Goal: Task Accomplishment & Management: Use online tool/utility

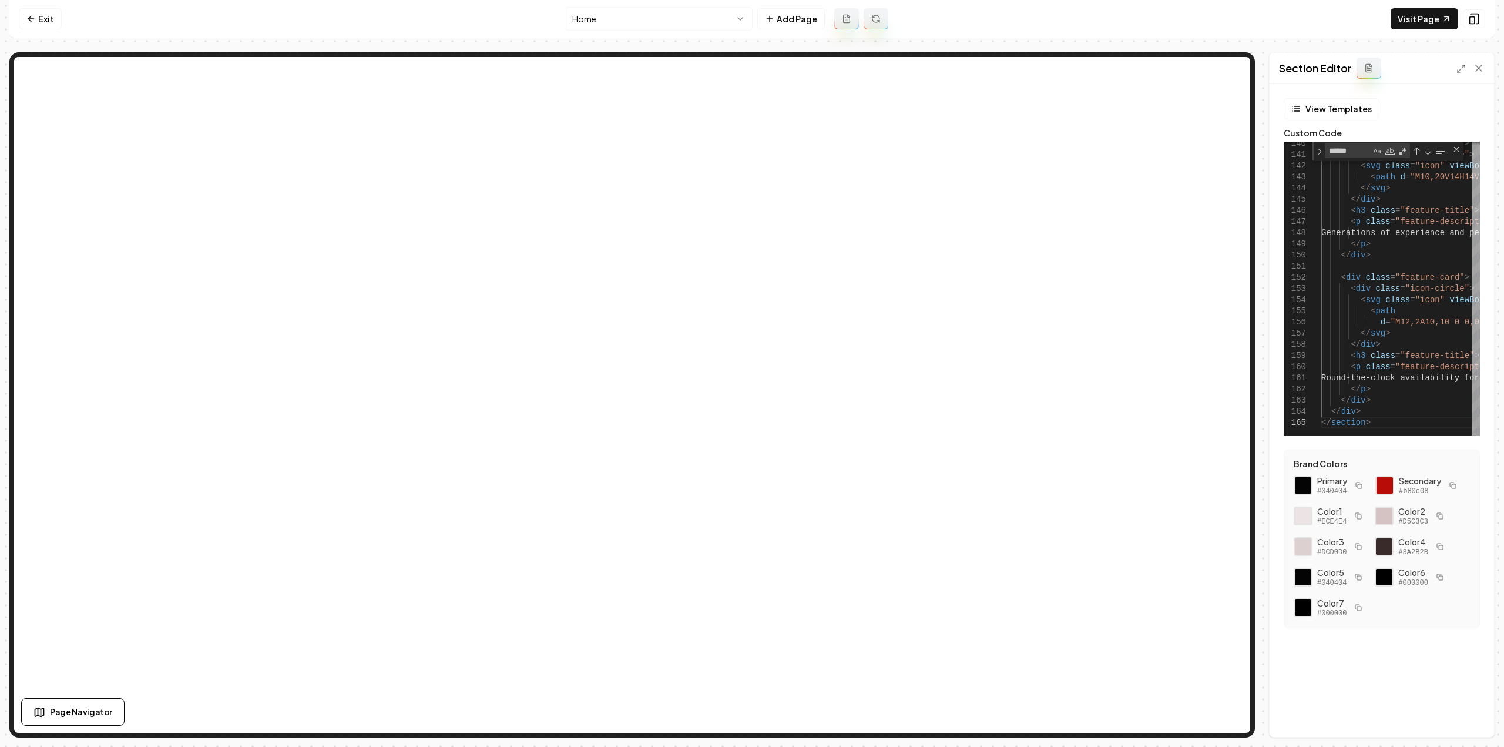
scroll to position [0, 62]
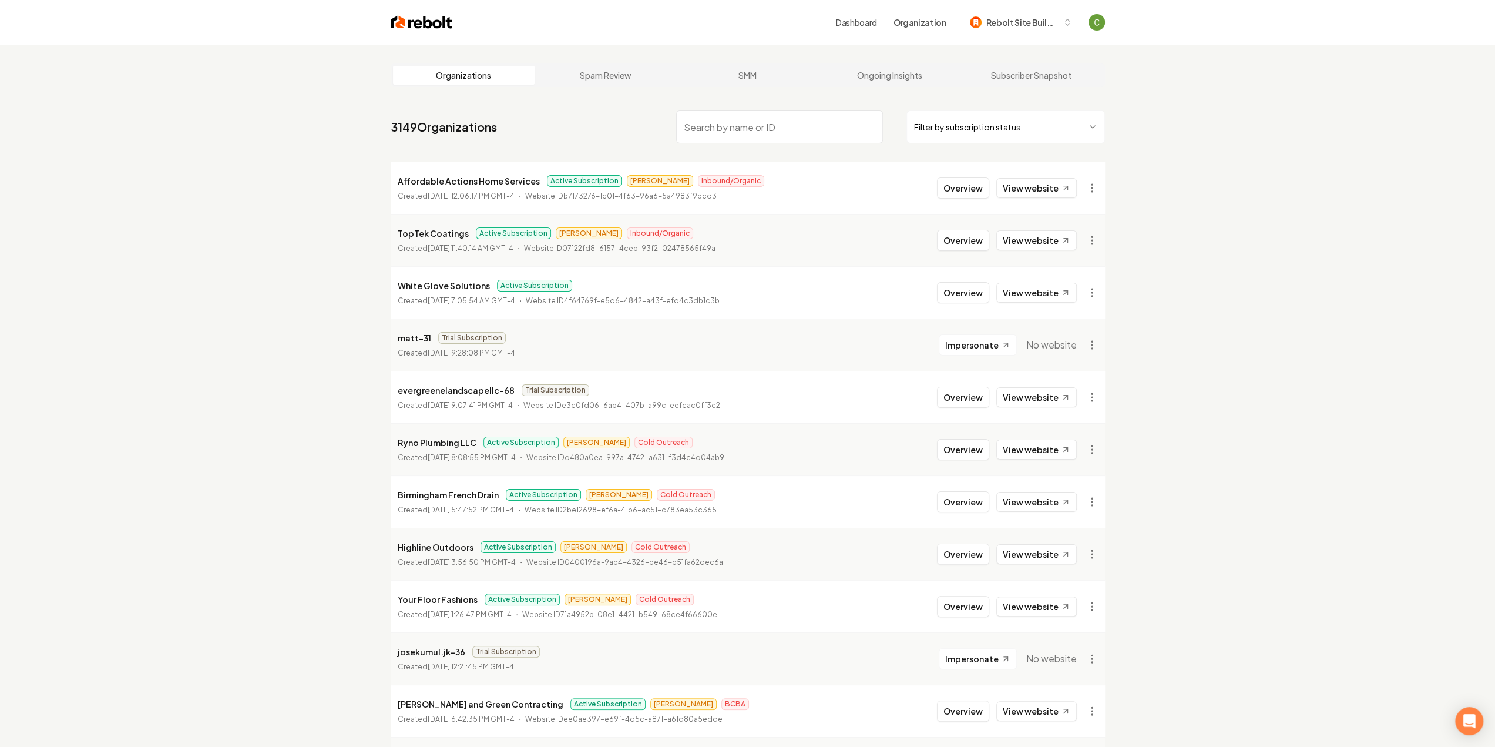
click at [773, 127] on input "search" at bounding box center [779, 126] width 207 height 33
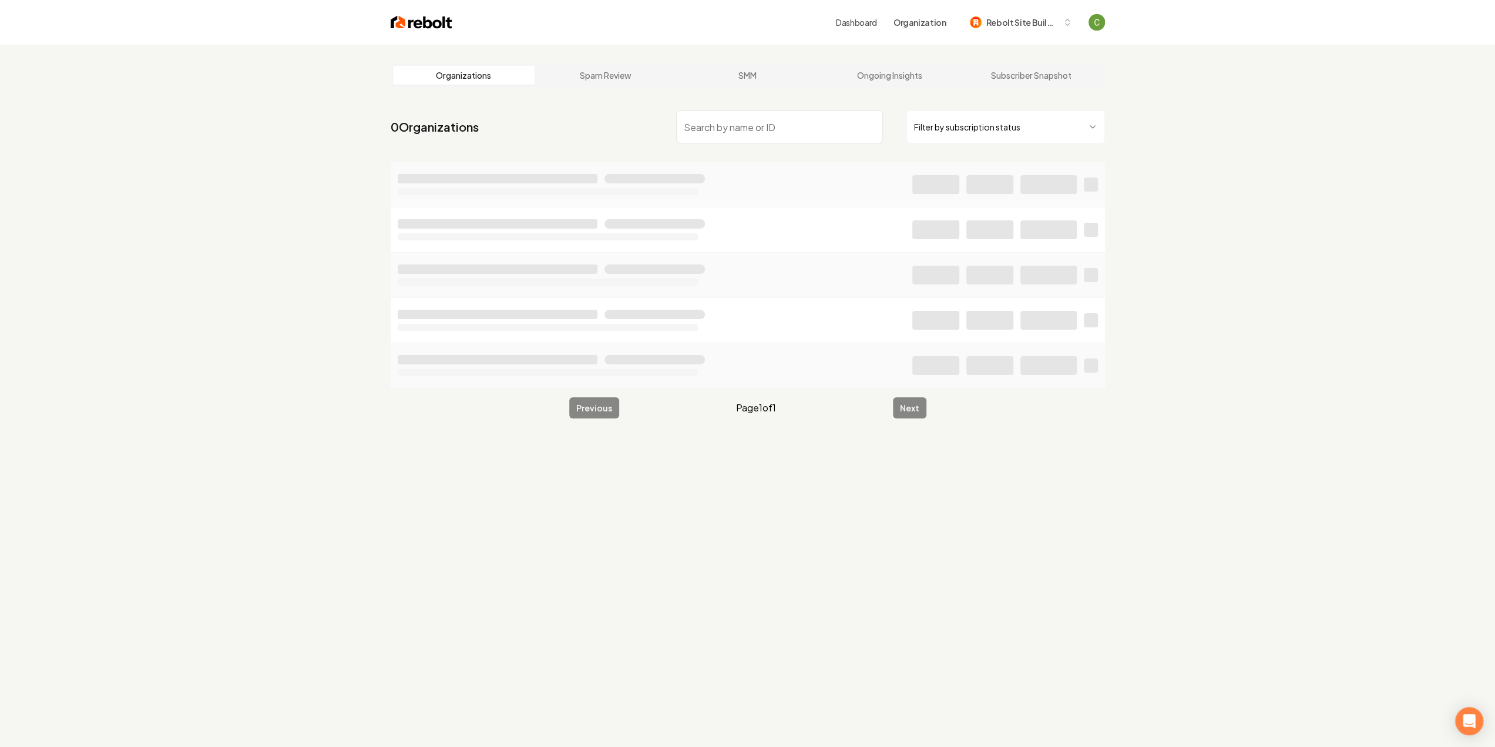
click at [754, 127] on input "search" at bounding box center [779, 126] width 207 height 33
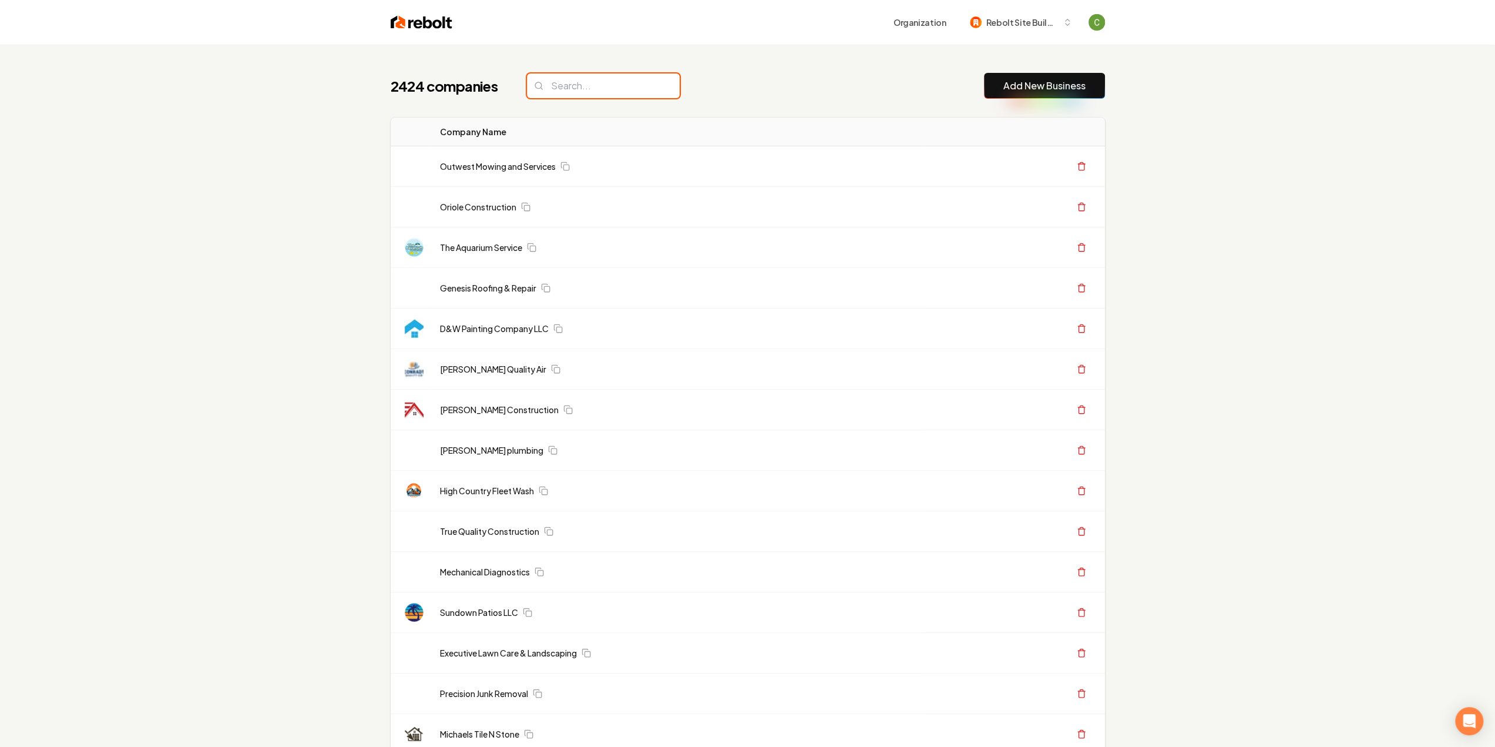
click at [559, 82] on input "search" at bounding box center [603, 85] width 153 height 25
click at [1011, 93] on button "Add New Business" at bounding box center [1044, 86] width 121 height 26
drag, startPoint x: 1021, startPoint y: 84, endPoint x: 1025, endPoint y: 110, distance: 26.7
click at [1021, 84] on link "Add New Business" at bounding box center [1044, 86] width 82 height 14
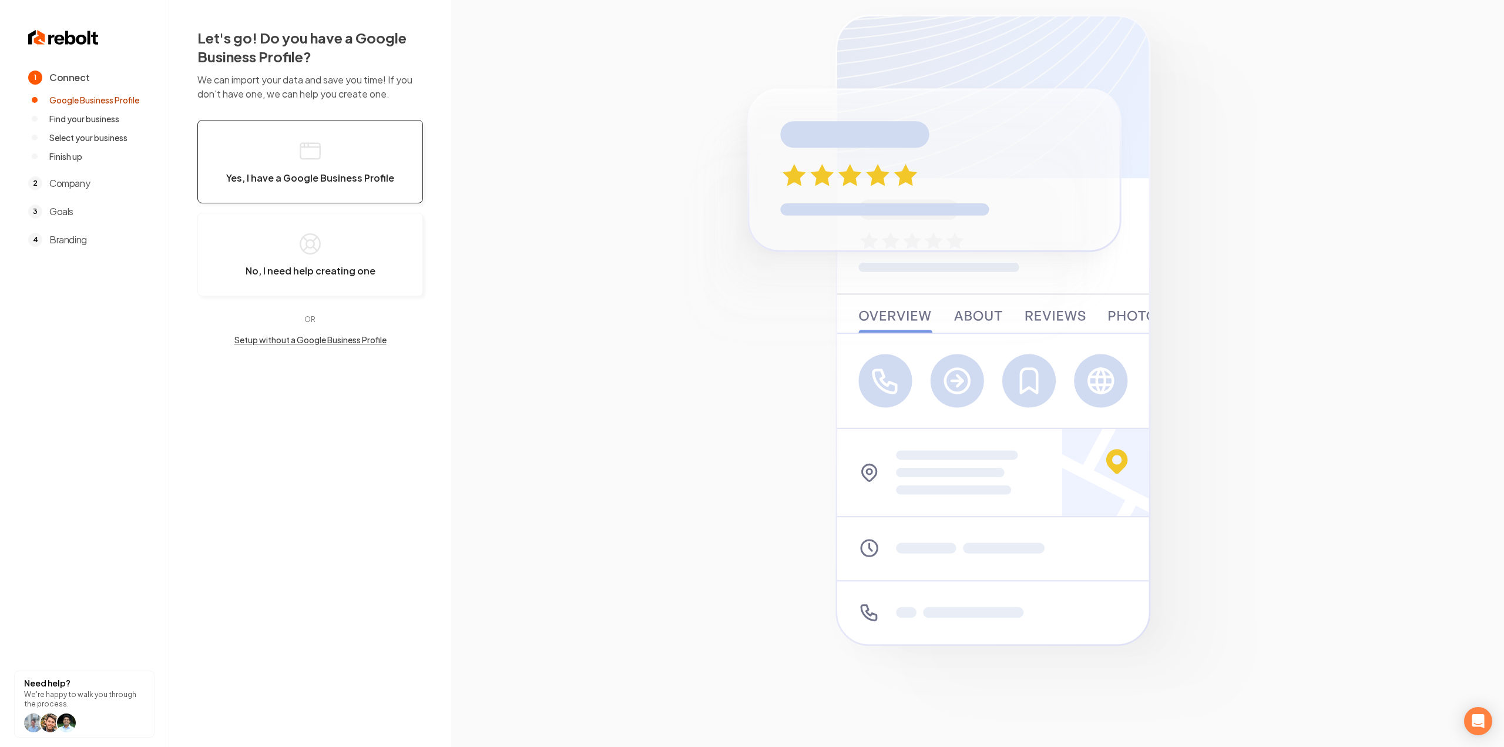
click at [413, 161] on button "Yes, I have a Google Business Profile" at bounding box center [310, 161] width 226 height 83
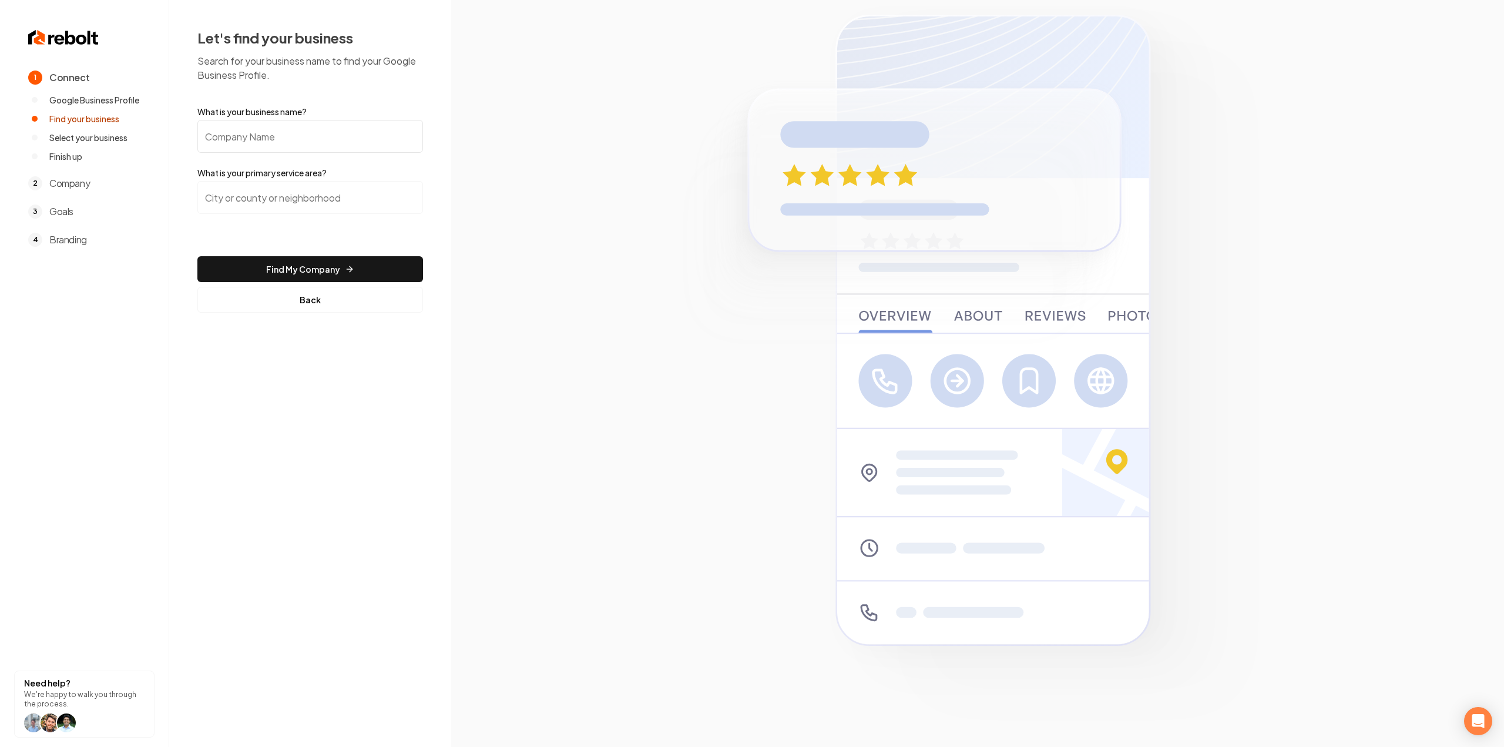
click at [359, 138] on input "What is your business name?" at bounding box center [310, 136] width 226 height 33
paste input "Grass Roots Property Solutions"
type input "Grass Roots Property Solutions"
click at [353, 185] on input "search" at bounding box center [310, 197] width 226 height 33
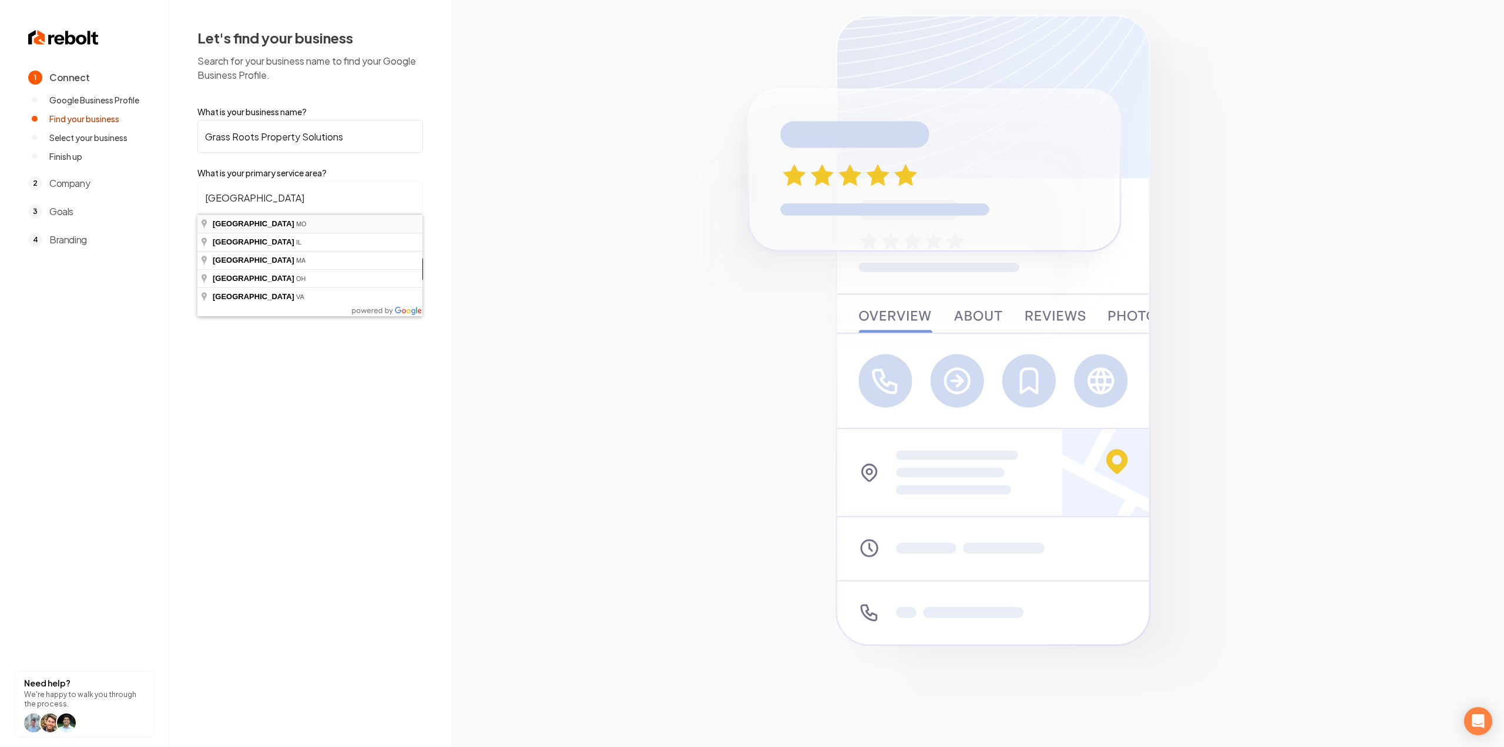
type input "Springfield, MO"
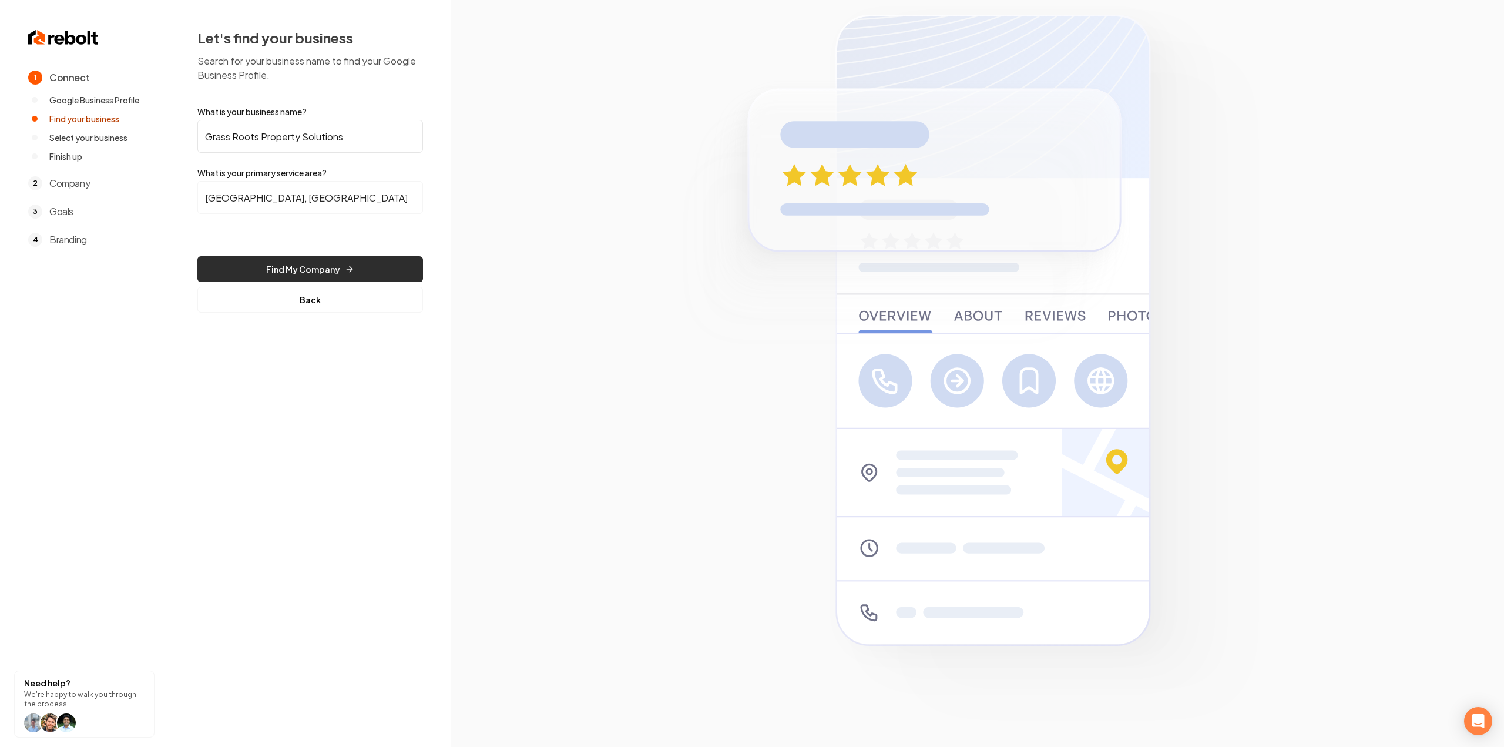
click at [271, 270] on button "Find My Company" at bounding box center [310, 269] width 226 height 26
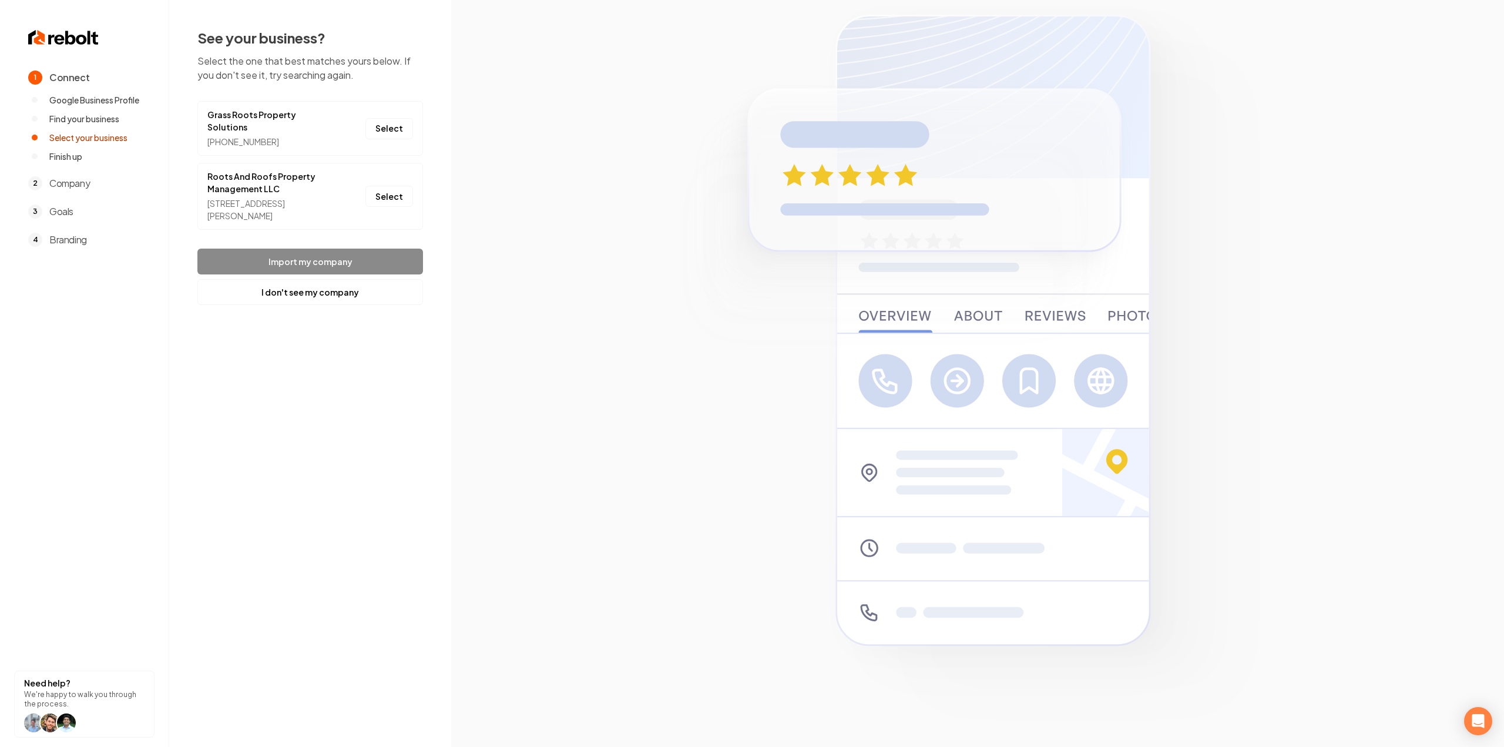
drag, startPoint x: 402, startPoint y: 118, endPoint x: 385, endPoint y: 158, distance: 43.2
click at [402, 118] on button "Select" at bounding box center [389, 128] width 48 height 21
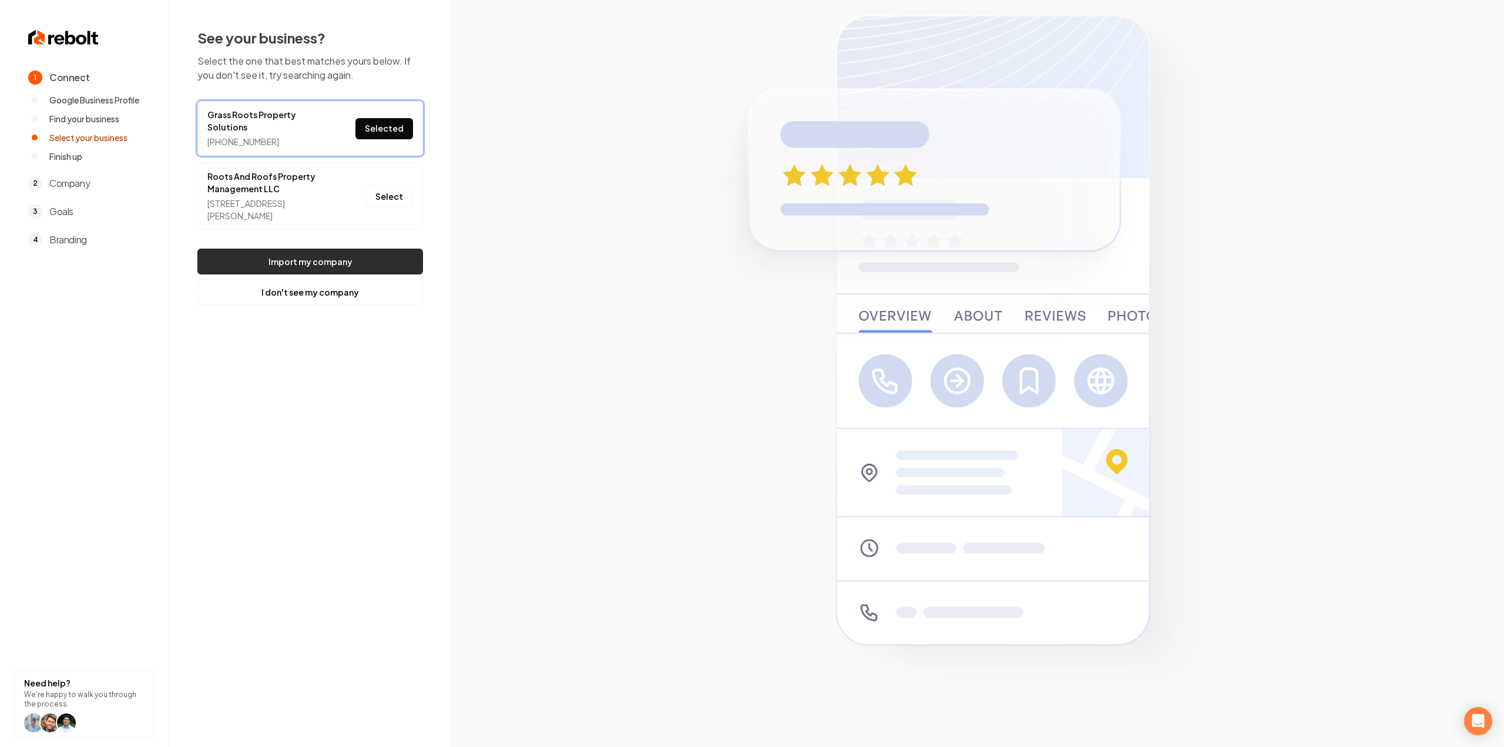
click at [223, 248] on button "Import my company" at bounding box center [310, 261] width 226 height 26
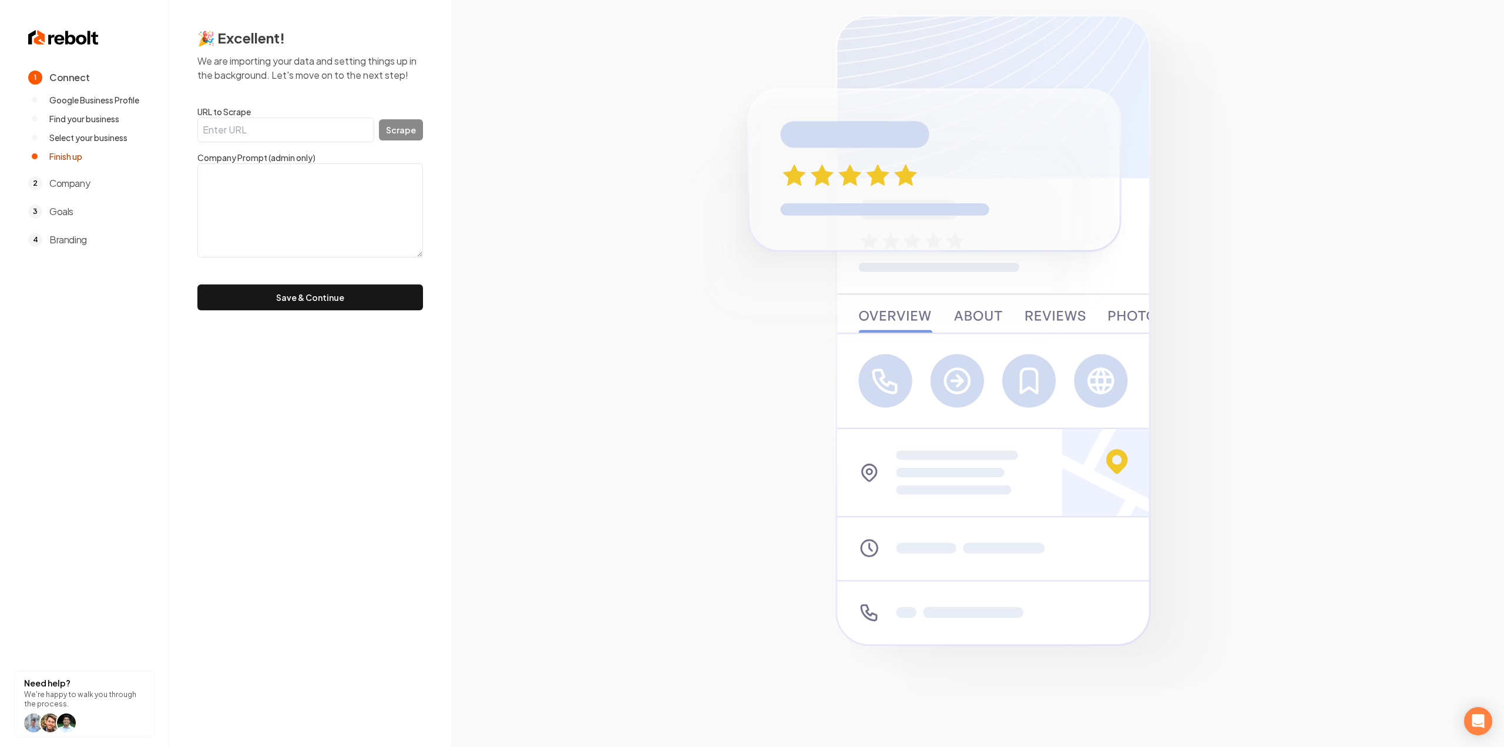
click at [210, 200] on textarea at bounding box center [310, 210] width 226 height 94
paste textarea ""Grass Roots Property Solutions is your go-to source for affordable, quality la…"
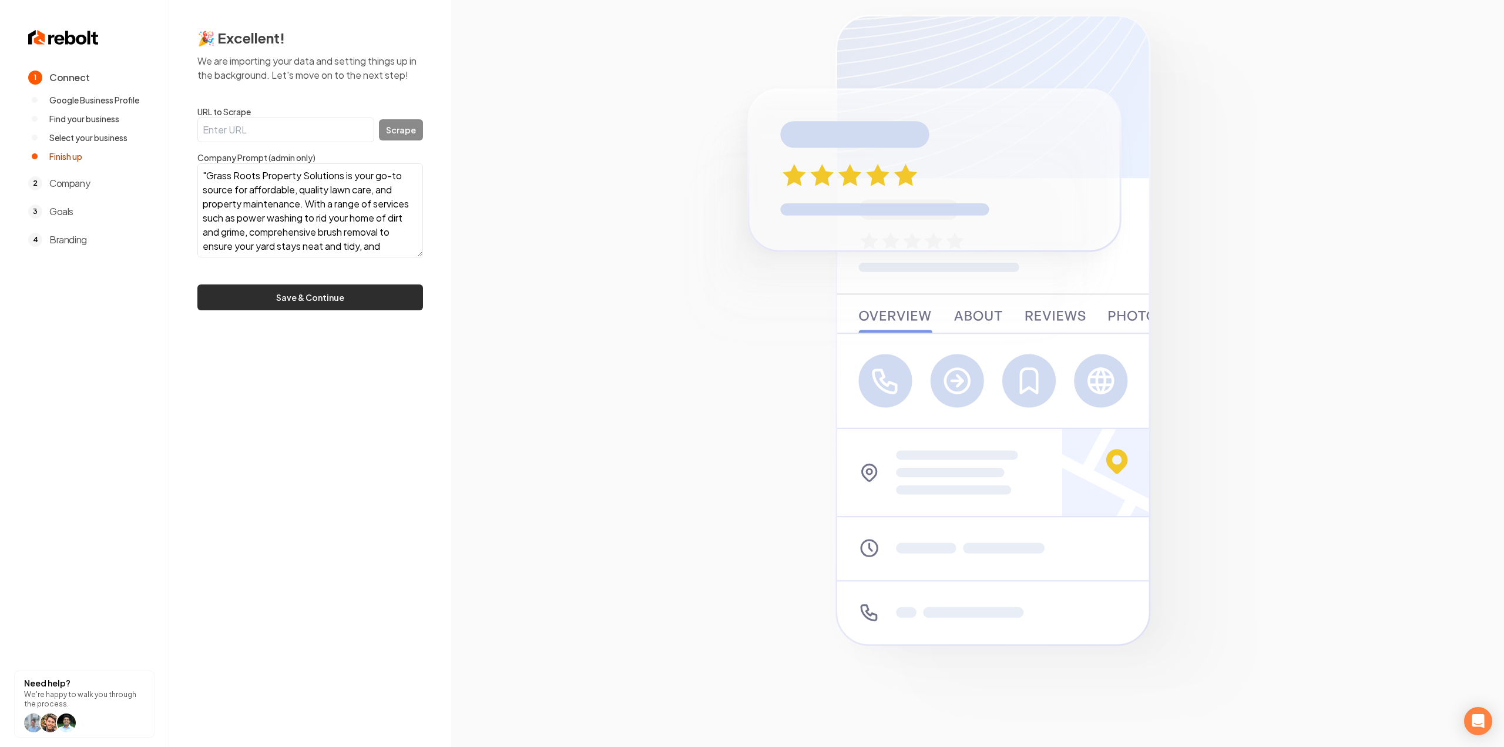
scroll to position [51, 0]
type textarea ""Grass Roots Property Solutions is your go-to source for affordable, quality la…"
click at [274, 297] on button "Save & Continue" at bounding box center [310, 297] width 226 height 26
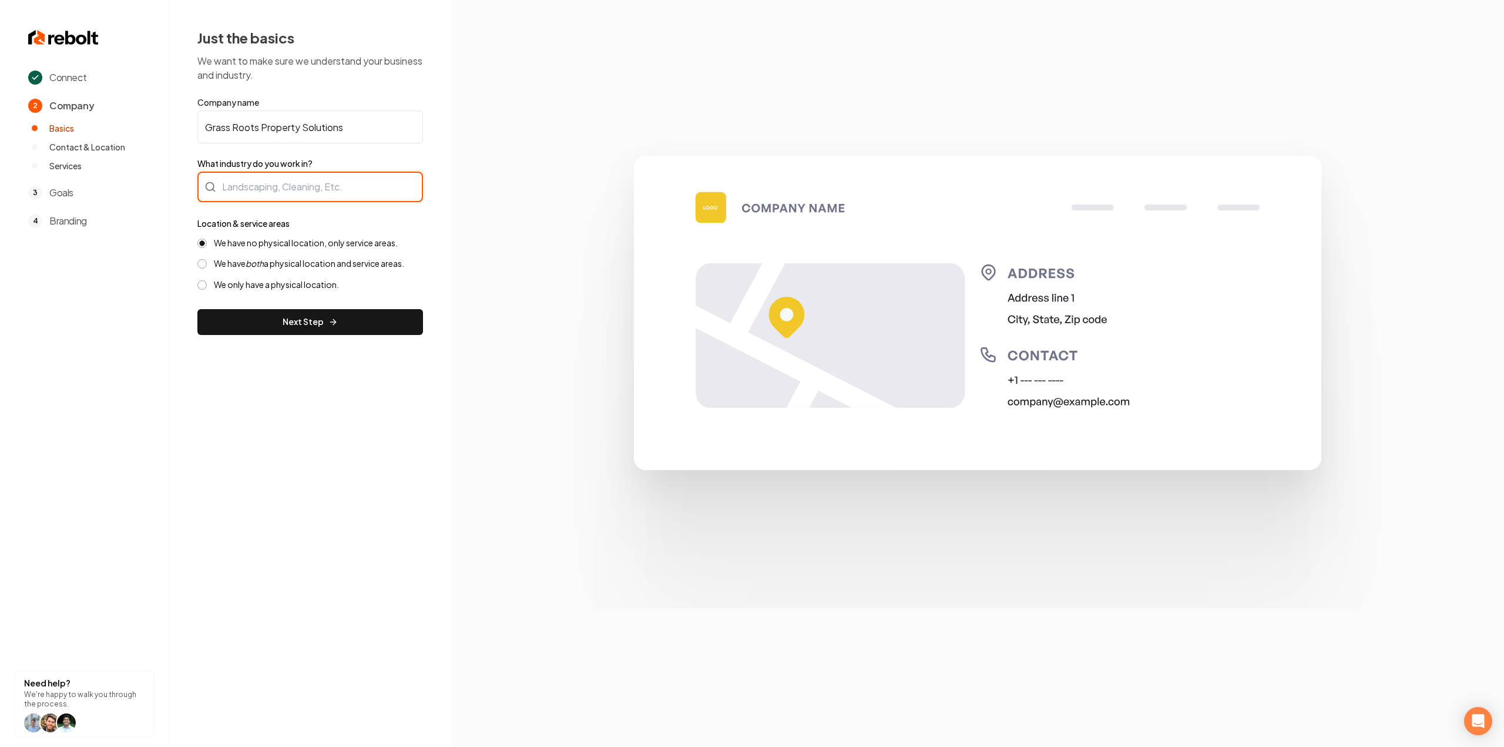
click at [305, 184] on div at bounding box center [310, 187] width 226 height 31
type input "Landscaping"
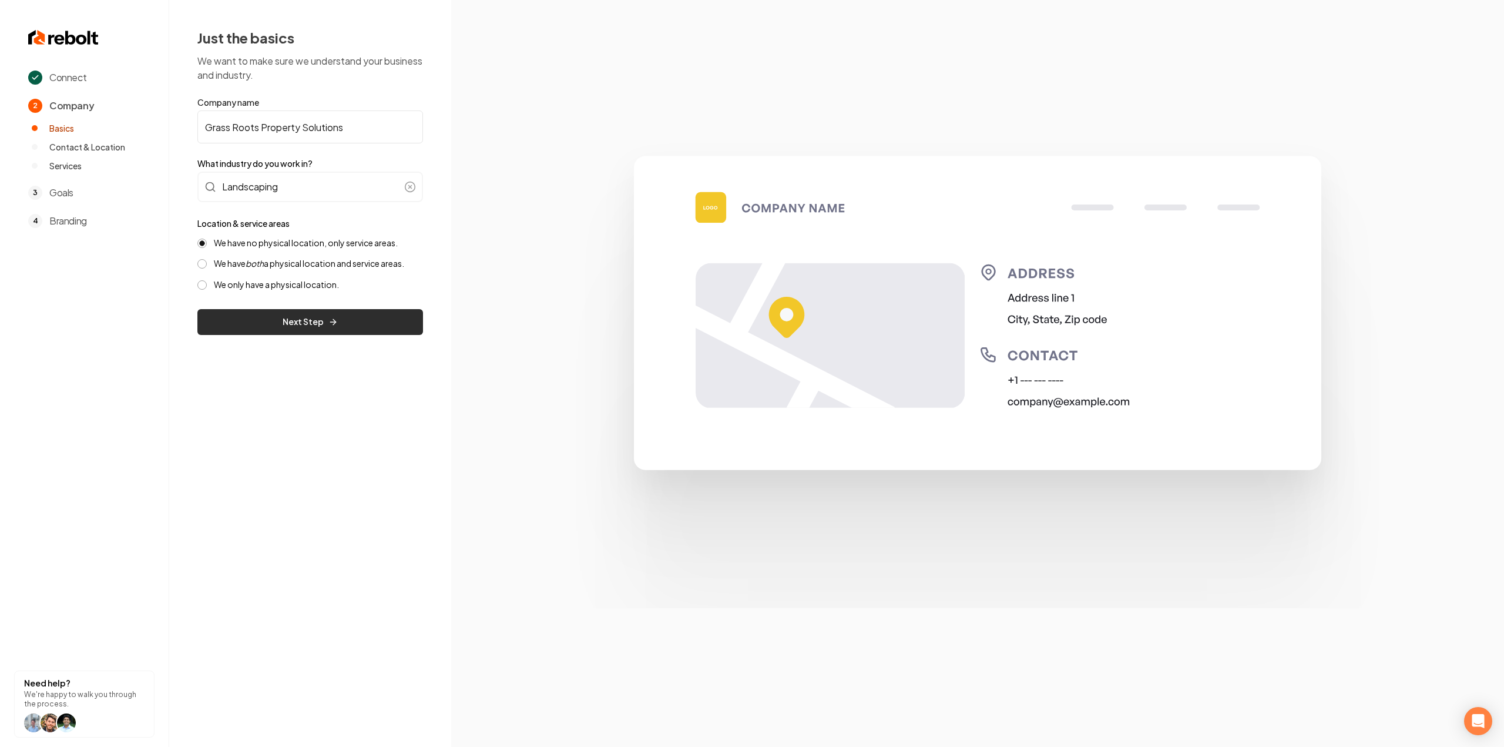
click at [363, 312] on button "Next Step" at bounding box center [310, 322] width 226 height 26
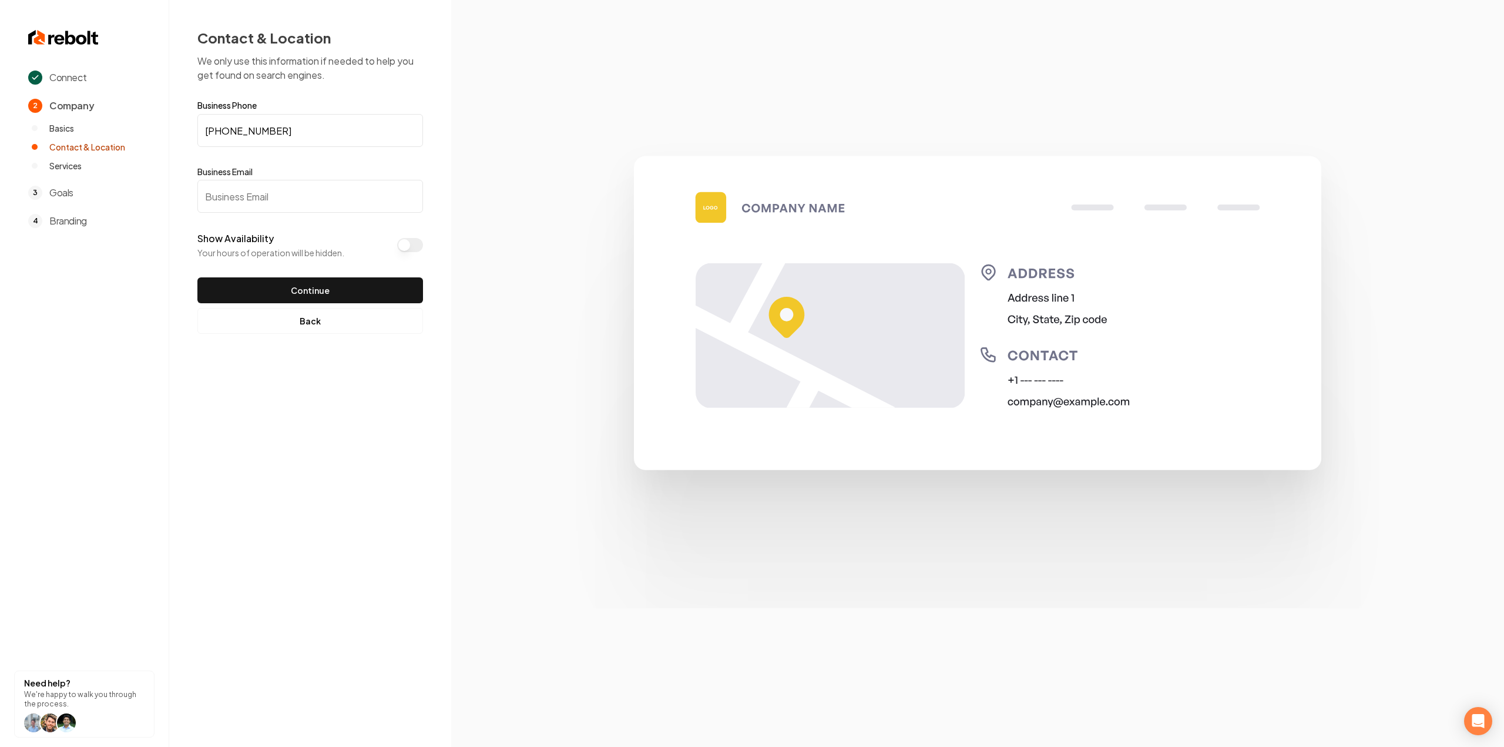
click at [231, 211] on input "Business Email" at bounding box center [310, 196] width 226 height 33
paste input "grassrootslc417@gmail.com"
type input "grassrootslc417@gmail.com"
click at [276, 296] on button "Continue" at bounding box center [310, 290] width 226 height 26
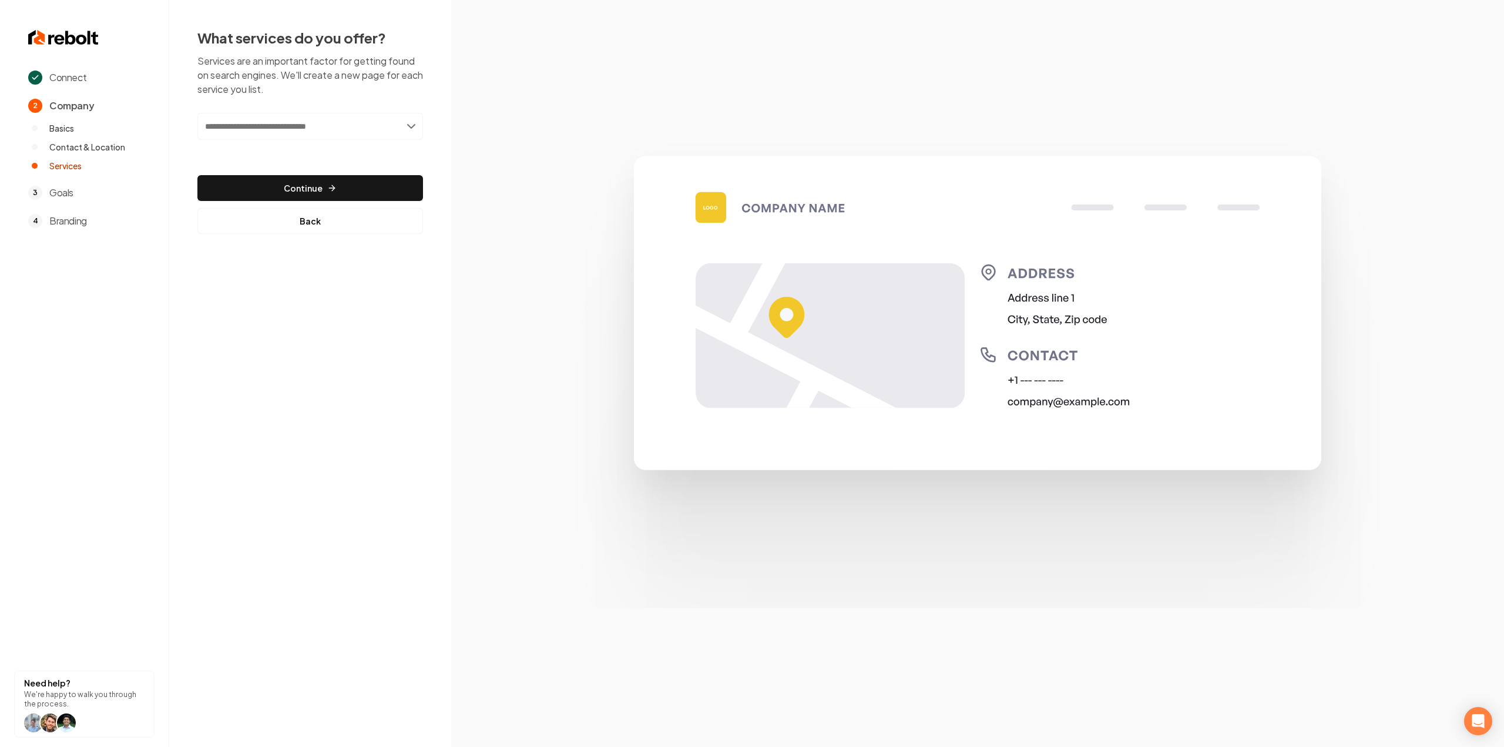
click at [270, 136] on input "text" at bounding box center [310, 126] width 226 height 27
type input "*********"
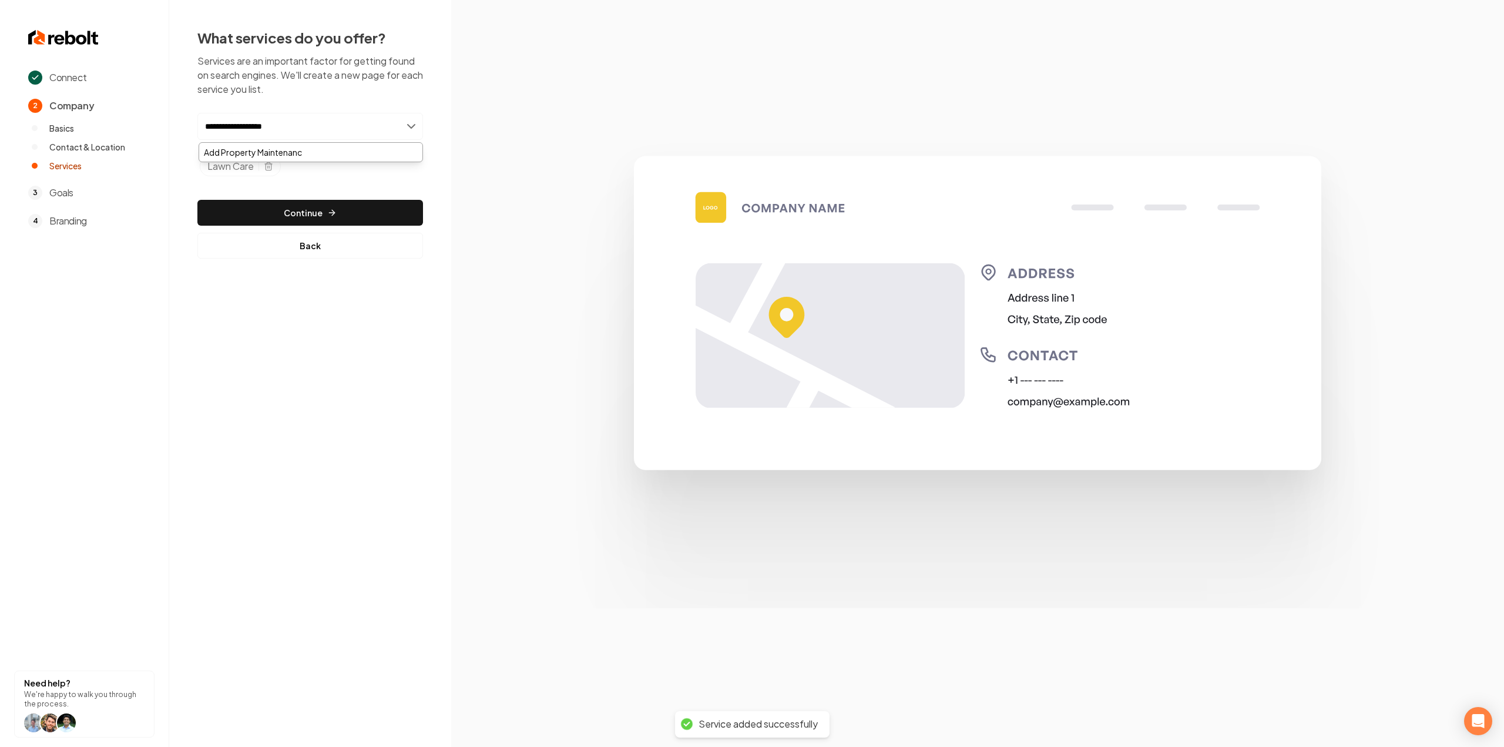
type input "**********"
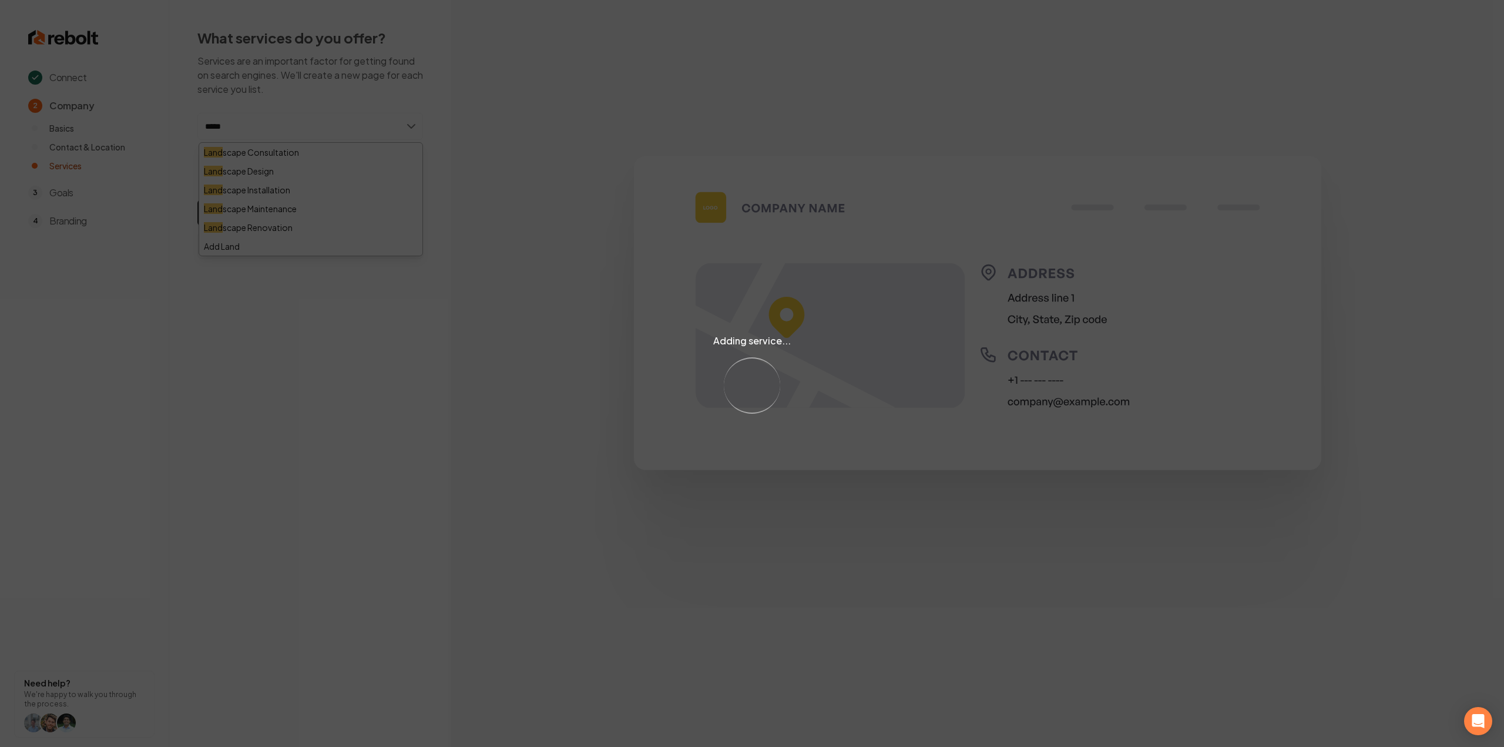
type input "******"
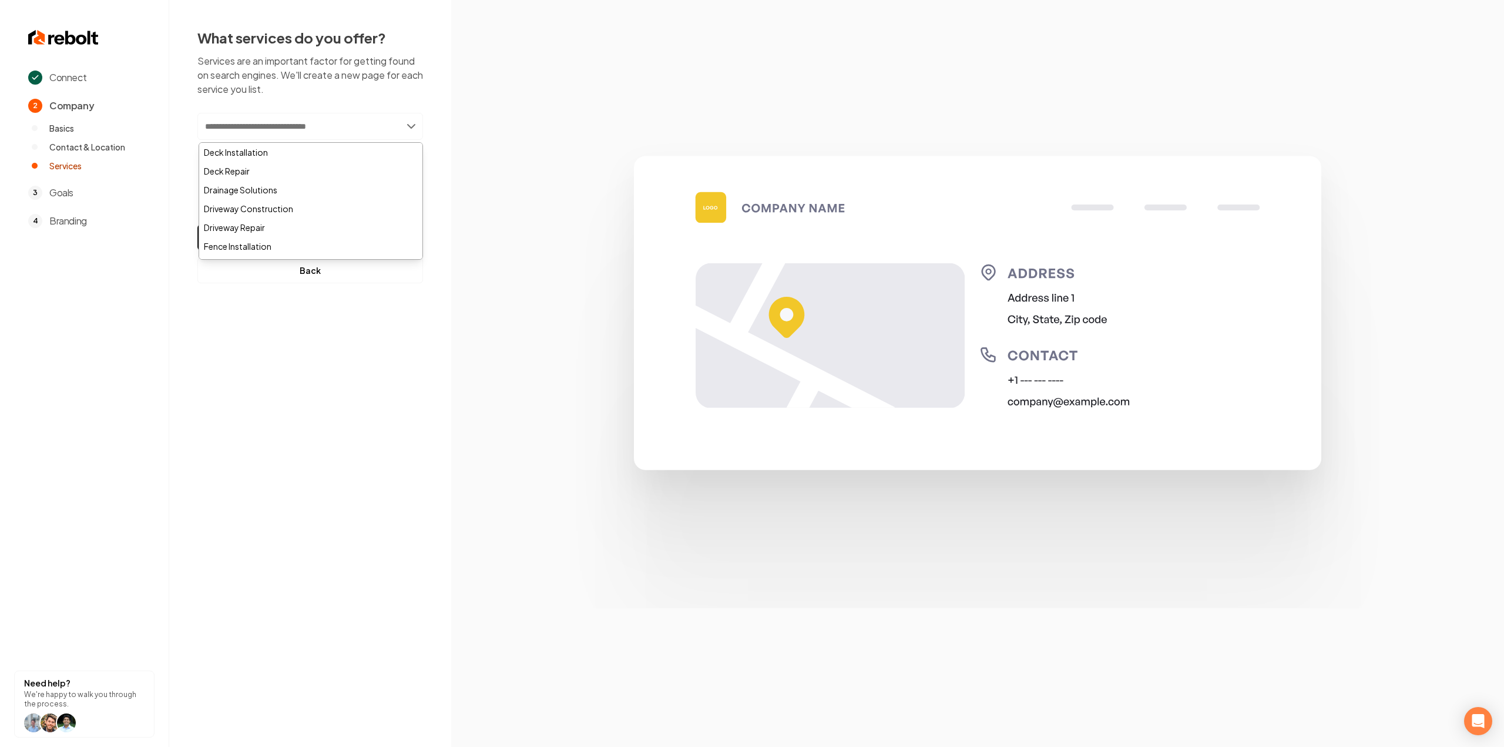
click at [596, 139] on img at bounding box center [977, 374] width 877 height 470
click at [372, 243] on button "Continue" at bounding box center [310, 237] width 226 height 26
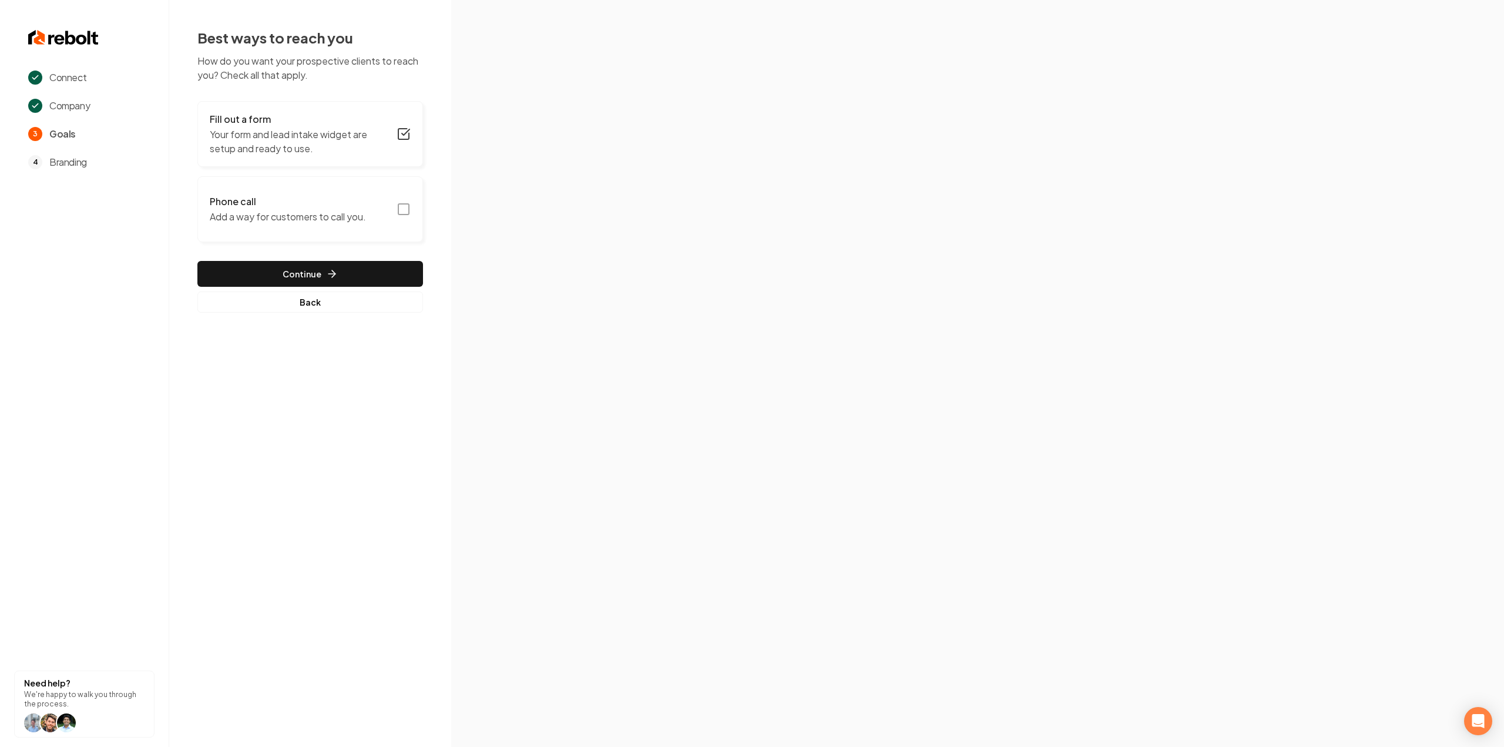
click at [411, 212] on button "Phone call Add a way for customers to call you." at bounding box center [310, 209] width 226 height 66
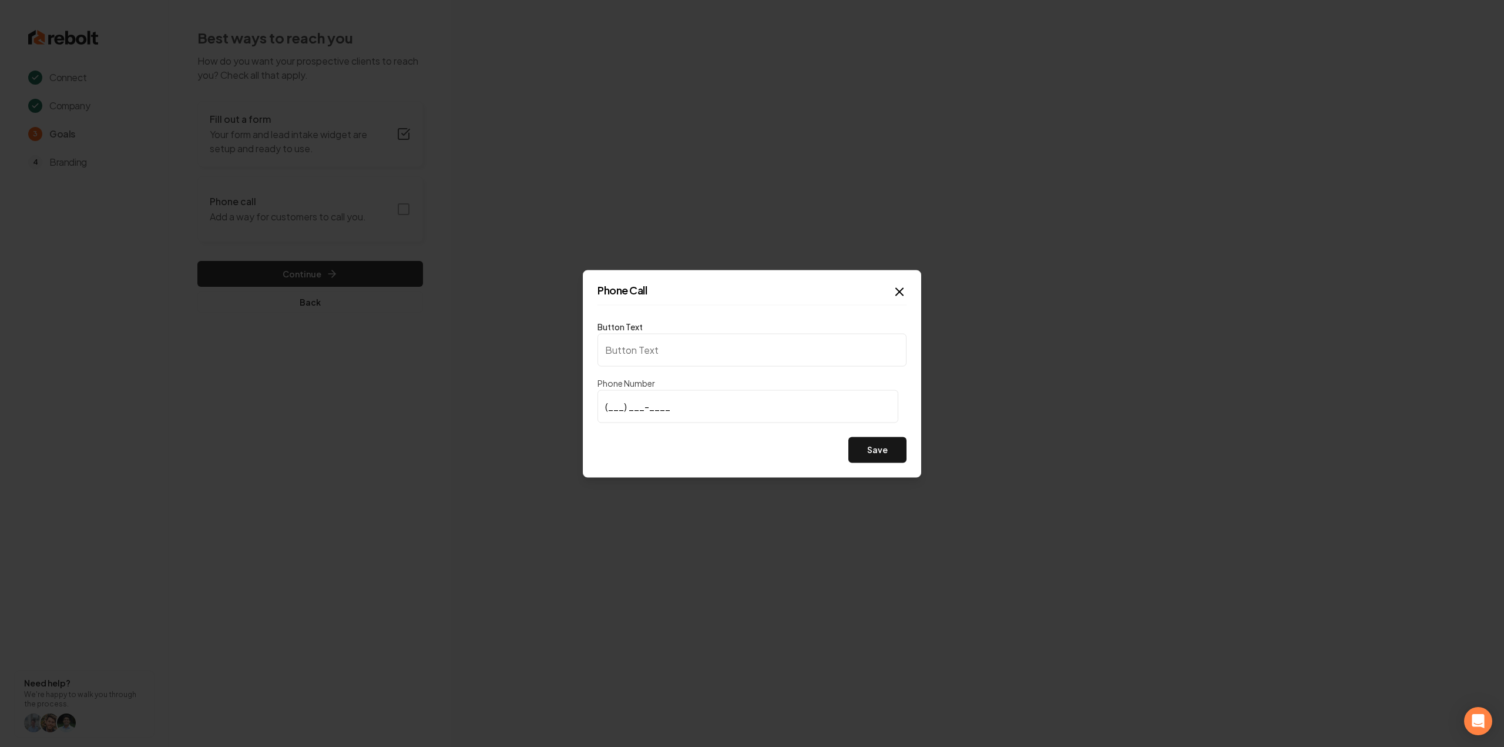
type input "Call us"
type input "(417) 380-2429"
click at [891, 449] on button "Save" at bounding box center [877, 449] width 58 height 26
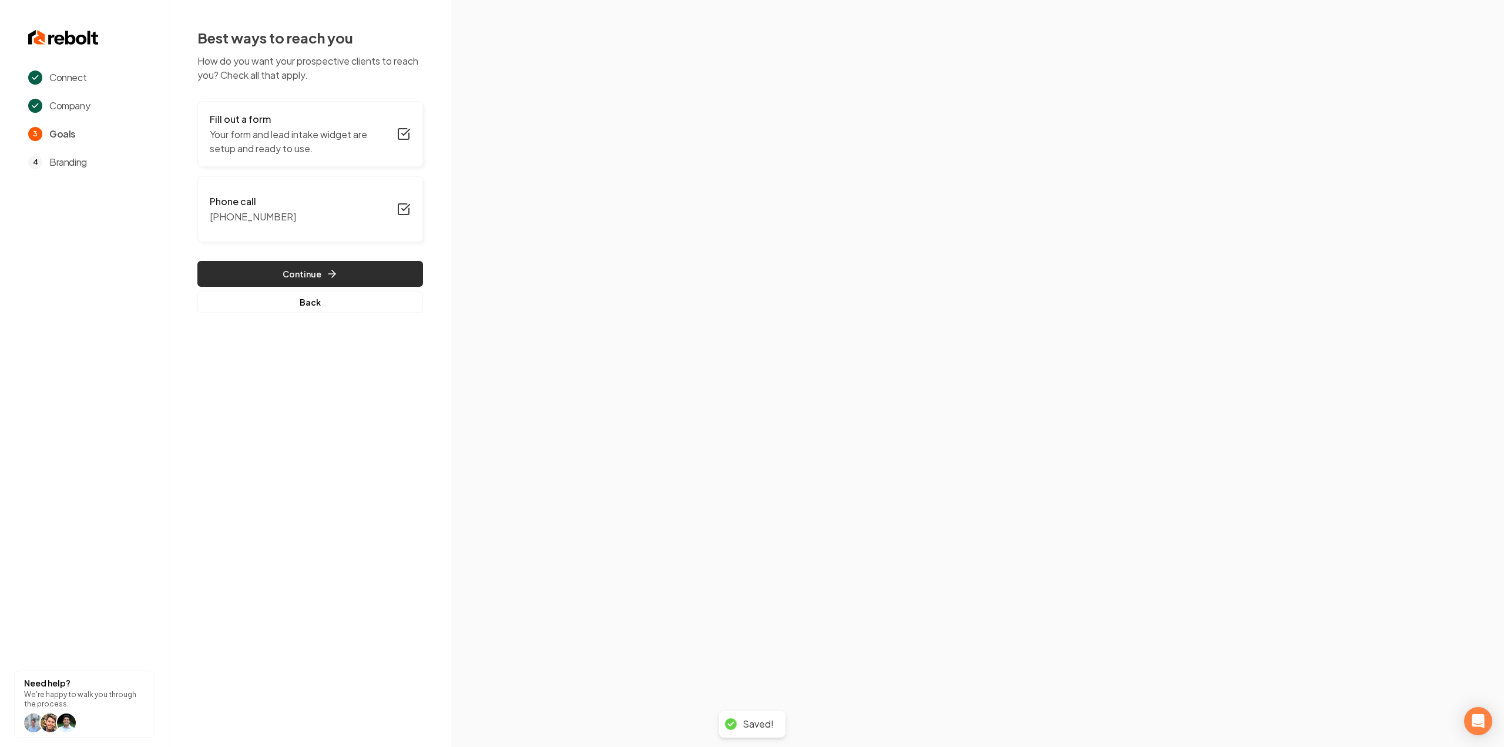
click at [221, 267] on button "Continue" at bounding box center [310, 274] width 226 height 26
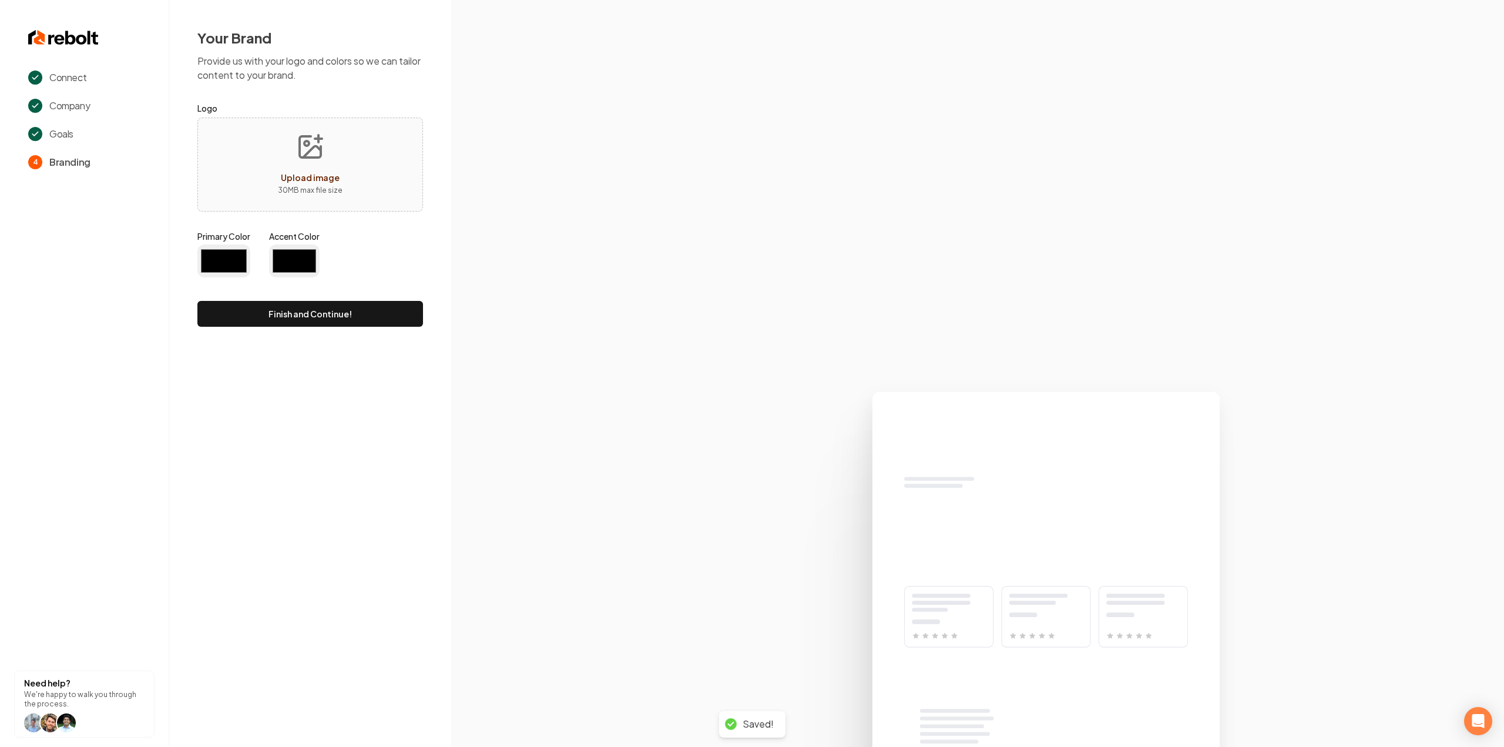
type input "#194d33"
type input "#70be00"
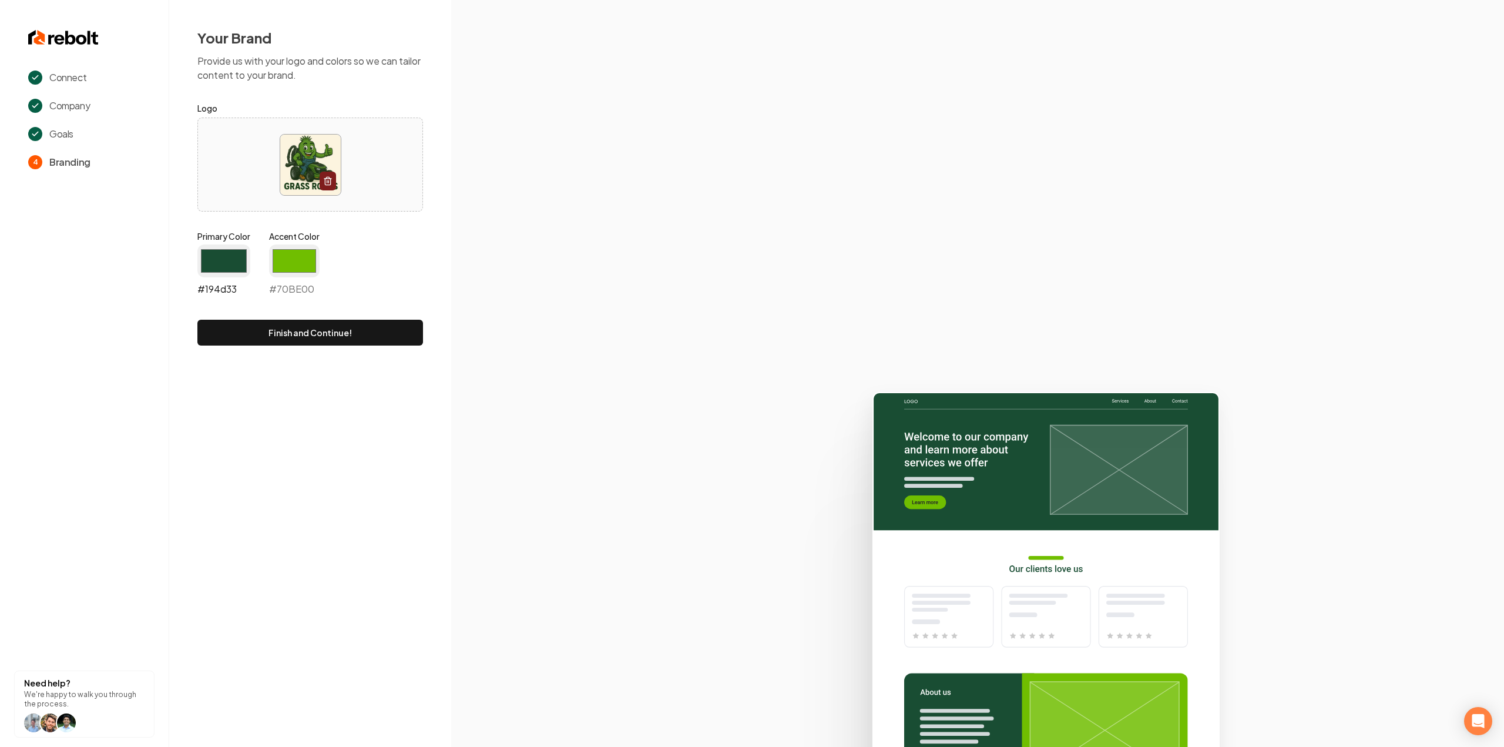
click at [202, 265] on input "#194d33" at bounding box center [223, 260] width 53 height 33
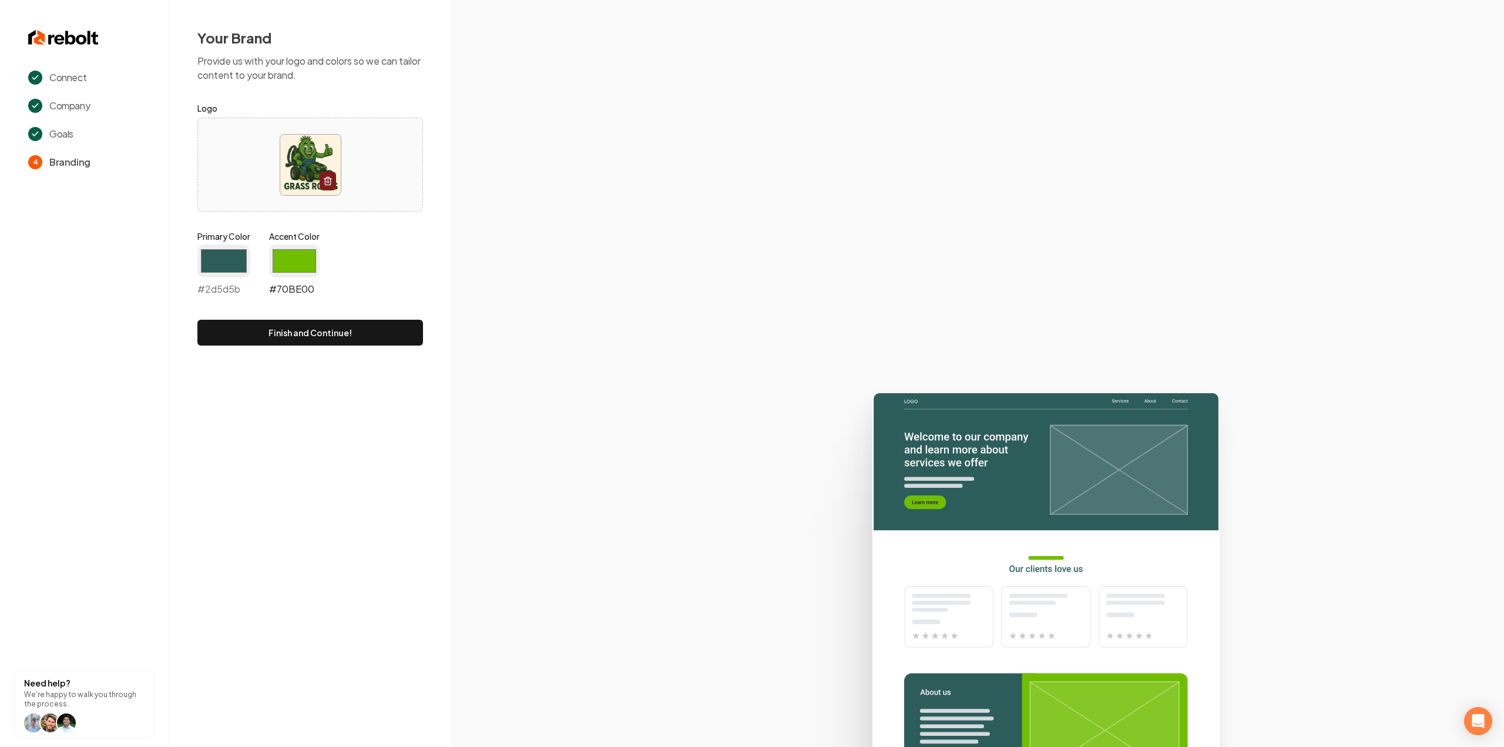
type input "#2d5d5b"
click at [301, 247] on input "#70be00" at bounding box center [294, 260] width 51 height 33
type input "#5d8f26"
click at [512, 217] on section at bounding box center [977, 373] width 1053 height 747
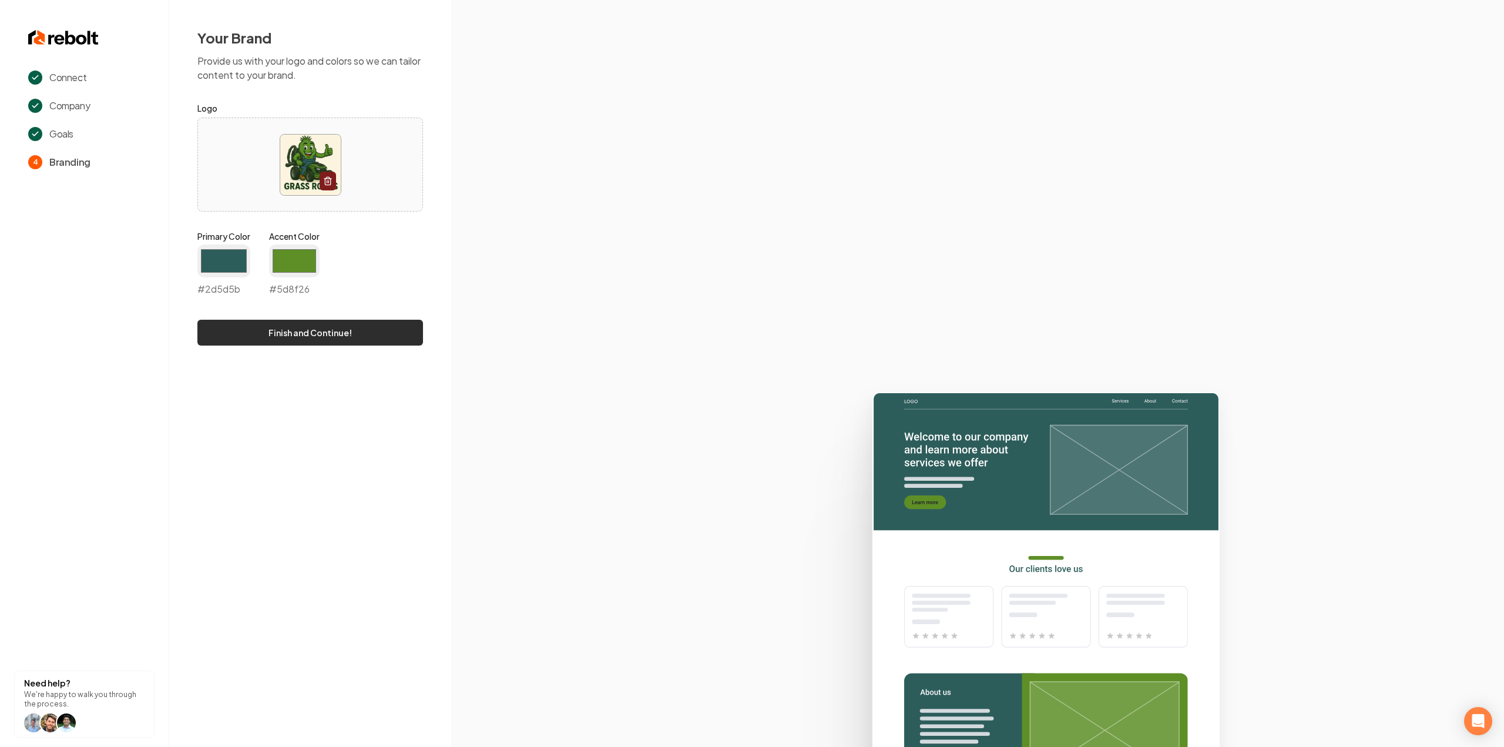
click at [363, 333] on button "Finish and Continue!" at bounding box center [310, 333] width 226 height 26
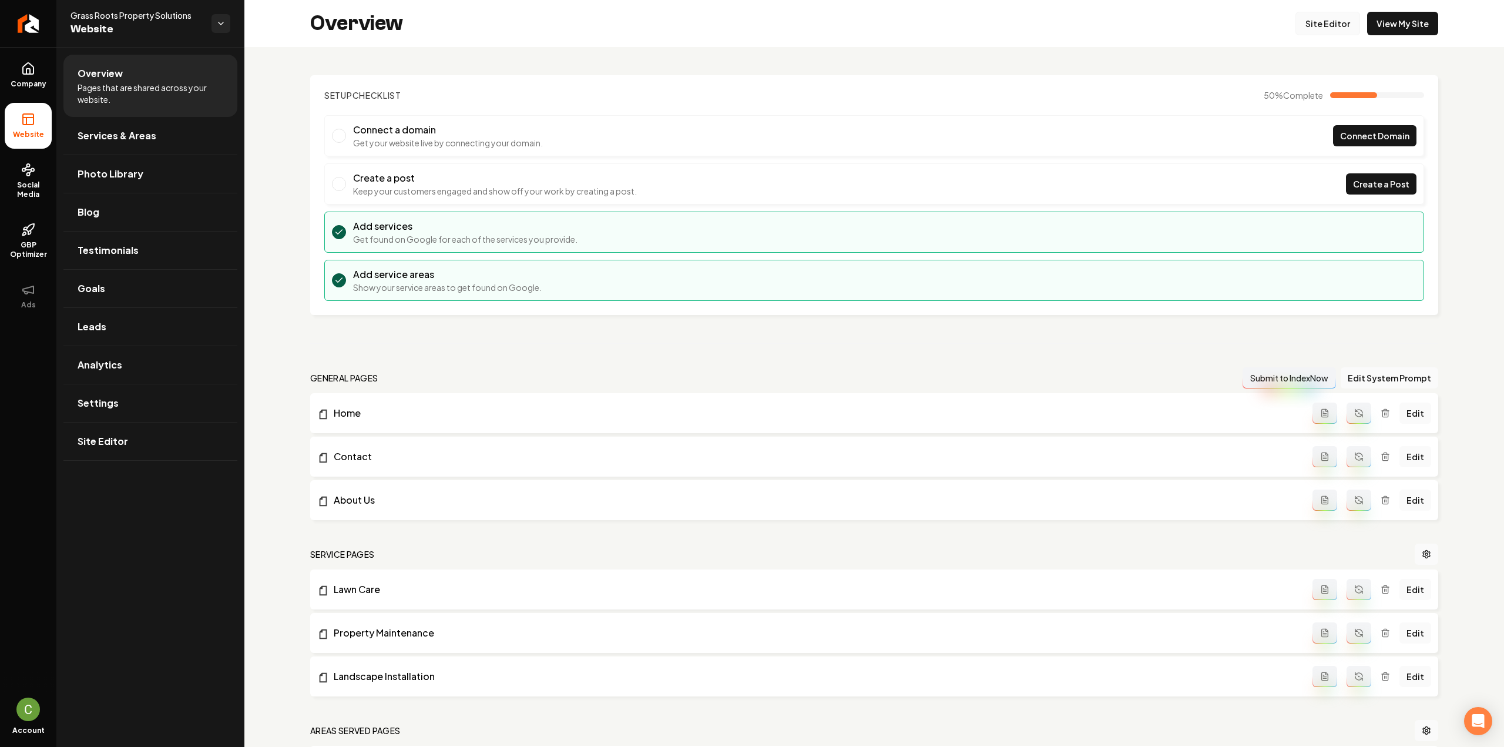
click at [1316, 22] on link "Site Editor" at bounding box center [1327, 23] width 65 height 23
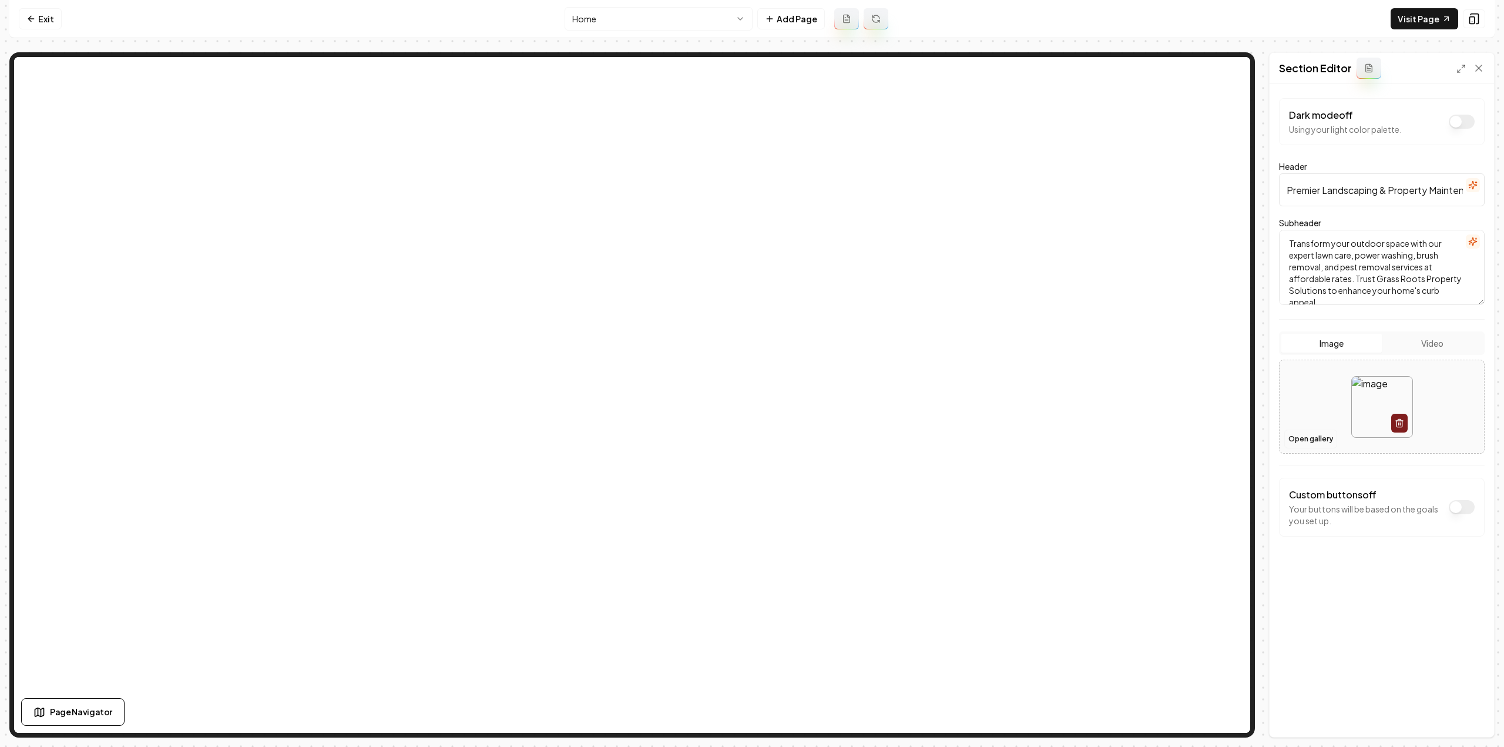
click at [1304, 442] on button "Open gallery" at bounding box center [1310, 438] width 53 height 19
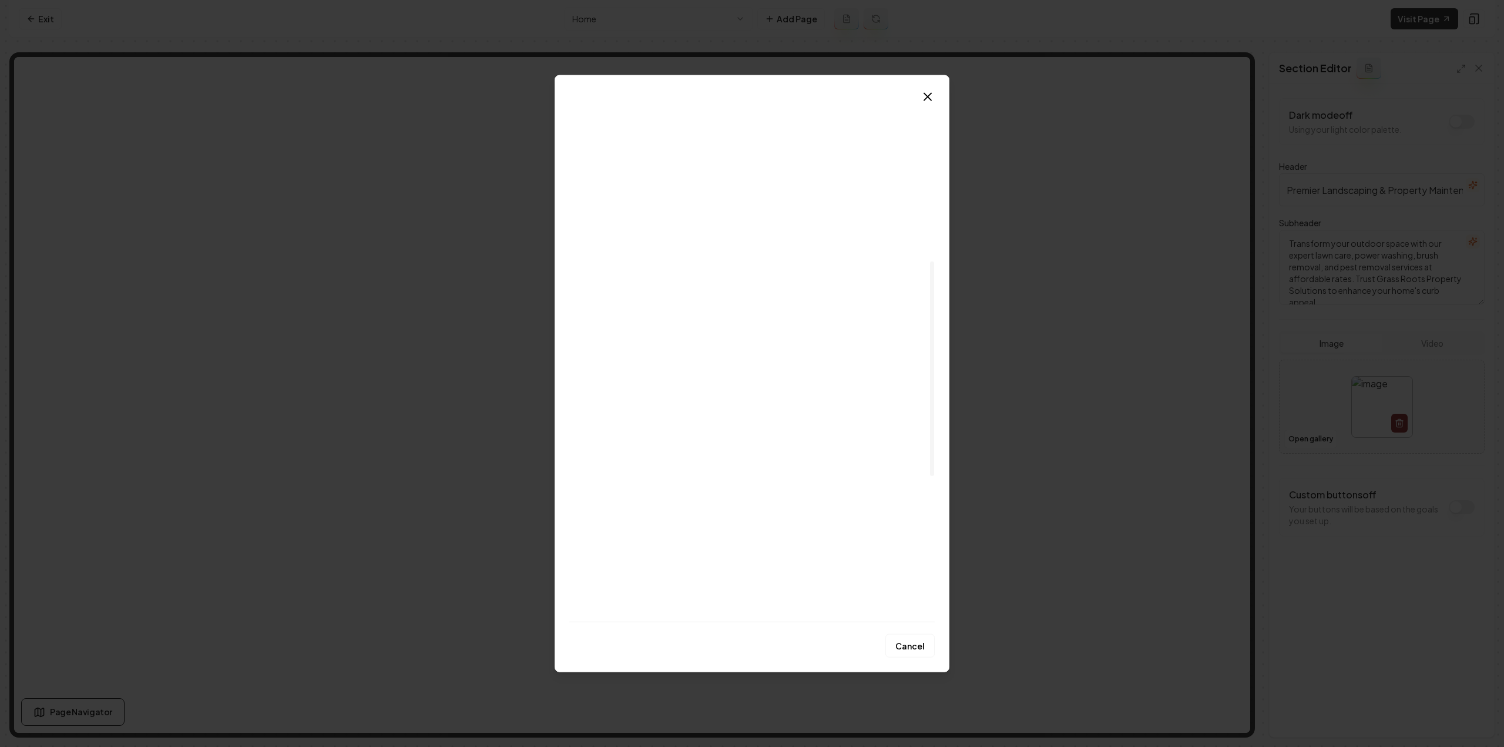
scroll to position [280, 0]
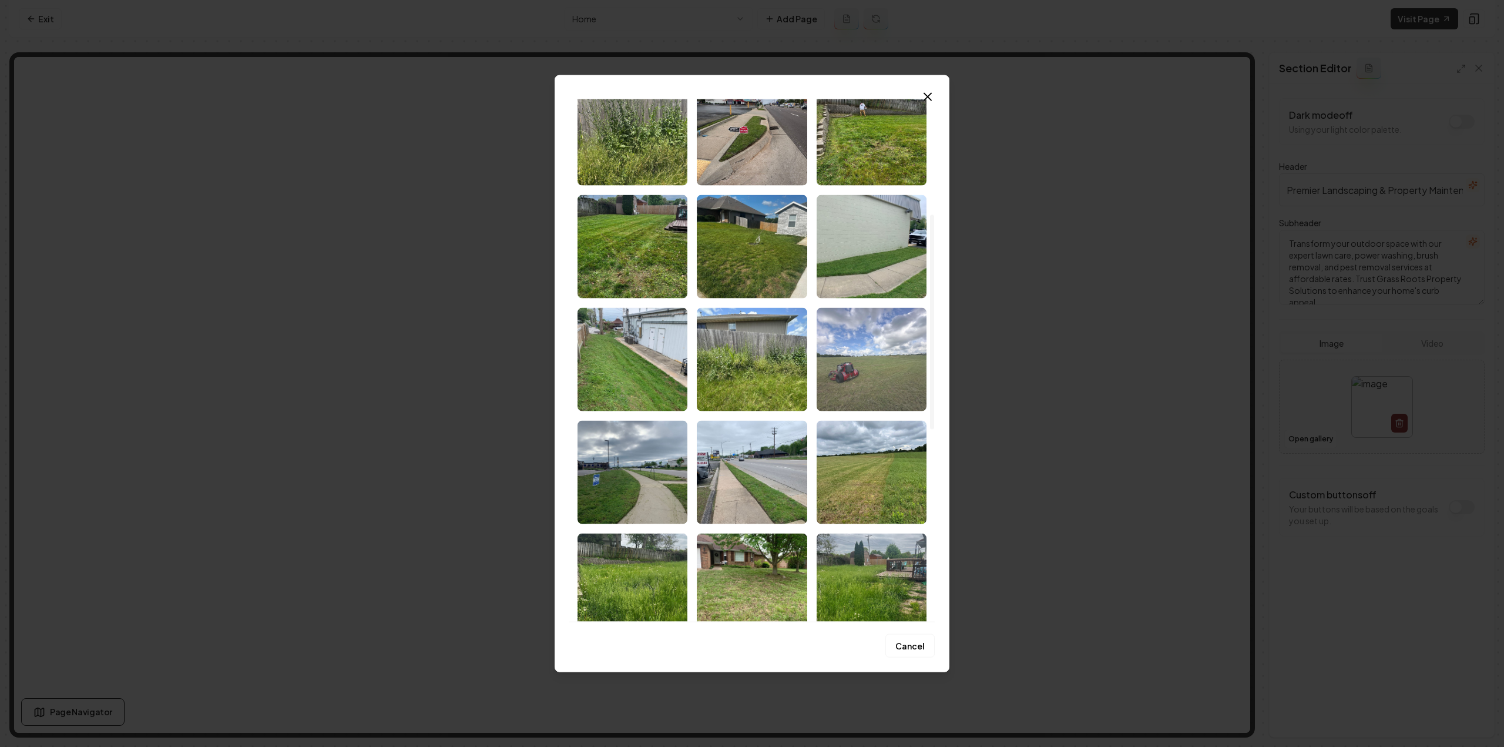
click at [872, 369] on img "Select image image_68cc49615c7cd75eb821b910.jpeg" at bounding box center [871, 358] width 110 height 103
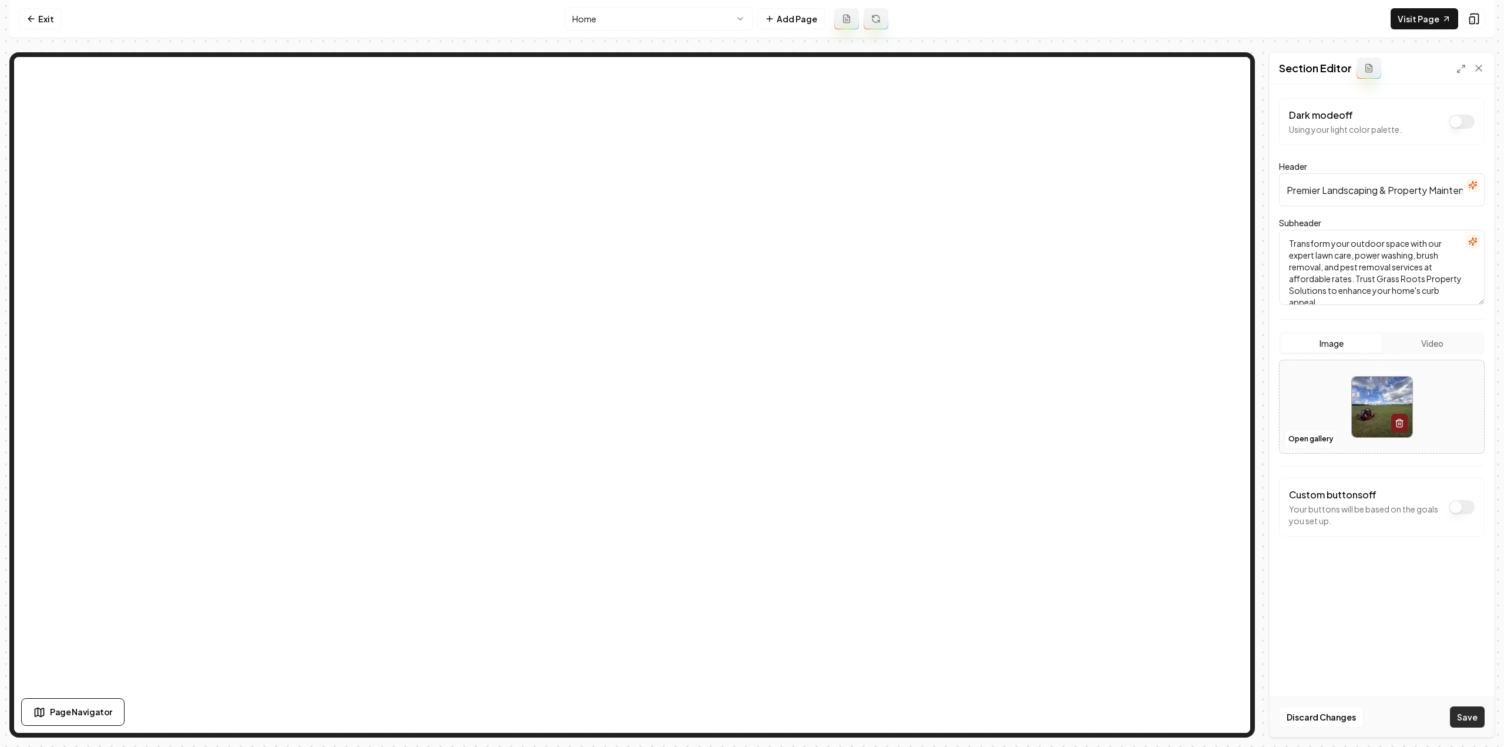
click at [1458, 714] on button "Save" at bounding box center [1467, 716] width 35 height 21
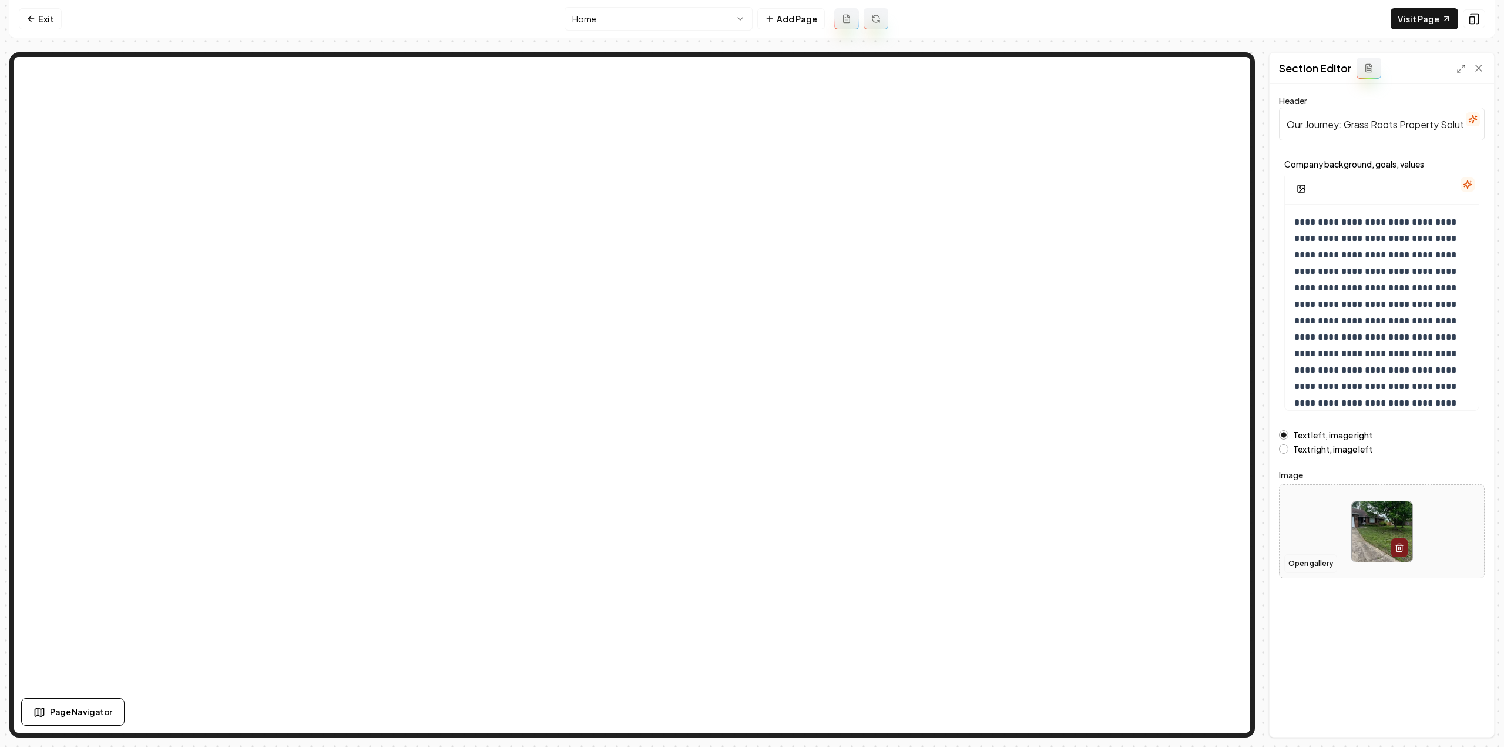
click at [1315, 559] on button "Open gallery" at bounding box center [1310, 563] width 53 height 19
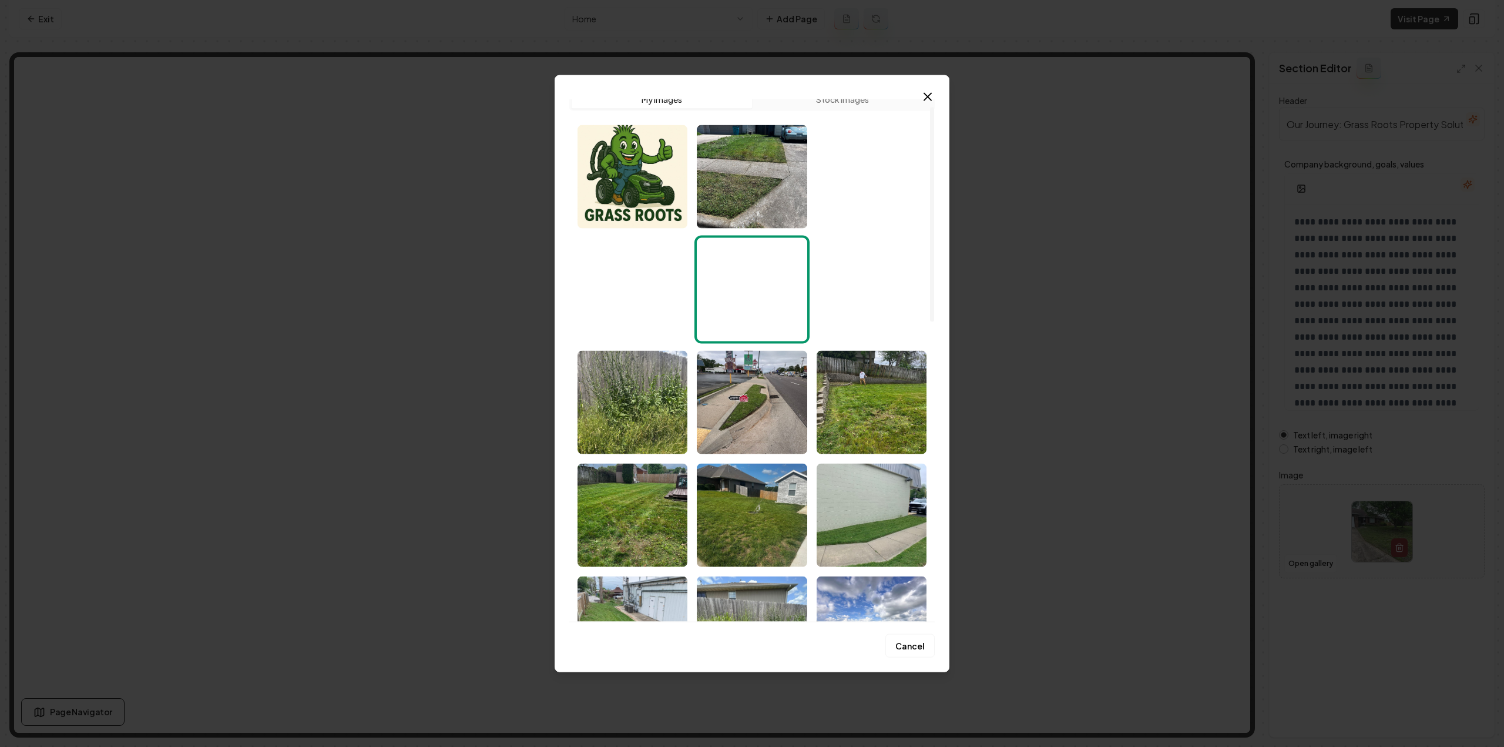
scroll to position [0, 0]
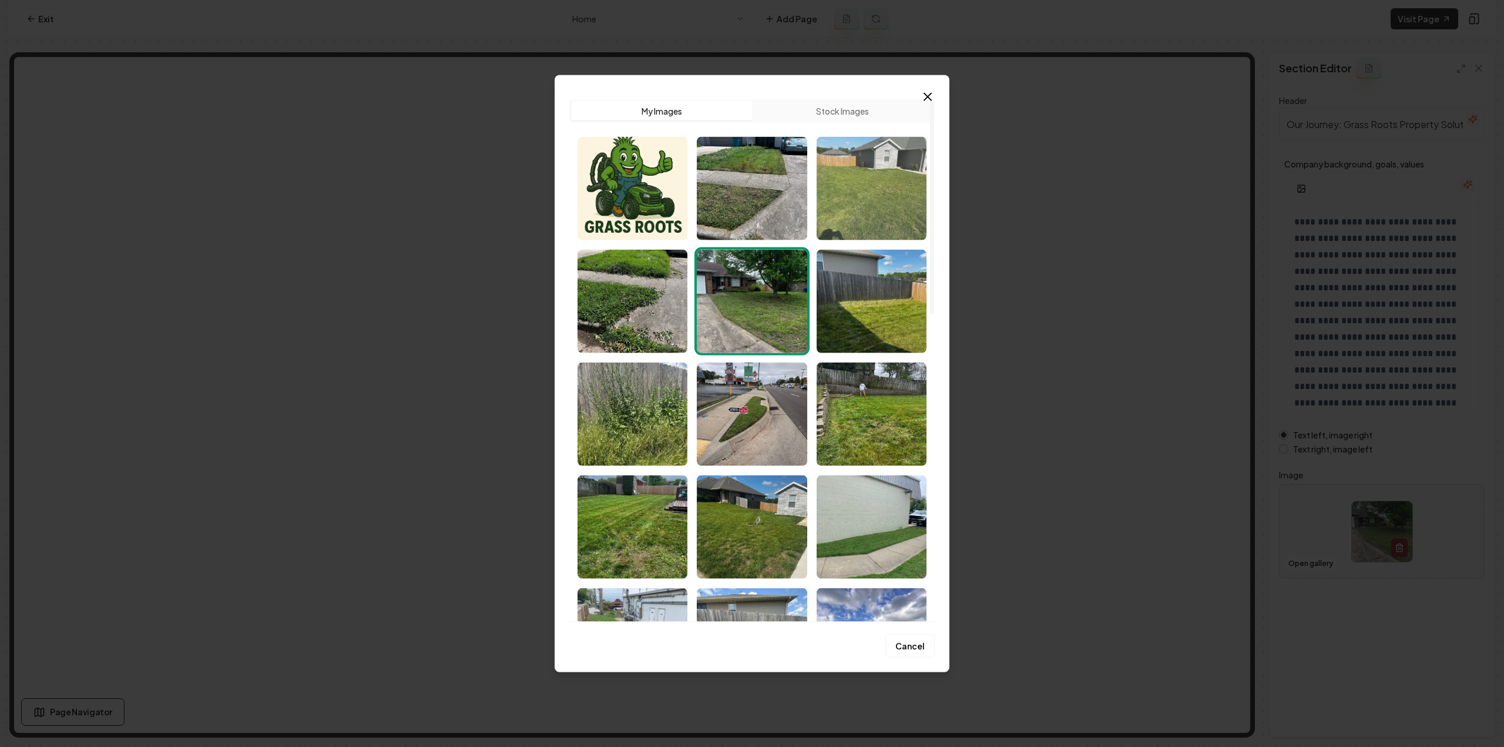
click at [871, 217] on img "Select image image_68cc49625c7cd75eb821be41.jpeg" at bounding box center [871, 187] width 110 height 103
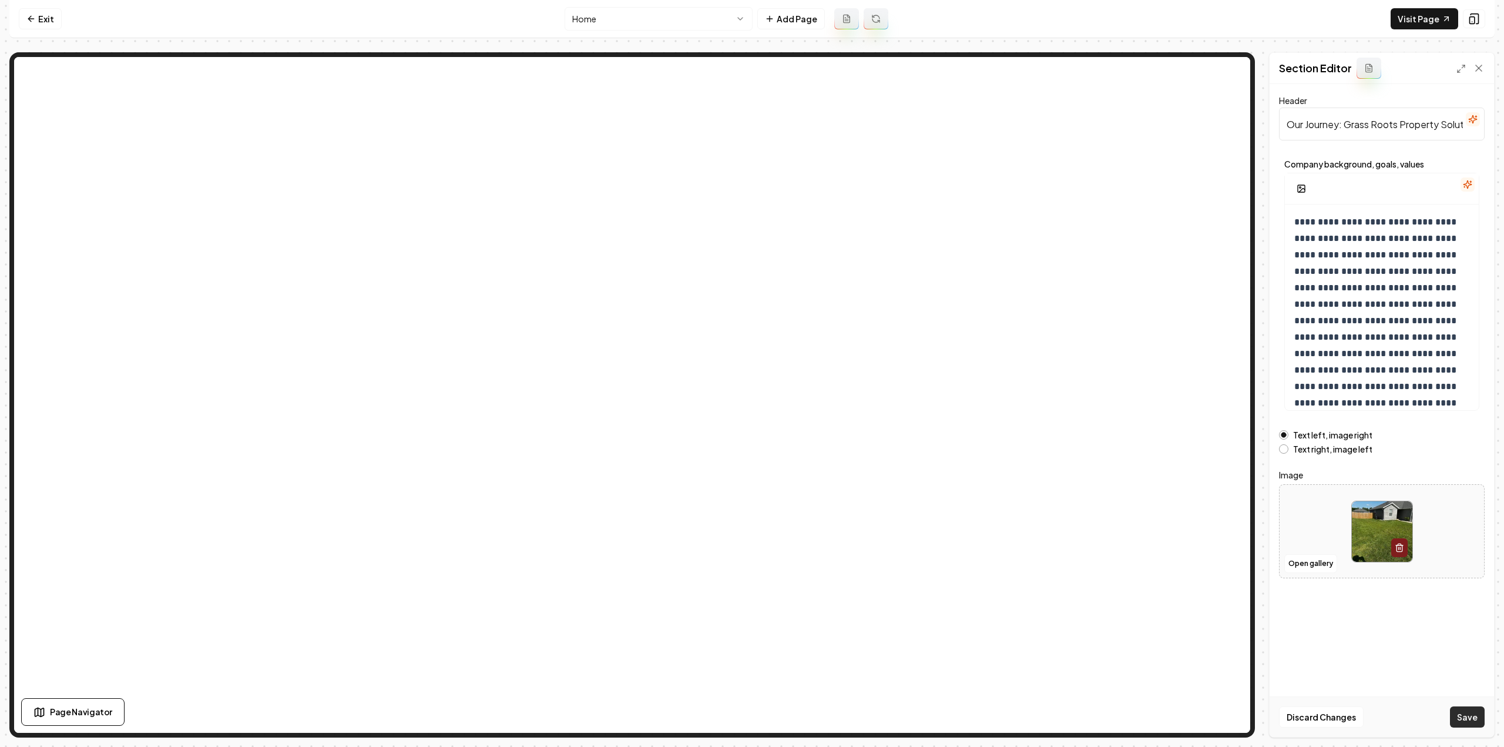
click at [1483, 721] on button "Save" at bounding box center [1467, 716] width 35 height 21
click at [1321, 566] on button "Open gallery" at bounding box center [1310, 563] width 53 height 19
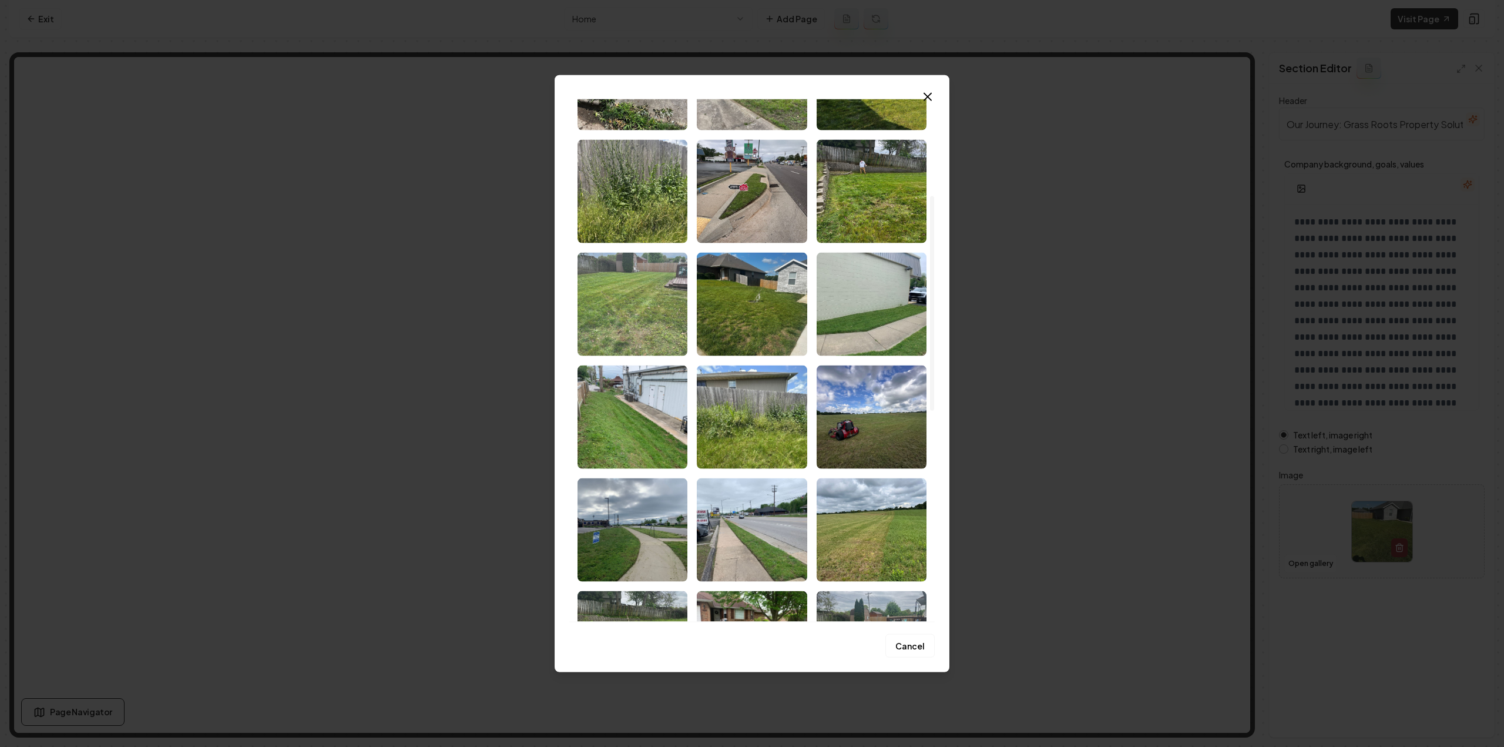
scroll to position [235, 0]
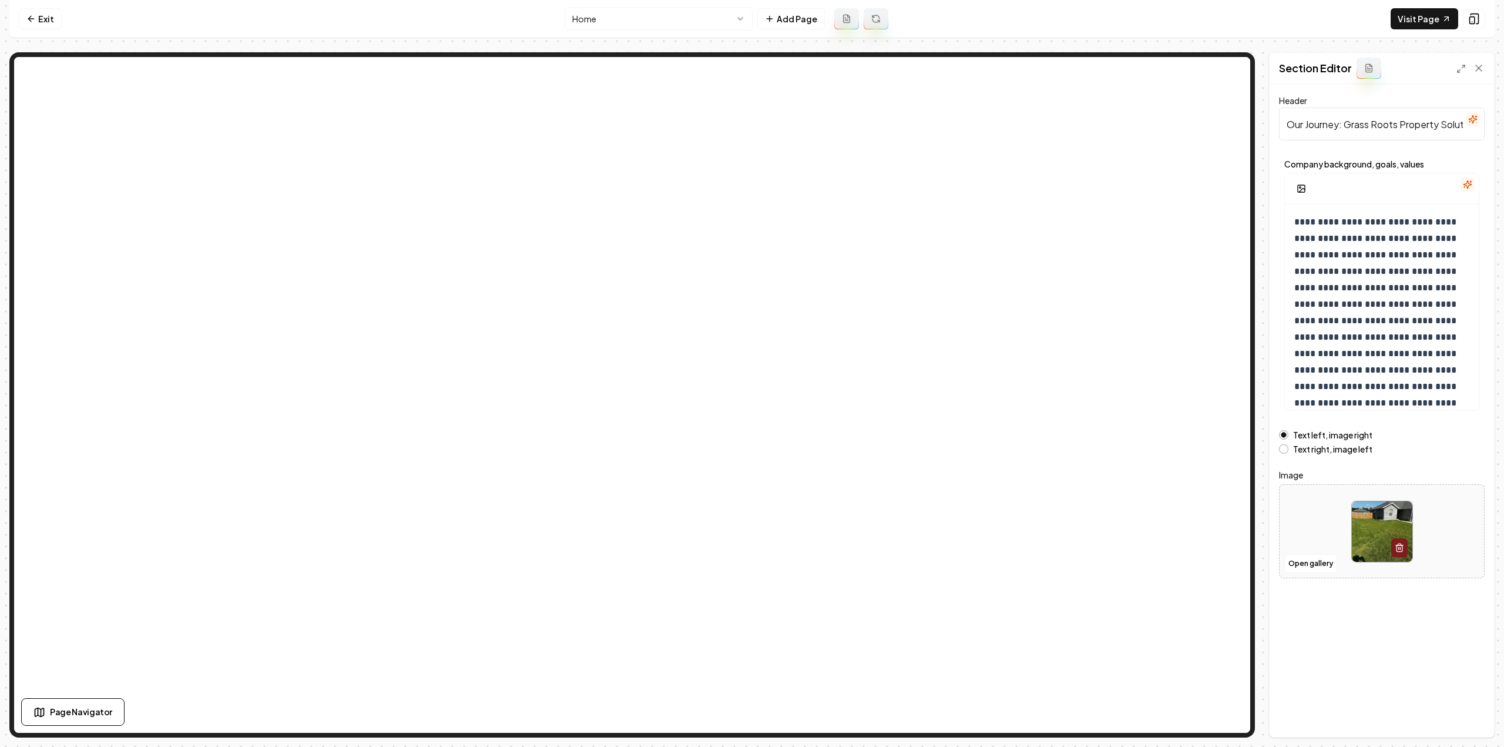
click at [592, 15] on html "**********" at bounding box center [752, 373] width 1504 height 747
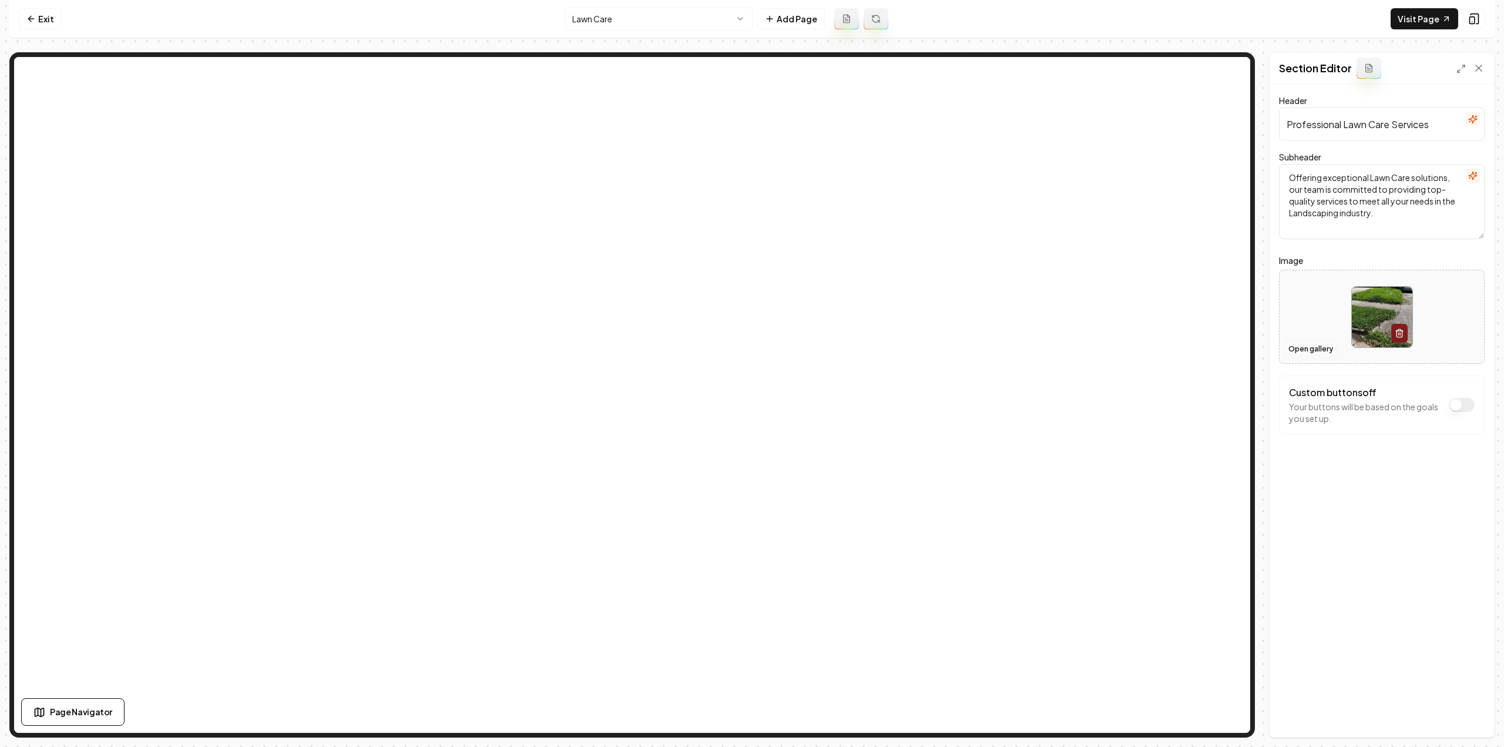
click at [1314, 349] on button "Open gallery" at bounding box center [1310, 348] width 53 height 19
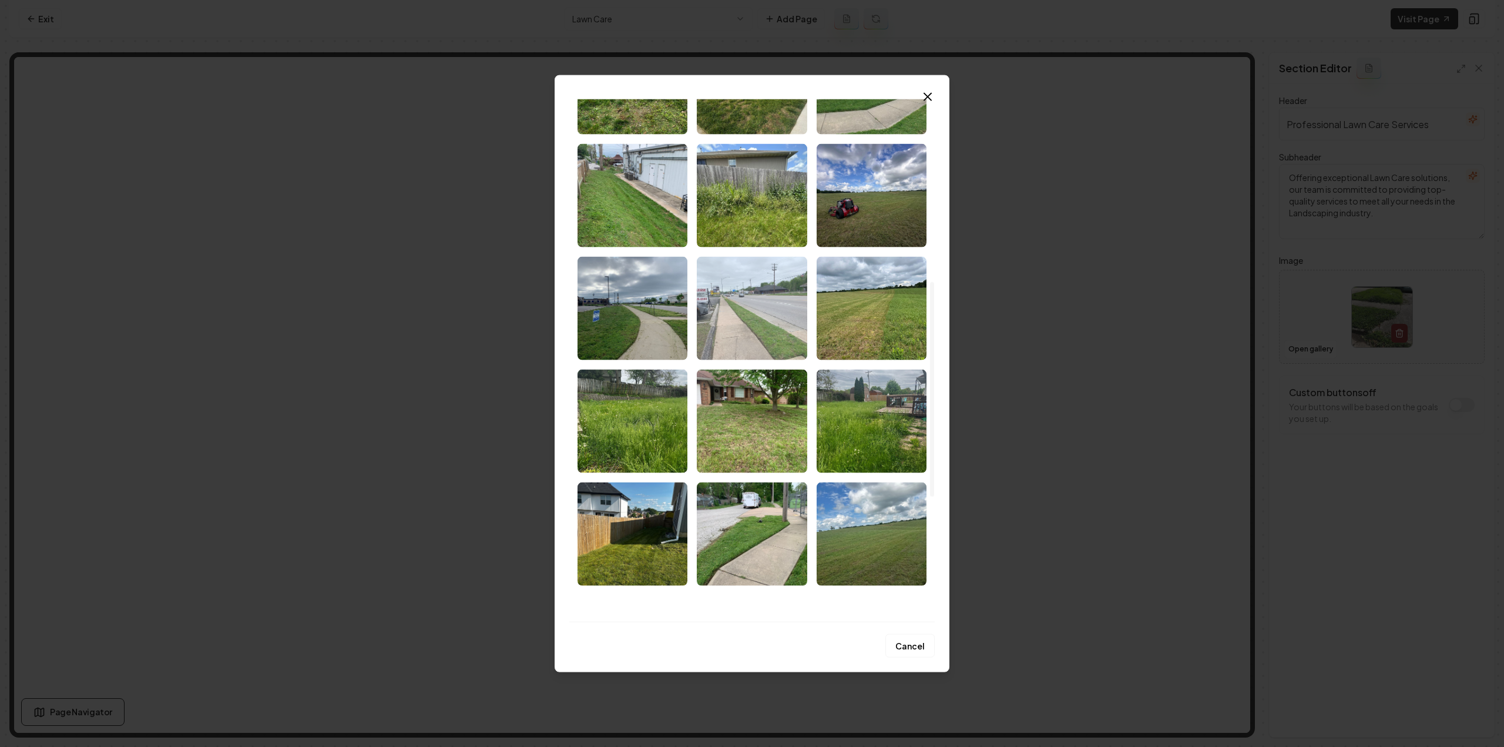
scroll to position [470, 0]
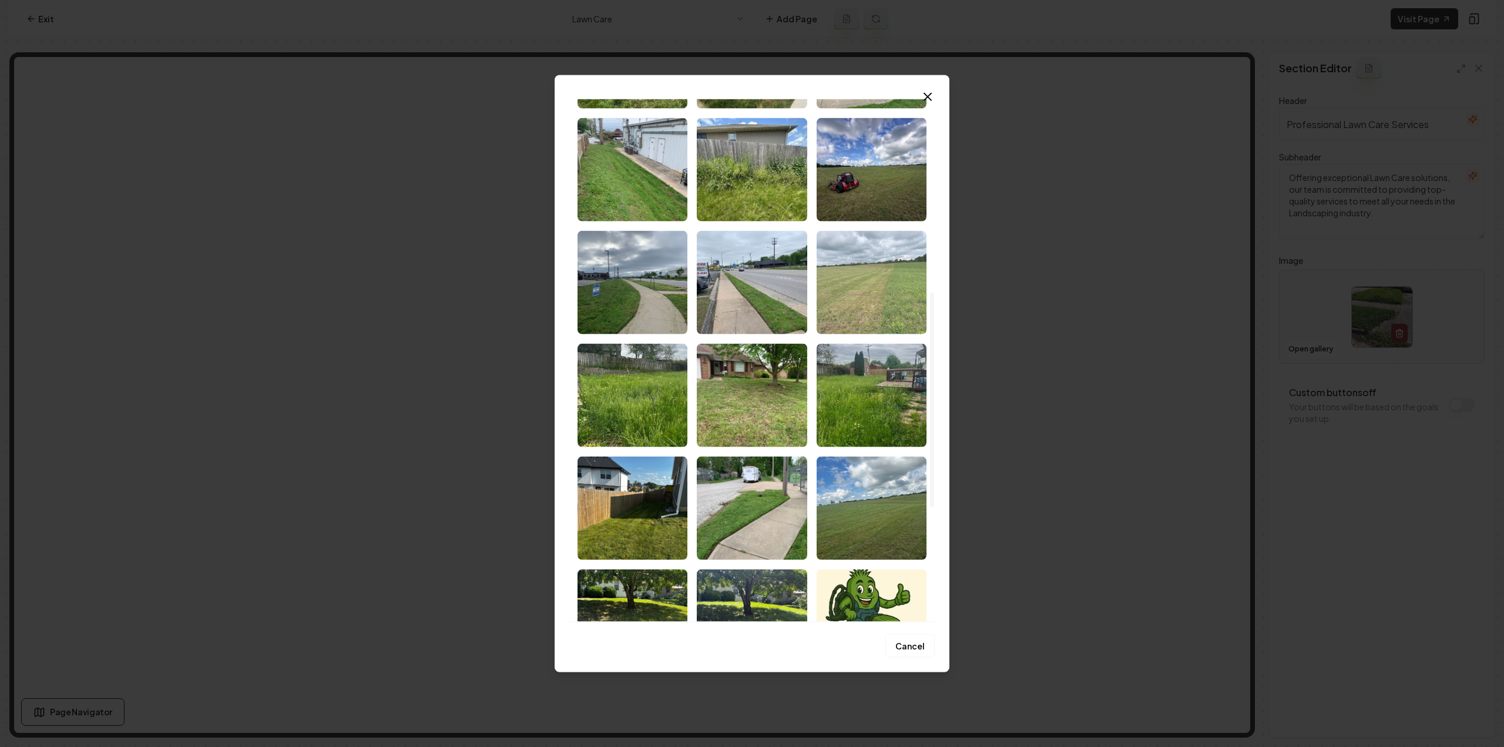
click at [885, 313] on img "Select image image_68cc49615c7cd75eb821b7d6.jpeg" at bounding box center [871, 281] width 110 height 103
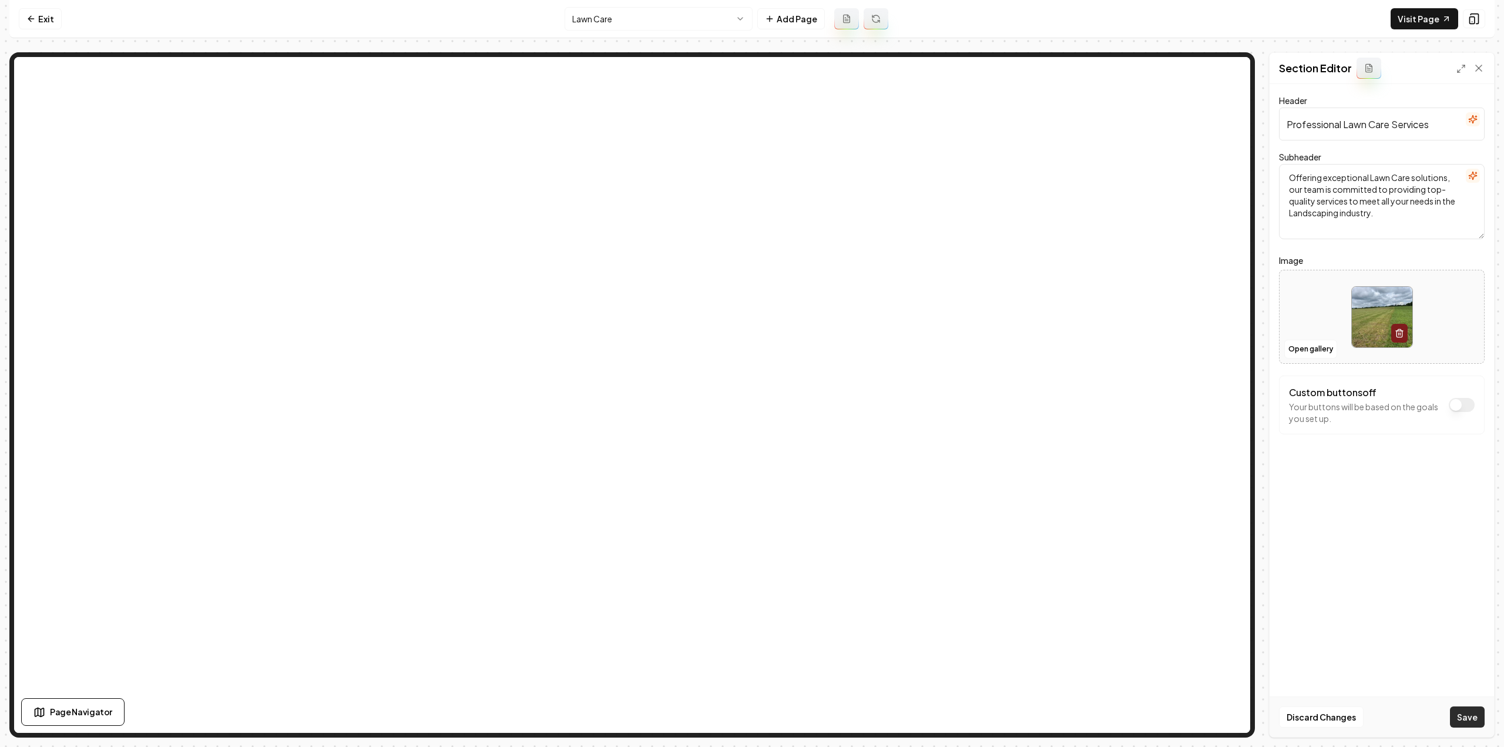
click at [1464, 721] on button "Save" at bounding box center [1467, 716] width 35 height 21
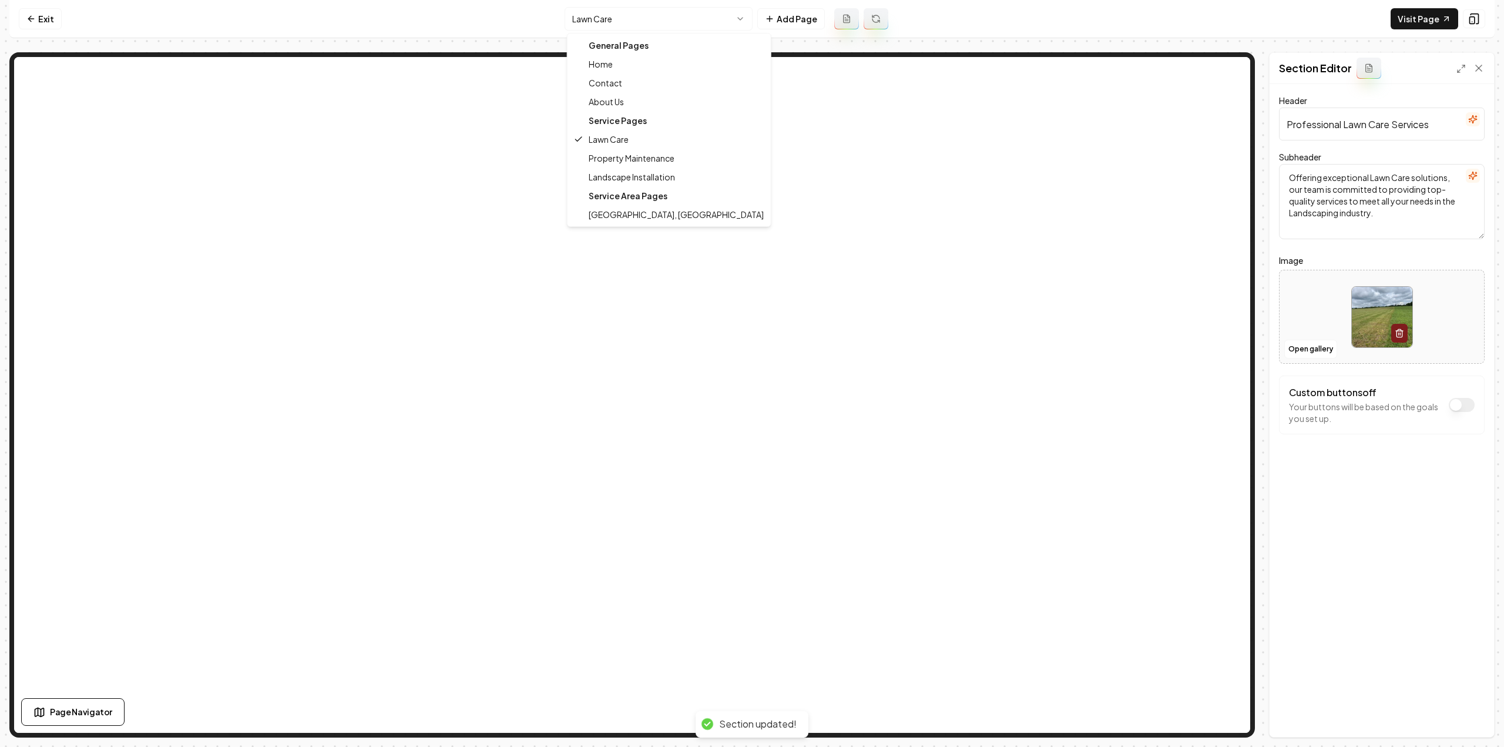
click at [621, 22] on html "Computer Required This feature is only available on a computer. Please switch t…" at bounding box center [752, 373] width 1504 height 747
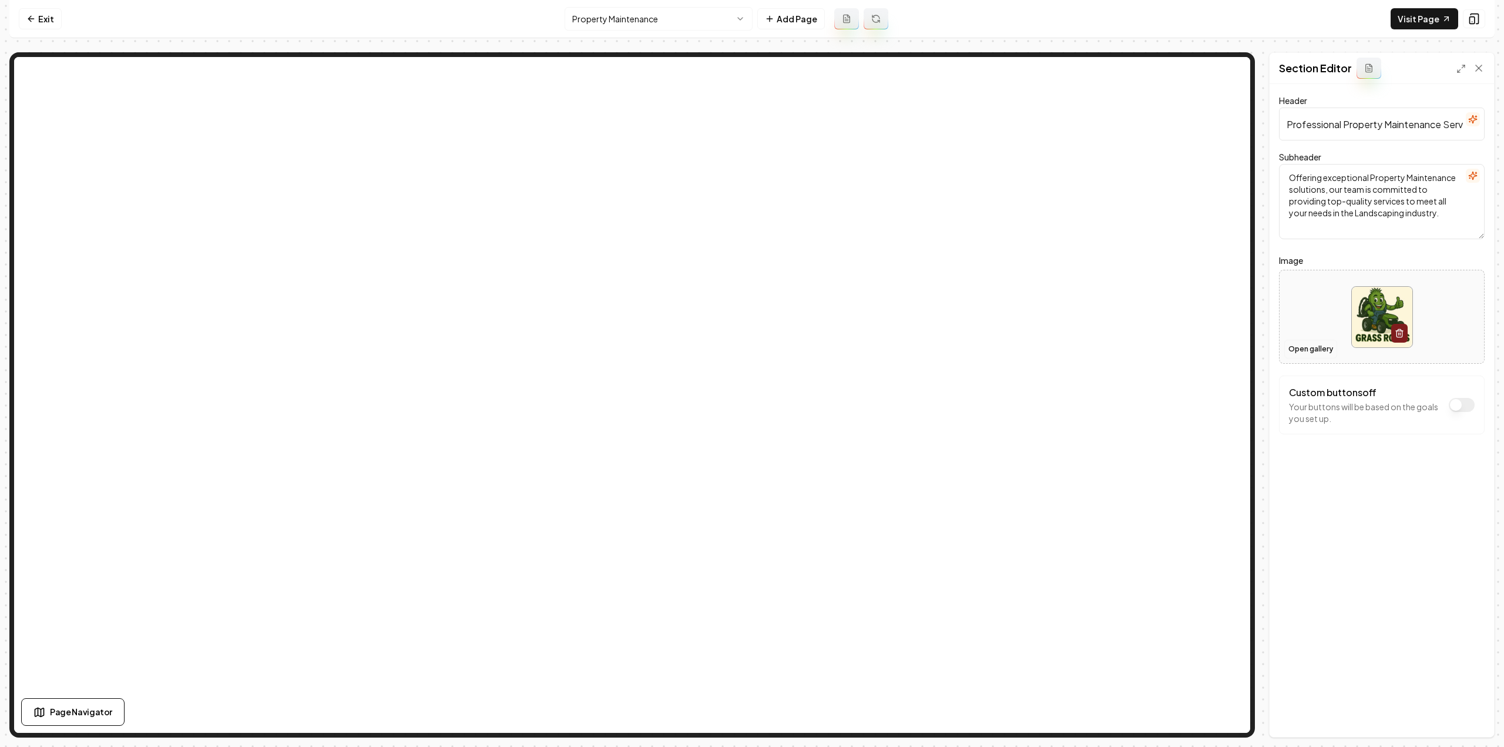
click at [1296, 342] on button "Open gallery" at bounding box center [1310, 348] width 53 height 19
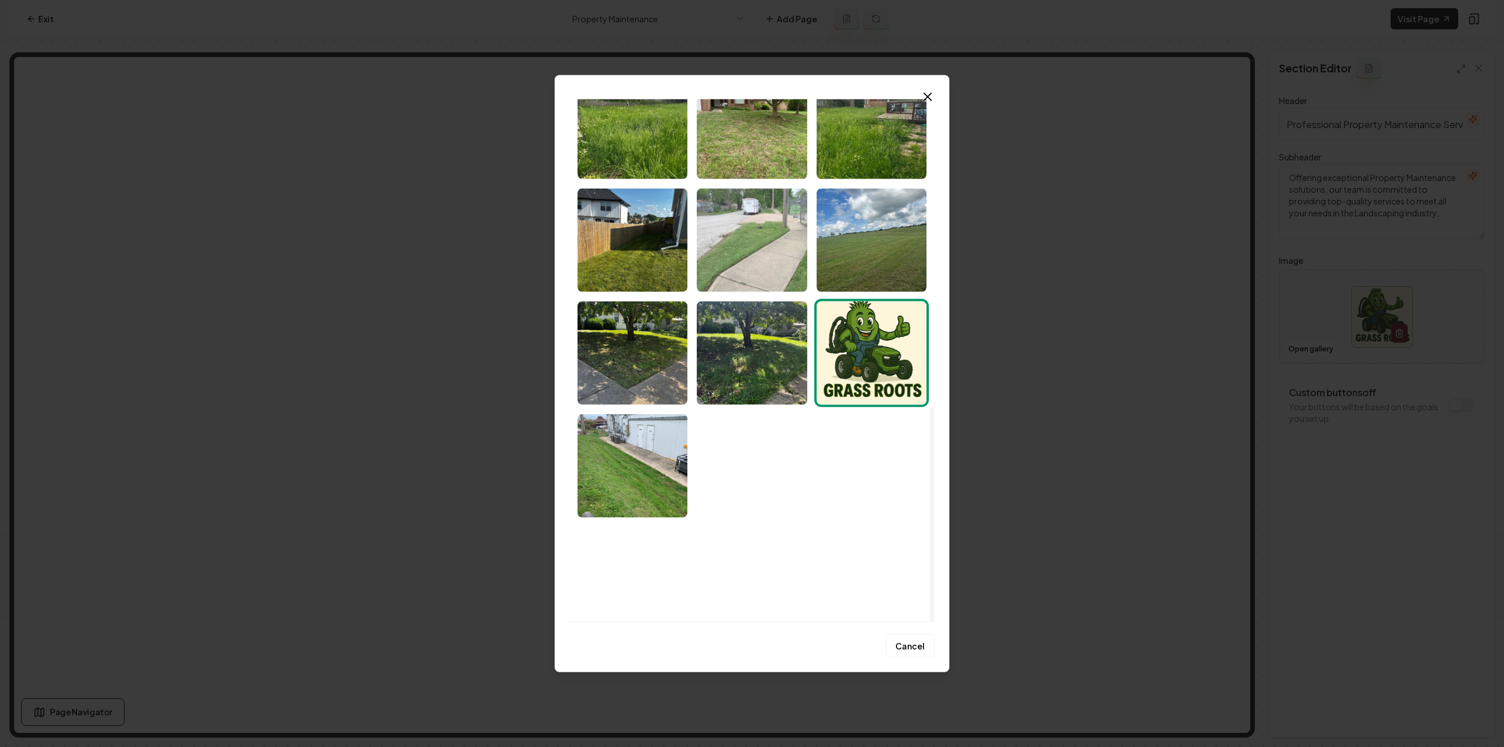
scroll to position [749, 0]
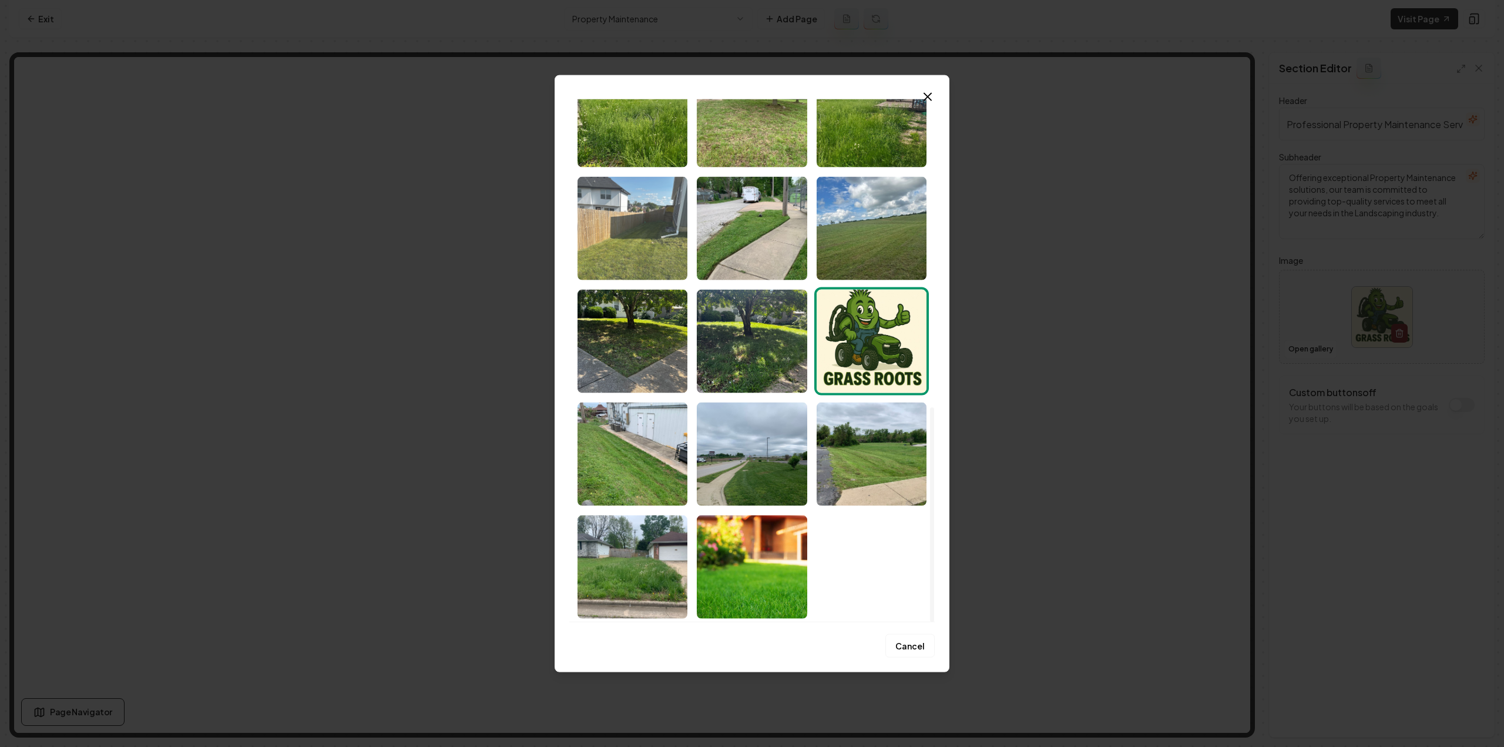
click at [646, 255] on img "Select image image_68cc49615c7cd75eb821b70b.jpeg" at bounding box center [632, 227] width 110 height 103
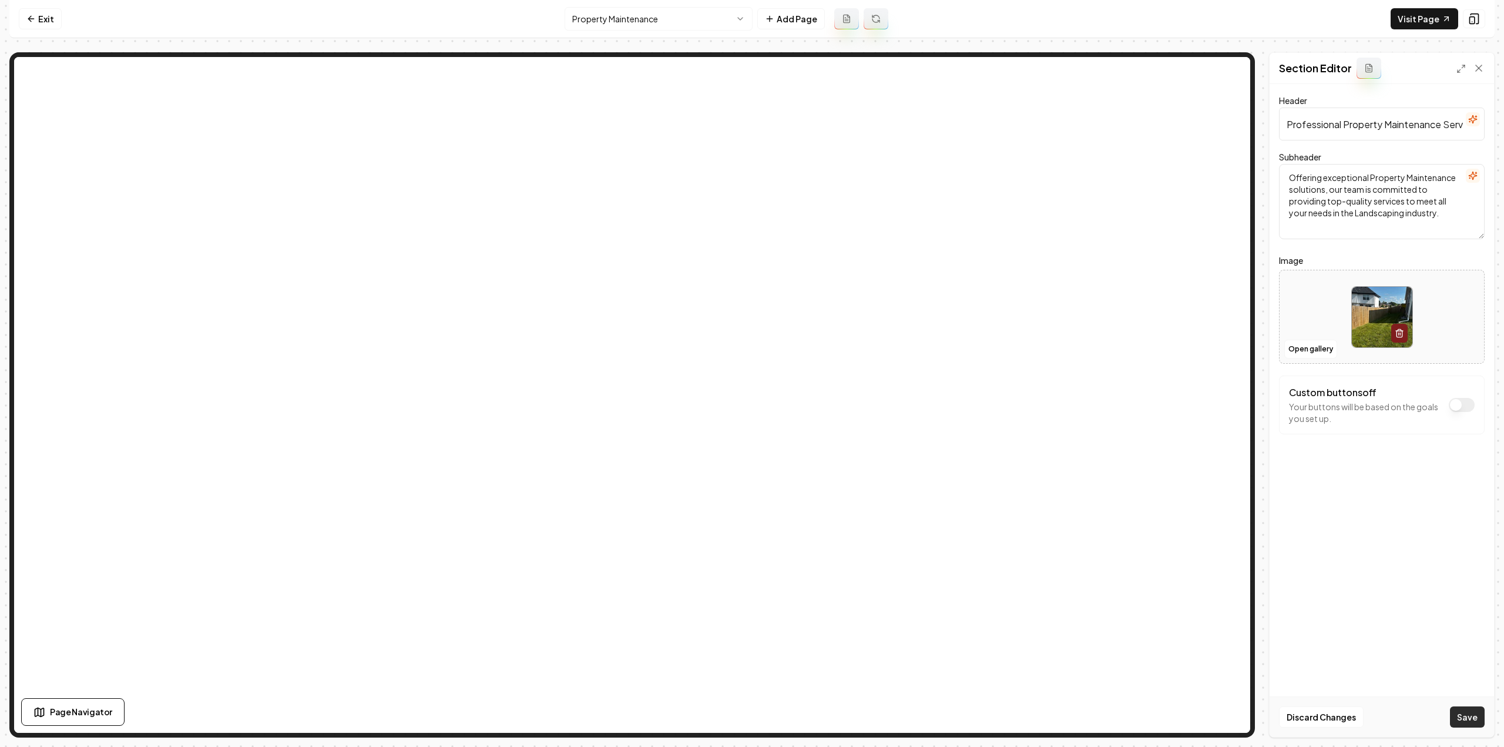
click at [1472, 712] on button "Save" at bounding box center [1467, 716] width 35 height 21
click at [695, 13] on html "Computer Required This feature is only available on a computer. Please switch t…" at bounding box center [752, 373] width 1504 height 747
click at [1303, 348] on button "Open gallery" at bounding box center [1310, 348] width 53 height 19
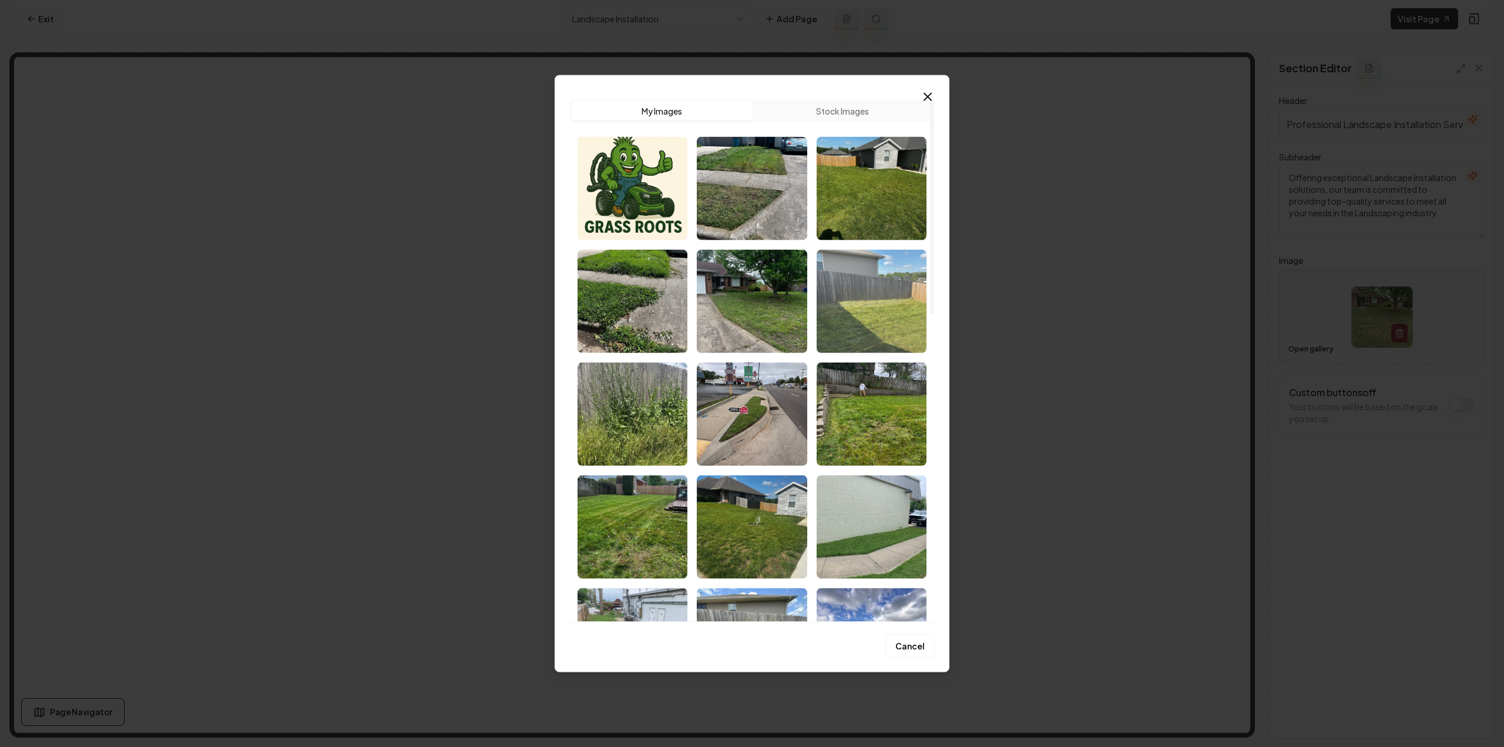
click at [850, 308] on img "Select image image_68cc49625c7cd75eb821bc4d.jpeg" at bounding box center [871, 300] width 110 height 103
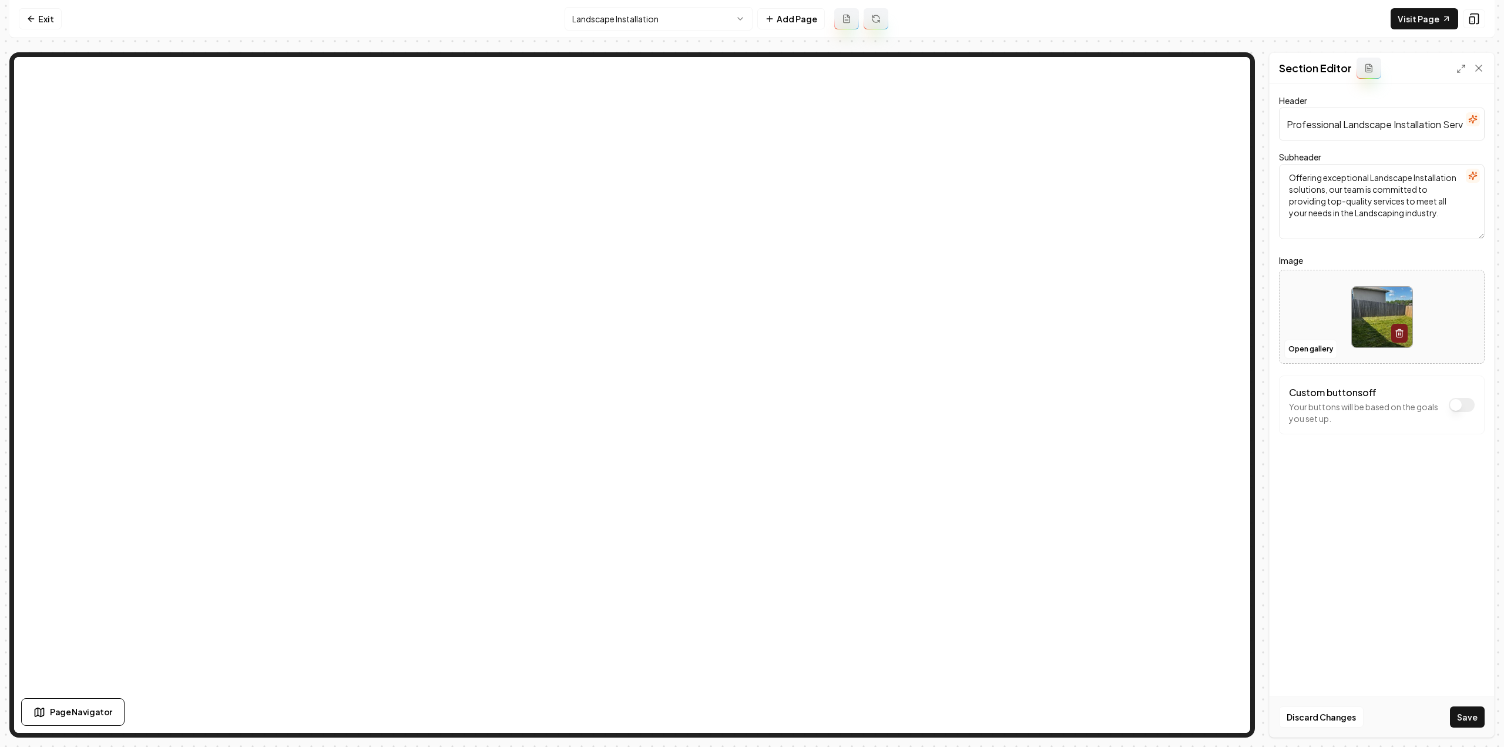
click at [1457, 717] on button "Save" at bounding box center [1467, 716] width 35 height 21
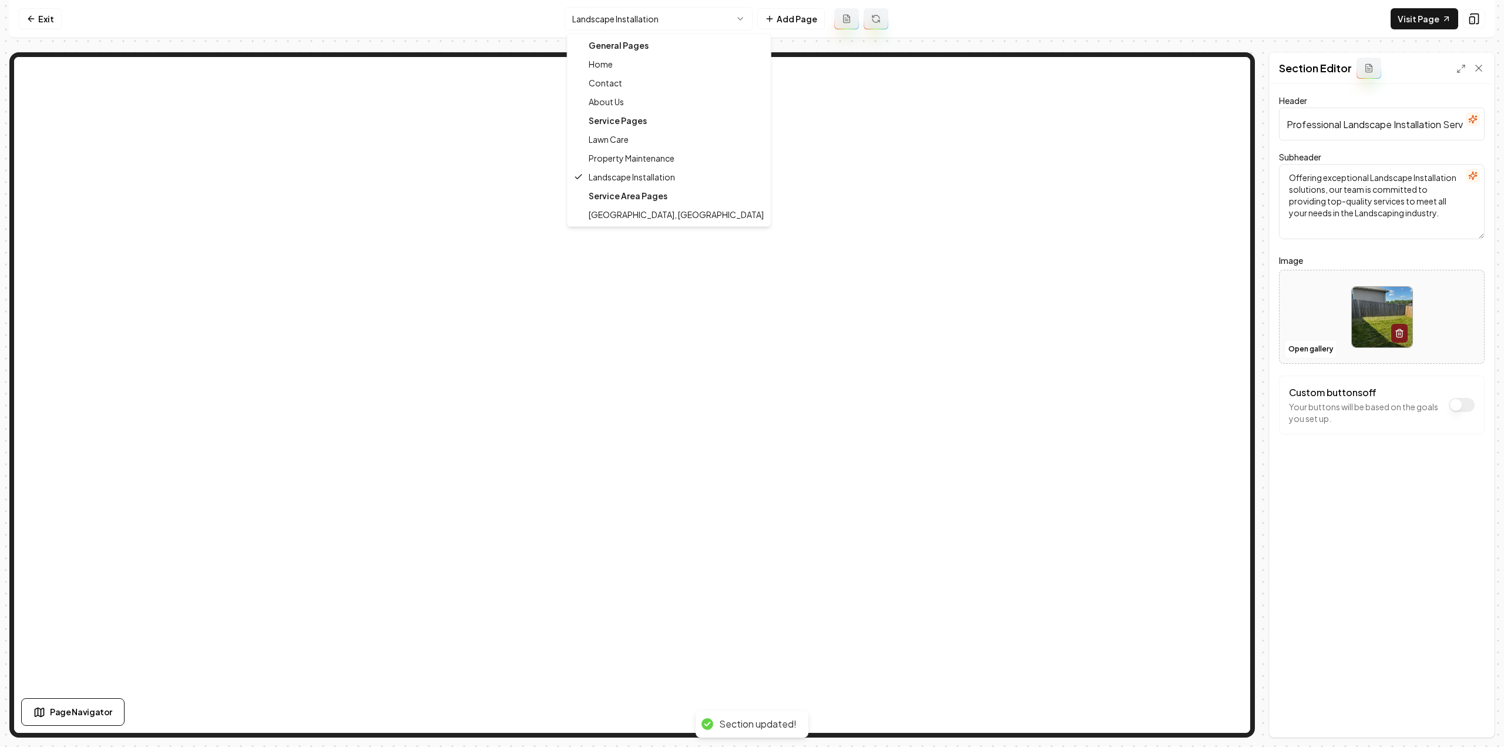
click at [592, 9] on html "Computer Required This feature is only available on a computer. Please switch t…" at bounding box center [752, 373] width 1504 height 747
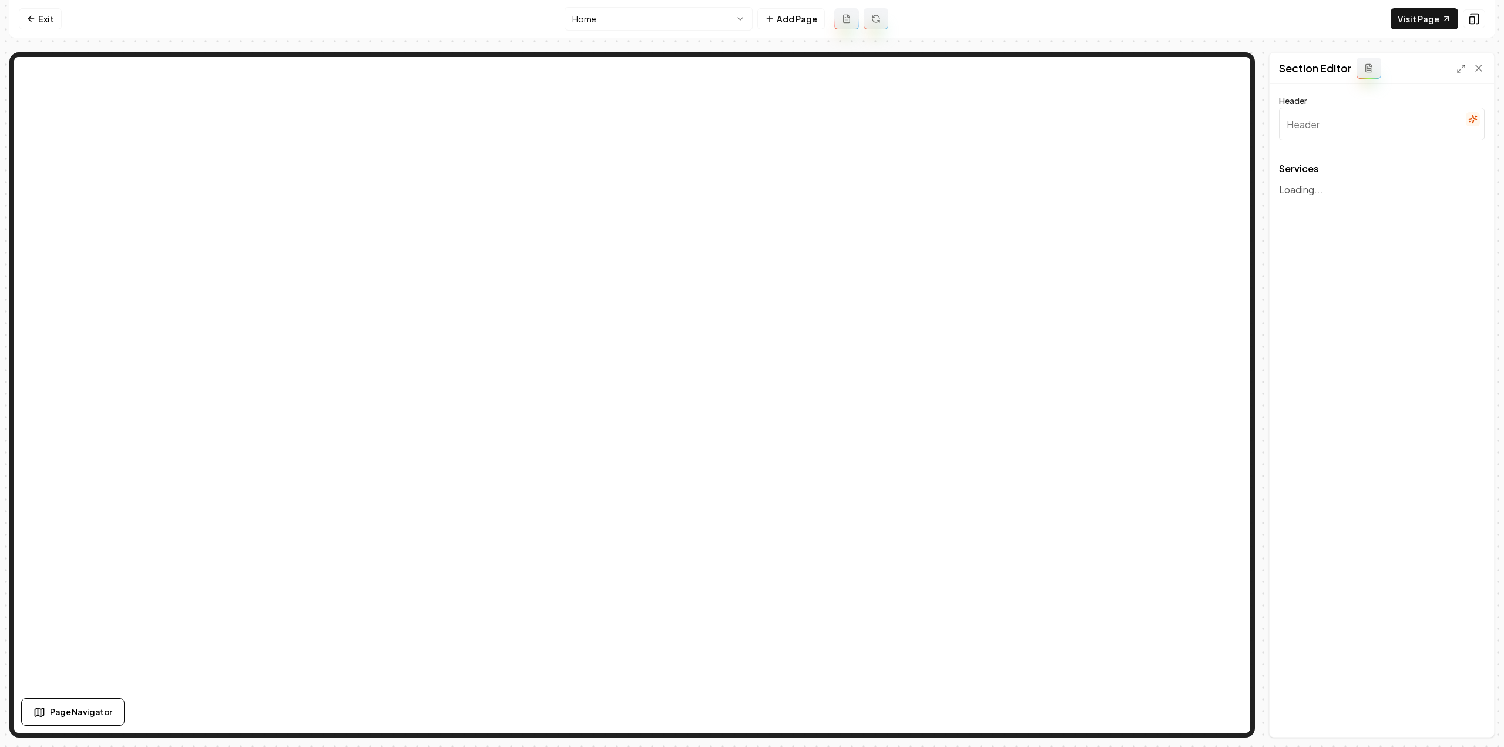
type input "Our Expert Lawn & Property Services"
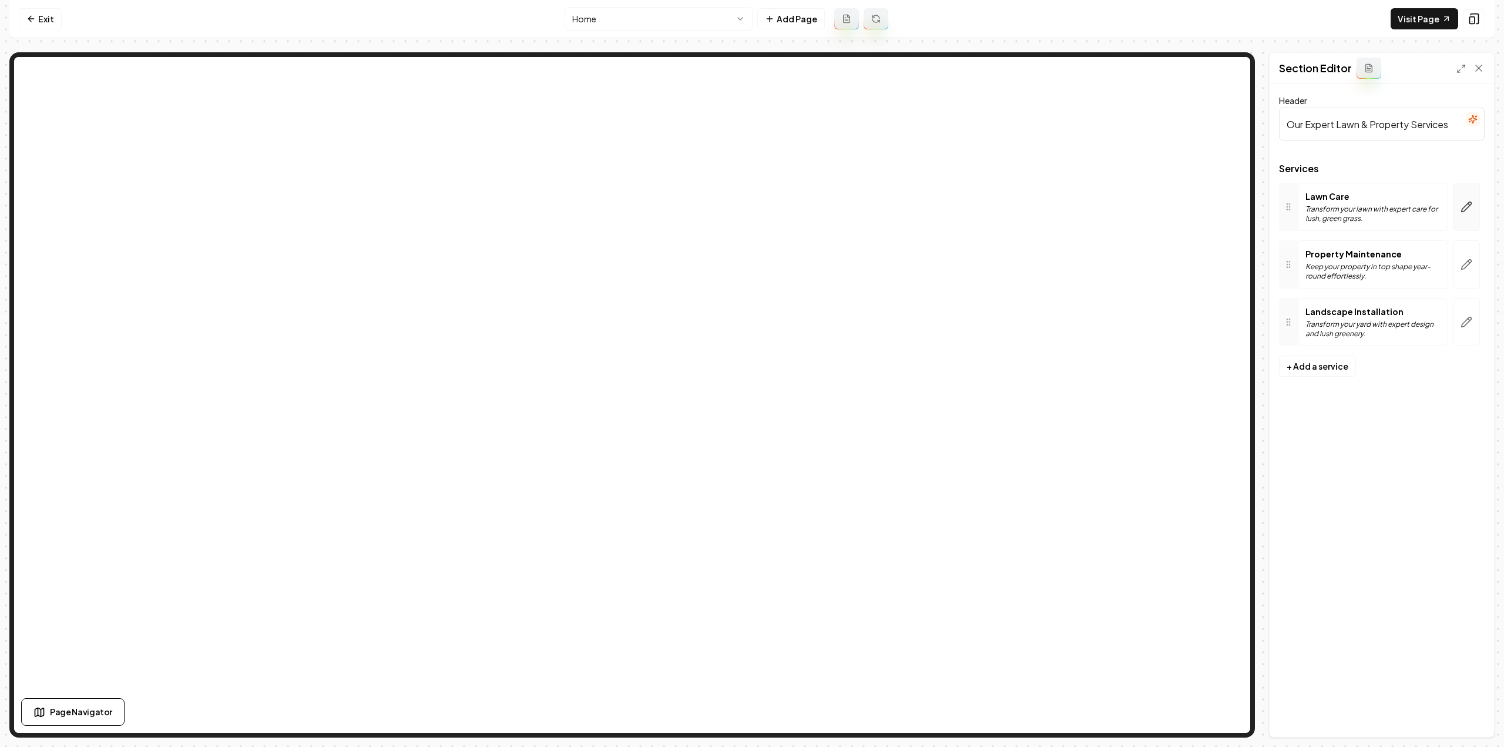
click at [1463, 223] on button "button" at bounding box center [1465, 207] width 27 height 48
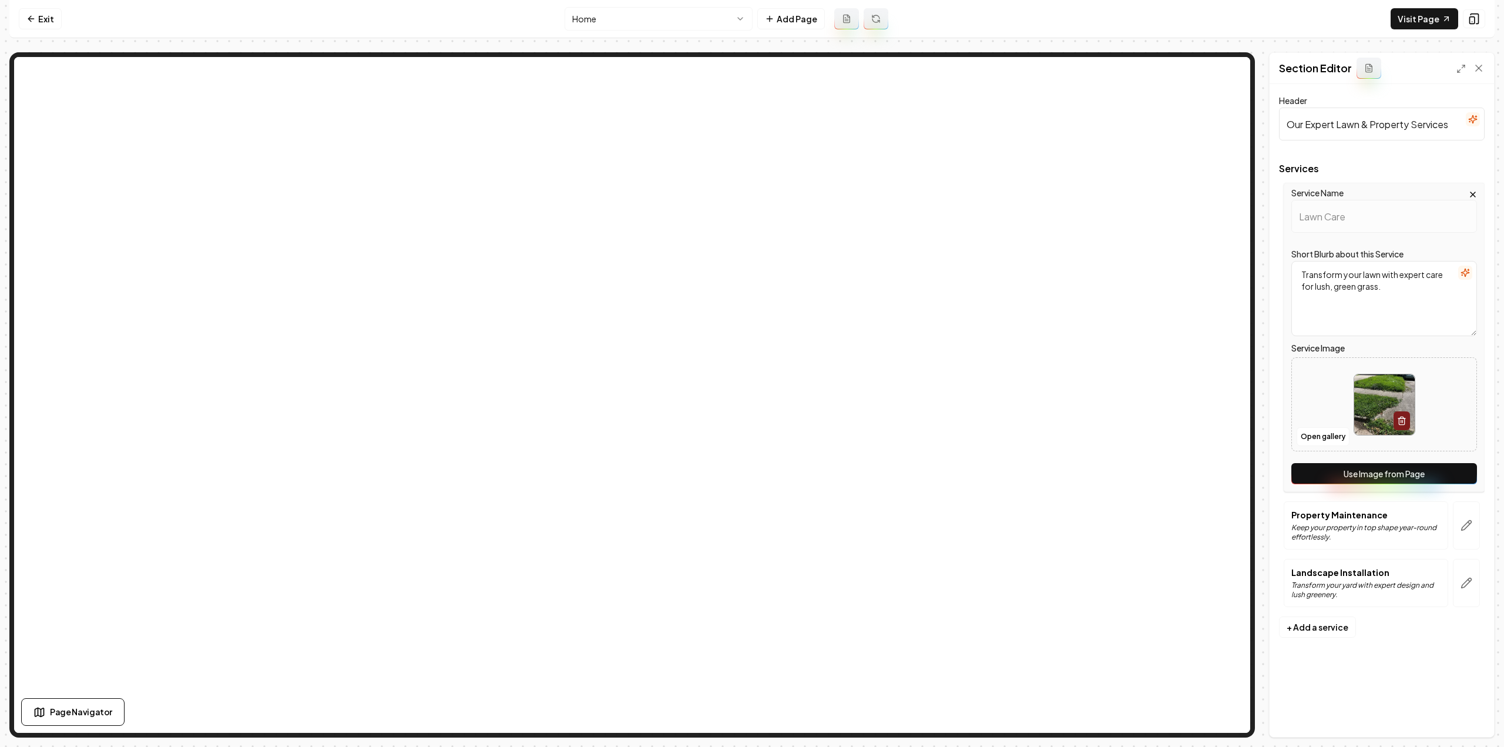
drag, startPoint x: 1329, startPoint y: 472, endPoint x: 1334, endPoint y: 473, distance: 6.1
click at [1329, 472] on button "Use Image from Page" at bounding box center [1384, 473] width 186 height 21
click at [1470, 520] on icon "button" at bounding box center [1466, 525] width 10 height 10
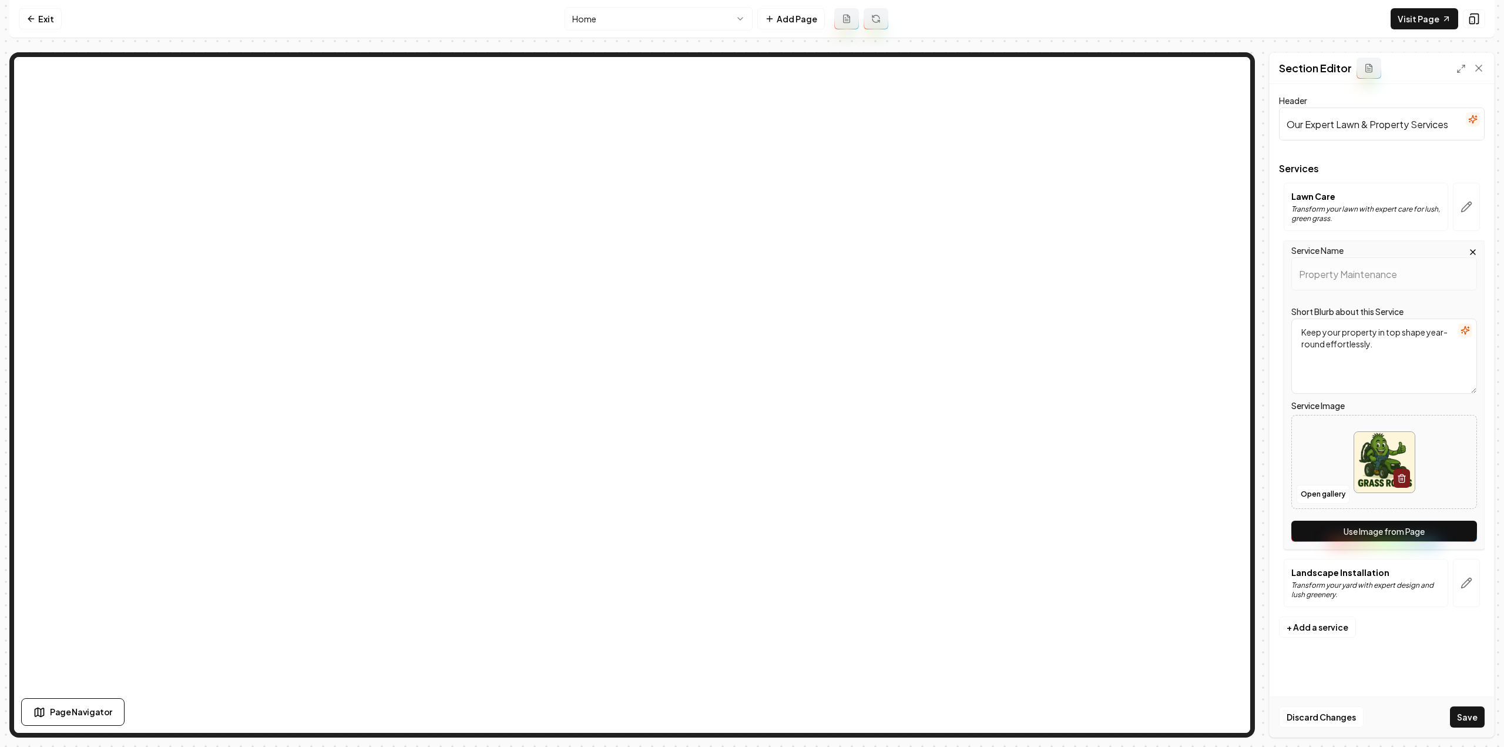
click at [1454, 529] on button "Use Image from Page" at bounding box center [1384, 530] width 186 height 21
click at [1461, 577] on icon "button" at bounding box center [1466, 583] width 12 height 12
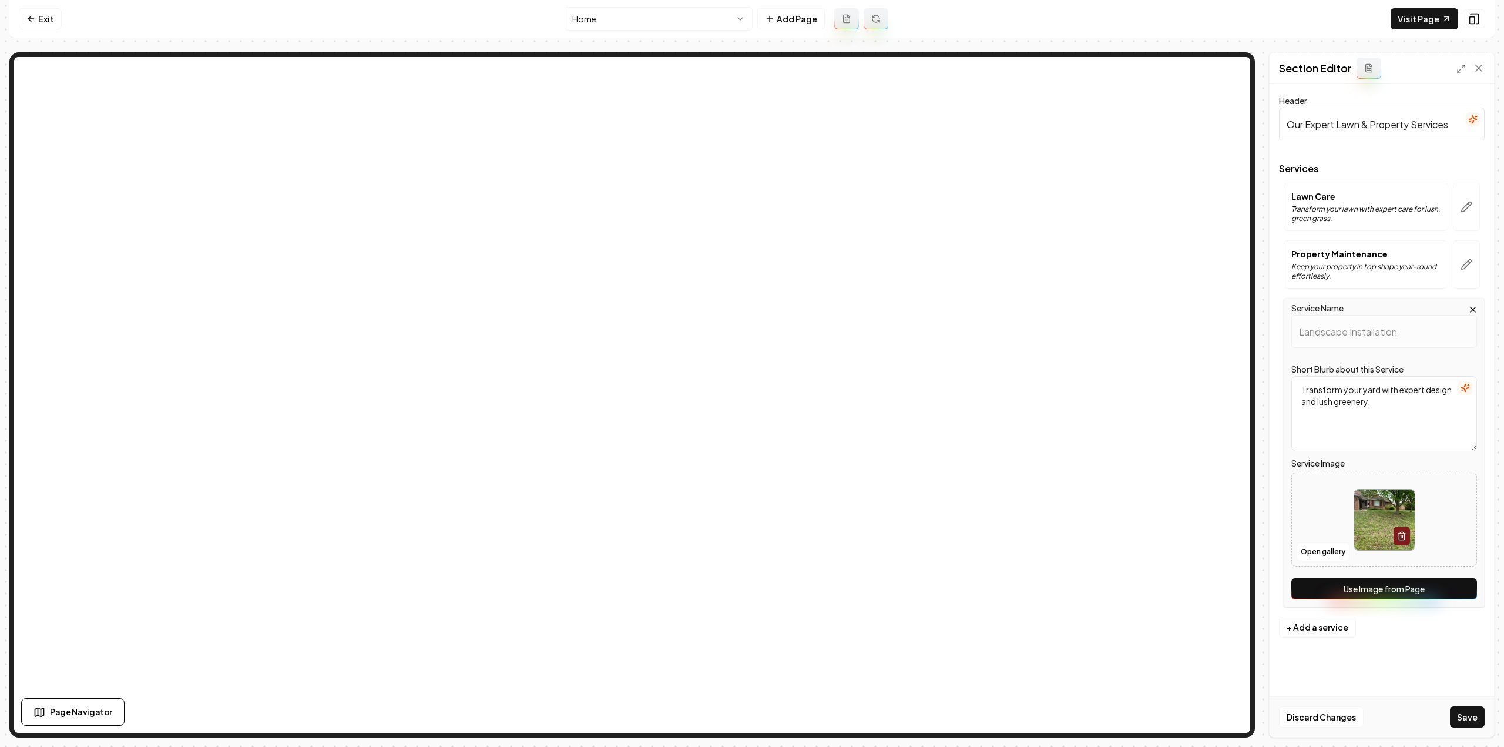
click at [1452, 585] on button "Use Image from Page" at bounding box center [1384, 588] width 186 height 21
click at [1467, 716] on button "Save" at bounding box center [1467, 716] width 35 height 21
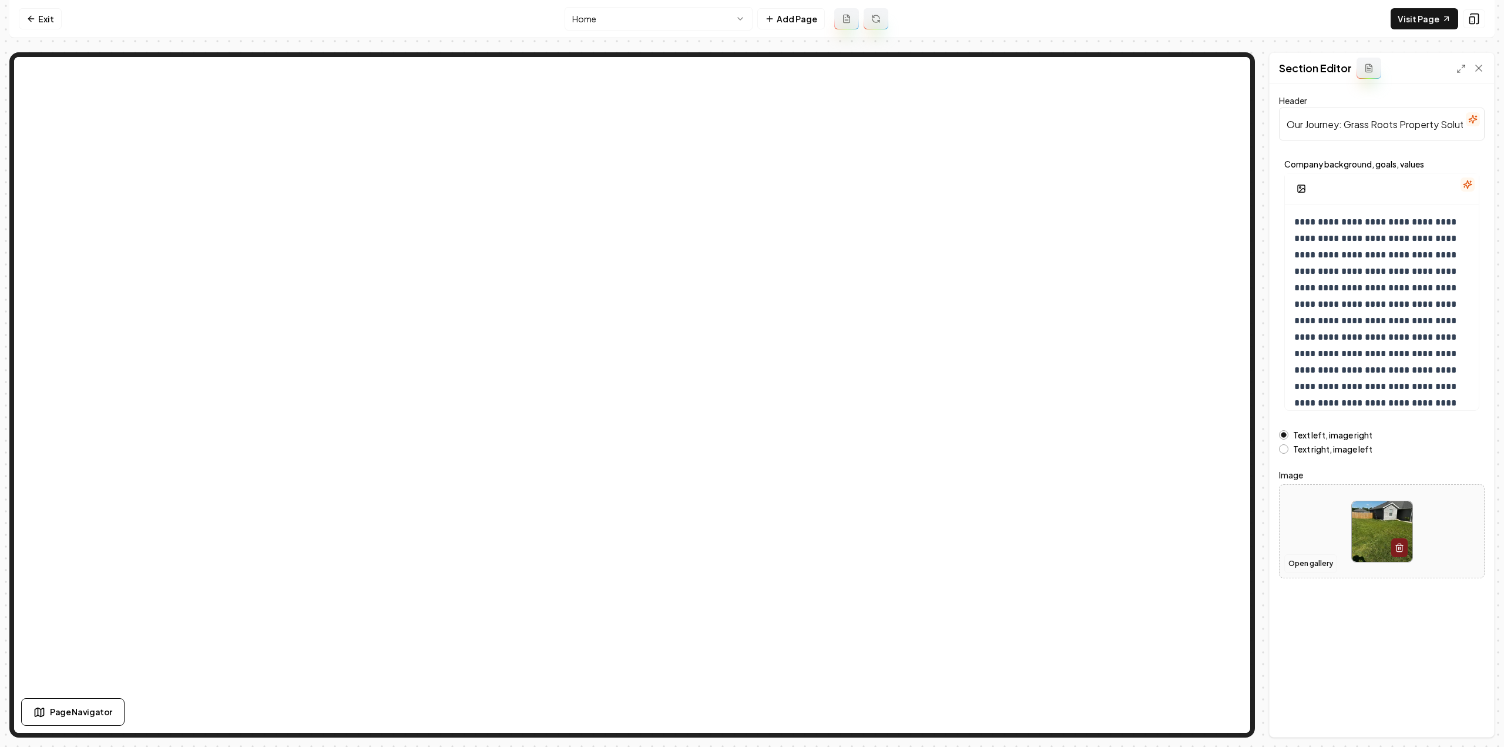
click at [1305, 563] on button "Open gallery" at bounding box center [1310, 563] width 53 height 19
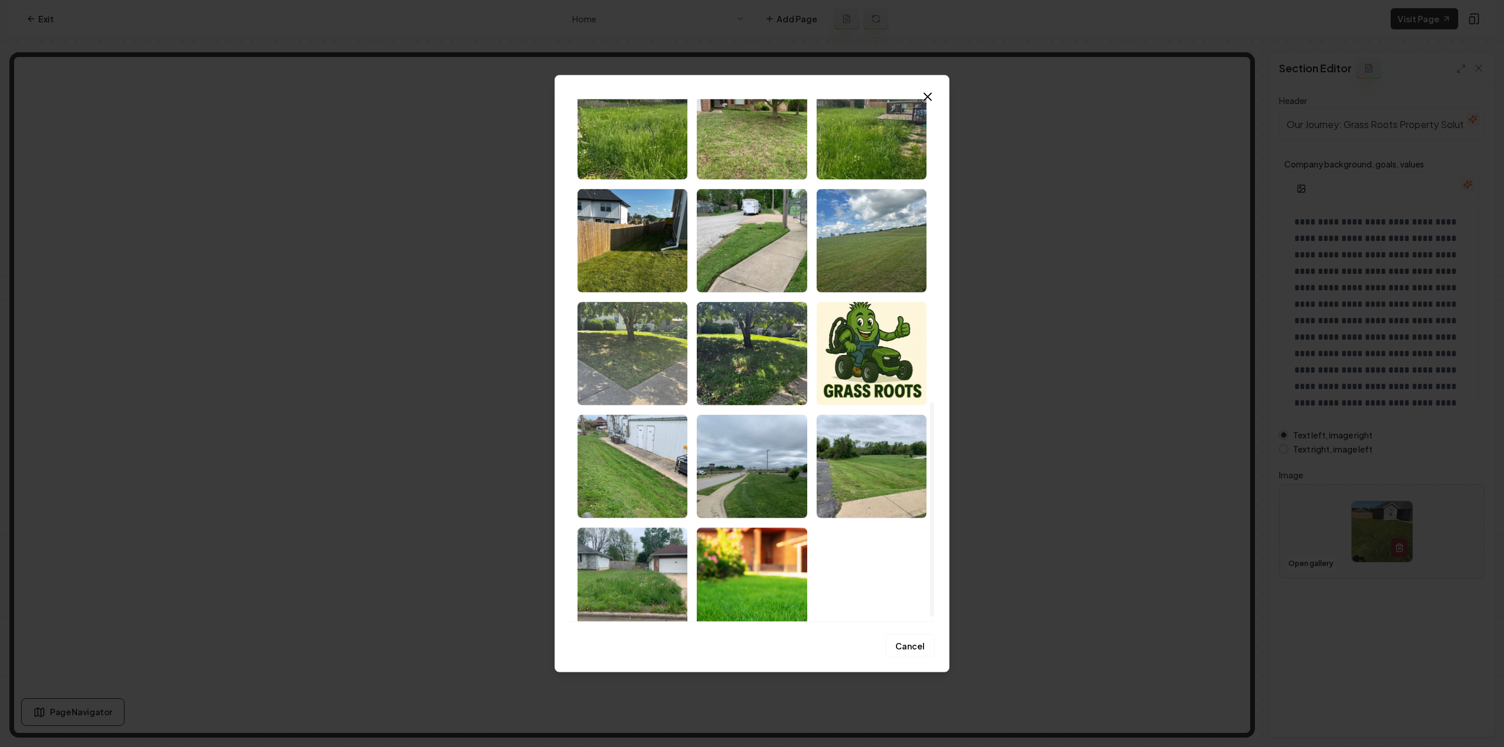
scroll to position [749, 0]
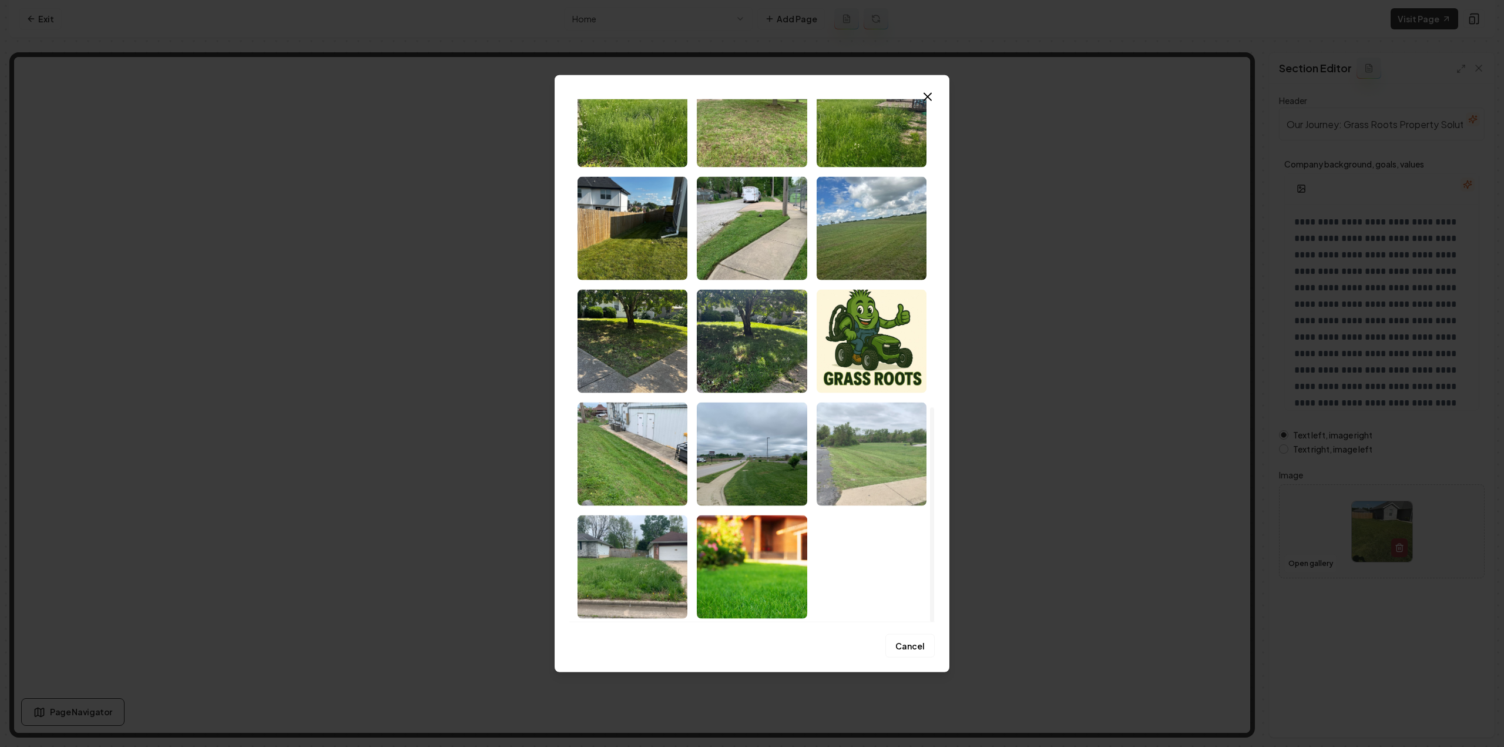
click at [858, 482] on img "Select image image_68cc49605c7cd75eb821b402.jpeg" at bounding box center [871, 453] width 110 height 103
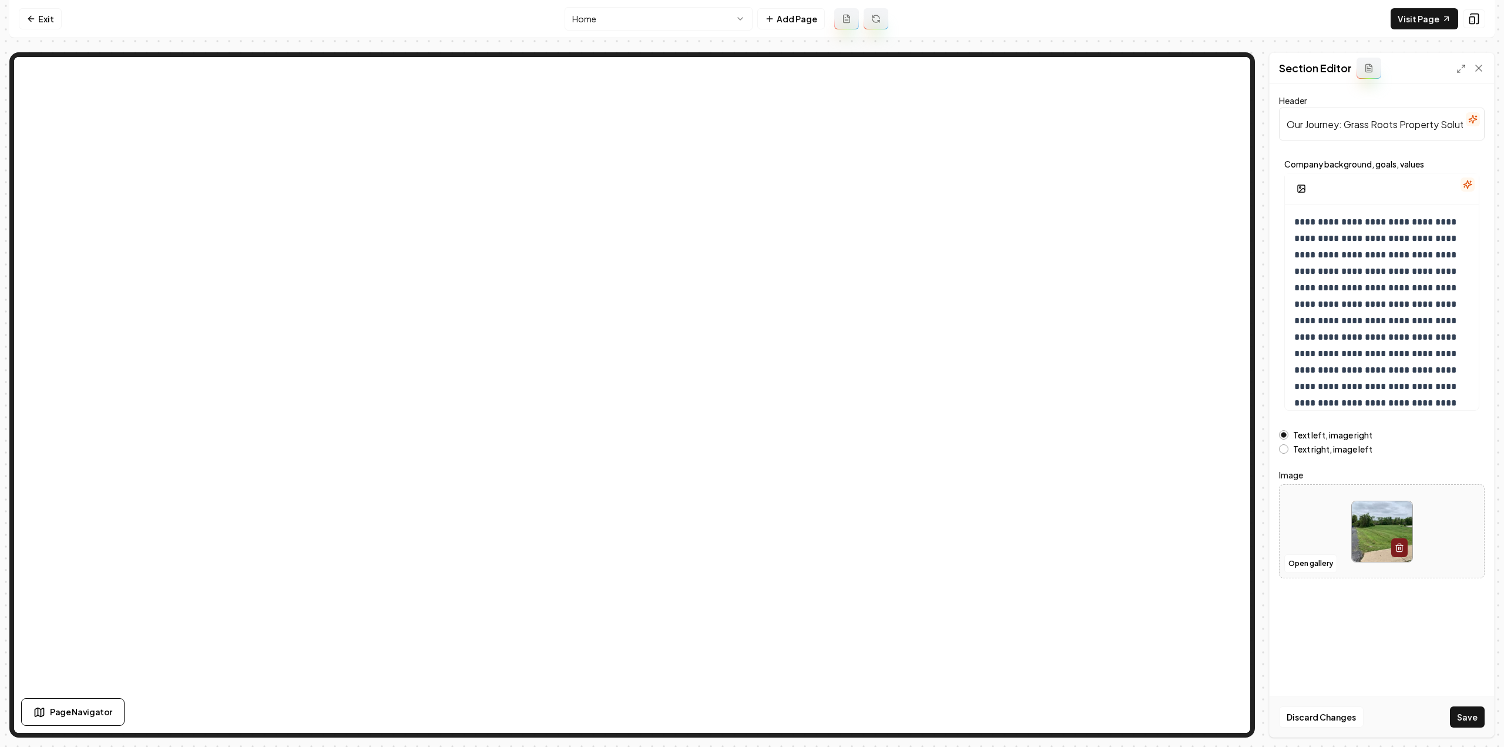
click at [1472, 732] on div "Discard Changes Save" at bounding box center [1381, 716] width 224 height 41
click at [1471, 722] on button "Save" at bounding box center [1467, 716] width 35 height 21
click at [1421, 19] on link "Visit Page" at bounding box center [1424, 18] width 68 height 21
click at [40, 17] on link "Exit" at bounding box center [40, 18] width 43 height 21
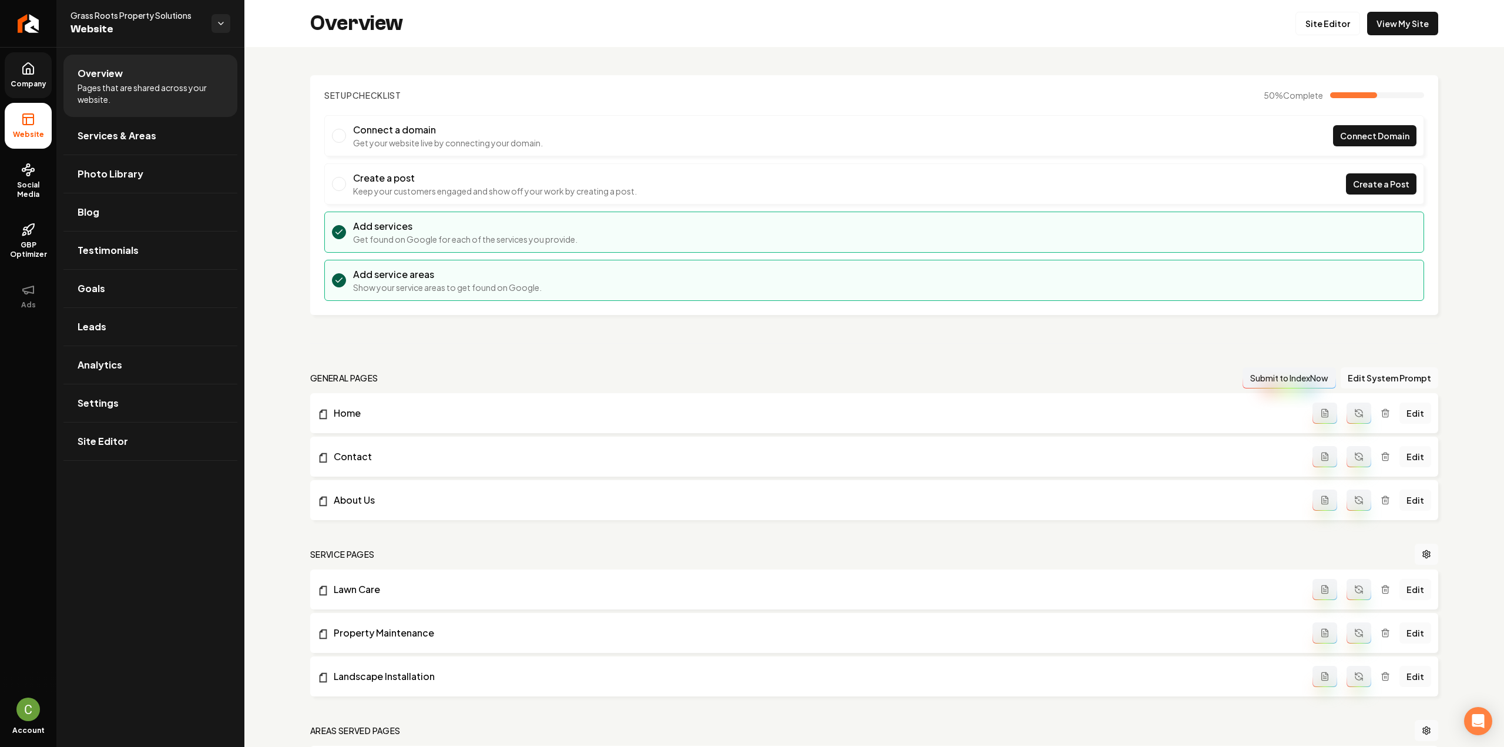
click at [27, 84] on span "Company" at bounding box center [28, 83] width 45 height 9
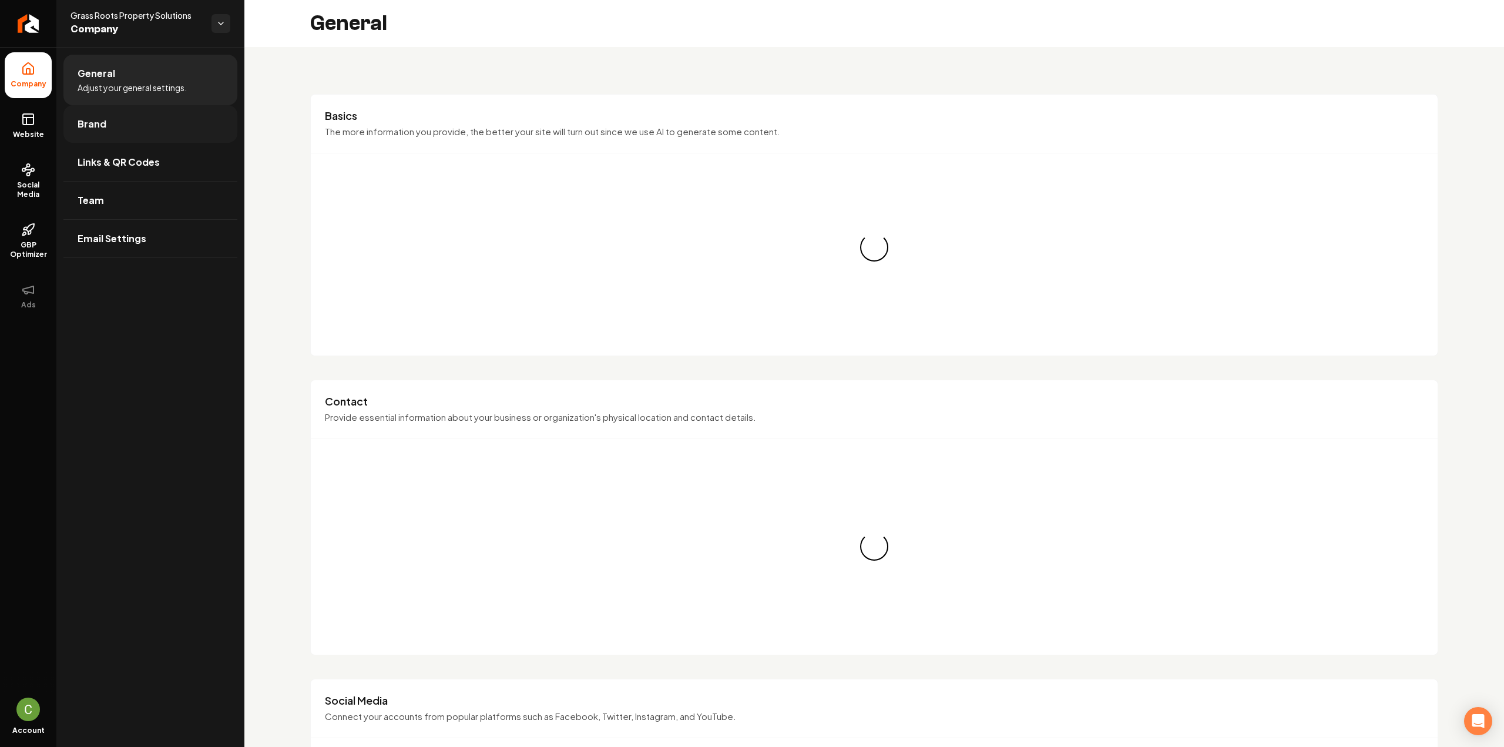
click at [75, 122] on link "Brand" at bounding box center [150, 124] width 174 height 38
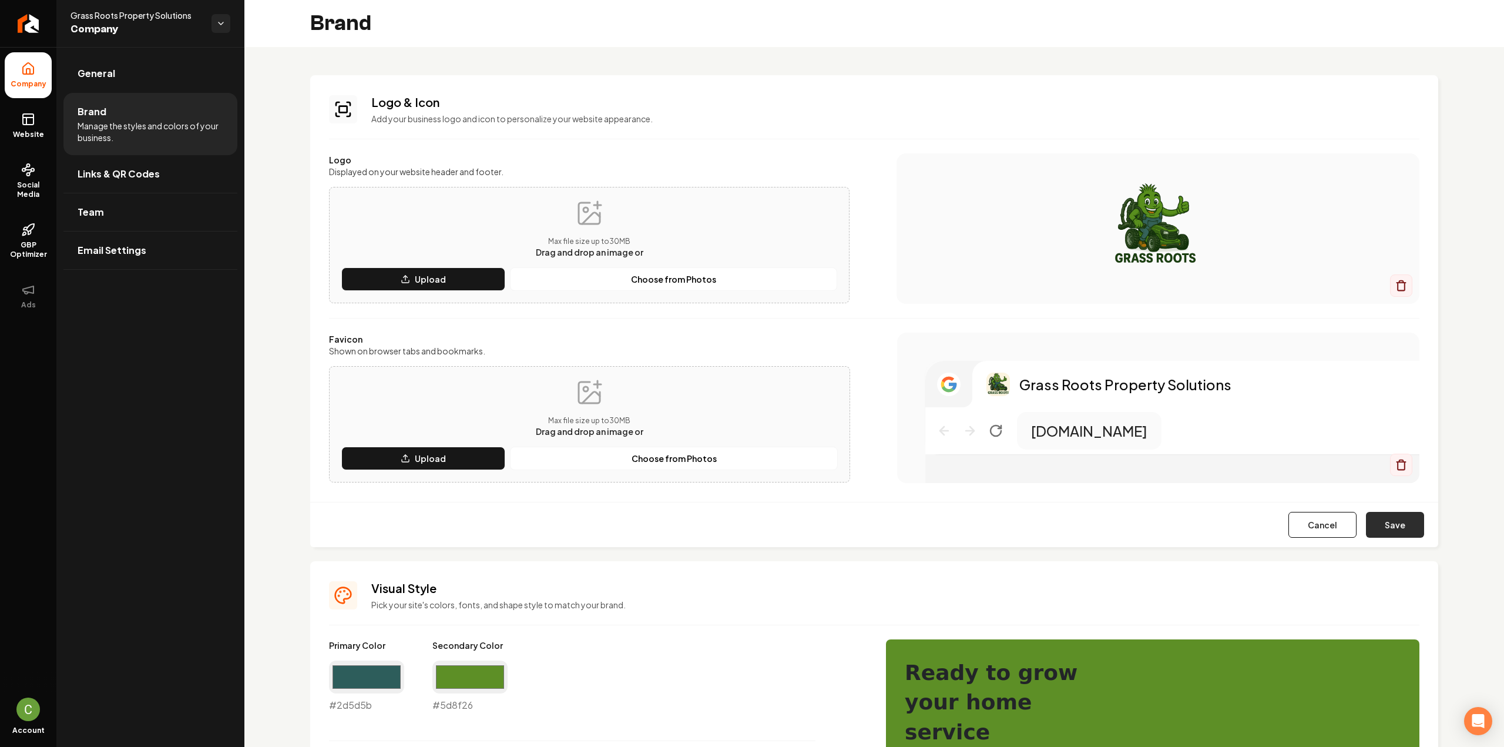
click at [1390, 518] on button "Save" at bounding box center [1395, 525] width 58 height 26
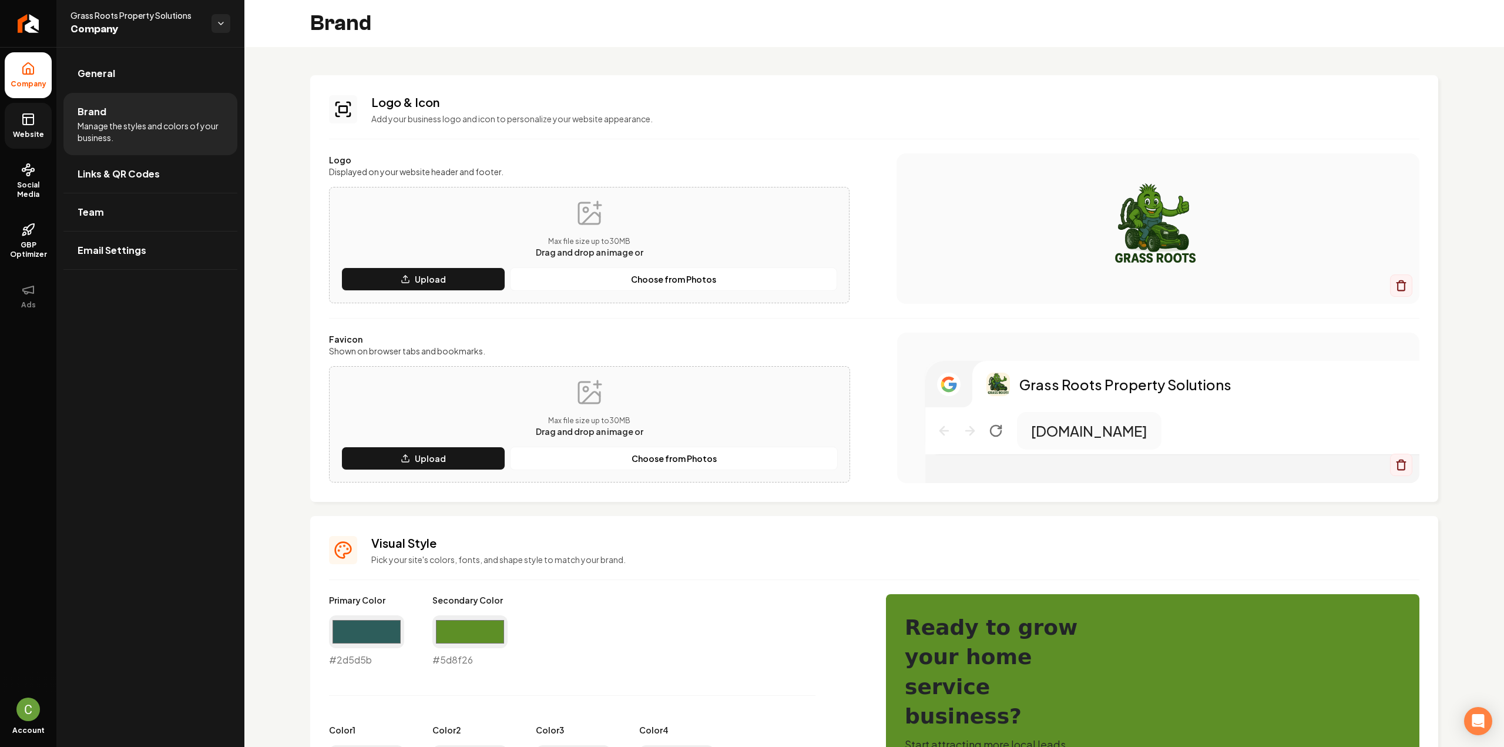
click at [36, 124] on link "Website" at bounding box center [28, 126] width 47 height 46
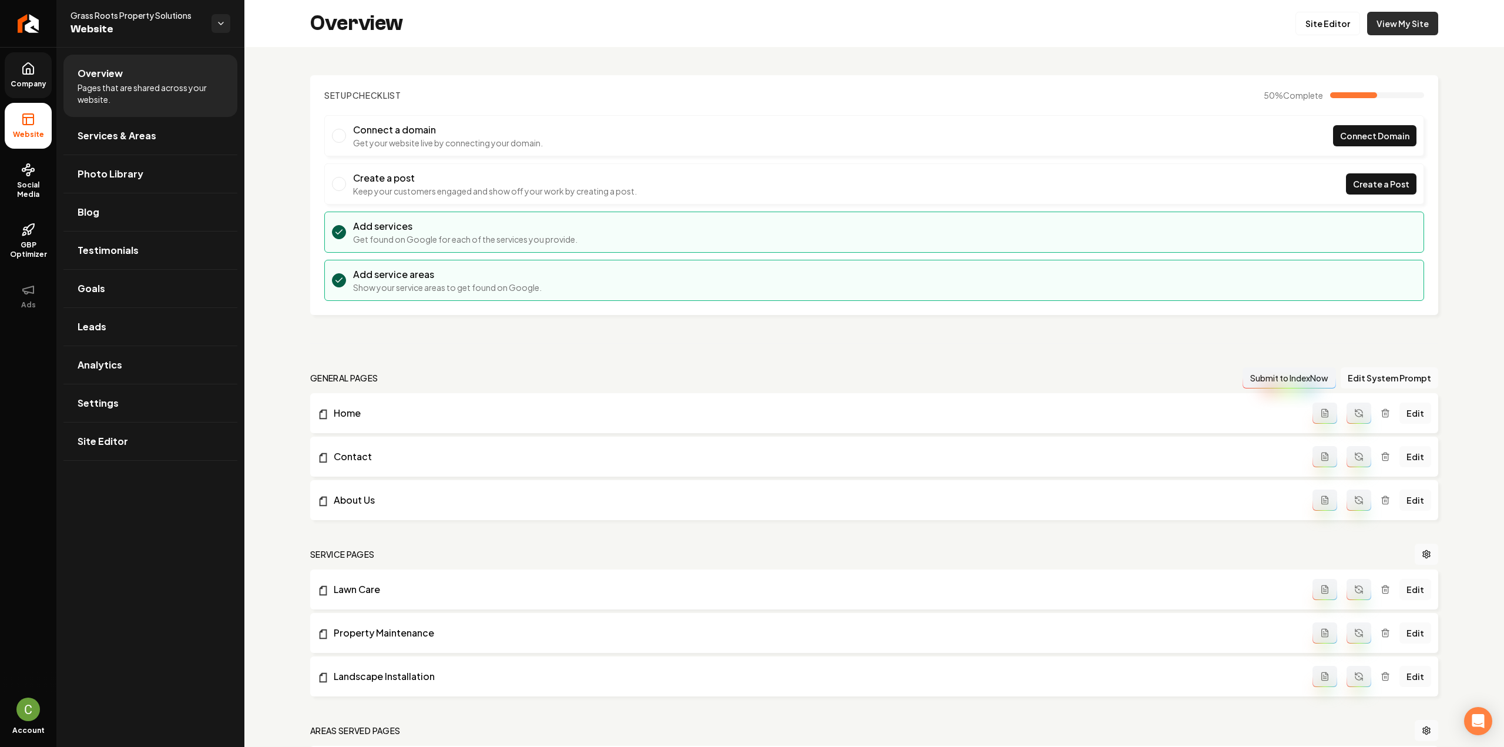
click at [1393, 19] on link "View My Site" at bounding box center [1402, 23] width 71 height 23
click at [115, 396] on span "Settings" at bounding box center [98, 403] width 41 height 14
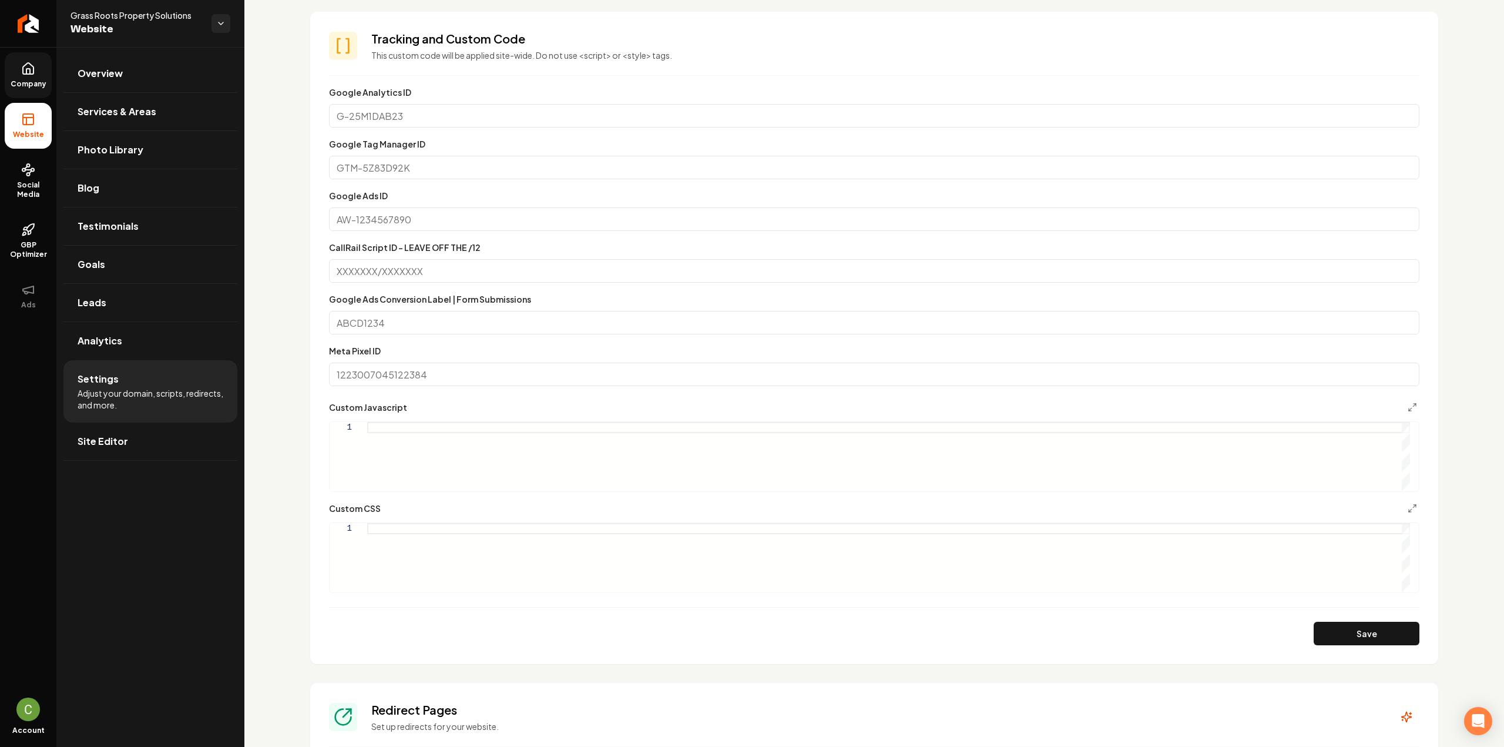
scroll to position [352, 0]
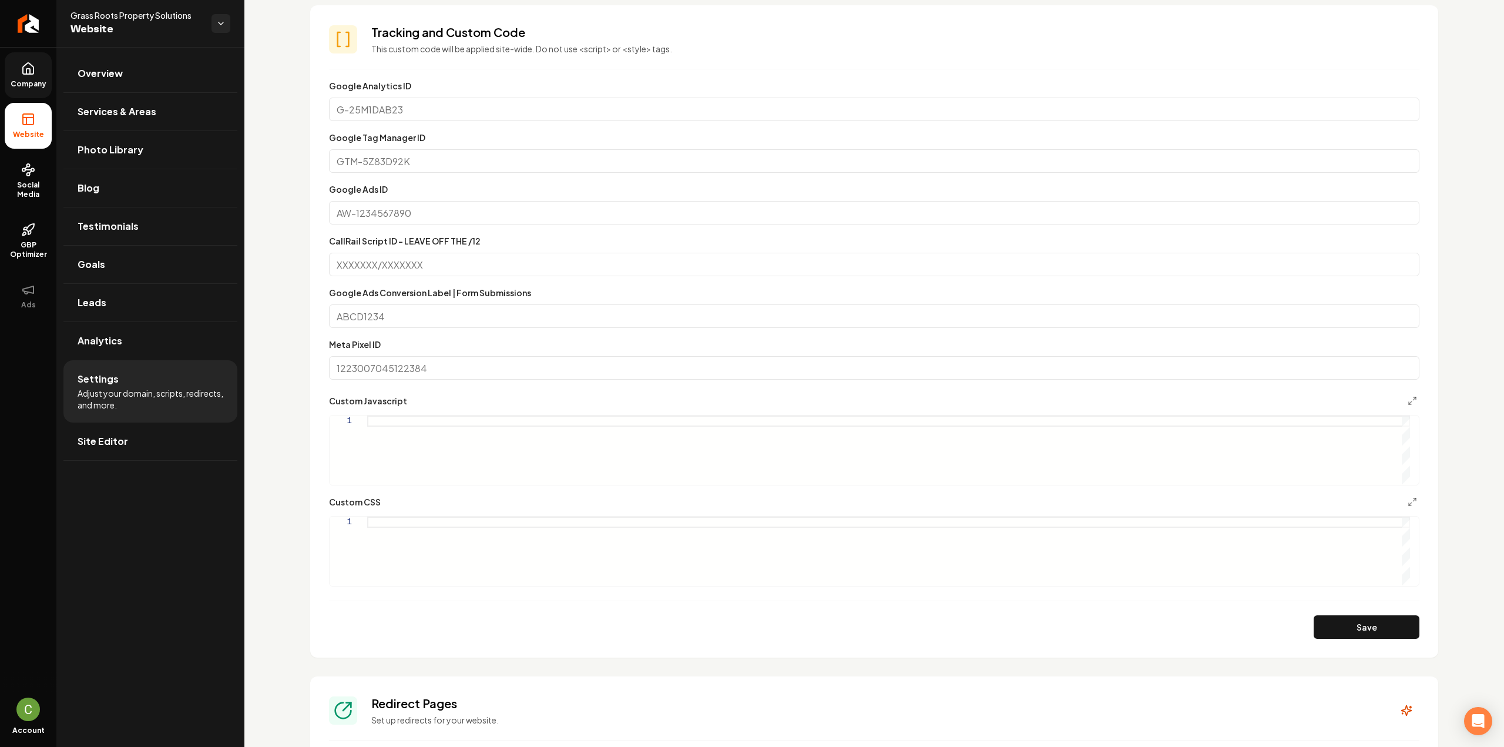
click at [409, 524] on div "Main content area" at bounding box center [888, 550] width 1043 height 69
type textarea "**********"
click at [1350, 623] on button "Save" at bounding box center [1366, 626] width 106 height 23
click at [23, 80] on span "Company" at bounding box center [28, 83] width 45 height 9
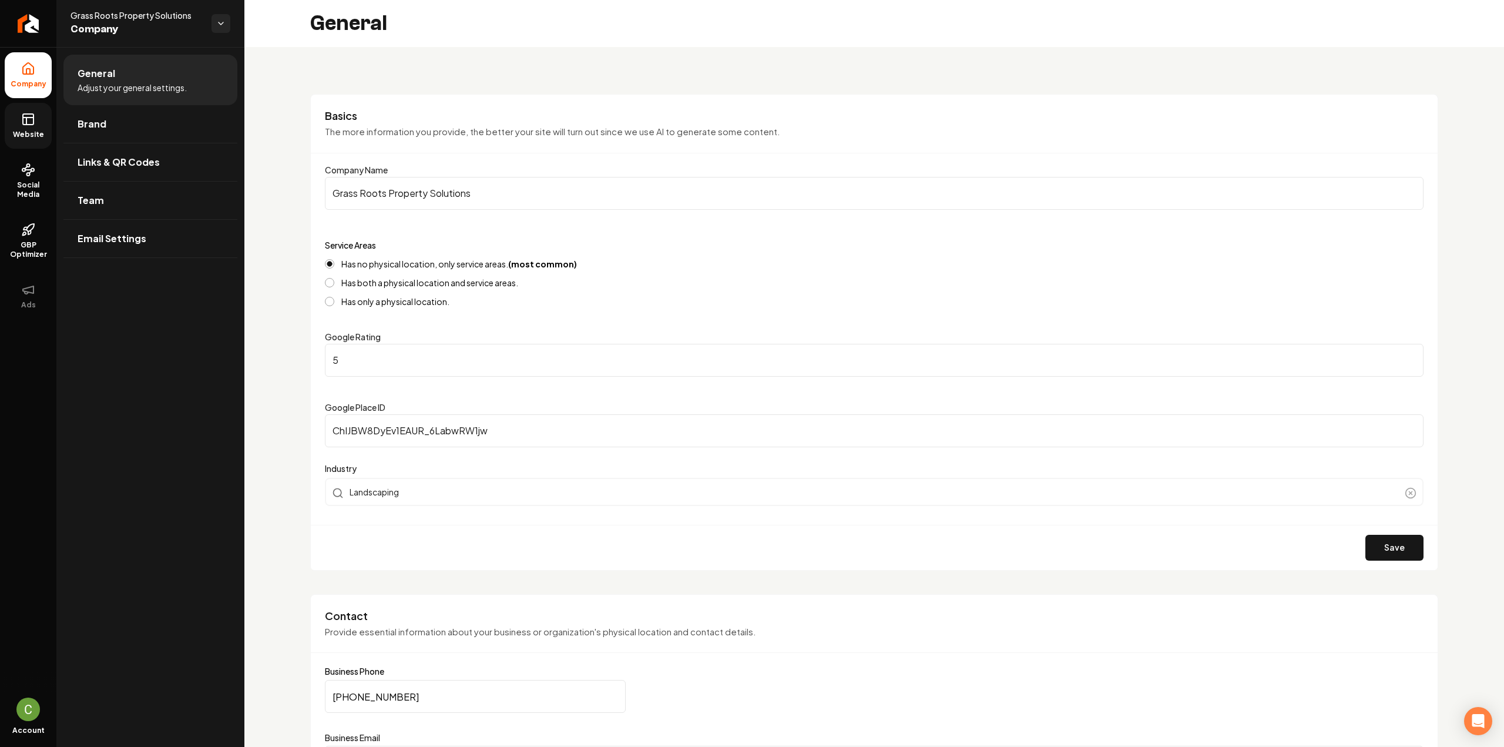
click at [23, 125] on icon at bounding box center [28, 119] width 14 height 14
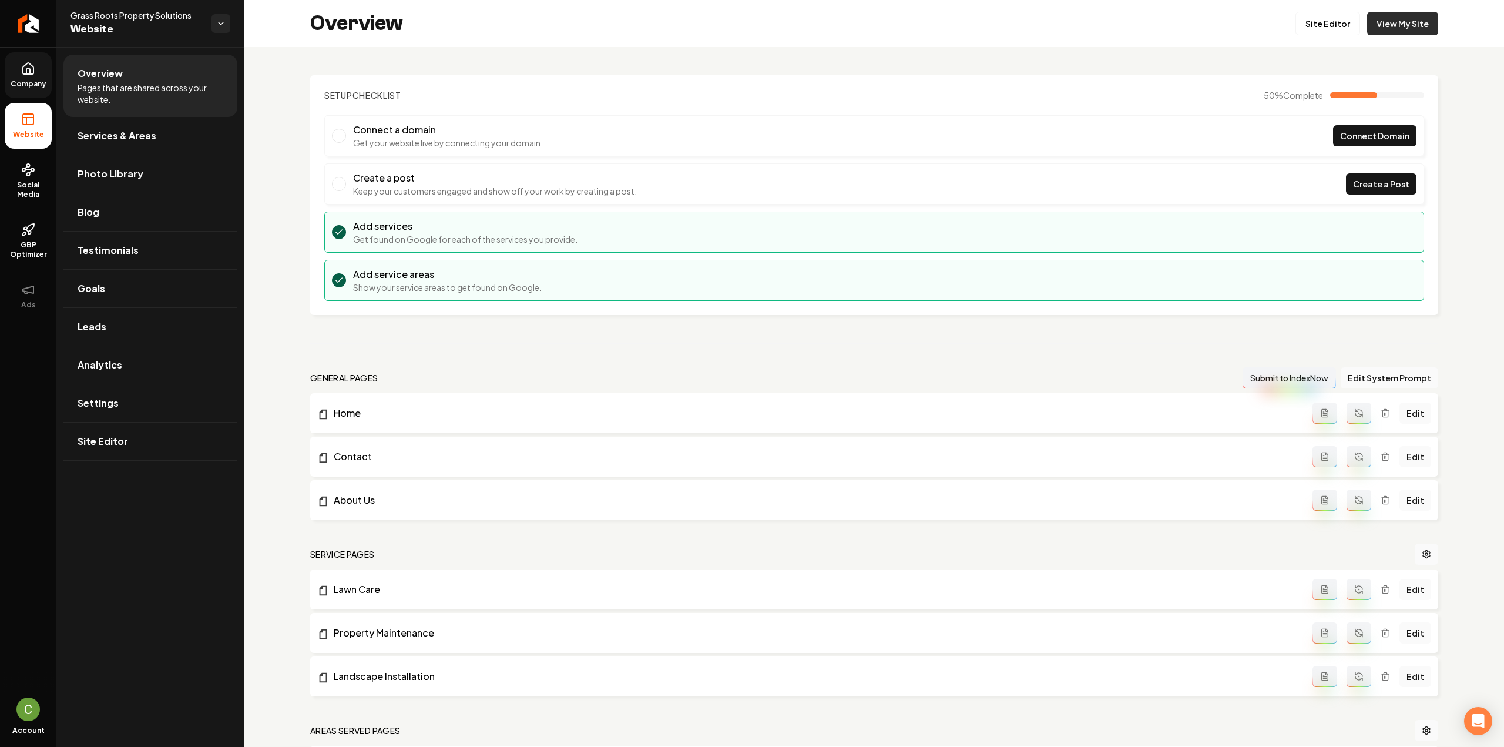
click at [1387, 16] on link "View My Site" at bounding box center [1402, 23] width 71 height 23
click at [129, 401] on link "Settings" at bounding box center [150, 403] width 174 height 38
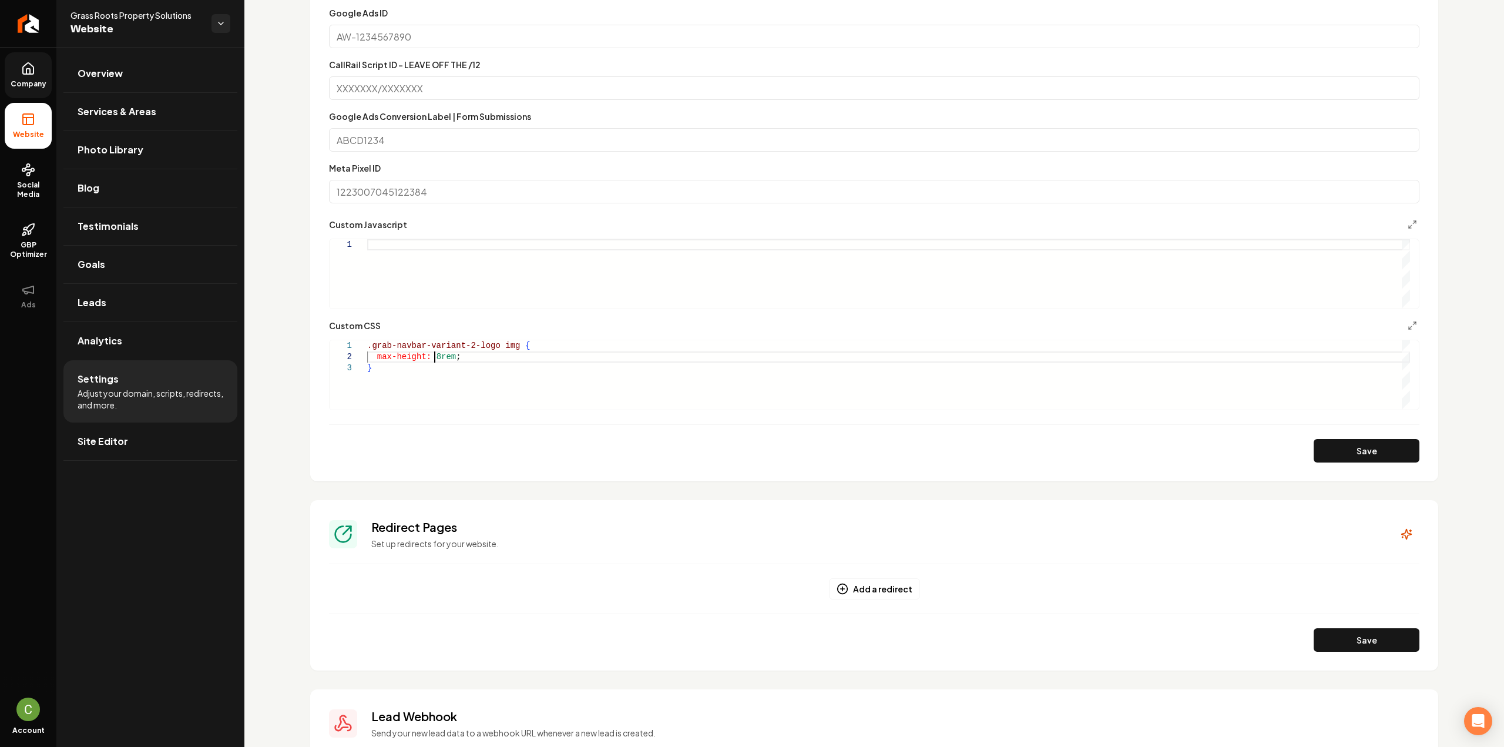
scroll to position [0, 4]
click at [430, 359] on div ".grab-navbar-variant-2-logo img { max-height: 8rem ; }" at bounding box center [888, 374] width 1043 height 69
click at [1313, 443] on button "Save" at bounding box center [1366, 450] width 106 height 23
click at [1318, 448] on div "Save" at bounding box center [874, 450] width 1090 height 23
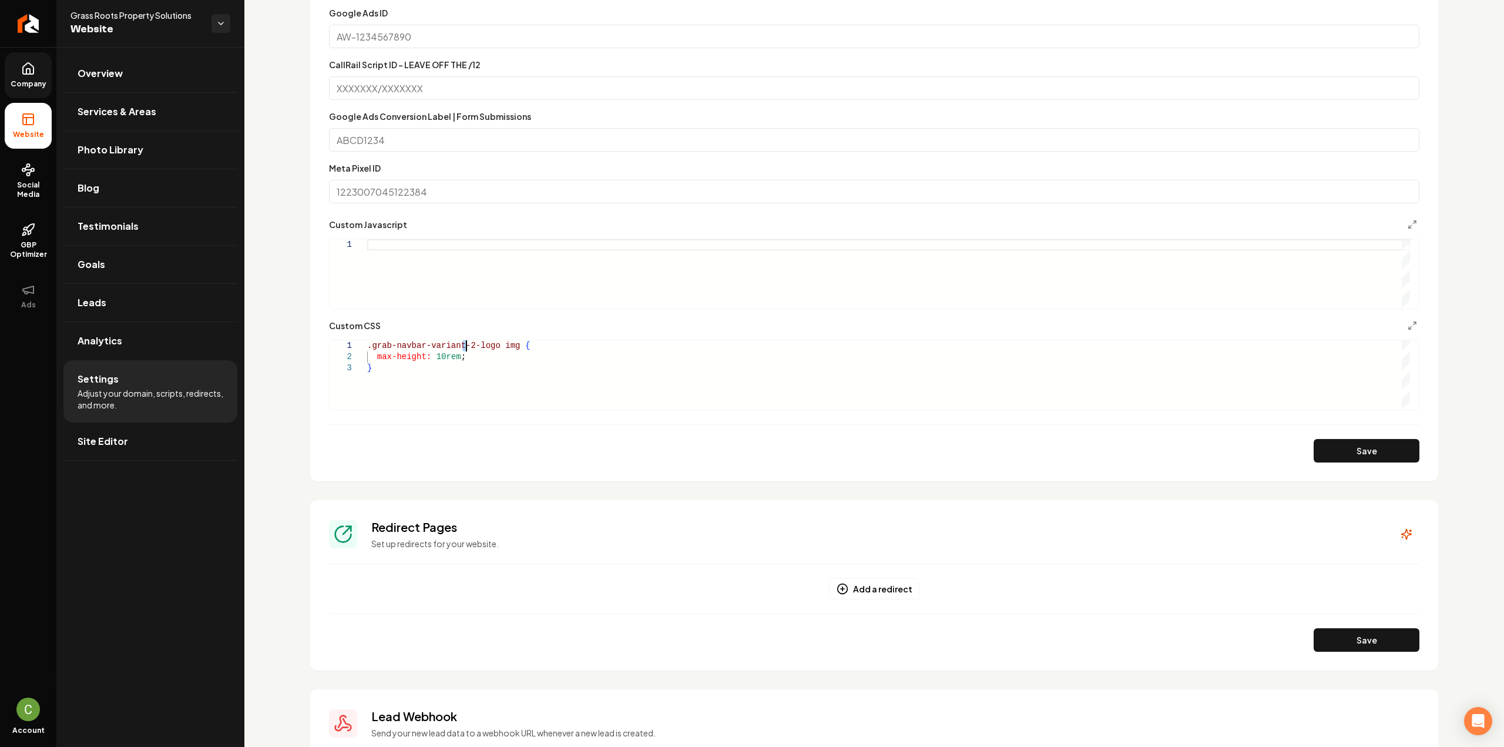
click at [464, 347] on div ".grab-navbar-variant-2-logo img { max-height: 10rem ; }" at bounding box center [888, 374] width 1043 height 69
click at [1387, 449] on button "Save" at bounding box center [1366, 450] width 106 height 23
click at [435, 356] on div ".grab-navbar-variant-3-logo img { max-height: 10rem ; }" at bounding box center [888, 374] width 1043 height 69
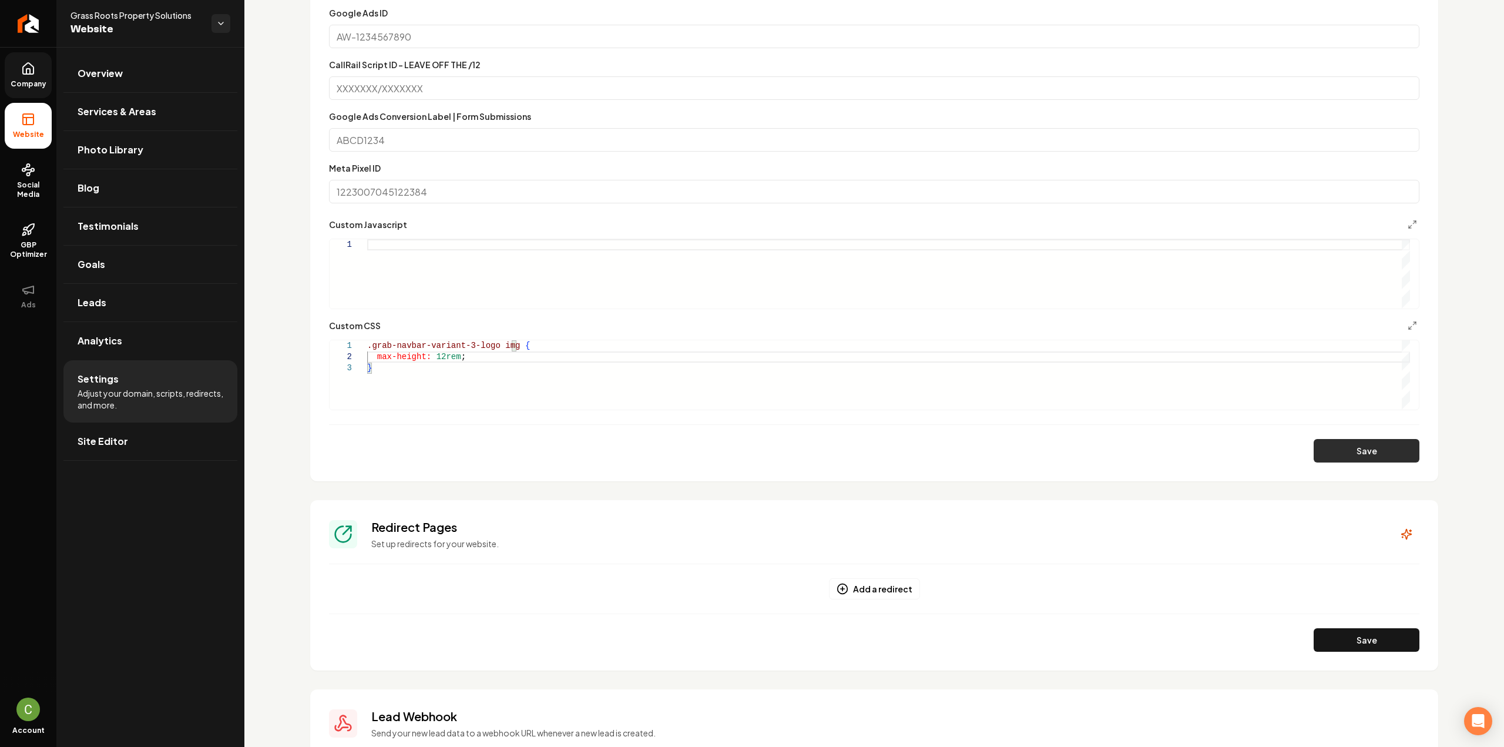
click at [1313, 445] on button "Save" at bounding box center [1366, 450] width 106 height 23
click at [439, 358] on div ".grab-navbar-variant-3-logo img { max-height: 12rem ; }" at bounding box center [888, 374] width 1043 height 69
click at [561, 345] on div ".grab-navbar-variant-3-logo img { max-height: 10rem ; }" at bounding box center [888, 374] width 1043 height 69
click at [1362, 461] on button "Save" at bounding box center [1366, 450] width 106 height 23
drag, startPoint x: 421, startPoint y: 353, endPoint x: 413, endPoint y: 354, distance: 7.1
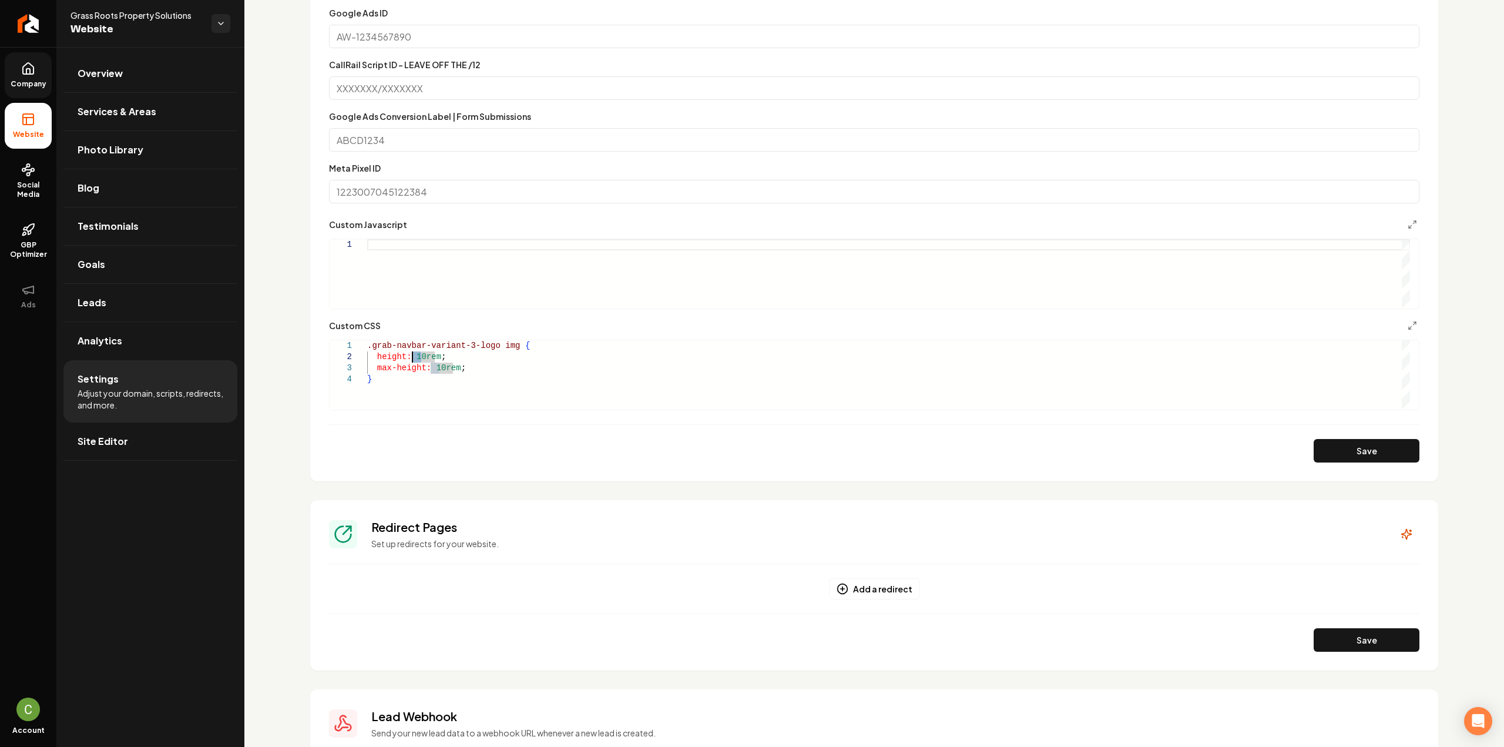
click at [413, 354] on div ".grab-navbar-variant-3-logo img { max-height: 10rem ; height: 10rem ; }" at bounding box center [888, 374] width 1043 height 69
click at [437, 366] on div ".grab-navbar-variant-3-logo img { max-height: 10rem ; height: 7rem ; }" at bounding box center [888, 374] width 1043 height 69
click at [1384, 444] on button "Save" at bounding box center [1366, 450] width 106 height 23
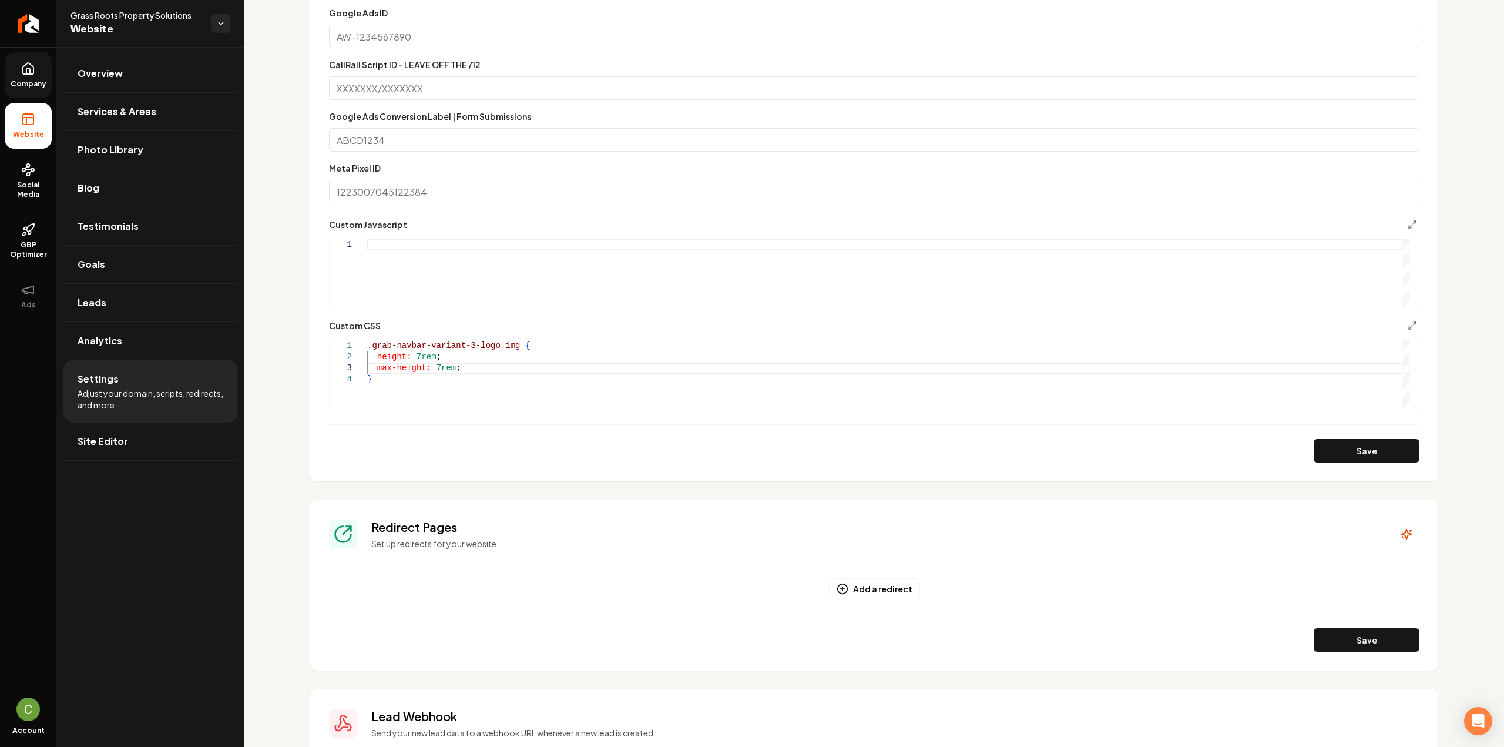
click at [480, 366] on div ".grab-navbar-variant-3-logo img { max-height: 7rem ; height: 7rem ; }" at bounding box center [888, 374] width 1043 height 69
click at [485, 347] on div ".grab-navbar-variant-3-logo img { max-height: 7rem ; height: 7rem ; }" at bounding box center [888, 374] width 1043 height 69
drag, startPoint x: 468, startPoint y: 347, endPoint x: 366, endPoint y: 345, distance: 101.6
click at [367, 345] on div ".grab-navbar-variant-3-logo img { max-height: 7rem ; height: 7rem ; }" at bounding box center [888, 374] width 1043 height 69
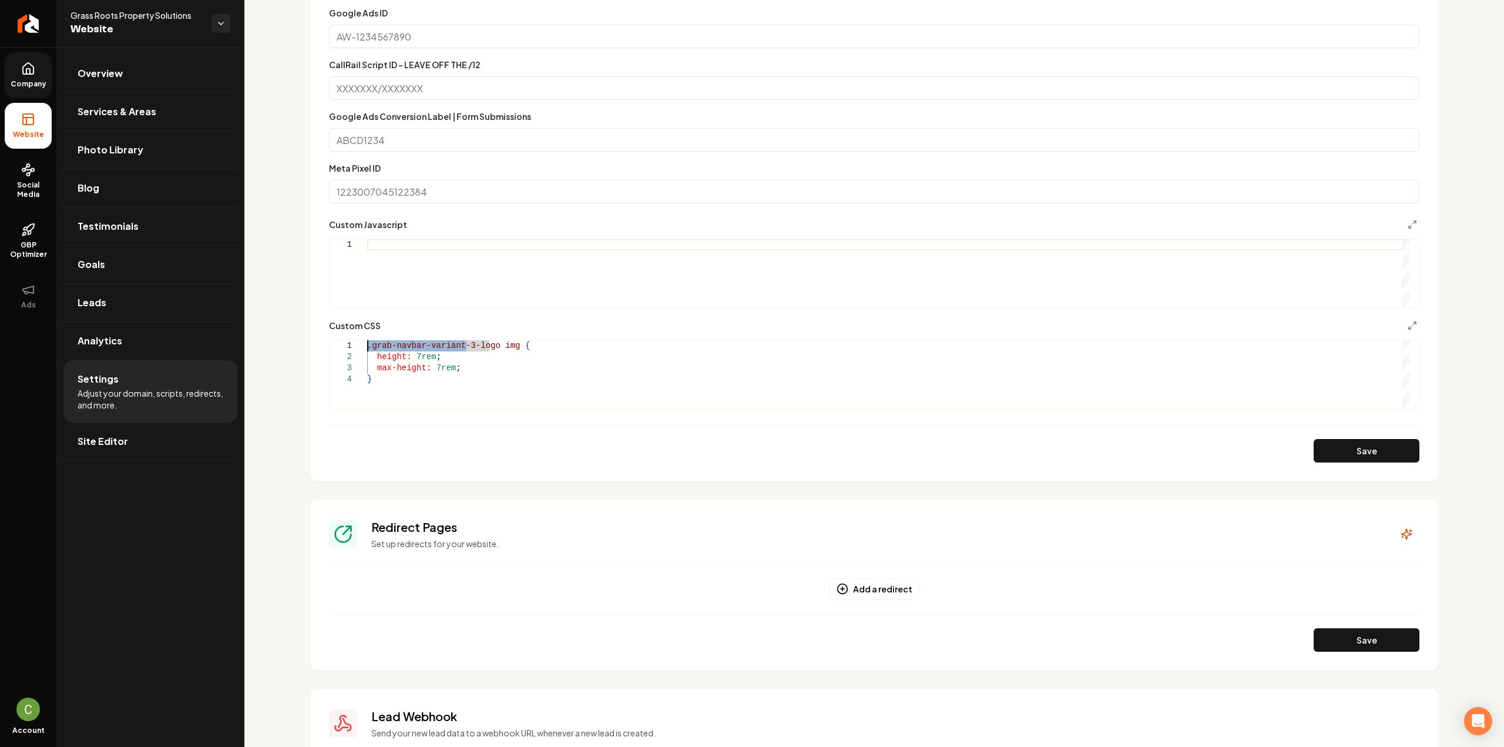
click at [486, 347] on div ".grab-navbar-variant-3-logo img { max-height: 7rem ; height: 7rem ; }" at bounding box center [888, 374] width 1043 height 69
click at [374, 347] on div ".grab-navbar-variant-3-logo img { max-height: 7rem ; height: 7rem ; }" at bounding box center [888, 374] width 1043 height 69
click at [369, 348] on div ".grab-navbar-variant-3-logo img { max-height: 7rem ; height: 7rem ; }" at bounding box center [888, 374] width 1043 height 69
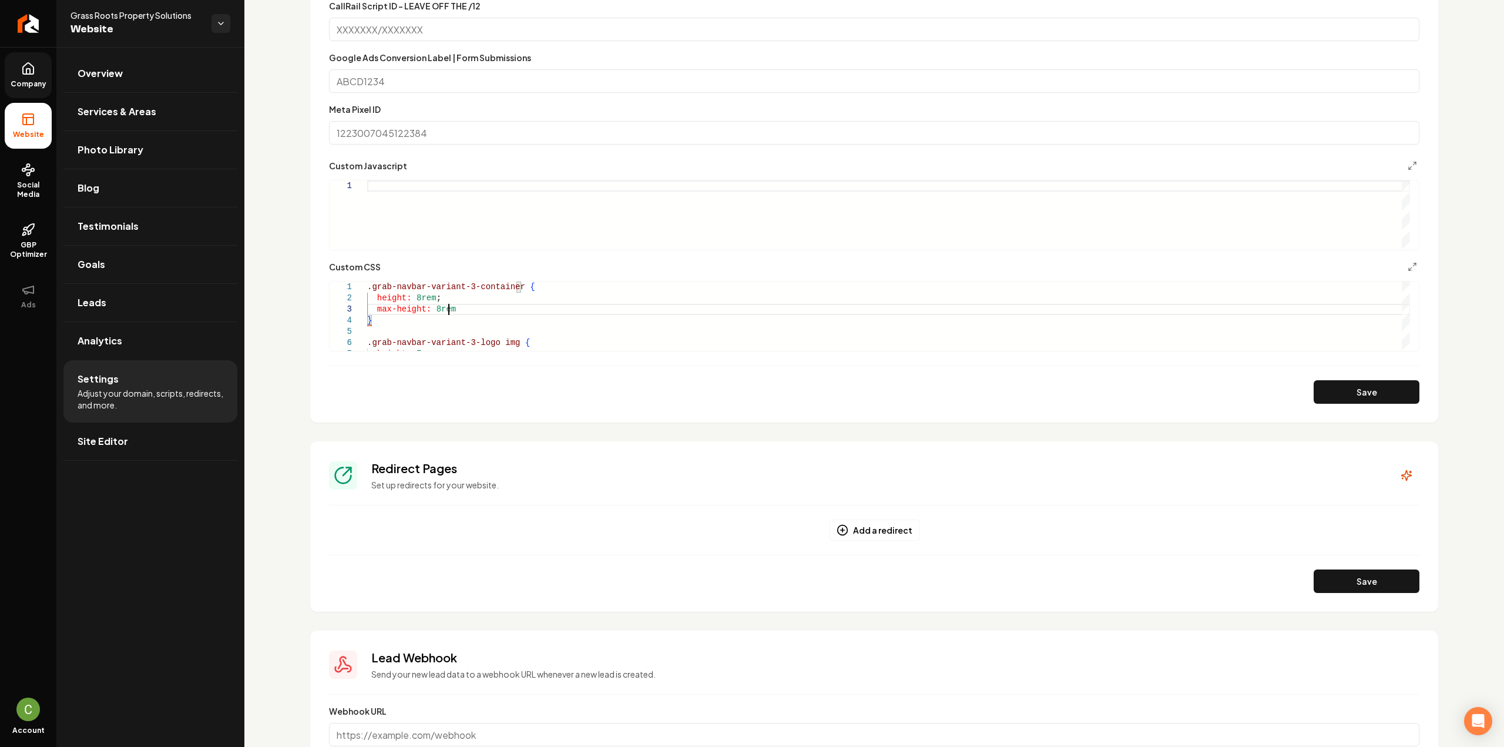
scroll to position [23, 85]
type textarea "**********"
click at [1347, 392] on button "Save" at bounding box center [1366, 391] width 106 height 23
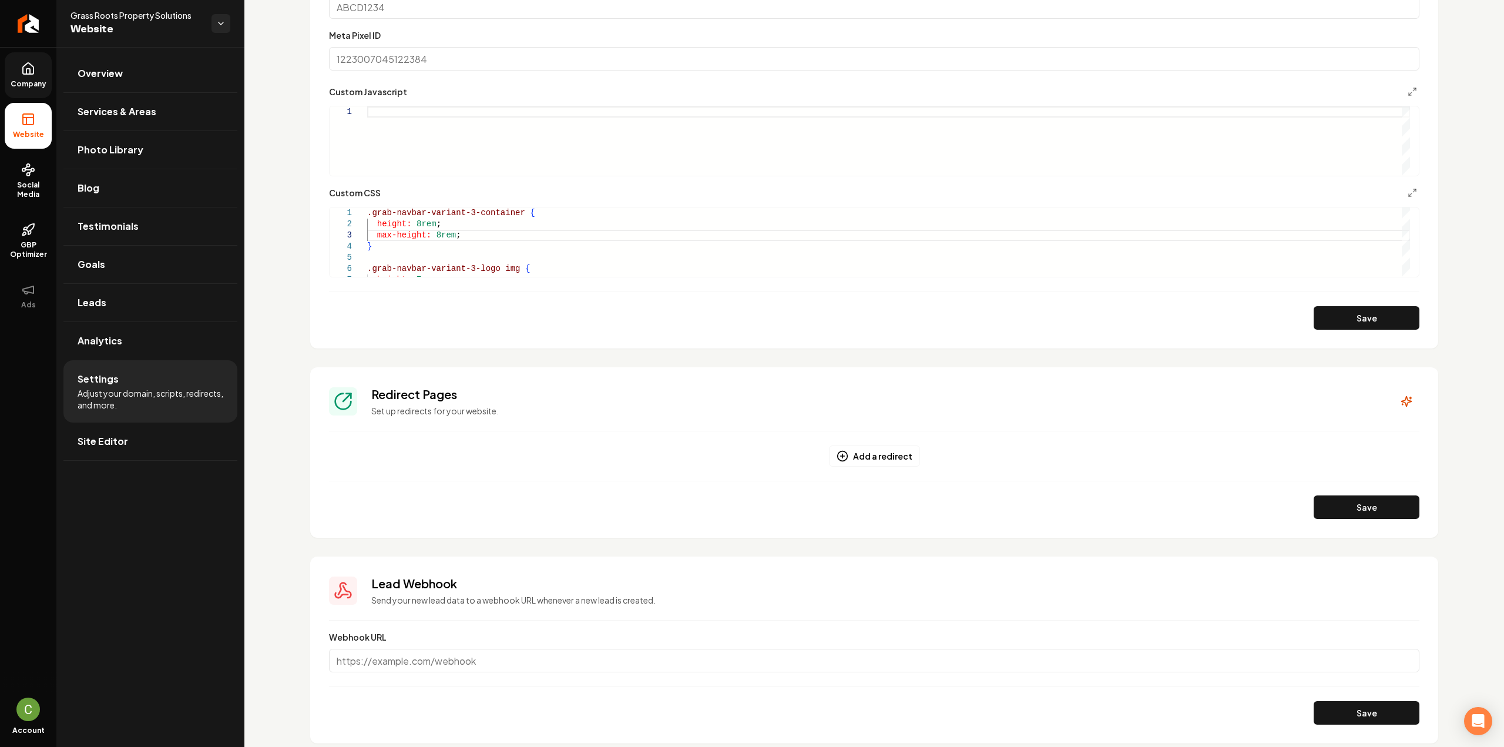
scroll to position [704, 0]
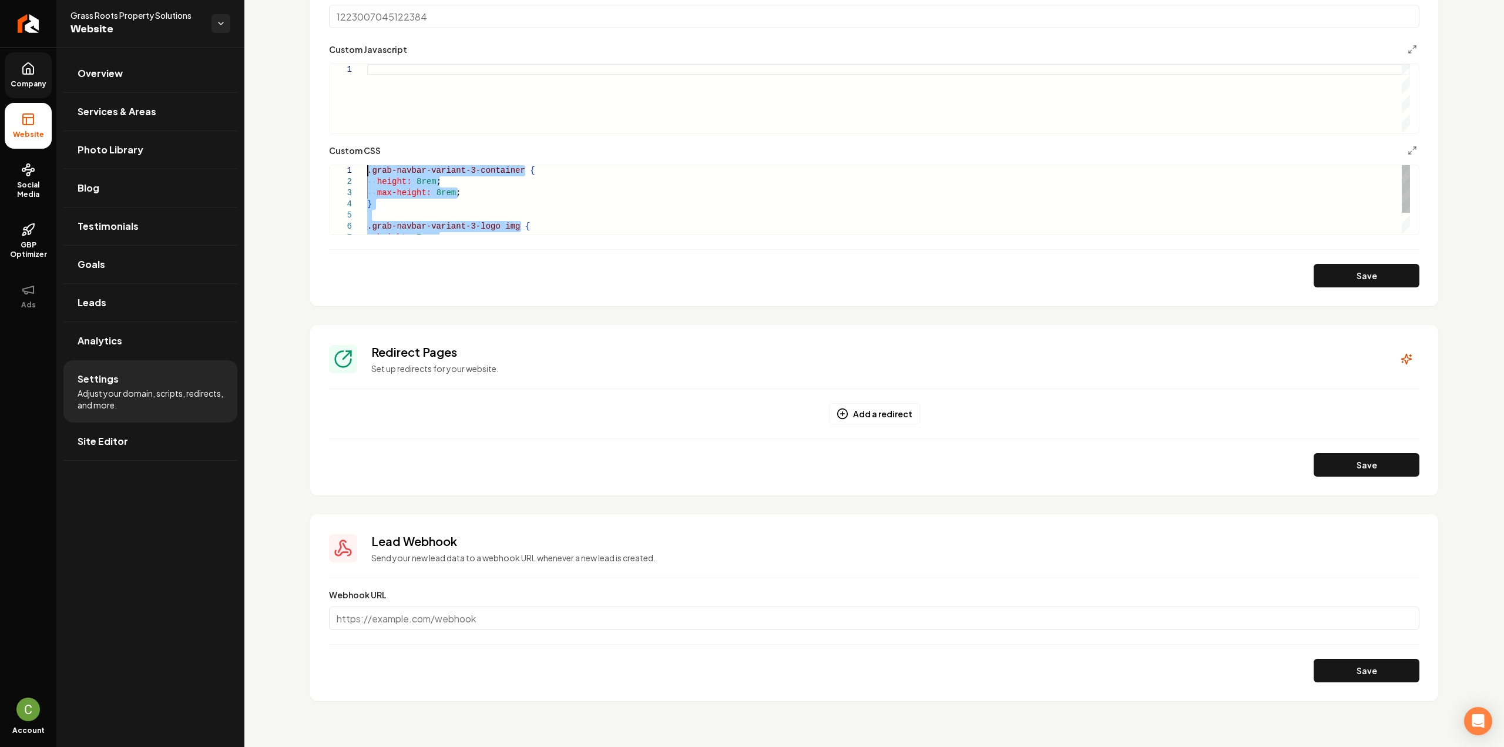
drag, startPoint x: 385, startPoint y: 231, endPoint x: 339, endPoint y: 136, distance: 106.1
click at [9, 75] on link "Company" at bounding box center [28, 75] width 47 height 46
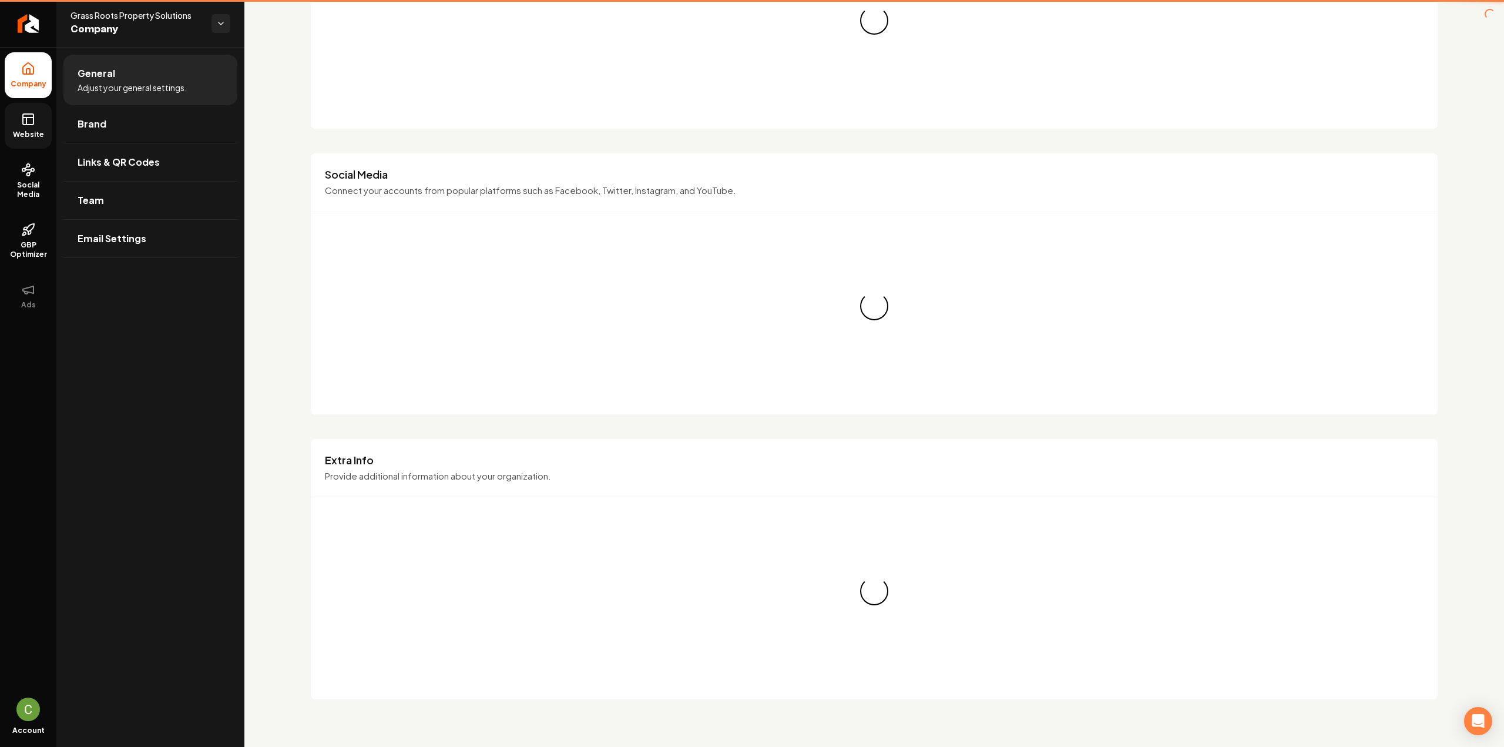
click at [22, 112] on icon at bounding box center [28, 119] width 14 height 14
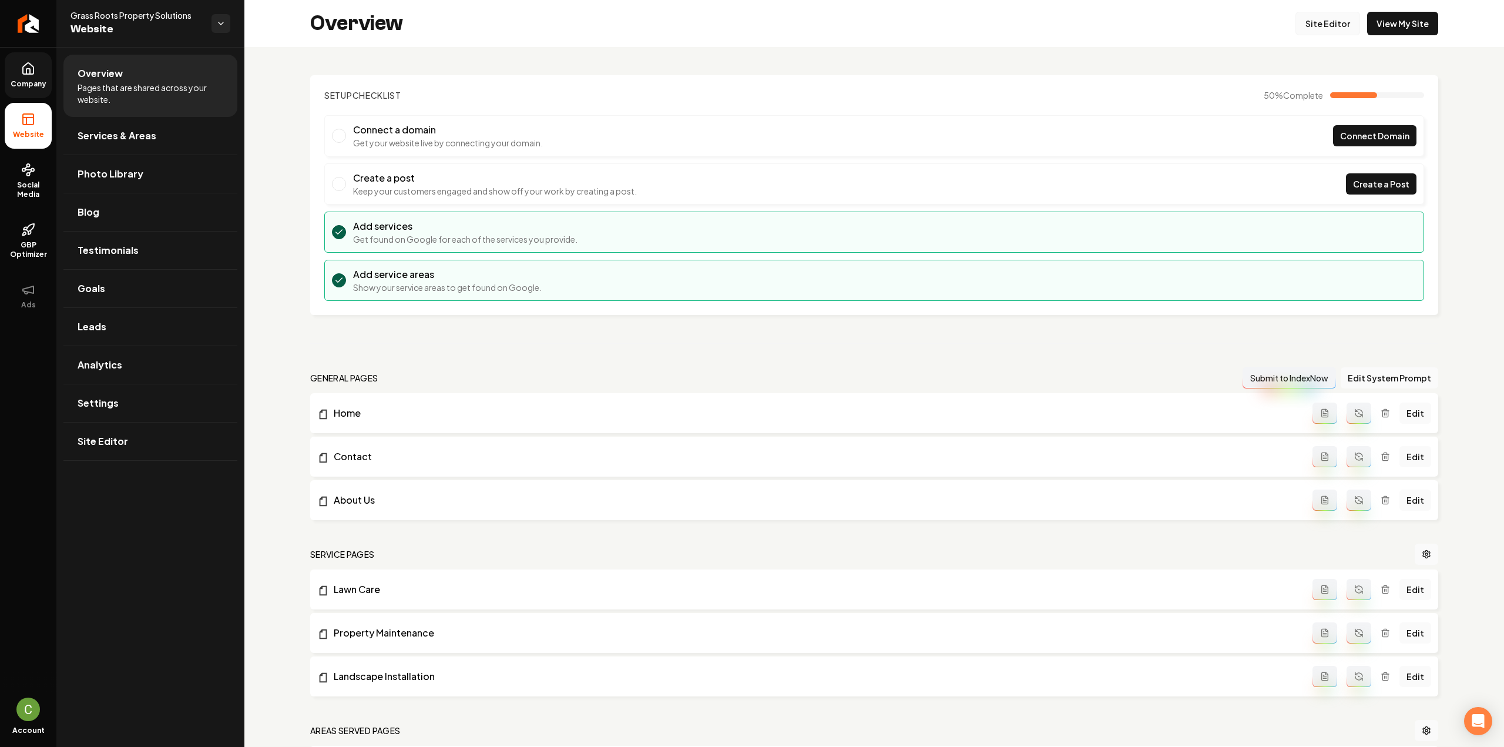
click at [1301, 21] on link "Site Editor" at bounding box center [1327, 23] width 65 height 23
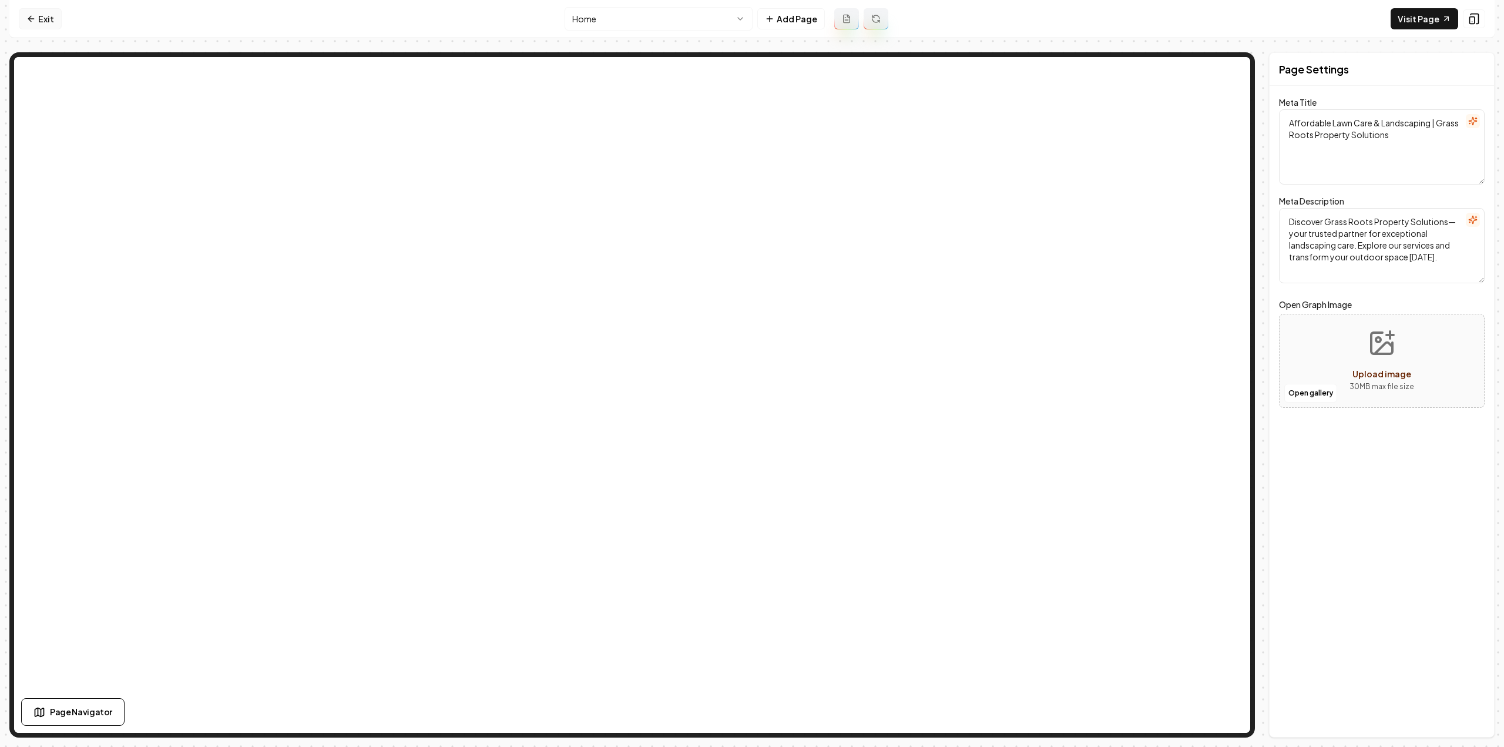
click at [42, 19] on link "Exit" at bounding box center [40, 18] width 43 height 21
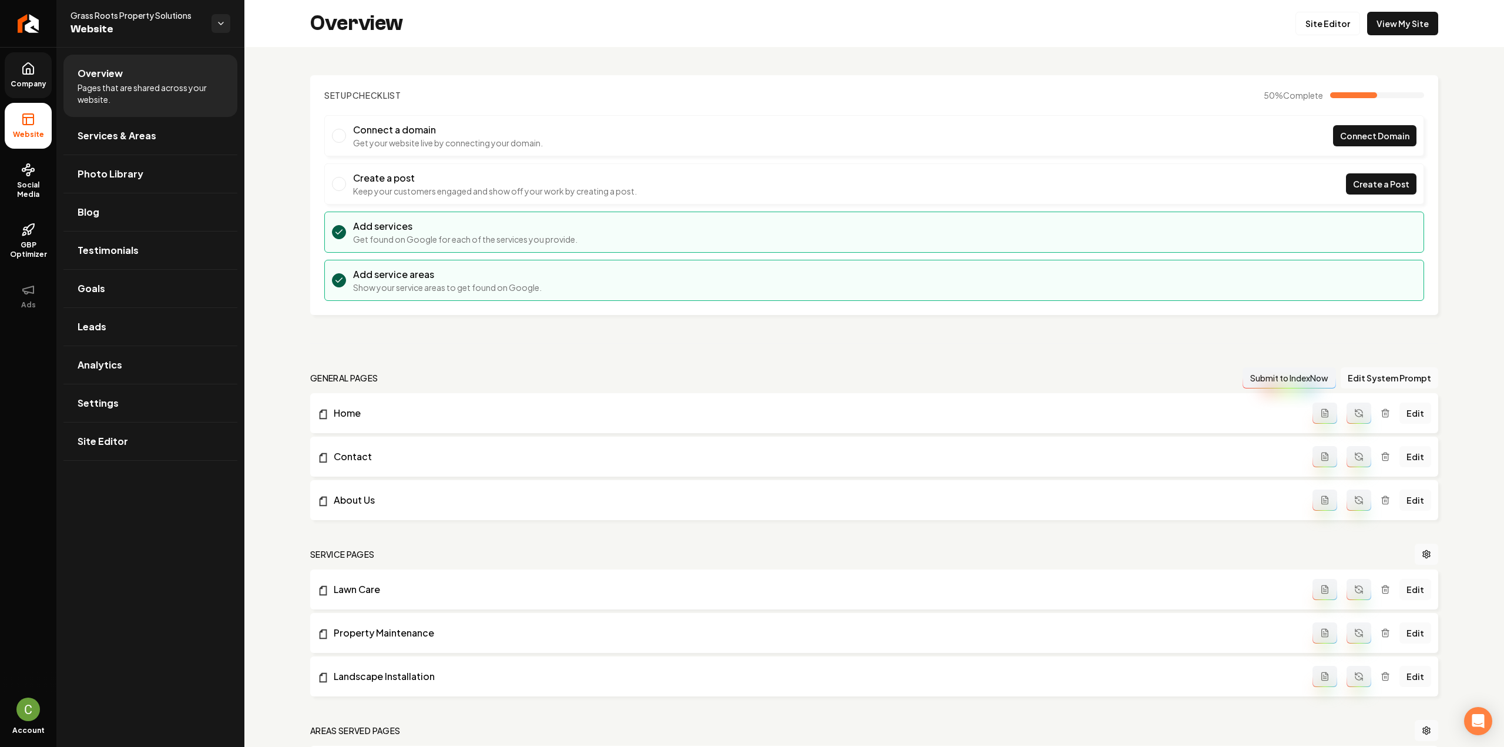
click at [41, 75] on link "Company" at bounding box center [28, 75] width 47 height 46
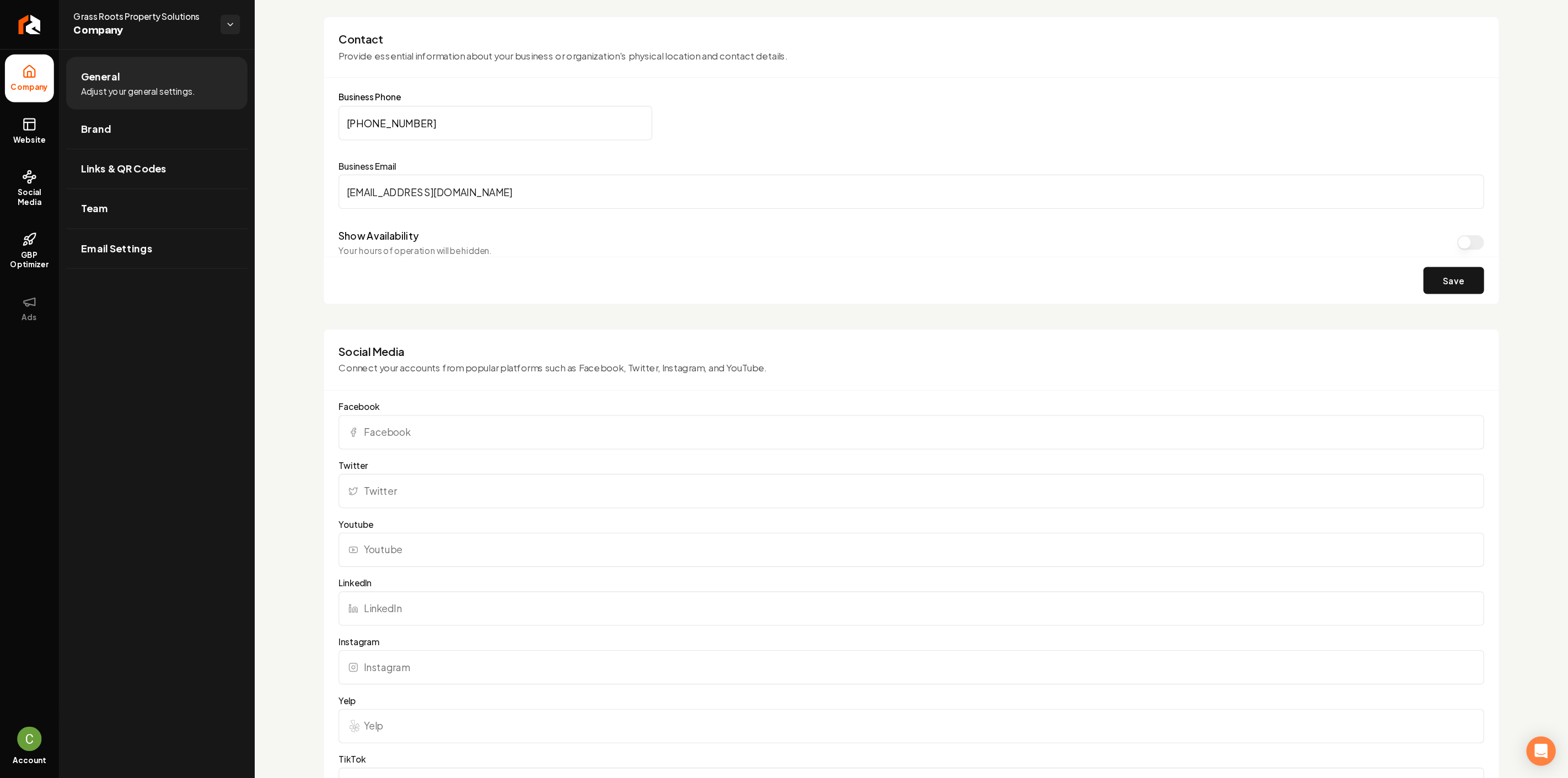
scroll to position [496, 0]
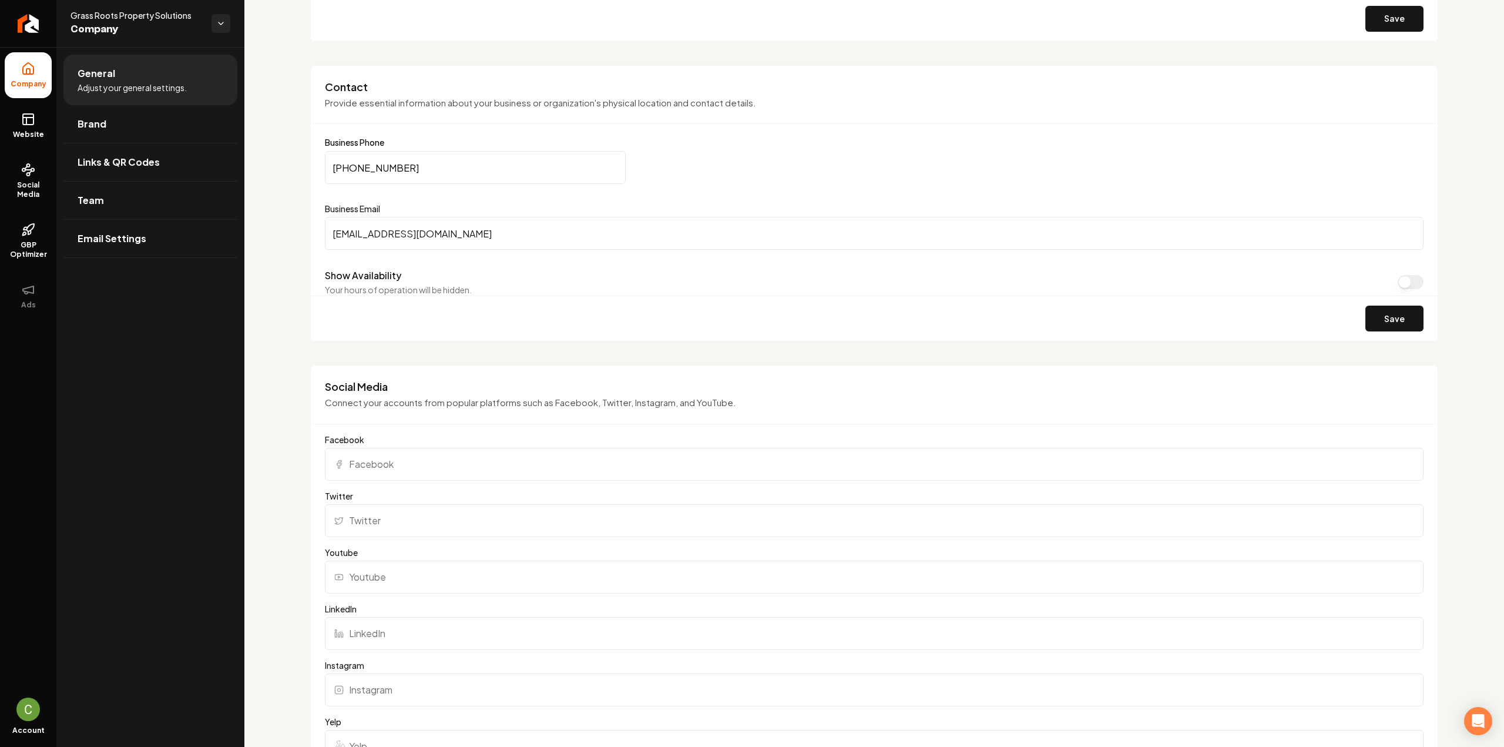
click at [415, 452] on input "Facebook" at bounding box center [874, 464] width 1098 height 33
paste input "https://www.facebook.com/grassrootslc417"
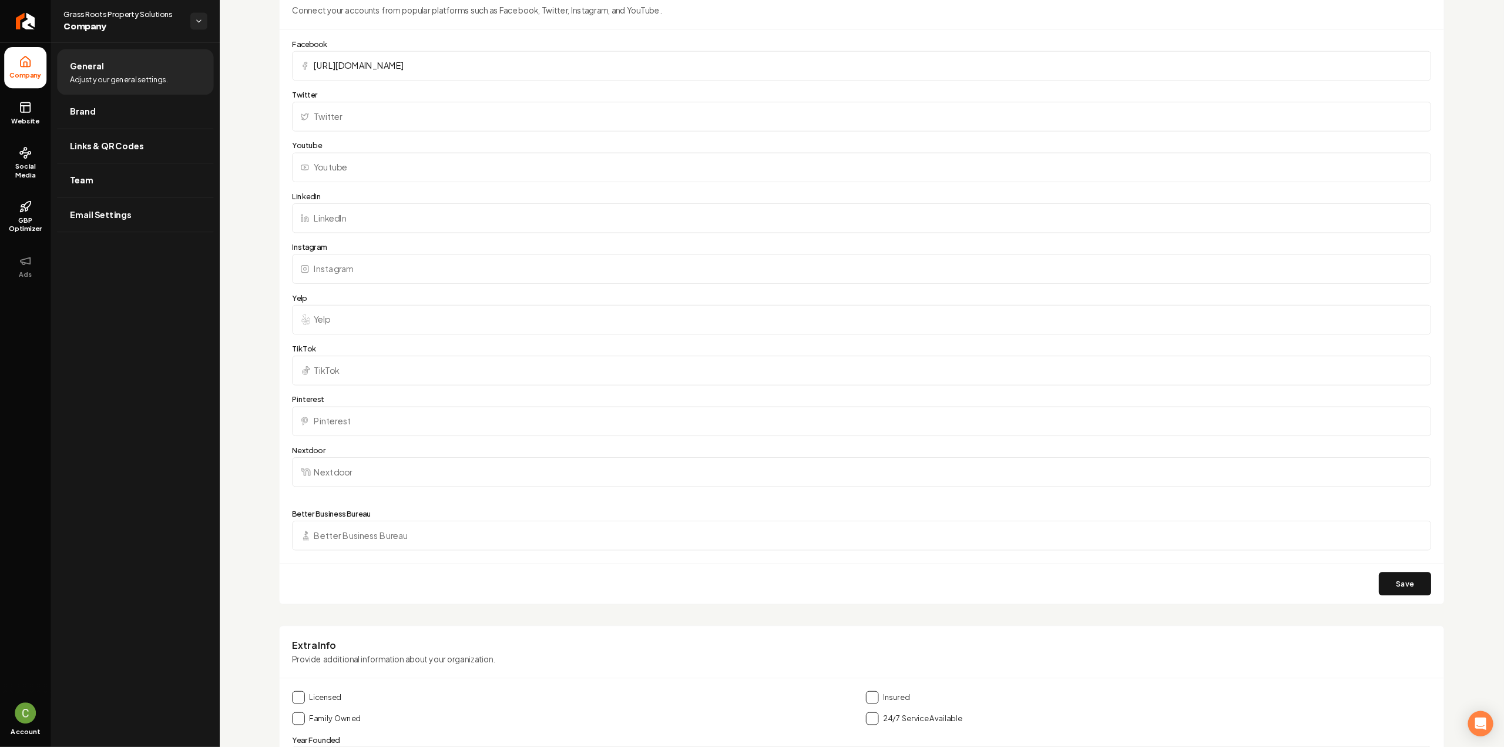
scroll to position [920, 0]
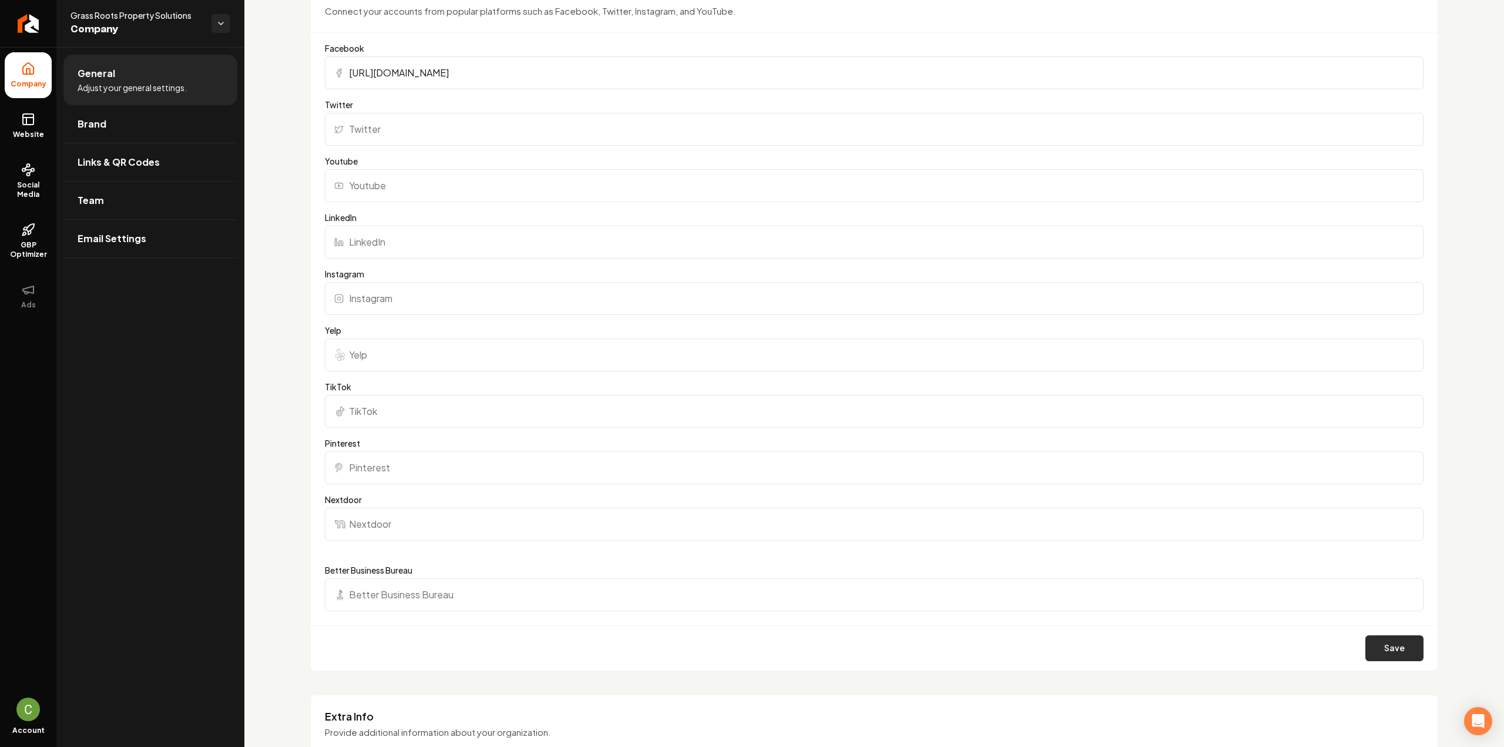
type input "https://www.facebook.com/grassrootslc417"
click at [1401, 652] on button "Save" at bounding box center [1394, 648] width 58 height 26
click at [38, 112] on link "Website" at bounding box center [28, 126] width 47 height 46
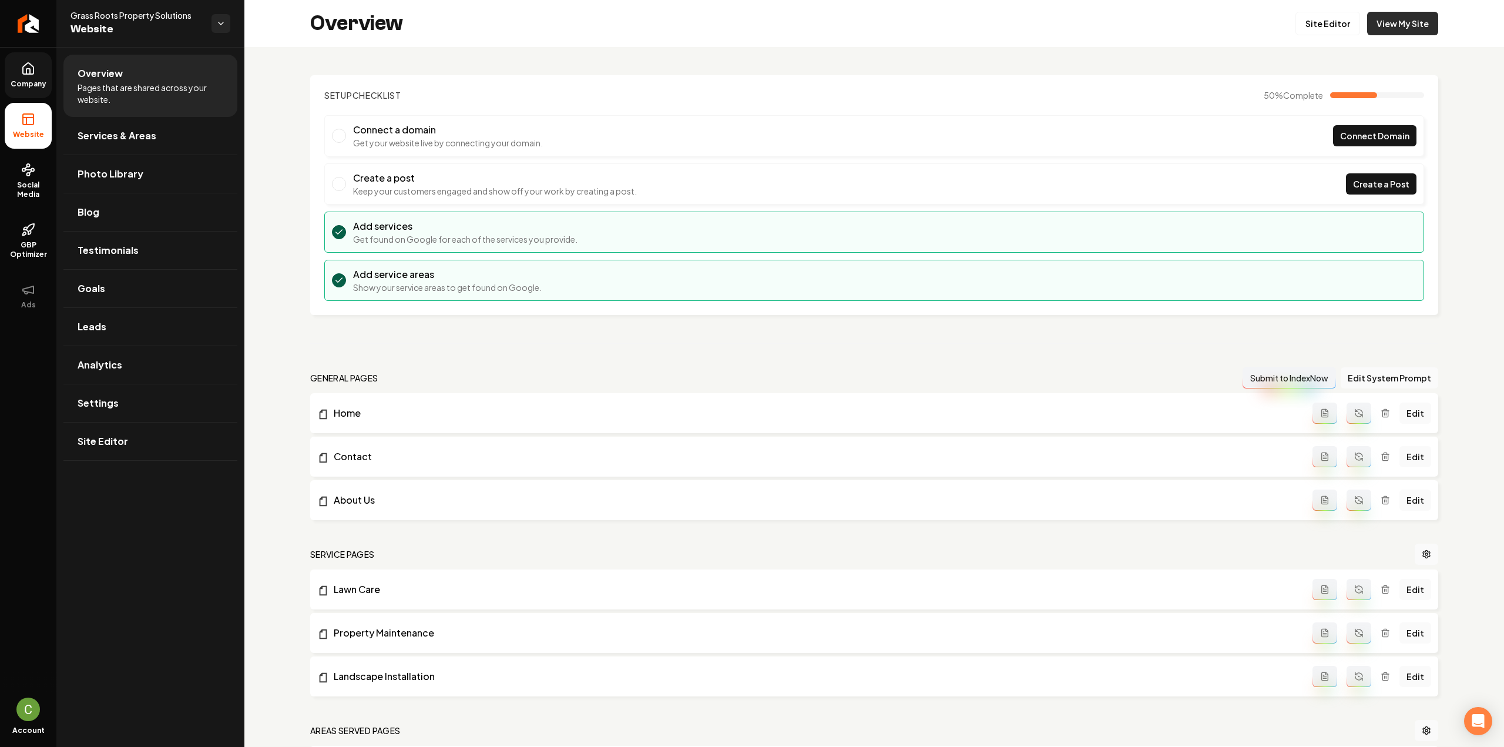
click at [1401, 27] on link "View My Site" at bounding box center [1402, 23] width 71 height 23
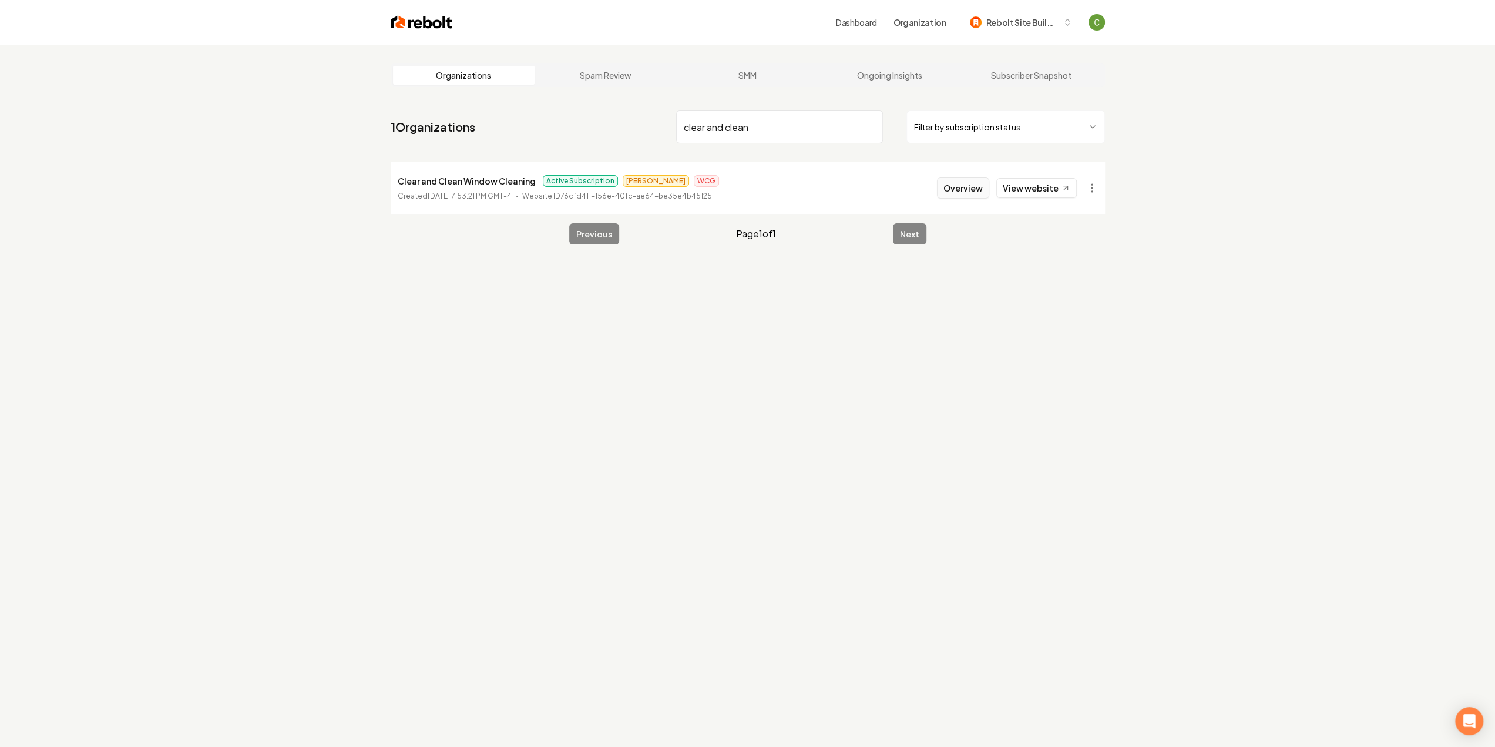
type input "clear and clean"
click at [976, 180] on button "Overview" at bounding box center [963, 187] width 52 height 21
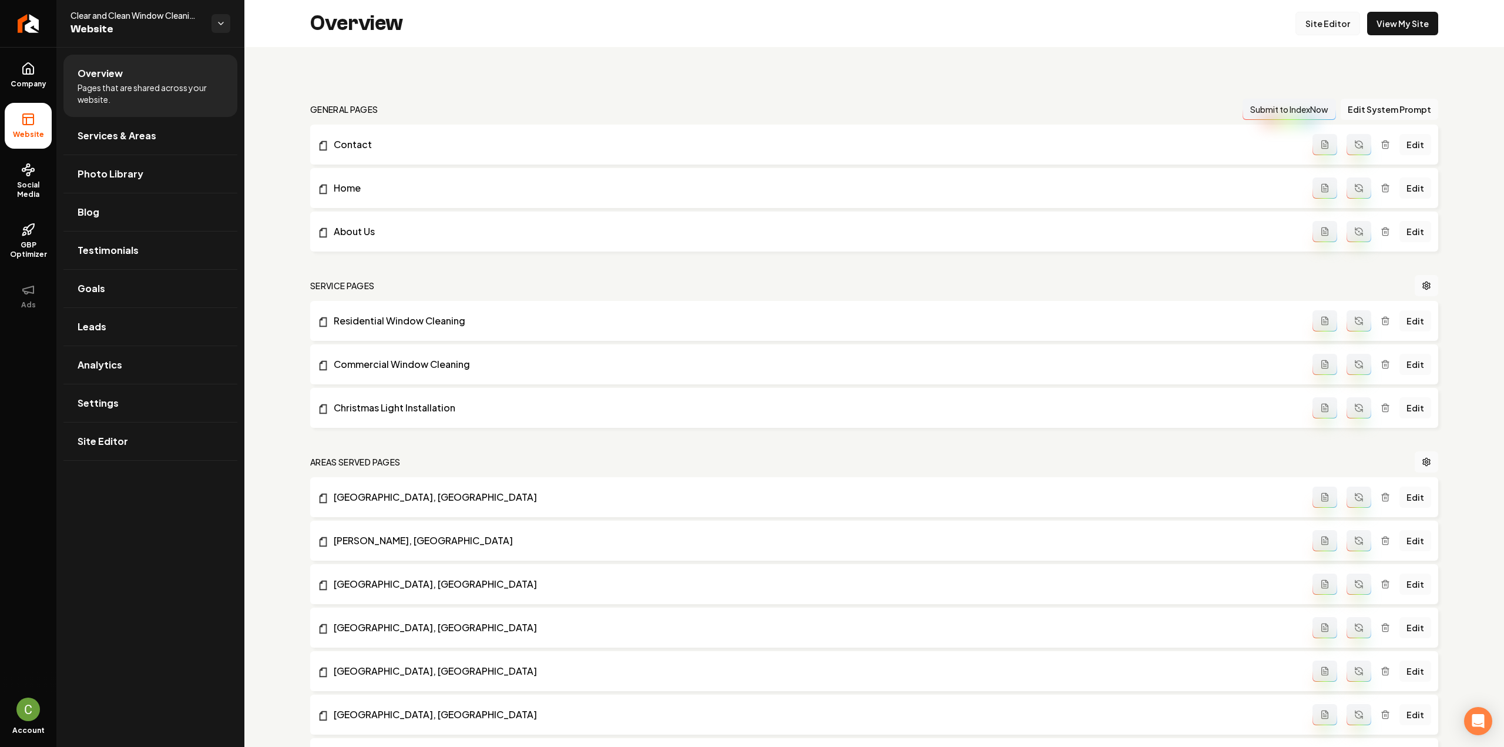
click at [1334, 19] on link "Site Editor" at bounding box center [1327, 23] width 65 height 23
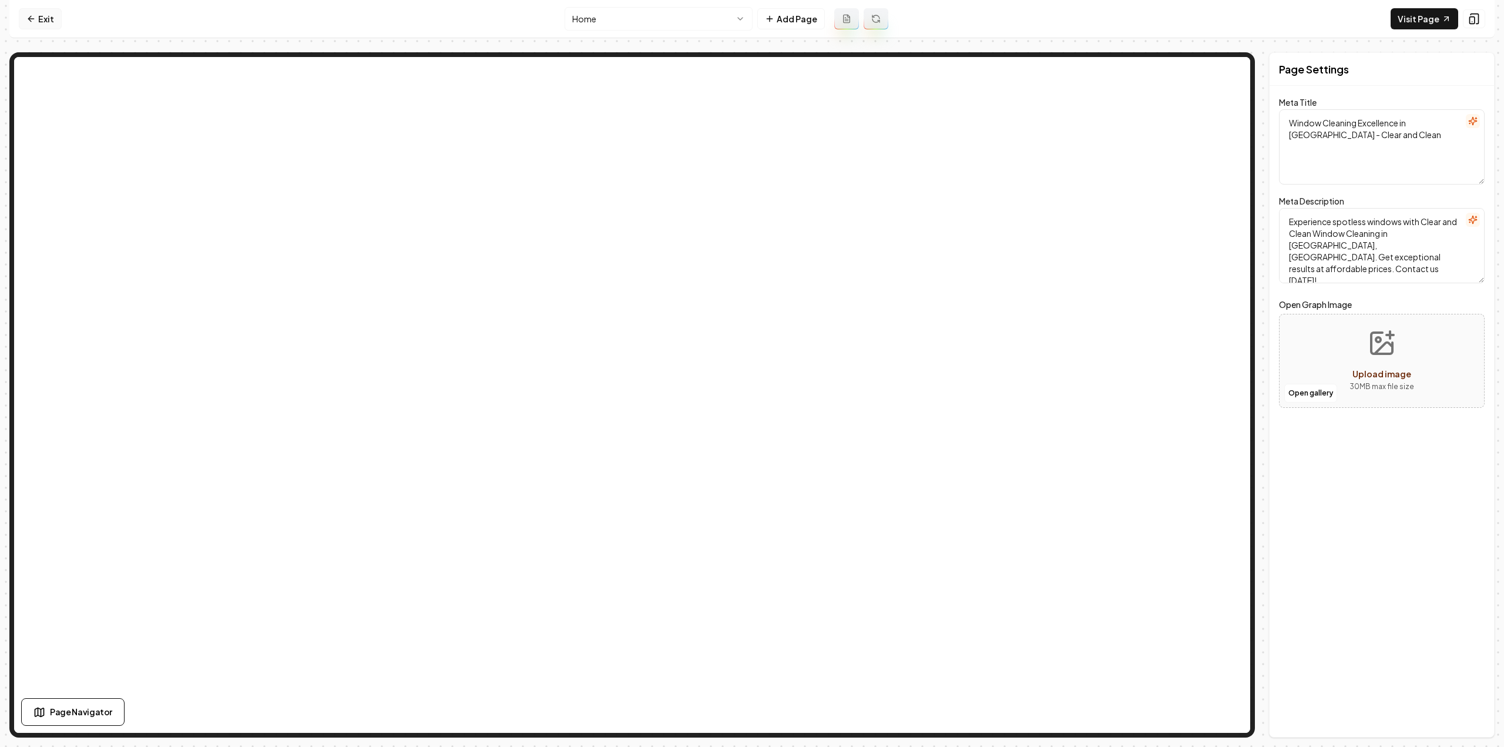
click at [46, 19] on link "Exit" at bounding box center [40, 18] width 43 height 21
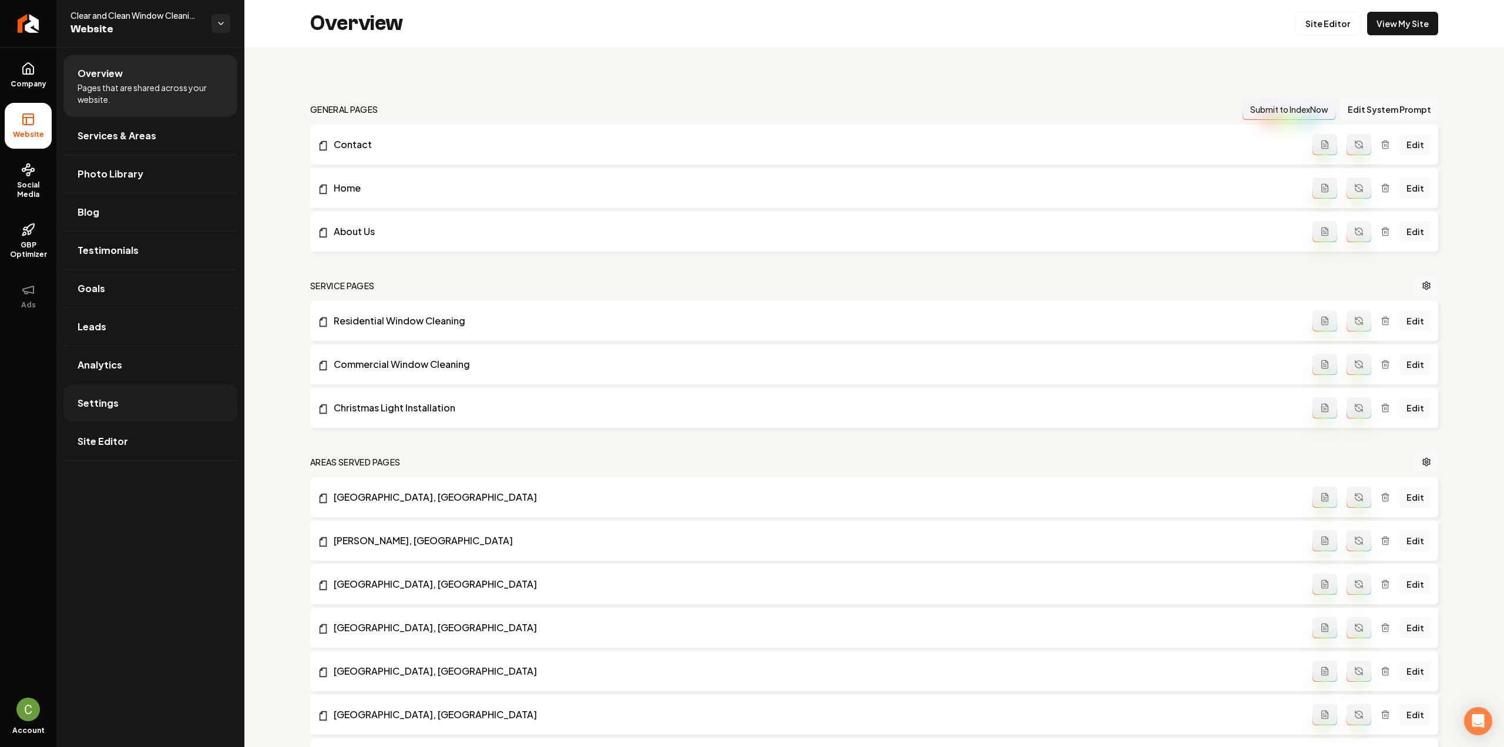
click at [102, 415] on link "Settings" at bounding box center [150, 403] width 174 height 38
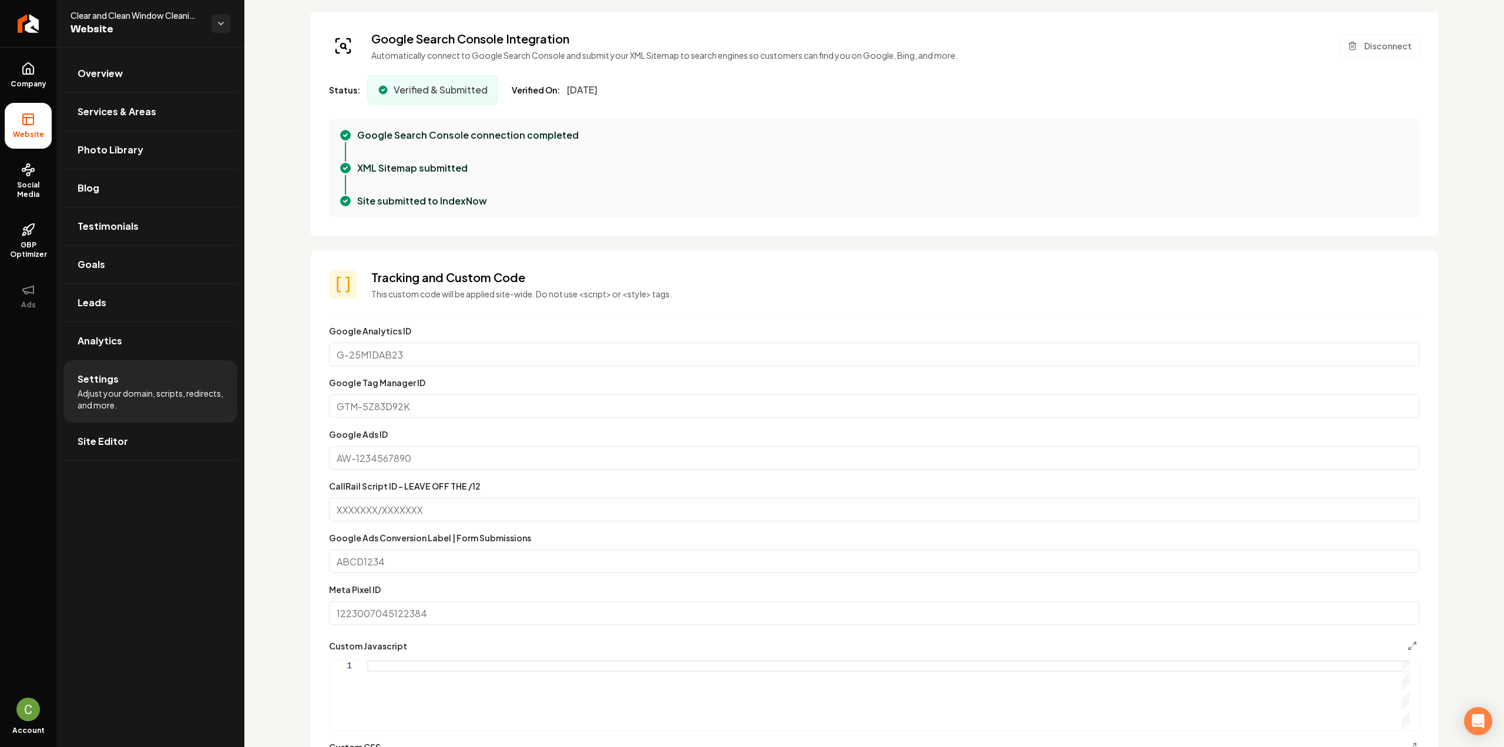
scroll to position [470, 0]
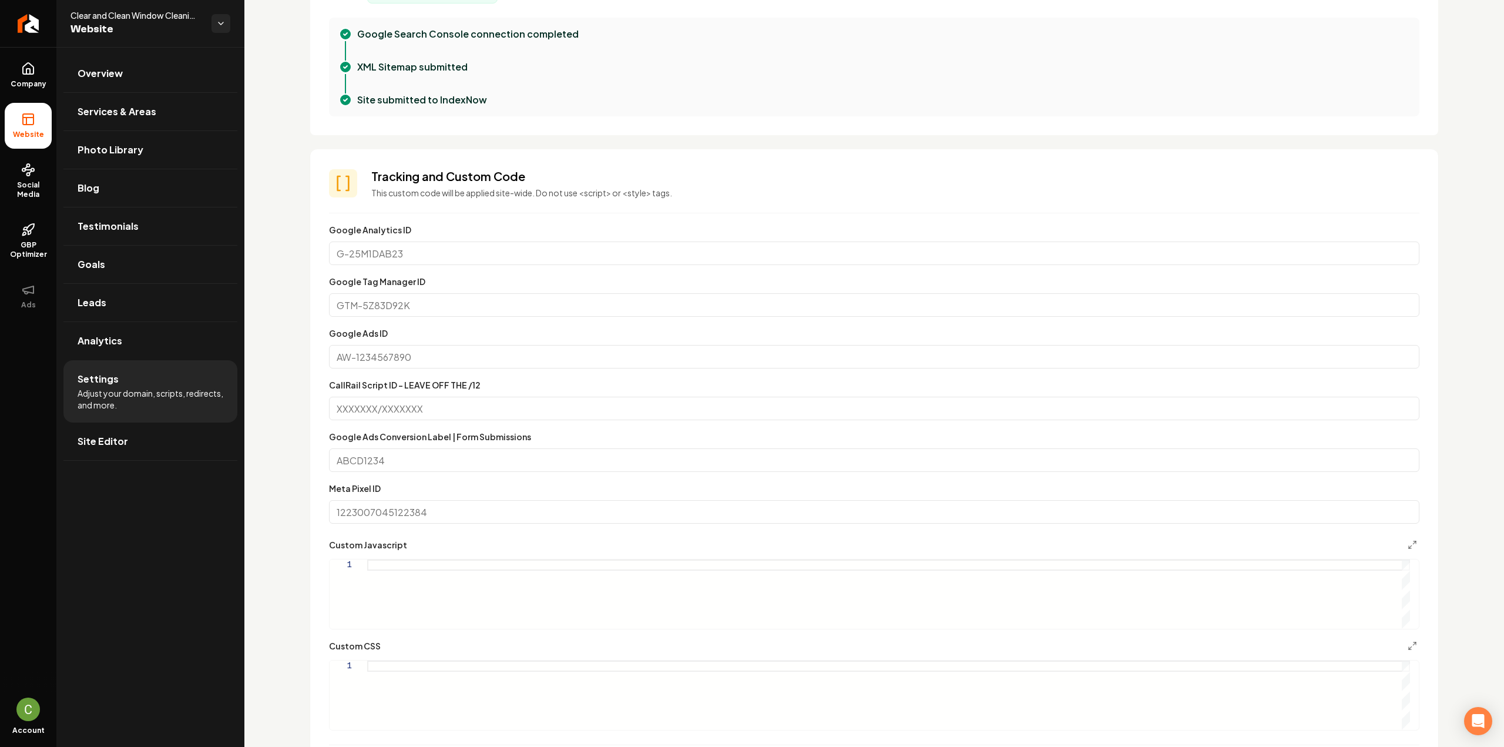
drag, startPoint x: 449, startPoint y: 586, endPoint x: 453, endPoint y: 594, distance: 9.2
click at [450, 586] on div "Main content area" at bounding box center [888, 593] width 1043 height 69
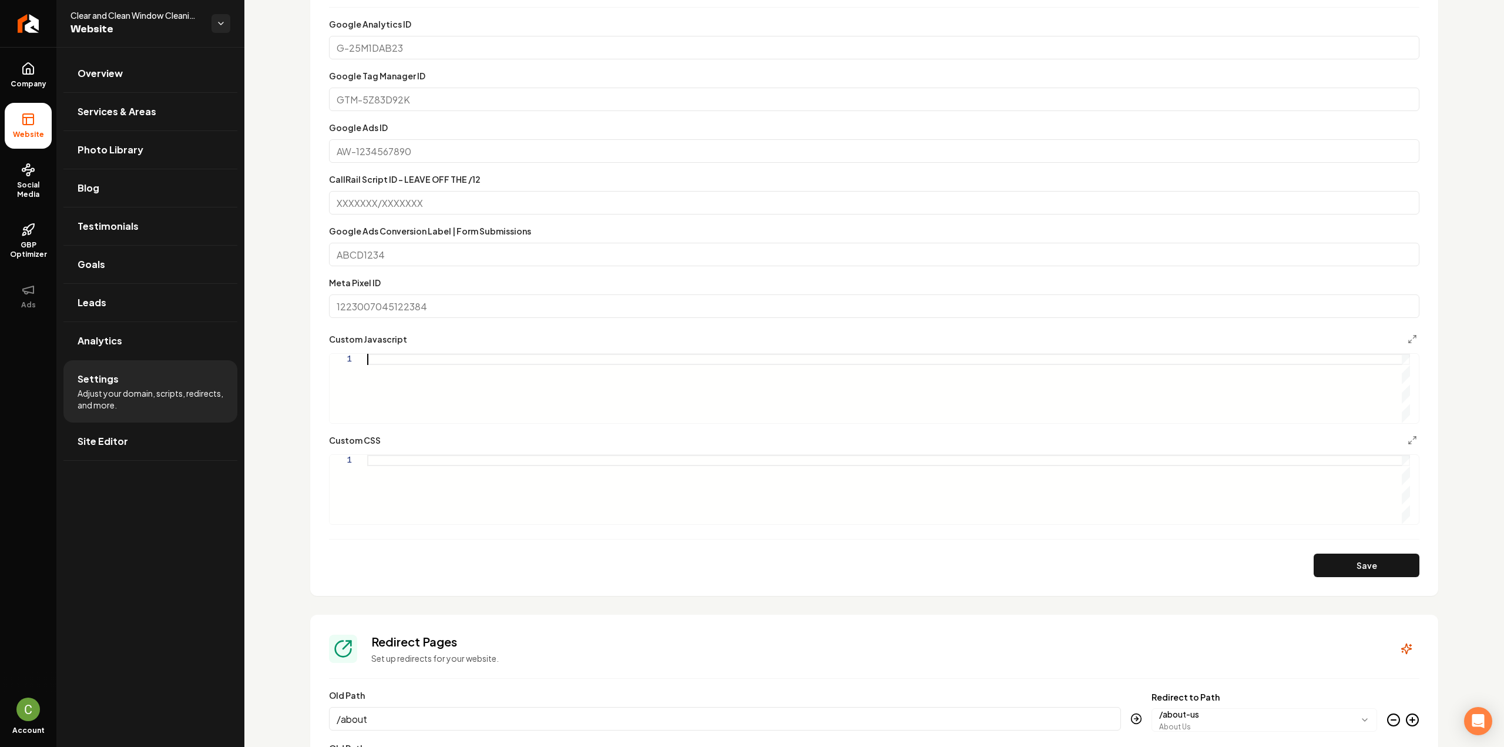
scroll to position [705, 0]
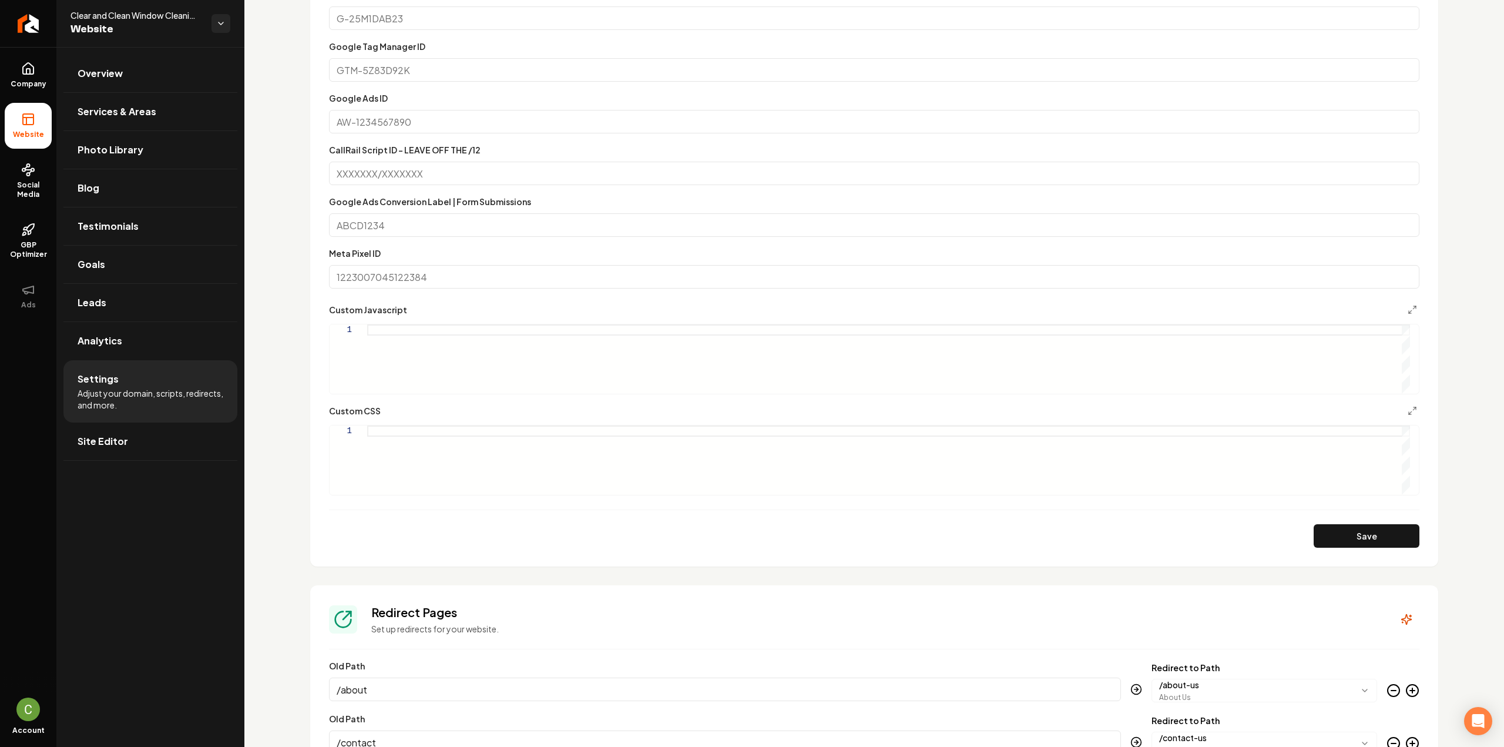
click at [439, 468] on div "Main content area" at bounding box center [888, 459] width 1043 height 69
click at [1381, 532] on button "Save" at bounding box center [1366, 535] width 106 height 23
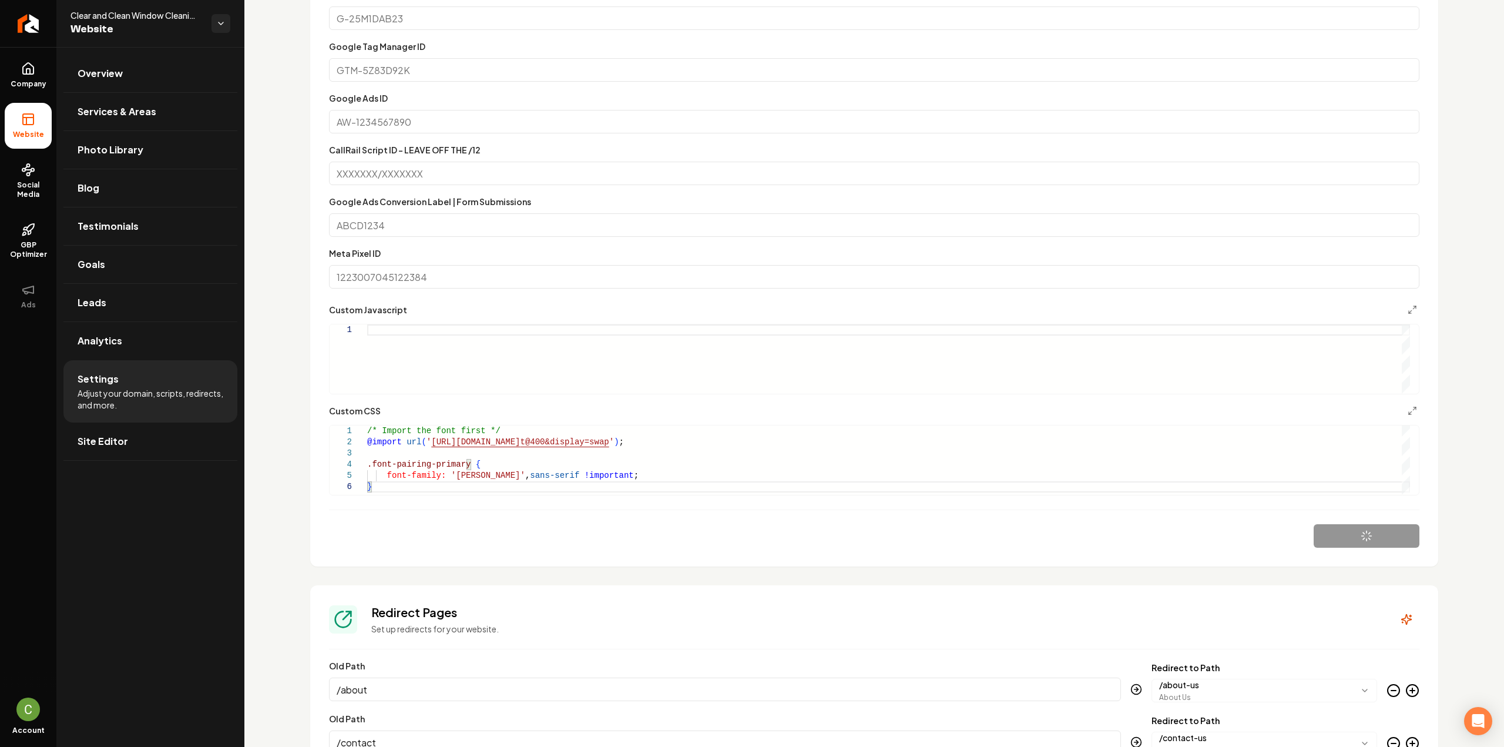
type textarea "**********"
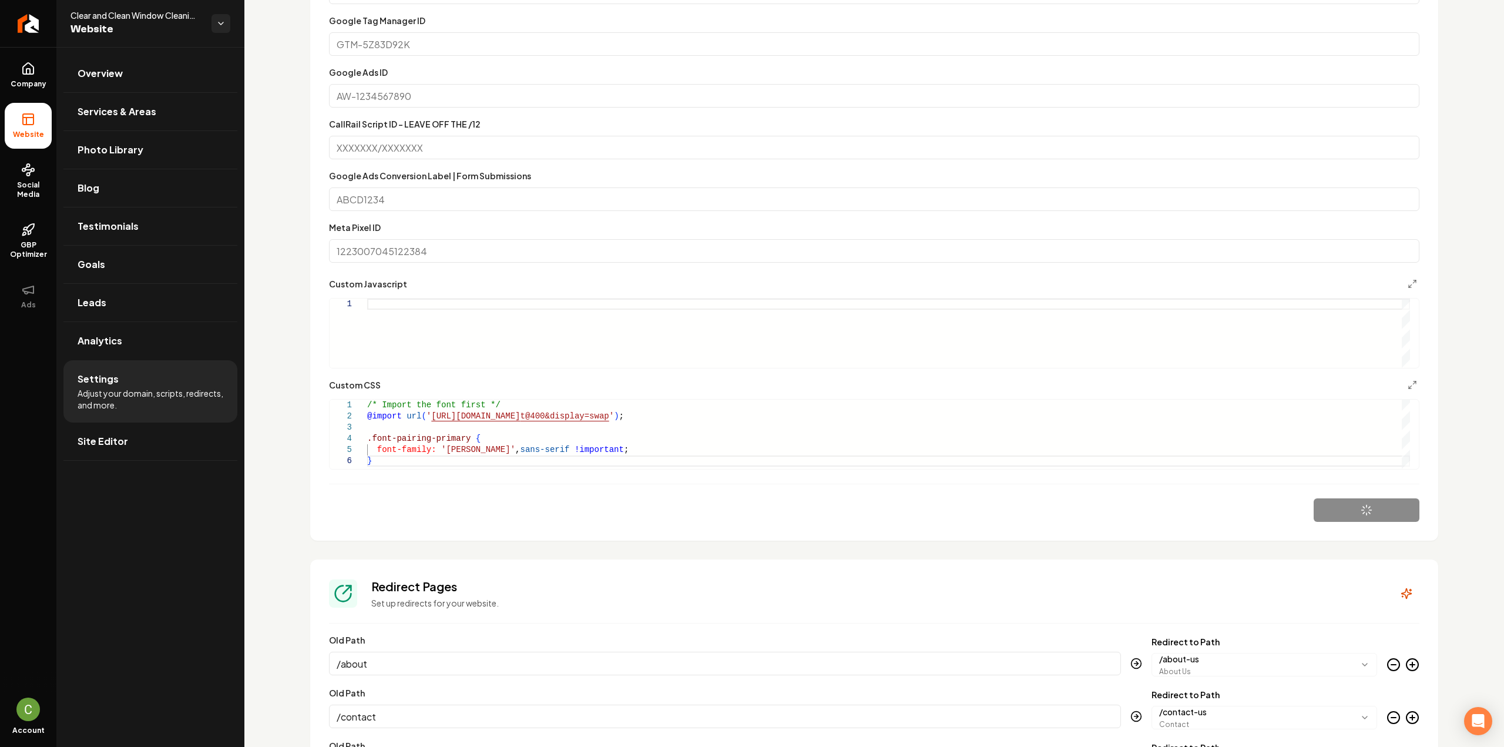
scroll to position [764, 0]
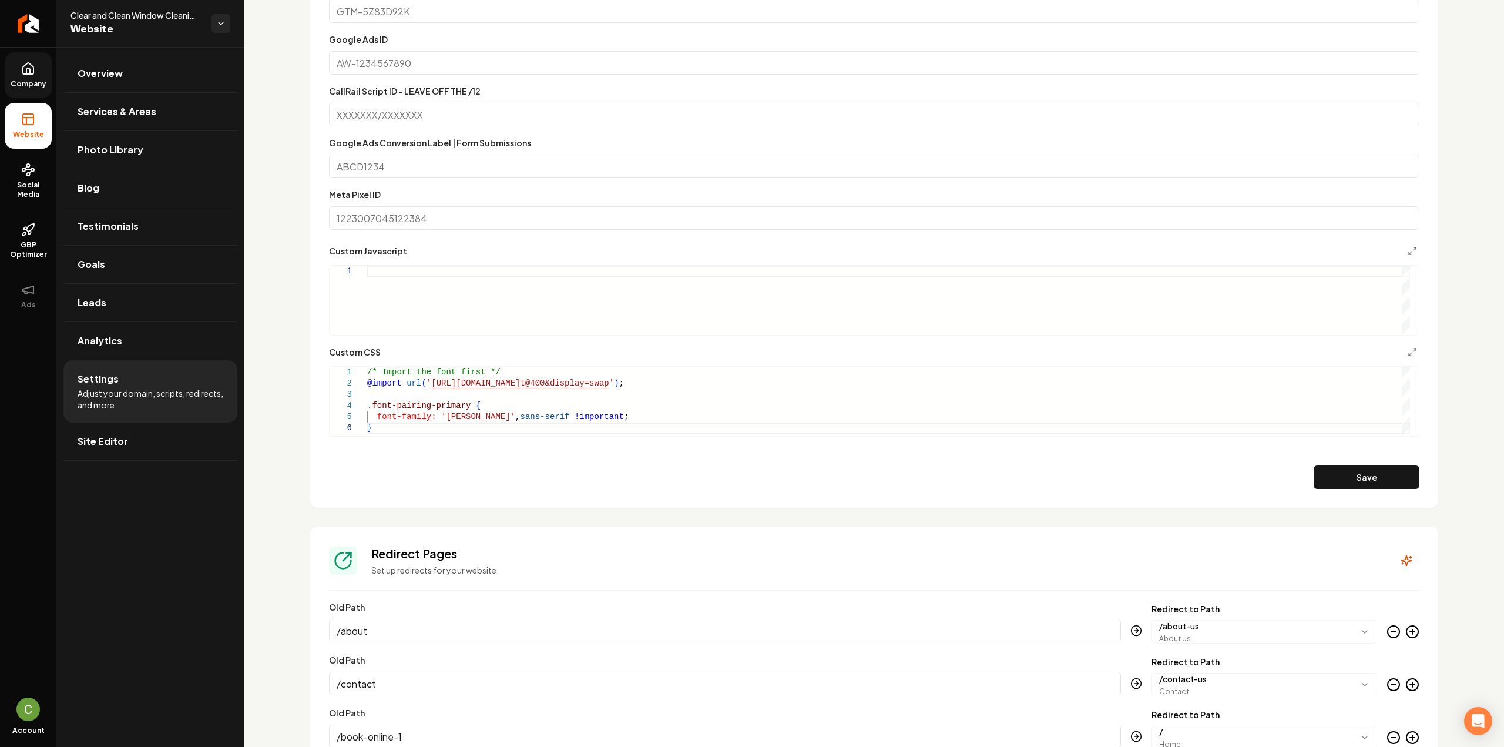
click at [31, 57] on link "Company" at bounding box center [28, 75] width 47 height 46
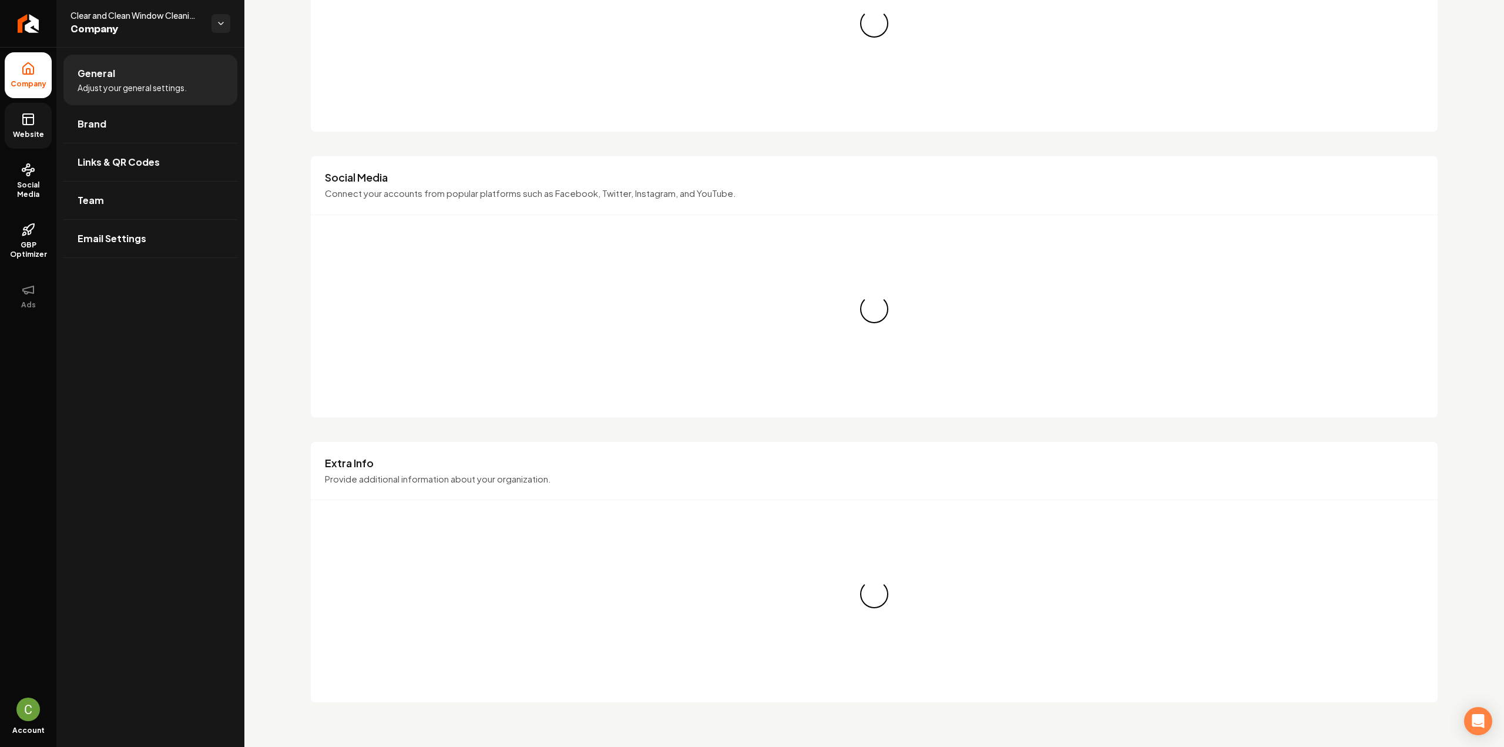
click at [48, 124] on link "Website" at bounding box center [28, 126] width 47 height 46
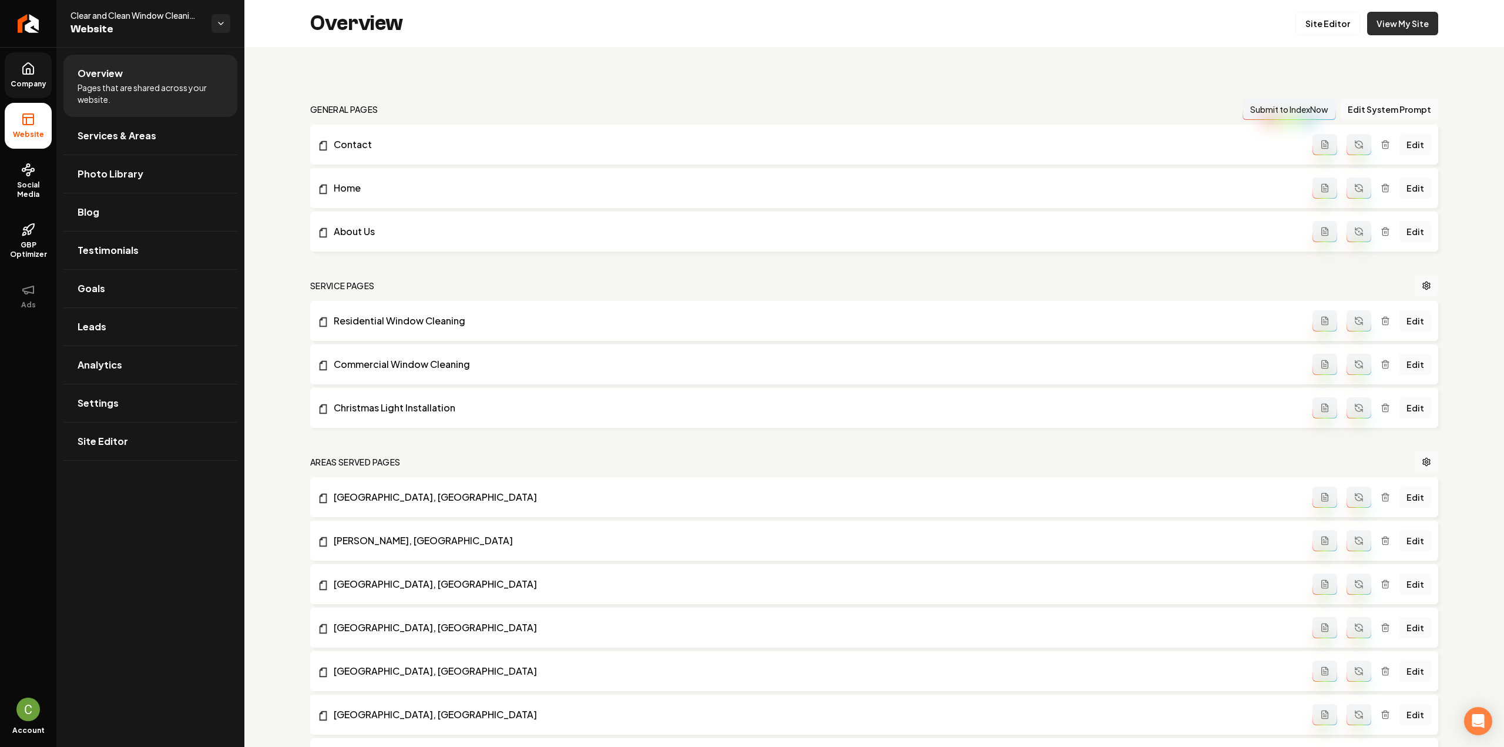
click at [1383, 26] on link "View My Site" at bounding box center [1402, 23] width 71 height 23
click at [142, 399] on link "Settings" at bounding box center [150, 403] width 174 height 38
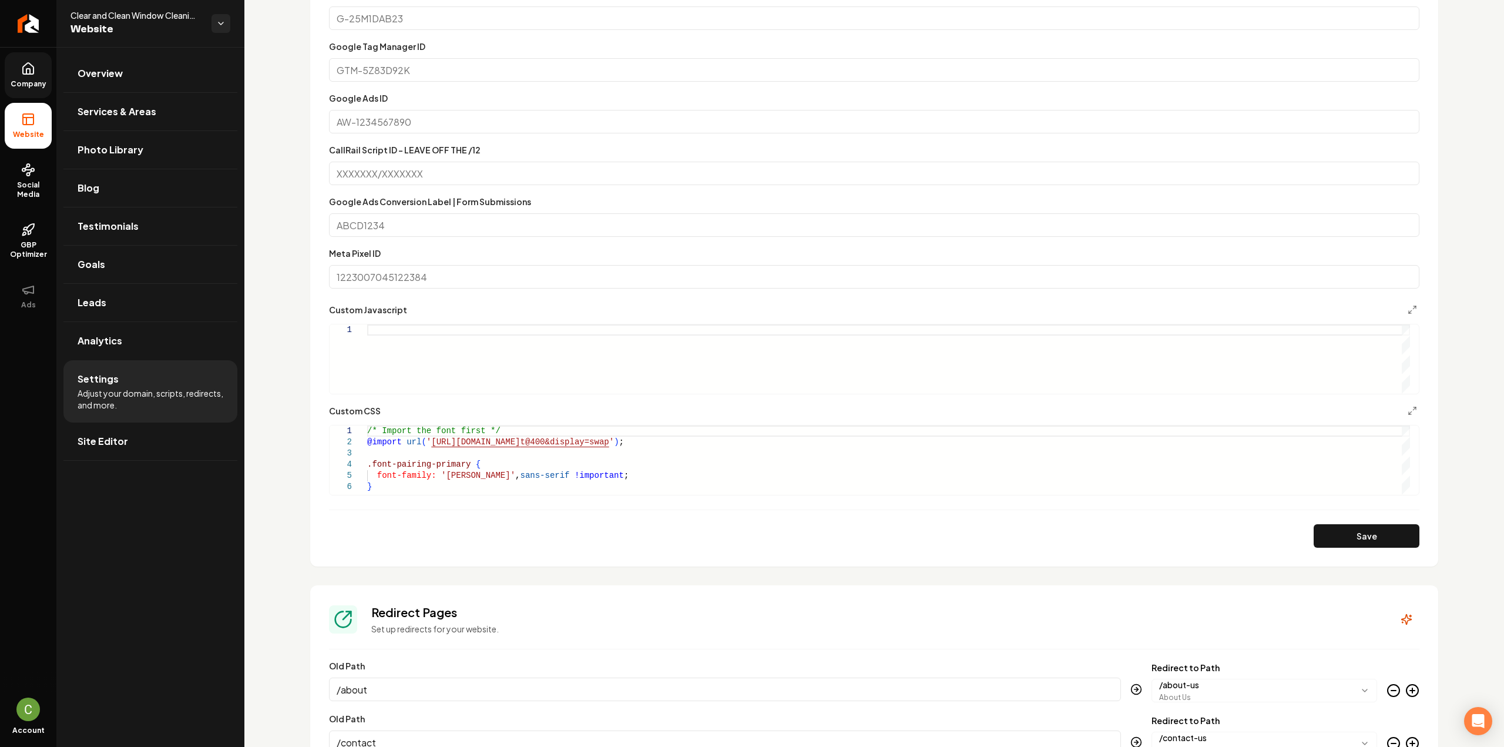
scroll to position [0, 4]
drag, startPoint x: 383, startPoint y: 487, endPoint x: 350, endPoint y: 469, distance: 37.9
click at [367, 469] on div "/* Import the font first */ @import url ( ' https://fonts.googleapis.com/css2?f…" at bounding box center [888, 459] width 1043 height 69
click at [463, 460] on div "@import url ( ' https://fonts.googleapis.com/css2?family=Anton:wgh t@400&displa…" at bounding box center [888, 459] width 1043 height 69
drag, startPoint x: 376, startPoint y: 483, endPoint x: 364, endPoint y: 465, distance: 22.0
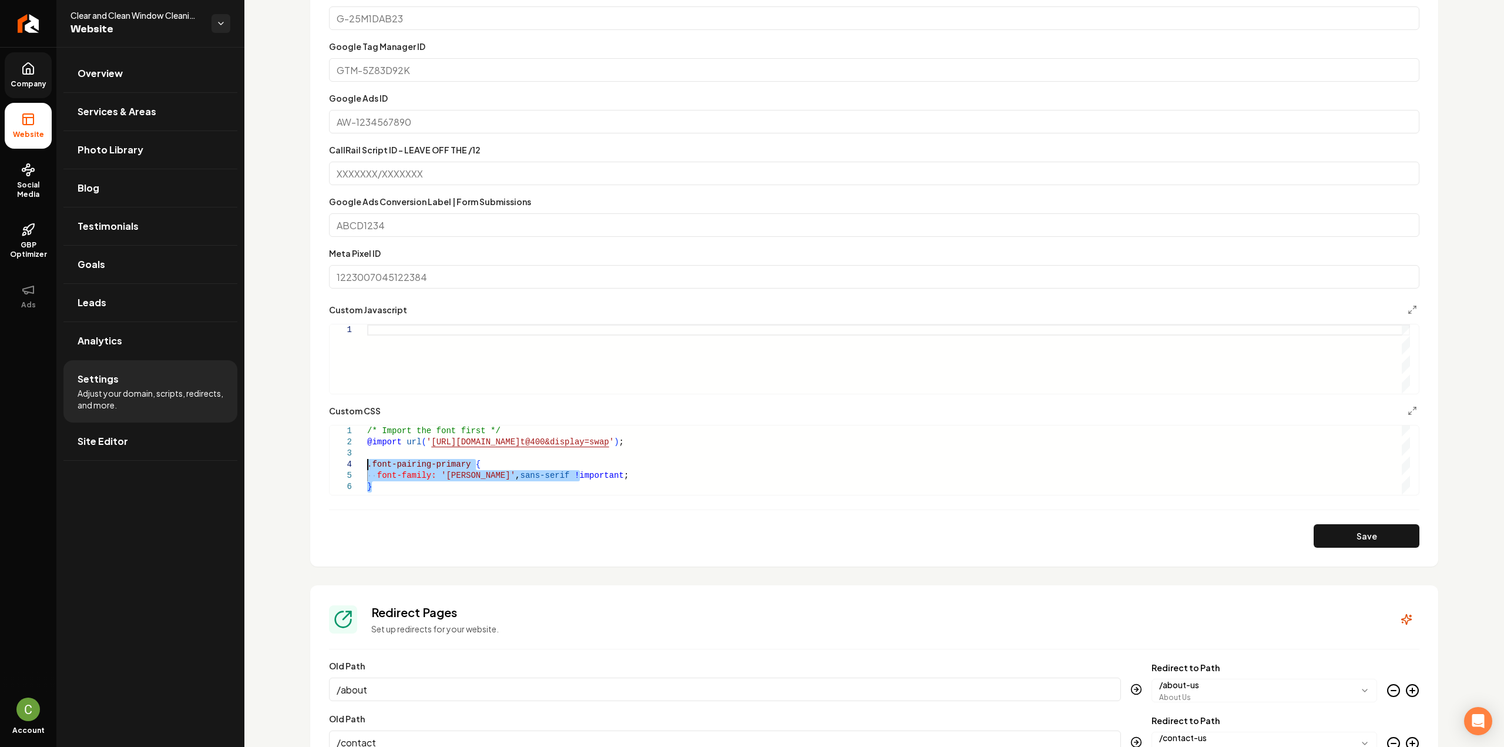
click at [367, 465] on div "@import url ( ' https://fonts.googleapis.com/css2?family=Anton:wgh t@400&displa…" at bounding box center [888, 459] width 1043 height 69
click at [1335, 527] on button "Save" at bounding box center [1366, 535] width 106 height 23
type textarea "**********"
click at [33, 90] on link "Company" at bounding box center [28, 75] width 47 height 46
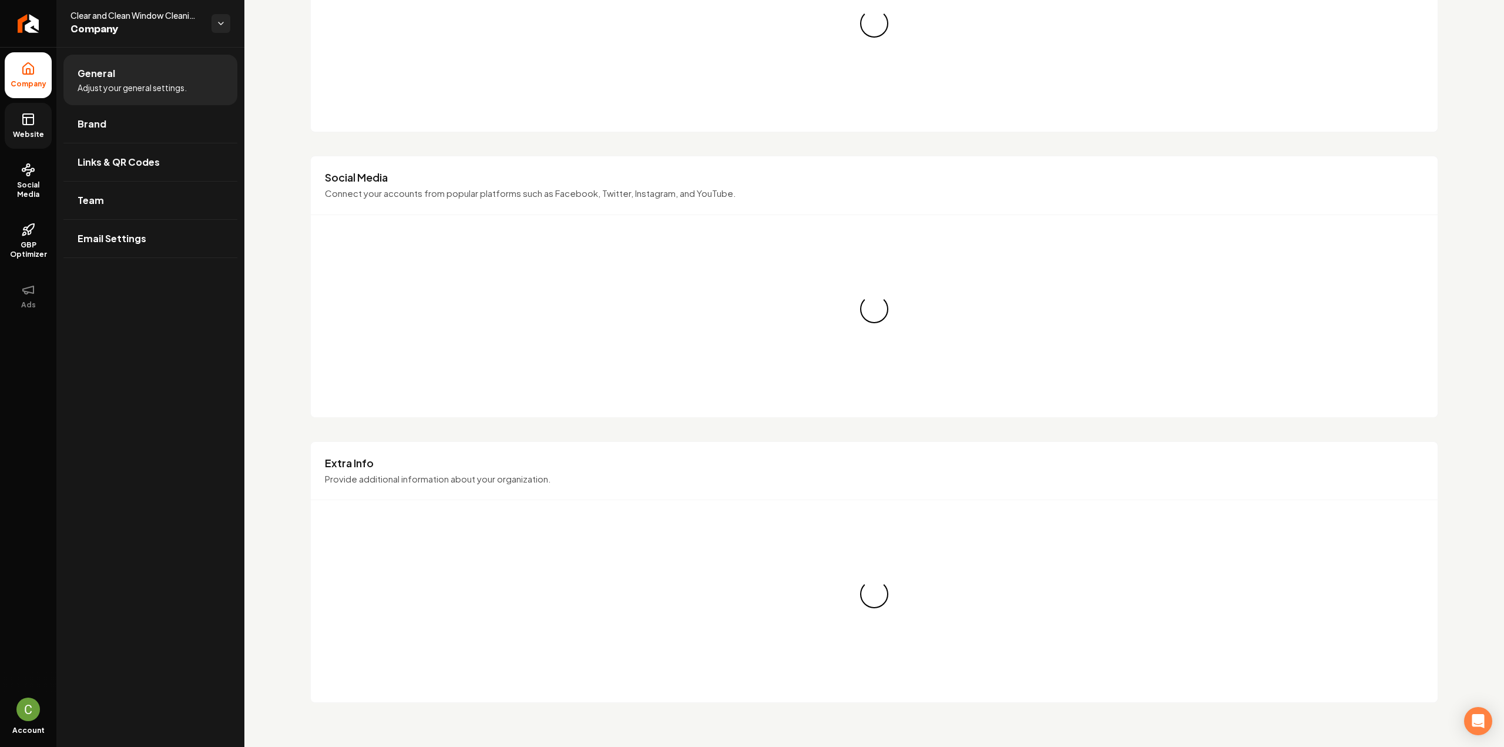
click at [26, 127] on link "Website" at bounding box center [28, 126] width 47 height 46
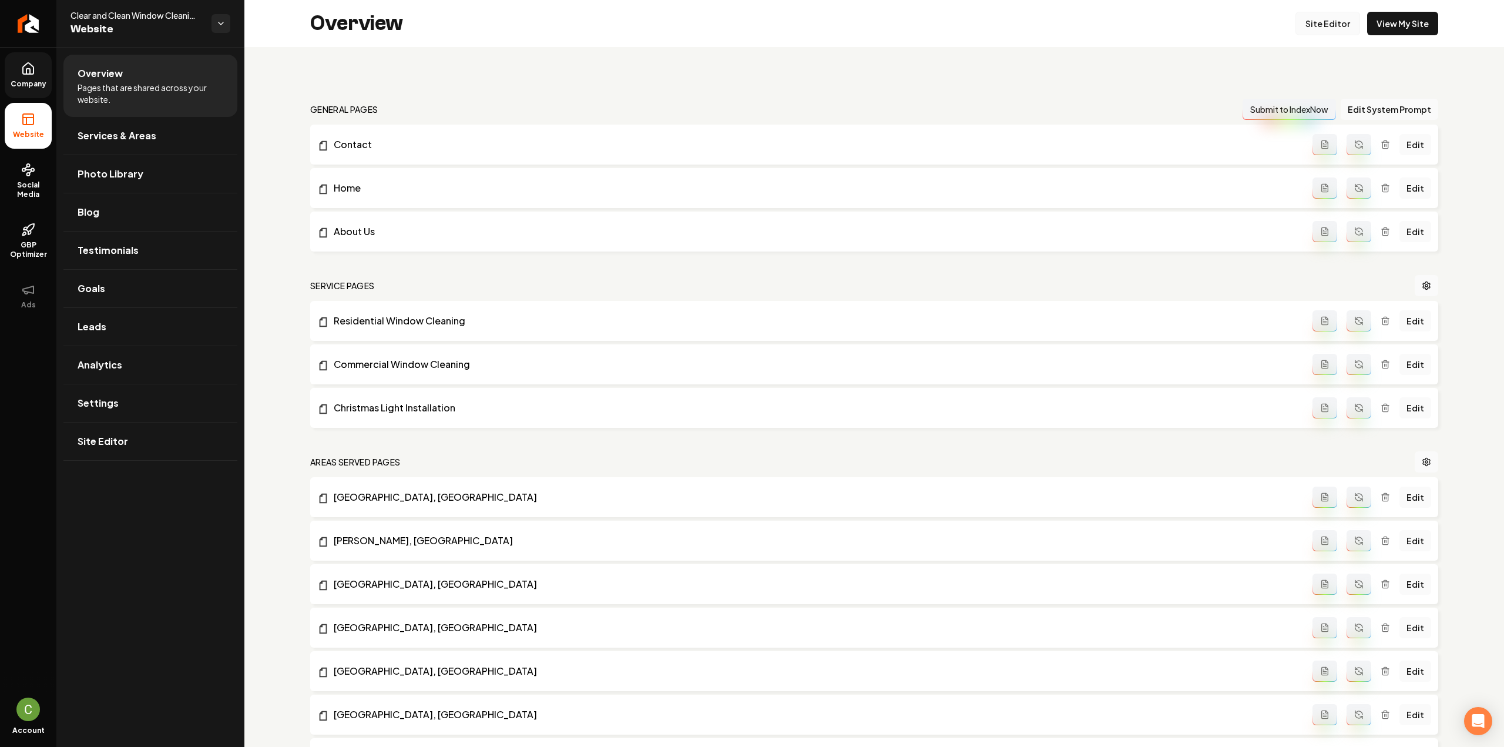
click at [1326, 26] on link "Site Editor" at bounding box center [1327, 23] width 65 height 23
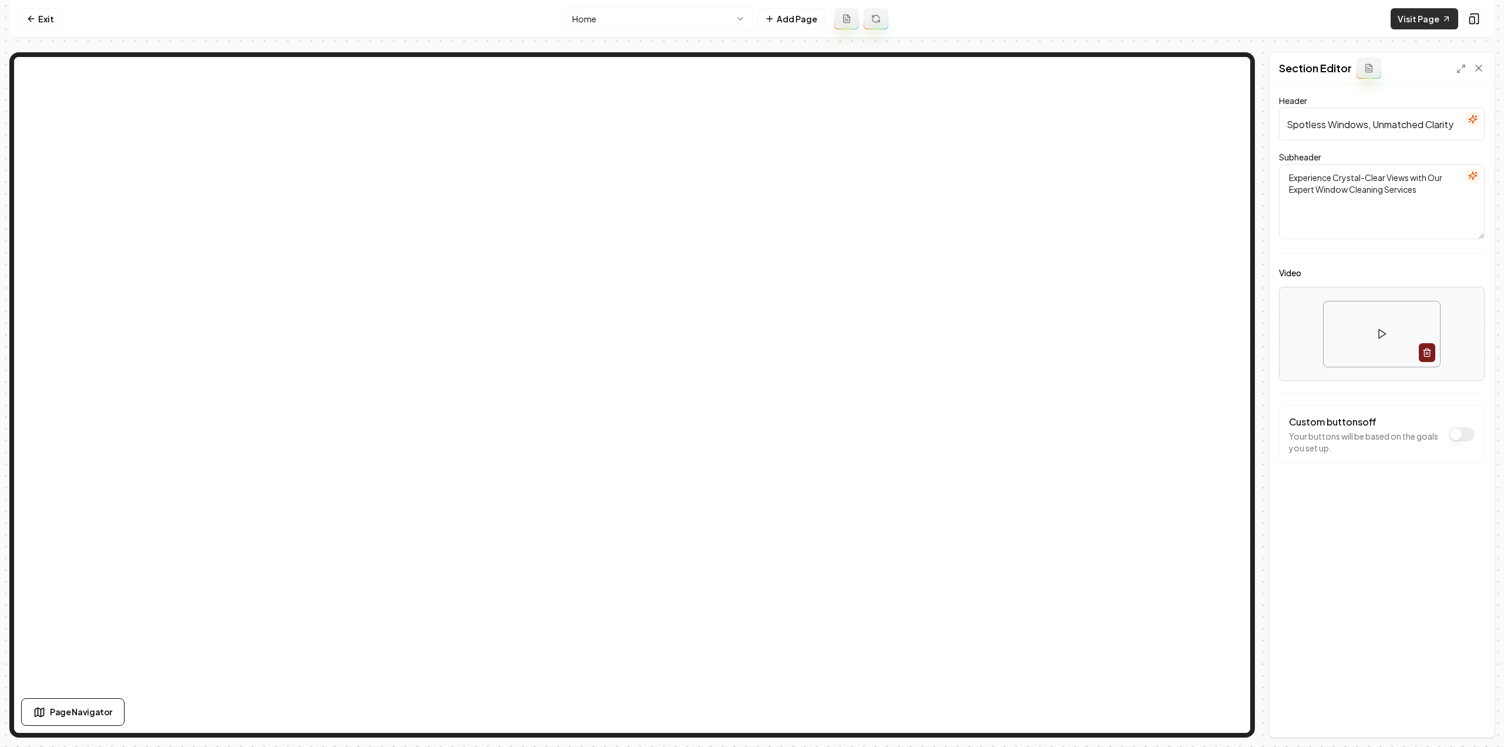
click at [1425, 11] on link "Visit Page" at bounding box center [1424, 18] width 68 height 21
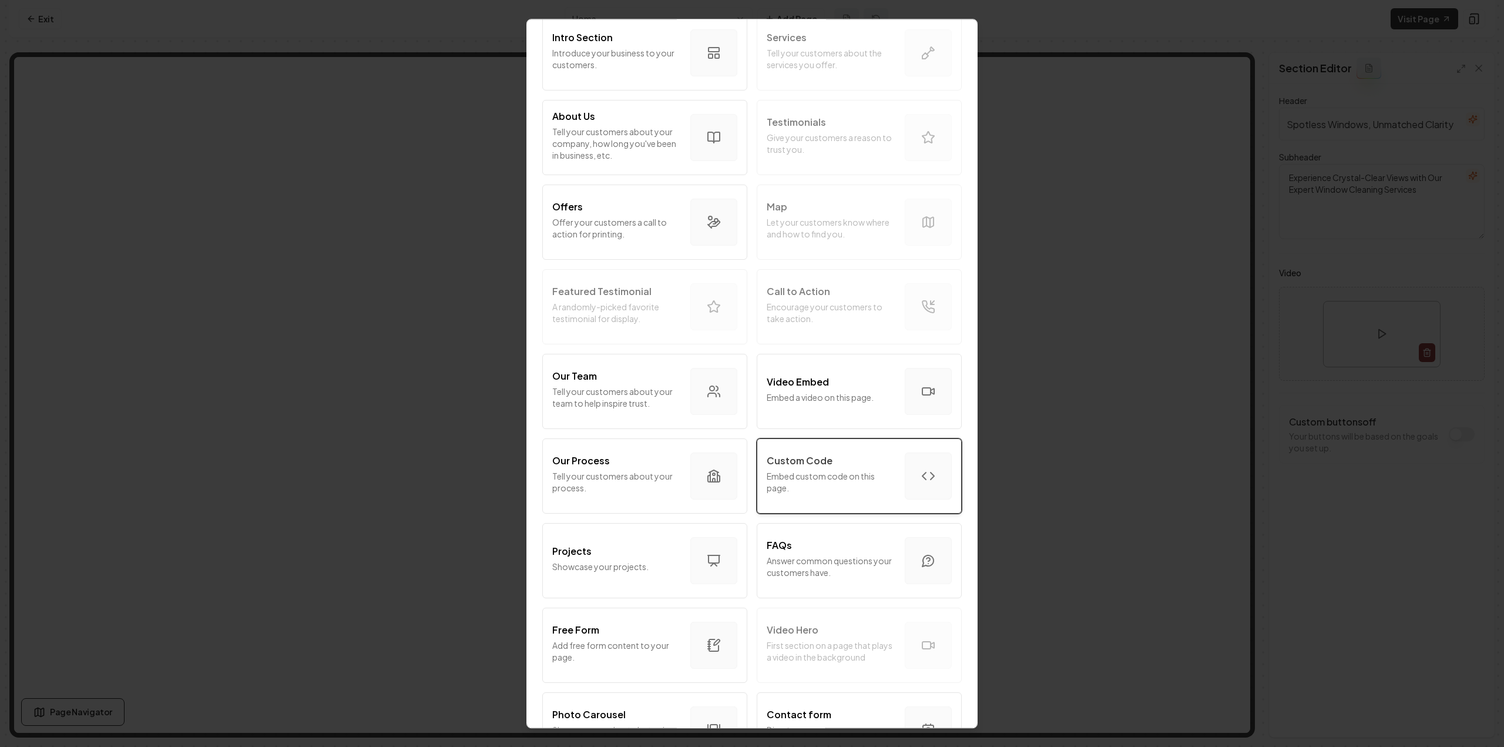
scroll to position [117, 0]
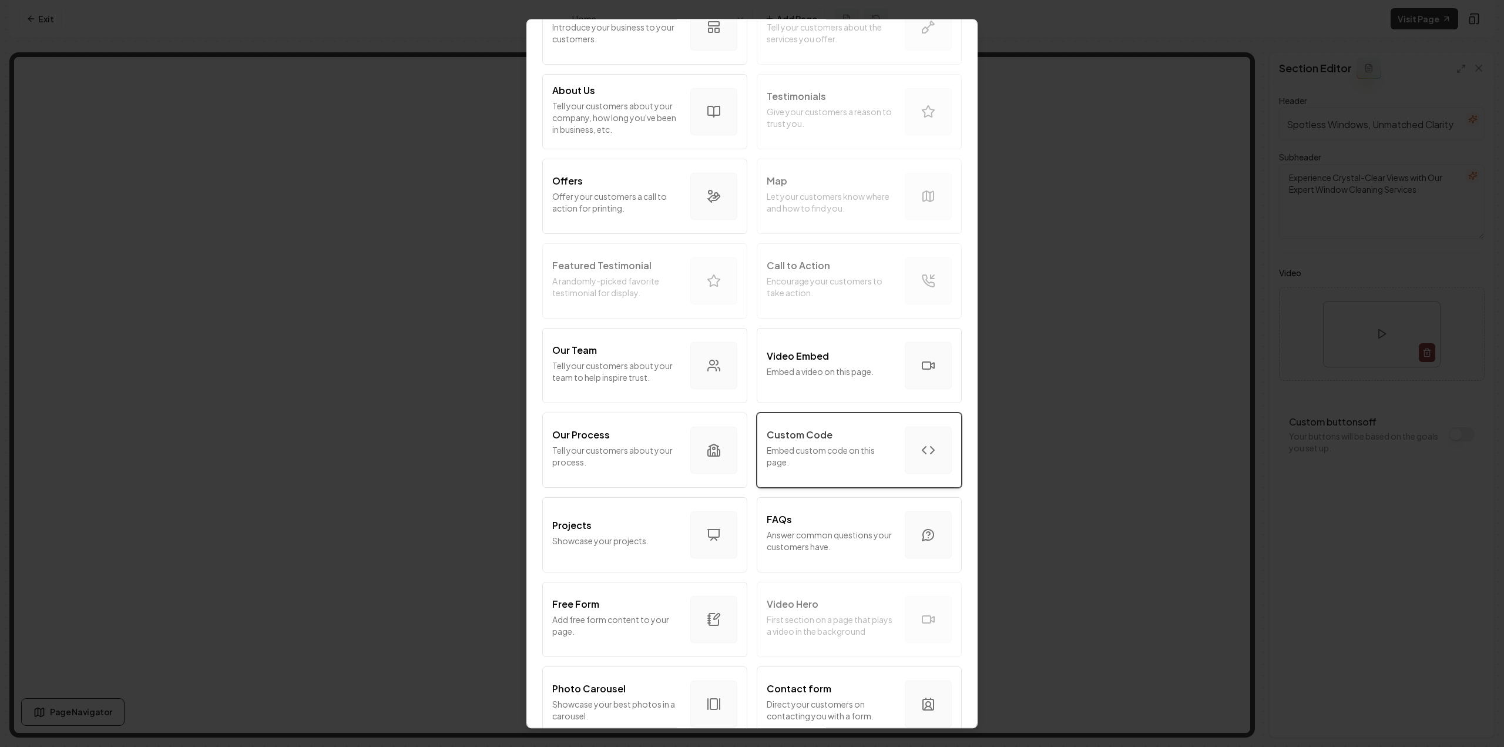
click at [850, 463] on p "Embed custom code on this page." at bounding box center [830, 455] width 129 height 23
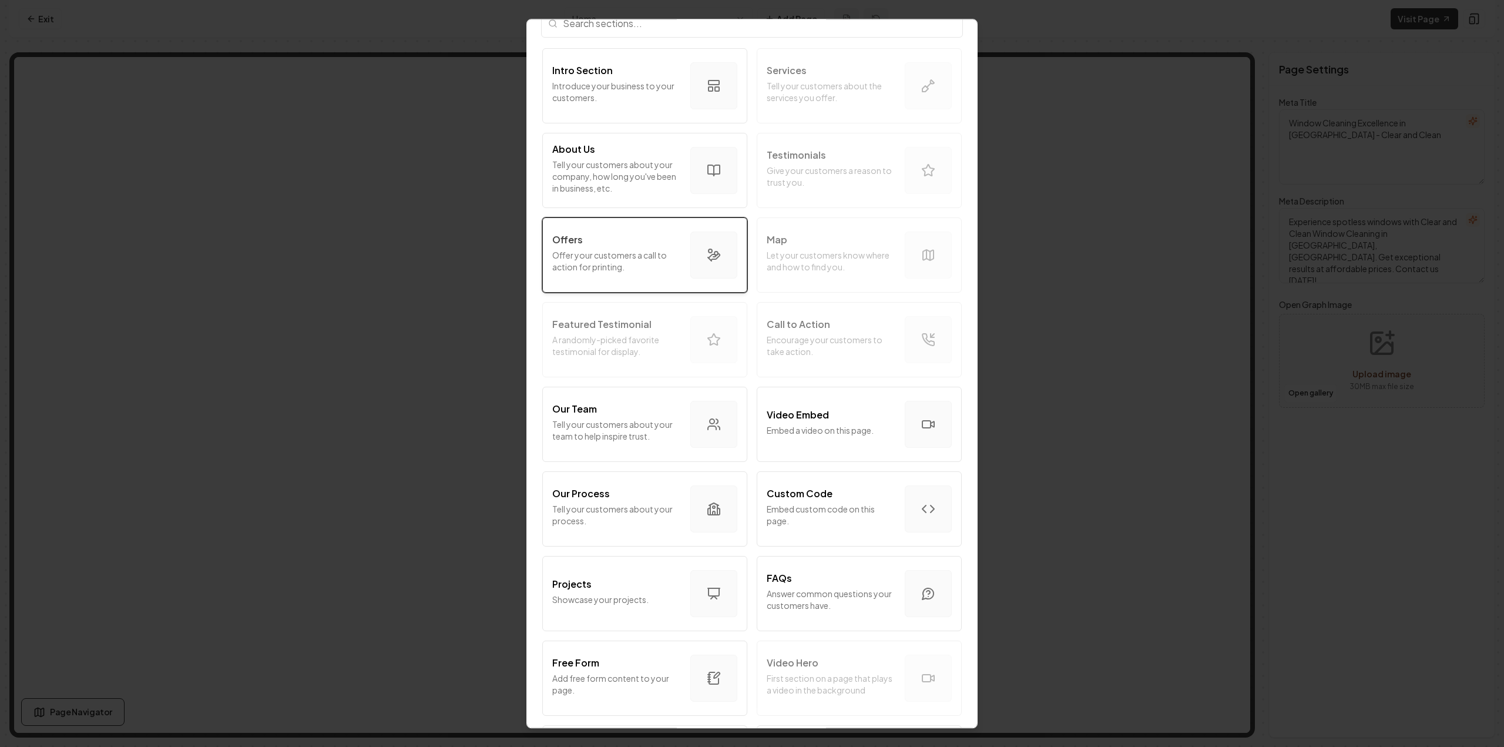
scroll to position [0, 0]
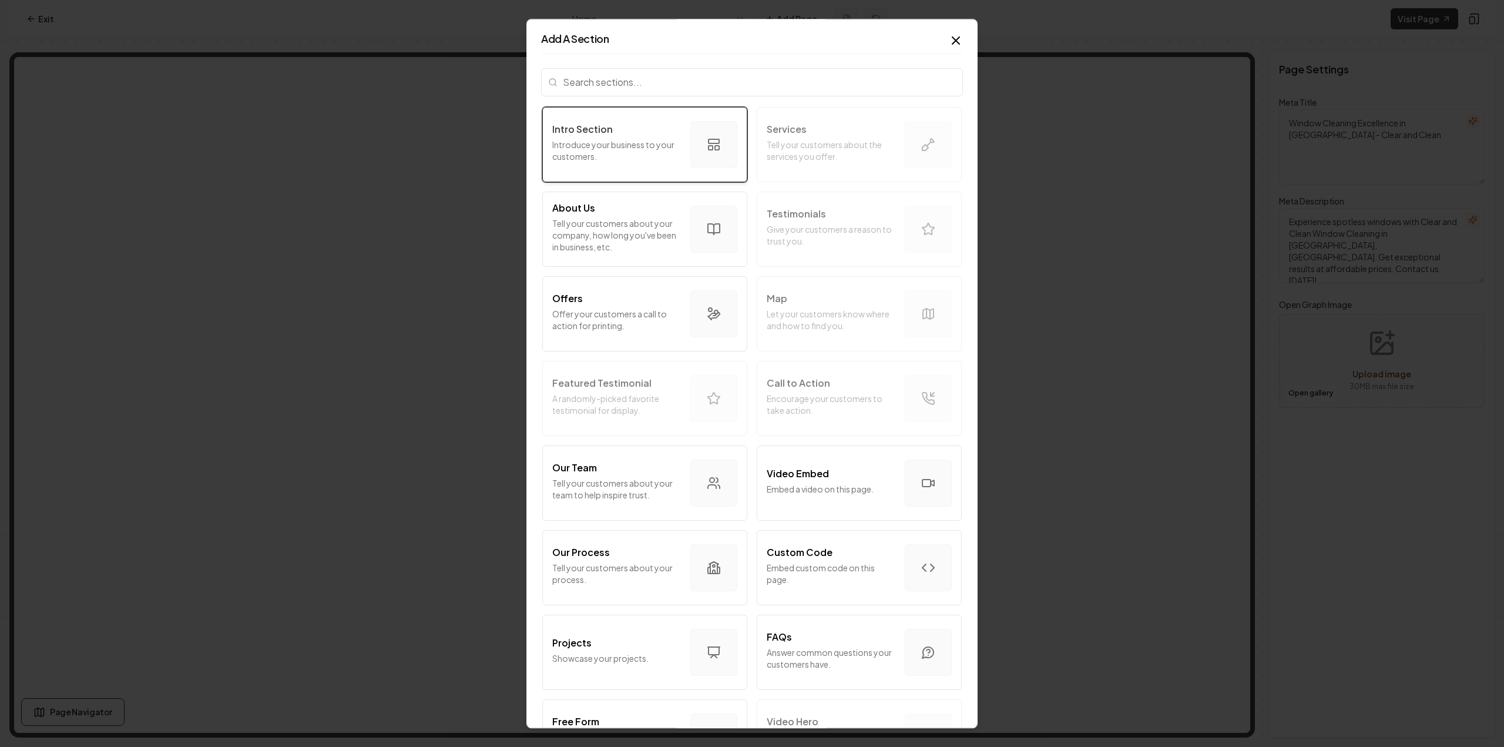
click at [601, 127] on p "Intro Section" at bounding box center [582, 129] width 60 height 14
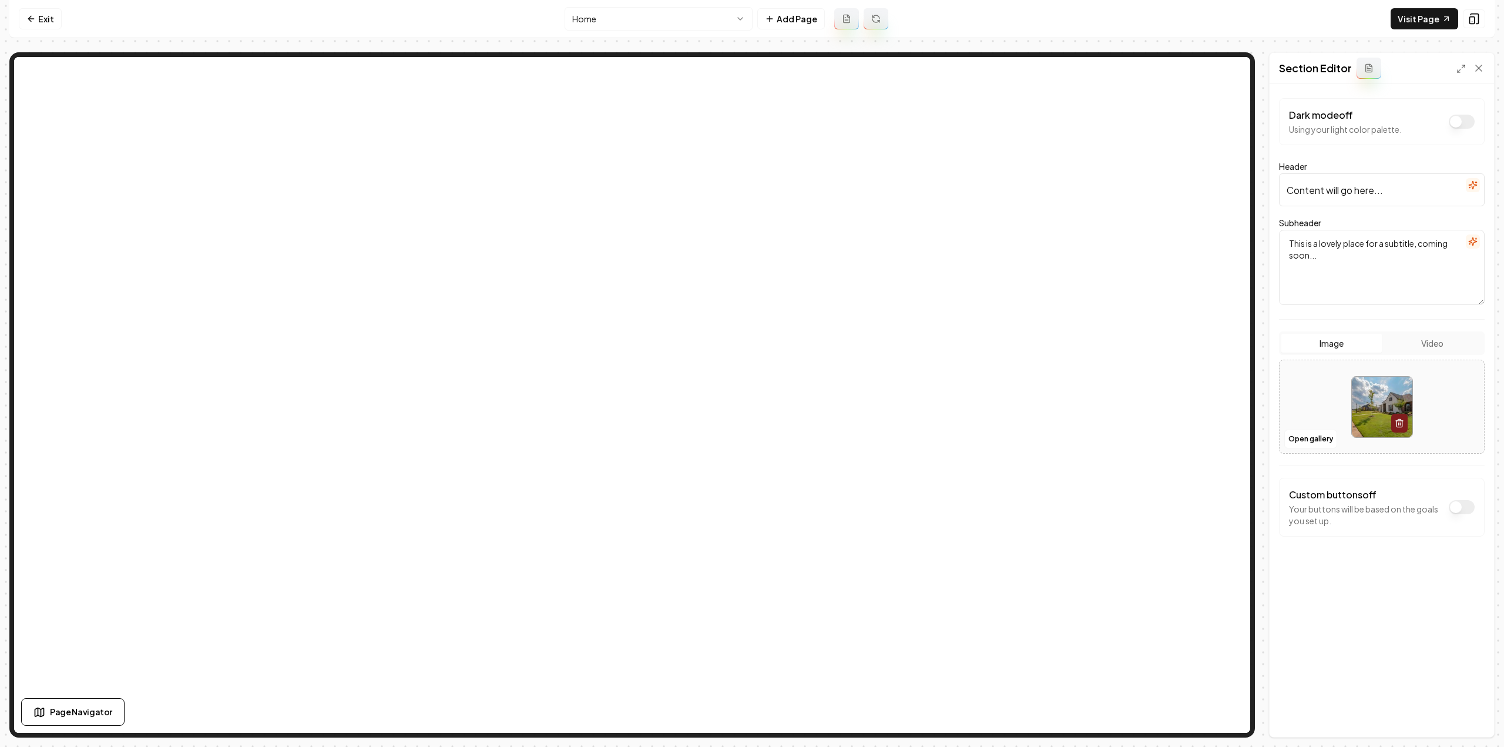
click at [1437, 342] on button "Video" at bounding box center [1431, 343] width 100 height 19
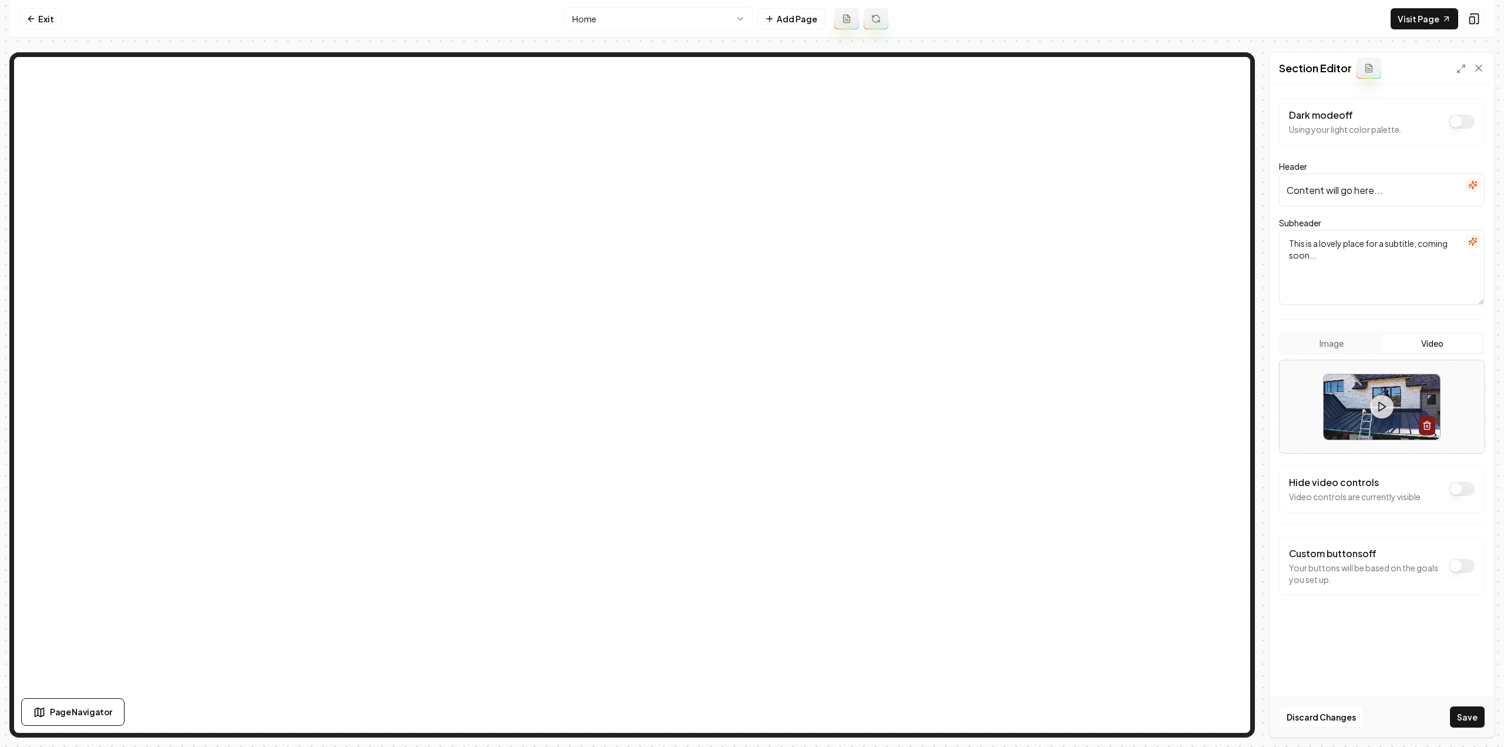
click at [1457, 720] on button "Save" at bounding box center [1467, 716] width 35 height 21
click at [1413, 20] on link "Visit Page" at bounding box center [1424, 18] width 68 height 21
click at [1426, 200] on input "Content will go here..." at bounding box center [1382, 189] width 206 height 33
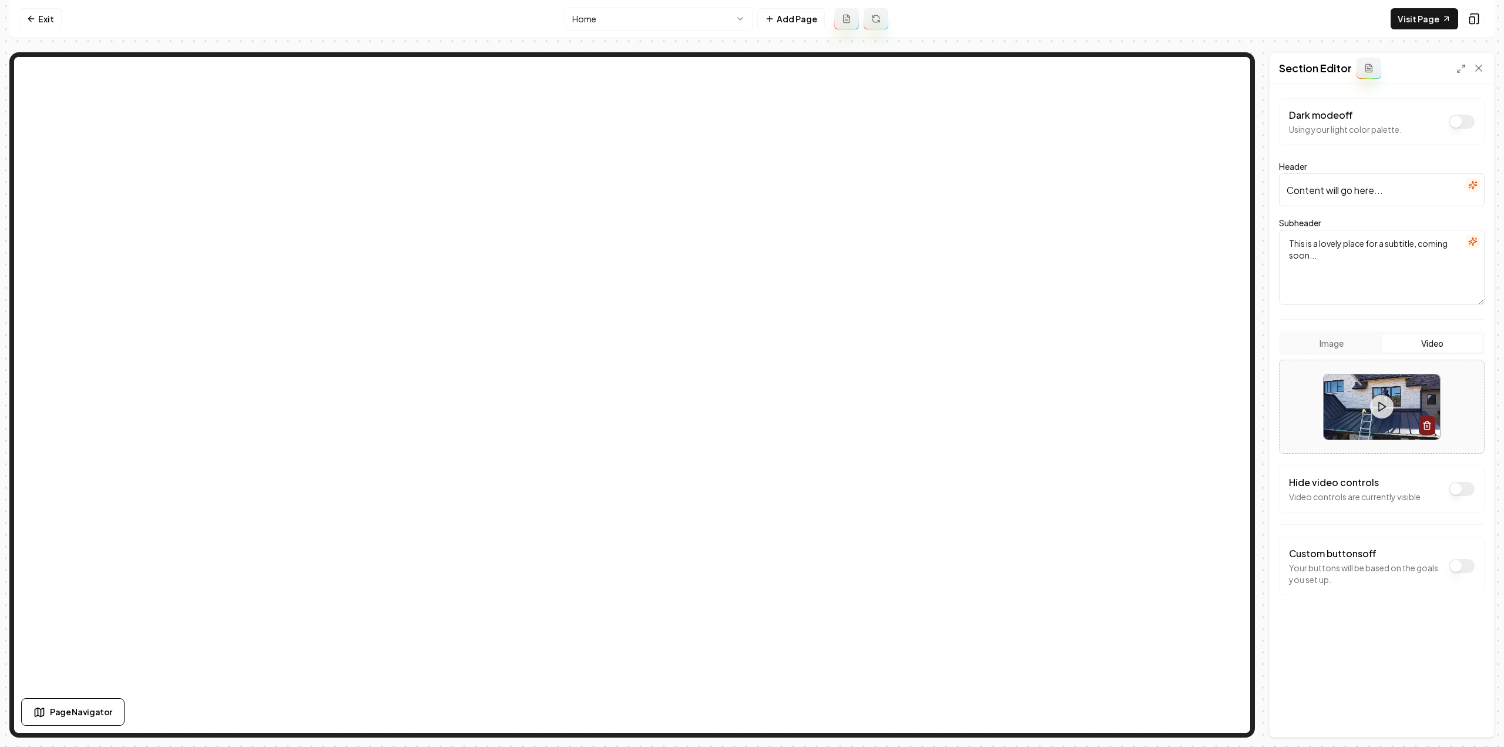
paste input "Spotless Windows, Unmatched Clarity"
type input "Spotless Windows, Unmatched Clarity"
click at [1343, 307] on form "Dark mode off Using your light color palette. Header Spotless Windows, Unmatche…" at bounding box center [1382, 370] width 206 height 544
click at [1339, 272] on textarea "This is a lovely place for a subtitle, coming soon..." at bounding box center [1382, 267] width 206 height 75
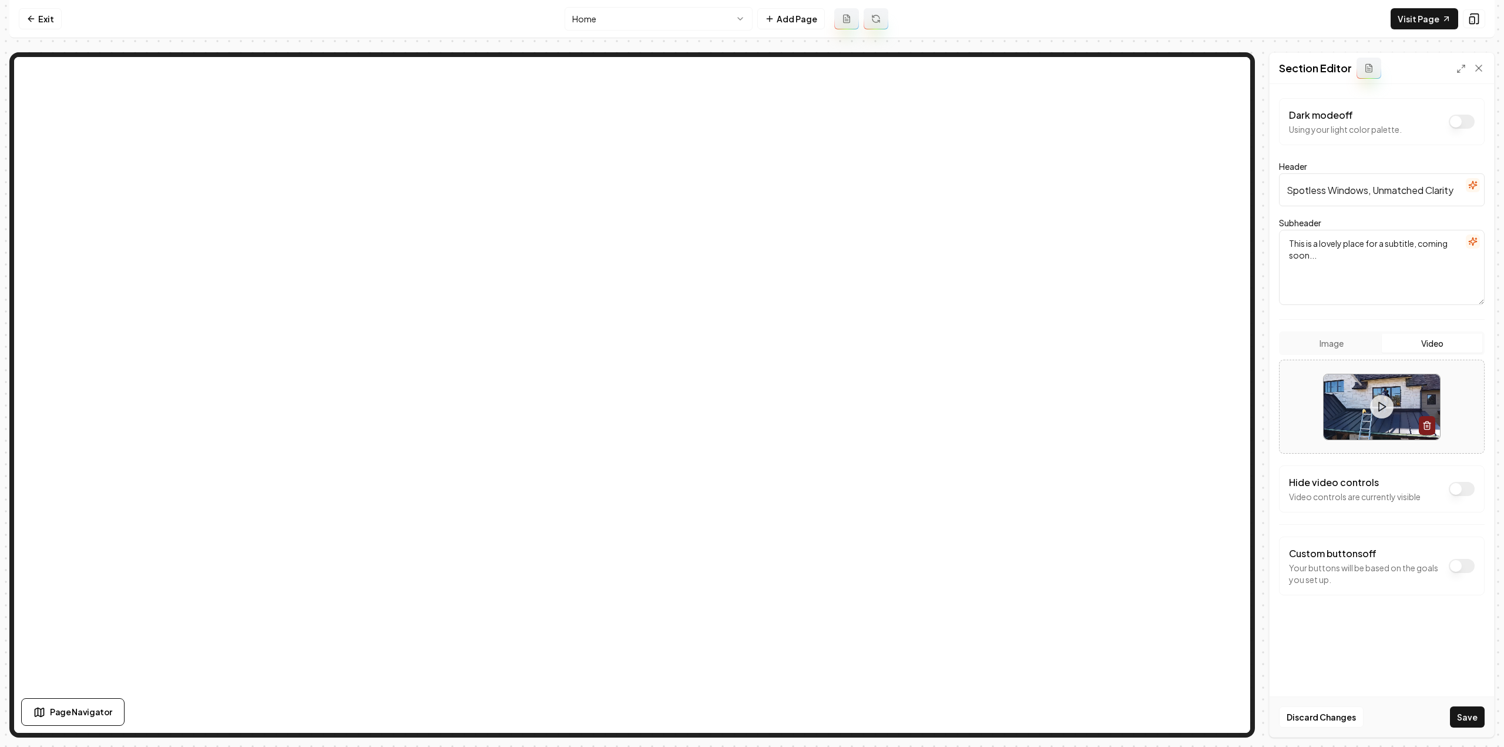
click at [1339, 272] on textarea "This is a lovely place for a subtitle, coming soon..." at bounding box center [1382, 267] width 206 height 75
paste textarea "Experience Crystal-Clear Views with Our Expert Window Cleaning Services"
type textarea "Experience Crystal-Clear Views with Our Expert Window Cleaning Services"
click at [1462, 718] on button "Save" at bounding box center [1467, 716] width 35 height 21
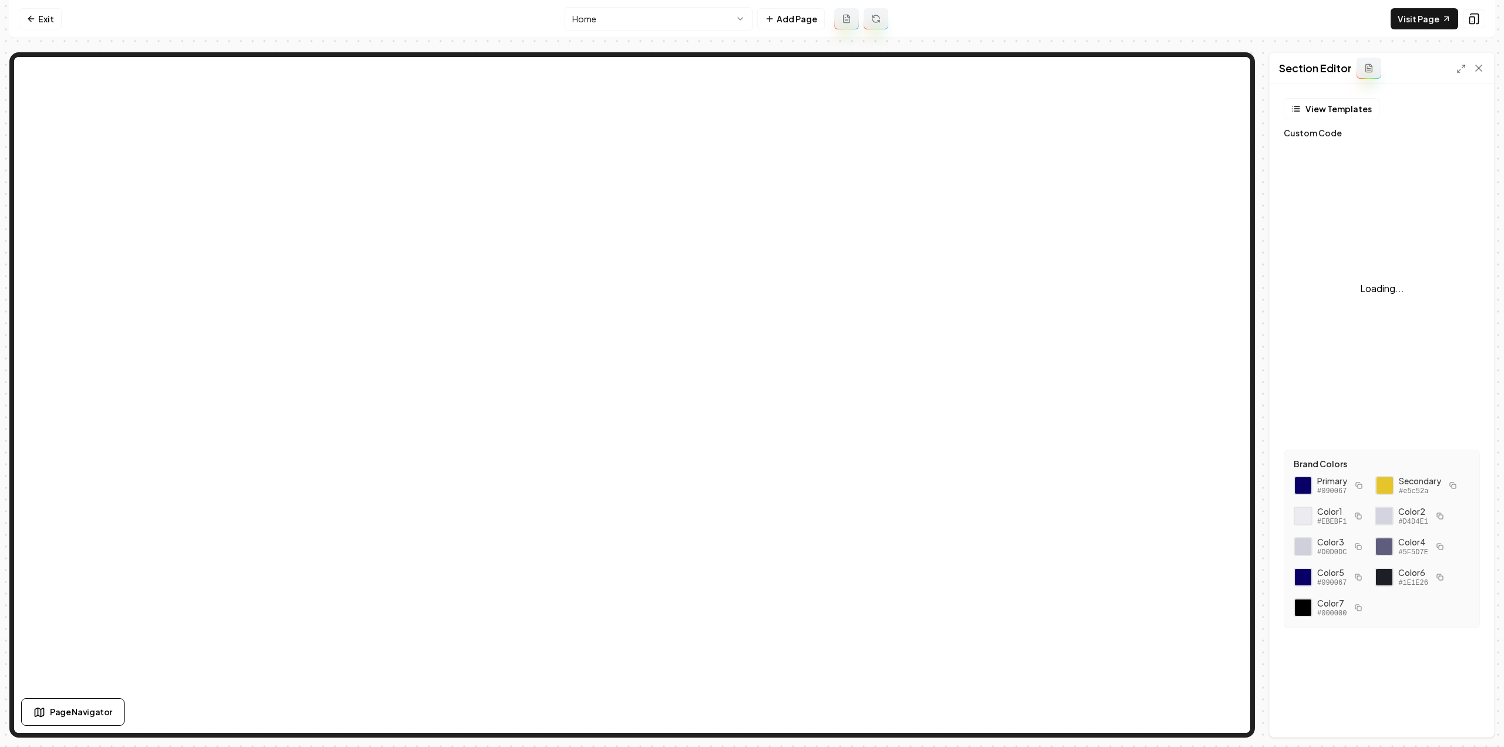
click at [1460, 68] on icon at bounding box center [1460, 68] width 9 height 9
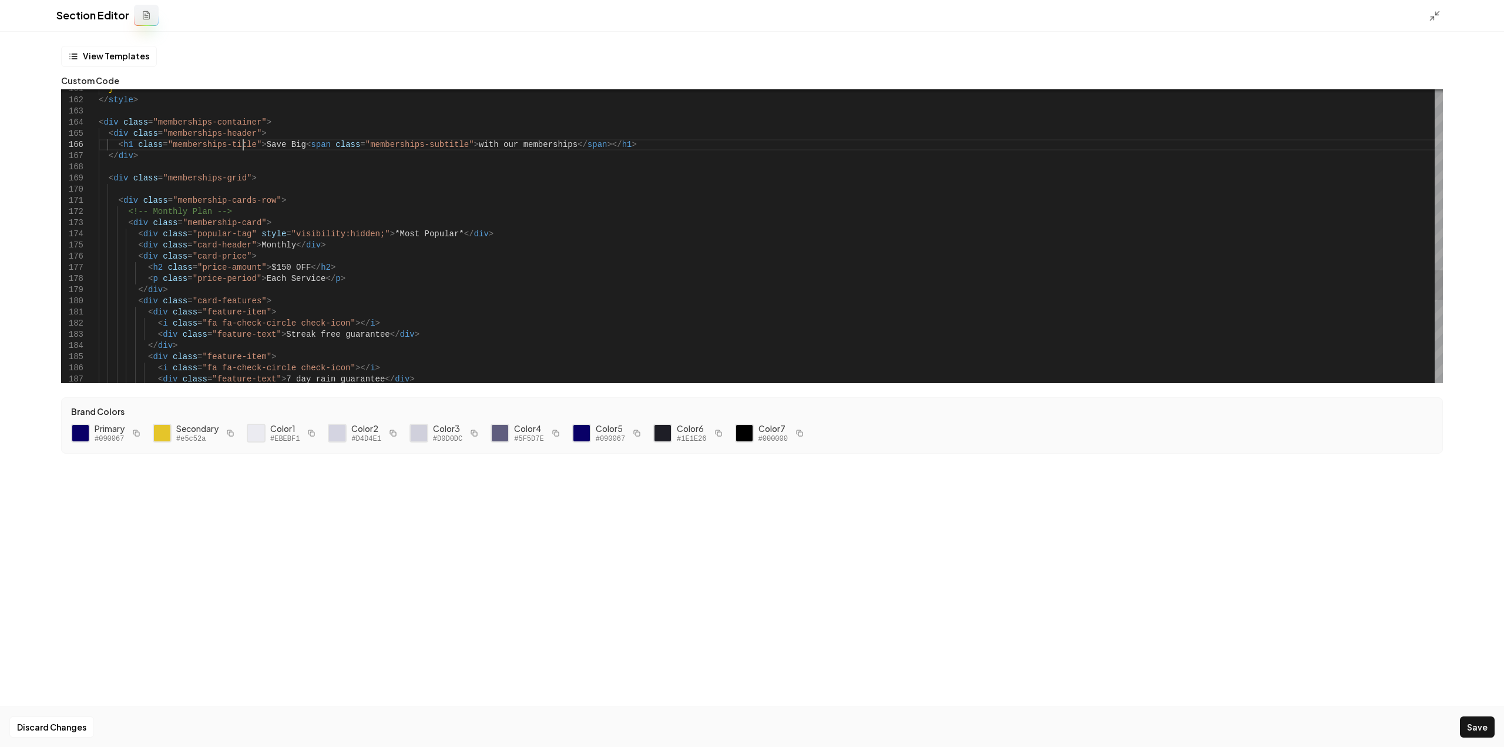
drag, startPoint x: 335, startPoint y: 145, endPoint x: 248, endPoint y: 146, distance: 87.5
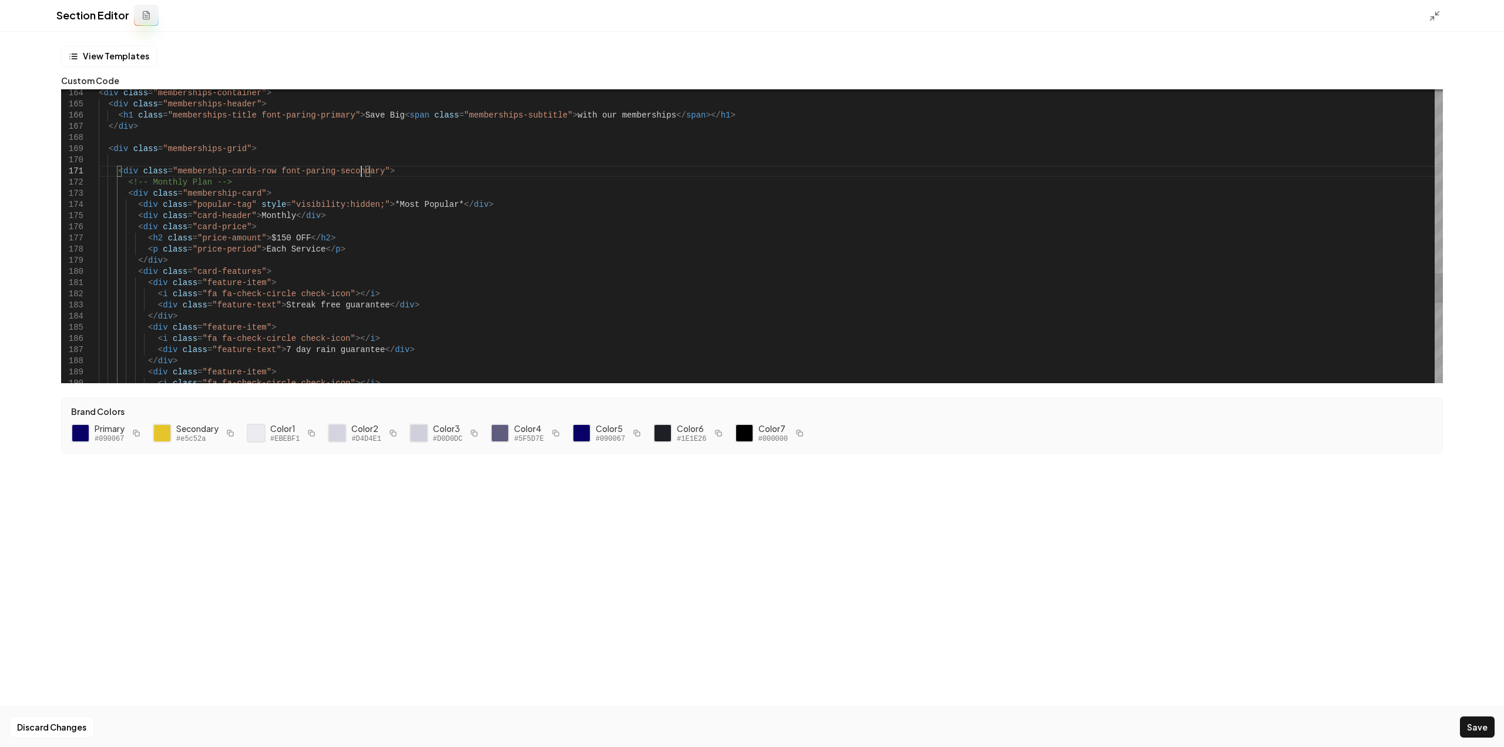
scroll to position [9, 262]
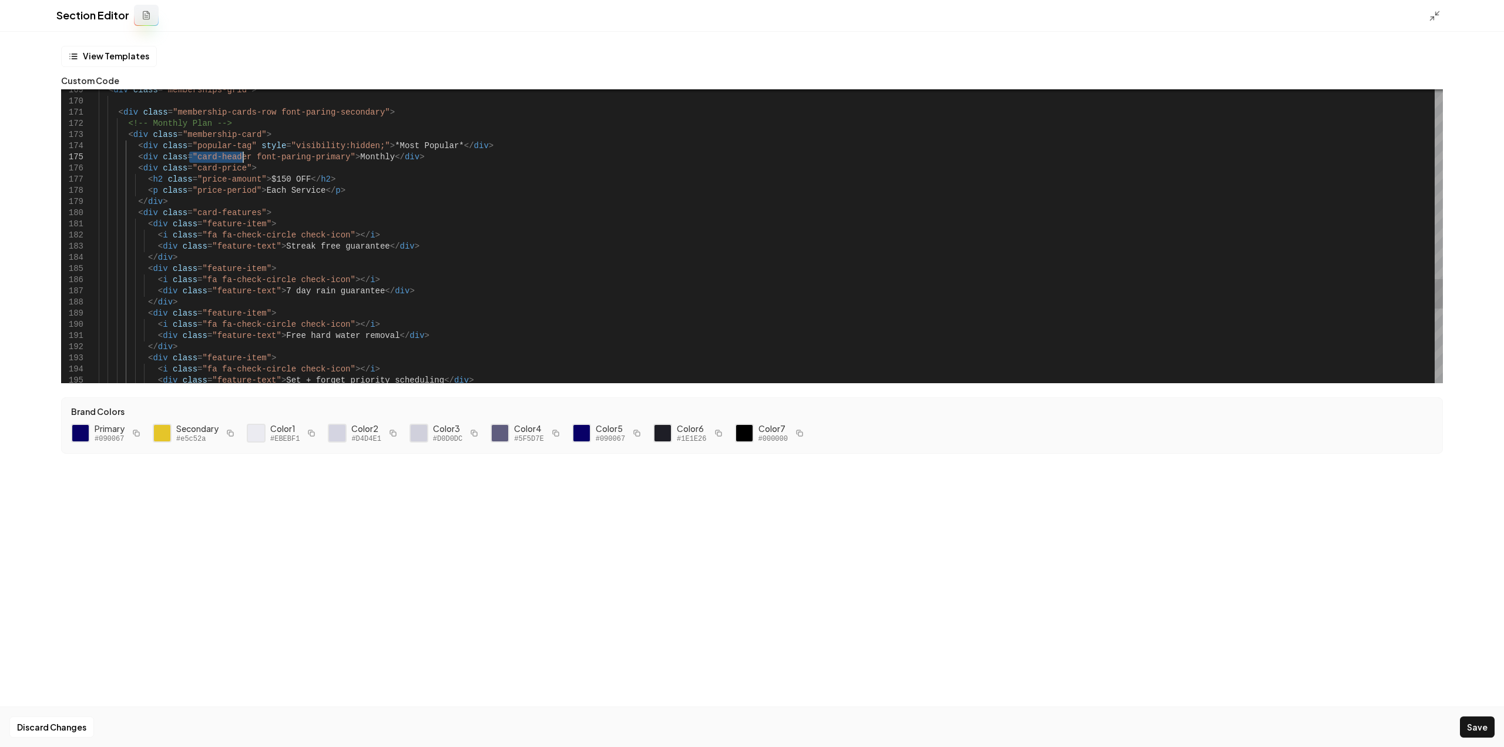
drag, startPoint x: 189, startPoint y: 157, endPoint x: 244, endPoint y: 160, distance: 55.9
drag, startPoint x: 328, startPoint y: 155, endPoint x: 243, endPoint y: 159, distance: 84.7
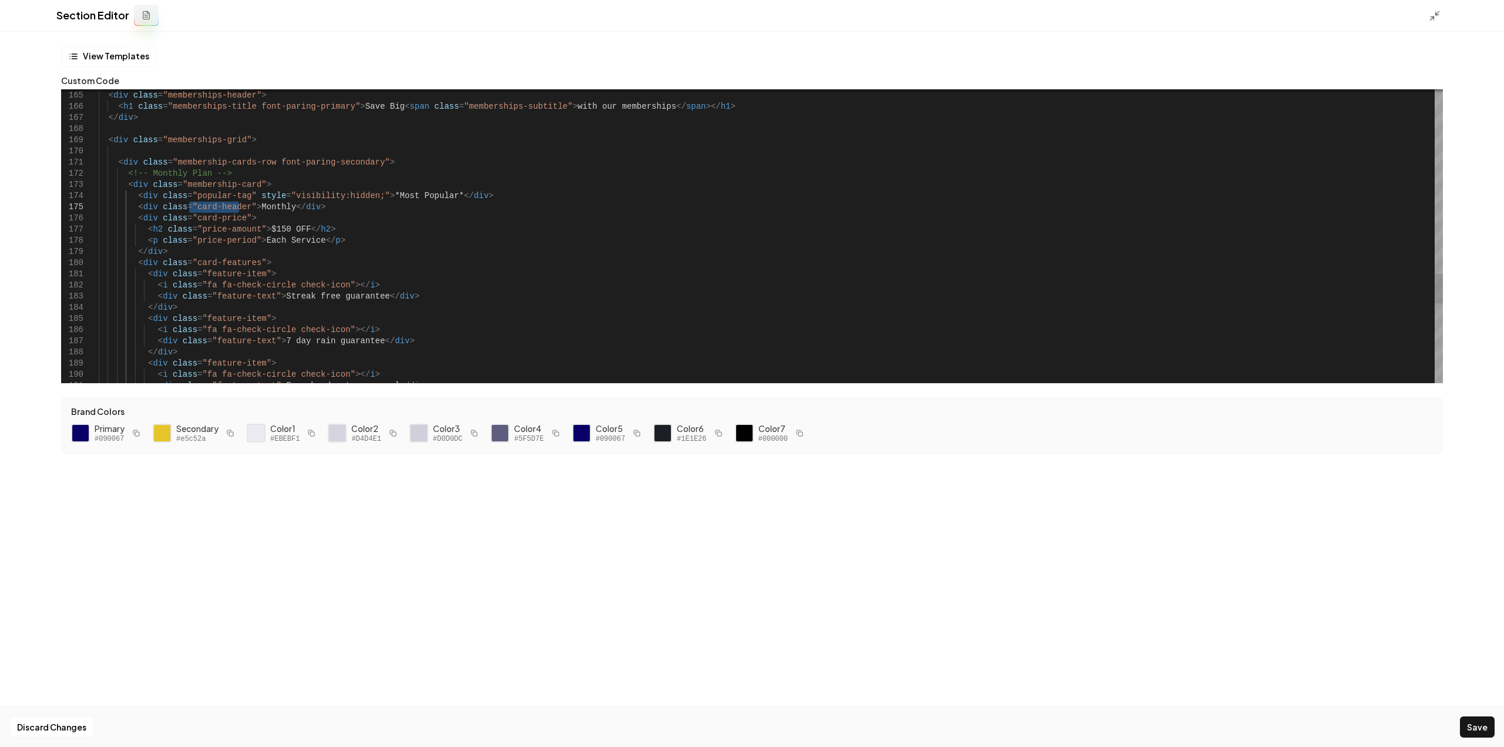
drag, startPoint x: 189, startPoint y: 204, endPoint x: 237, endPoint y: 203, distance: 48.2
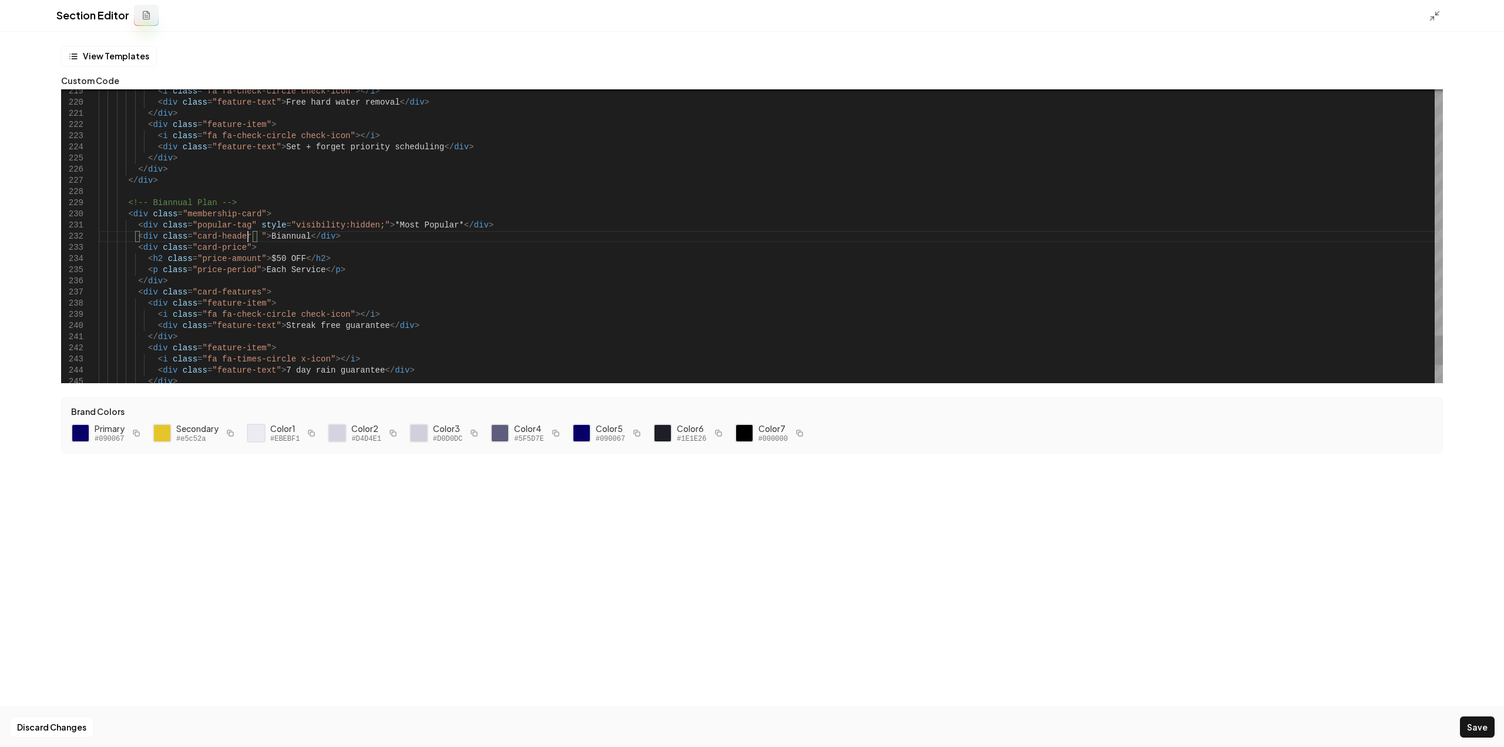
scroll to position [45, 149]
click at [1475, 722] on button "Save" at bounding box center [1477, 726] width 35 height 21
type textarea "**********"
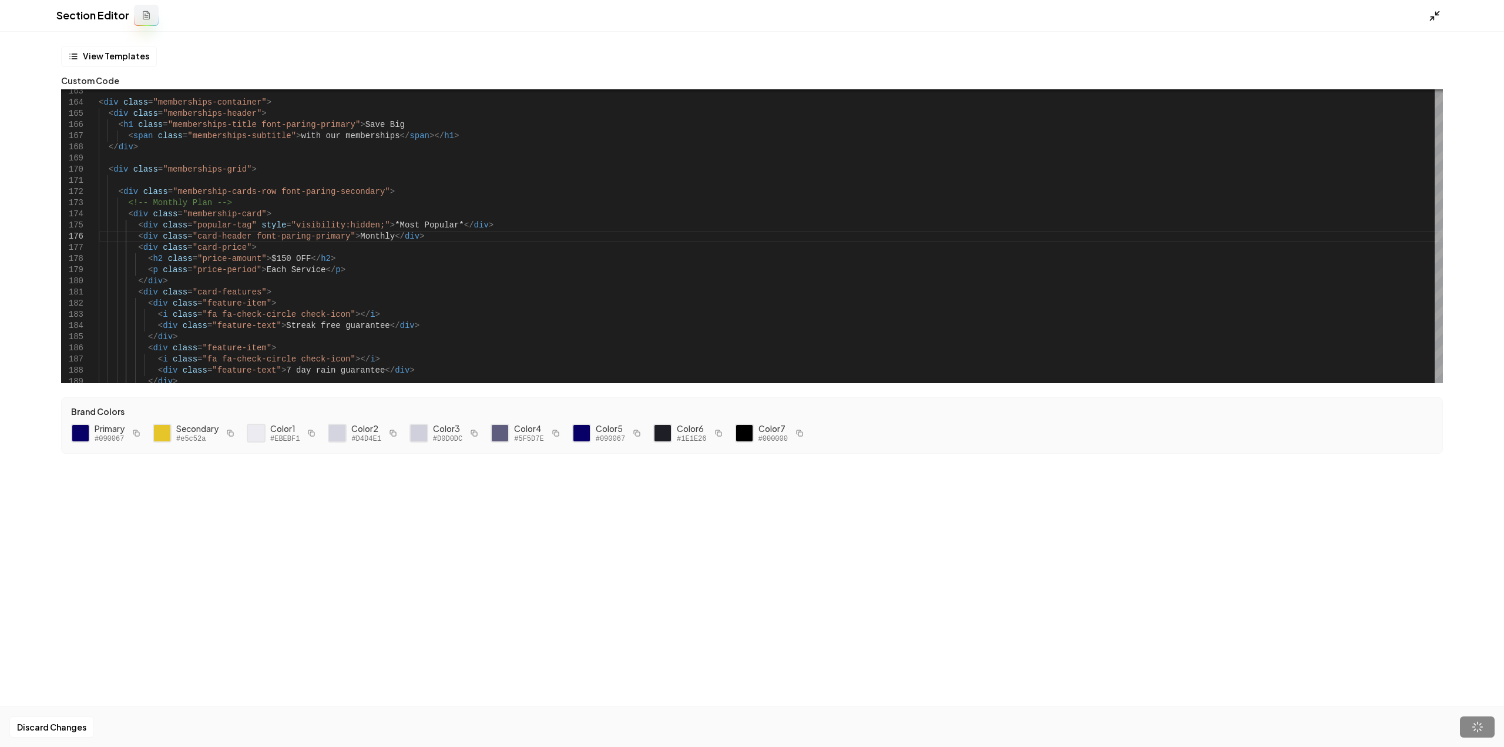
click at [1438, 15] on polyline at bounding box center [1436, 13] width 3 height 3
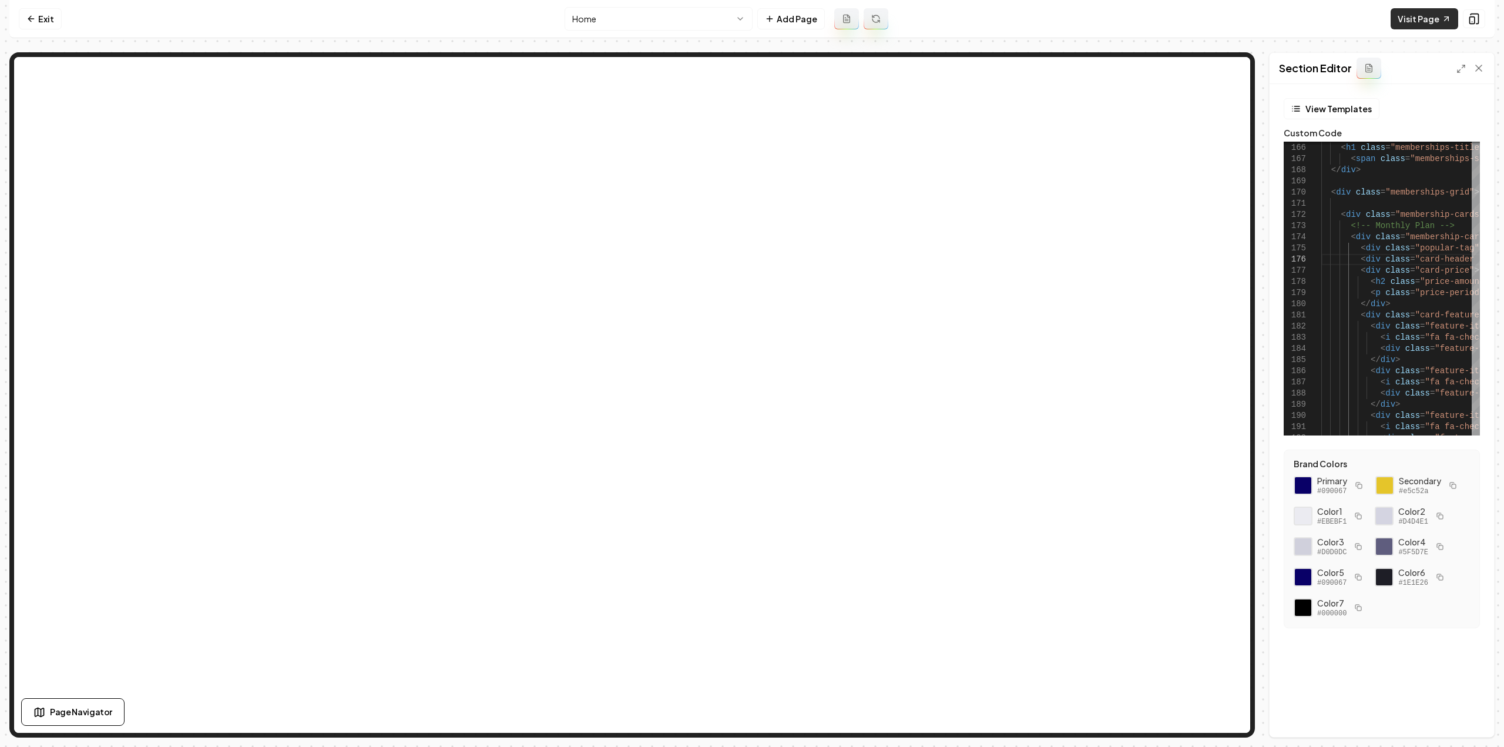
click at [1400, 23] on link "Visit Page" at bounding box center [1424, 18] width 68 height 21
drag, startPoint x: 46, startPoint y: 21, endPoint x: 47, endPoint y: 30, distance: 9.4
click at [46, 21] on link "Exit" at bounding box center [40, 18] width 43 height 21
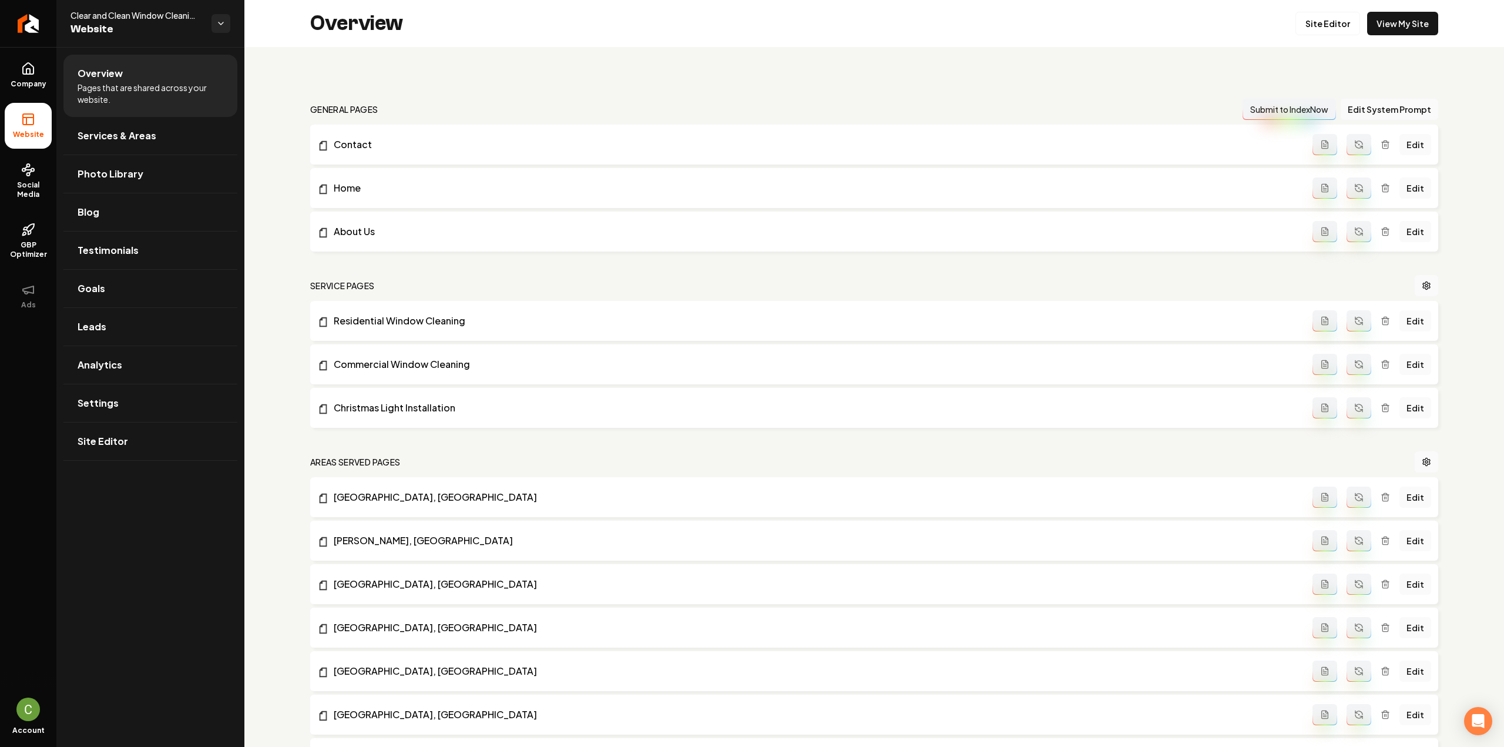
click at [53, 66] on ul "Company Website Social Media GBP Optimizer Ads" at bounding box center [28, 185] width 56 height 277
click at [44, 64] on link "Company" at bounding box center [28, 75] width 47 height 46
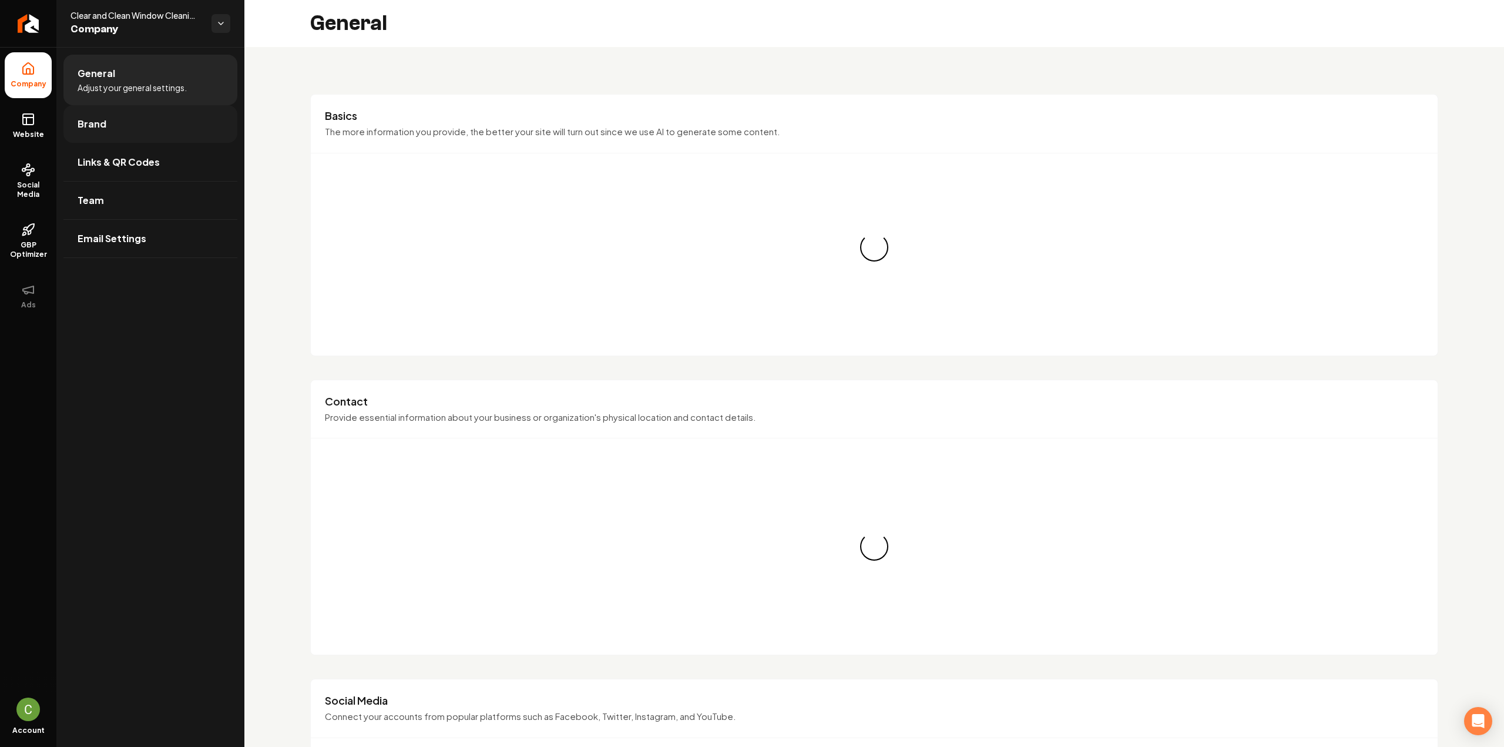
click at [143, 138] on link "Brand" at bounding box center [150, 124] width 174 height 38
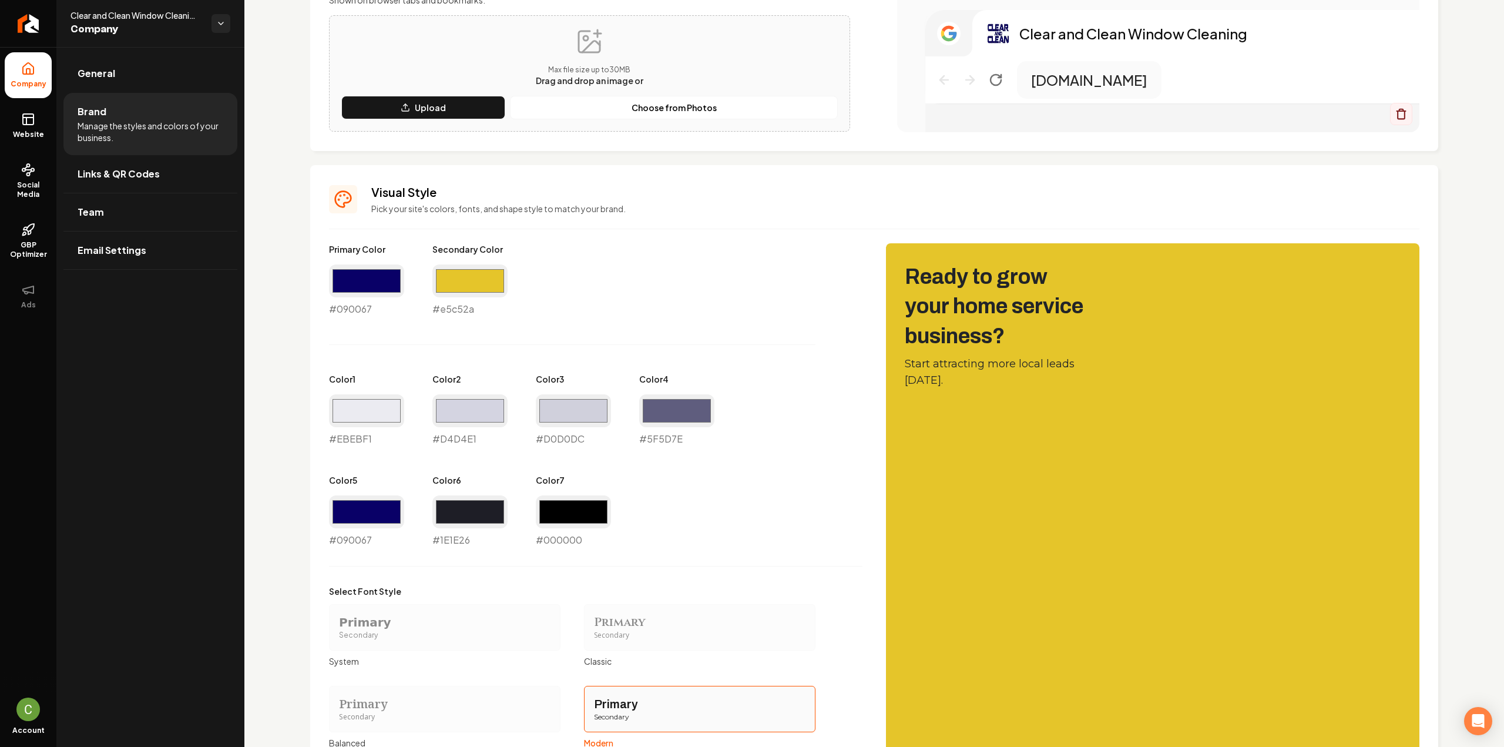
scroll to position [352, 0]
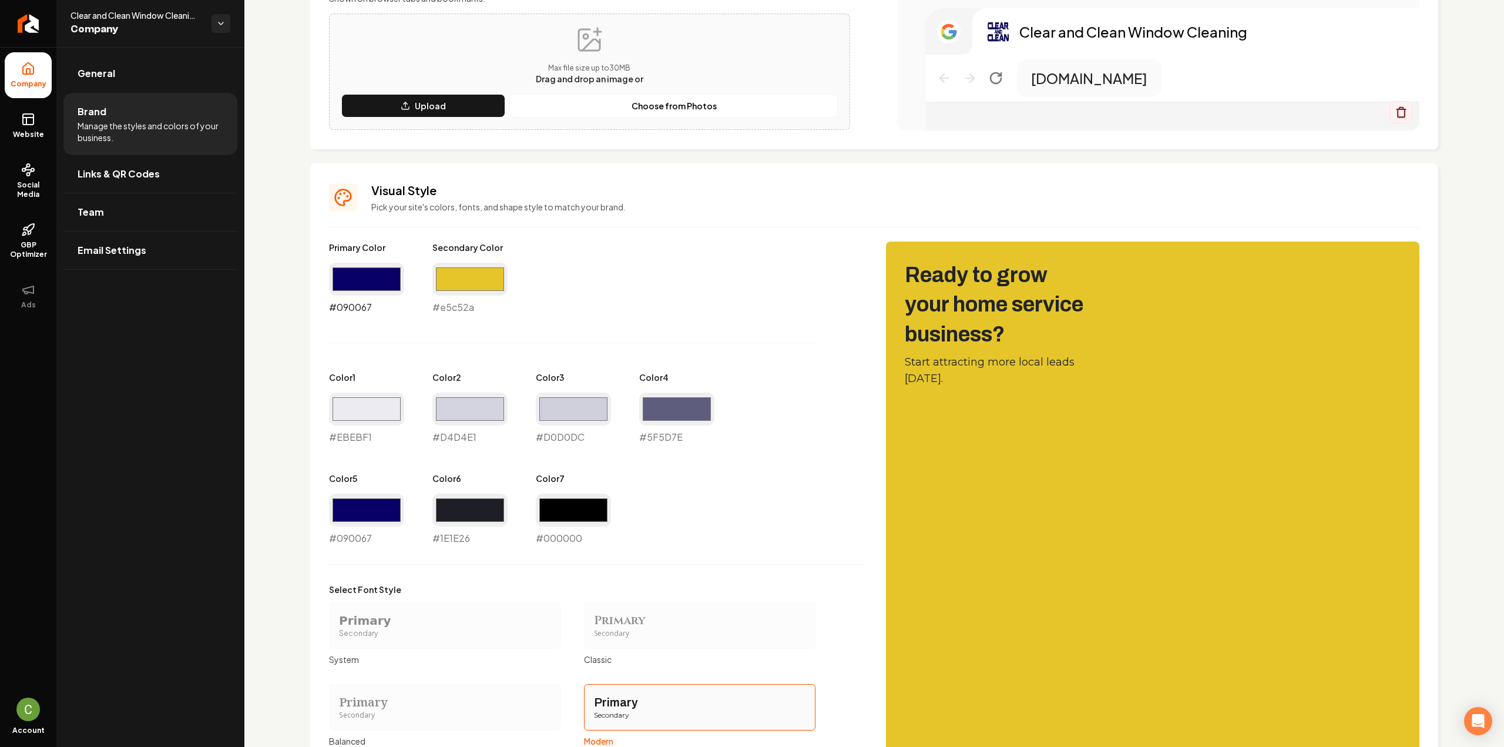
click at [369, 276] on input "#090067" at bounding box center [366, 279] width 75 height 33
type input "#0b025f"
click at [476, 288] on input "#e5c52a" at bounding box center [469, 279] width 75 height 33
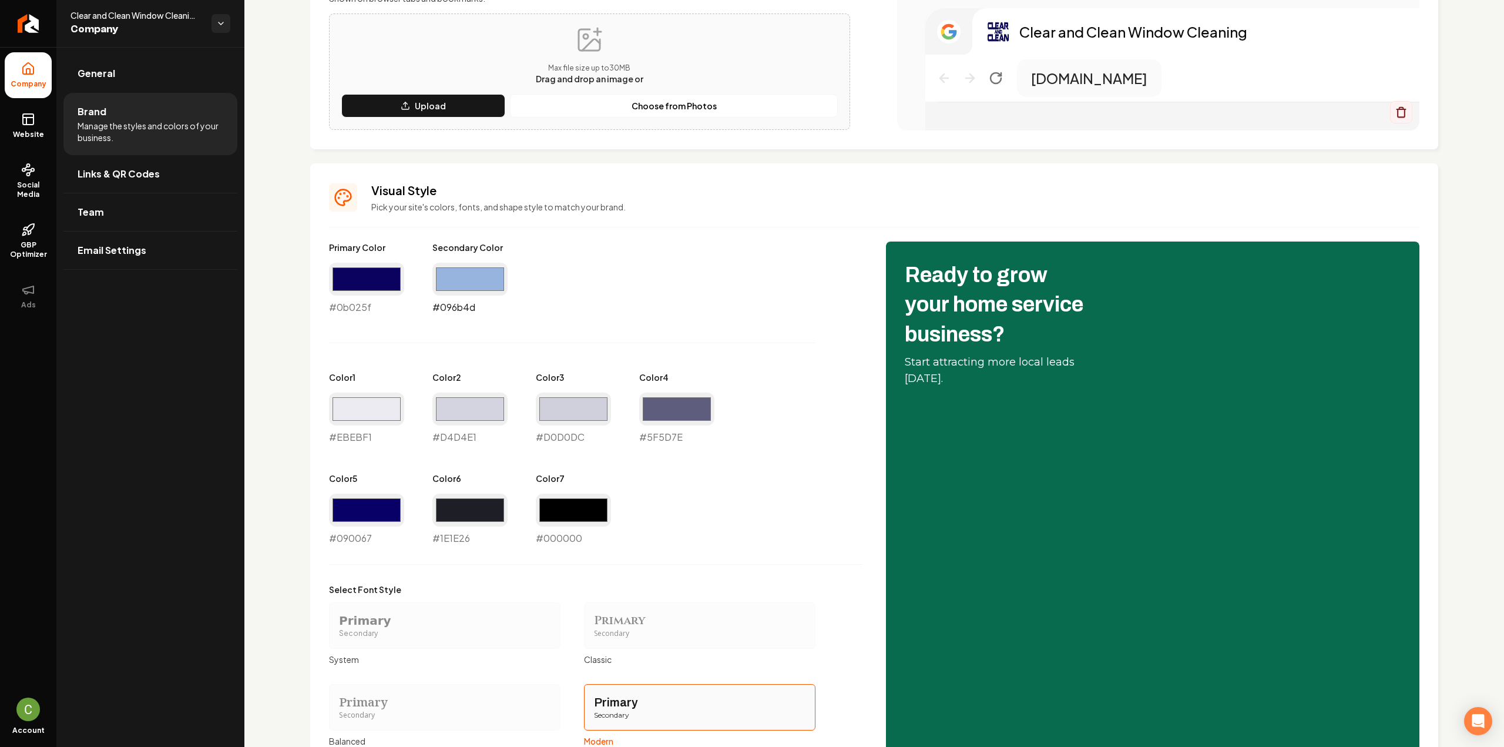
type input "#96b4de"
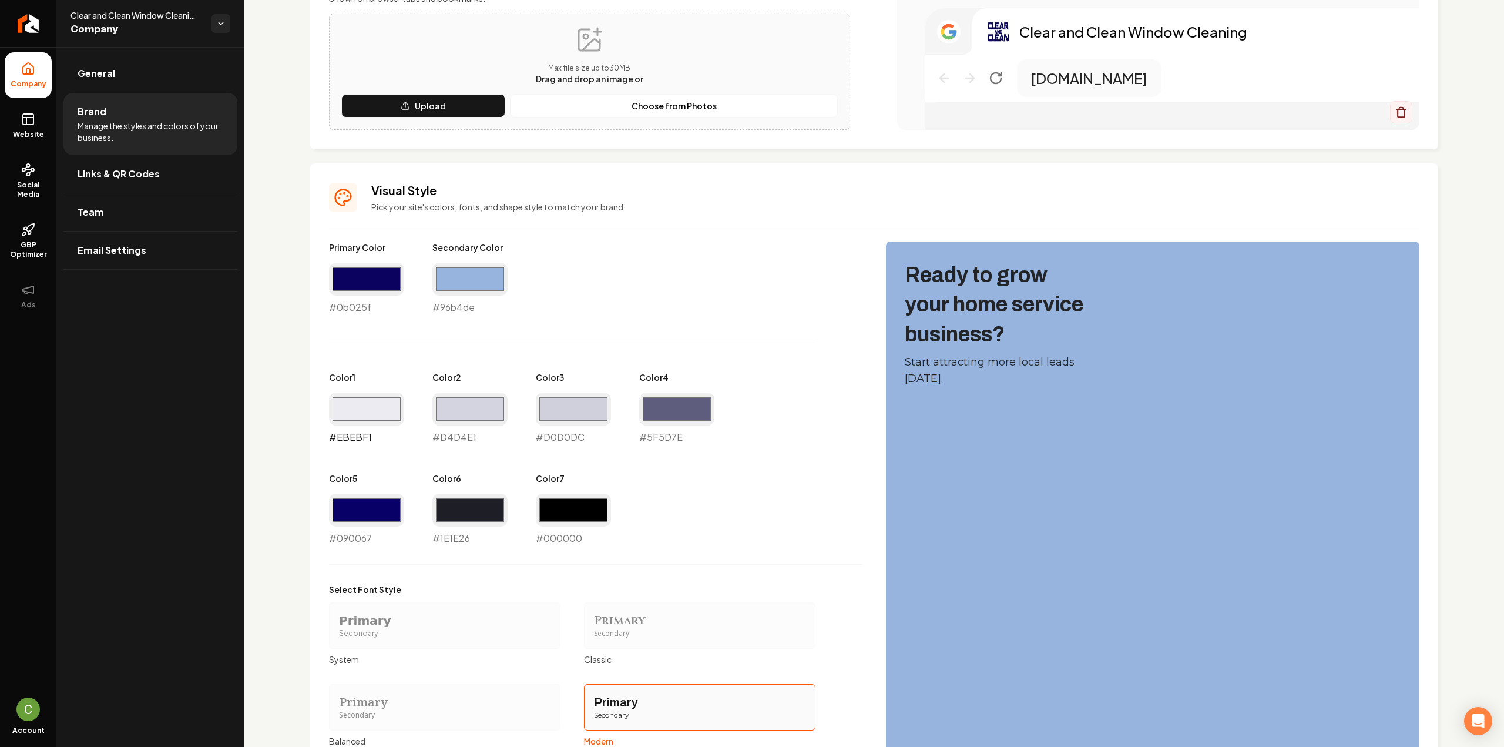
click at [371, 409] on input "#ebebf1" at bounding box center [366, 408] width 75 height 33
click at [682, 512] on div "Primary Color #0b025f #0b025f Secondary Color #96b4de #96b4de Color 1 #ebebf1 #…" at bounding box center [595, 393] width 533 height 304
click at [579, 514] on input "#000000" at bounding box center [573, 509] width 75 height 33
type input "#2a2829"
click at [663, 422] on input "#5f5d7e" at bounding box center [676, 408] width 75 height 33
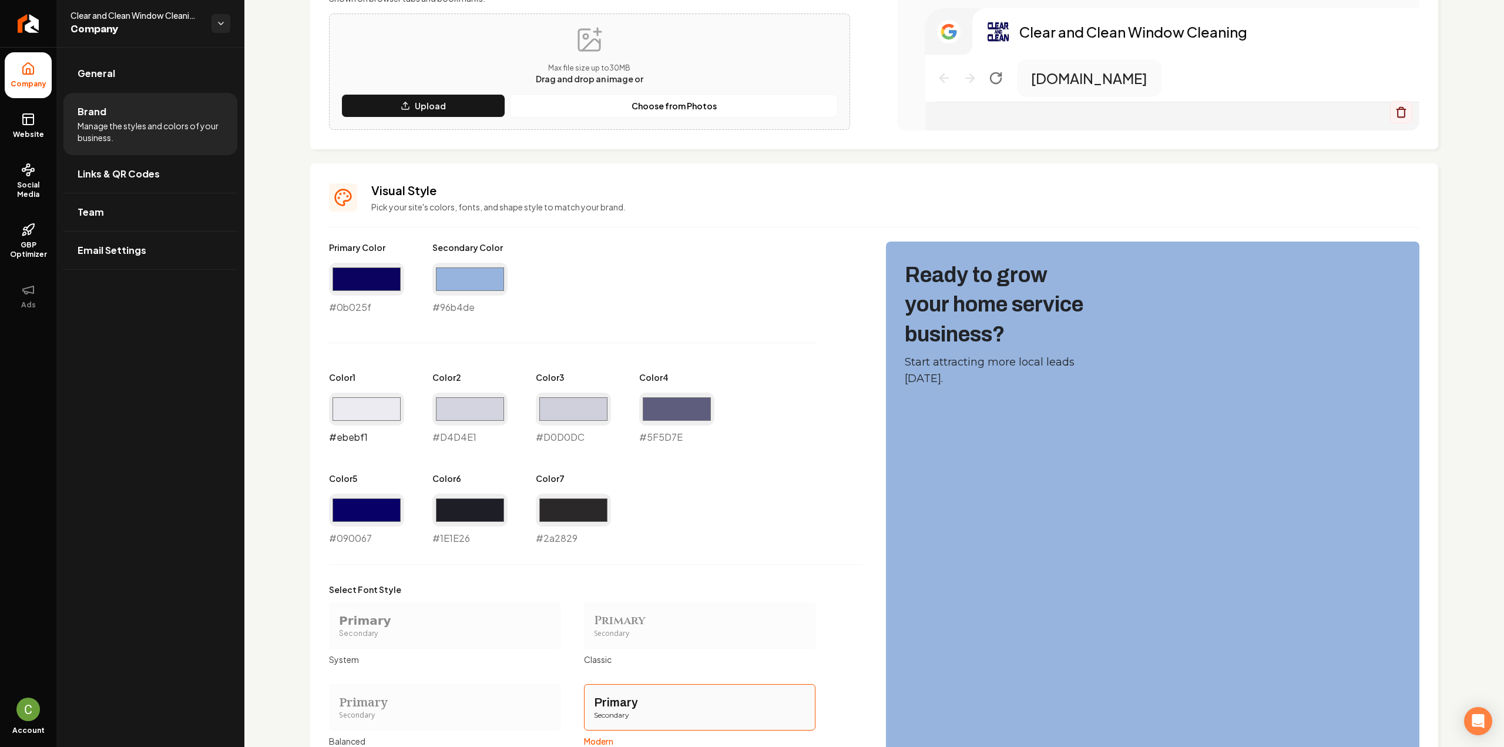
click at [390, 417] on input "#ebebf1" at bounding box center [366, 408] width 75 height 33
type input "#e9e9e9"
click at [445, 398] on input "#d4d4e1" at bounding box center [469, 408] width 75 height 33
type input "#d9d9d9"
click at [532, 408] on div "Primary Color #0b025f #0b025f Secondary Color #96b4de #96b4de Color 1 #e9e9e9 #…" at bounding box center [595, 393] width 533 height 304
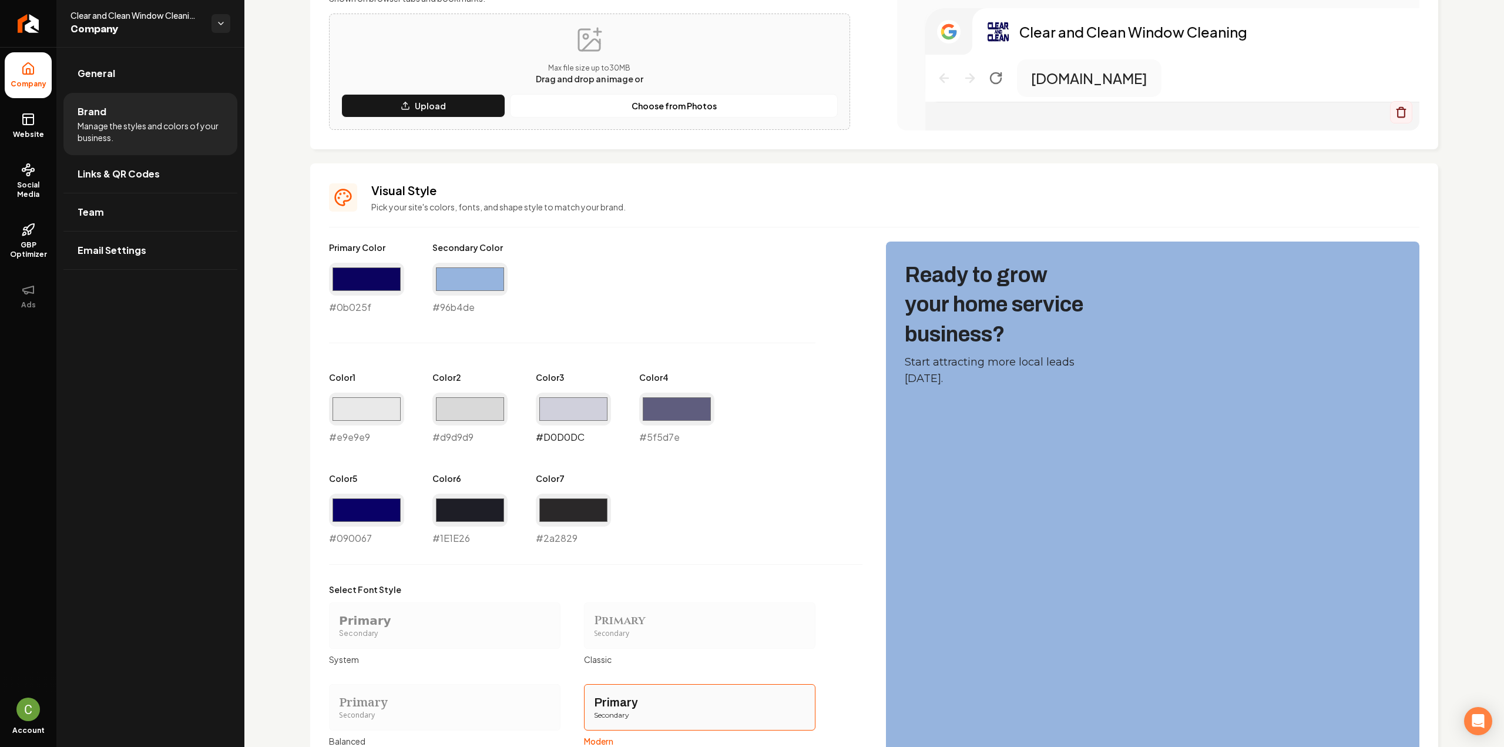
click at [540, 409] on input "#d0d0dc" at bounding box center [573, 408] width 75 height 33
type input "#d1d1d1"
click at [481, 353] on div "Primary Color #0b025f #0b025f Secondary Color #96b4de #96b4de Color 1 #e9e9e9 #…" at bounding box center [595, 393] width 533 height 304
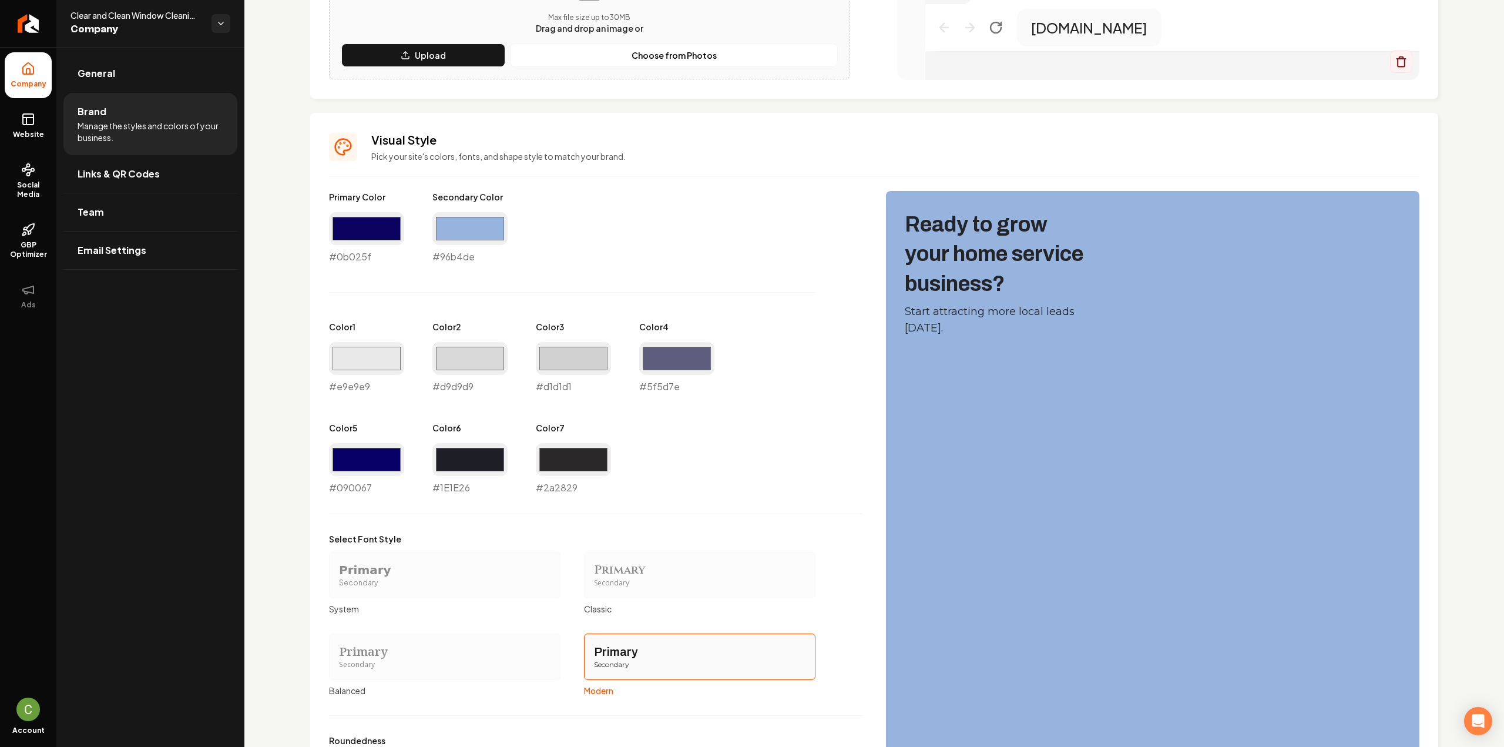
scroll to position [553, 0]
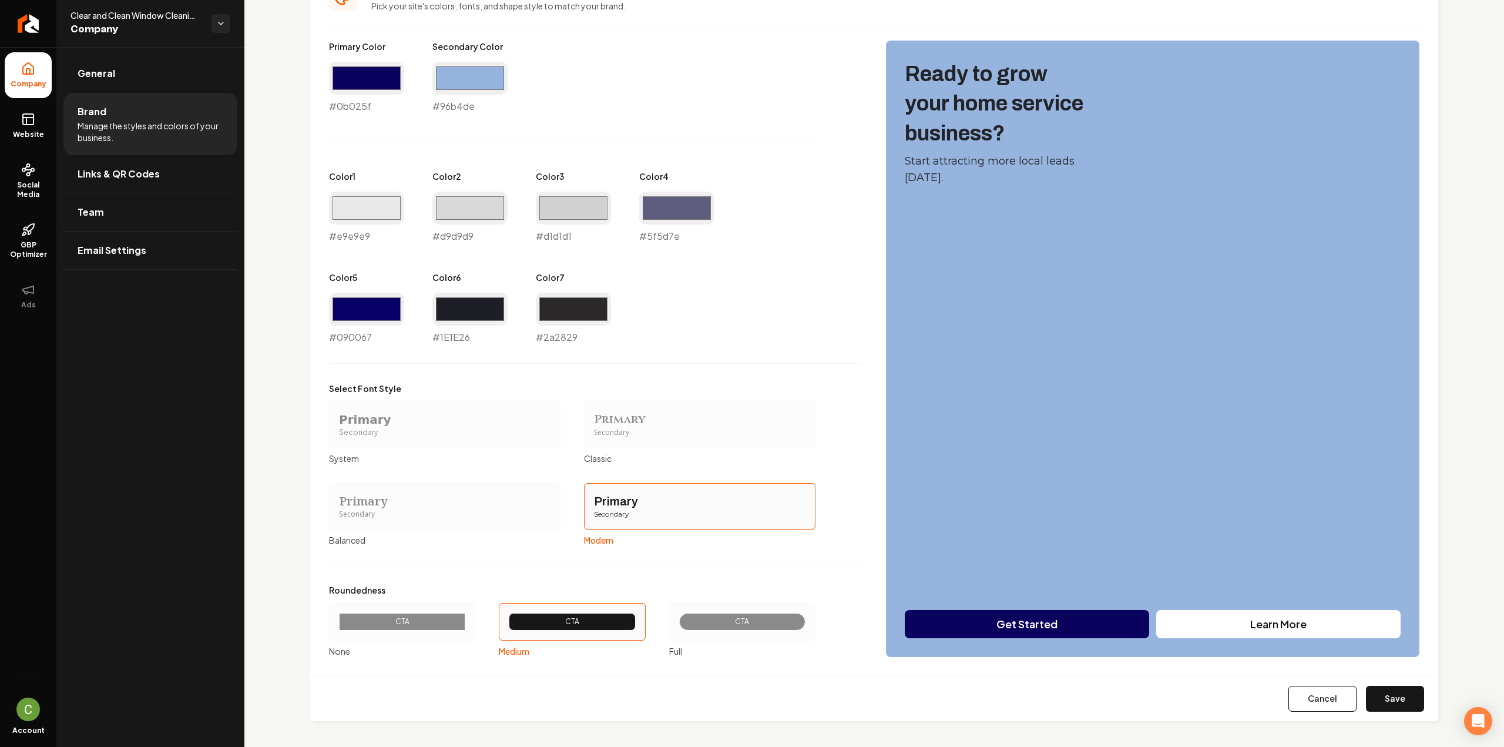
click at [1376, 697] on button "Save" at bounding box center [1395, 698] width 58 height 26
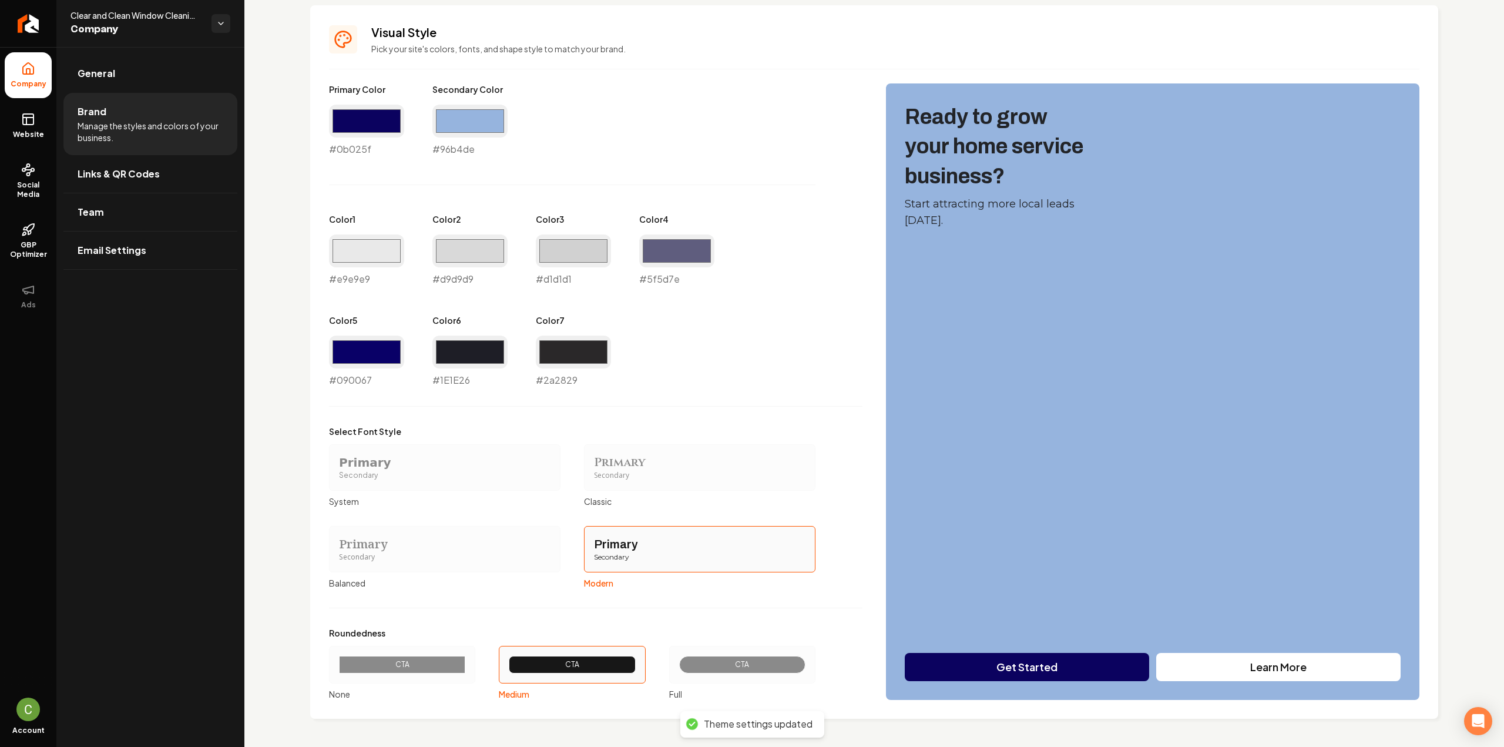
type input "#1e1e26"
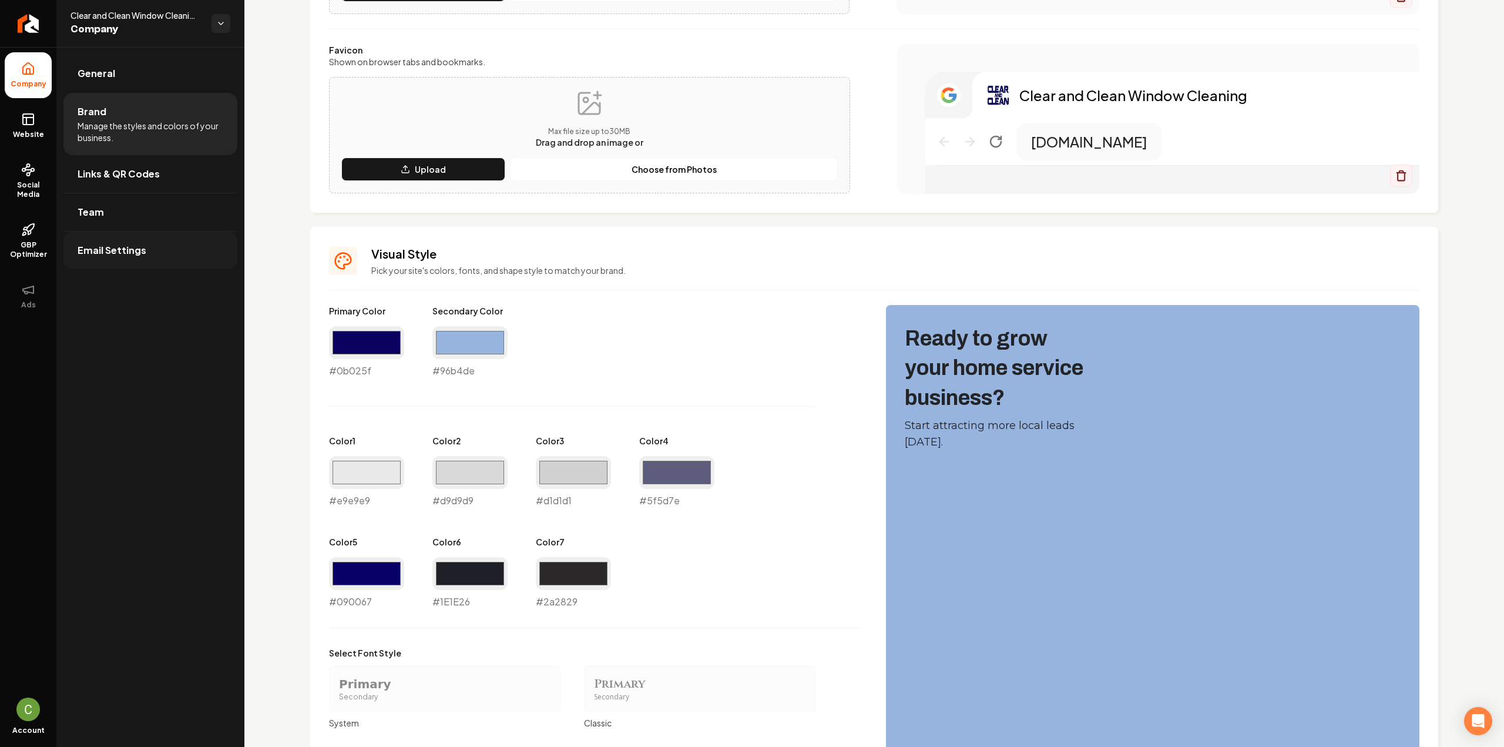
scroll to position [214, 0]
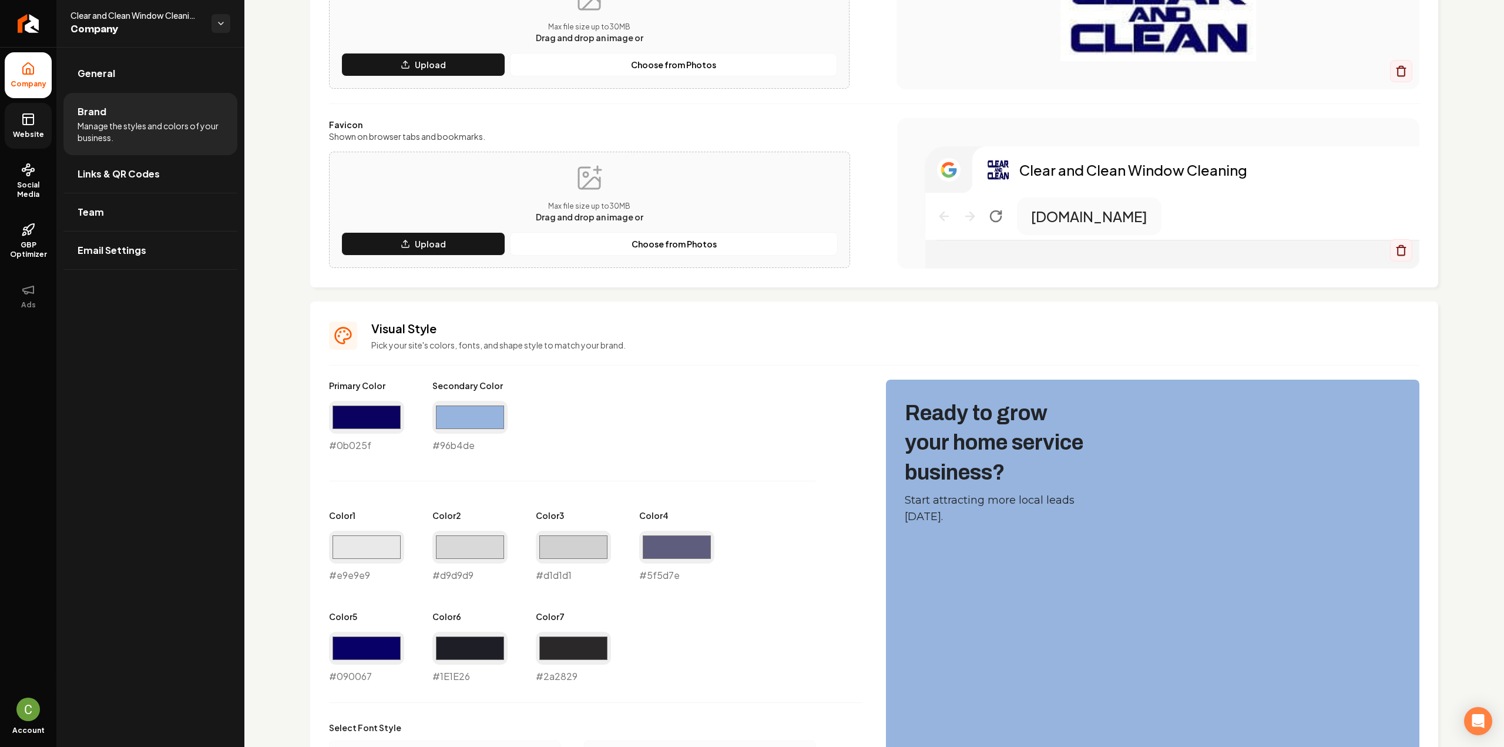
click at [35, 133] on span "Website" at bounding box center [28, 134] width 41 height 9
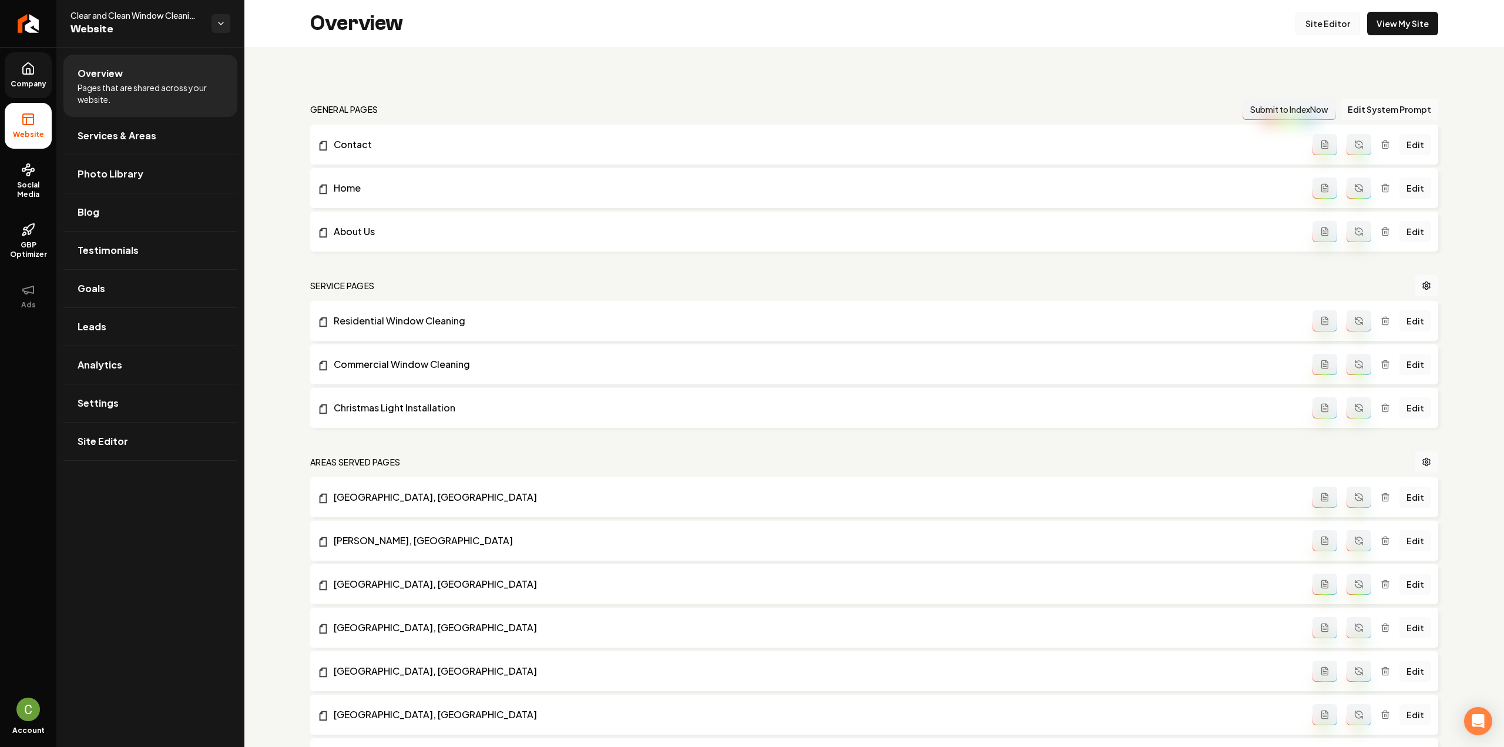
click at [1322, 31] on link "Site Editor" at bounding box center [1327, 23] width 65 height 23
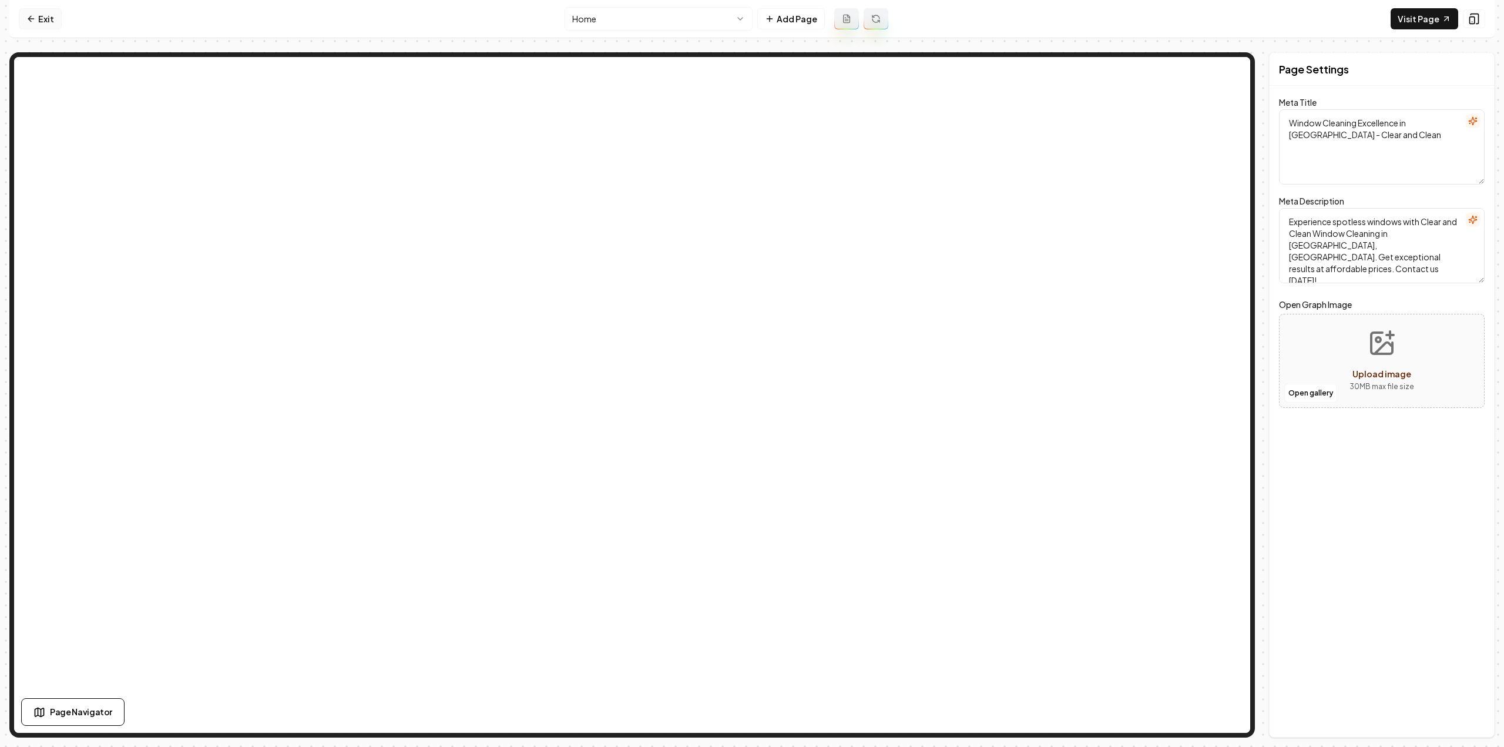
click at [33, 10] on link "Exit" at bounding box center [40, 18] width 43 height 21
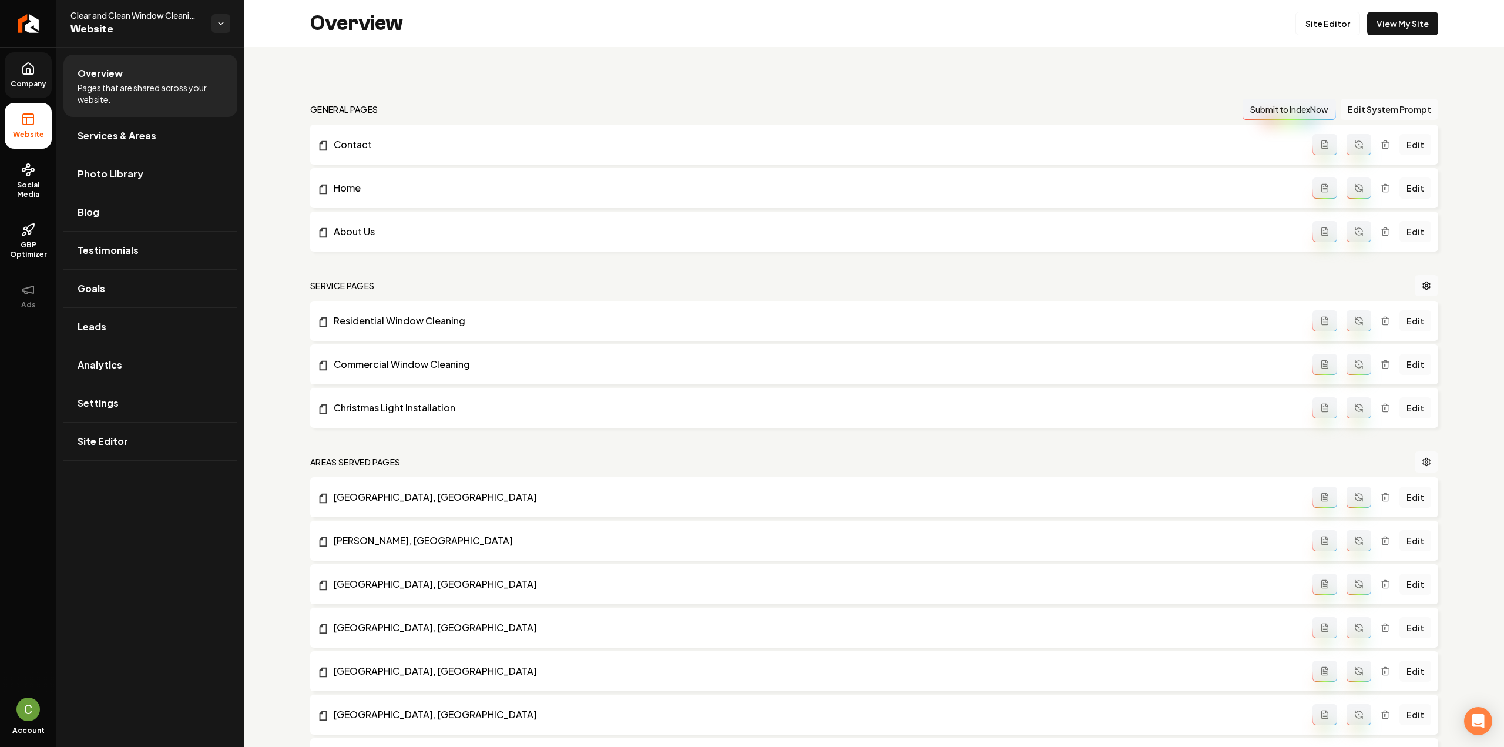
click at [40, 94] on link "Company" at bounding box center [28, 75] width 47 height 46
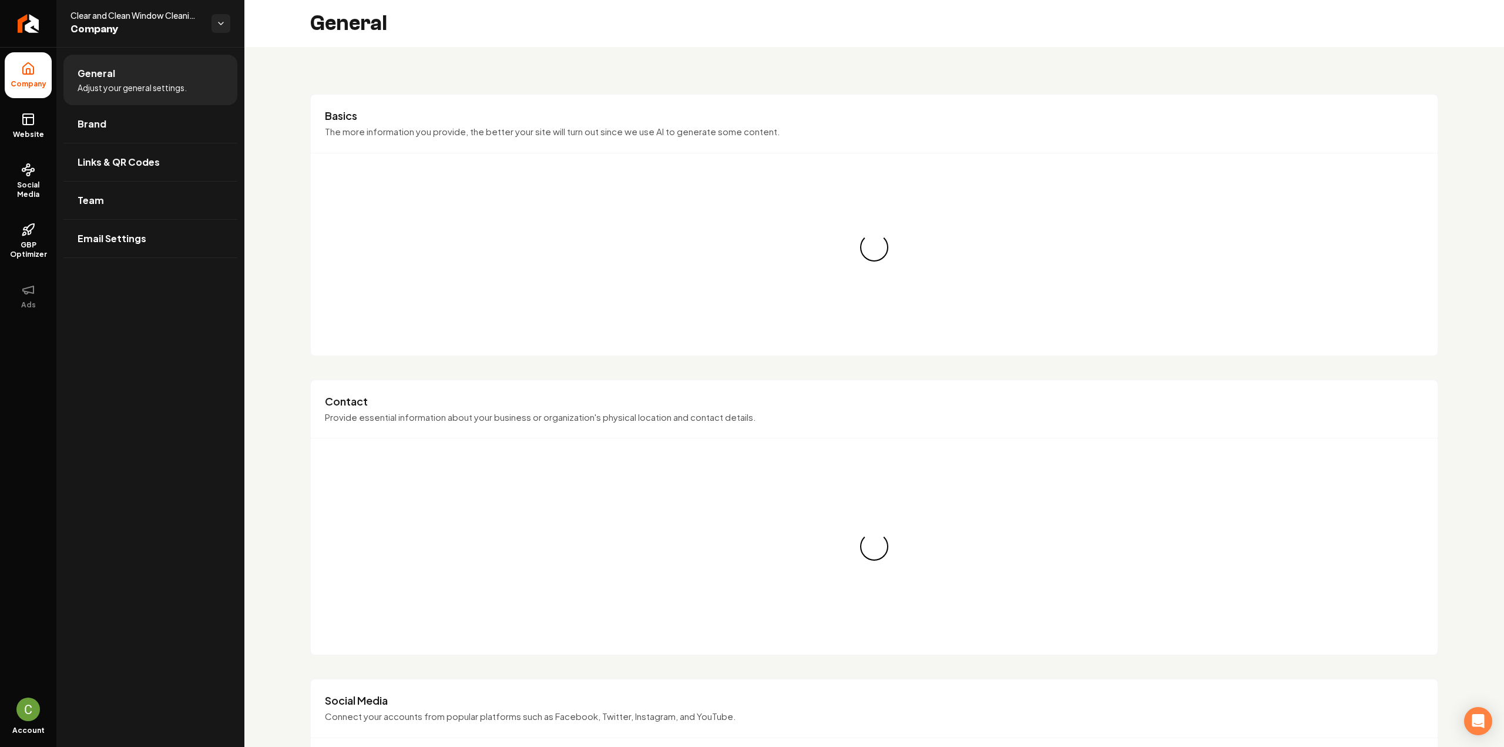
click at [61, 119] on ul "General Adjust your general settings. Brand Links & QR Codes Team Email Settings" at bounding box center [150, 156] width 188 height 218
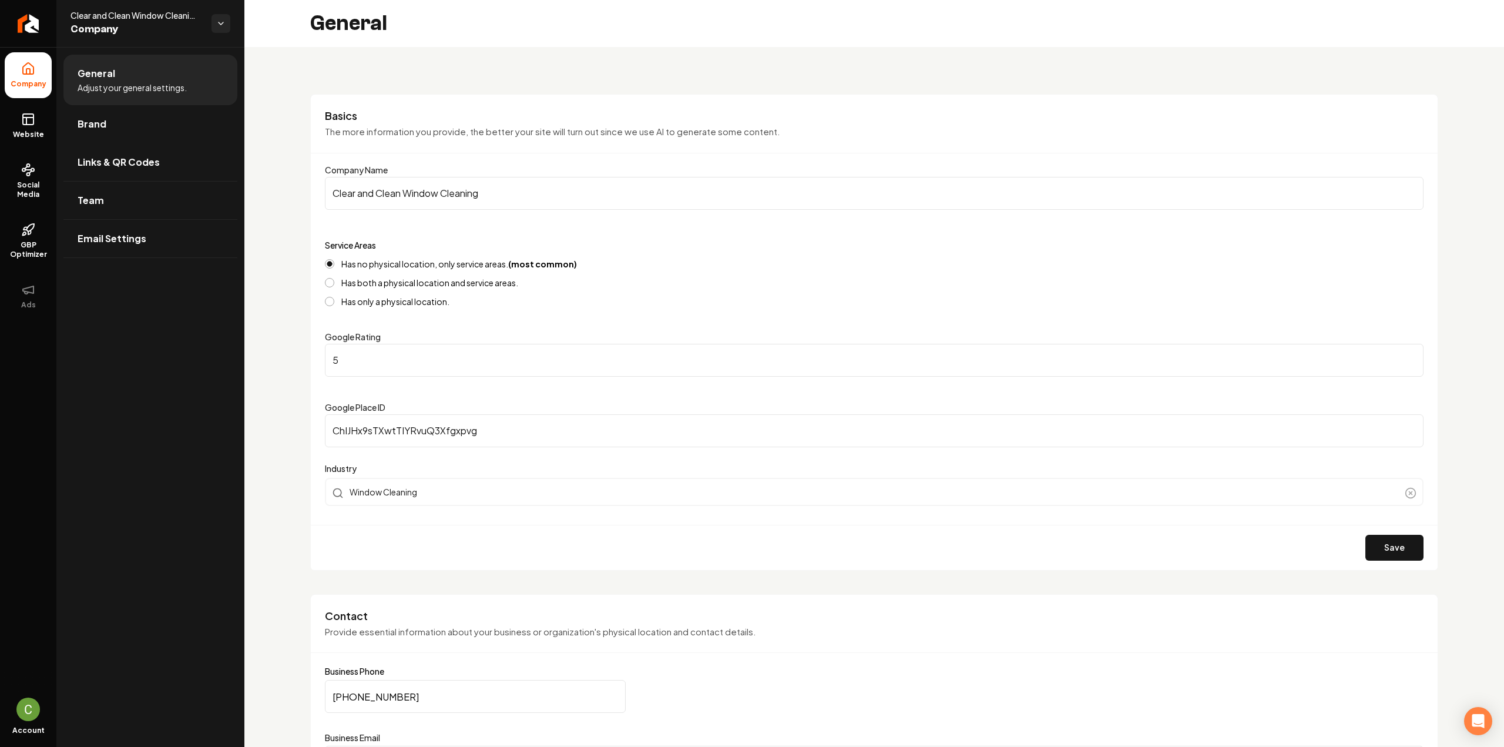
drag, startPoint x: 67, startPoint y: 125, endPoint x: 72, endPoint y: 144, distance: 20.5
click at [67, 125] on link "Brand" at bounding box center [150, 124] width 174 height 38
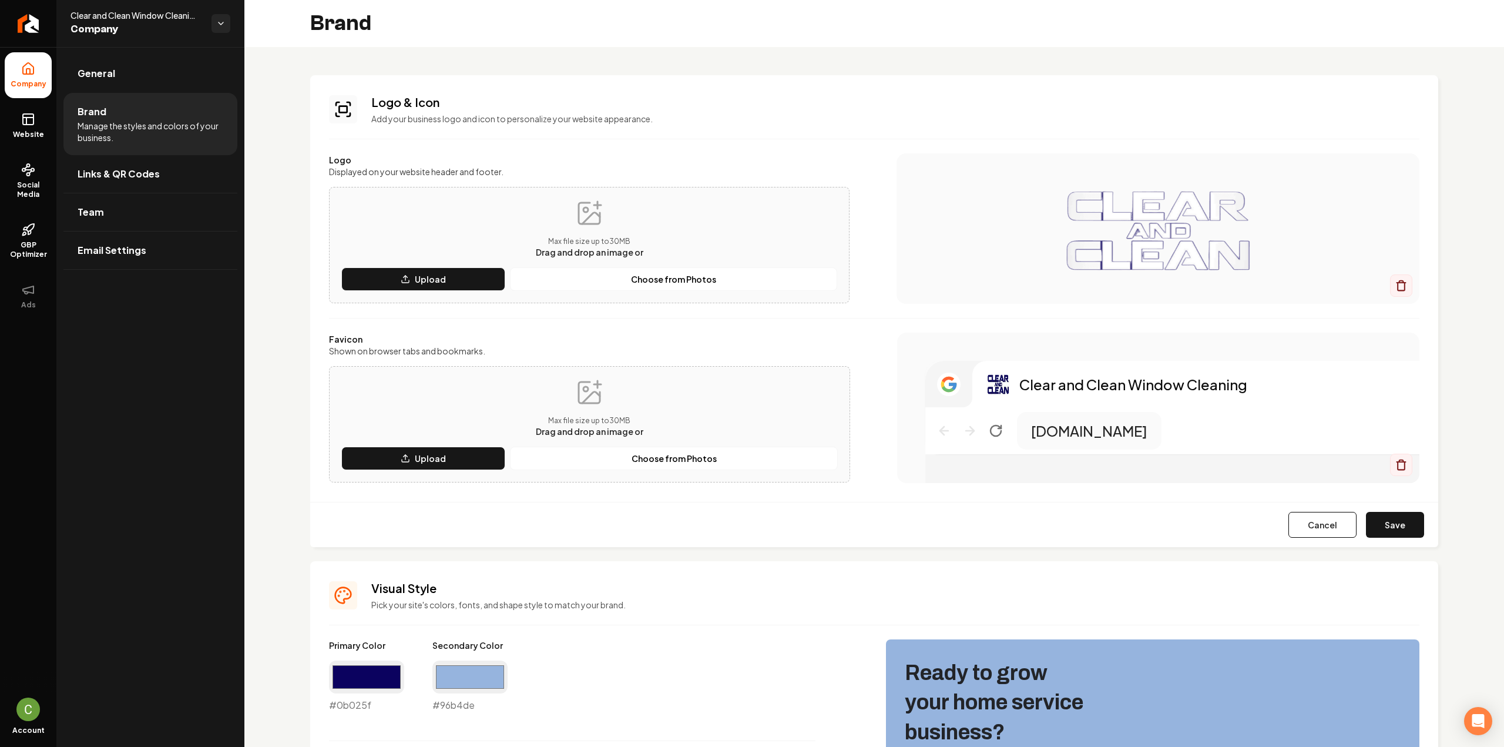
click at [1391, 541] on div "Cancel Save" at bounding box center [874, 524] width 1128 height 45
click at [1386, 533] on button "Save" at bounding box center [1395, 525] width 58 height 26
click at [1391, 516] on button "Save" at bounding box center [1395, 525] width 58 height 26
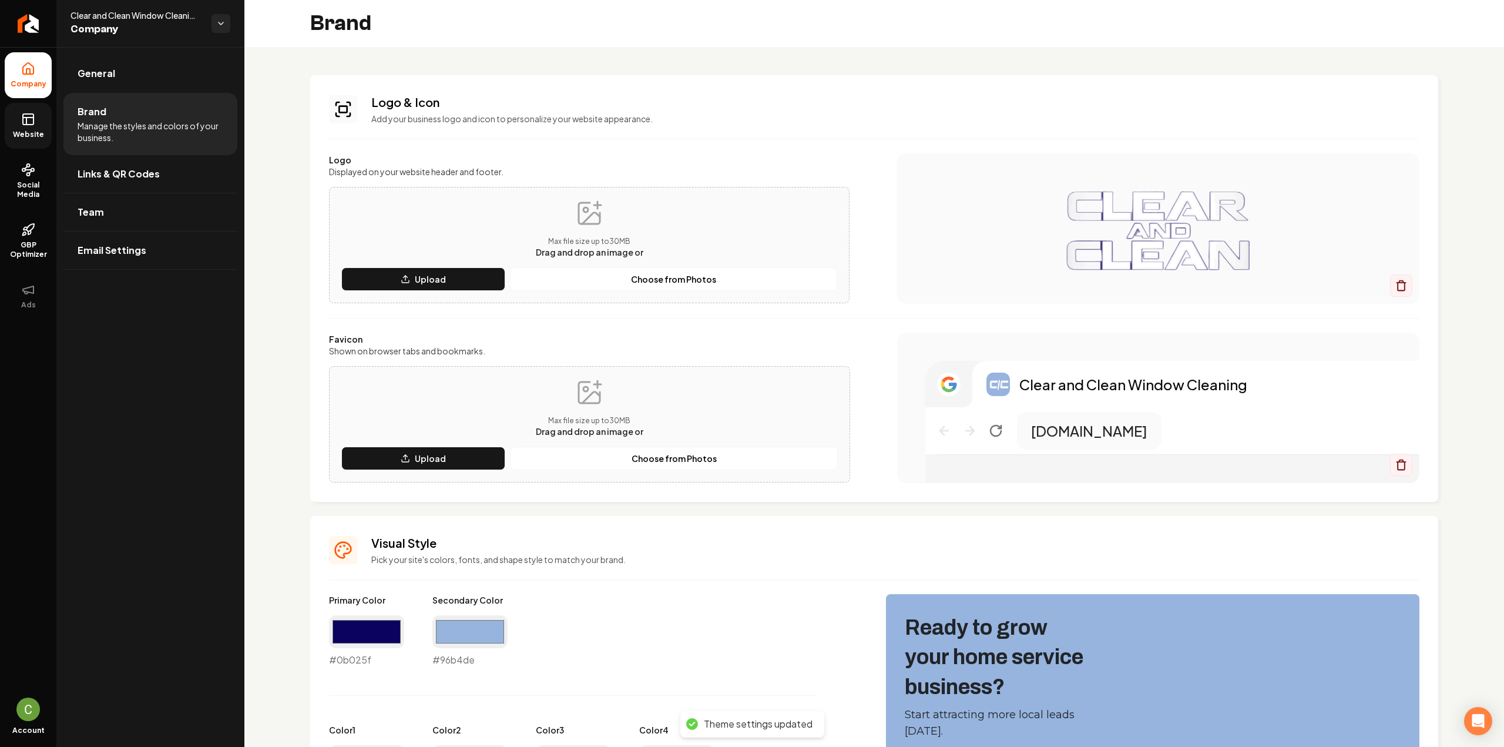
click at [45, 125] on link "Website" at bounding box center [28, 126] width 47 height 46
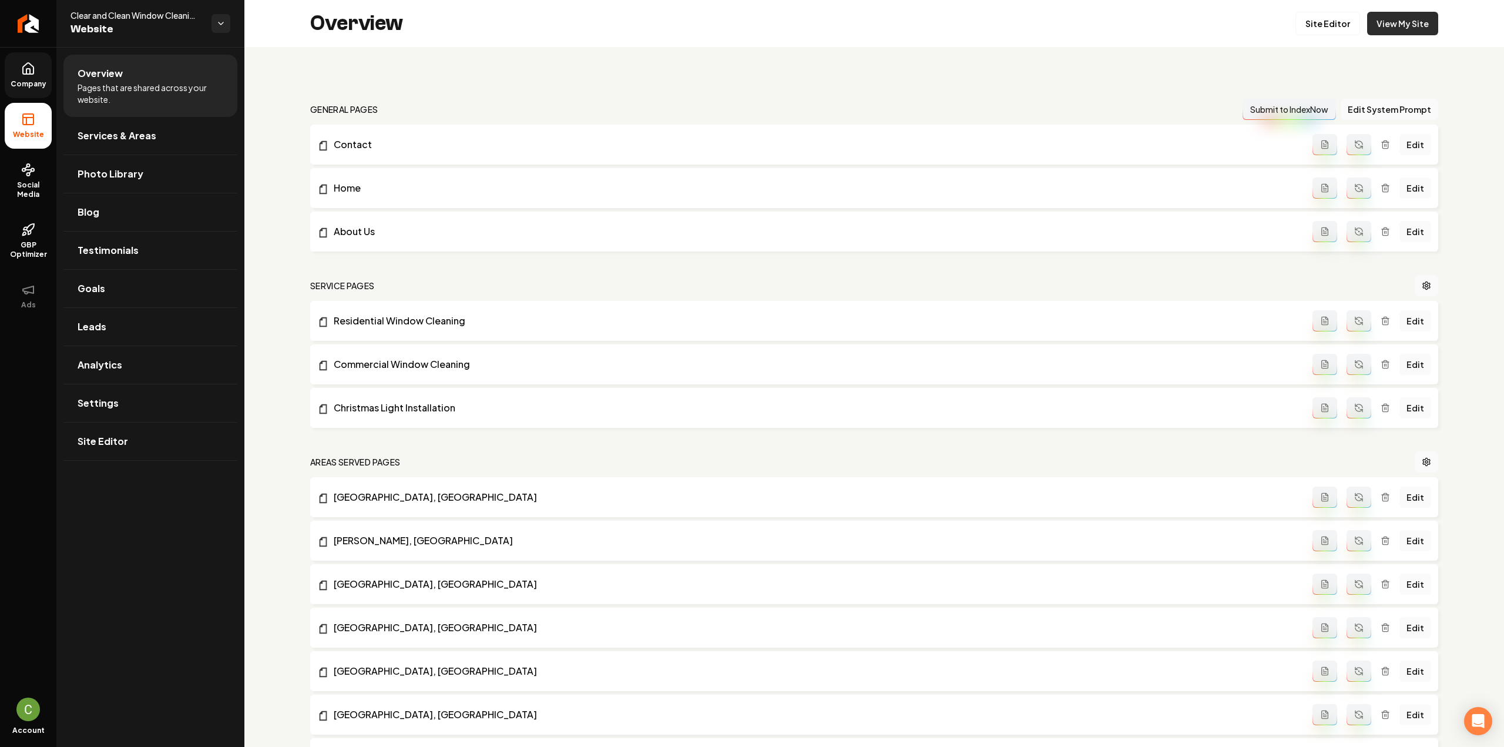
click at [1396, 19] on link "View My Site" at bounding box center [1402, 23] width 71 height 23
click at [1309, 23] on link "Site Editor" at bounding box center [1327, 23] width 65 height 23
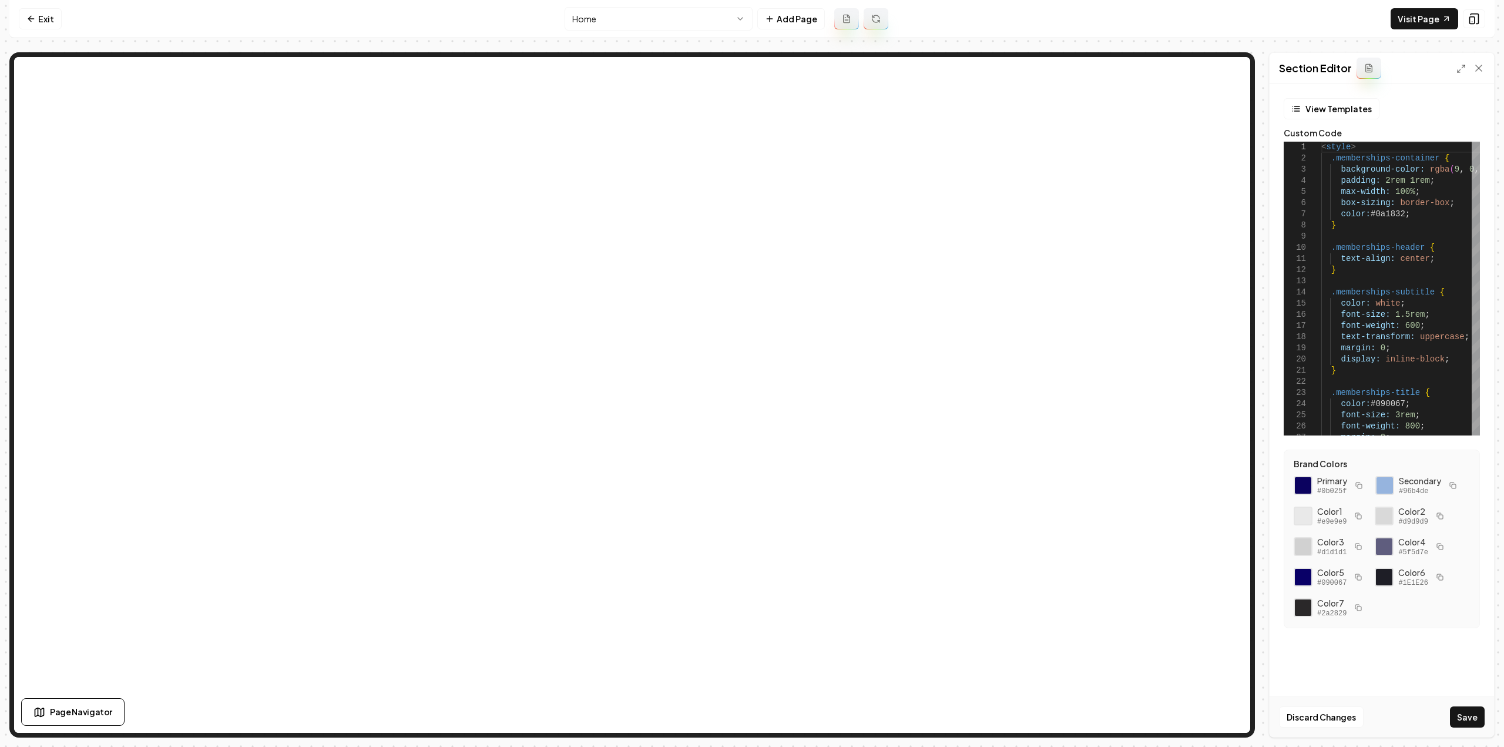
click at [1455, 65] on div "Section Editor" at bounding box center [1381, 68] width 224 height 31
click at [1460, 66] on icon at bounding box center [1460, 68] width 9 height 9
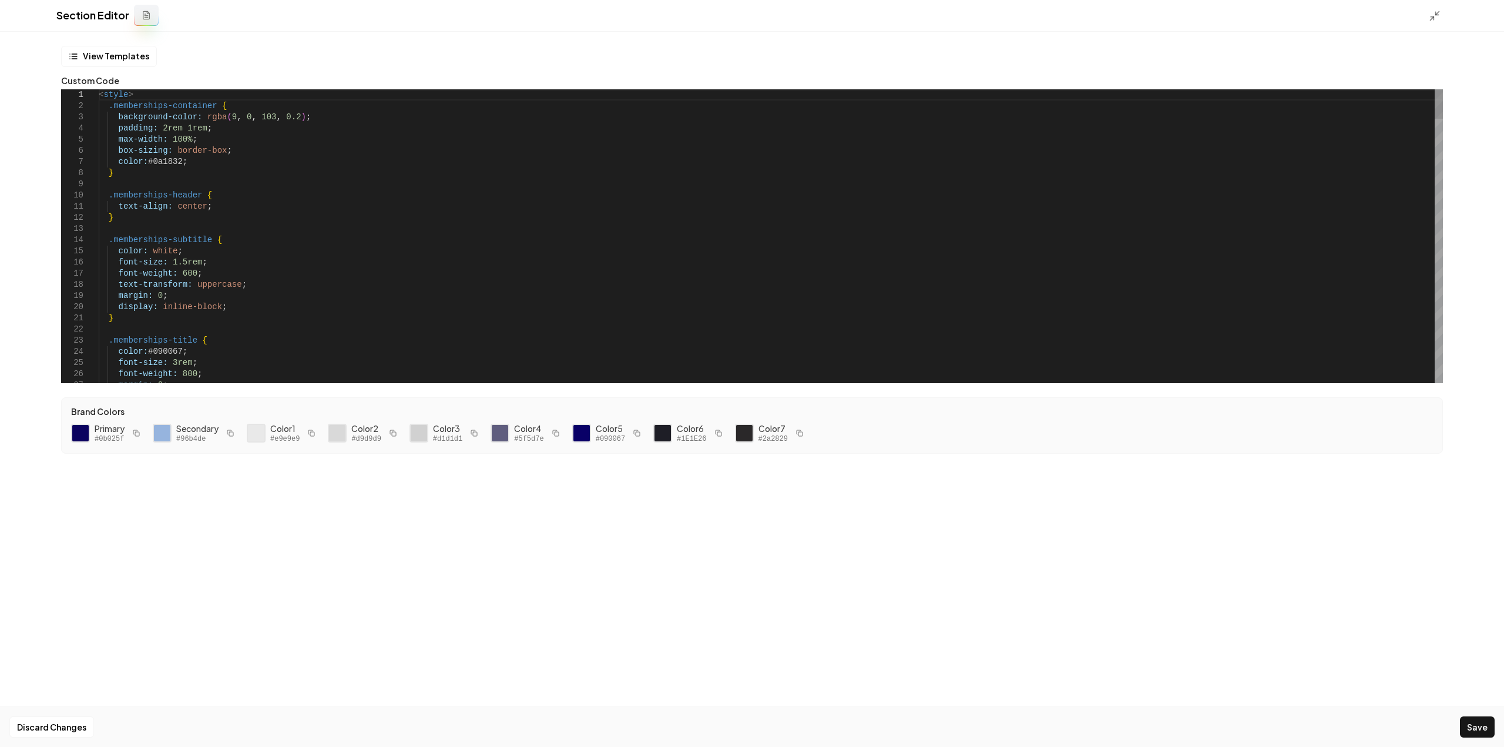
drag, startPoint x: 288, startPoint y: 116, endPoint x: 199, endPoint y: 117, distance: 89.3
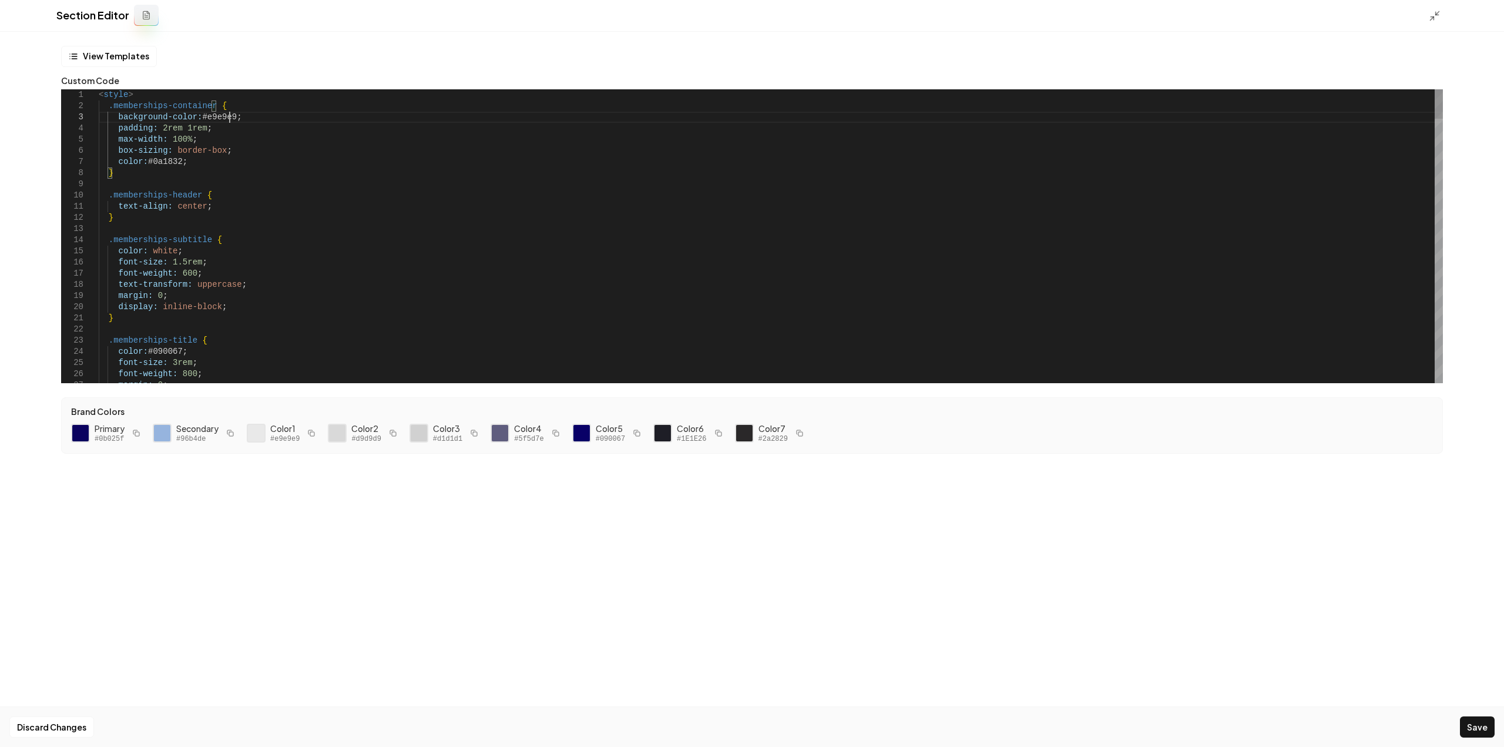
scroll to position [23, 130]
click at [1485, 722] on button "Save" at bounding box center [1477, 726] width 35 height 21
click at [1438, 17] on icon at bounding box center [1434, 16] width 12 height 12
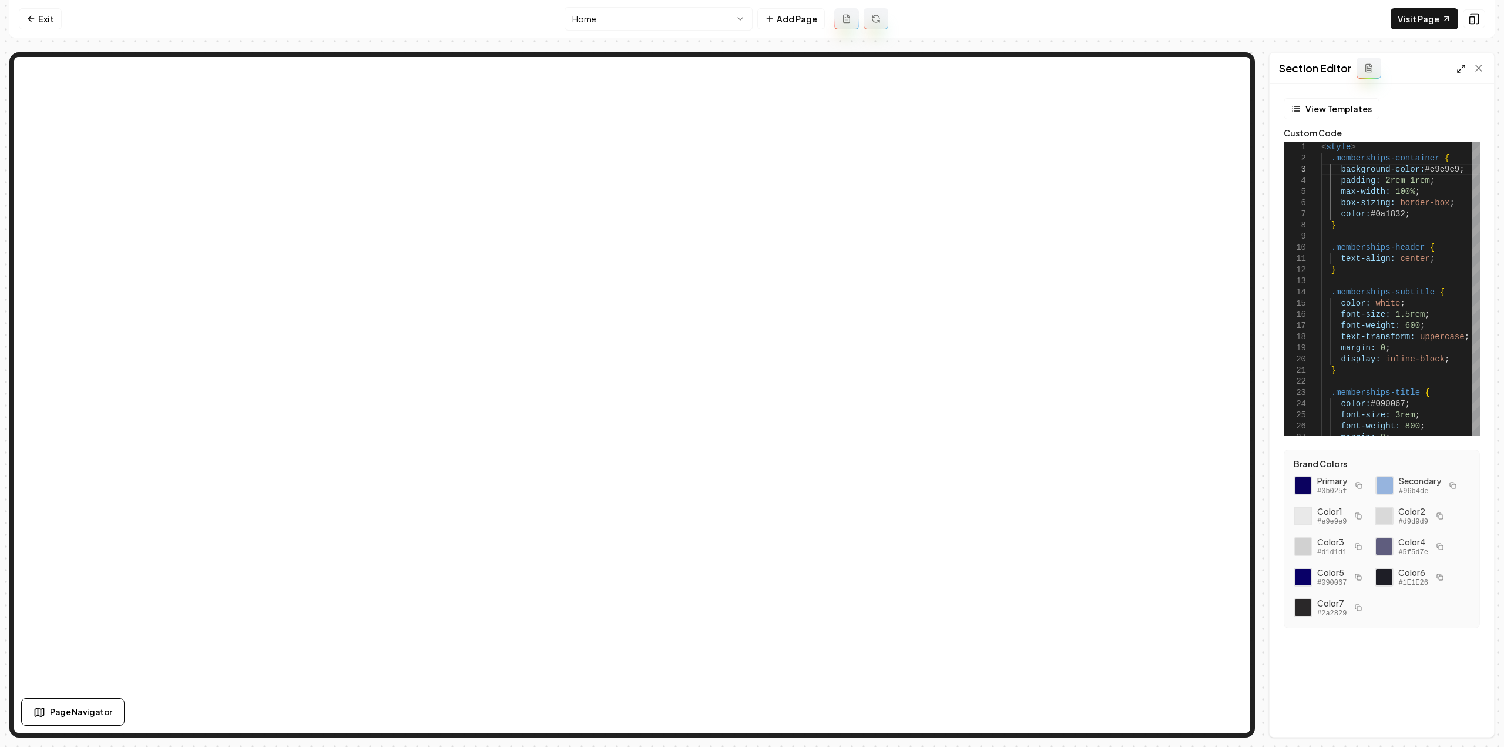
click at [1458, 68] on icon at bounding box center [1460, 68] width 9 height 9
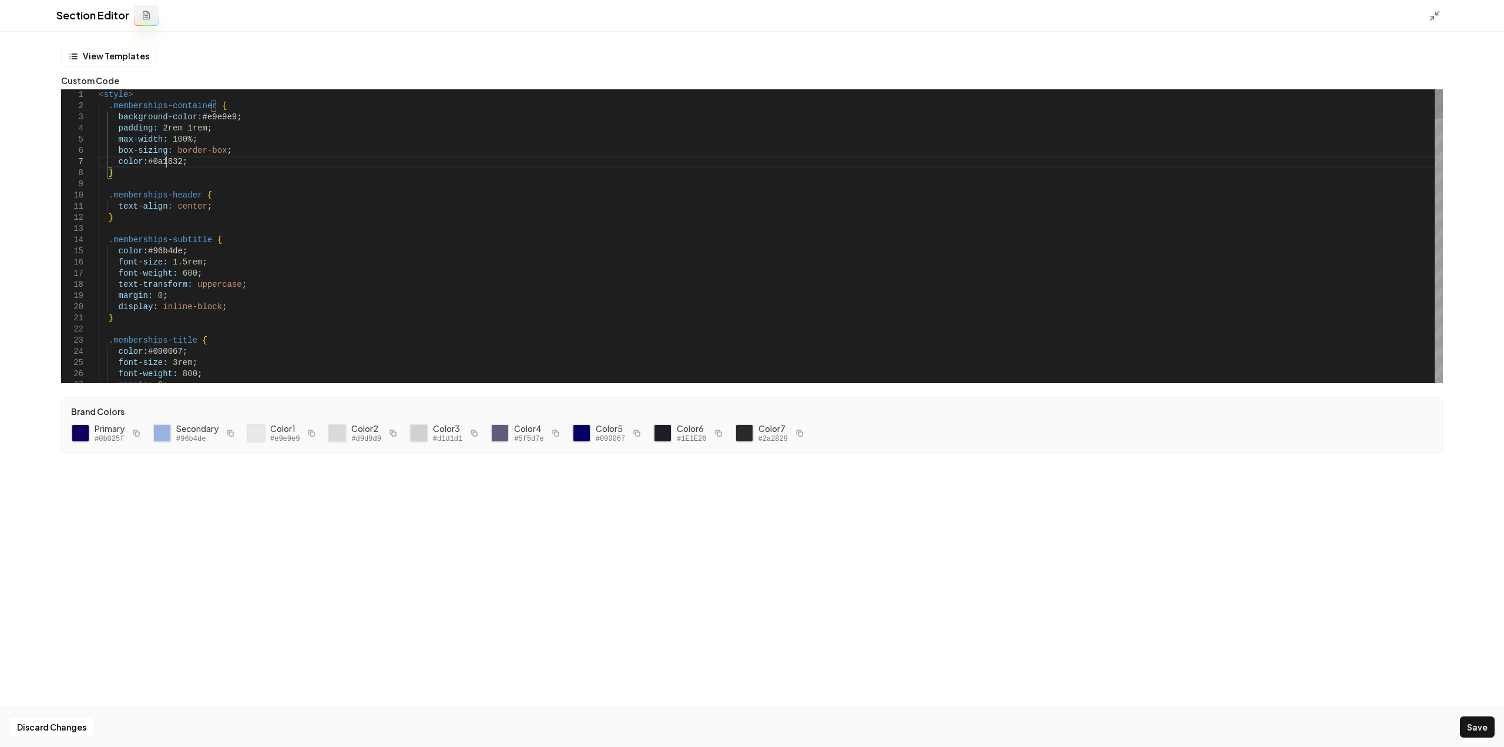
click at [1488, 722] on button "Save" at bounding box center [1477, 726] width 35 height 21
click at [1438, 14] on icon at bounding box center [1434, 16] width 12 height 12
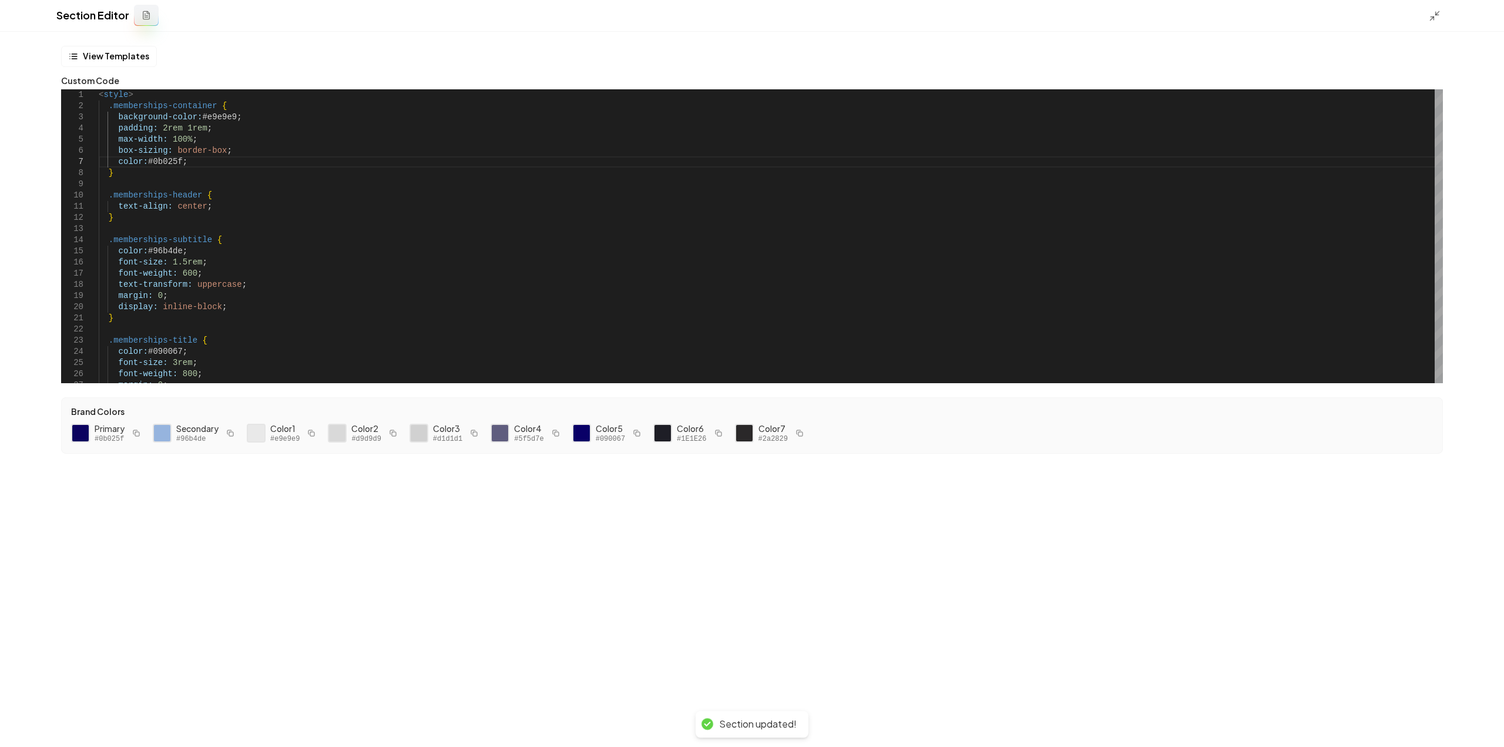
click at [1435, 15] on link "Visit Page" at bounding box center [1424, 18] width 68 height 21
click at [1433, 15] on link "Visit Page" at bounding box center [1424, 18] width 68 height 21
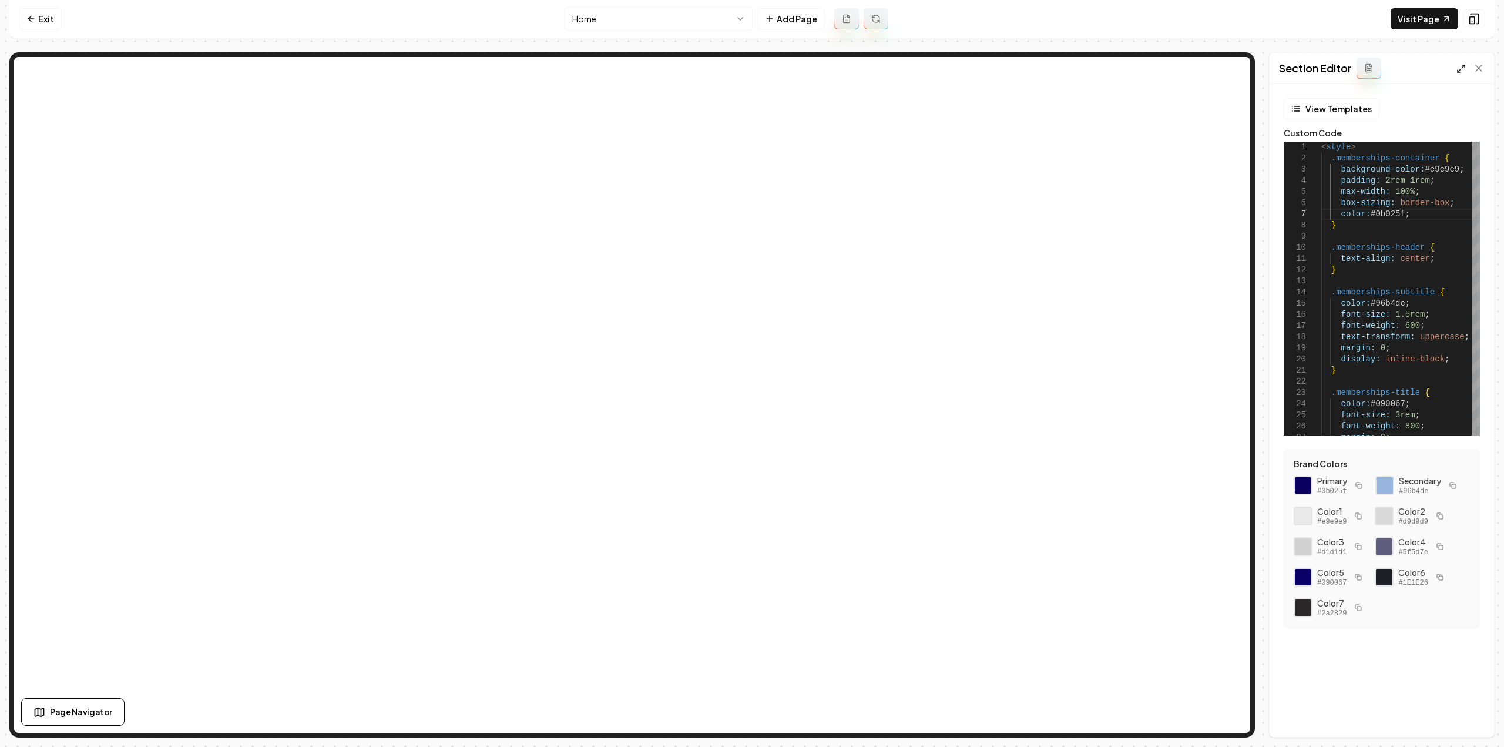
click at [1461, 70] on icon at bounding box center [1460, 68] width 9 height 9
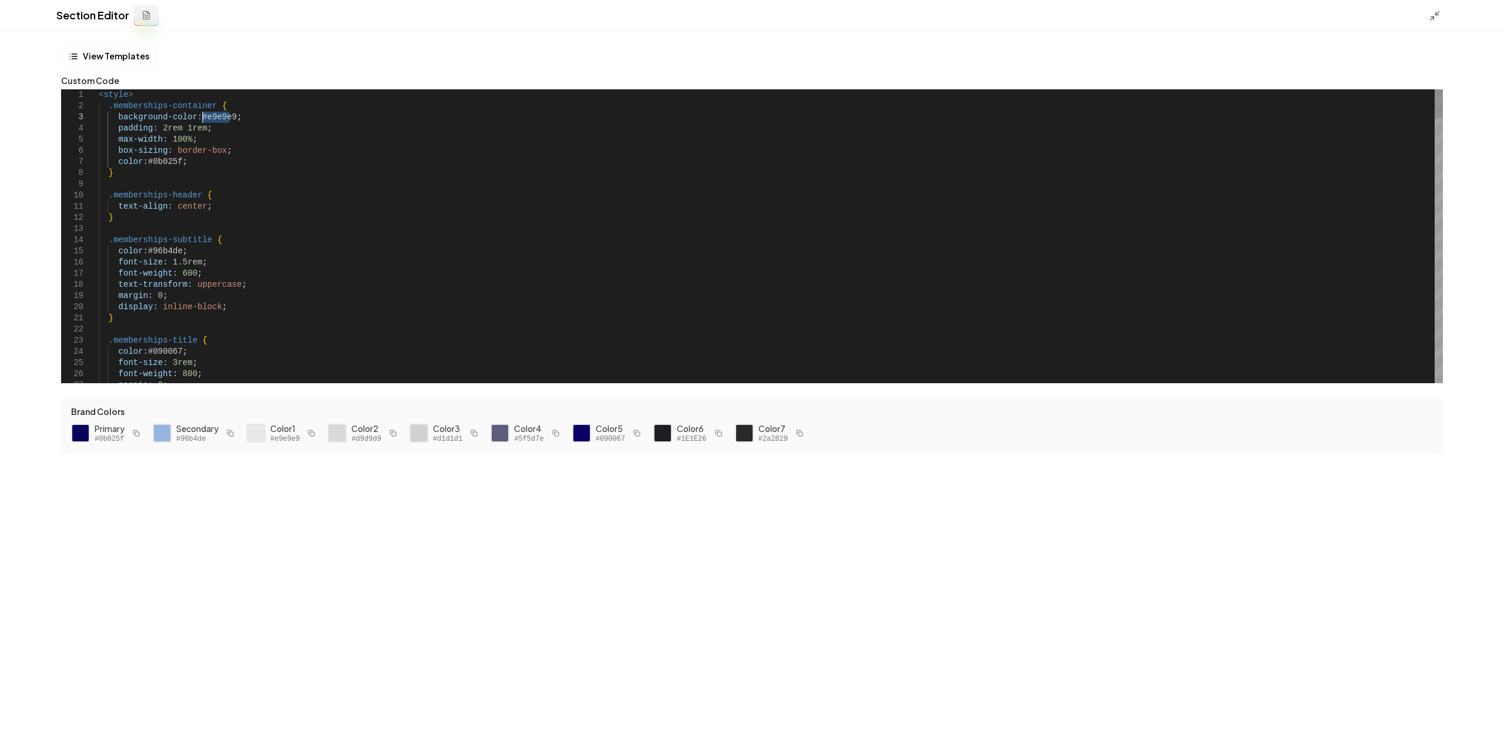
drag, startPoint x: 229, startPoint y: 113, endPoint x: 200, endPoint y: 115, distance: 28.8
click at [139, 432] on rect "button" at bounding box center [137, 434] width 4 height 4
click at [134, 434] on icon "button" at bounding box center [136, 432] width 7 height 7
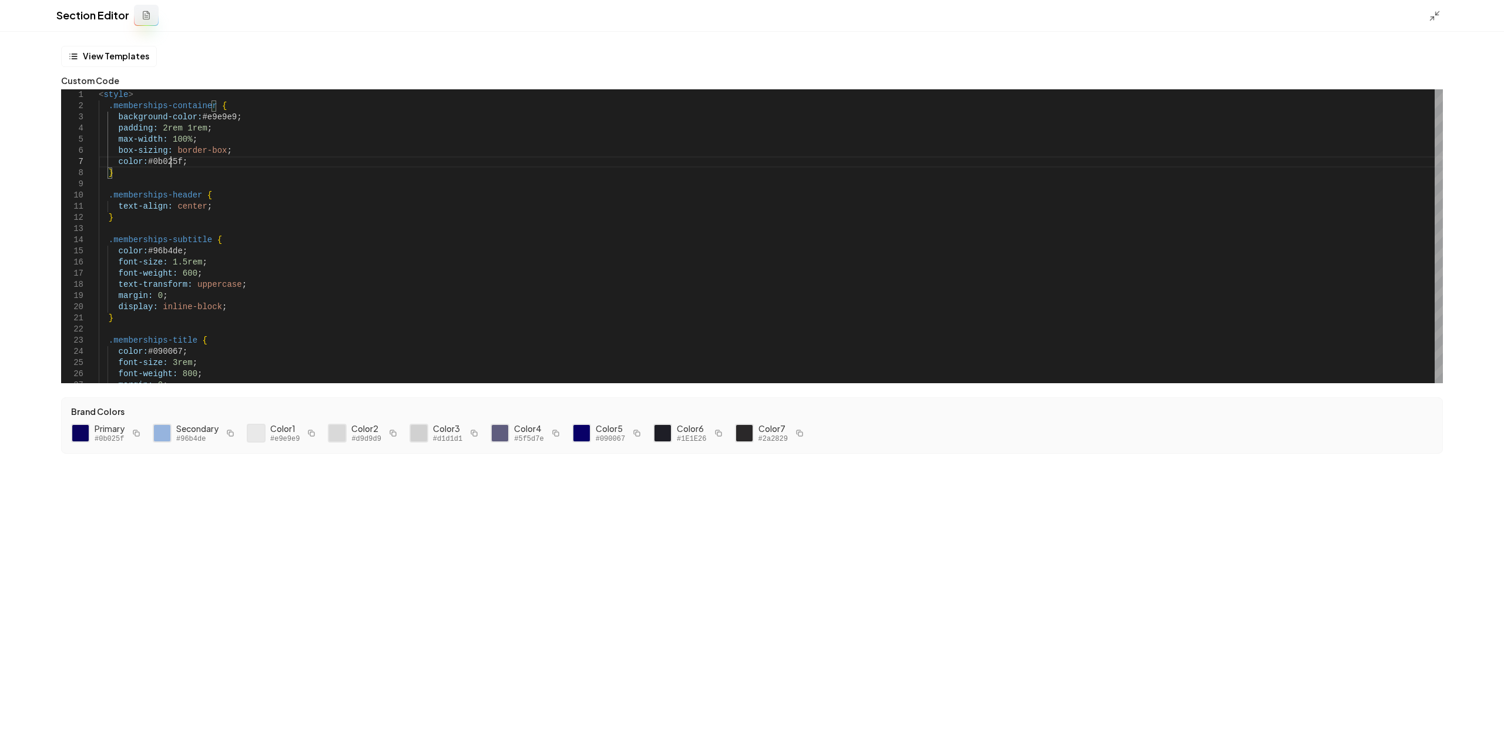
drag, startPoint x: 177, startPoint y: 162, endPoint x: 163, endPoint y: 162, distance: 14.7
drag, startPoint x: 146, startPoint y: 162, endPoint x: 177, endPoint y: 162, distance: 31.7
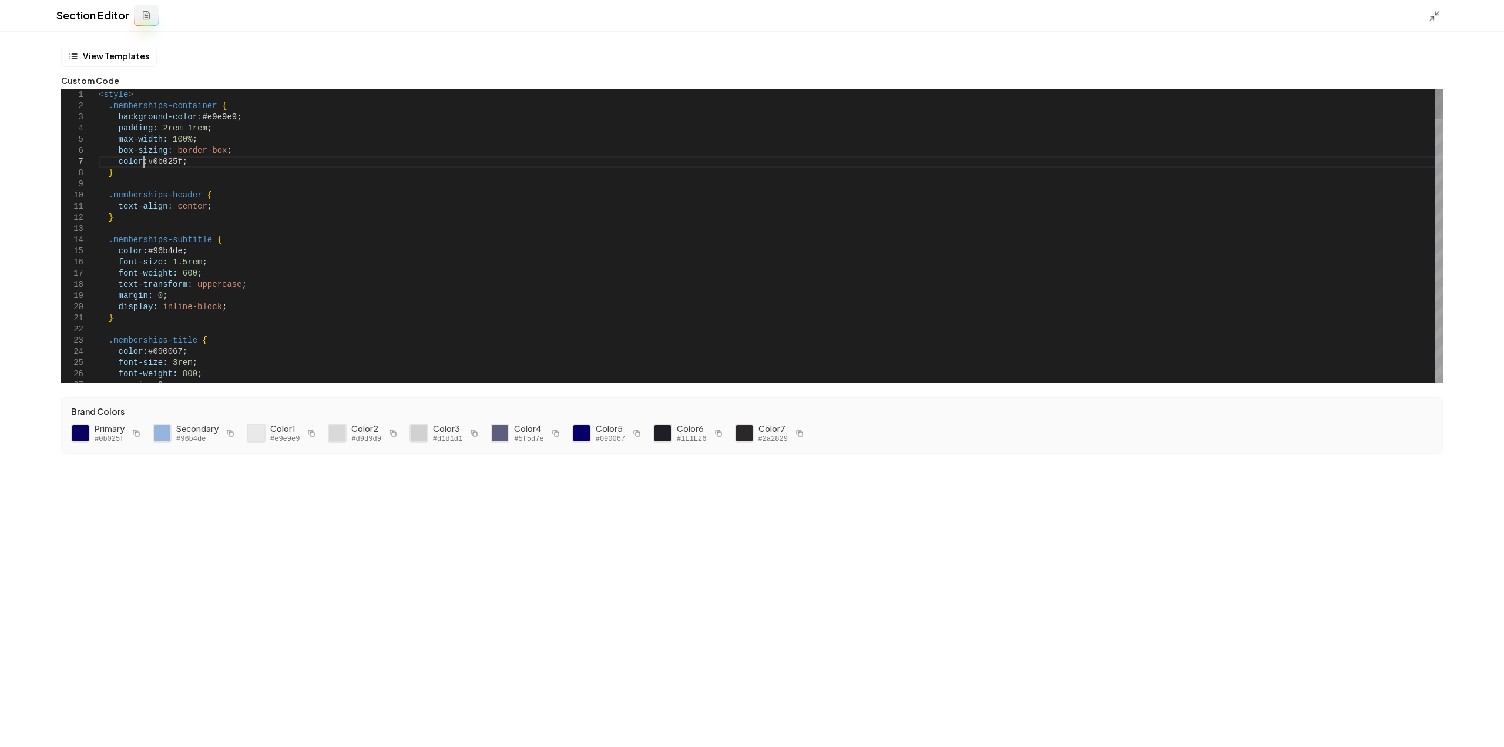
type textarea "**********"
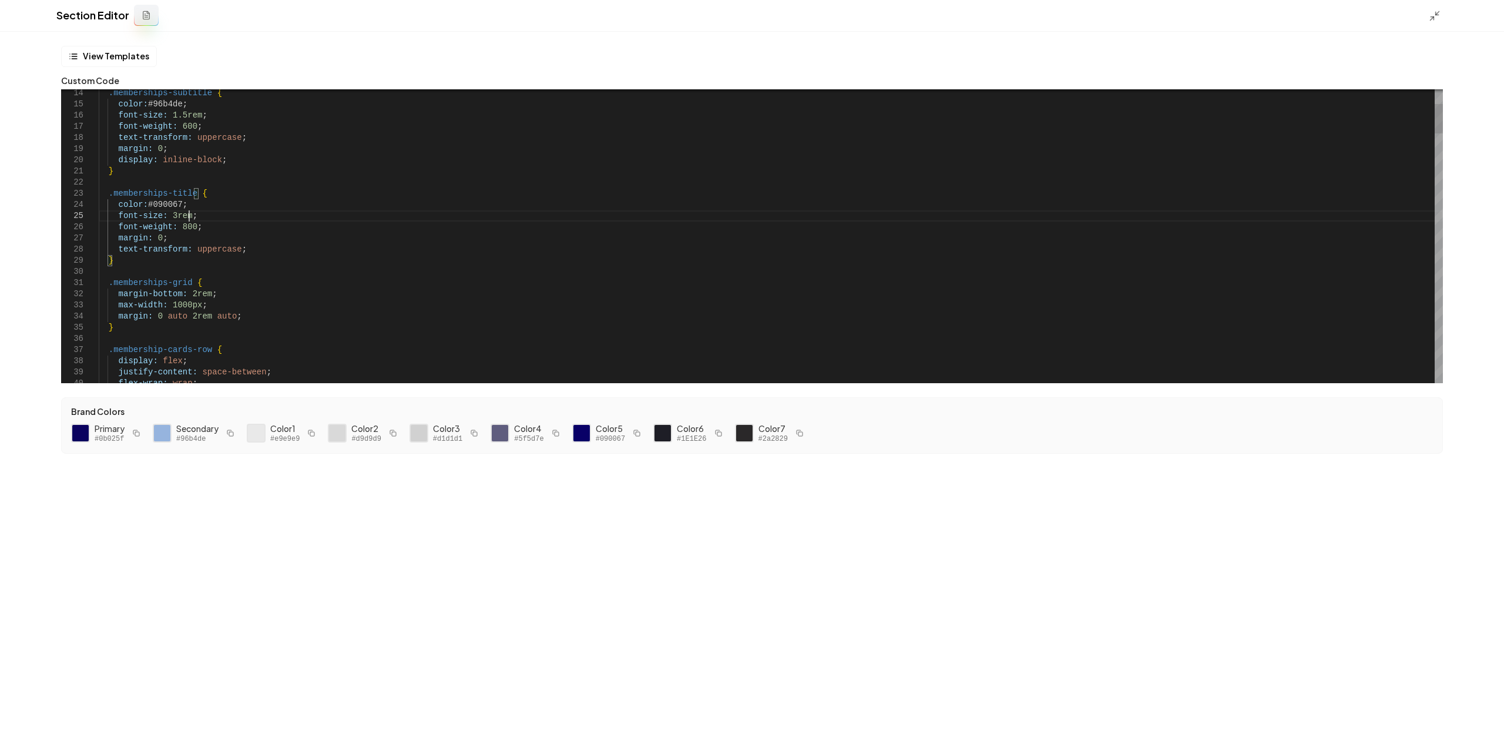
type textarea "*"
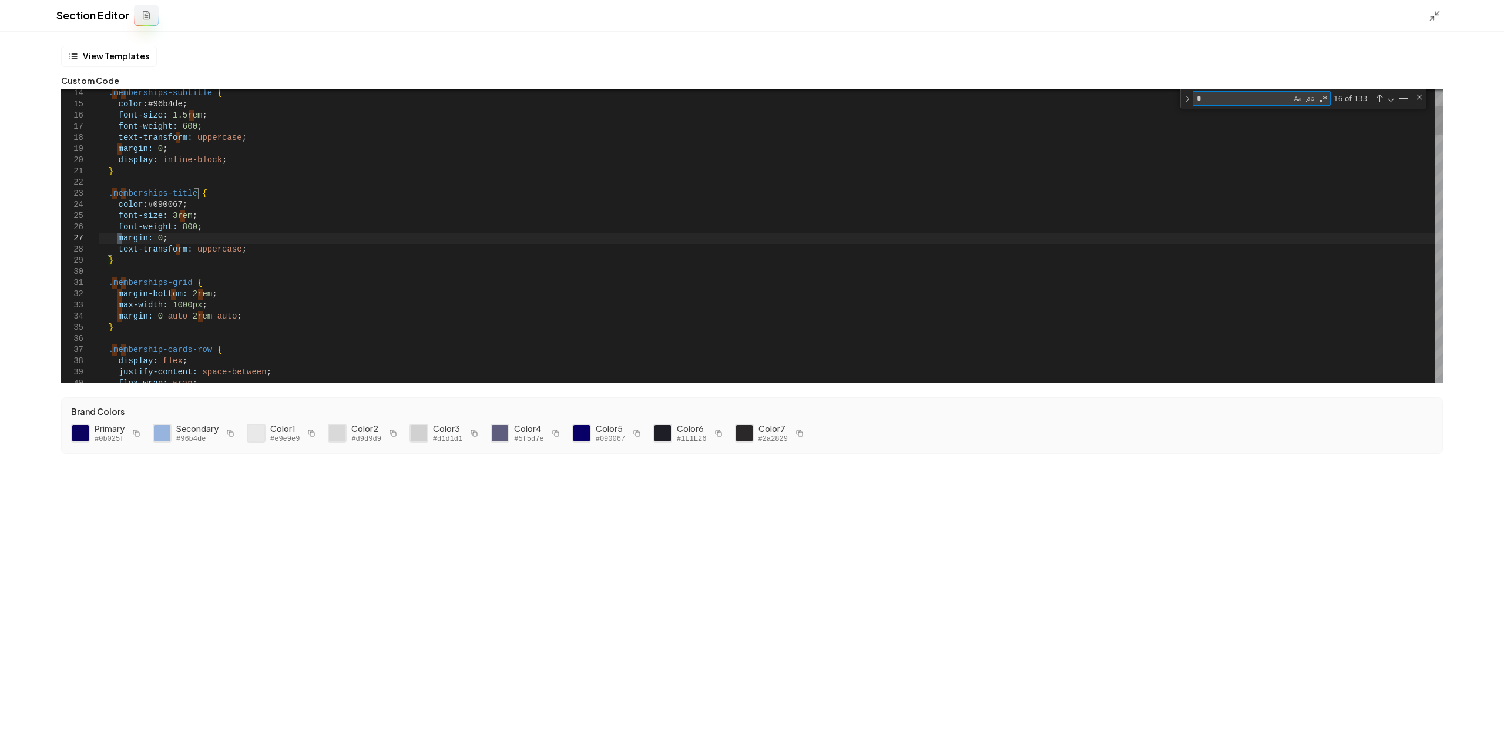
type textarea "**********"
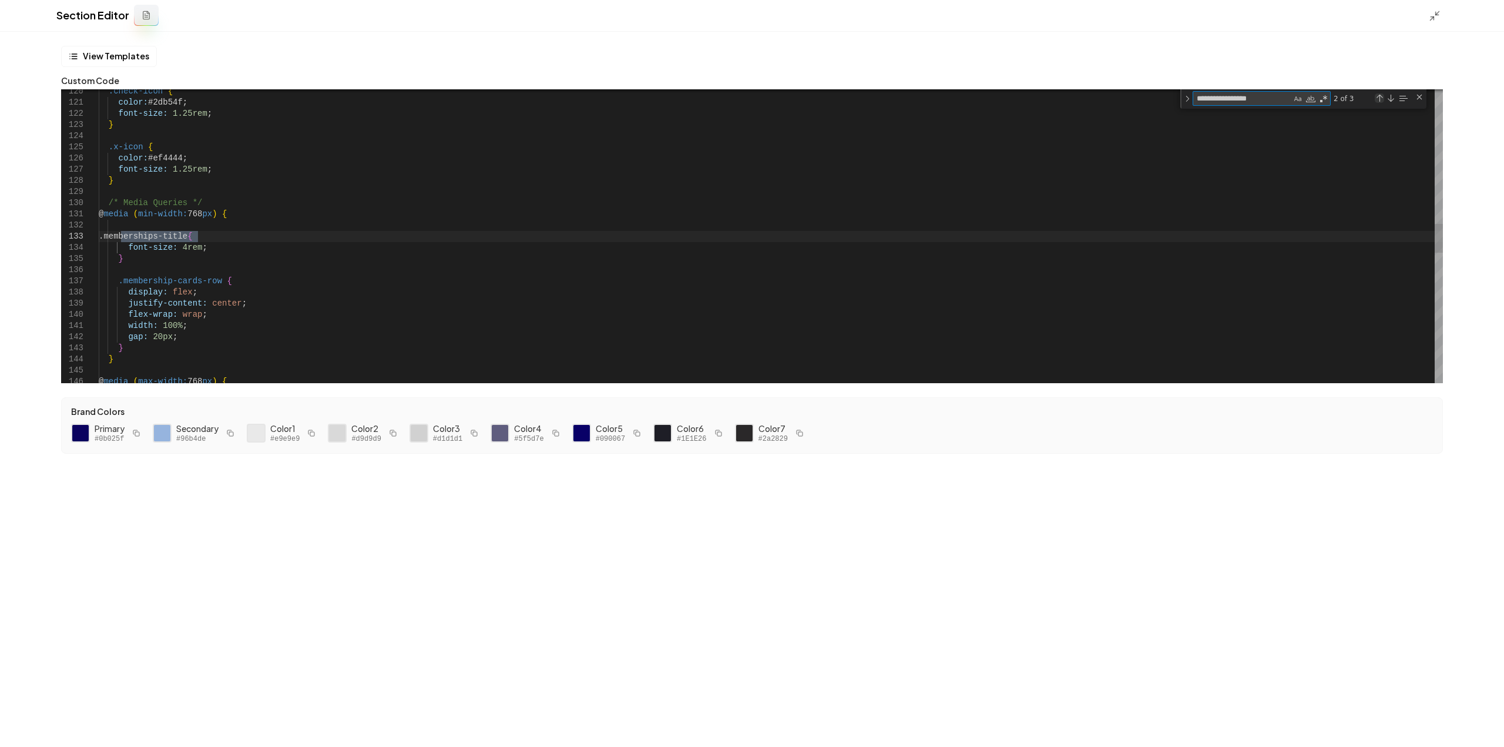
type textarea "**********"
click at [1378, 99] on div "Previous Match (Shift+Enter)" at bounding box center [1378, 97] width 9 height 9
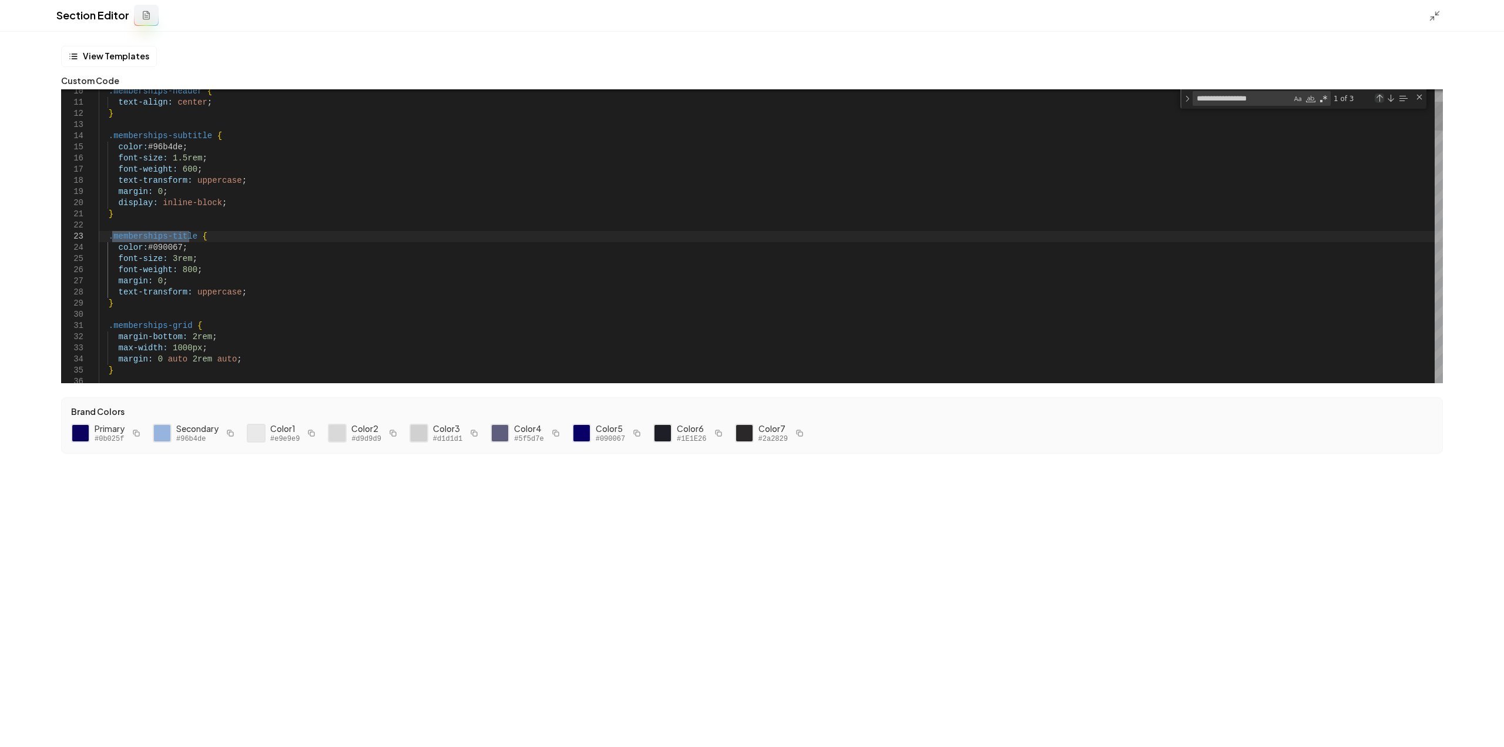
click at [1378, 99] on div "Previous Match (Shift+Enter)" at bounding box center [1378, 97] width 9 height 9
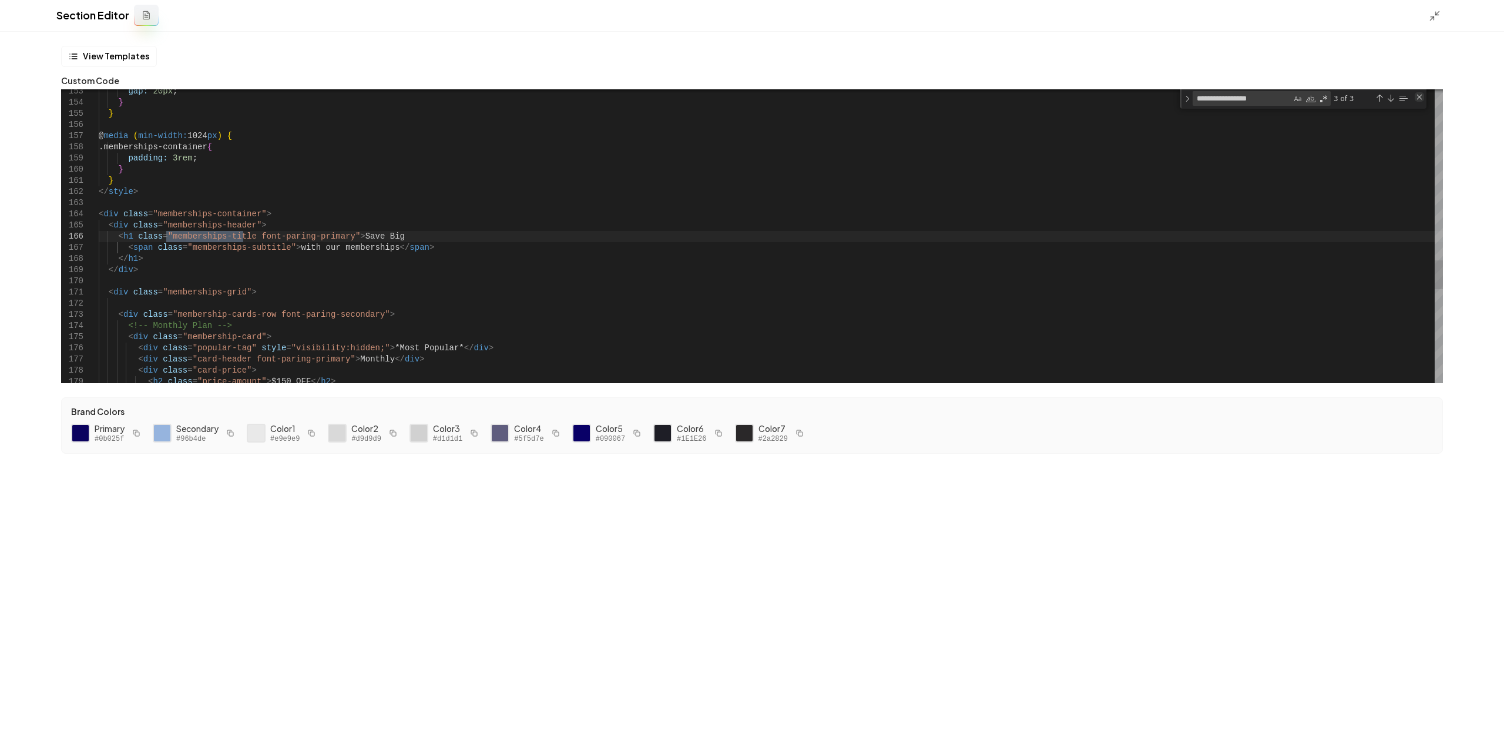
click at [1419, 94] on div "Close (Escape)" at bounding box center [1418, 96] width 9 height 9
click at [1443, 260] on div at bounding box center [1438, 274] width 8 height 29
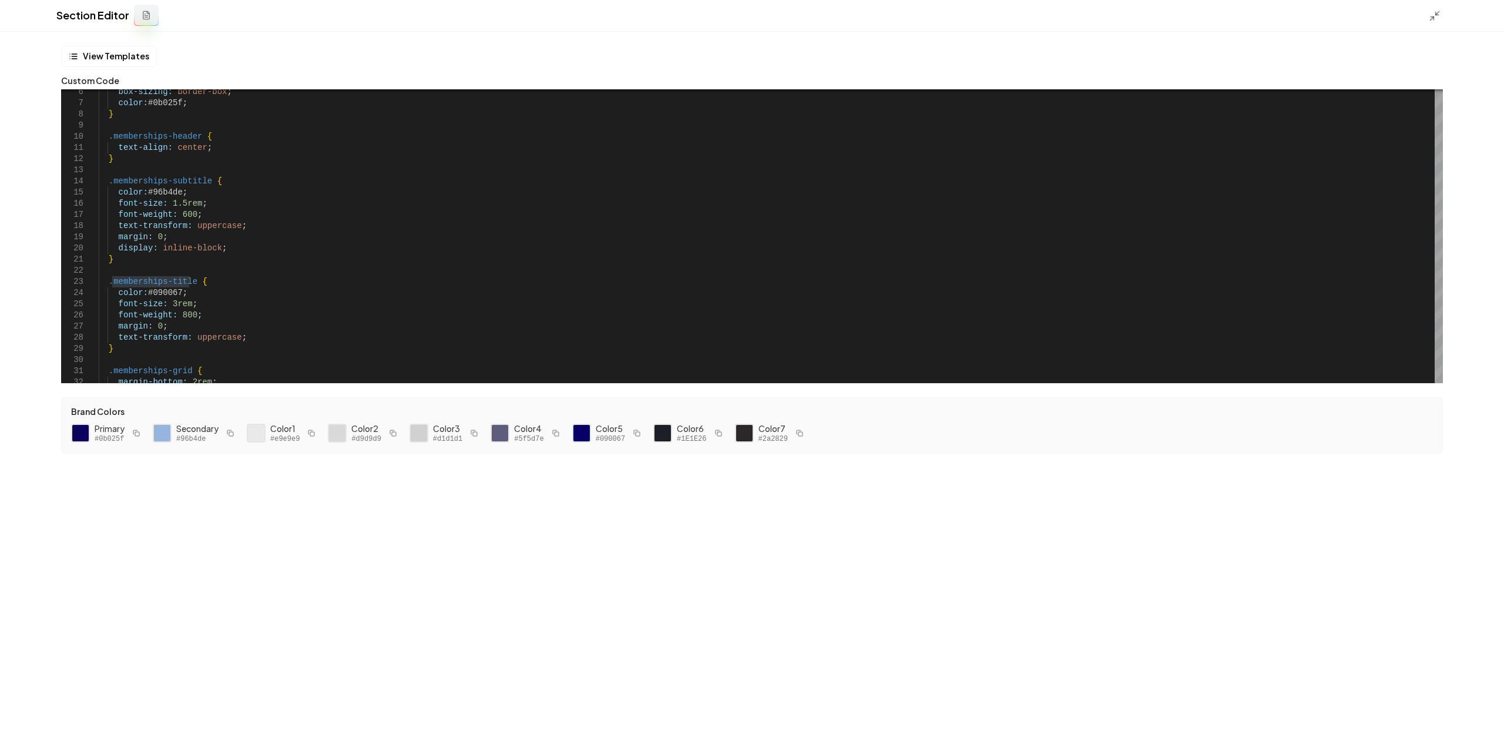
click at [135, 432] on rect "button" at bounding box center [137, 434] width 4 height 4
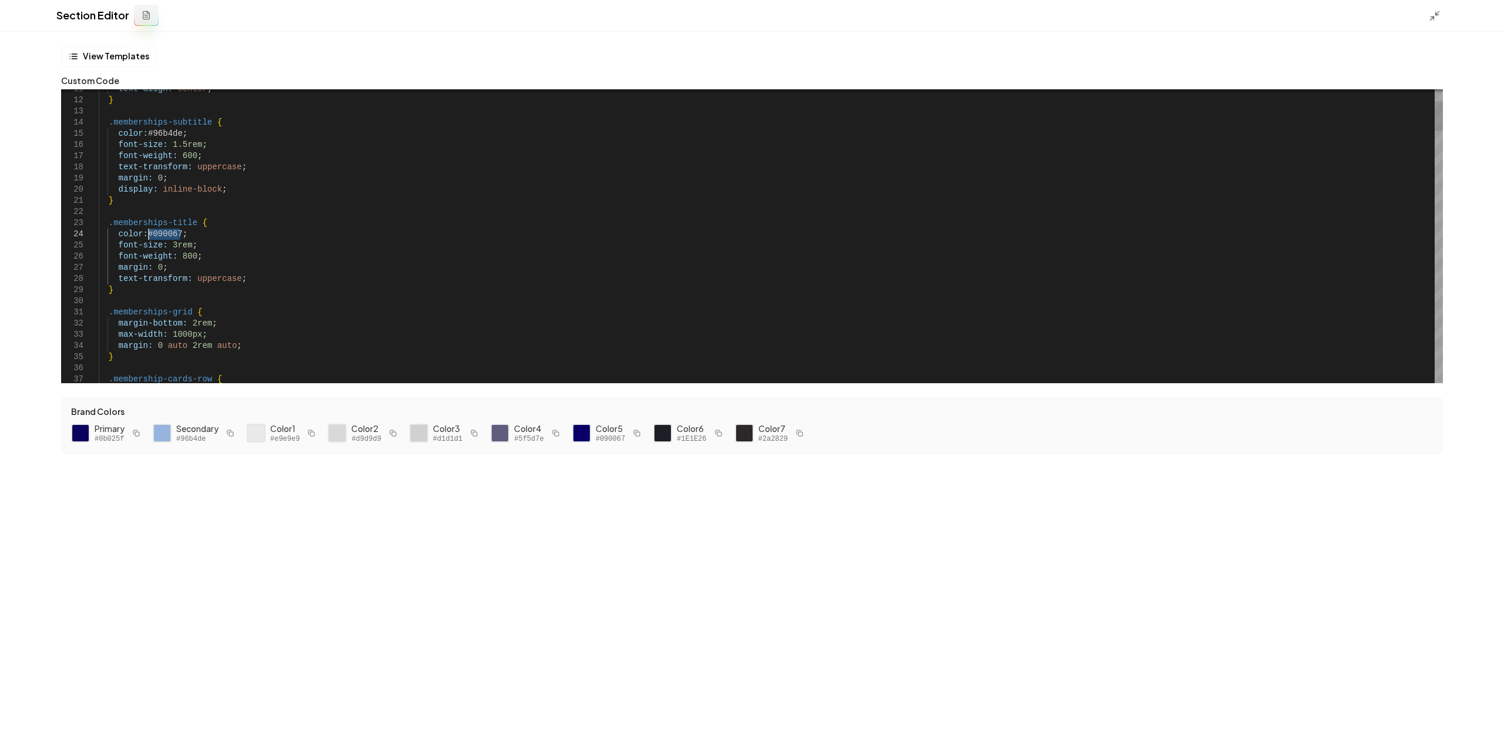
drag, startPoint x: 180, startPoint y: 234, endPoint x: 148, endPoint y: 232, distance: 32.4
click at [1466, 723] on button "Save" at bounding box center [1477, 726] width 35 height 21
click at [1433, 17] on line at bounding box center [1432, 19] width 4 height 4
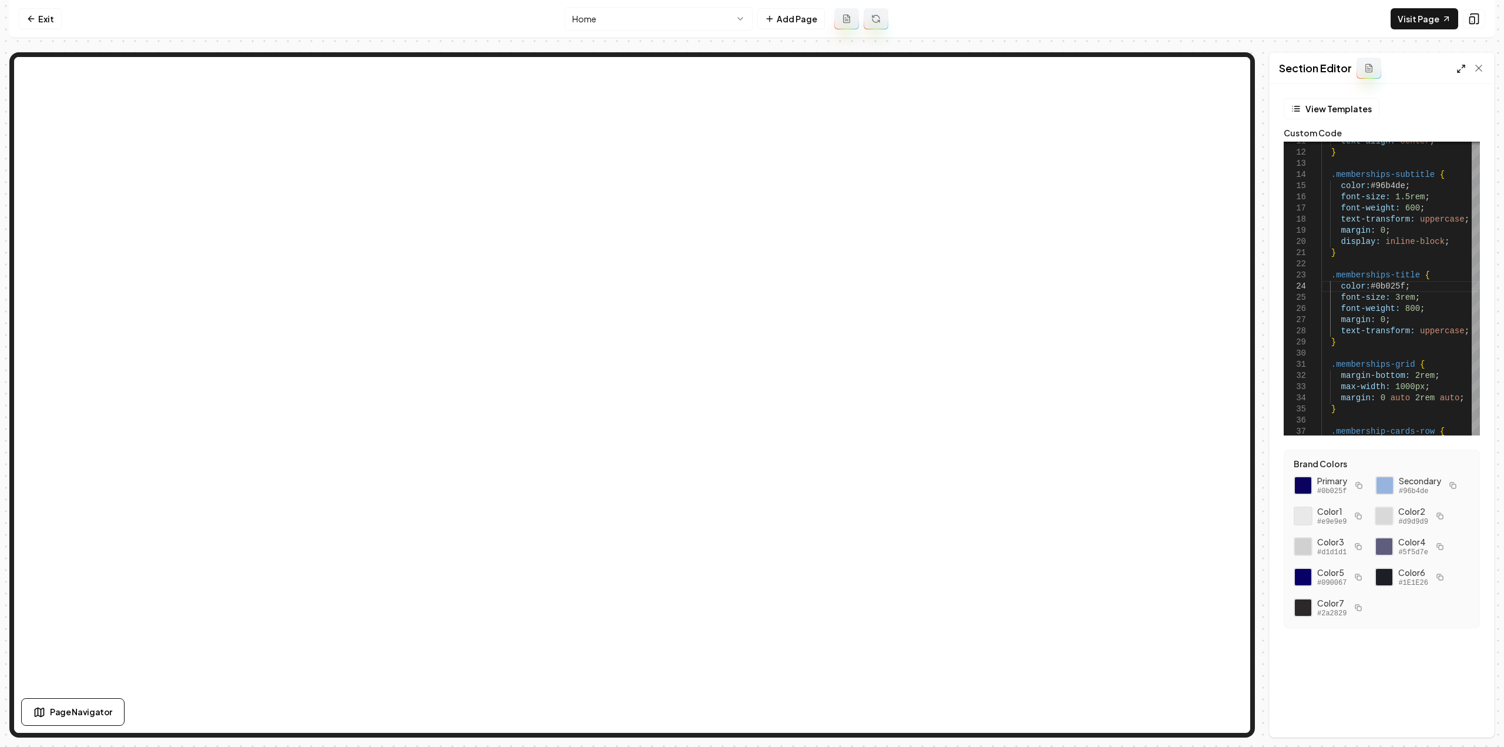
click at [1462, 68] on icon at bounding box center [1460, 68] width 9 height 9
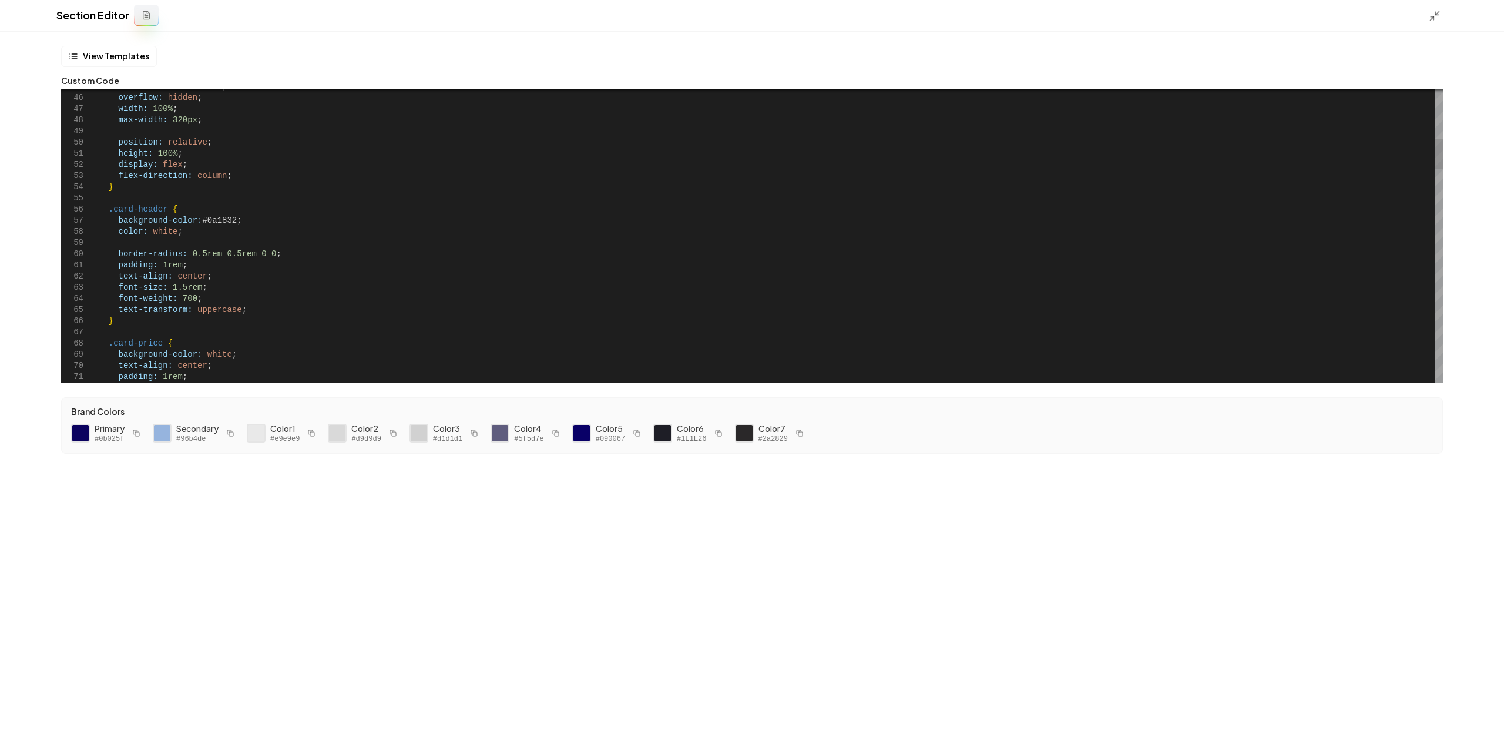
click at [553, 432] on button "button" at bounding box center [556, 433] width 14 height 14
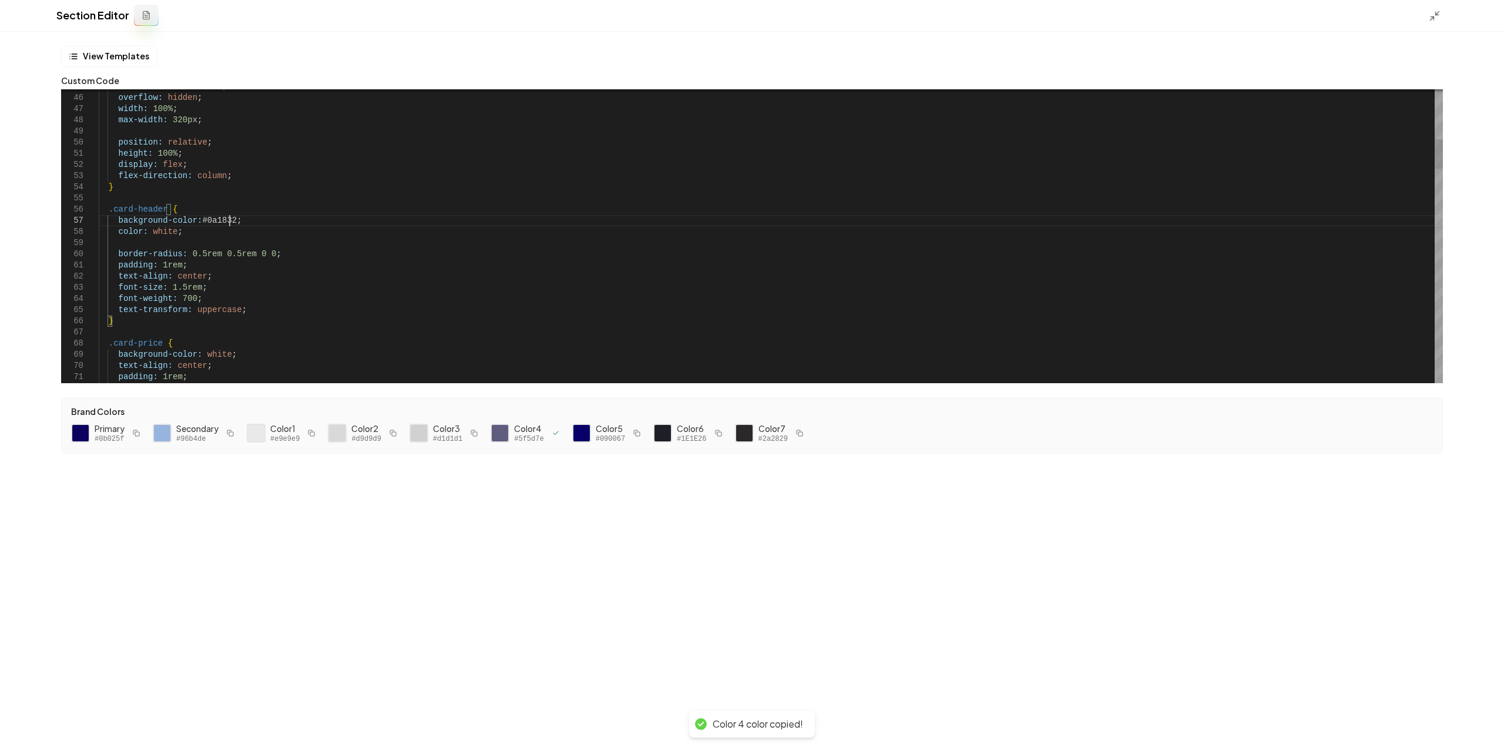
drag, startPoint x: 229, startPoint y: 219, endPoint x: 197, endPoint y: 220, distance: 31.7
drag, startPoint x: 778, startPoint y: 438, endPoint x: 764, endPoint y: 433, distance: 15.1
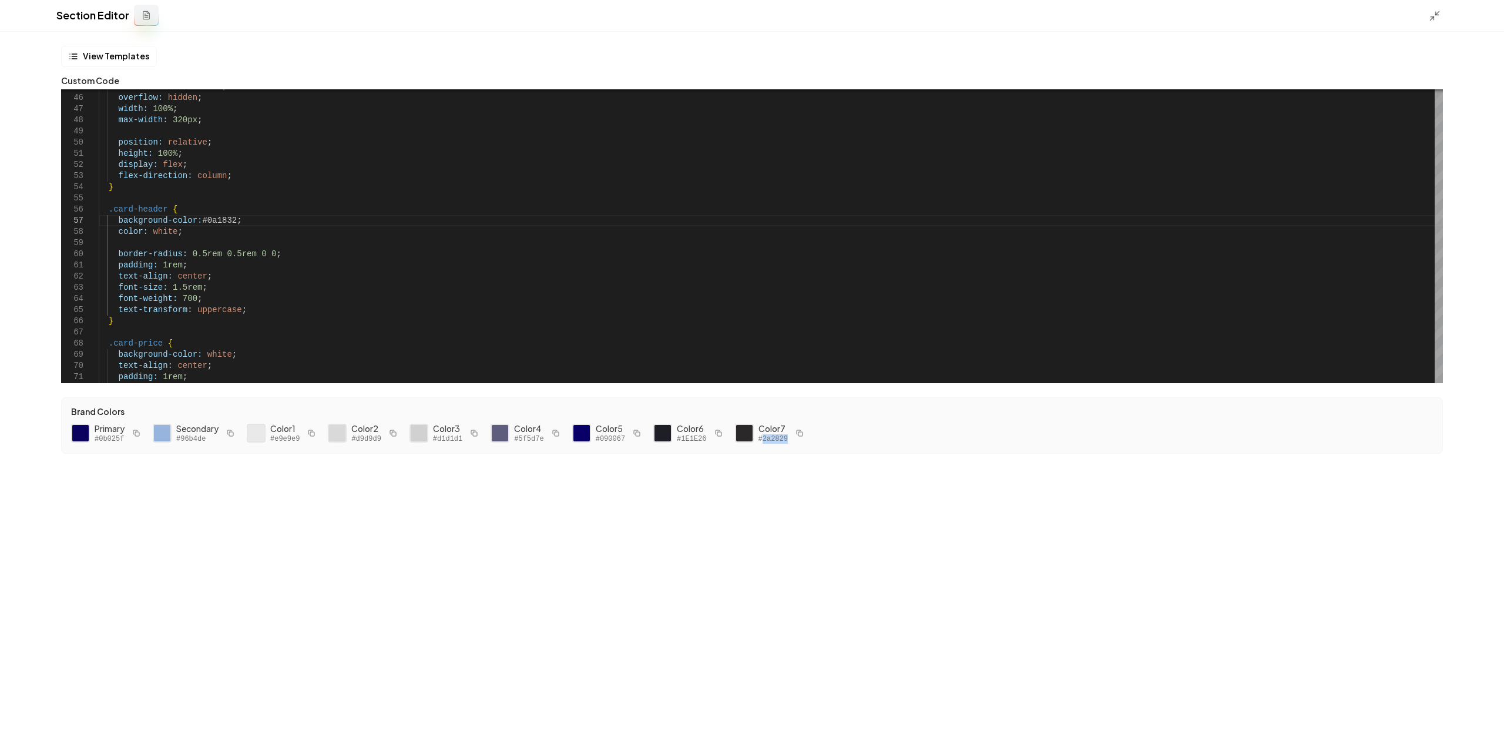
click at [755, 438] on div "Color 7 #2a2829" at bounding box center [771, 432] width 72 height 21
click at [798, 432] on rect "button" at bounding box center [800, 434] width 4 height 4
drag, startPoint x: 230, startPoint y: 221, endPoint x: 197, endPoint y: 221, distance: 32.9
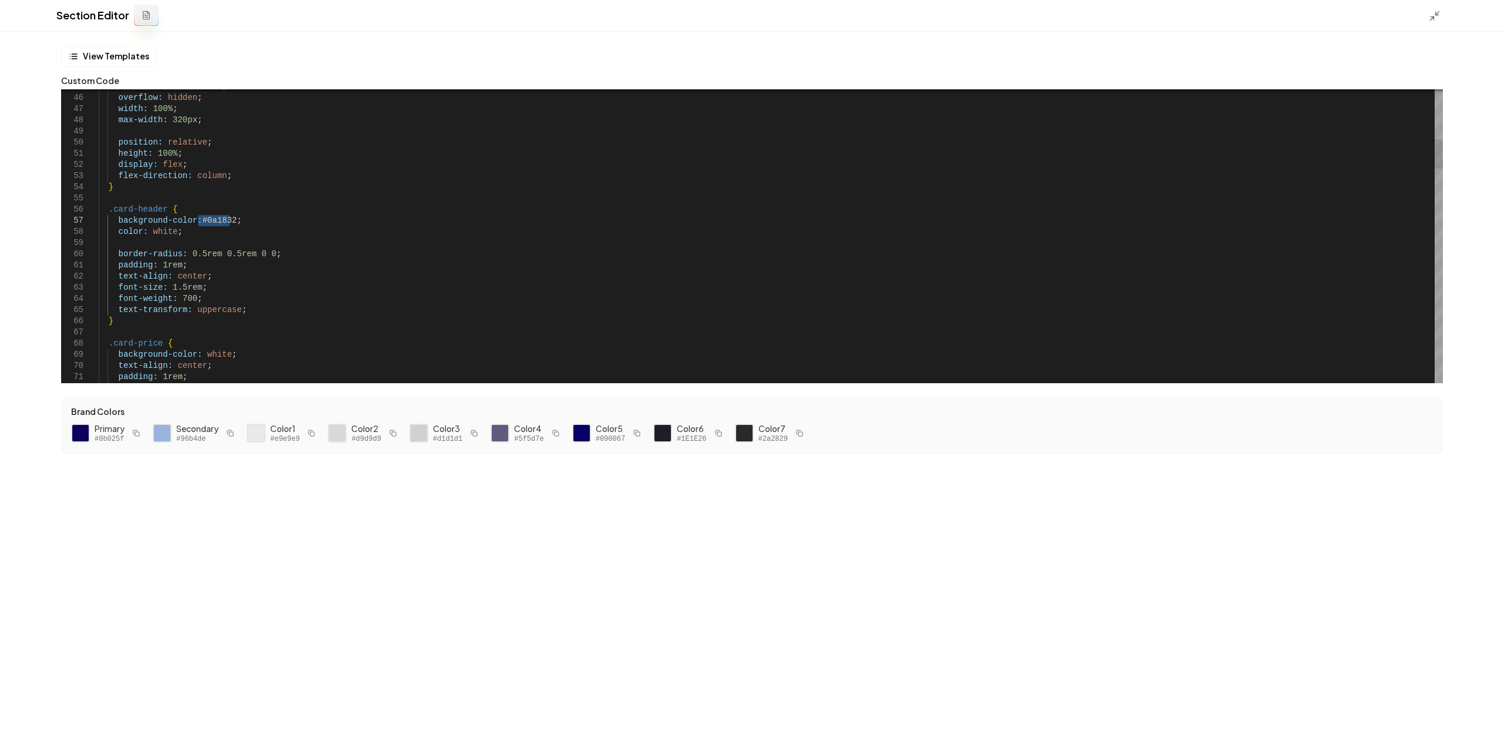
type textarea "**********"
click at [1471, 728] on button "Save" at bounding box center [1477, 726] width 35 height 21
click at [1426, 22] on div "Section Editor" at bounding box center [752, 16] width 1504 height 32
click at [1430, 19] on line at bounding box center [1432, 19] width 4 height 4
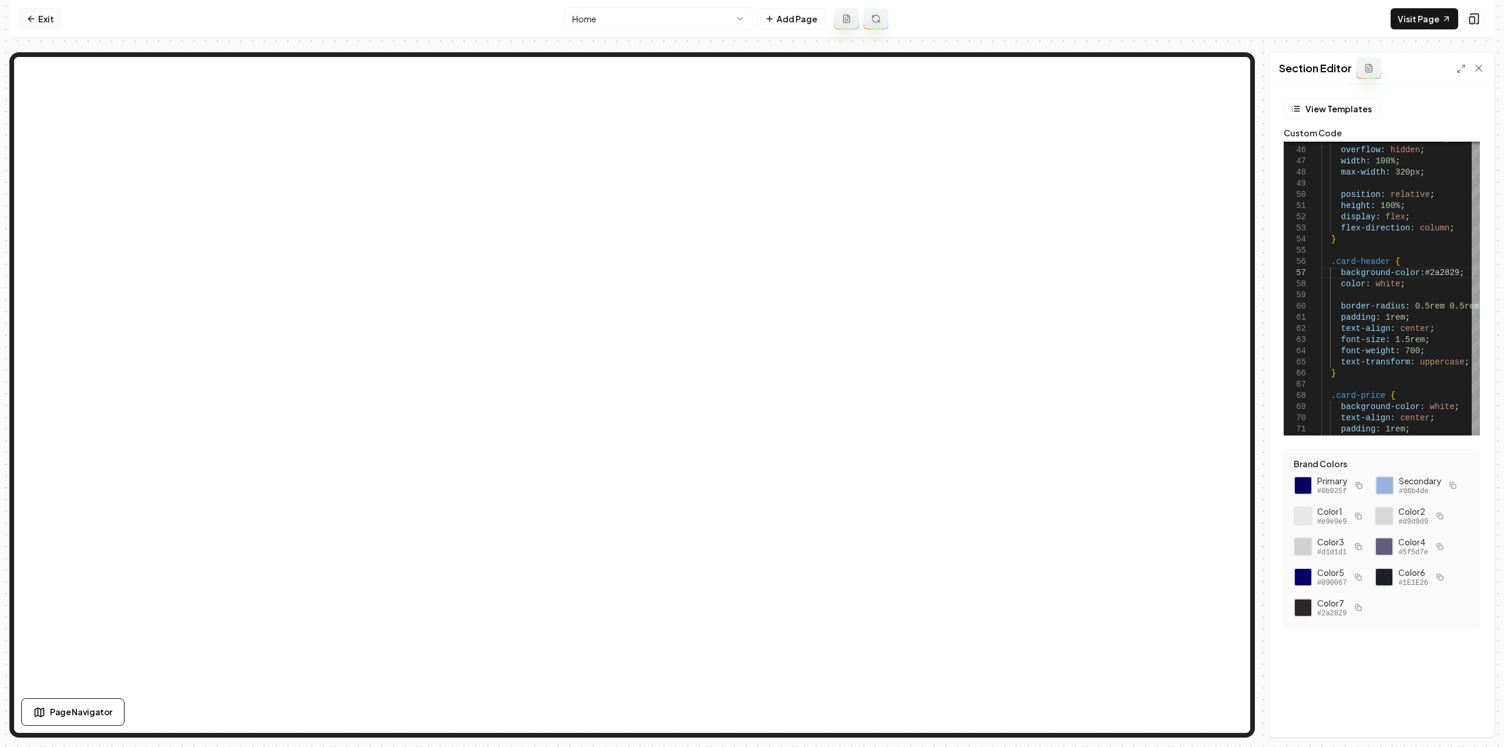
click at [47, 16] on link "Exit" at bounding box center [40, 18] width 43 height 21
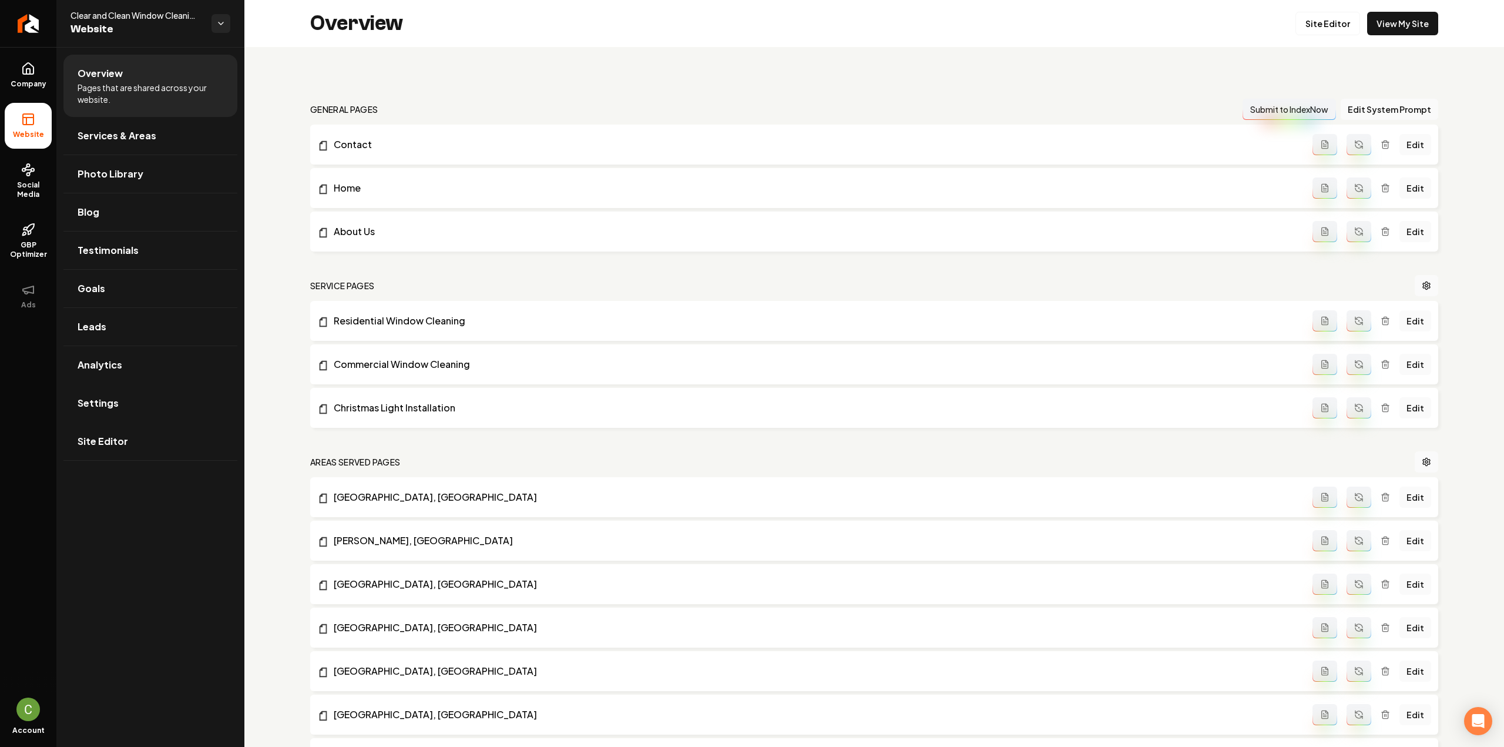
click at [114, 409] on link "Settings" at bounding box center [150, 403] width 174 height 38
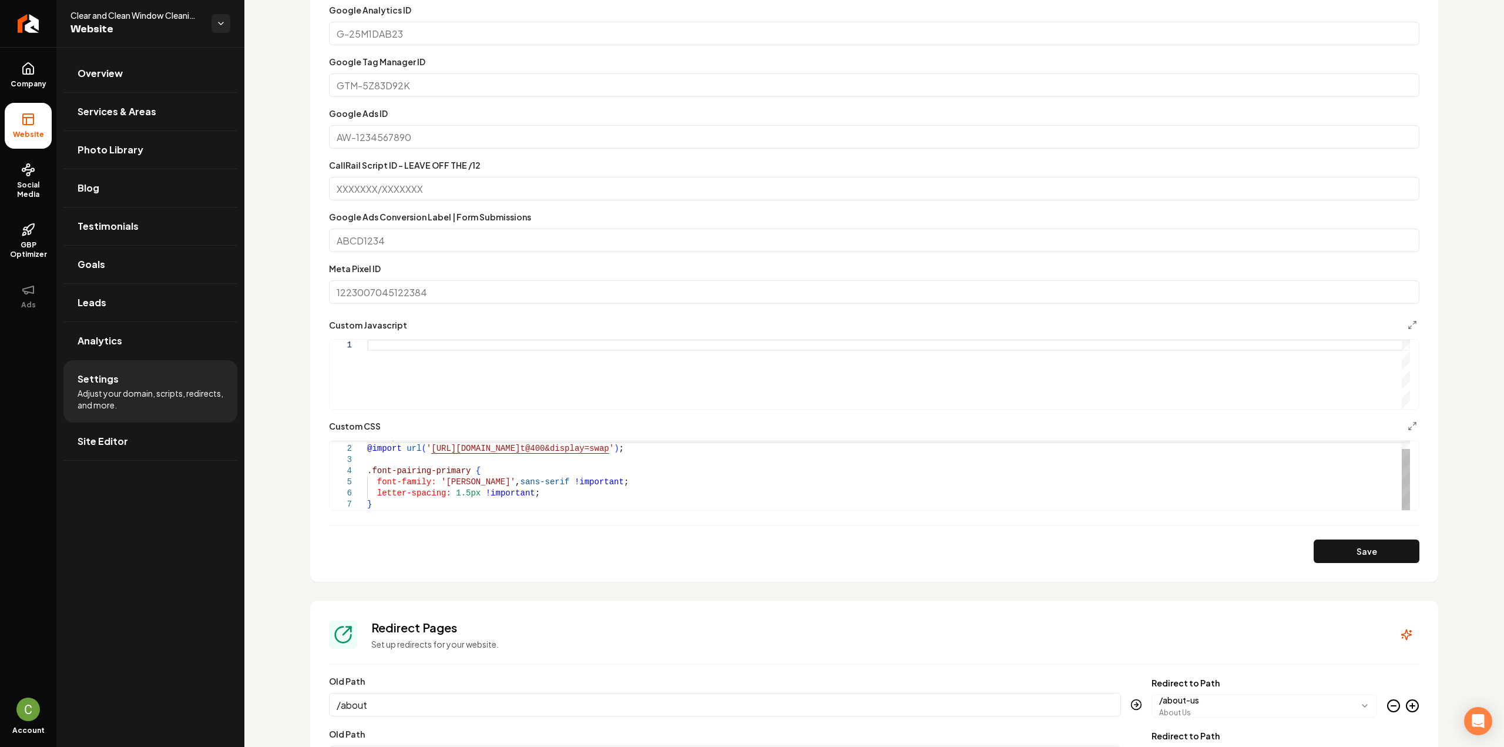
scroll to position [705, 0]
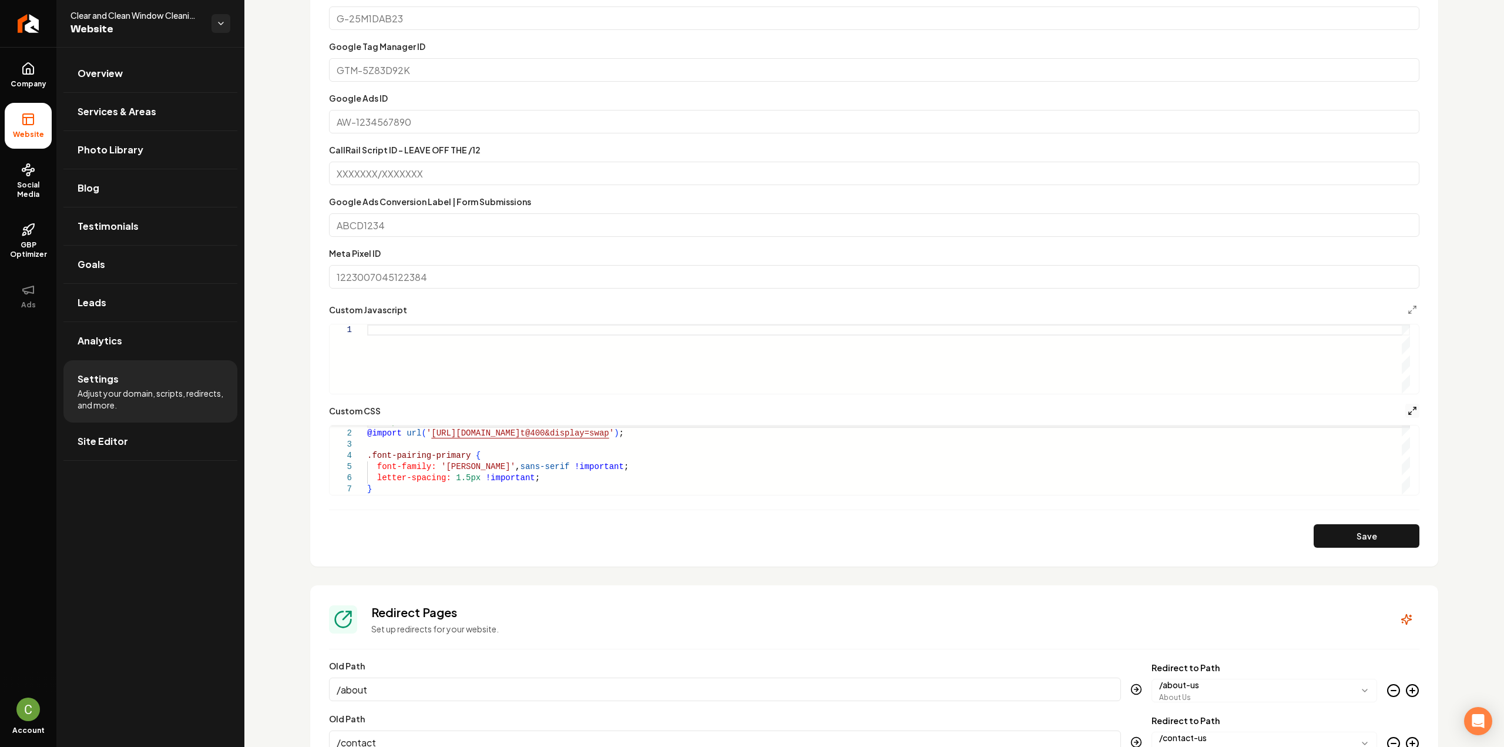
click at [1407, 407] on icon "Main content area" at bounding box center [1411, 410] width 9 height 9
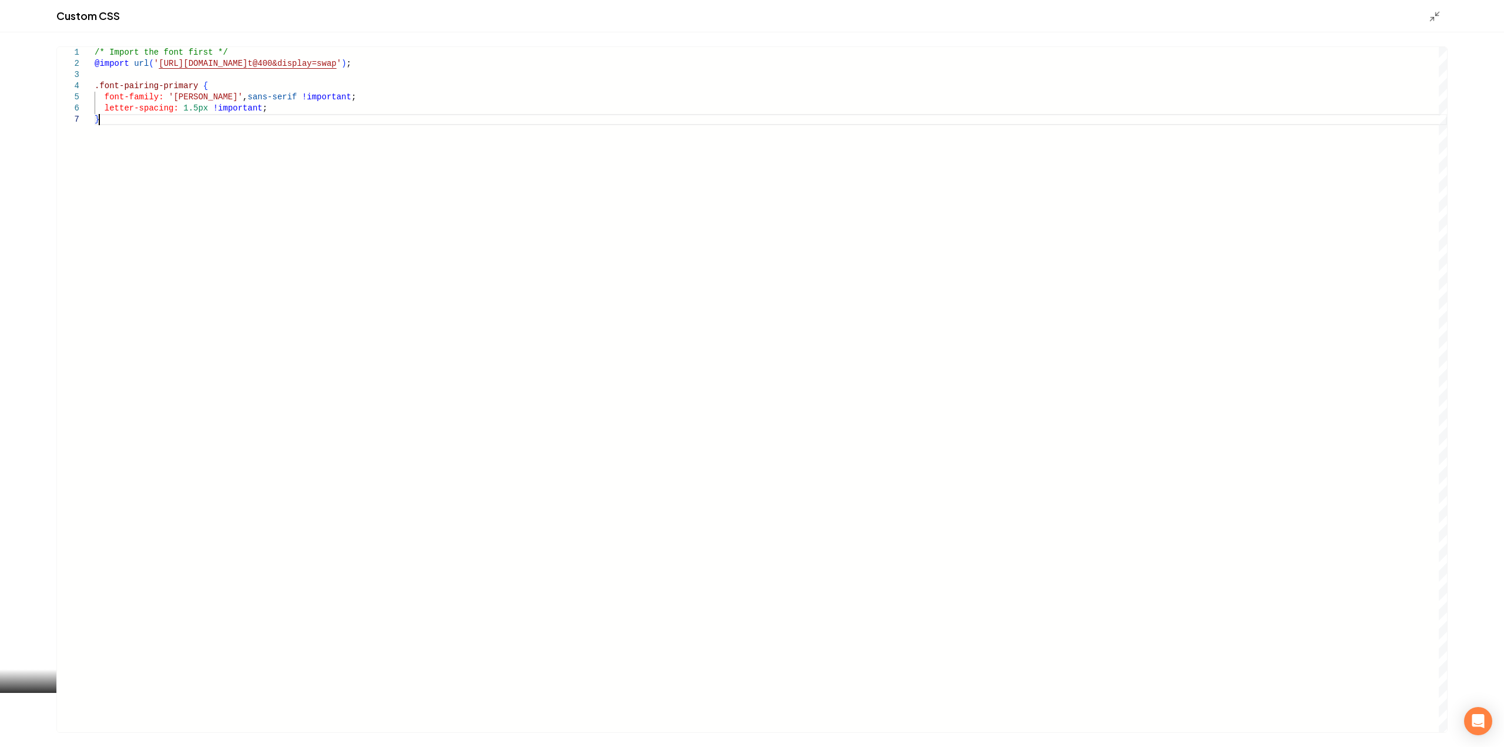
click at [123, 122] on div "/* Import the font first */ @import url ( ' https://fonts.googleapis.com/css2?f…" at bounding box center [771, 389] width 1352 height 685
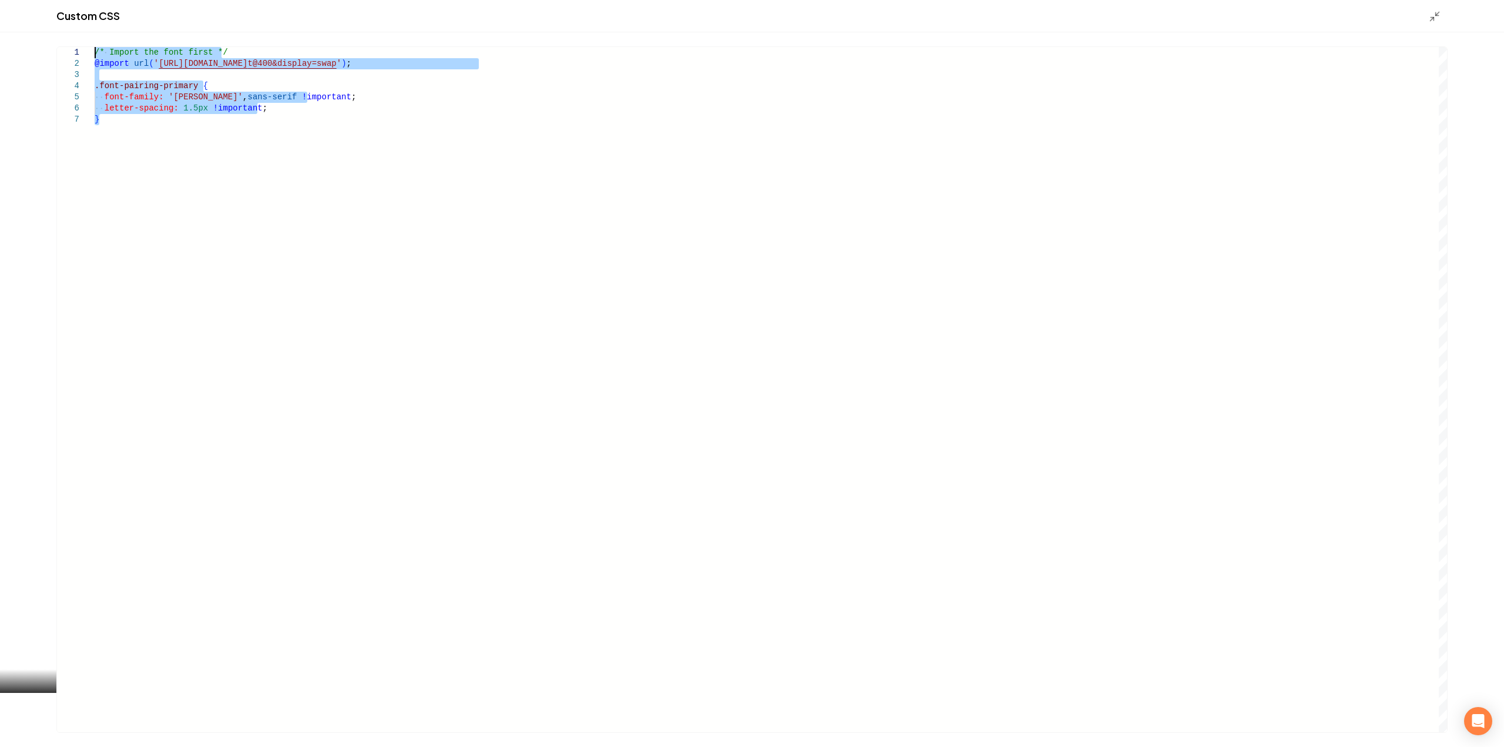
drag, startPoint x: 110, startPoint y: 124, endPoint x: 83, endPoint y: 53, distance: 75.5
click at [95, 53] on div "/* Import the font first */ @import url ( ' https://fonts.googleapis.com/css2?f…" at bounding box center [771, 389] width 1352 height 685
click at [92, 69] on div "2" at bounding box center [76, 63] width 38 height 11
click at [122, 131] on div "/* Import the font first */ @import url ( ' https://fonts.googleapis.com/css2?f…" at bounding box center [771, 389] width 1352 height 685
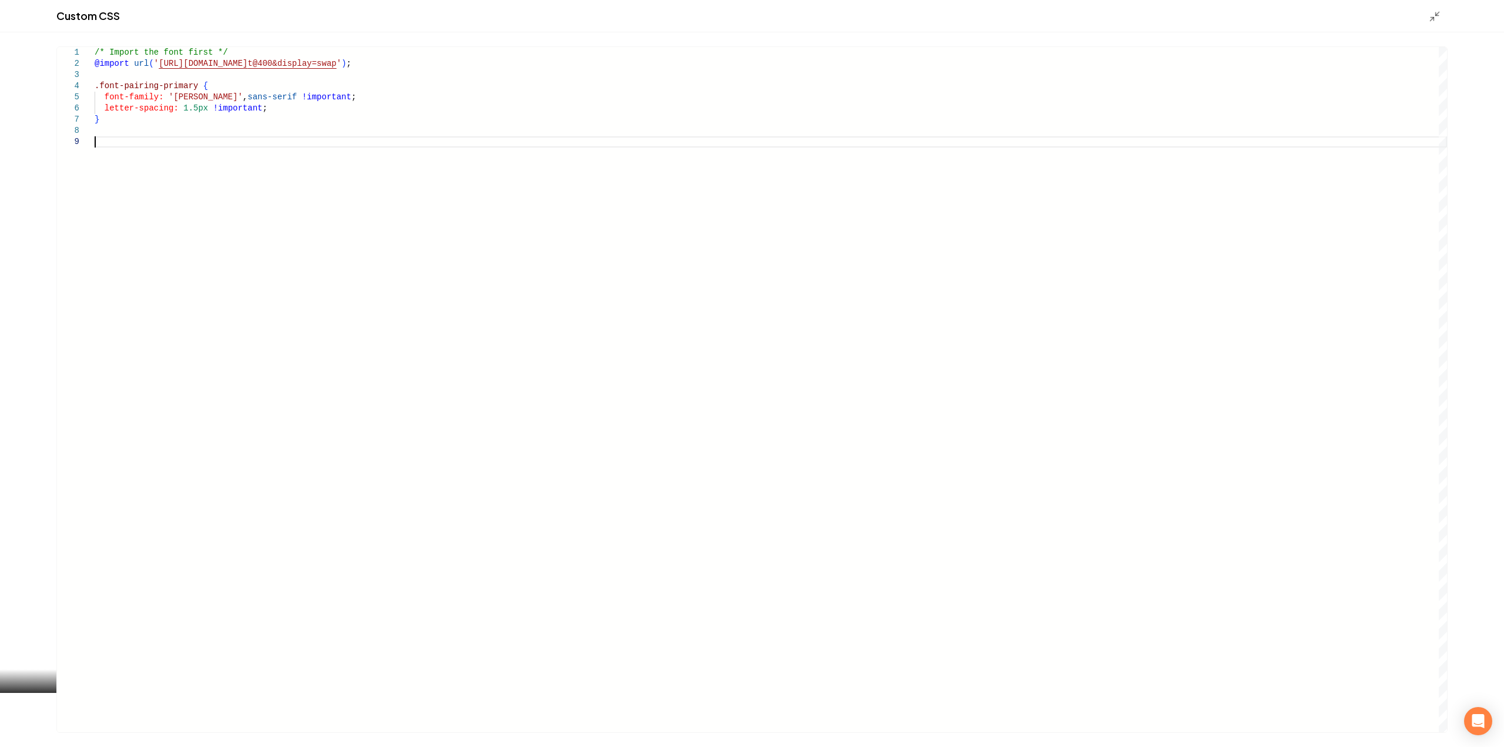
scroll to position [90, 0]
drag, startPoint x: 473, startPoint y: 63, endPoint x: 43, endPoint y: 63, distance: 430.5
click at [95, 63] on div "/* Import the font first */ @import url ( ' https://fonts.googleapis.com/css2?f…" at bounding box center [771, 389] width 1352 height 685
click at [95, 146] on div "/* Import the font first */ @import url ( ' https://fonts.googleapis.com/css2?f…" at bounding box center [771, 389] width 1352 height 685
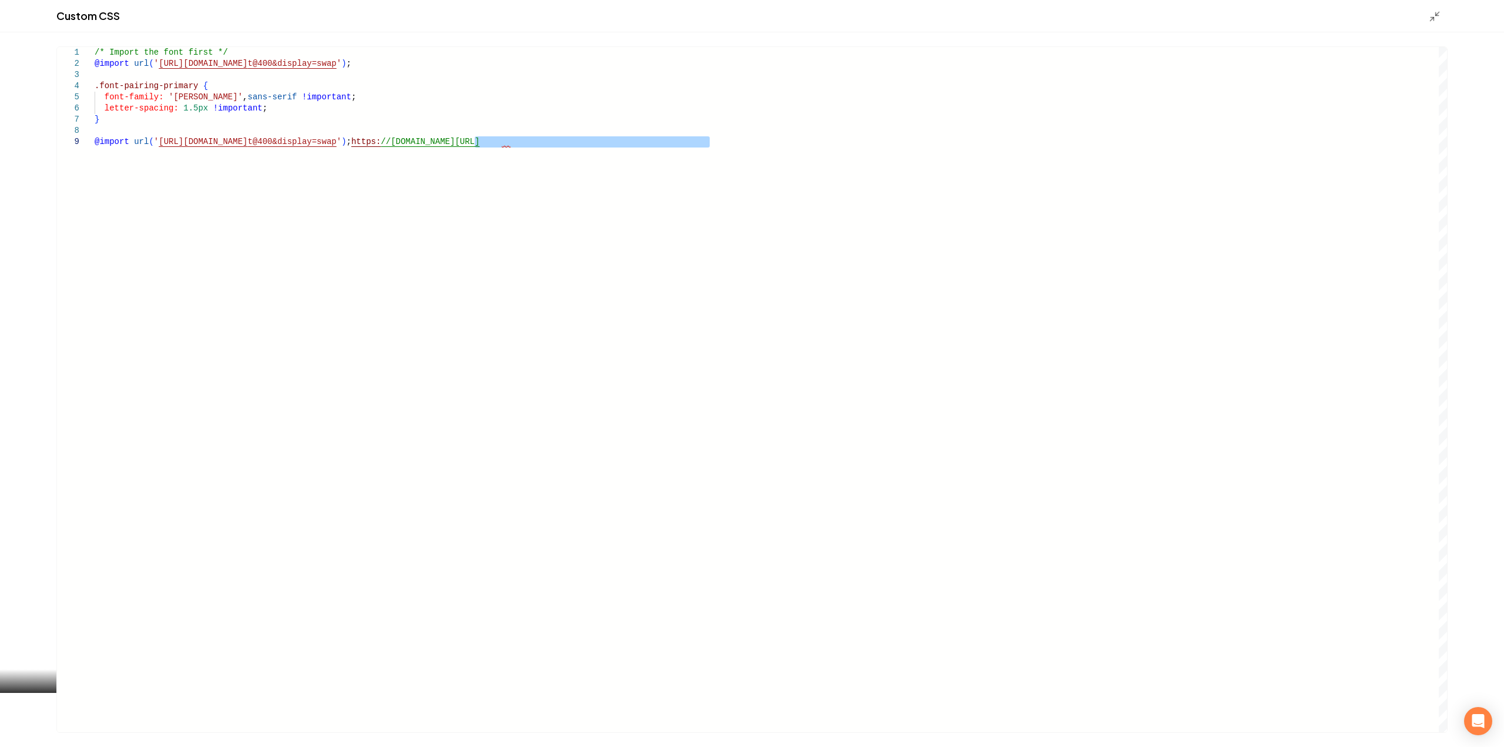
drag, startPoint x: 473, startPoint y: 143, endPoint x: 714, endPoint y: 154, distance: 241.1
click at [714, 154] on div "/* Import the font first */ @import url ( ' https://fonts.googleapis.com/css2?f…" at bounding box center [771, 389] width 1352 height 685
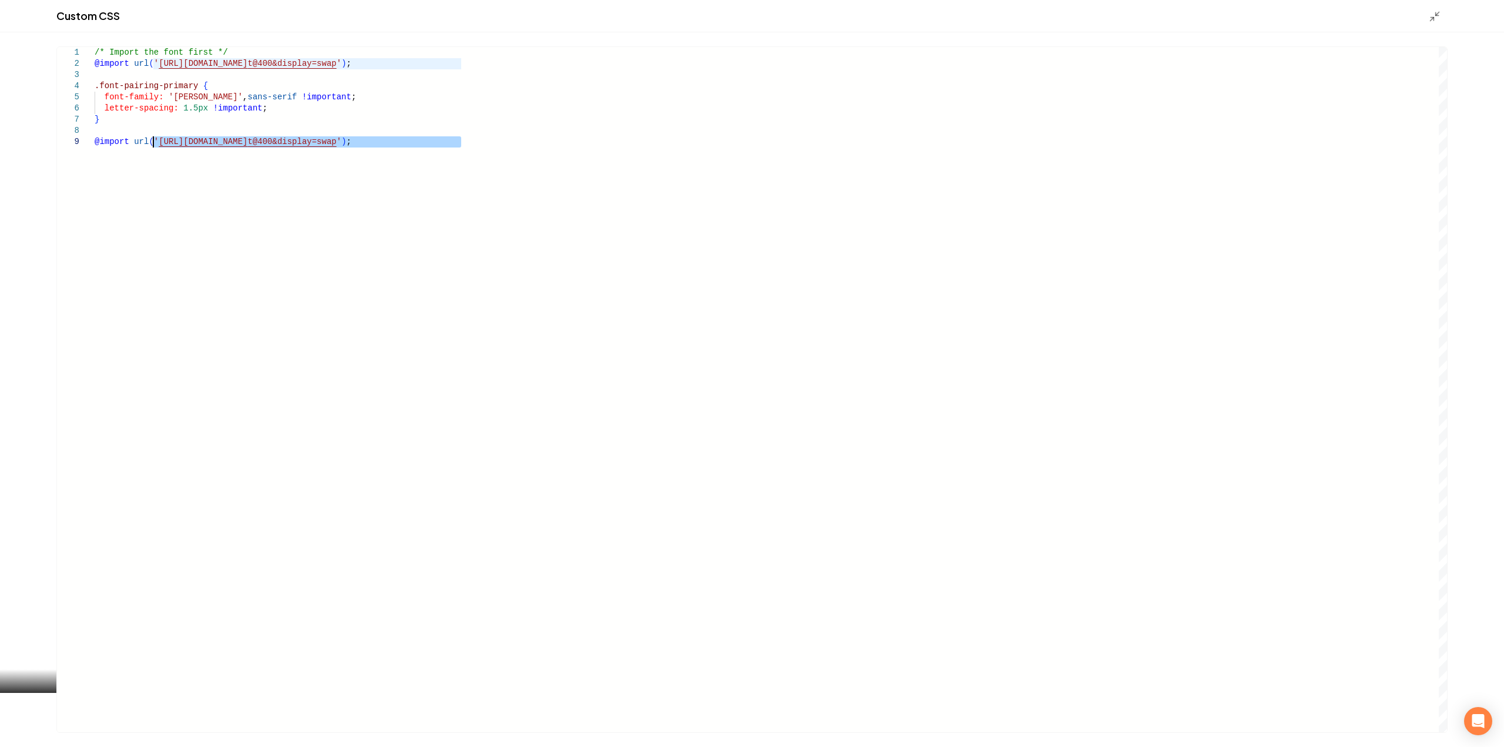
drag, startPoint x: 460, startPoint y: 139, endPoint x: 153, endPoint y: 141, distance: 307.2
click at [153, 141] on div "/* Import the font first */ @import url ( ' https://fonts.googleapis.com/css2?f…" at bounding box center [771, 389] width 1352 height 685
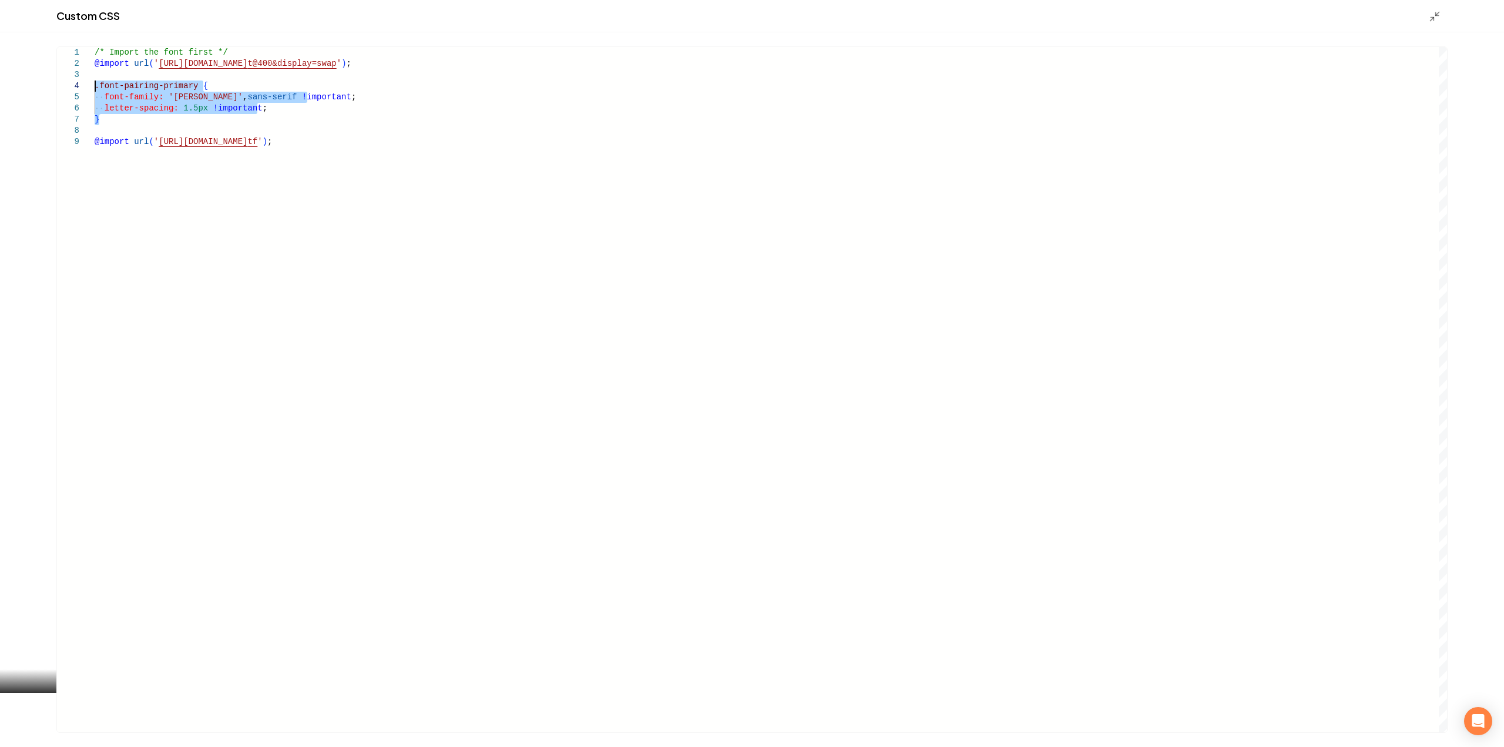
drag, startPoint x: 112, startPoint y: 120, endPoint x: 94, endPoint y: 88, distance: 37.3
click at [95, 88] on div "/* Import the font first */ @import url ( ' https://fonts.googleapis.com/css2?f…" at bounding box center [771, 389] width 1352 height 685
click at [175, 181] on div "/* Import the font first */ @import url ( ' https://fonts.googleapis.com/css2?f…" at bounding box center [771, 389] width 1352 height 685
type textarea "**********"
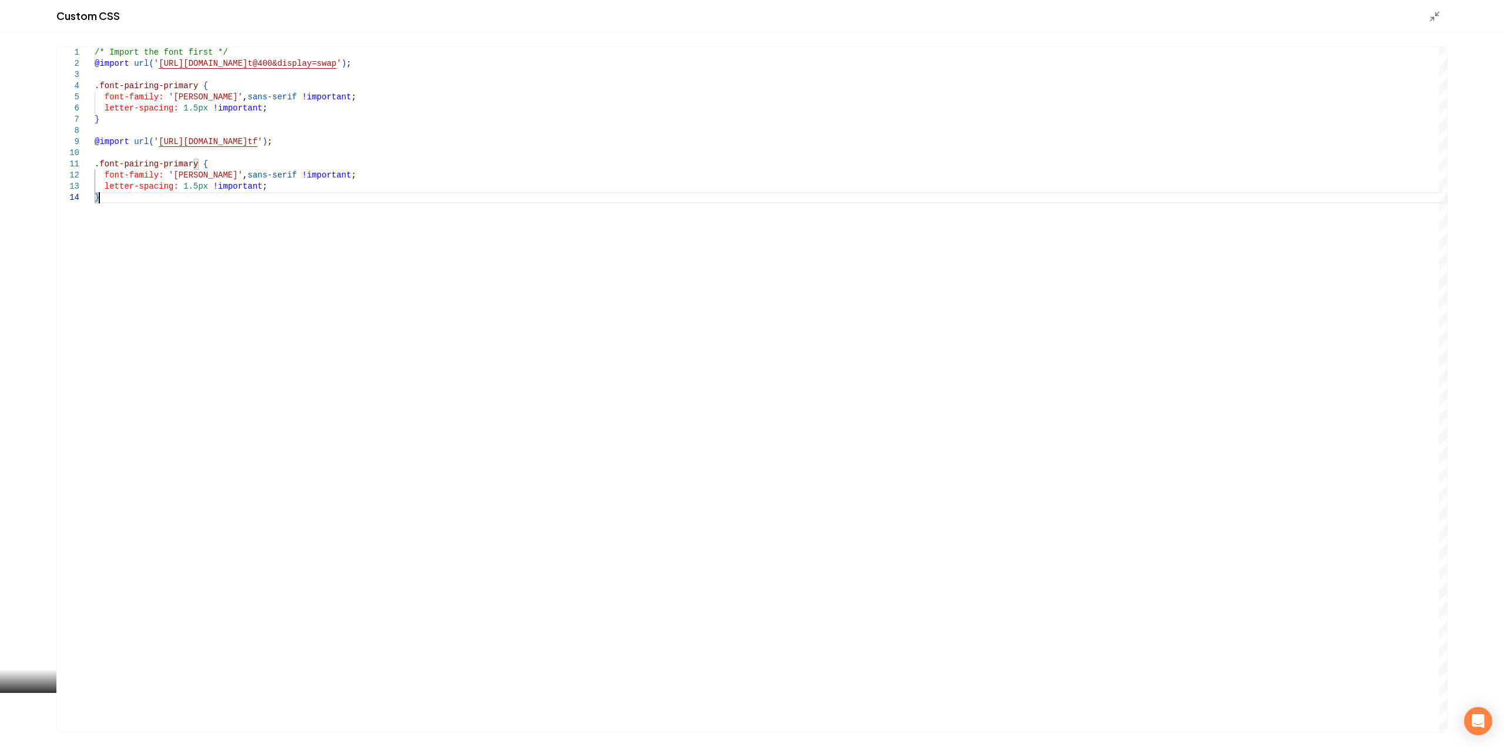
click at [182, 174] on div "/* Import the font first */ @import url ( ' https://fonts.googleapis.com/css2?f…" at bounding box center [771, 389] width 1352 height 685
click at [176, 166] on div "/* Import the font first */ @import url ( ' https://fonts.googleapis.com/css2?f…" at bounding box center [771, 389] width 1352 height 685
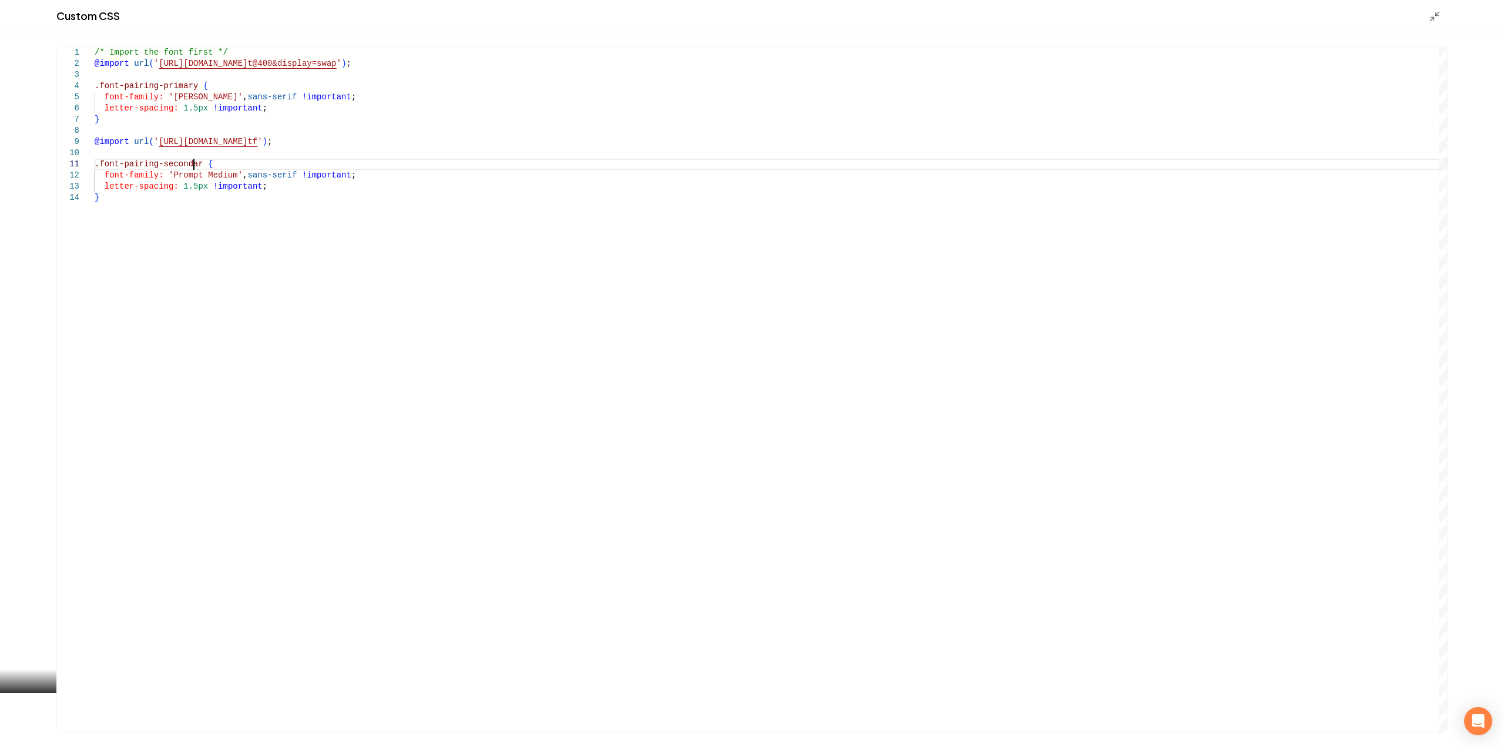
scroll to position [9, 103]
type textarea "**********"
click at [1437, 18] on icon "Main content area" at bounding box center [1434, 17] width 12 height 12
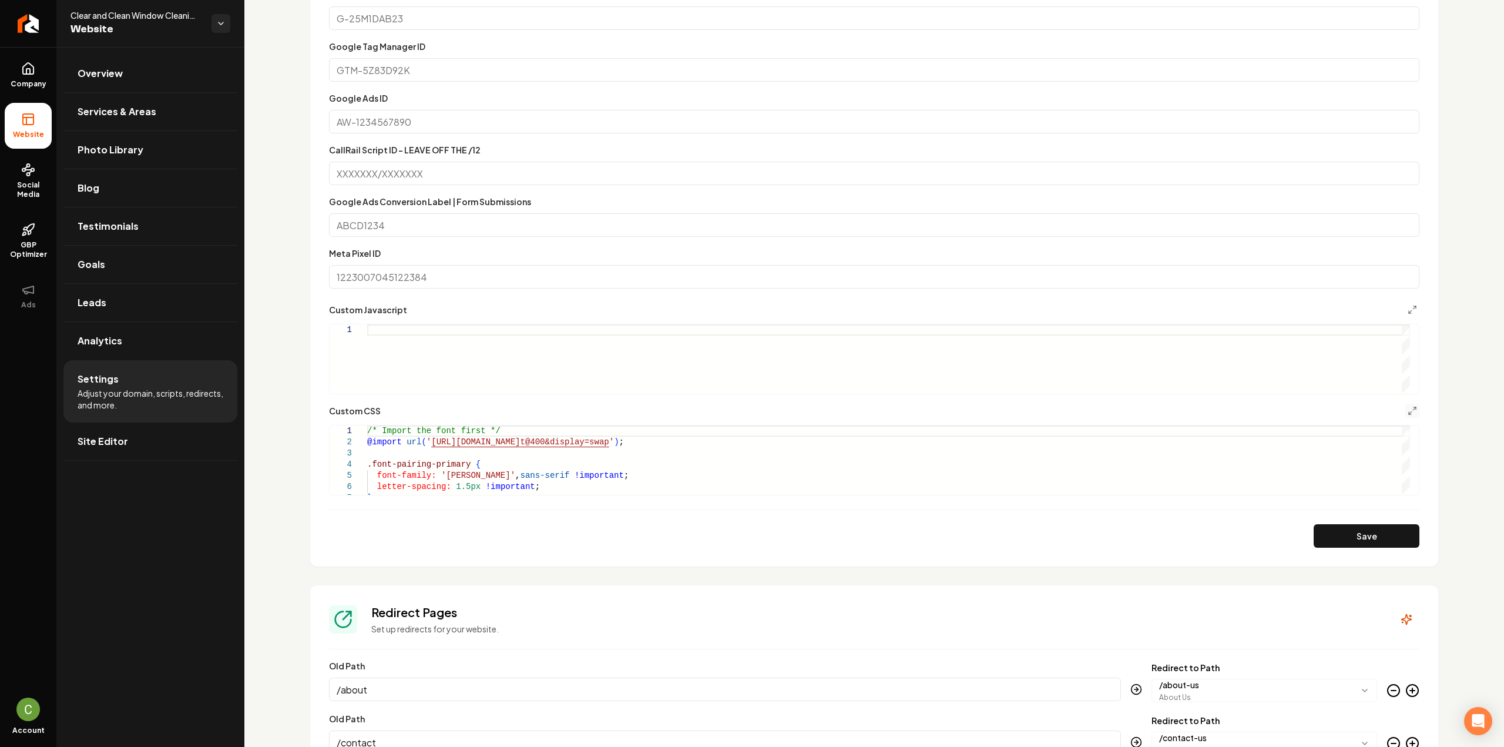
click at [1348, 545] on button "Save" at bounding box center [1366, 535] width 106 height 23
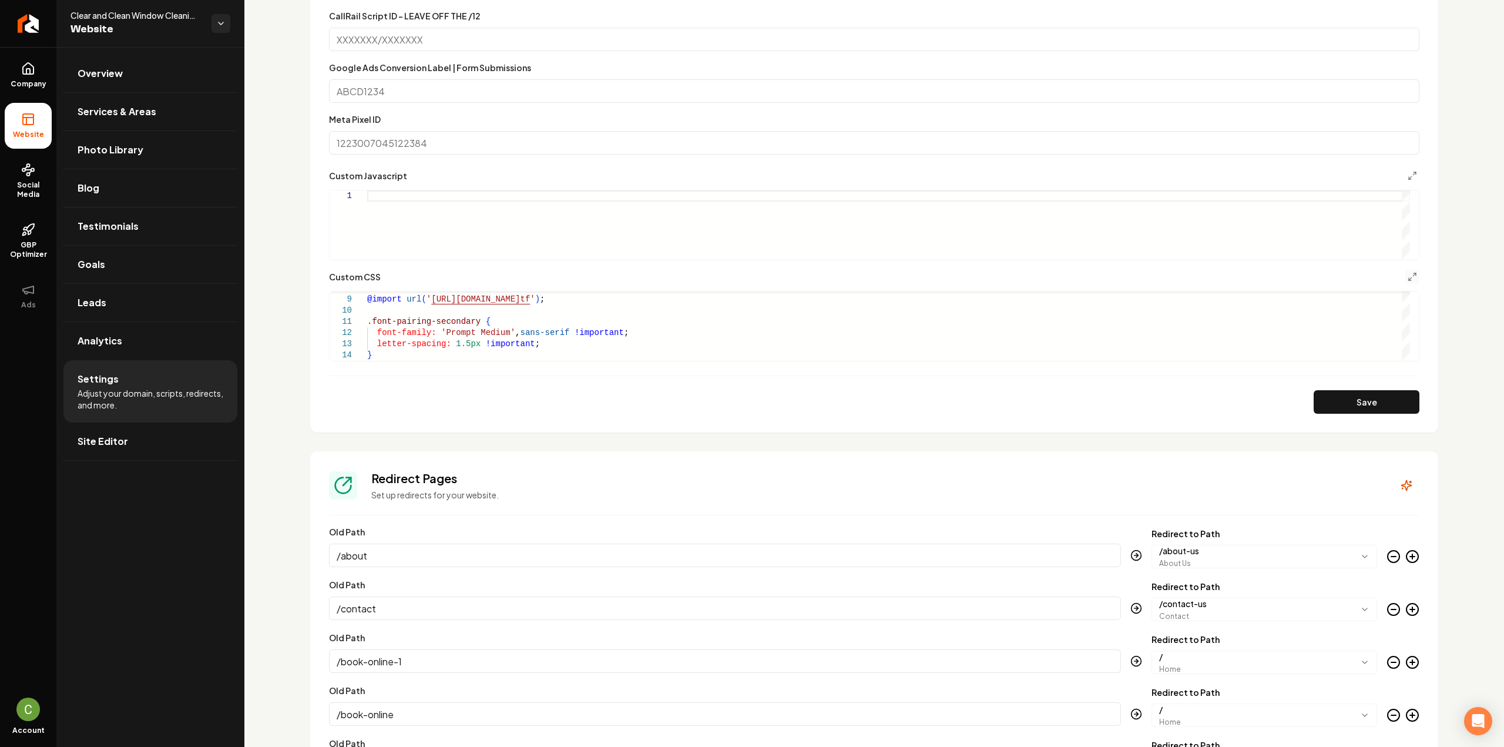
scroll to position [881, 0]
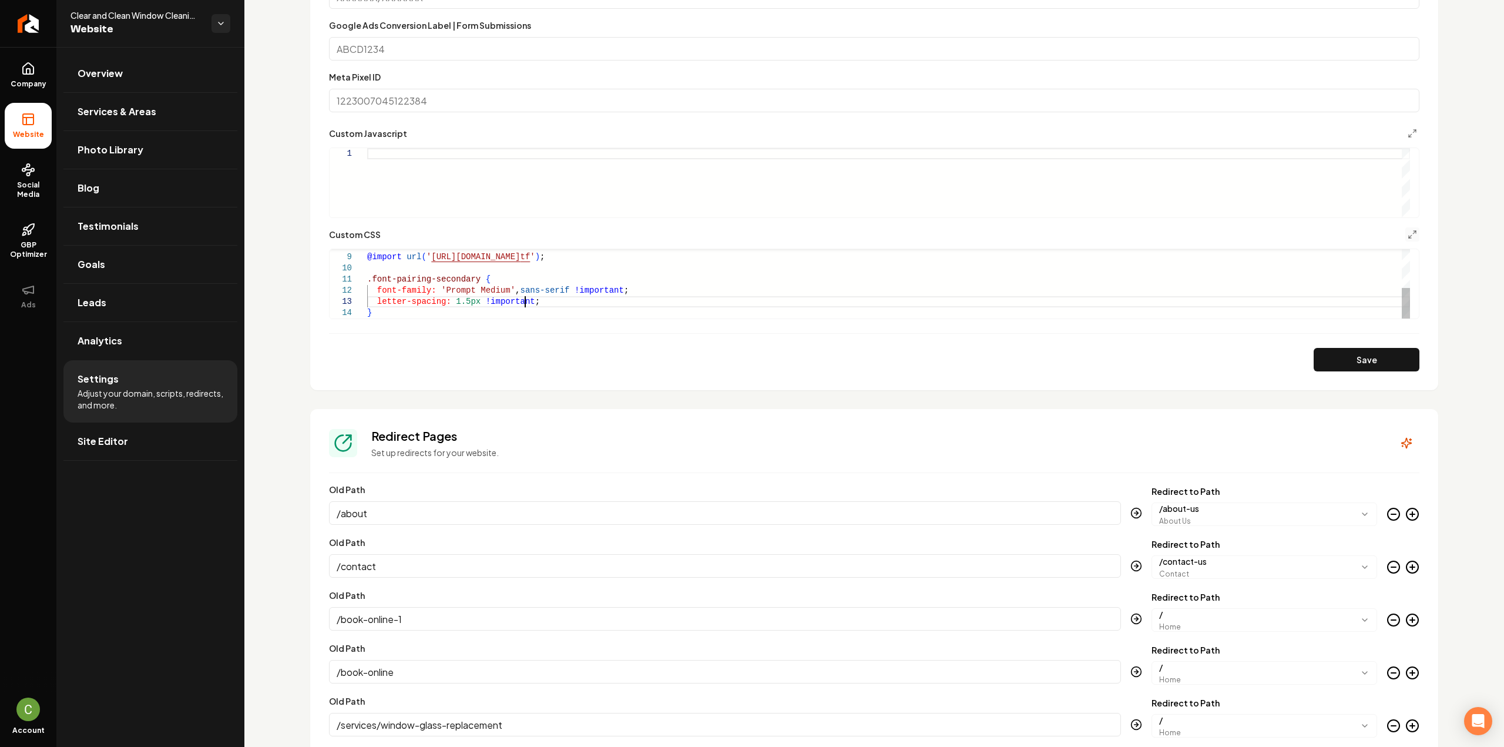
click at [545, 298] on div "@import url ( ' https://ik.imagekit.io/4wu305uo4/Prompt%20Medium.t tf ' ) ; .fo…" at bounding box center [888, 240] width 1043 height 156
click at [1331, 362] on button "Save" at bounding box center [1366, 359] width 106 height 23
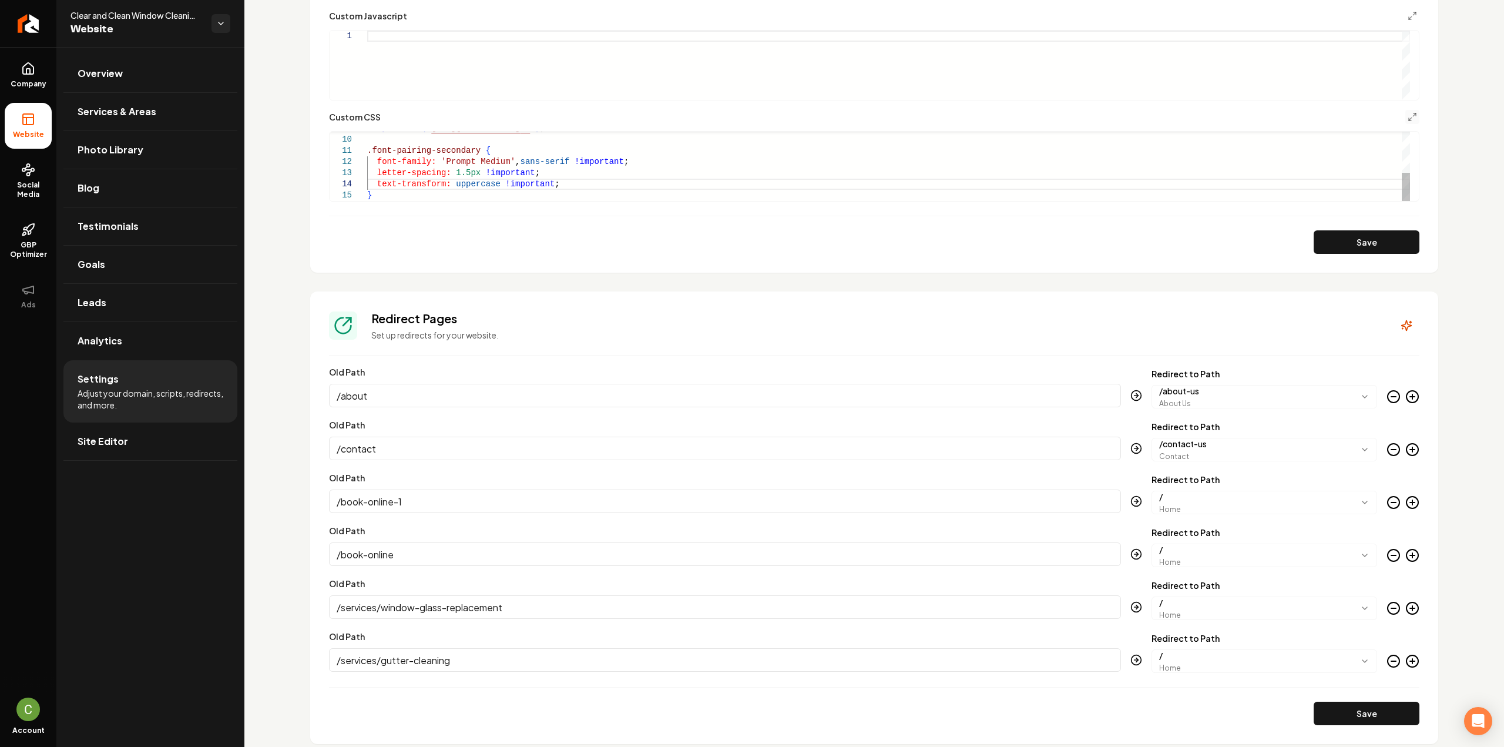
scroll to position [1057, 0]
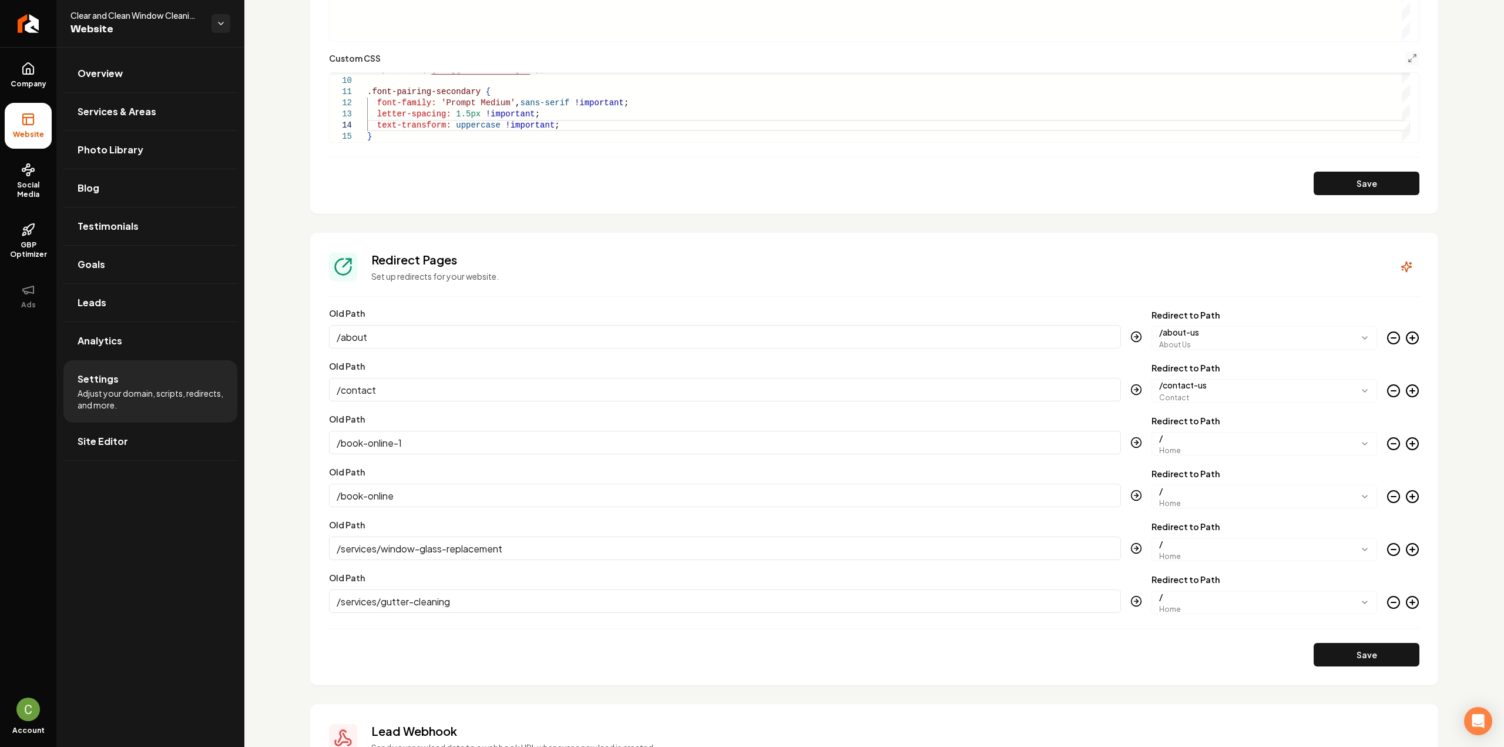
click at [402, 137] on div "@import url ( ' https://ik.imagekit.io/4wu305uo4/Prompt%20Medium.t tf ' ) ; .fo…" at bounding box center [888, 58] width 1043 height 167
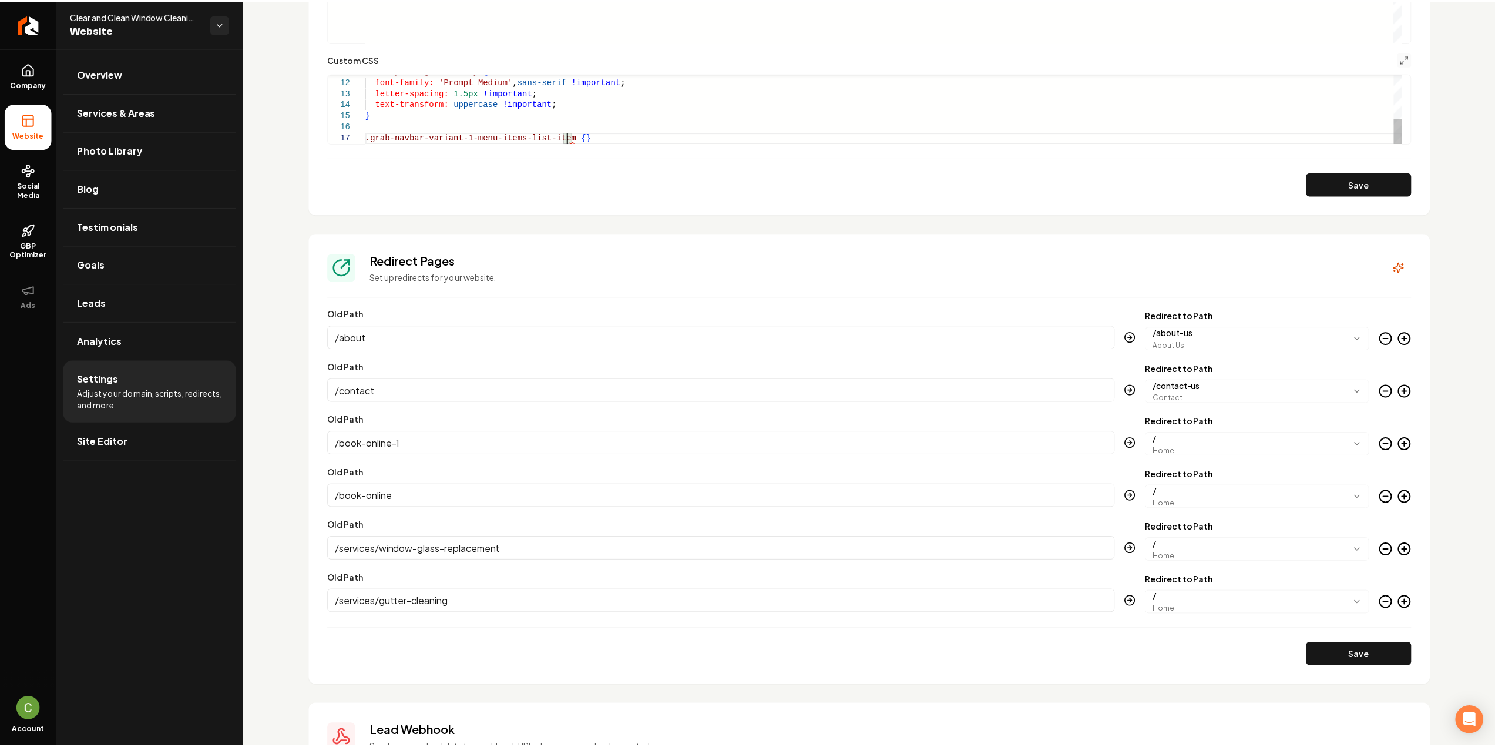
scroll to position [79, 8]
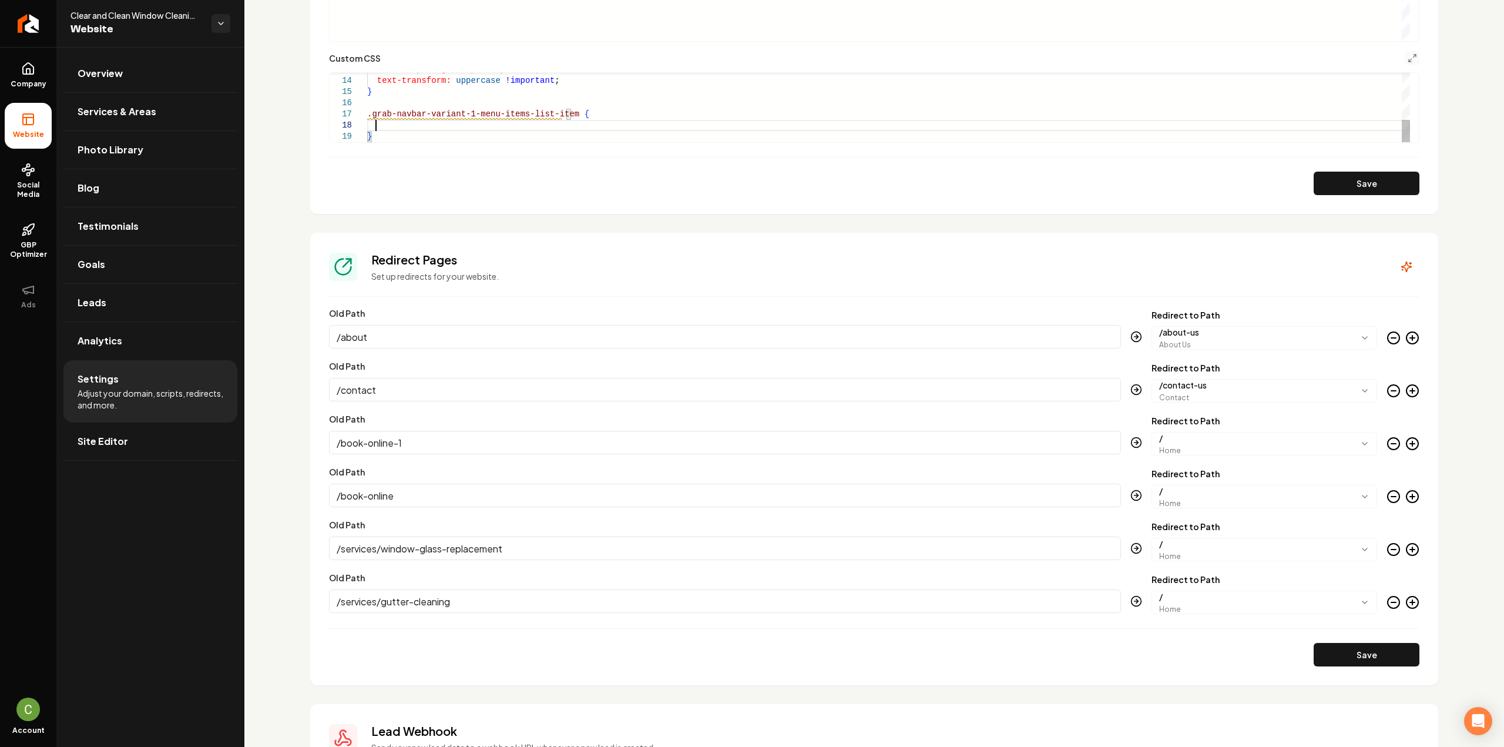
click at [556, 83] on div "letter-spacing: 1.5px !important ; text-transform: uppercase !important ; } .gr…" at bounding box center [888, 36] width 1043 height 212
click at [611, 130] on div "letter-spacing: 1.5px !important ; text-transform: uppercase !important ; } .gr…" at bounding box center [888, 36] width 1043 height 212
click at [1331, 189] on button "Save" at bounding box center [1366, 183] width 106 height 23
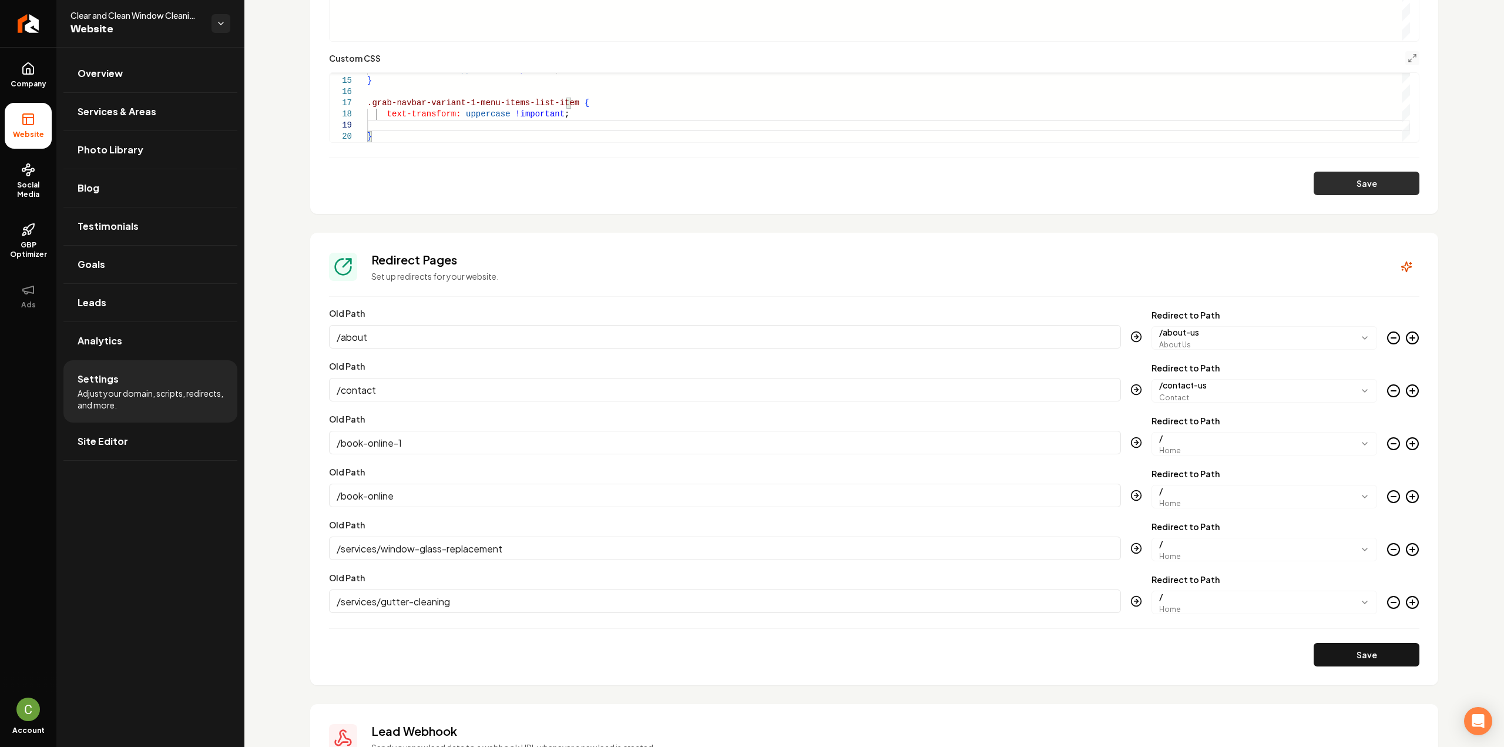
type textarea "**********"
drag, startPoint x: 22, startPoint y: 30, endPoint x: 40, endPoint y: 26, distance: 18.0
click at [22, 30] on icon "Return to dashboard" at bounding box center [28, 23] width 19 height 19
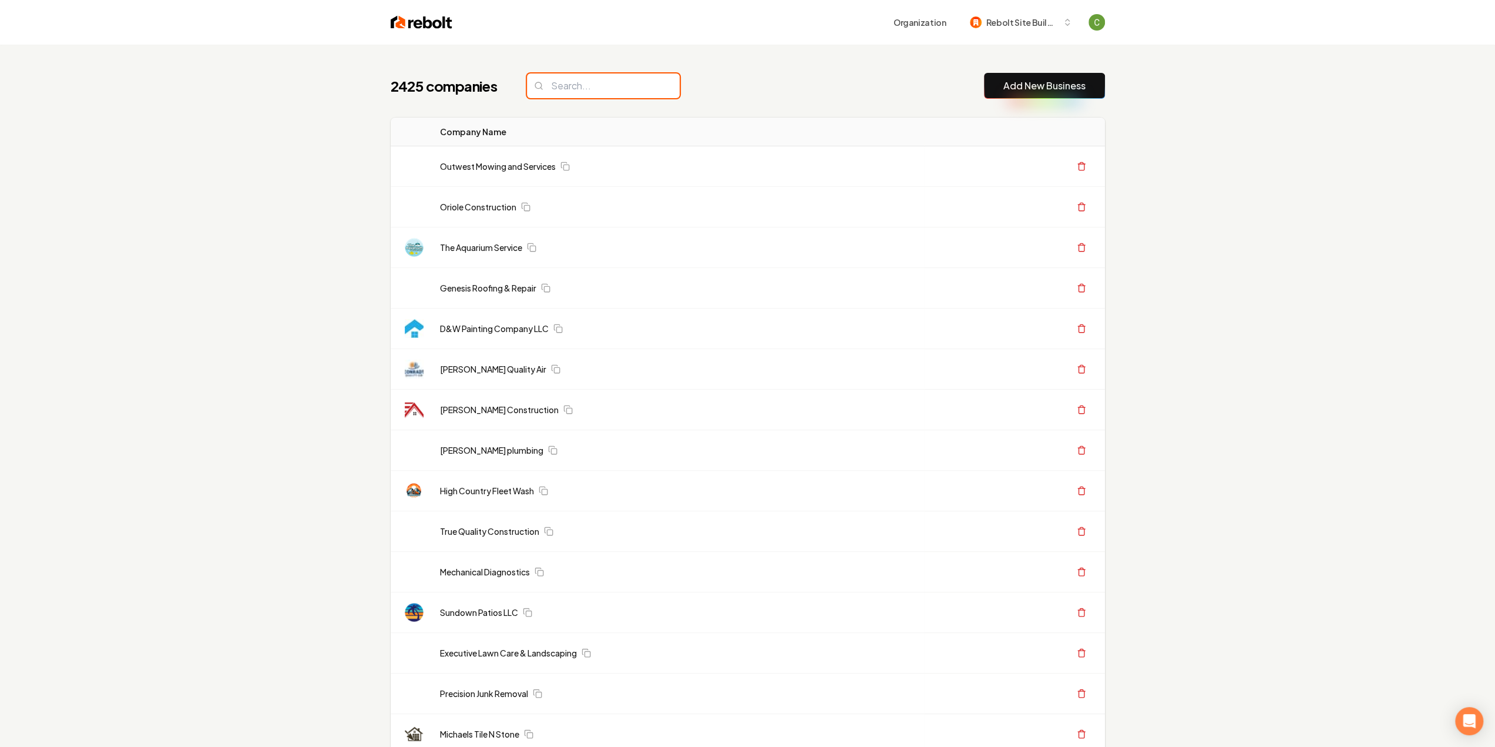
click at [594, 95] on input "search" at bounding box center [603, 85] width 153 height 25
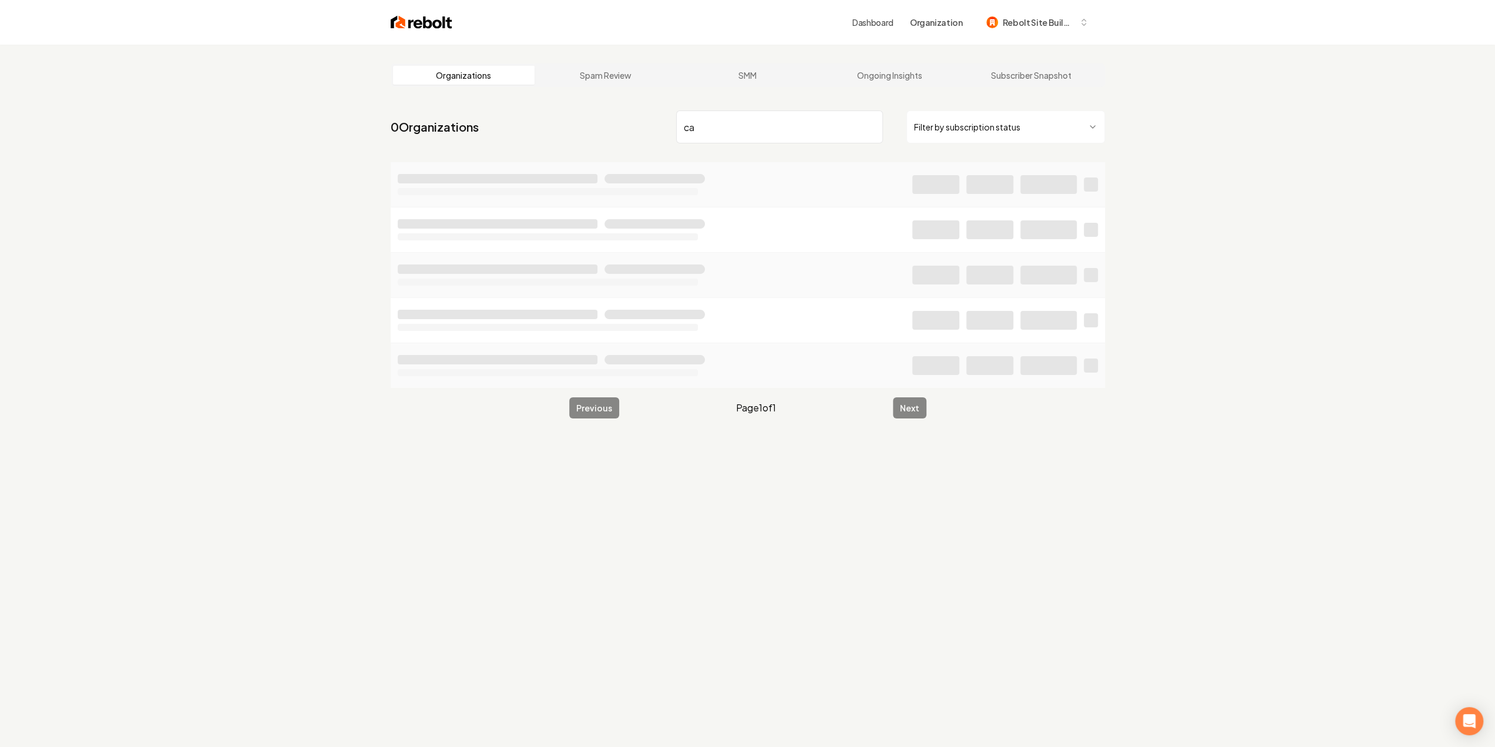
type input "c"
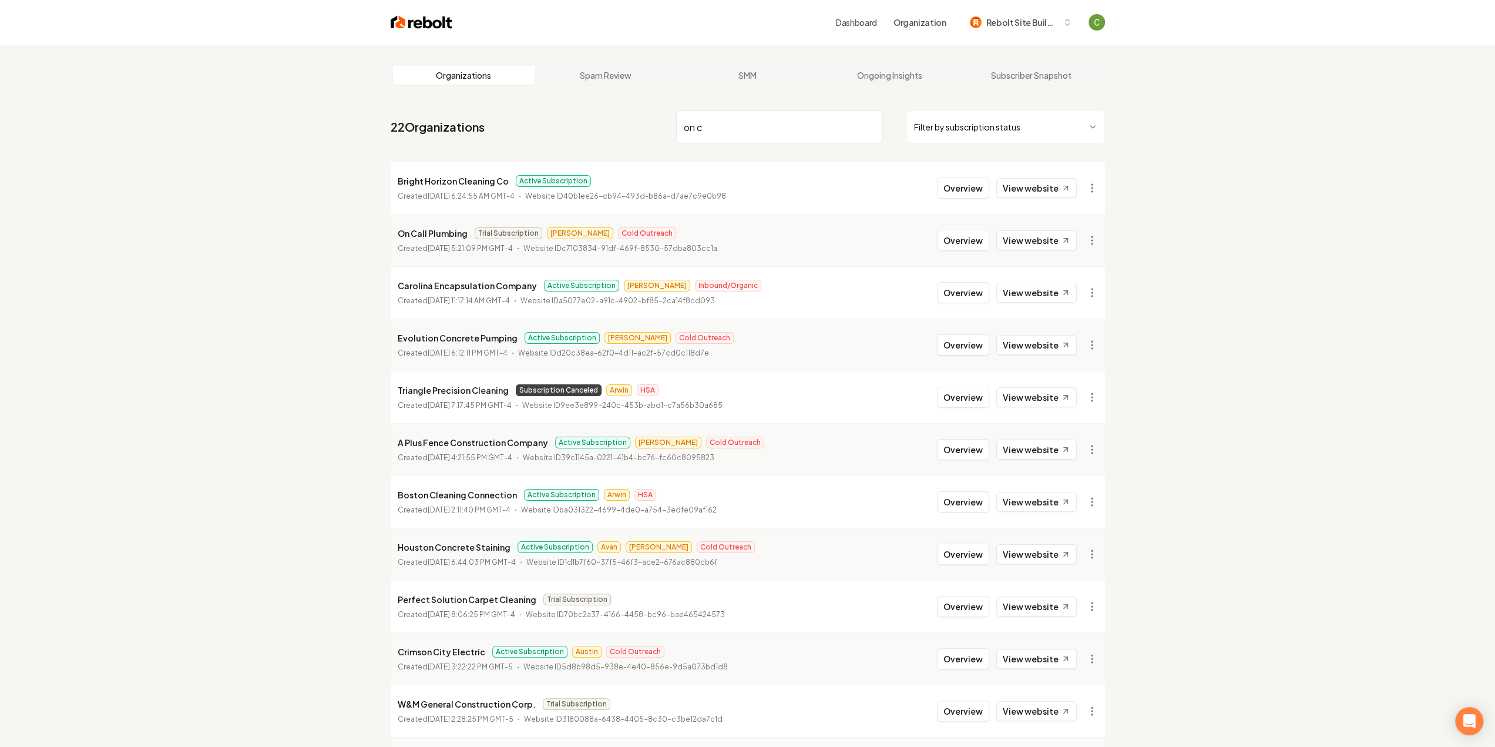
type input "on c"
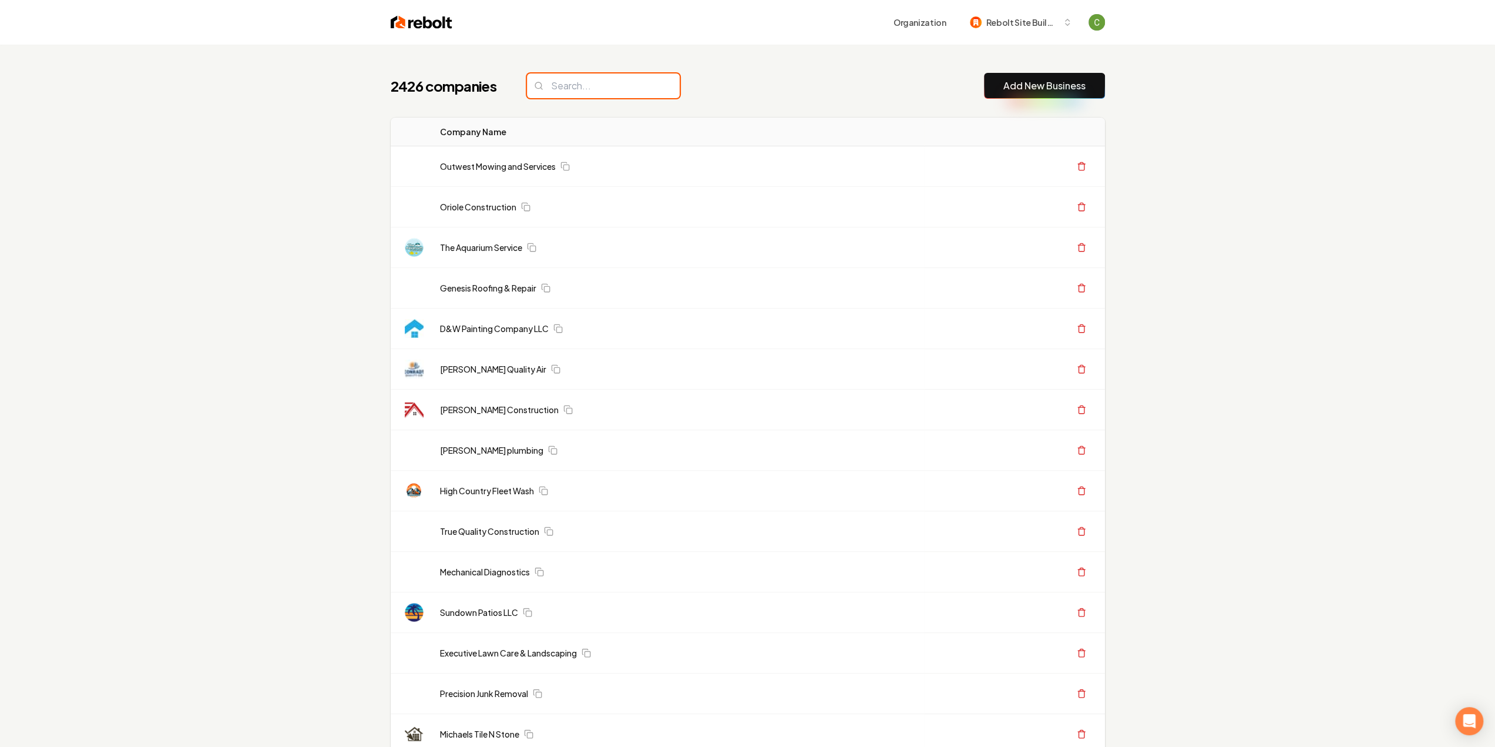
click at [560, 92] on input "search" at bounding box center [603, 85] width 153 height 25
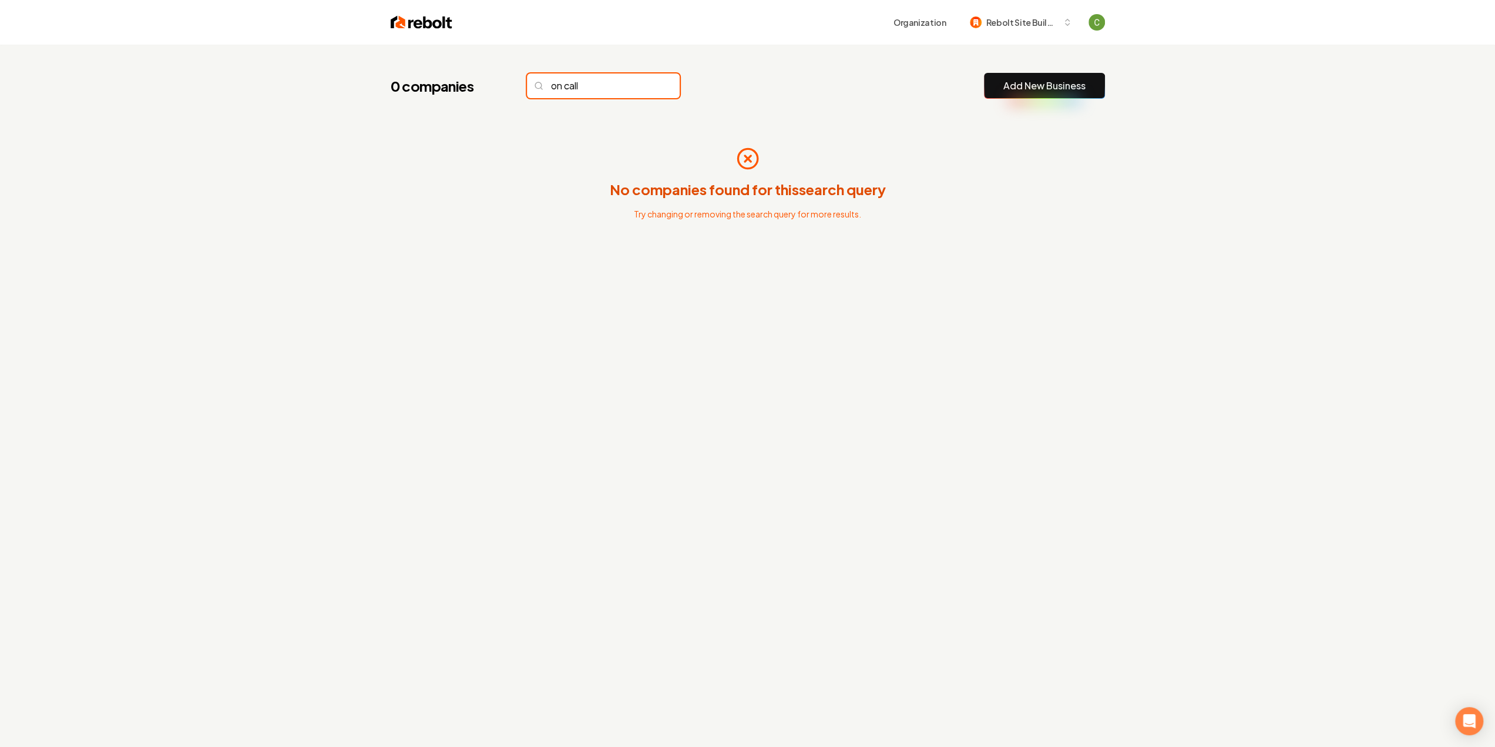
type input "on call"
drag, startPoint x: 405, startPoint y: 460, endPoint x: 418, endPoint y: 455, distance: 13.4
click at [405, 462] on div "0 companies on call Add New Business No companies found for this search query T…" at bounding box center [747, 418] width 1495 height 747
click at [650, 87] on input "on call" at bounding box center [603, 85] width 153 height 25
click at [645, 88] on input "on call" at bounding box center [603, 85] width 153 height 25
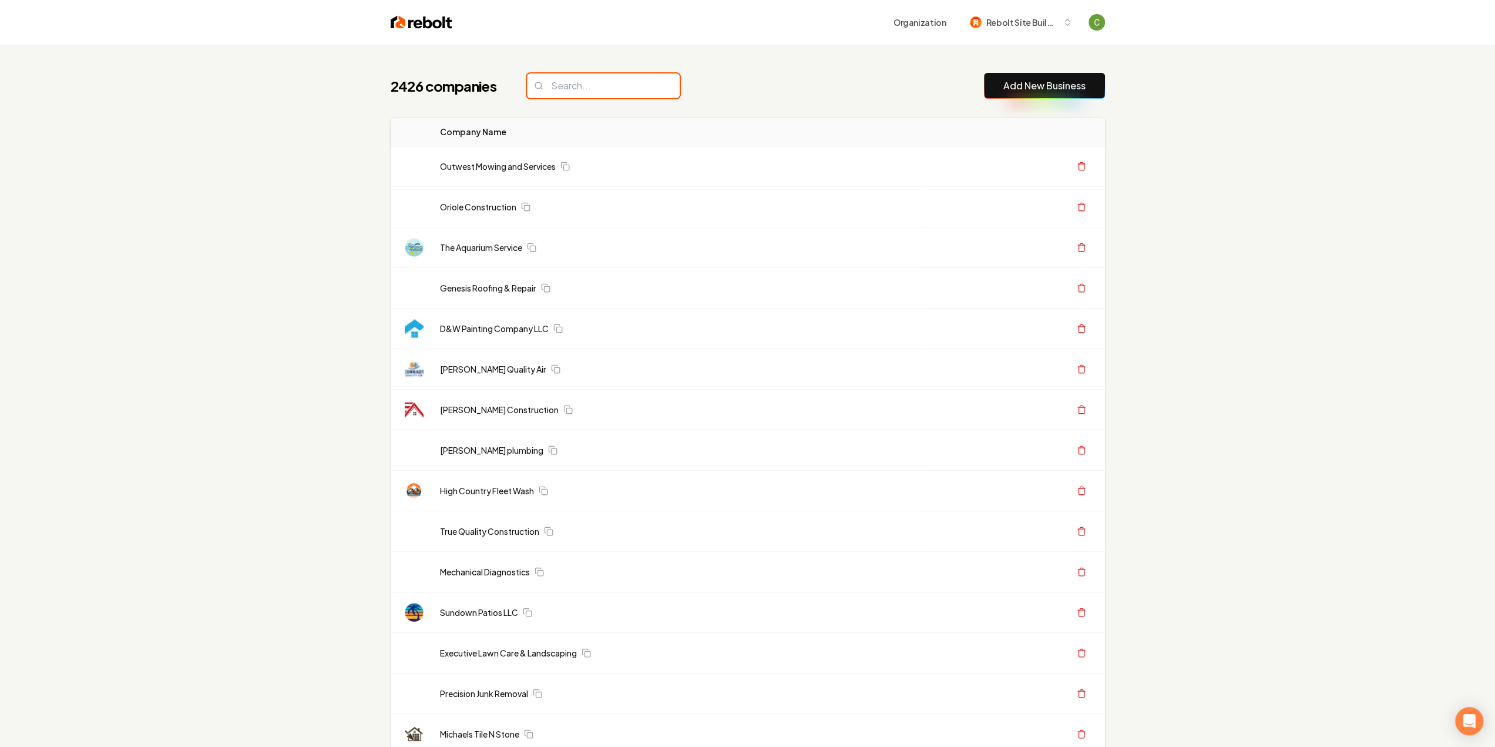
click at [607, 86] on input "search" at bounding box center [603, 85] width 153 height 25
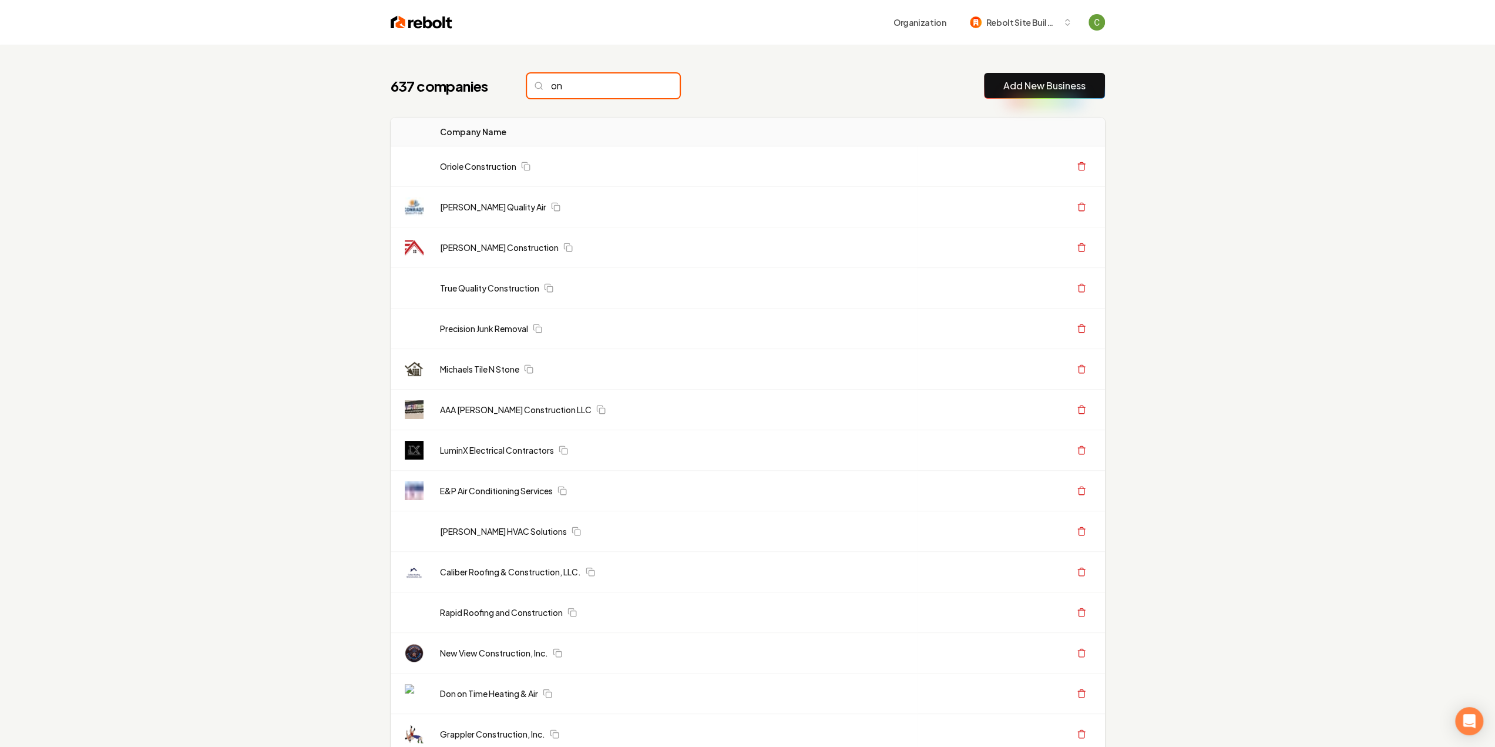
type input "o"
click at [614, 85] on input "search" at bounding box center [603, 85] width 153 height 25
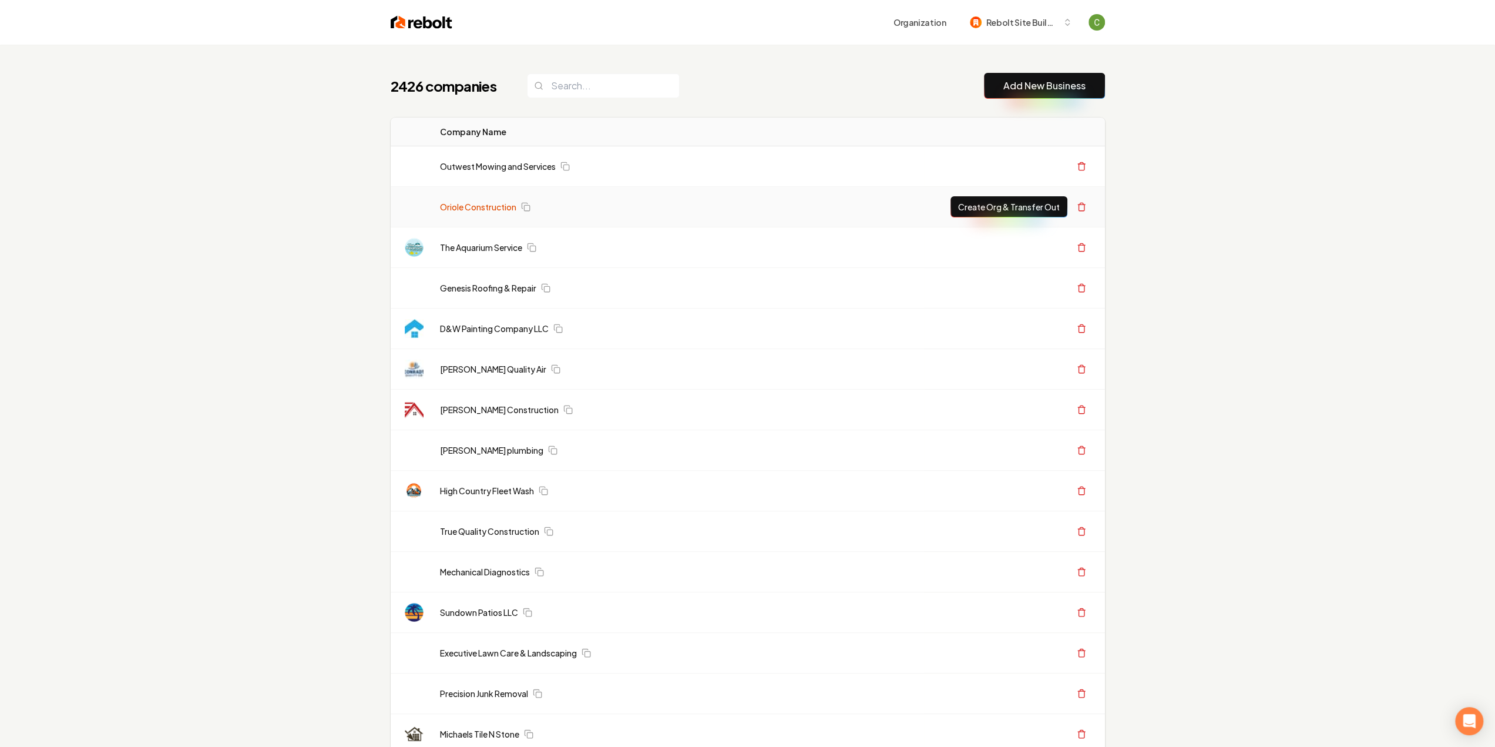
click at [507, 165] on link "Outwest Mowing and Services" at bounding box center [498, 166] width 116 height 12
click at [510, 164] on link "Outwest Mowing and Services" at bounding box center [498, 166] width 116 height 12
drag, startPoint x: 592, startPoint y: 224, endPoint x: 291, endPoint y: 171, distance: 305.4
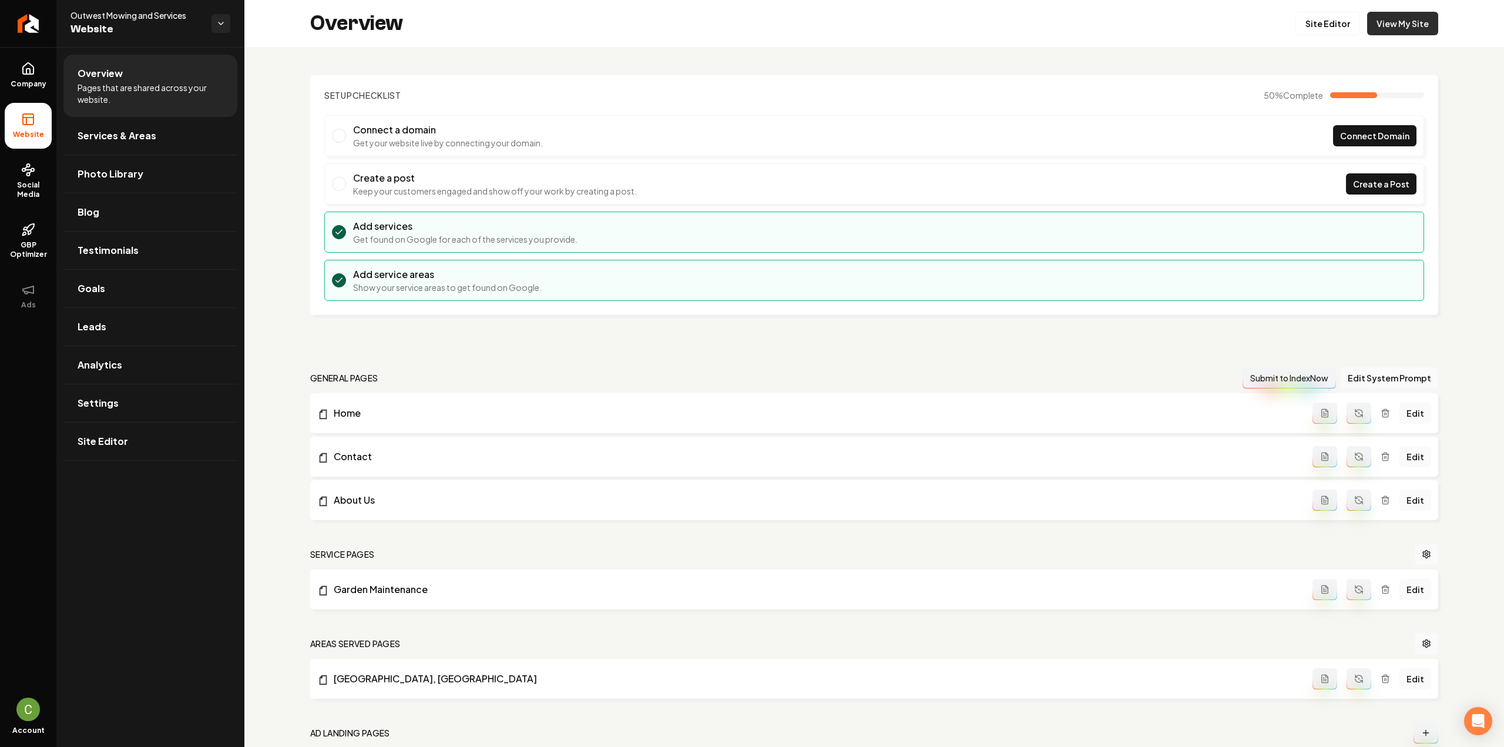
click at [1401, 28] on link "View My Site" at bounding box center [1402, 23] width 71 height 23
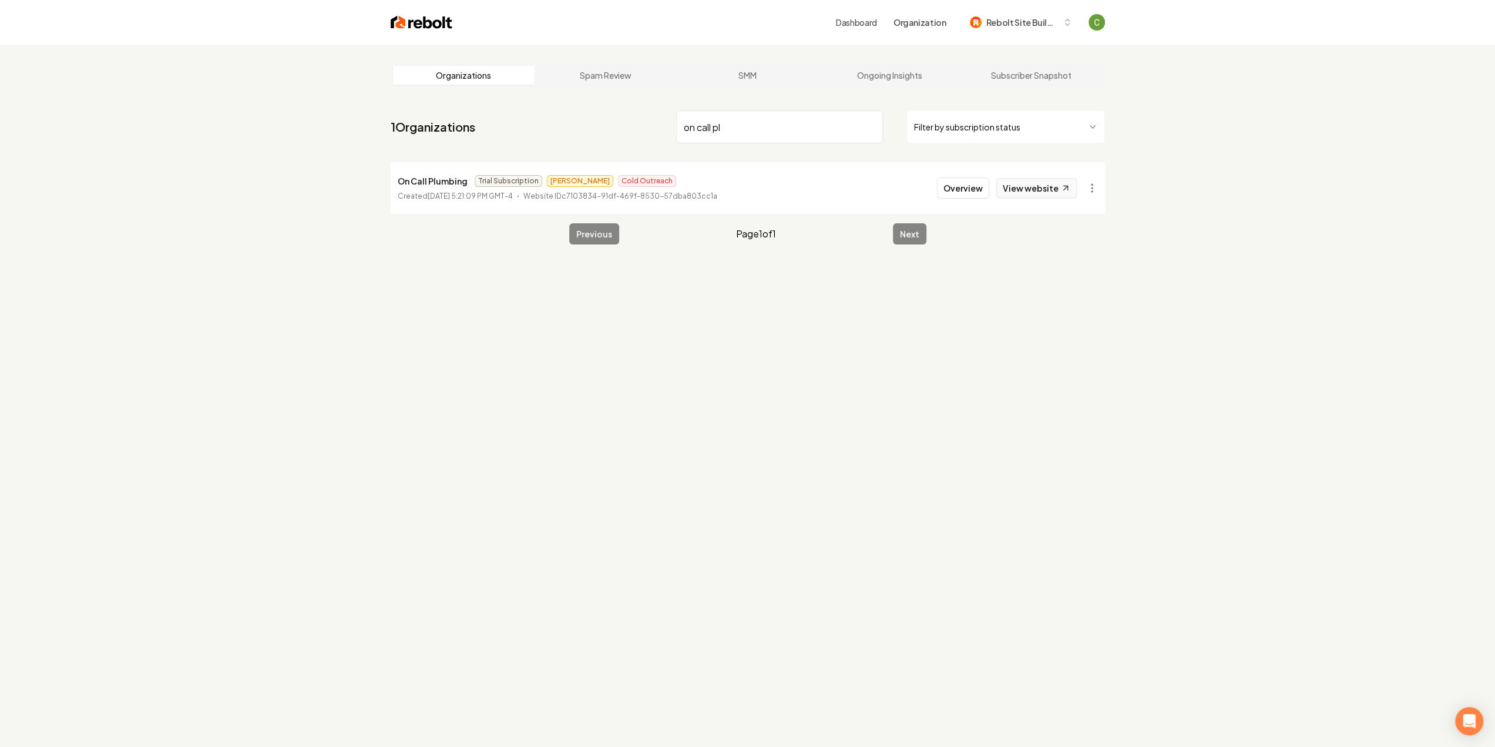
type input "on call pl"
click at [1014, 189] on link "View website" at bounding box center [1036, 188] width 80 height 20
click at [967, 196] on button "Overview" at bounding box center [963, 187] width 52 height 21
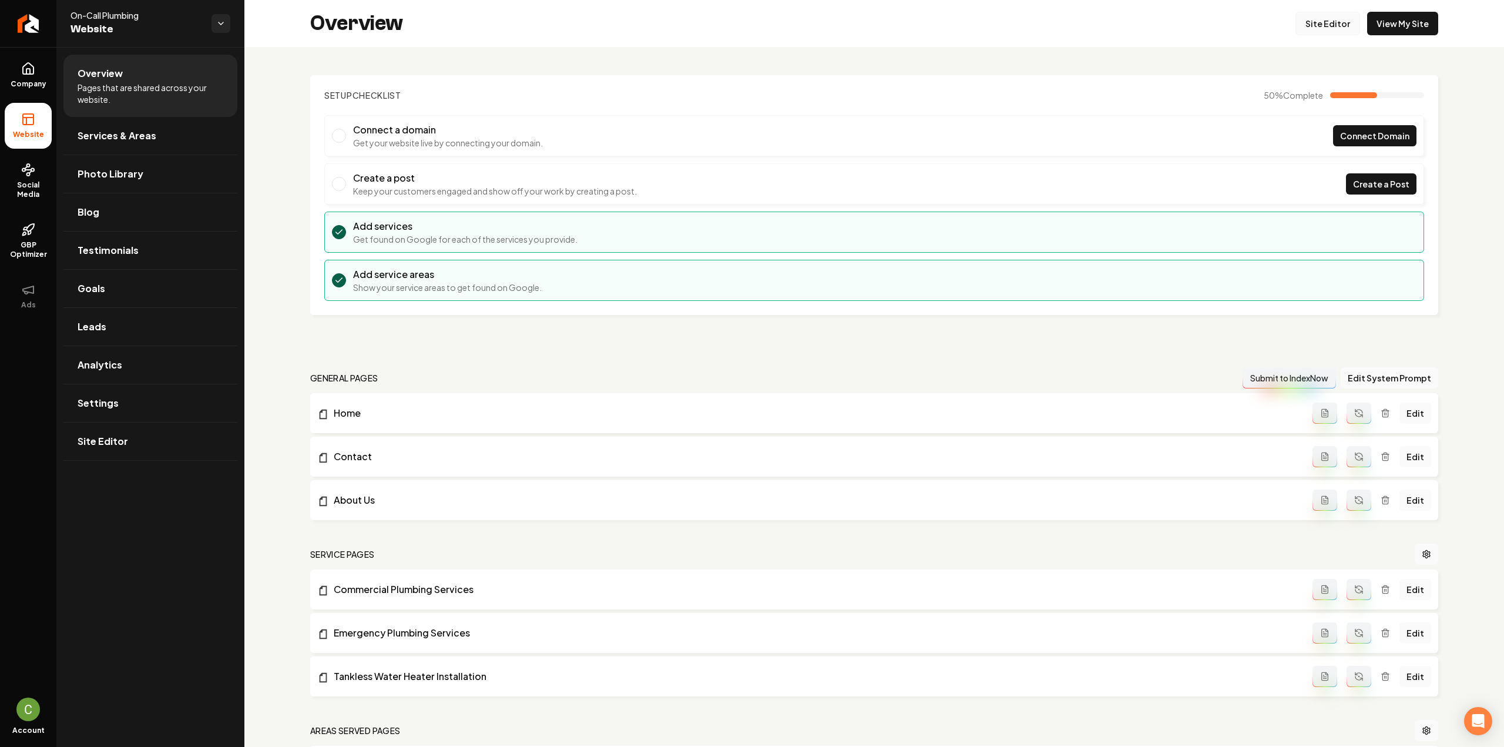
click at [1312, 26] on link "Site Editor" at bounding box center [1327, 23] width 65 height 23
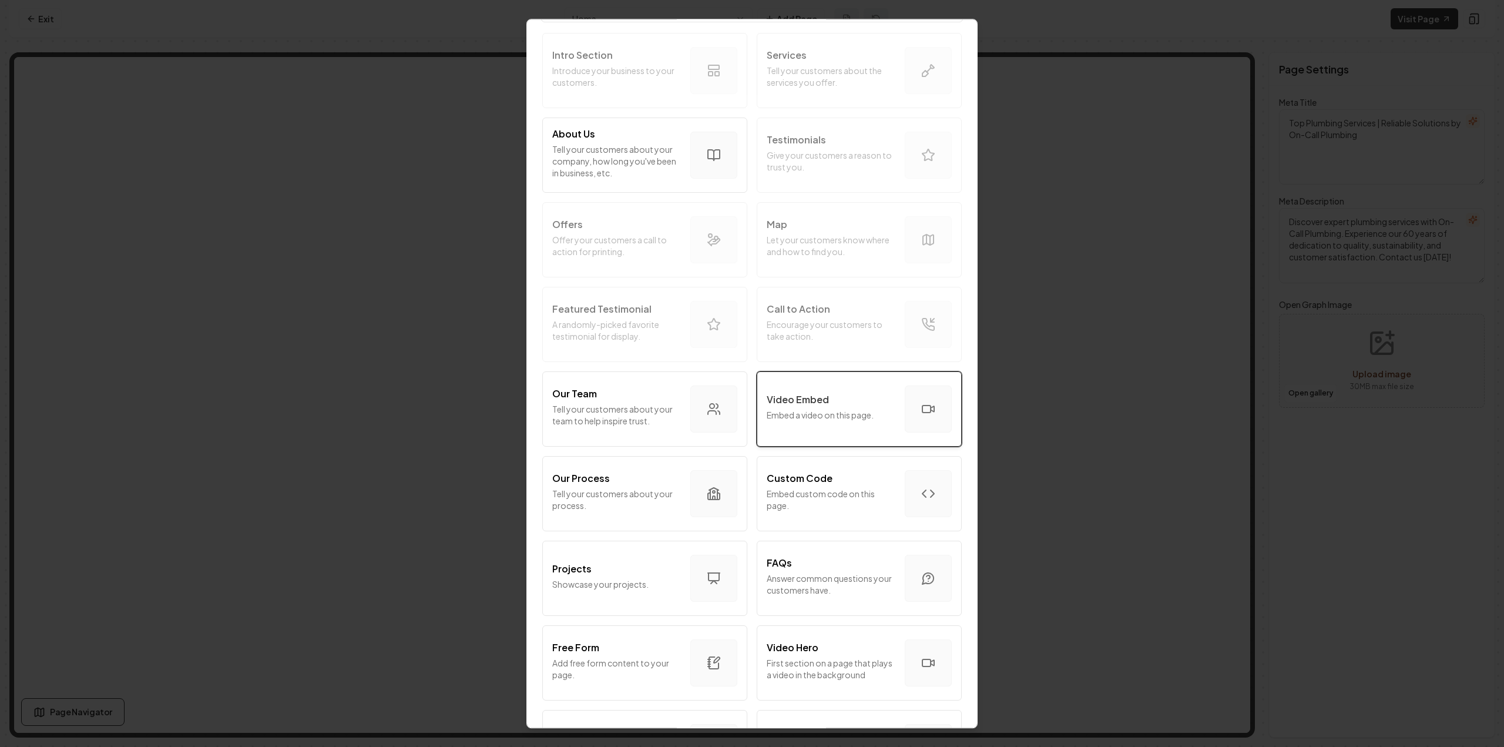
scroll to position [176, 0]
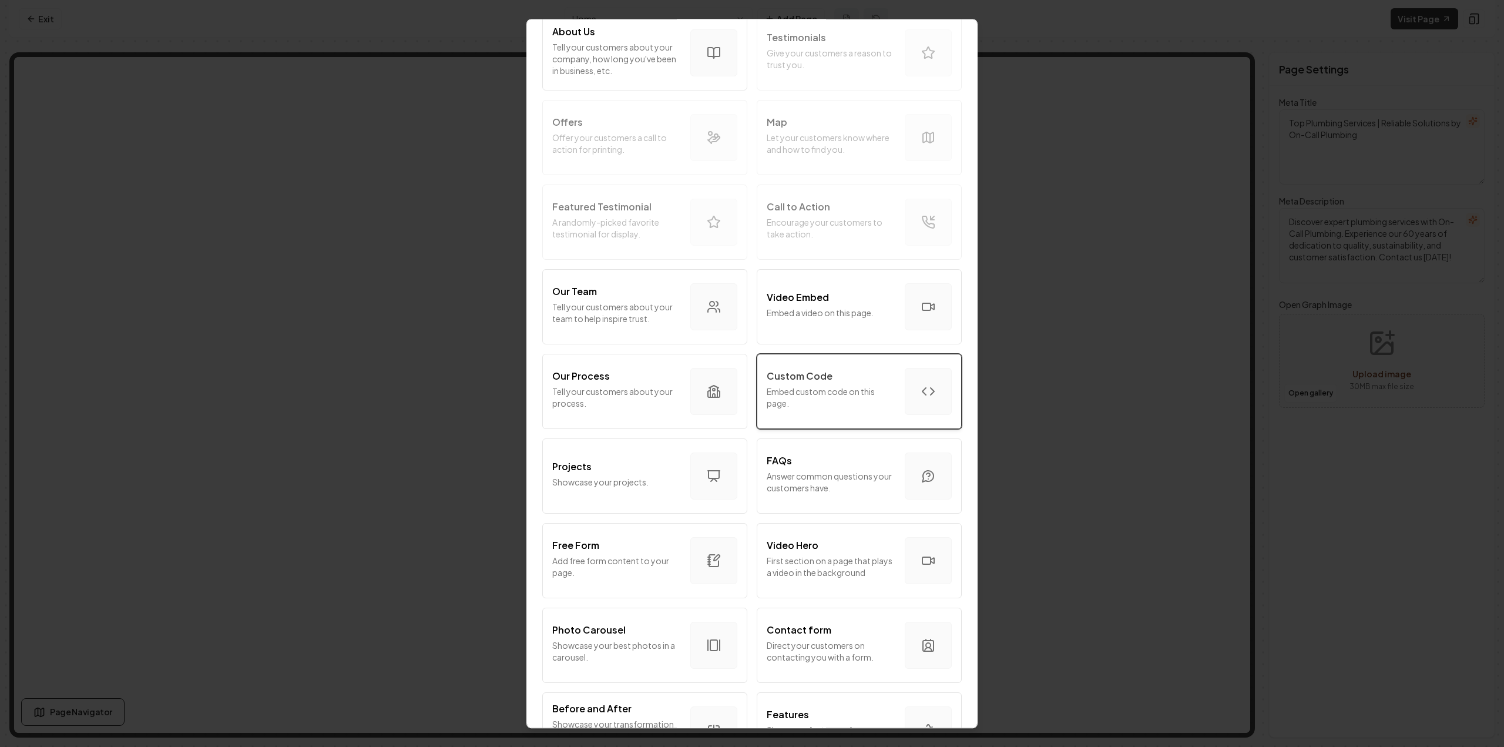
click at [822, 401] on p "Embed custom code on this page." at bounding box center [830, 396] width 129 height 23
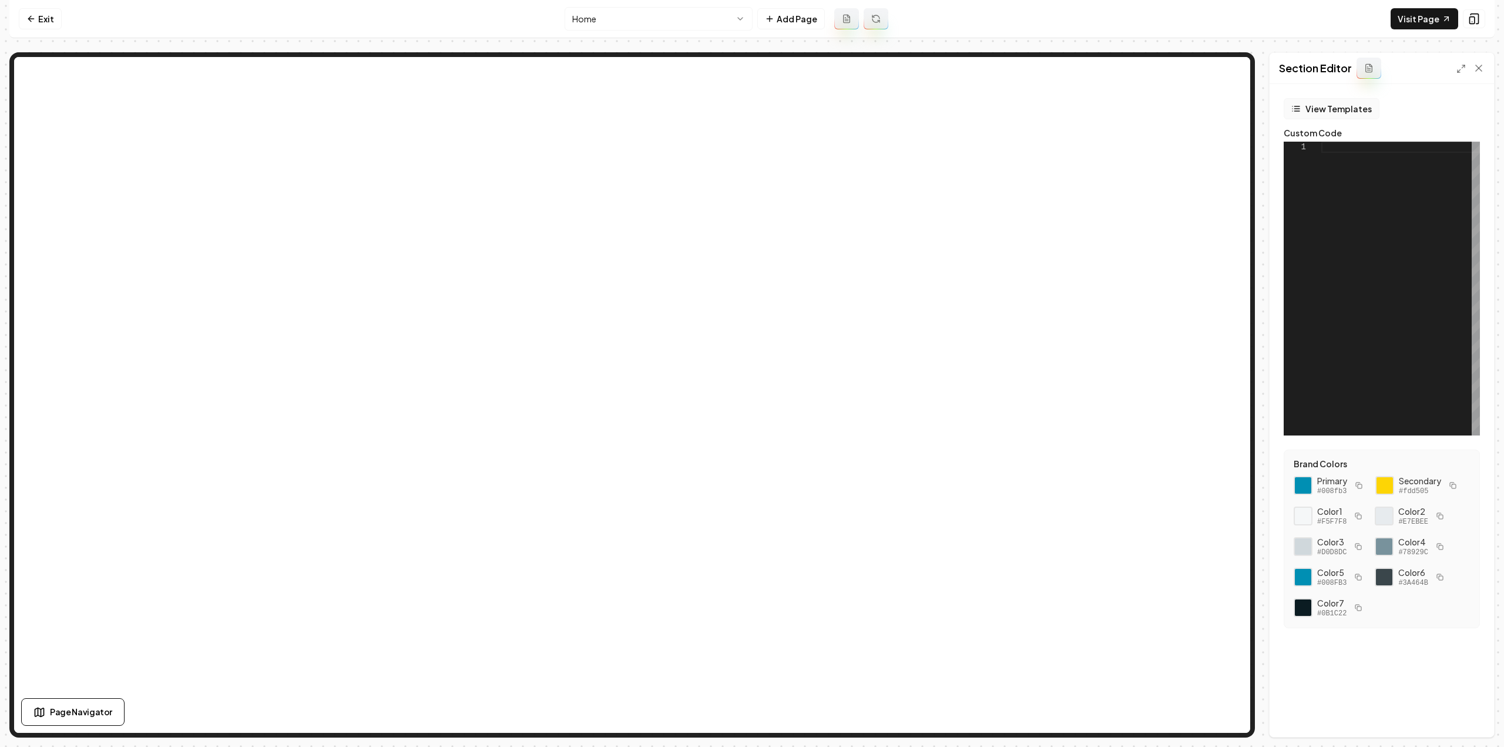
click at [1326, 108] on button "View Templates" at bounding box center [1331, 108] width 96 height 21
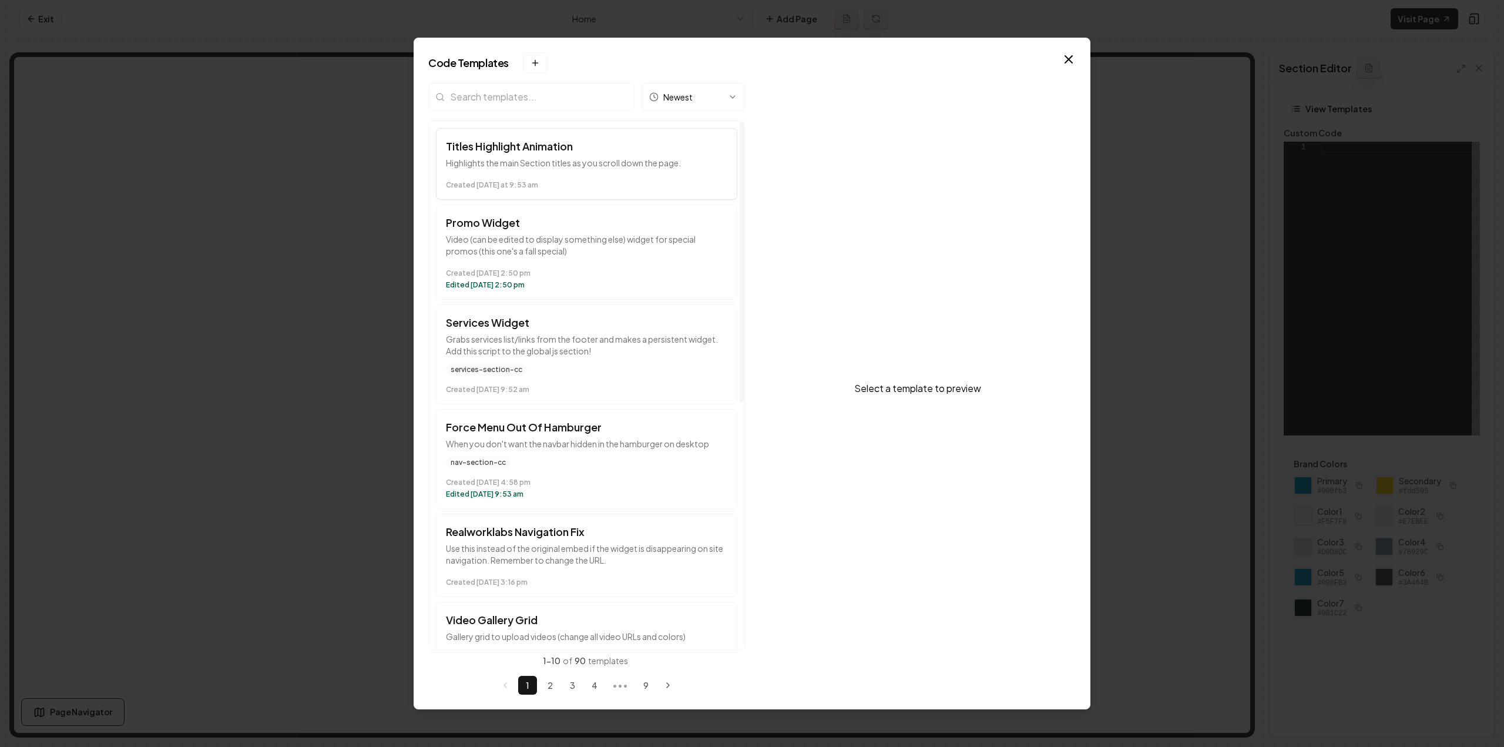
click at [519, 136] on button "Titles Highlight Animation Highlights the main Section titles as you scroll dow…" at bounding box center [586, 164] width 301 height 72
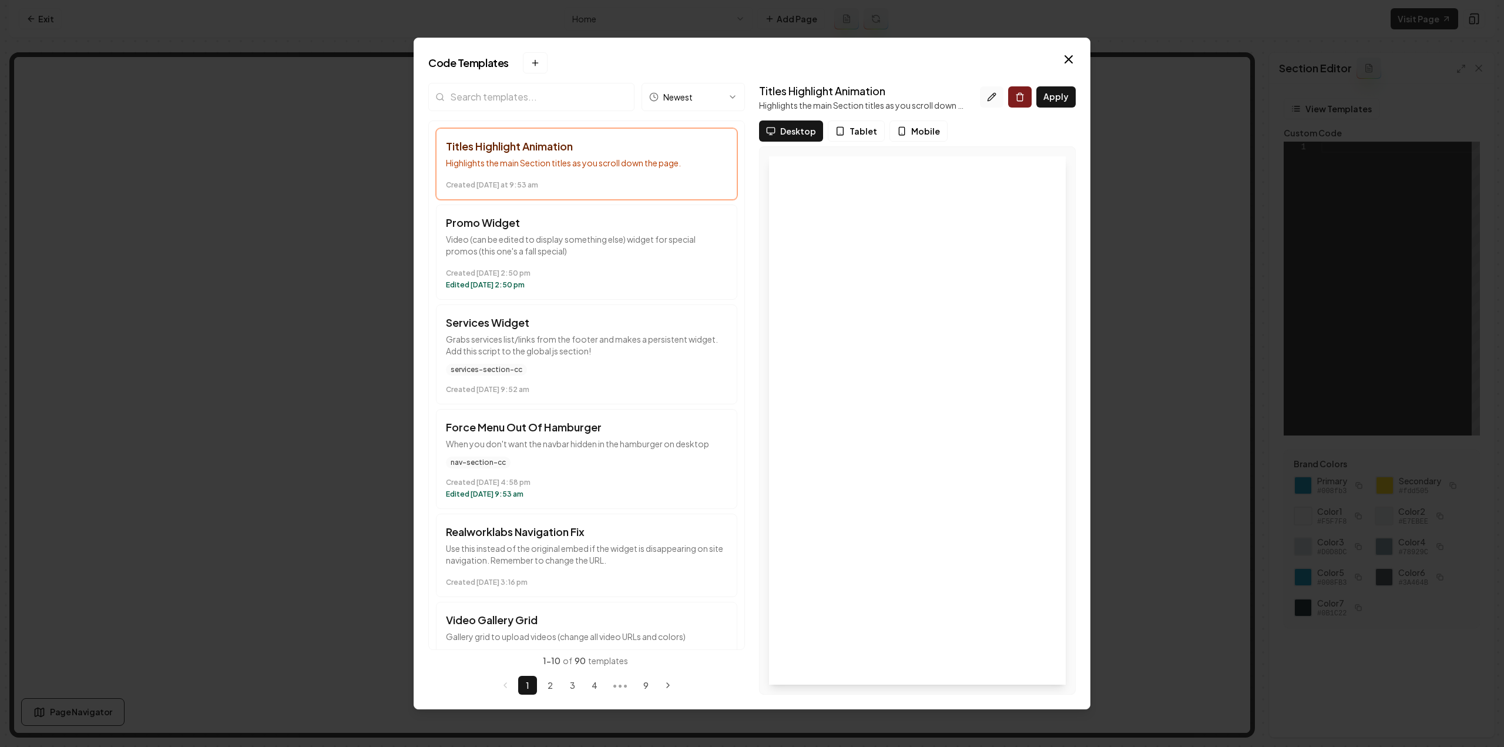
click at [989, 95] on icon at bounding box center [991, 96] width 9 height 9
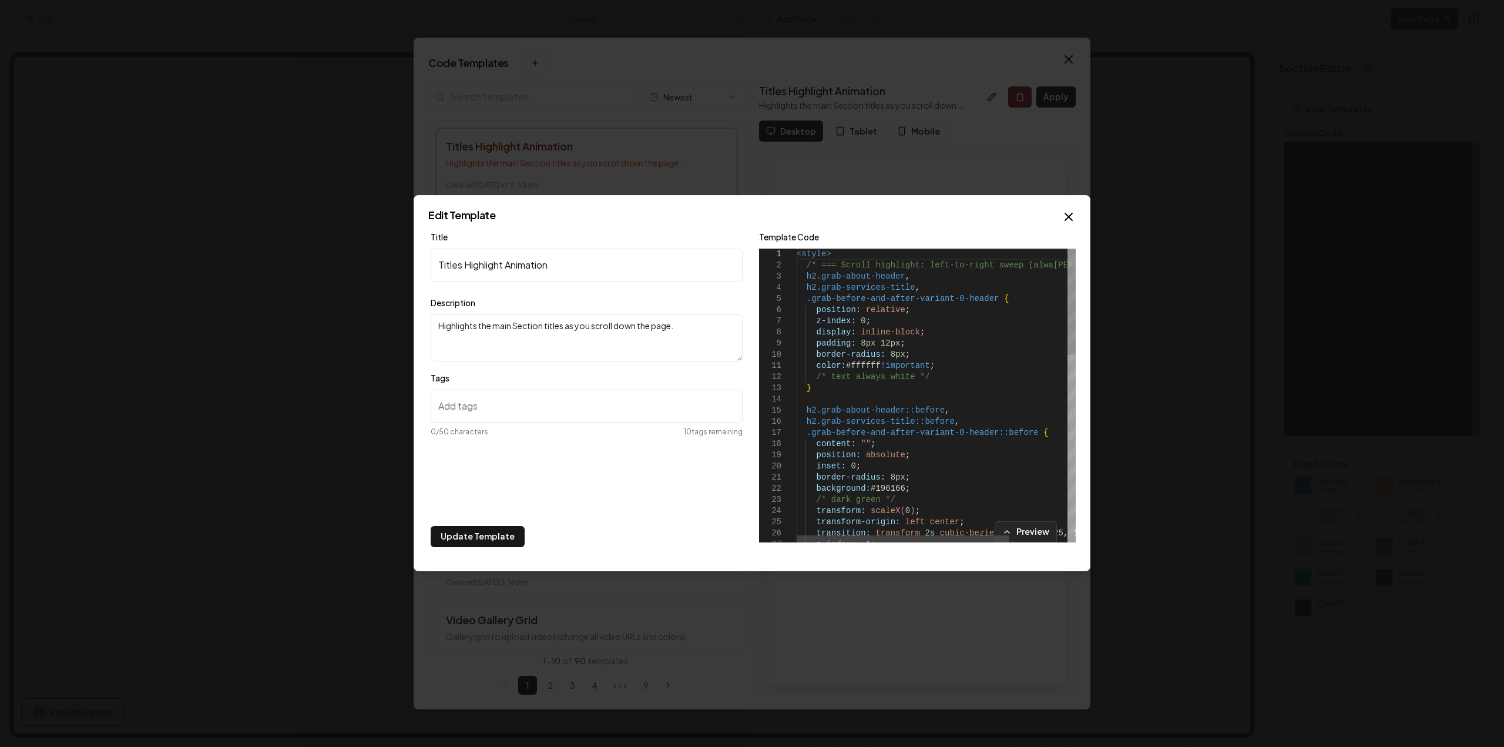
click at [921, 315] on div "< style > /* === Scroll highlight: left-to-right sweep (alwa [PERSON_NAME] text…" at bounding box center [974, 653] width 356 height 811
type textarea "**********"
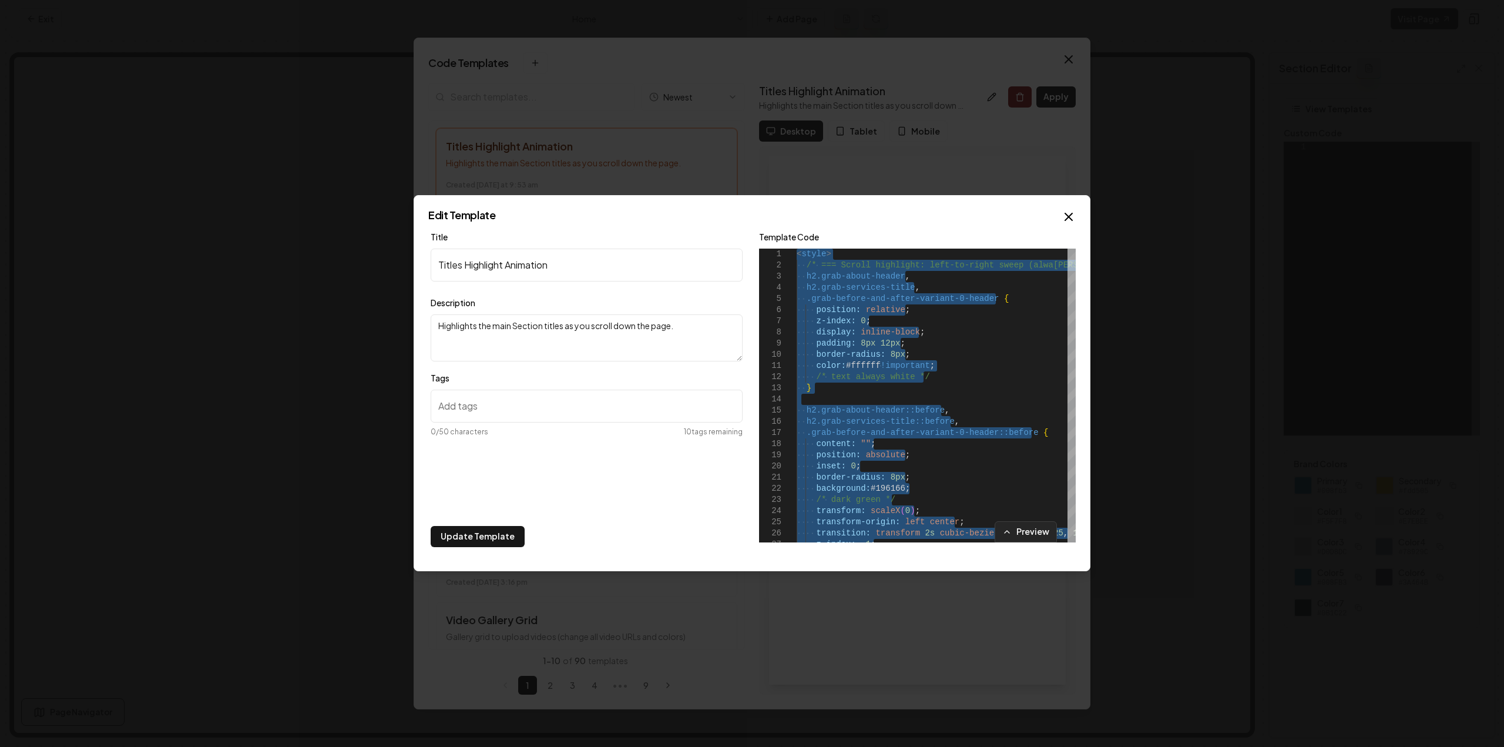
click at [1070, 211] on icon "button" at bounding box center [1068, 217] width 14 height 14
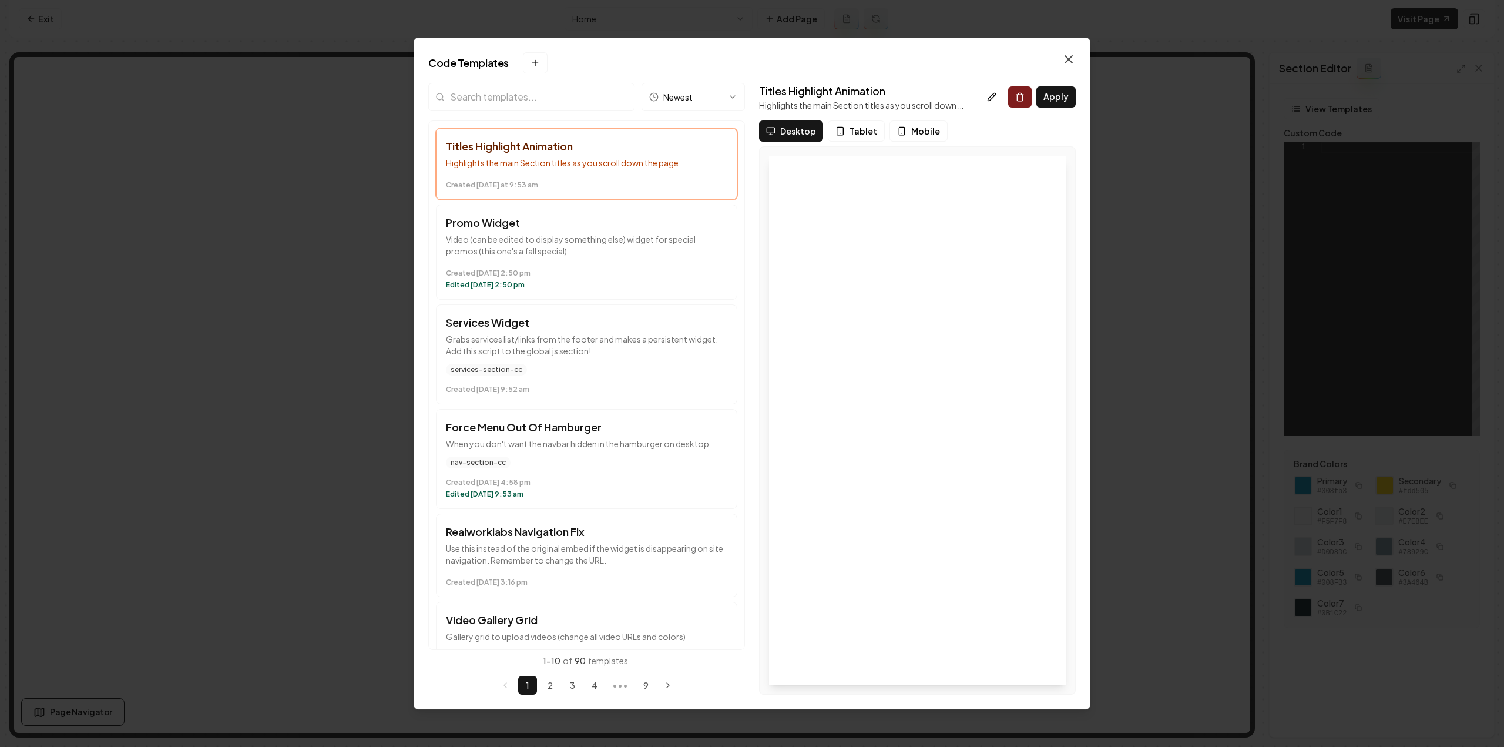
click at [1070, 53] on icon "button" at bounding box center [1068, 59] width 14 height 14
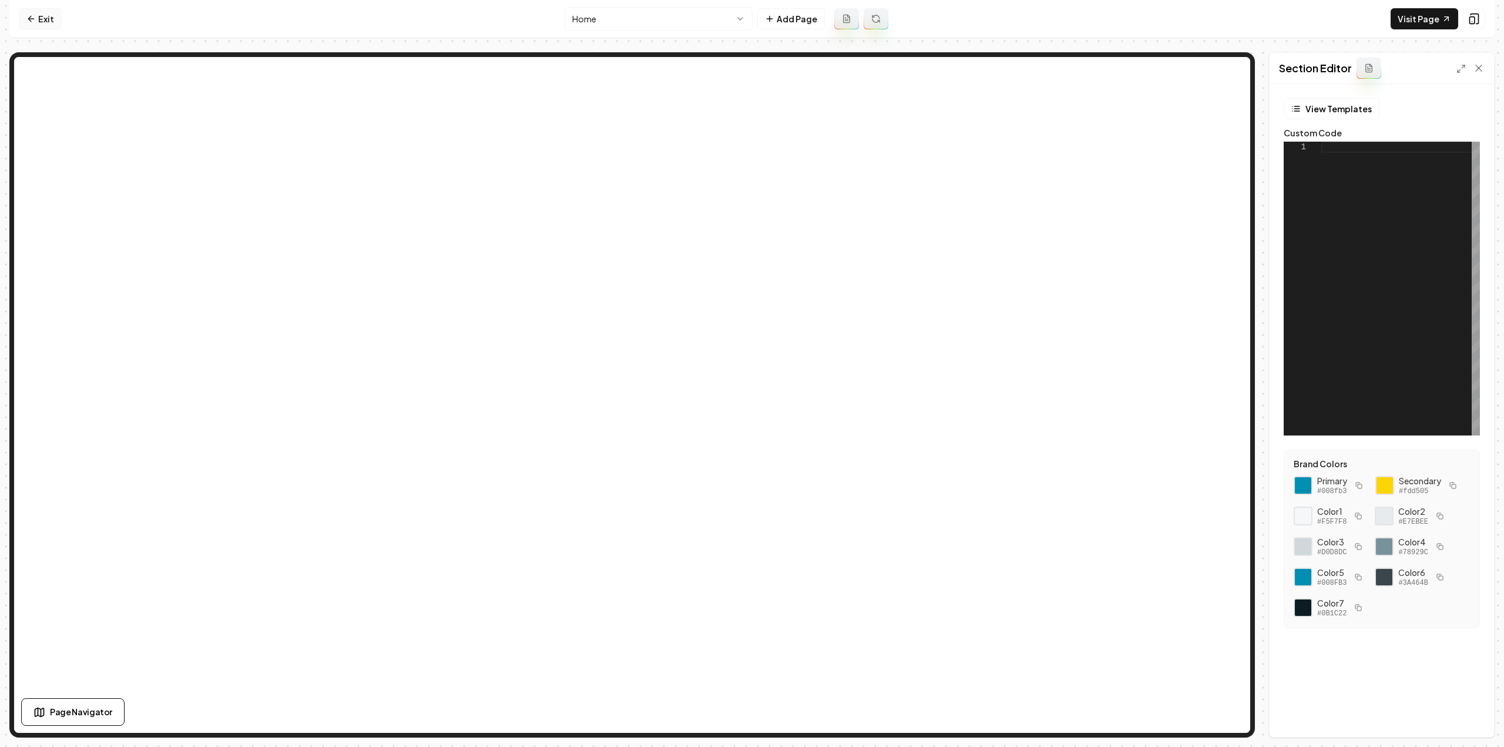
click at [38, 22] on link "Exit" at bounding box center [40, 18] width 43 height 21
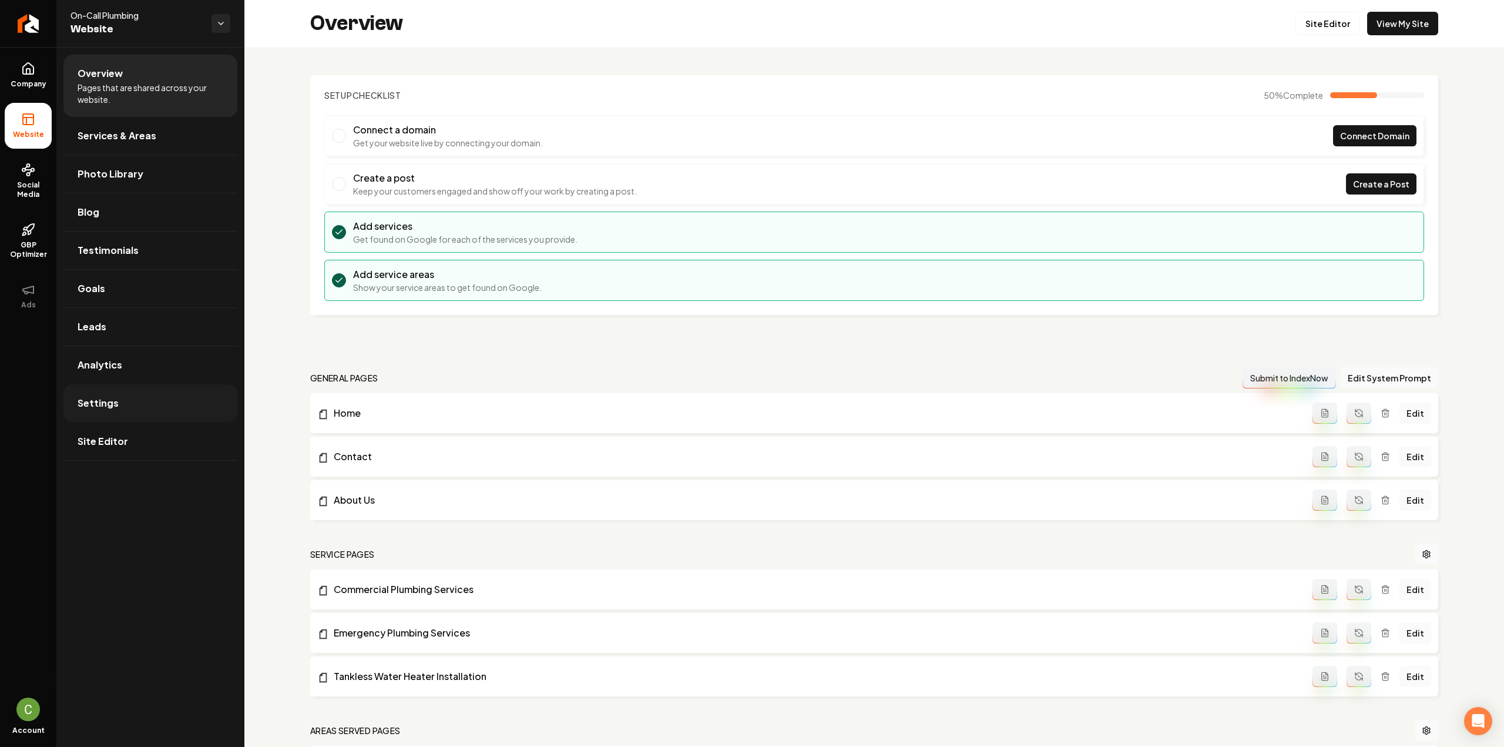
click at [125, 409] on link "Settings" at bounding box center [150, 403] width 174 height 38
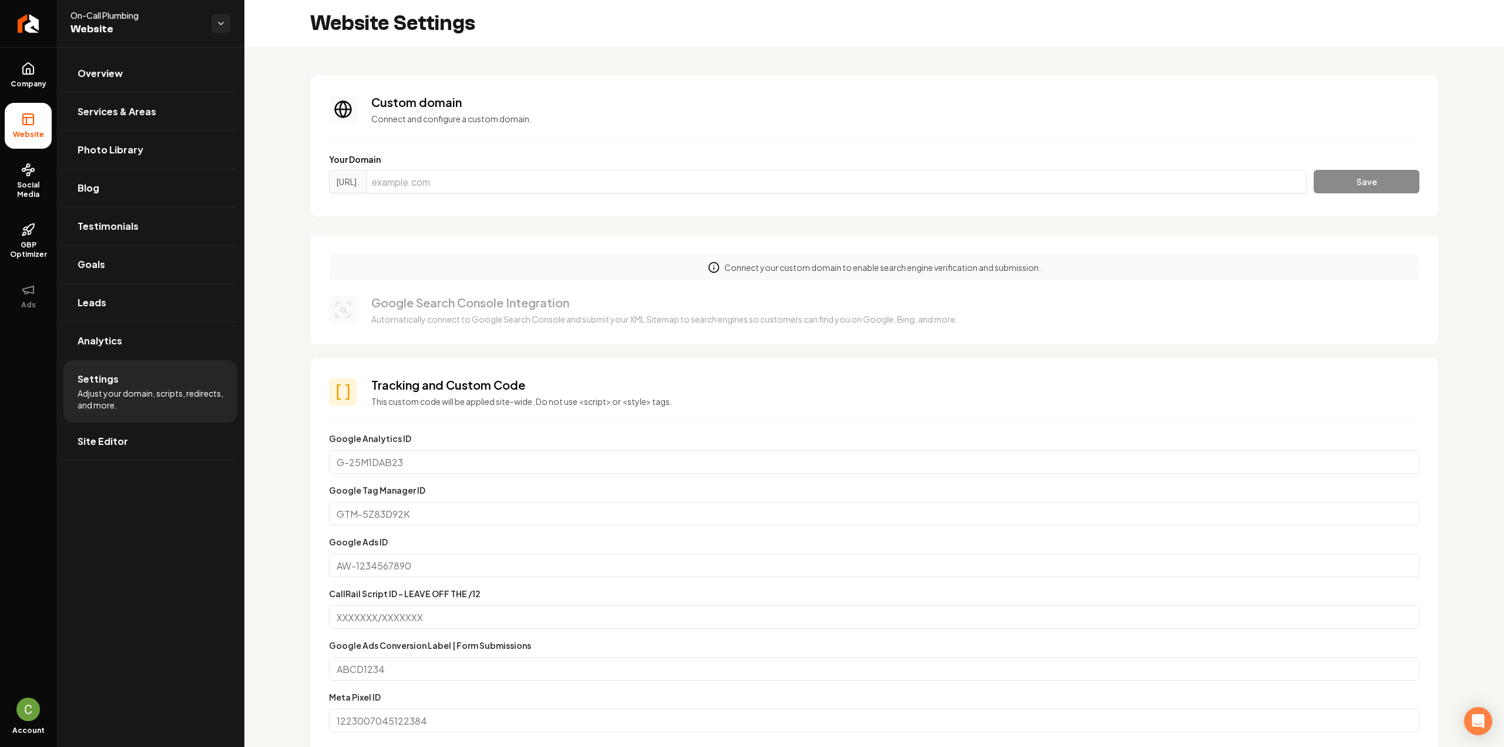
click at [35, 79] on span "Company" at bounding box center [28, 83] width 45 height 9
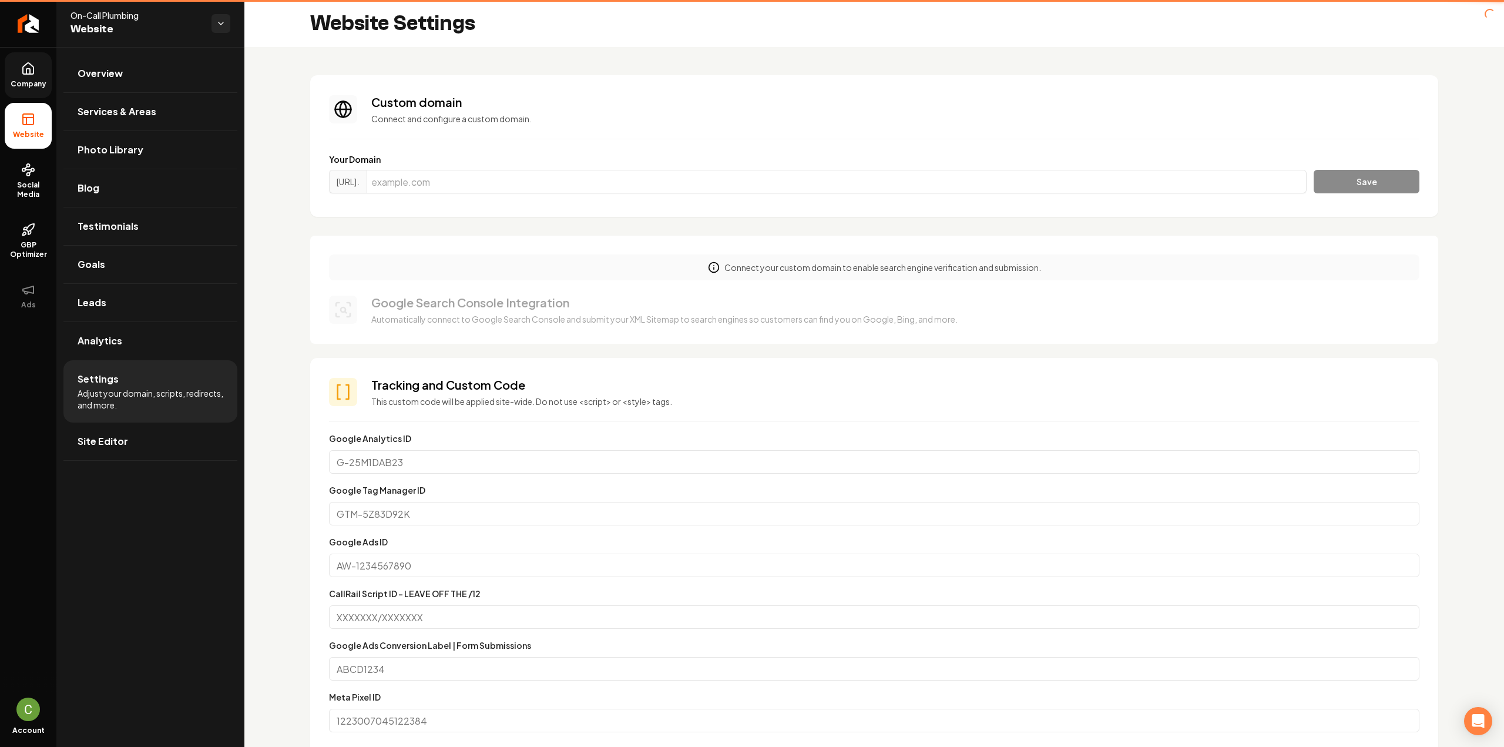
click at [24, 77] on li "Company" at bounding box center [28, 75] width 47 height 46
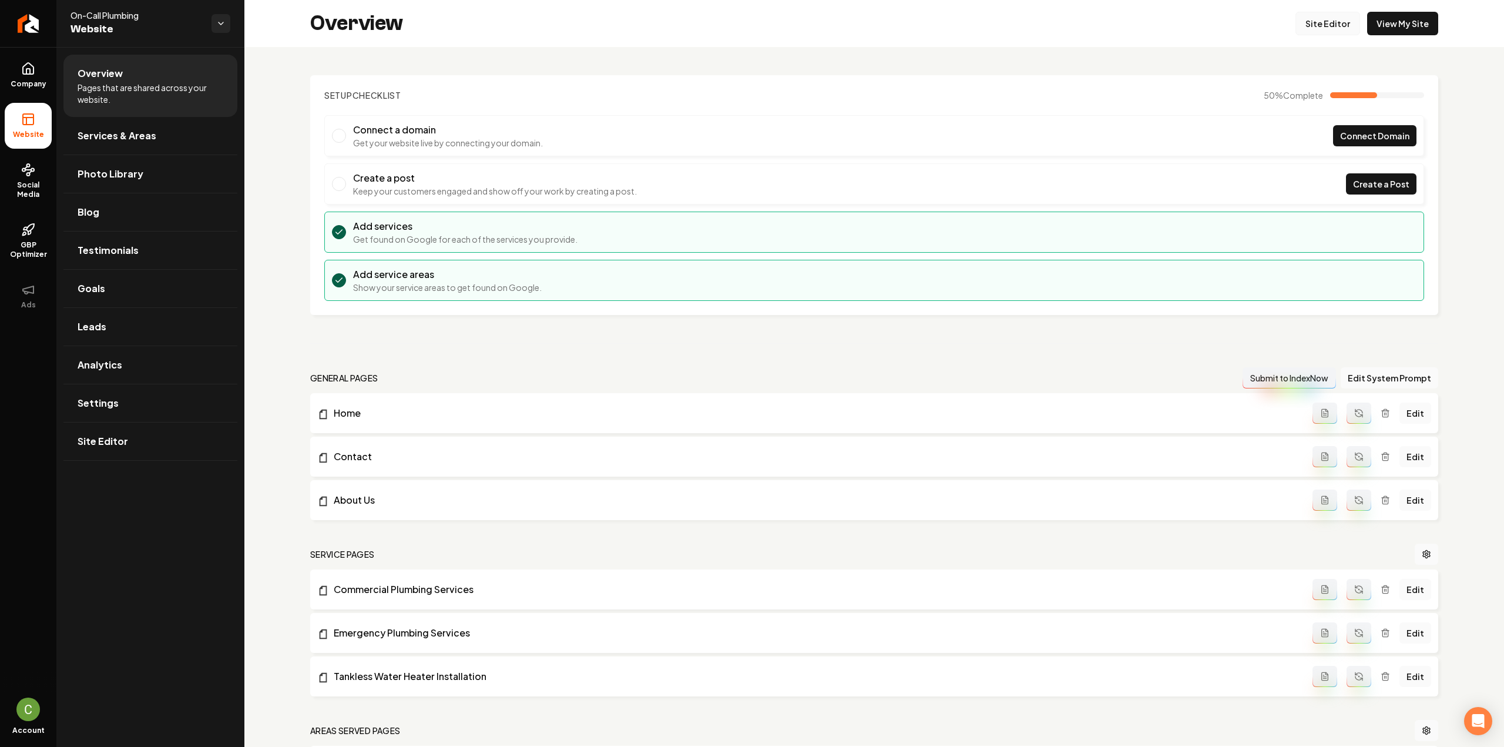
click at [1299, 14] on link "Site Editor" at bounding box center [1327, 23] width 65 height 23
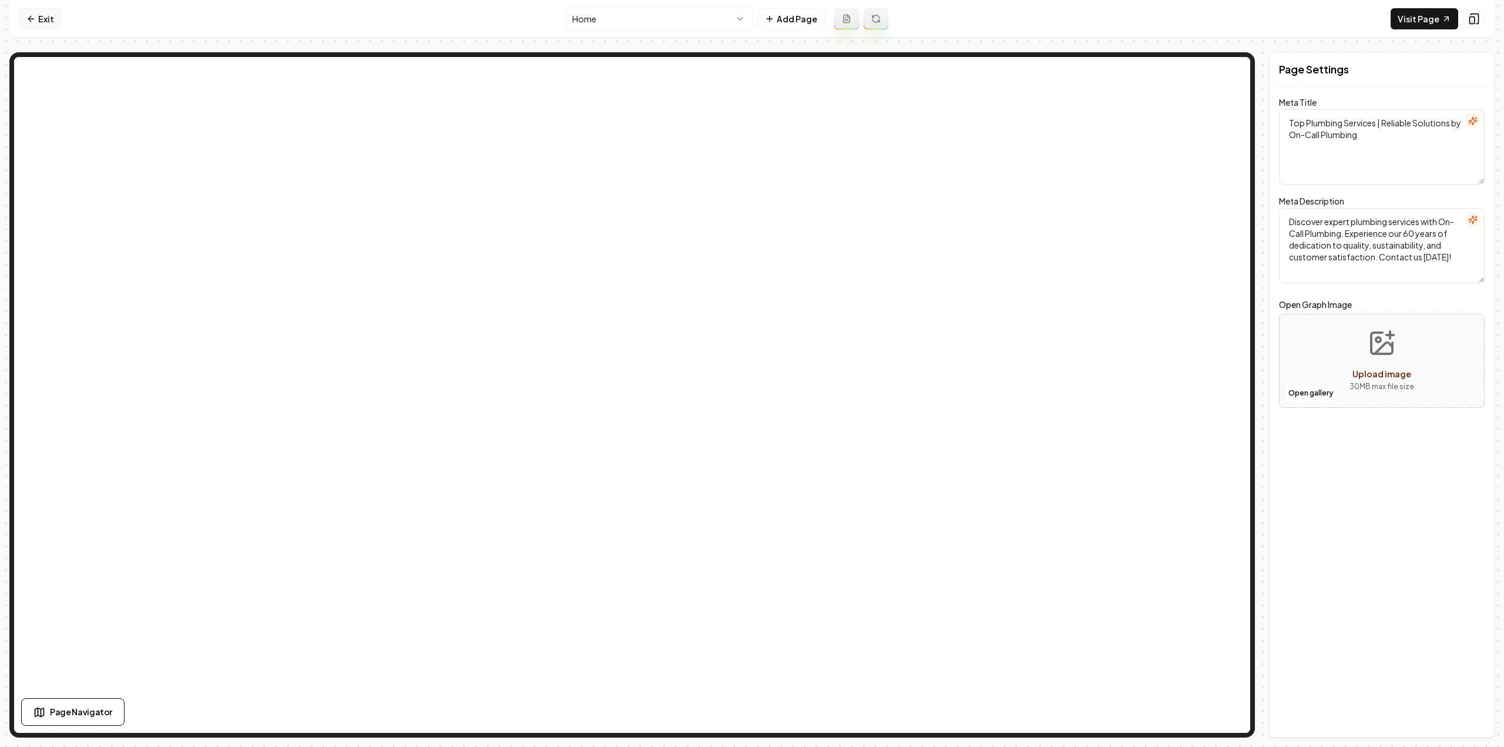
click at [36, 24] on link "Exit" at bounding box center [40, 18] width 43 height 21
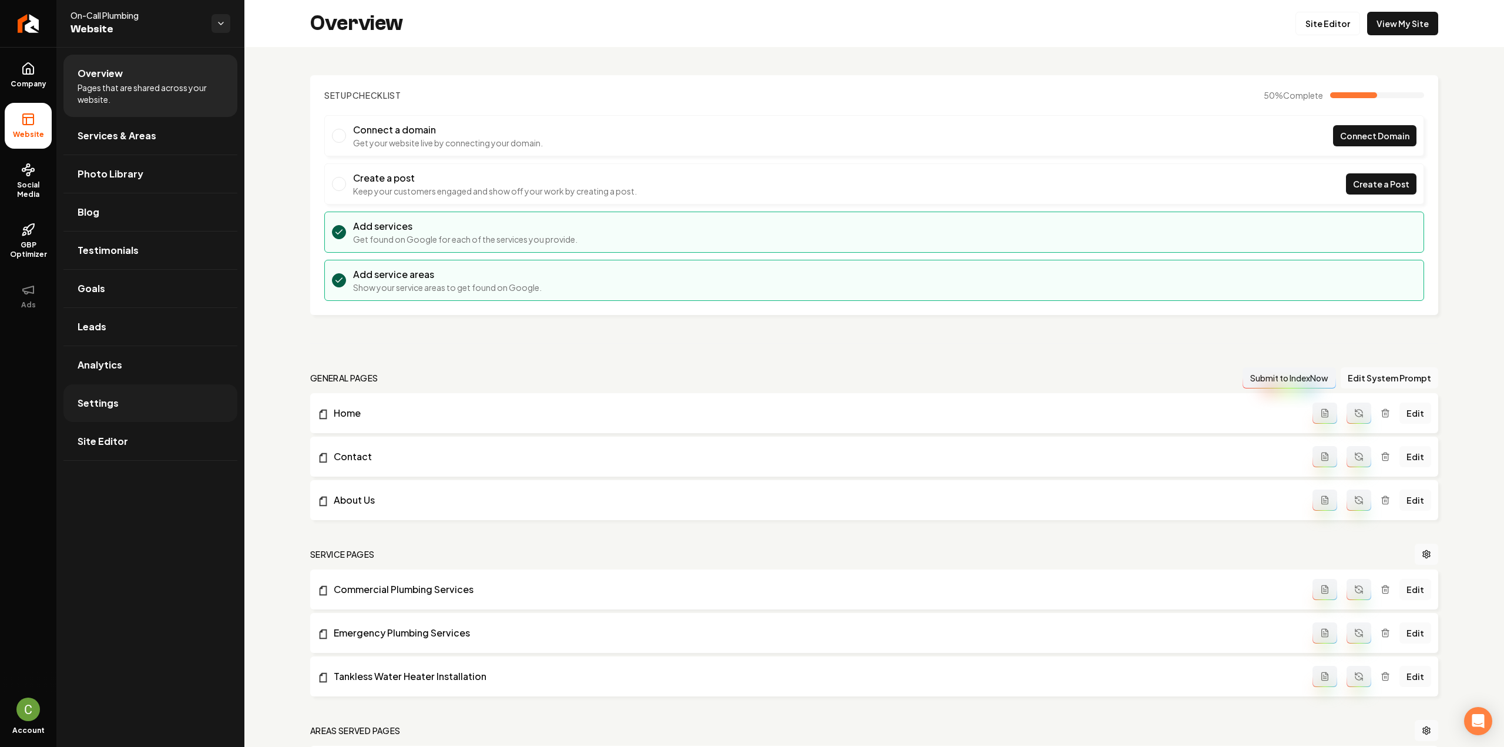
click at [104, 404] on span "Settings" at bounding box center [98, 403] width 41 height 14
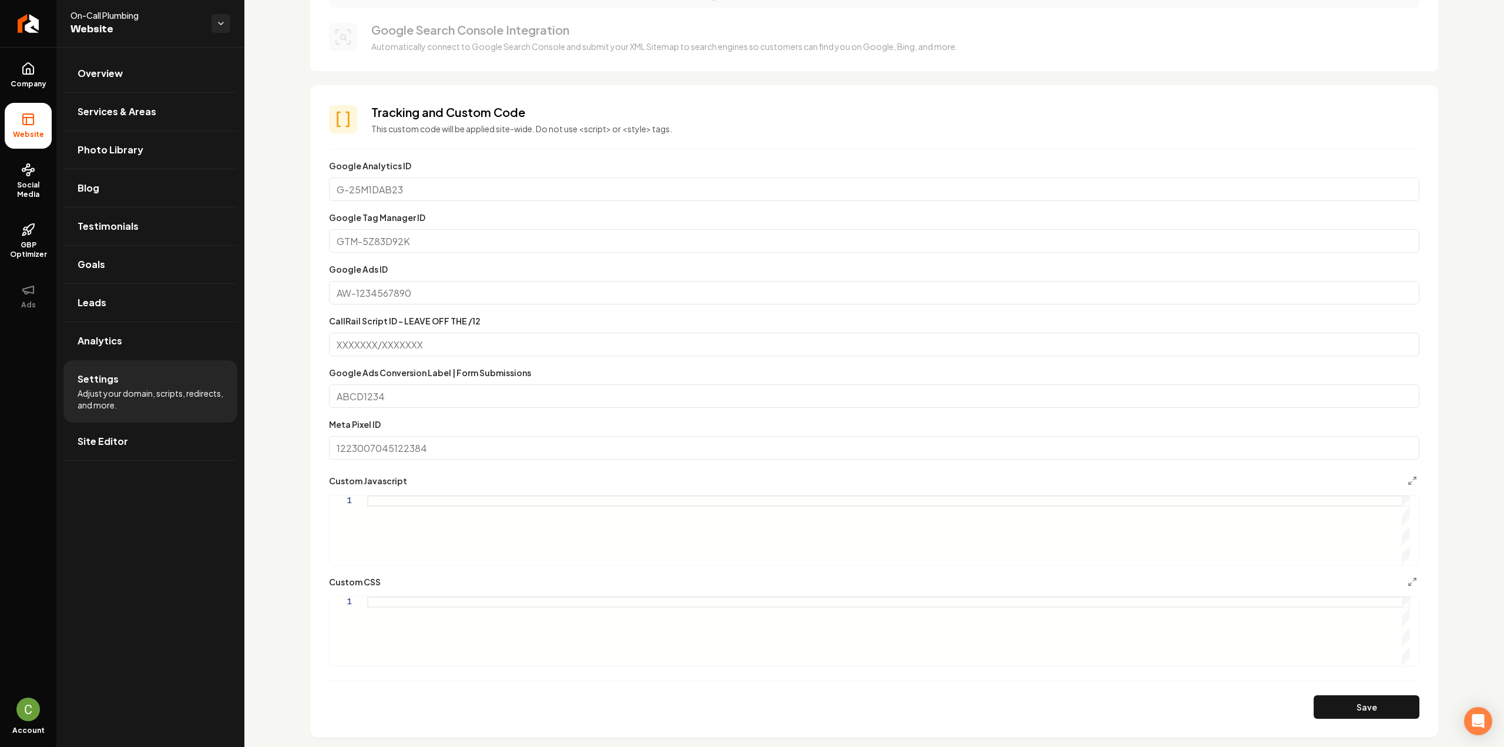
scroll to position [411, 0]
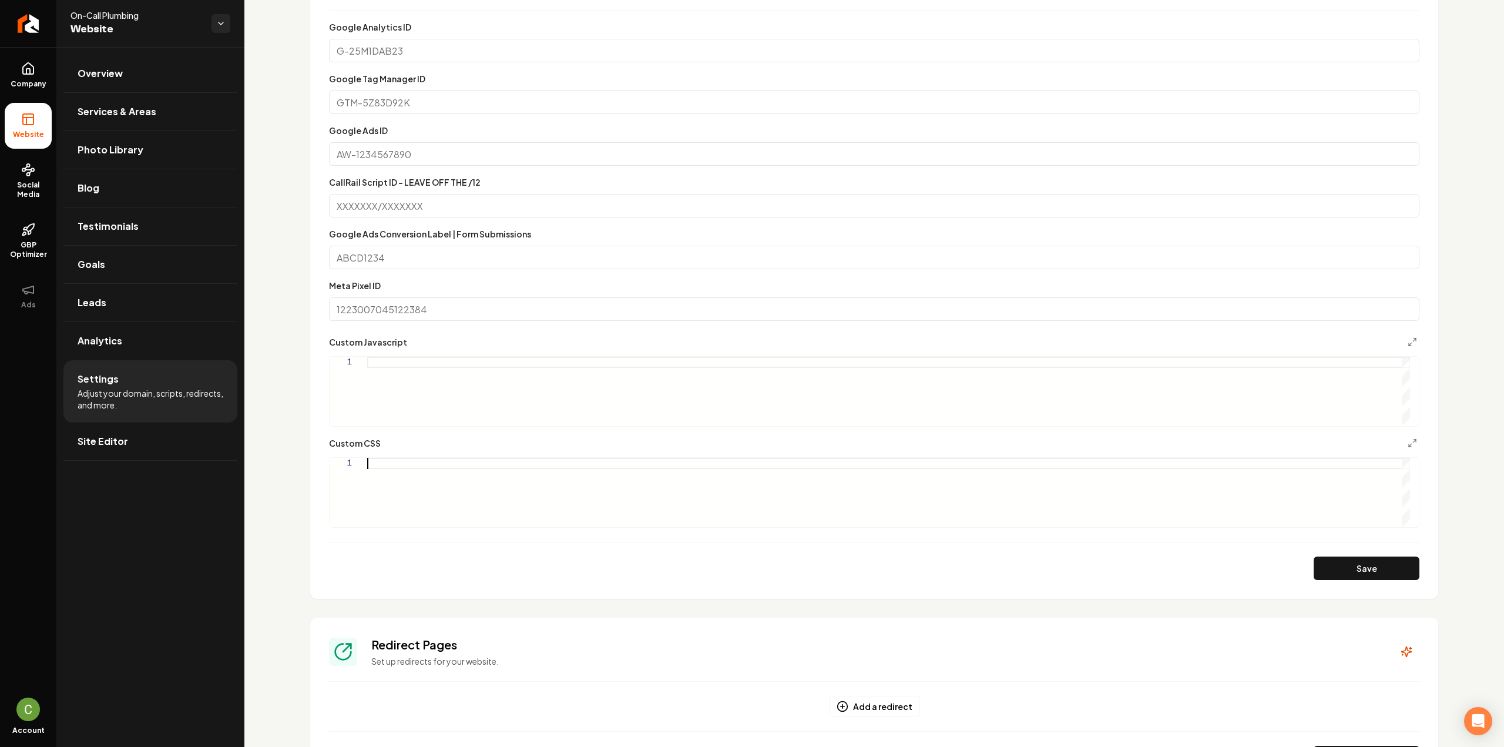
click at [550, 482] on div "Main content area" at bounding box center [888, 492] width 1043 height 69
type textarea "***** *********"
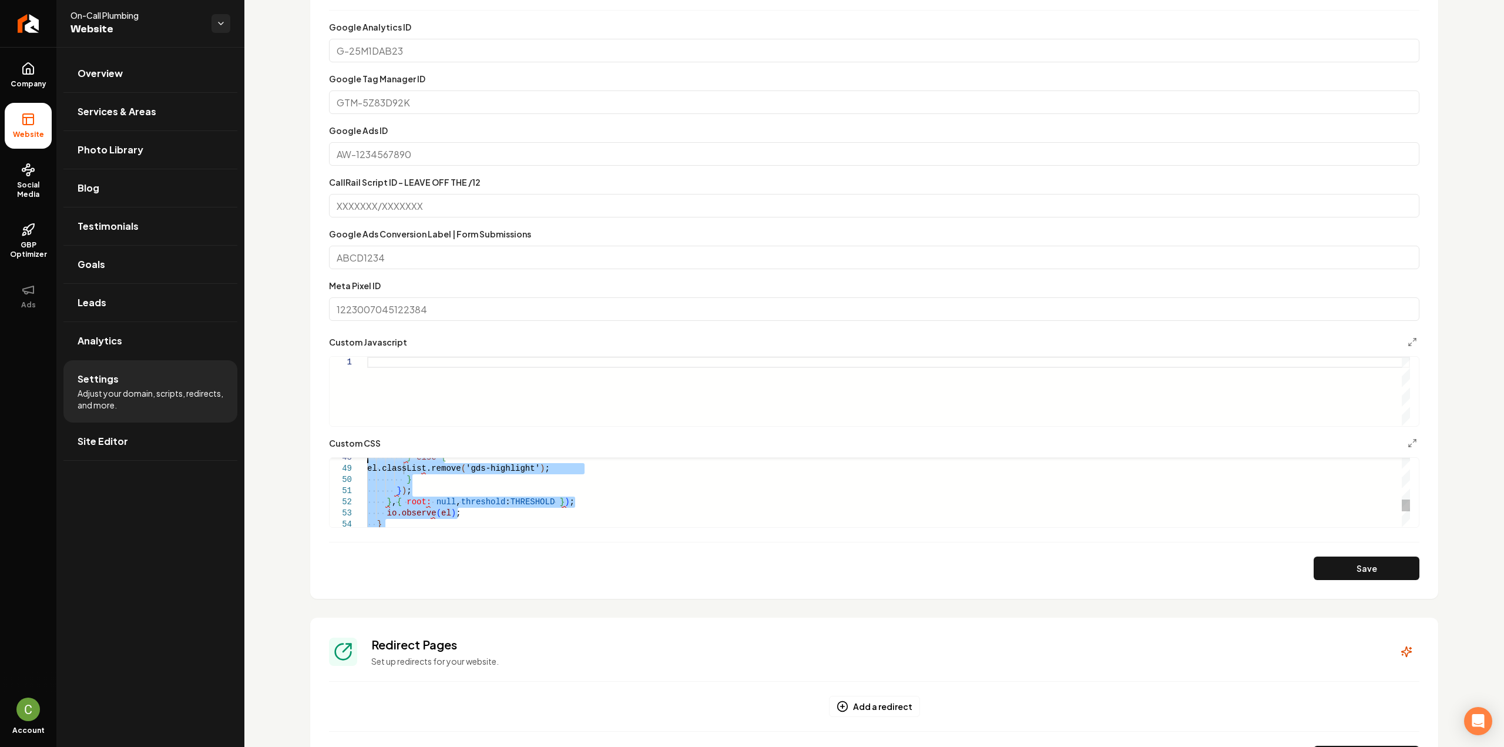
type textarea "**********"
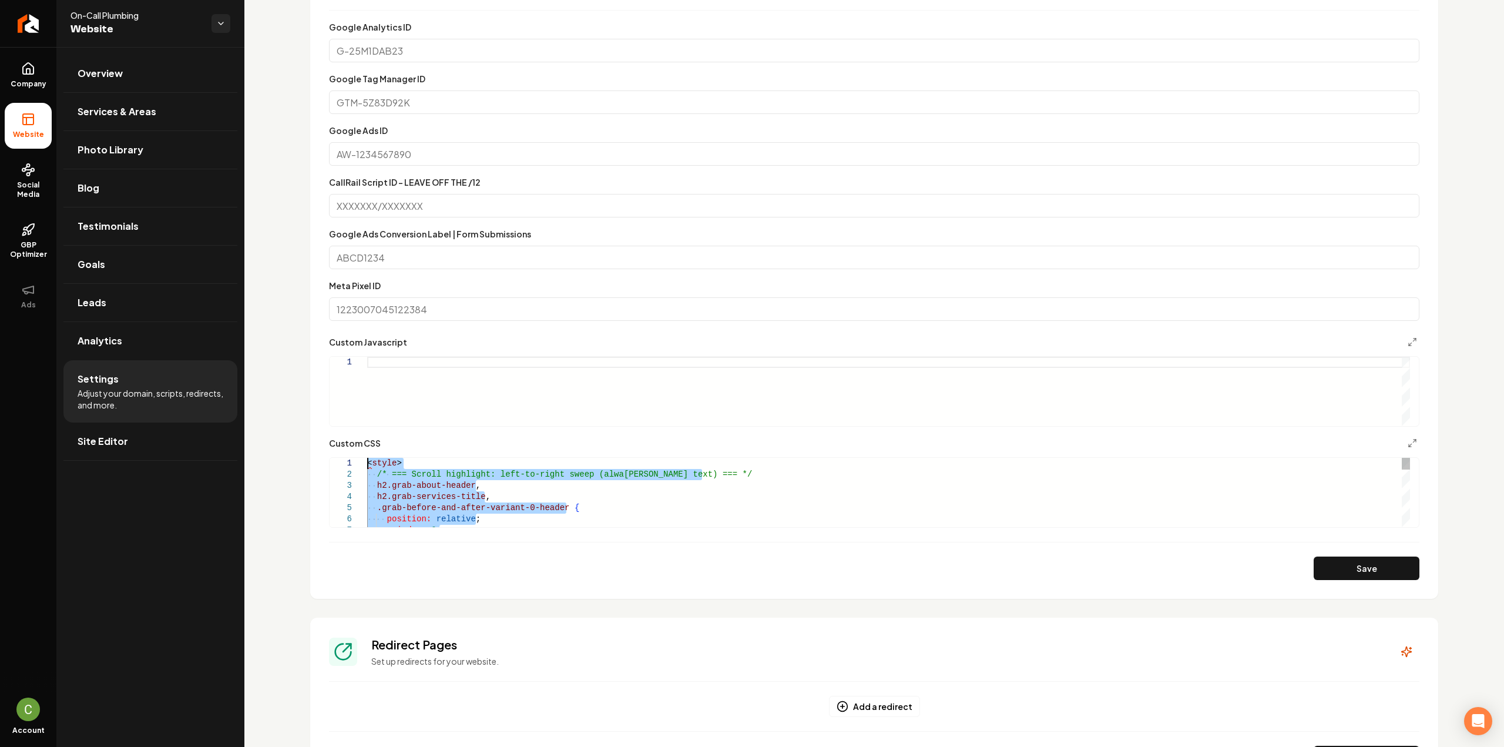
drag, startPoint x: 415, startPoint y: 517, endPoint x: 347, endPoint y: 364, distance: 167.8
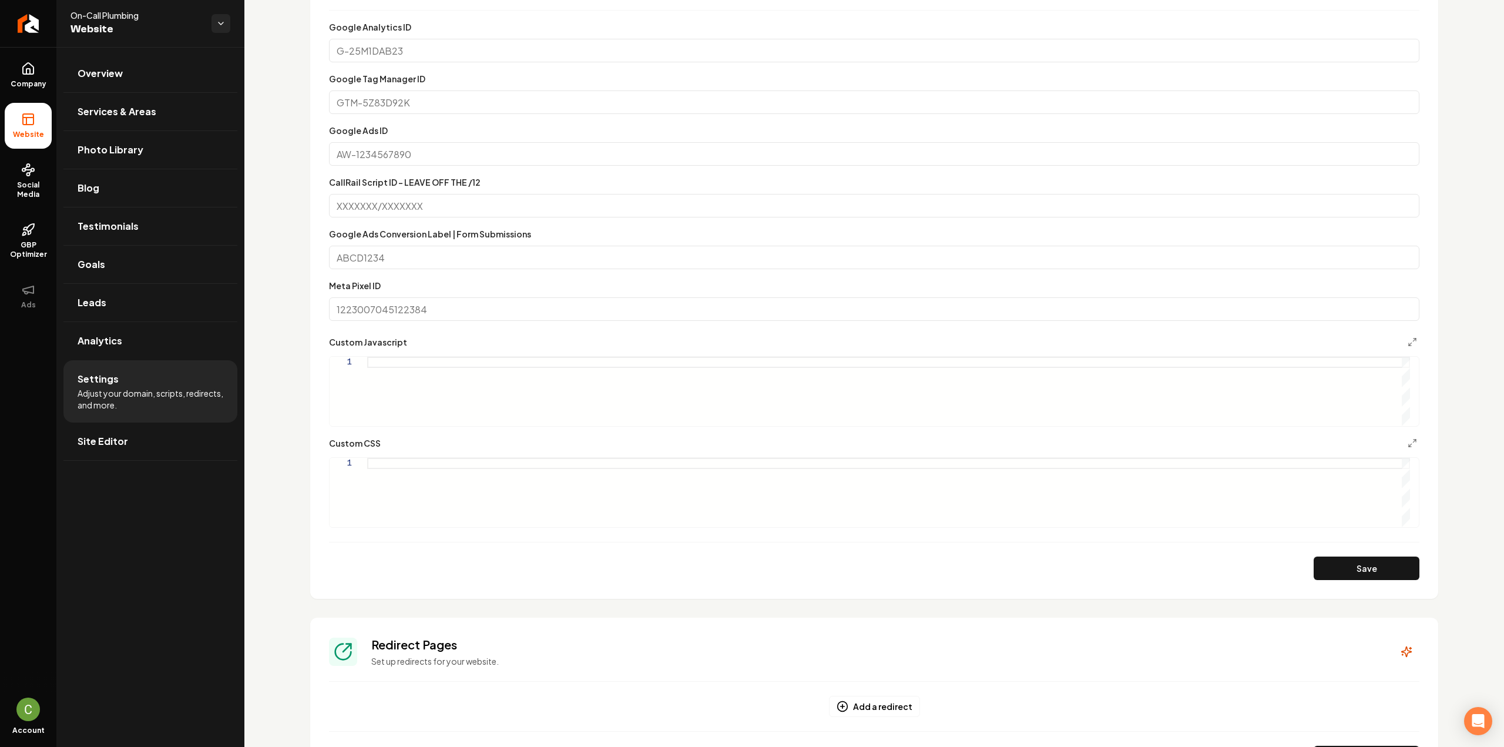
click at [421, 427] on form "Google Analytics ID Google Tag Manager ID Google Ads ID CallRail Script ID - LE…" at bounding box center [874, 300] width 1090 height 560
click at [426, 402] on div "Main content area" at bounding box center [888, 391] width 1043 height 69
click at [419, 473] on div "Main content area" at bounding box center [888, 492] width 1043 height 69
type textarea "**********"
click at [384, 391] on div "Main content area" at bounding box center [888, 391] width 1043 height 69
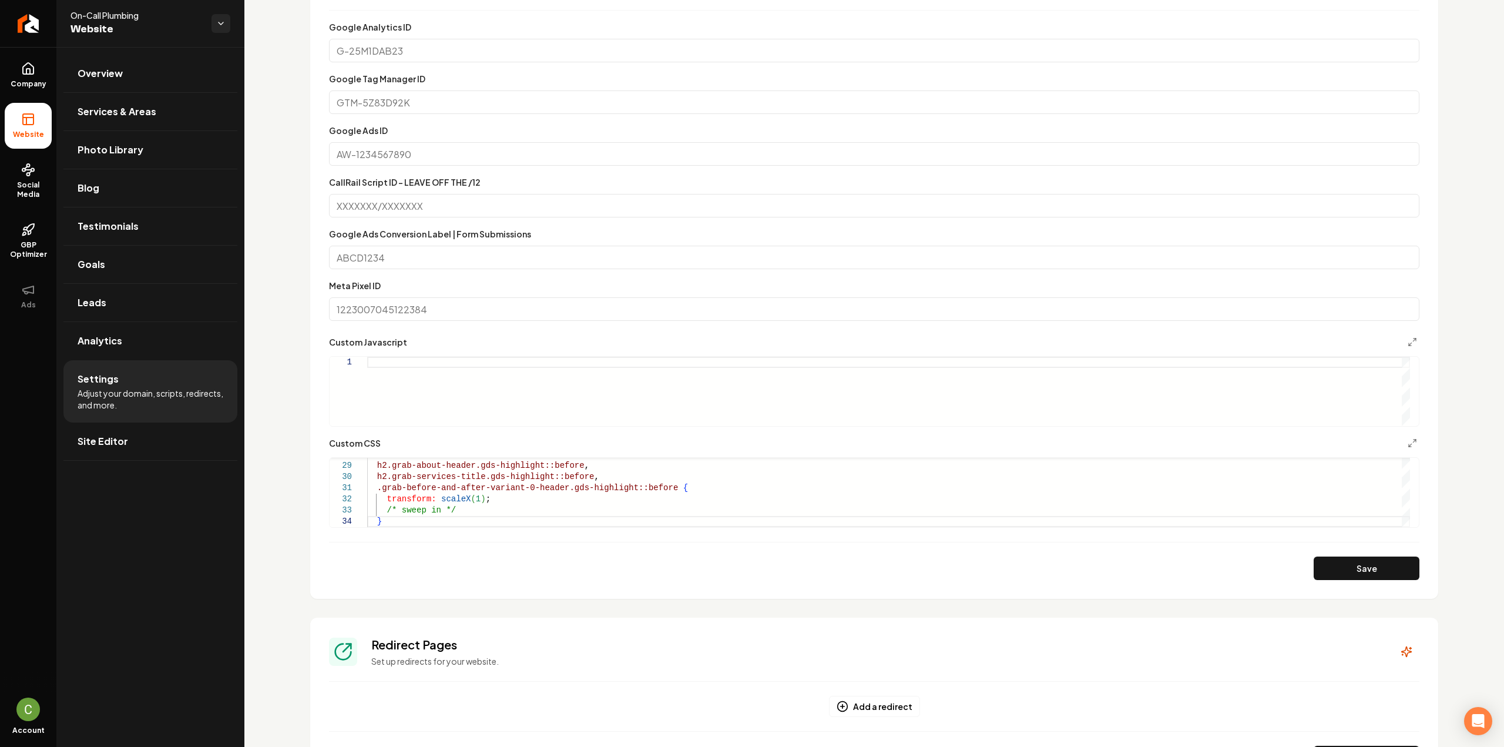
type textarea "**********"
click at [429, 488] on div "h2.grab-about-header.gds-highlight::before , h2.grab-services-title.gds-highlig…" at bounding box center [888, 336] width 1043 height 379
type textarea "**********"
click at [1327, 561] on button "Save" at bounding box center [1366, 567] width 106 height 23
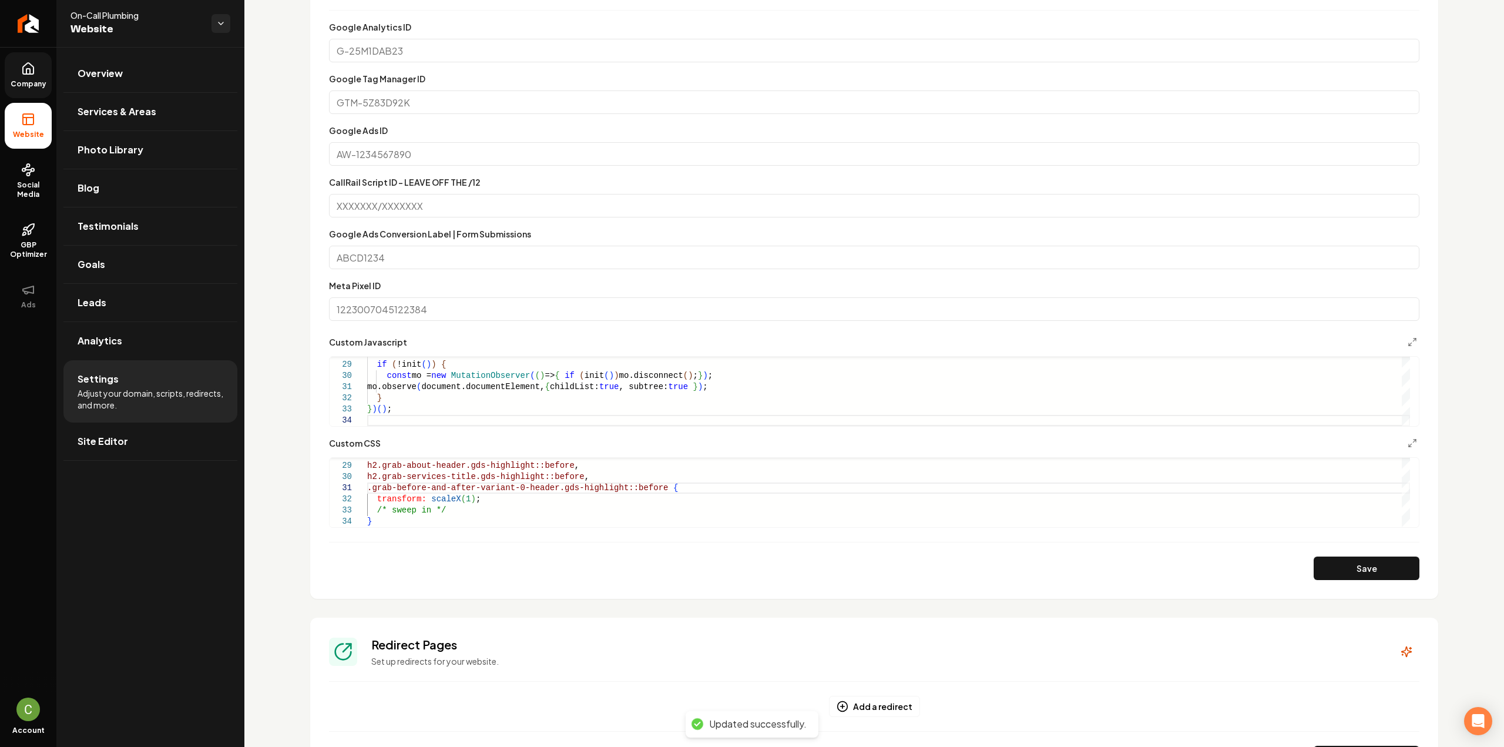
click at [39, 96] on link "Company" at bounding box center [28, 75] width 47 height 46
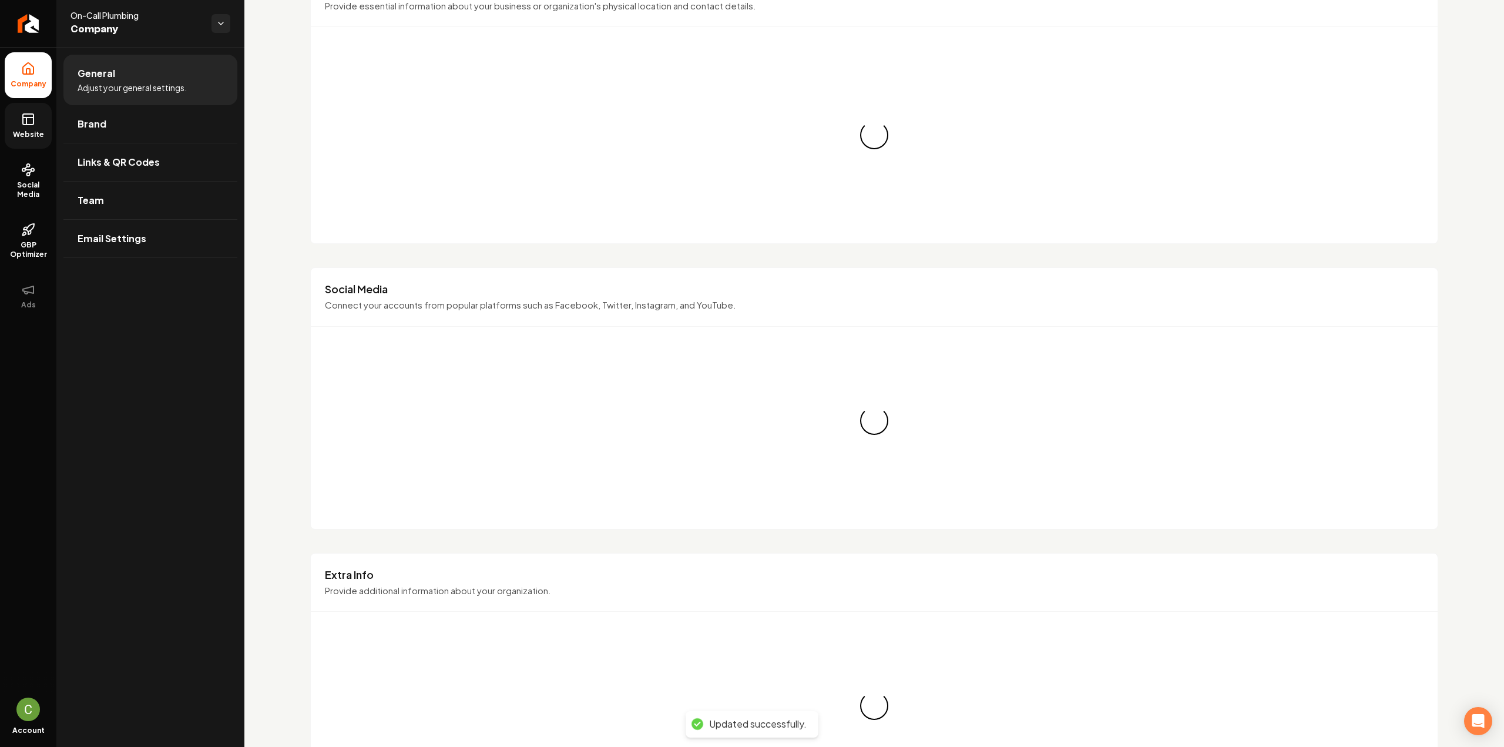
click at [35, 125] on icon at bounding box center [28, 119] width 14 height 14
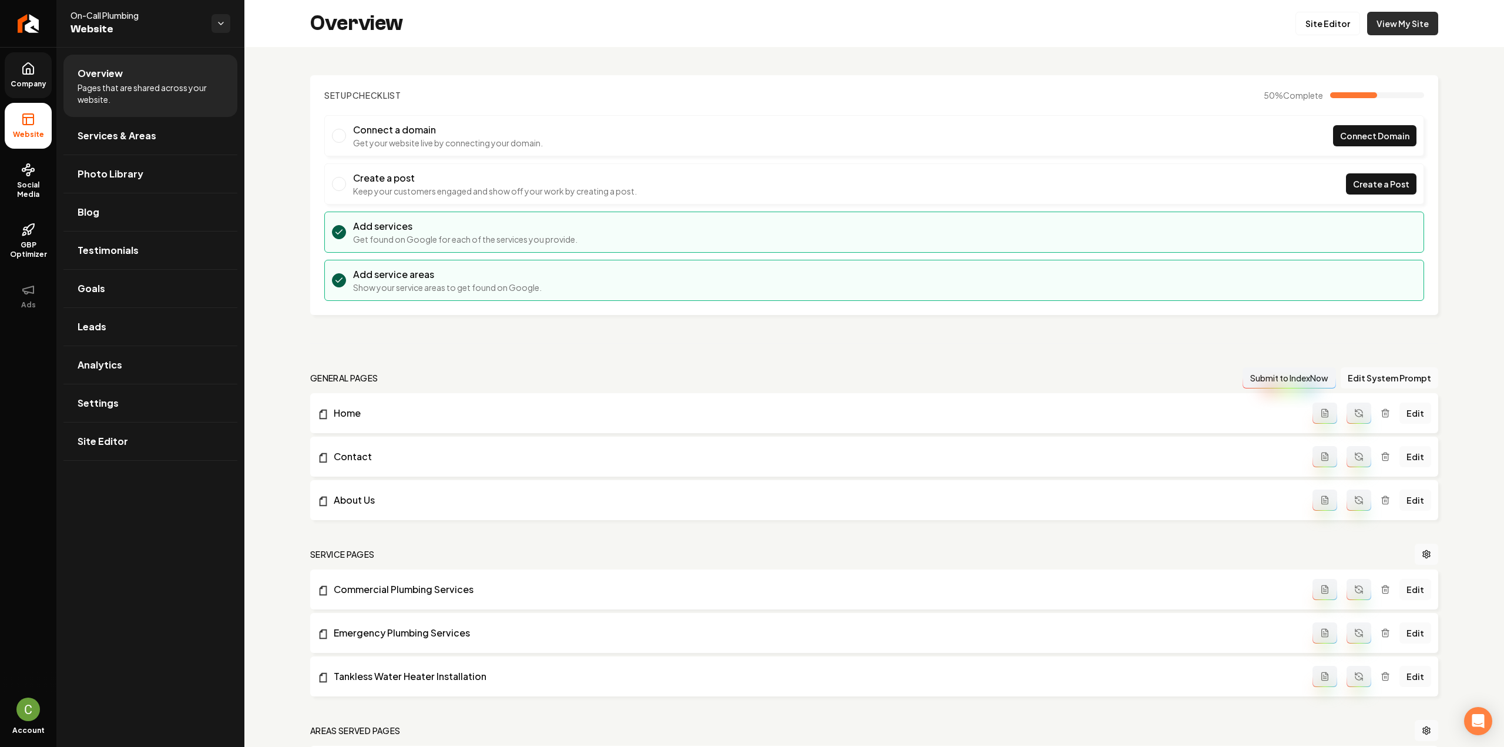
click at [1419, 21] on link "View My Site" at bounding box center [1402, 23] width 71 height 23
click at [126, 416] on link "Settings" at bounding box center [150, 403] width 174 height 38
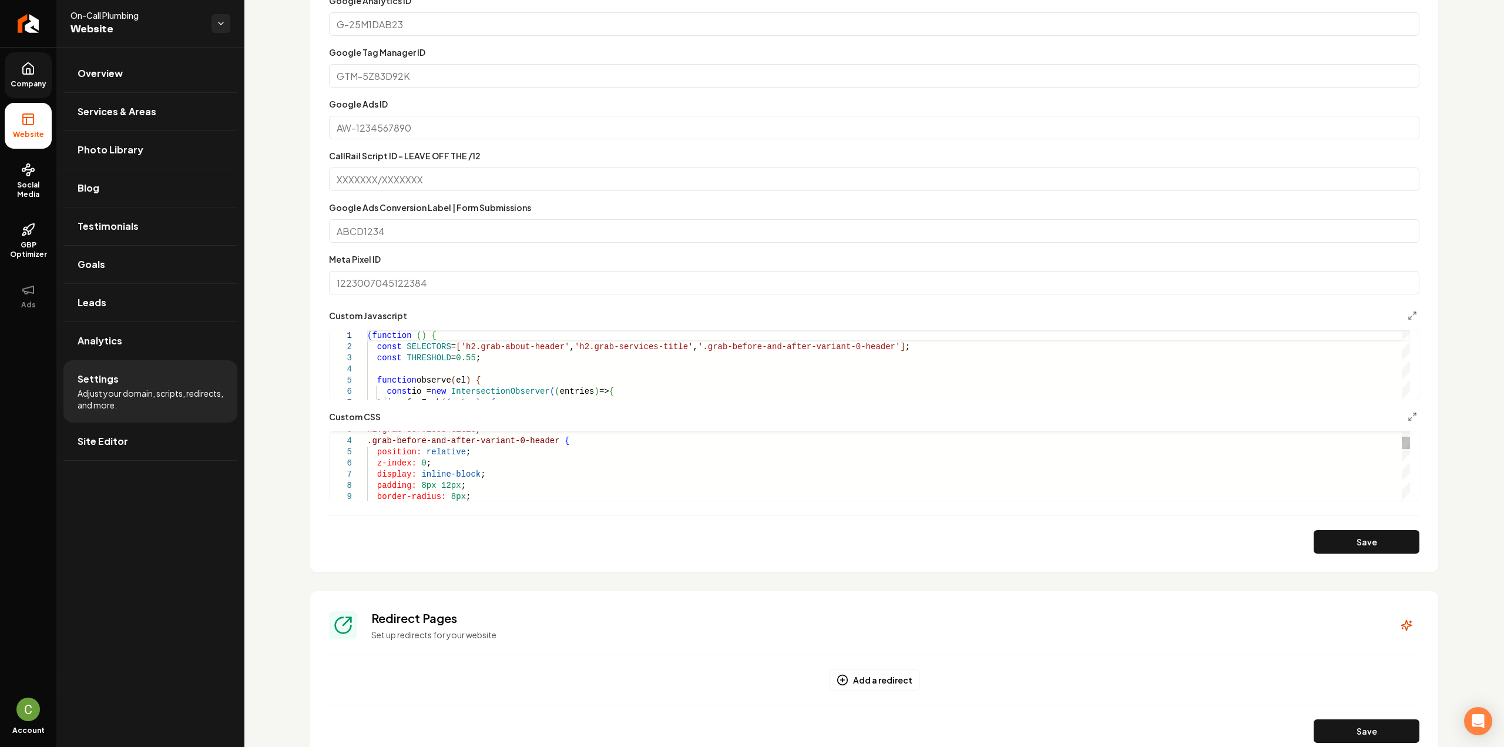
scroll to position [470, 0]
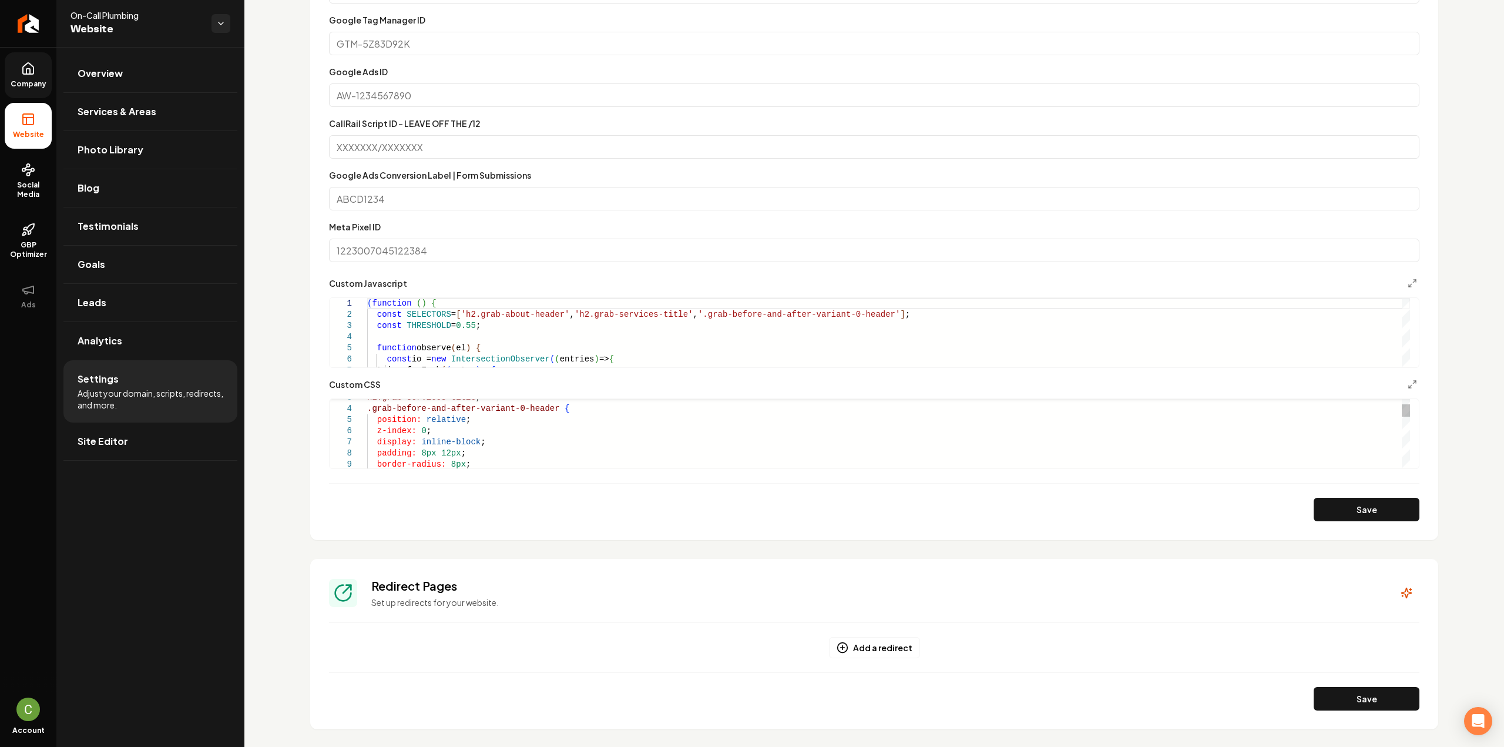
click at [547, 412] on div "h2.grab-services-title , .grab-before-and-after-variant-0-header { position: re…" at bounding box center [888, 558] width 1043 height 379
click at [546, 409] on div "h2.grab-services-title , .grab-before-and-after-variant-0-header { position: re…" at bounding box center [888, 558] width 1043 height 379
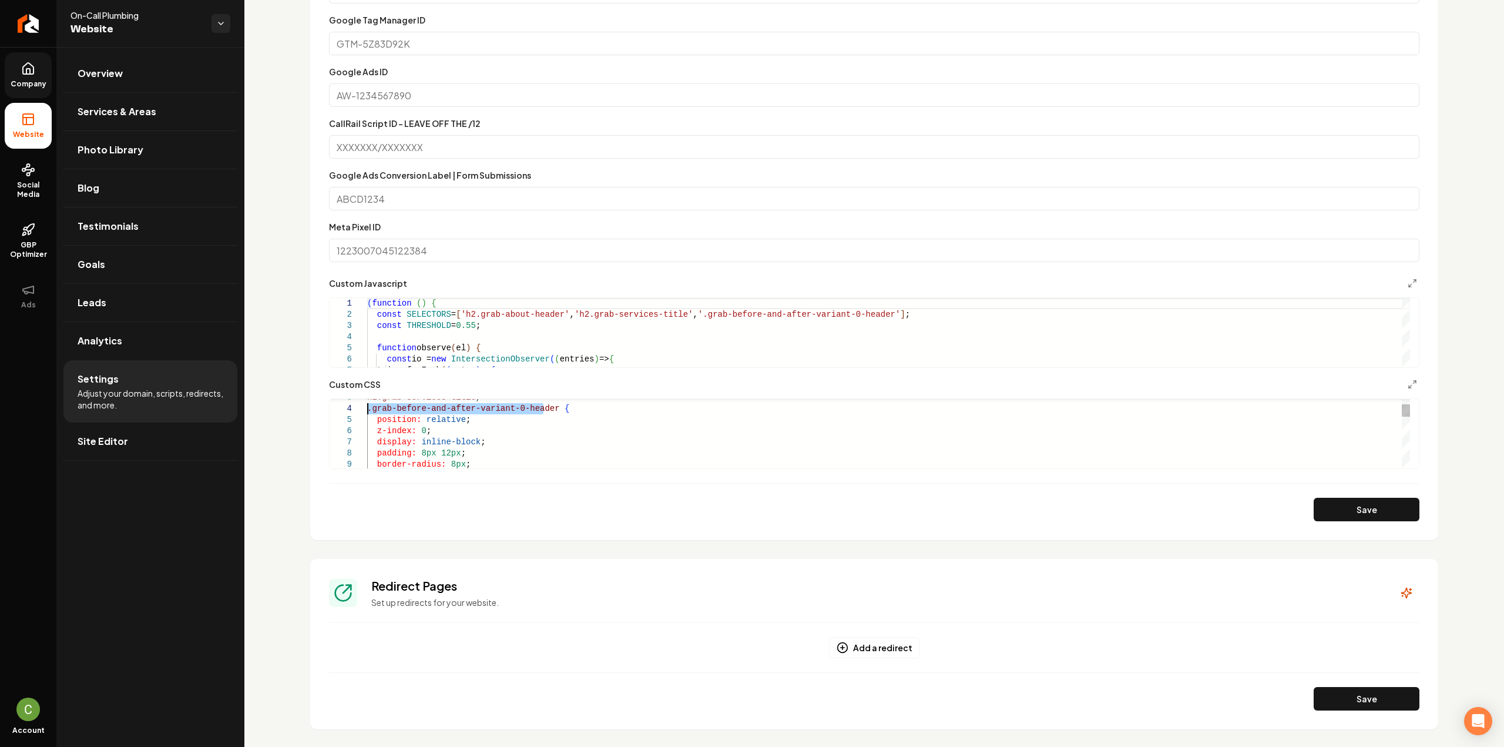
drag, startPoint x: 543, startPoint y: 408, endPoint x: 307, endPoint y: 409, distance: 236.1
click at [367, 409] on div "h2.grab-services-title , .grab-before-and-after-variant-0-header { position: re…" at bounding box center [888, 558] width 1043 height 379
type textarea "**********"
drag, startPoint x: 579, startPoint y: 448, endPoint x: 362, endPoint y: 425, distance: 218.6
click at [367, 420] on div "} h2.grab-about-header::before , h2.grab-services-title::before , .grab-before-…" at bounding box center [888, 465] width 1043 height 368
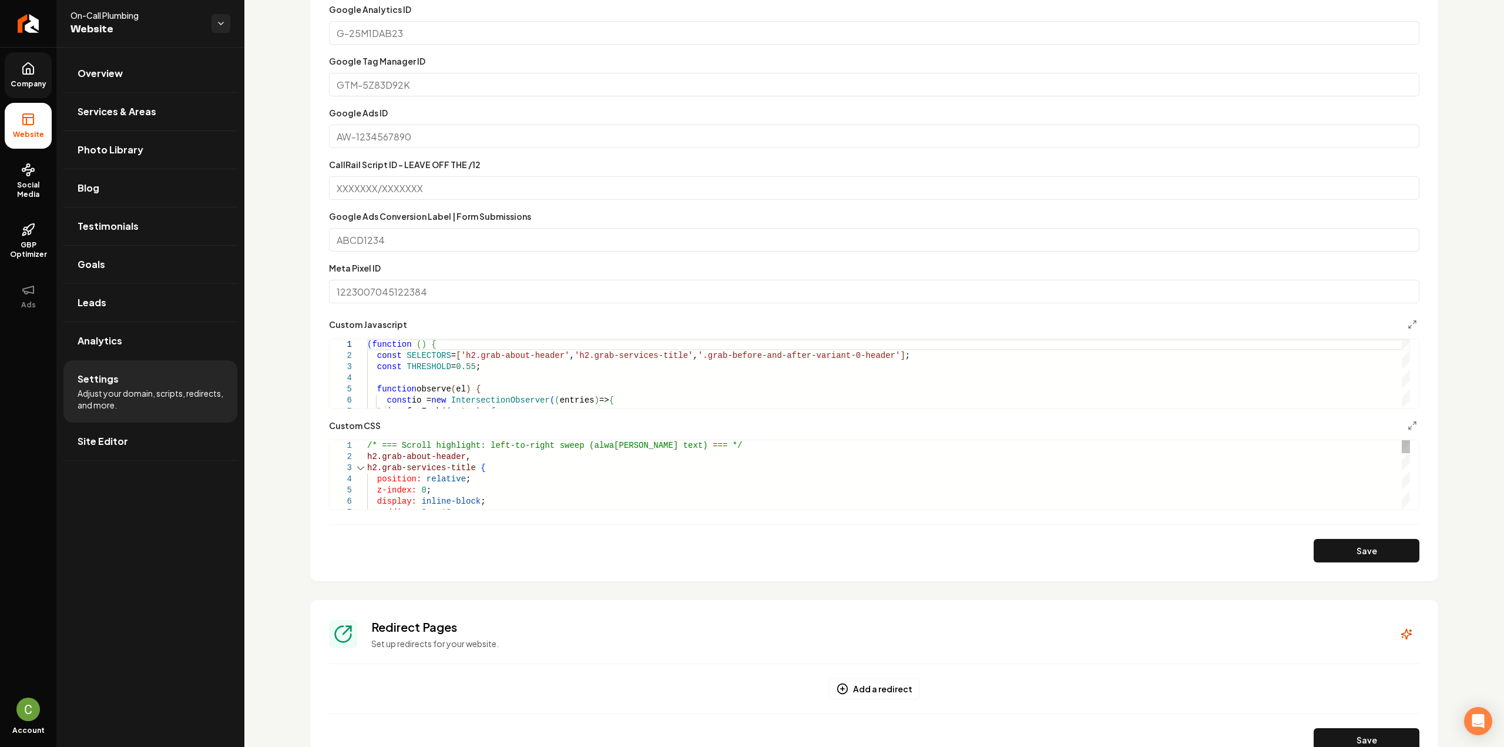
scroll to position [411, 0]
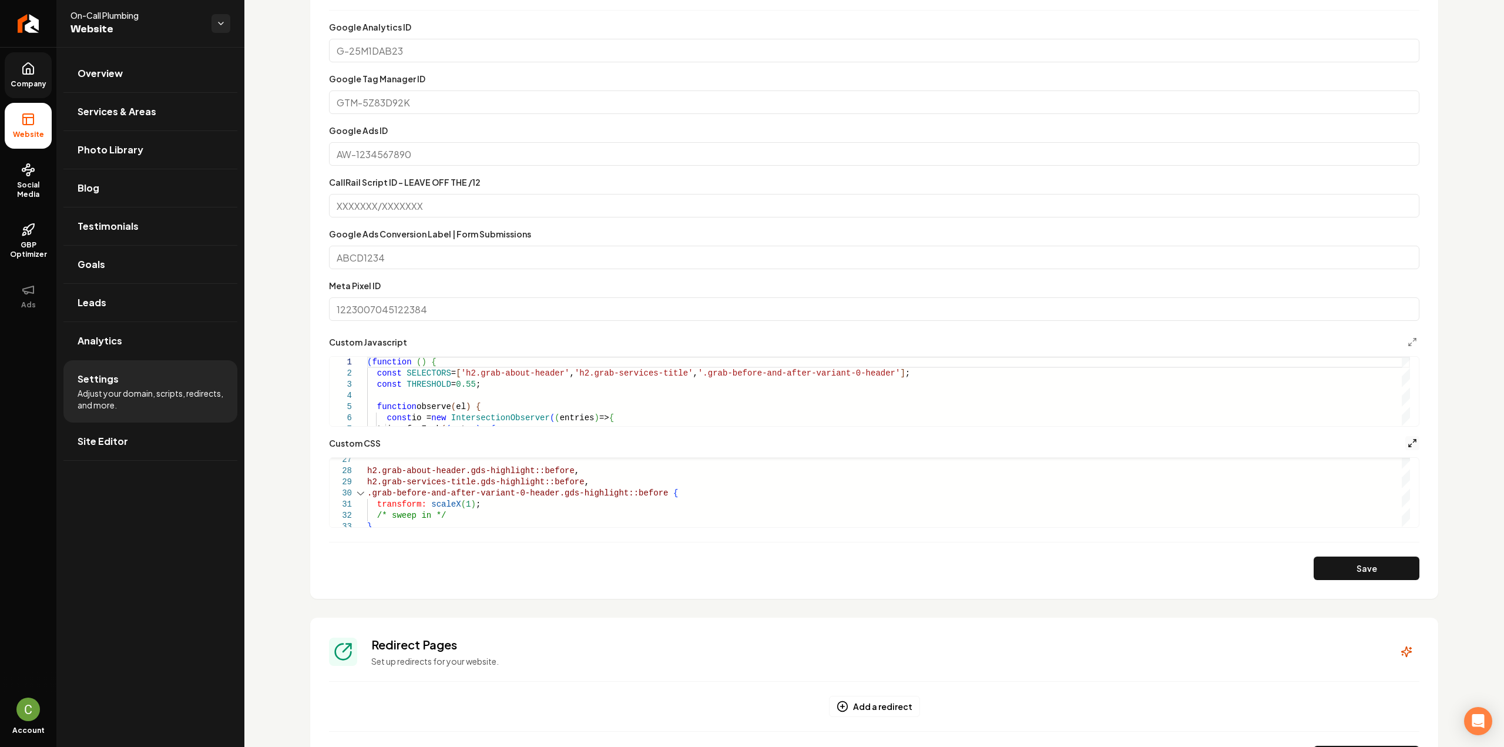
click at [1407, 446] on icon "Main content area" at bounding box center [1411, 442] width 9 height 9
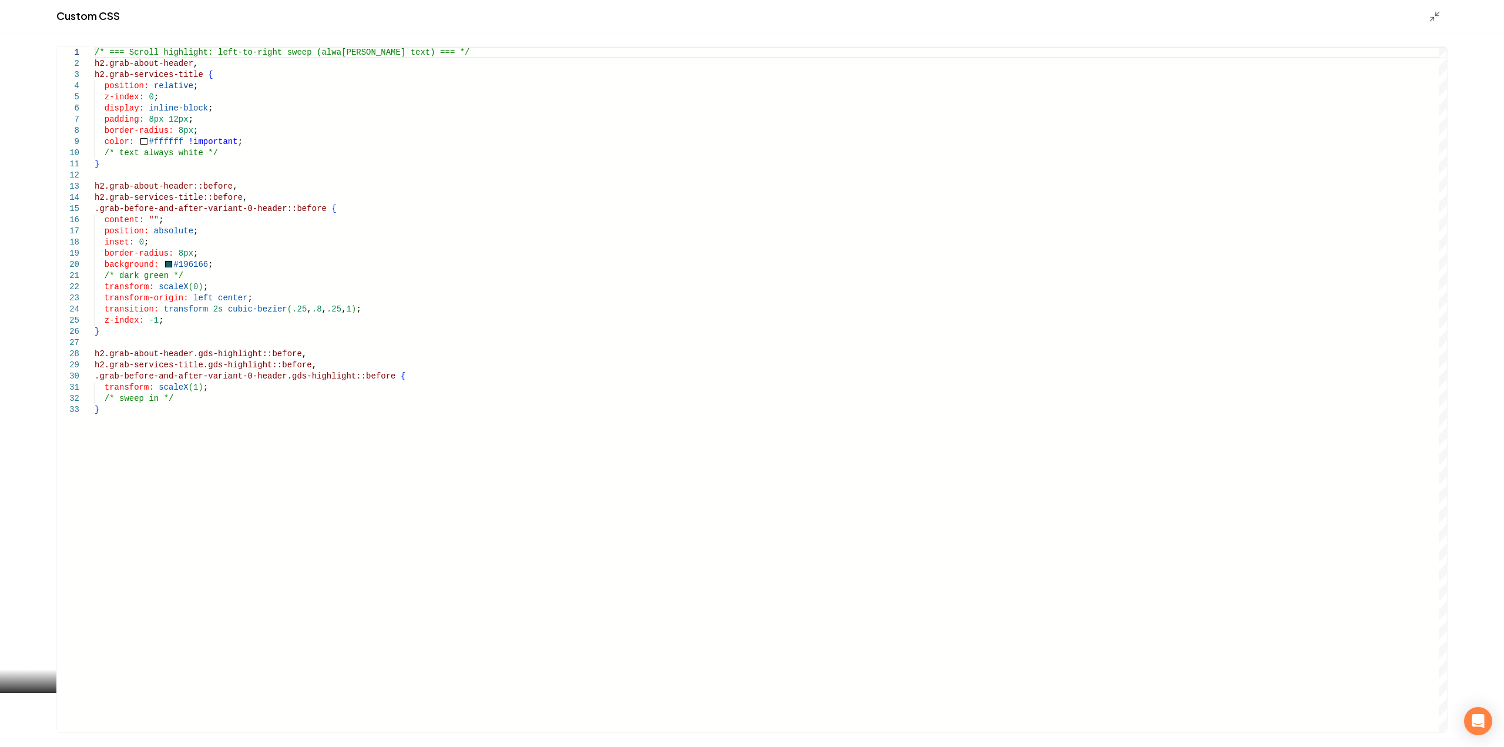
scroll to position [0, 0]
drag, startPoint x: 306, startPoint y: 206, endPoint x: 230, endPoint y: 194, distance: 76.7
click at [230, 194] on div "/* === Scroll highlight: left-to-right sweep (alwa [PERSON_NAME] text) === */ h…" at bounding box center [771, 389] width 1352 height 685
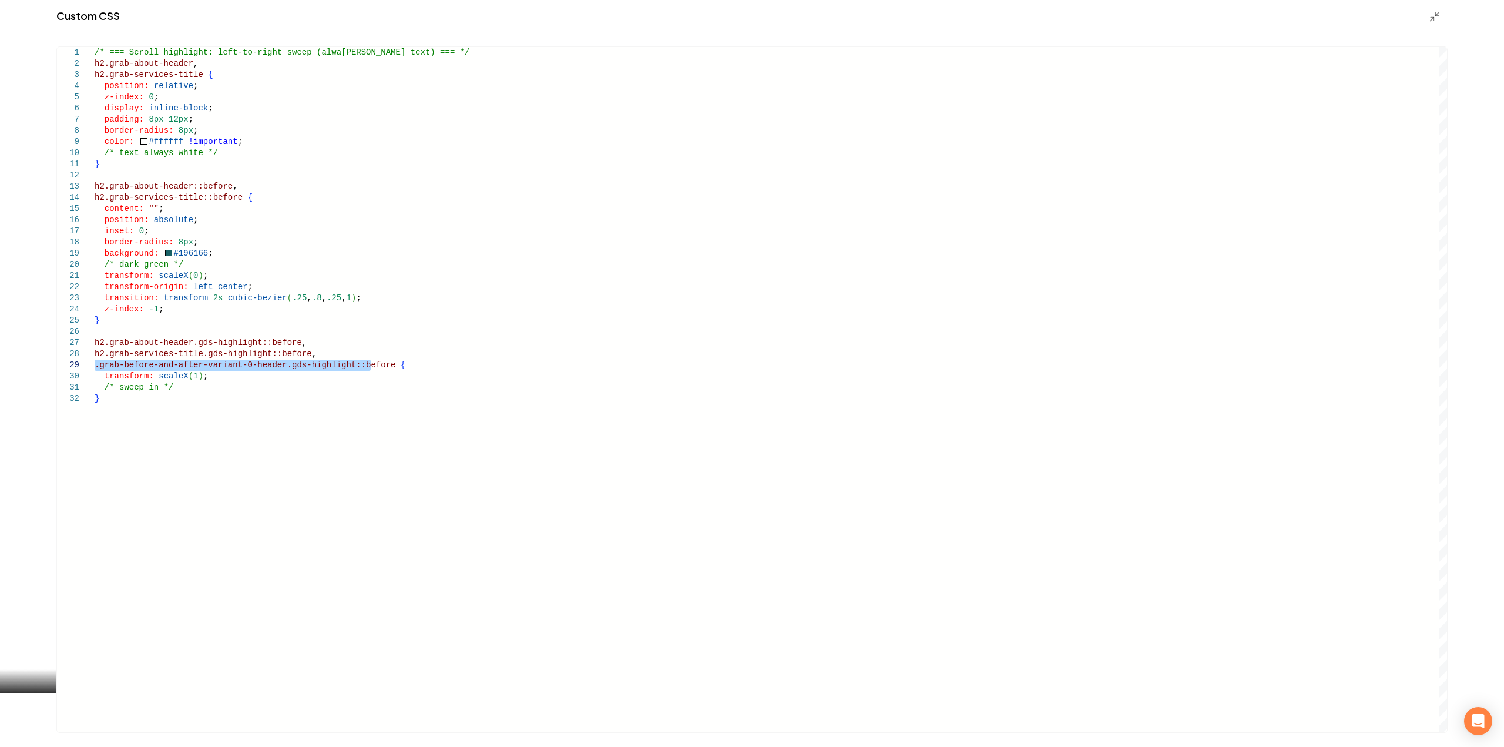
drag, startPoint x: 369, startPoint y: 367, endPoint x: 87, endPoint y: 364, distance: 282.5
click at [95, 364] on div "/* === Scroll highlight: left-to-right sweep (alwa [PERSON_NAME] text) === */ h…" at bounding box center [771, 389] width 1352 height 685
drag, startPoint x: 94, startPoint y: 64, endPoint x: 174, endPoint y: 60, distance: 80.0
click at [174, 60] on span "h2.grab-about-header" at bounding box center [144, 63] width 99 height 9
click at [184, 61] on div "/* === Scroll highlight: left-to-right sweep (alwa [PERSON_NAME] text) === */ h…" at bounding box center [771, 389] width 1352 height 685
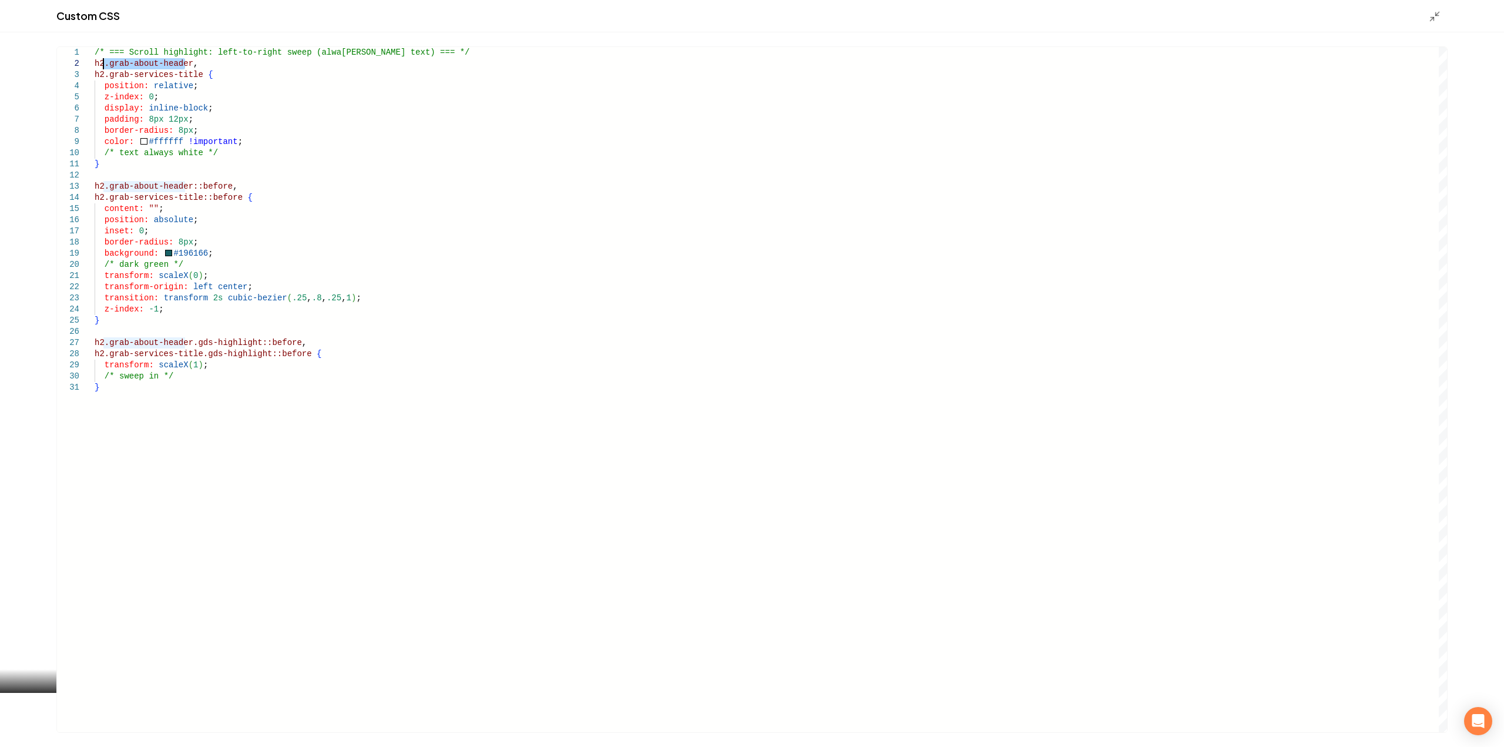
drag, startPoint x: 183, startPoint y: 63, endPoint x: 105, endPoint y: 62, distance: 78.1
click at [105, 62] on div "/* === Scroll highlight: left-to-right sweep (alwa [PERSON_NAME] text) === */ h…" at bounding box center [771, 389] width 1352 height 685
drag, startPoint x: 103, startPoint y: 75, endPoint x: 193, endPoint y: 77, distance: 89.3
click at [193, 77] on div "/* === Scroll highlight: left-to-right sweep (alwa [PERSON_NAME] text) === */ h…" at bounding box center [771, 389] width 1352 height 685
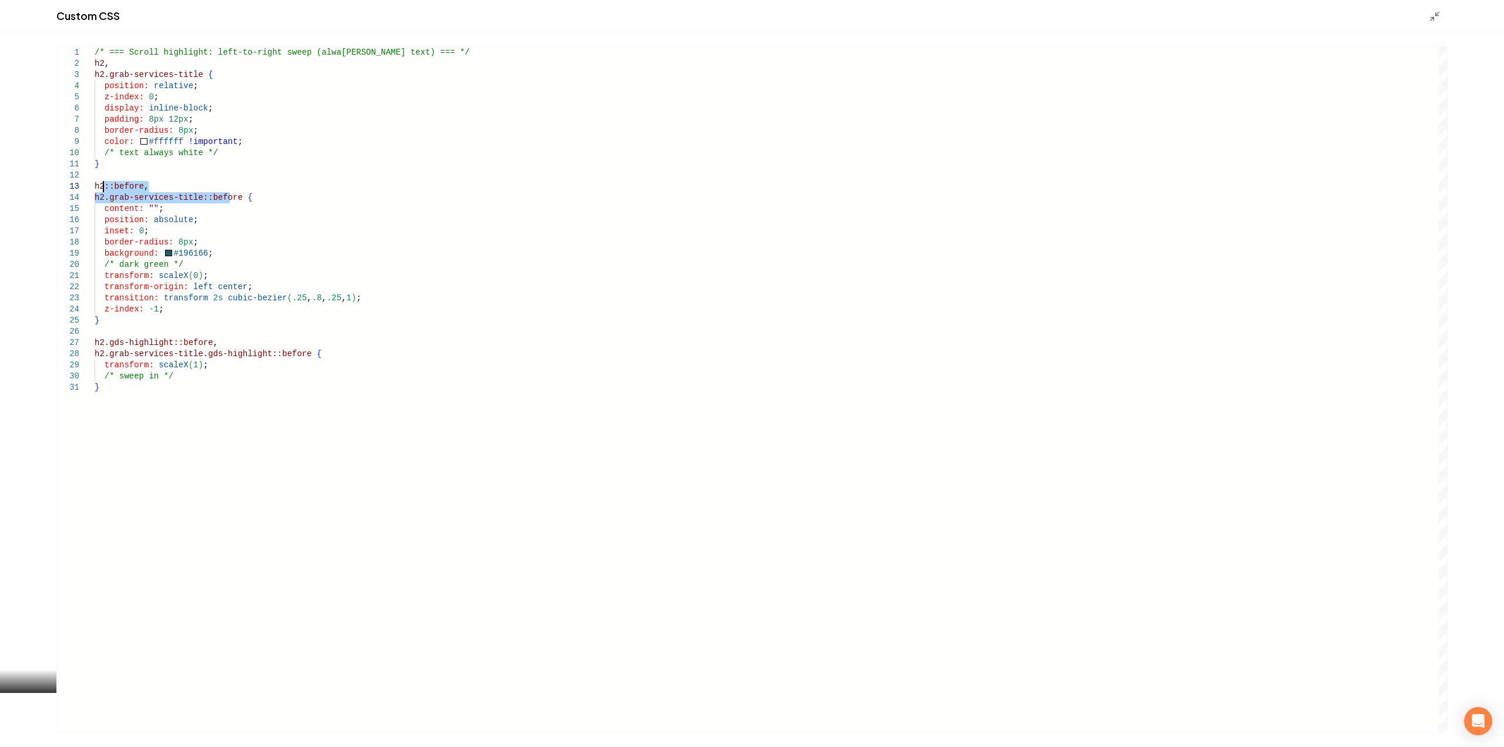
drag, startPoint x: 230, startPoint y: 196, endPoint x: 105, endPoint y: 184, distance: 126.3
click at [105, 184] on div "/* === Scroll highlight: left-to-right sweep (alwa [PERSON_NAME] text) === */ h…" at bounding box center [771, 389] width 1352 height 685
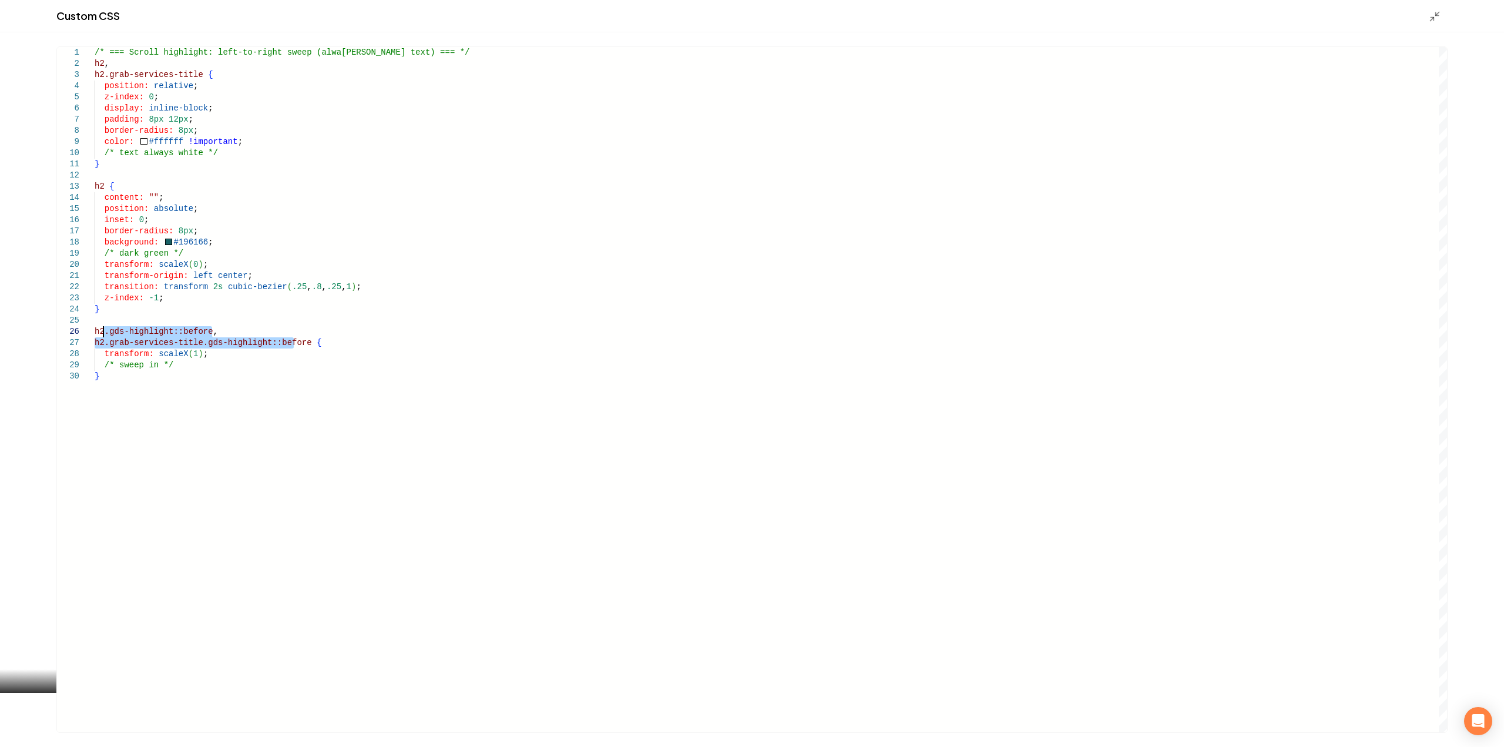
drag, startPoint x: 288, startPoint y: 341, endPoint x: 105, endPoint y: 330, distance: 184.2
click at [105, 330] on div "/* === Scroll highlight: left-to-right sweep (alwa [PERSON_NAME] text) === */ h…" at bounding box center [771, 389] width 1352 height 685
drag, startPoint x: 194, startPoint y: 73, endPoint x: 93, endPoint y: 72, distance: 101.6
click at [95, 72] on div "/* === Scroll highlight: left-to-right sweep (alwa [PERSON_NAME] text) === */ h…" at bounding box center [771, 389] width 1352 height 685
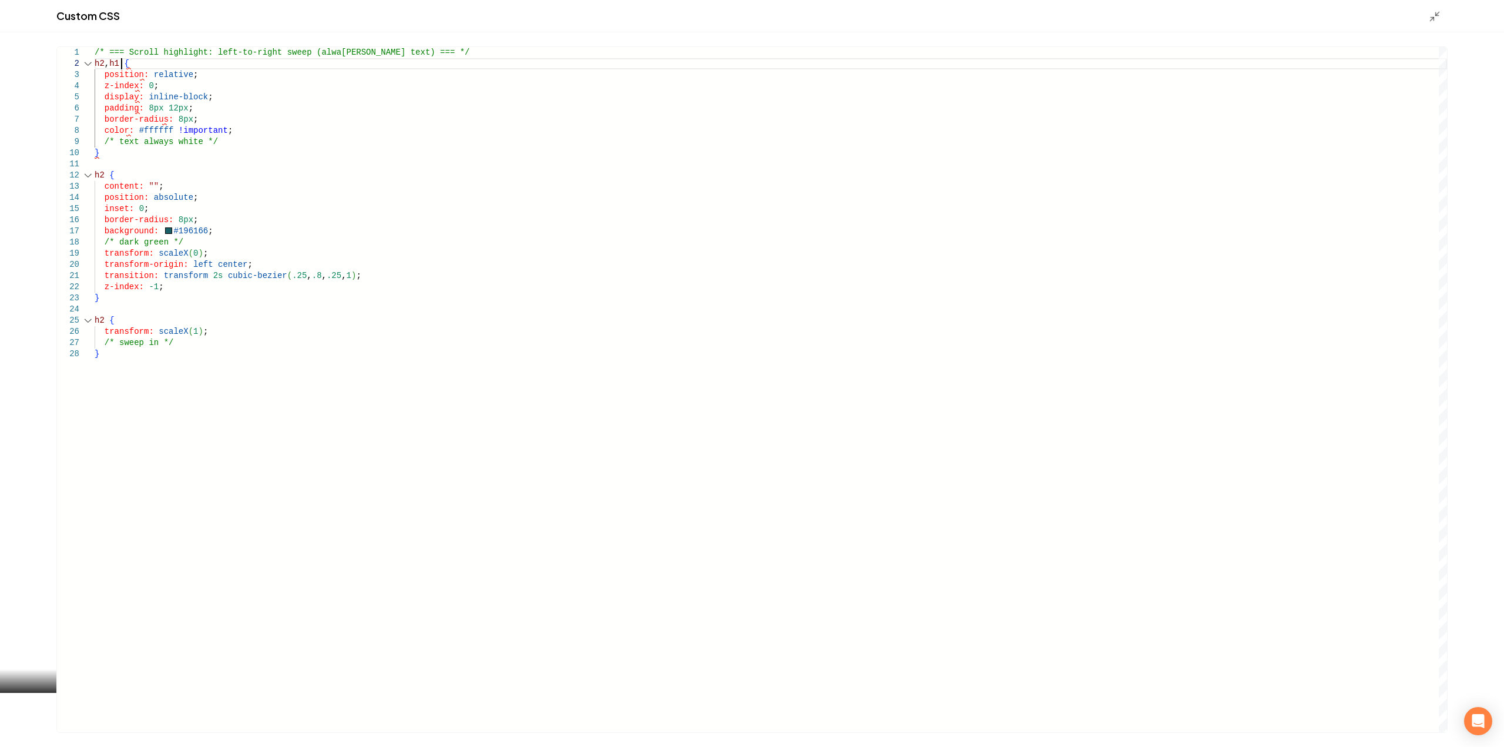
scroll to position [12, 27]
click at [107, 176] on div "/* === Scroll highlight: left-to-right sweep (alwa [PERSON_NAME] text) === */ h…" at bounding box center [771, 389] width 1352 height 685
click at [105, 176] on div "/* === Scroll highlight: left-to-right sweep (alwa [PERSON_NAME] text) === */ h…" at bounding box center [771, 389] width 1352 height 685
click at [103, 315] on div "/* === Scroll highlight: left-to-right sweep (alwa [PERSON_NAME] text) === */ h…" at bounding box center [771, 389] width 1352 height 685
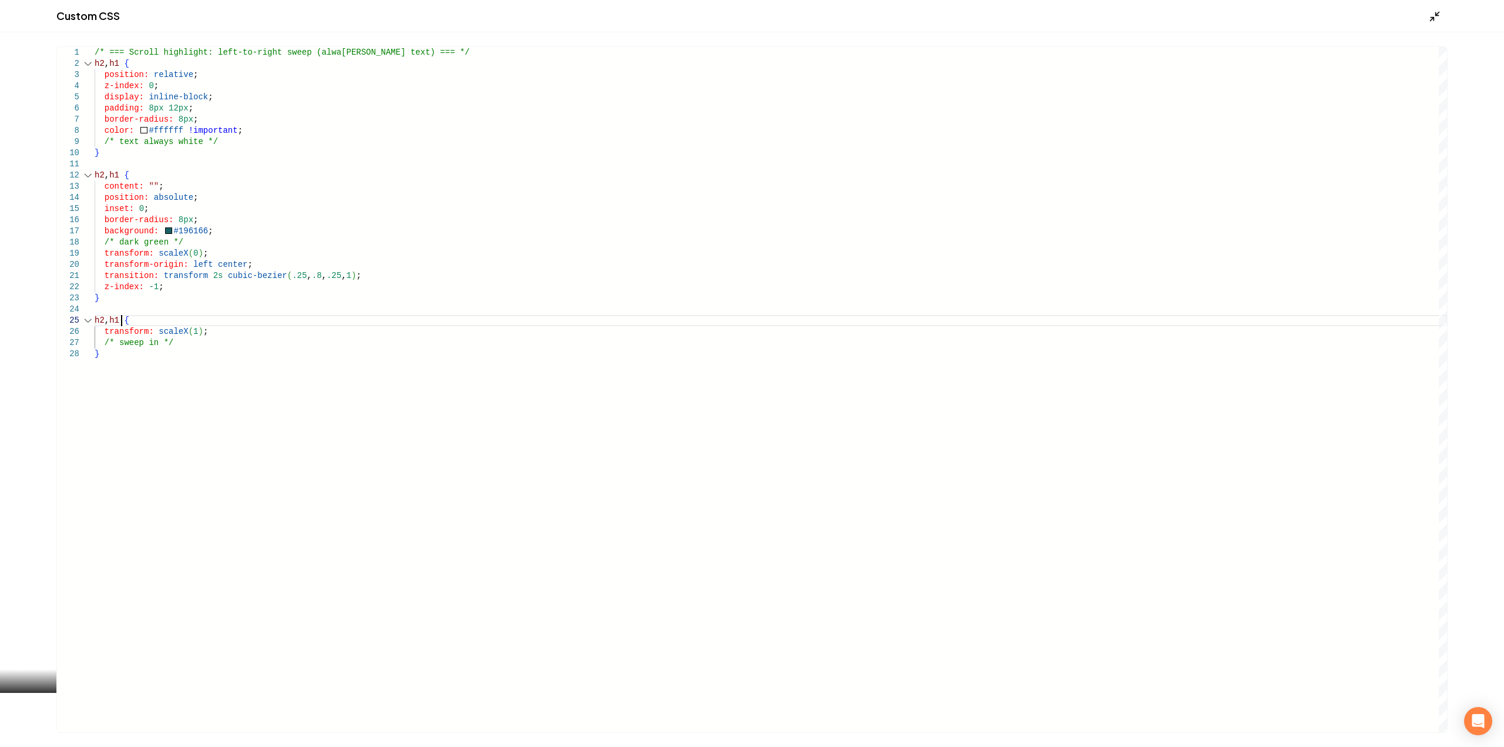
type textarea "**********"
click at [1432, 20] on icon "Main content area" at bounding box center [1434, 17] width 12 height 12
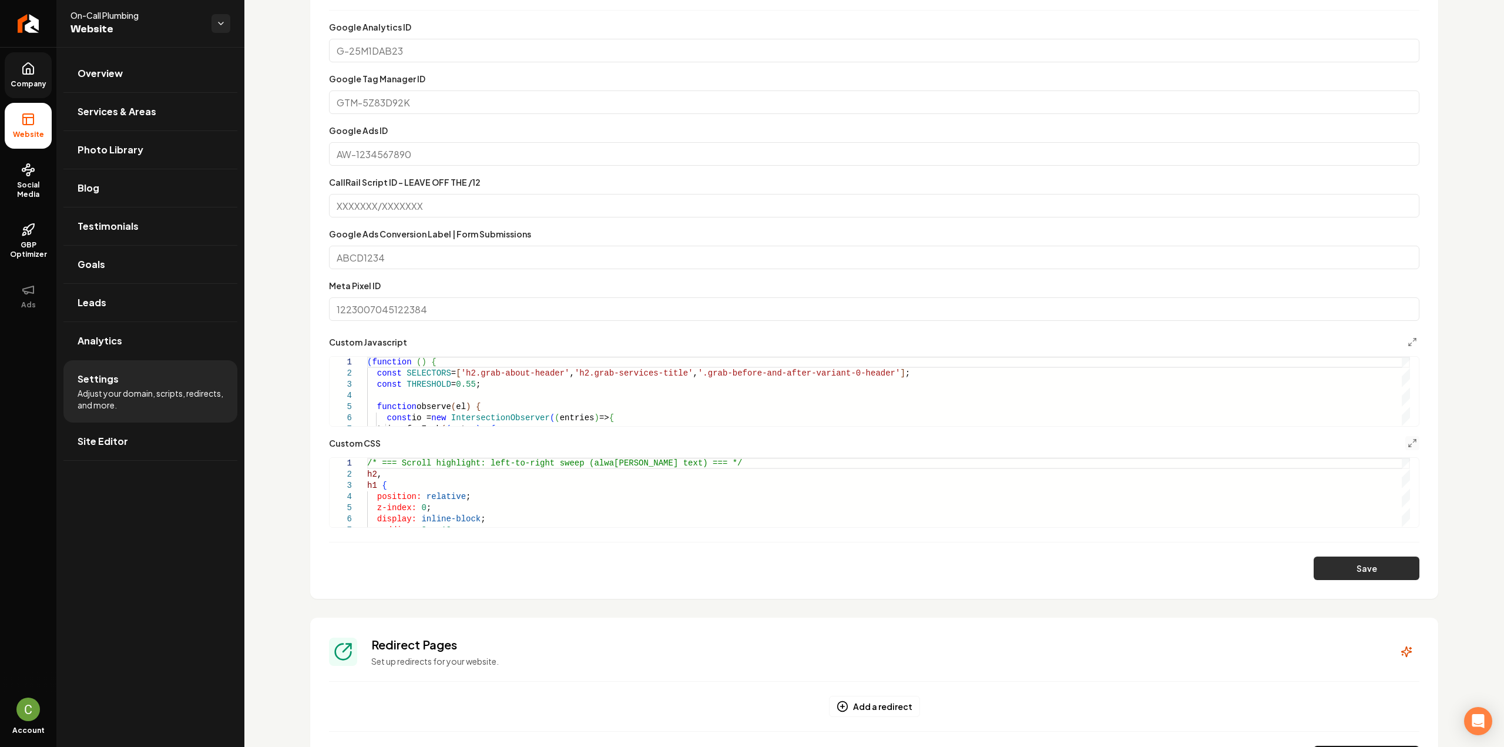
click at [1337, 566] on button "Save" at bounding box center [1366, 567] width 106 height 23
click at [1407, 446] on icon "Main content area" at bounding box center [1411, 442] width 9 height 9
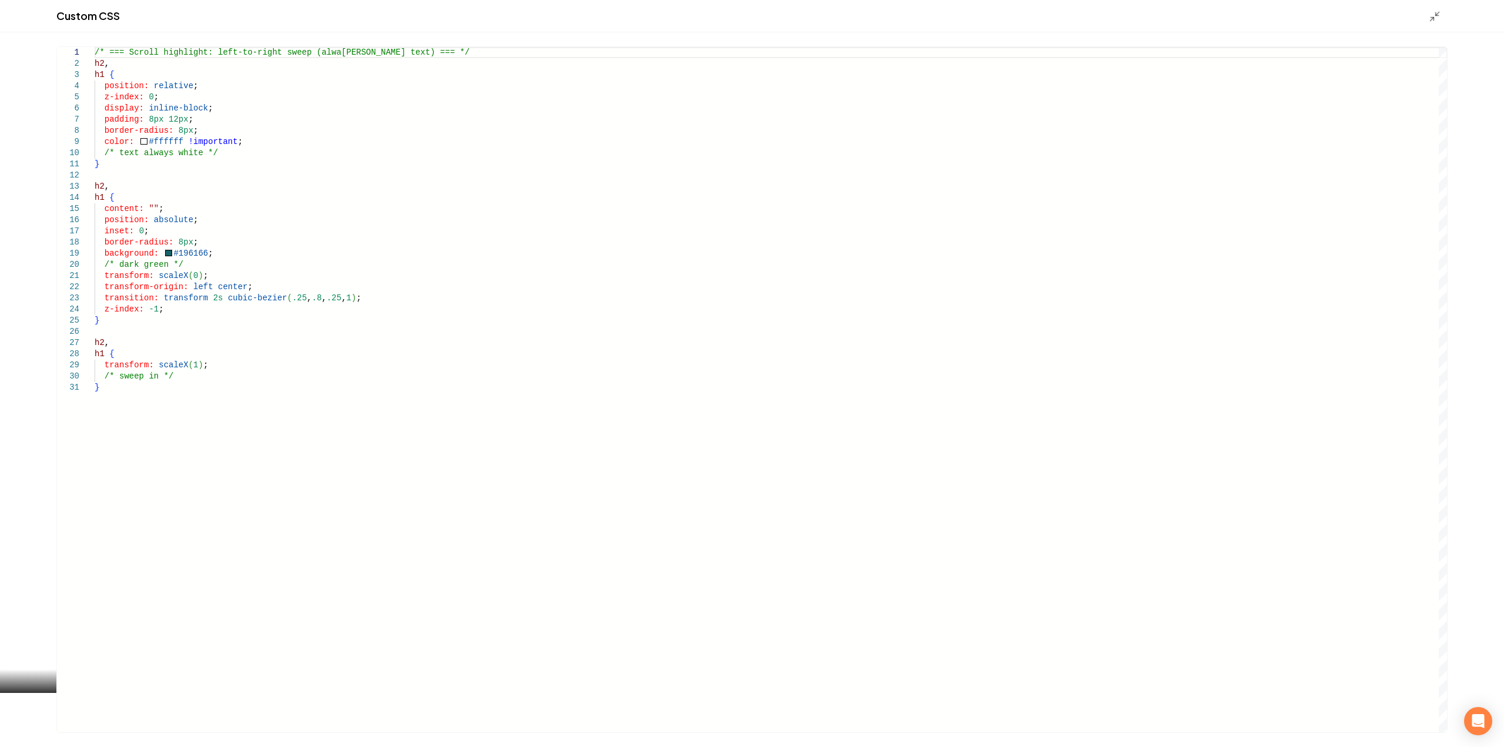
click at [398, 372] on div "/* === Scroll highlight: left-to-right sweep (alwa [PERSON_NAME] text) === */ h…" at bounding box center [771, 389] width 1352 height 685
click at [103, 66] on div "/* === Scroll highlight: left-to-right sweep (alwa [PERSON_NAME] text) === */ h…" at bounding box center [771, 389] width 1352 height 685
click at [101, 75] on div "/* === Scroll highlight: left-to-right sweep (alwa [PERSON_NAME] text) === */ h…" at bounding box center [771, 389] width 1352 height 685
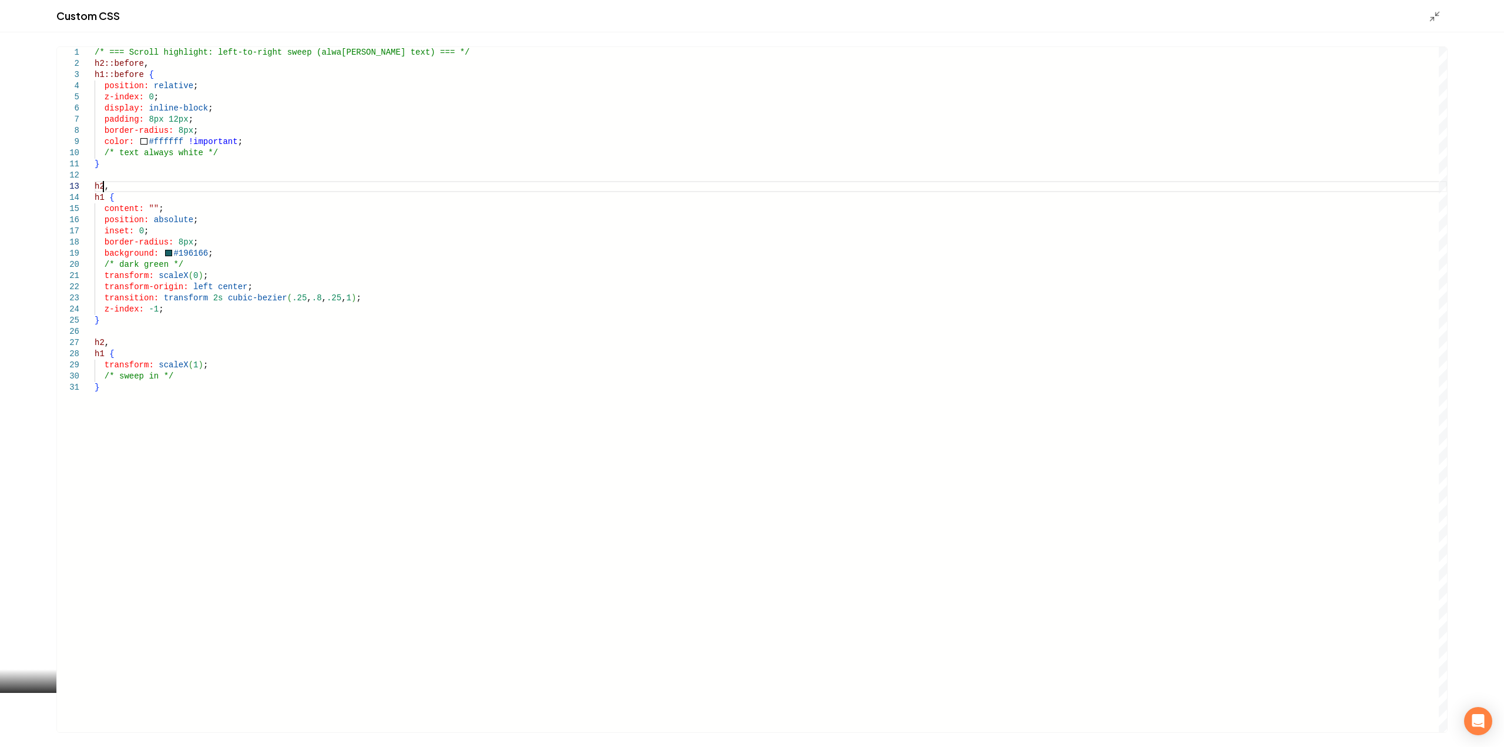
click at [102, 189] on div "/* === Scroll highlight: left-to-right sweep (alwa [PERSON_NAME] text) === */ h…" at bounding box center [771, 389] width 1352 height 685
click at [103, 197] on div "/* === Scroll highlight: left-to-right sweep (alwa [PERSON_NAME] text) === */ h…" at bounding box center [771, 389] width 1352 height 685
click at [103, 341] on div "/* === Scroll highlight: left-to-right sweep (alwa [PERSON_NAME] text) === */ h…" at bounding box center [771, 389] width 1352 height 685
type textarea "**********"
click at [1444, 12] on div "Main content area" at bounding box center [1437, 15] width 19 height 13
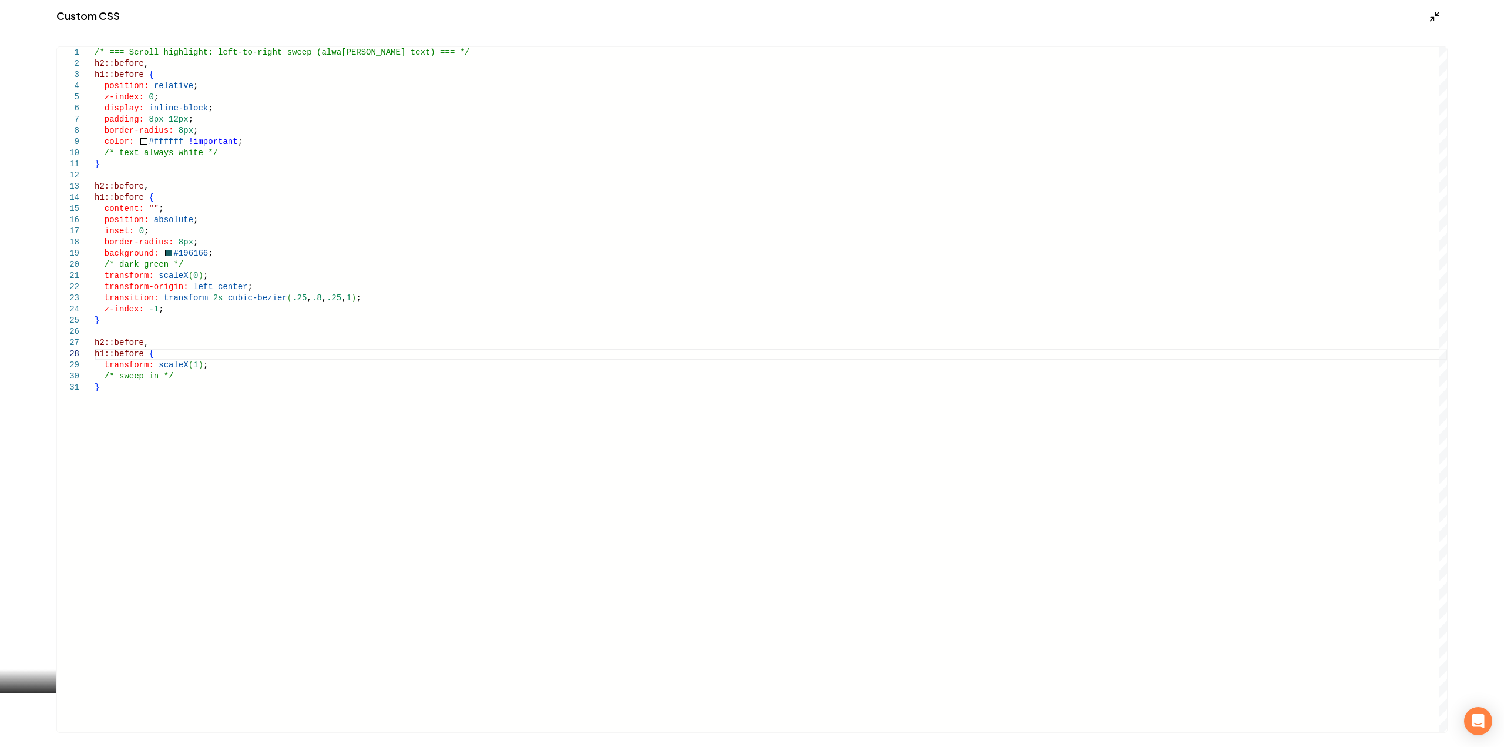
click at [1439, 14] on icon "Main content area" at bounding box center [1434, 17] width 12 height 12
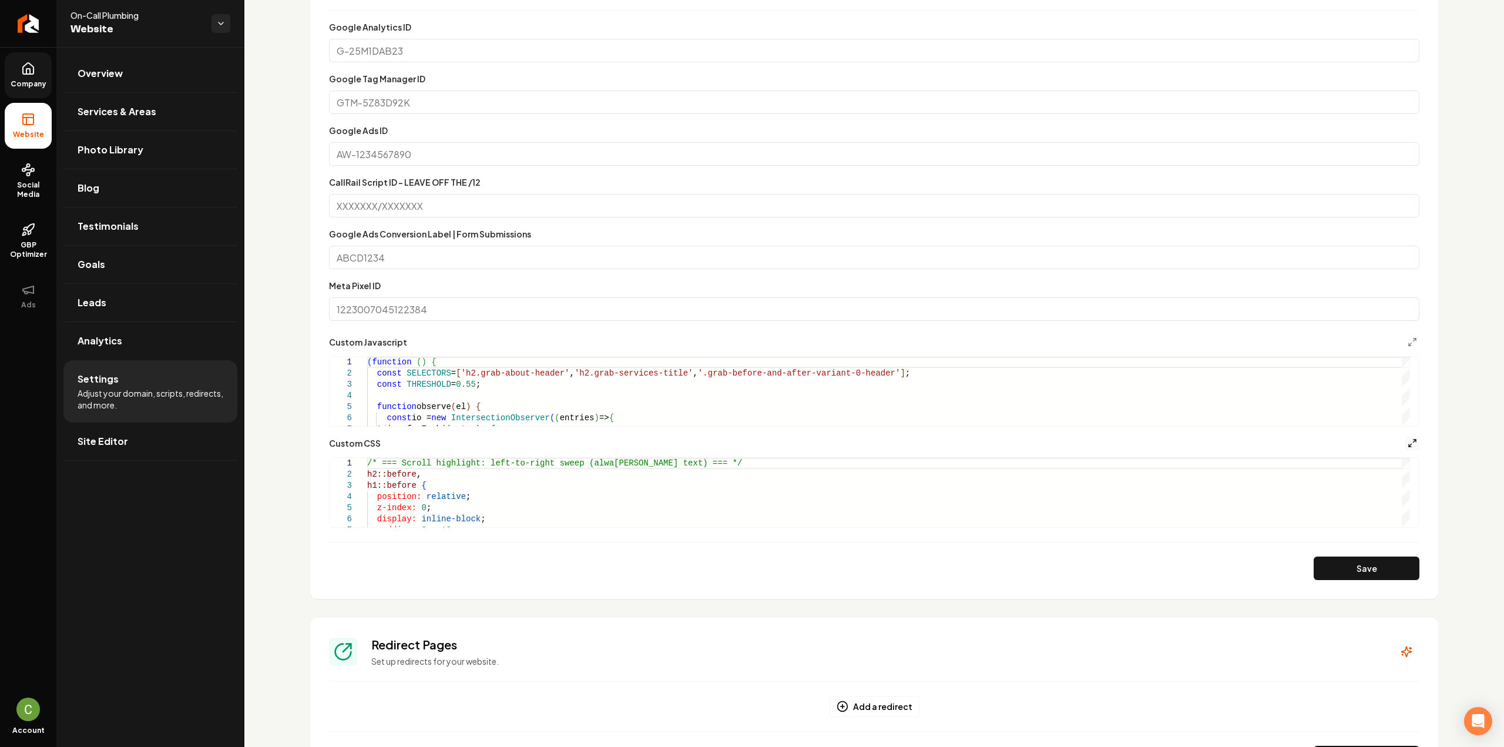
click at [1407, 442] on icon "Main content area" at bounding box center [1411, 442] width 9 height 9
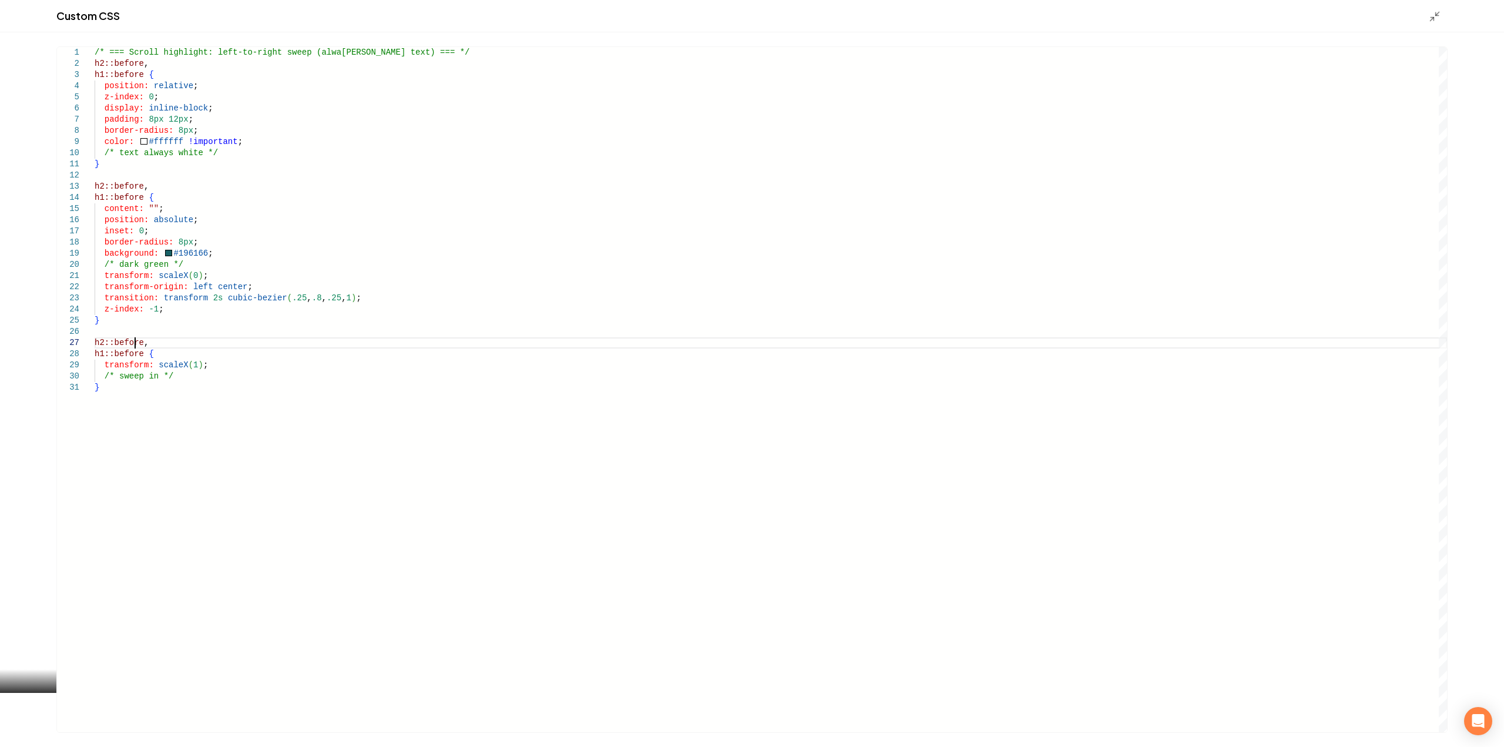
scroll to position [0, 0]
click at [136, 342] on div "/* === Scroll highlight: left-to-right sweep (alwa [PERSON_NAME] text) === */ h…" at bounding box center [771, 389] width 1352 height 685
drag, startPoint x: 139, startPoint y: 342, endPoint x: 103, endPoint y: 341, distance: 36.4
click at [103, 341] on div "/* === Scroll highlight: left-to-right sweep (alwa [PERSON_NAME] text) === */ h…" at bounding box center [771, 389] width 1352 height 685
drag, startPoint x: 140, startPoint y: 357, endPoint x: 104, endPoint y: 358, distance: 35.8
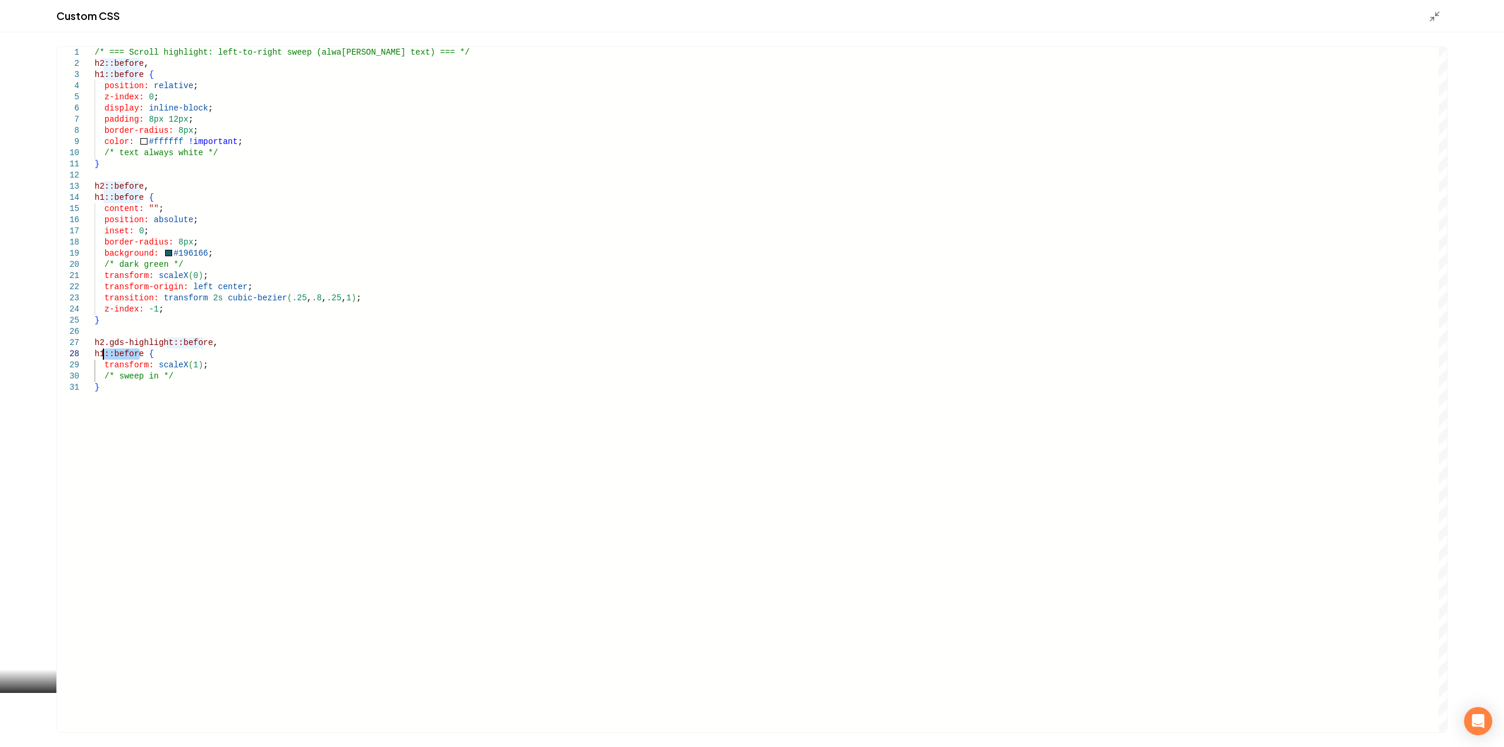
click at [104, 358] on div "/* === Scroll highlight: left-to-right sweep (alwa [PERSON_NAME] text) === */ h…" at bounding box center [771, 389] width 1352 height 685
type textarea "**********"
click at [1438, 14] on icon "Main content area" at bounding box center [1434, 17] width 12 height 12
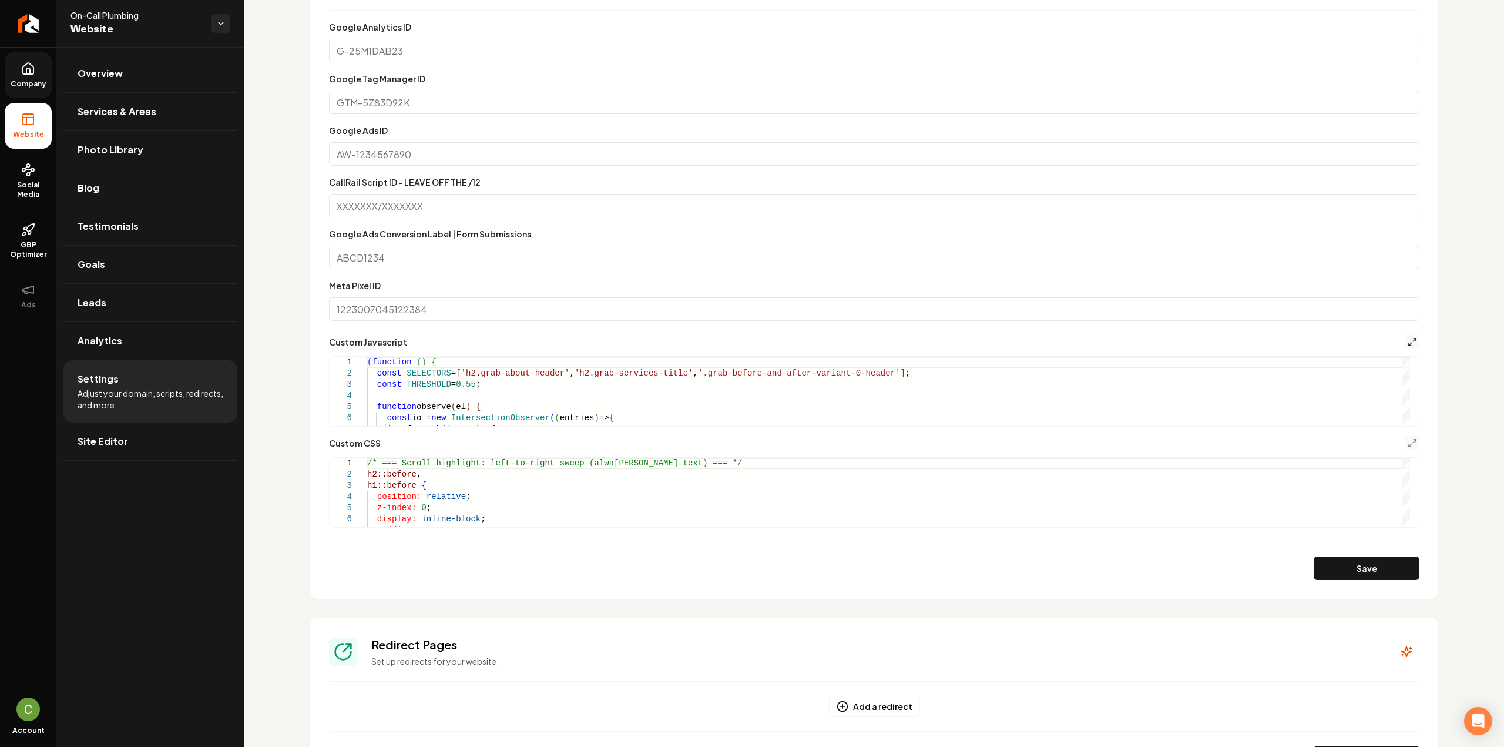
click at [1406, 337] on button "Main content area" at bounding box center [1412, 342] width 14 height 14
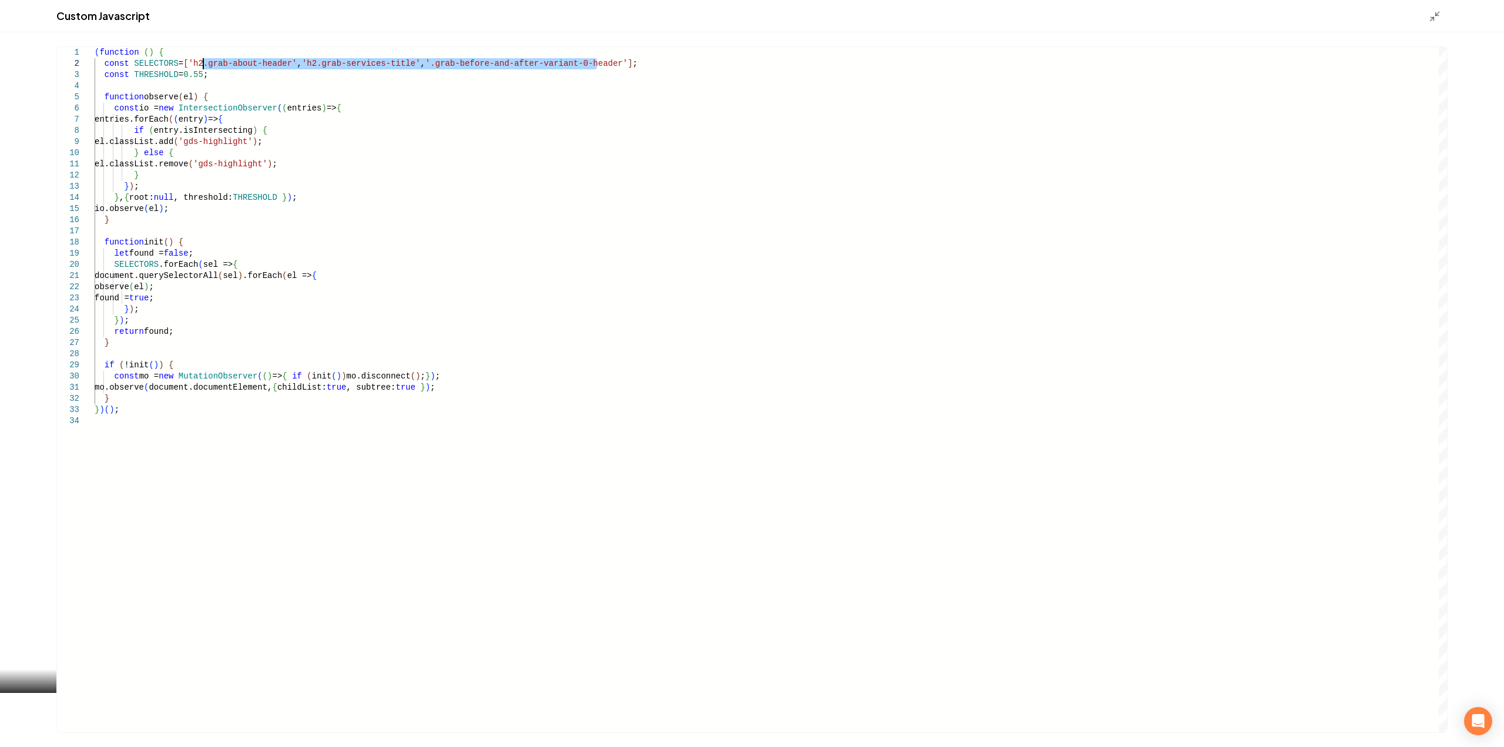
drag, startPoint x: 596, startPoint y: 63, endPoint x: 203, endPoint y: 60, distance: 393.5
click at [203, 60] on div "( function ( ) { const SELECTORS = [ 'h2.grab-about-header' , 'h2.grab-services…" at bounding box center [771, 389] width 1352 height 685
type textarea "**********"
click at [1438, 18] on icon "Main content area" at bounding box center [1434, 17] width 12 height 12
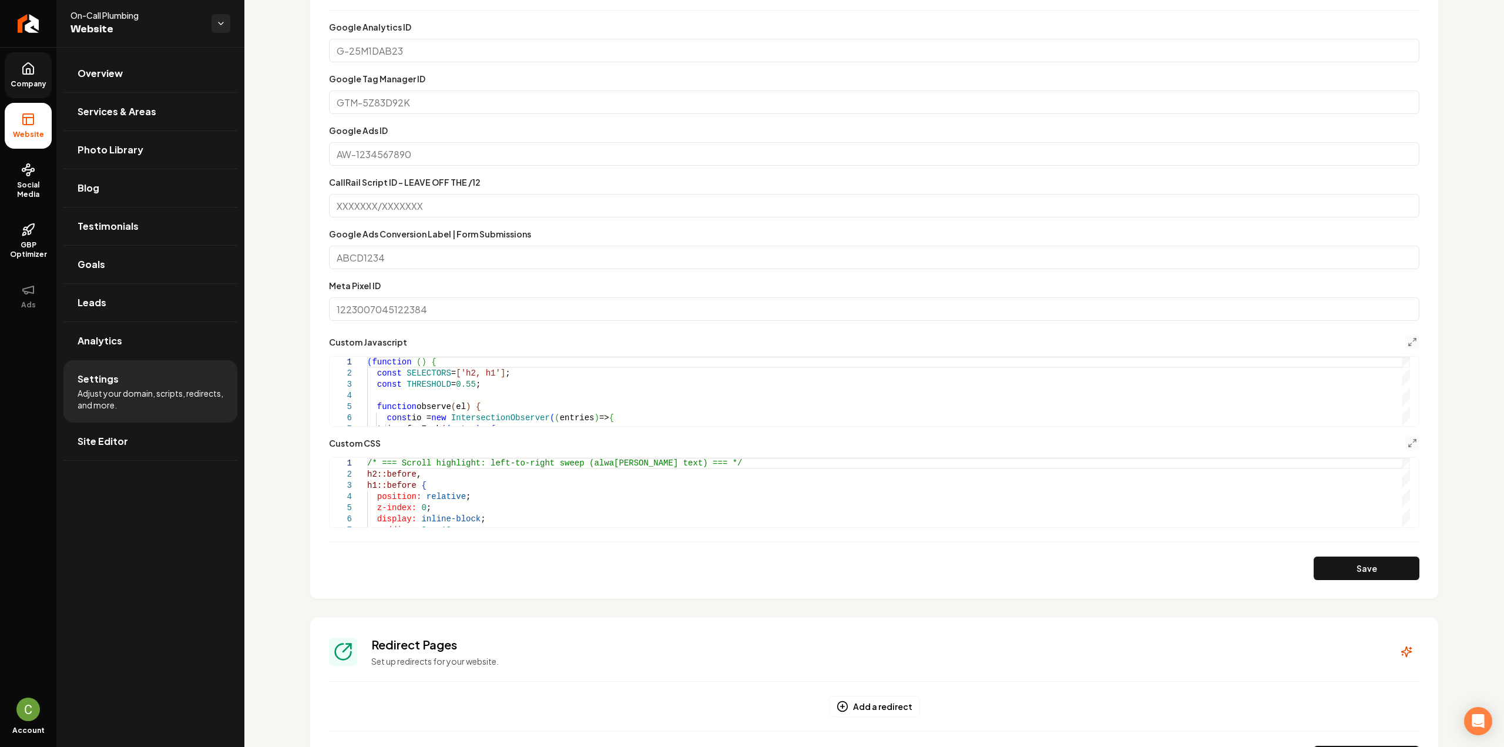
click at [1387, 552] on form "**********" at bounding box center [874, 300] width 1090 height 560
click at [1372, 587] on section "**********" at bounding box center [874, 273] width 1128 height 652
click at [1367, 564] on button "Save" at bounding box center [1366, 567] width 106 height 23
click at [503, 389] on div "( function ( ) { const SELECTORS = [ 'h2, h1' ] ; const THRESHOLD = 0.55 ; func…" at bounding box center [888, 546] width 1043 height 379
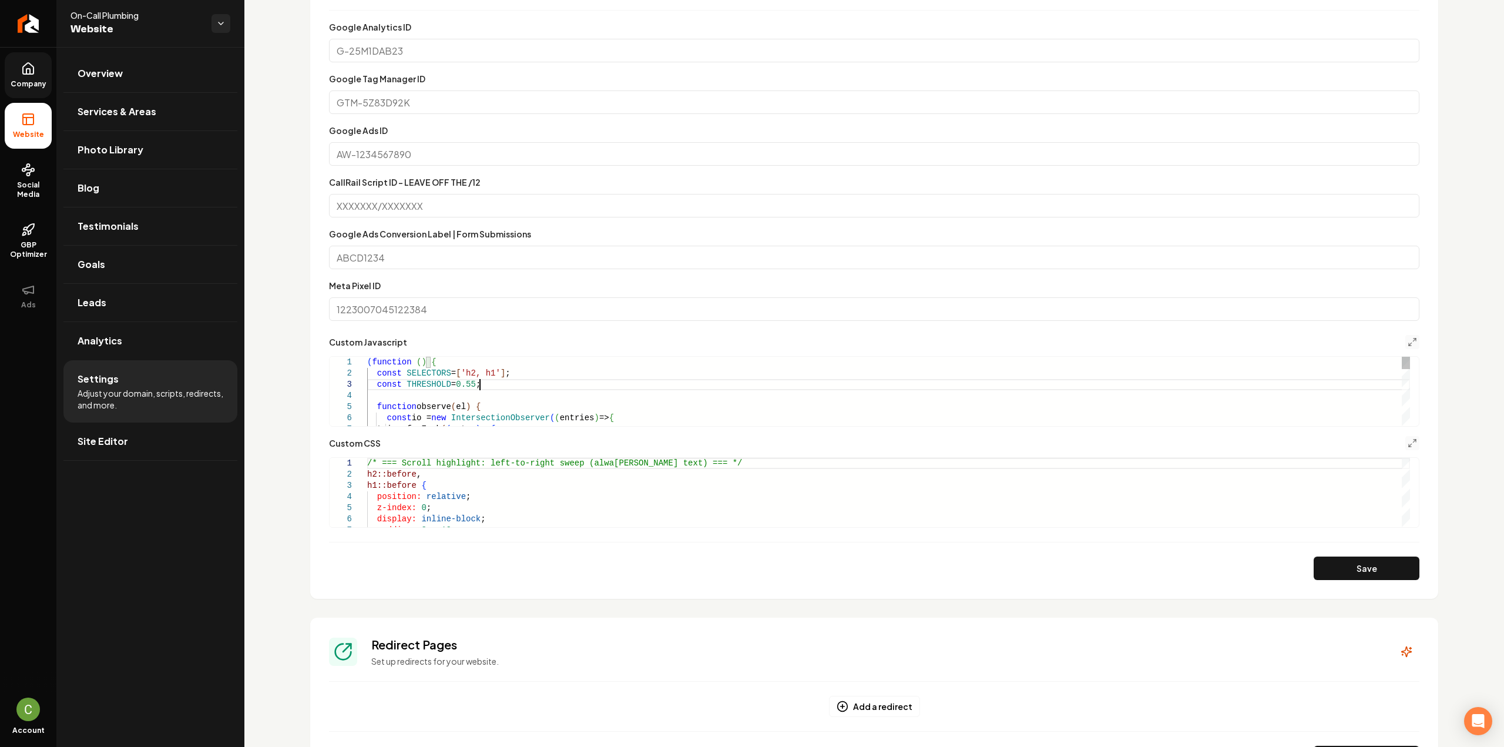
type textarea "**********"
click at [483, 479] on div "/* === Scroll highlight: left-to-right sweep (alwa [PERSON_NAME] text) === */ h…" at bounding box center [888, 631] width 1043 height 346
type textarea "**********"
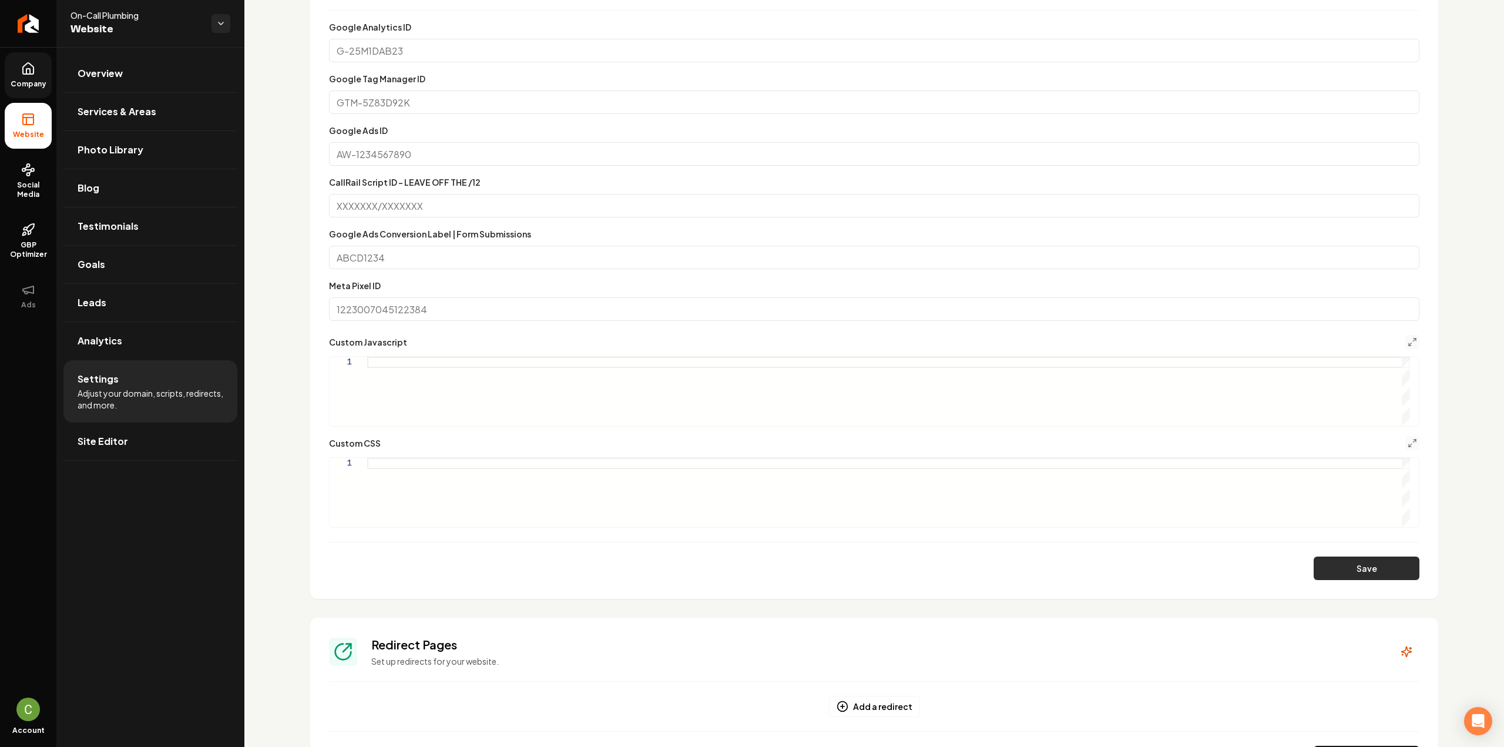
click at [1390, 567] on button "Save" at bounding box center [1366, 567] width 106 height 23
click at [36, 68] on link "Company" at bounding box center [28, 75] width 47 height 46
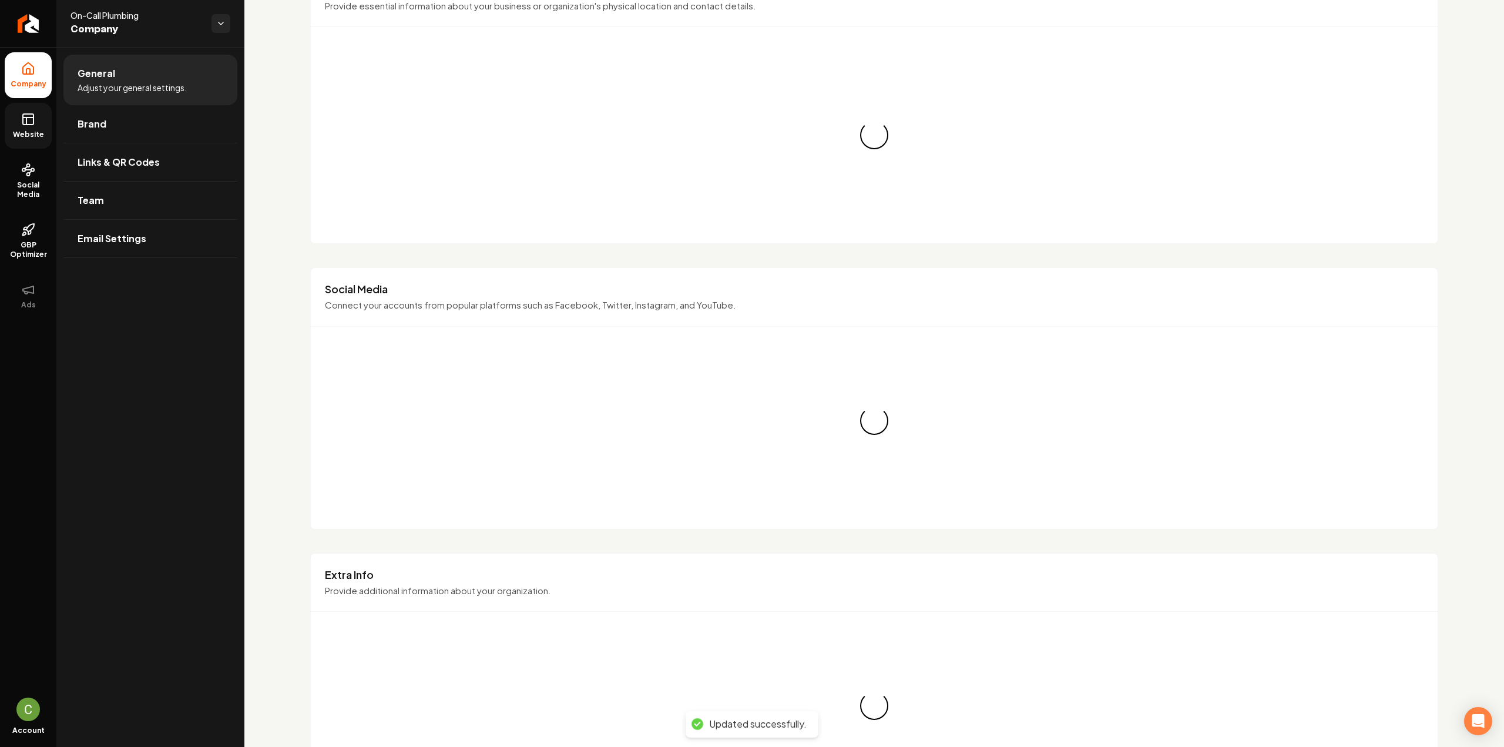
click at [28, 117] on icon at bounding box center [28, 117] width 11 height 0
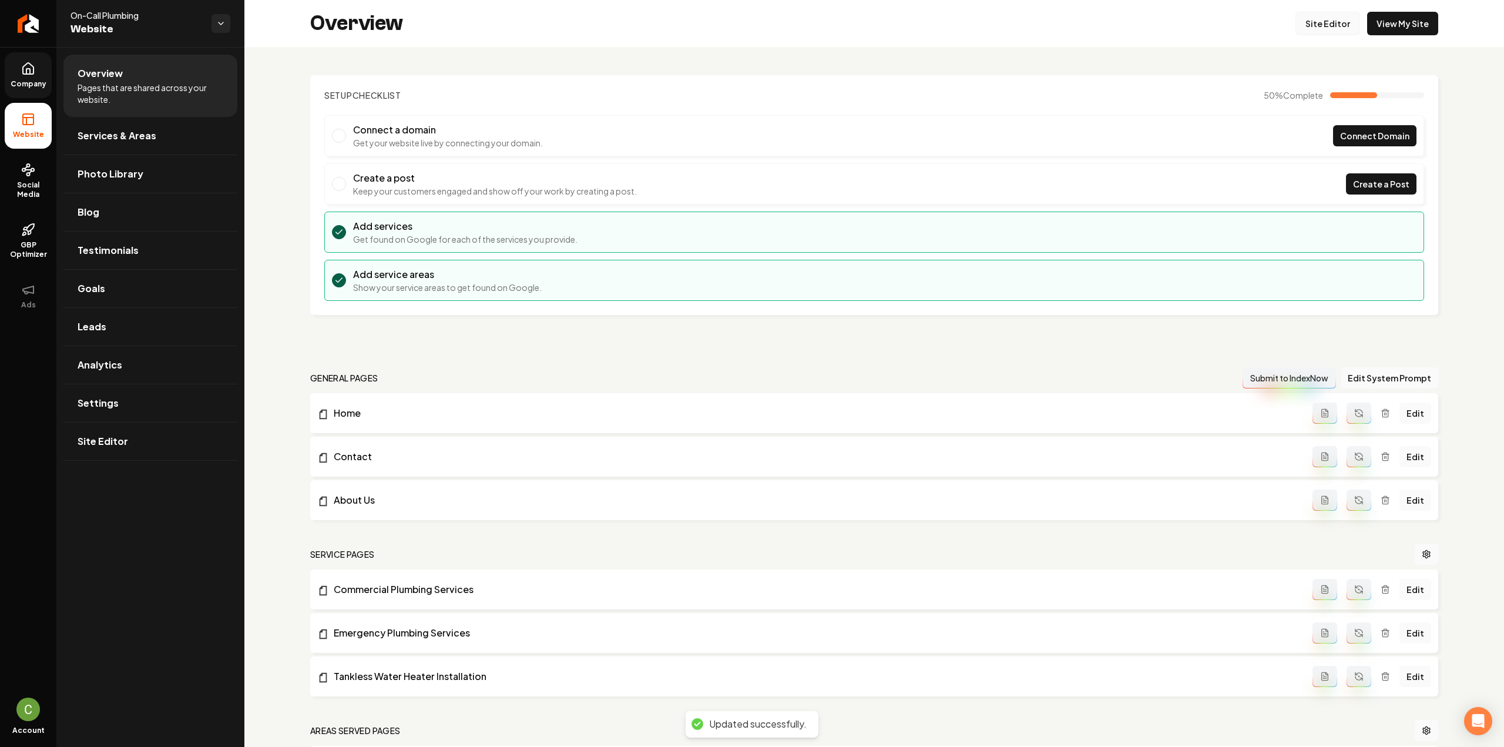
click at [1306, 23] on link "Site Editor" at bounding box center [1327, 23] width 65 height 23
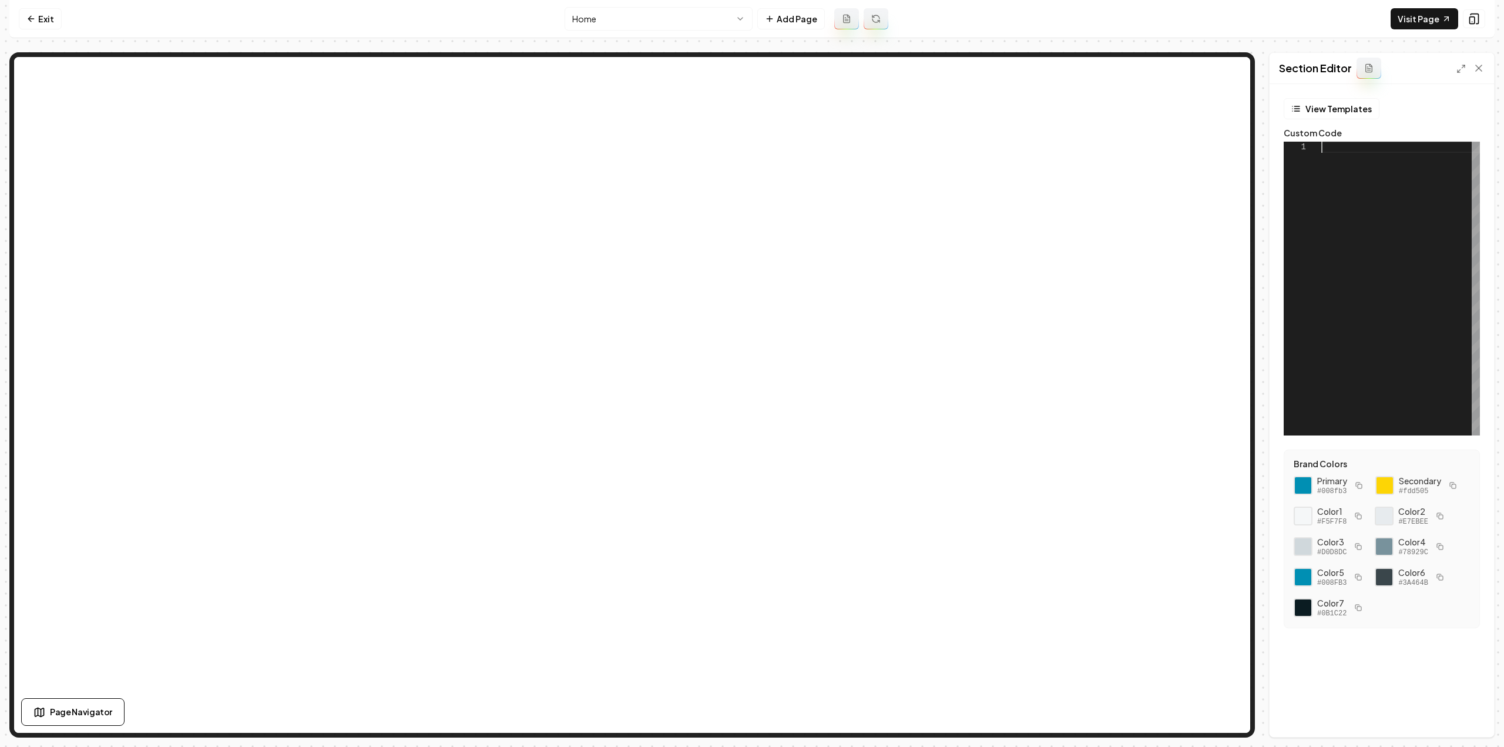
click at [1457, 227] on div at bounding box center [1400, 289] width 159 height 294
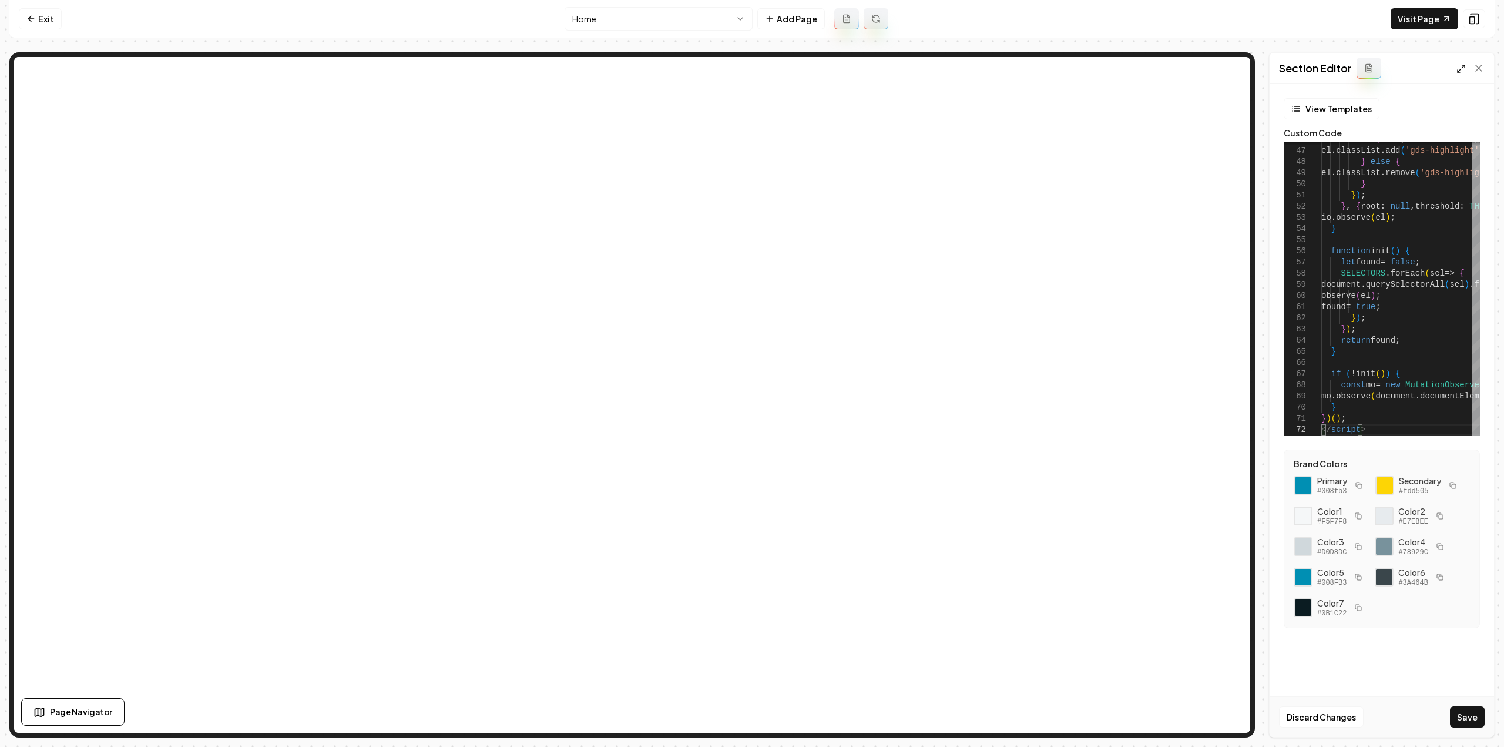
click at [1464, 71] on icon at bounding box center [1460, 68] width 9 height 9
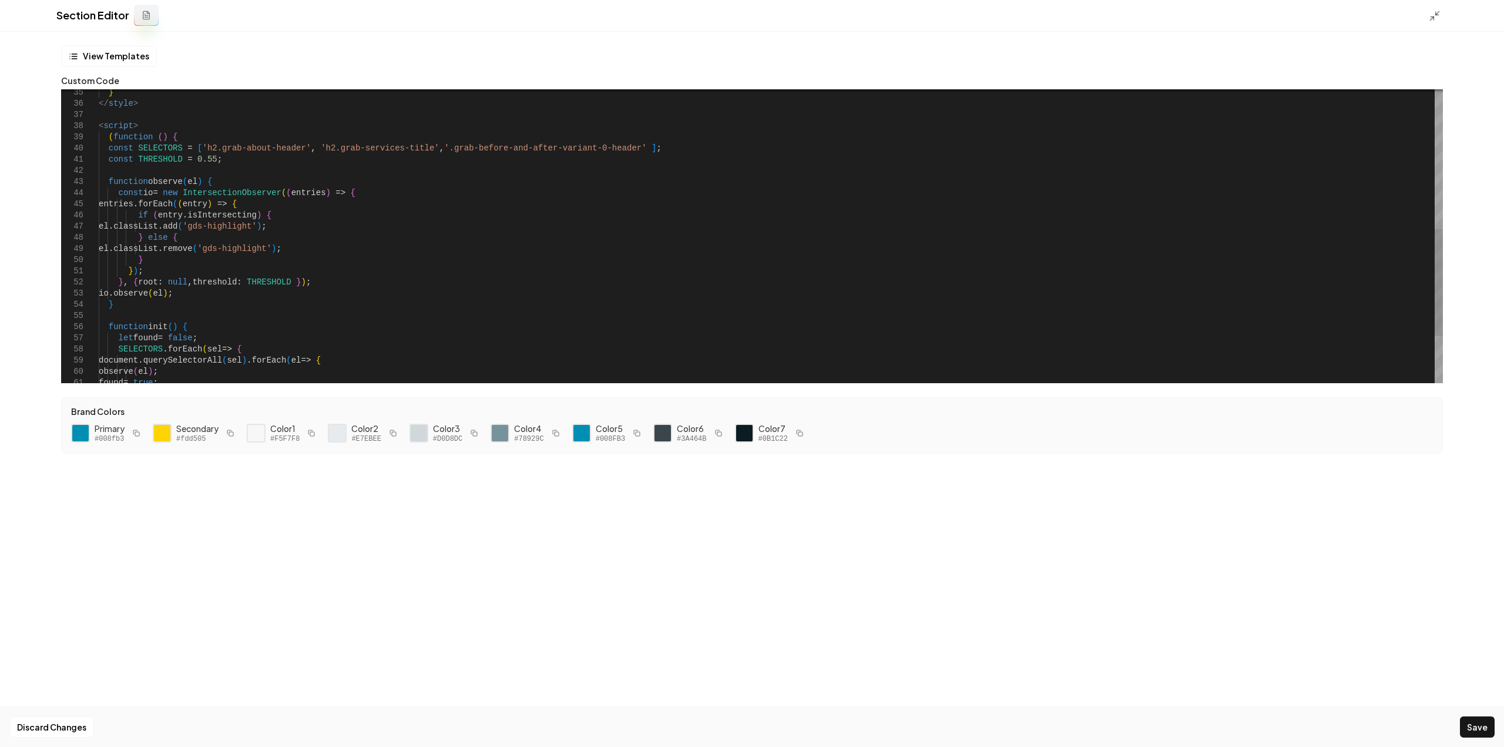
scroll to position [0, 40]
drag, startPoint x: 597, startPoint y: 144, endPoint x: 411, endPoint y: 146, distance: 185.6
click at [411, 146] on div "} </ style > < script > ( function ( ) { const SELECTORS = [ 'h2.grab-about-hea…" at bounding box center [771, 109] width 1344 height 803
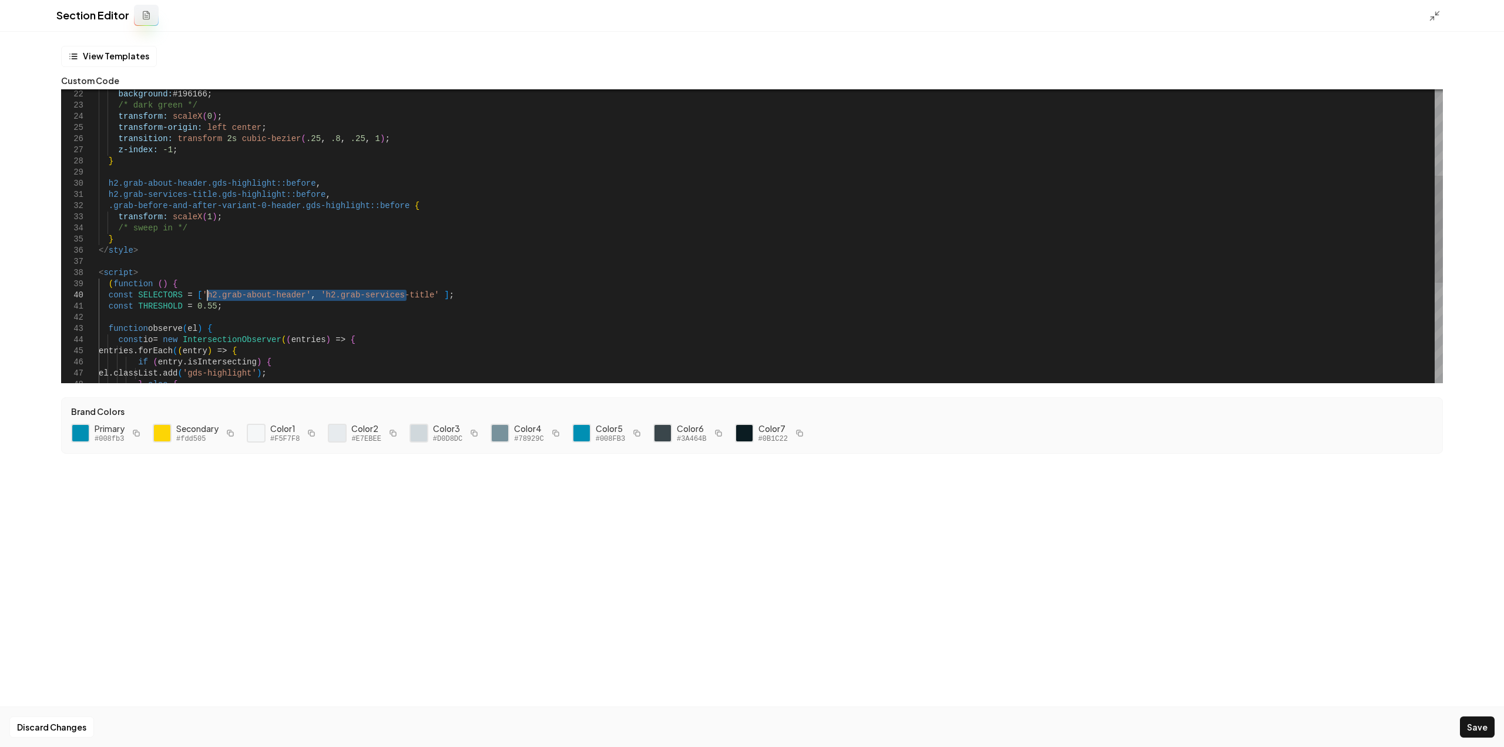
drag, startPoint x: 406, startPoint y: 295, endPoint x: 209, endPoint y: 291, distance: 198.0
click at [209, 291] on div "z-index: -1 ; transform: scaleX ( 0 ) ; transform-origin: left center ; transit…" at bounding box center [771, 255] width 1344 height 803
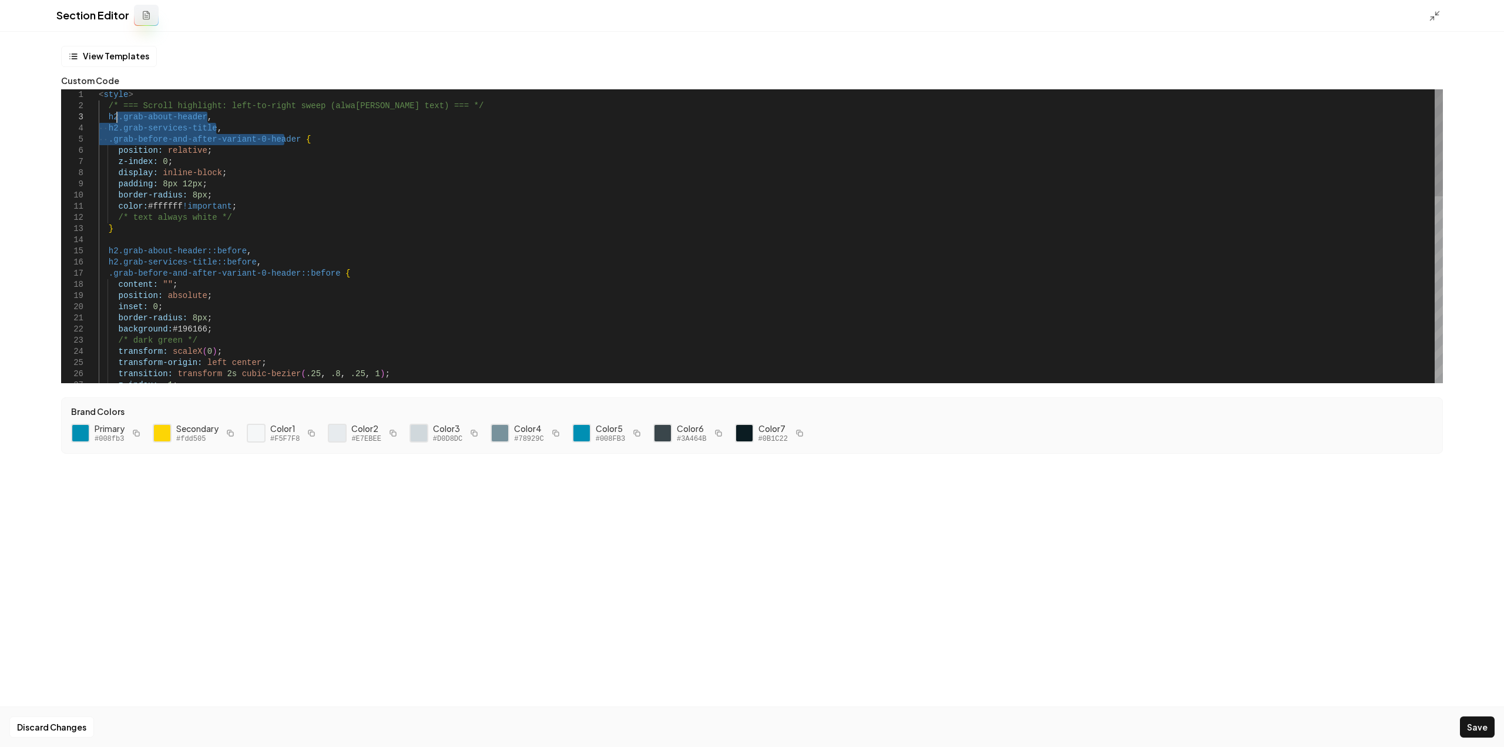
drag, startPoint x: 283, startPoint y: 138, endPoint x: 116, endPoint y: 115, distance: 168.5
click at [116, 115] on div "z-index: -1 ; transform: scaleX ( 0 ) ; transform-origin: left center ; transit…" at bounding box center [771, 490] width 1344 height 803
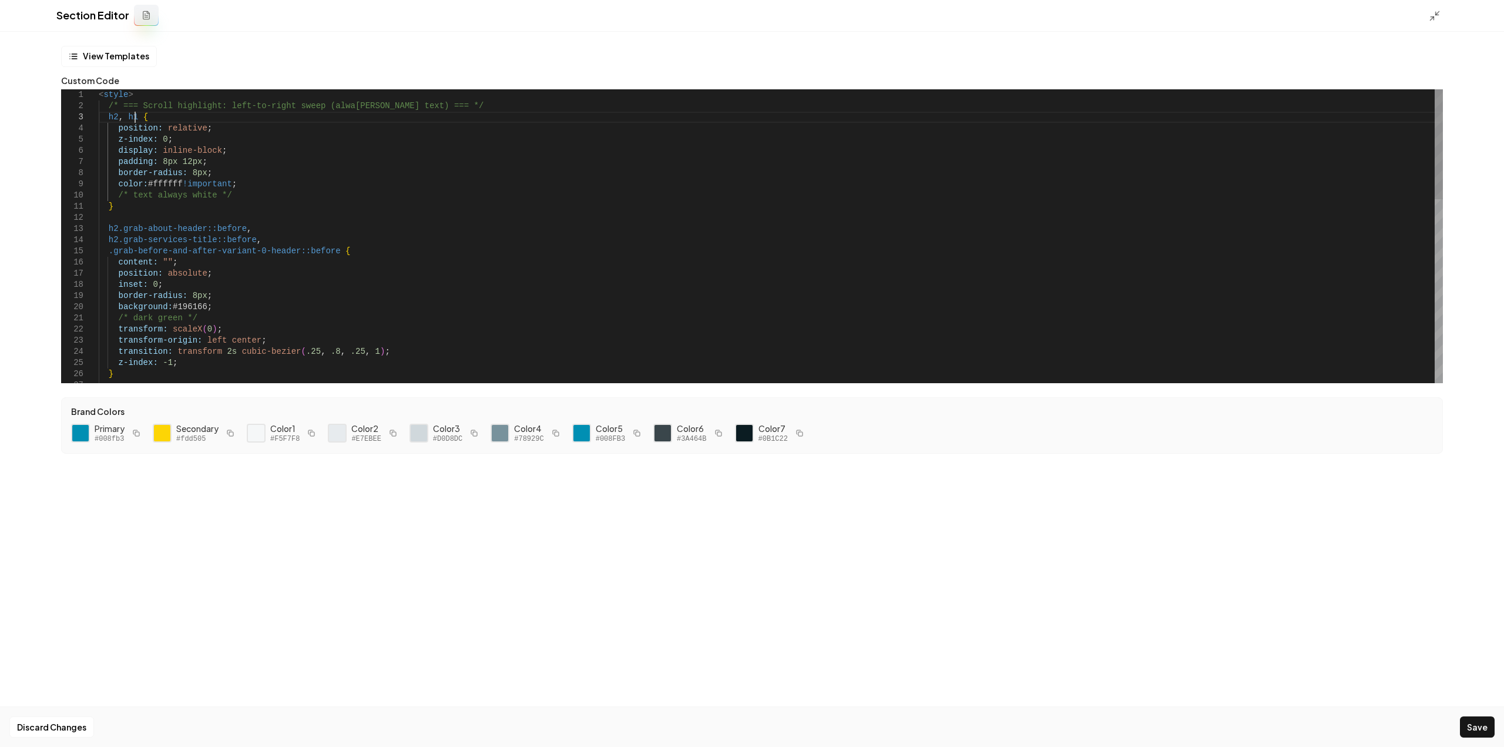
scroll to position [32, 36]
drag, startPoint x: 322, startPoint y: 251, endPoint x: 105, endPoint y: 250, distance: 217.9
click at [105, 250] on div "z-index: -1 ; transform: scaleX ( 0 ) ; transform-origin: left center ; transit…" at bounding box center [771, 479] width 1344 height 781
drag, startPoint x: 206, startPoint y: 226, endPoint x: 160, endPoint y: 227, distance: 45.8
click at [160, 227] on div "z-index: -1 ; transform: scaleX ( 0 ) ; transform-origin: left center ; transit…" at bounding box center [771, 474] width 1344 height 770
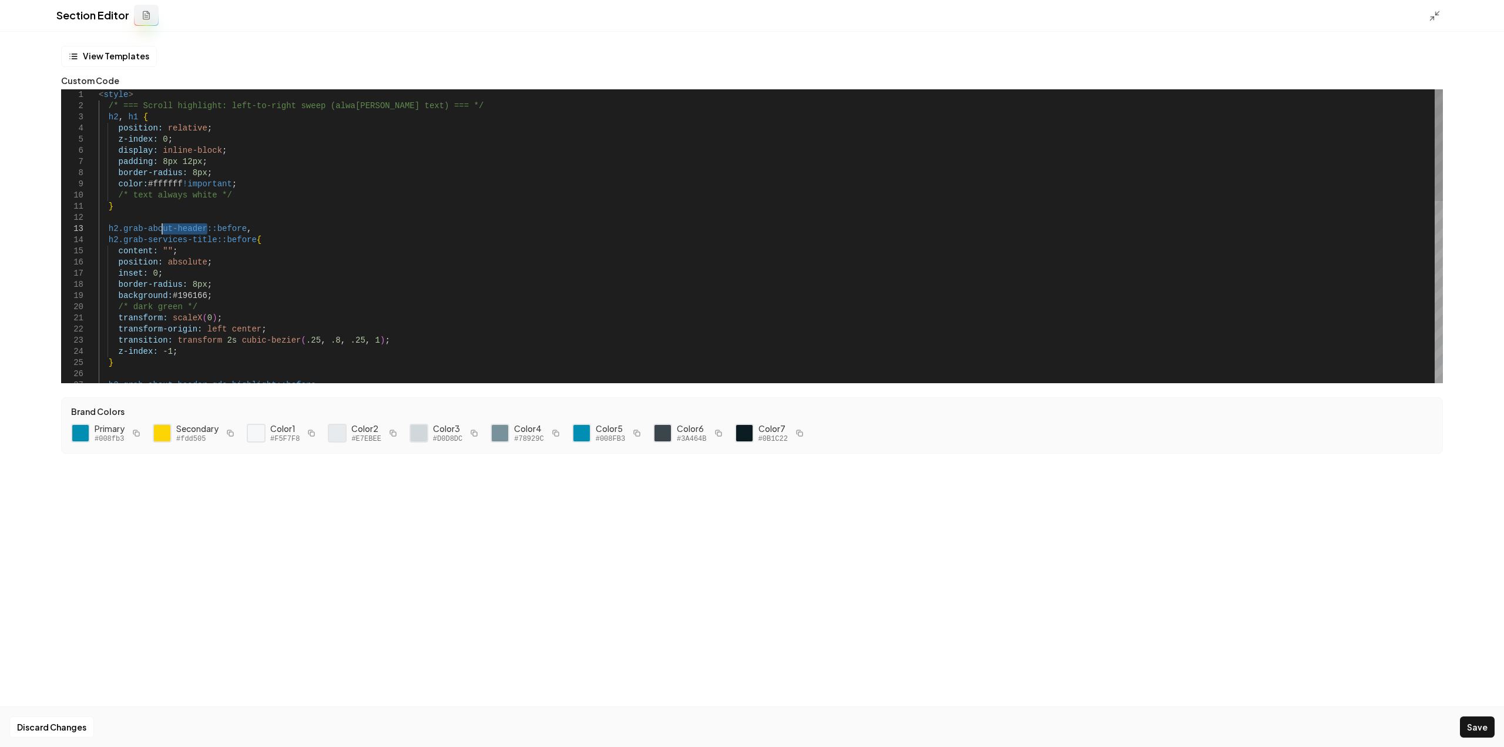
click at [160, 227] on div "z-index: -1 ; transform: scaleX ( 0 ) ; transform-origin: left center ; transit…" at bounding box center [771, 474] width 1344 height 770
click at [123, 230] on div "z-index: -1 ; transform: scaleX ( 0 ) ; transform-origin: left center ; transit…" at bounding box center [771, 474] width 1344 height 770
drag, startPoint x: 116, startPoint y: 228, endPoint x: 199, endPoint y: 228, distance: 82.8
click at [199, 228] on div "z-index: -1 ; transform: scaleX ( 0 ) ; transform-origin: left center ; transit…" at bounding box center [771, 474] width 1344 height 770
drag, startPoint x: 209, startPoint y: 240, endPoint x: 113, endPoint y: 238, distance: 96.3
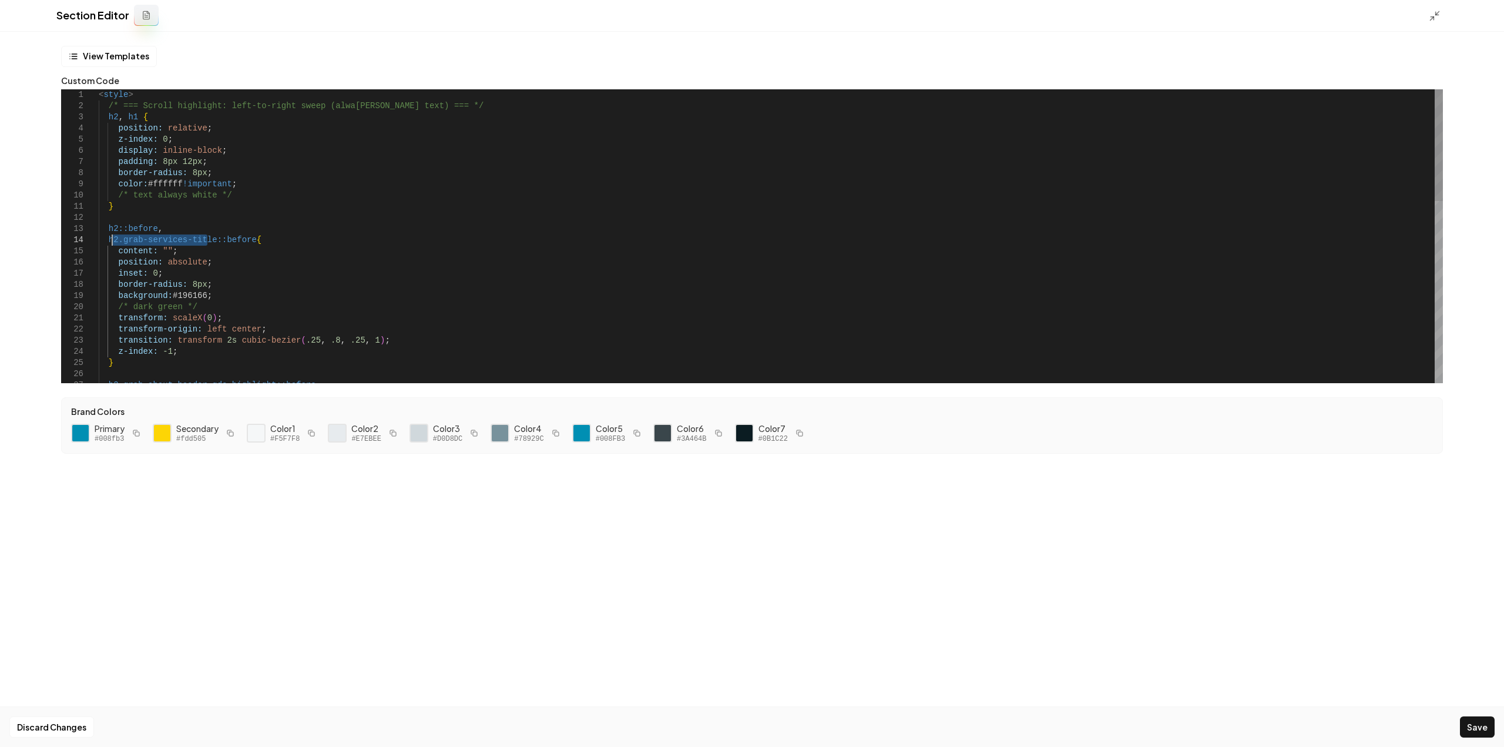
click at [113, 238] on div "z-index: -1 ; transform: scaleX ( 0 ) ; transform-origin: left center ; transit…" at bounding box center [771, 474] width 1344 height 770
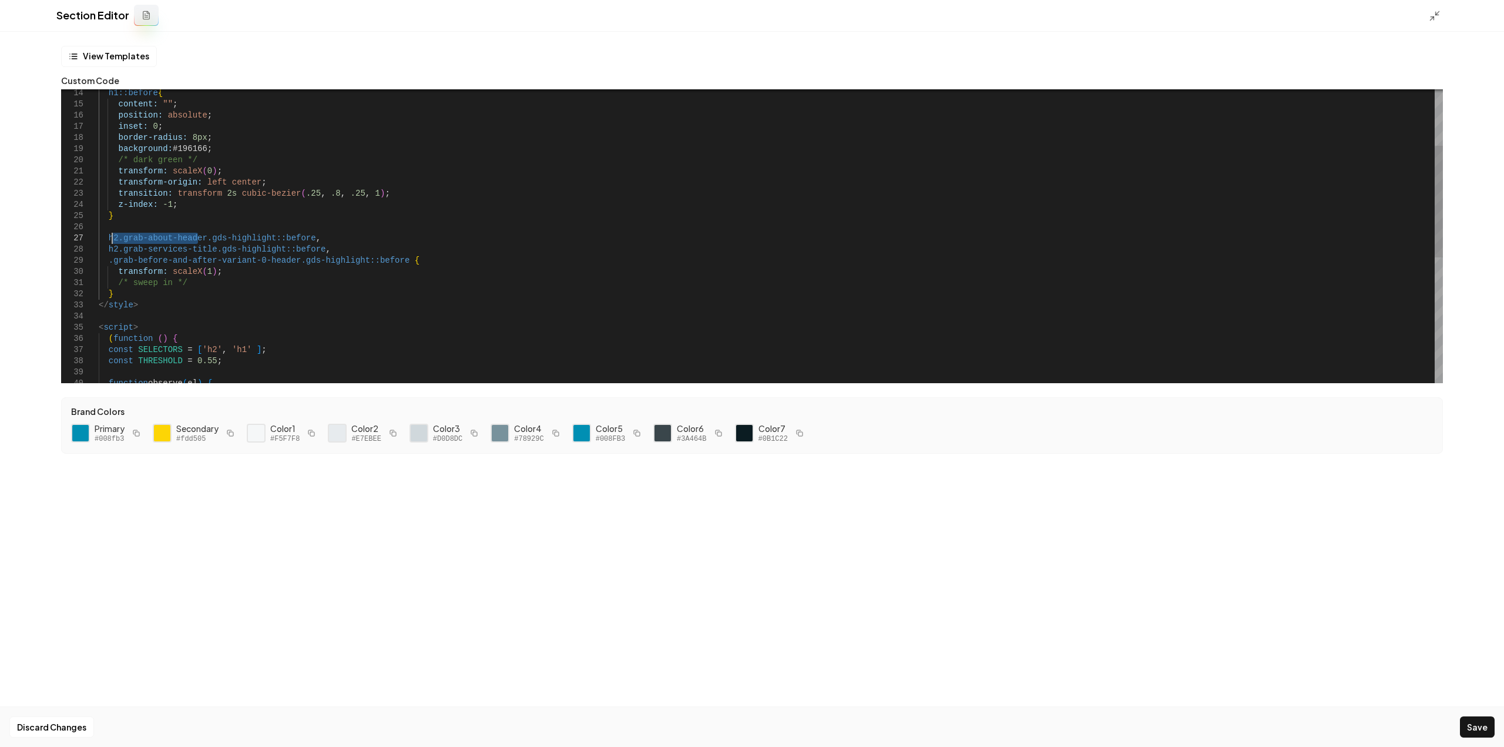
drag, startPoint x: 196, startPoint y: 238, endPoint x: 114, endPoint y: 237, distance: 82.2
click at [114, 237] on div "z-index: -1 ; transform: scaleX ( 0 ) ; transform-origin: left center ; transit…" at bounding box center [771, 327] width 1344 height 770
click at [123, 245] on div "z-index: -1 ; transform: scaleX ( 0 ) ; transform-origin: left center ; transit…" at bounding box center [771, 327] width 1344 height 770
drag, startPoint x: 117, startPoint y: 241, endPoint x: 197, endPoint y: 235, distance: 80.7
click at [197, 235] on div "z-index: -1 ; transform: scaleX ( 0 ) ; transform-origin: left center ; transit…" at bounding box center [771, 327] width 1344 height 770
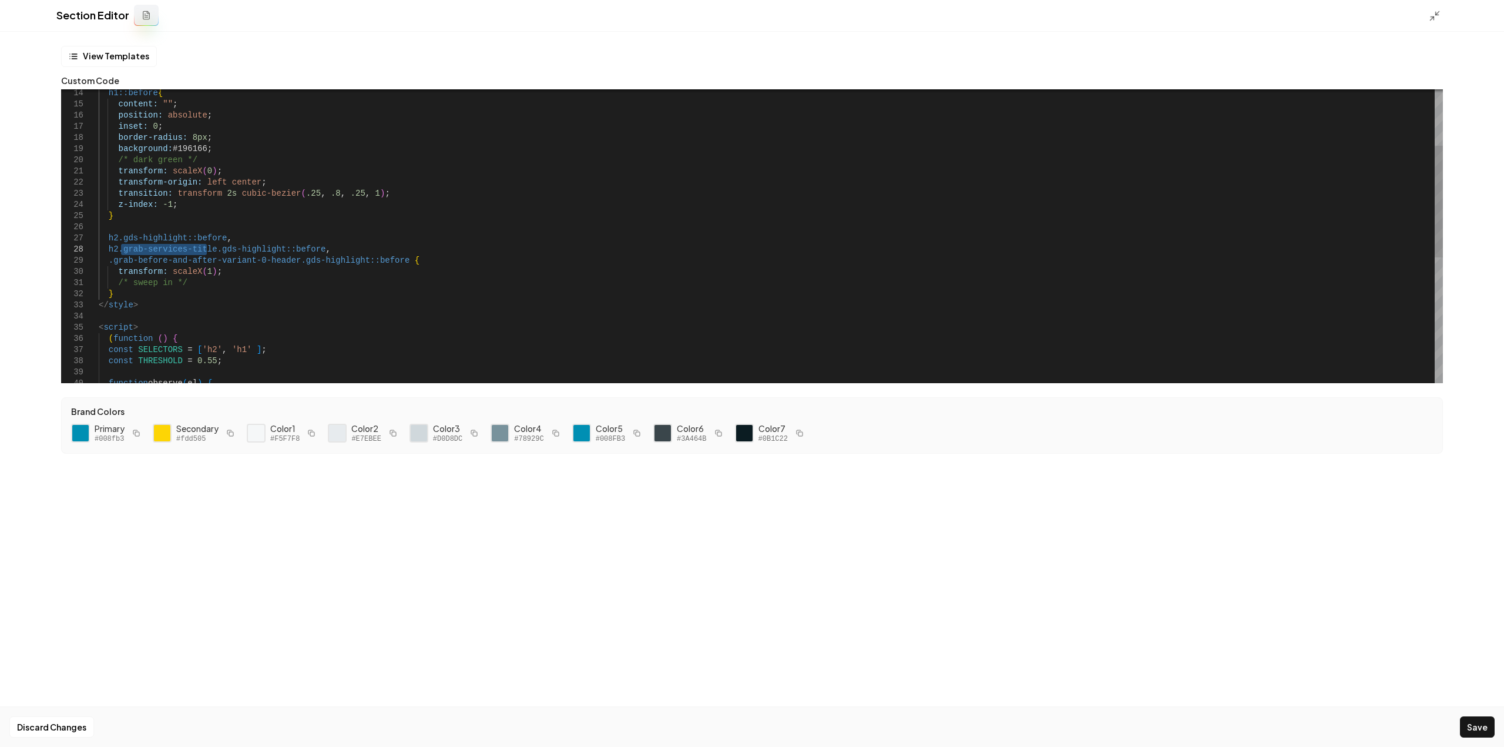
drag, startPoint x: 119, startPoint y: 248, endPoint x: 207, endPoint y: 249, distance: 87.5
click at [207, 249] on div "z-index: -1 ; transform: scaleX ( 0 ) ; transform-origin: left center ; transit…" at bounding box center [771, 327] width 1344 height 770
drag, startPoint x: 383, startPoint y: 263, endPoint x: 214, endPoint y: 250, distance: 169.1
click at [214, 250] on div "z-index: -1 ; transform: scaleX ( 0 ) ; transform-origin: left center ; transit…" at bounding box center [771, 327] width 1344 height 770
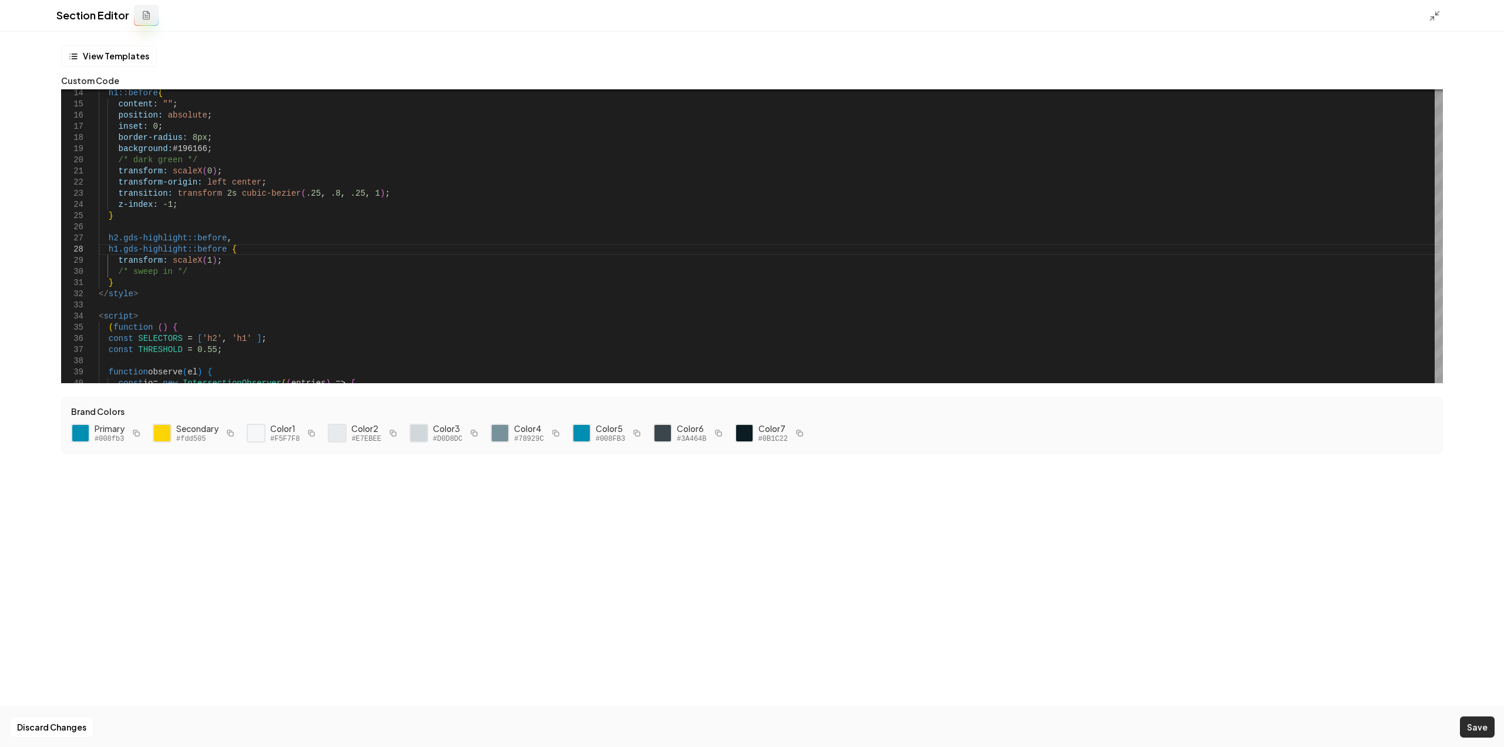
click at [1478, 718] on button "Save" at bounding box center [1477, 726] width 35 height 21
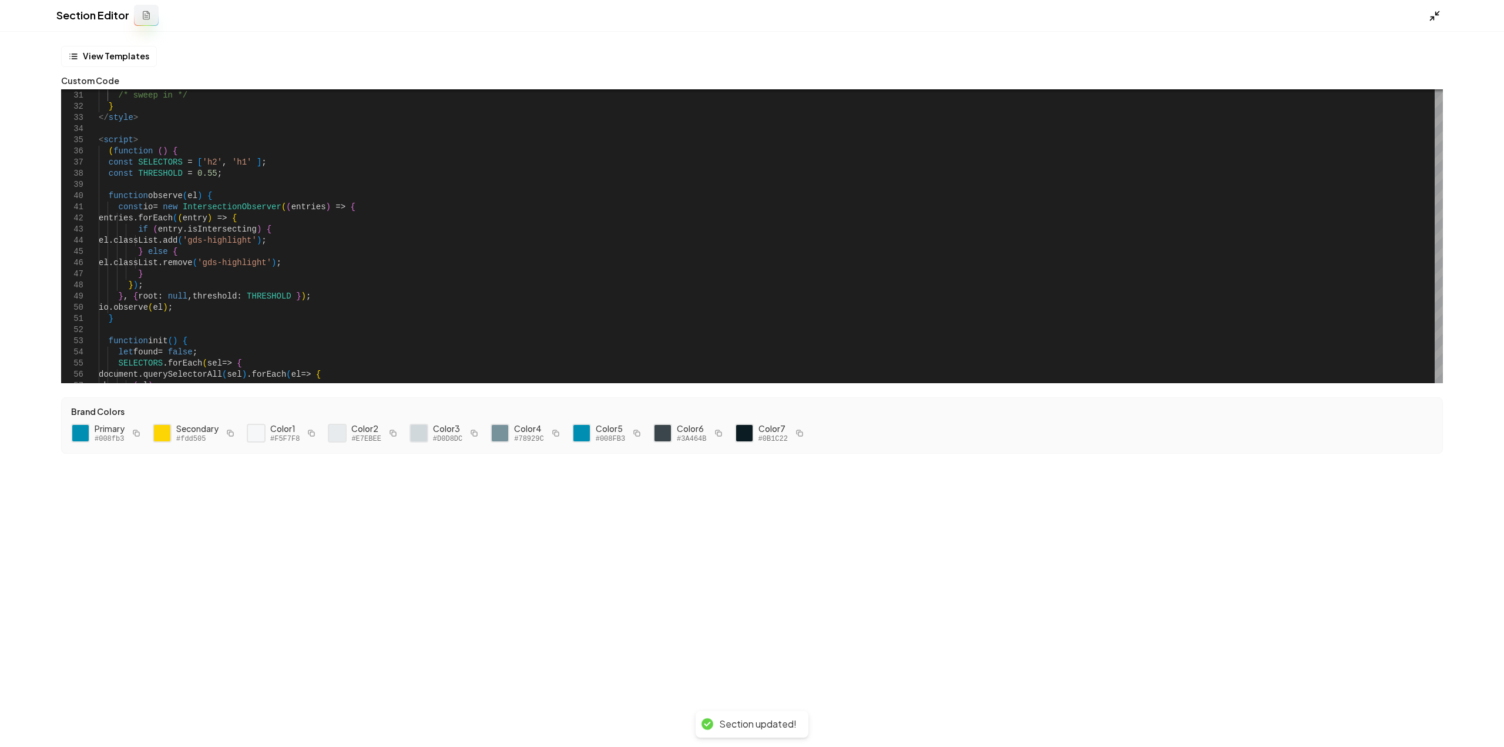
click at [1434, 14] on icon at bounding box center [1434, 16] width 12 height 12
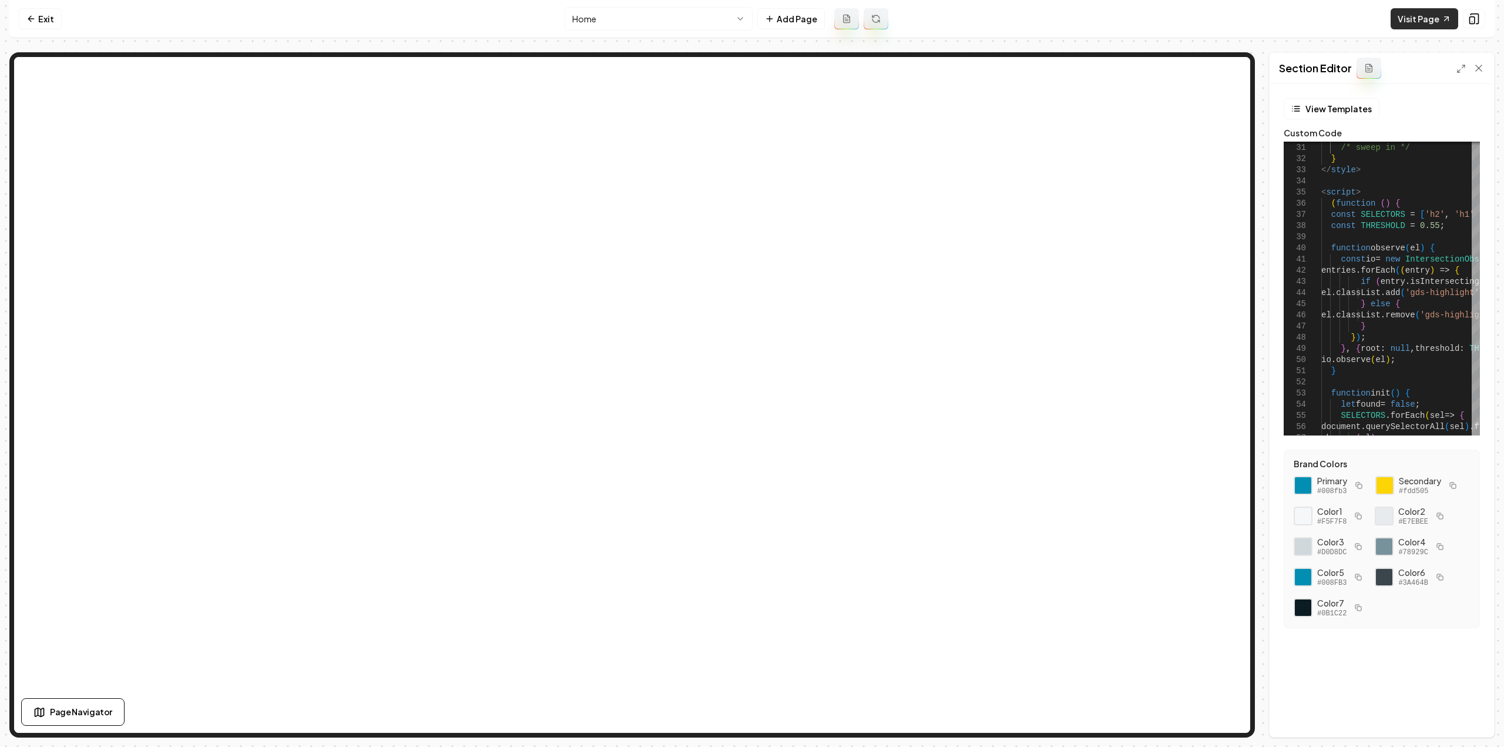
click at [1448, 16] on icon at bounding box center [1445, 18] width 9 height 9
click at [1467, 64] on div at bounding box center [1470, 68] width 28 height 12
click at [1459, 68] on icon at bounding box center [1460, 68] width 9 height 9
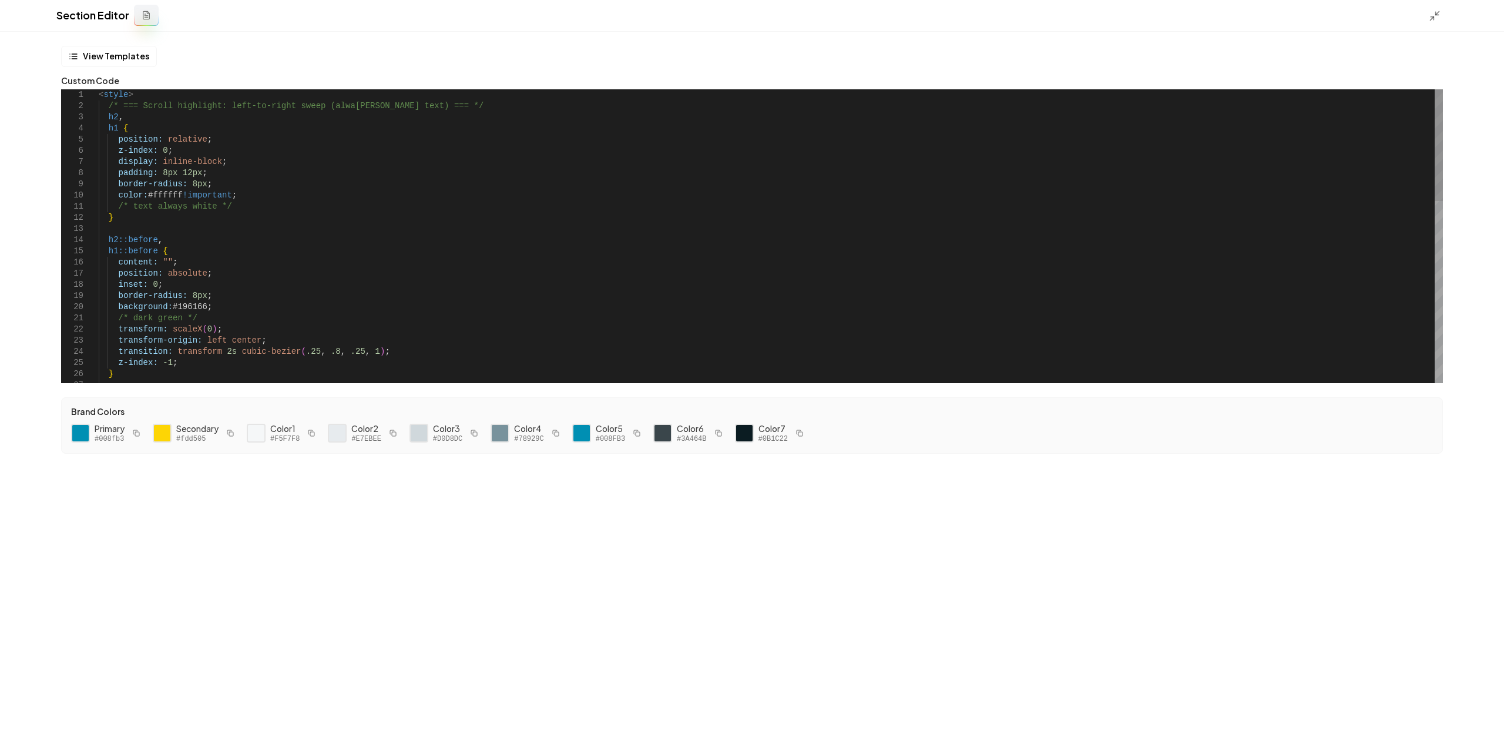
scroll to position [79, 0]
drag, startPoint x: 117, startPoint y: 127, endPoint x: 115, endPoint y: 115, distance: 12.6
click at [115, 115] on div "z-index: -1 ; } transform-origin: left center ; transition: transform 2s cubic-…" at bounding box center [771, 474] width 1344 height 770
drag, startPoint x: 152, startPoint y: 238, endPoint x: 152, endPoint y: 230, distance: 8.2
click at [152, 230] on div "z-index: -1 ; } transform-origin: left center ; transition: transform 2s cubic-…" at bounding box center [771, 468] width 1344 height 759
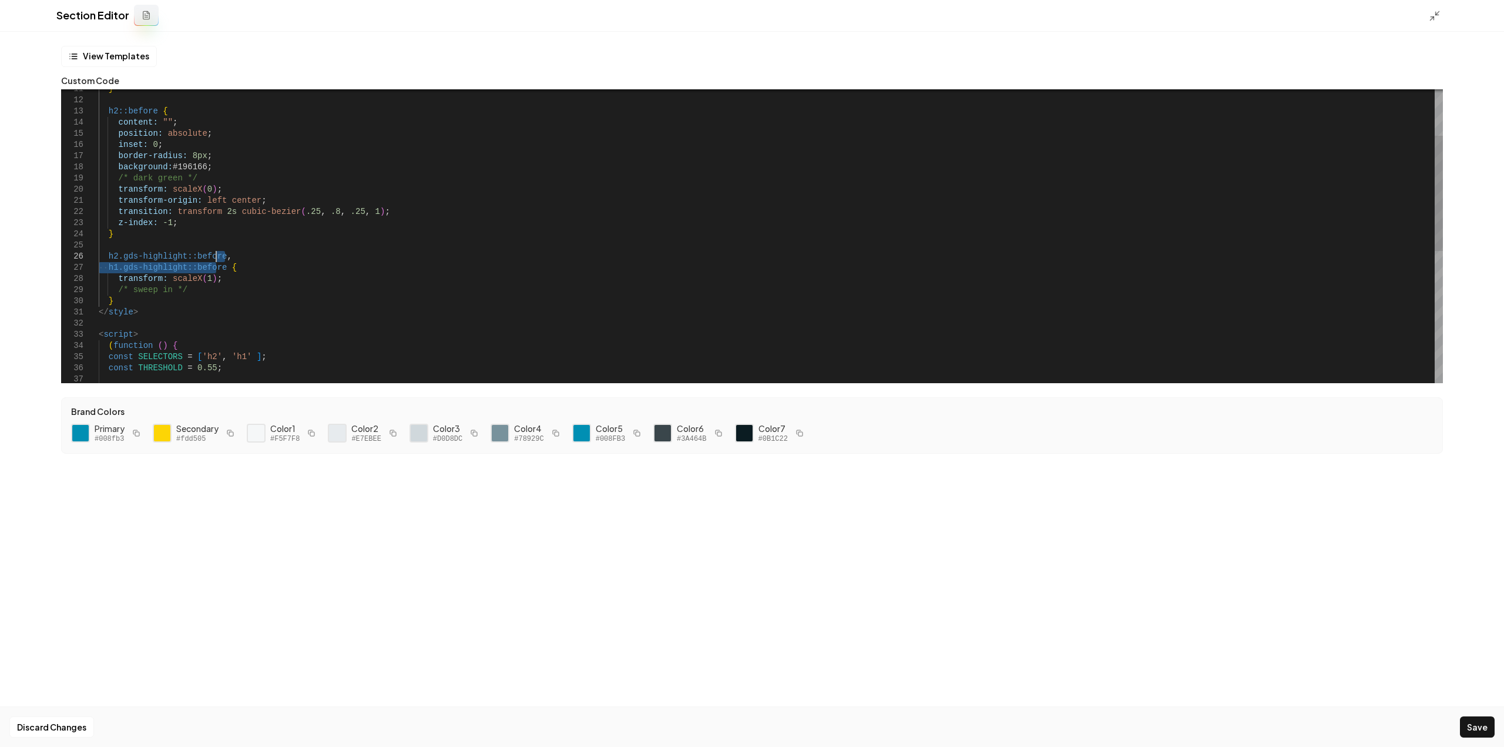
click at [216, 258] on div "z-index: -1 ; } transform-origin: left center ; transition: transform 2s cubic-…" at bounding box center [771, 346] width 1344 height 748
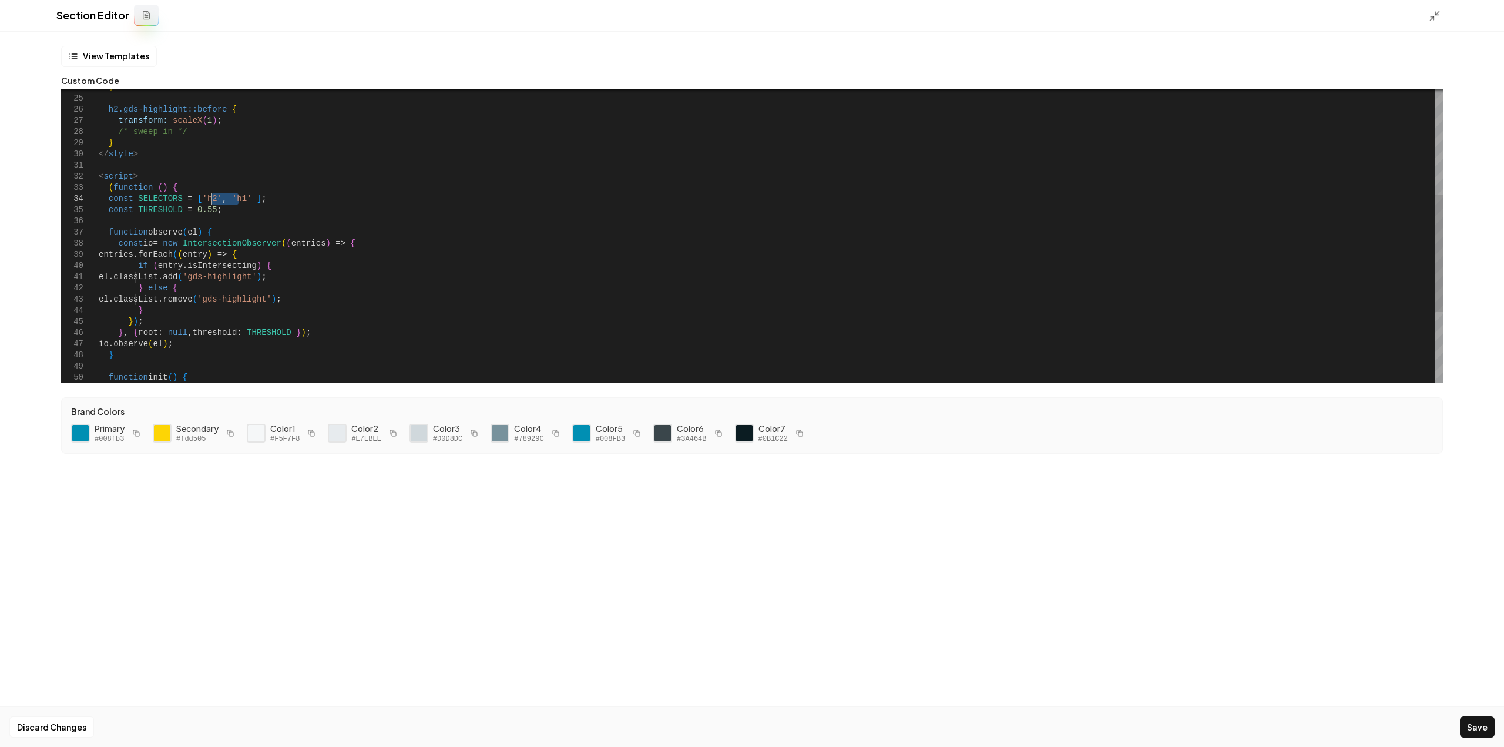
drag, startPoint x: 238, startPoint y: 196, endPoint x: 210, endPoint y: 193, distance: 28.3
click at [210, 193] on div "} h2.gds-highlight::before { transform: scaleX ( 1 ) ; /* sweep in */ } </ styl…" at bounding box center [771, 193] width 1344 height 737
click at [1461, 734] on button "Save" at bounding box center [1477, 726] width 35 height 21
click at [1464, 732] on div "Discard Changes Save" at bounding box center [752, 726] width 1504 height 41
click at [1431, 18] on icon at bounding box center [1434, 16] width 12 height 12
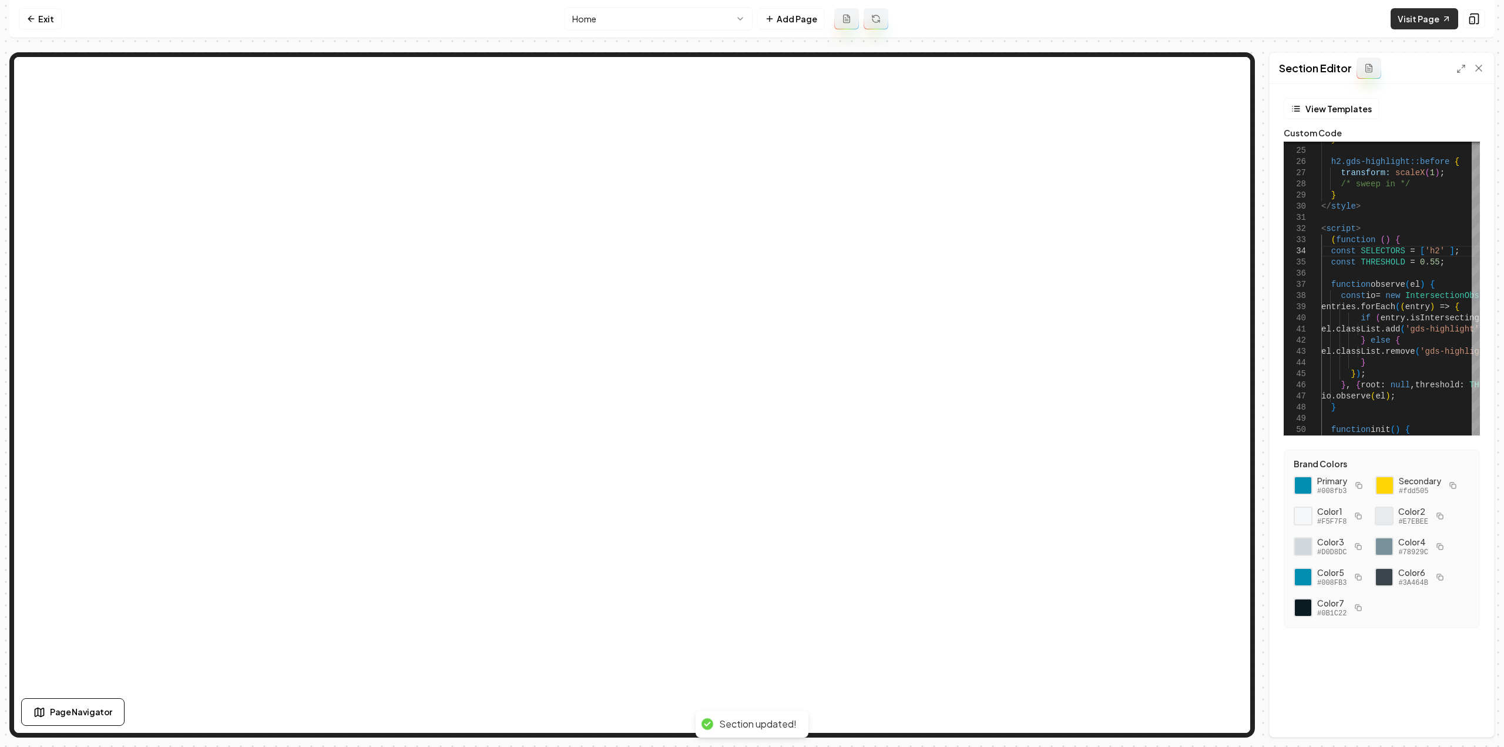
click at [1428, 22] on link "Visit Page" at bounding box center [1424, 18] width 68 height 21
click at [1460, 64] on icon at bounding box center [1460, 68] width 9 height 9
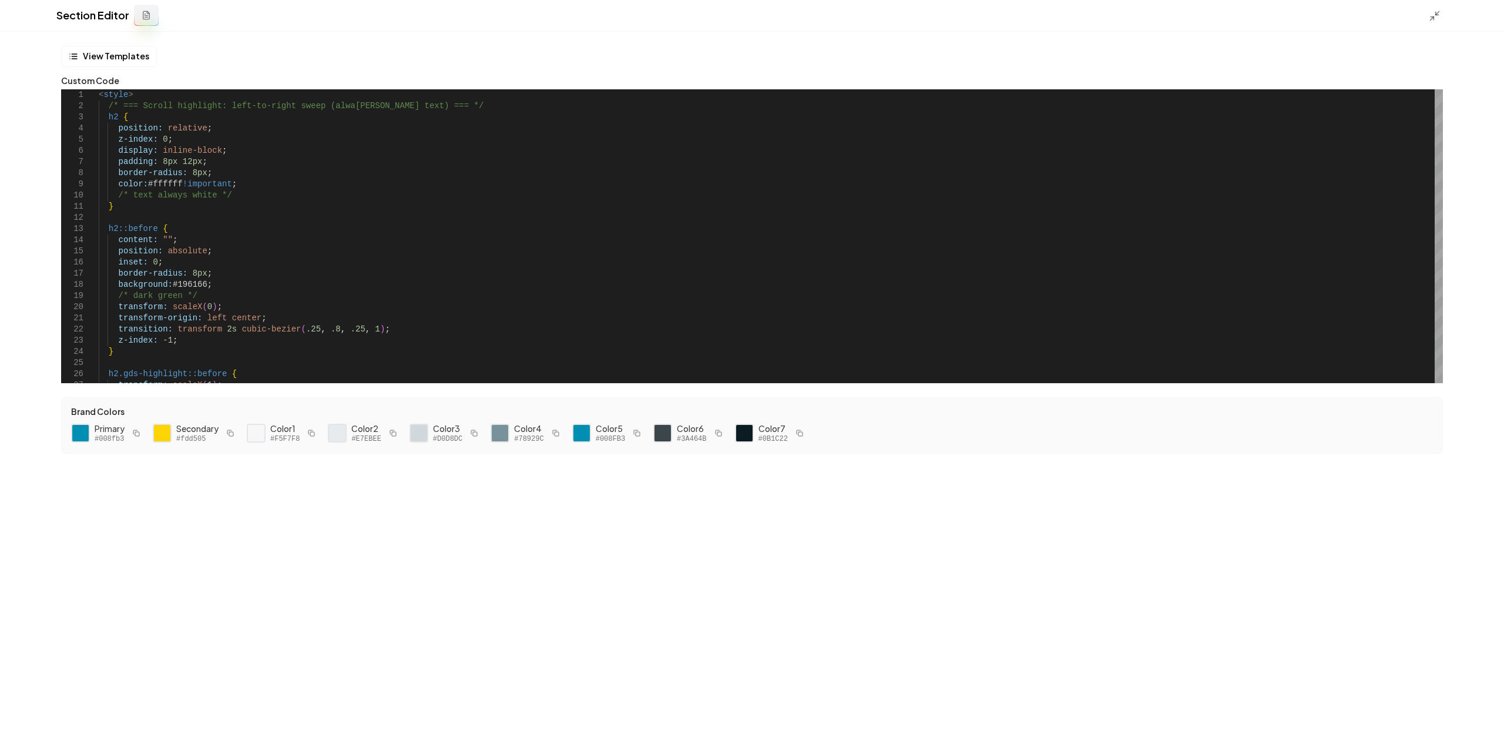
click at [137, 430] on icon "button" at bounding box center [136, 432] width 7 height 7
click at [633, 431] on icon "button" at bounding box center [636, 432] width 7 height 7
drag, startPoint x: 201, startPoint y: 285, endPoint x: 172, endPoint y: 283, distance: 28.9
click at [172, 283] on div "} h2.gds-highlight::before { transform: scaleX ( 1 ) ; transition: transform 2s…" at bounding box center [771, 457] width 1344 height 737
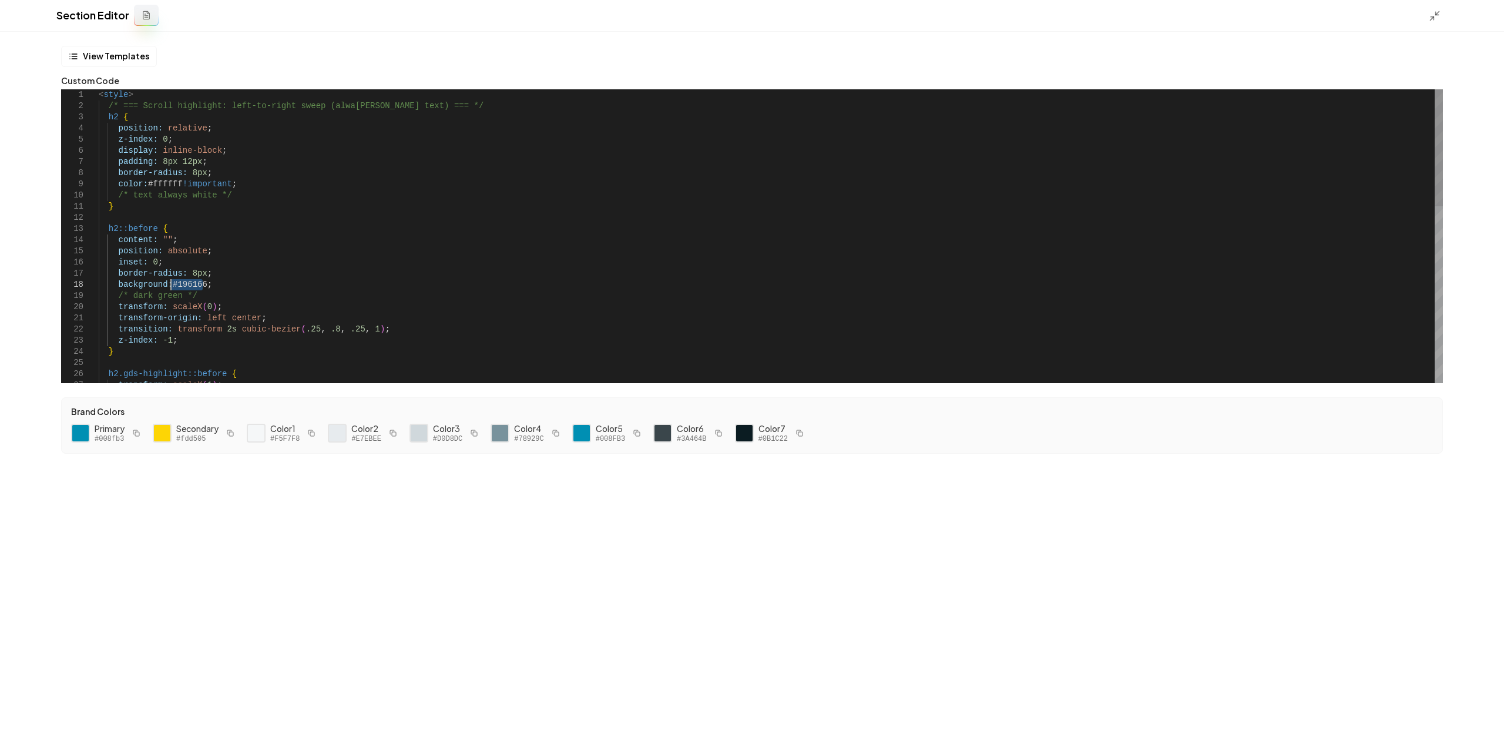
type textarea "**********"
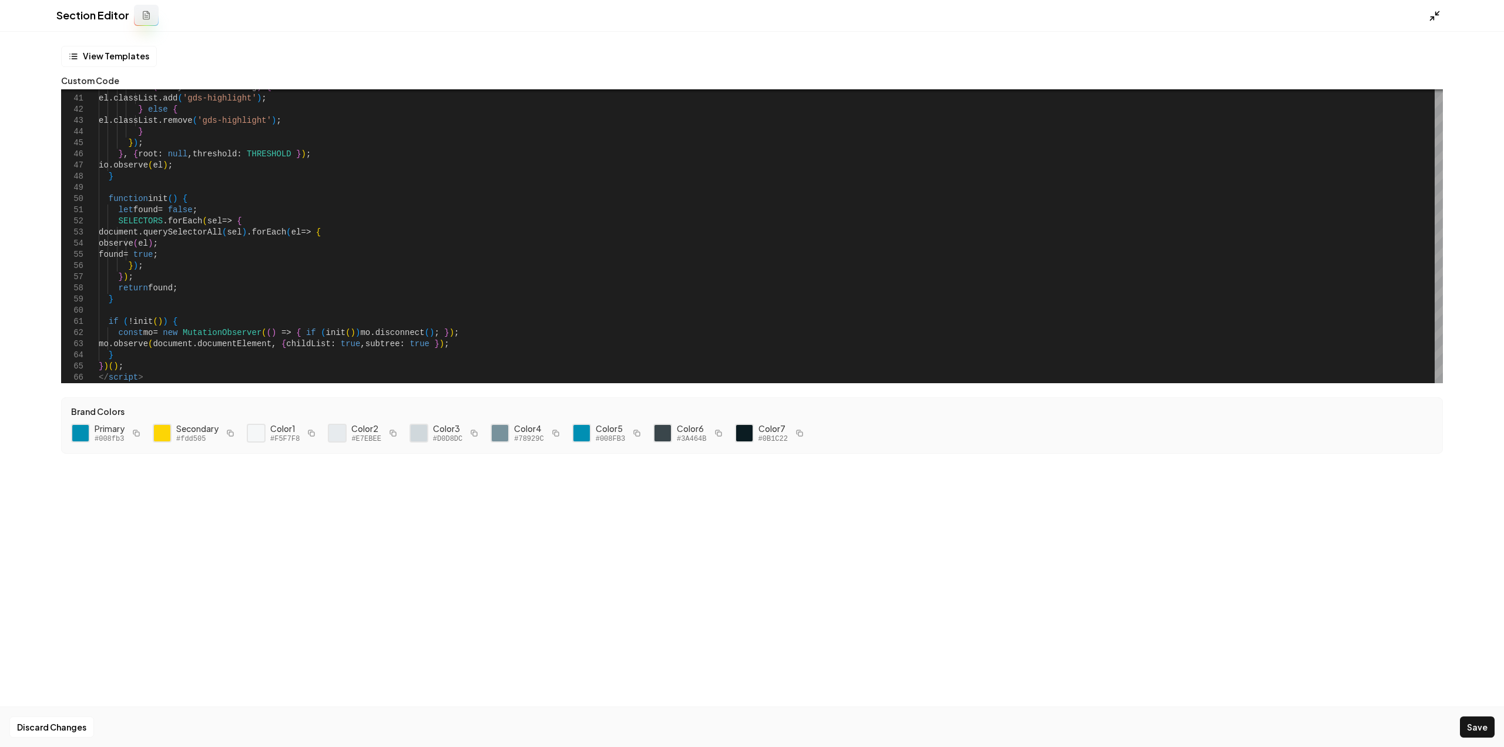
click at [1432, 16] on icon at bounding box center [1434, 16] width 12 height 12
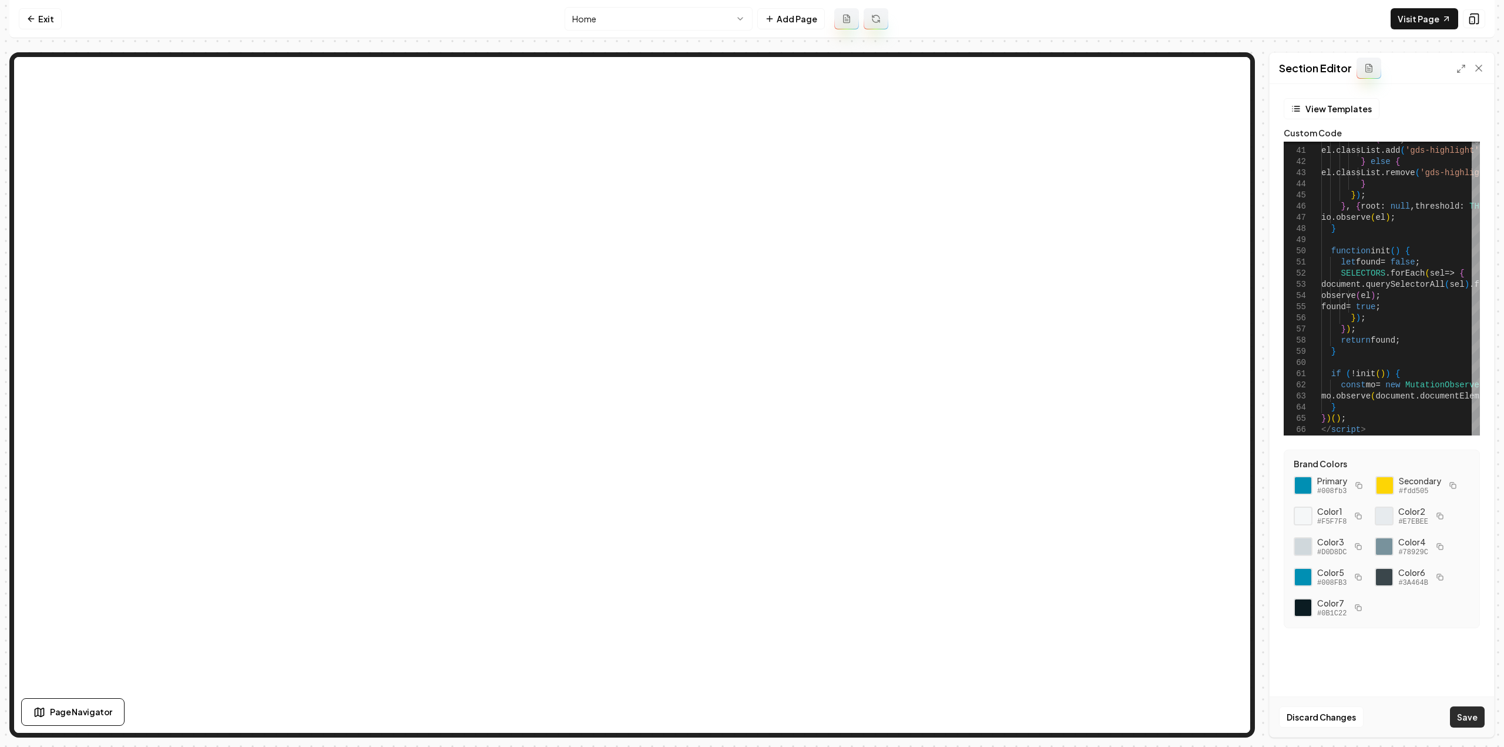
click at [1480, 721] on button "Save" at bounding box center [1467, 716] width 35 height 21
click at [1407, 14] on link "Visit Page" at bounding box center [1424, 18] width 68 height 21
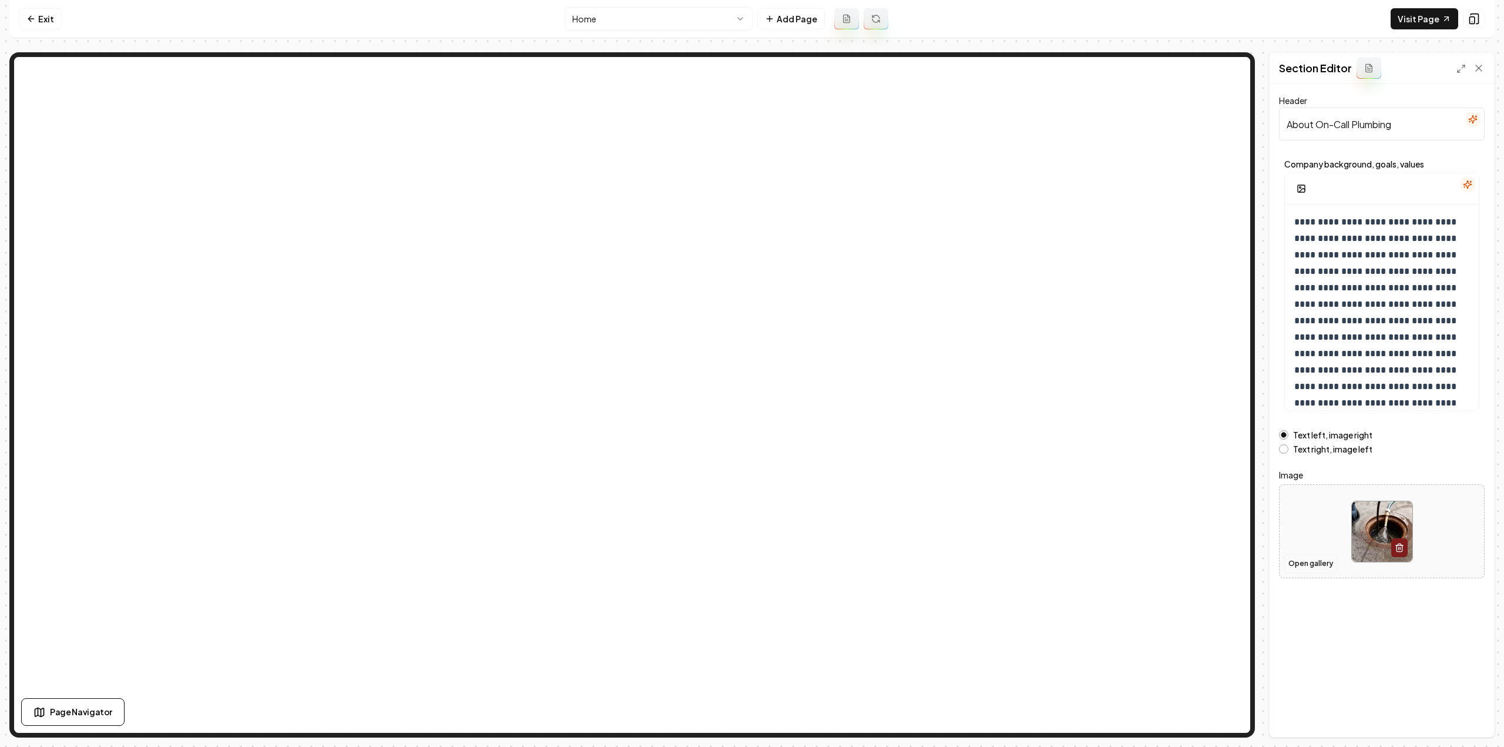
click at [1317, 562] on button "Open gallery" at bounding box center [1310, 563] width 53 height 19
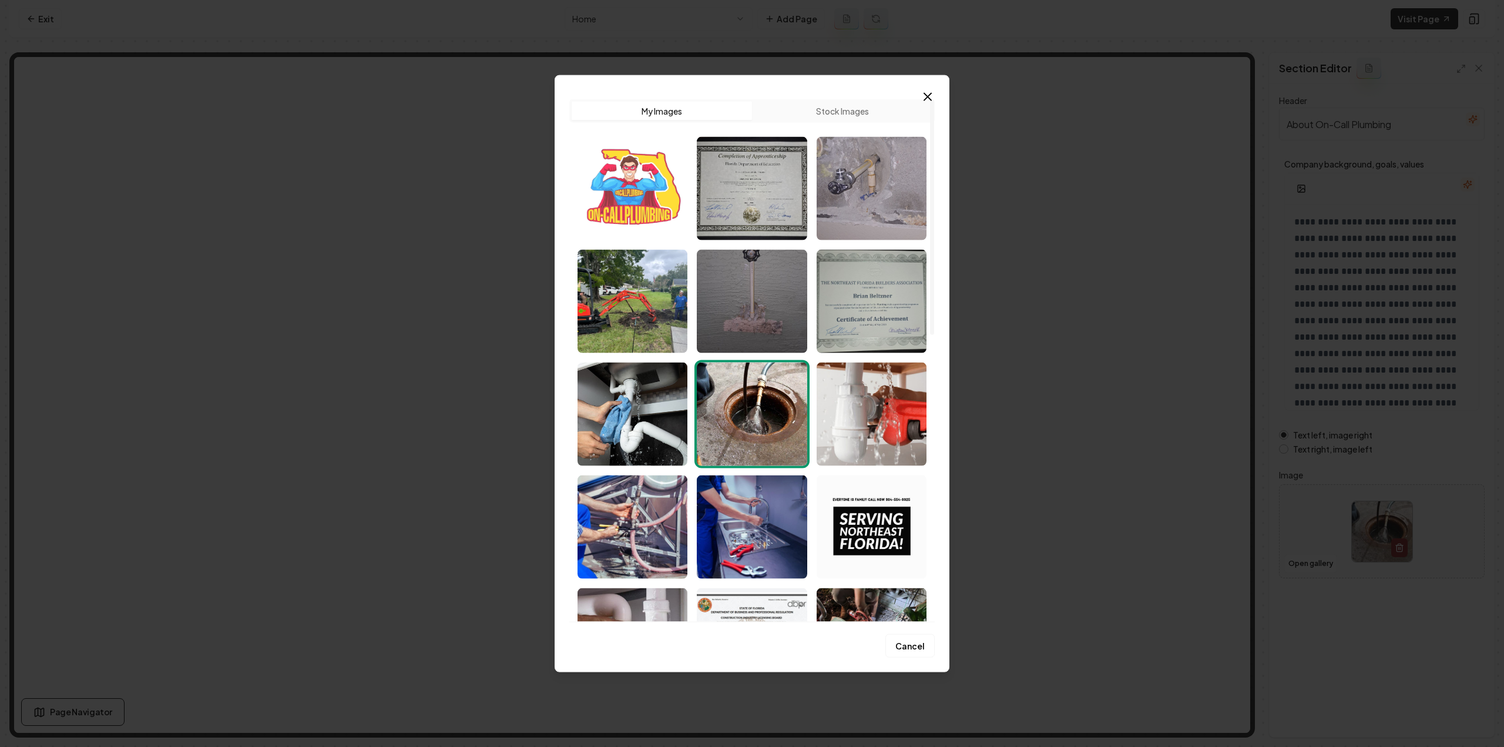
click at [646, 220] on img "Select image image_68acd0655c7cd75eb8a3978b.png" at bounding box center [632, 187] width 110 height 103
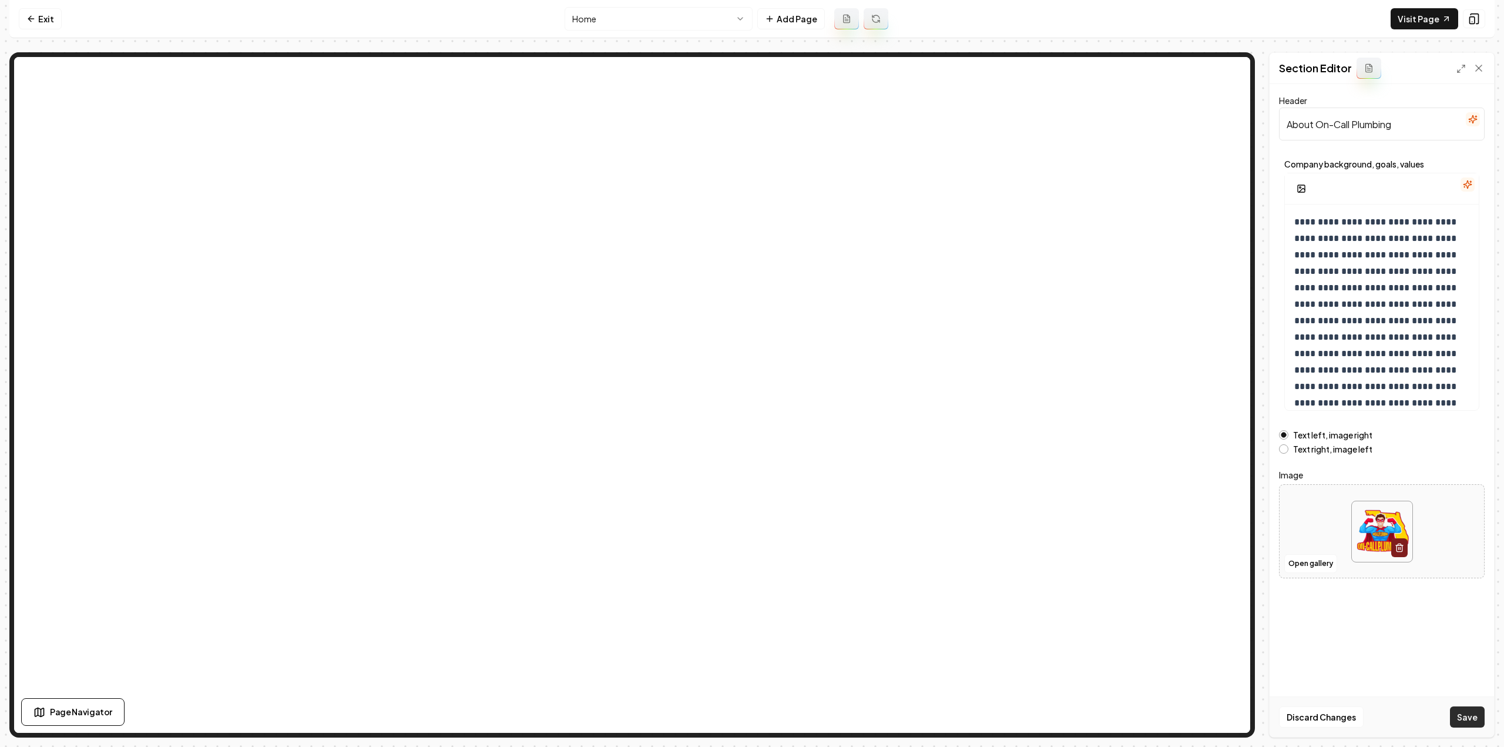
click at [1468, 715] on button "Save" at bounding box center [1467, 716] width 35 height 21
click at [32, 15] on icon at bounding box center [30, 18] width 9 height 9
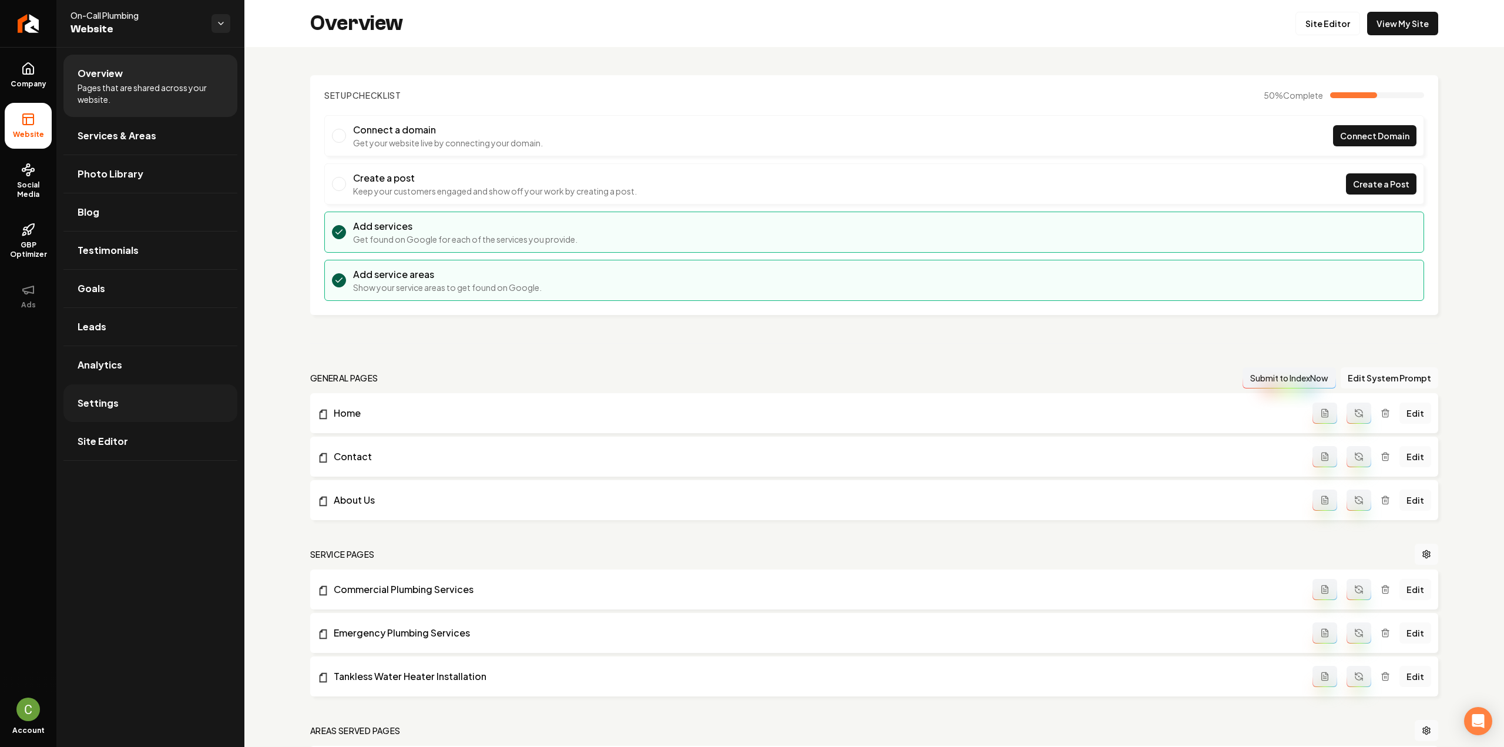
click at [107, 385] on link "Settings" at bounding box center [150, 403] width 174 height 38
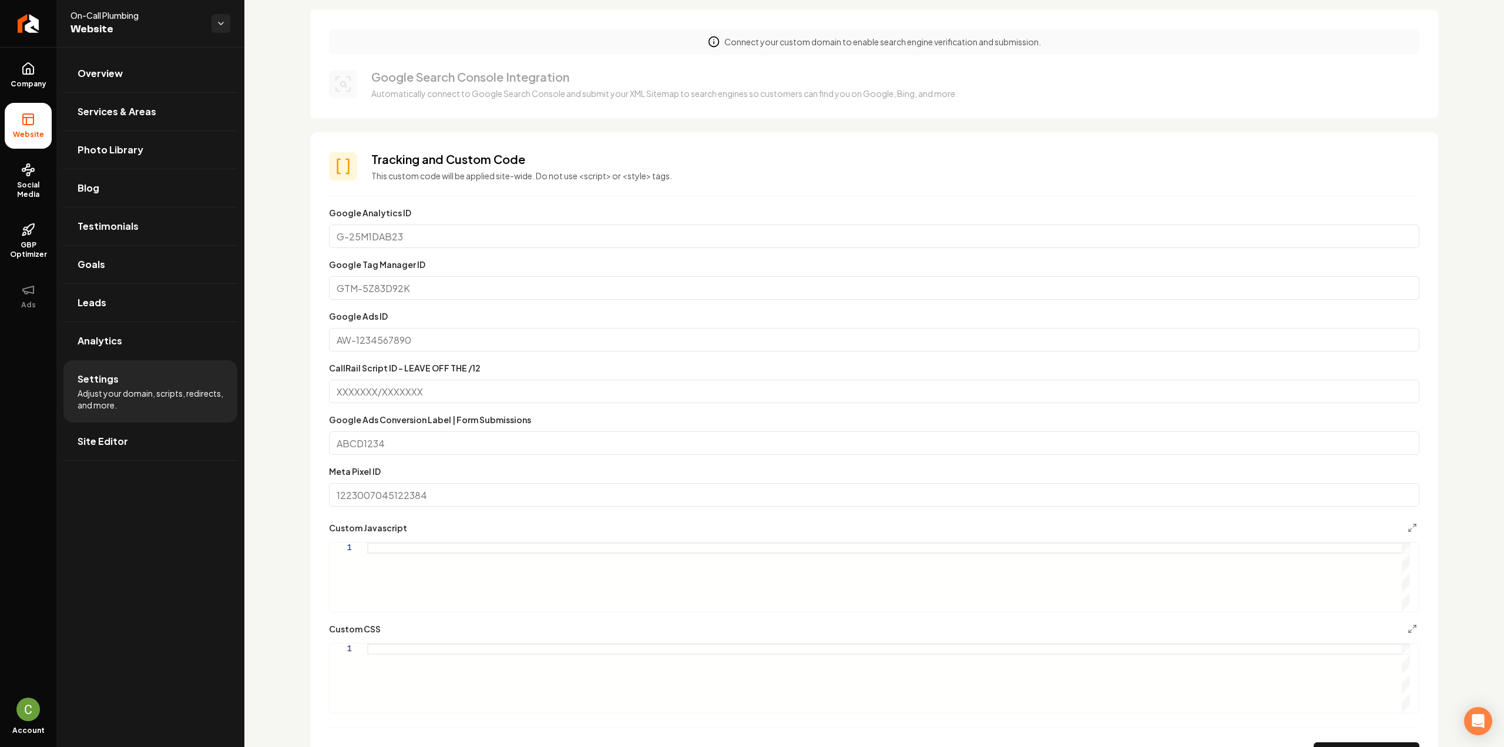
scroll to position [470, 0]
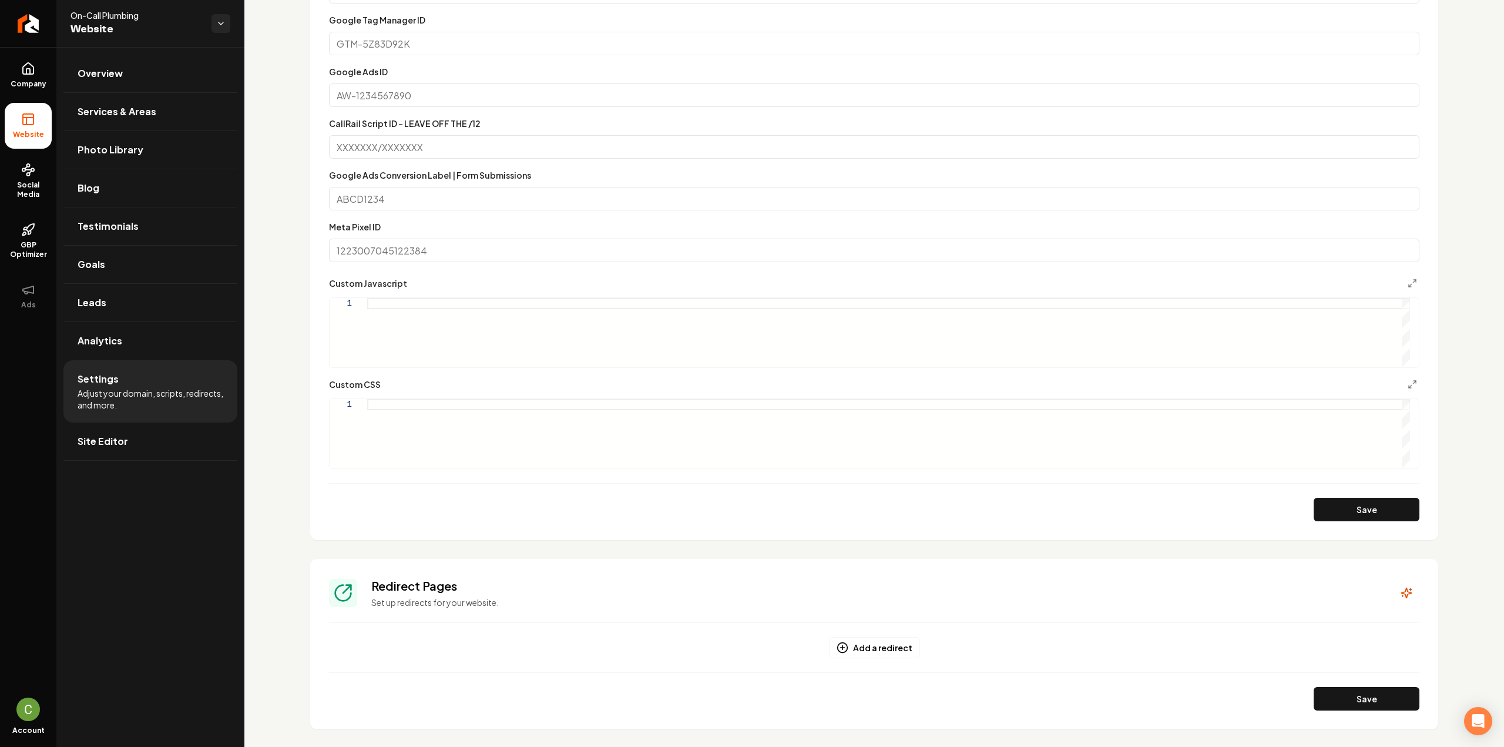
click at [520, 446] on div "Main content area" at bounding box center [888, 433] width 1043 height 69
type textarea "*"
click at [1399, 516] on button "Save" at bounding box center [1366, 508] width 106 height 23
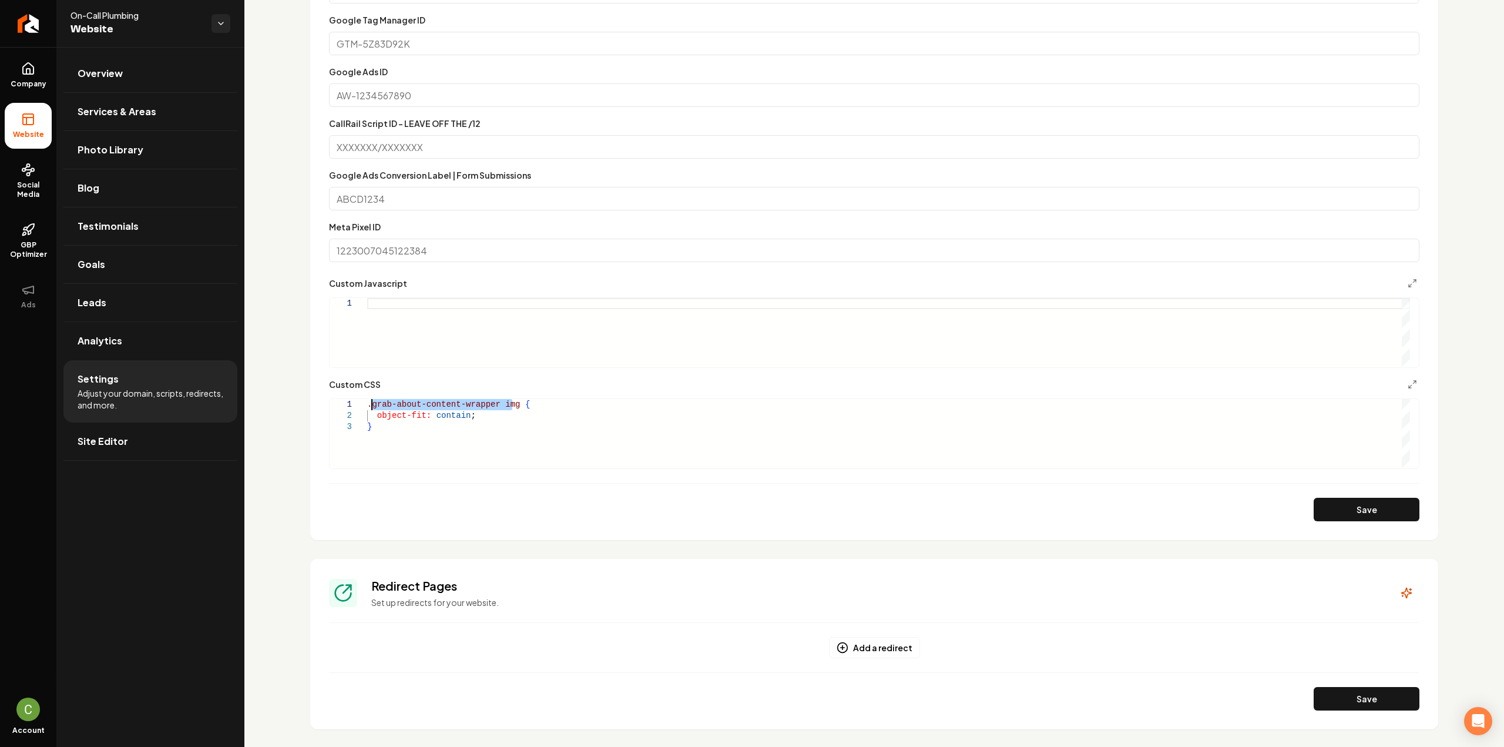
drag, startPoint x: 510, startPoint y: 402, endPoint x: 371, endPoint y: 401, distance: 139.2
click at [371, 401] on div ".grab-about-content-wrapper img { object-fit: contain ; }" at bounding box center [888, 433] width 1043 height 69
click at [1350, 507] on button "Save" at bounding box center [1366, 508] width 106 height 23
click at [462, 411] on div ".grab-about-background-image { object-fit: contain ; }" at bounding box center [888, 433] width 1043 height 69
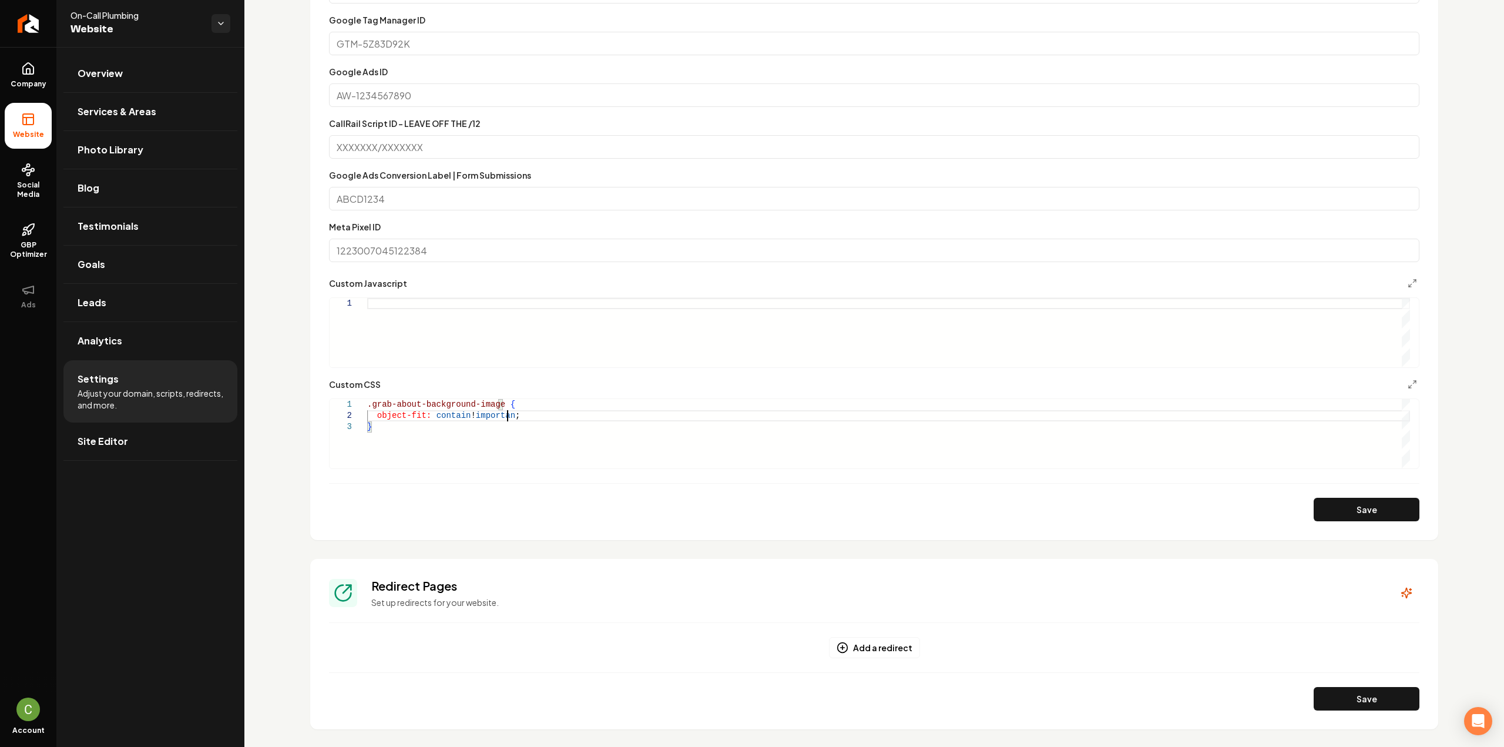
scroll to position [12, 144]
click at [1384, 516] on button "Save" at bounding box center [1366, 508] width 106 height 23
click at [425, 442] on div ".grab-about-background-image { object-fit: contain !important ; }" at bounding box center [888, 433] width 1043 height 69
click at [1366, 509] on button "Save" at bounding box center [1366, 508] width 106 height 23
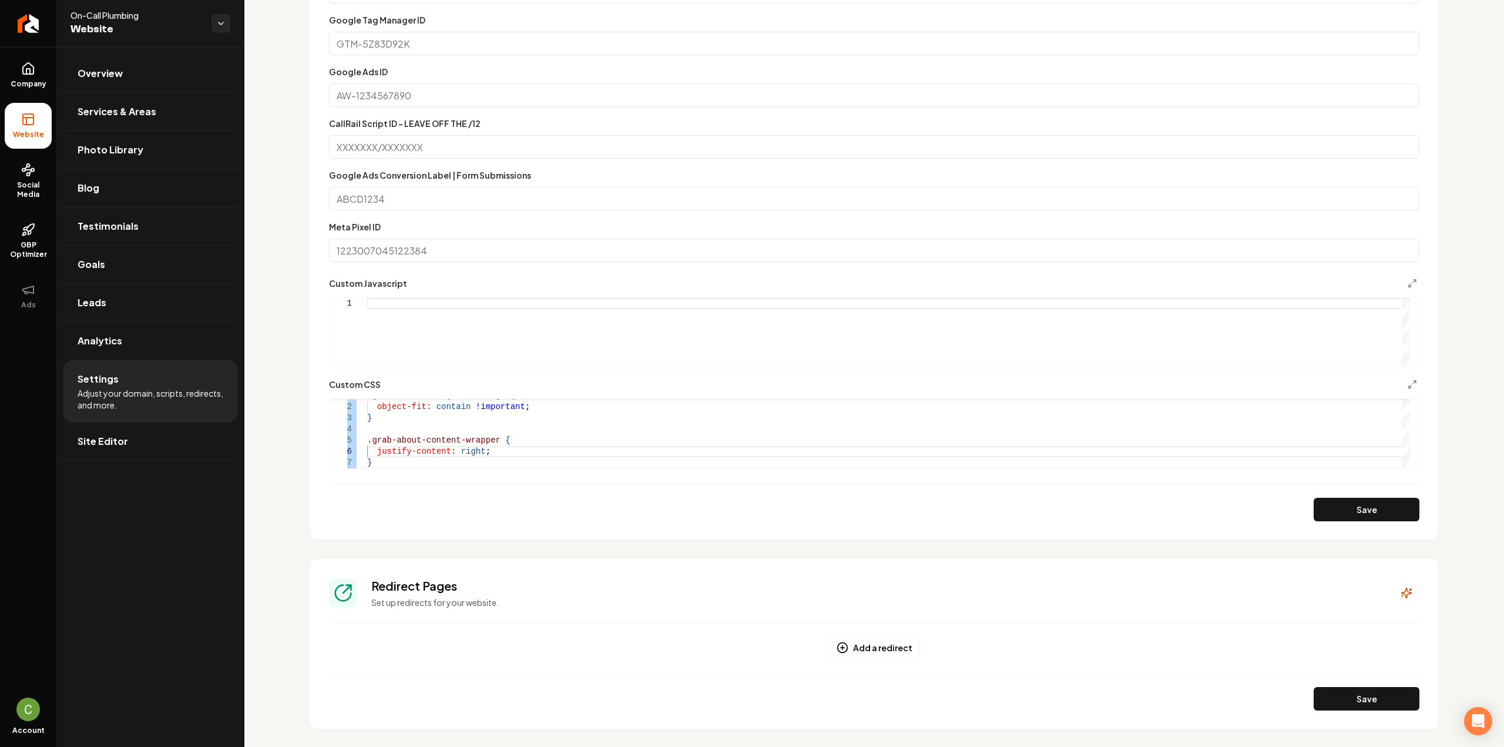
click at [377, 465] on div "**********" at bounding box center [874, 433] width 1090 height 70
click at [377, 460] on div ".grab-about-background-image { object-fit: contain !important ; } .grab-about-c…" at bounding box center [888, 429] width 1043 height 78
drag, startPoint x: 378, startPoint y: 460, endPoint x: 362, endPoint y: 440, distance: 25.5
click at [367, 440] on div ".grab-about-background-image { object-fit: contain !important ; } .grab-about-c…" at bounding box center [888, 429] width 1043 height 78
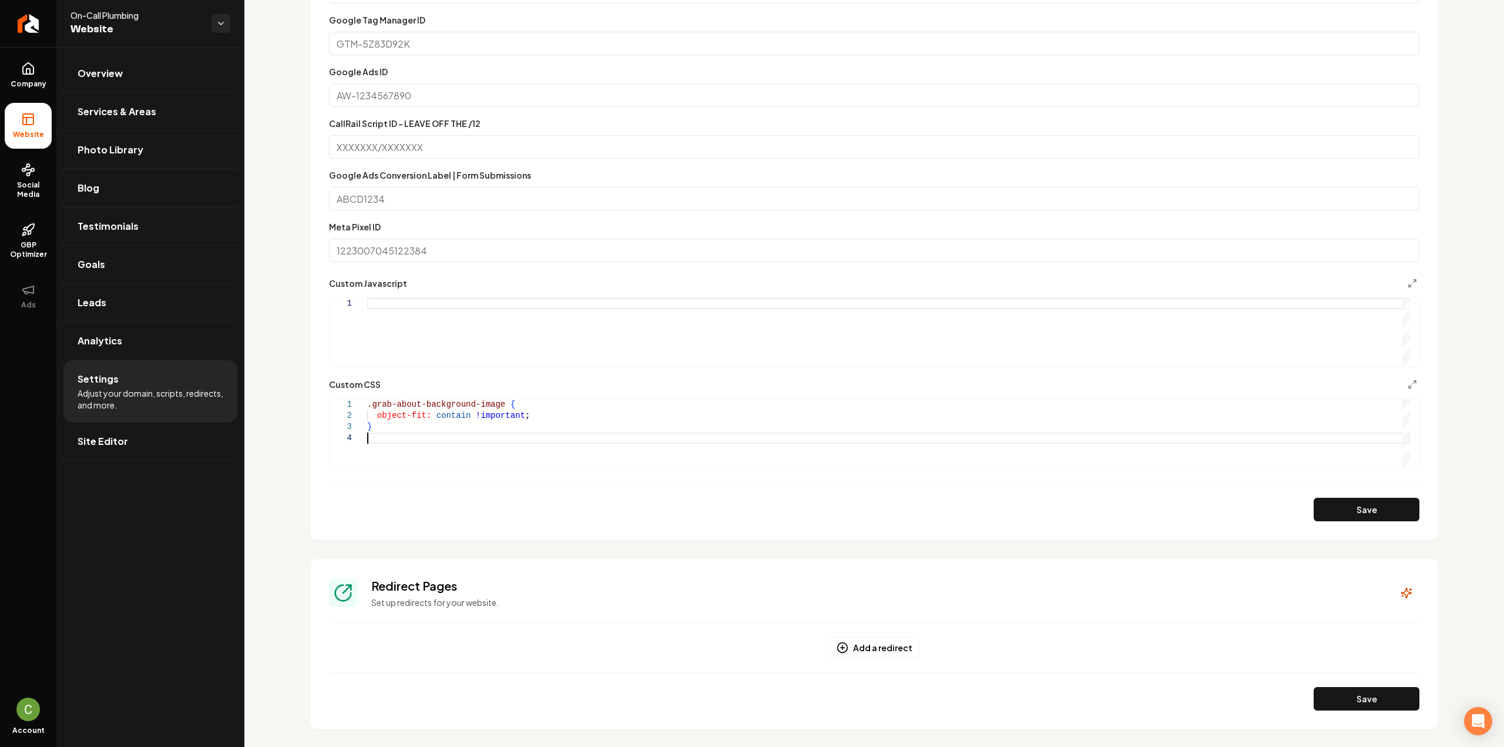
click at [558, 426] on div ".grab-about-background-image { object-fit: contain !important ; }" at bounding box center [888, 433] width 1043 height 69
click at [557, 415] on div ".grab-about-background-image { object-fit: contain !important ; }" at bounding box center [888, 433] width 1043 height 69
click at [1341, 513] on button "Save" at bounding box center [1366, 508] width 106 height 23
click at [426, 427] on div ".grab-about-background-image { object-fit: contain !important ; } float: left ;" at bounding box center [888, 433] width 1043 height 69
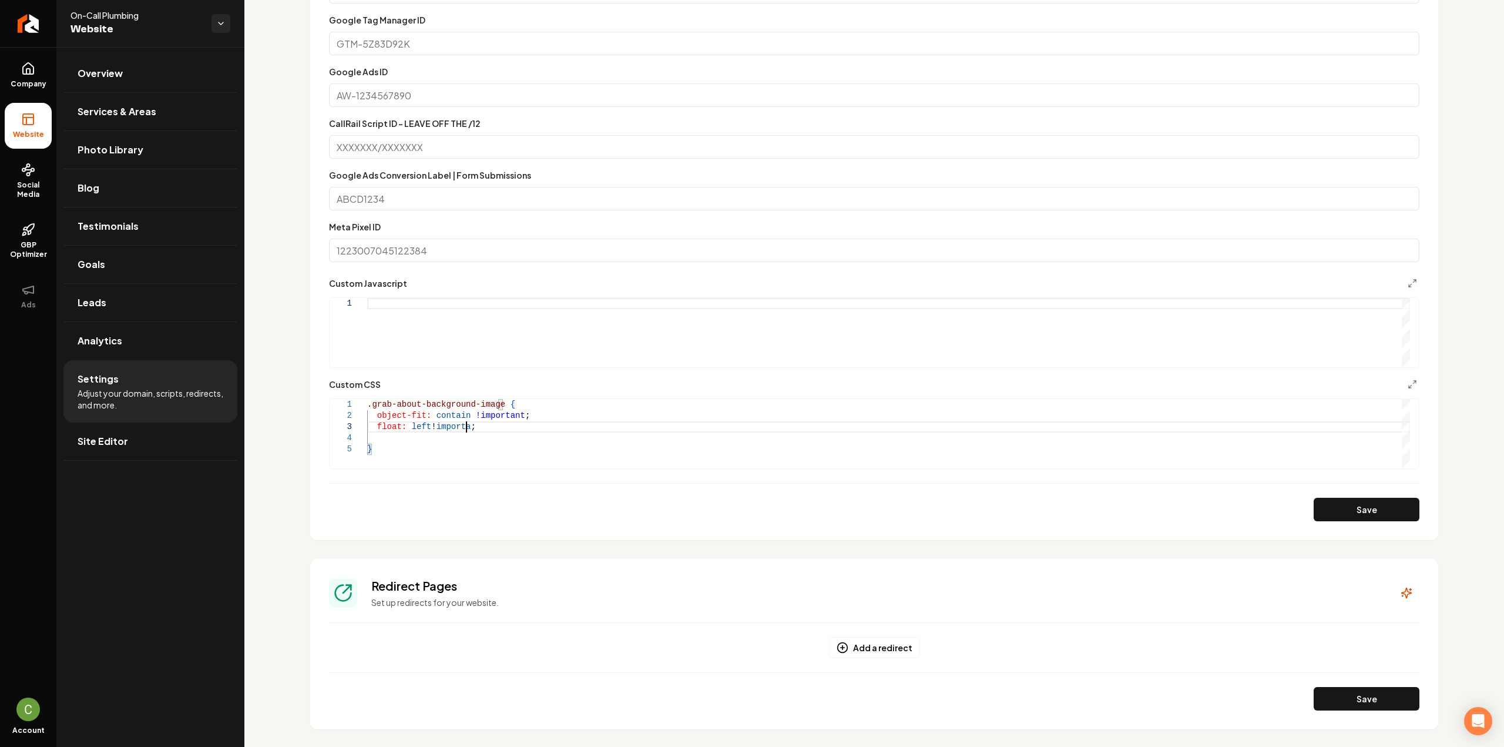
scroll to position [32, 108]
click at [1340, 500] on button "Save" at bounding box center [1366, 508] width 106 height 23
click at [1359, 514] on button "Save" at bounding box center [1366, 508] width 106 height 23
click at [402, 439] on div ".grab-about-background-image { object-fit: contain !important ; } float: left !…" at bounding box center [888, 433] width 1043 height 69
click at [1313, 509] on button "Save" at bounding box center [1366, 508] width 106 height 23
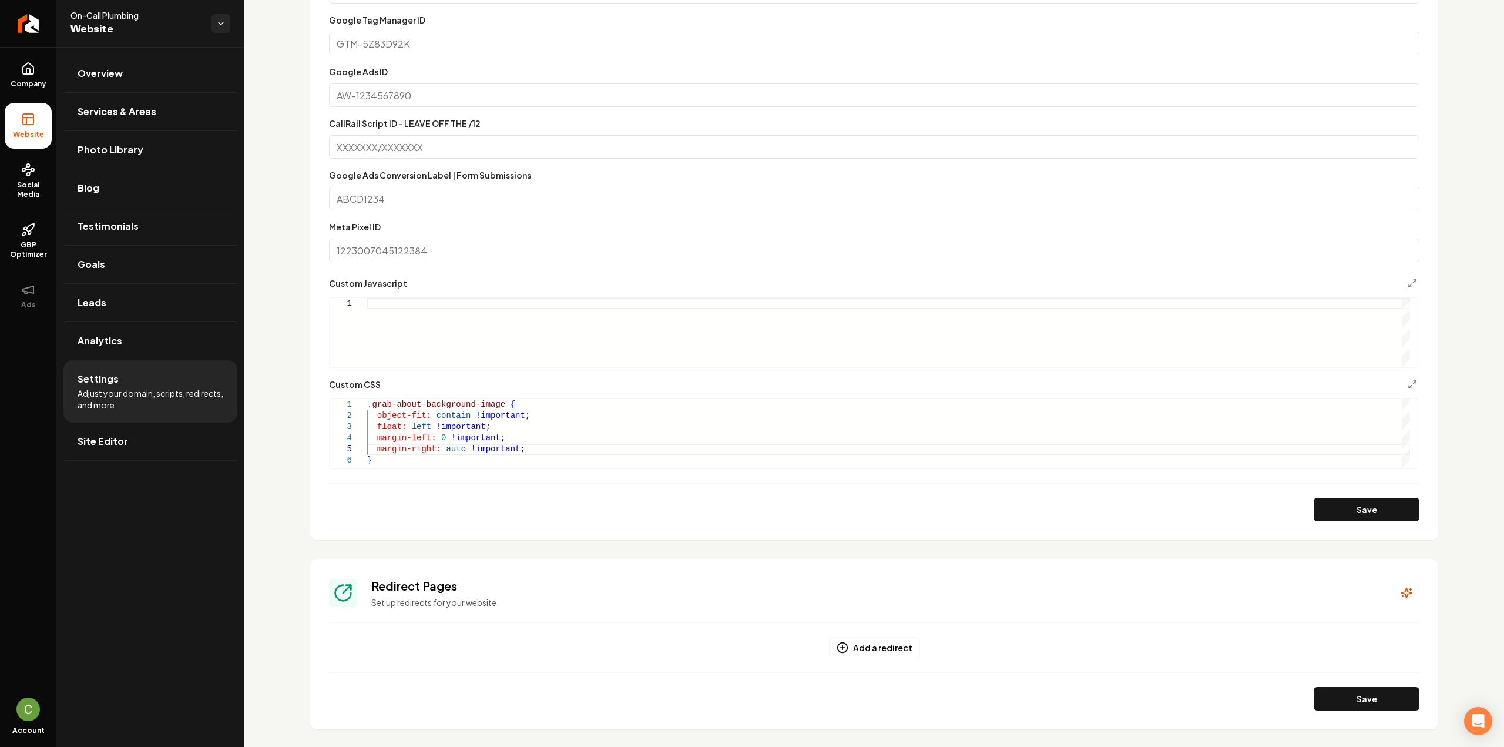
click at [520, 448] on div ".grab-about-background-image { object-fit: contain !important ; float: left !im…" at bounding box center [888, 433] width 1043 height 69
click at [1370, 509] on button "Save" at bounding box center [1366, 508] width 106 height 23
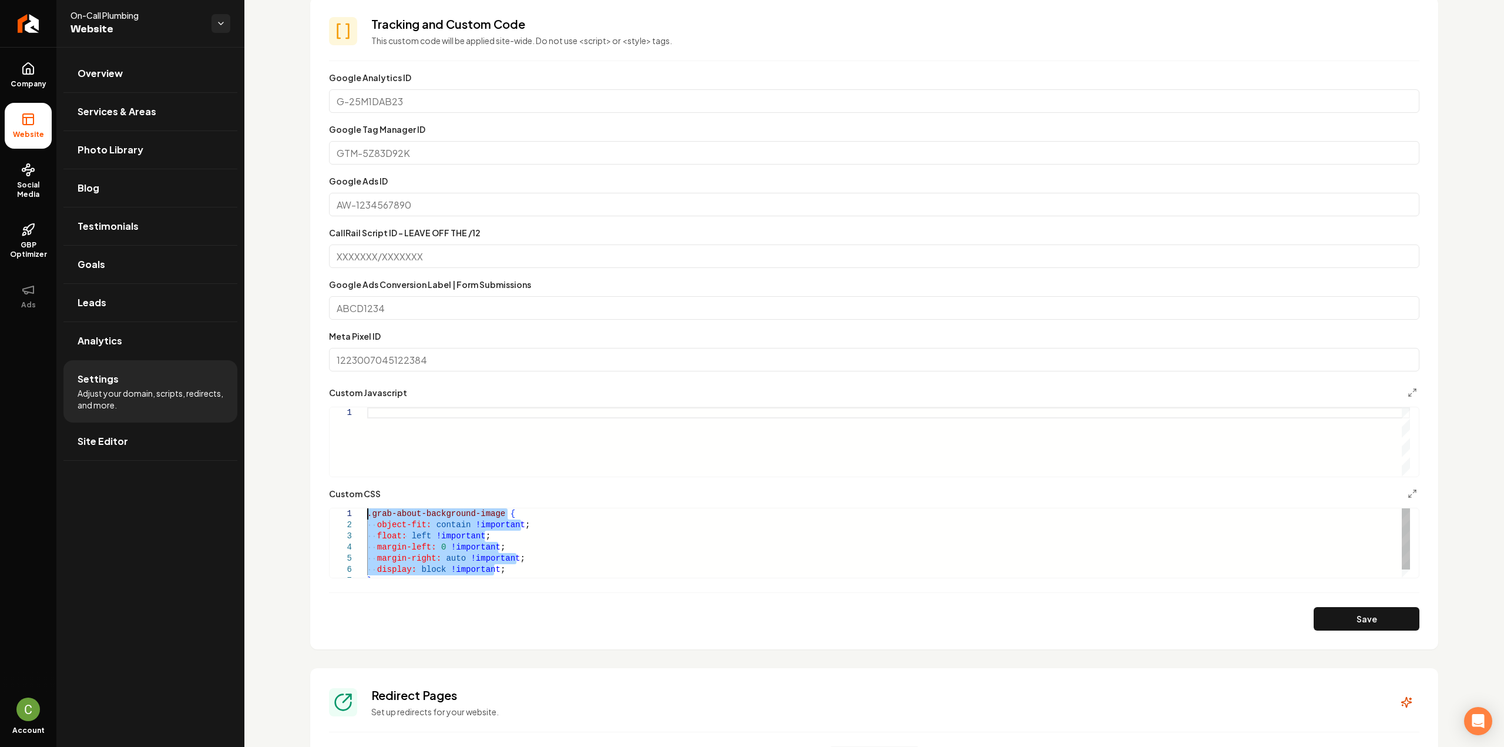
scroll to position [352, 0]
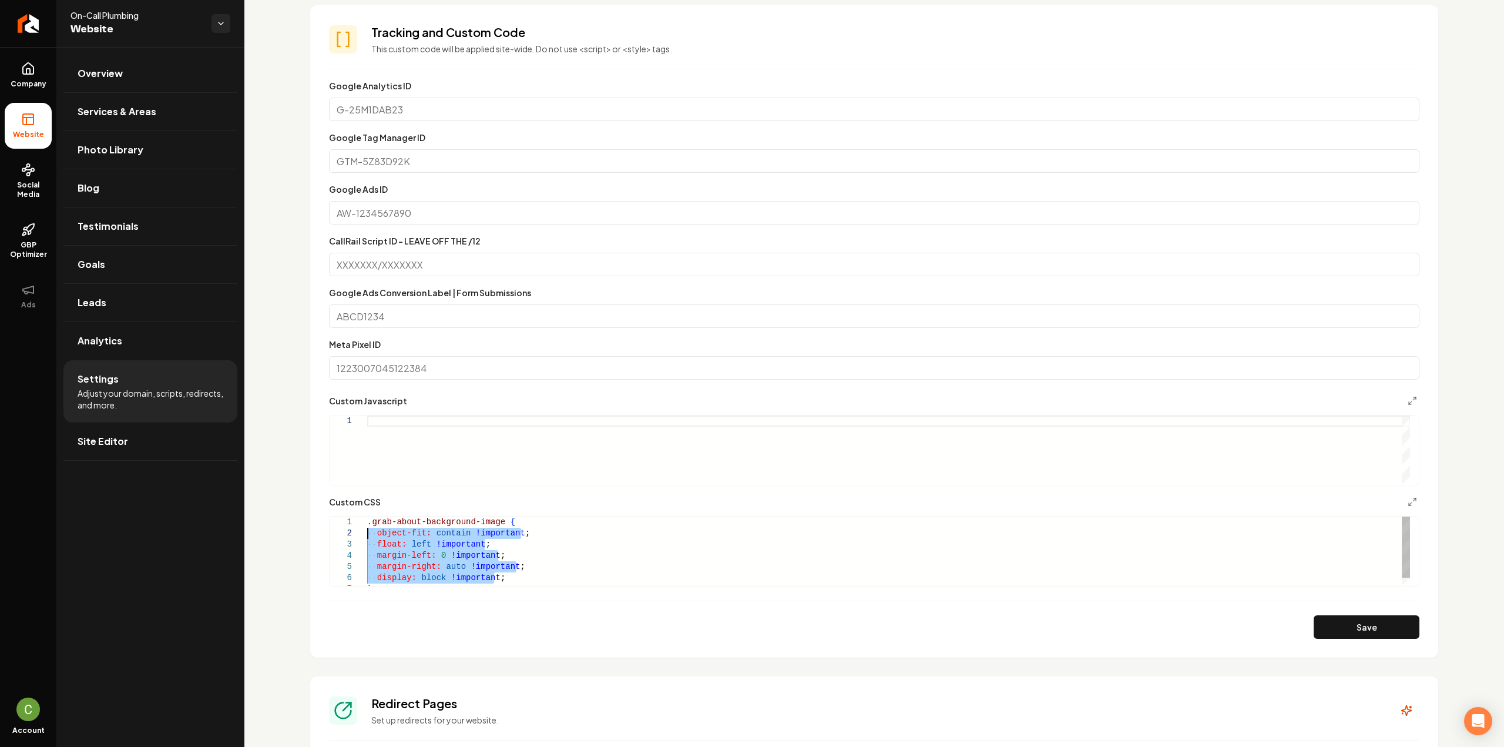
drag, startPoint x: 503, startPoint y: 450, endPoint x: 357, endPoint y: 535, distance: 168.9
click at [367, 535] on div ".grab-about-background-image { object-fit: contain !important ; float: left !im…" at bounding box center [888, 555] width 1043 height 78
click at [1357, 633] on button "Save" at bounding box center [1366, 626] width 106 height 23
drag, startPoint x: 493, startPoint y: 568, endPoint x: 357, endPoint y: 536, distance: 139.9
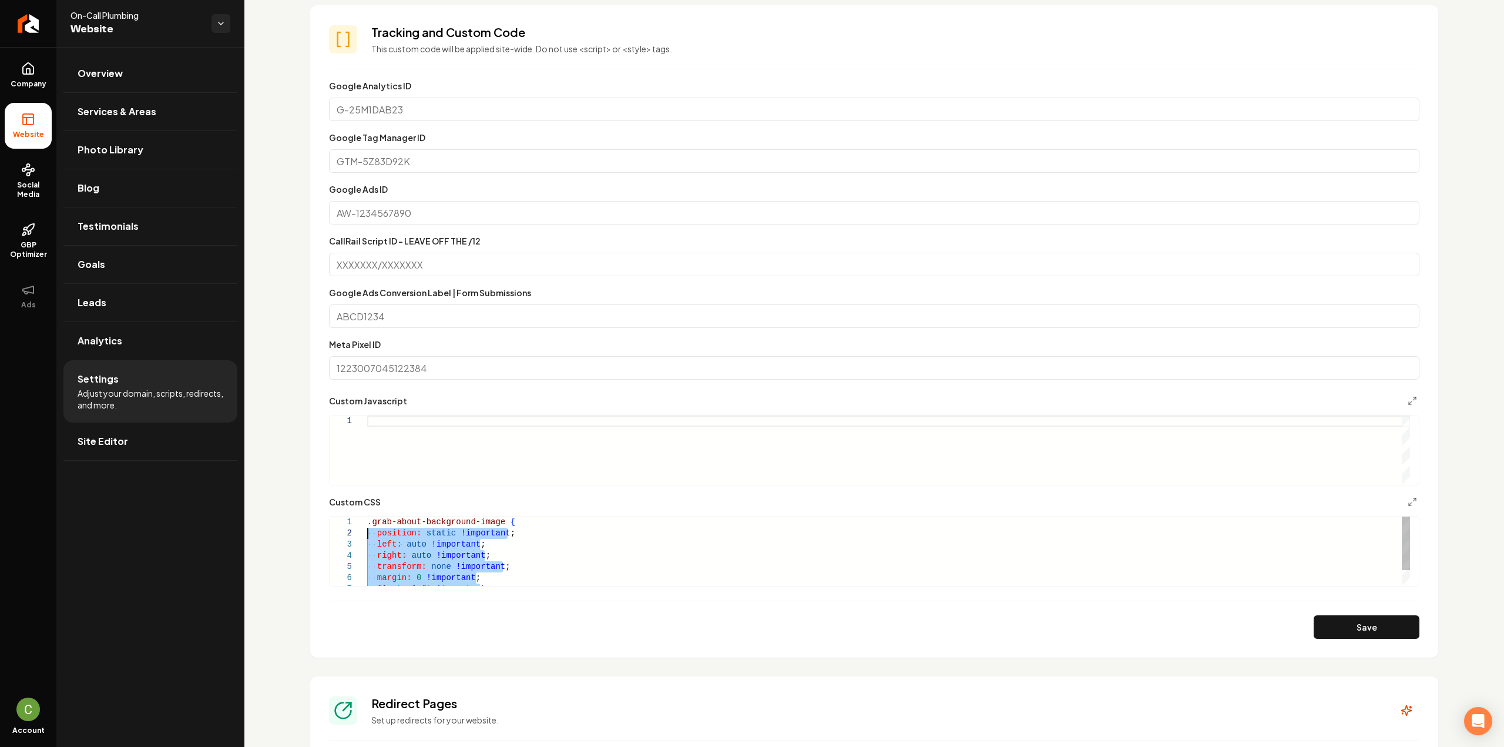
click at [367, 536] on div "position: static !important ; left: auto !important ; right: auto !important ; …" at bounding box center [888, 560] width 1043 height 89
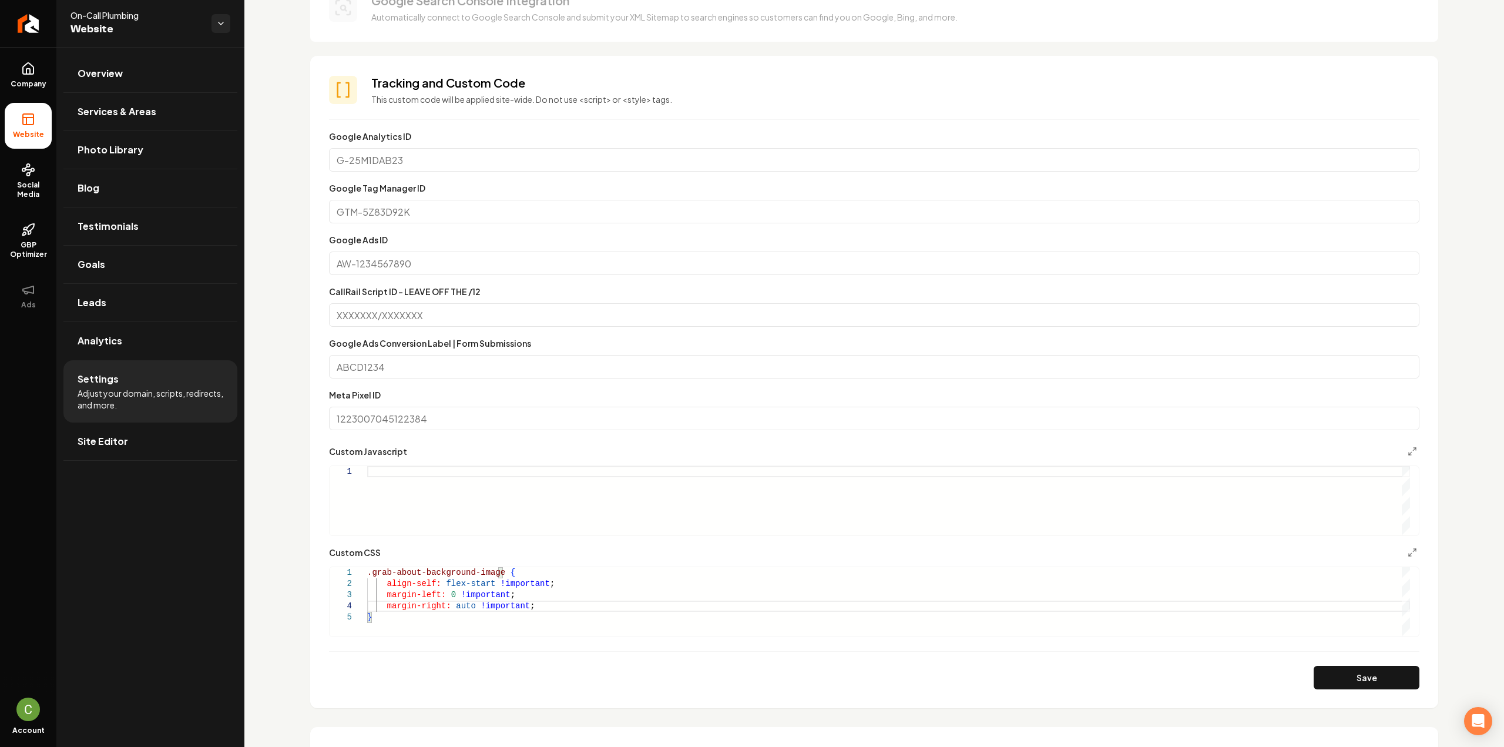
scroll to position [294, 0]
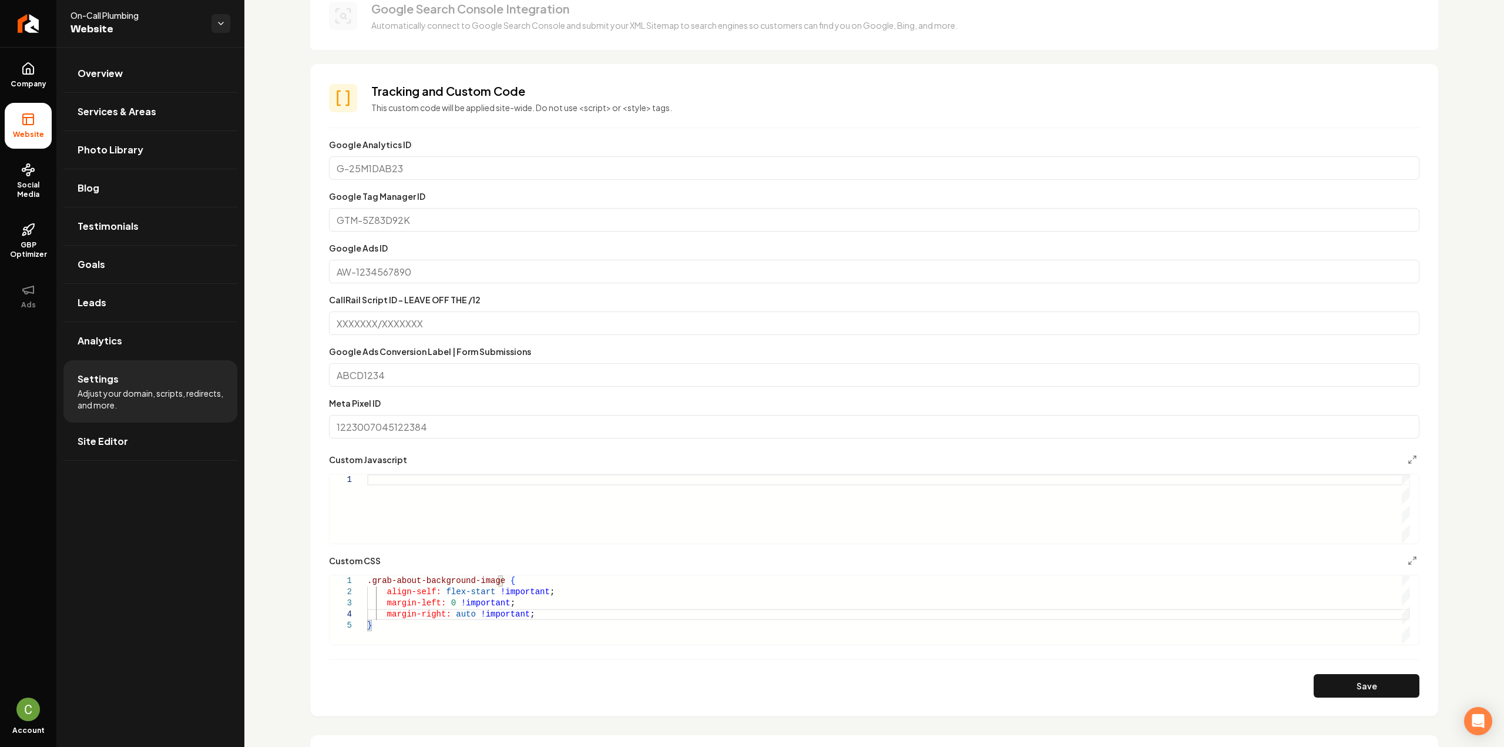
click at [1367, 695] on button "Save" at bounding box center [1366, 685] width 106 height 23
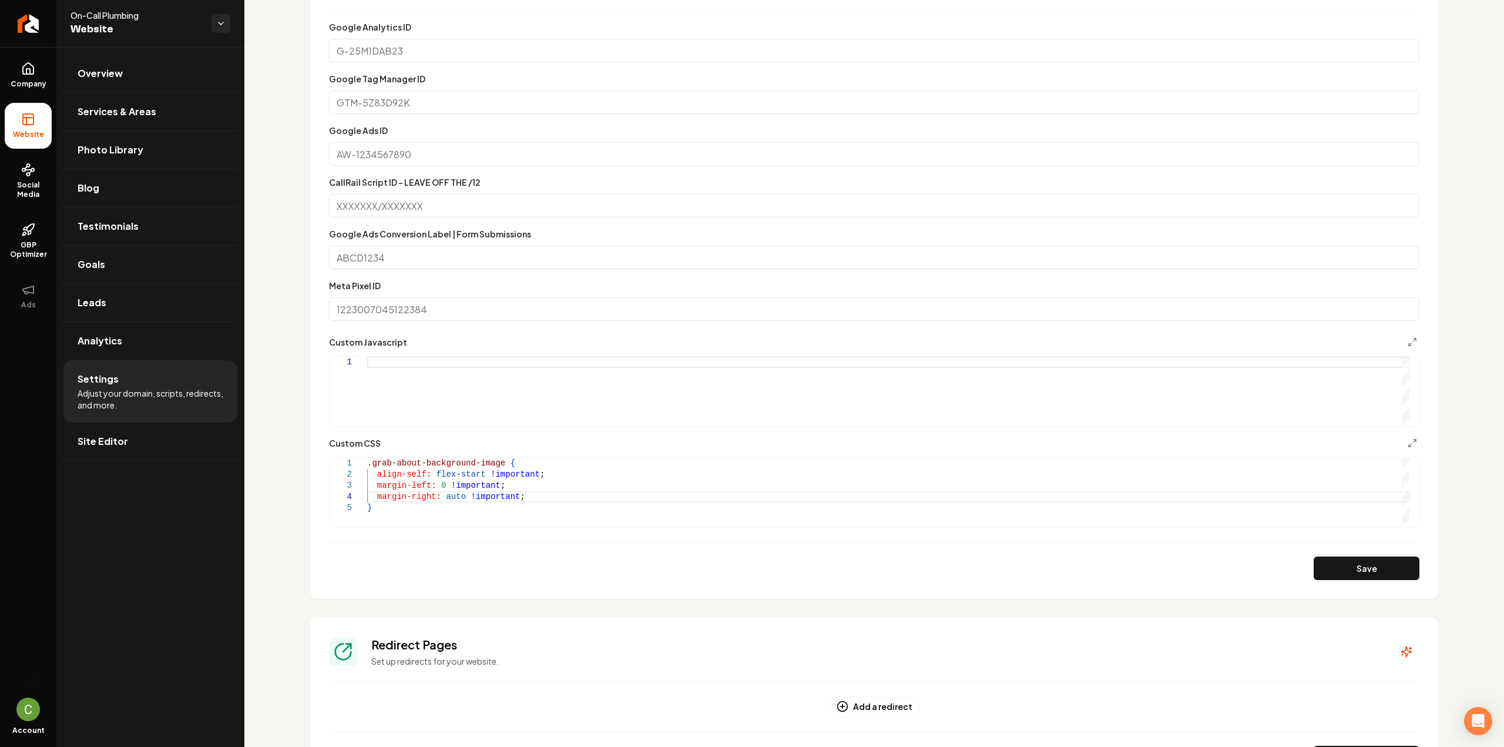
scroll to position [55, 4]
drag, startPoint x: 524, startPoint y: 498, endPoint x: 347, endPoint y: 470, distance: 179.5
click at [367, 470] on div "align-self: flex-start !important ; margin-left: 0 !important ; margin-right: a…" at bounding box center [888, 492] width 1043 height 69
click at [1347, 573] on button "Save" at bounding box center [1366, 567] width 106 height 23
drag, startPoint x: 484, startPoint y: 510, endPoint x: 361, endPoint y: 477, distance: 127.8
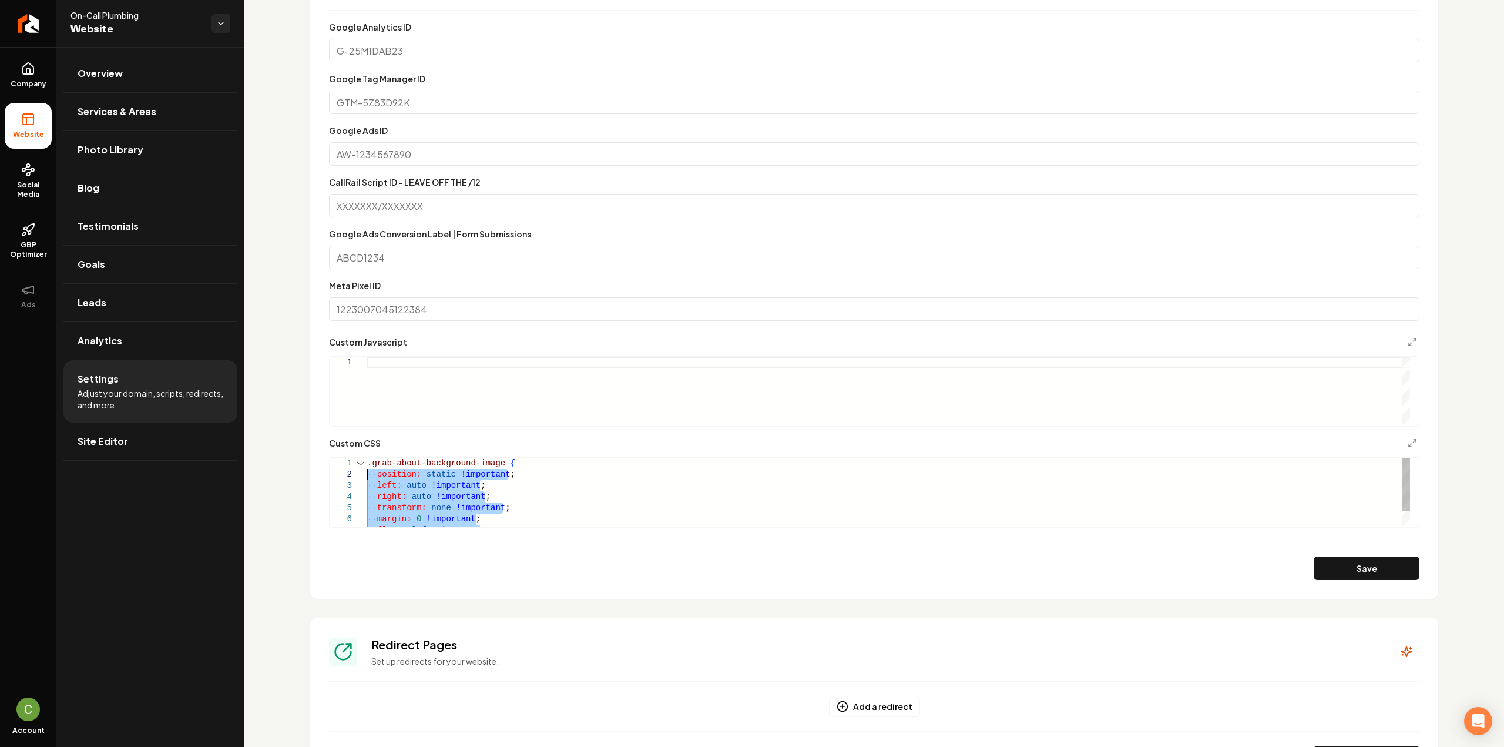
click at [367, 477] on div "position: static !important ; left: auto !important ; right: auto !important ; …" at bounding box center [888, 502] width 1043 height 89
click at [1343, 562] on button "Save" at bounding box center [1366, 567] width 106 height 23
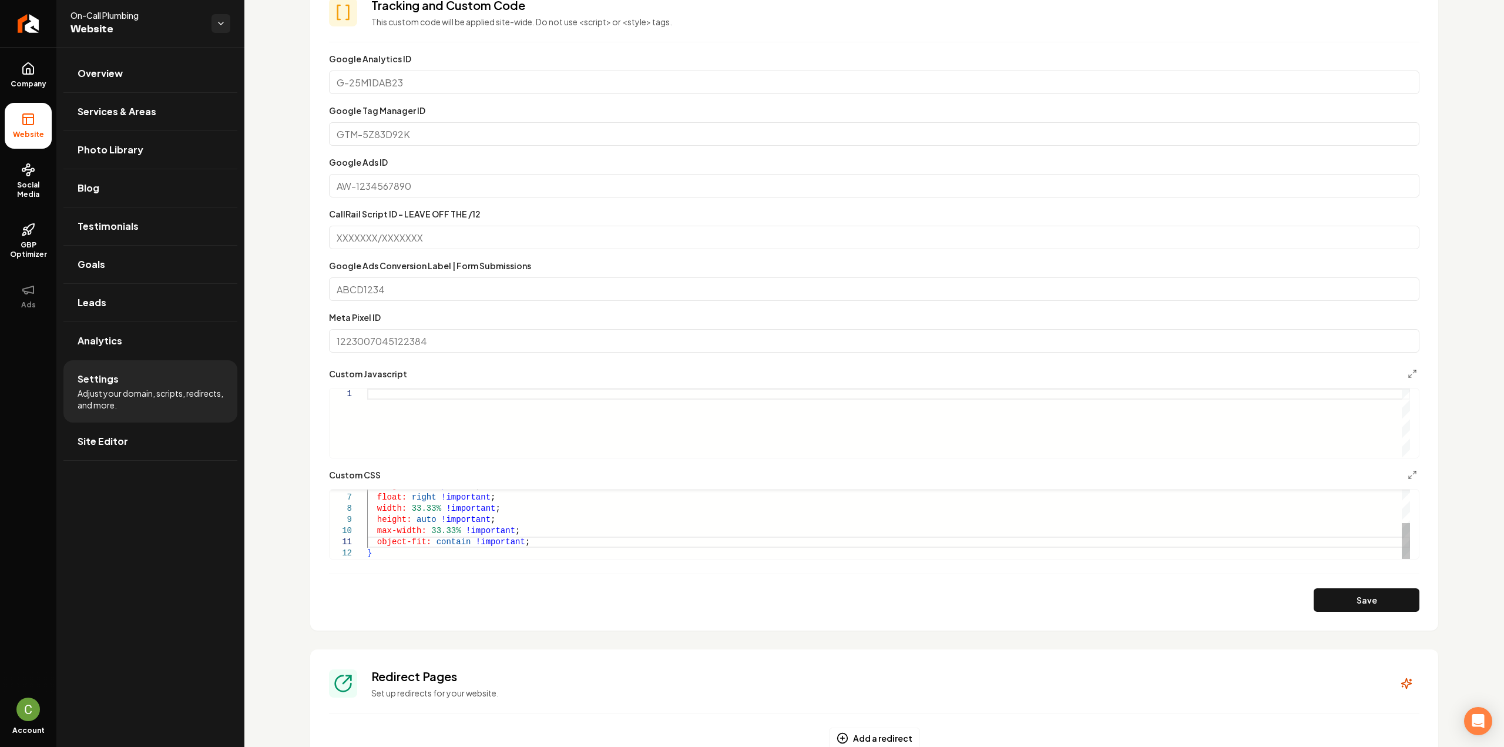
scroll to position [352, 0]
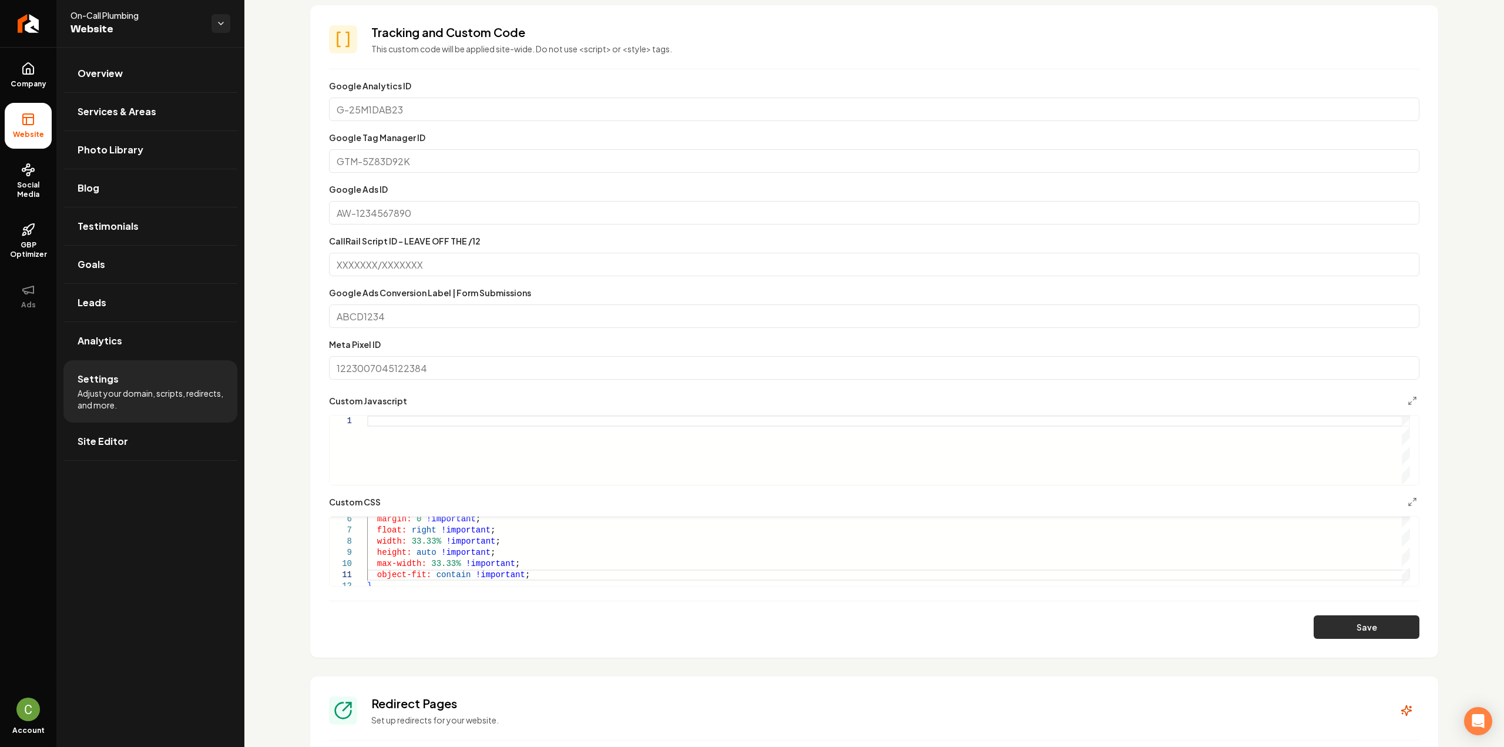
click at [1332, 638] on button "Save" at bounding box center [1366, 626] width 106 height 23
click at [422, 541] on div "margin: 0 !important ; float: right !important ; width: 33.33% !important ; hei…" at bounding box center [888, 519] width 1043 height 134
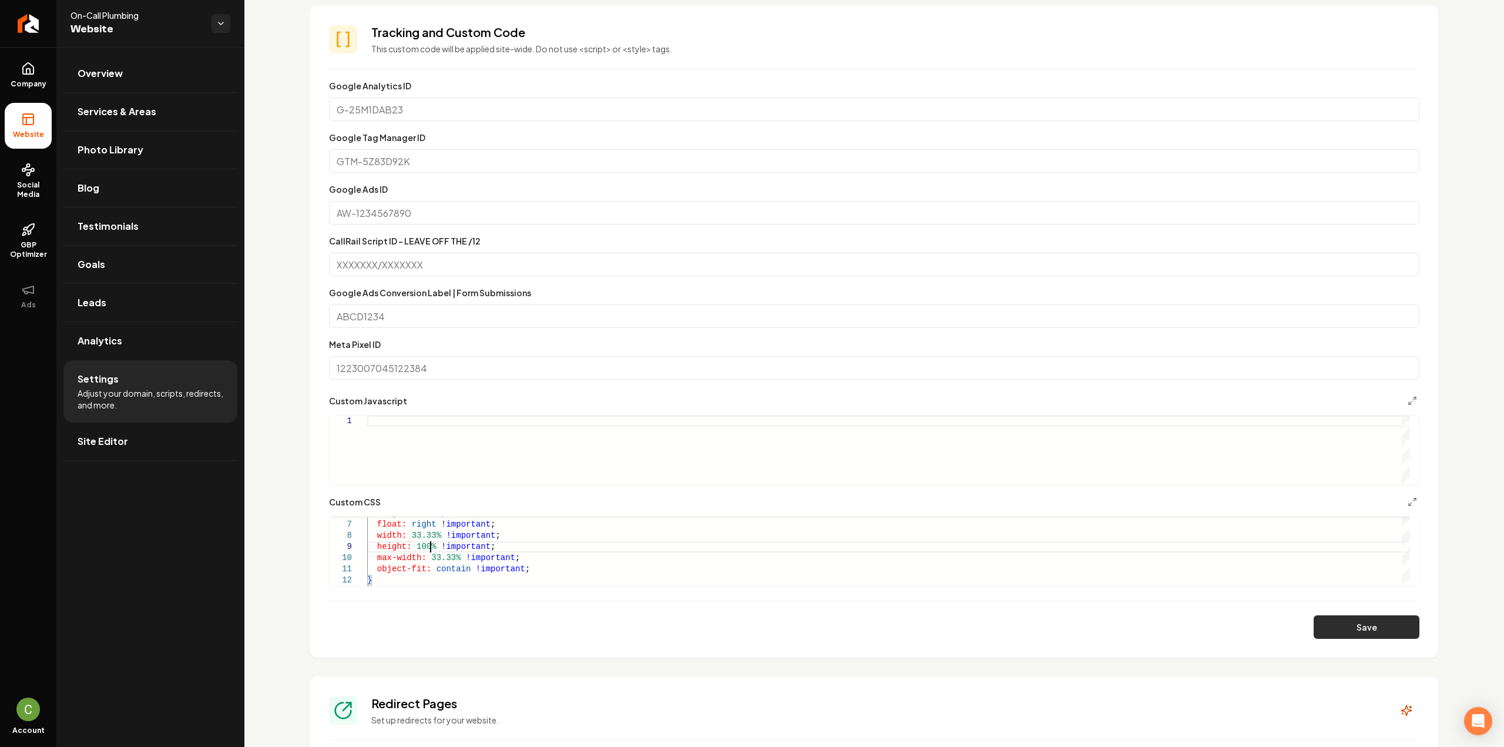
type textarea "**********"
click at [1357, 630] on button "Save" at bounding box center [1366, 626] width 106 height 23
click at [1349, 629] on button "Save" at bounding box center [1366, 626] width 106 height 23
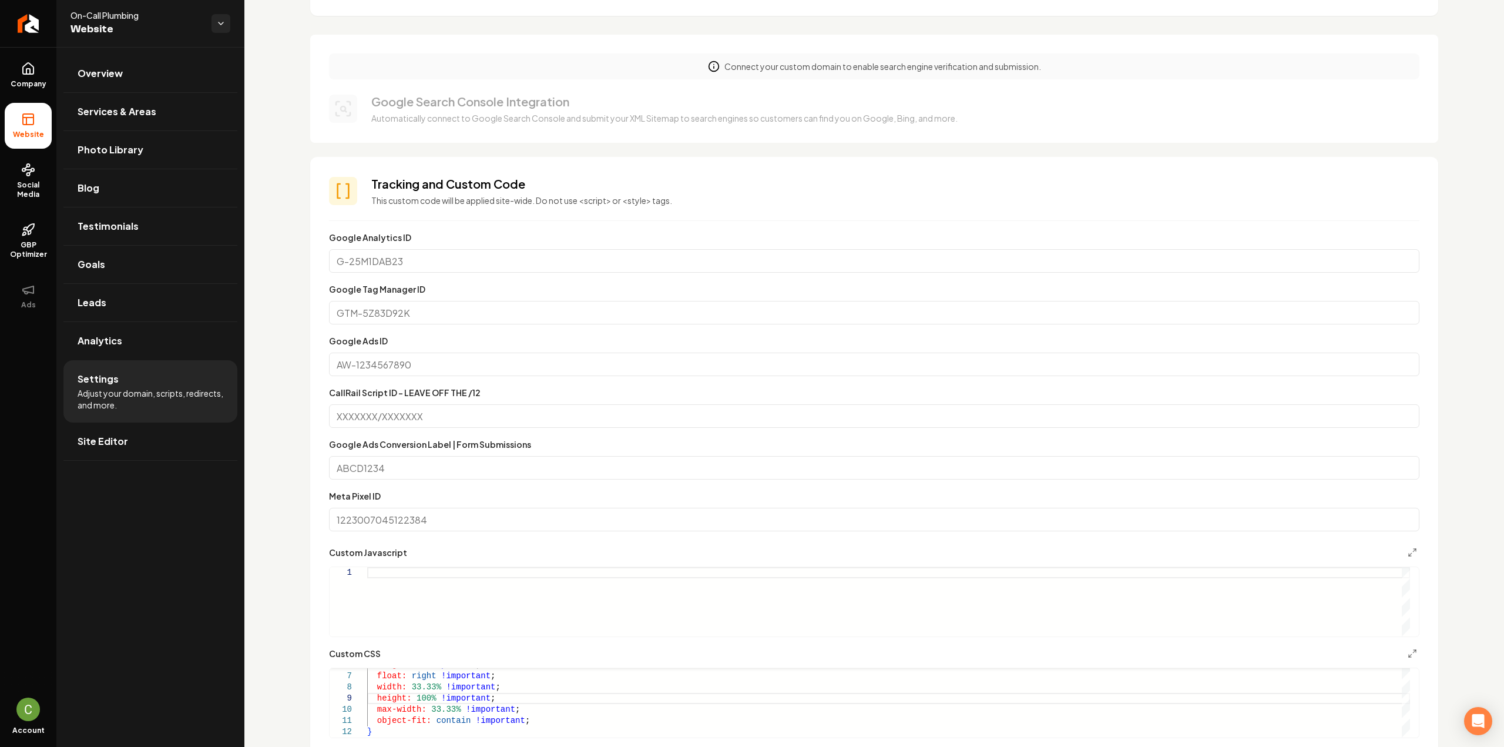
scroll to position [59, 0]
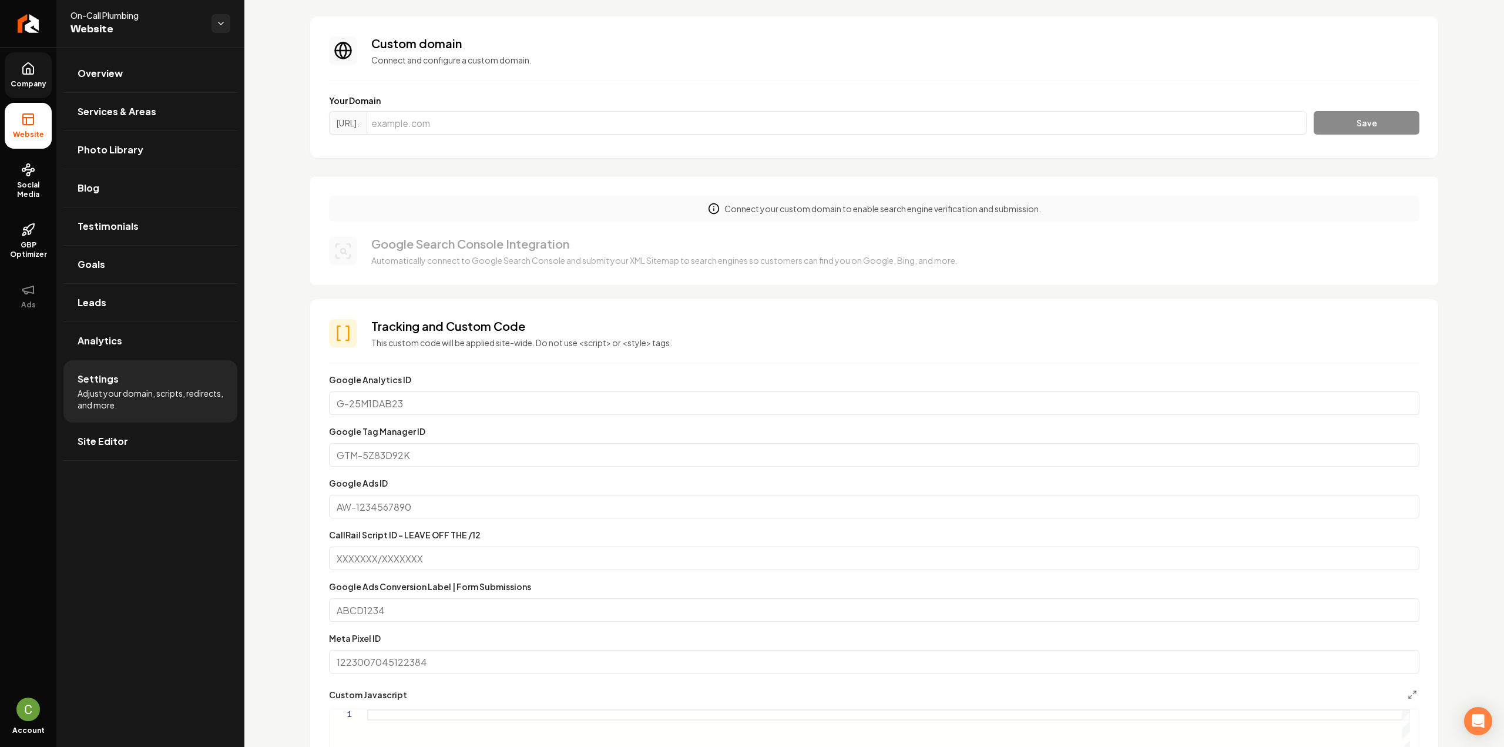
click at [32, 78] on link "Company" at bounding box center [28, 75] width 47 height 46
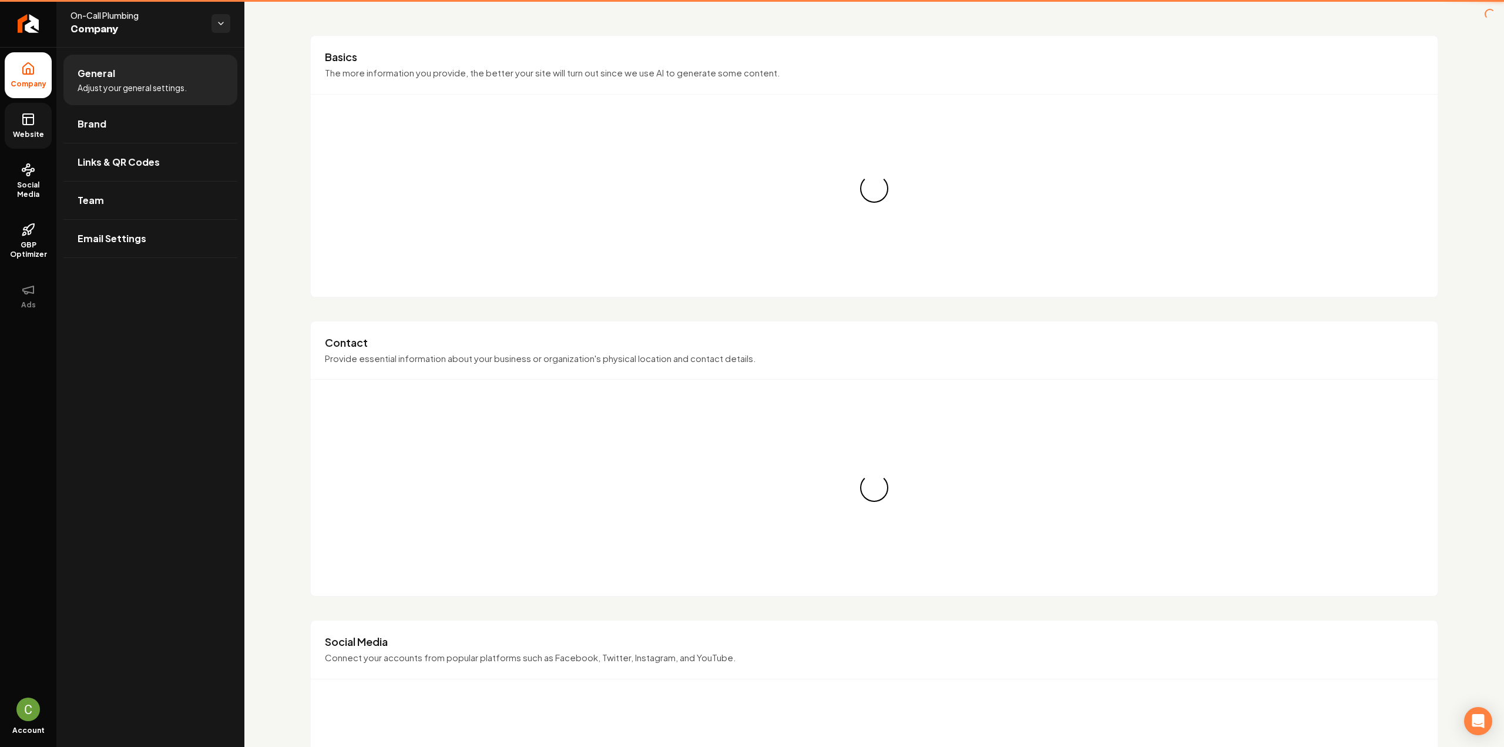
click at [34, 124] on icon at bounding box center [28, 119] width 14 height 14
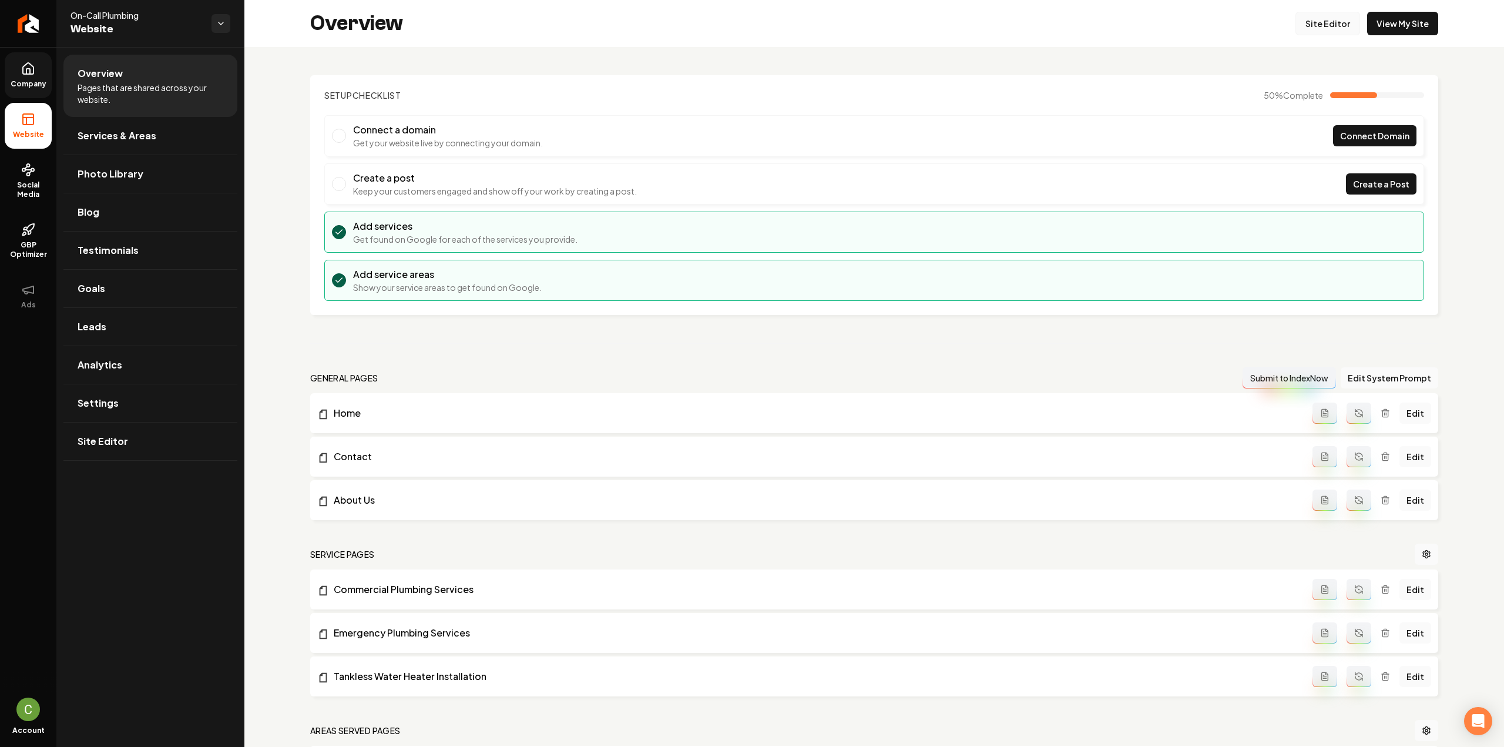
click at [1309, 28] on link "Site Editor" at bounding box center [1327, 23] width 65 height 23
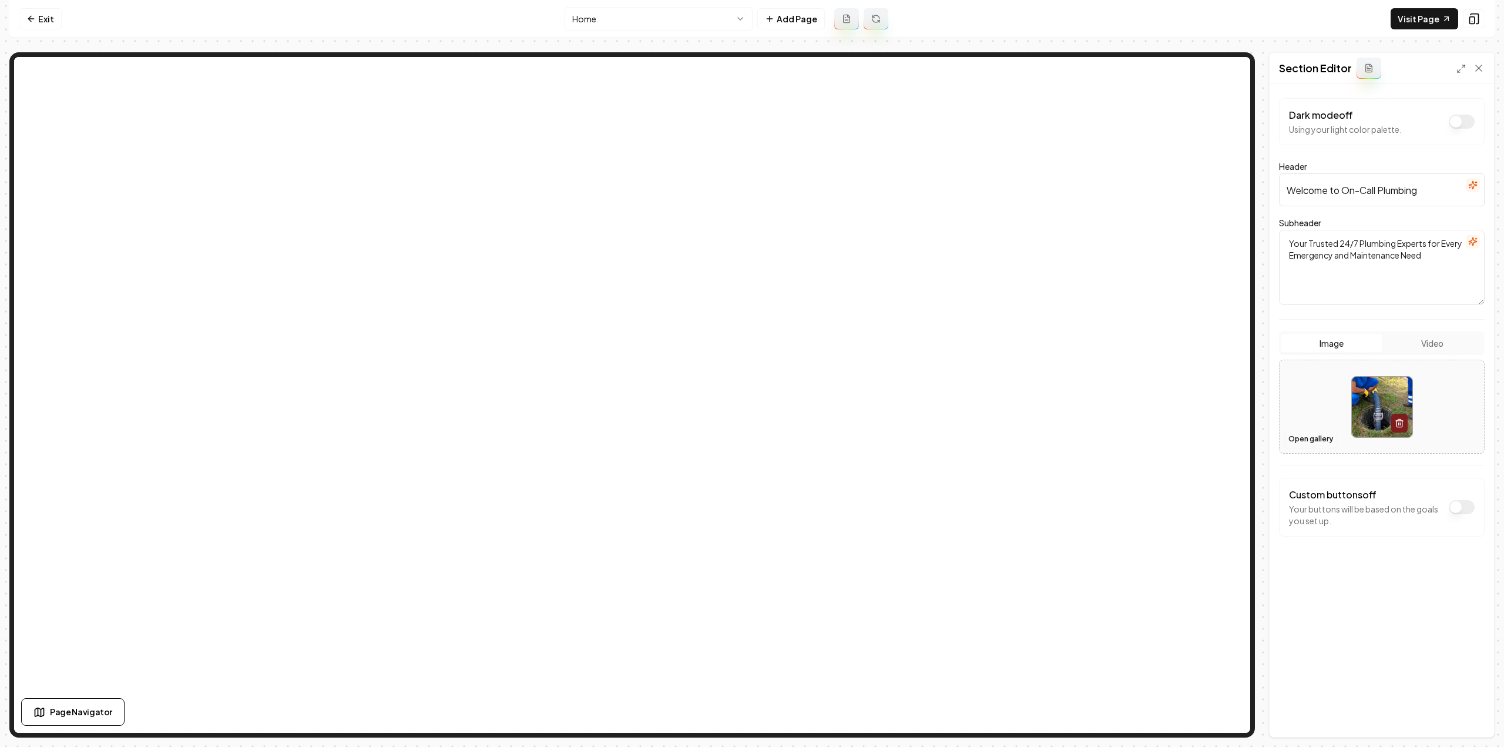
click at [1314, 445] on button "Open gallery" at bounding box center [1310, 438] width 53 height 19
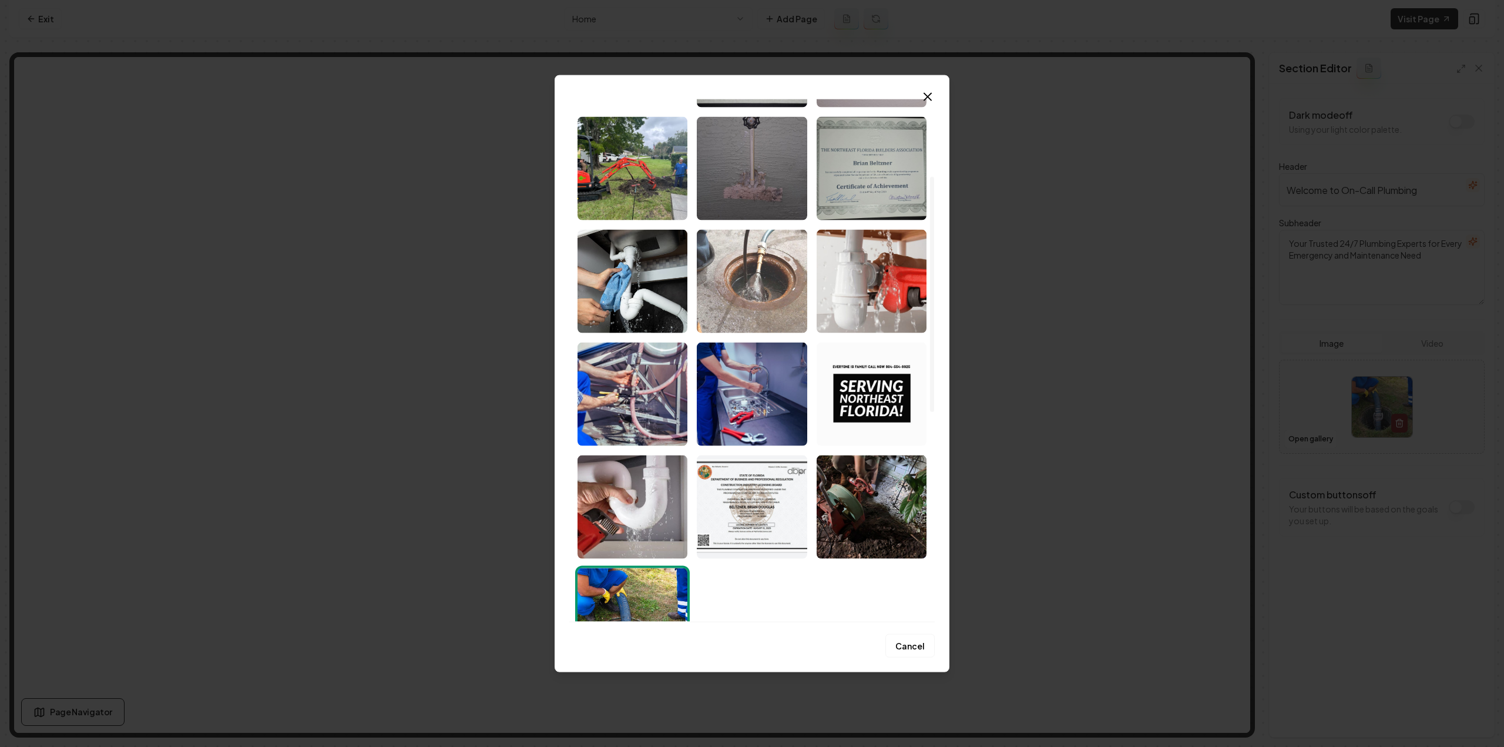
scroll to position [176, 0]
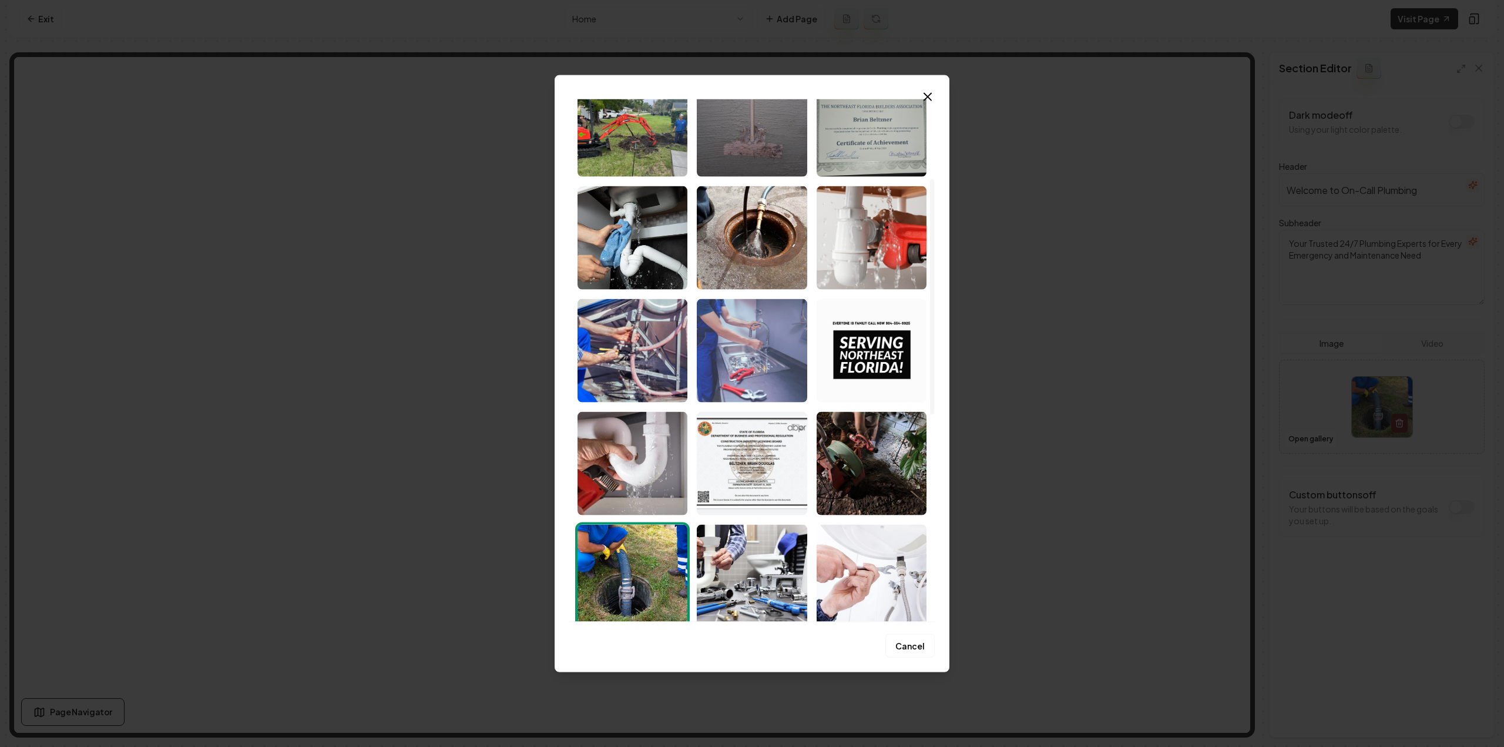
click at [754, 361] on img "Select image image_68acd03a5c7cd75eb8a25f79.jpeg" at bounding box center [752, 349] width 110 height 103
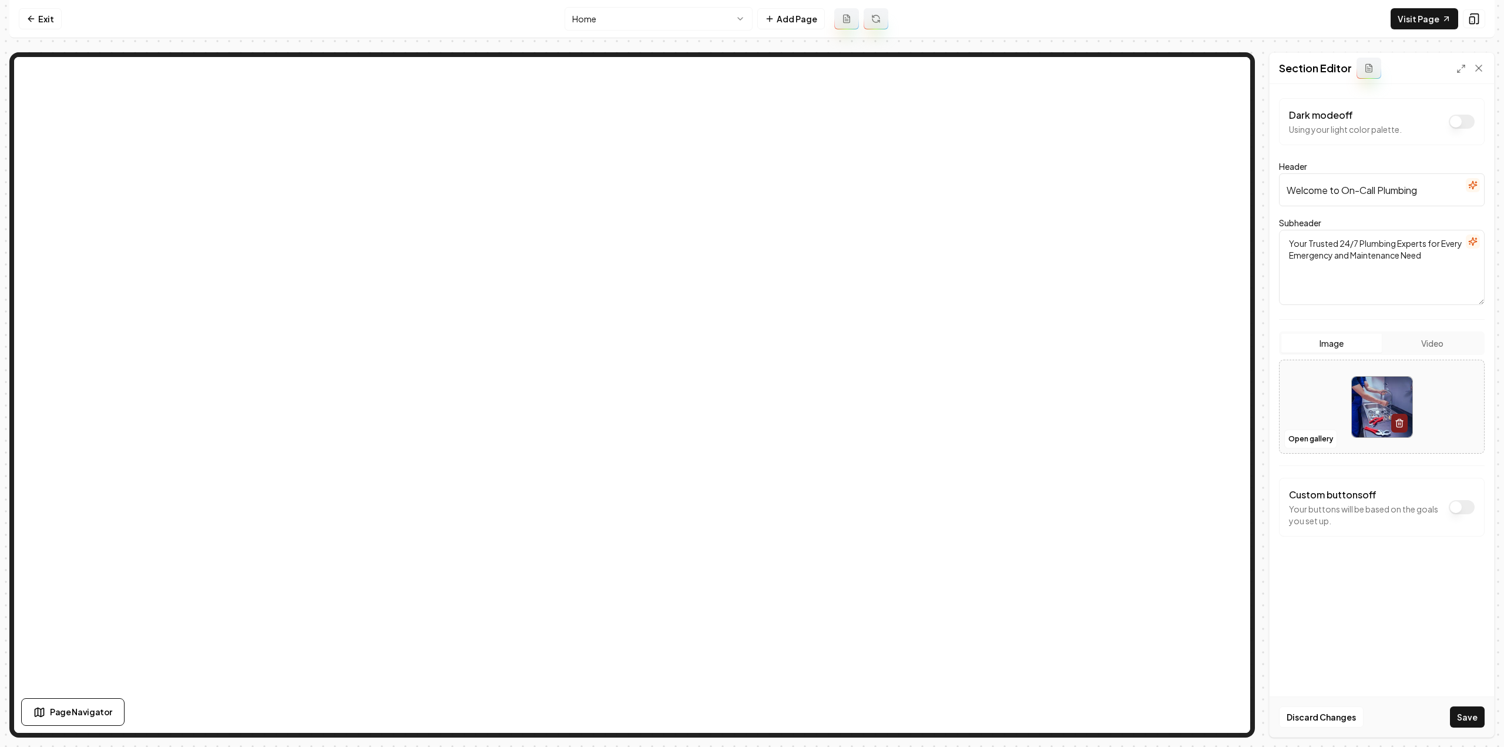
click at [1485, 717] on div "Discard Changes Save" at bounding box center [1381, 716] width 224 height 41
click at [1480, 717] on button "Save" at bounding box center [1467, 716] width 35 height 21
click at [1415, 17] on link "Visit Page" at bounding box center [1424, 18] width 68 height 21
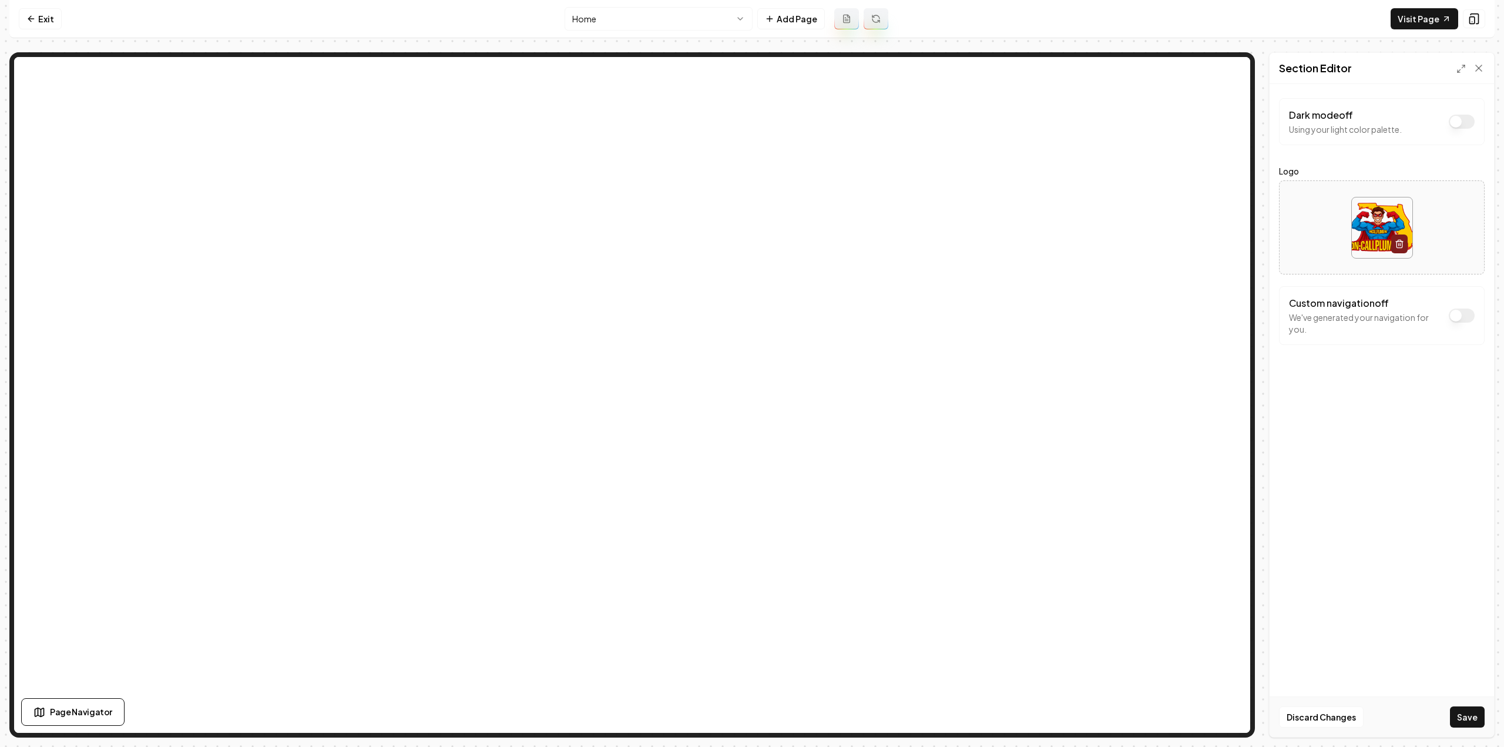
click at [1472, 711] on button "Save" at bounding box center [1467, 716] width 35 height 21
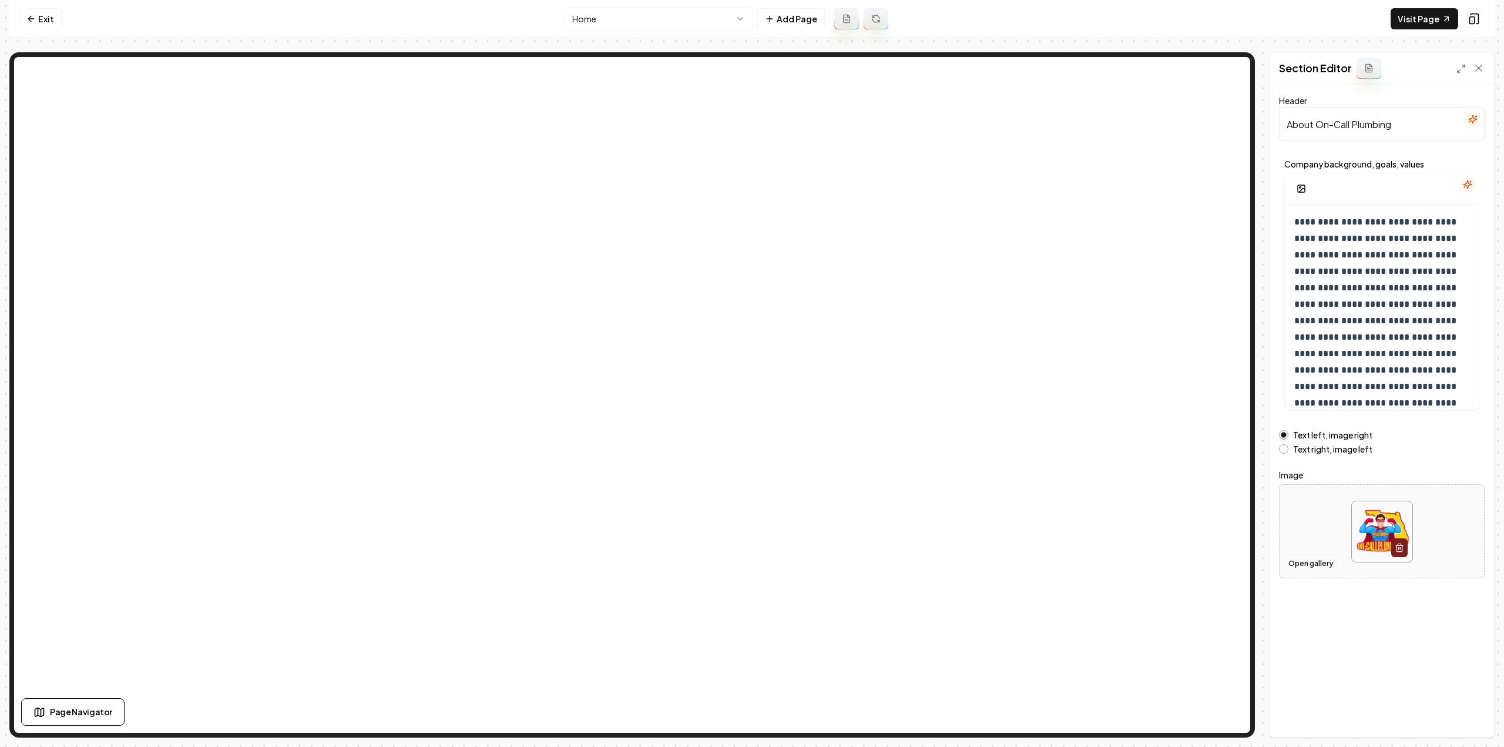
click at [1304, 561] on button "Open gallery" at bounding box center [1310, 563] width 53 height 19
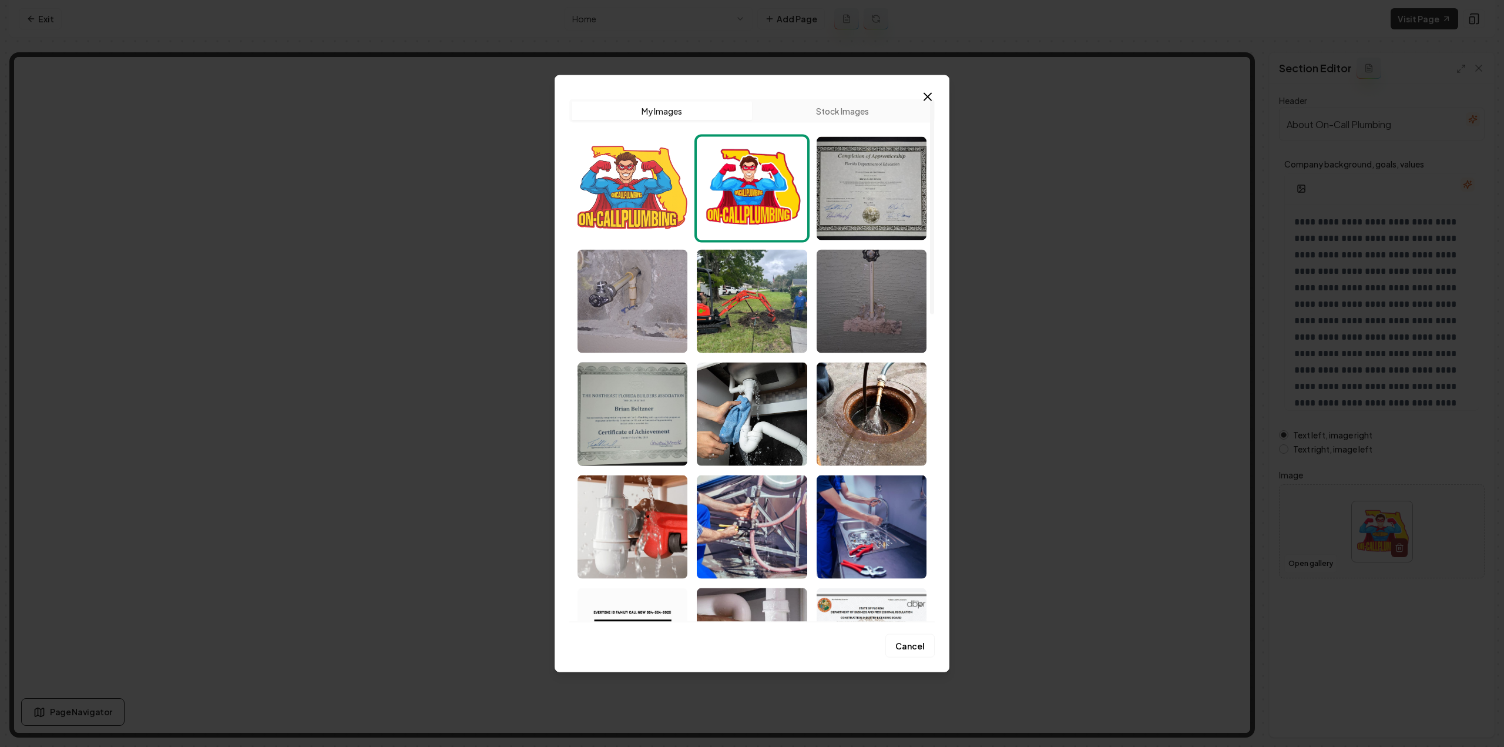
click at [659, 183] on img "Select image image_68cc69a05c7cd75eb80f36f6.png" at bounding box center [632, 187] width 110 height 103
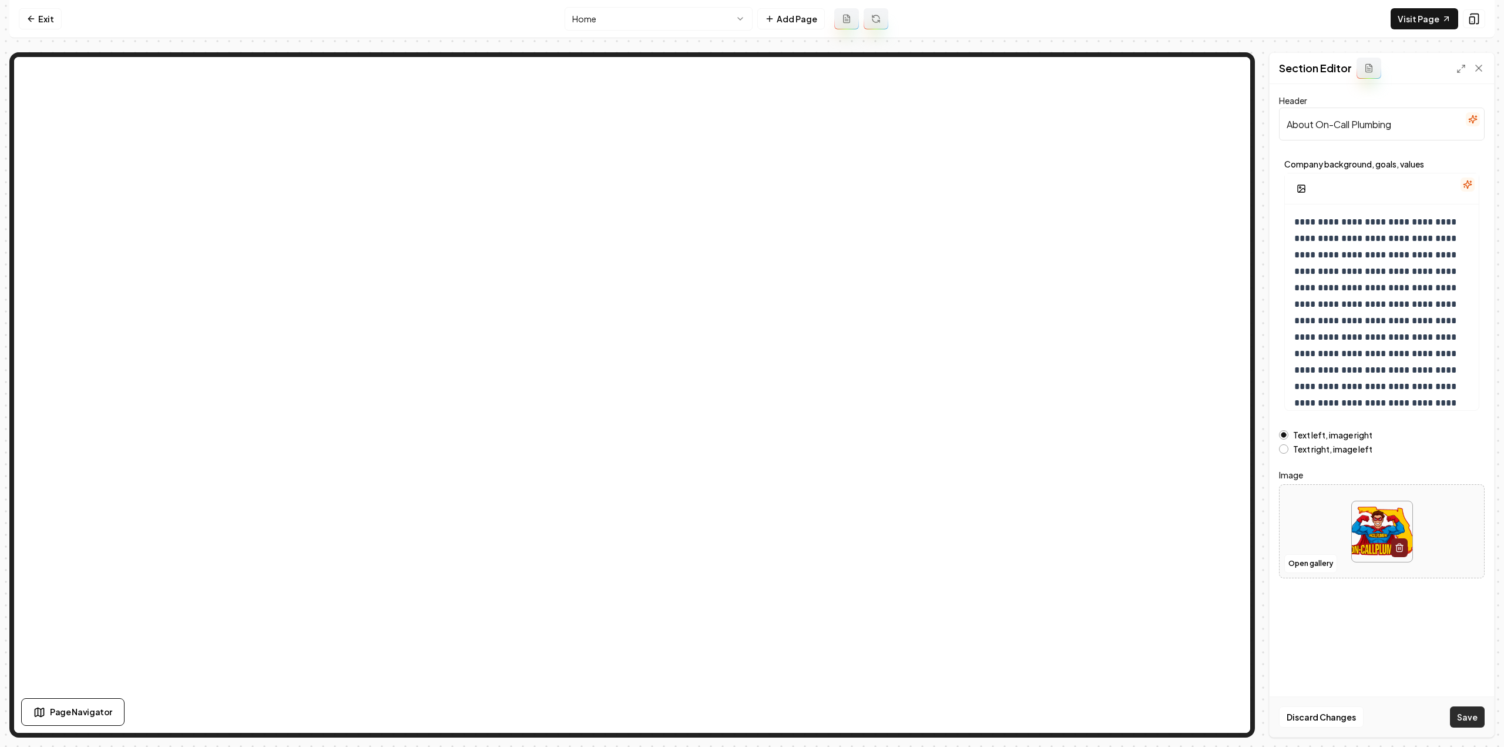
click at [1472, 712] on button "Save" at bounding box center [1467, 716] width 35 height 21
drag, startPoint x: 56, startPoint y: 8, endPoint x: 55, endPoint y: 15, distance: 7.1
click at [56, 8] on link "Exit" at bounding box center [40, 18] width 43 height 21
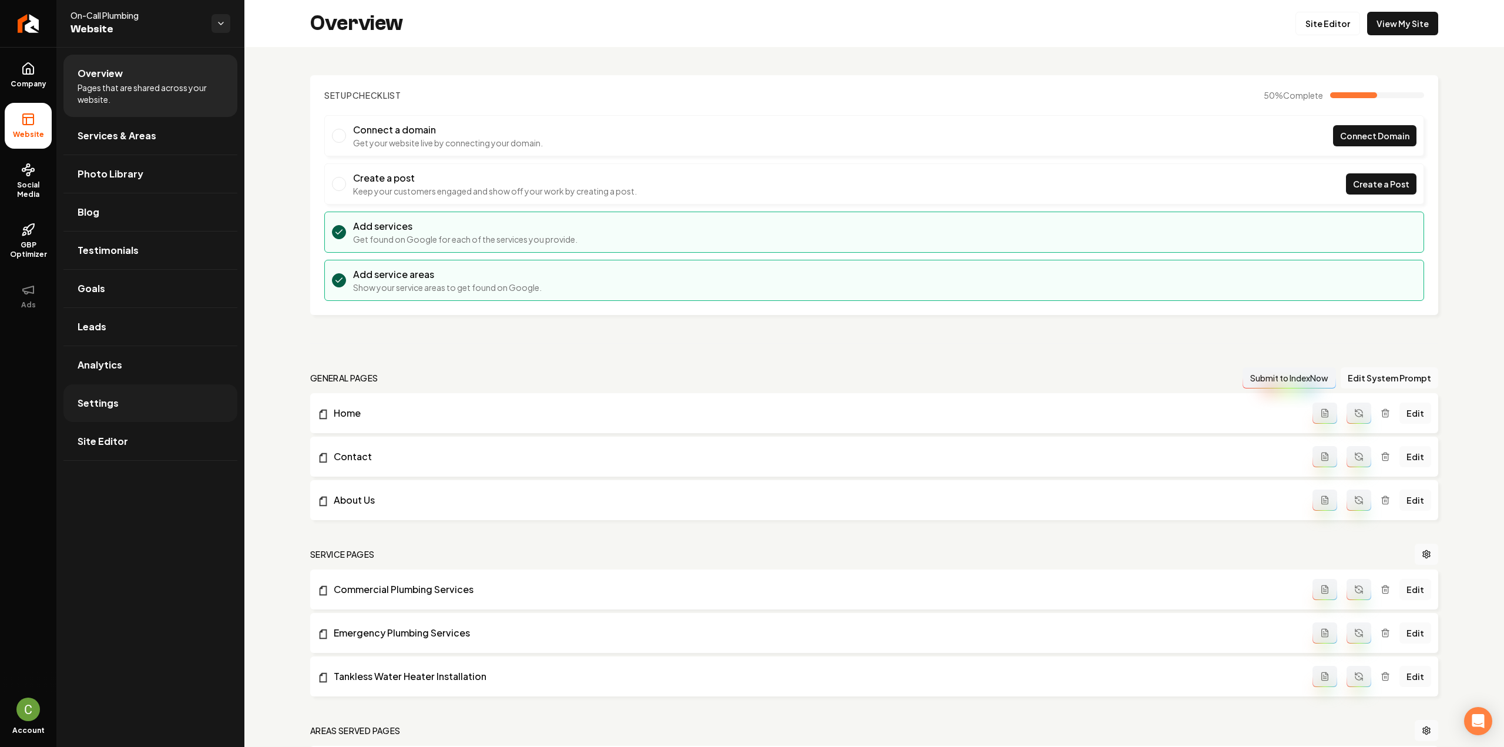
click at [109, 399] on span "Settings" at bounding box center [98, 403] width 41 height 14
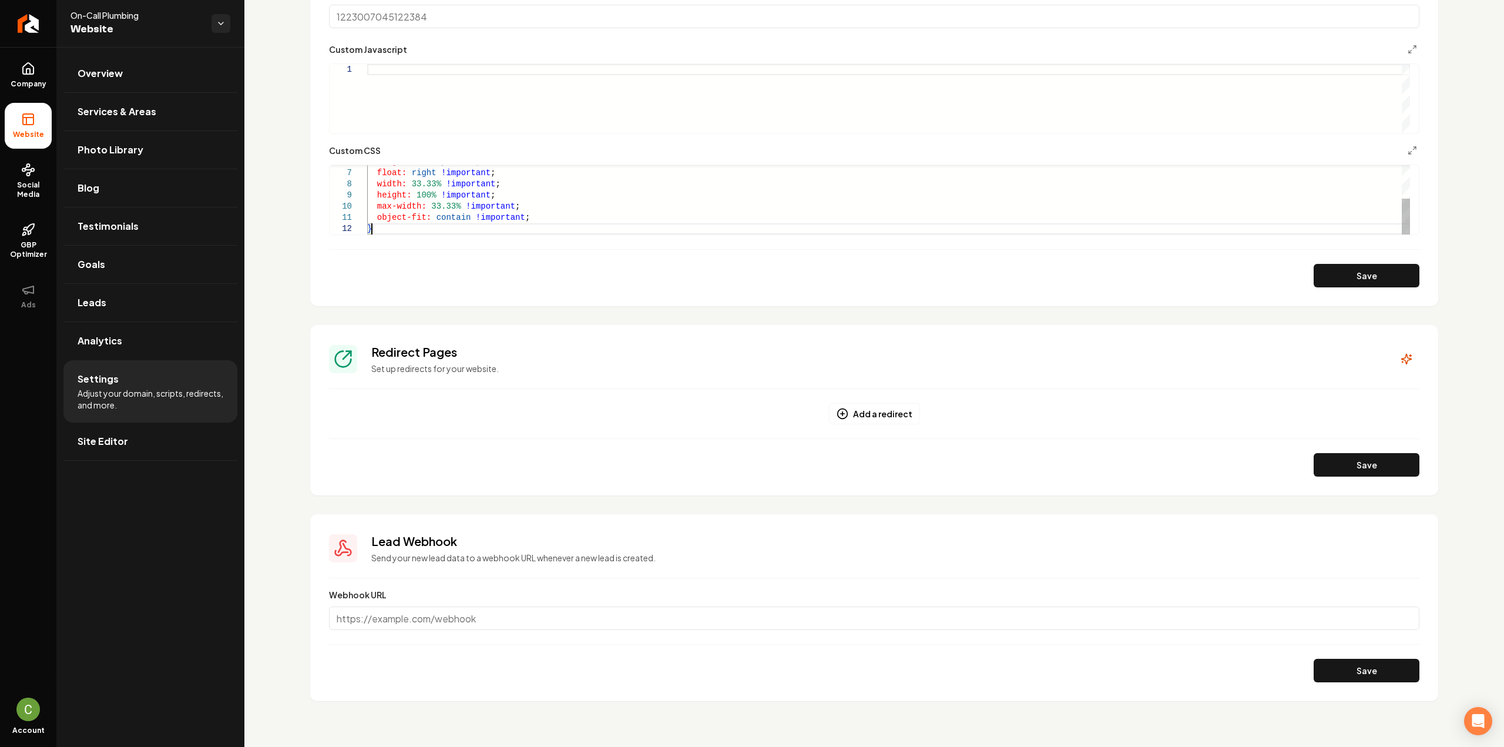
click at [403, 232] on div "margin: 0 !important ; float: right !important ; width: 33.33% !important ; hei…" at bounding box center [888, 167] width 1043 height 134
click at [1313, 274] on button "Save" at bounding box center [1366, 275] width 106 height 23
type textarea "**********"
click at [46, 75] on link "Company" at bounding box center [28, 75] width 47 height 46
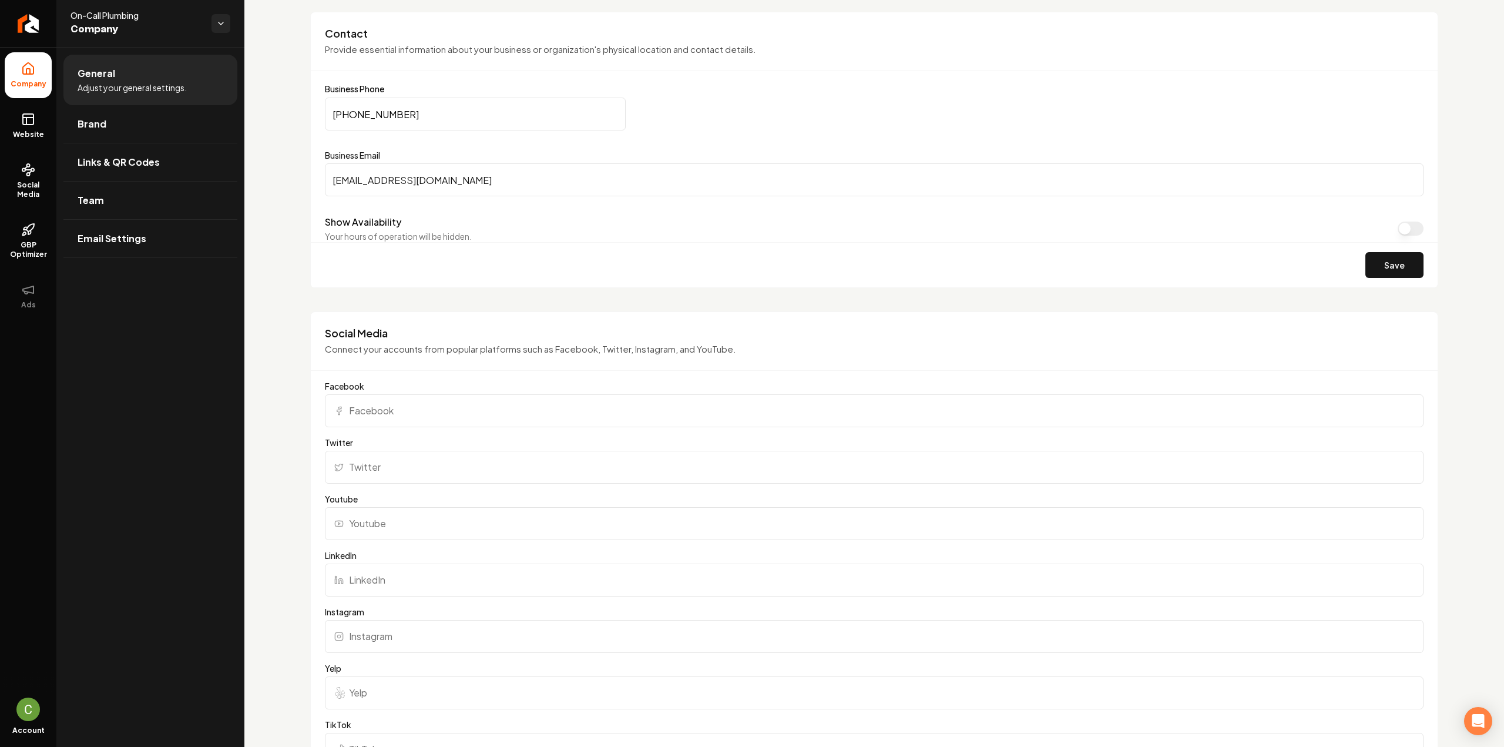
scroll to position [527, 0]
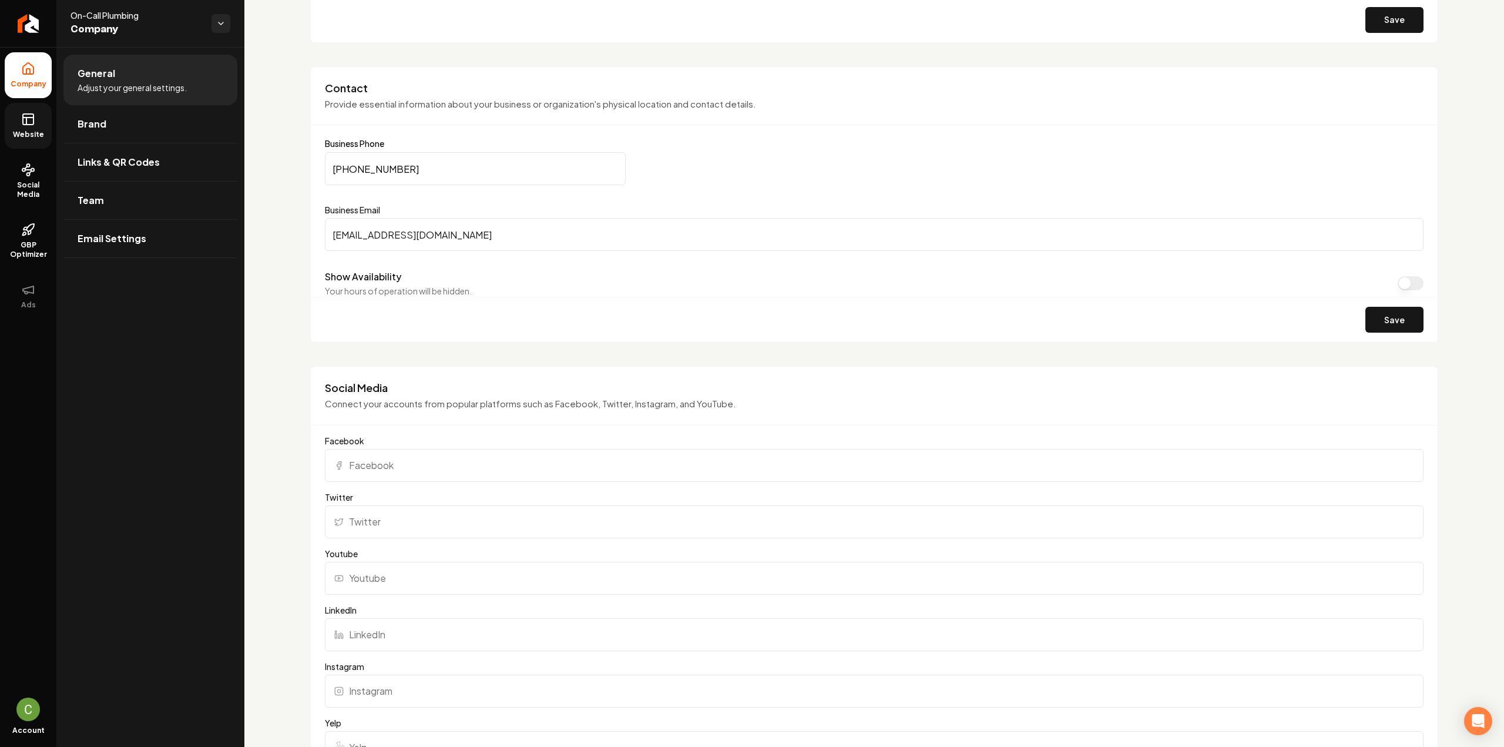
click at [32, 139] on span "Website" at bounding box center [28, 134] width 41 height 9
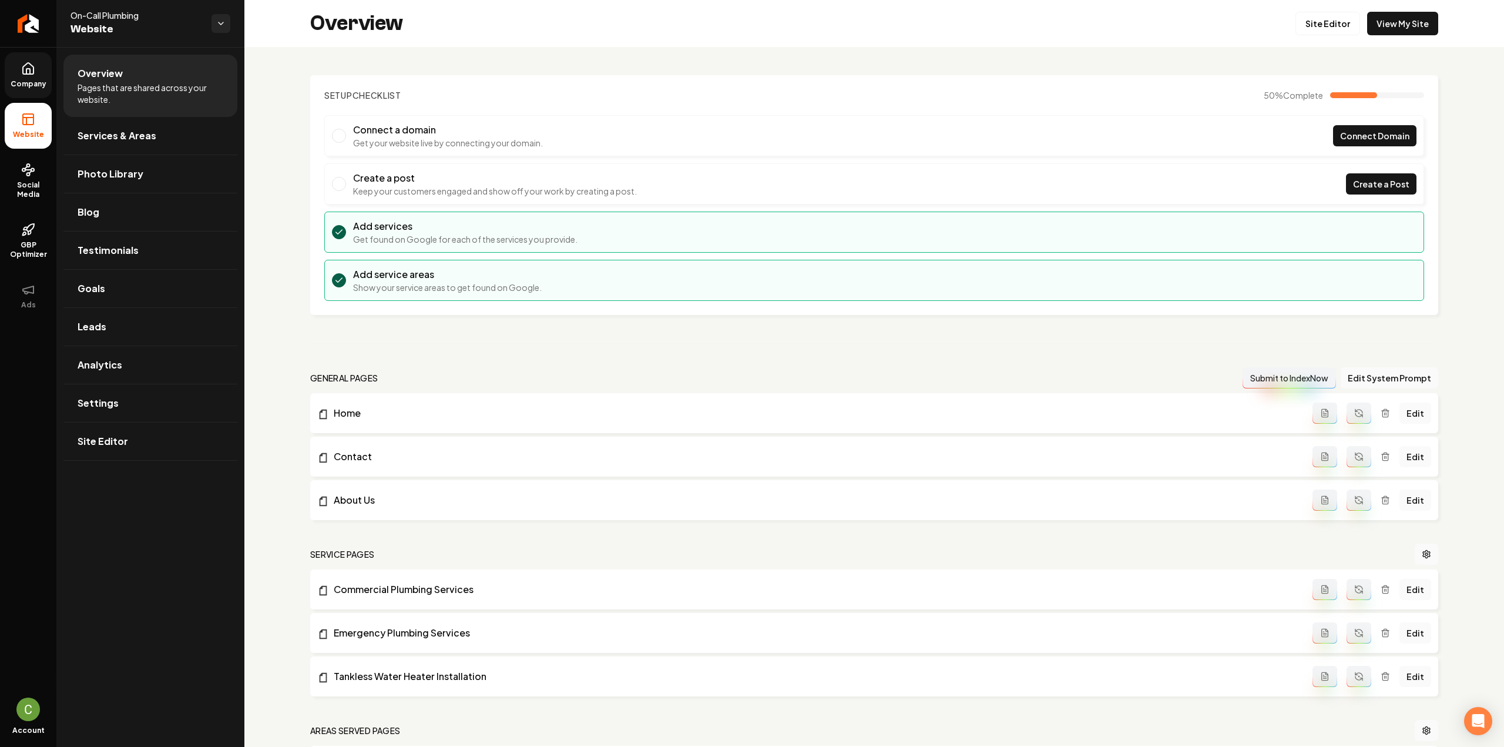
drag, startPoint x: 1283, startPoint y: 30, endPoint x: 1291, endPoint y: 28, distance: 8.6
click at [1285, 29] on div "Overview Site Editor View My Site" at bounding box center [873, 23] width 1259 height 47
click at [1306, 24] on link "Site Editor" at bounding box center [1327, 23] width 65 height 23
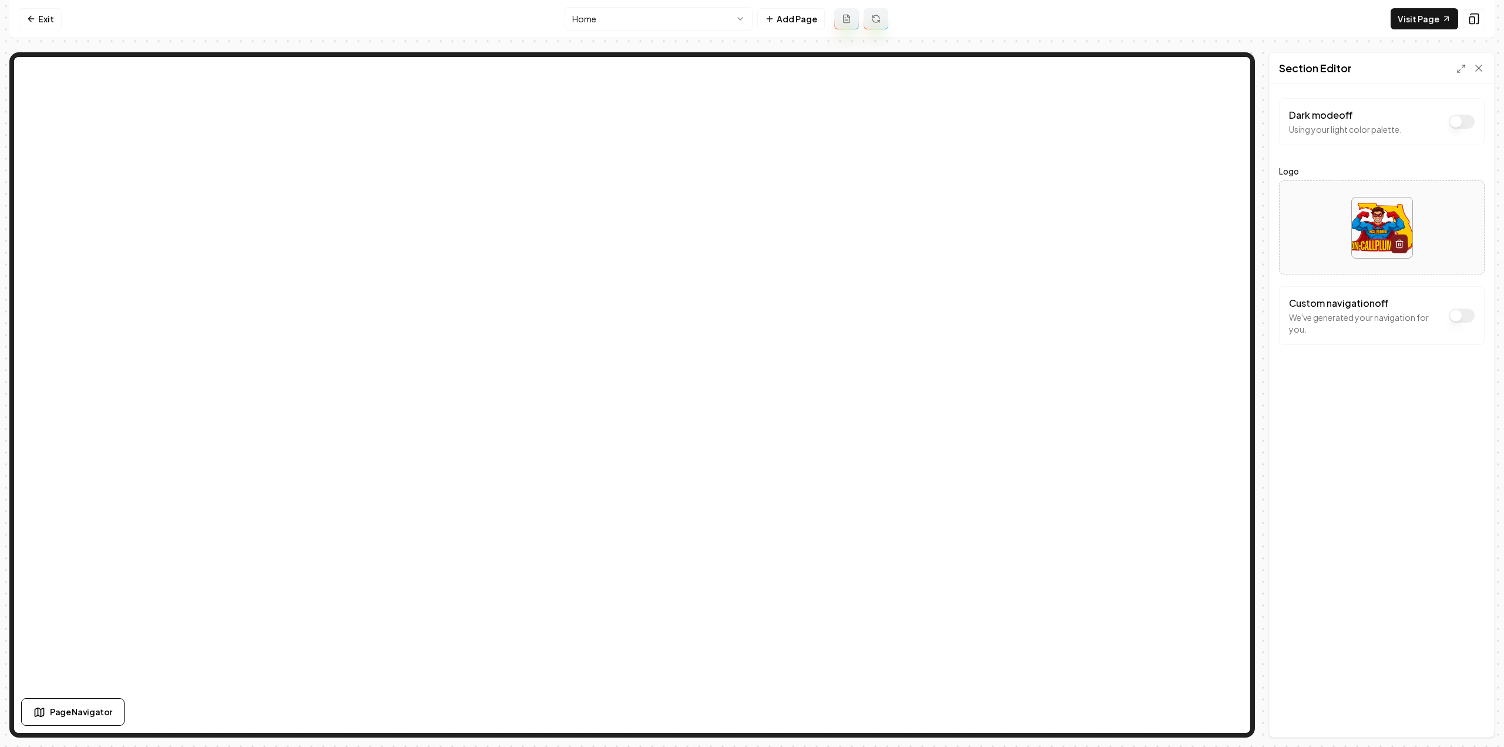
click at [1359, 243] on img at bounding box center [1381, 227] width 60 height 60
click at [1365, 246] on img at bounding box center [1381, 227] width 60 height 60
type input "**********"
click at [1473, 707] on button "Save" at bounding box center [1467, 716] width 35 height 21
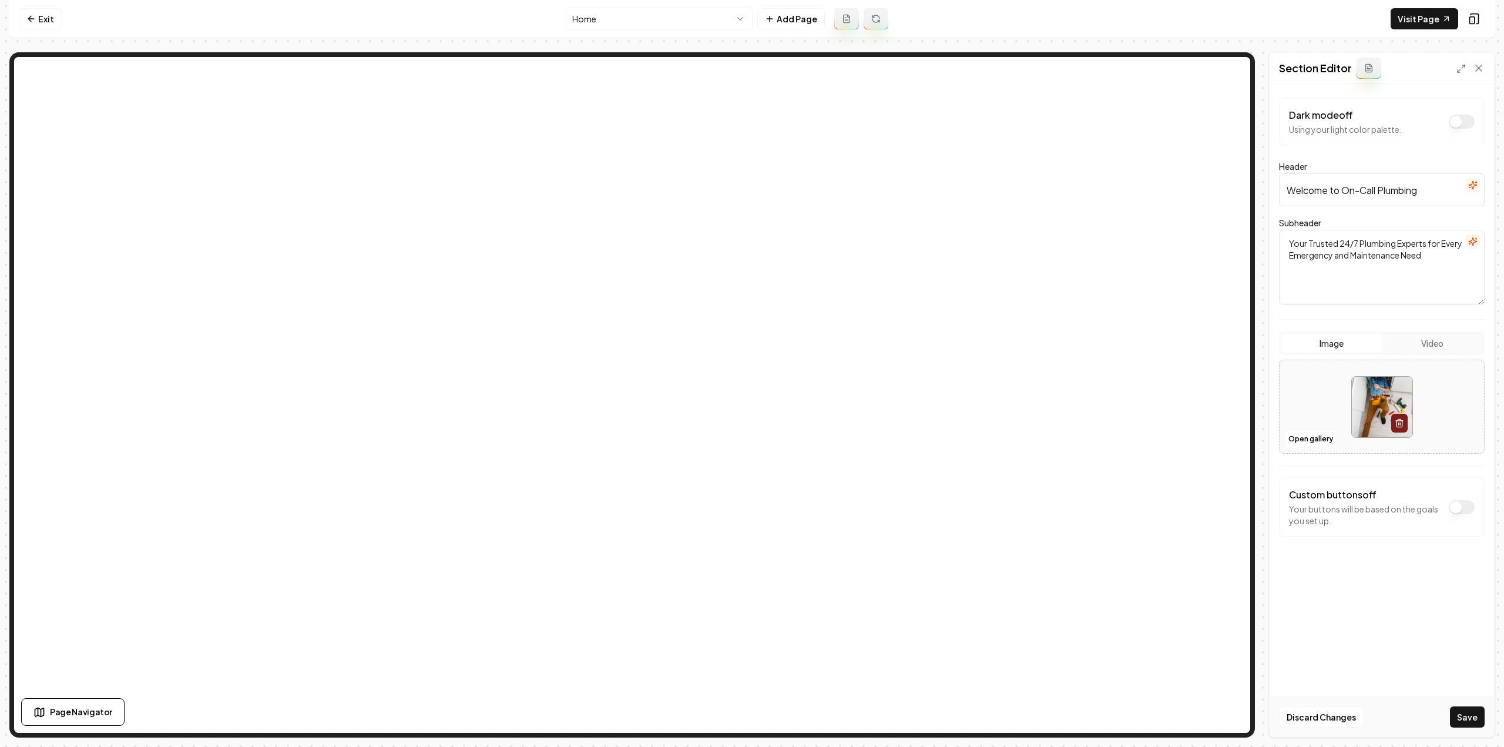
drag, startPoint x: 1364, startPoint y: 663, endPoint x: 1461, endPoint y: 711, distance: 108.2
click at [1461, 711] on button "Save" at bounding box center [1467, 716] width 35 height 21
click at [1423, 27] on link "Visit Page" at bounding box center [1424, 18] width 68 height 21
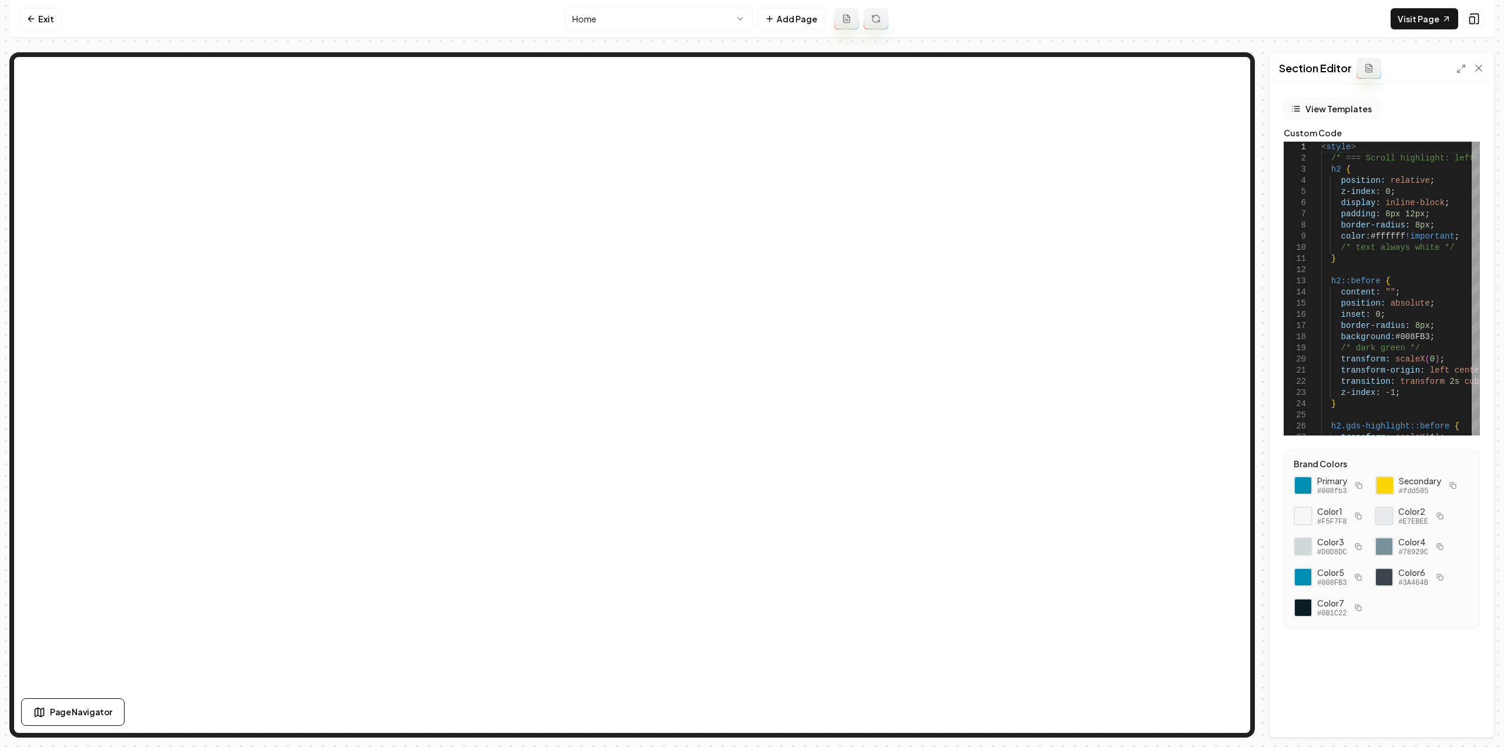
click at [1330, 106] on button "View Templates" at bounding box center [1331, 108] width 96 height 21
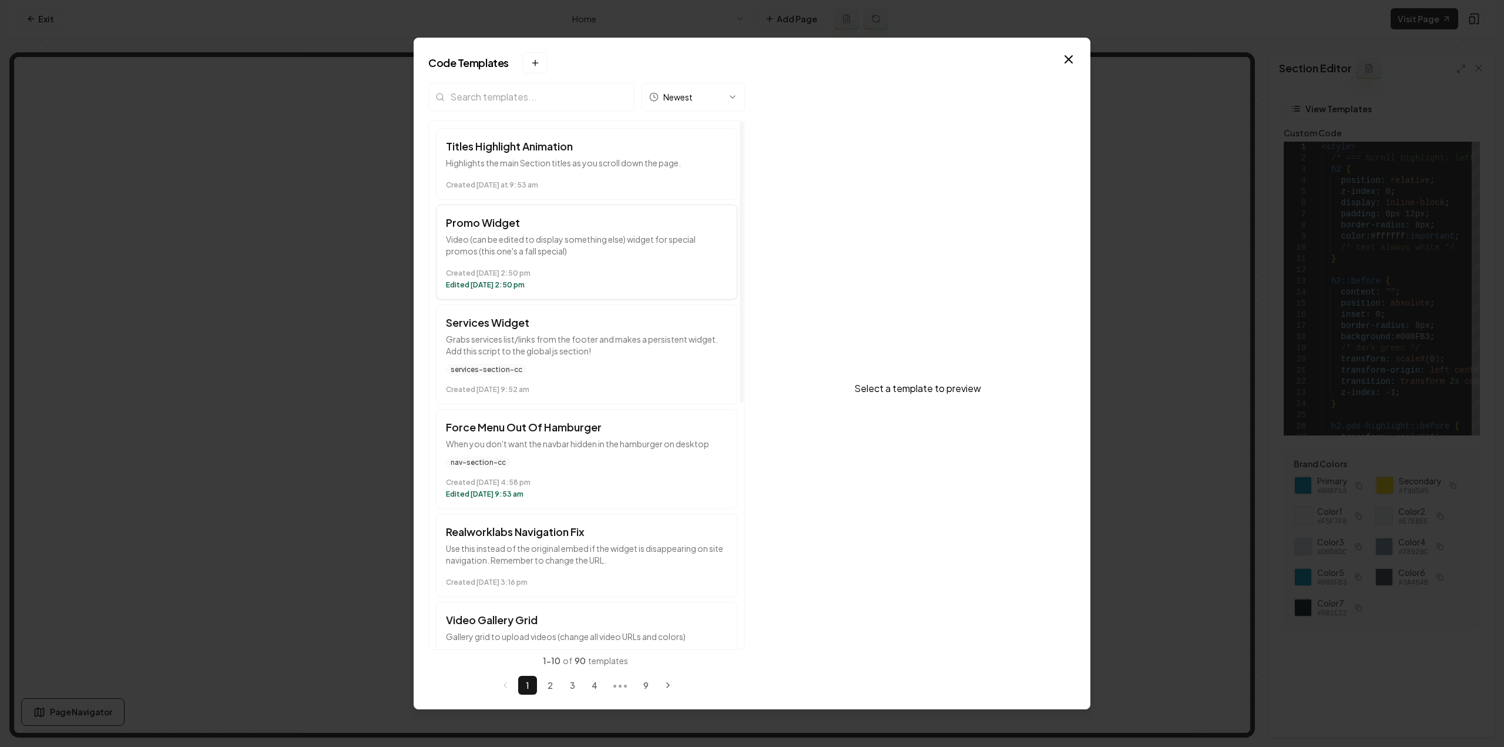
click at [522, 248] on p "Video (can be edited to display something else) widget for special promos (this…" at bounding box center [586, 244] width 281 height 23
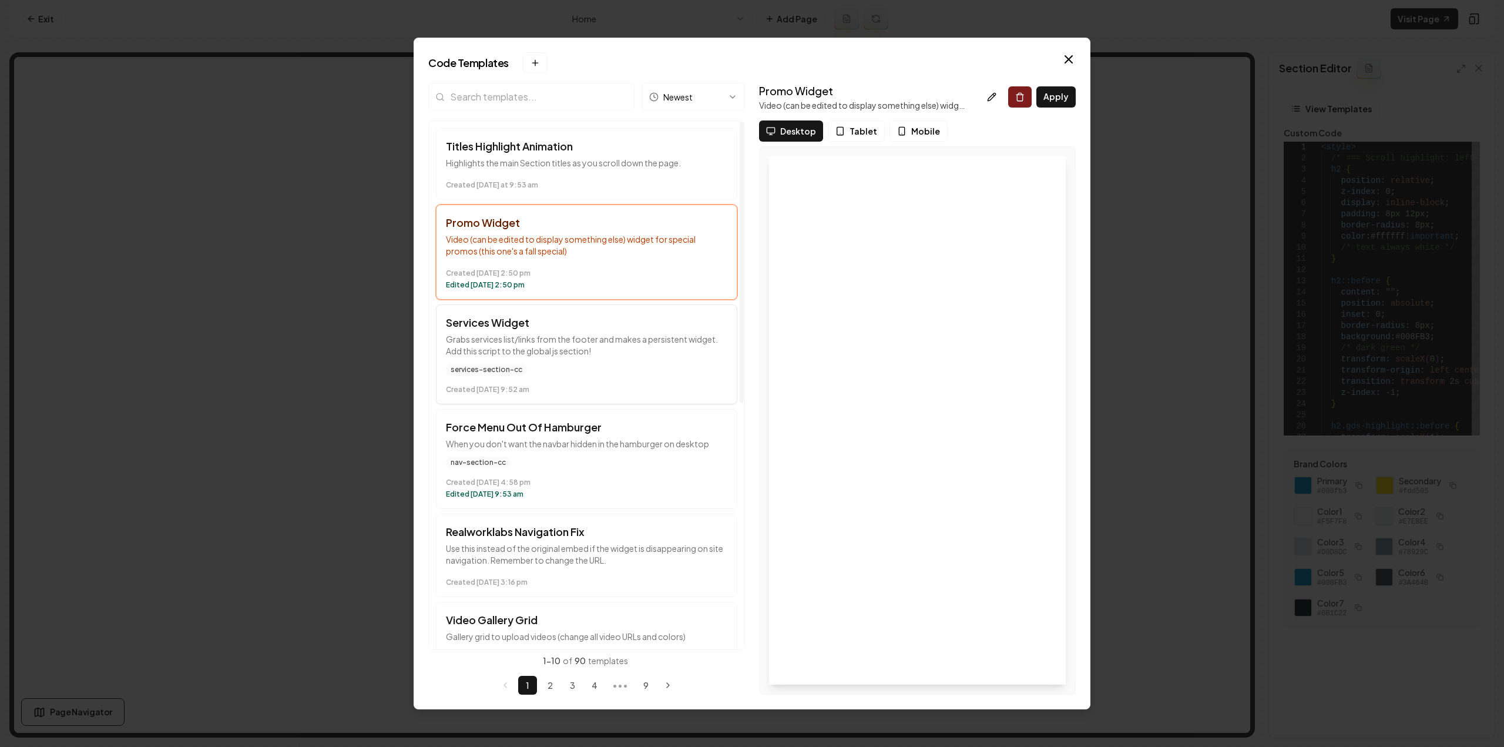
click at [591, 342] on p "Grabs services list/links from the footer and makes a persistent widget. Add th…" at bounding box center [586, 344] width 281 height 23
click at [995, 99] on icon at bounding box center [991, 96] width 9 height 9
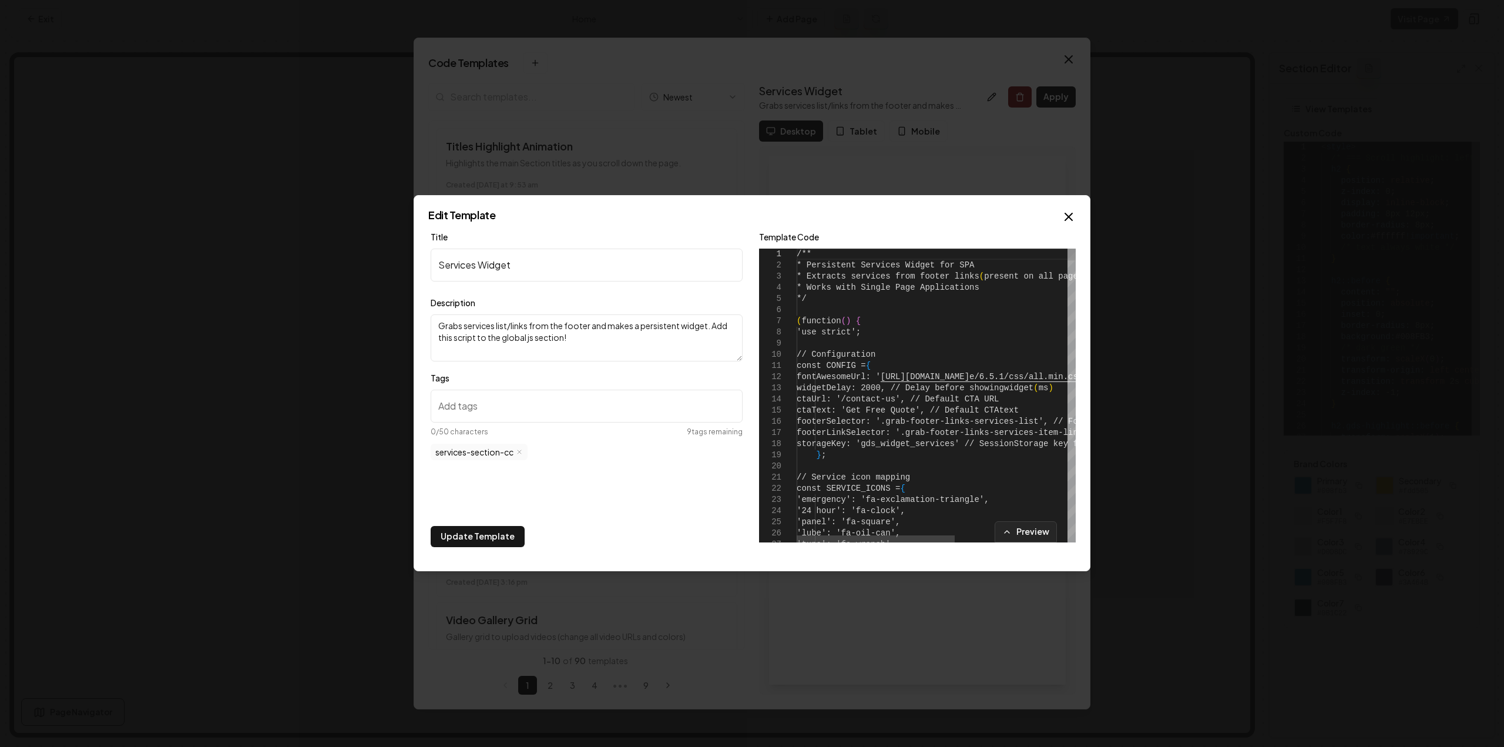
type textarea "**********"
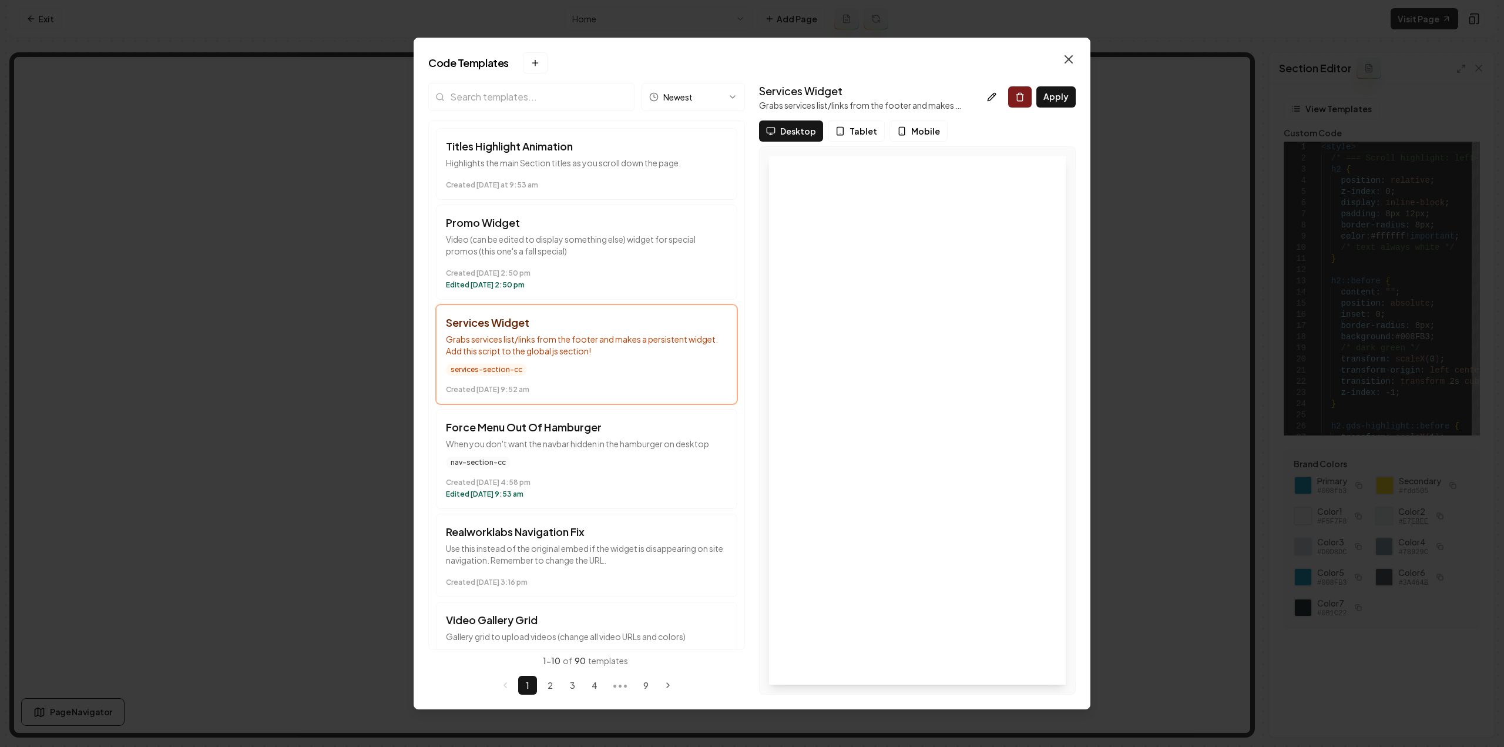
click at [1068, 60] on icon "button" at bounding box center [1068, 59] width 14 height 14
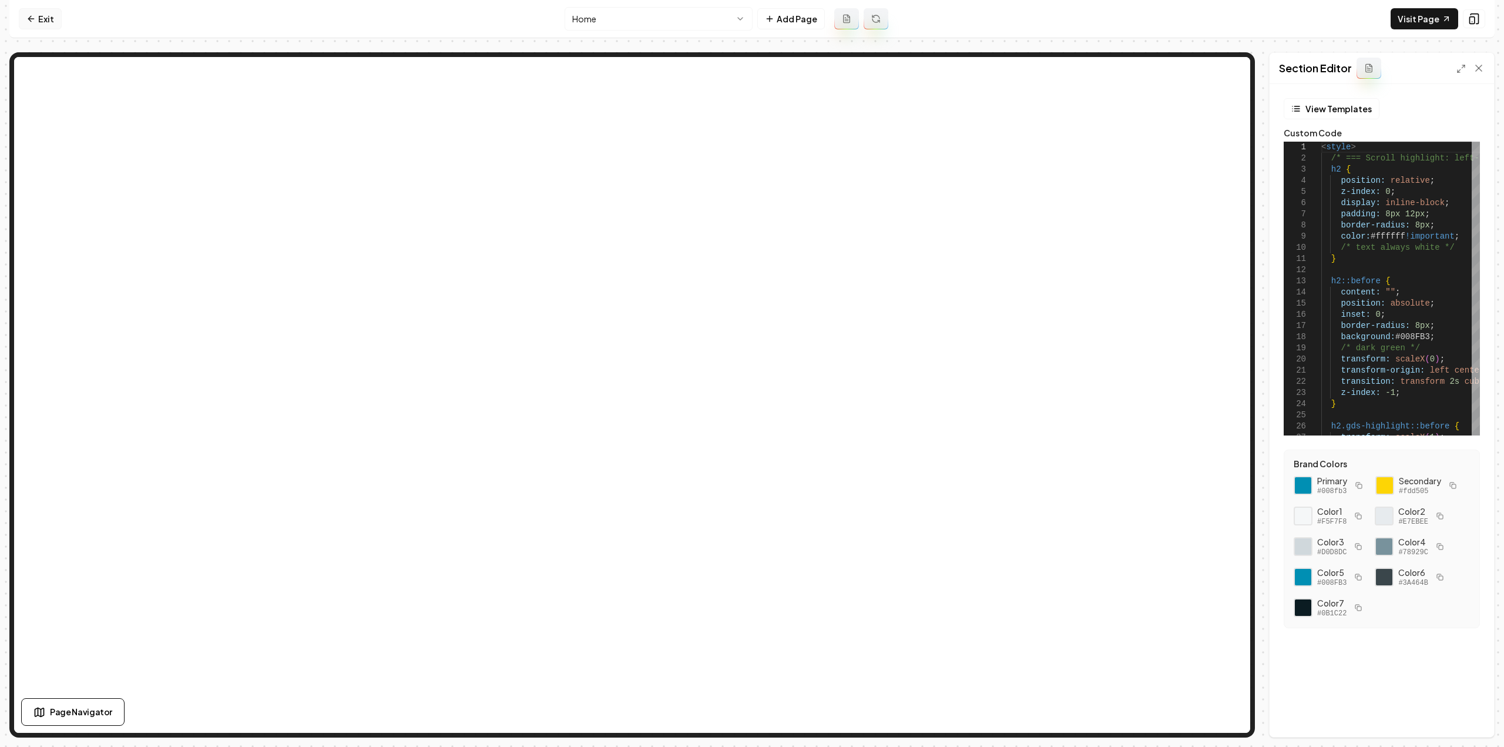
click at [55, 15] on link "Exit" at bounding box center [40, 18] width 43 height 21
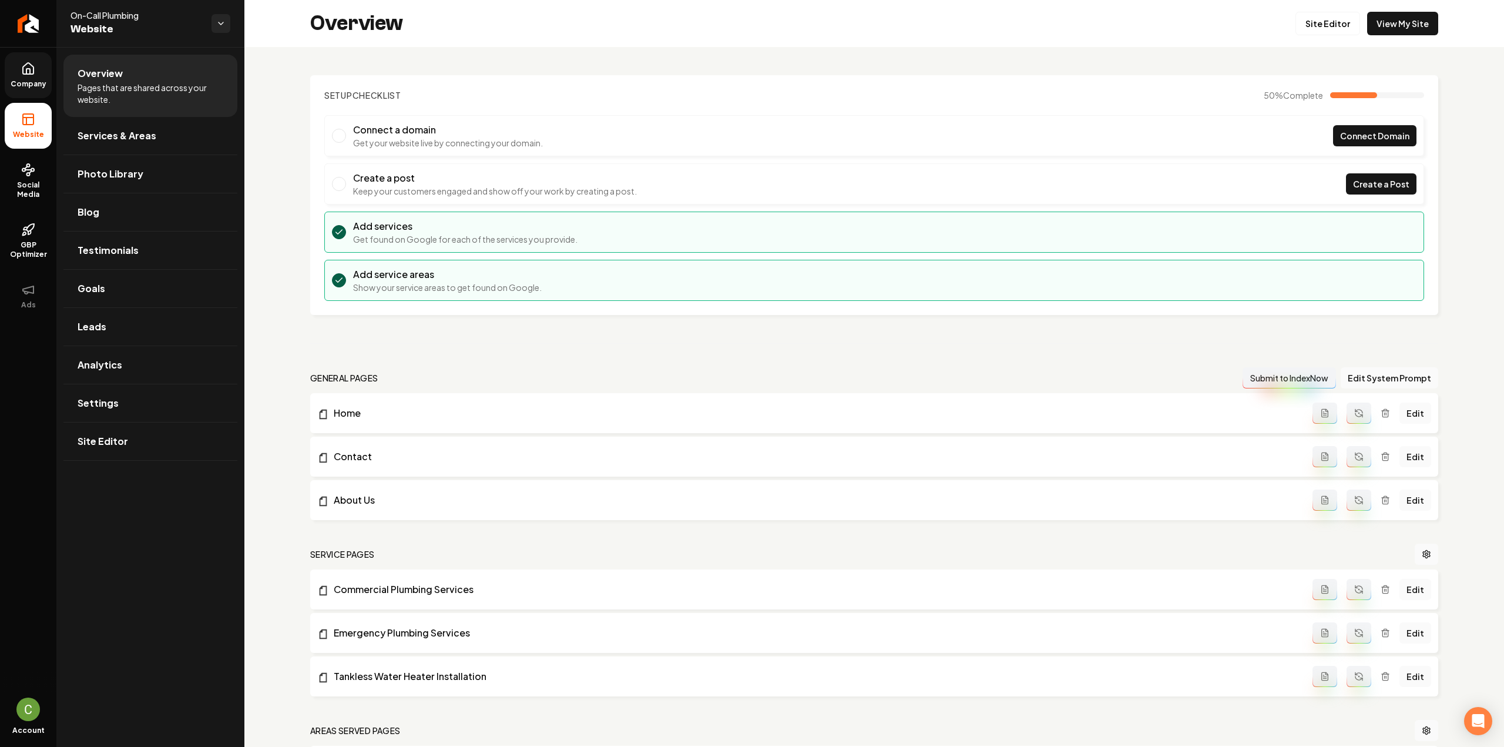
click at [29, 73] on icon at bounding box center [28, 68] width 11 height 11
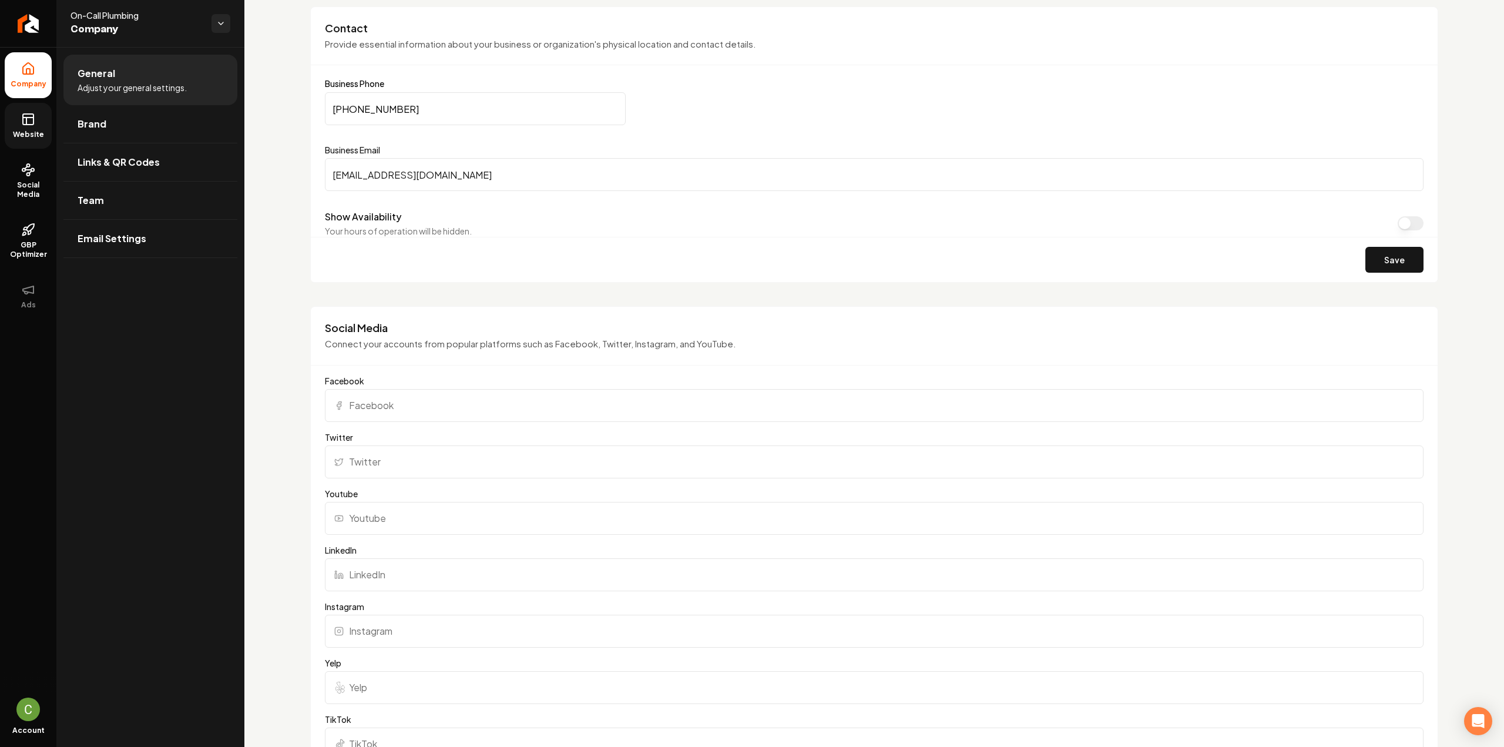
click at [32, 134] on span "Website" at bounding box center [28, 134] width 41 height 9
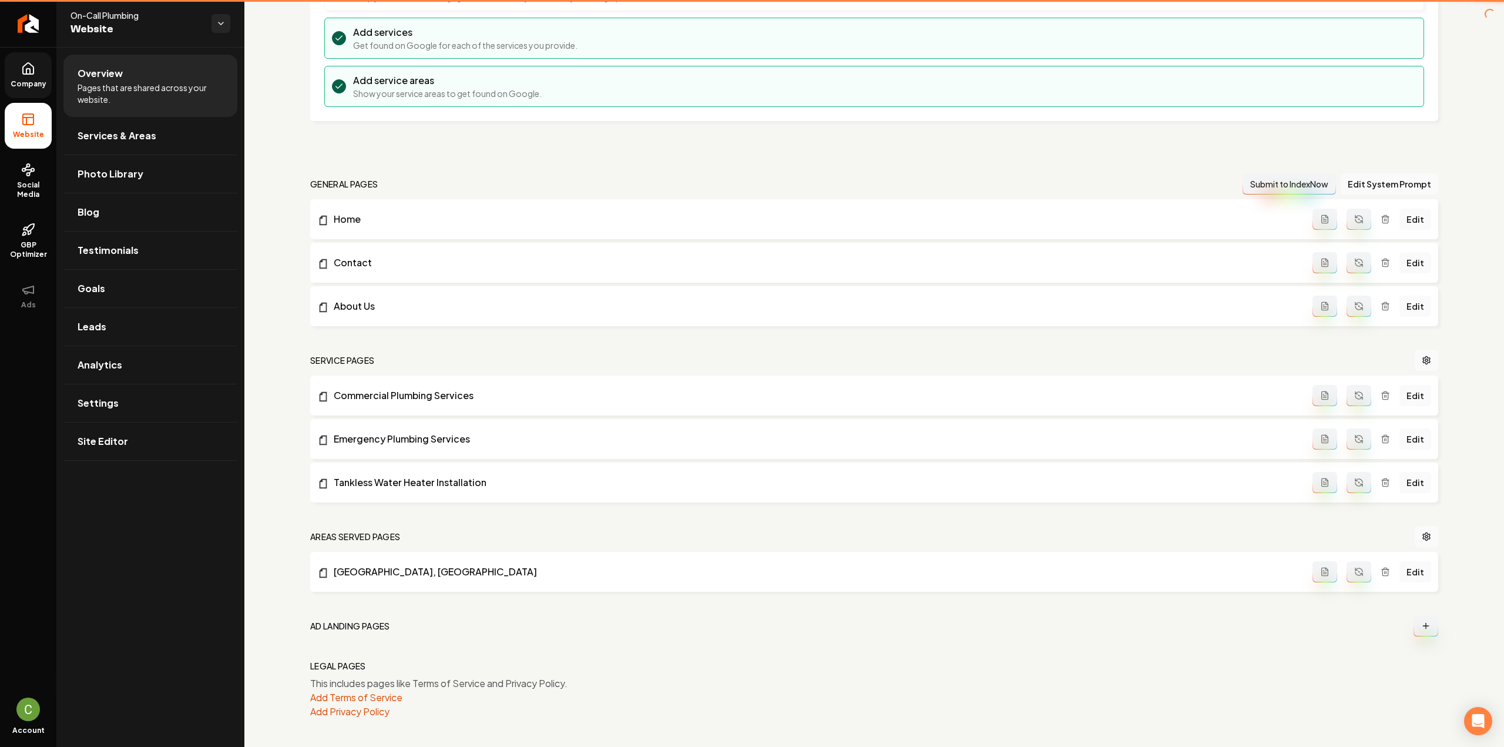
scroll to position [191, 0]
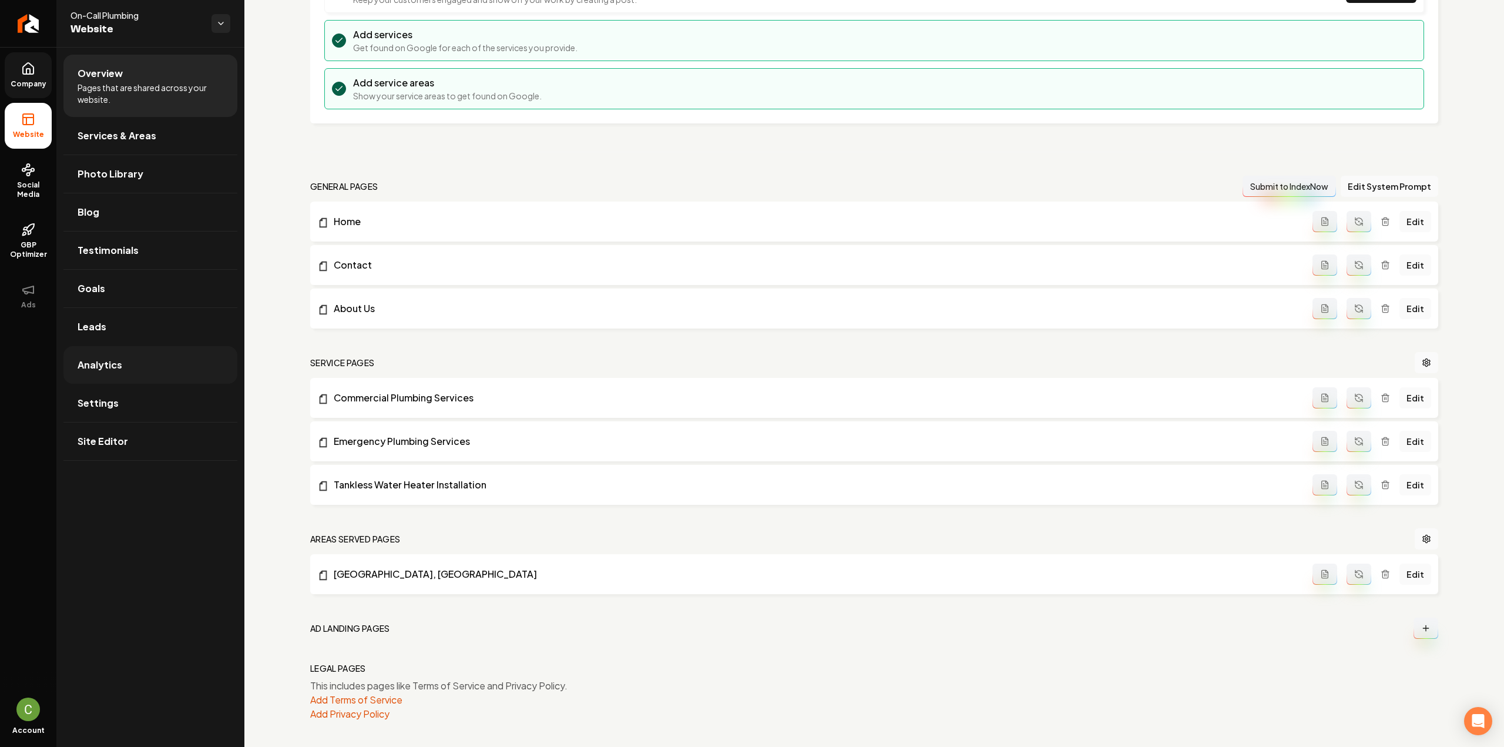
click at [137, 380] on link "Analytics" at bounding box center [150, 365] width 174 height 38
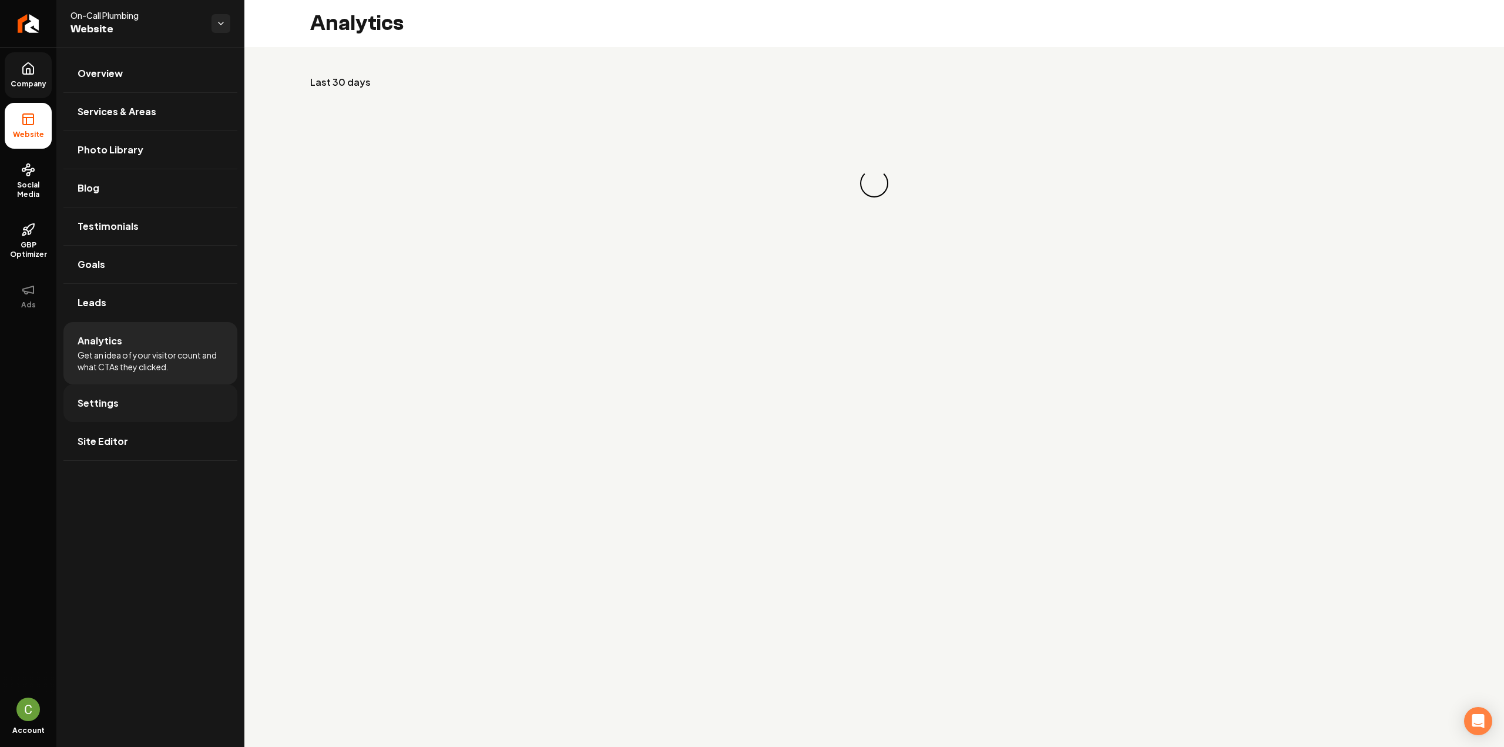
click at [140, 398] on link "Settings" at bounding box center [150, 403] width 174 height 38
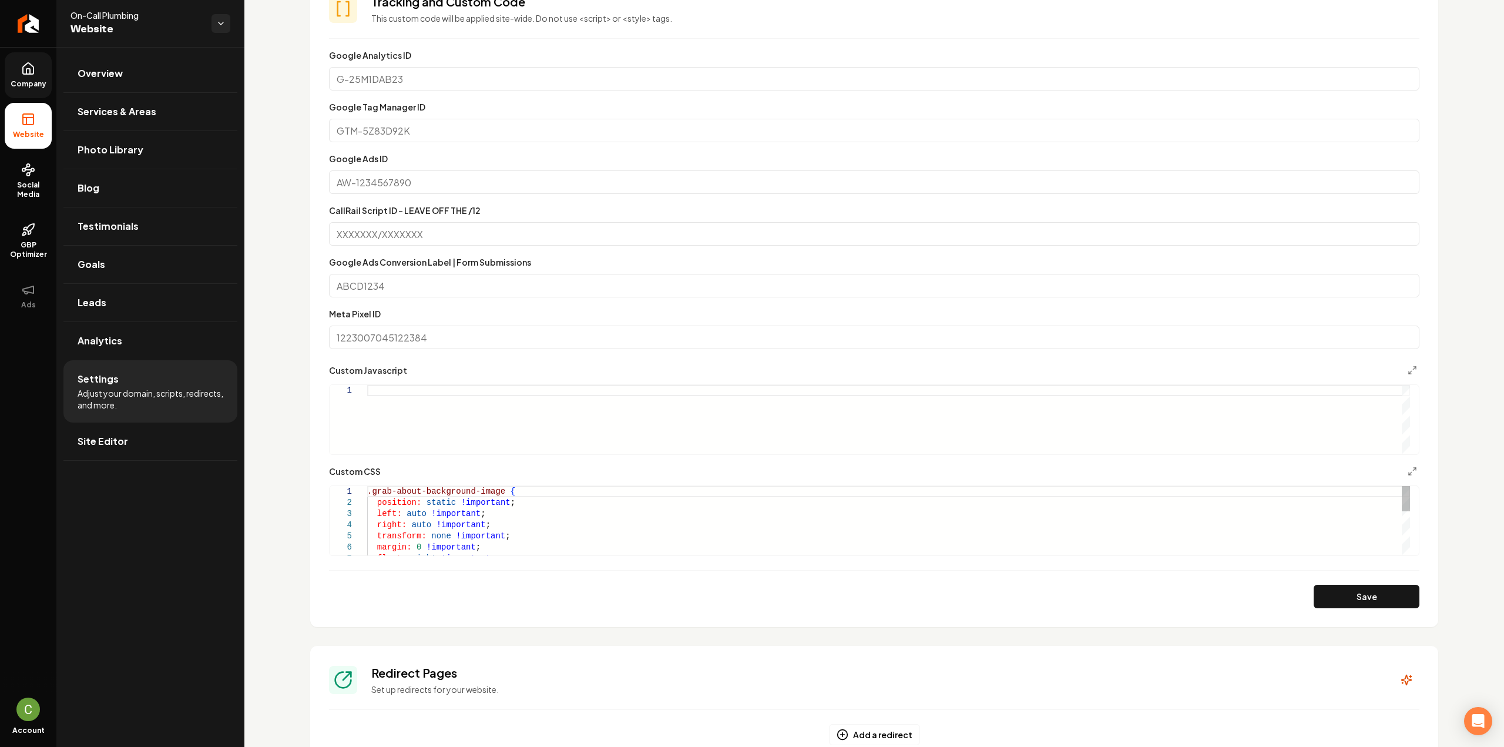
scroll to position [470, 0]
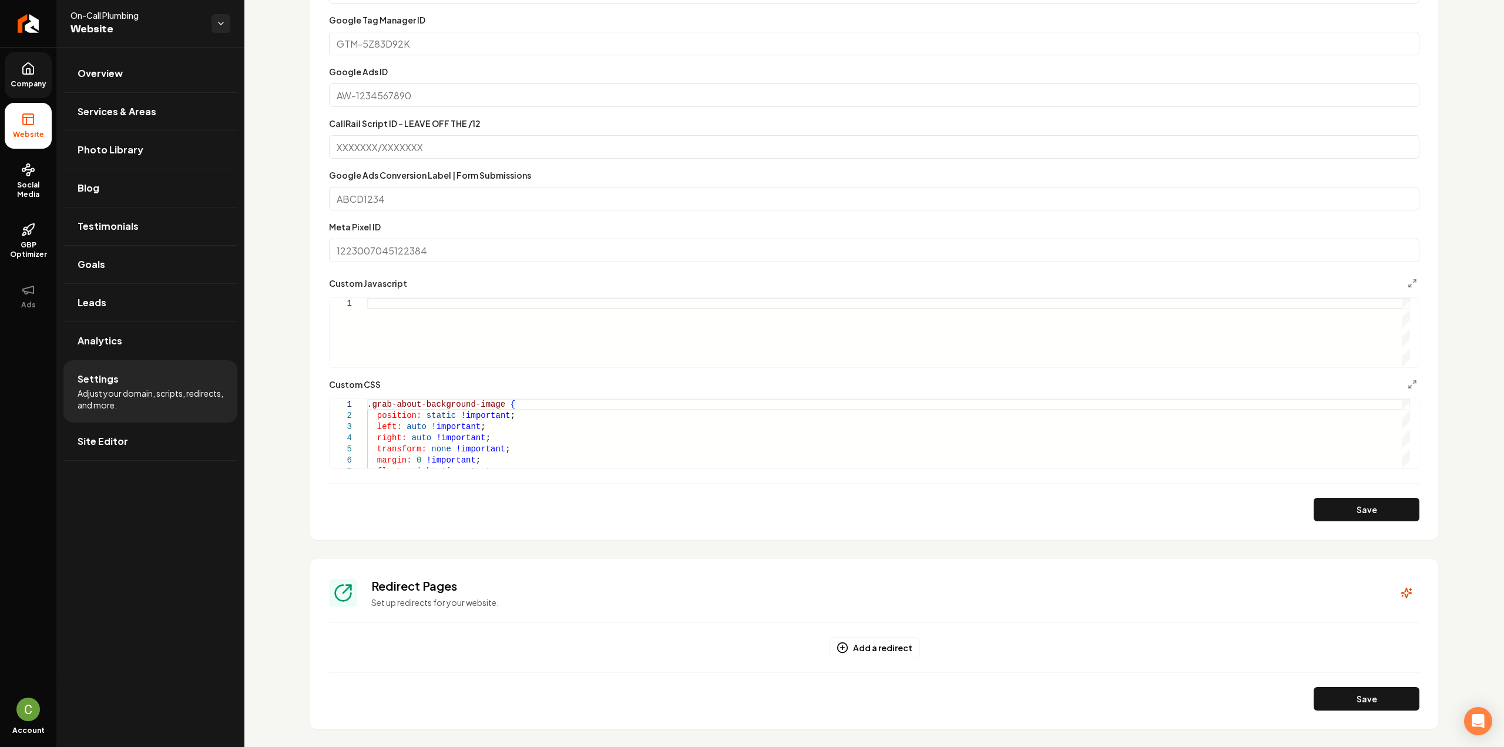
click at [533, 320] on div "Main content area" at bounding box center [888, 332] width 1043 height 69
click at [1407, 282] on icon "Main content area" at bounding box center [1411, 282] width 9 height 9
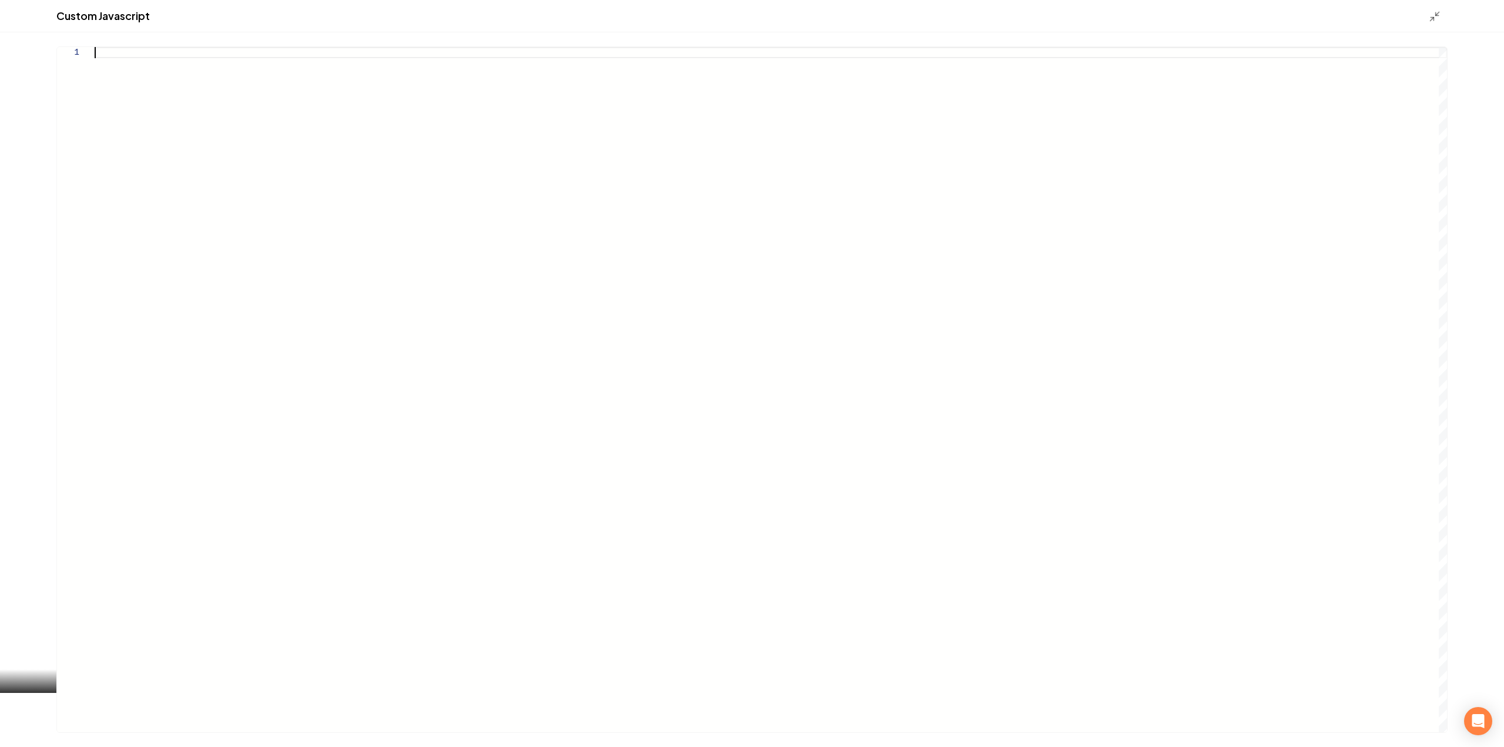
click at [520, 217] on div "Main content area" at bounding box center [771, 389] width 1352 height 685
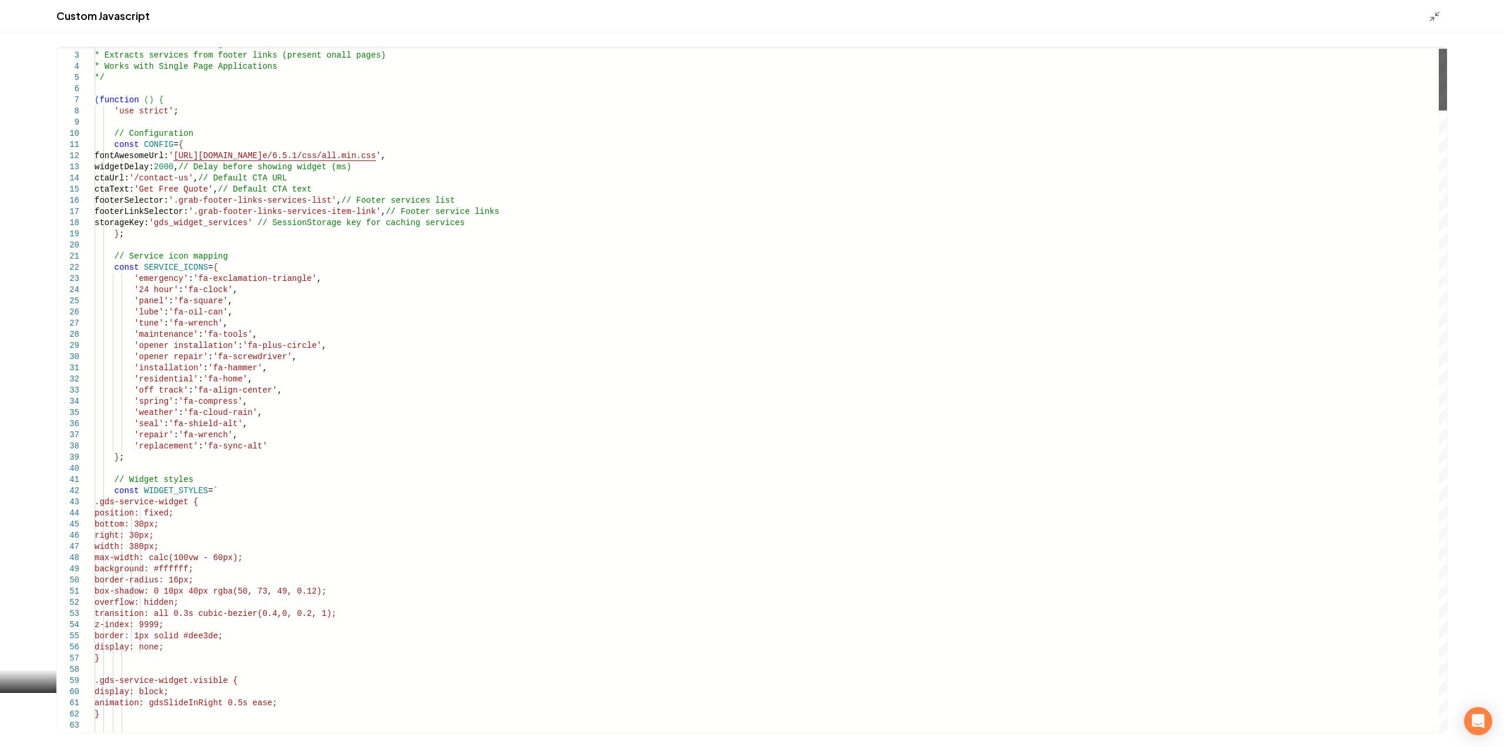
click at [1441, 63] on div "Main content area" at bounding box center [1442, 80] width 8 height 62
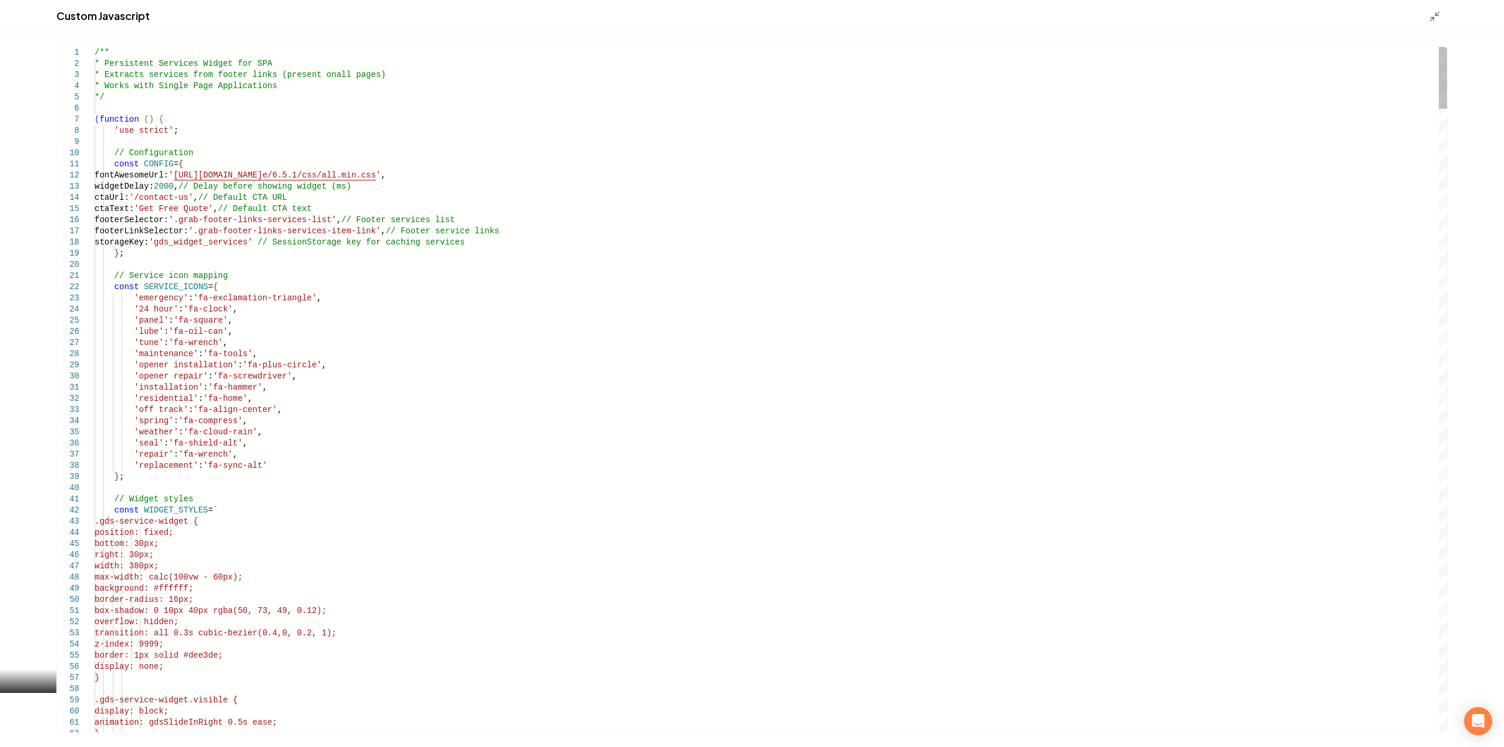
type textarea "**********"
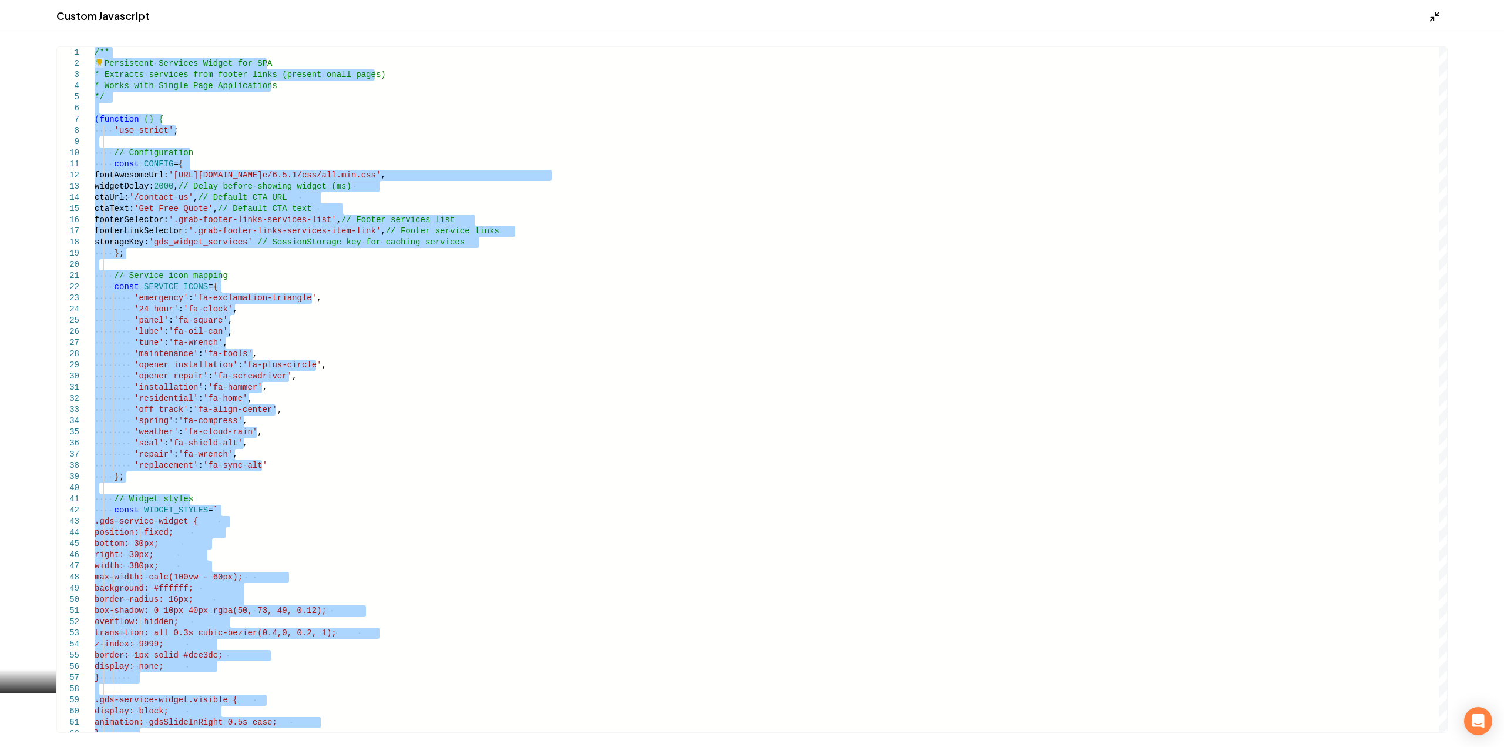
click at [1432, 16] on icon "Main content area" at bounding box center [1434, 17] width 12 height 12
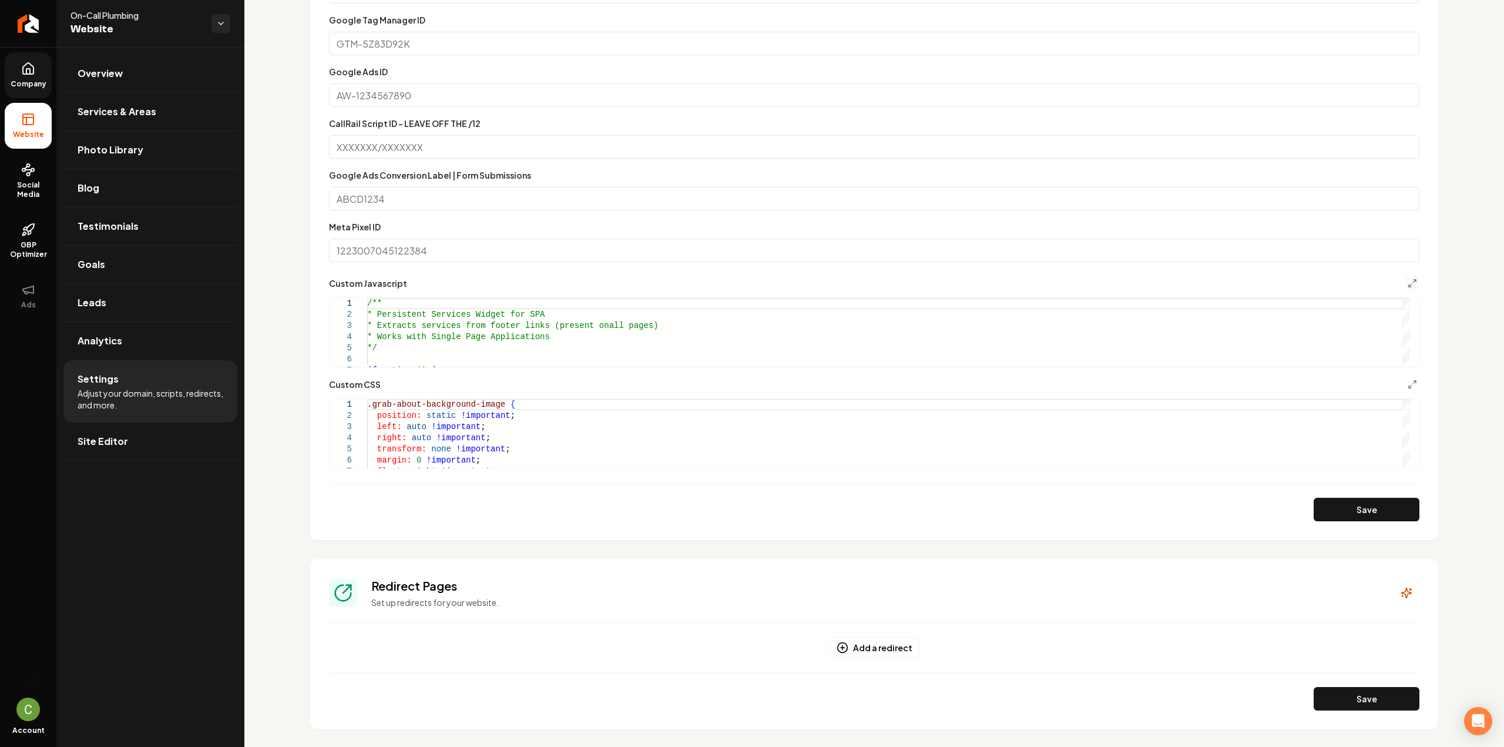
click at [21, 75] on icon at bounding box center [28, 69] width 14 height 14
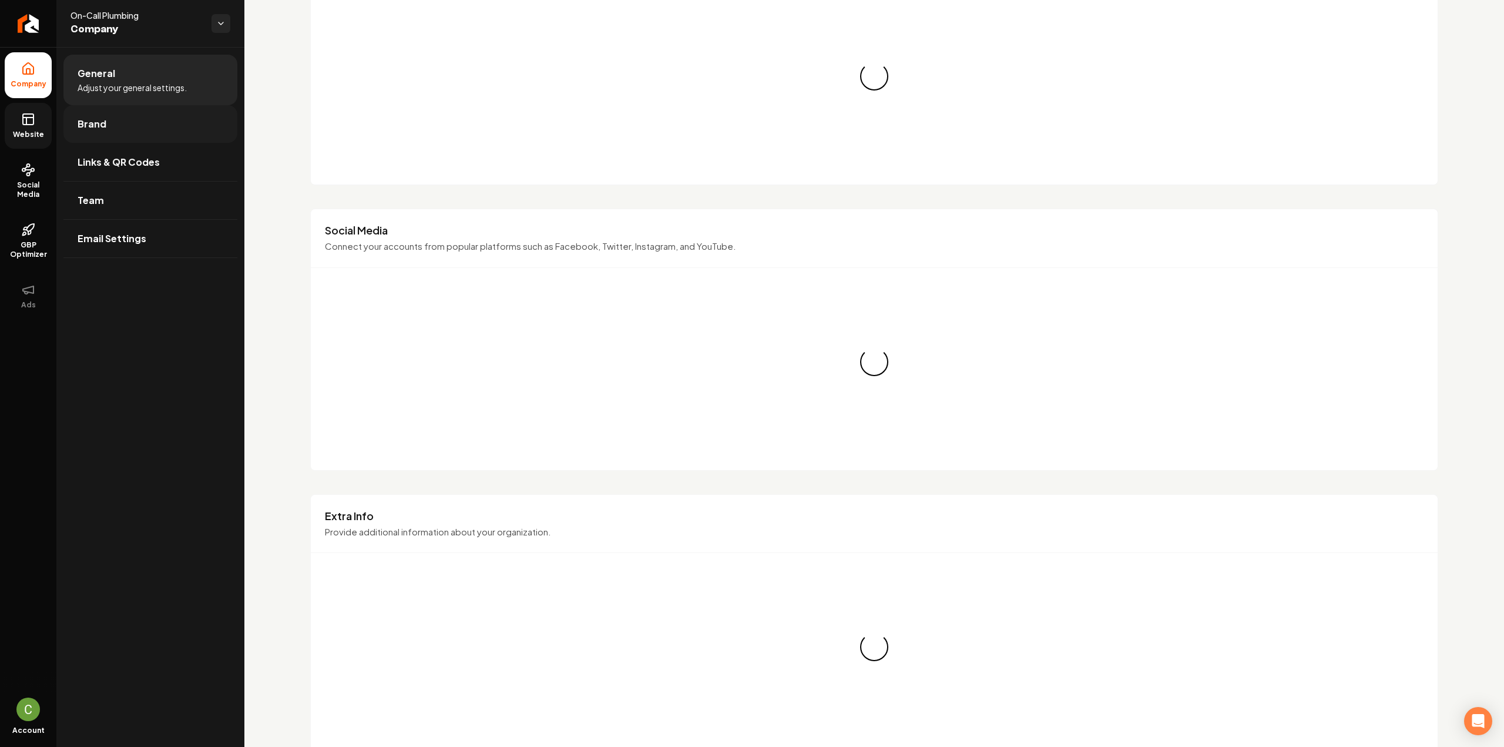
click at [112, 115] on link "Brand" at bounding box center [150, 124] width 174 height 38
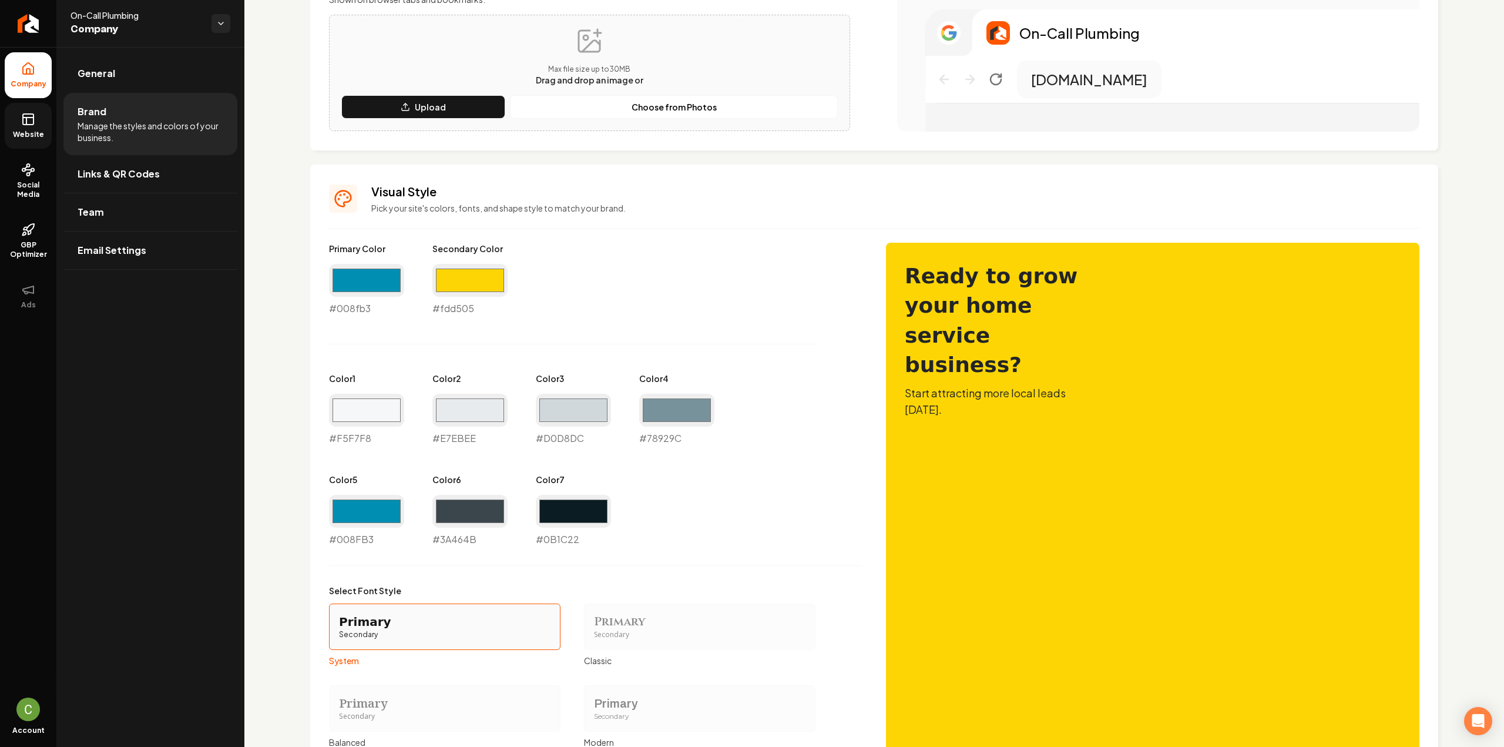
scroll to position [352, 0]
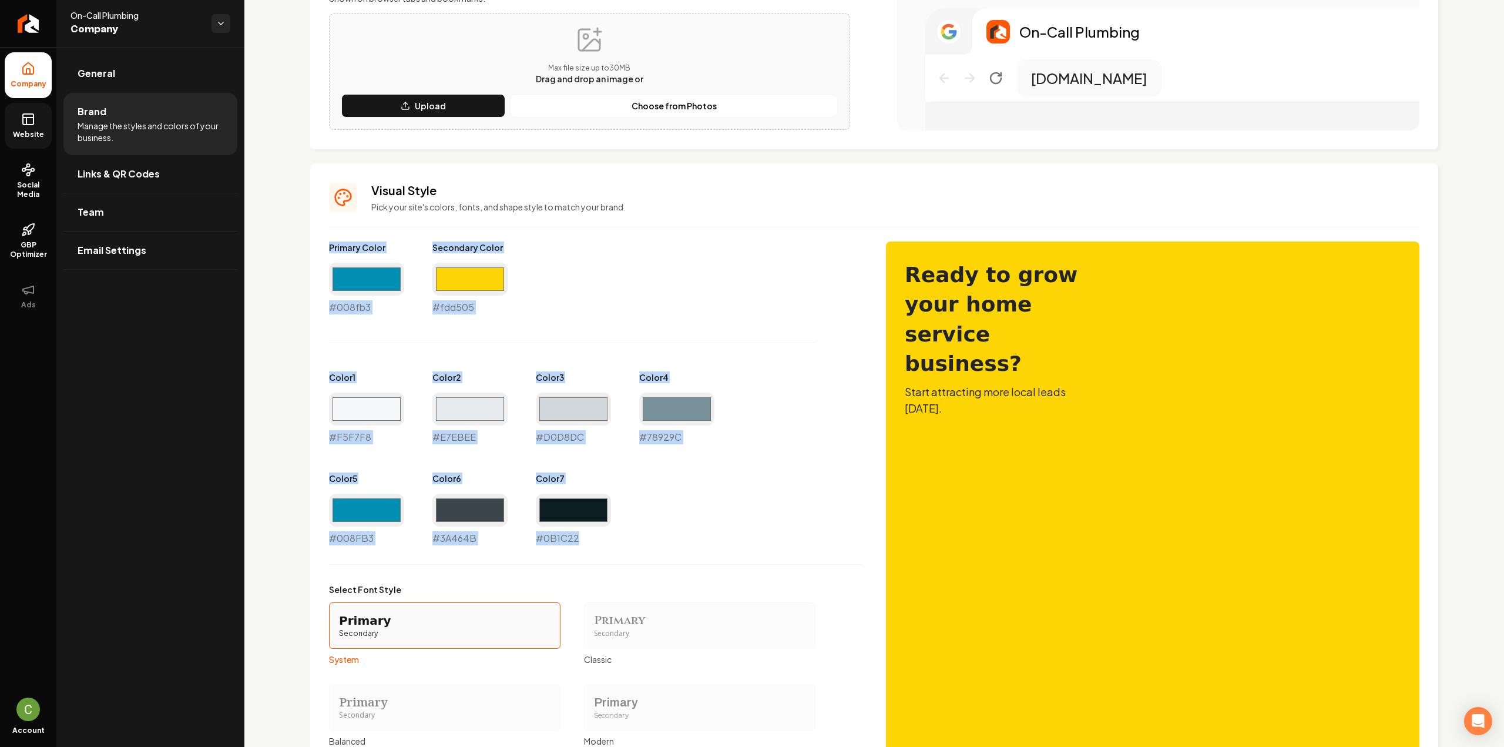
drag, startPoint x: 583, startPoint y: 542, endPoint x: 321, endPoint y: 237, distance: 402.4
click at [321, 237] on div "Visual Style Pick your site's colors, fonts, and shape style to match your bran…" at bounding box center [874, 519] width 1128 height 713
copy div "Primary Color #008fb3 Secondary Color #fdd505 Color 1 #F5F7F8 Color 2 #E7EBEE C…"
click at [29, 141] on link "Website" at bounding box center [28, 126] width 47 height 46
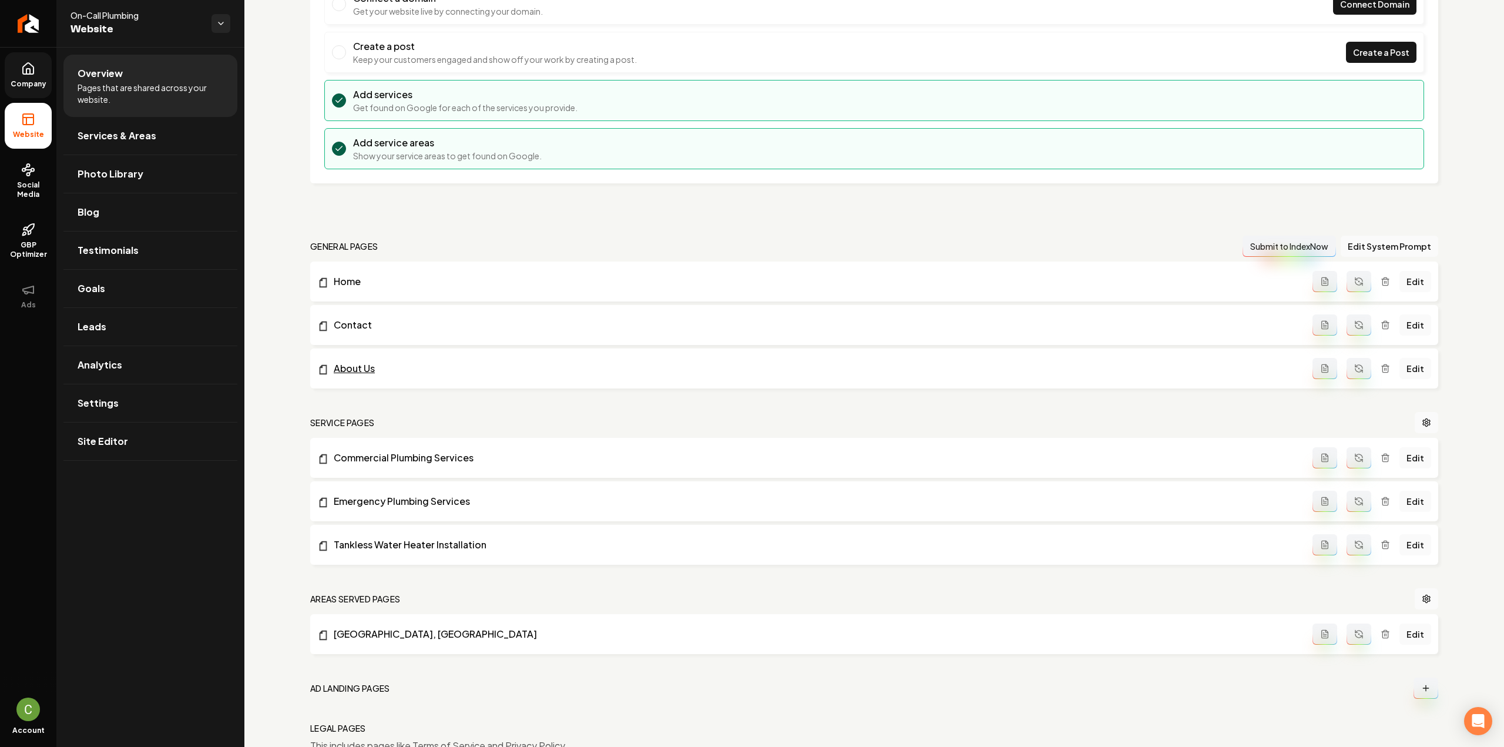
scroll to position [15, 0]
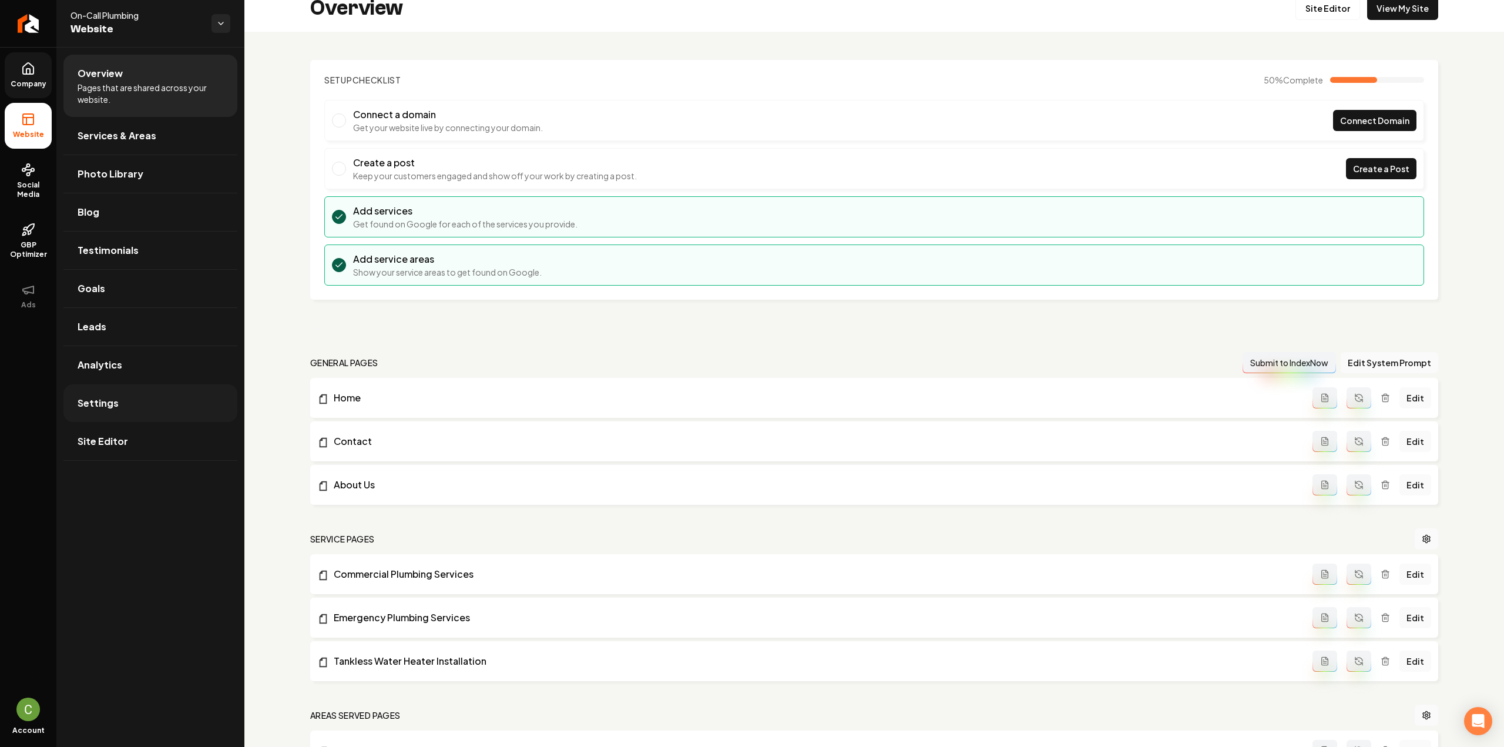
click at [163, 388] on link "Settings" at bounding box center [150, 403] width 174 height 38
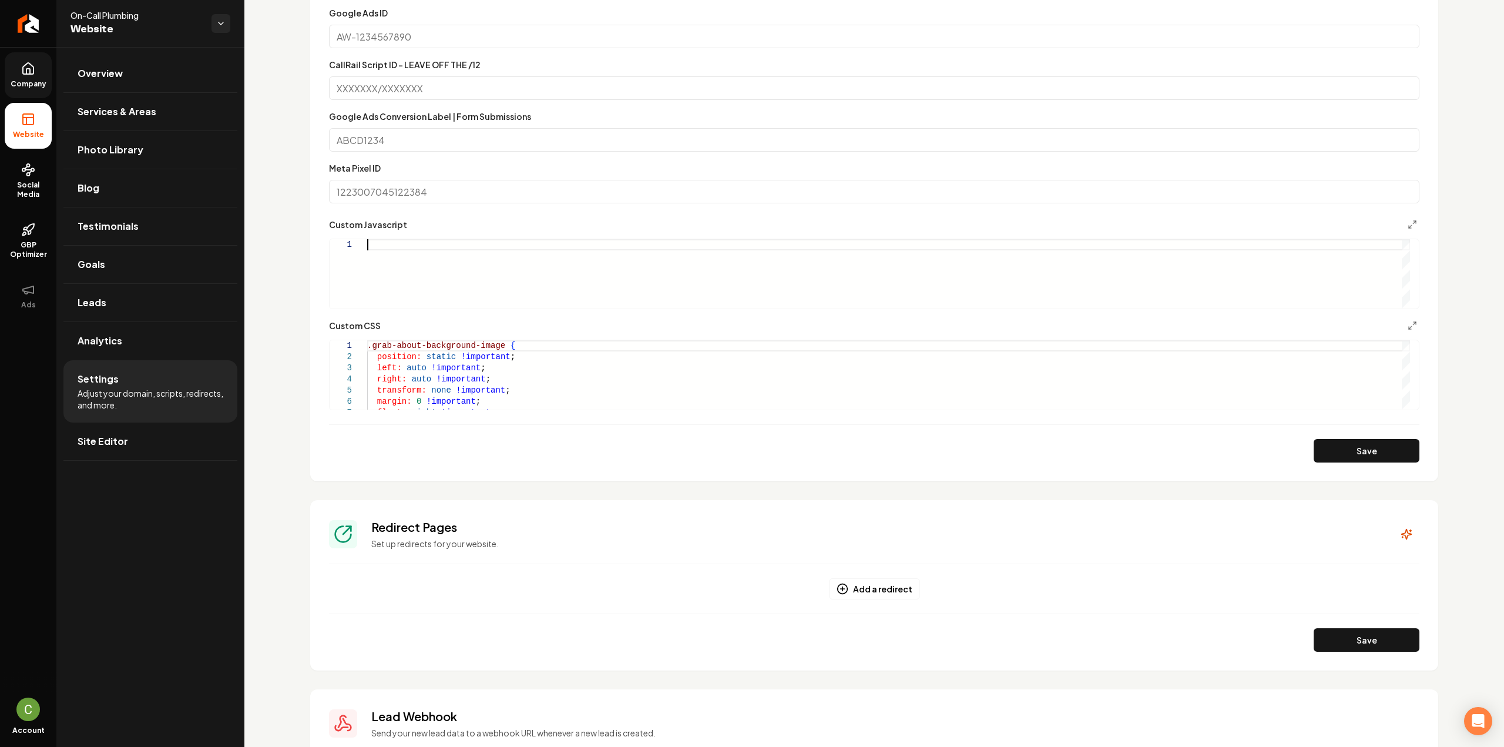
drag, startPoint x: 391, startPoint y: 251, endPoint x: 405, endPoint y: 261, distance: 17.2
click at [395, 254] on div "Main content area" at bounding box center [888, 273] width 1043 height 69
type textarea "*****"
click at [1326, 442] on button "Save" at bounding box center [1366, 450] width 106 height 23
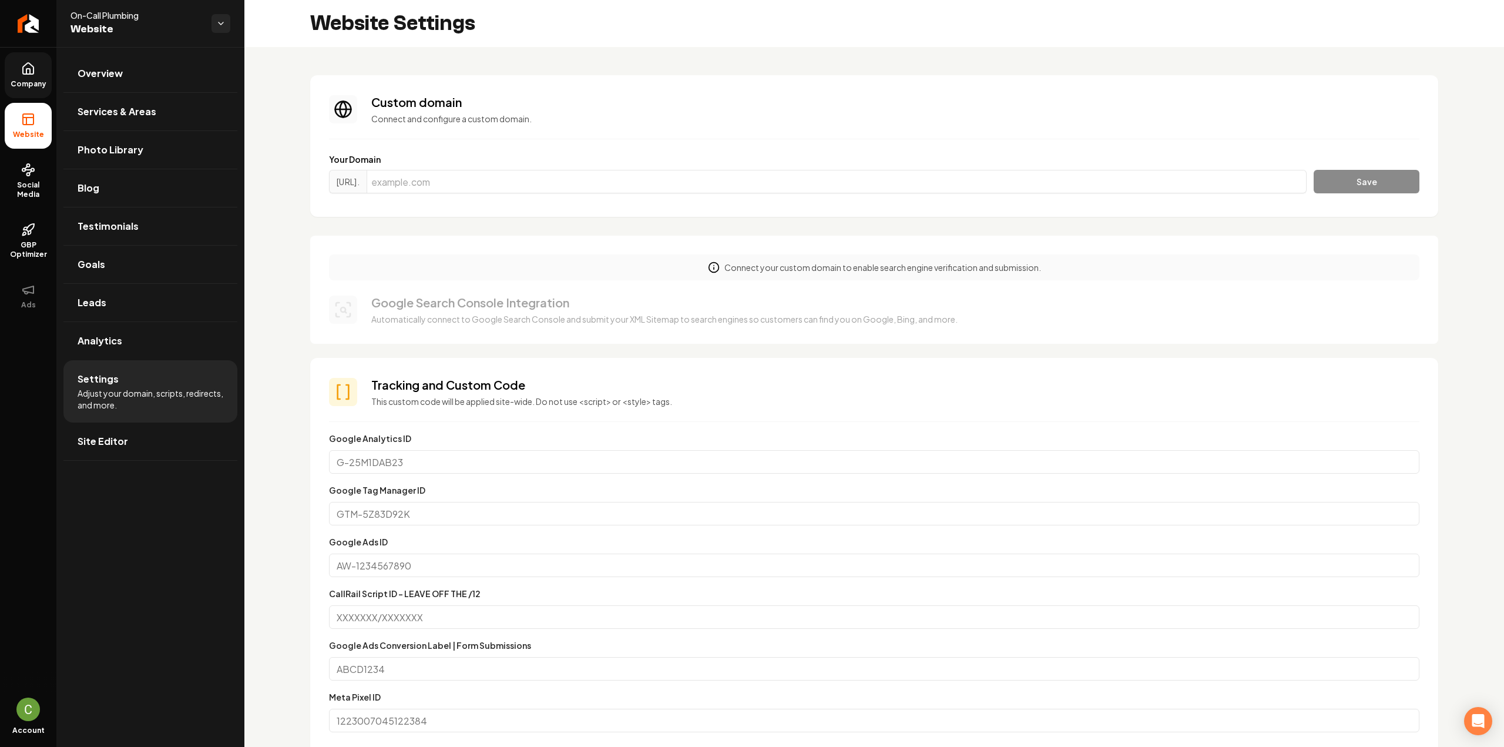
drag, startPoint x: 8, startPoint y: 77, endPoint x: 15, endPoint y: 78, distance: 7.7
click at [8, 77] on link "Company" at bounding box center [28, 75] width 47 height 46
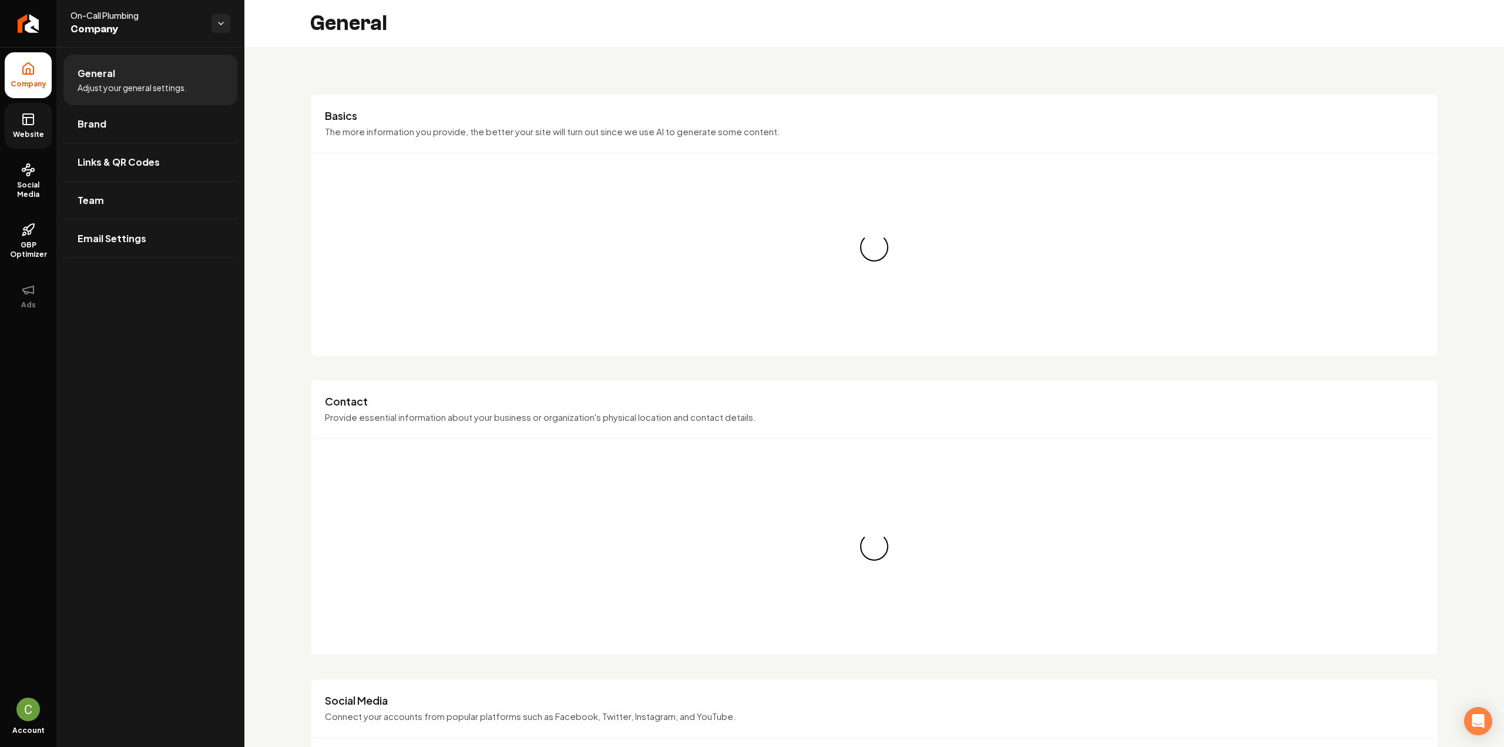
click at [25, 113] on icon at bounding box center [28, 119] width 14 height 14
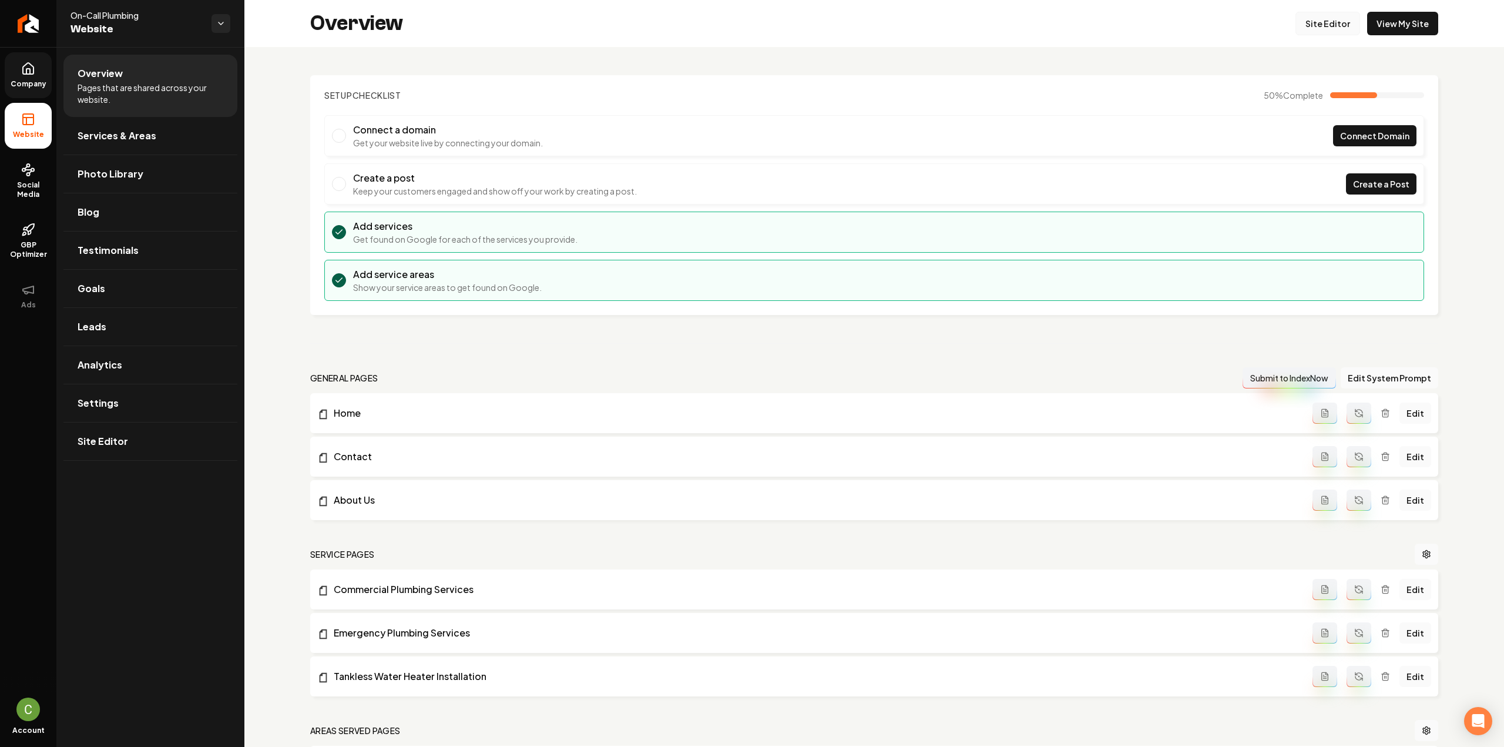
click at [1329, 18] on link "Site Editor" at bounding box center [1327, 23] width 65 height 23
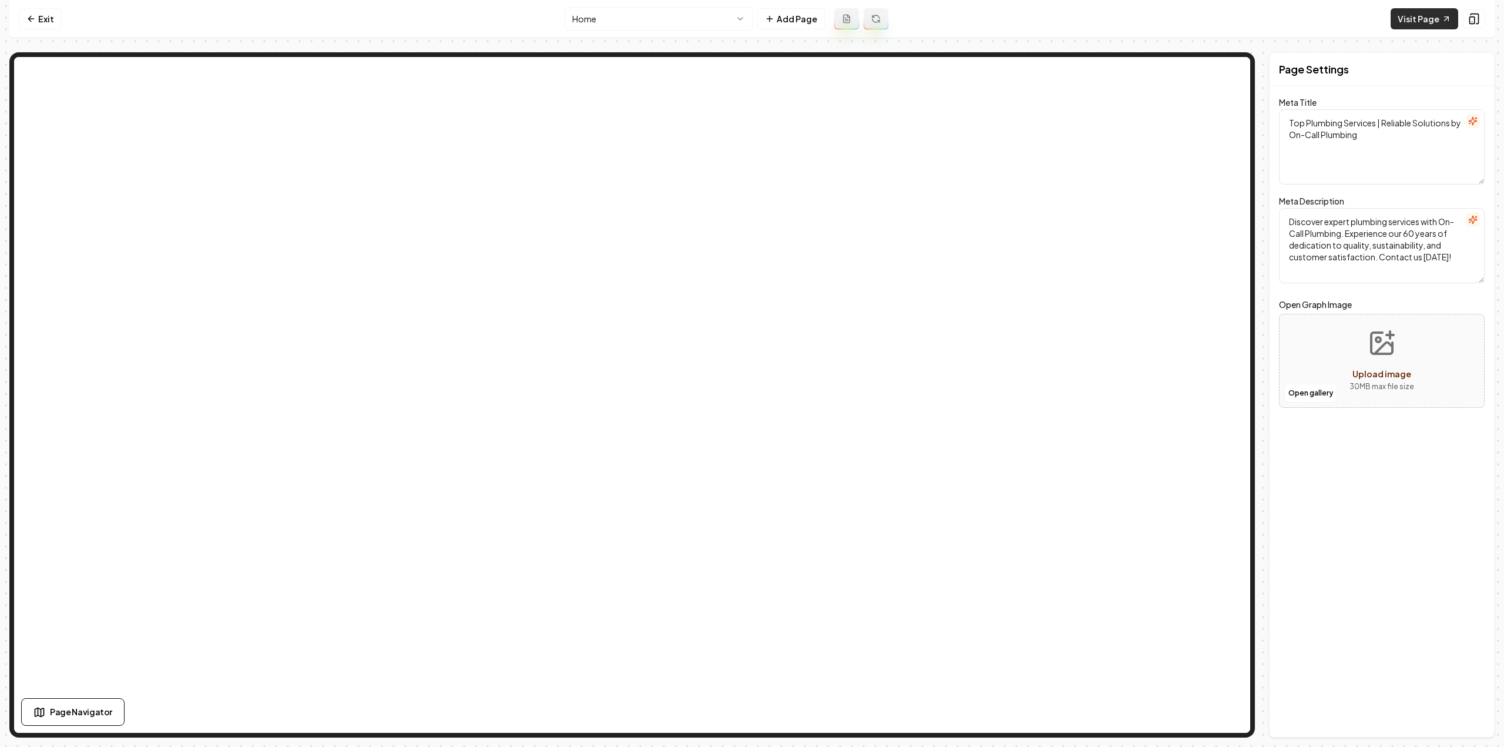
click at [1439, 26] on link "Visit Page" at bounding box center [1424, 18] width 68 height 21
click at [53, 19] on link "Exit" at bounding box center [40, 18] width 43 height 21
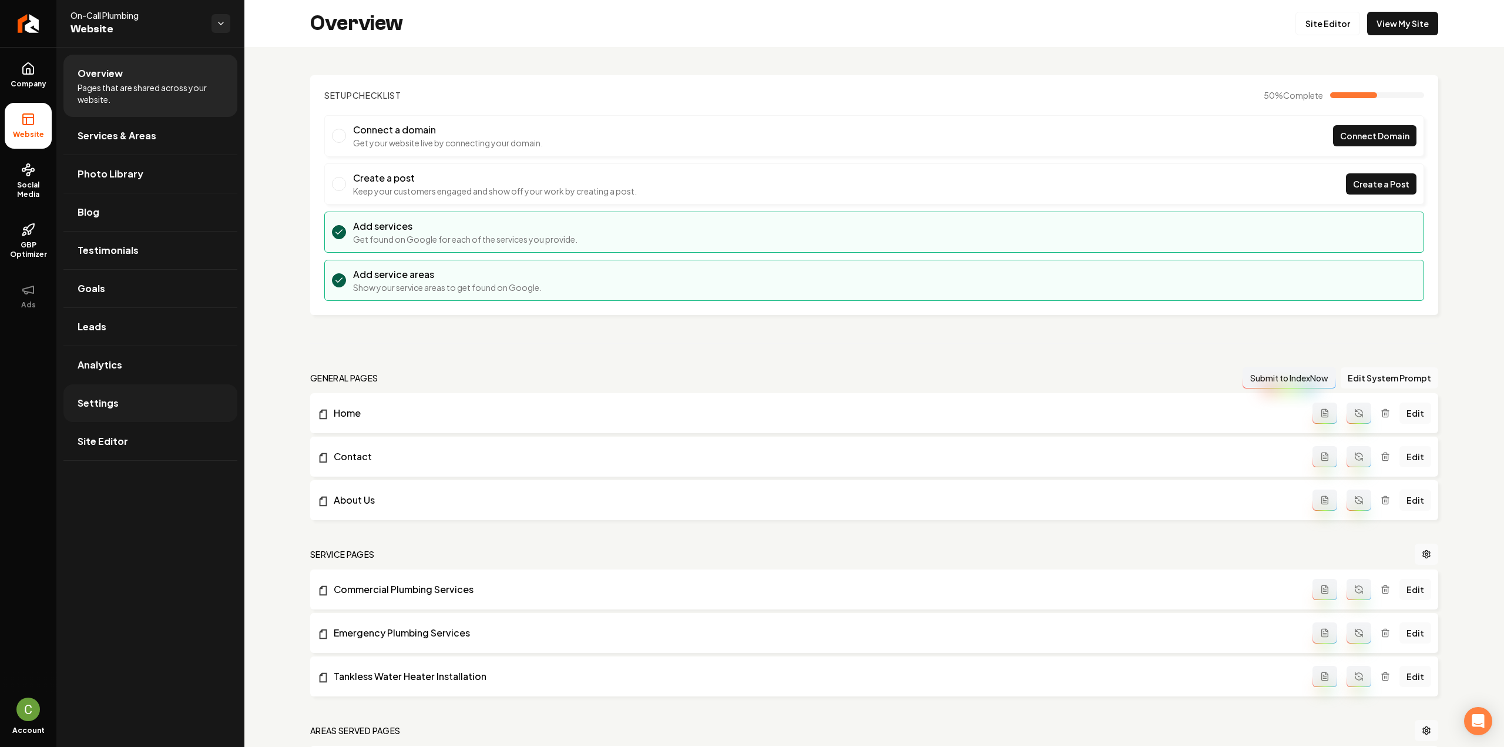
click at [99, 409] on link "Settings" at bounding box center [150, 403] width 174 height 38
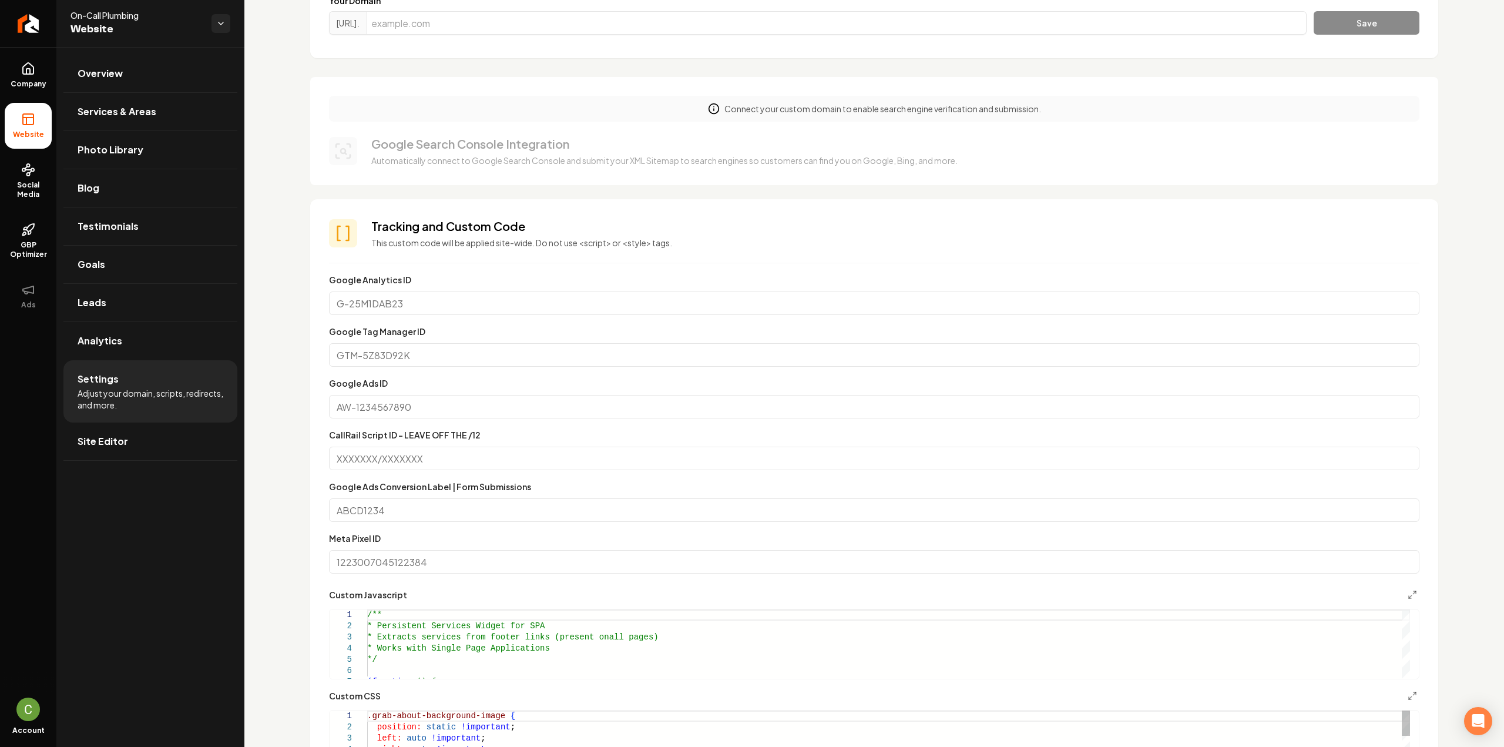
scroll to position [470, 0]
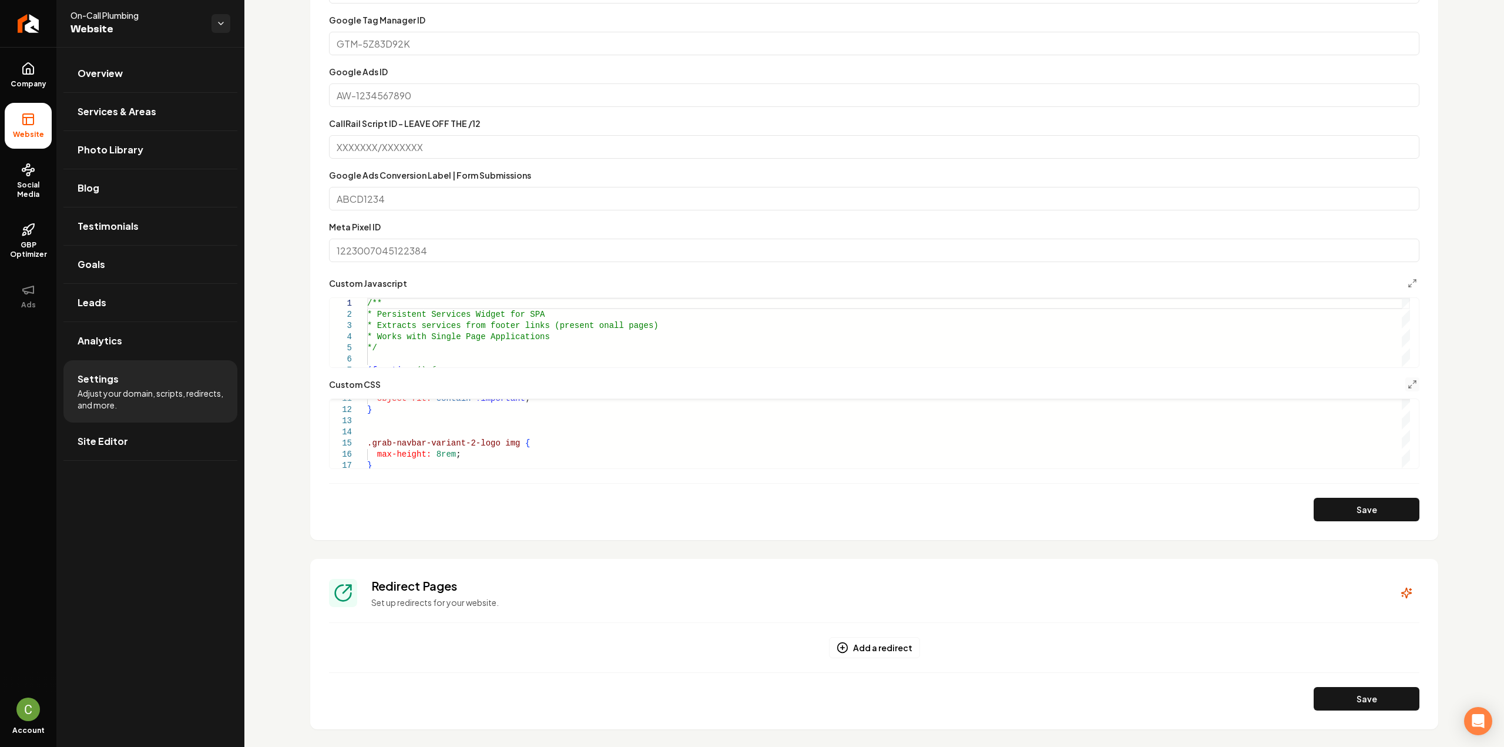
click at [1405, 385] on button "Main content area" at bounding box center [1412, 384] width 14 height 14
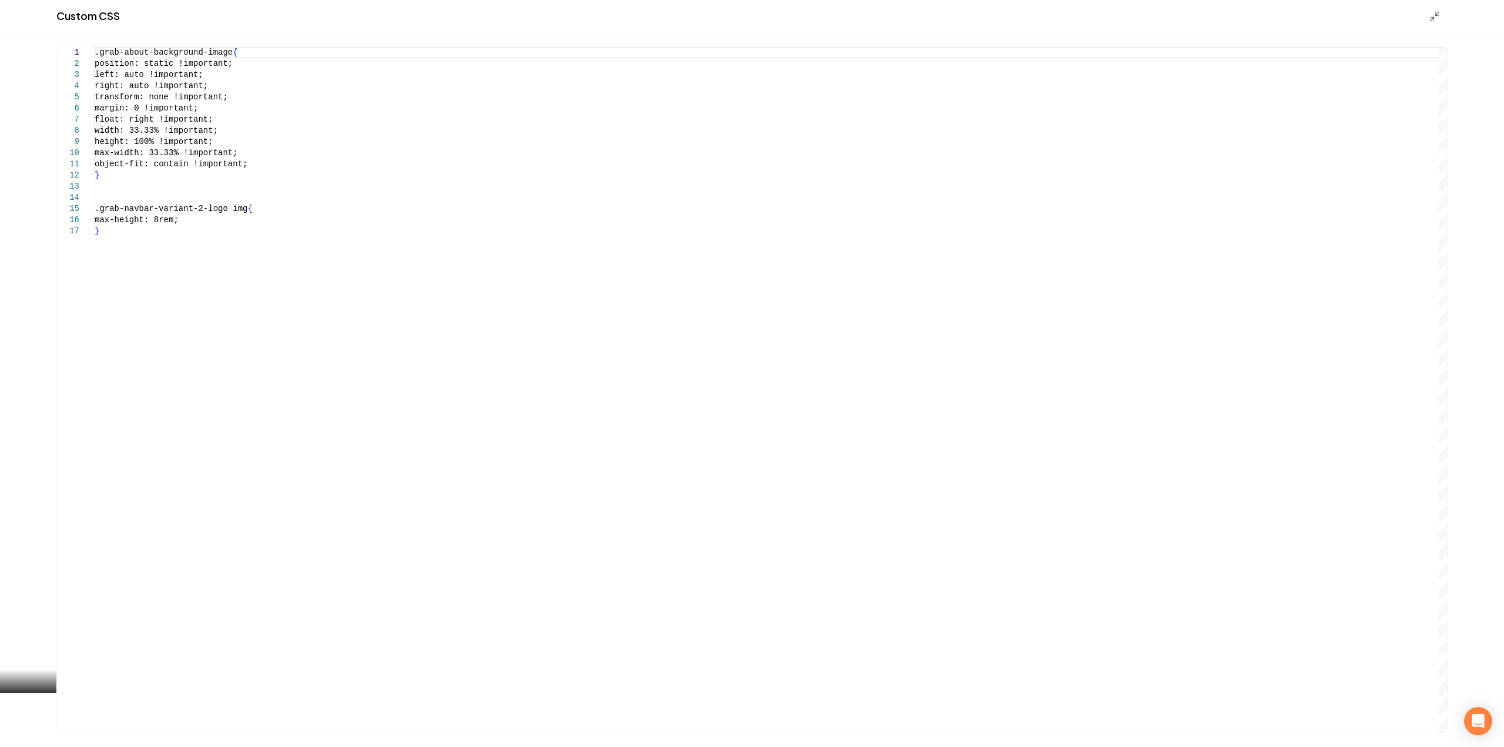
click at [502, 364] on div ".grab-about-background-image { position: static !important; left: auto !importa…" at bounding box center [771, 389] width 1352 height 685
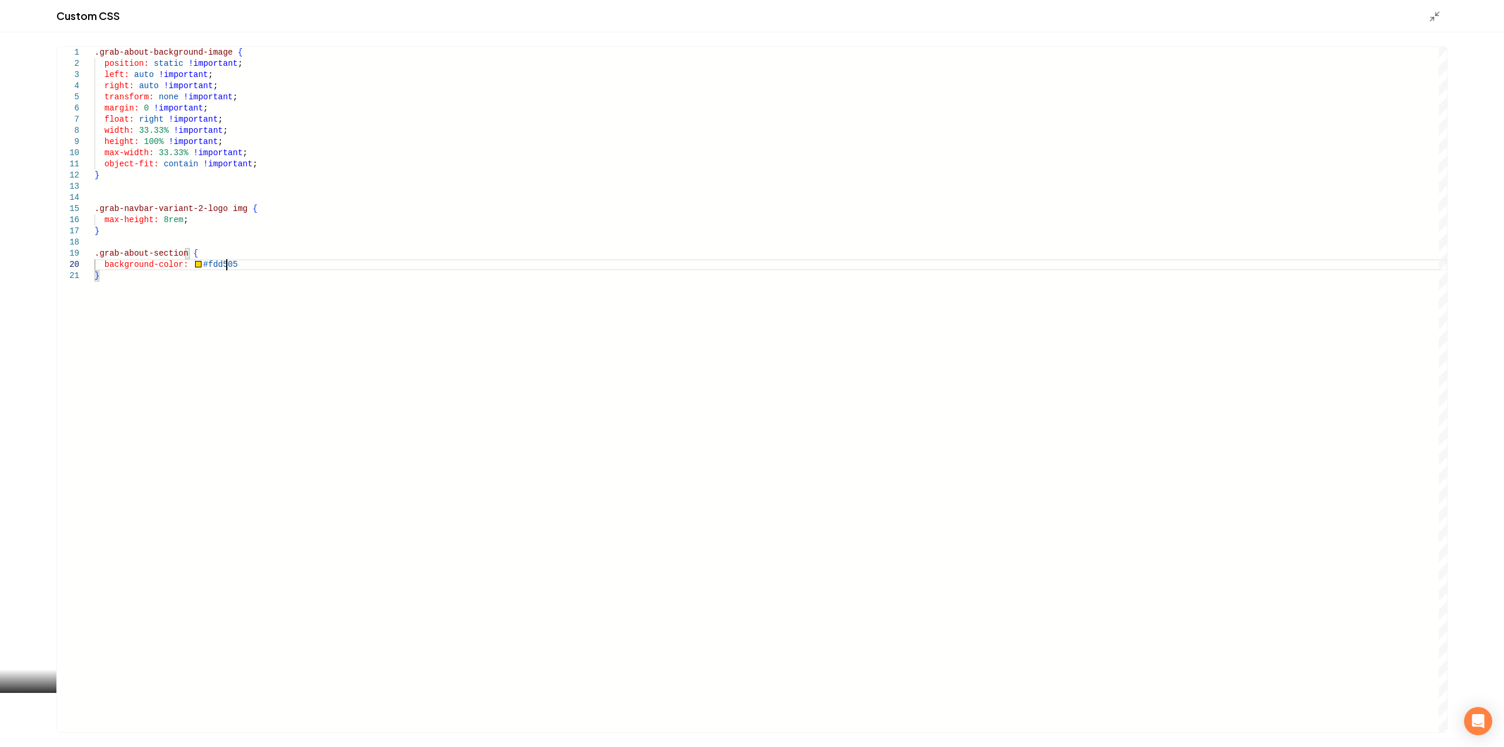
scroll to position [101, 126]
type textarea "**********"
click at [1439, 22] on icon "Main content area" at bounding box center [1434, 17] width 12 height 12
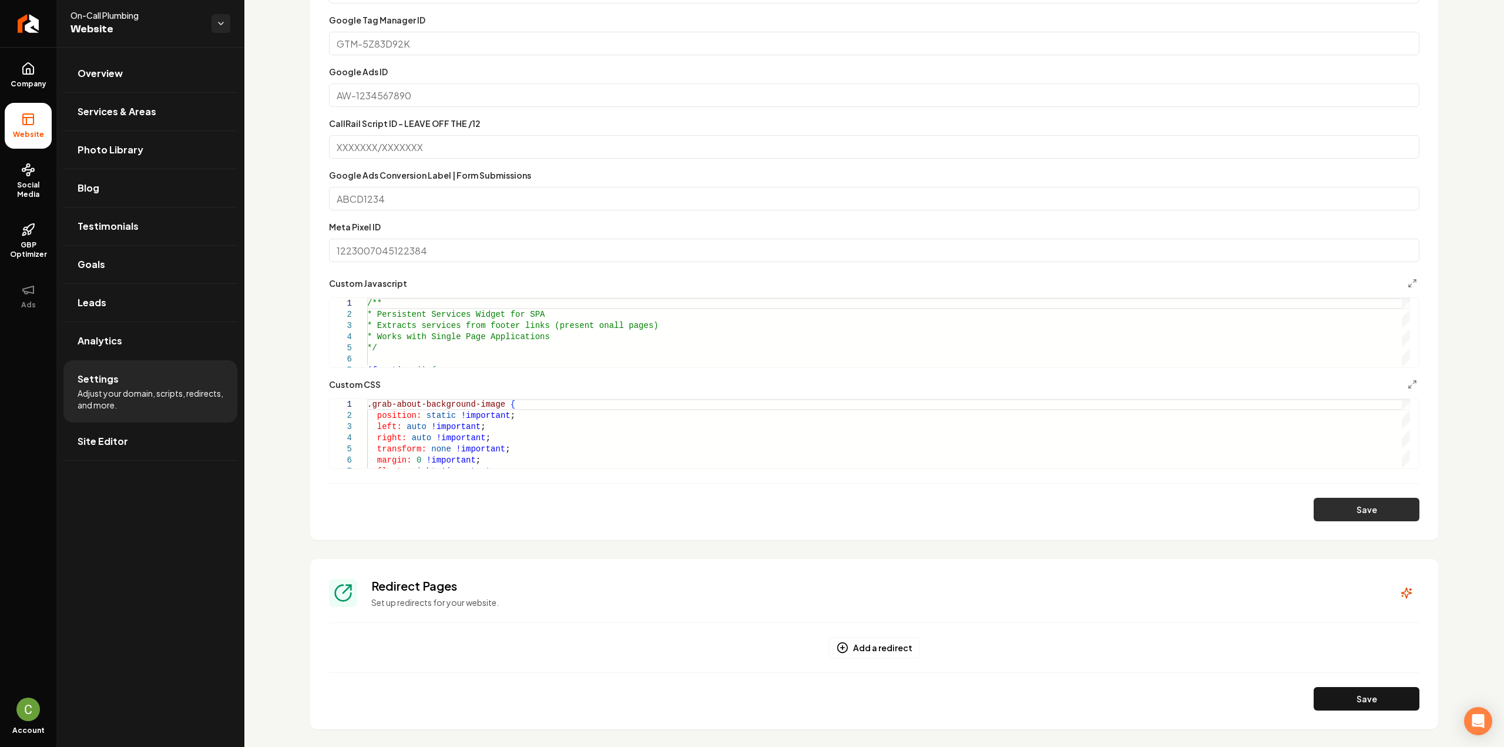
click at [1374, 515] on button "Save" at bounding box center [1366, 508] width 106 height 23
drag, startPoint x: 16, startPoint y: 73, endPoint x: 19, endPoint y: 79, distance: 6.3
click at [16, 73] on link "Company" at bounding box center [28, 75] width 47 height 46
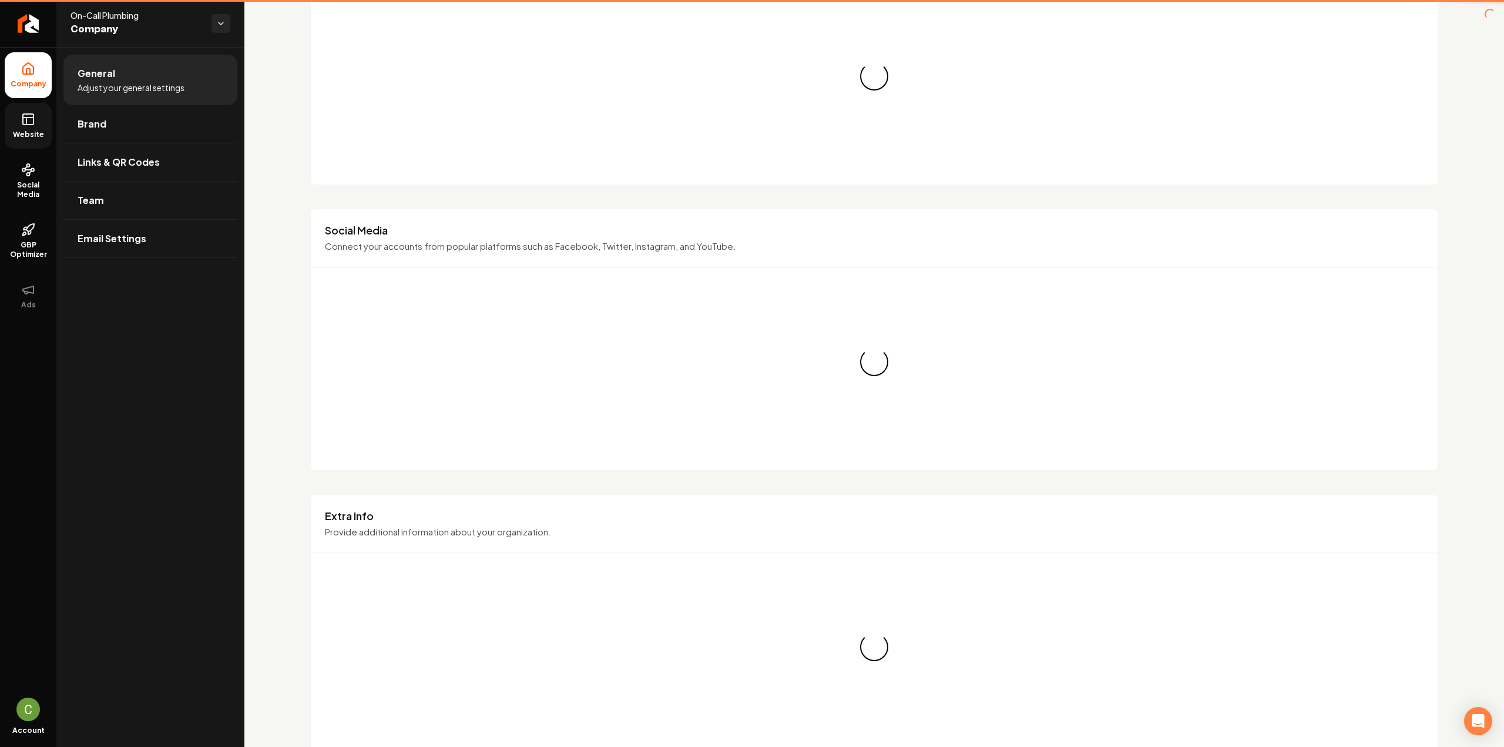
click at [33, 115] on rect at bounding box center [28, 119] width 11 height 11
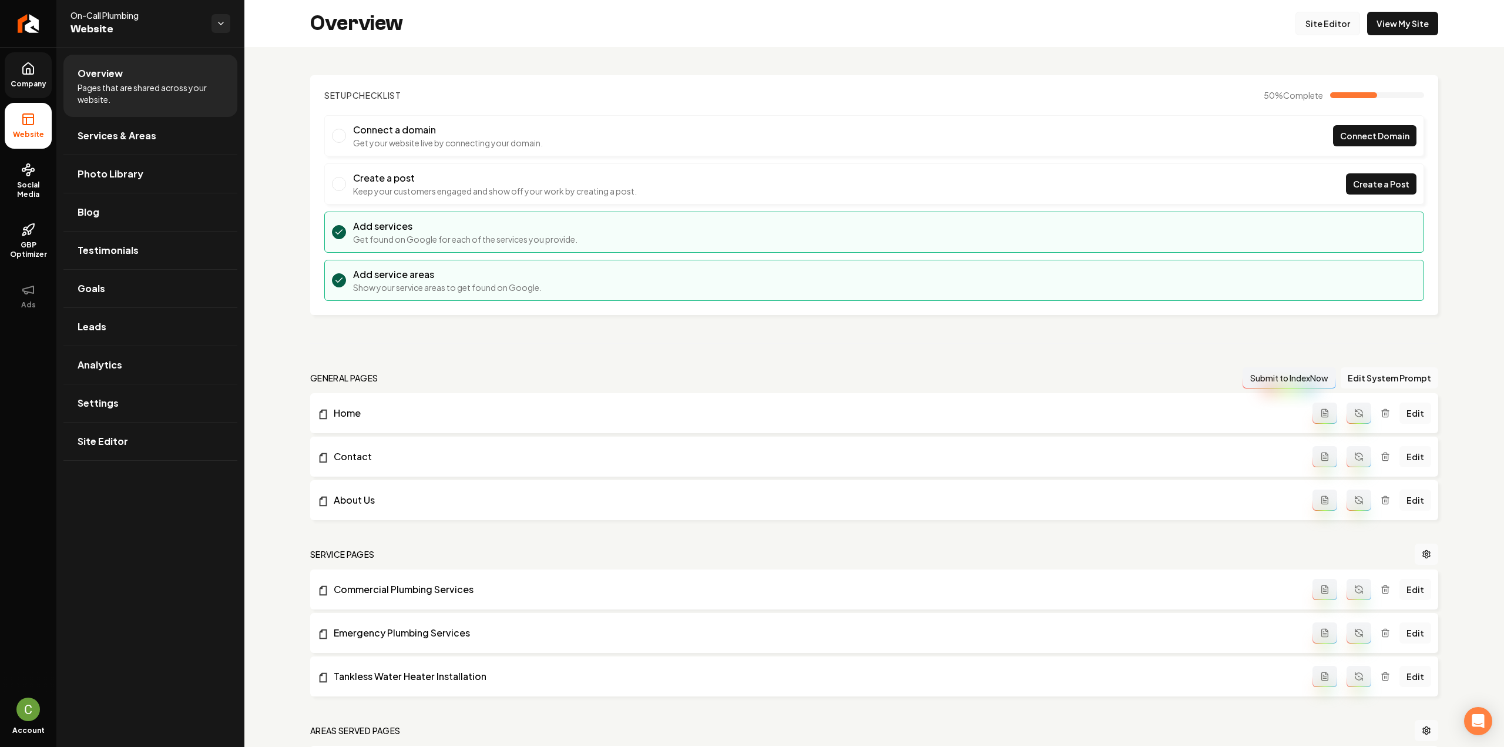
click at [1320, 31] on link "Site Editor" at bounding box center [1327, 23] width 65 height 23
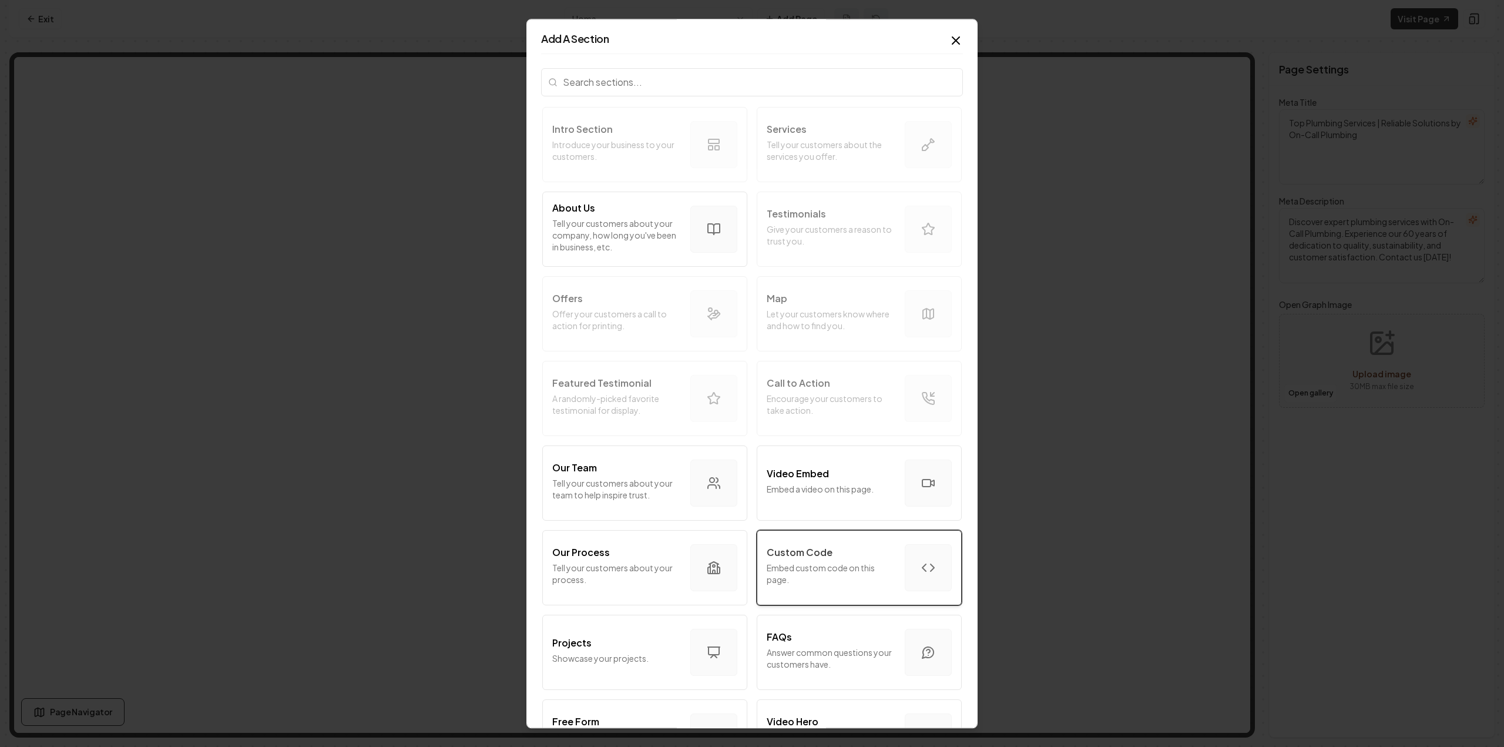
click at [865, 548] on div "Custom Code" at bounding box center [830, 552] width 129 height 14
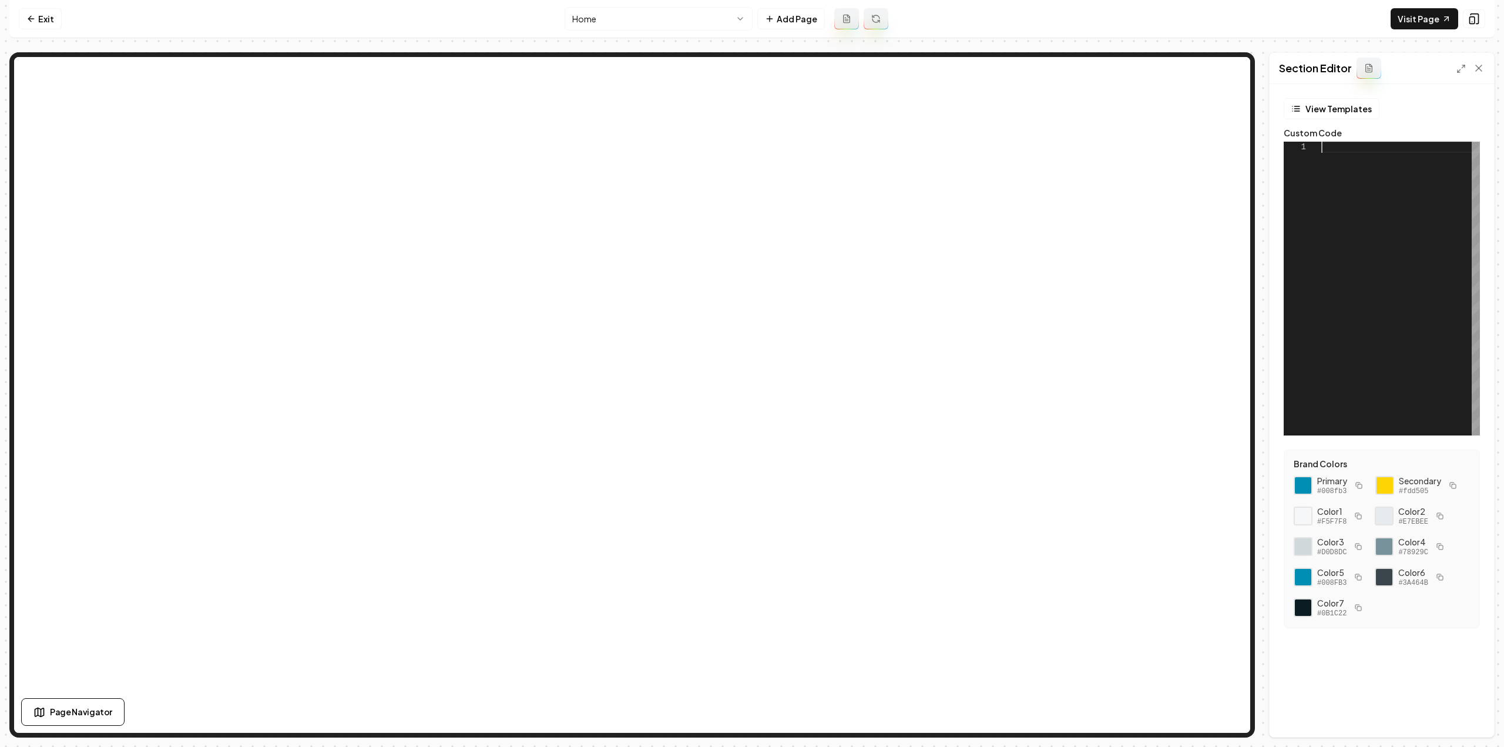
click at [1346, 273] on div at bounding box center [1400, 289] width 159 height 294
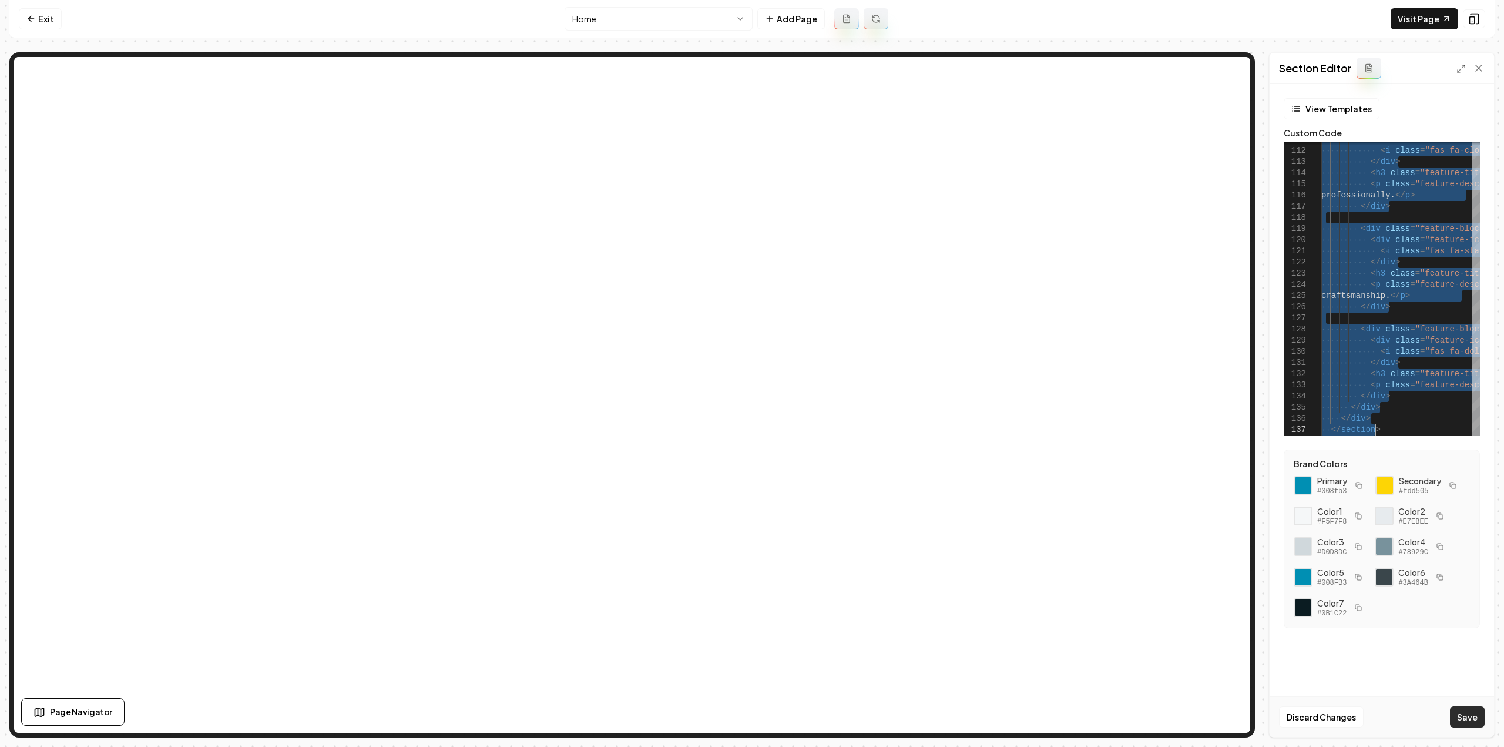
click at [1481, 723] on button "Save" at bounding box center [1467, 716] width 35 height 21
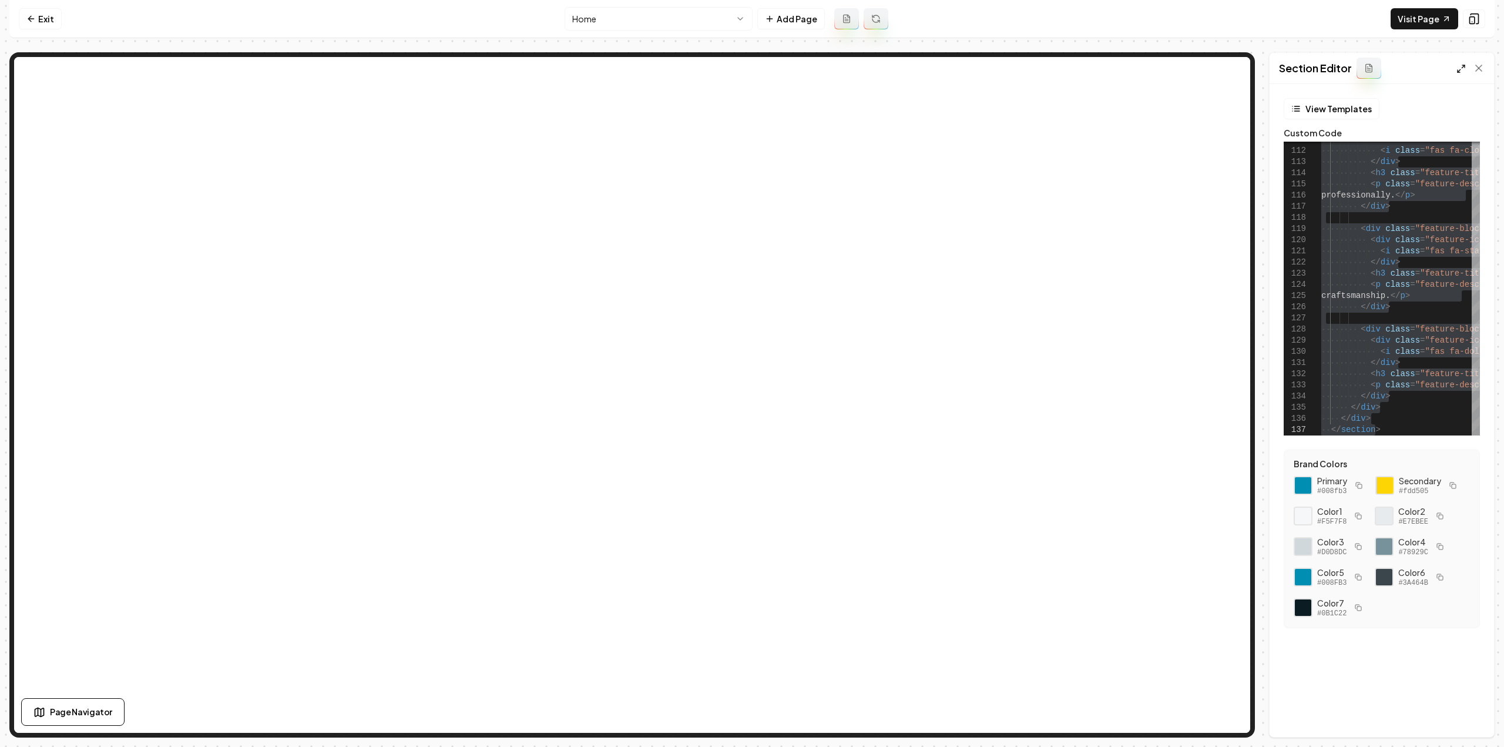
click at [1460, 66] on icon at bounding box center [1460, 68] width 9 height 9
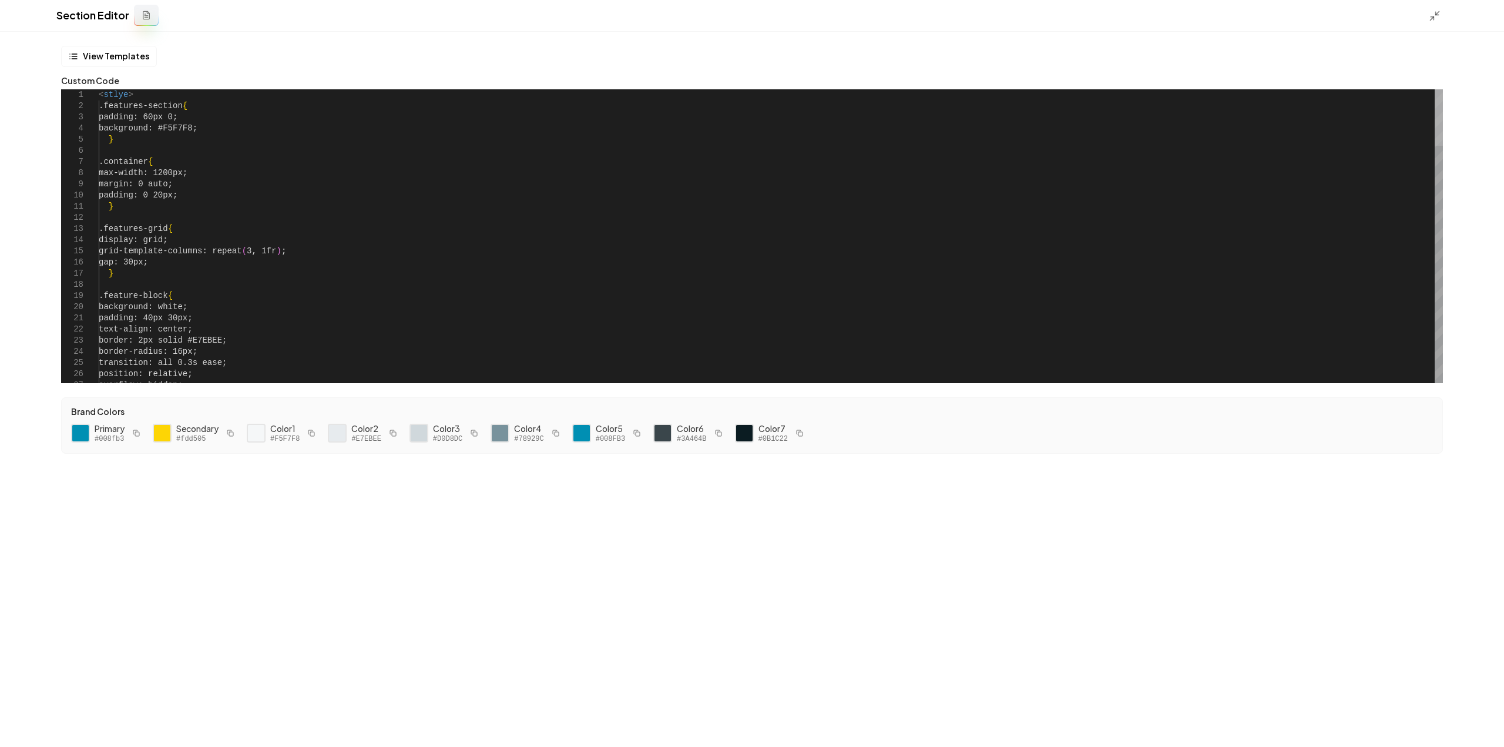
click at [1440, 89] on div at bounding box center [1438, 117] width 8 height 56
click at [1477, 720] on button "Save" at bounding box center [1477, 726] width 35 height 21
click at [1431, 14] on icon at bounding box center [1434, 16] width 12 height 12
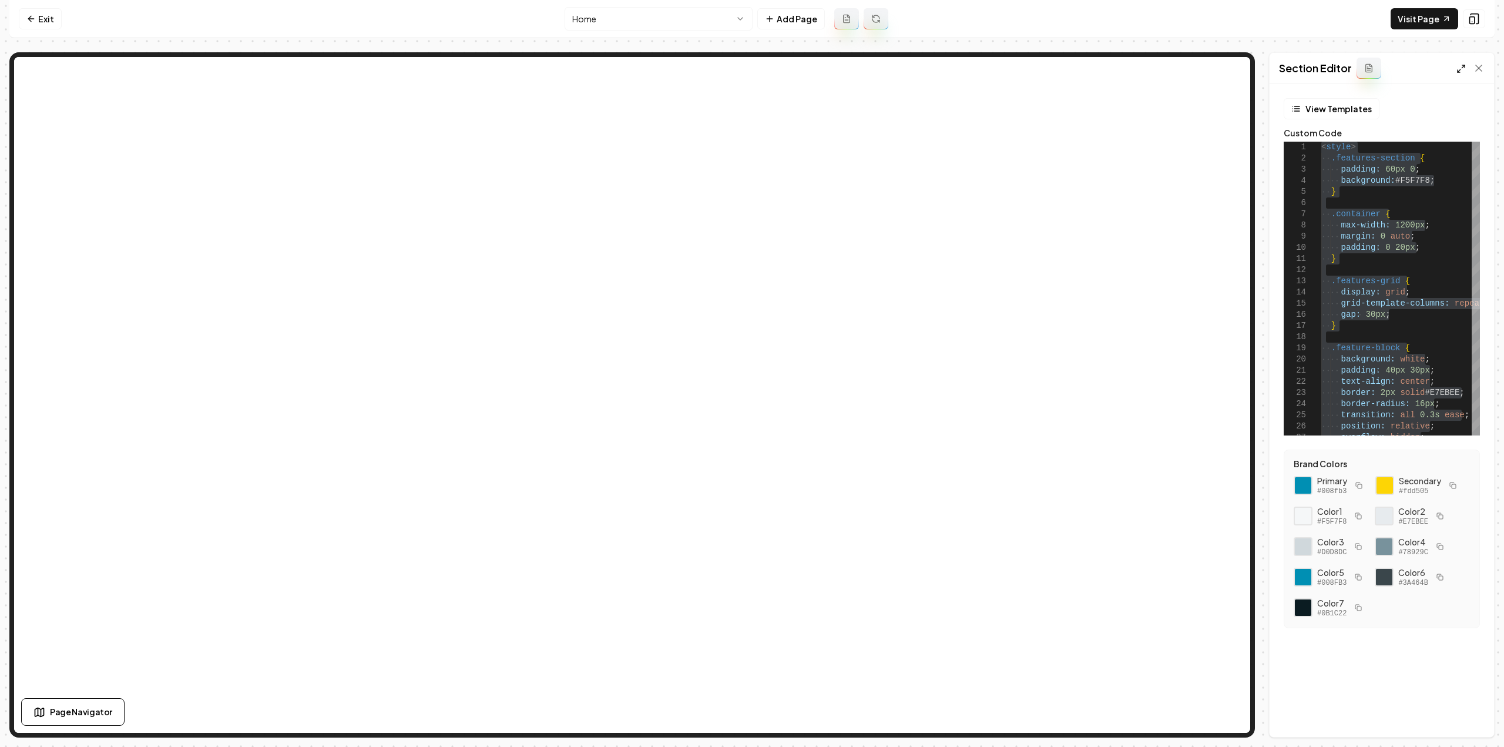
click at [1462, 69] on icon at bounding box center [1460, 68] width 9 height 9
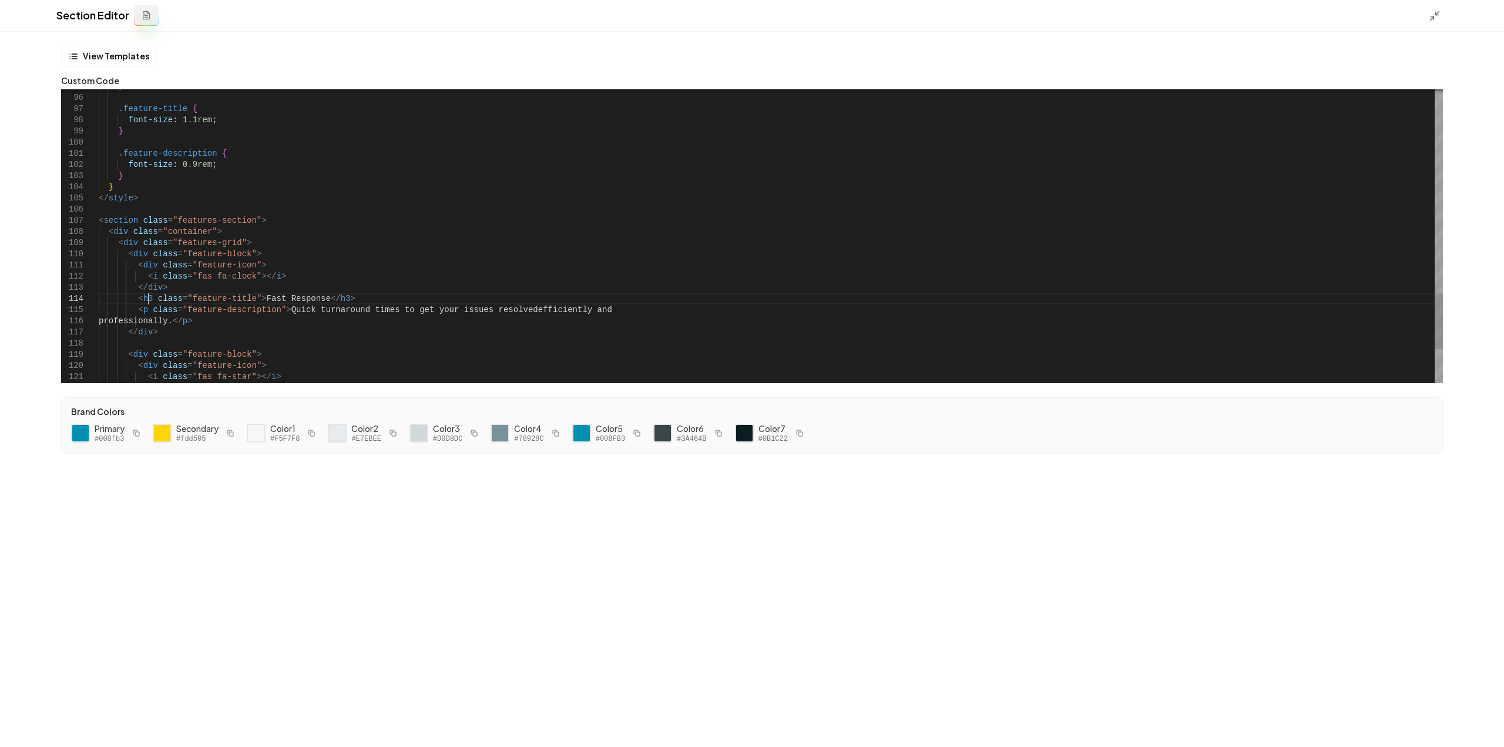
click at [1470, 723] on button "Save" at bounding box center [1477, 726] width 35 height 21
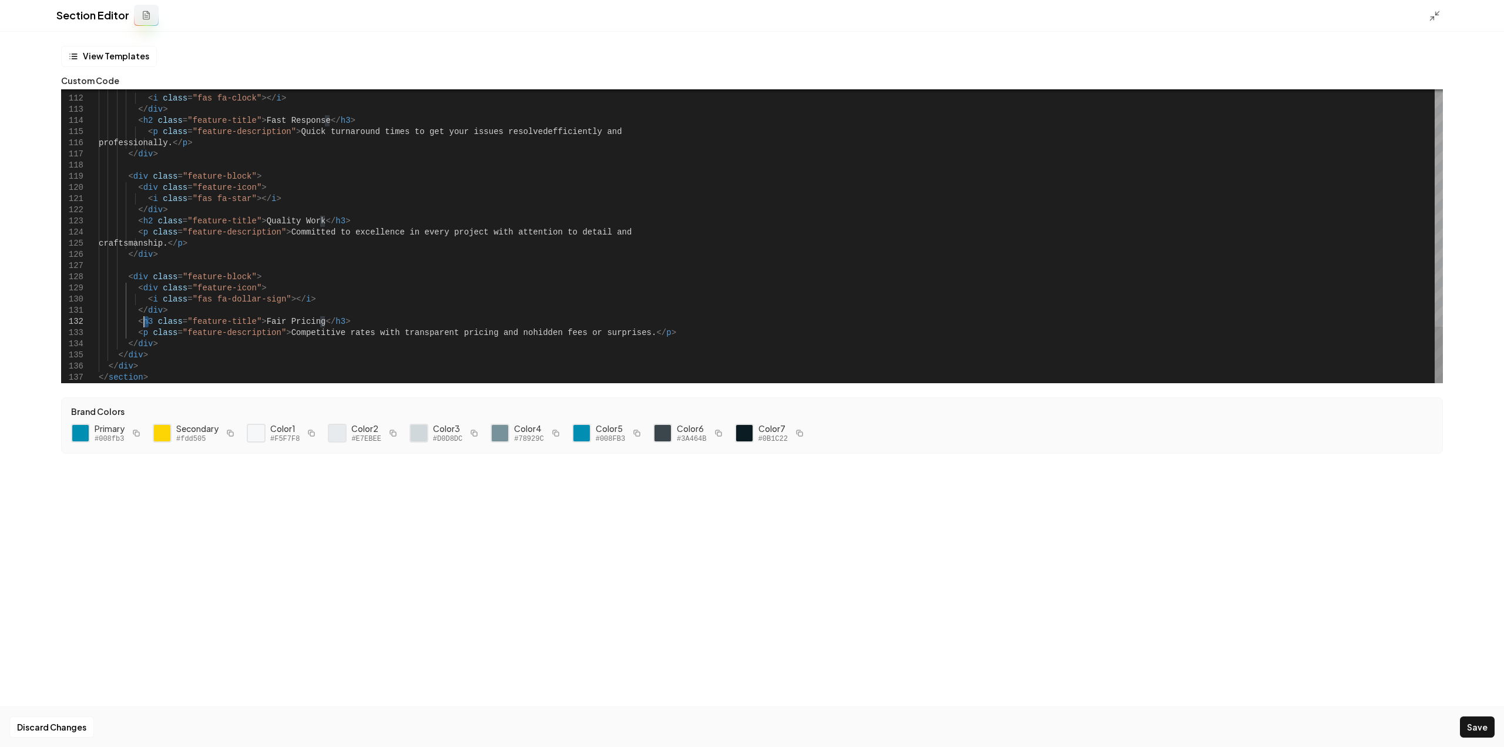
click at [553, 433] on icon "button" at bounding box center [555, 432] width 4 height 4
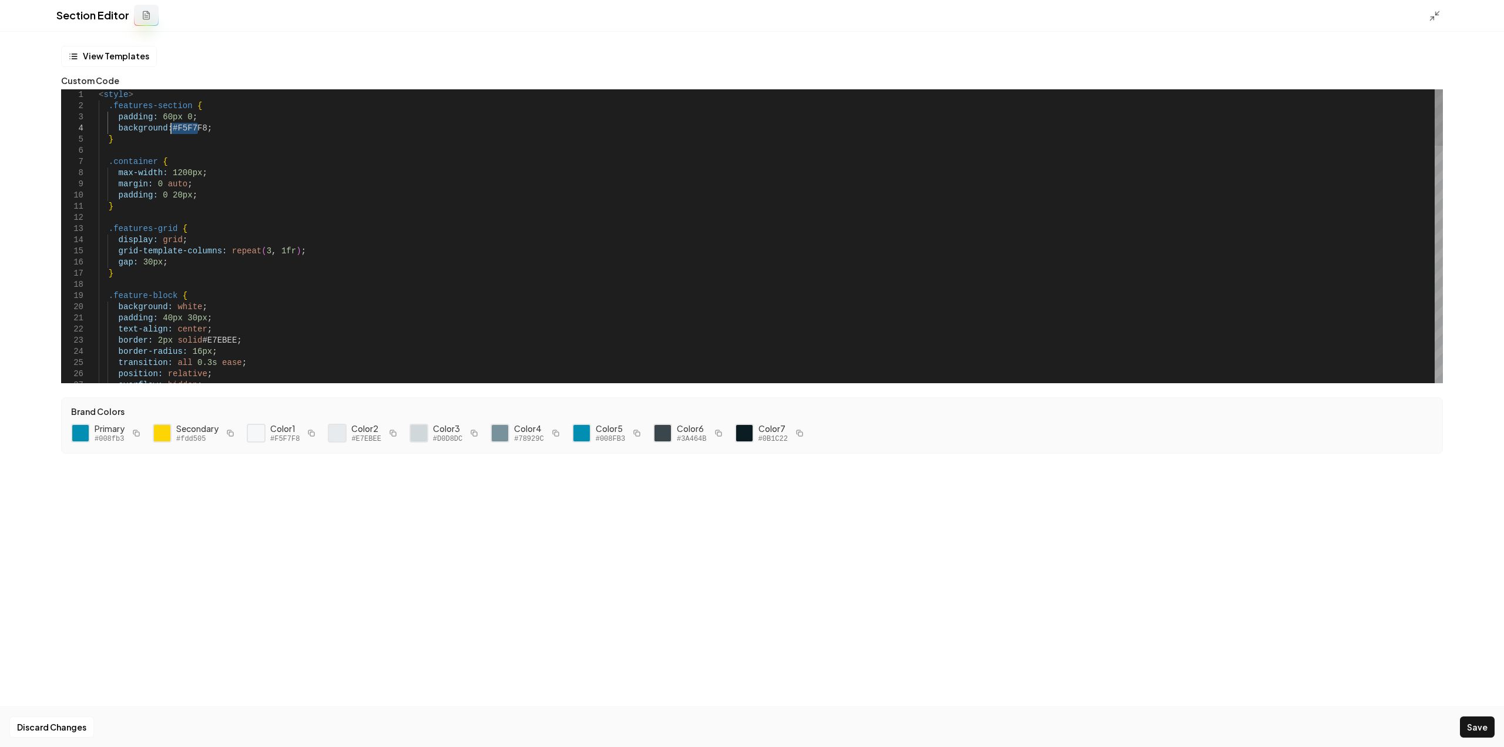
drag, startPoint x: 200, startPoint y: 126, endPoint x: 170, endPoint y: 126, distance: 29.4
drag, startPoint x: 170, startPoint y: 127, endPoint x: 201, endPoint y: 126, distance: 30.6
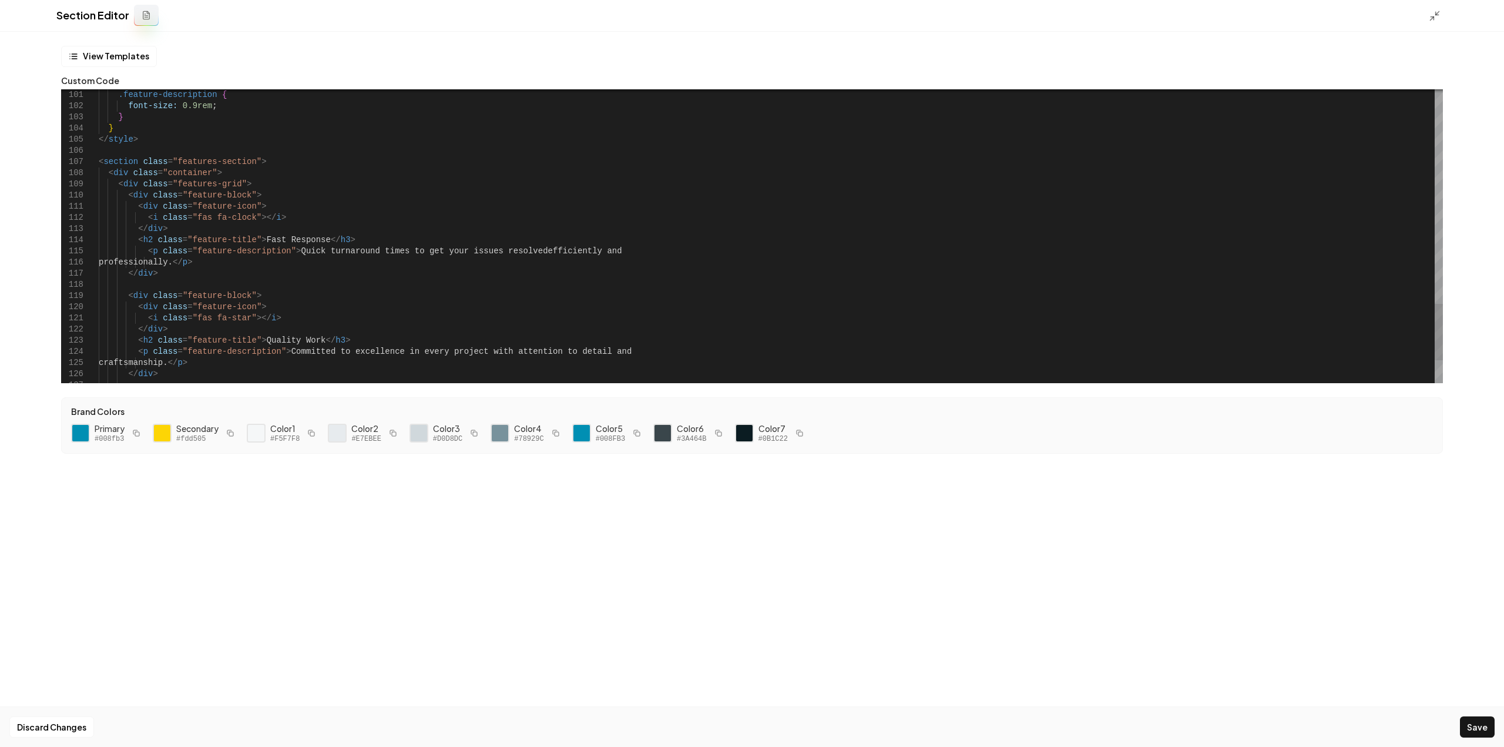
click at [1430, 16] on icon at bounding box center [1434, 16] width 12 height 12
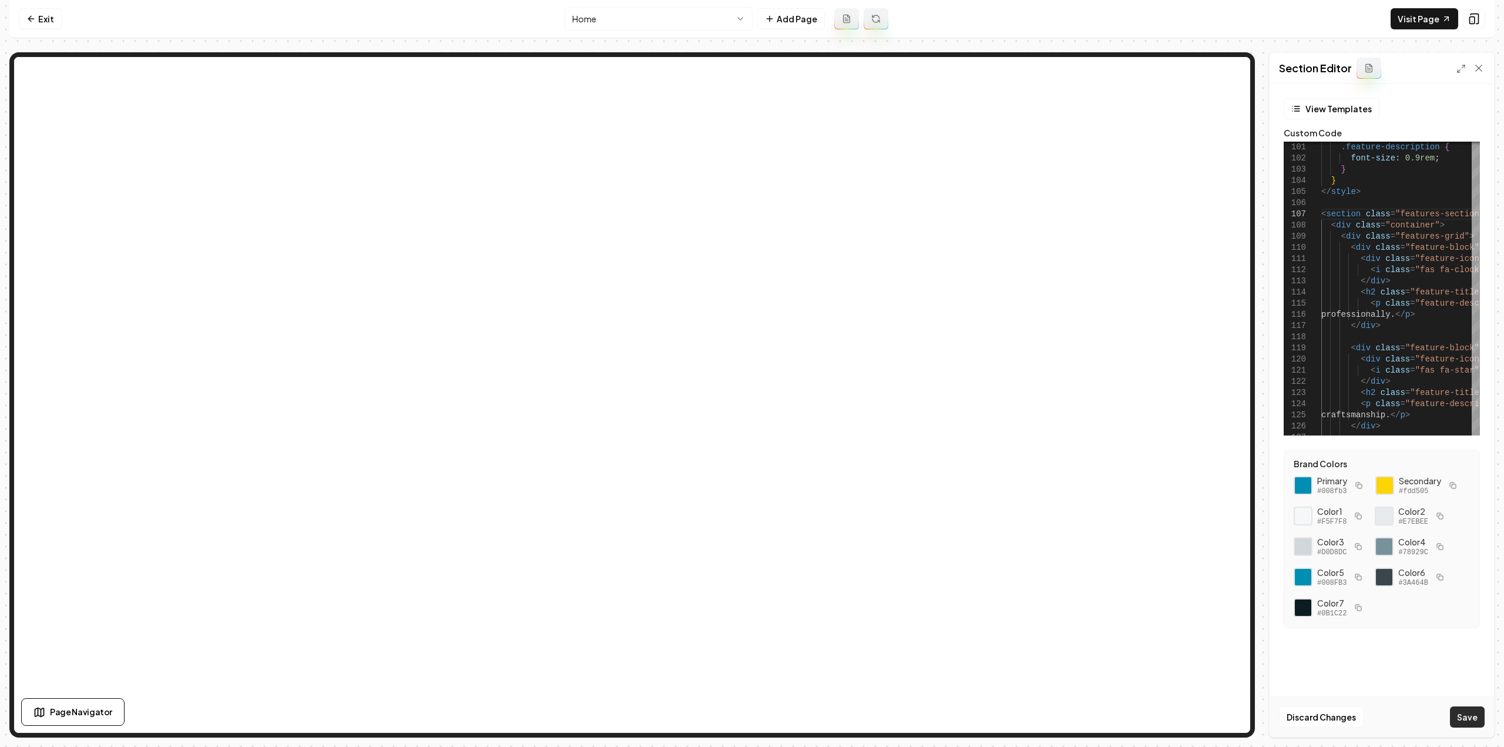
click at [1461, 720] on button "Save" at bounding box center [1467, 716] width 35 height 21
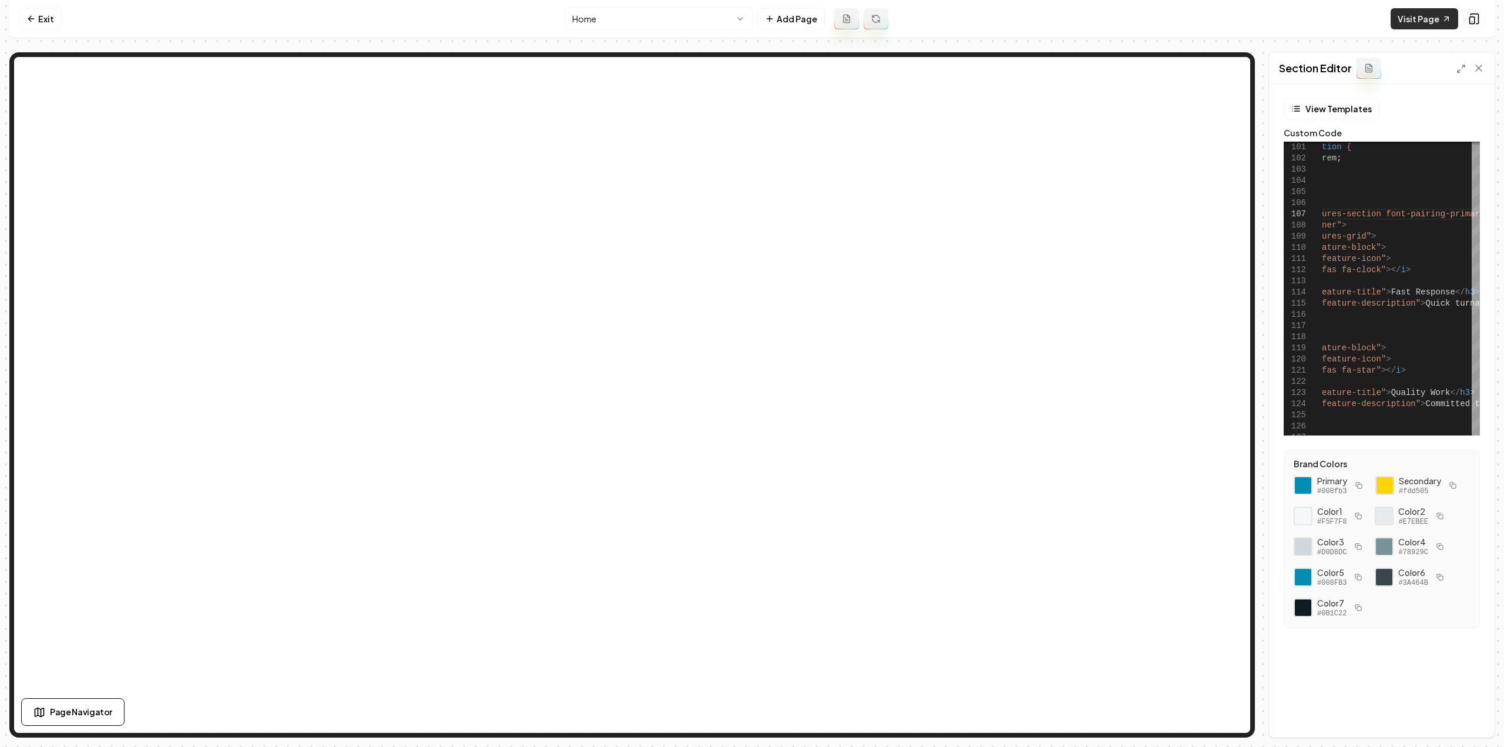
click at [1440, 24] on link "Visit Page" at bounding box center [1424, 18] width 68 height 21
click at [1460, 71] on icon at bounding box center [1460, 68] width 9 height 9
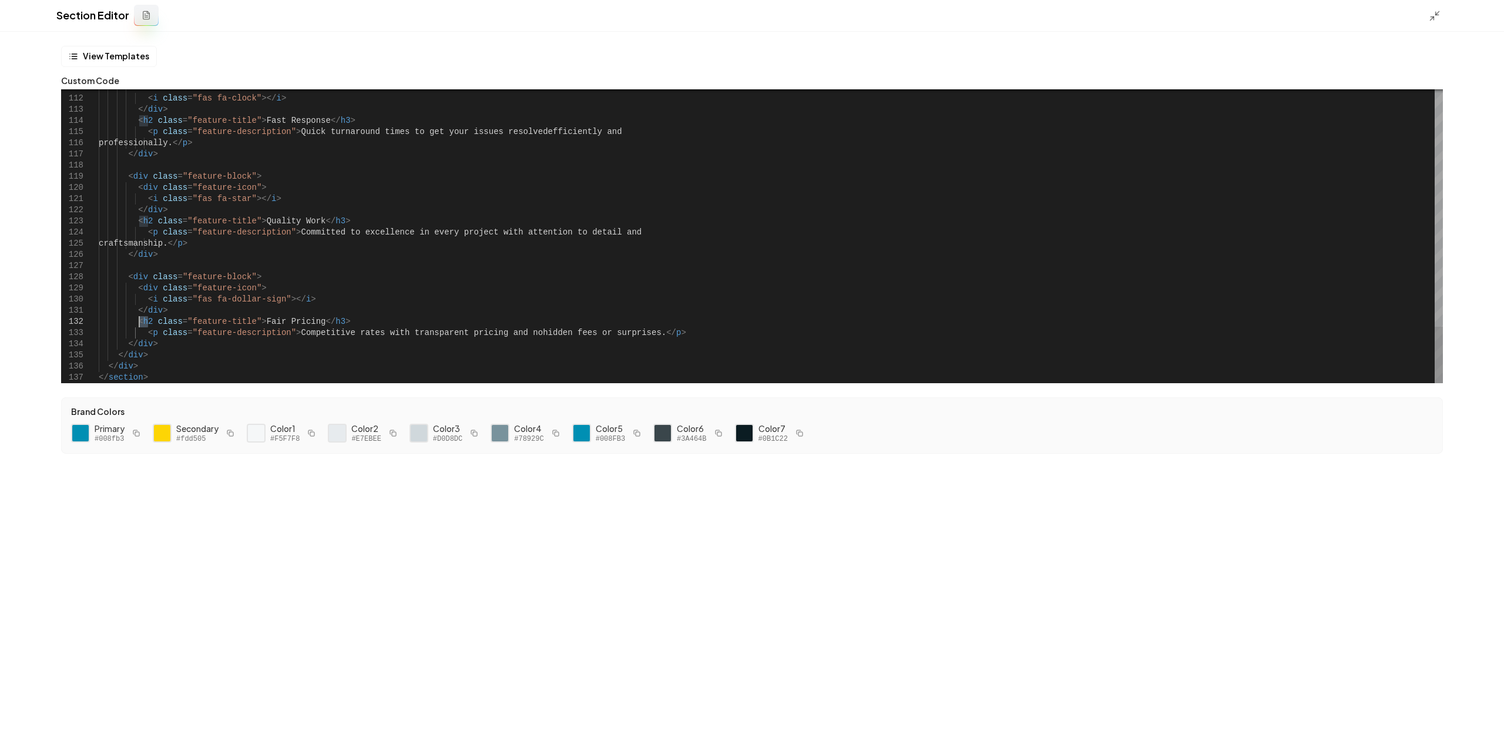
drag, startPoint x: 148, startPoint y: 319, endPoint x: 140, endPoint y: 319, distance: 8.2
click at [1477, 733] on button "Save" at bounding box center [1477, 726] width 35 height 21
type textarea "**********"
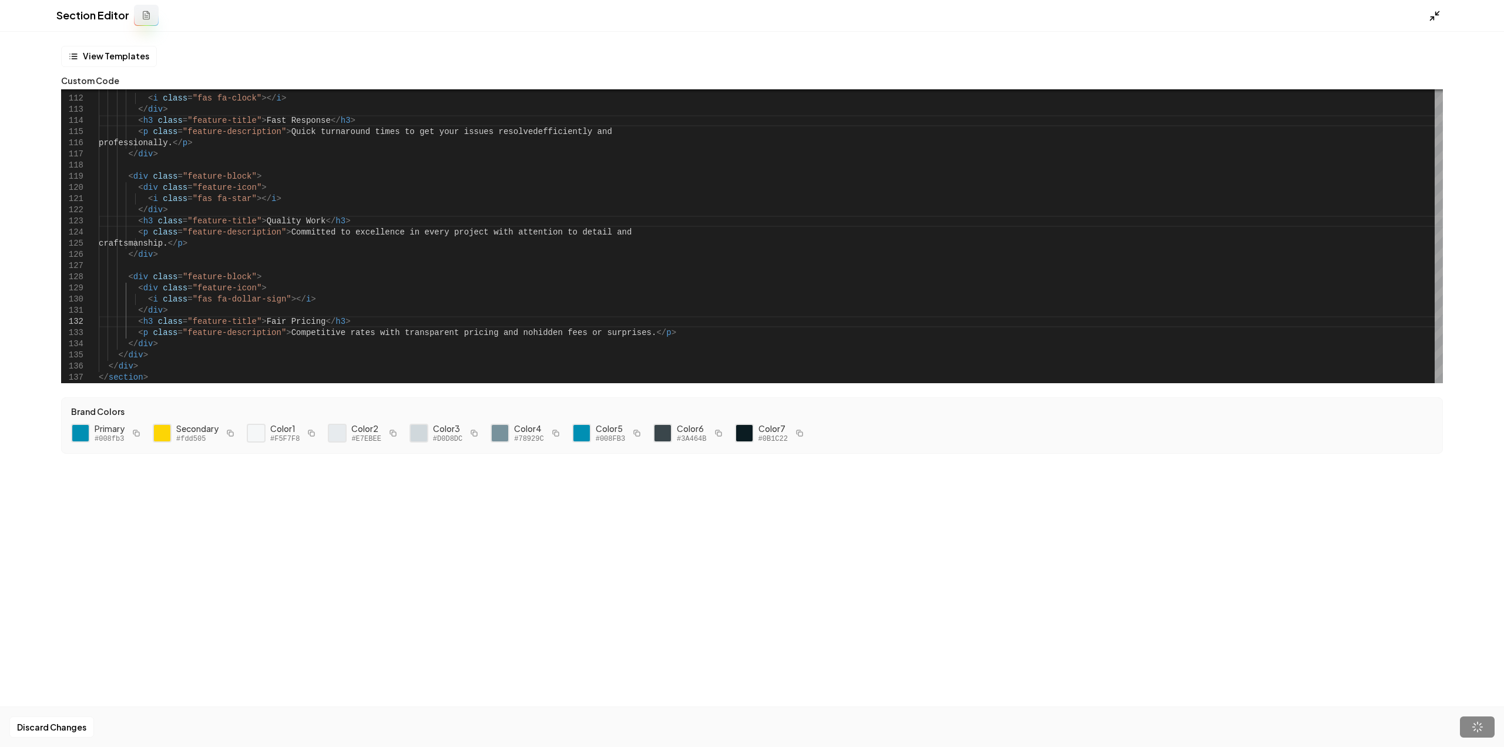
click at [1431, 19] on line at bounding box center [1432, 19] width 4 height 4
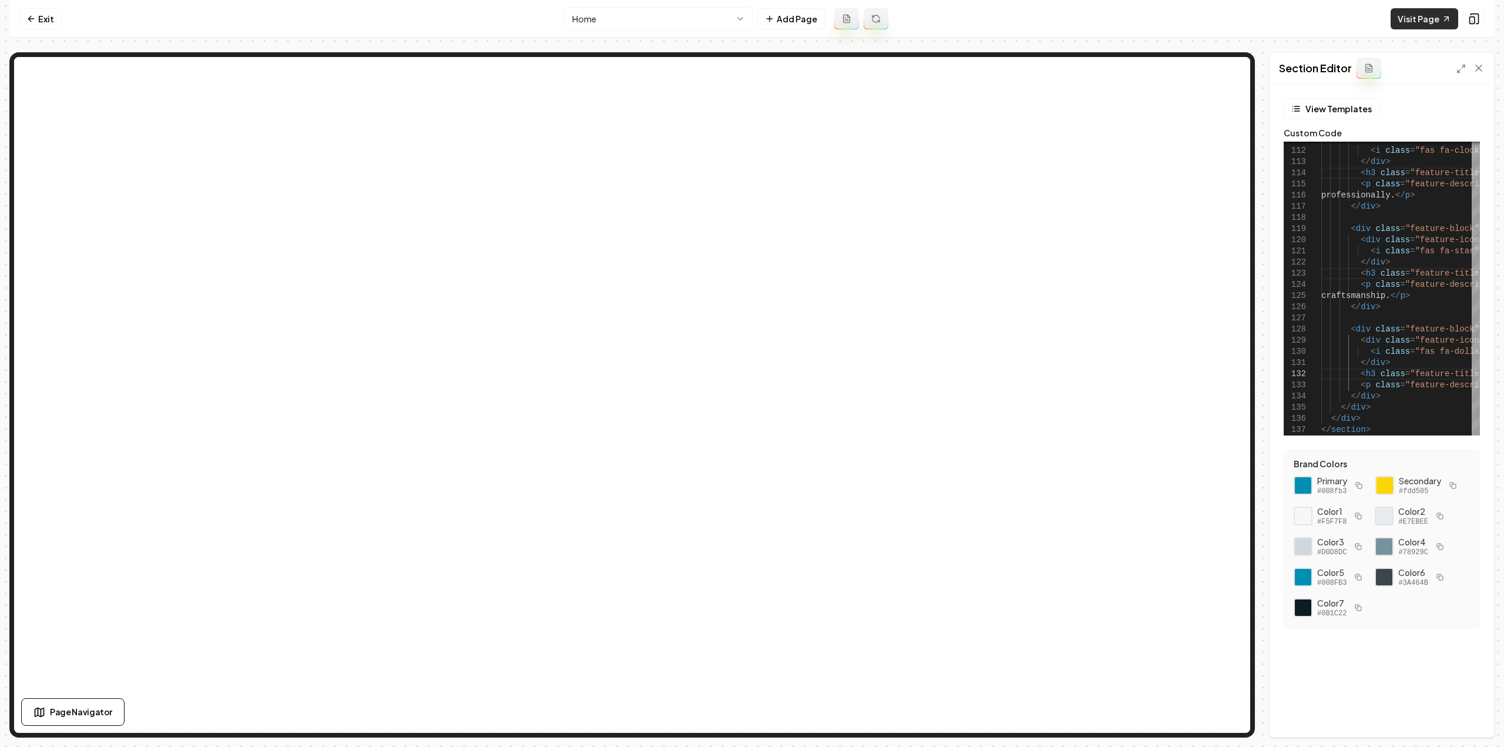
click at [1418, 19] on link "Visit Page" at bounding box center [1424, 18] width 68 height 21
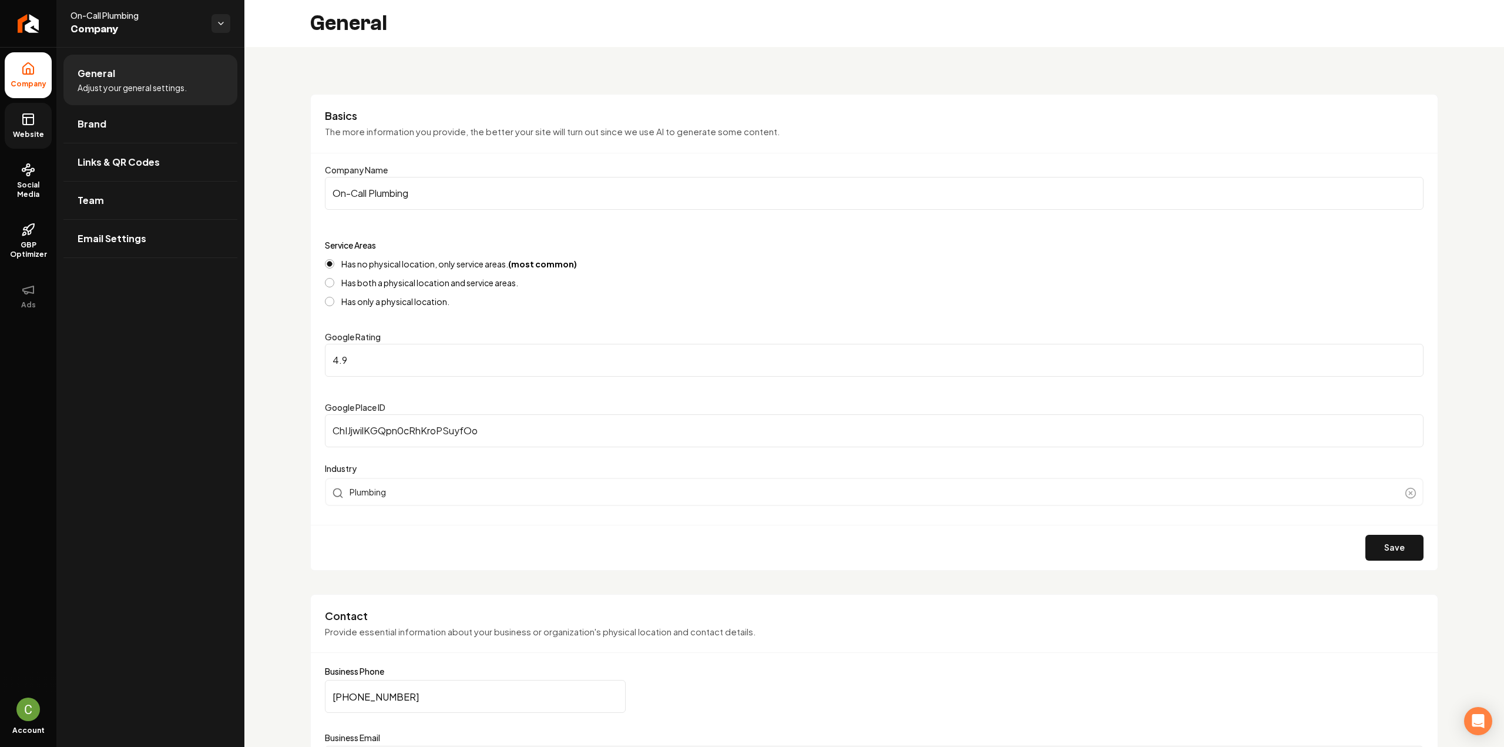
click at [38, 123] on link "Website" at bounding box center [28, 126] width 47 height 46
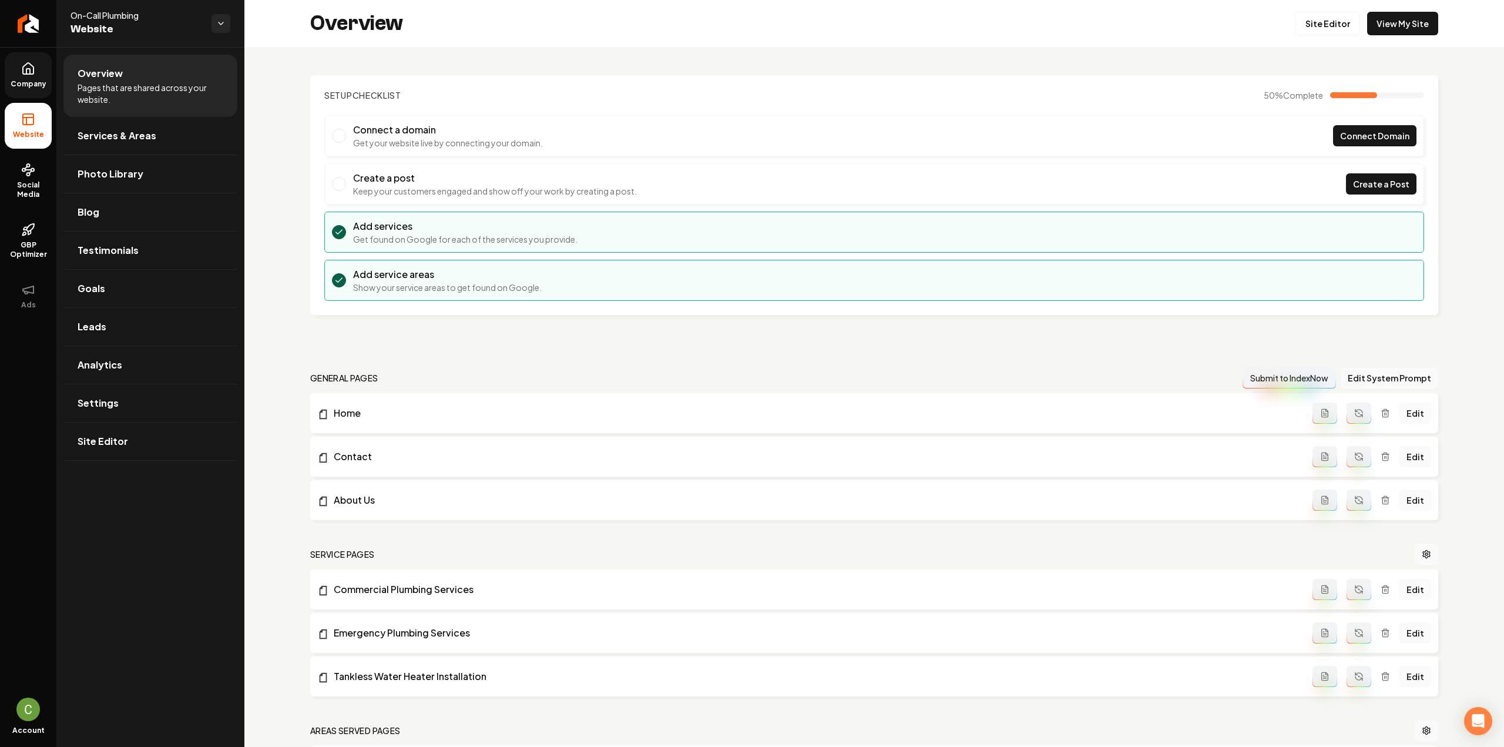
click at [36, 81] on span "Company" at bounding box center [28, 83] width 45 height 9
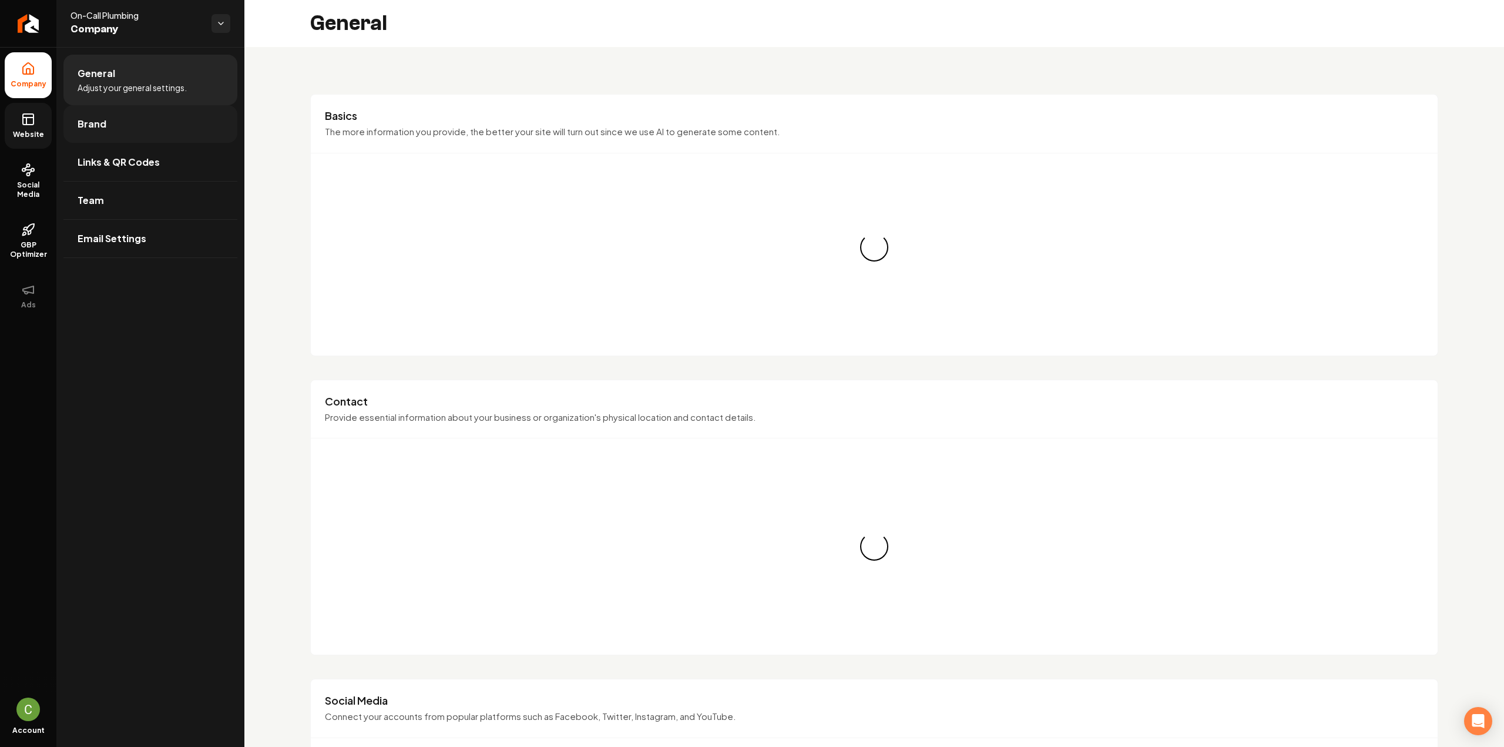
click at [95, 119] on span "Brand" at bounding box center [92, 124] width 29 height 14
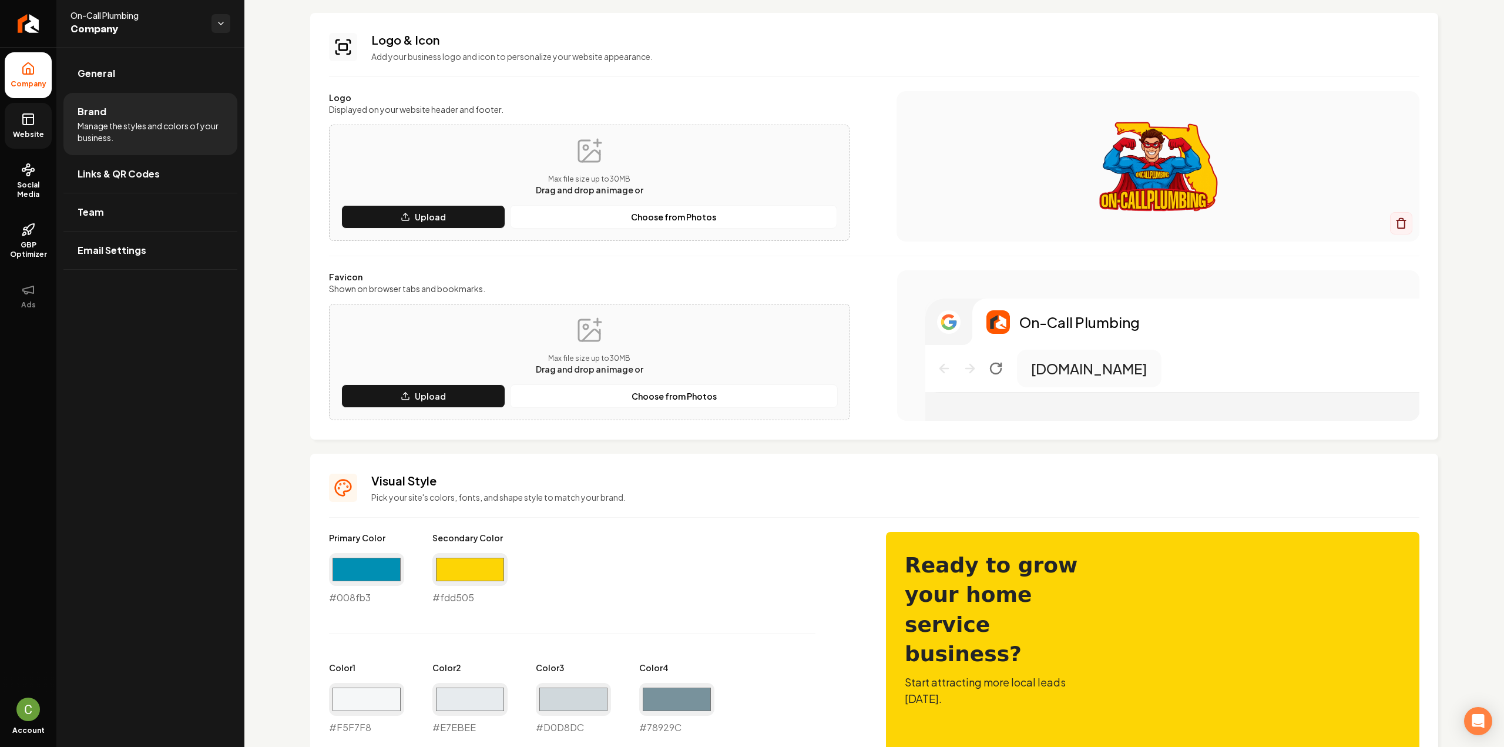
scroll to position [176, 0]
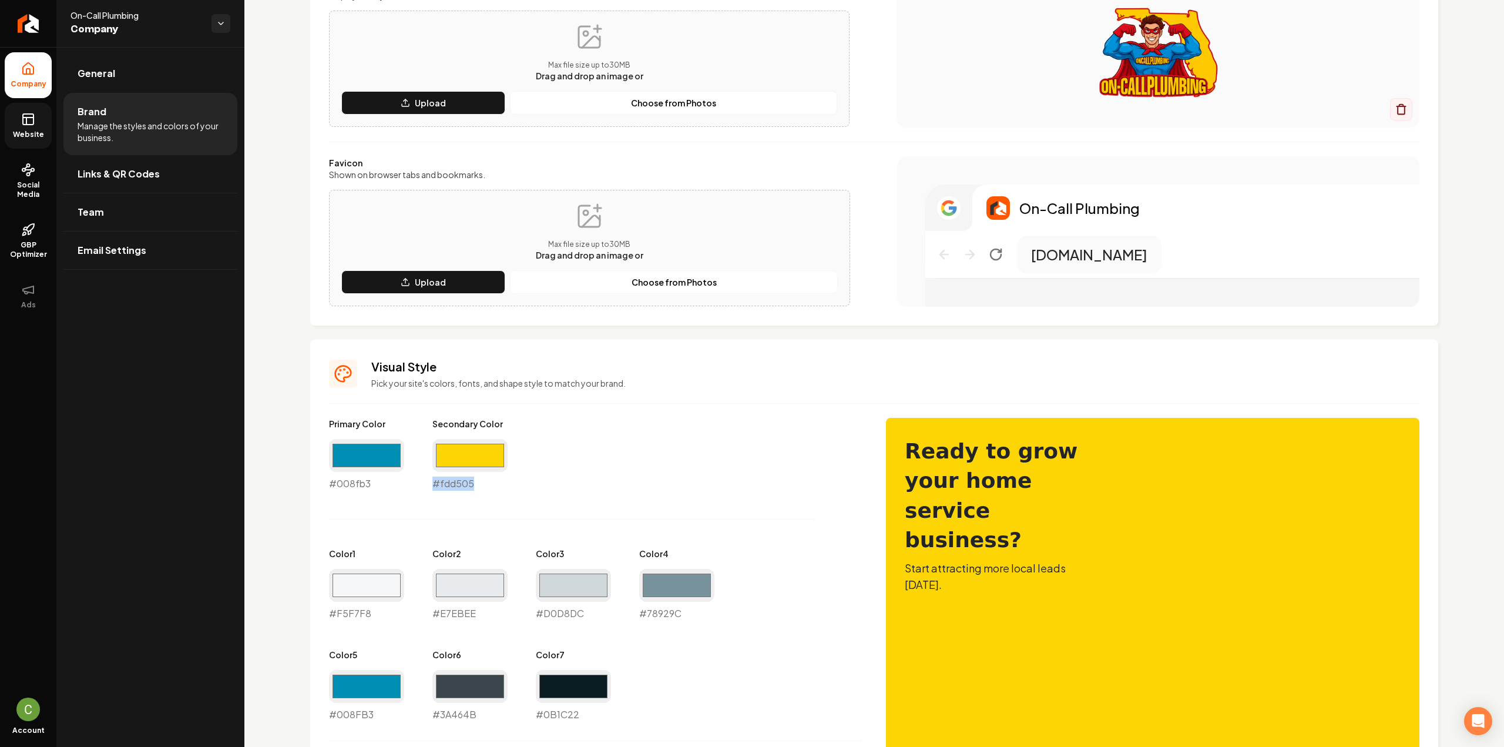
drag, startPoint x: 487, startPoint y: 482, endPoint x: 434, endPoint y: 483, distance: 53.5
click at [434, 483] on div "#fdd505 #fdd505" at bounding box center [469, 465] width 75 height 52
copy div "#fdd505"
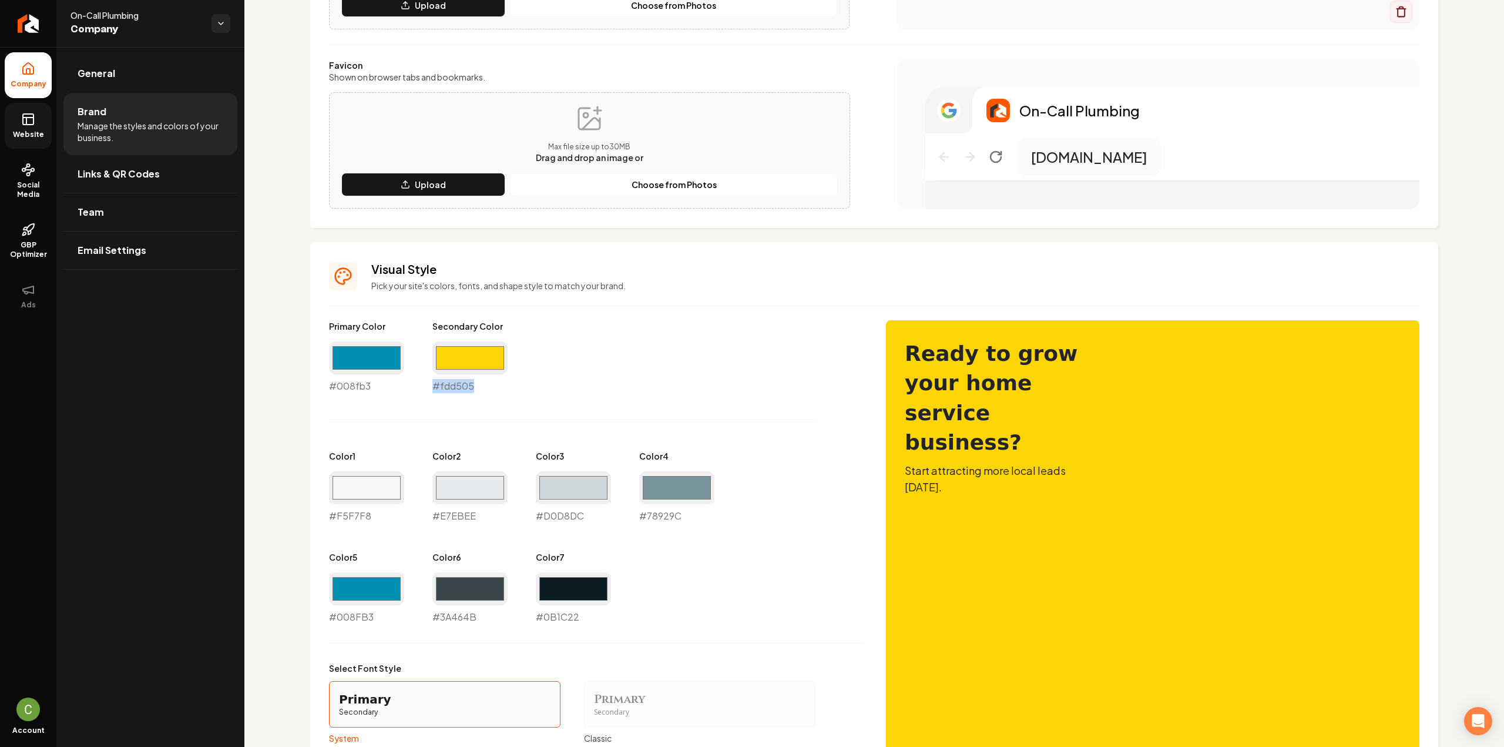
scroll to position [352, 0]
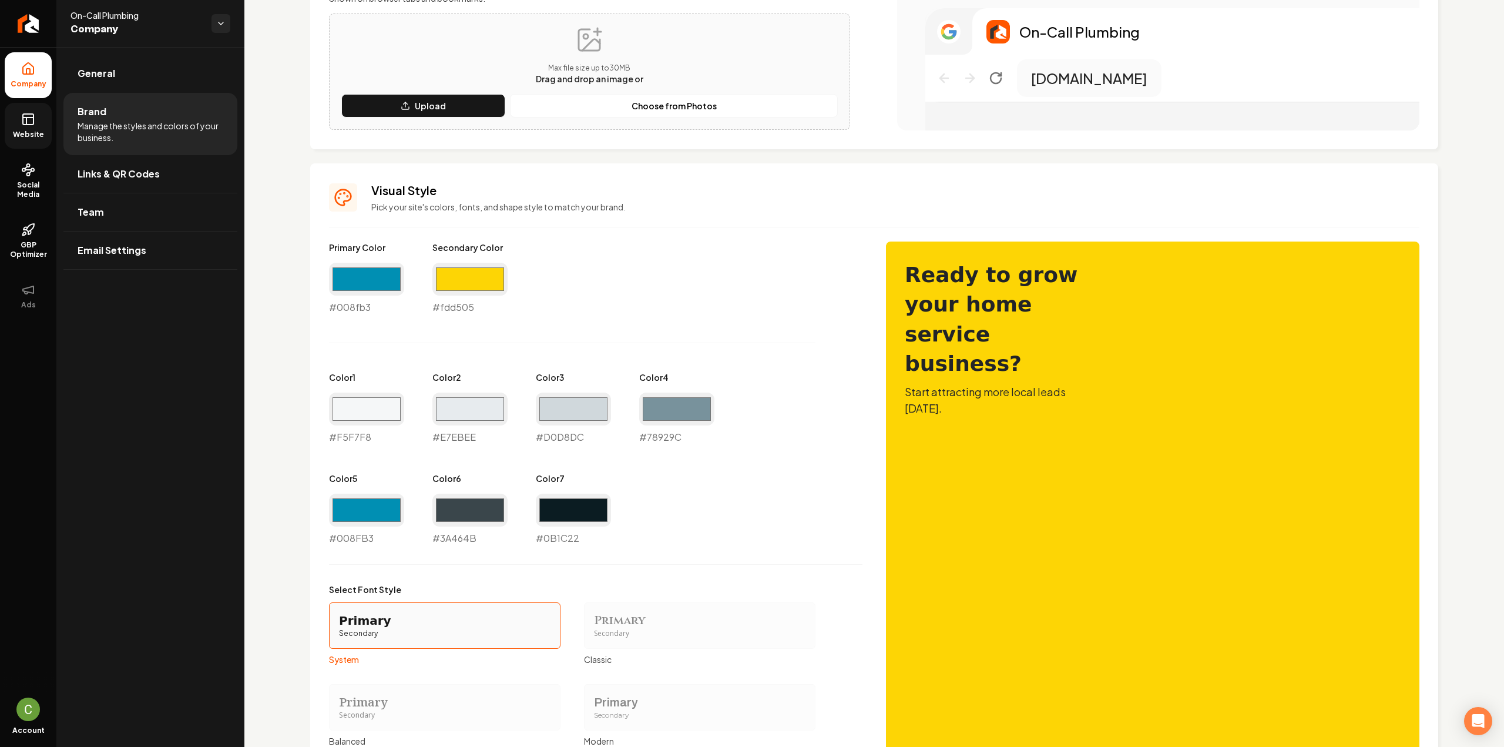
click at [664, 435] on div "#78929c #78929C" at bounding box center [676, 418] width 75 height 52
copy div "#78929C"
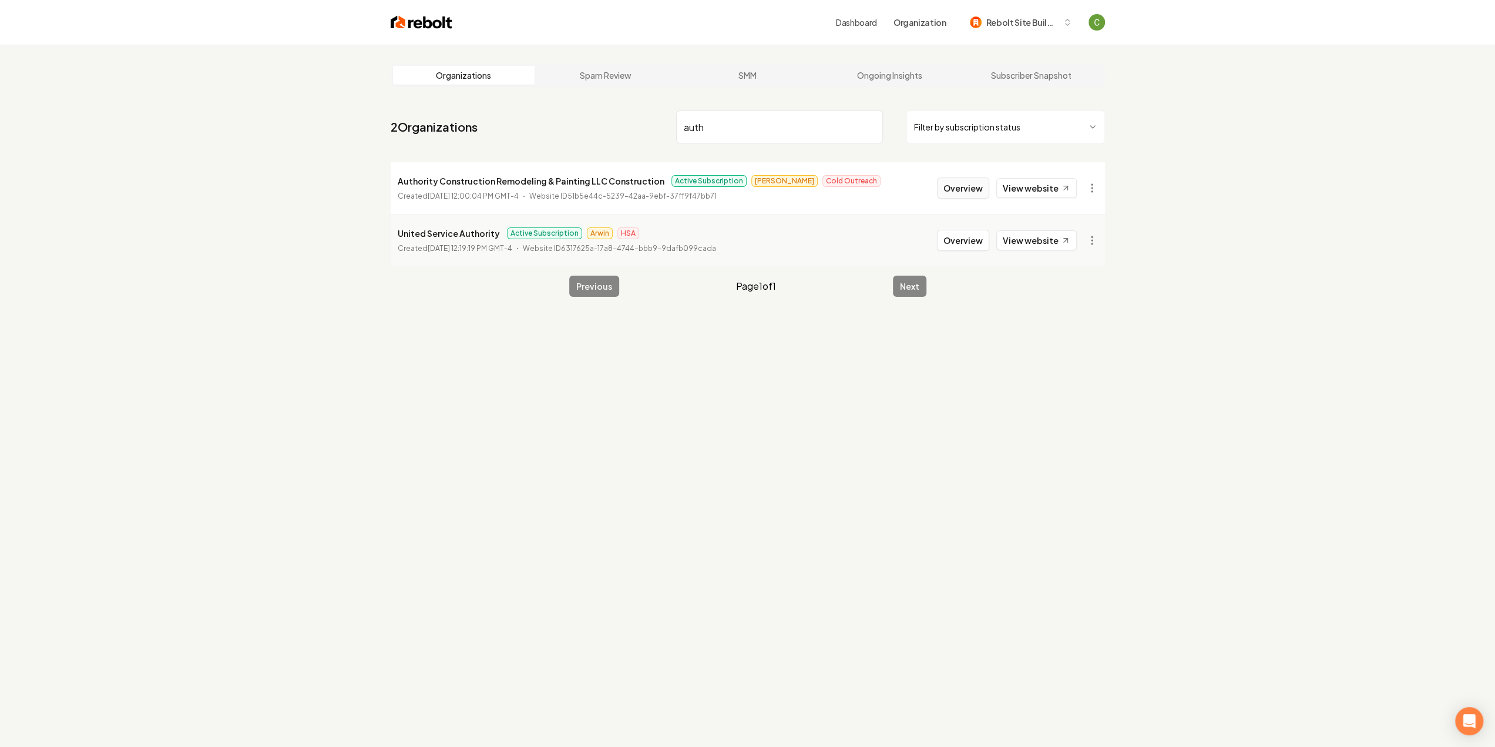
type input "auth"
click at [975, 186] on button "Overview" at bounding box center [963, 187] width 52 height 21
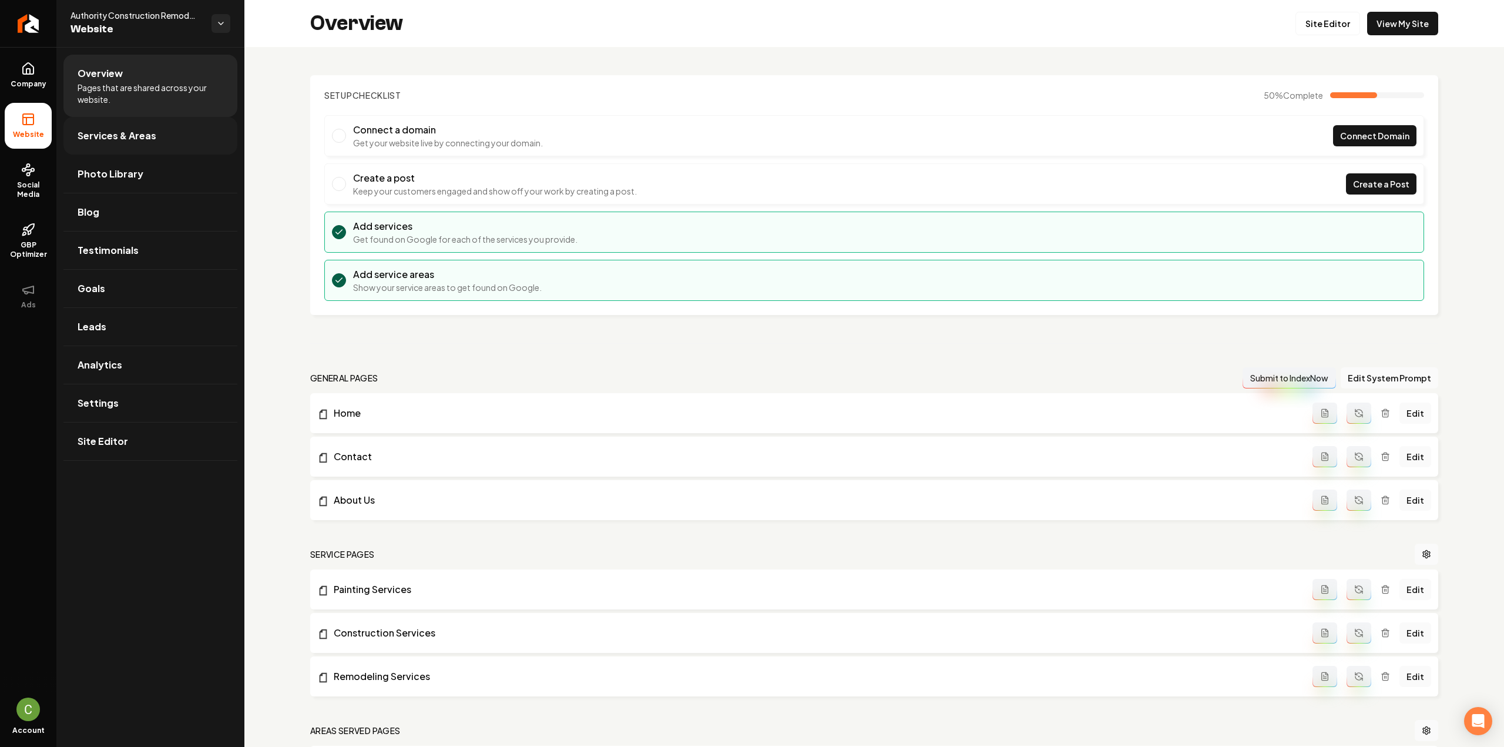
drag, startPoint x: 147, startPoint y: 142, endPoint x: 372, endPoint y: 492, distance: 416.9
click at [147, 142] on span "Services & Areas" at bounding box center [117, 136] width 79 height 14
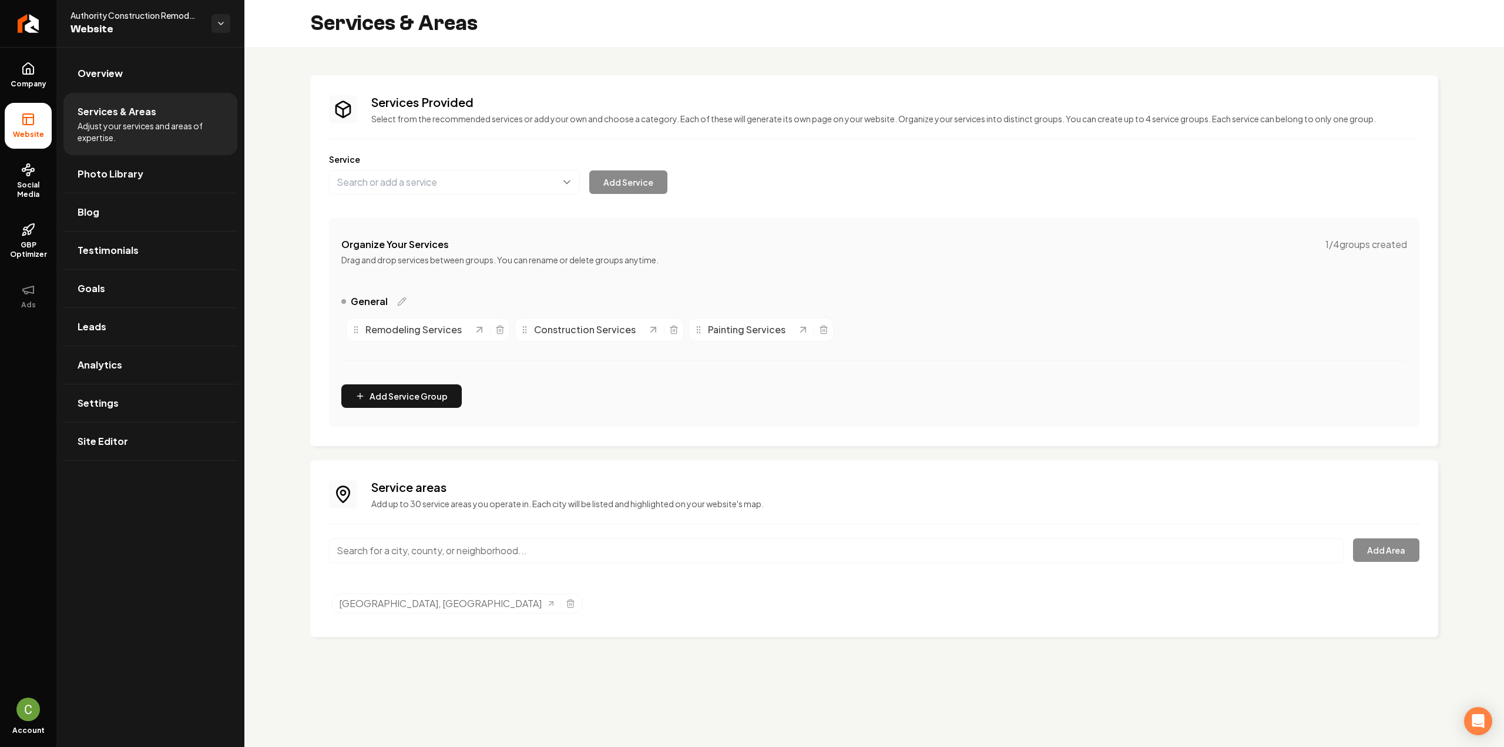
click at [442, 547] on input "Main content area" at bounding box center [836, 550] width 1014 height 25
type input "[GEOGRAPHIC_DATA], [GEOGRAPHIC_DATA]"
click at [1396, 552] on button "Add Area" at bounding box center [1386, 549] width 66 height 23
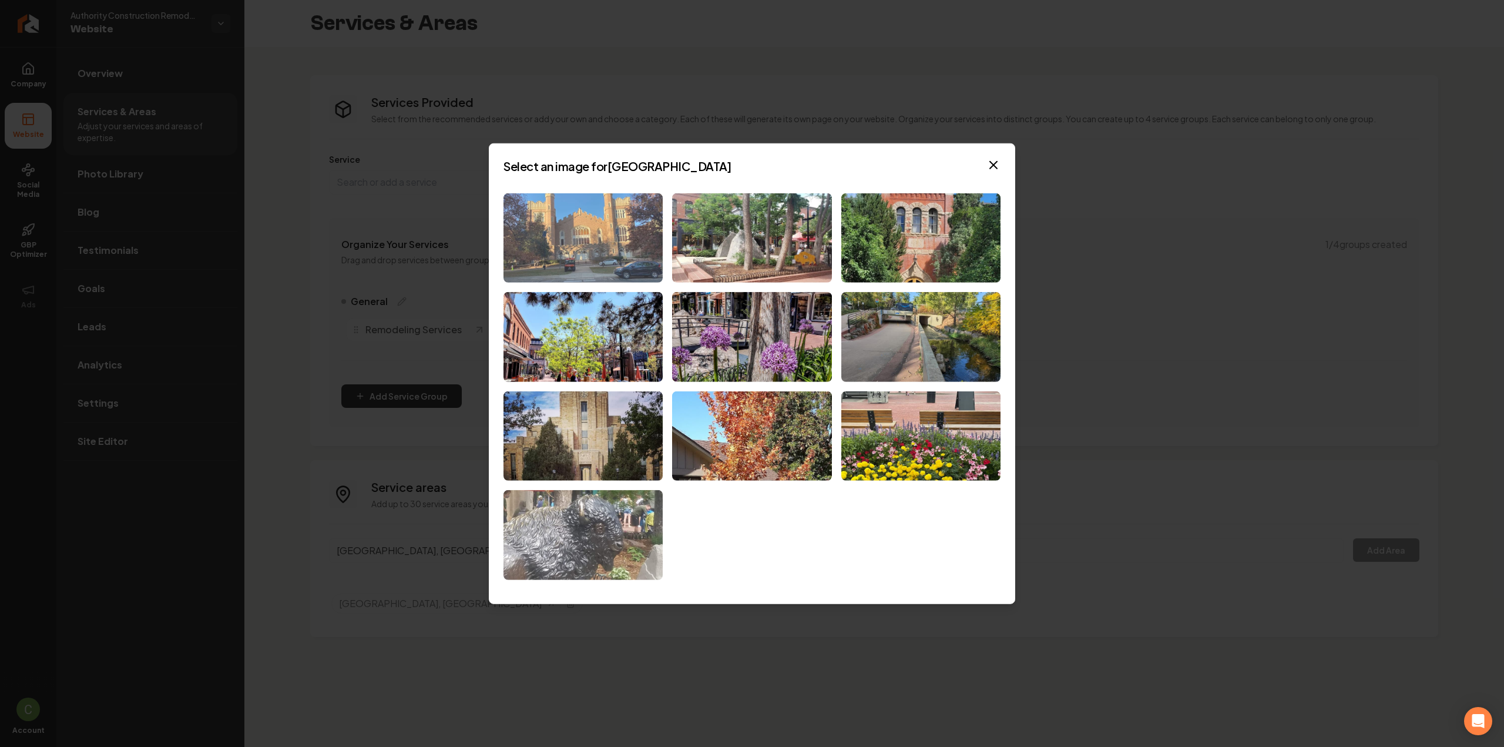
click at [635, 233] on img at bounding box center [582, 238] width 159 height 90
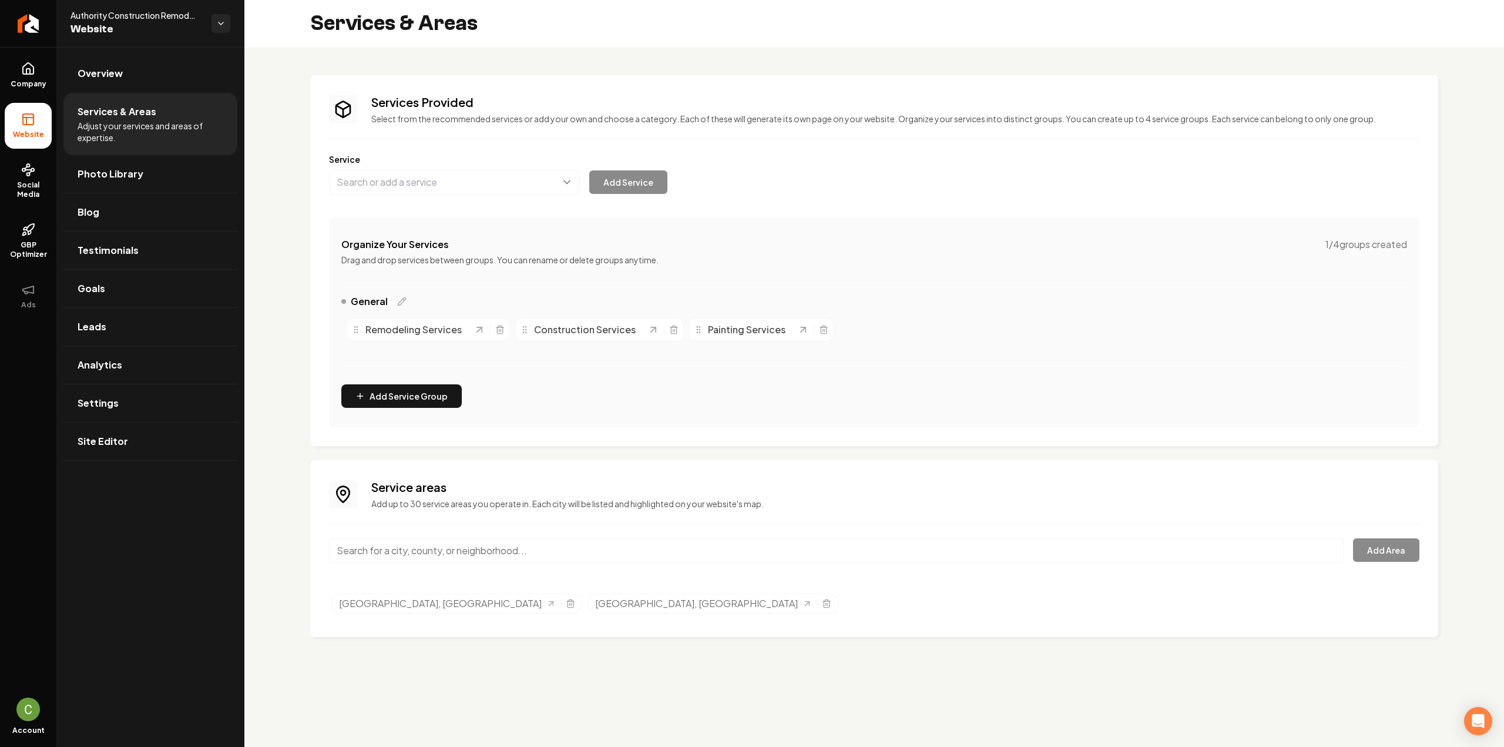
click at [490, 544] on input "Main content area" at bounding box center [836, 550] width 1014 height 25
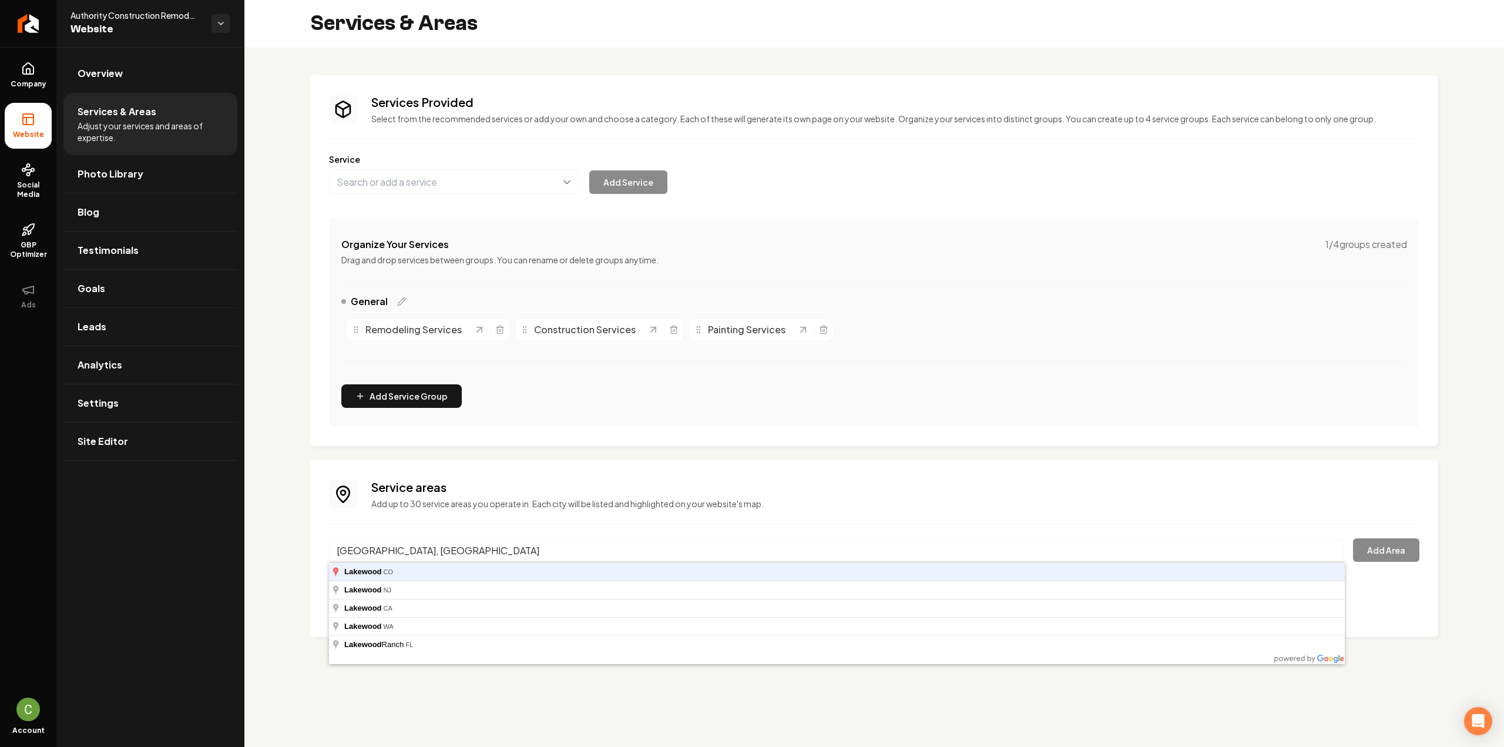
type input "[GEOGRAPHIC_DATA], [GEOGRAPHIC_DATA]"
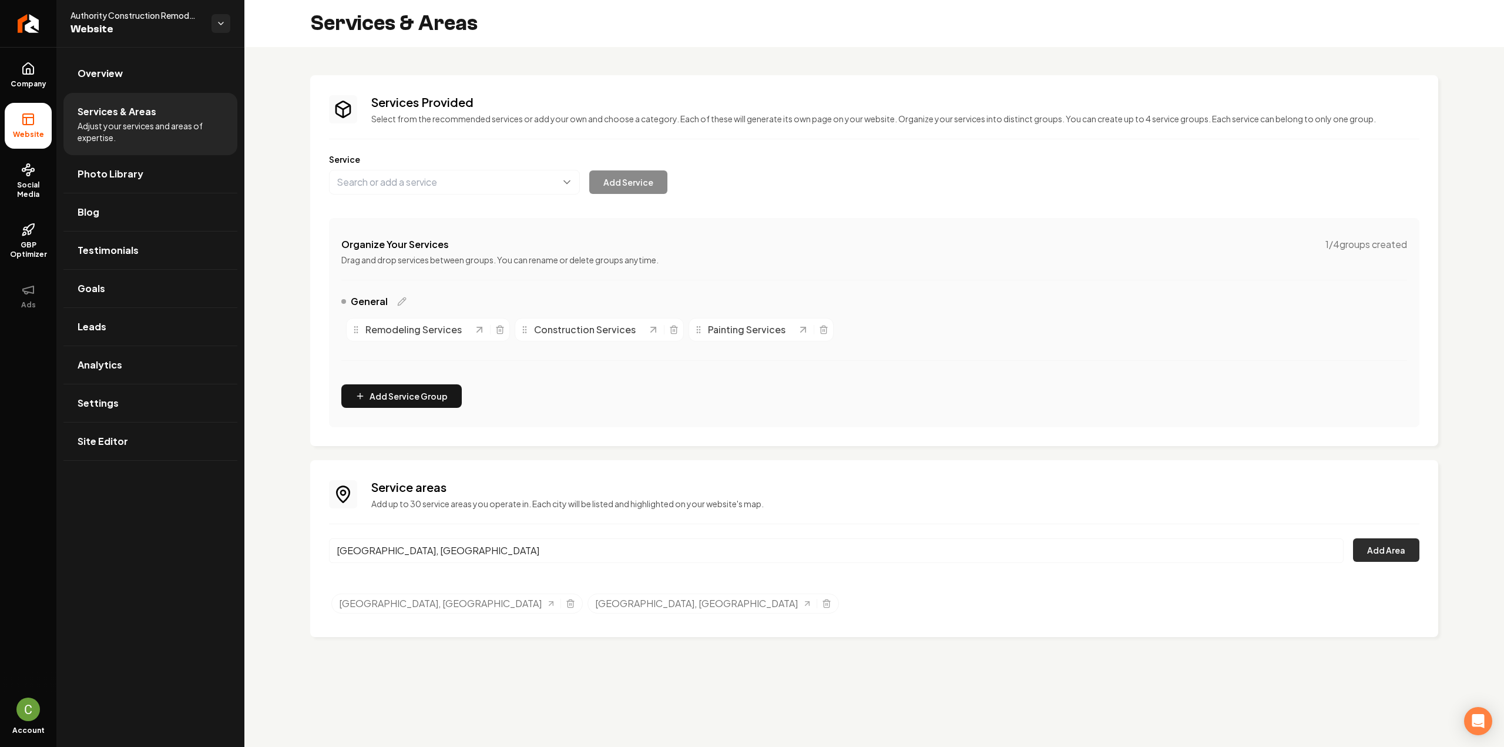
click at [1407, 547] on button "Add Area" at bounding box center [1386, 549] width 66 height 23
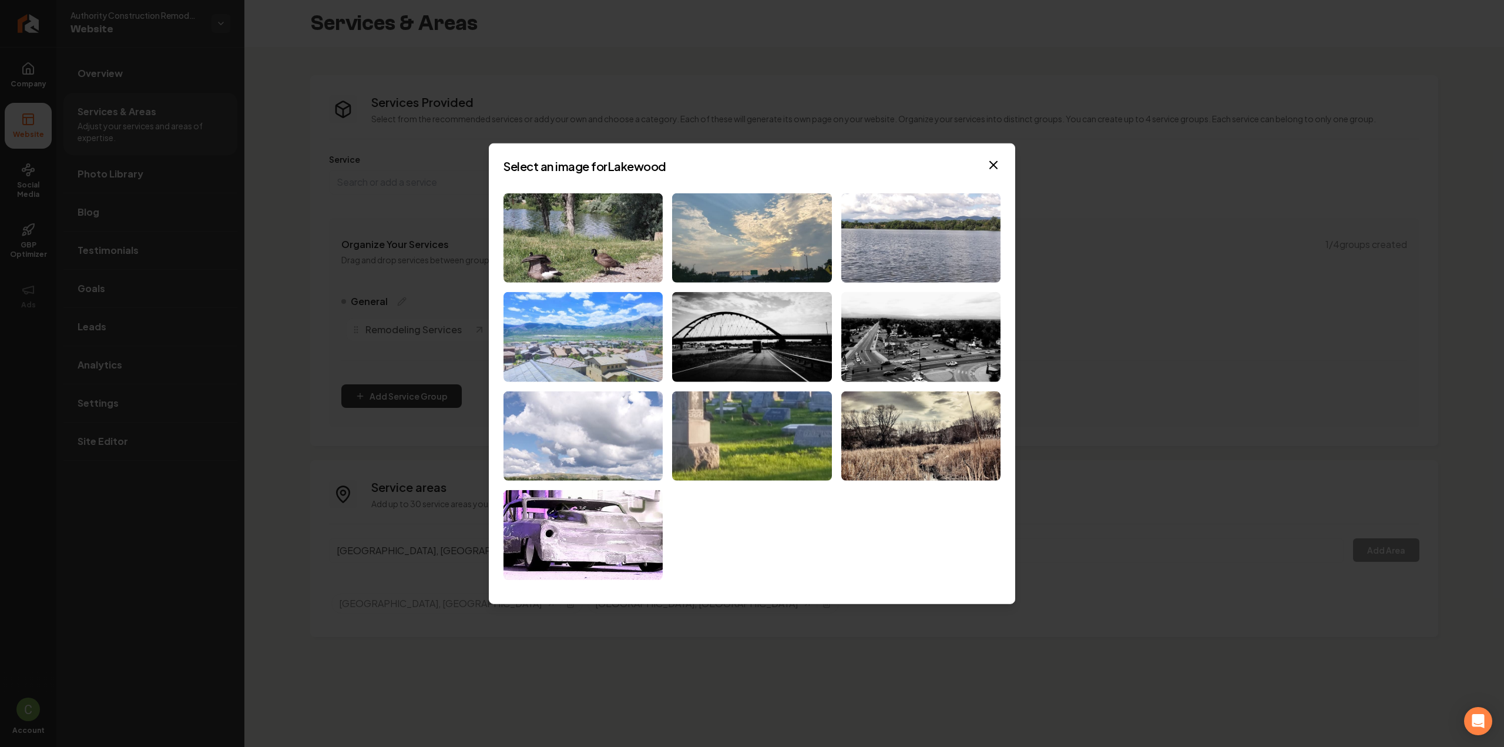
click at [571, 358] on img at bounding box center [582, 337] width 159 height 90
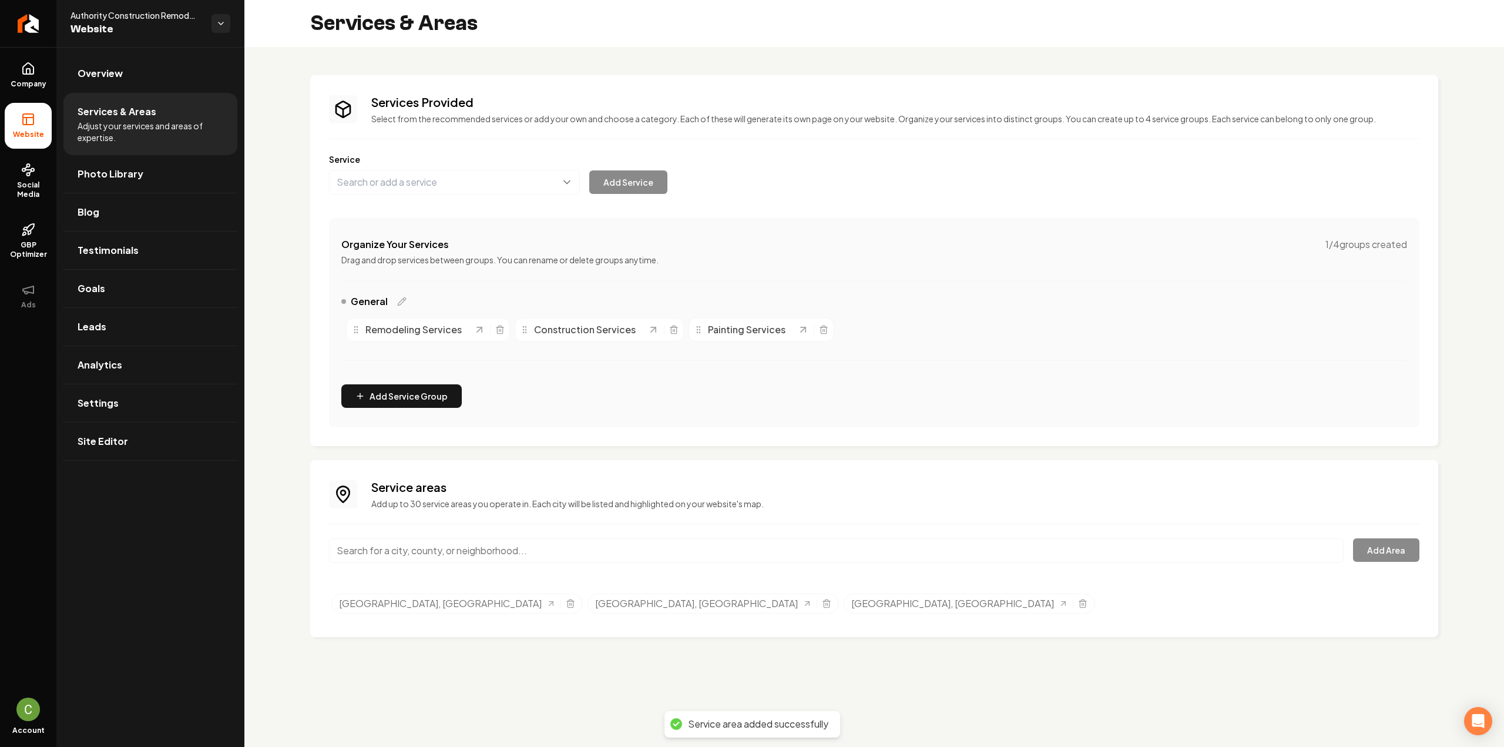
click at [446, 552] on input "Main content area" at bounding box center [836, 550] width 1014 height 25
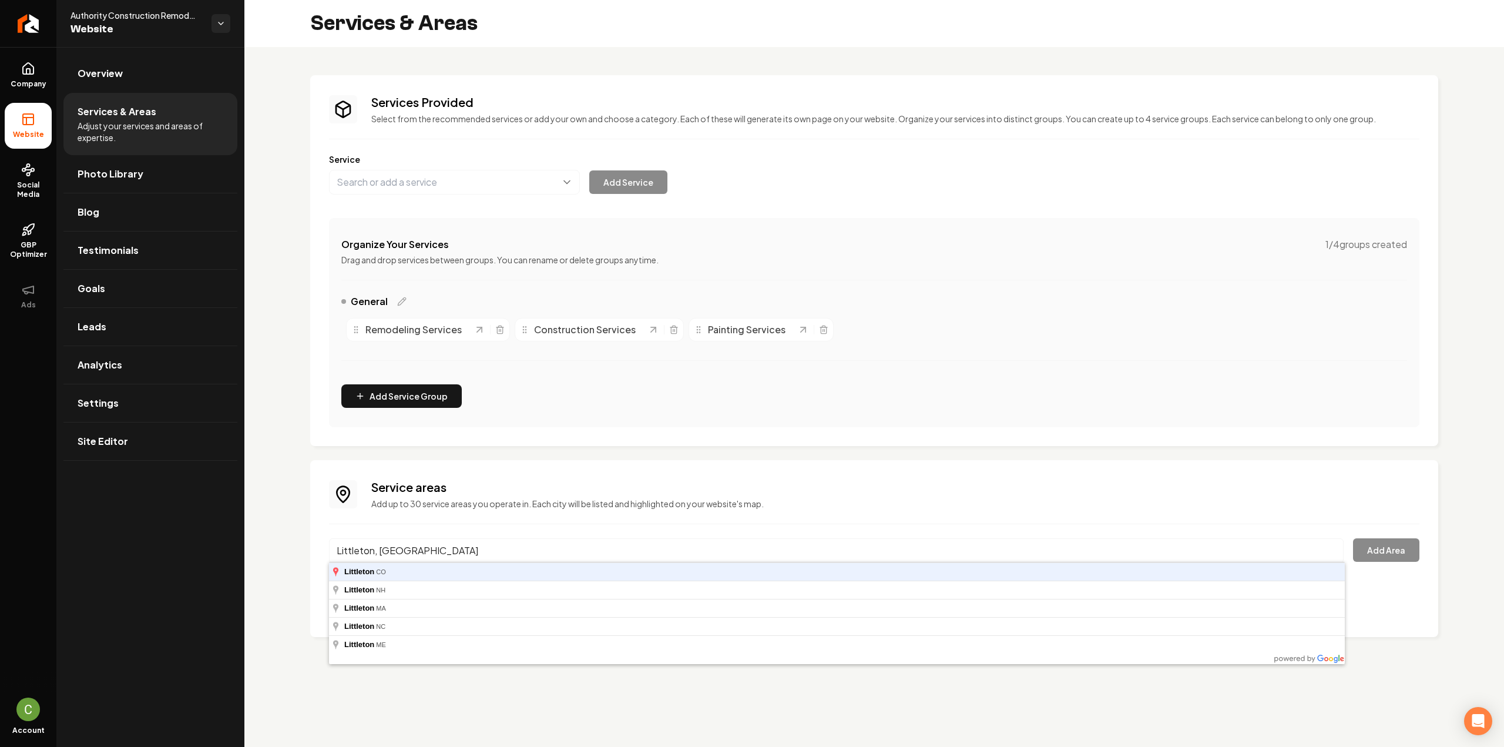
type input "Littleton, [GEOGRAPHIC_DATA]"
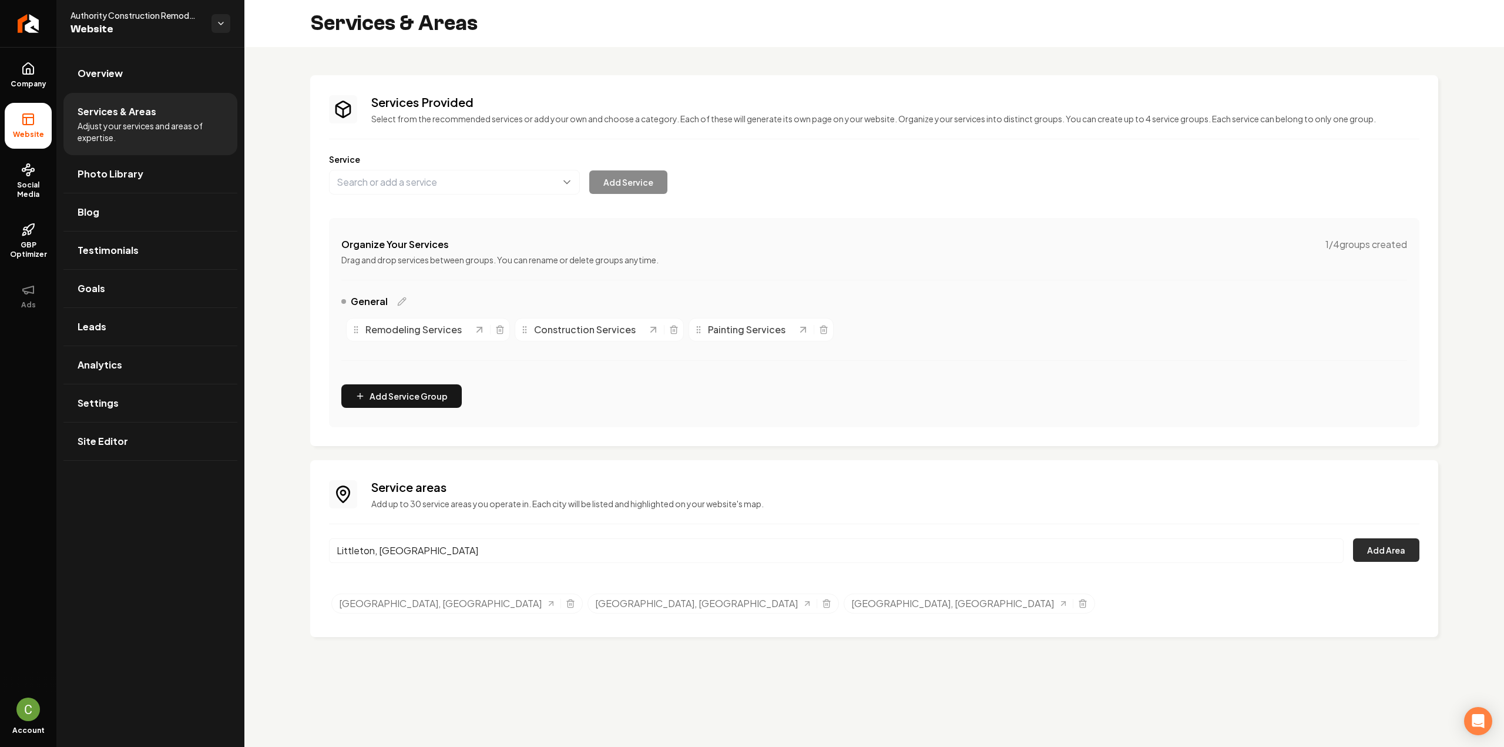
click at [1388, 556] on button "Add Area" at bounding box center [1386, 549] width 66 height 23
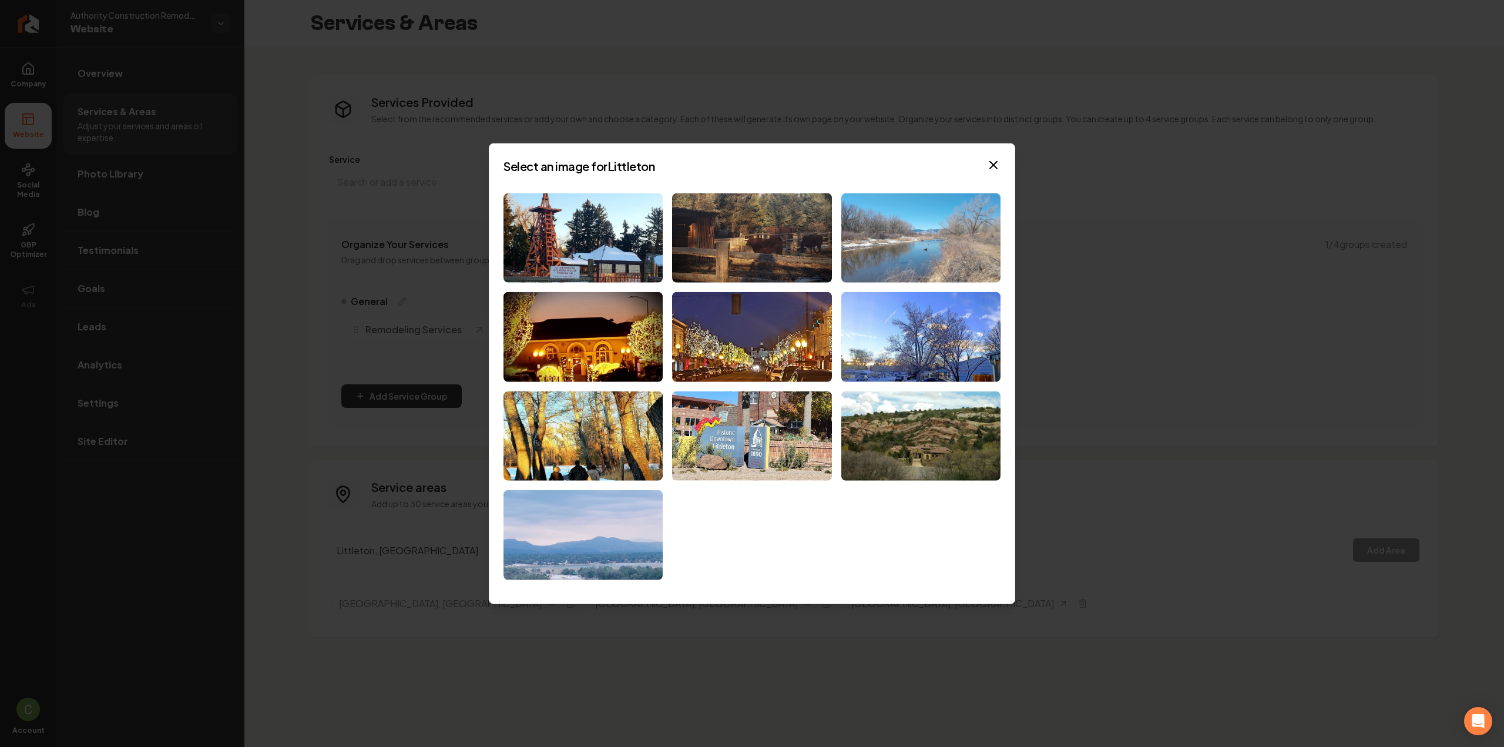
click at [877, 241] on img at bounding box center [920, 238] width 159 height 90
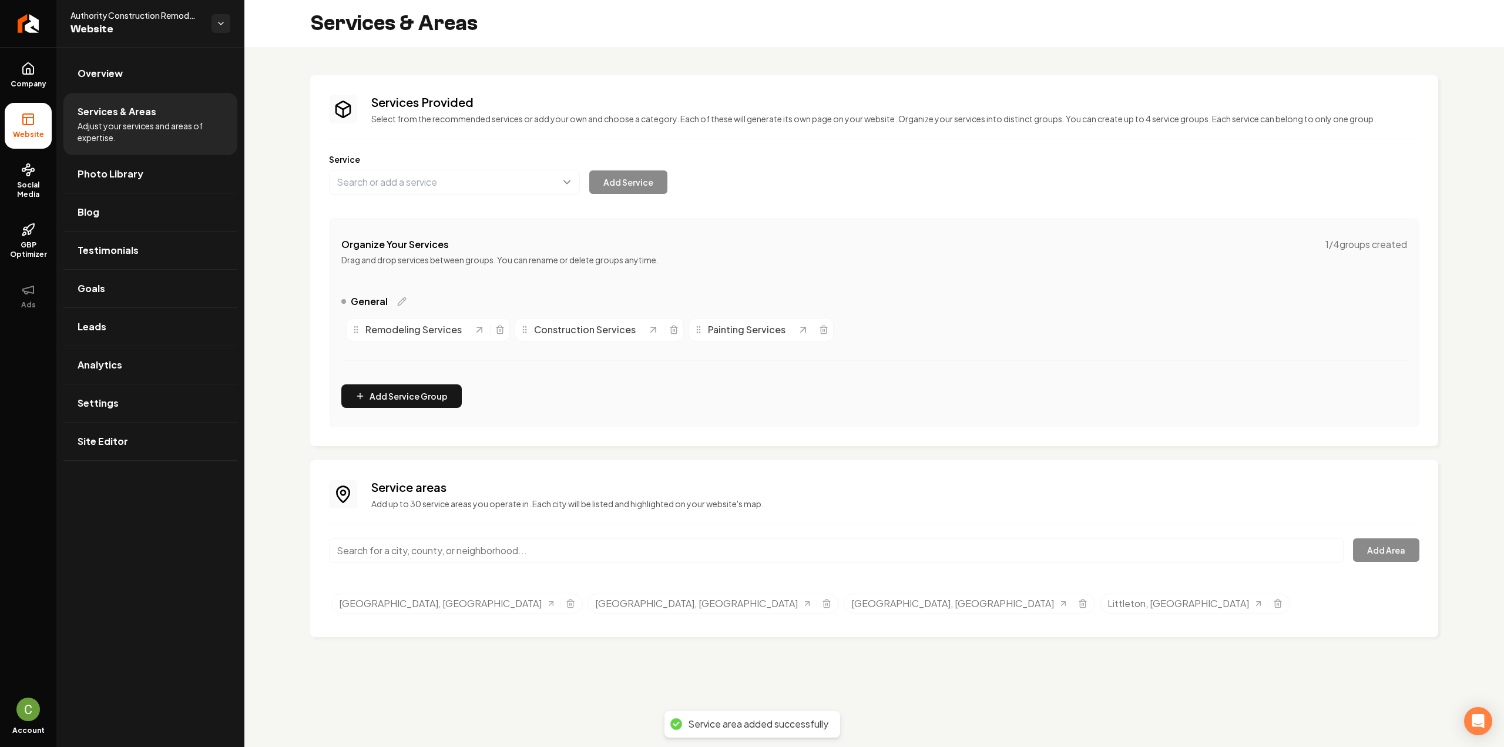
click at [519, 552] on input "Main content area" at bounding box center [836, 550] width 1014 height 25
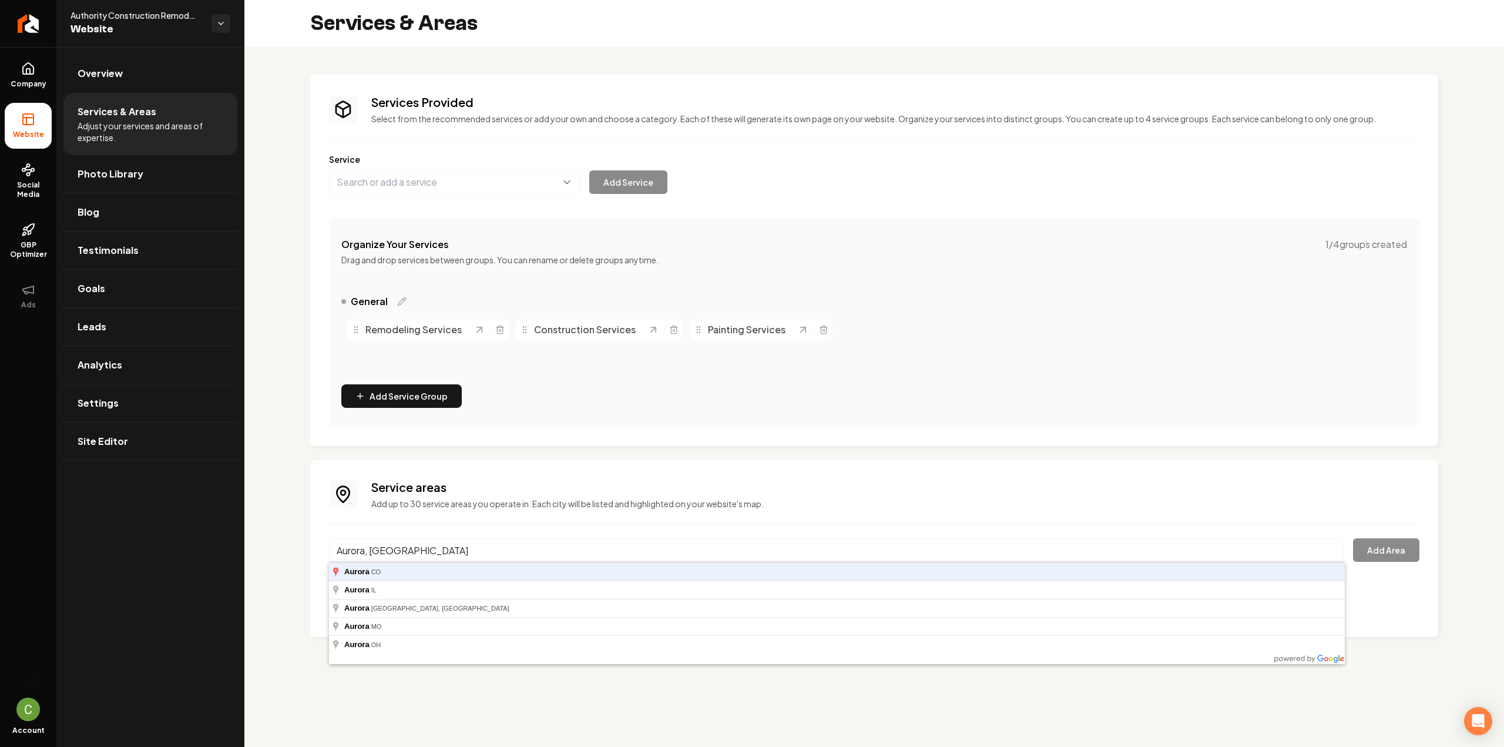
type input "Aurora, [GEOGRAPHIC_DATA]"
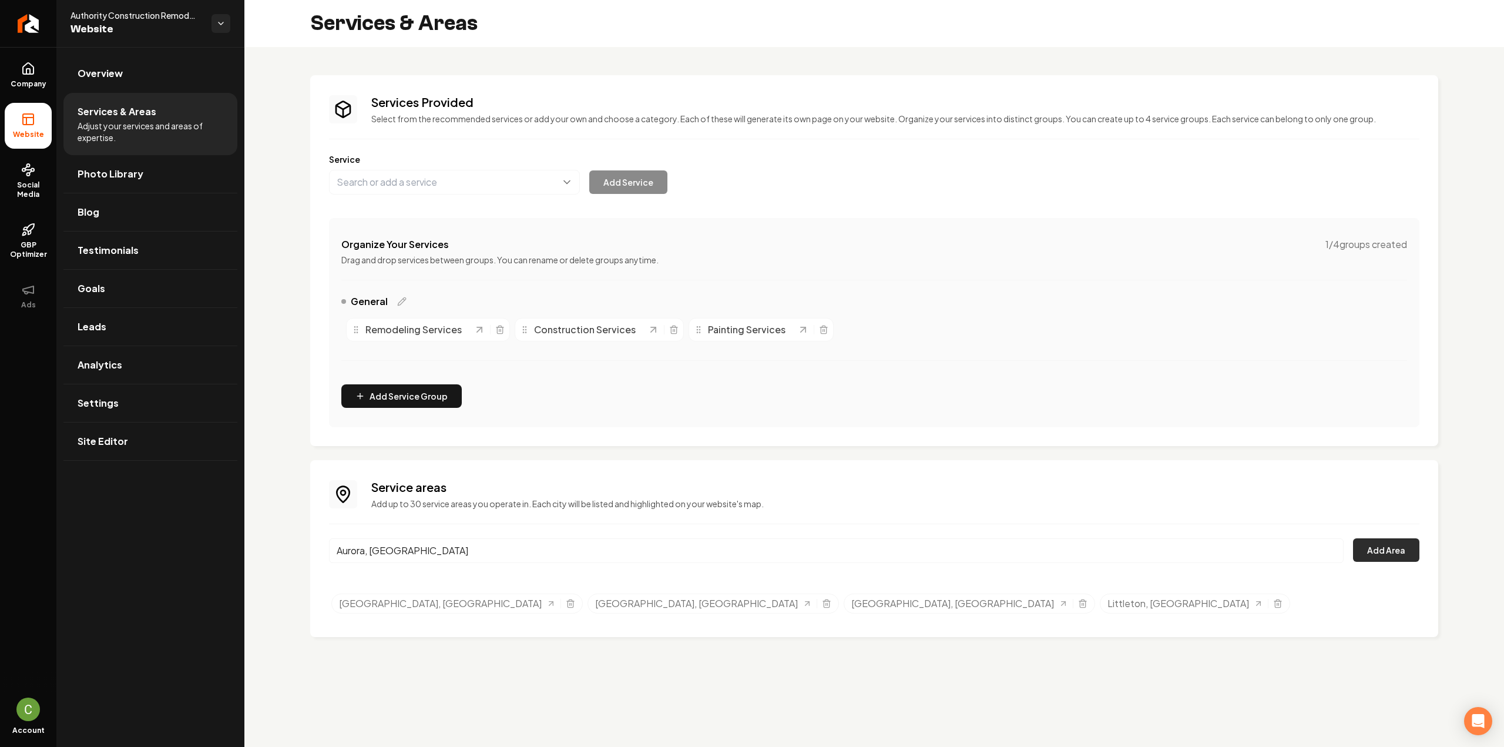
click at [1397, 549] on button "Add Area" at bounding box center [1386, 549] width 66 height 23
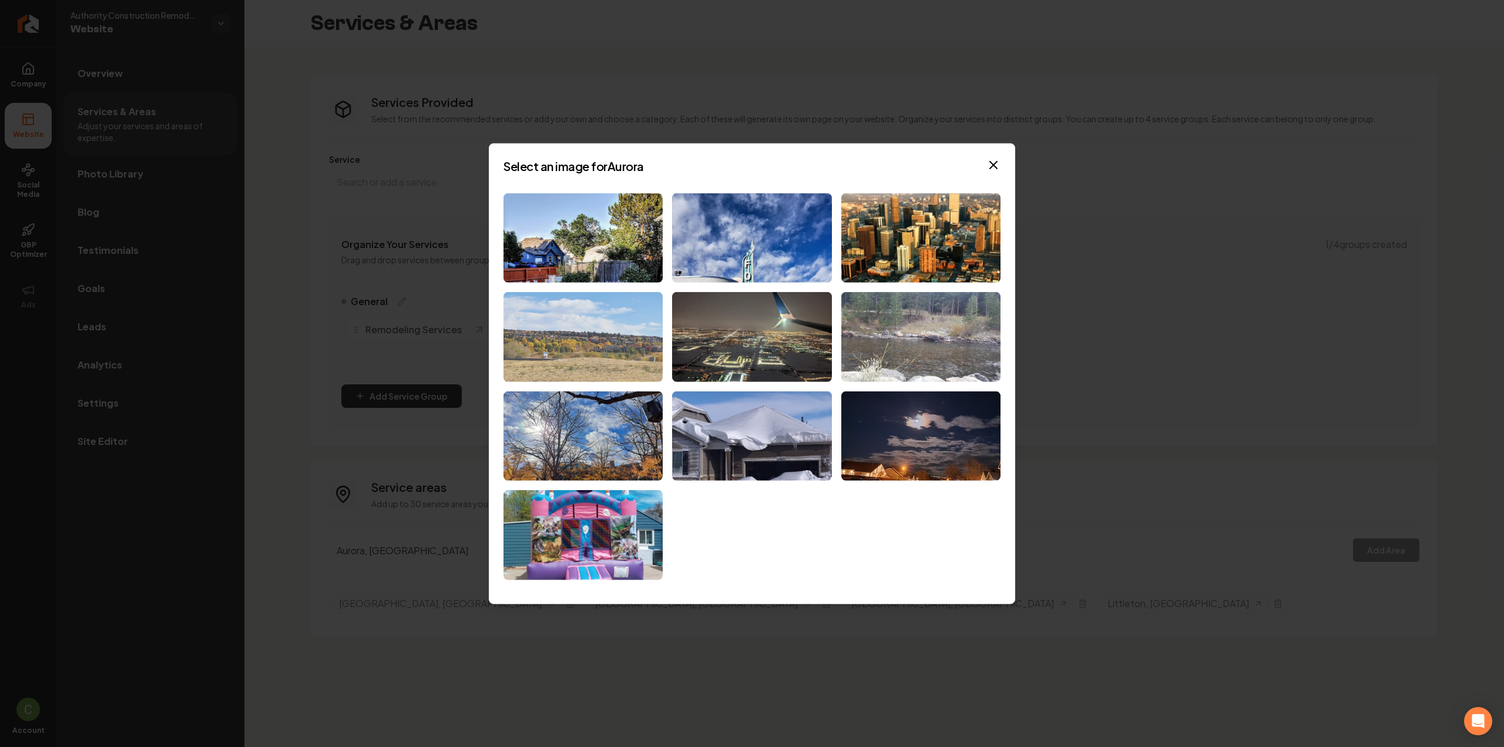
click at [544, 316] on img at bounding box center [582, 337] width 159 height 90
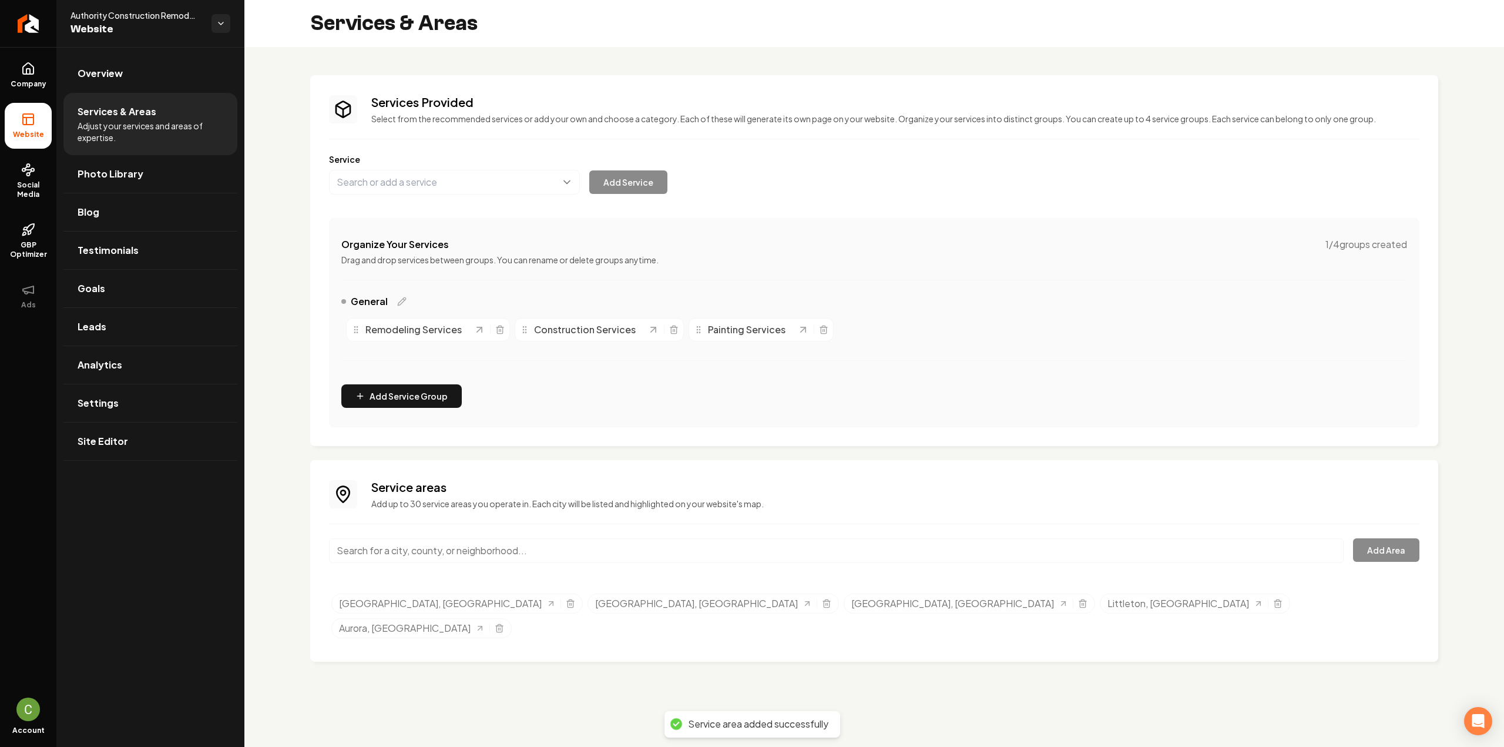
click at [411, 559] on input "Main content area" at bounding box center [836, 550] width 1014 height 25
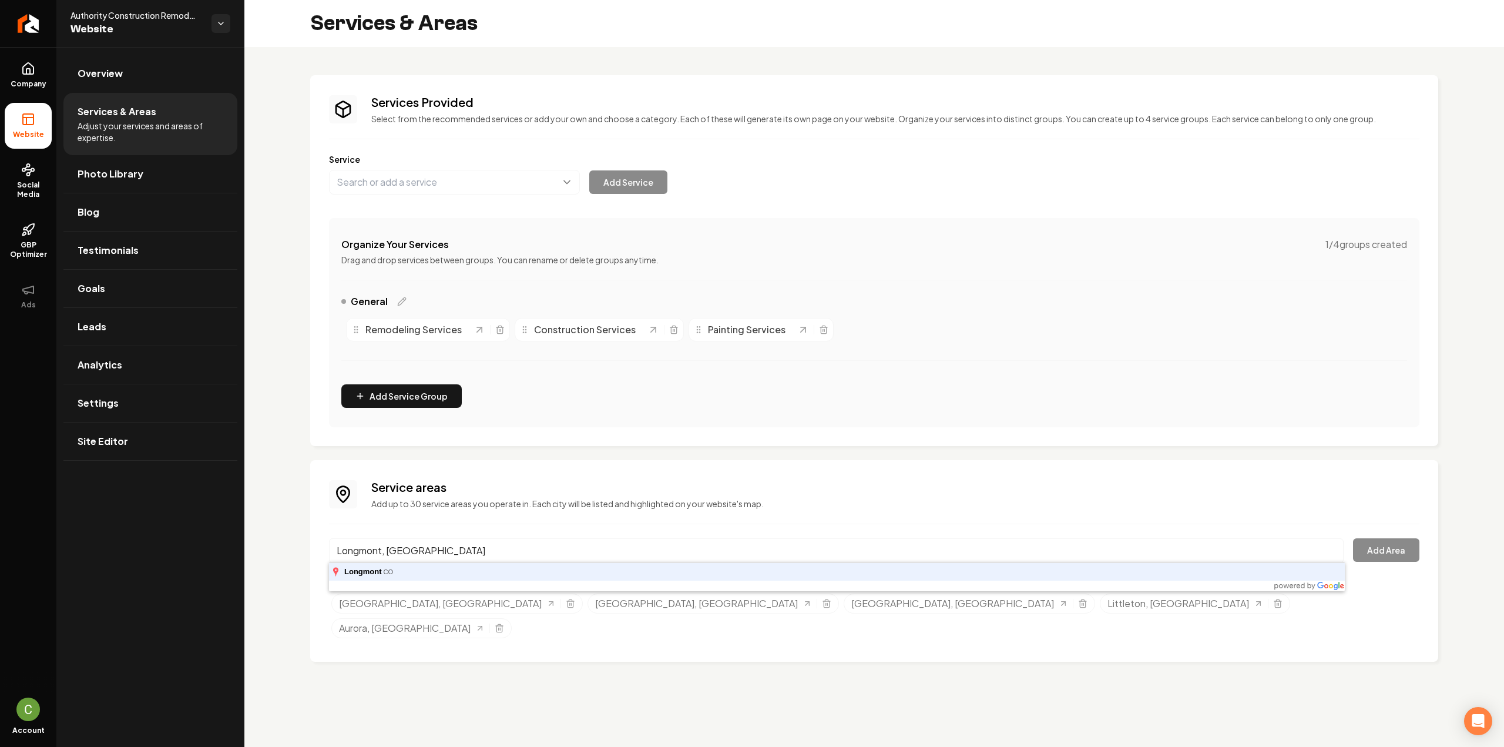
type input "Longmont, CO"
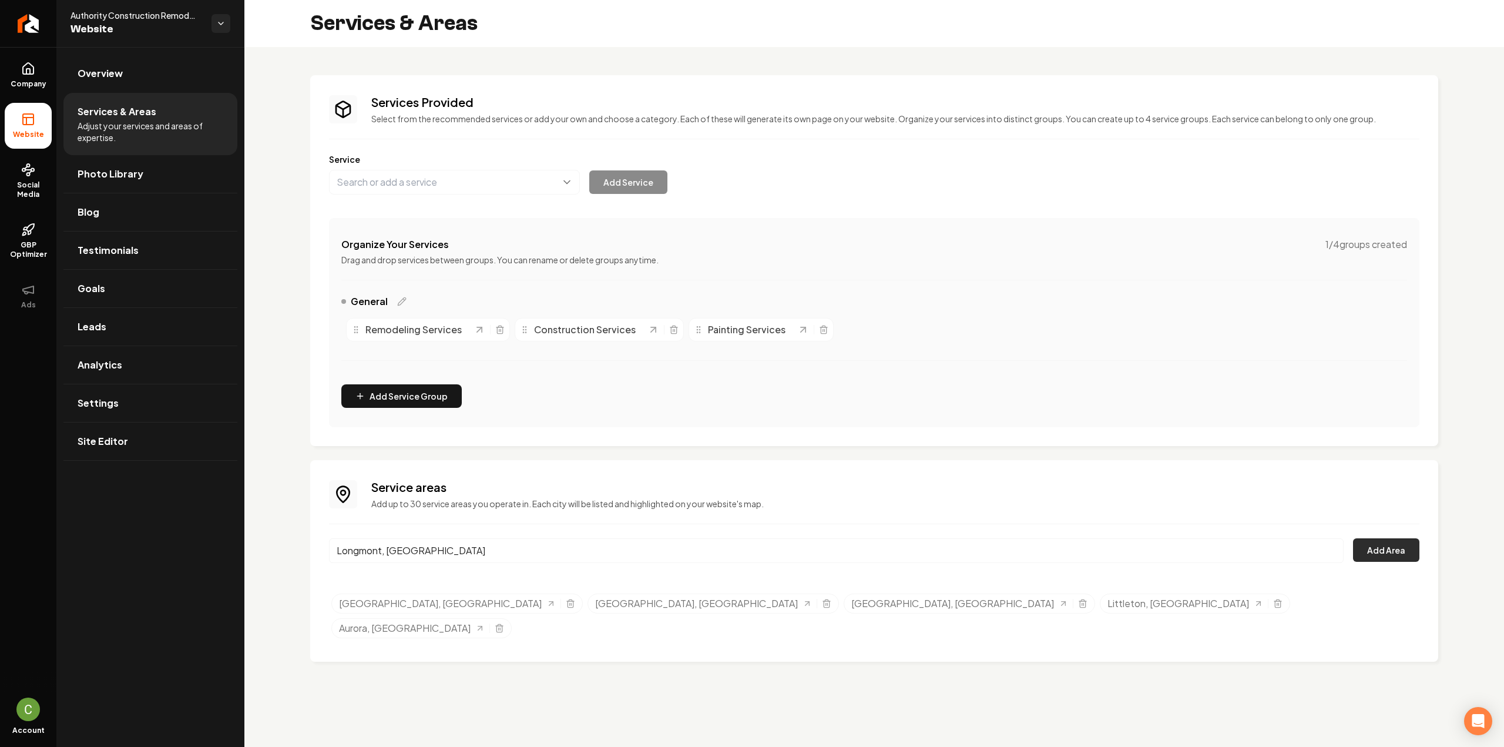
click at [1380, 553] on button "Add Area" at bounding box center [1386, 549] width 66 height 23
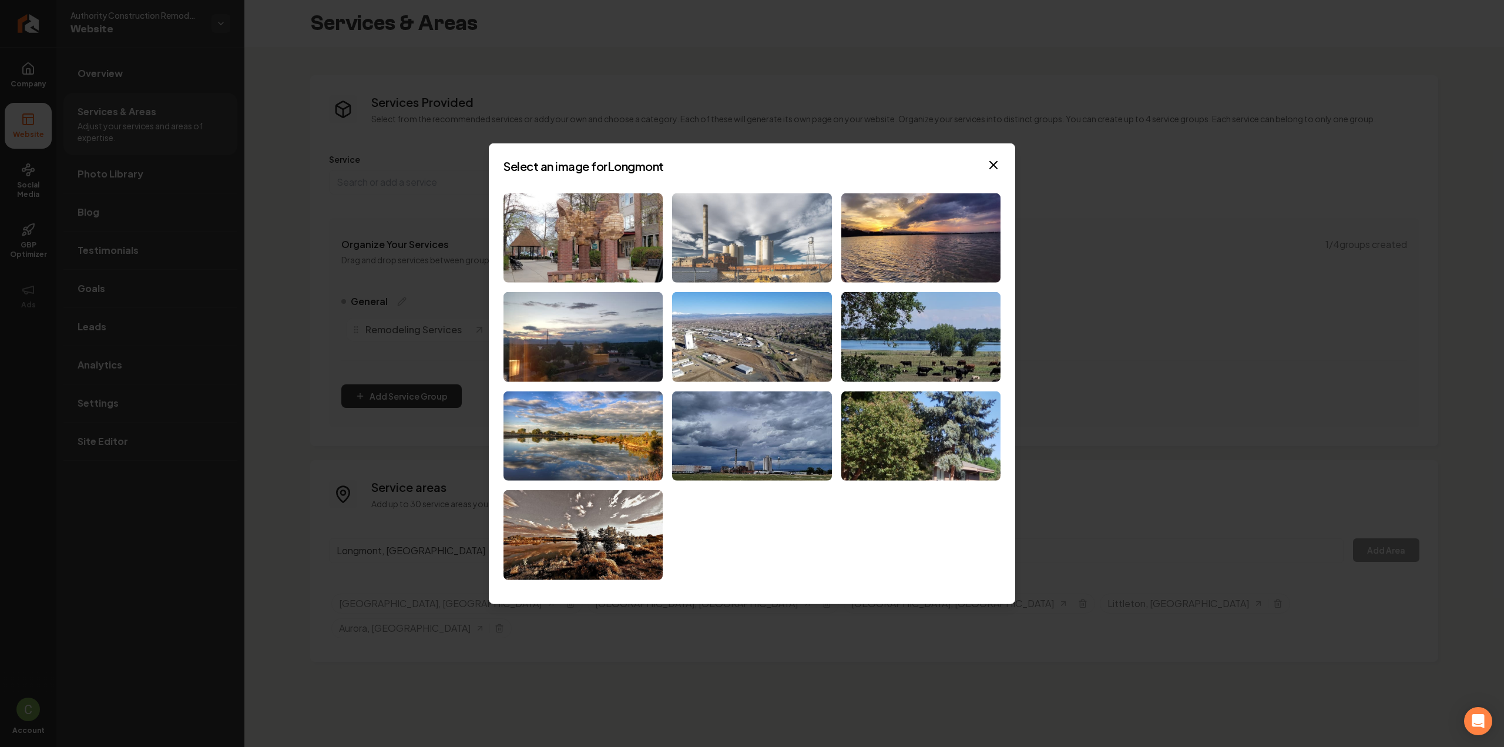
click at [692, 266] on img at bounding box center [751, 238] width 159 height 90
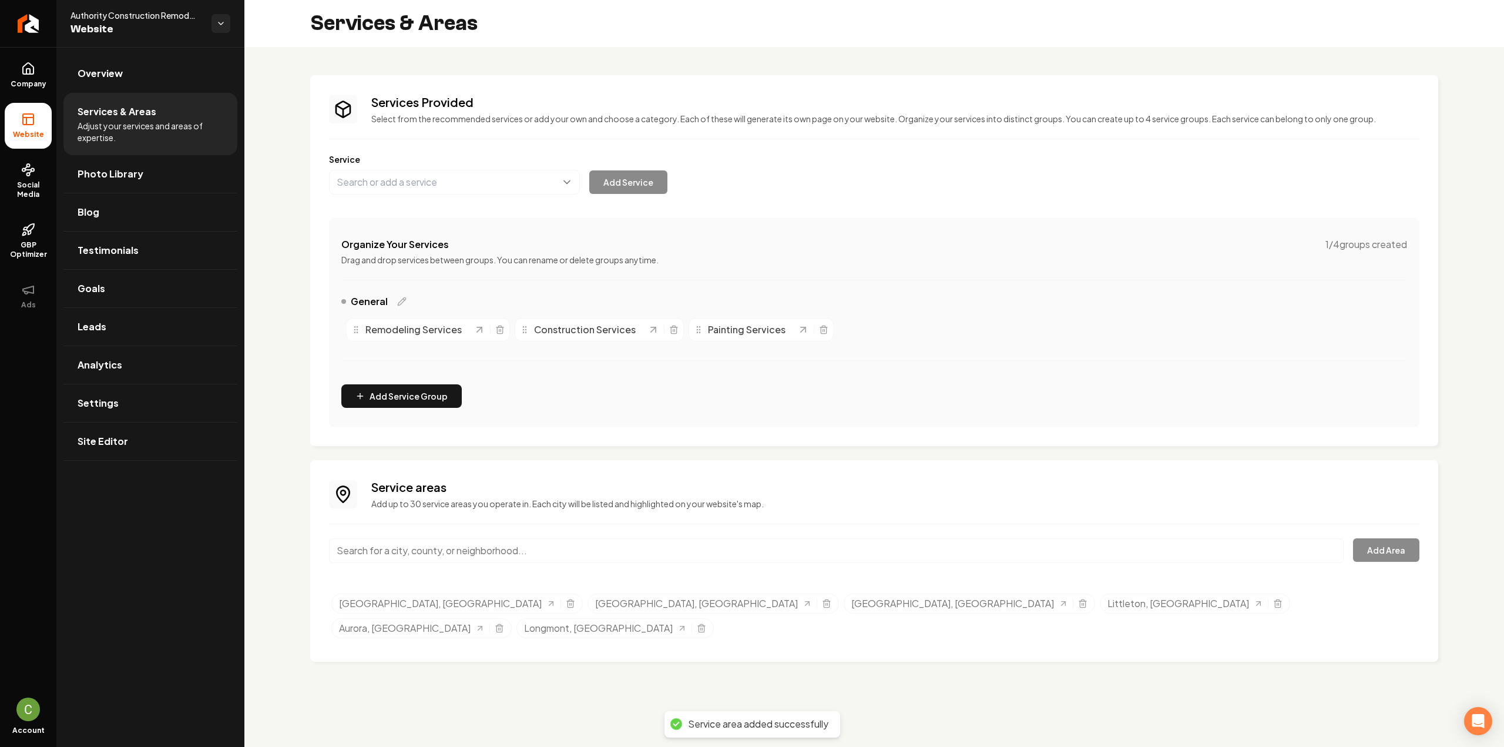
click at [470, 544] on input "Main content area" at bounding box center [836, 550] width 1014 height 25
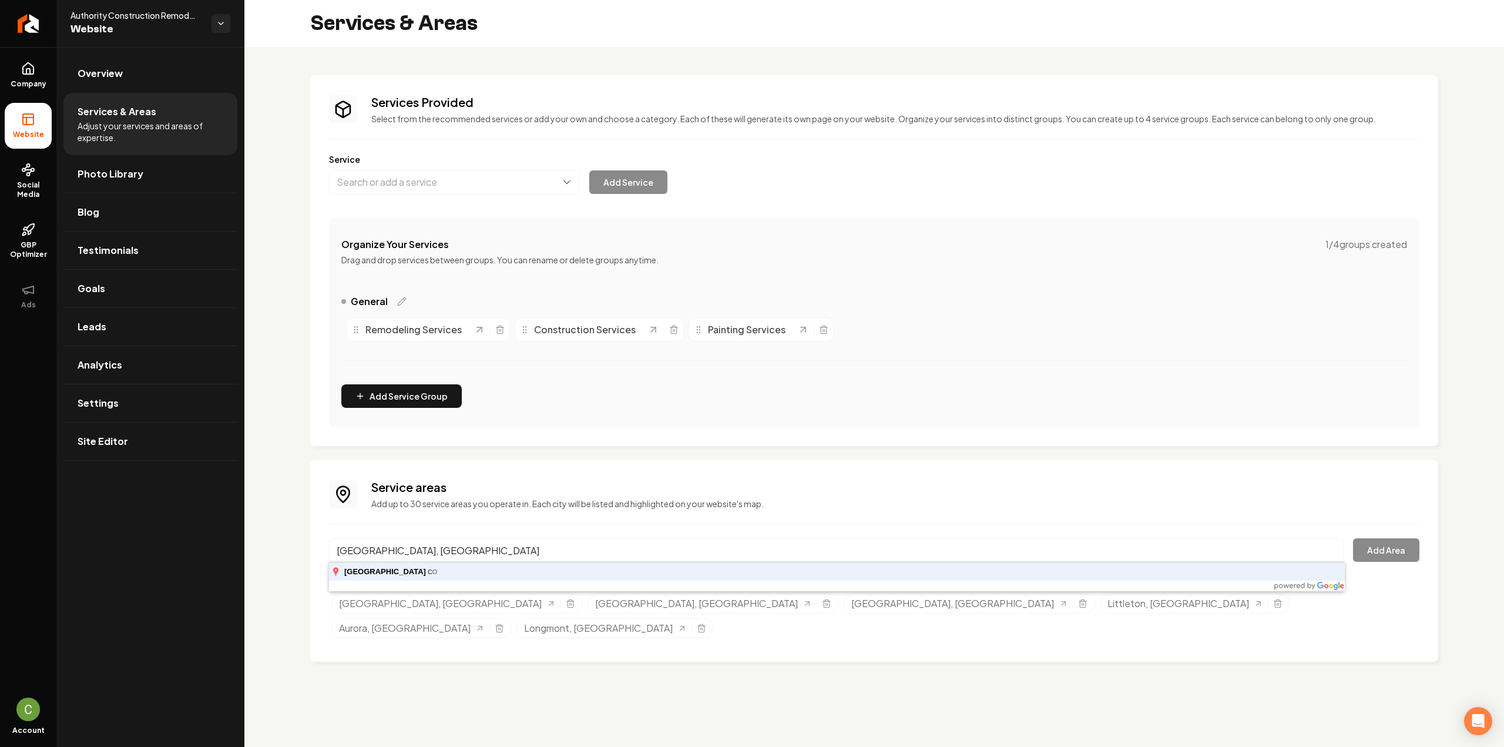
type input "Louisville, CO"
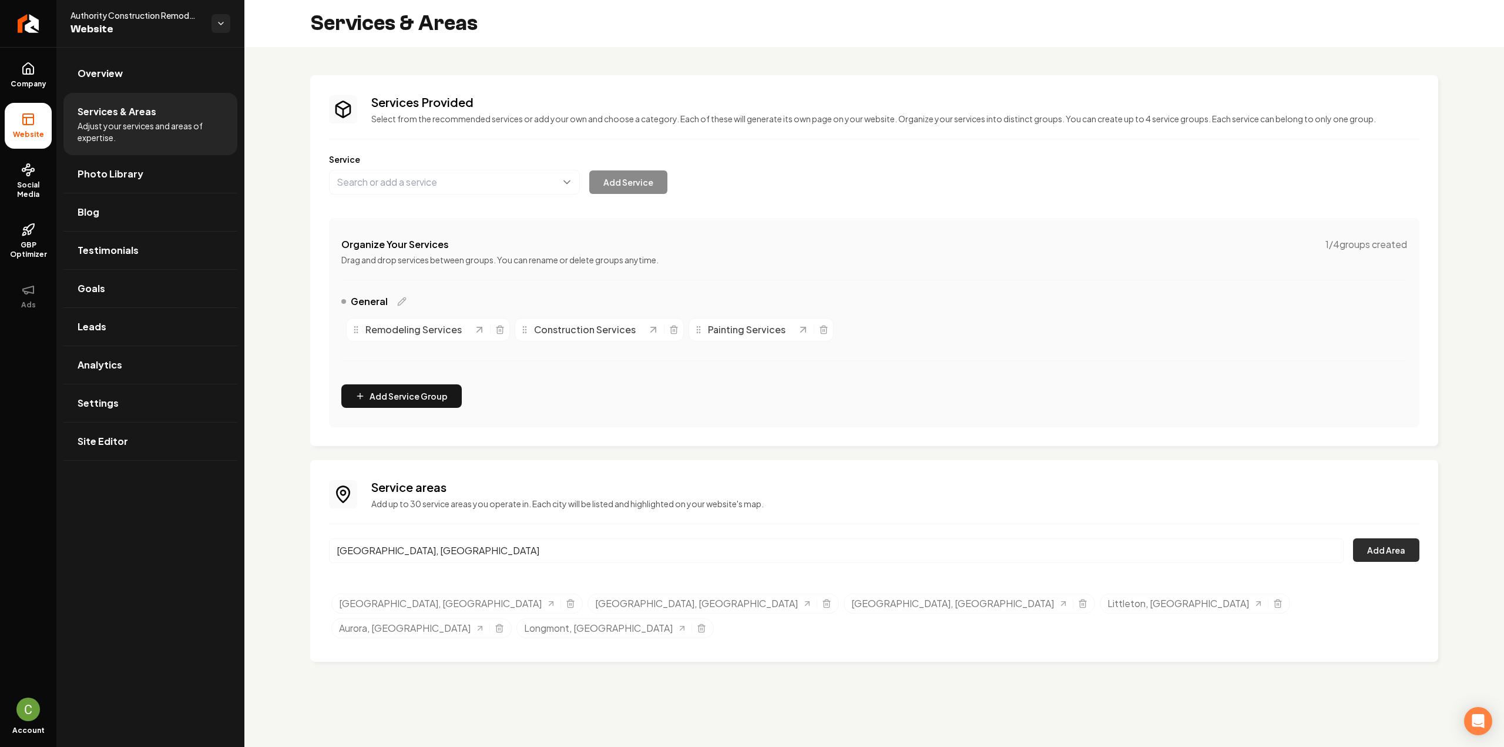
click at [1372, 548] on button "Add Area" at bounding box center [1386, 549] width 66 height 23
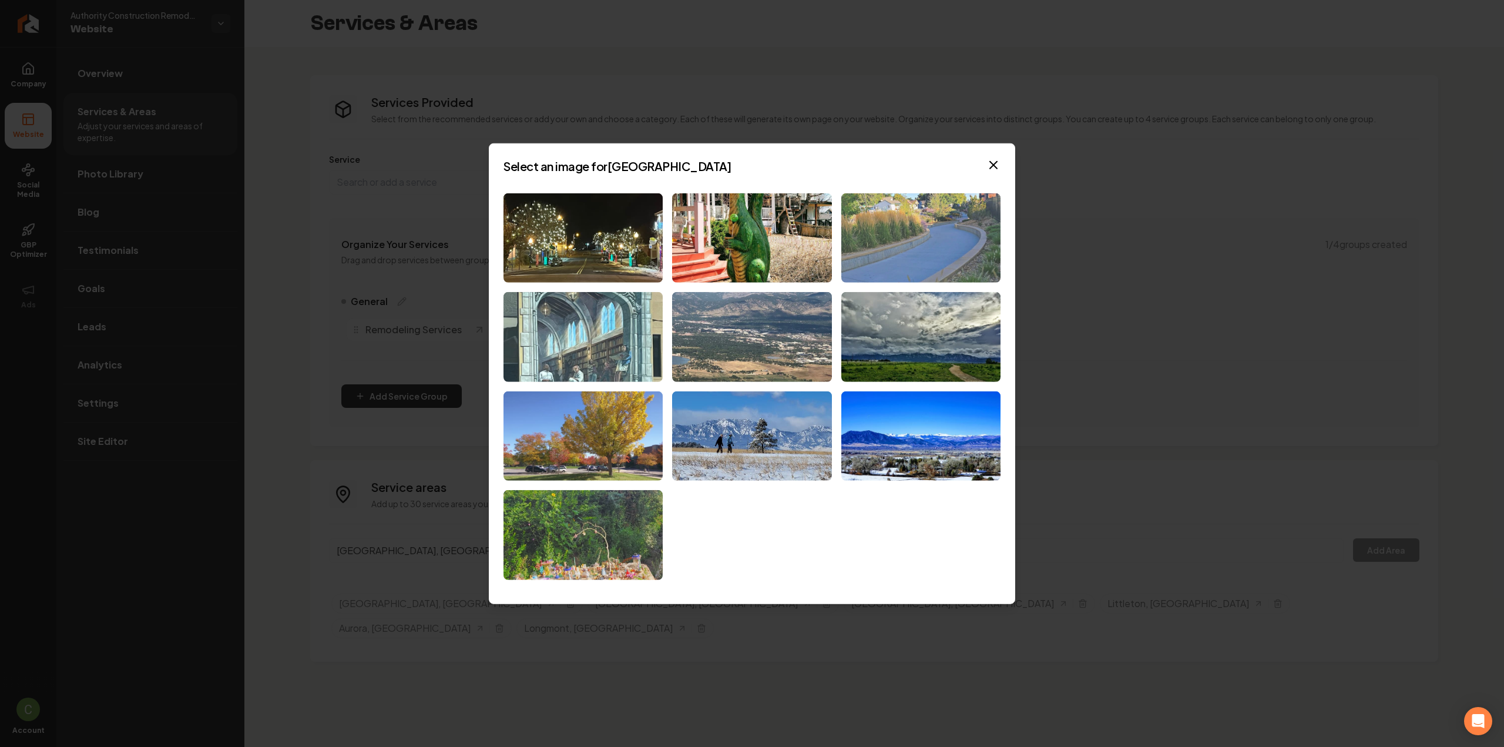
click at [881, 254] on img at bounding box center [920, 238] width 159 height 90
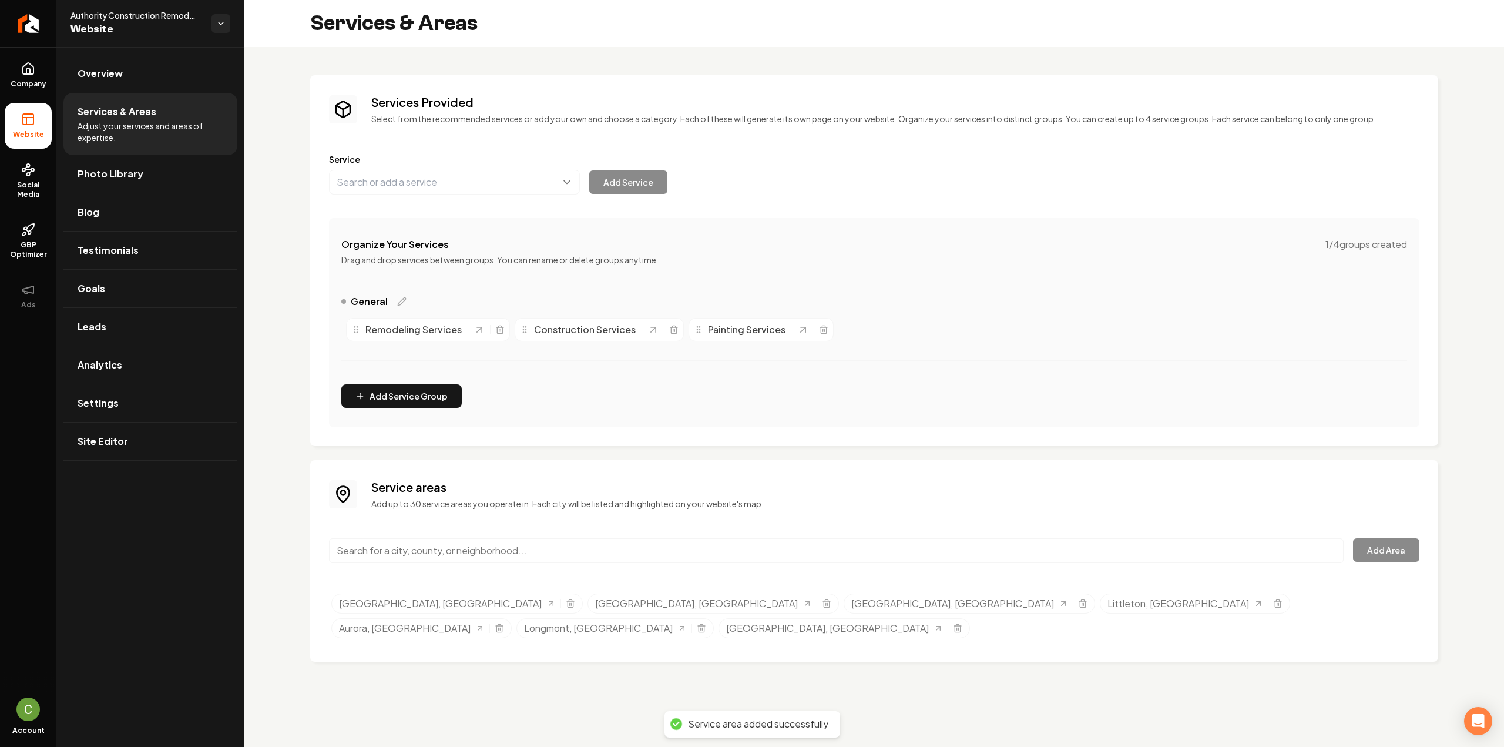
click at [388, 544] on input "Main content area" at bounding box center [836, 550] width 1014 height 25
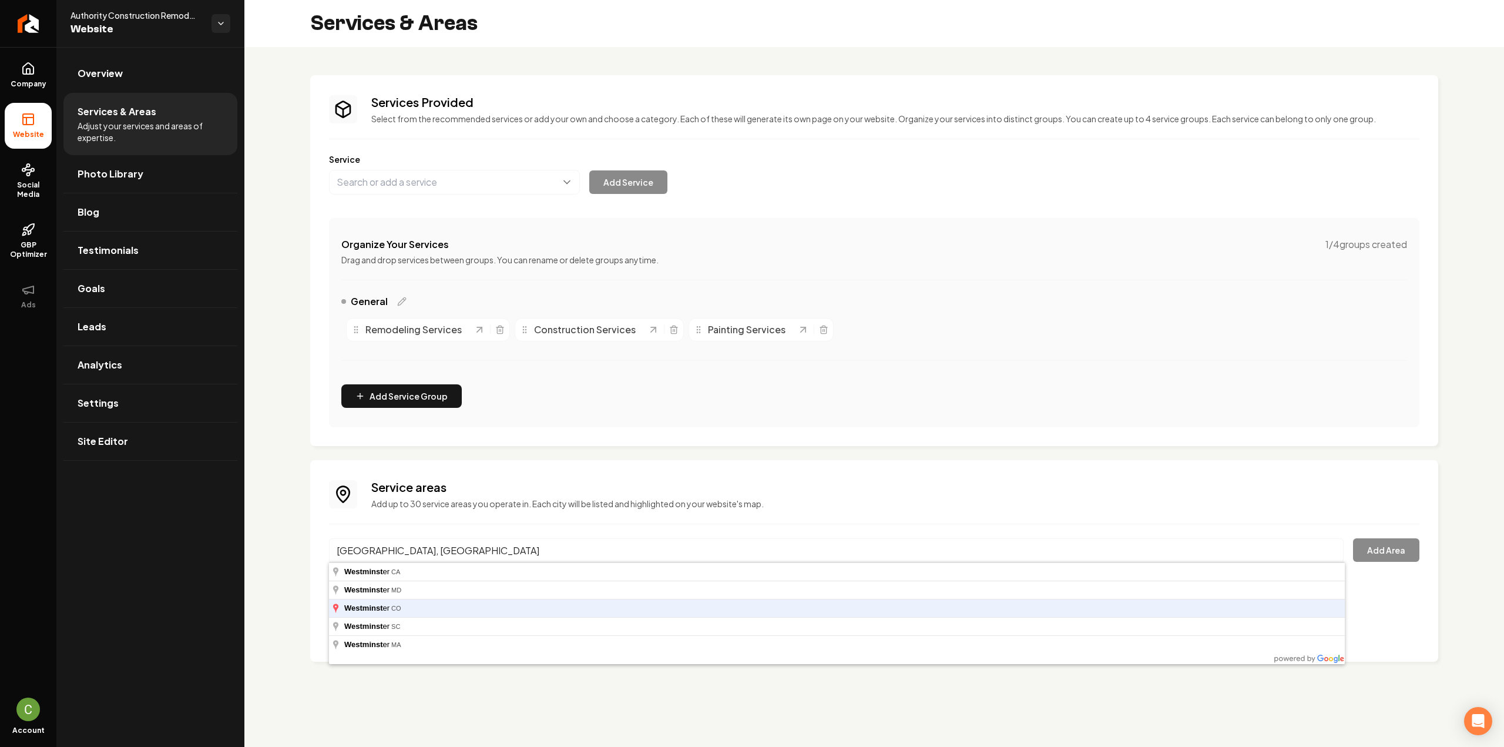
type input "[GEOGRAPHIC_DATA], [GEOGRAPHIC_DATA]"
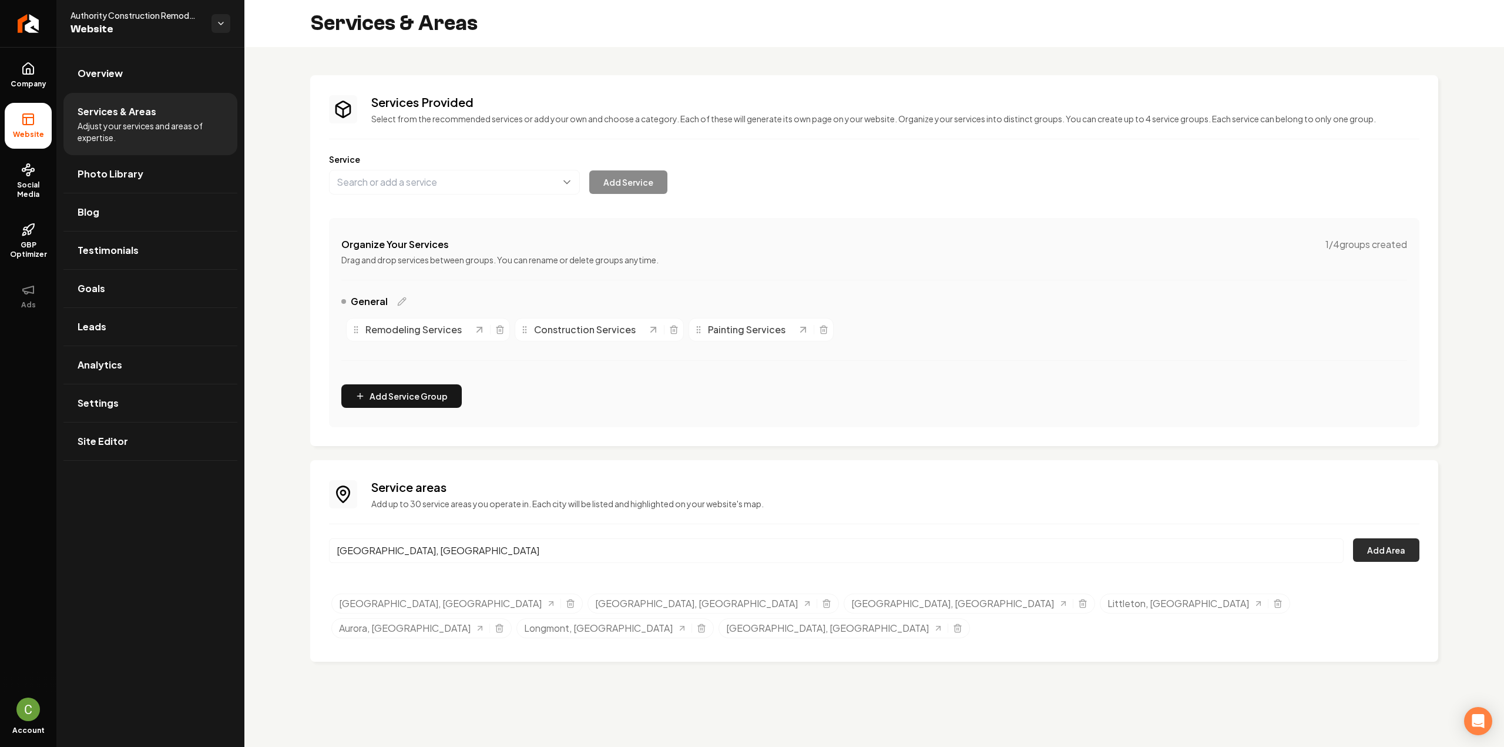
click at [1383, 557] on button "Add Area" at bounding box center [1386, 549] width 66 height 23
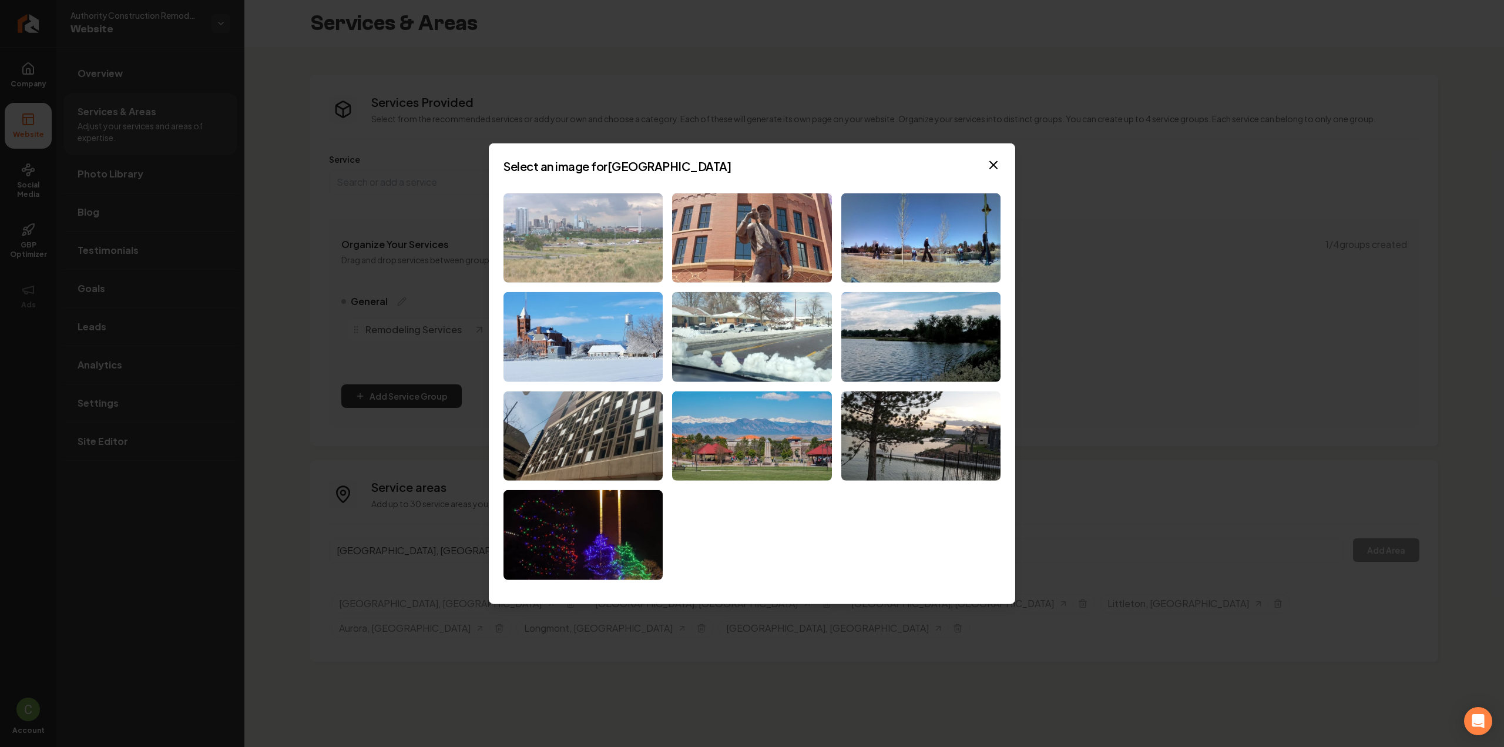
click at [621, 253] on img at bounding box center [582, 238] width 159 height 90
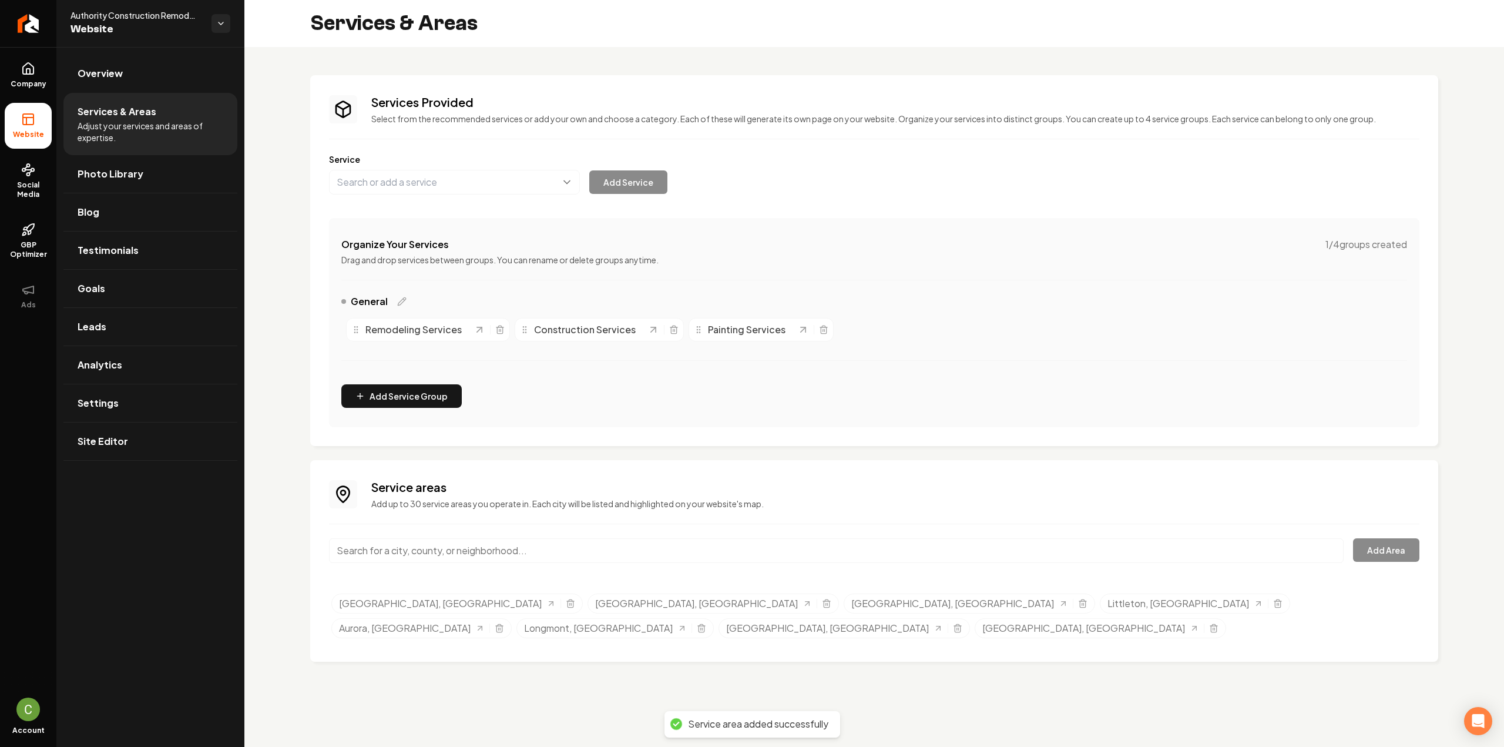
click at [406, 550] on input "Main content area" at bounding box center [836, 550] width 1014 height 25
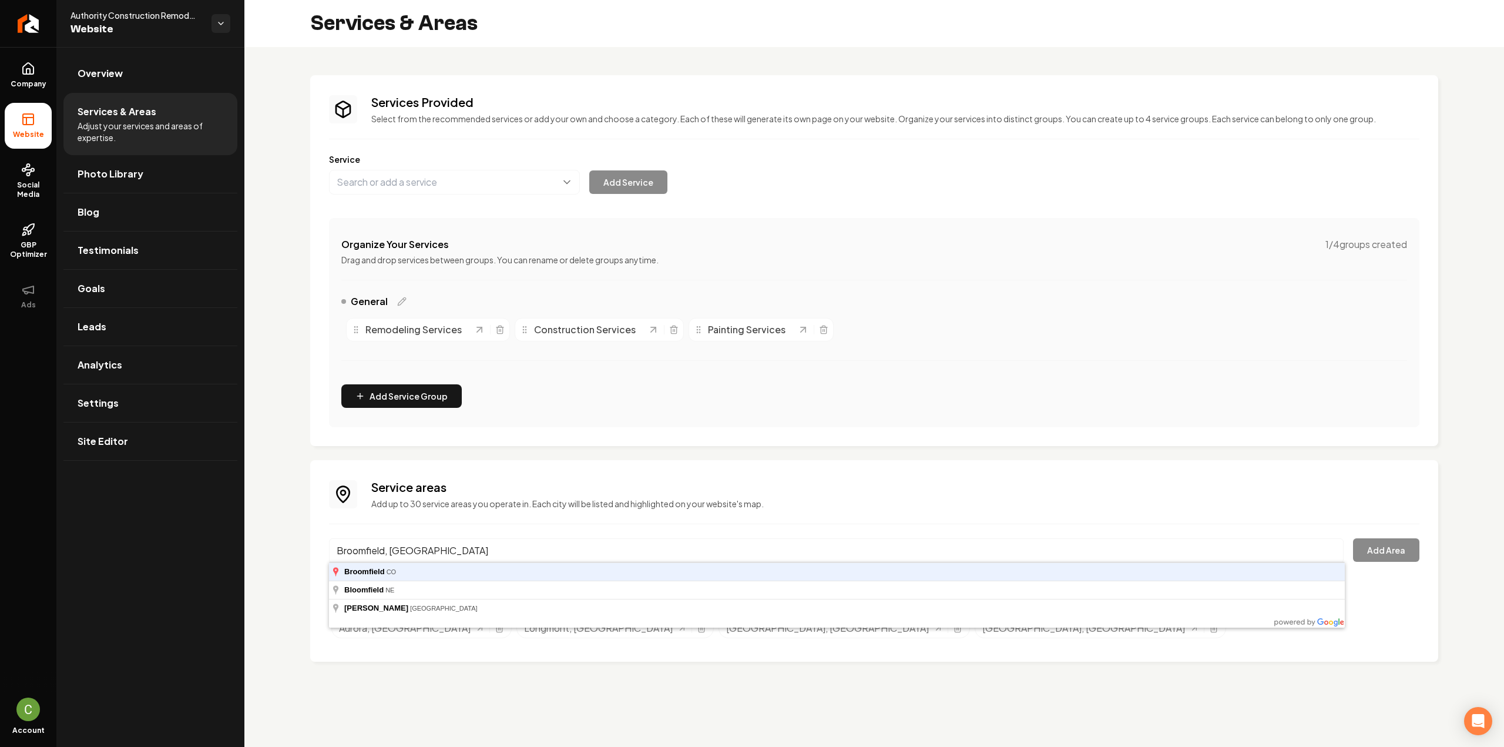
type input "Broomfield, [GEOGRAPHIC_DATA]"
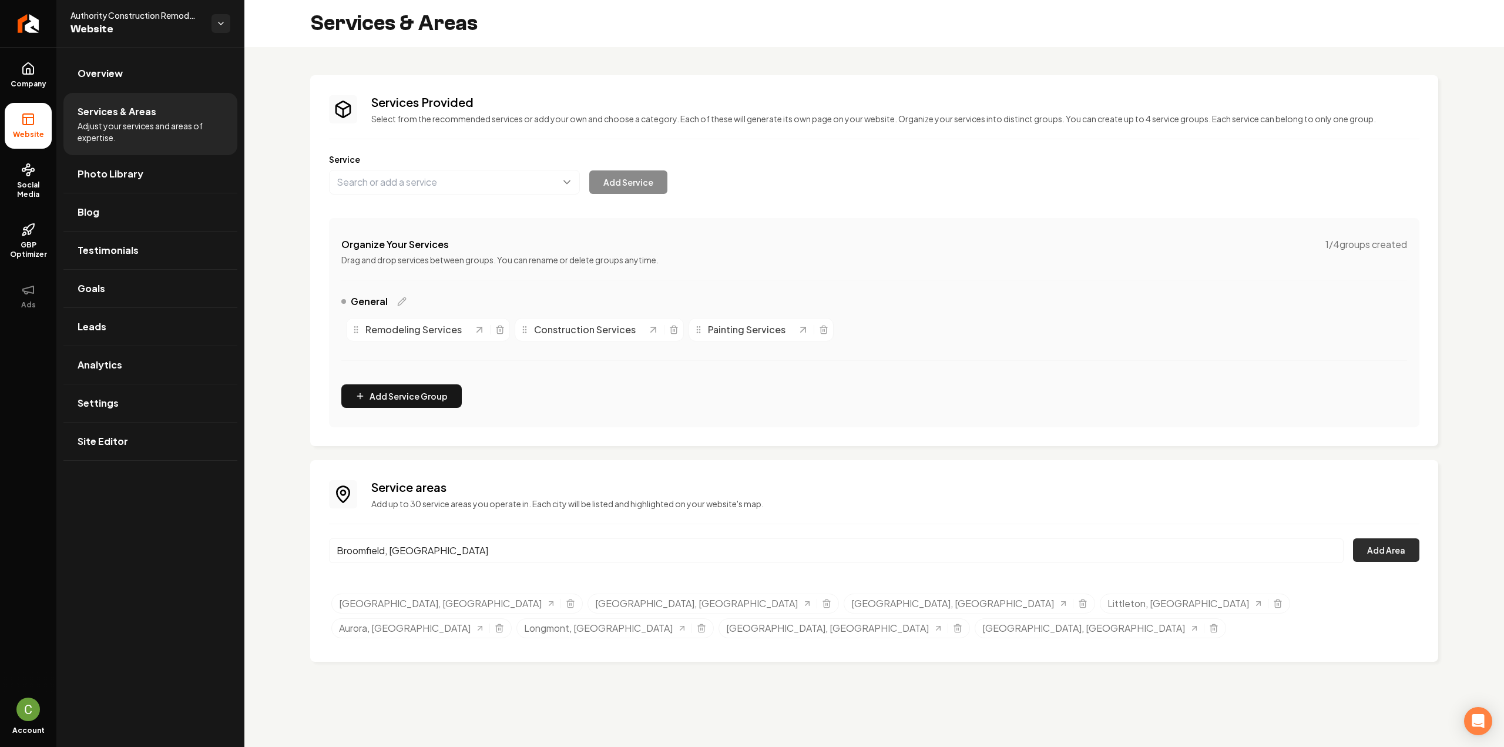
click at [1383, 556] on button "Add Area" at bounding box center [1386, 549] width 66 height 23
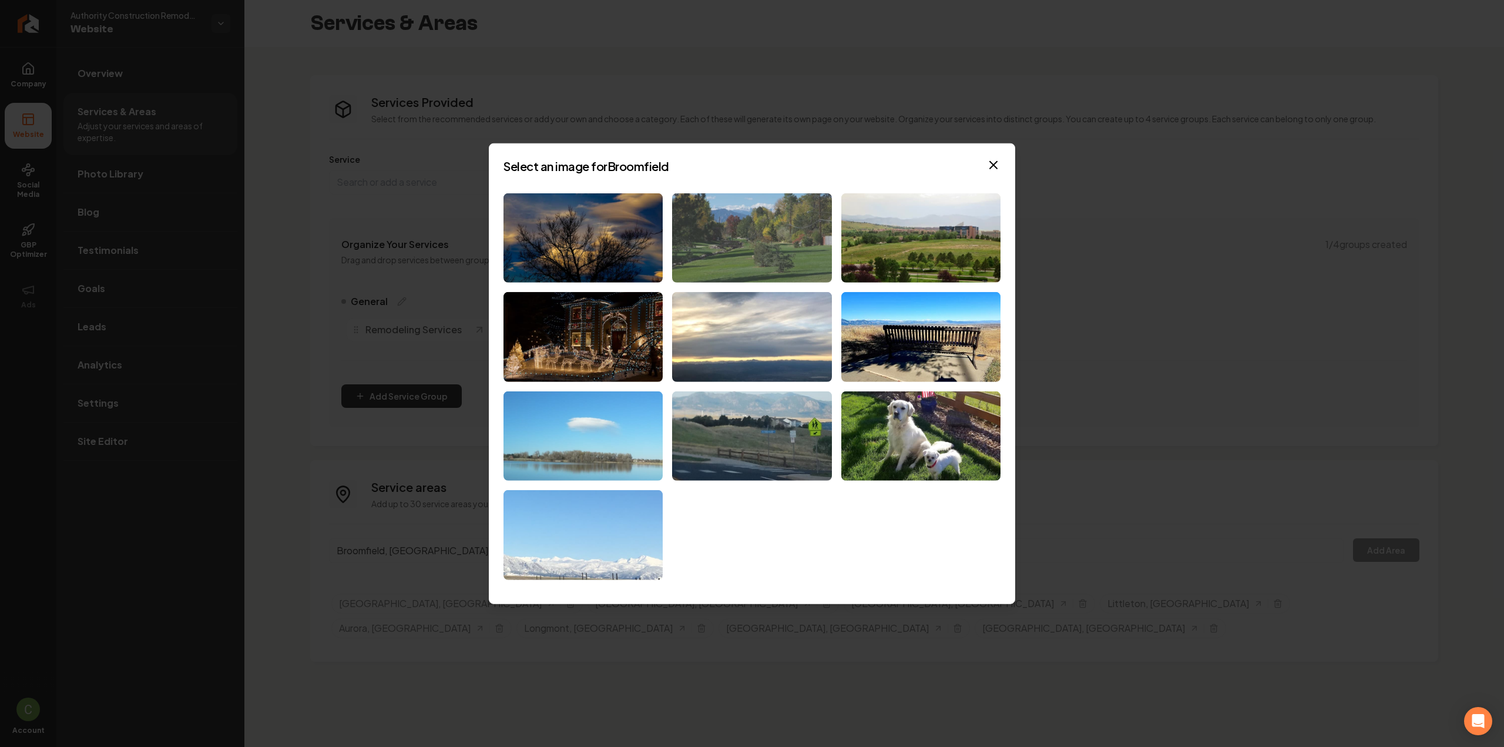
click at [705, 241] on img at bounding box center [751, 238] width 159 height 90
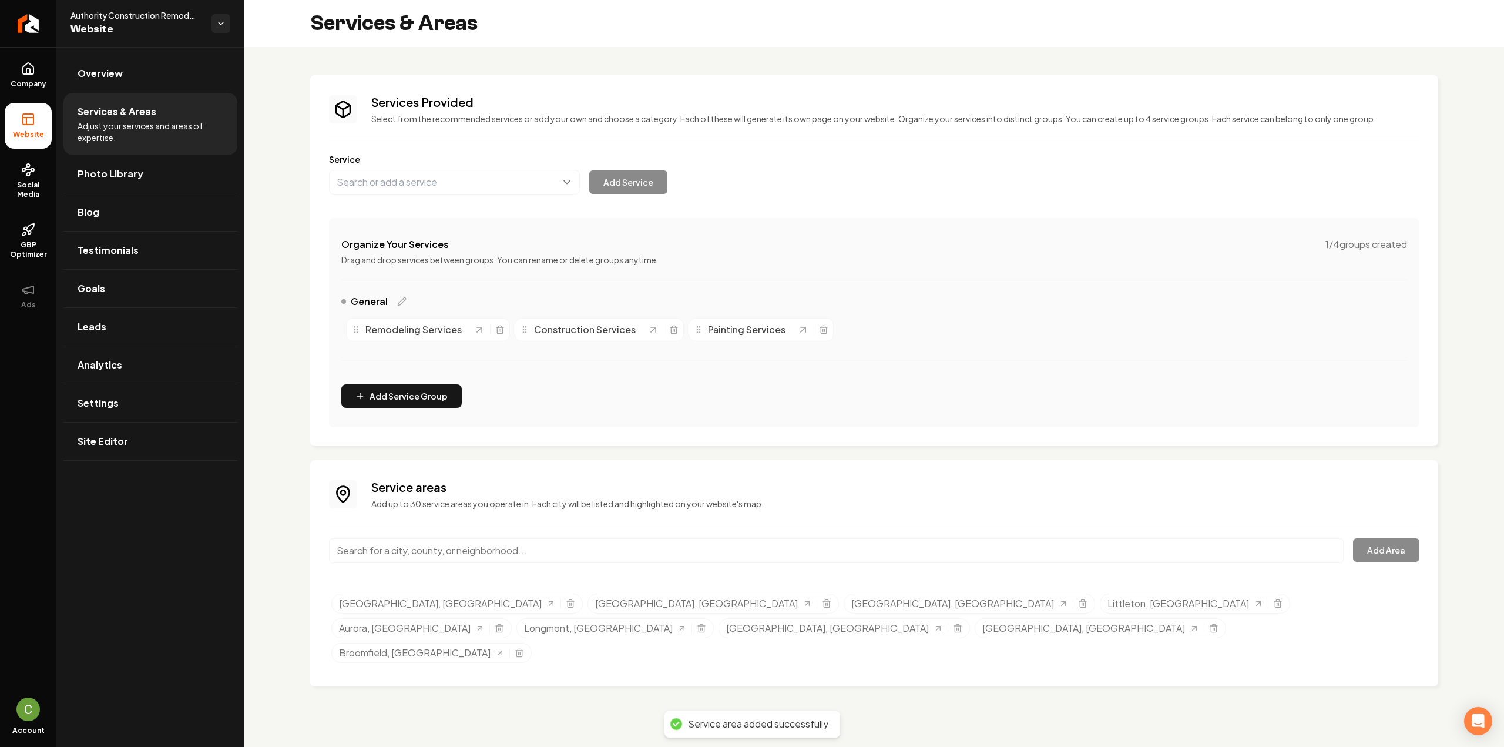
click at [534, 553] on input "Main content area" at bounding box center [836, 550] width 1014 height 25
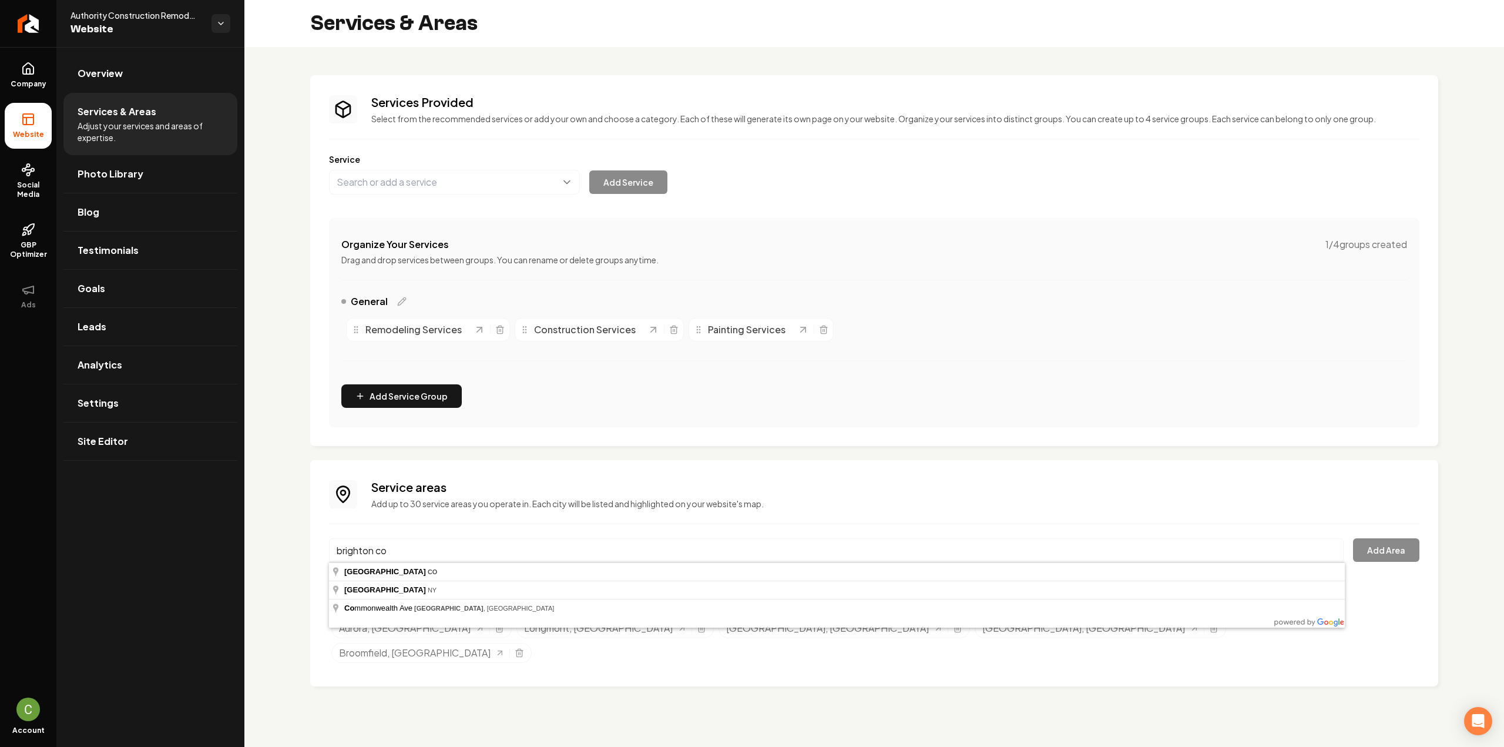
click at [526, 529] on div "Service areas Add up to 30 service areas you operate in. Each city will be list…" at bounding box center [874, 573] width 1090 height 189
click at [522, 553] on input "brighton co" at bounding box center [836, 550] width 1014 height 25
type input "[GEOGRAPHIC_DATA], [GEOGRAPHIC_DATA]"
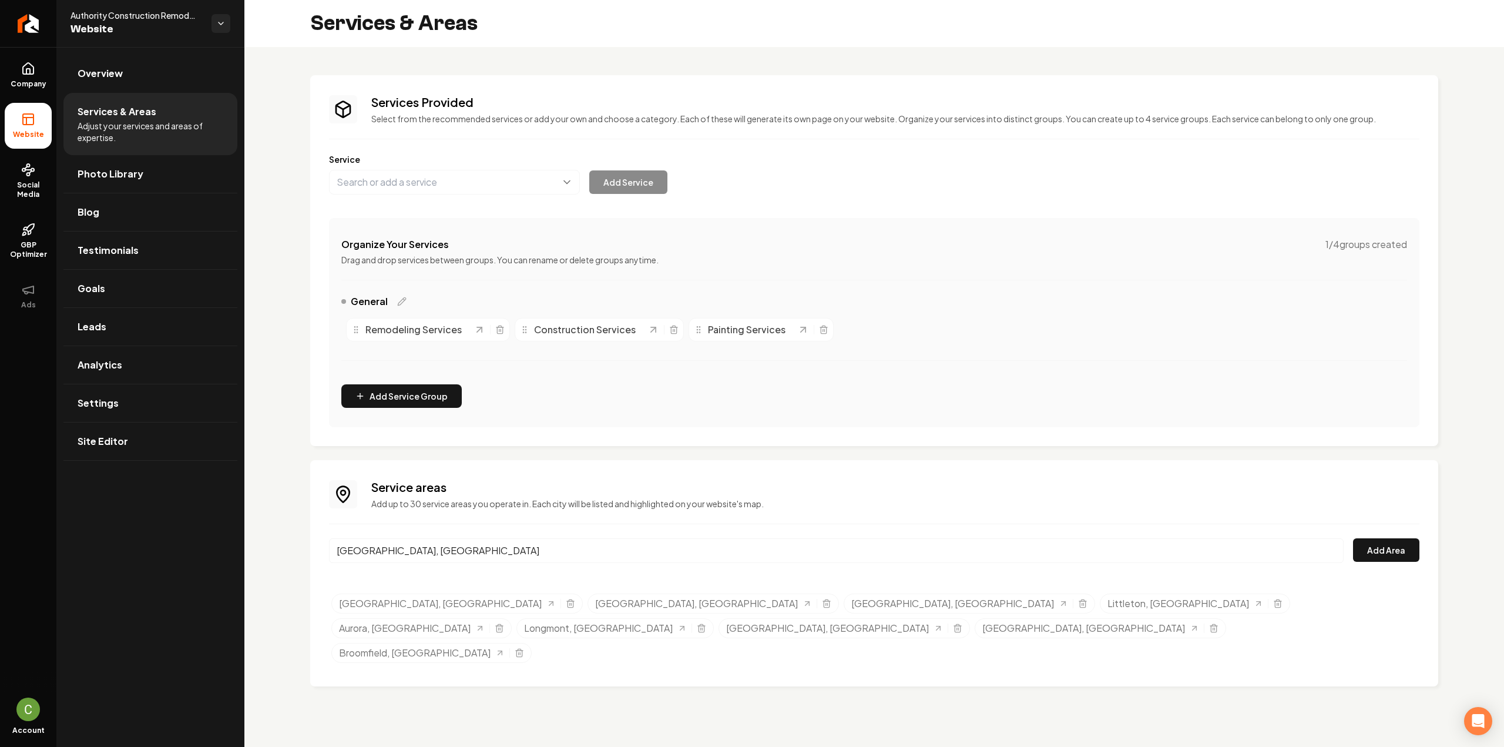
click at [1391, 561] on div "Brighton, CO Add Area" at bounding box center [874, 557] width 1090 height 39
click at [1390, 555] on button "Add Area" at bounding box center [1386, 549] width 66 height 23
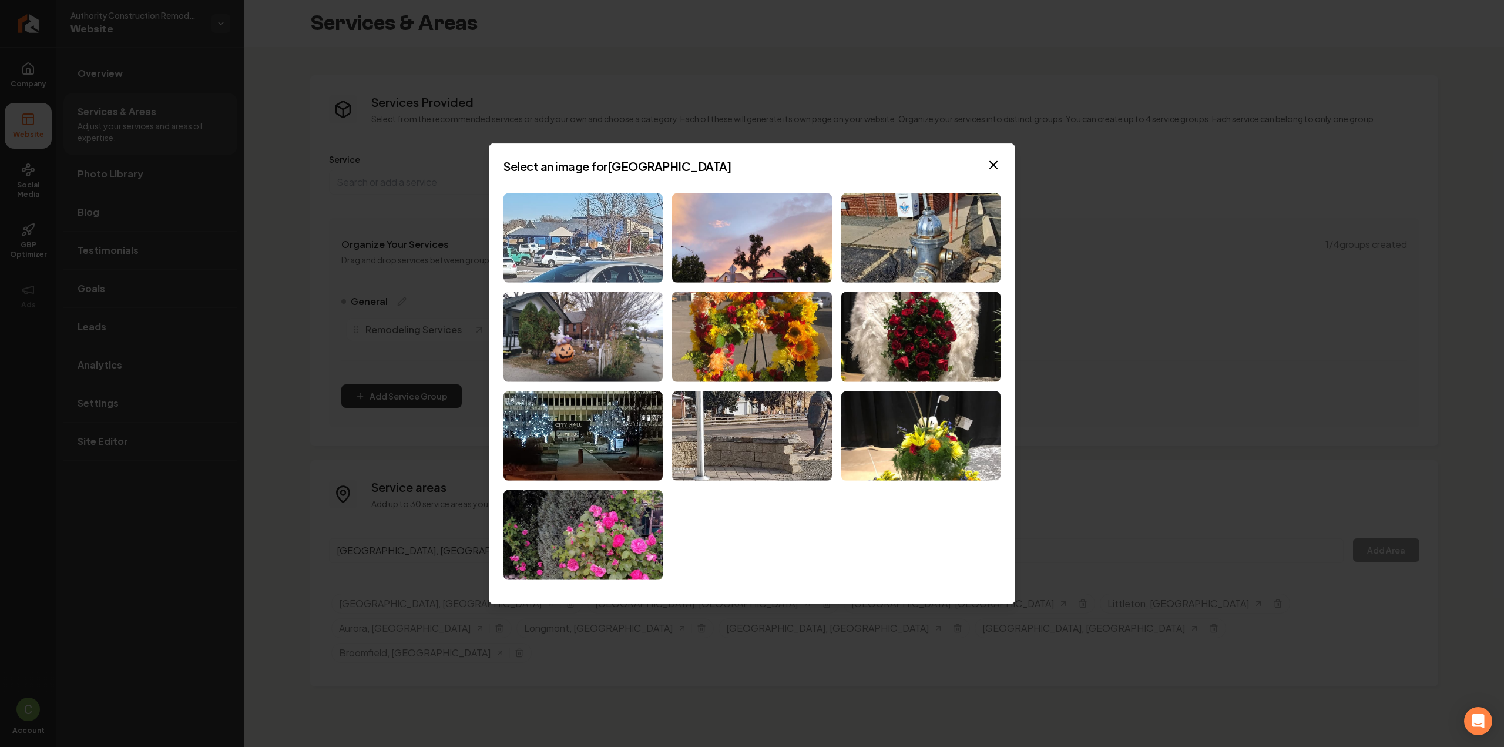
click at [624, 265] on img at bounding box center [582, 238] width 159 height 90
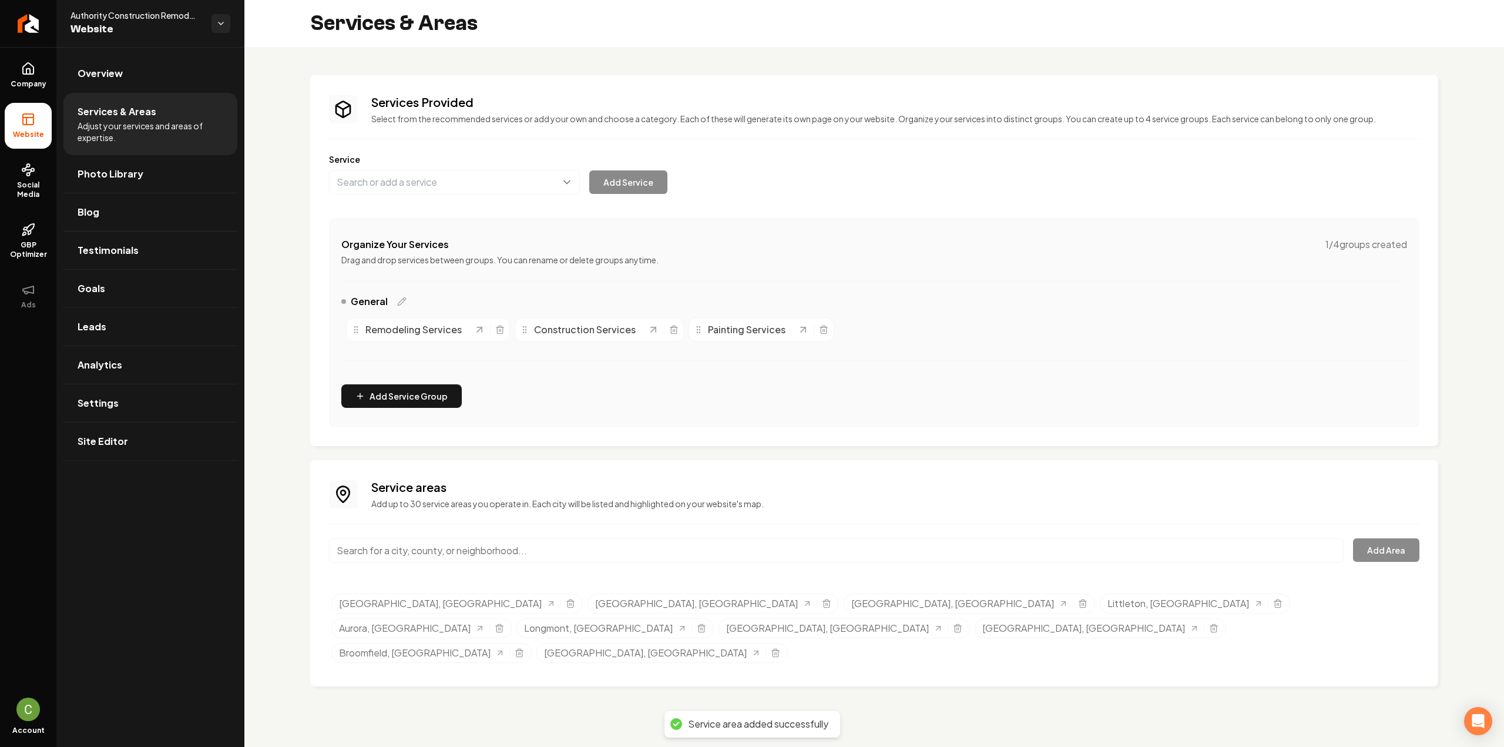
click at [490, 547] on input "Main content area" at bounding box center [836, 550] width 1014 height 25
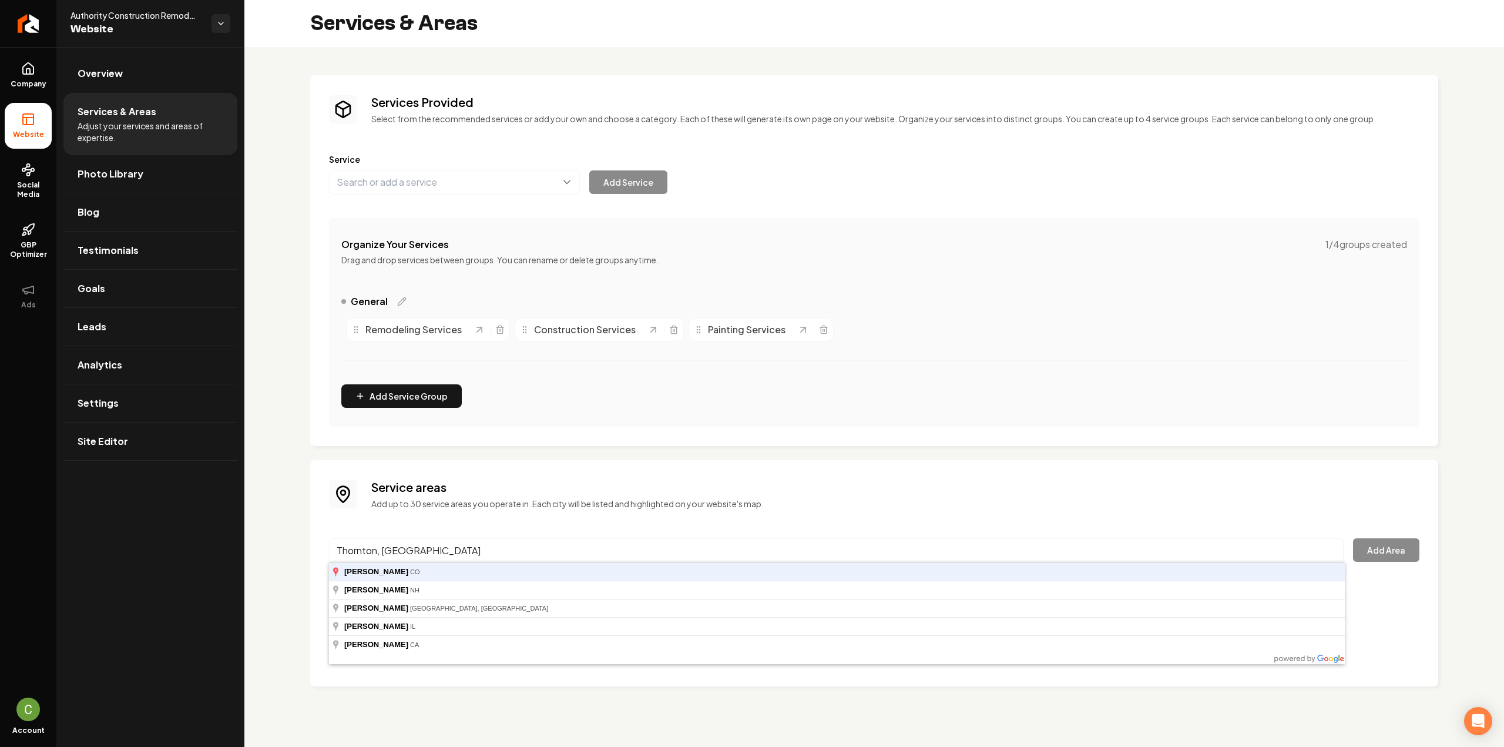
type input "Thornton, [GEOGRAPHIC_DATA]"
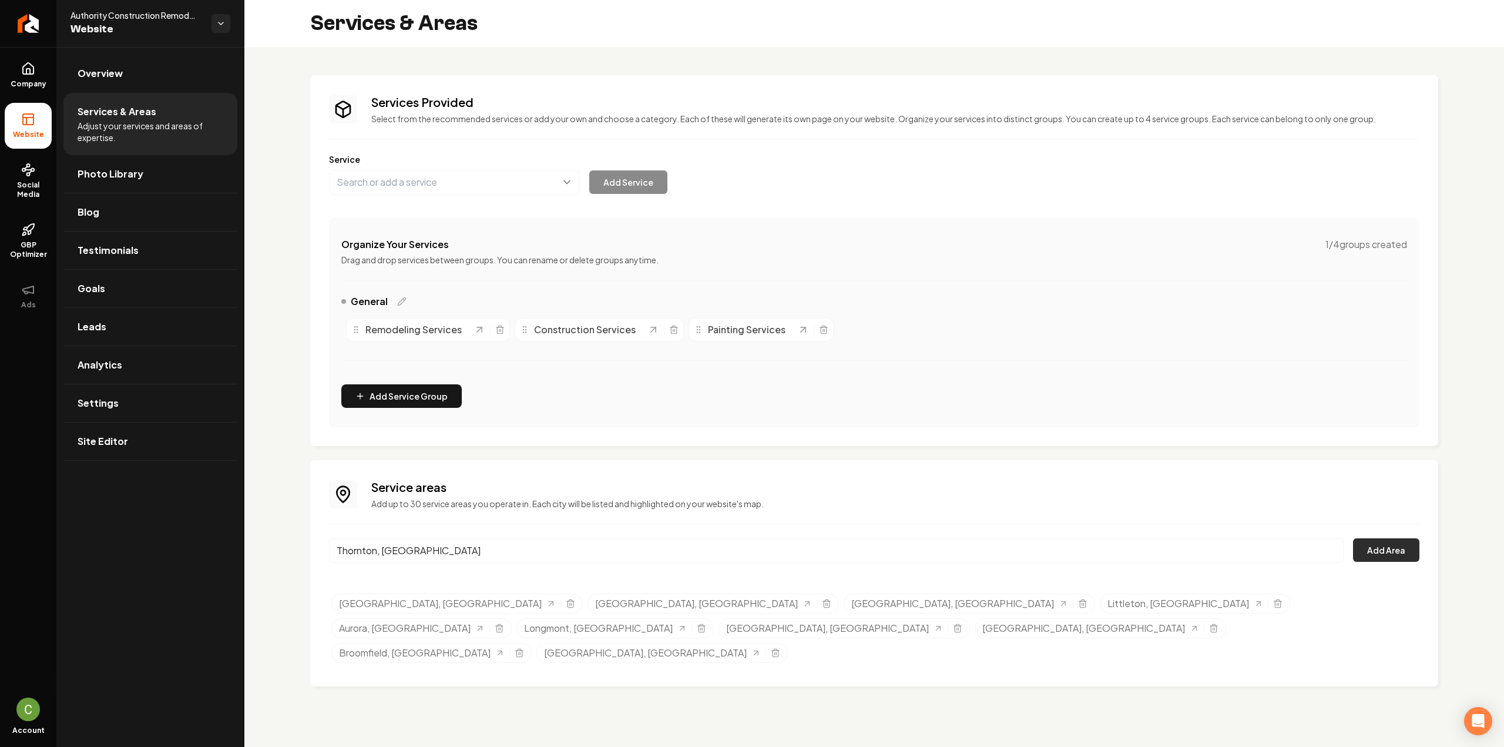
click at [1393, 544] on button "Add Area" at bounding box center [1386, 549] width 66 height 23
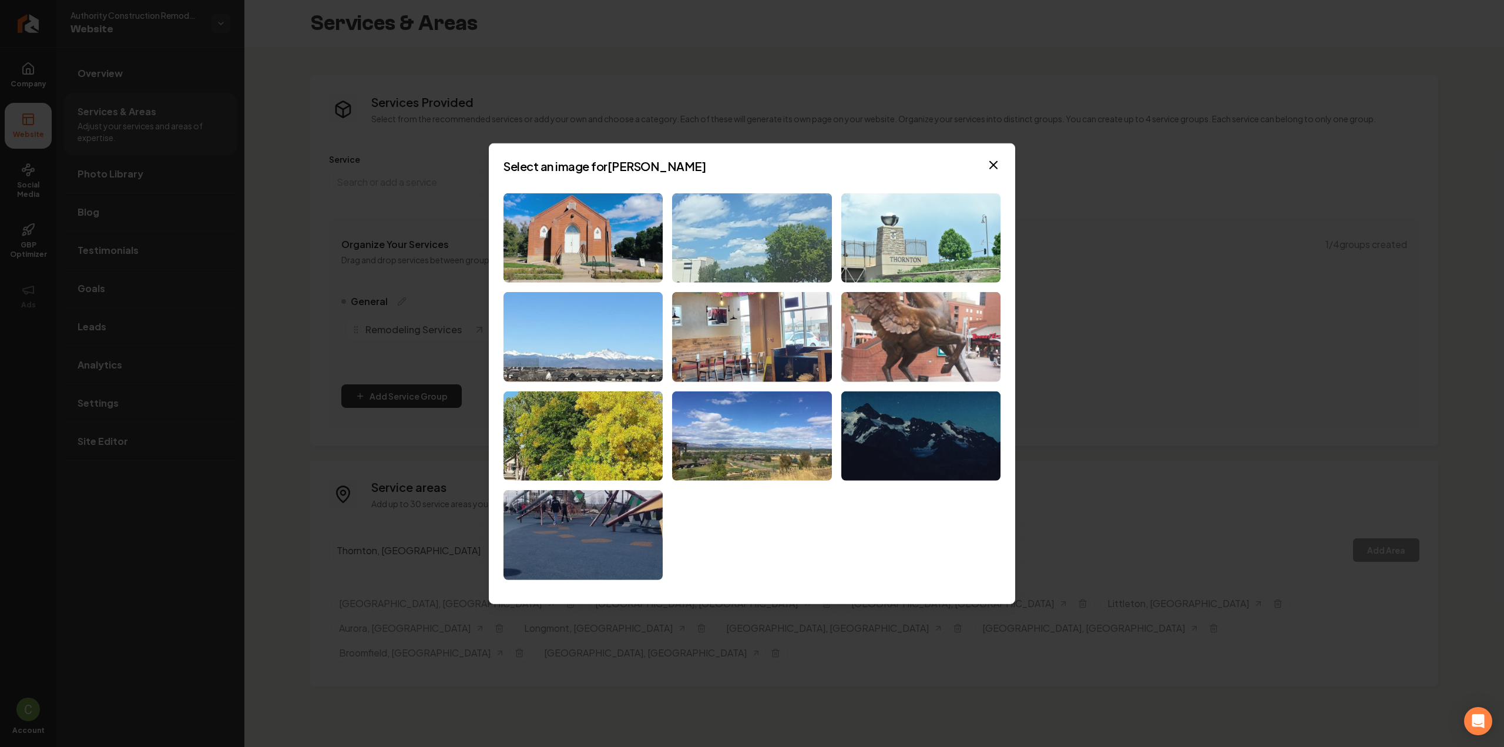
click at [700, 250] on img at bounding box center [751, 238] width 159 height 90
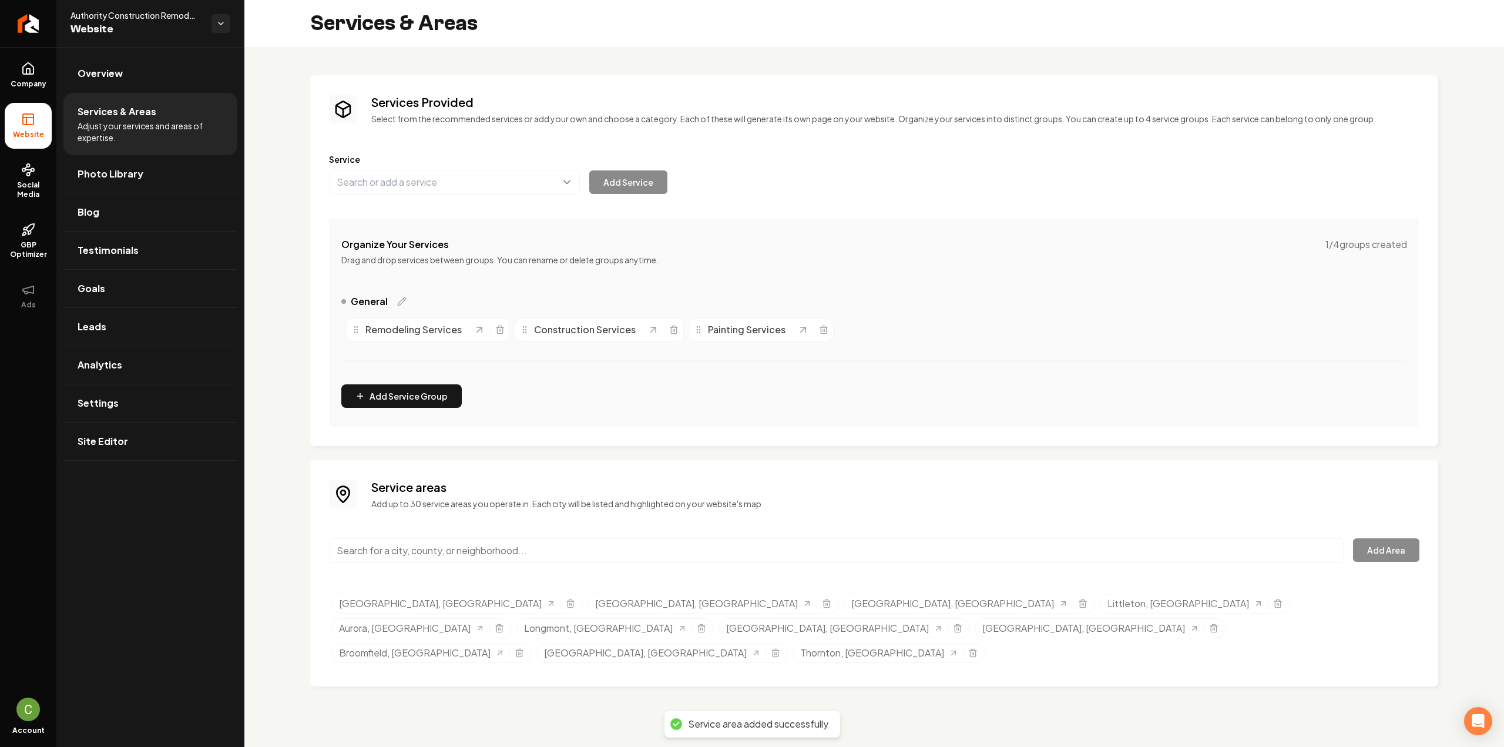
click at [454, 545] on input "Main content area" at bounding box center [836, 550] width 1014 height 25
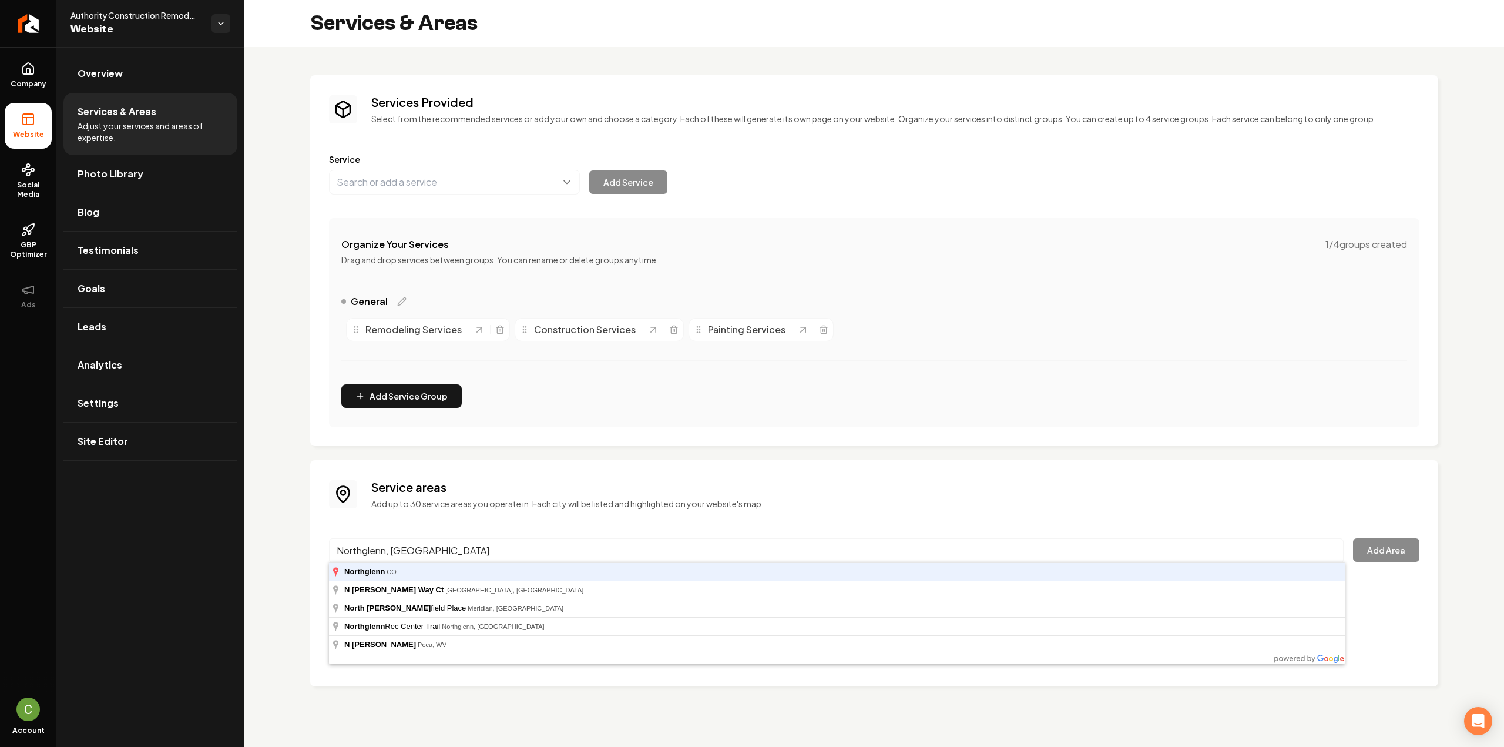
type input "Northglenn, [GEOGRAPHIC_DATA]"
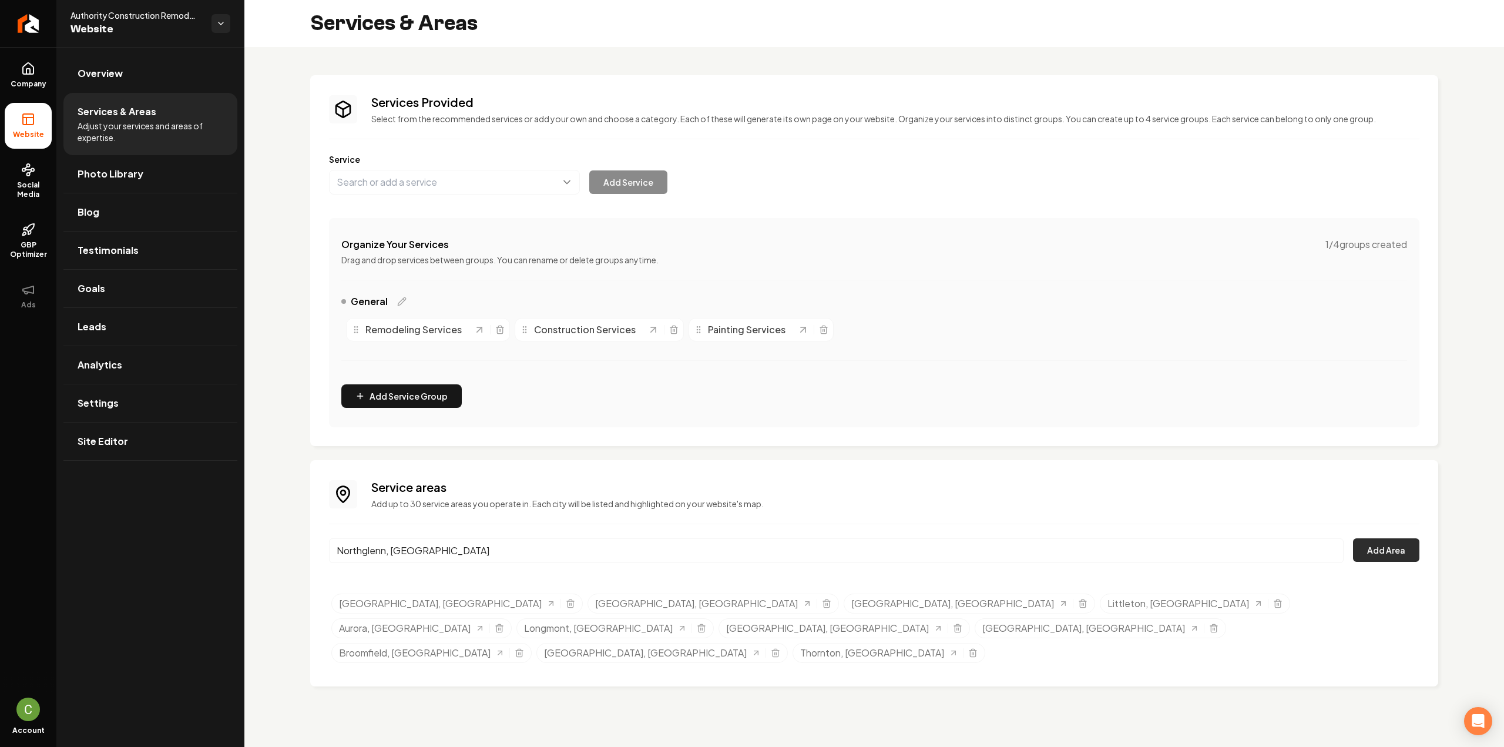
click at [1396, 553] on button "Add Area" at bounding box center [1386, 549] width 66 height 23
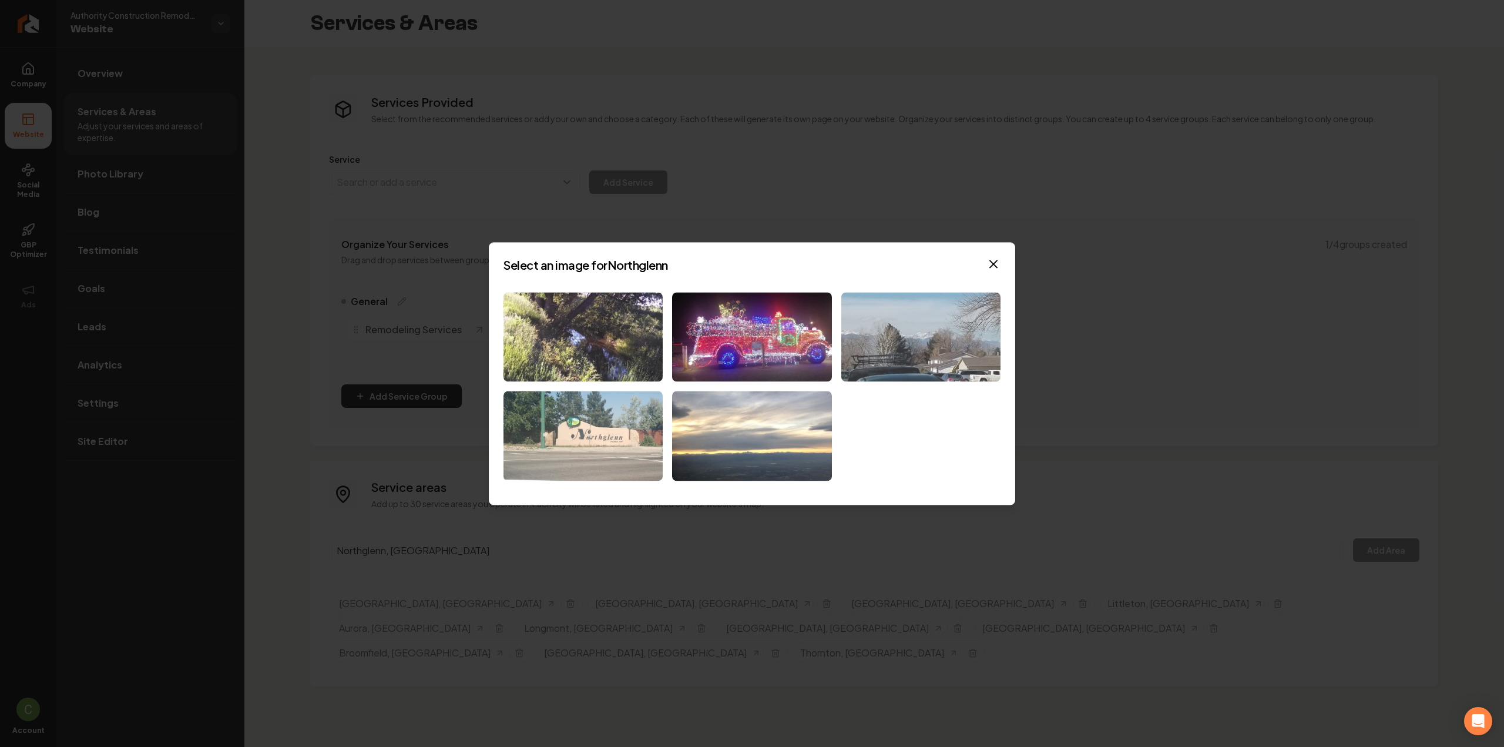
click at [896, 361] on img at bounding box center [920, 337] width 159 height 90
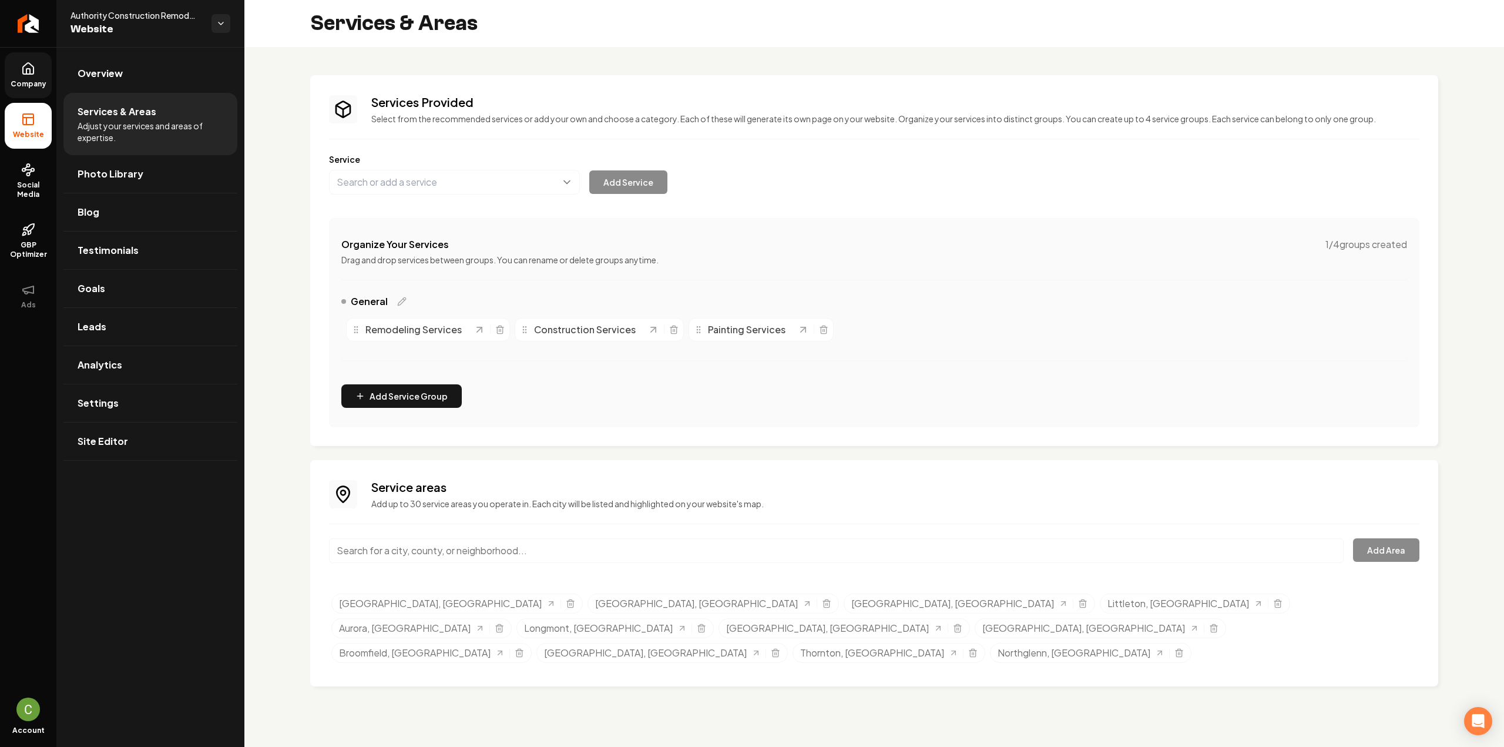
click at [15, 88] on span "Company" at bounding box center [28, 83] width 45 height 9
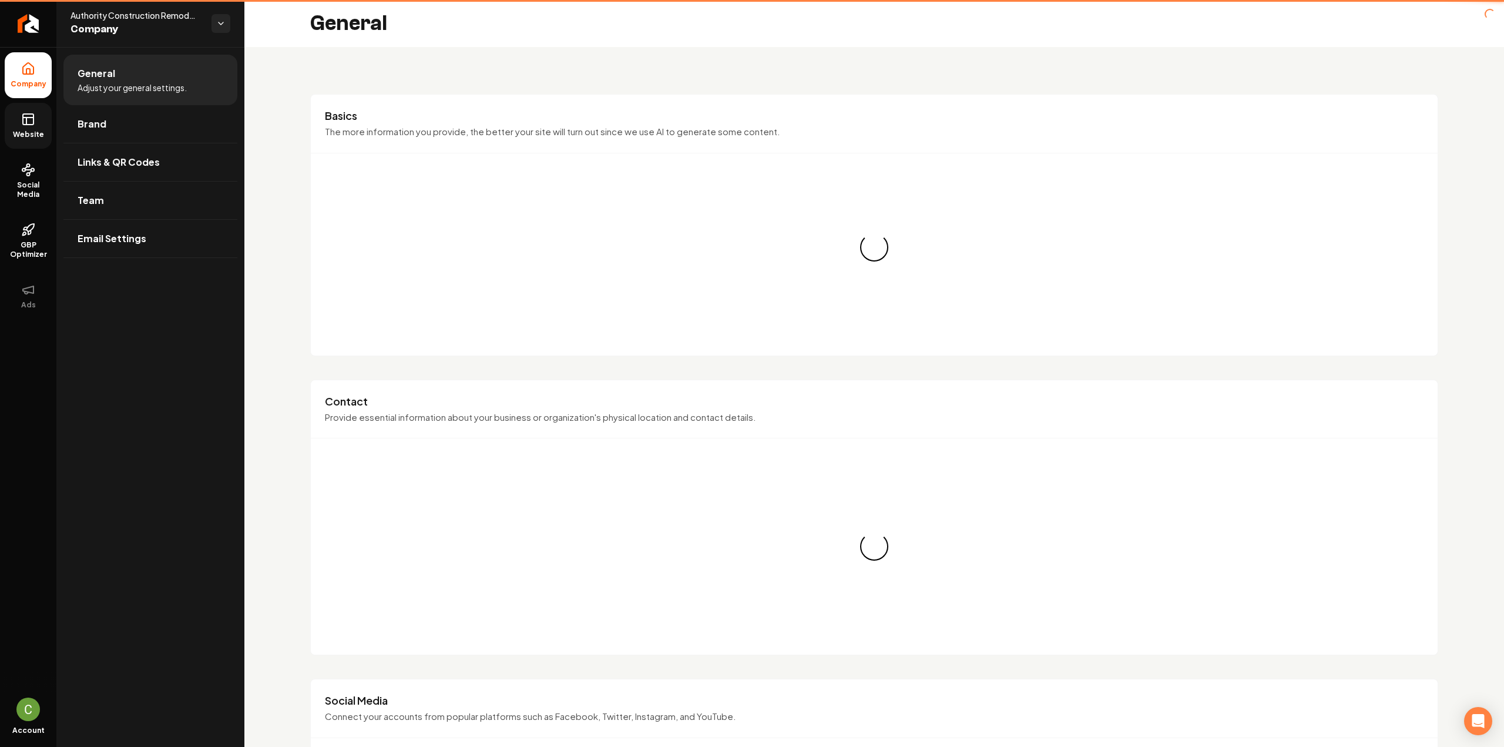
click at [26, 116] on icon at bounding box center [28, 119] width 14 height 14
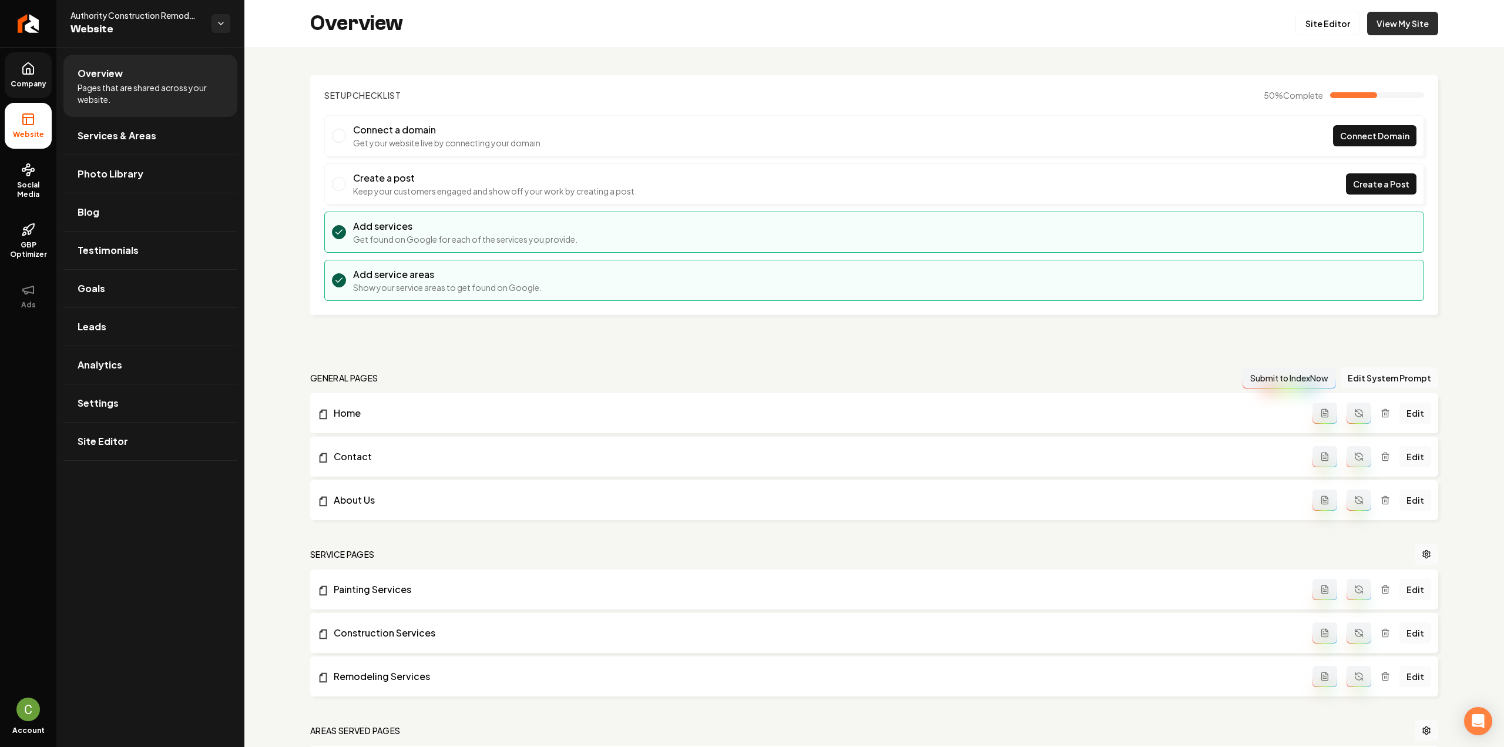
click at [1398, 23] on link "View My Site" at bounding box center [1402, 23] width 71 height 23
click at [42, 22] on link "Return to dashboard" at bounding box center [28, 23] width 56 height 47
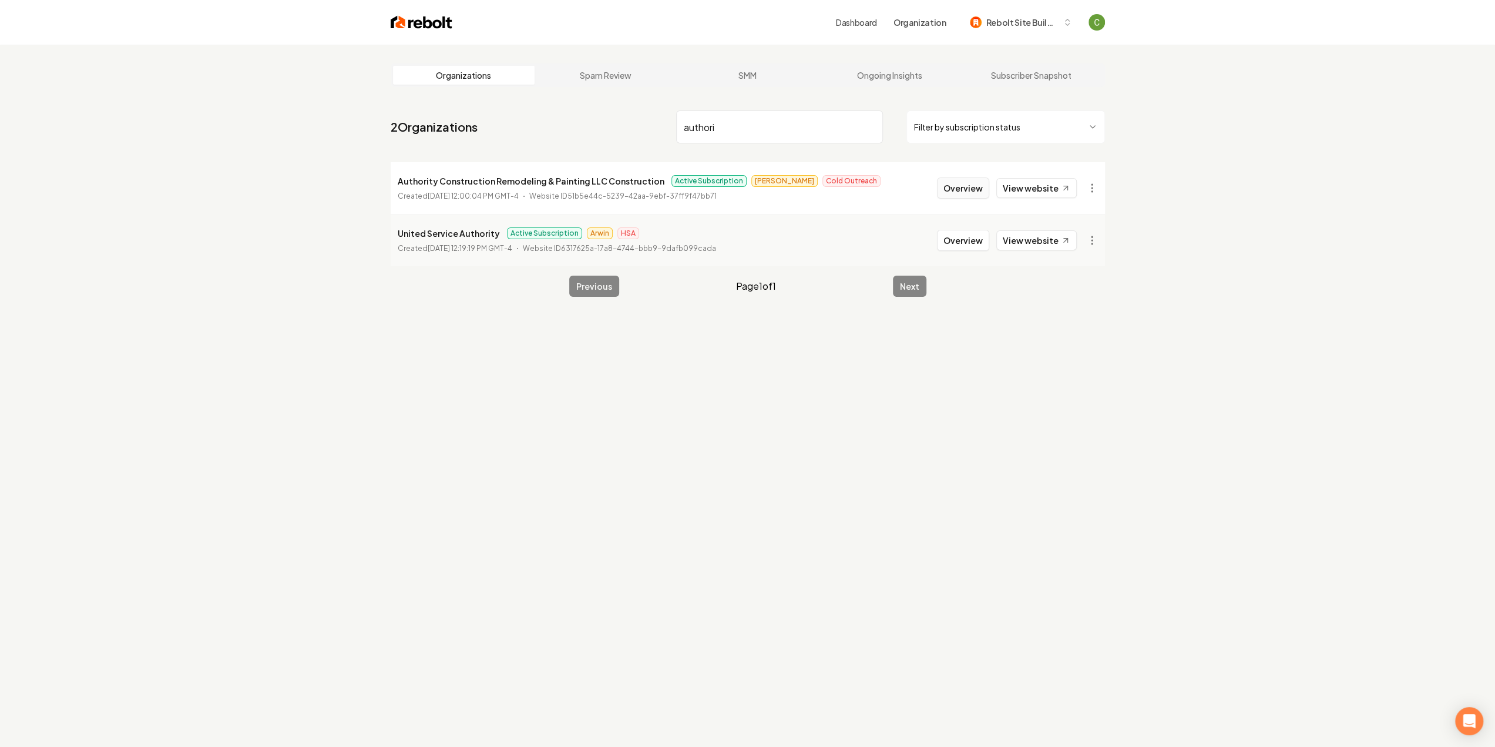
type input "authori"
click at [975, 186] on button "Overview" at bounding box center [963, 187] width 52 height 21
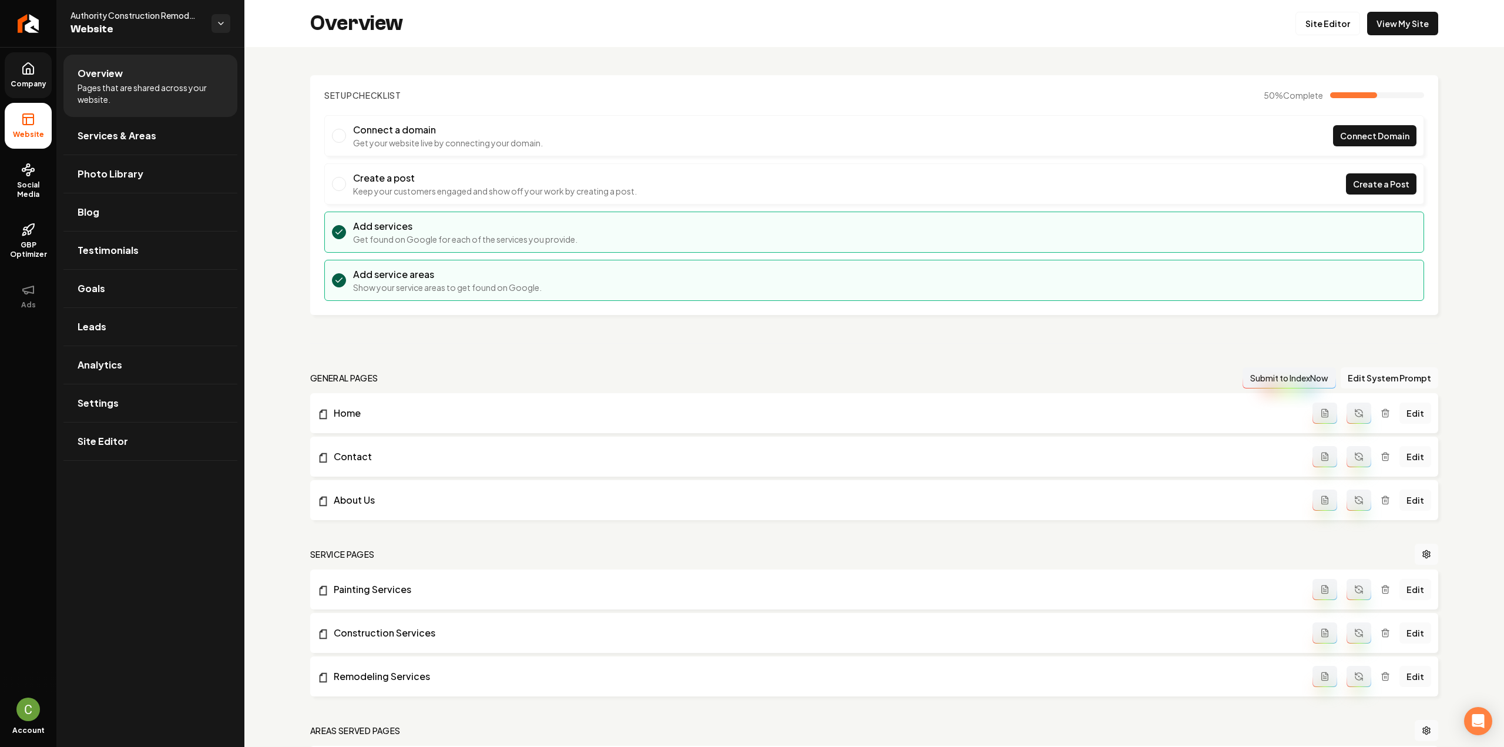
click at [32, 75] on icon at bounding box center [28, 69] width 14 height 14
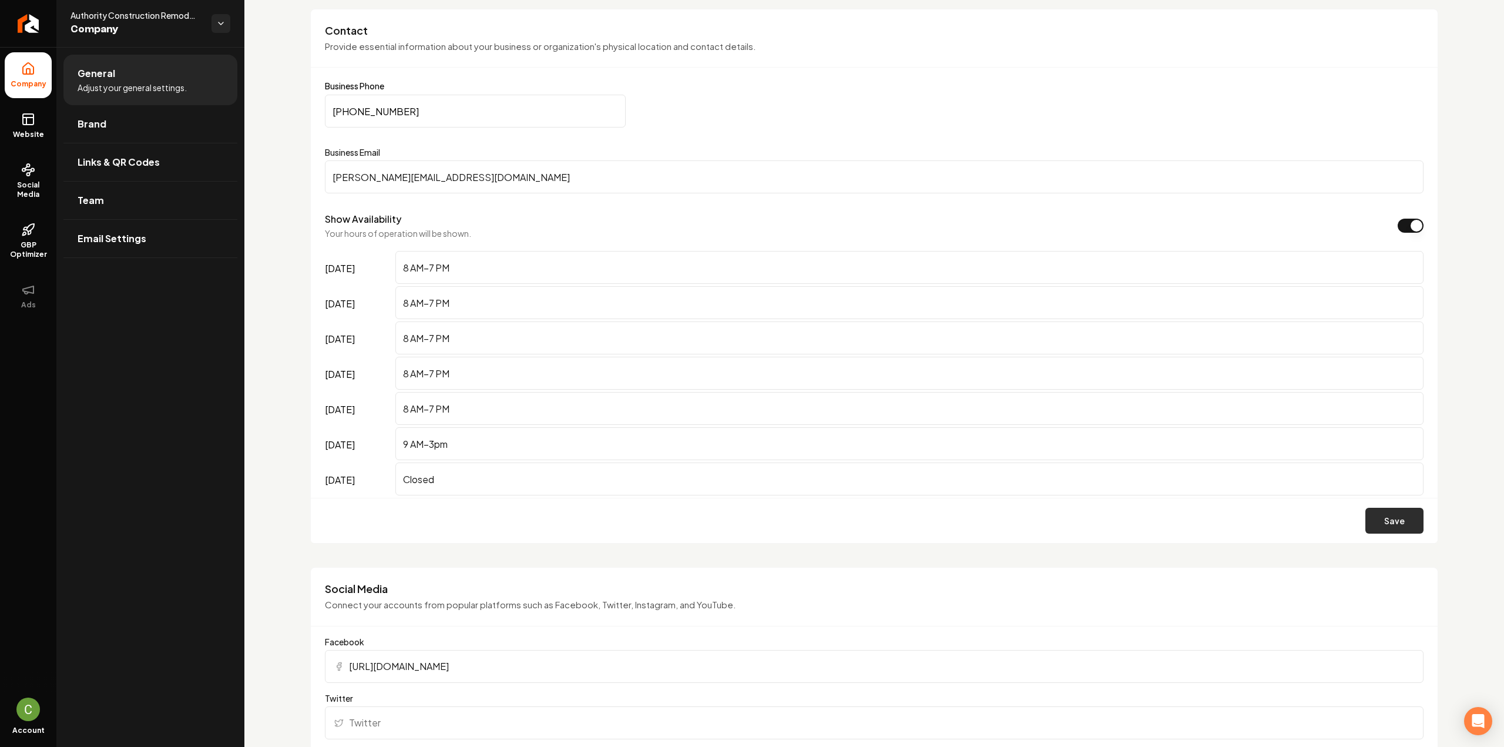
scroll to position [587, 0]
click at [1406, 510] on button "Save" at bounding box center [1394, 518] width 58 height 26
click at [42, 34] on link "Return to dashboard" at bounding box center [28, 23] width 56 height 47
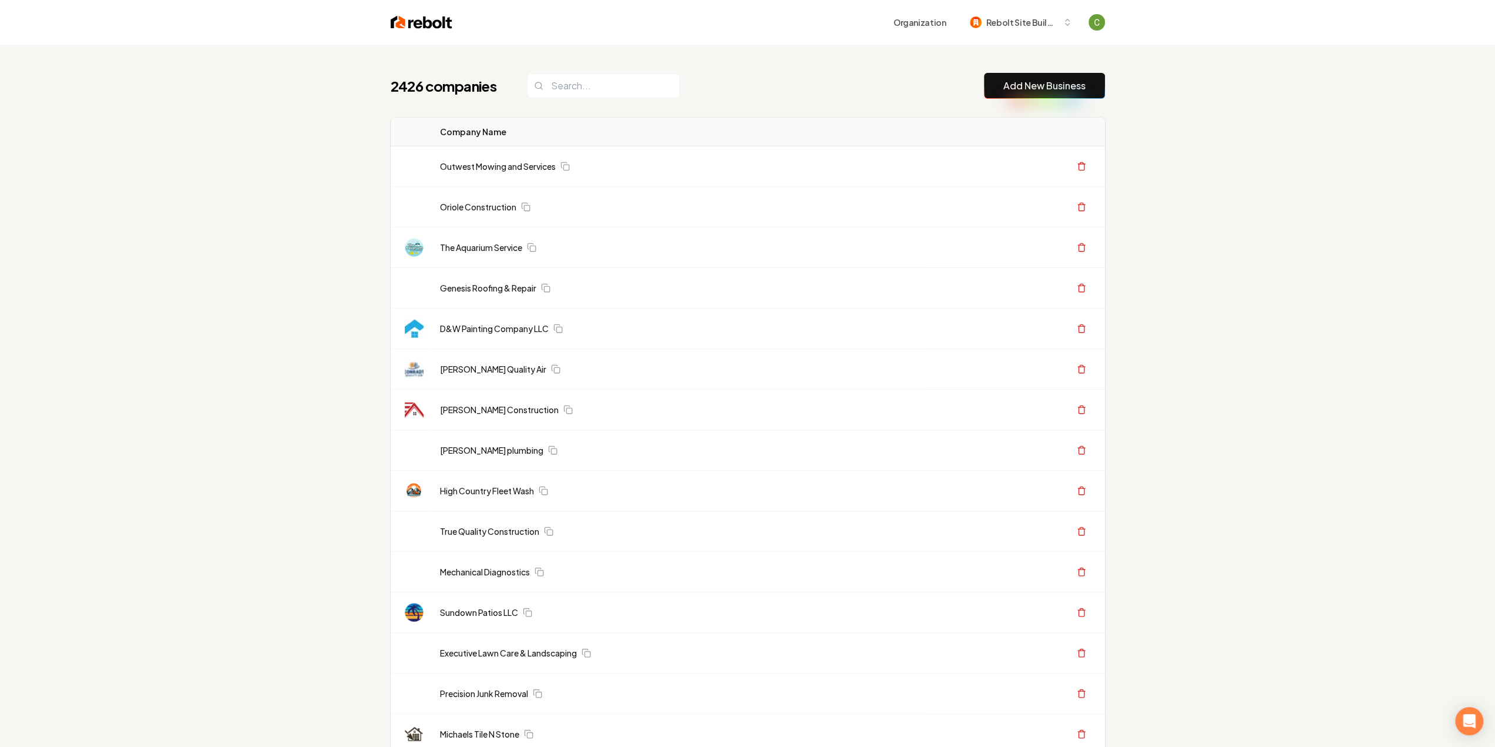
click at [1017, 84] on link "Add New Business" at bounding box center [1044, 86] width 82 height 14
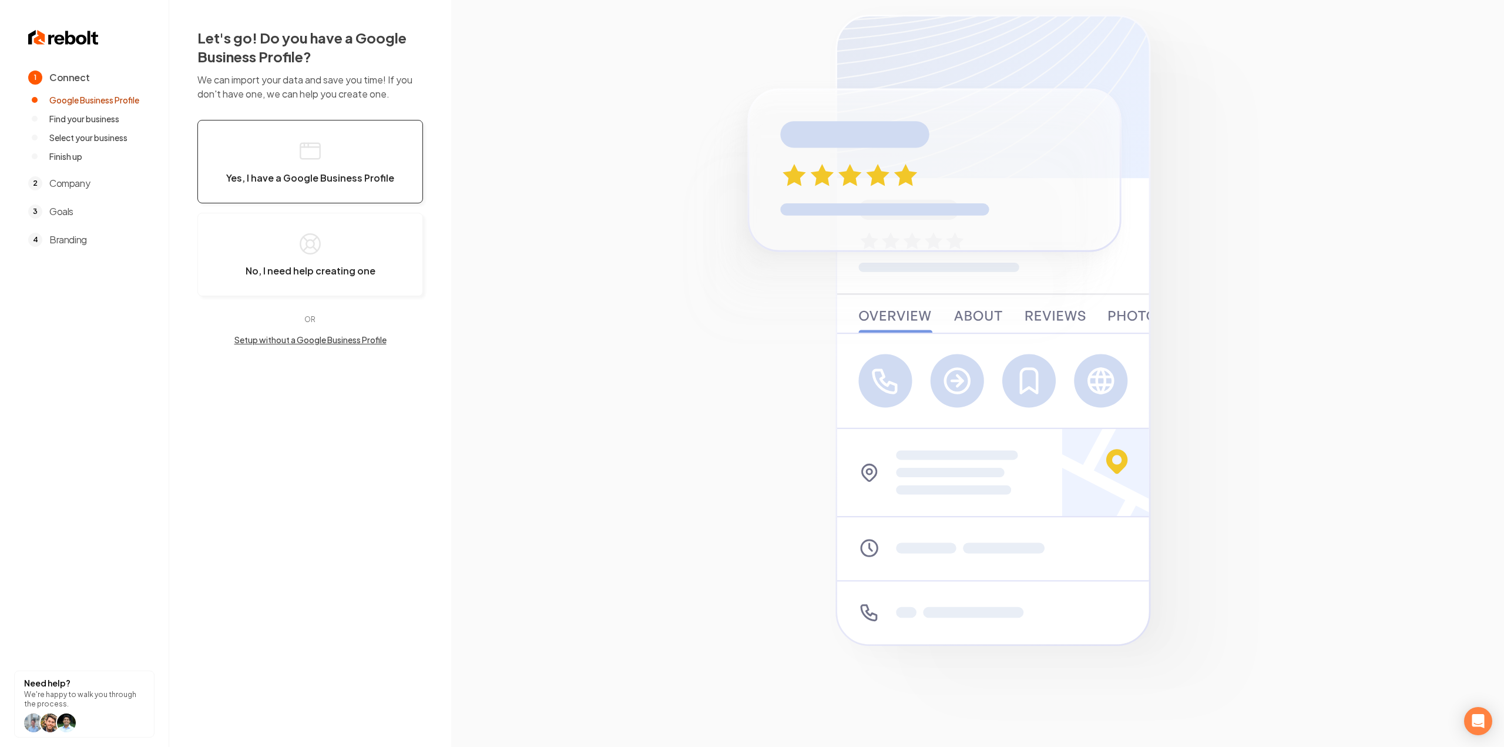
click at [364, 194] on button "Yes, I have a Google Business Profile" at bounding box center [310, 161] width 226 height 83
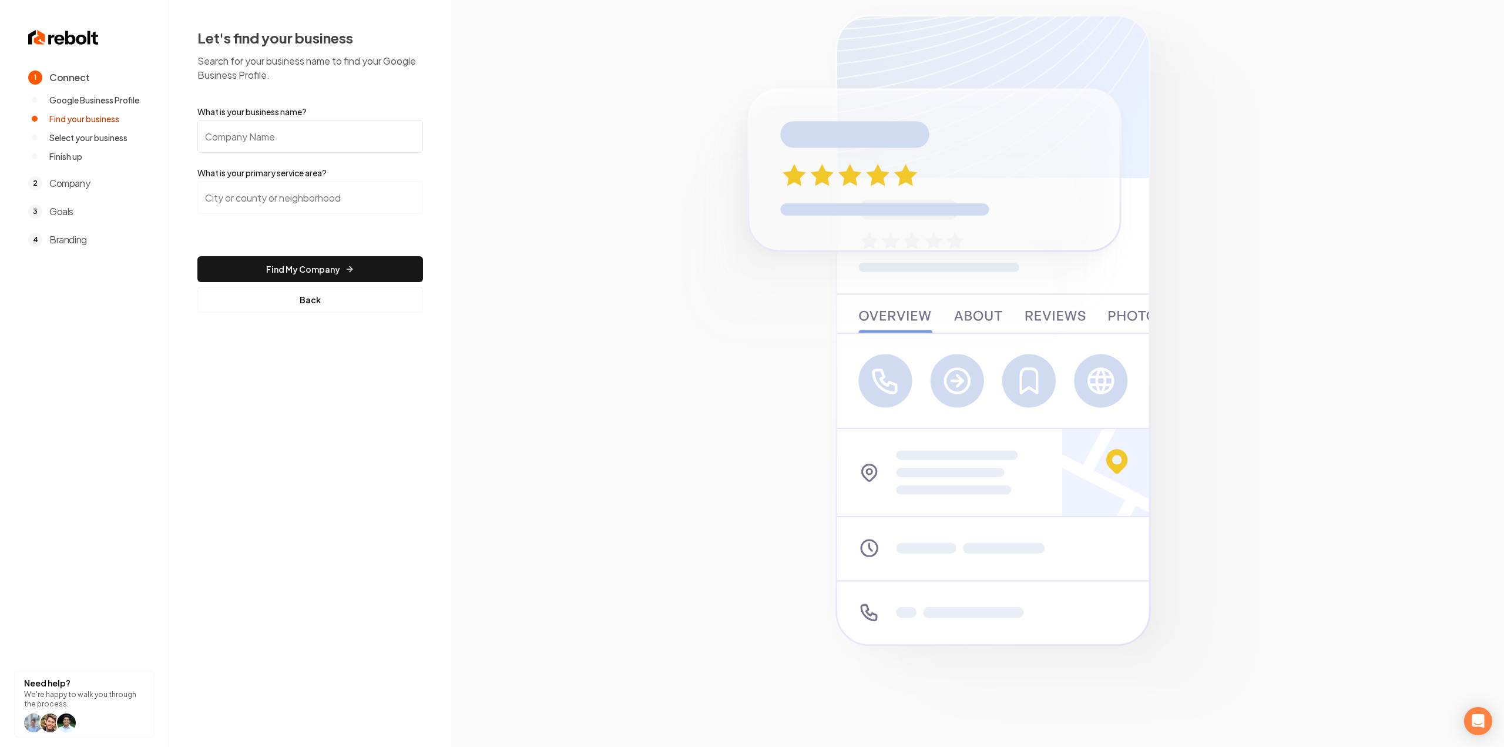
click at [296, 142] on input "What is your business name?" at bounding box center [310, 136] width 226 height 33
paste input "10 Point Construction"
click at [259, 144] on input "10 Point Construction" at bounding box center [310, 136] width 226 height 33
type input "10 Point Construction"
click at [250, 145] on input "10 Point Construction" at bounding box center [310, 136] width 226 height 33
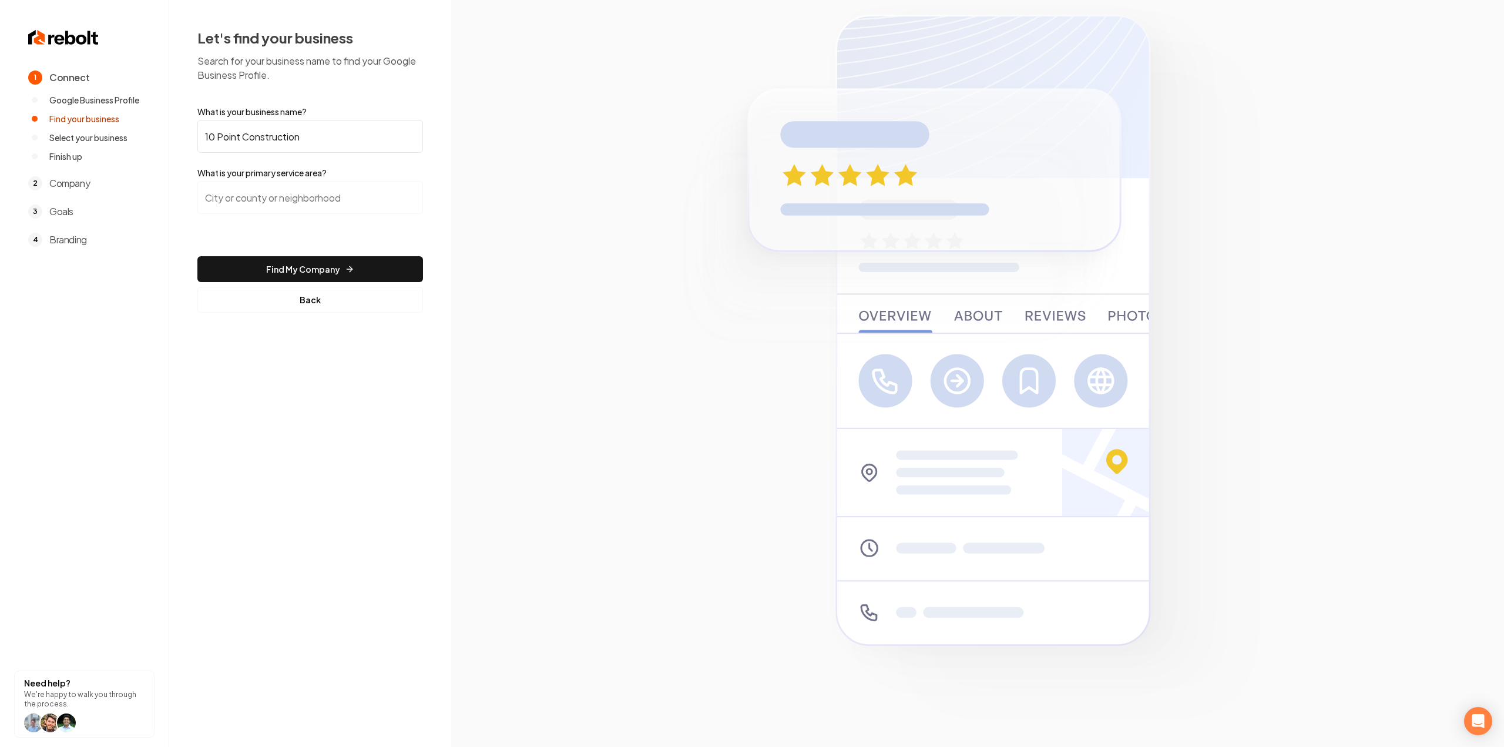
click at [251, 143] on input "10 Point Construction" at bounding box center [310, 136] width 226 height 33
click at [255, 179] on form "What is your business name? 10 Point Construction What is your primary service …" at bounding box center [310, 209] width 226 height 207
click at [255, 197] on input "search" at bounding box center [310, 197] width 226 height 33
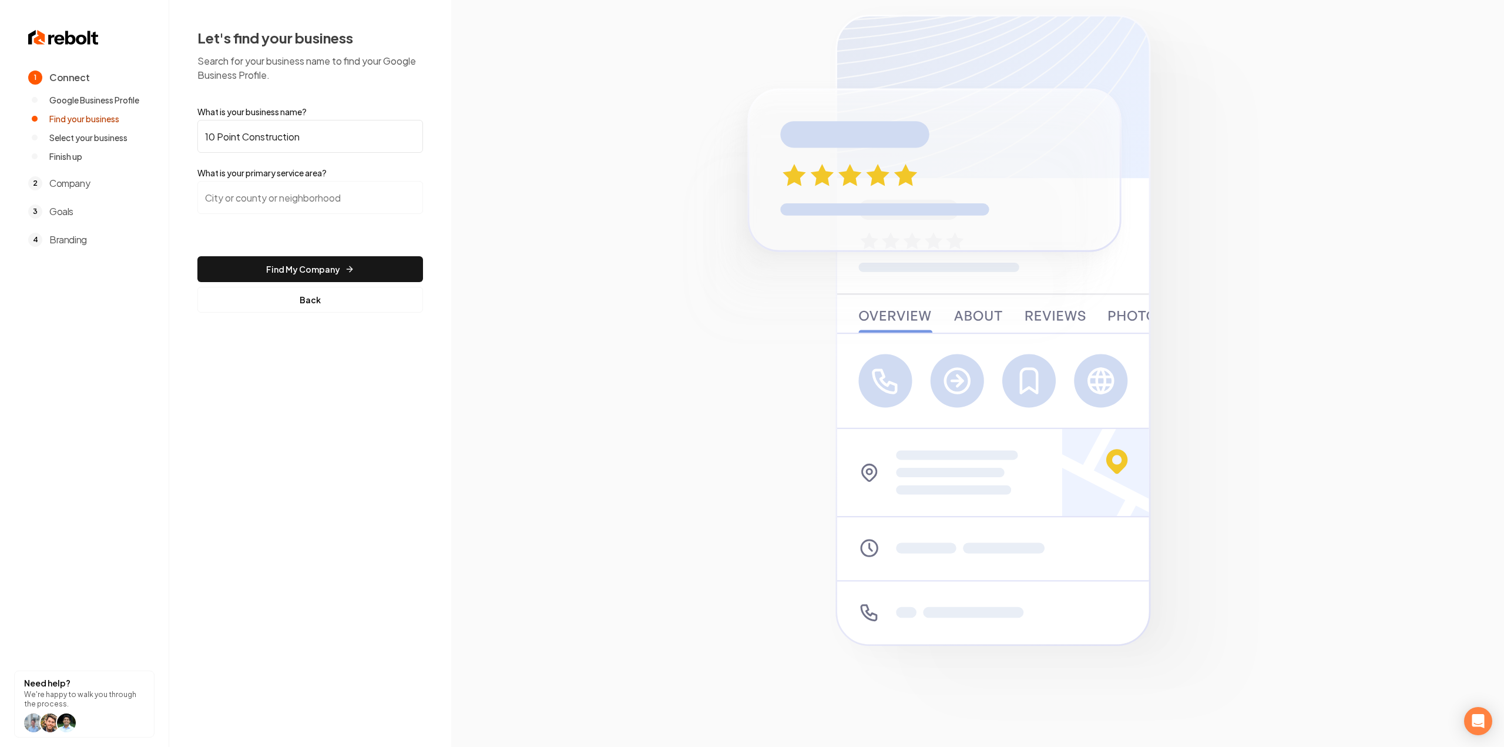
click at [287, 189] on input "search" at bounding box center [310, 197] width 226 height 33
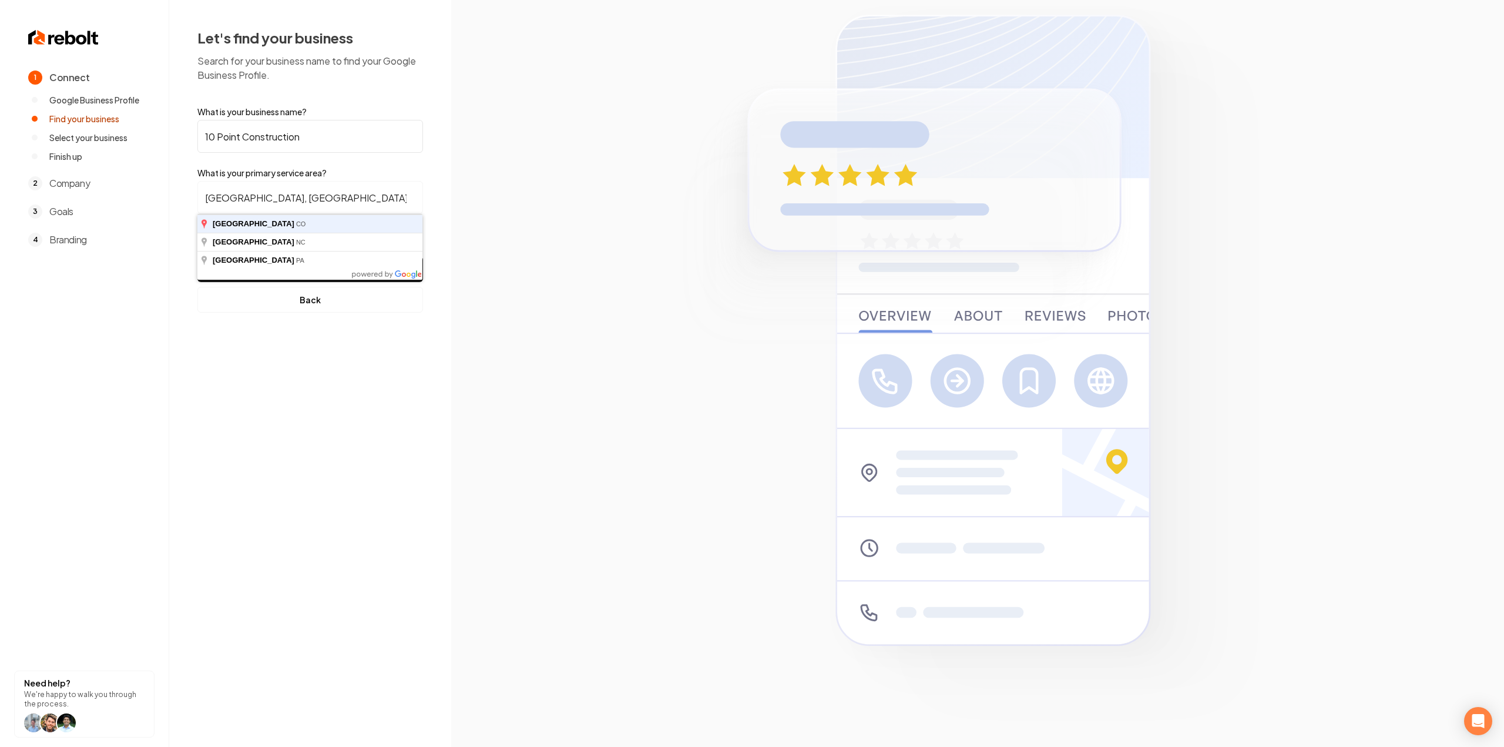
type input "Denver, CO"
click at [197, 256] on button "Find My Company" at bounding box center [310, 269] width 226 height 26
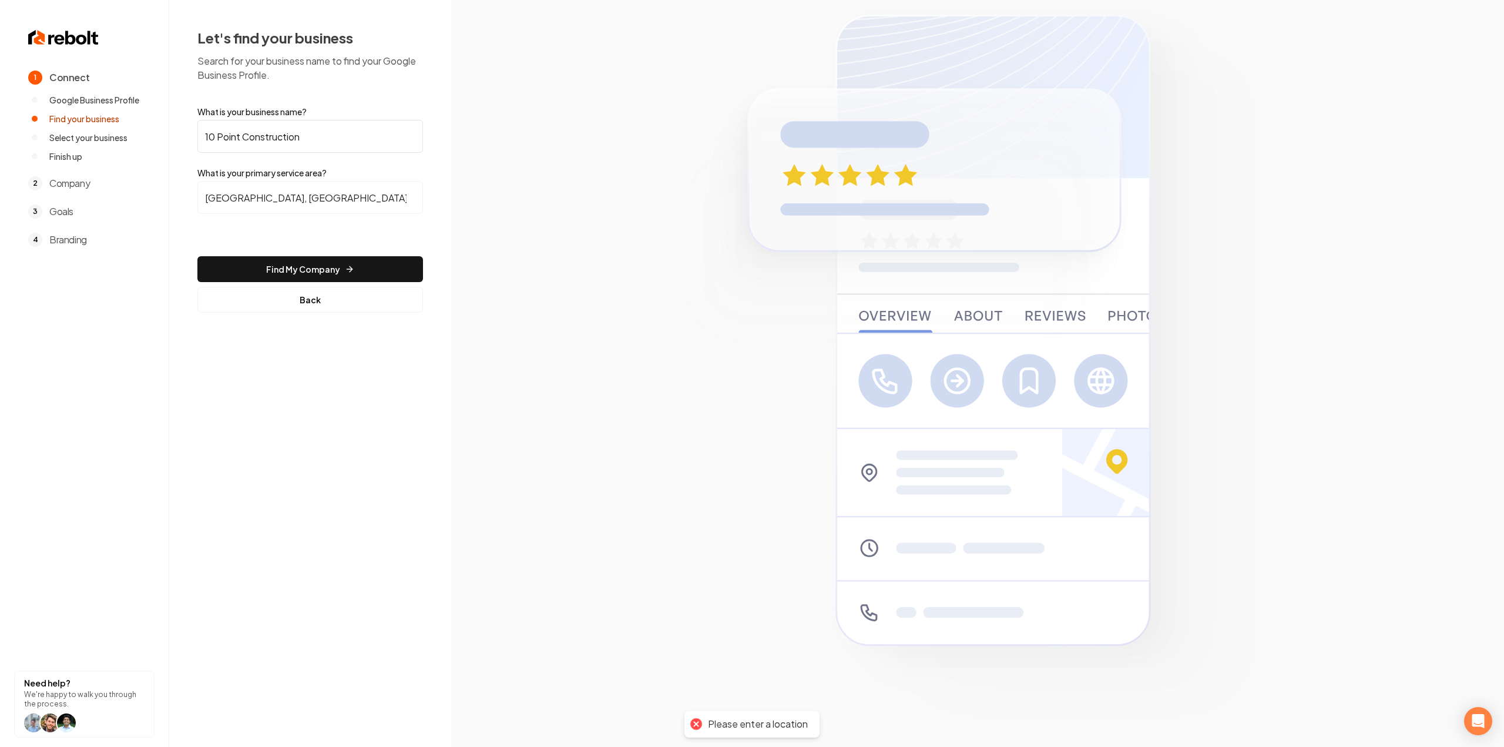
drag, startPoint x: 289, startPoint y: 260, endPoint x: 295, endPoint y: 264, distance: 7.4
click at [289, 260] on button "Find My Company" at bounding box center [310, 269] width 226 height 26
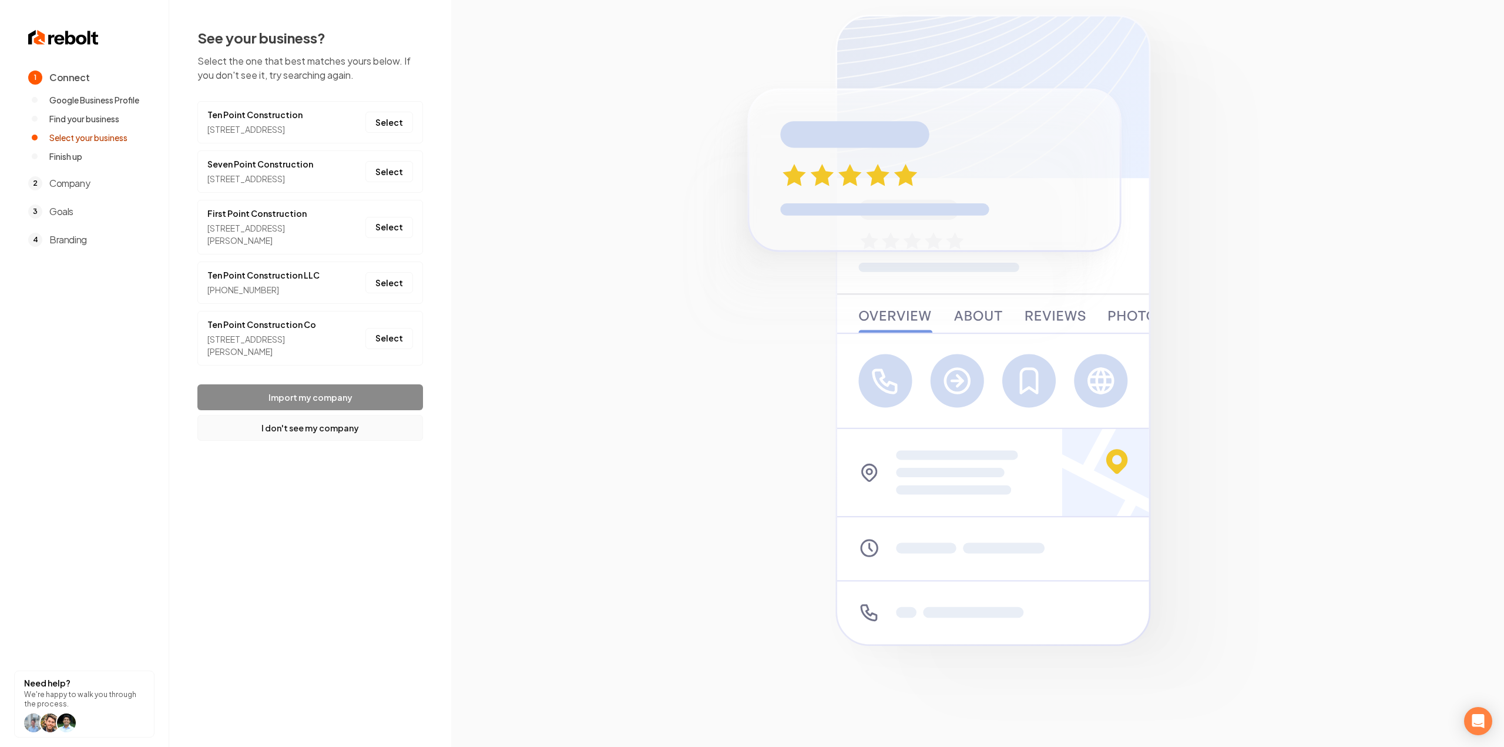
click at [294, 431] on button "I don't see my company" at bounding box center [310, 428] width 226 height 26
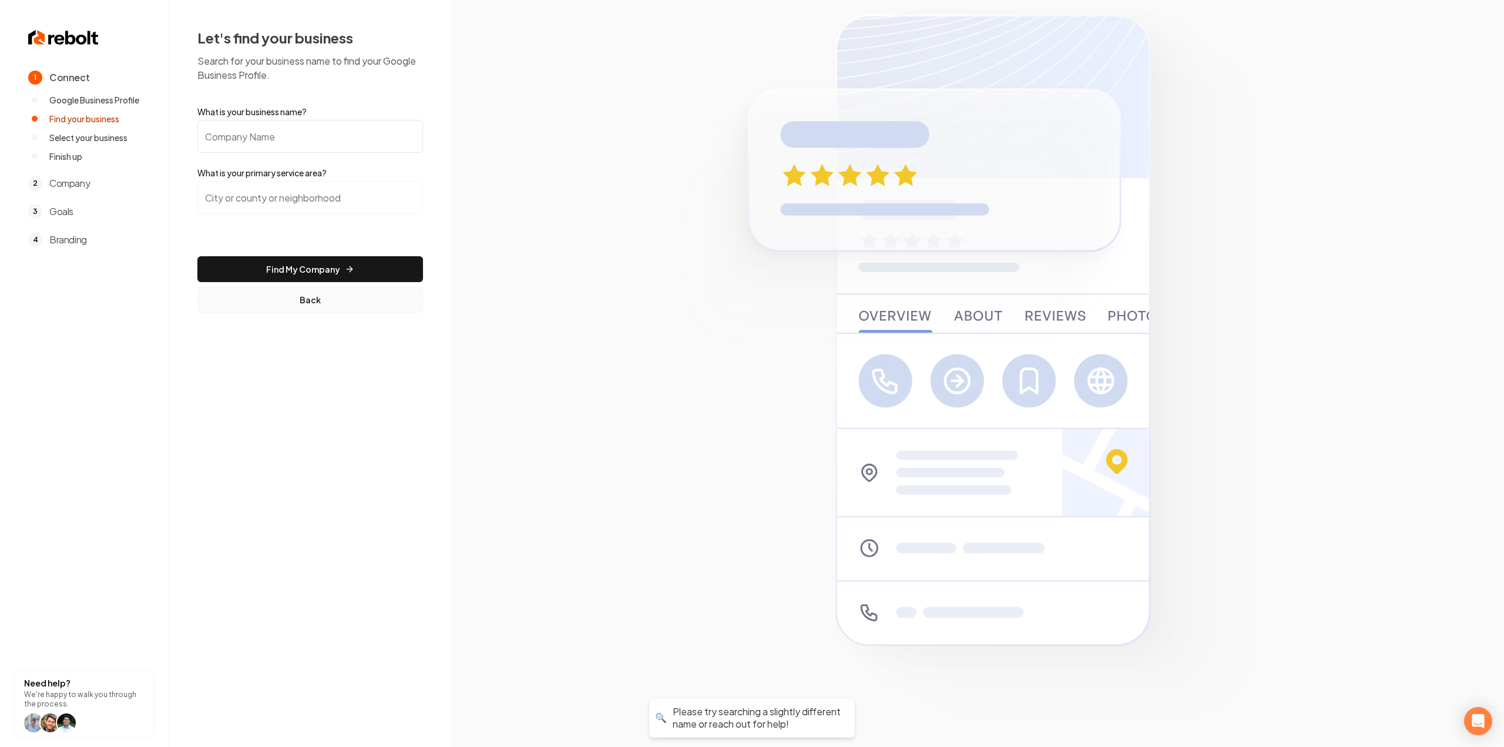
click at [314, 310] on button "Back" at bounding box center [310, 300] width 226 height 26
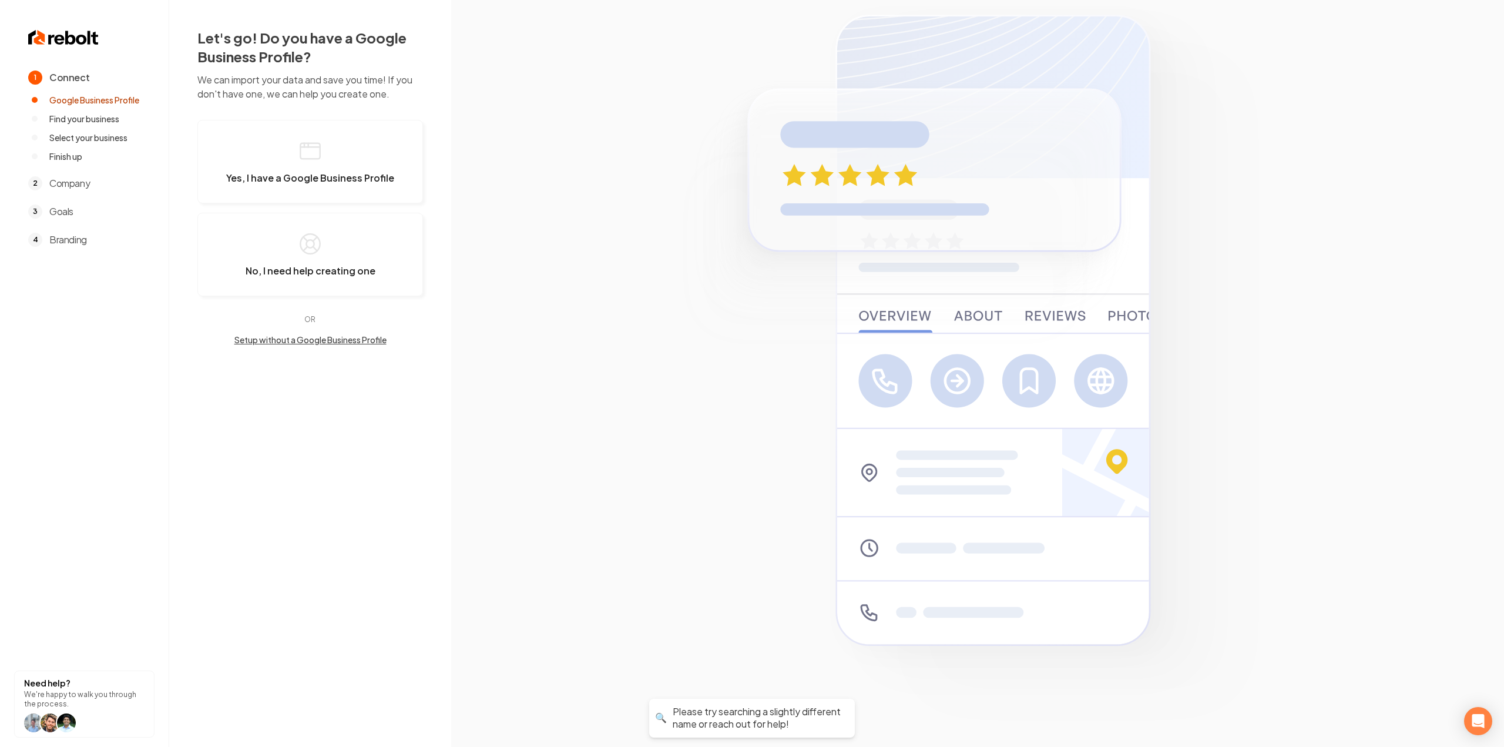
click at [322, 336] on button "Setup without a Google Business Profile" at bounding box center [310, 340] width 226 height 12
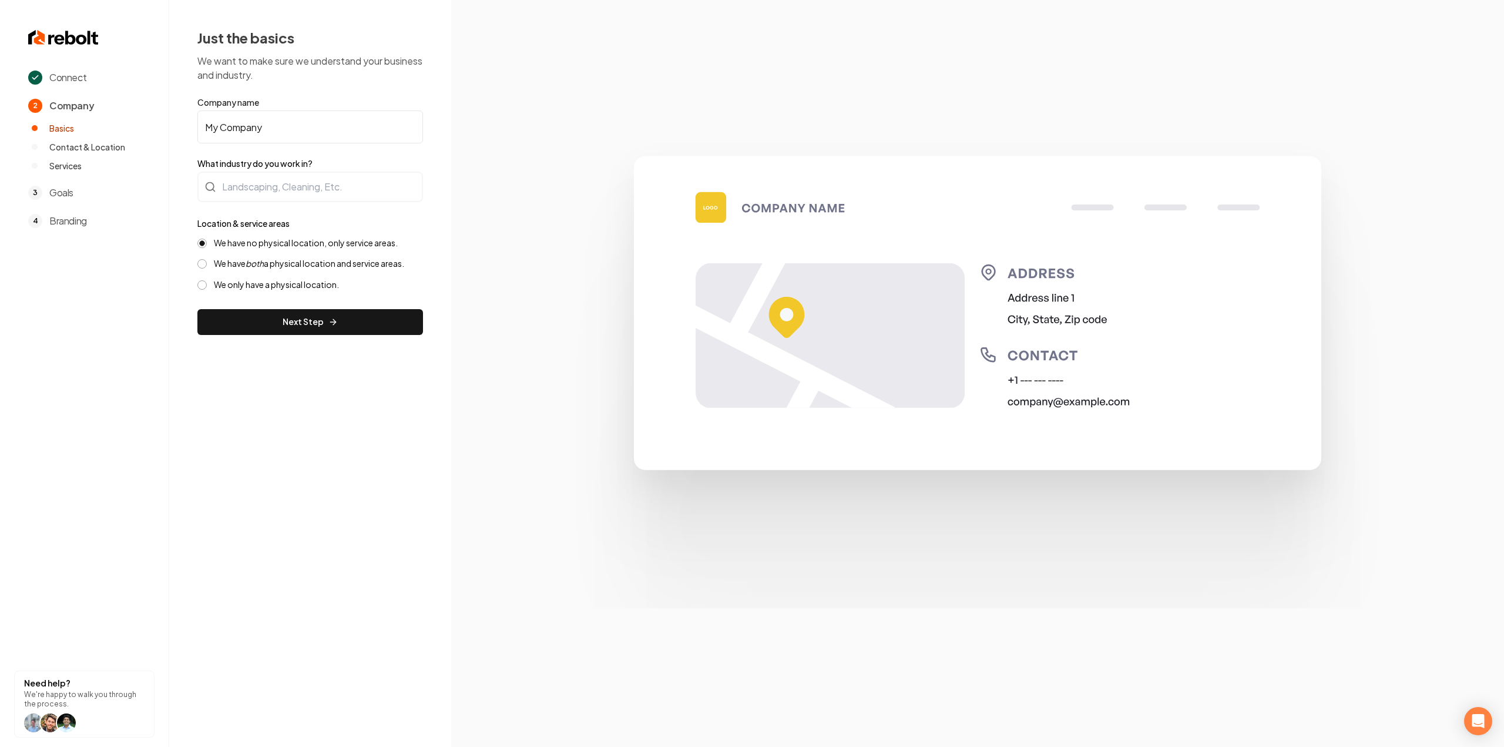
click at [296, 132] on input "My Company" at bounding box center [310, 126] width 226 height 33
paste input "10 Point Construction"
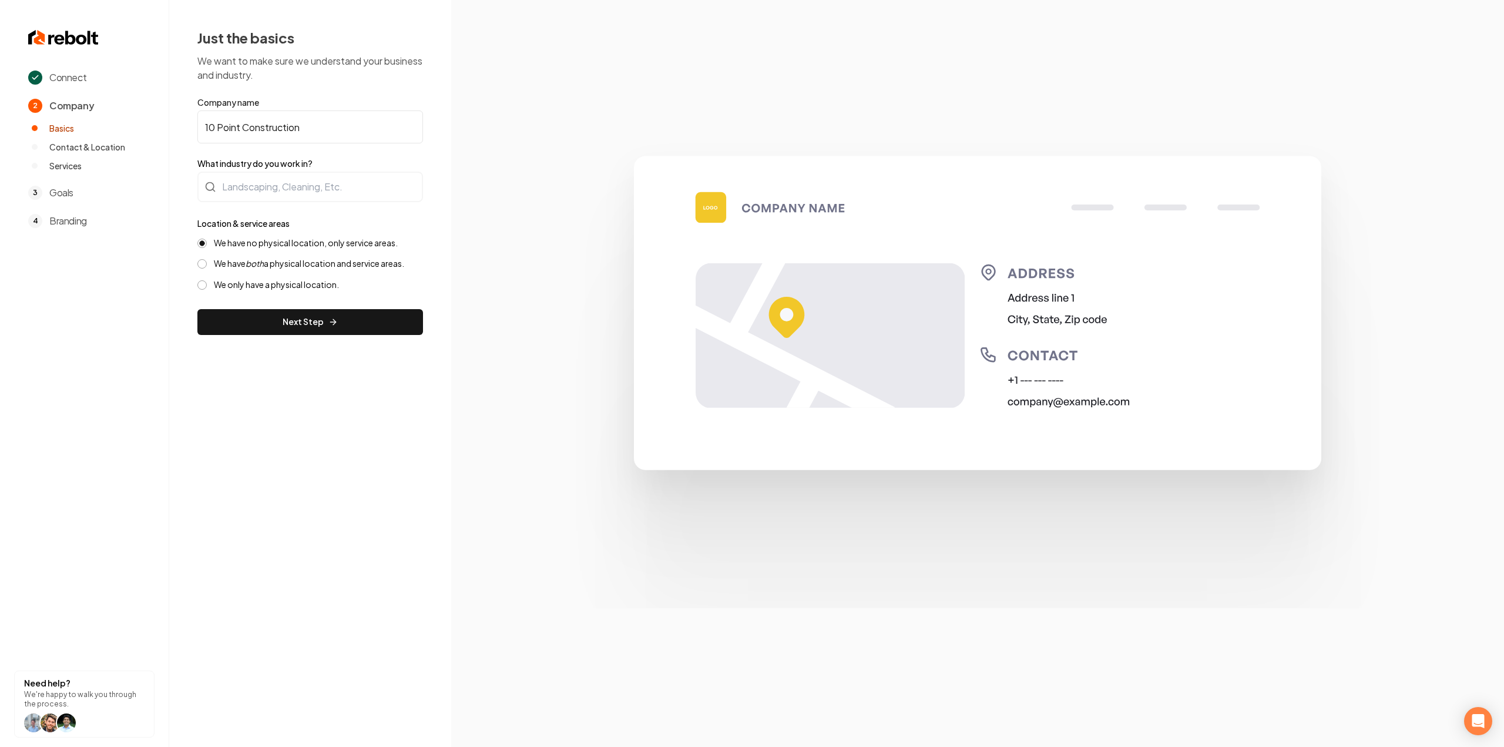
type input "10 Point Construction"
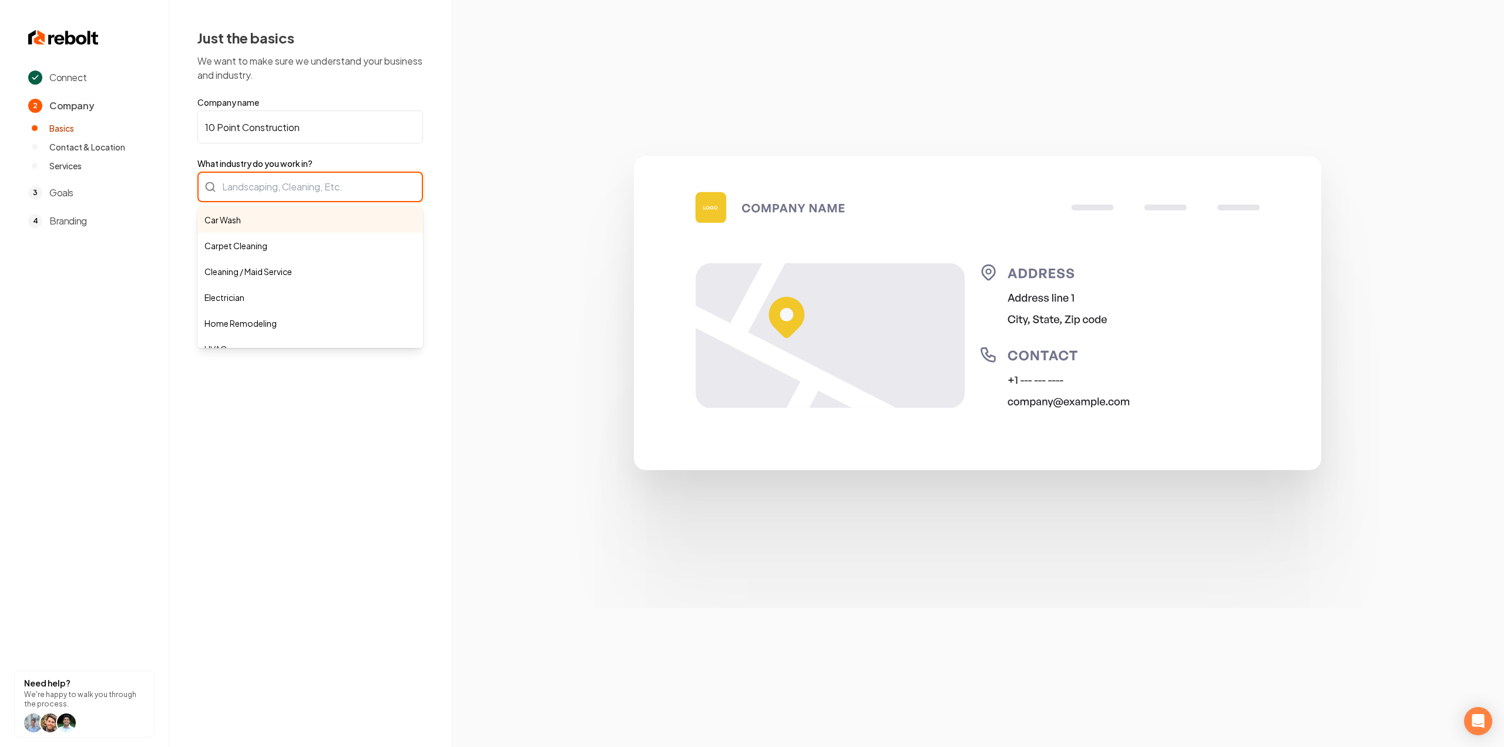
click at [302, 187] on div "Car Wash Carpet Cleaning Cleaning / Maid Service Electrician Home Remodeling HV…" at bounding box center [310, 187] width 226 height 31
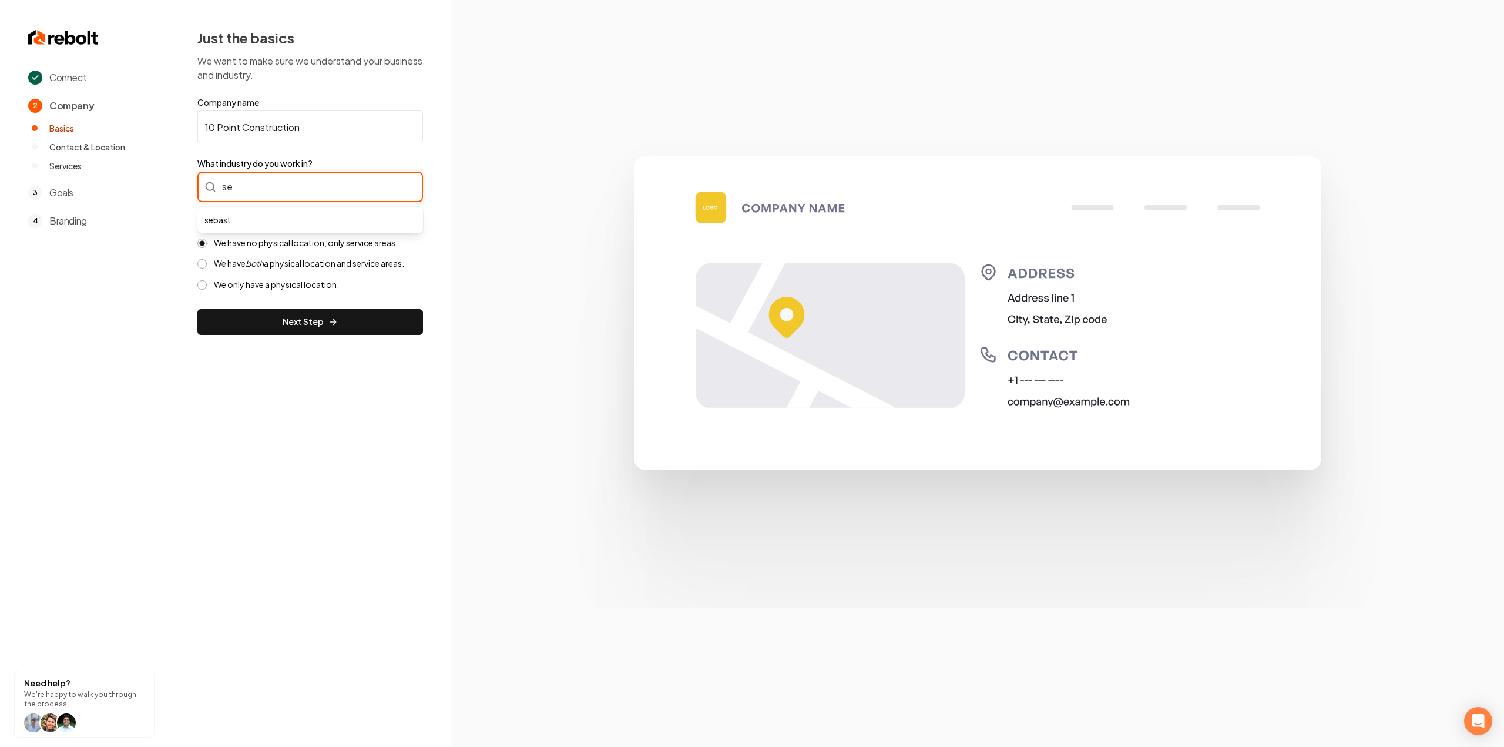
type input "s"
type input "Home Remodeling"
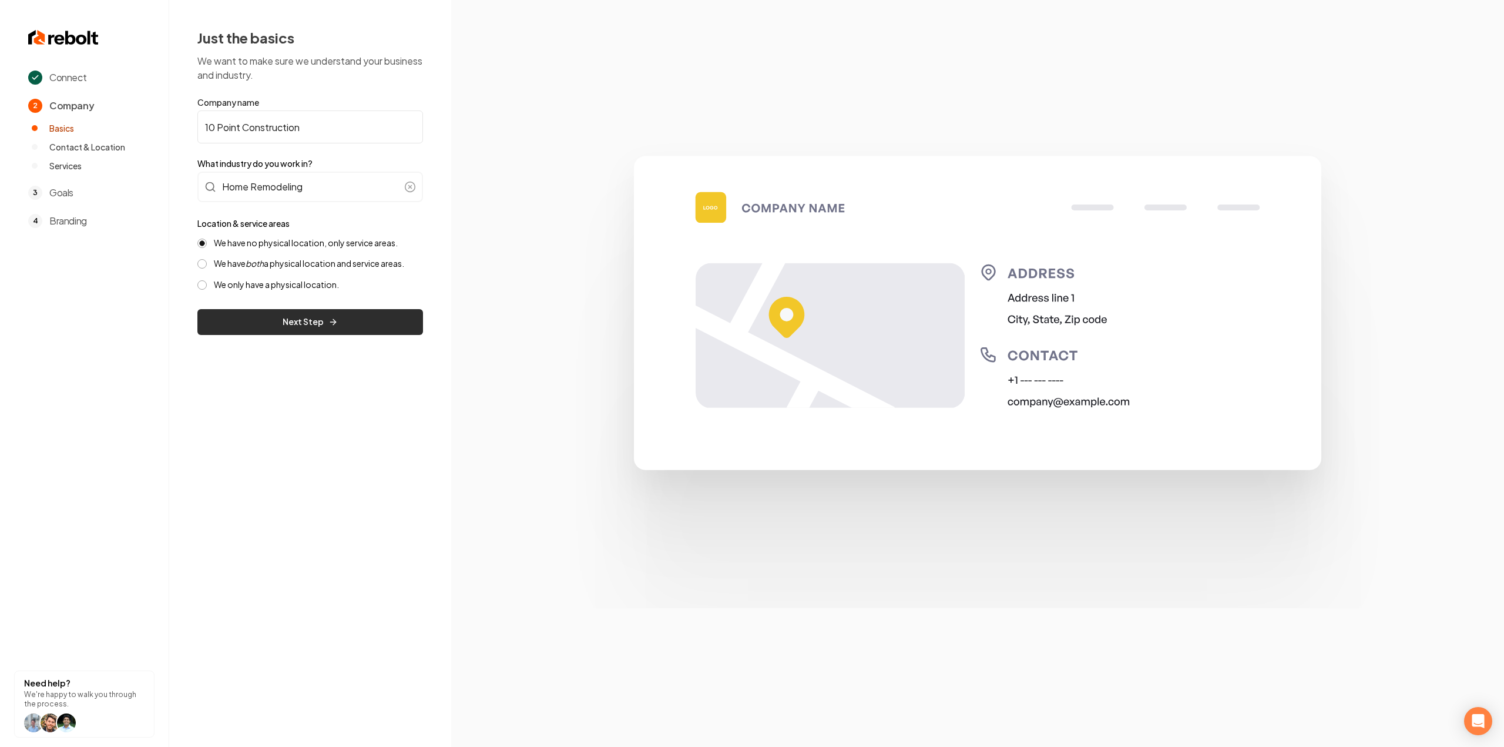
click at [350, 310] on button "Next Step" at bounding box center [310, 322] width 226 height 26
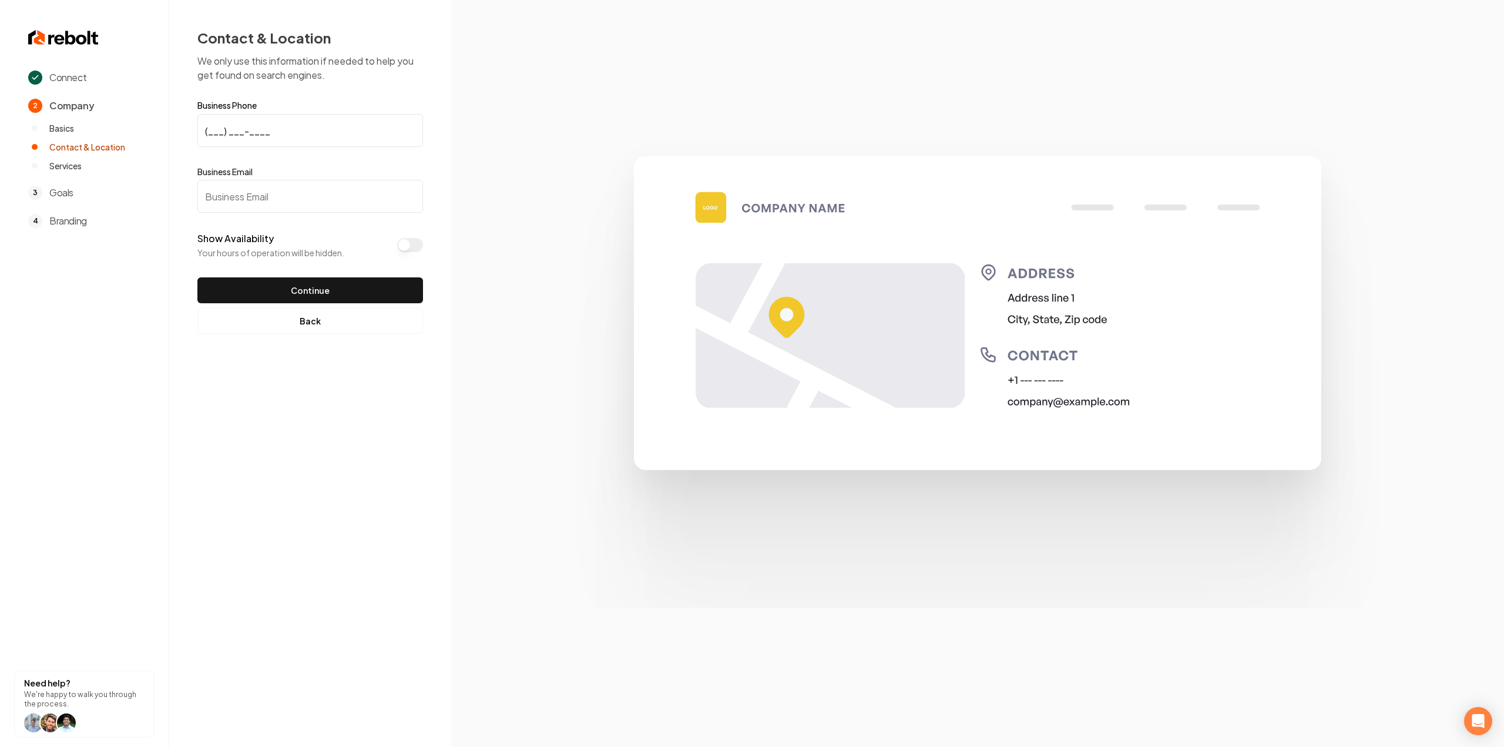
click at [311, 132] on input "(___) ___-____" at bounding box center [310, 130] width 226 height 33
click at [306, 201] on input "Business Email" at bounding box center [310, 196] width 226 height 33
paste input "construction10point@gmail.com"
type input "construction10point@gmail.com"
click at [345, 125] on input "(___) ___-____" at bounding box center [310, 130] width 226 height 33
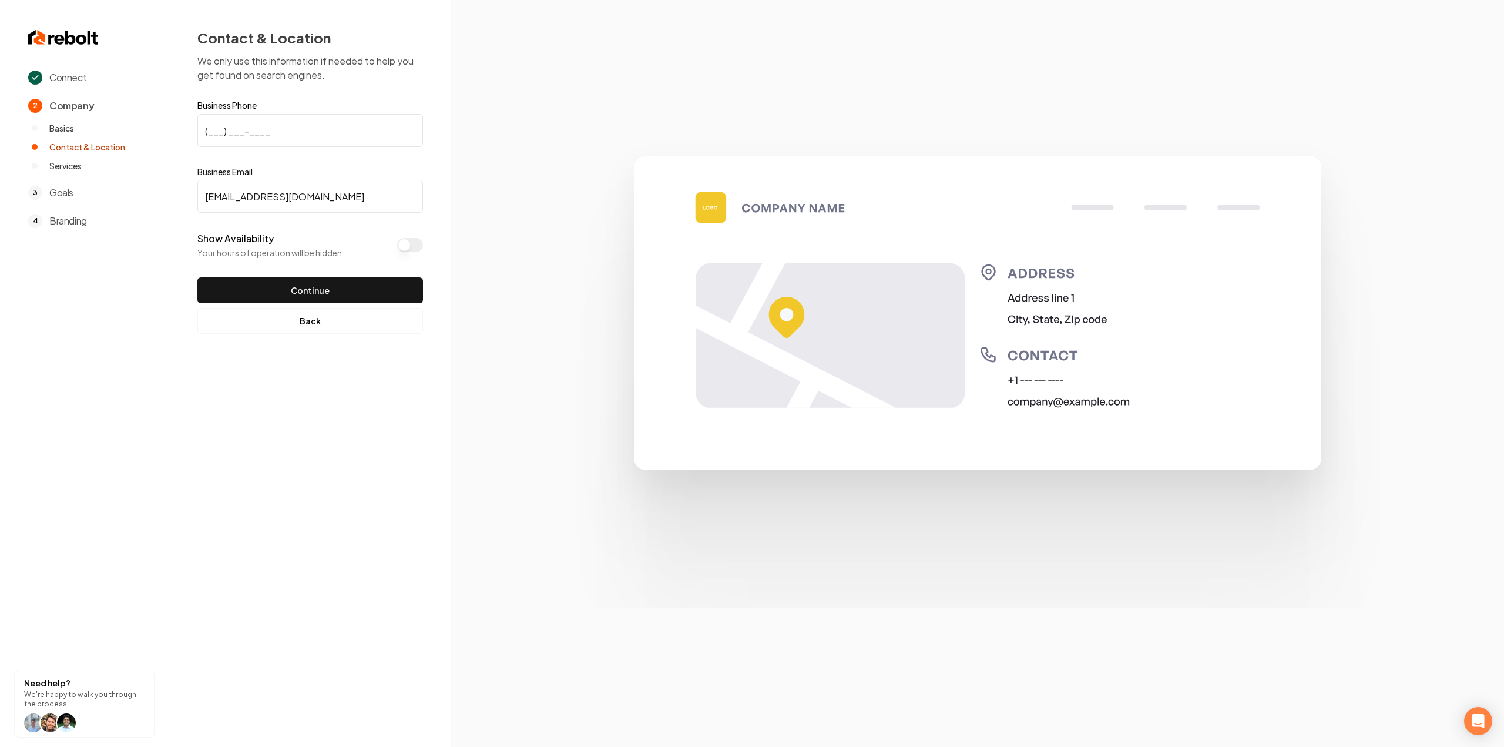
paste input "620) 960-1804"
type input "(620) 960-1804"
click at [408, 247] on button "Show Availability" at bounding box center [410, 245] width 26 height 14
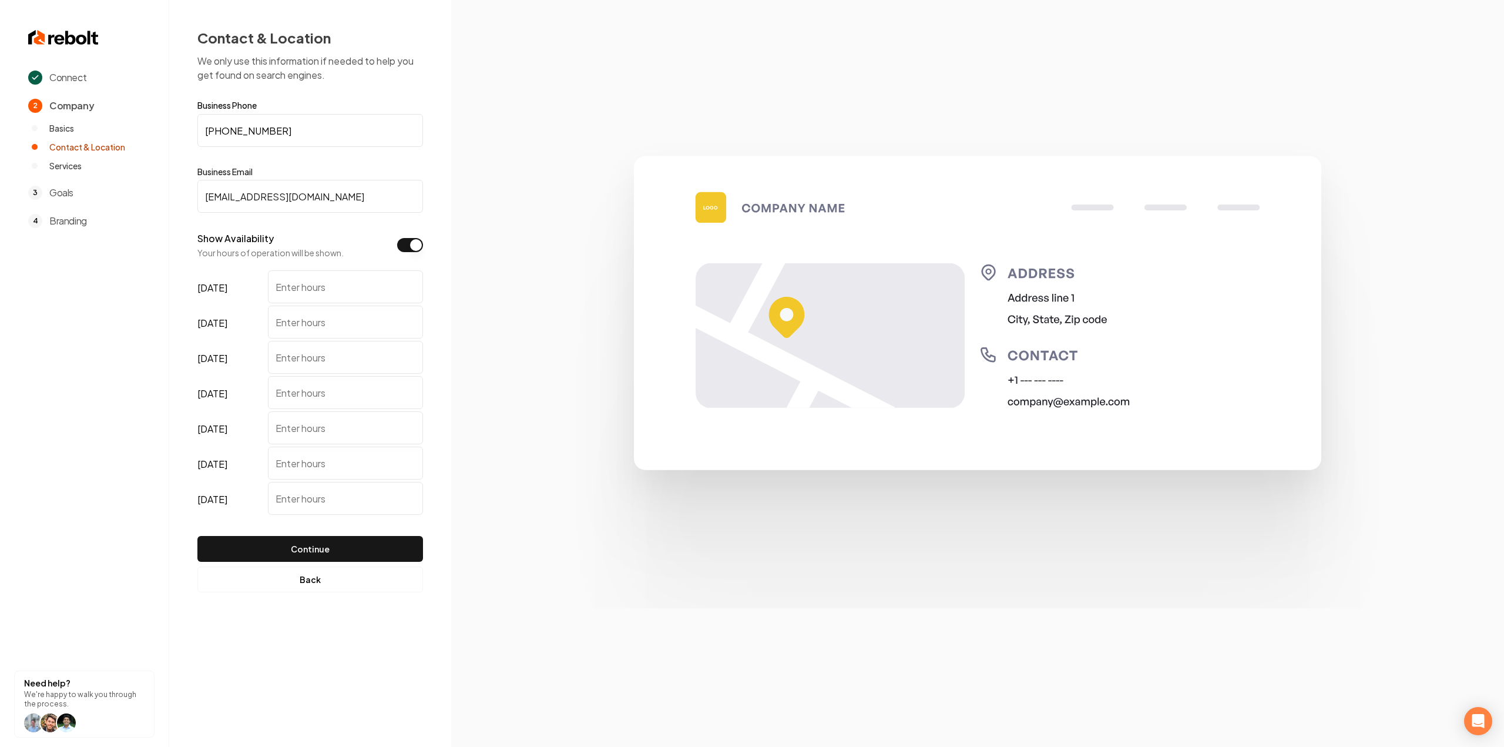
click at [411, 246] on button "Show Availability" at bounding box center [410, 245] width 26 height 14
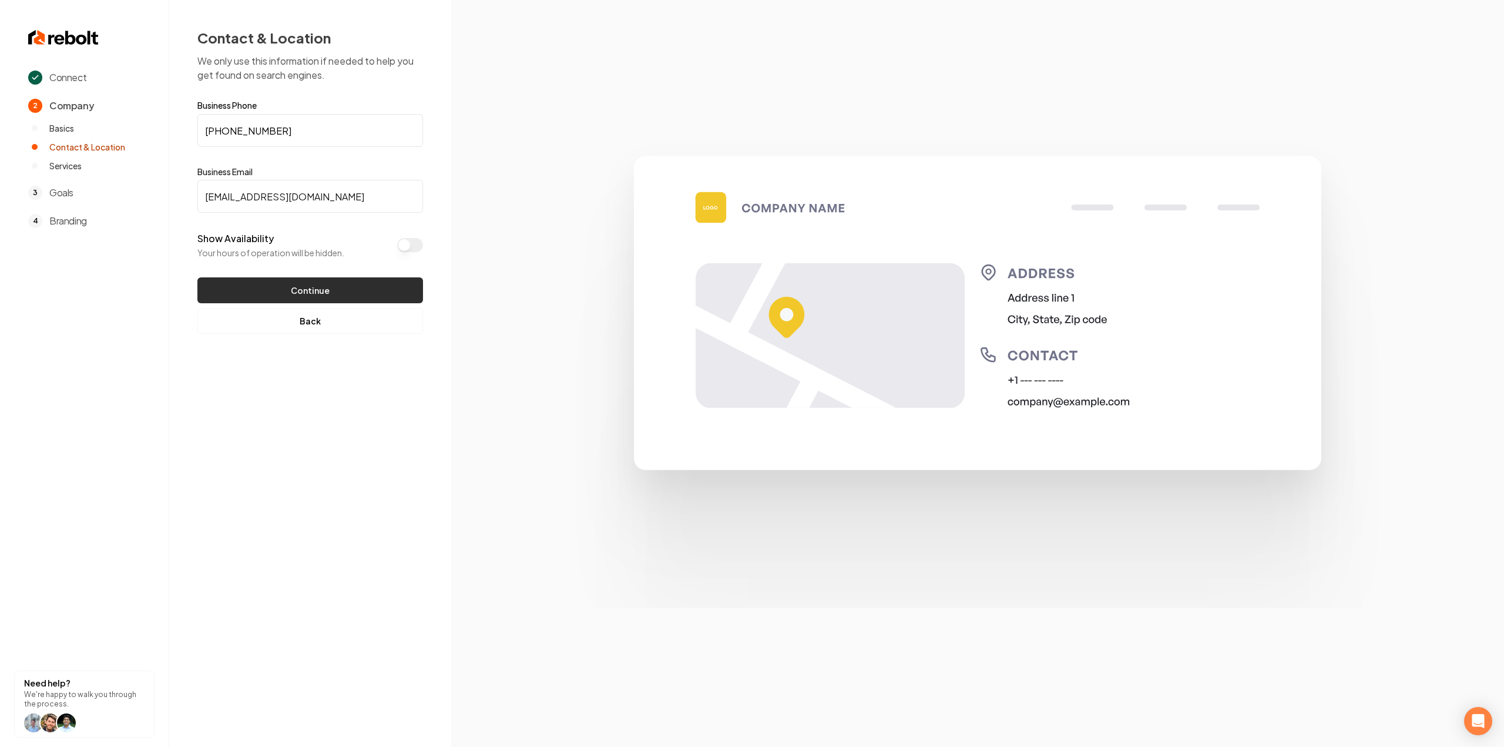
click at [338, 291] on button "Continue" at bounding box center [310, 290] width 226 height 26
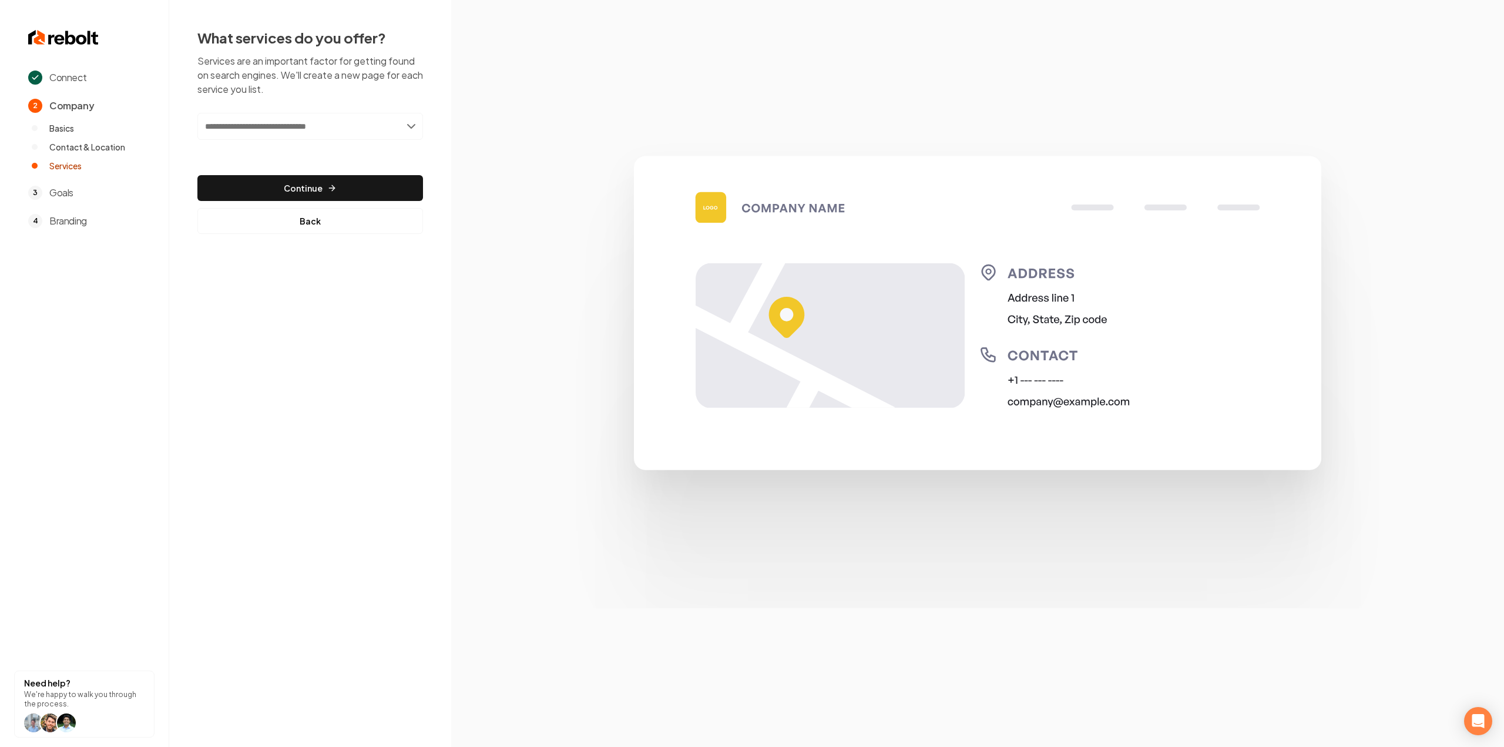
click at [271, 130] on input "text" at bounding box center [310, 126] width 226 height 27
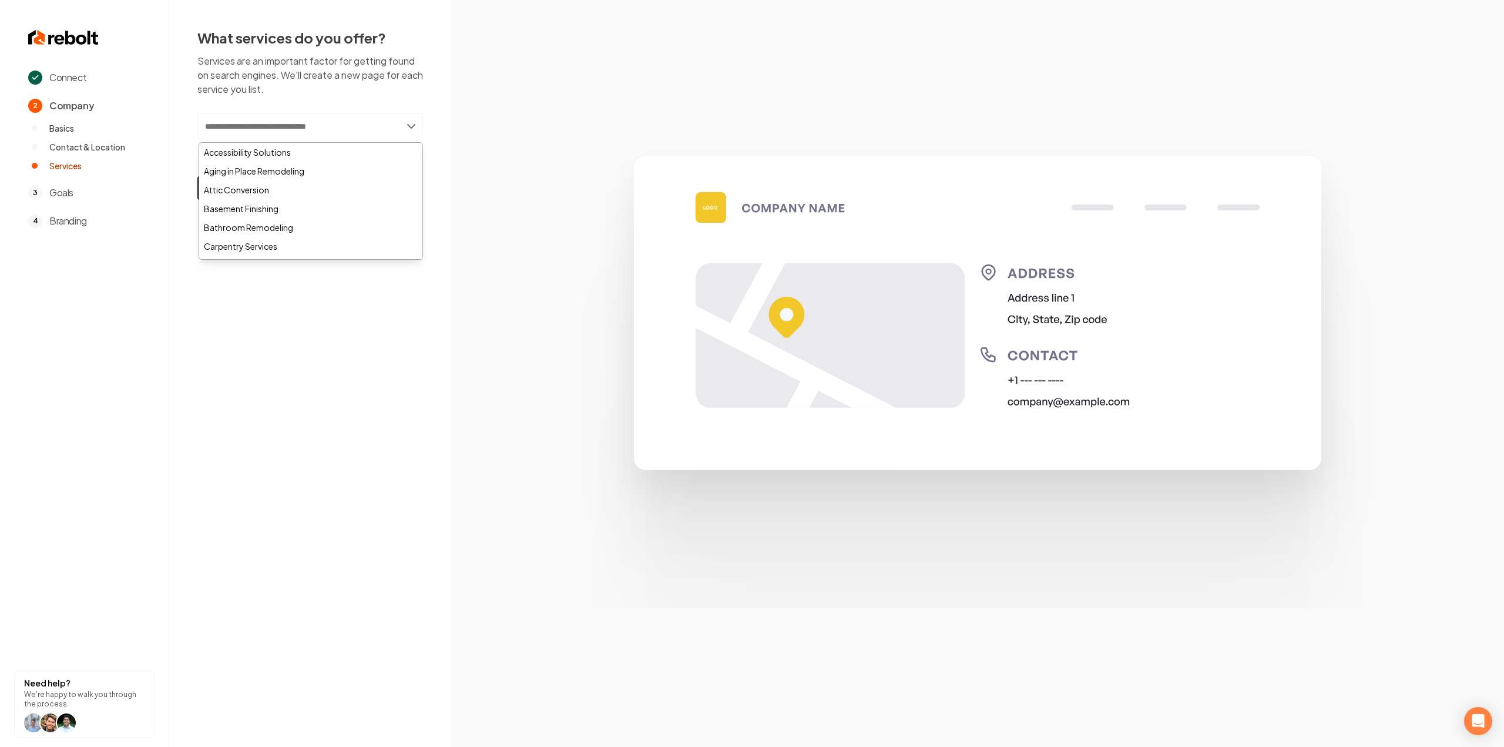
click at [271, 130] on input "text" at bounding box center [310, 126] width 226 height 27
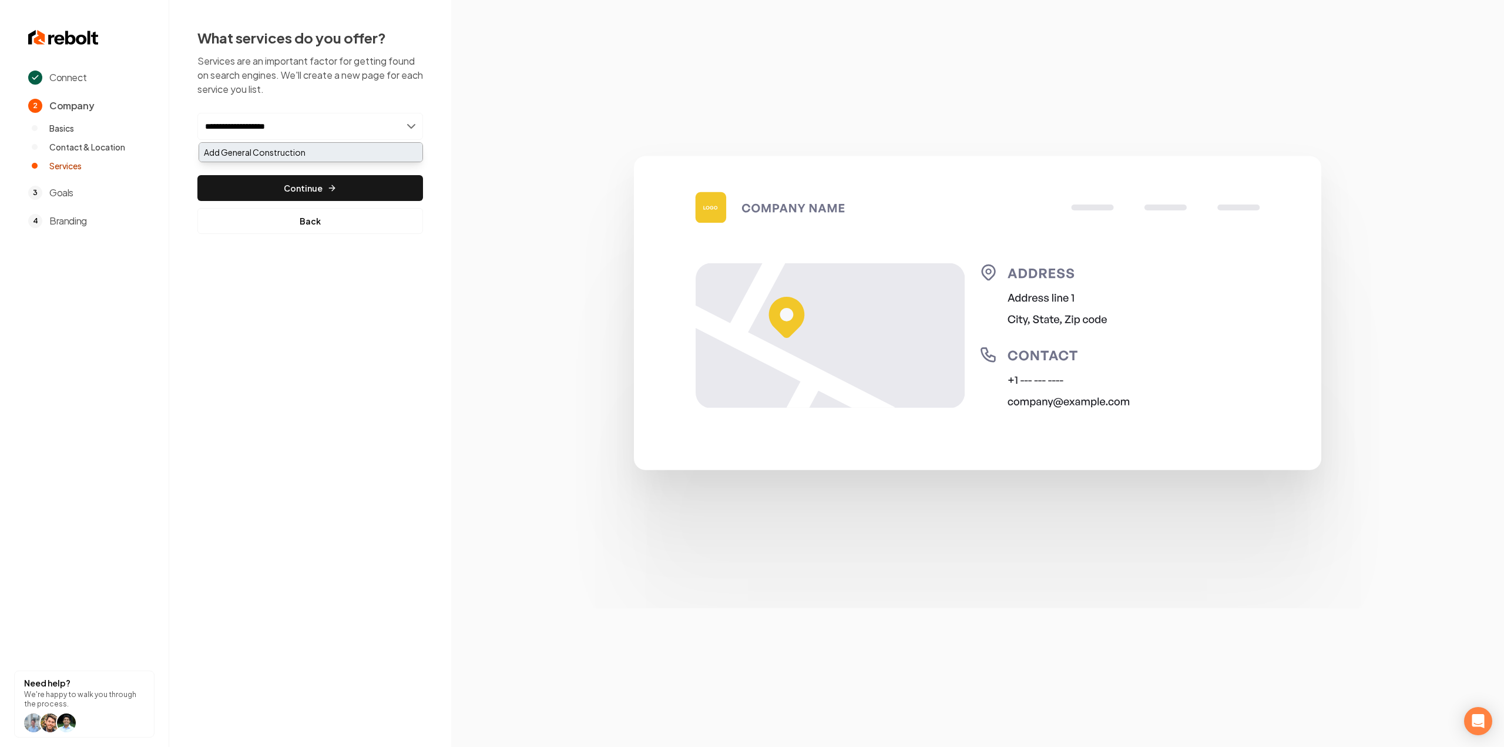
type input "**********"
click at [268, 145] on div "Add General Construction" at bounding box center [310, 152] width 223 height 19
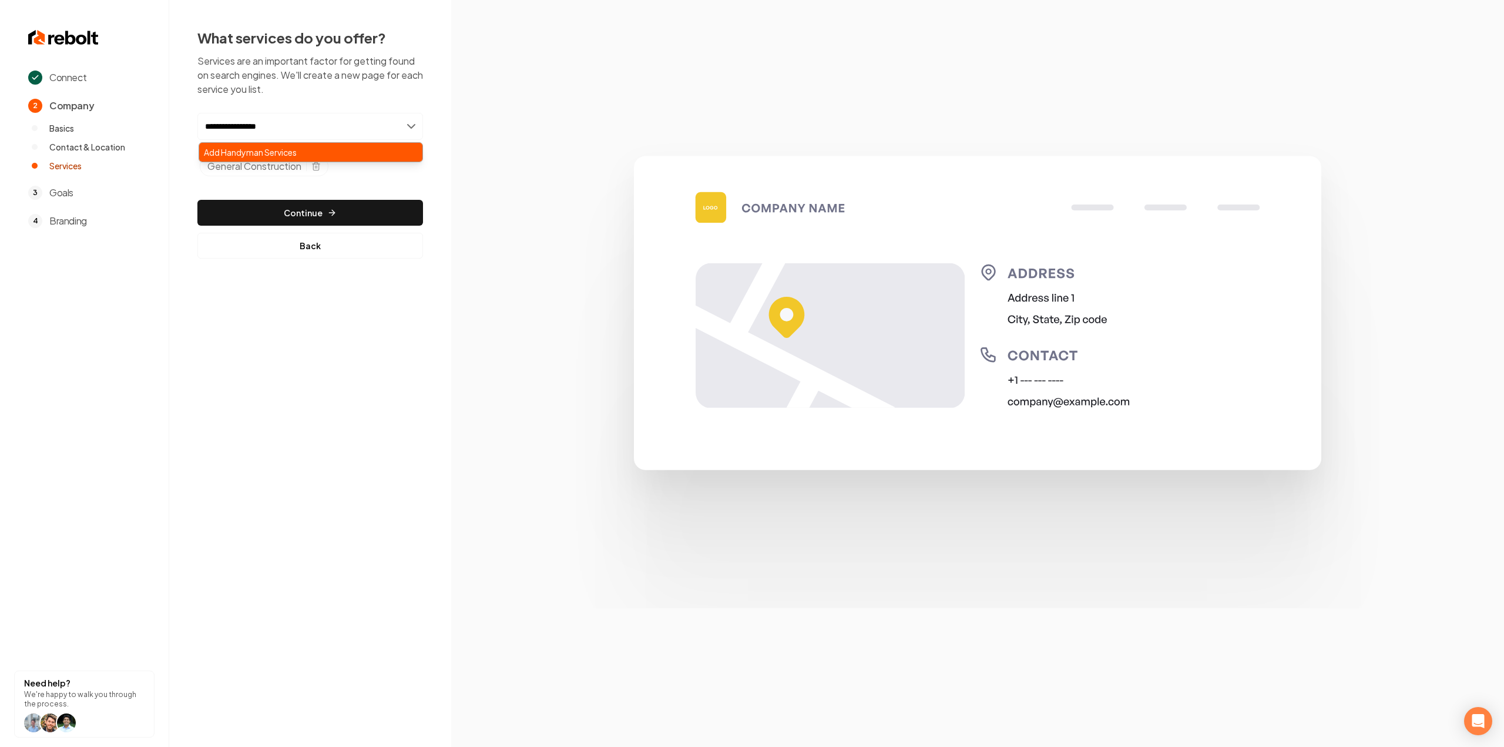
type input "**********"
click at [277, 143] on div "Add Handyman Services" at bounding box center [310, 152] width 223 height 19
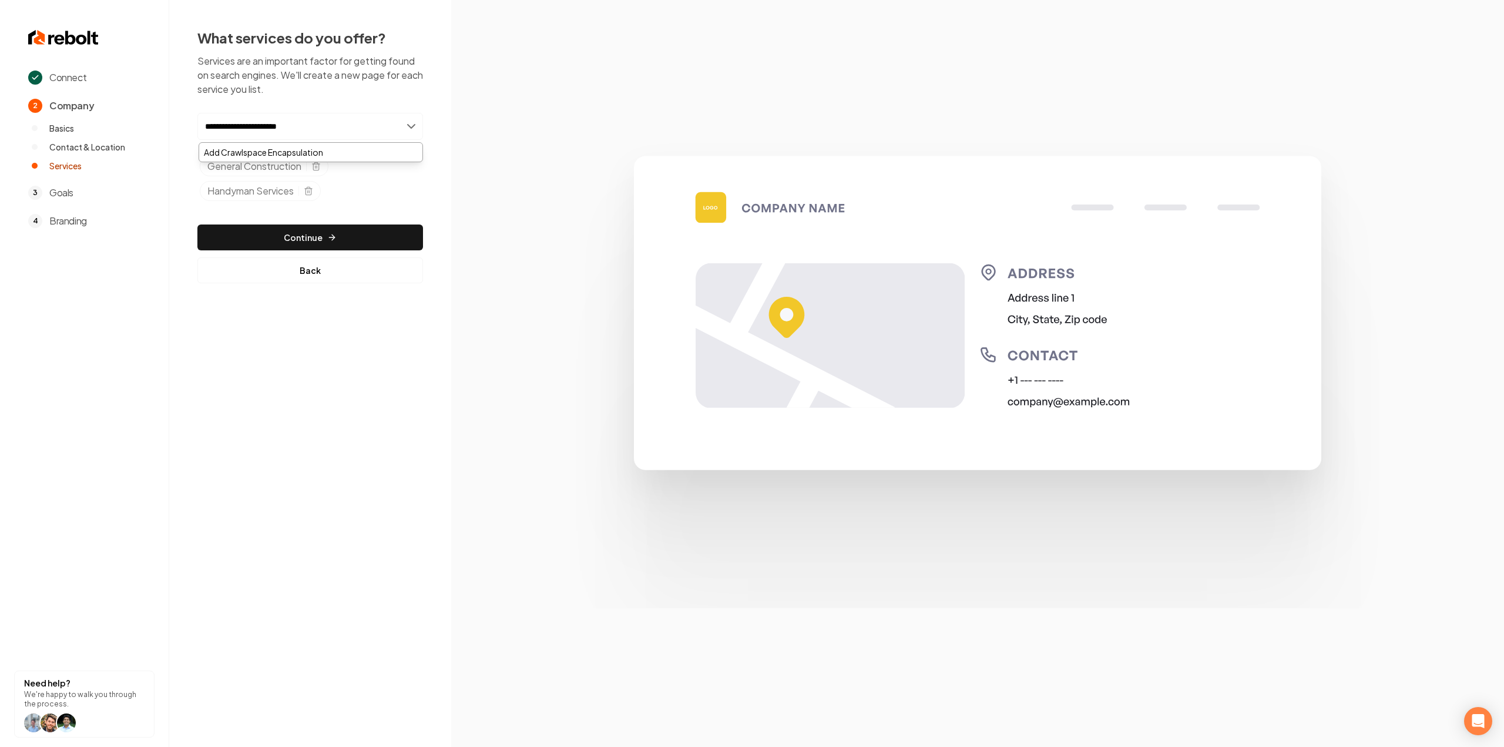
type input "**********"
click at [277, 143] on div "Add Crawlspace Encapsulation" at bounding box center [310, 152] width 223 height 19
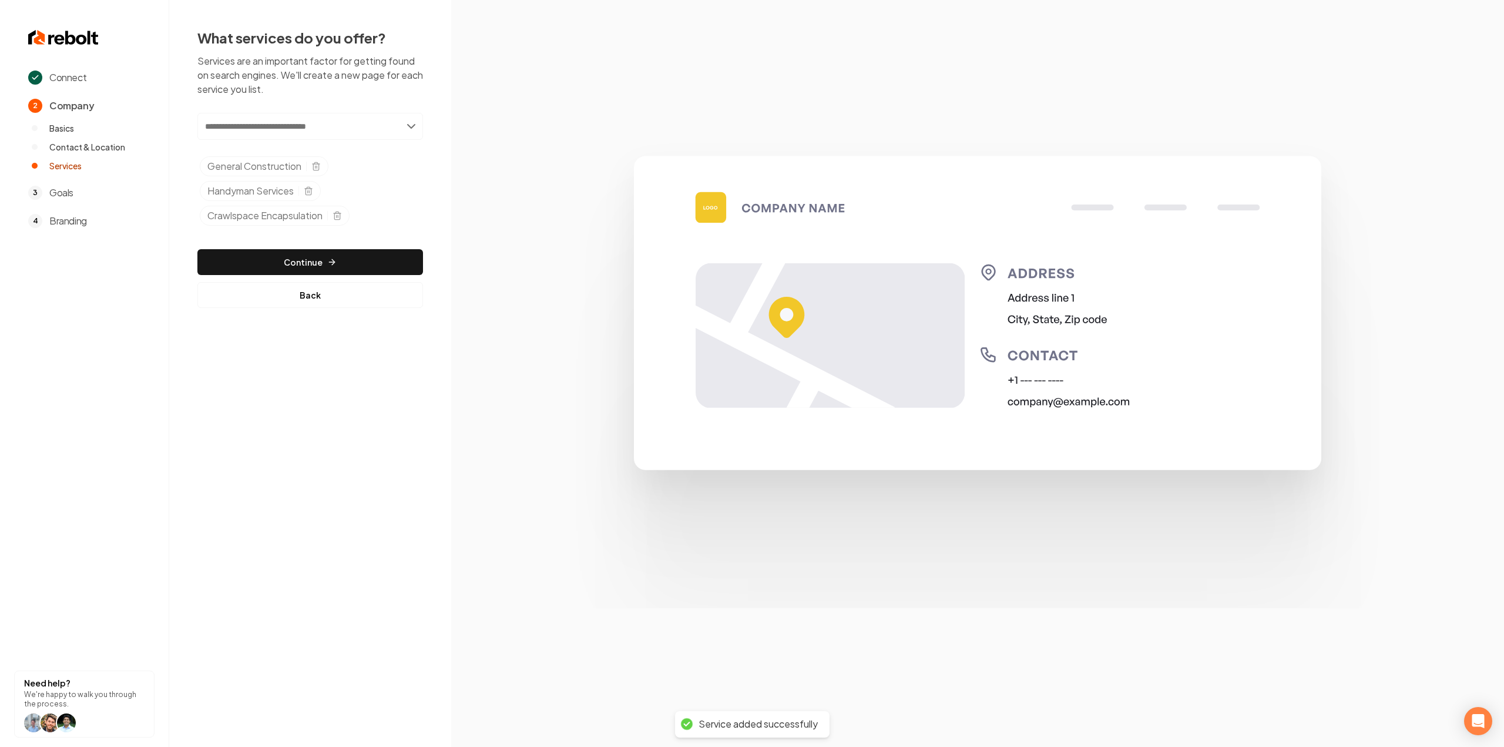
click at [313, 126] on input "text" at bounding box center [310, 126] width 226 height 27
type input "**********"
click at [300, 147] on div "Add Slump Pumps" at bounding box center [310, 152] width 223 height 19
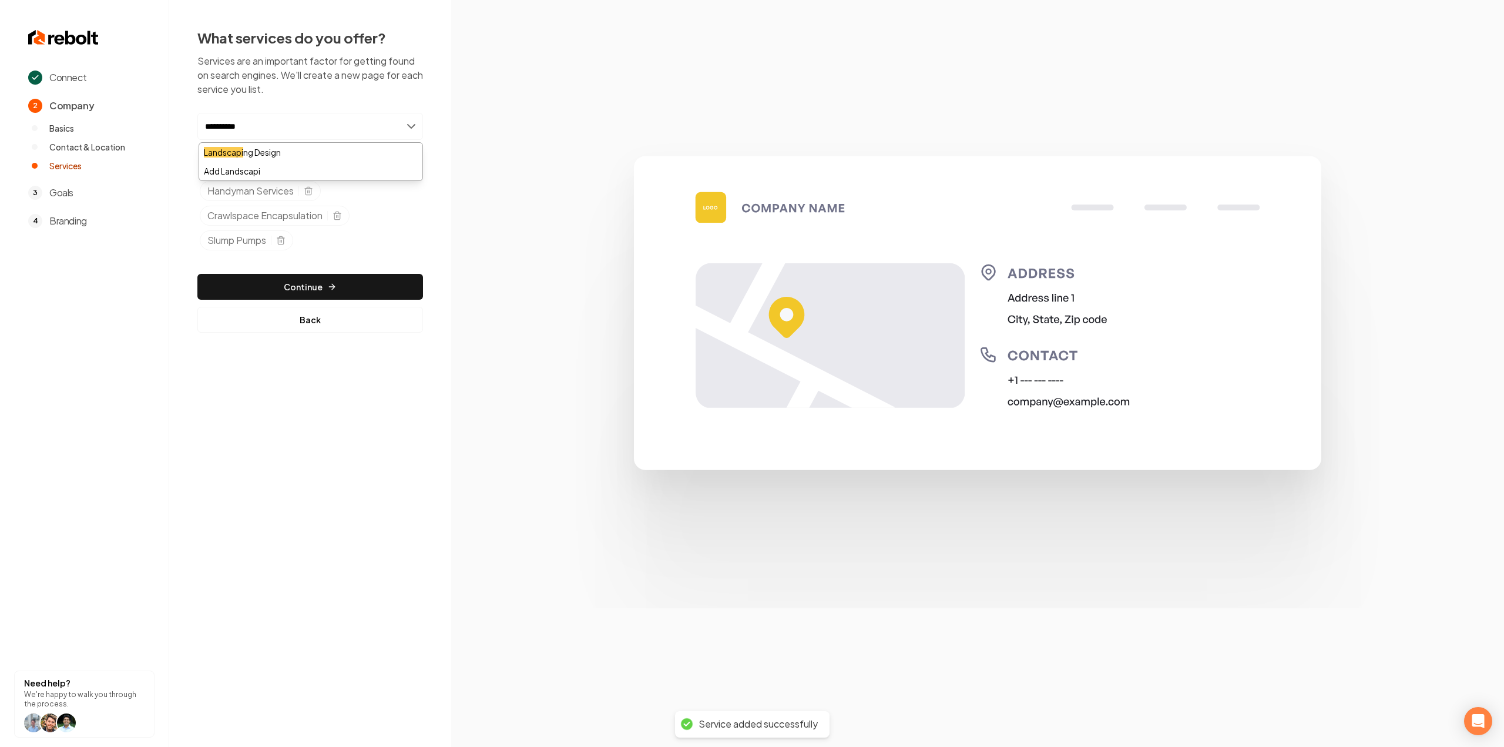
type input "**********"
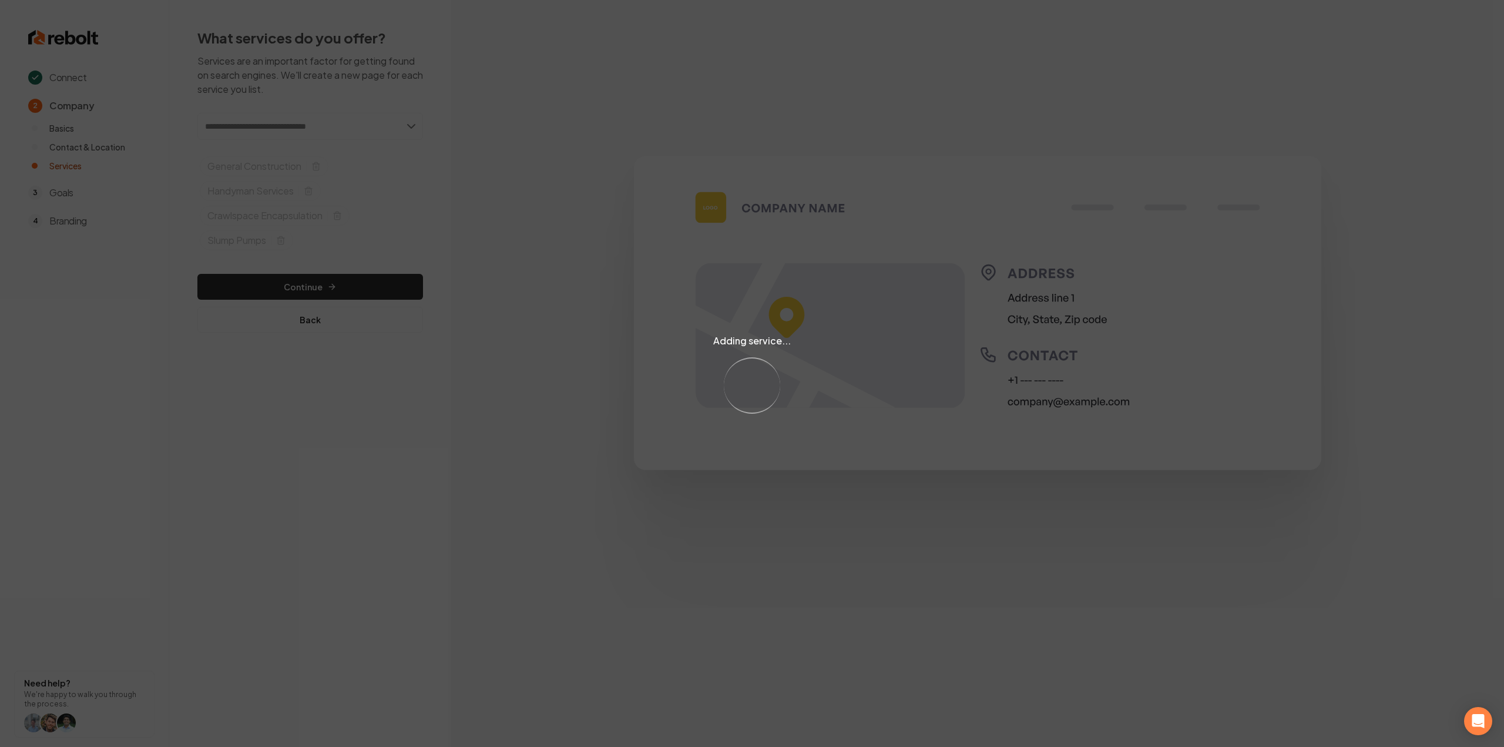
type input "*"
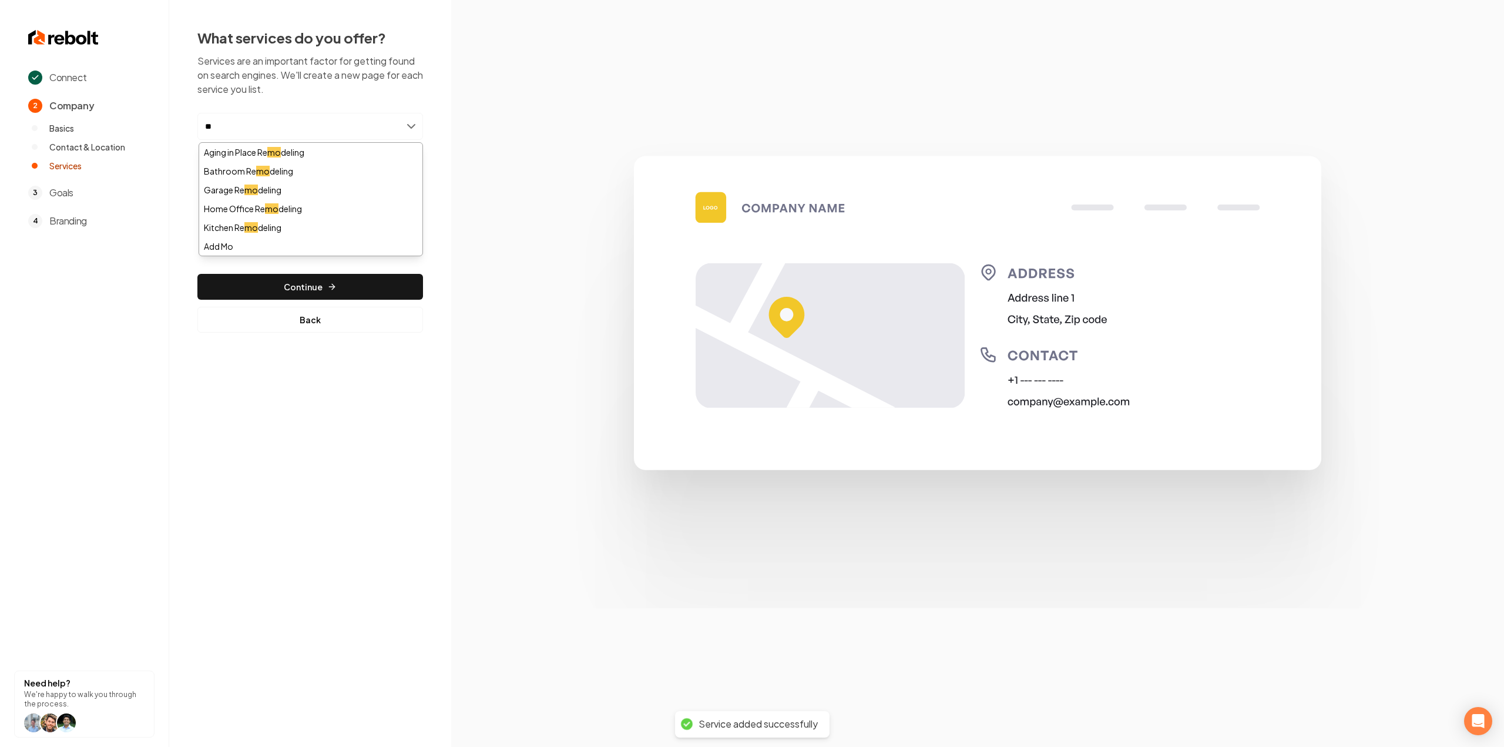
type input "*"
click at [500, 207] on section at bounding box center [977, 373] width 1053 height 747
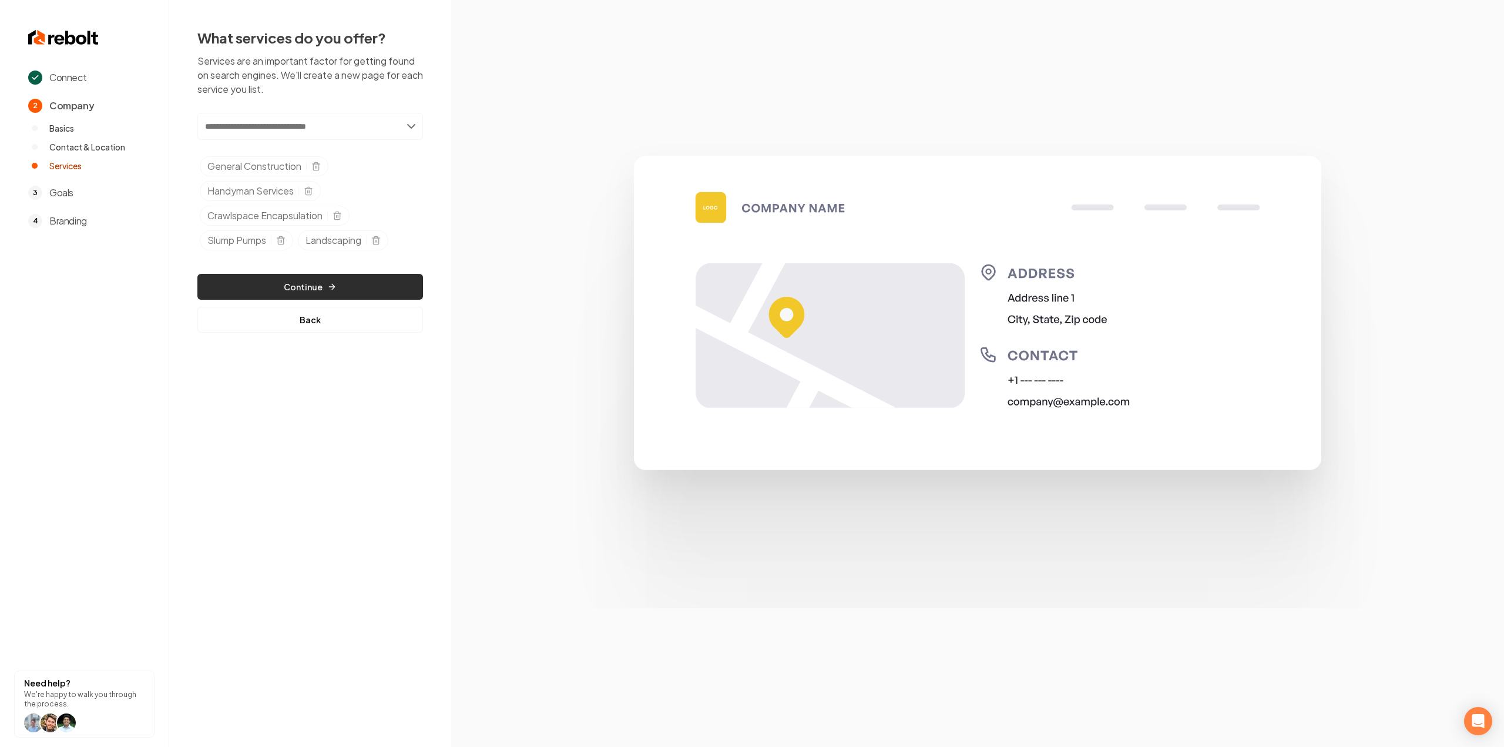
click at [317, 274] on button "Continue" at bounding box center [310, 287] width 226 height 26
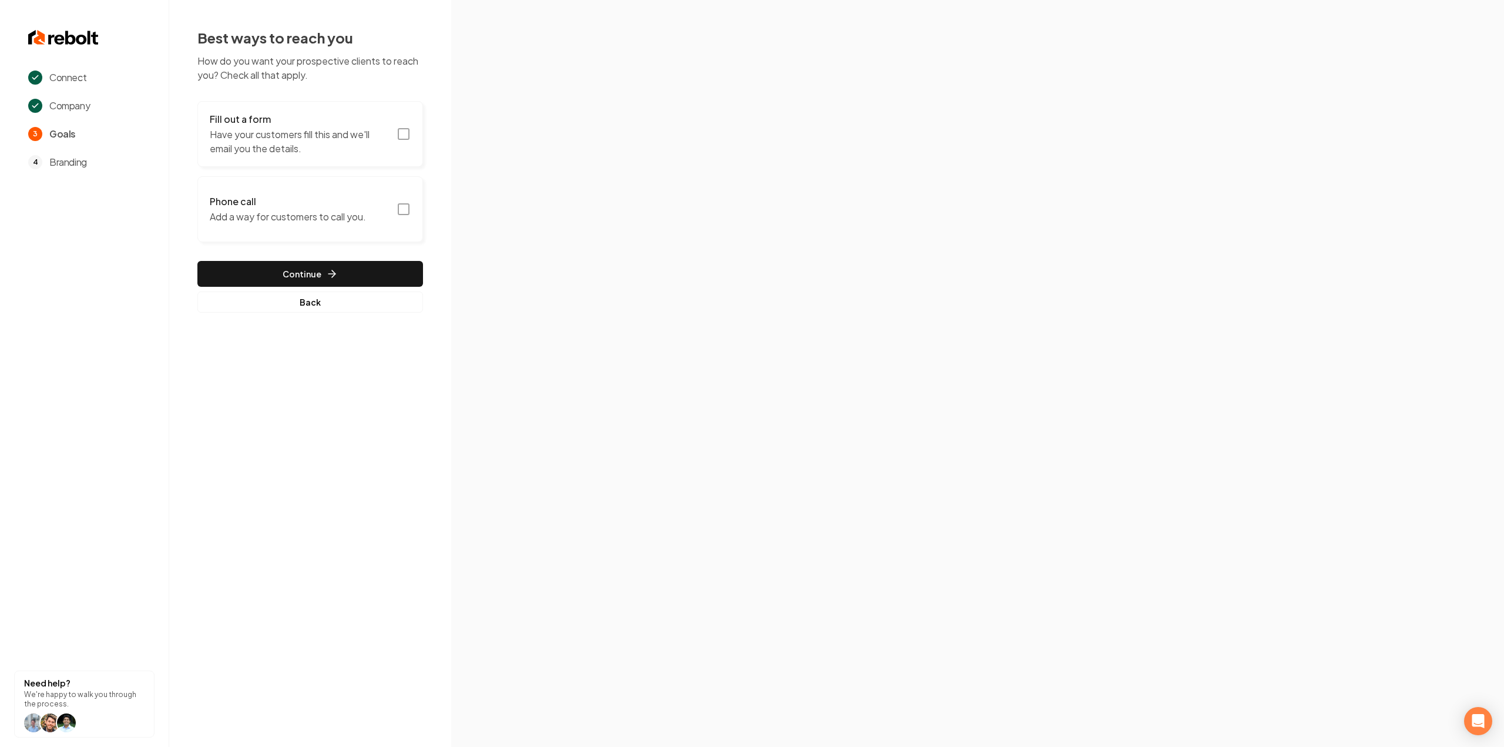
click at [401, 138] on icon "button" at bounding box center [403, 134] width 14 height 14
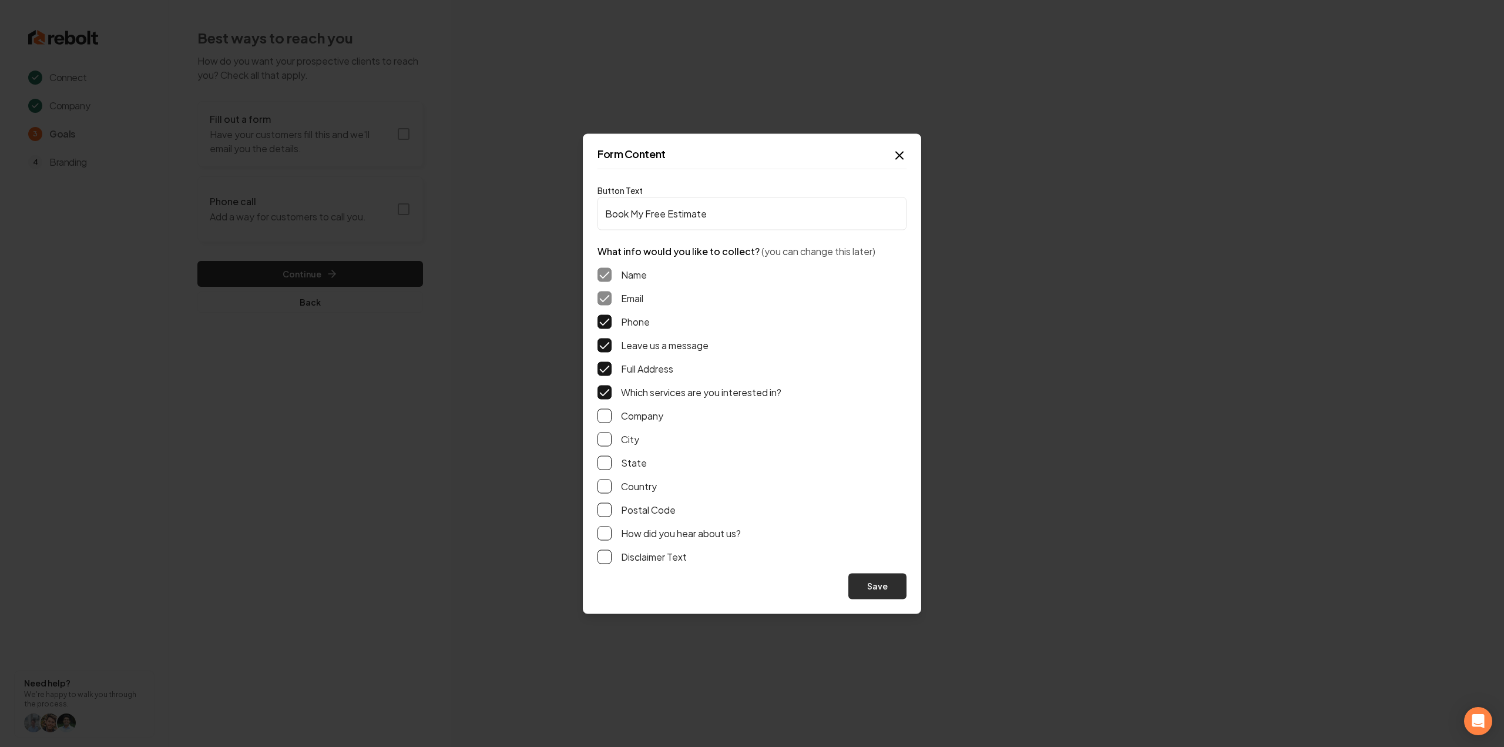
click at [906, 588] on button "Save" at bounding box center [877, 586] width 58 height 26
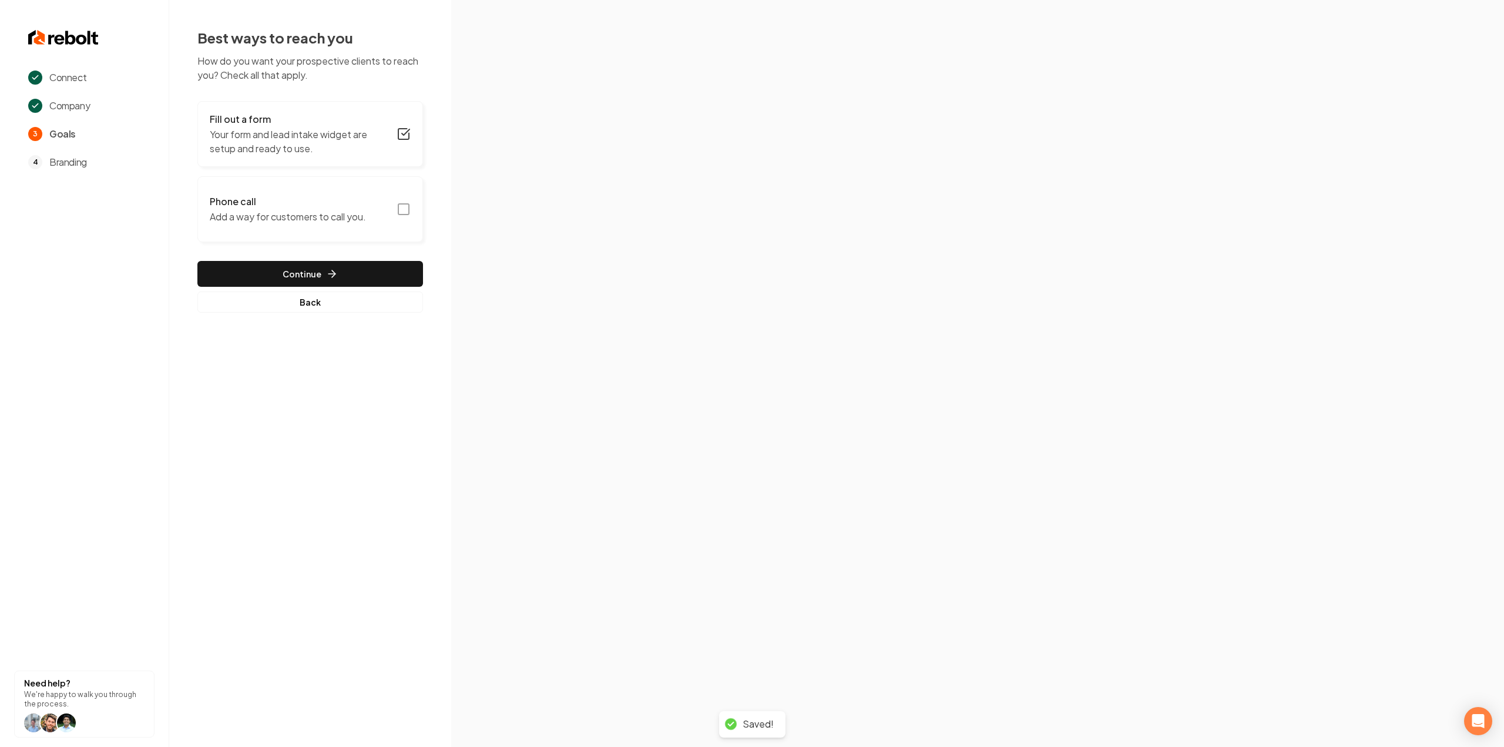
click at [402, 198] on button "Phone call Add a way for customers to call you." at bounding box center [310, 209] width 226 height 66
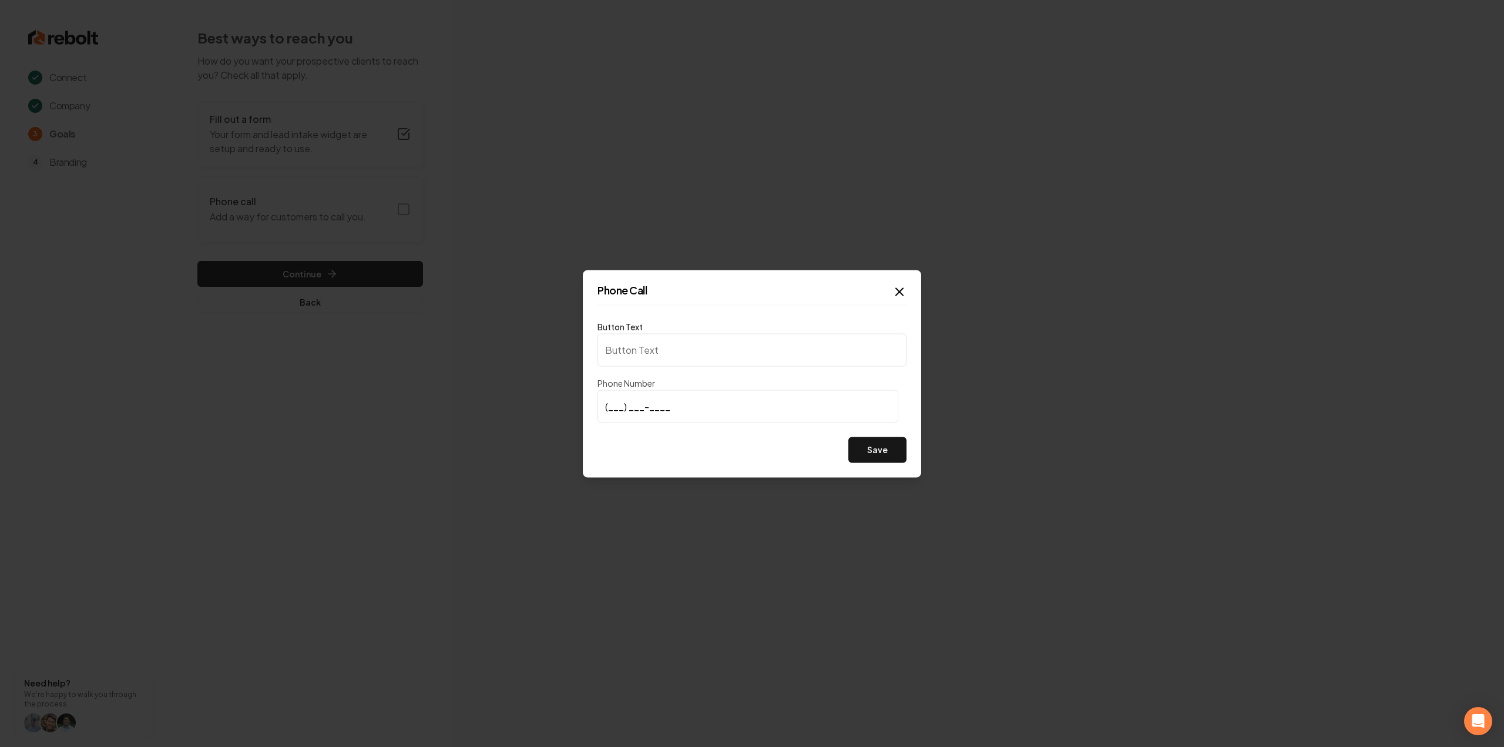
type input "Call us"
type input "(620) 960-1804"
click at [864, 435] on div "Button Text Call us Phone Number (620) 960-1804 Save" at bounding box center [751, 390] width 309 height 143
click at [866, 443] on button "Save" at bounding box center [877, 449] width 58 height 26
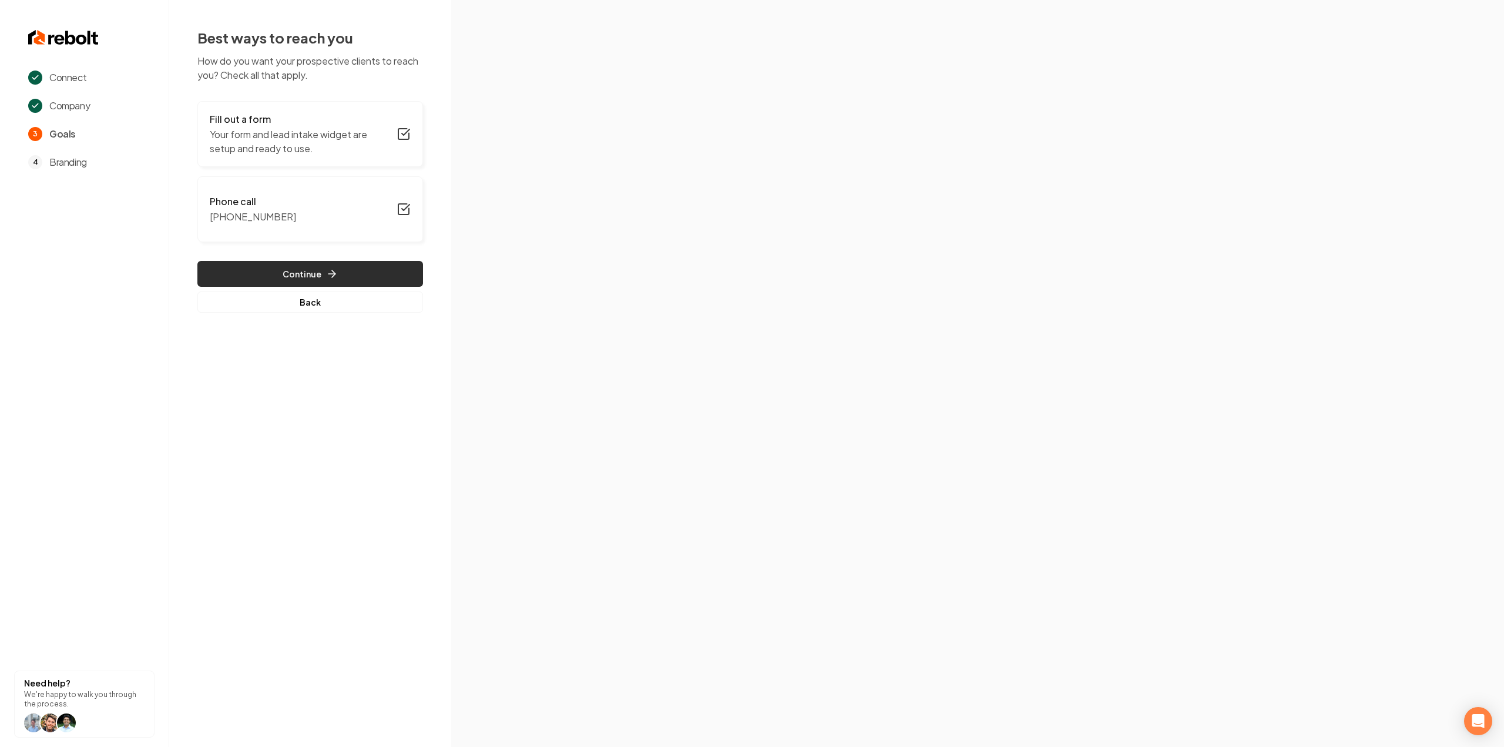
click at [298, 273] on button "Continue" at bounding box center [310, 274] width 226 height 26
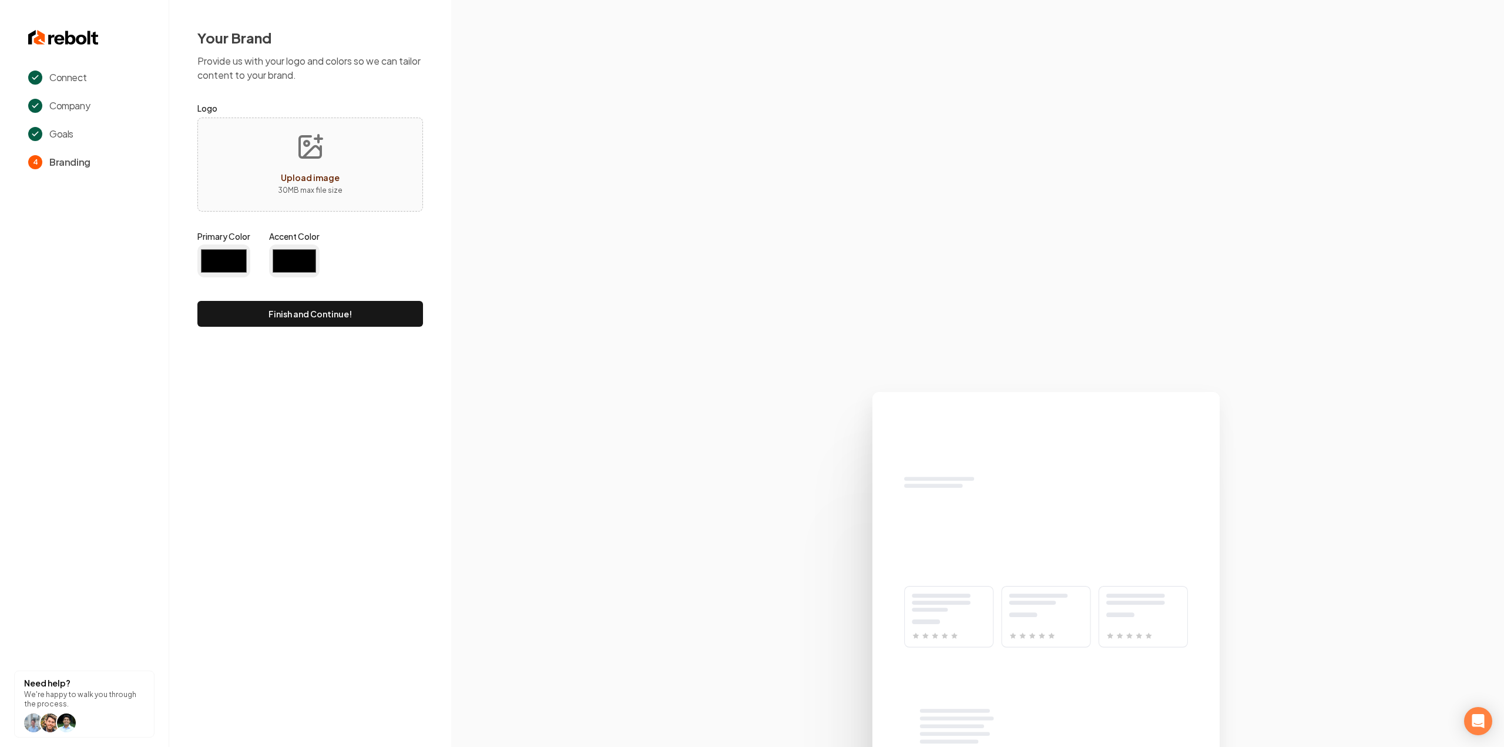
type input "#194d33"
type input "#70be00"
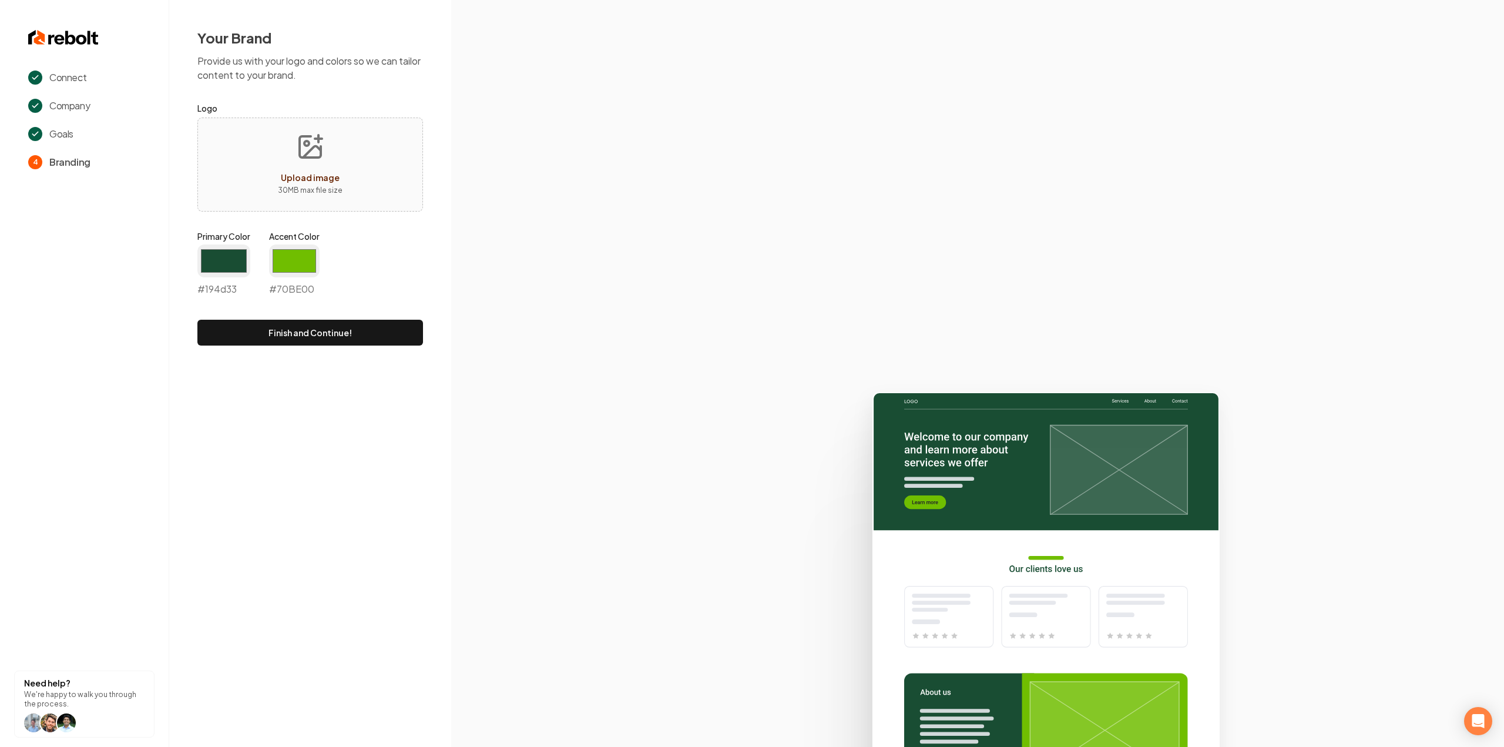
drag, startPoint x: 334, startPoint y: 486, endPoint x: 106, endPoint y: 586, distance: 248.8
click at [334, 486] on div "Connect Company Goals 4 Branding Need help? We're happy to walk you through the…" at bounding box center [752, 373] width 1504 height 747
click at [226, 247] on input "#194d33" at bounding box center [223, 260] width 53 height 33
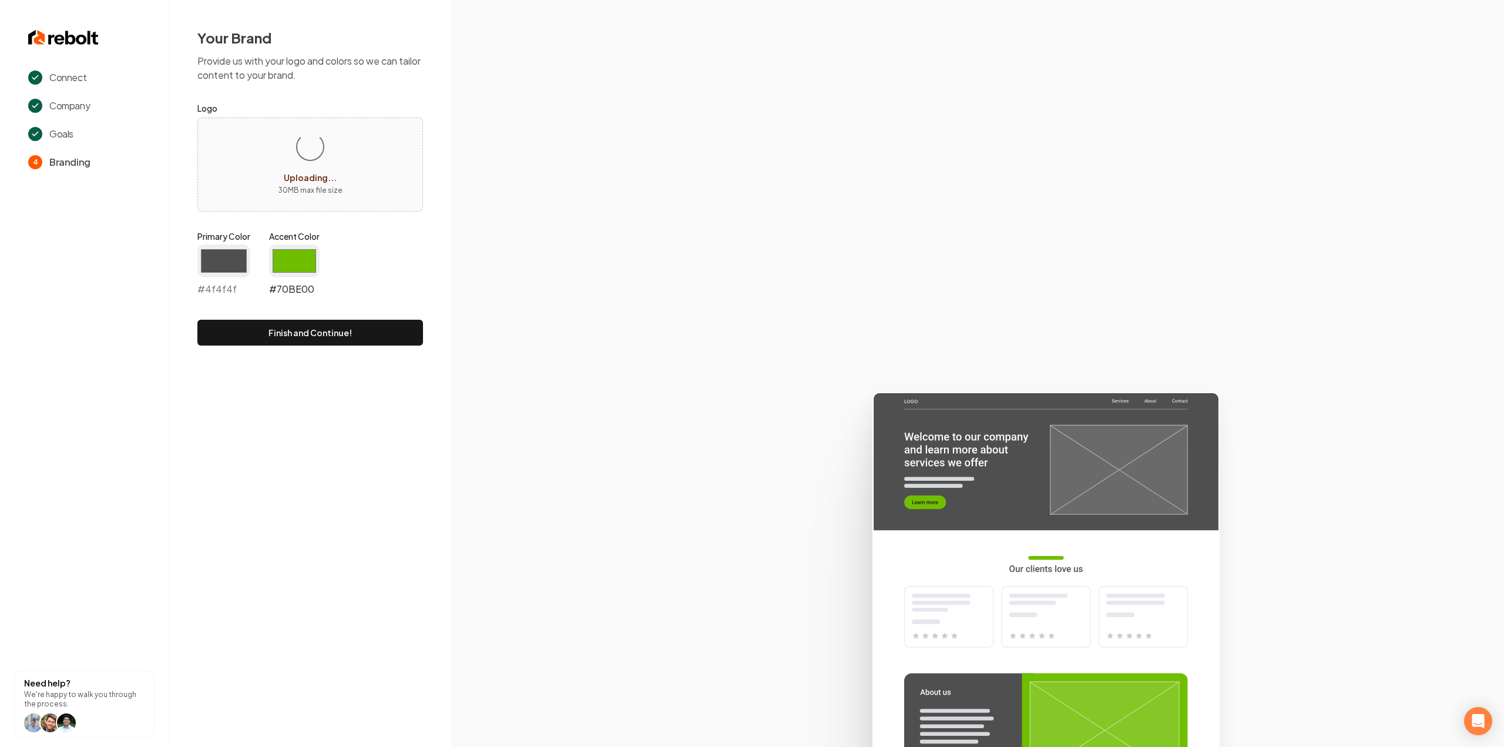
type input "#4f4f4f"
click at [289, 261] on input "#70be00" at bounding box center [294, 260] width 51 height 33
click at [457, 261] on section at bounding box center [977, 373] width 1053 height 747
click at [284, 349] on div "Your Brand Provide us with your logo and colors so we can tailor content to you…" at bounding box center [310, 187] width 282 height 374
click at [287, 341] on button "Finish and Continue!" at bounding box center [310, 333] width 226 height 26
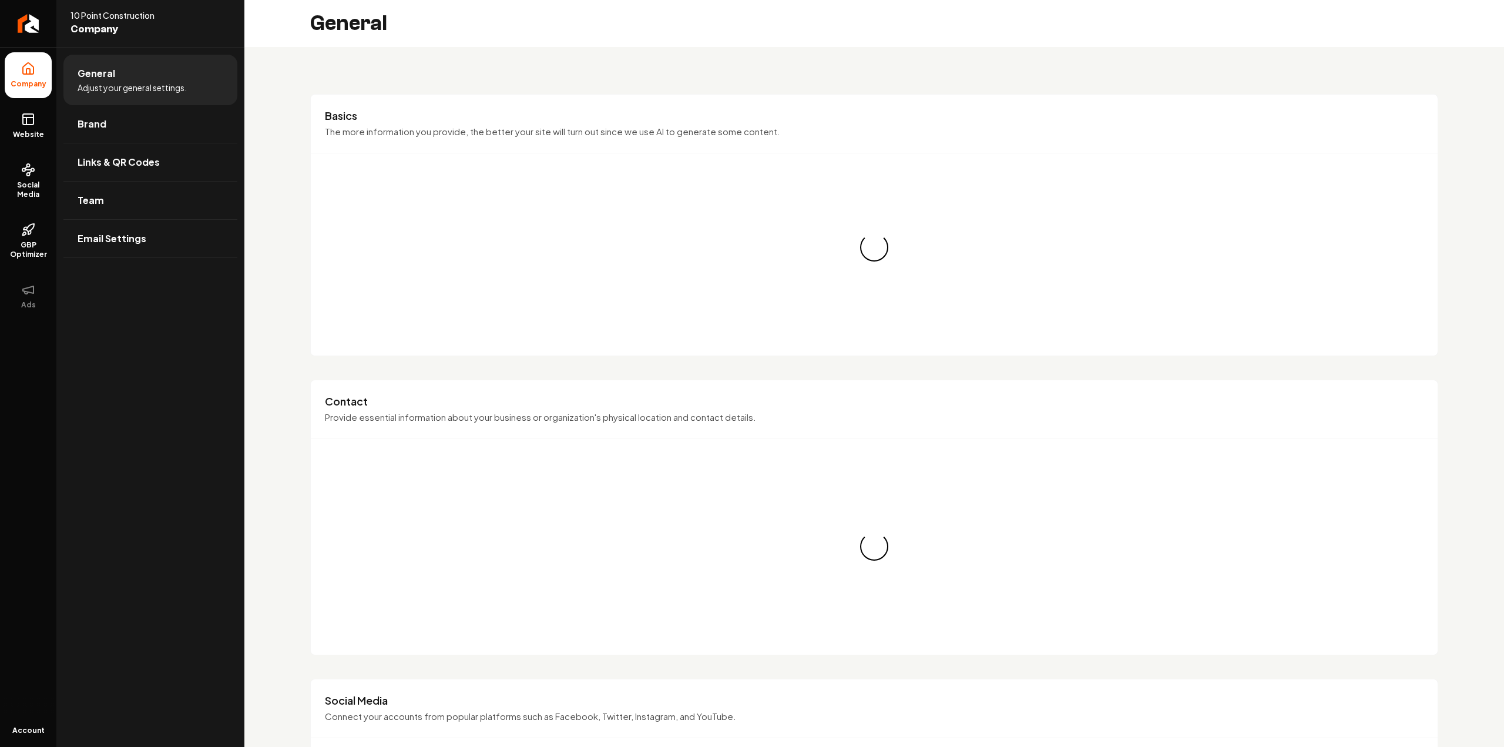
click at [107, 137] on link "Brand" at bounding box center [150, 124] width 174 height 38
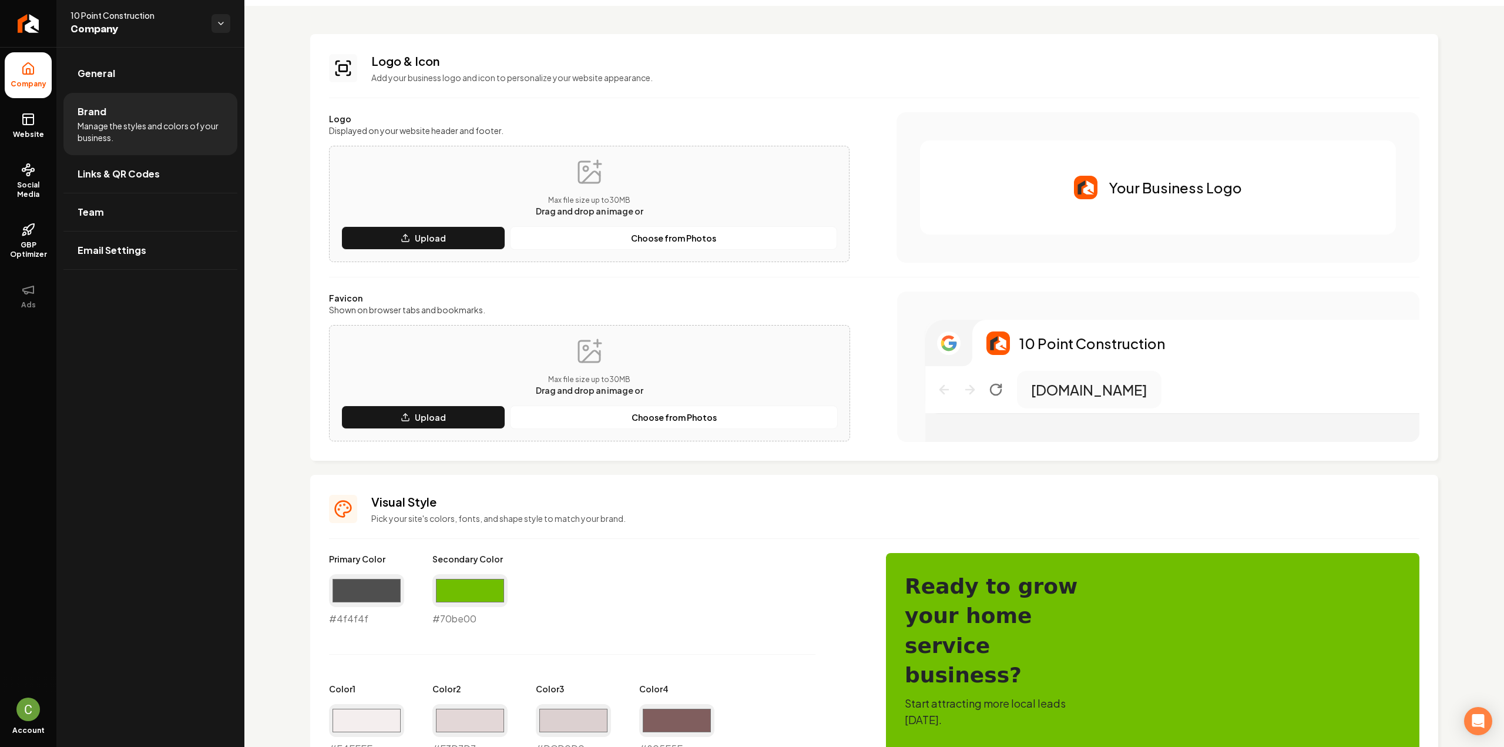
scroll to position [59, 0]
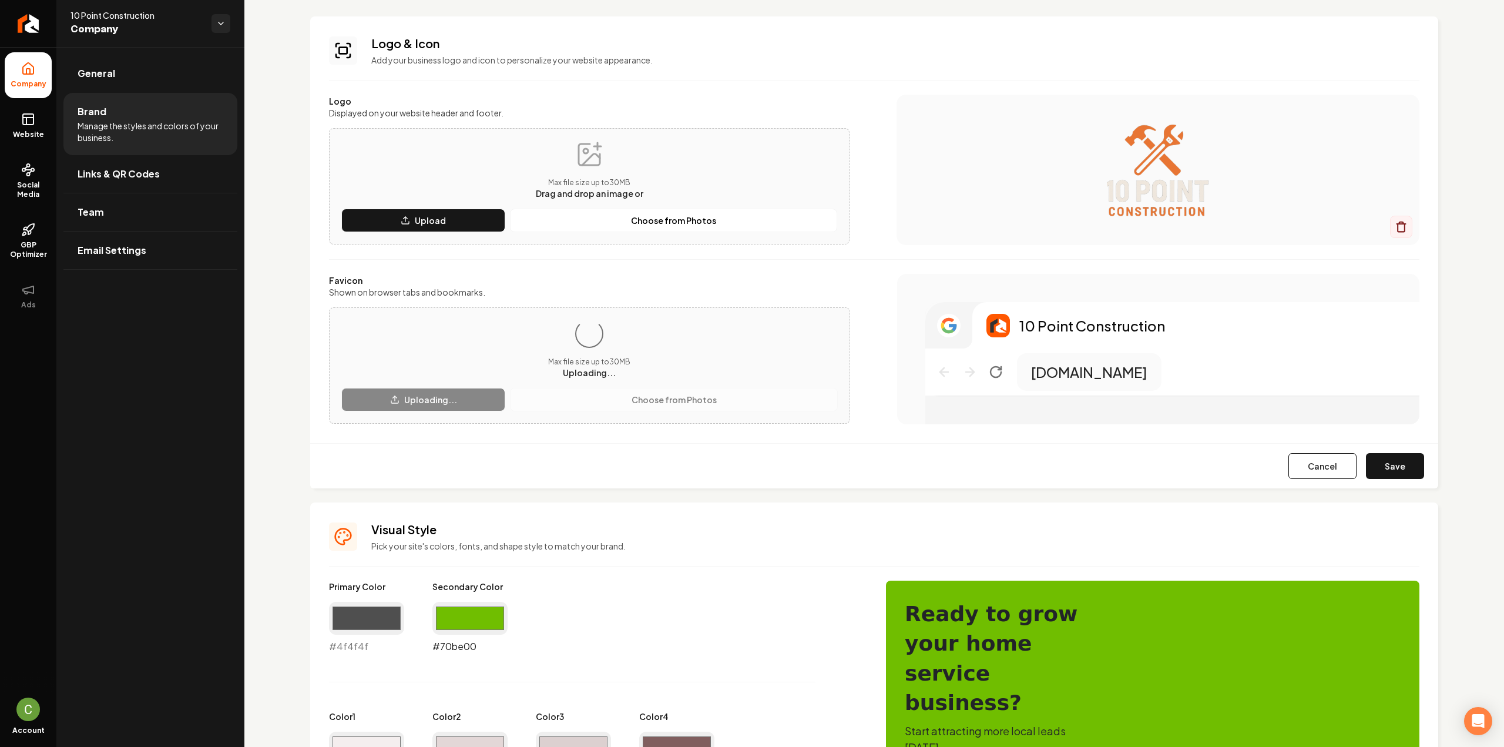
click at [467, 620] on input "#70be00" at bounding box center [469, 617] width 75 height 33
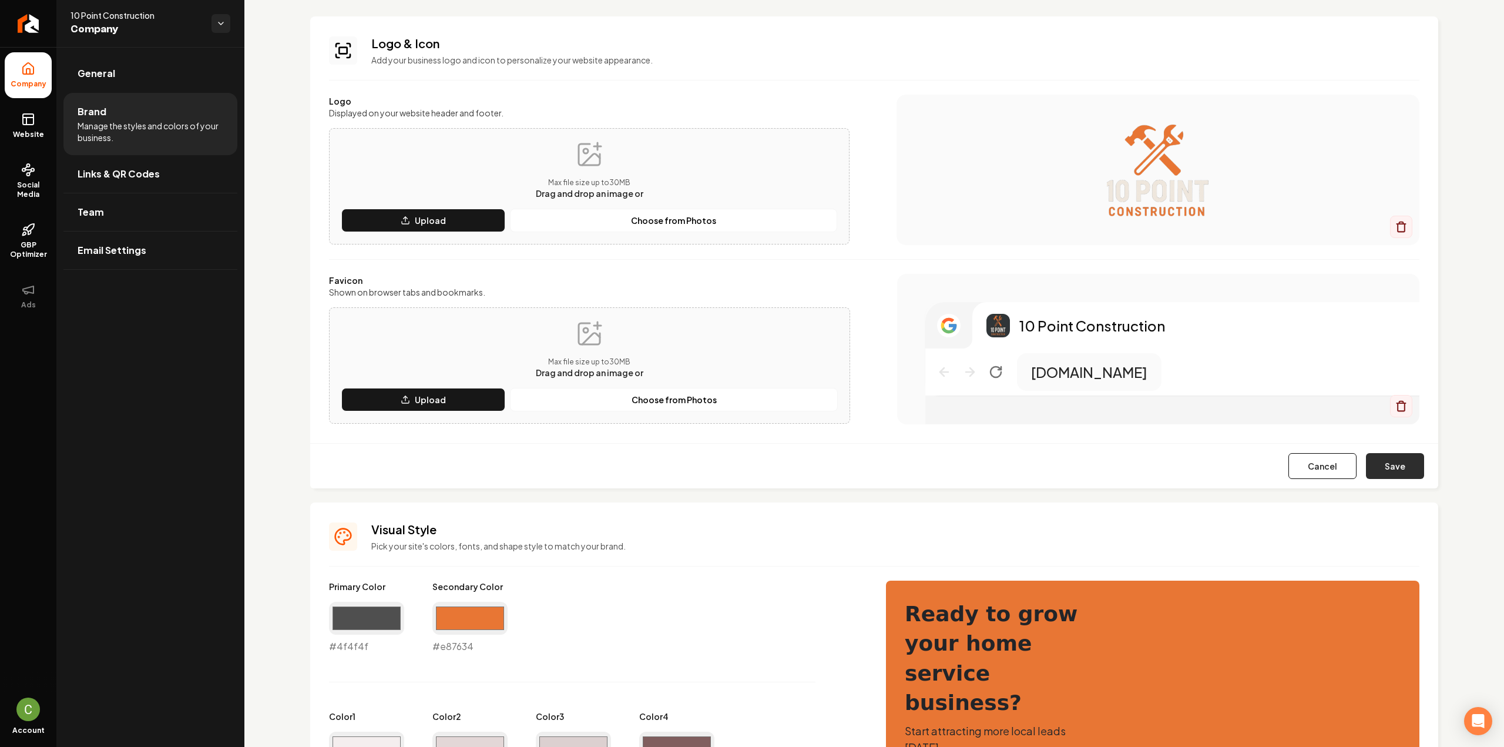
type input "#e87634"
click at [1379, 463] on button "Save" at bounding box center [1395, 466] width 58 height 26
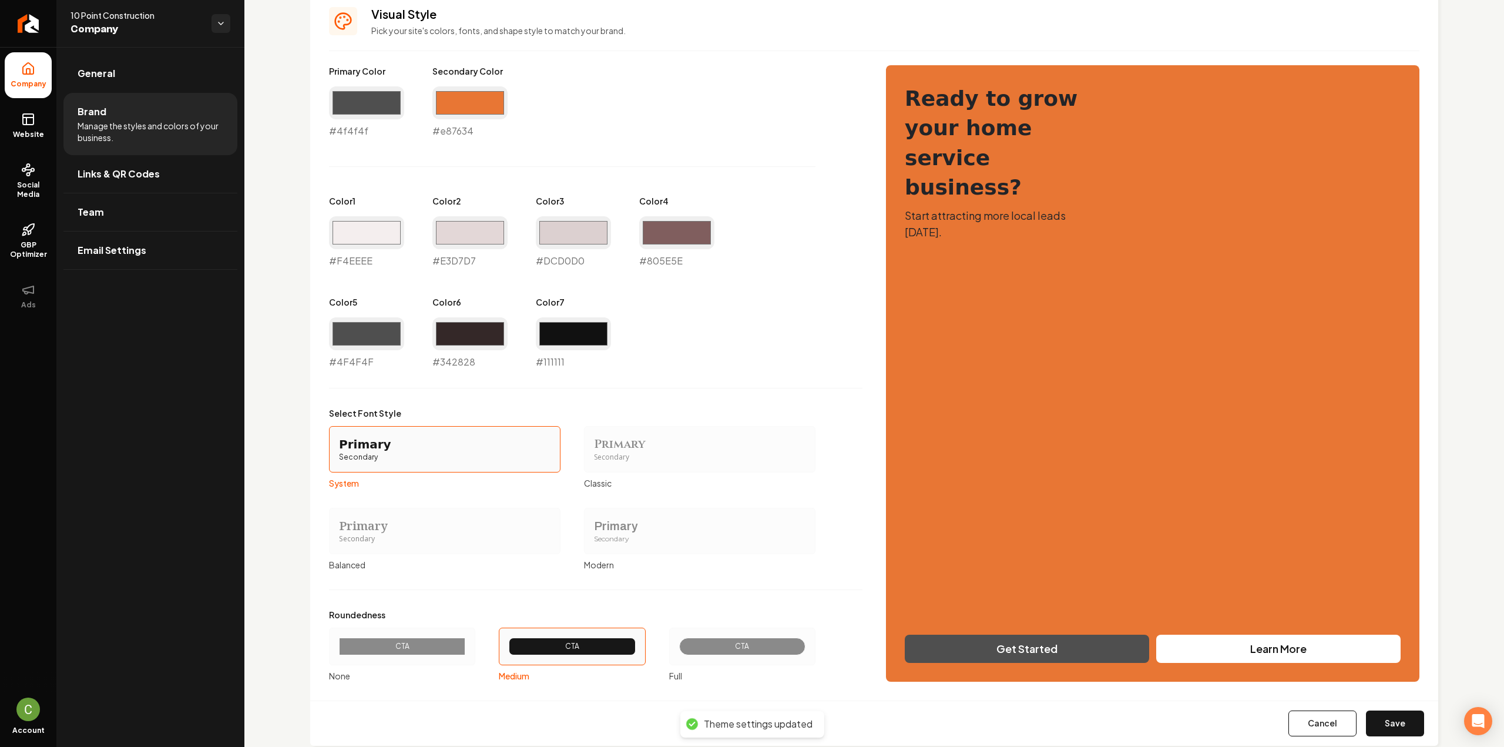
scroll to position [553, 0]
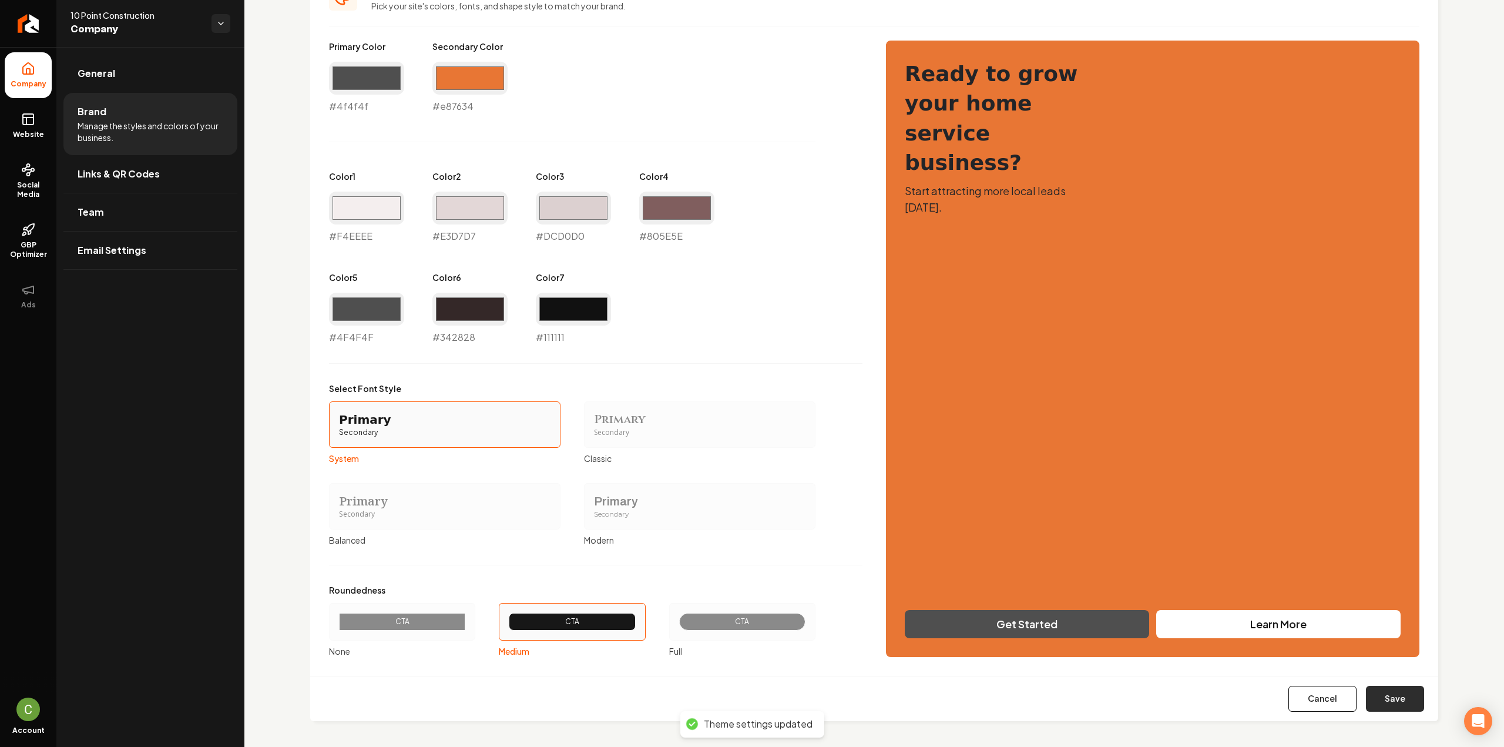
click at [1404, 701] on button "Save" at bounding box center [1395, 698] width 58 height 26
type input "#f4eeee"
type input "#e3d7d7"
type input "#dcd0d0"
type input "#805e5e"
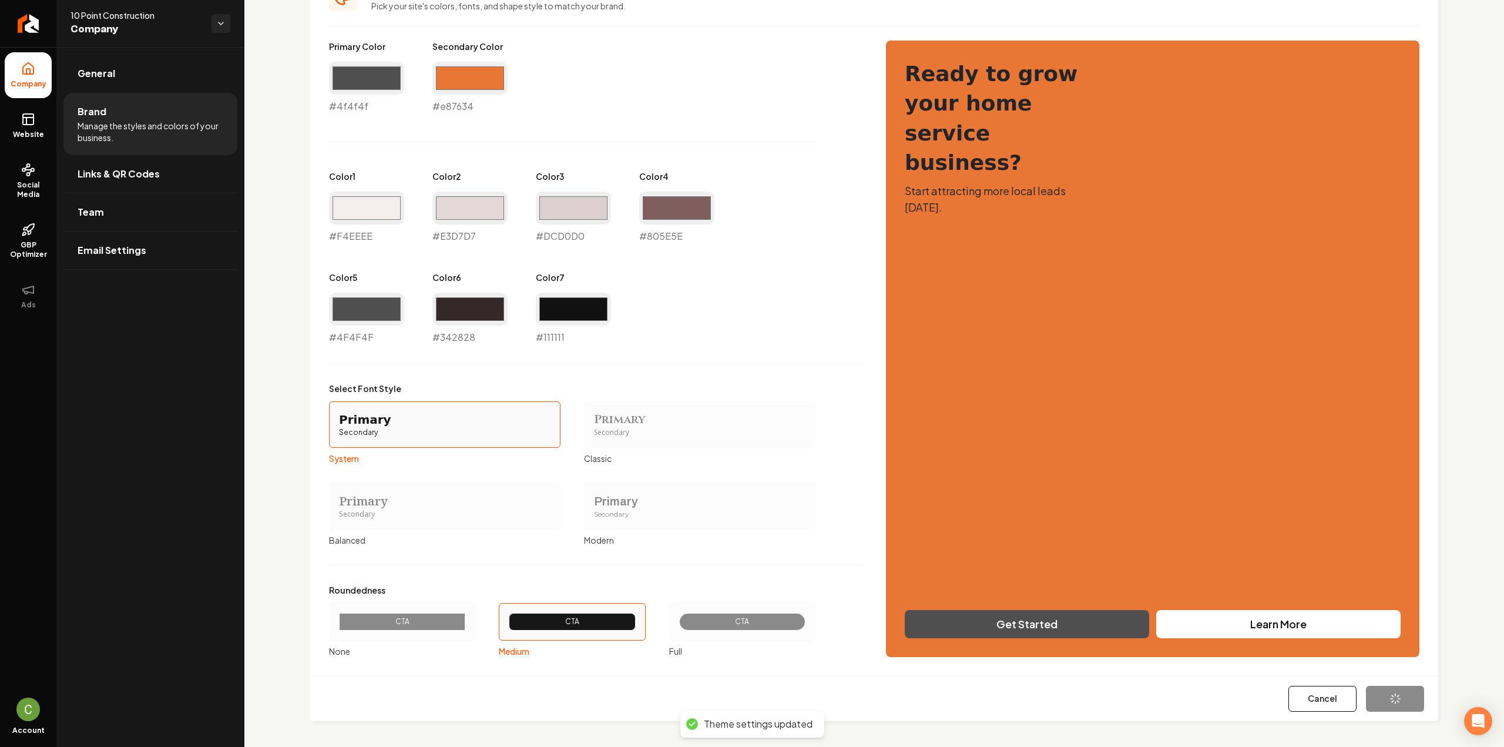
type input "#4f4f4f"
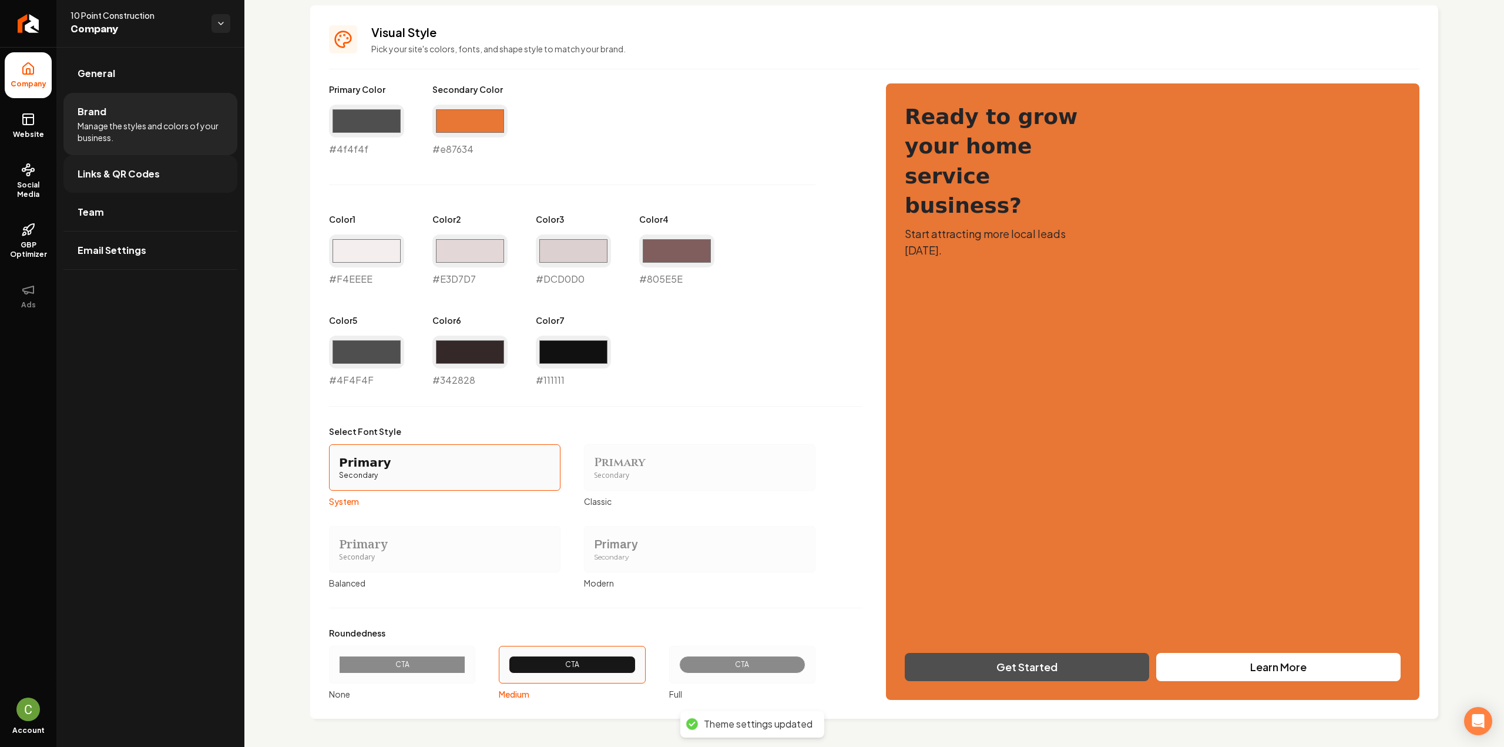
scroll to position [508, 0]
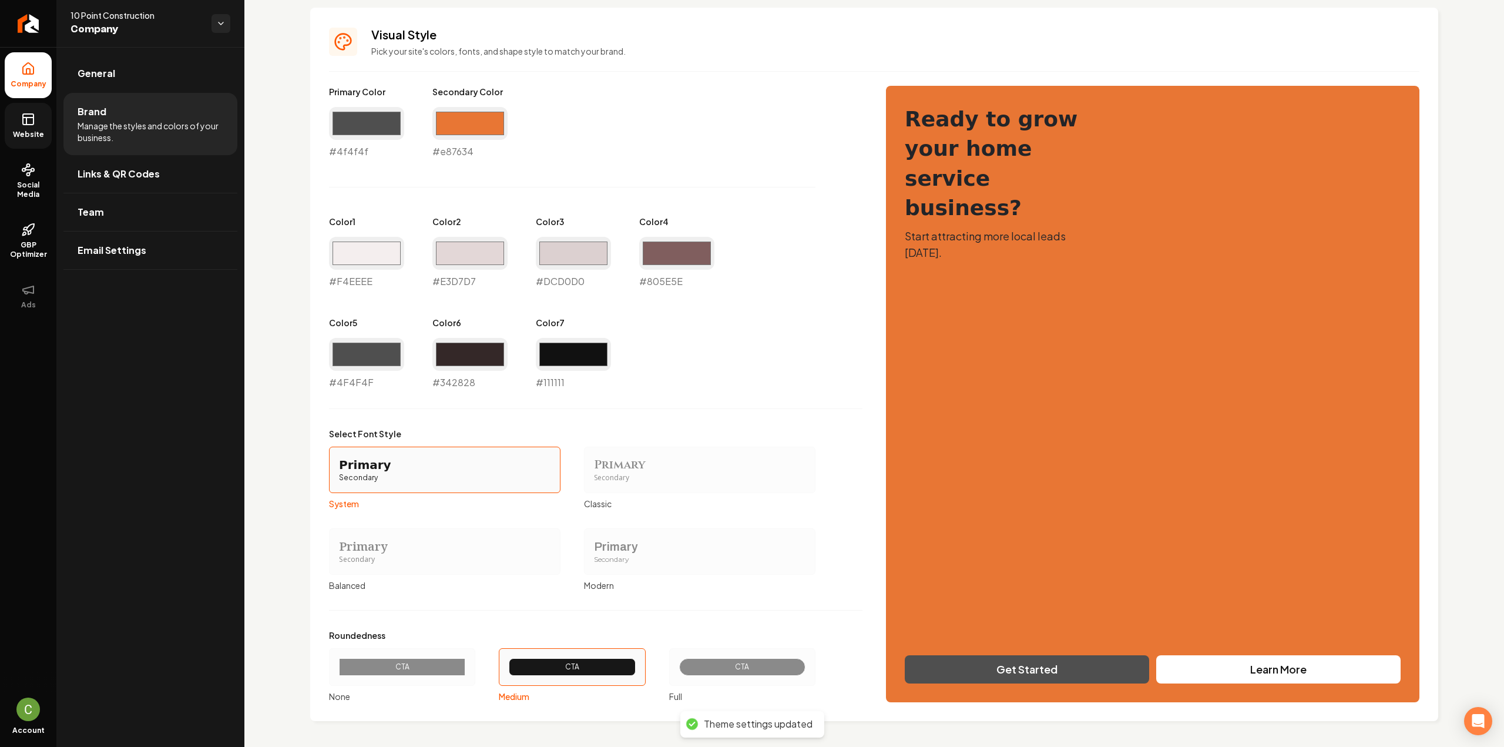
click at [39, 140] on link "Website" at bounding box center [28, 126] width 47 height 46
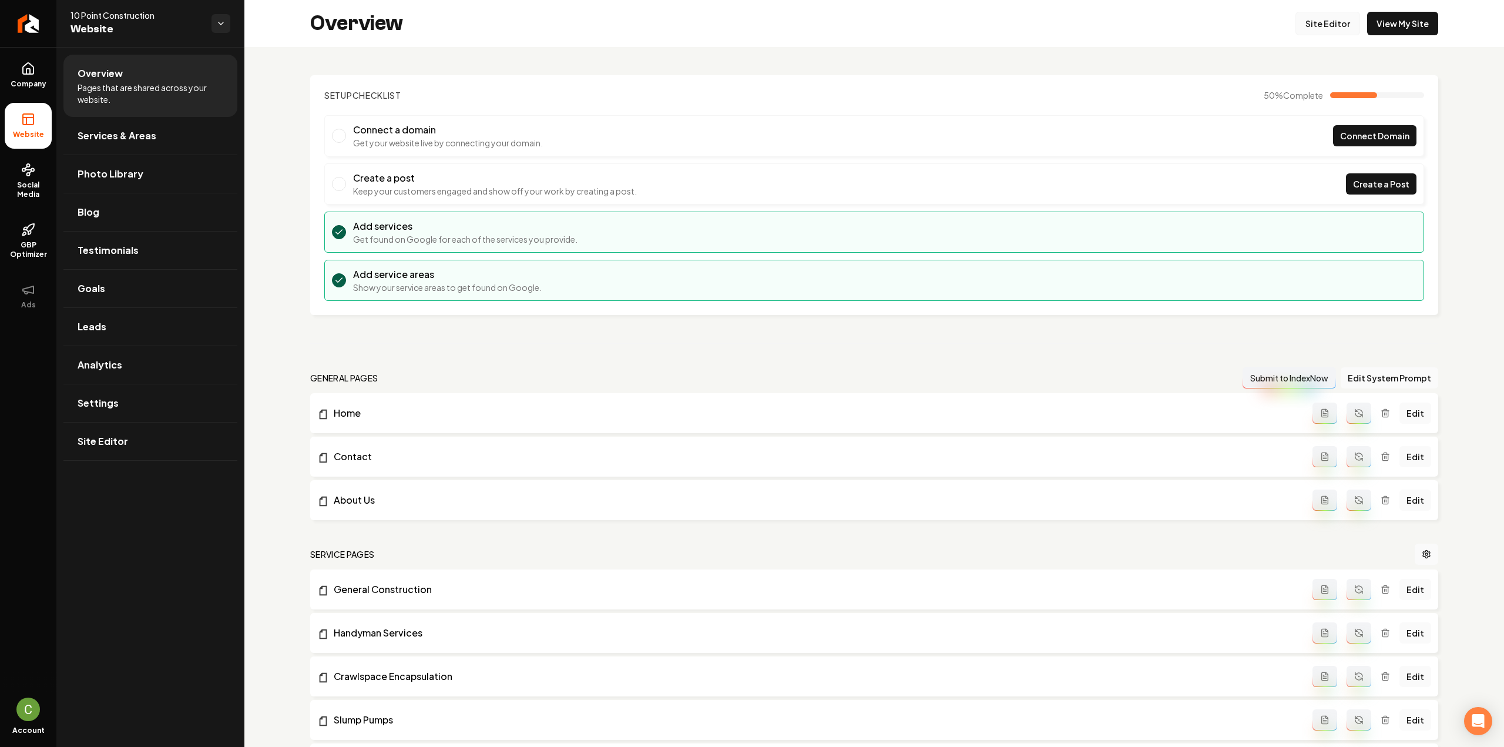
click at [1327, 15] on link "Site Editor" at bounding box center [1327, 23] width 65 height 23
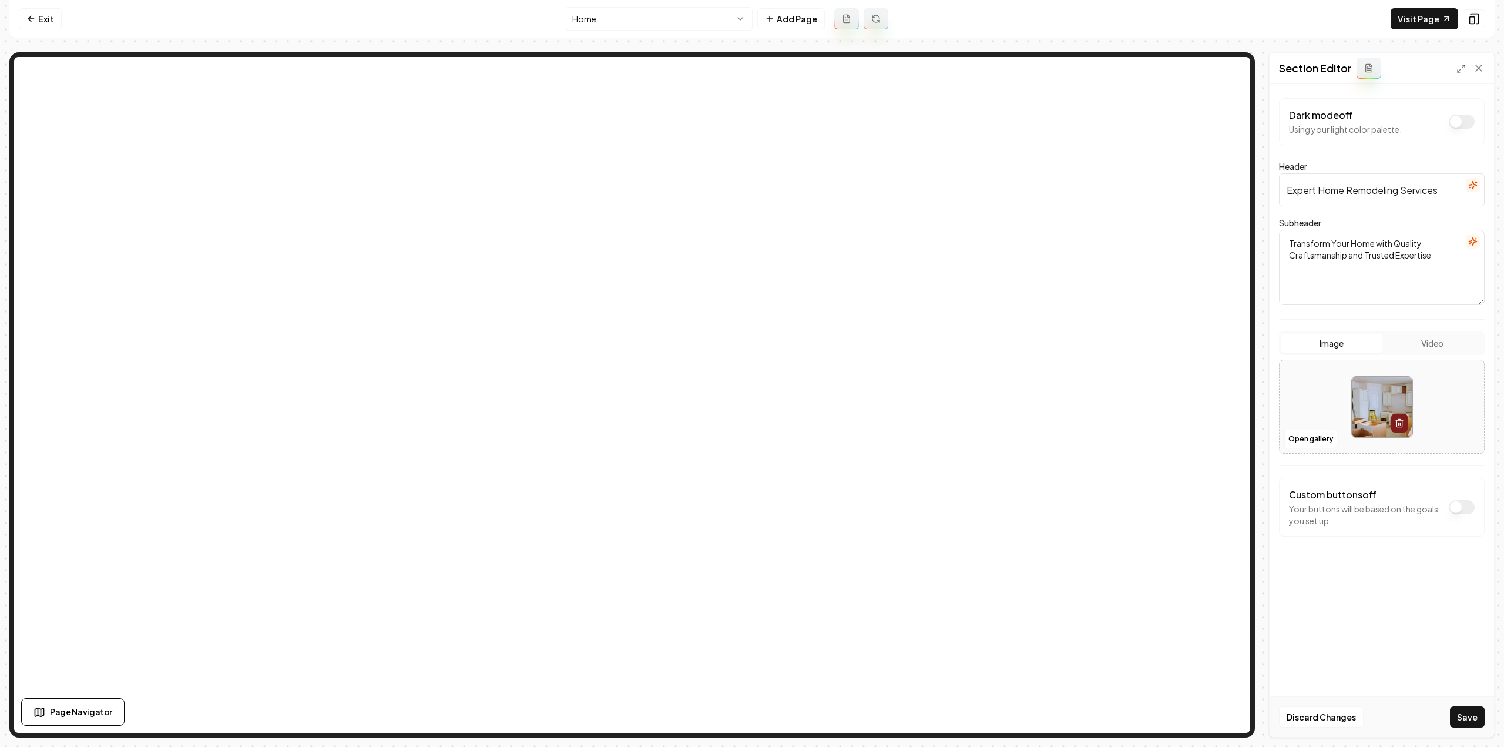
click at [1453, 710] on button "Save" at bounding box center [1467, 716] width 35 height 21
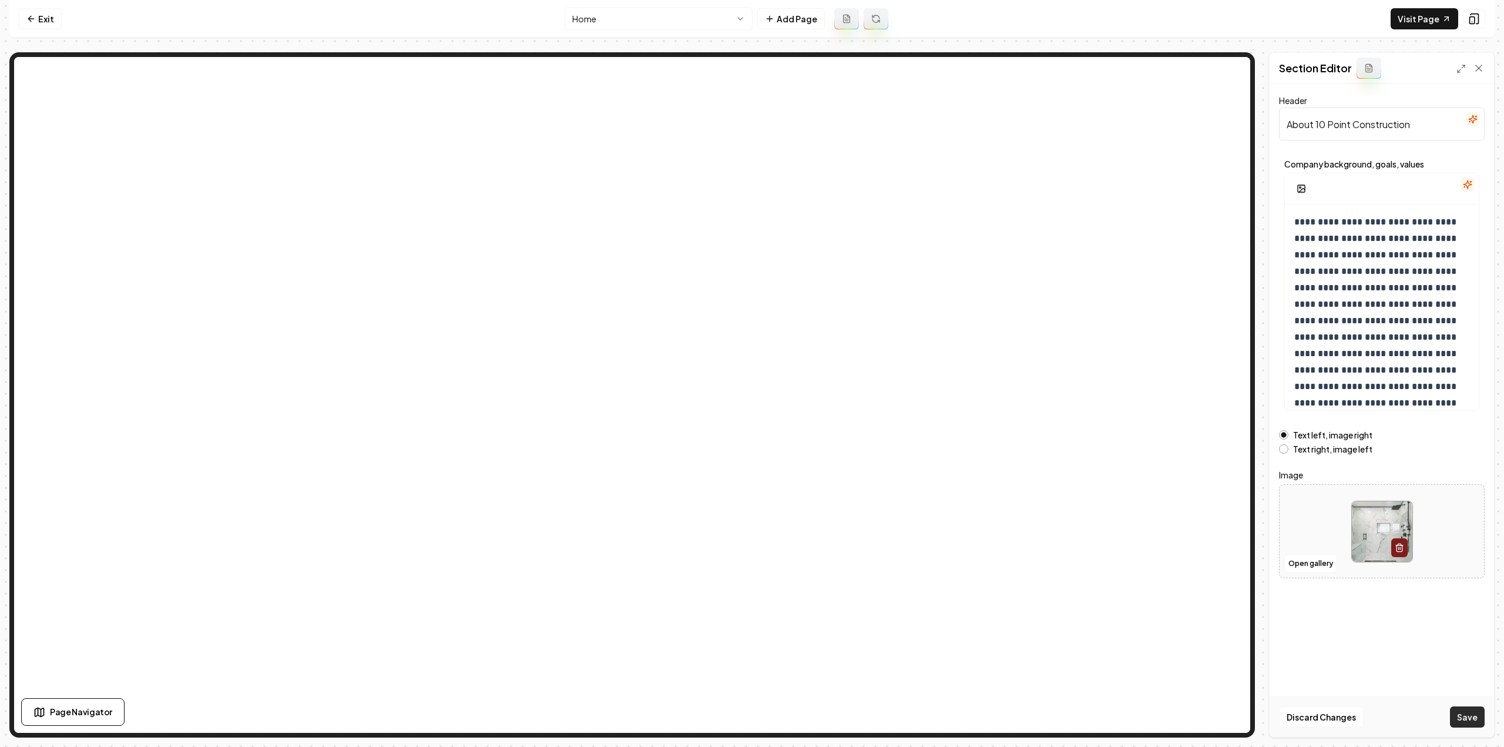
click at [1468, 722] on button "Save" at bounding box center [1467, 716] width 35 height 21
click at [52, 15] on link "Exit" at bounding box center [40, 18] width 43 height 21
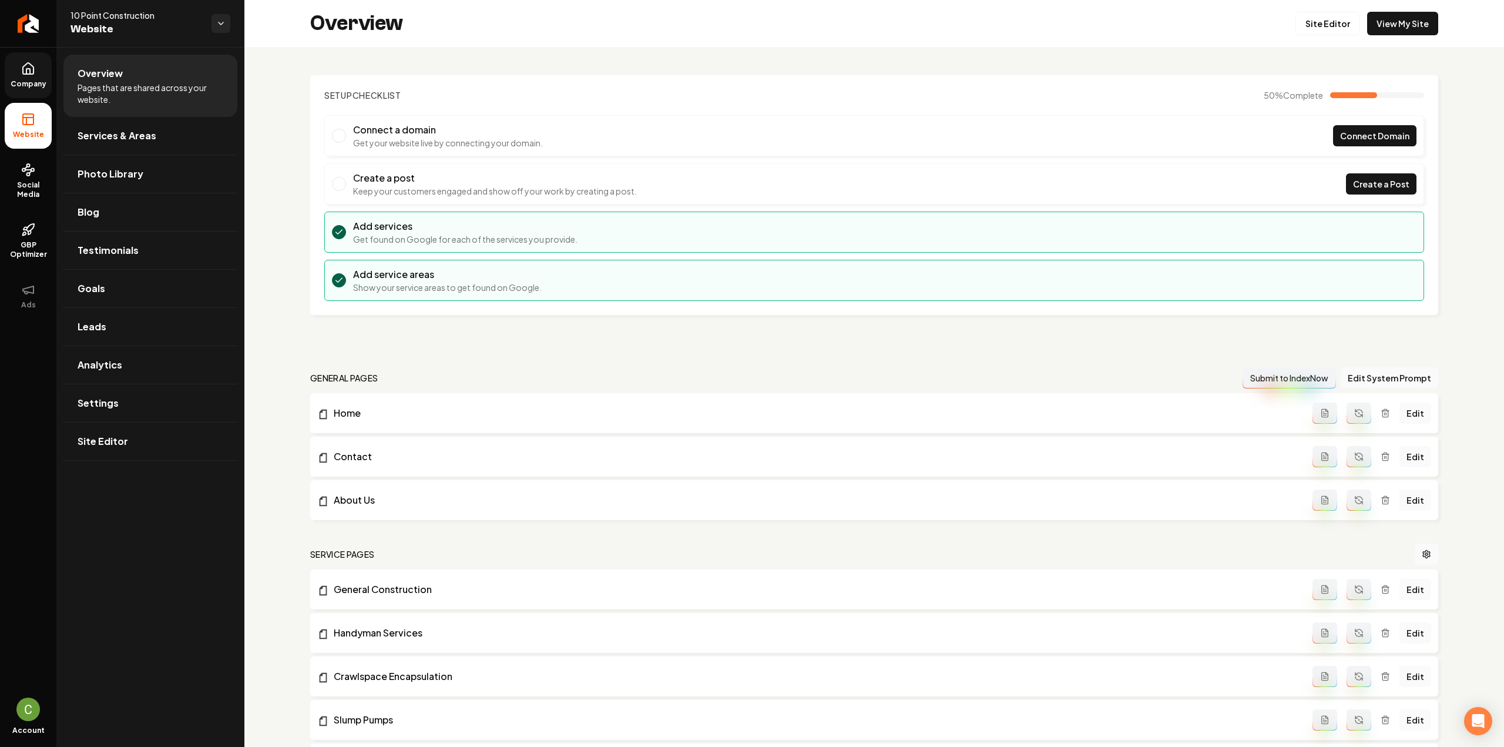
click at [42, 77] on link "Company" at bounding box center [28, 75] width 47 height 46
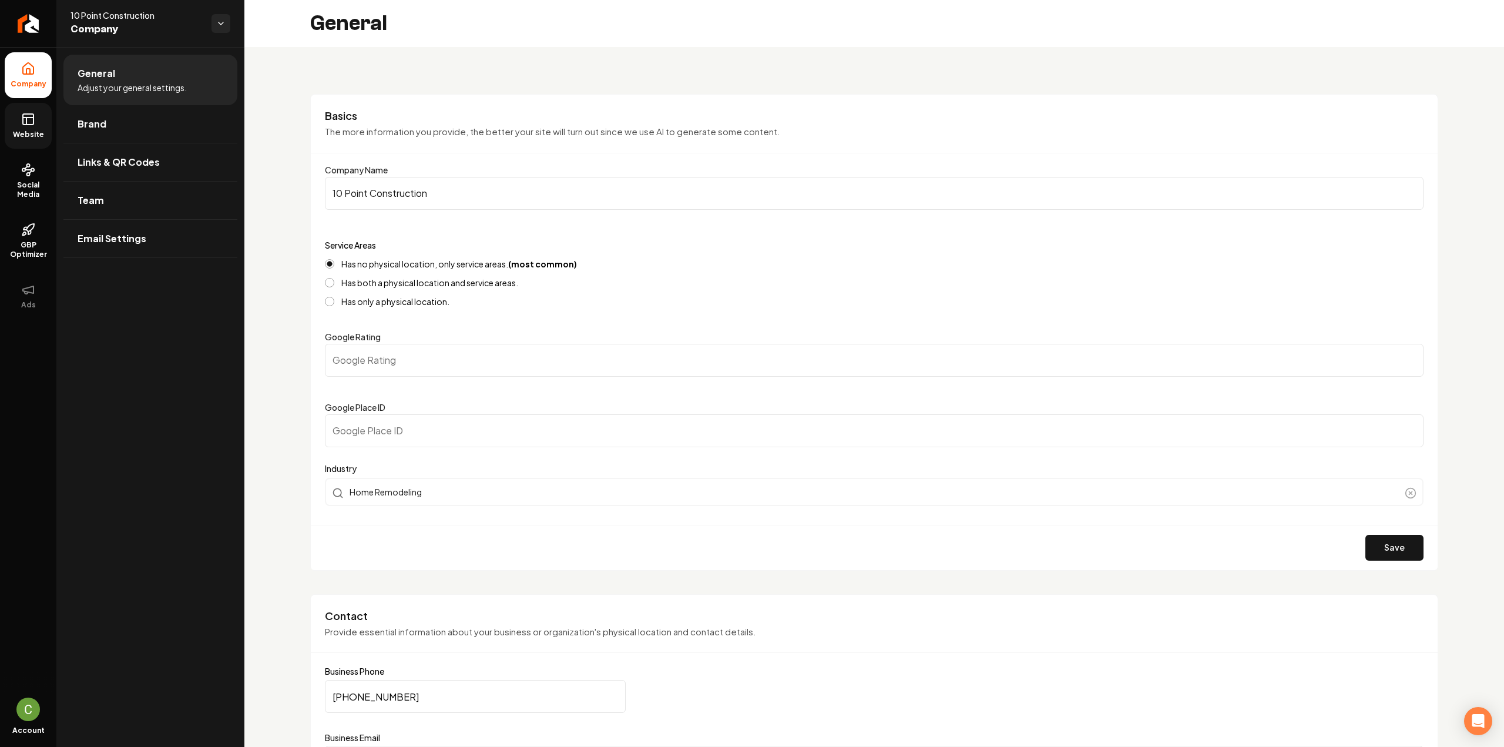
click at [33, 131] on span "Website" at bounding box center [28, 134] width 41 height 9
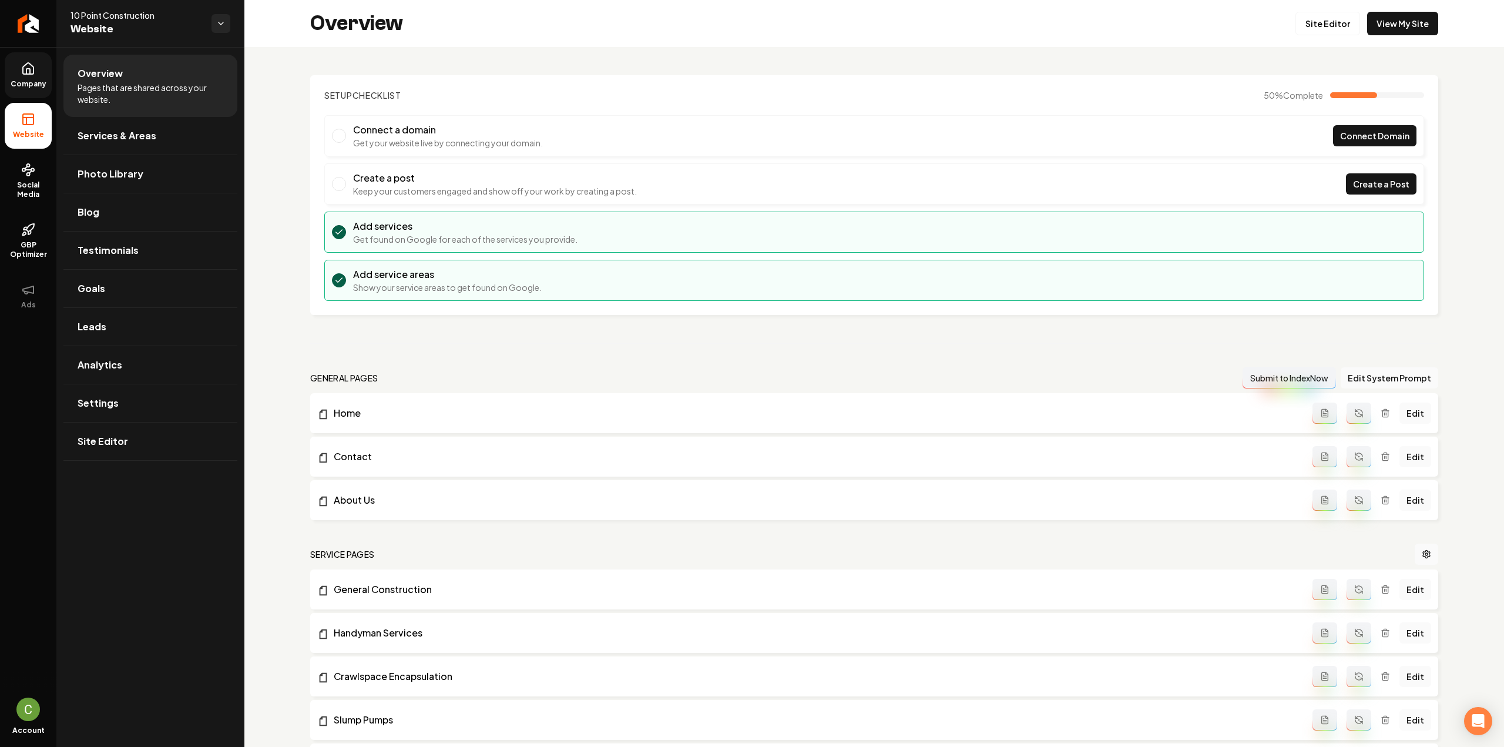
click at [112, 142] on span "Services & Areas" at bounding box center [117, 136] width 79 height 14
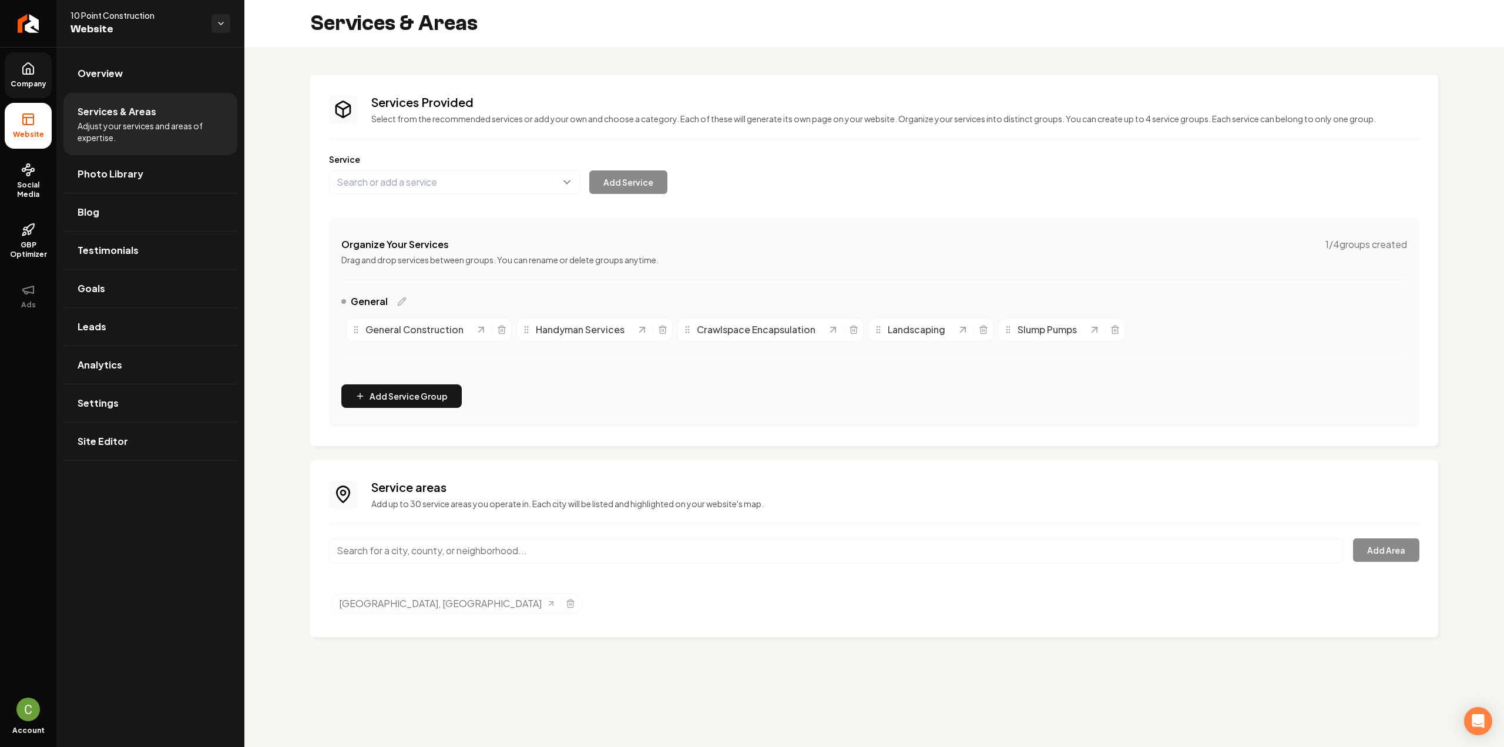
click at [558, 558] on input "Main content area" at bounding box center [836, 550] width 1014 height 25
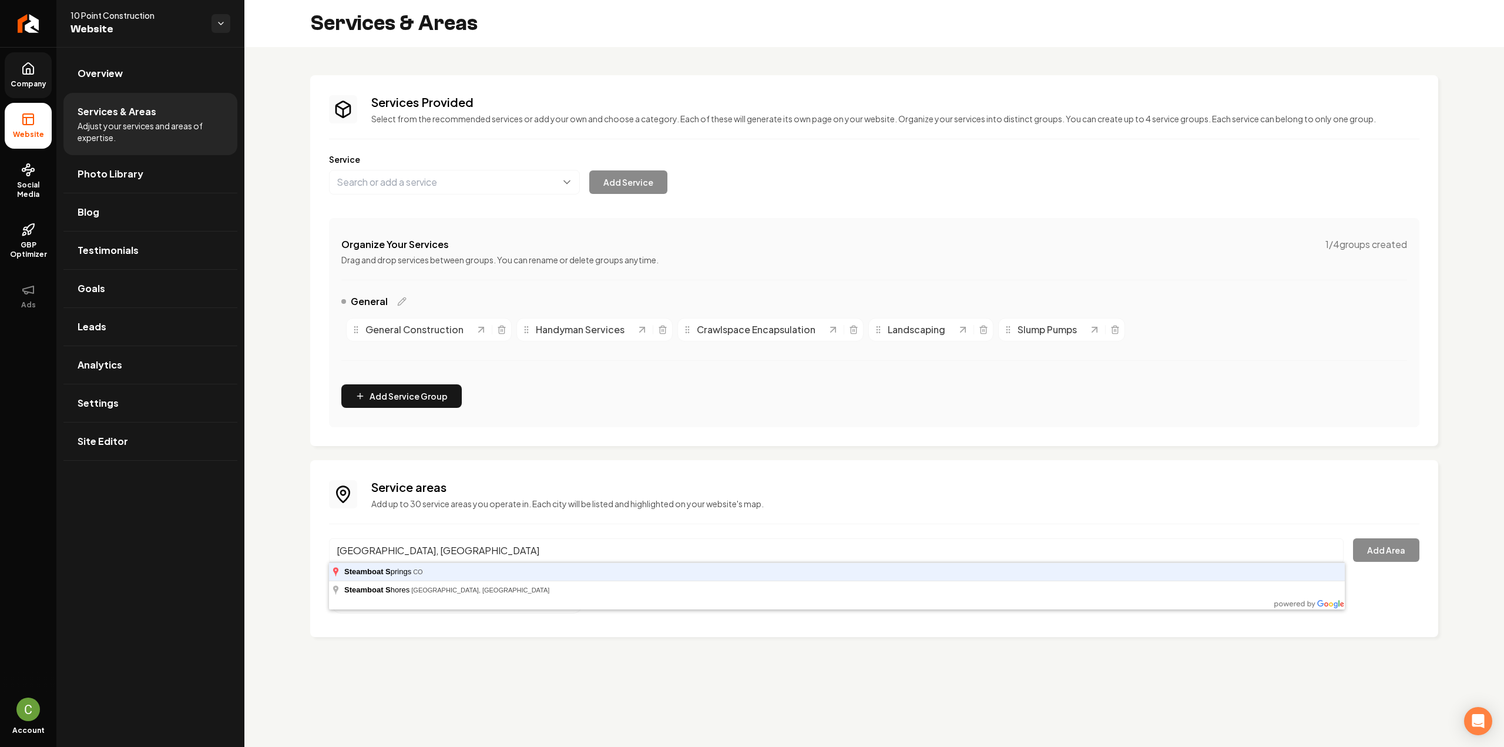
type input "[GEOGRAPHIC_DATA], [GEOGRAPHIC_DATA]"
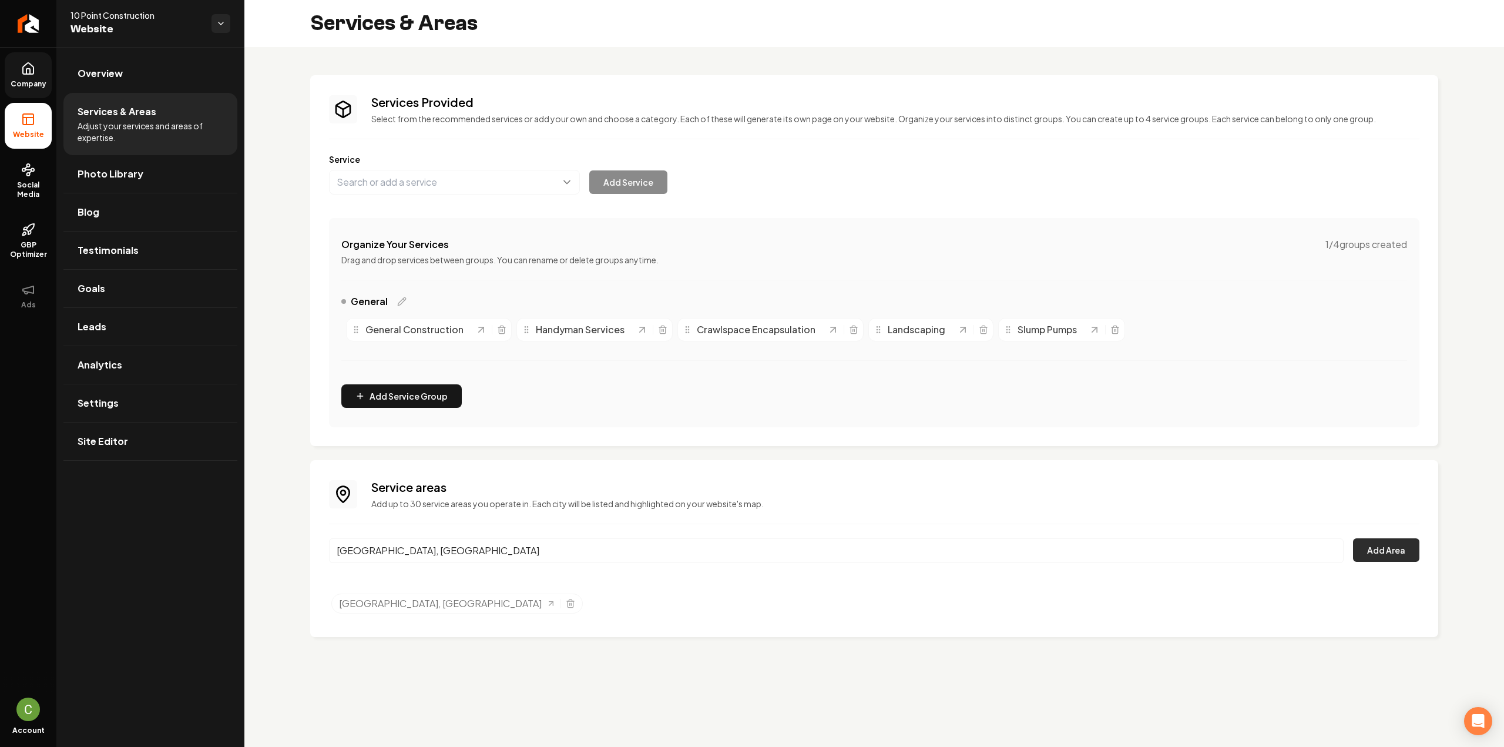
click at [1371, 555] on button "Add Area" at bounding box center [1386, 549] width 66 height 23
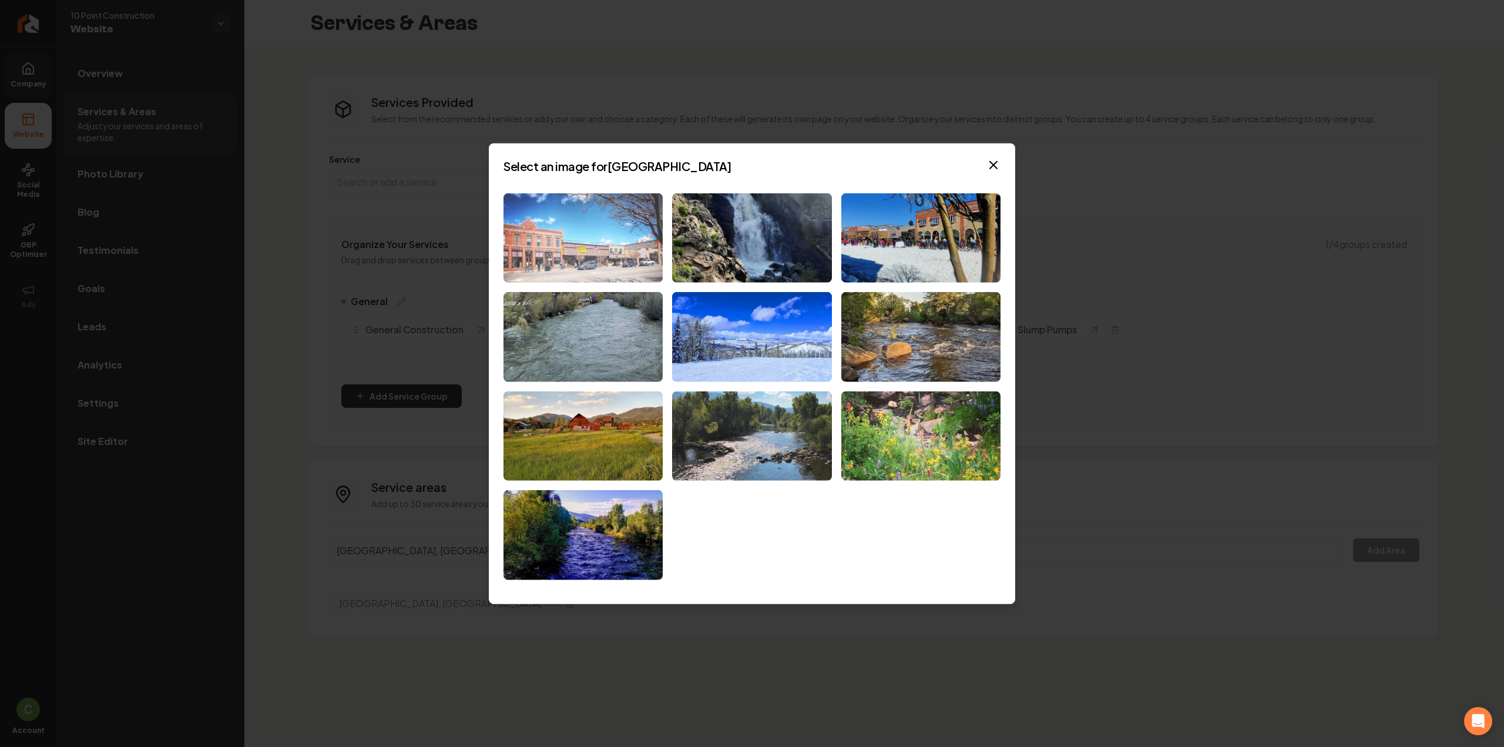
click at [650, 214] on img at bounding box center [582, 238] width 159 height 90
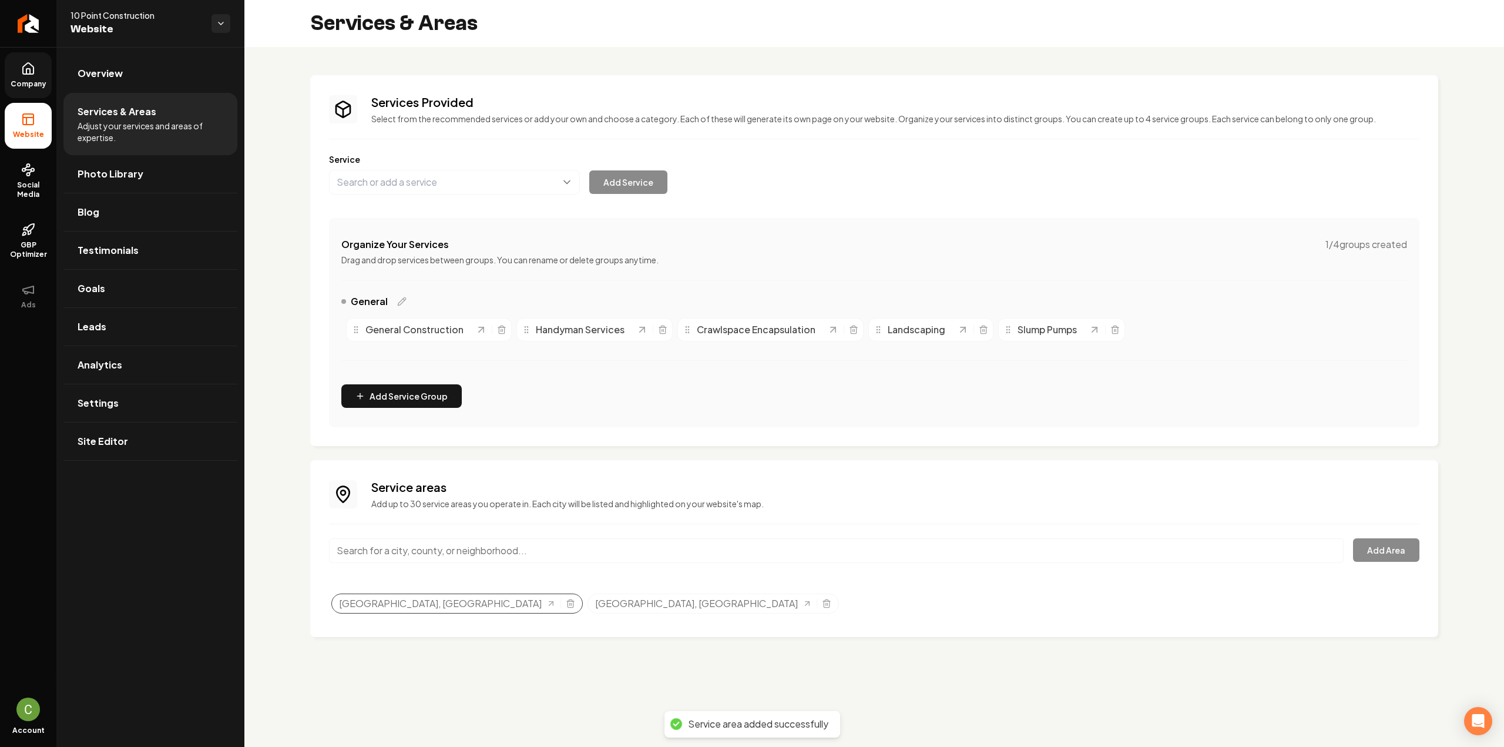
click at [425, 602] on div "[GEOGRAPHIC_DATA], [GEOGRAPHIC_DATA]" at bounding box center [456, 603] width 251 height 20
click at [571, 603] on line "Selected tags" at bounding box center [571, 604] width 0 height 2
click at [39, 75] on link "Company" at bounding box center [28, 75] width 47 height 46
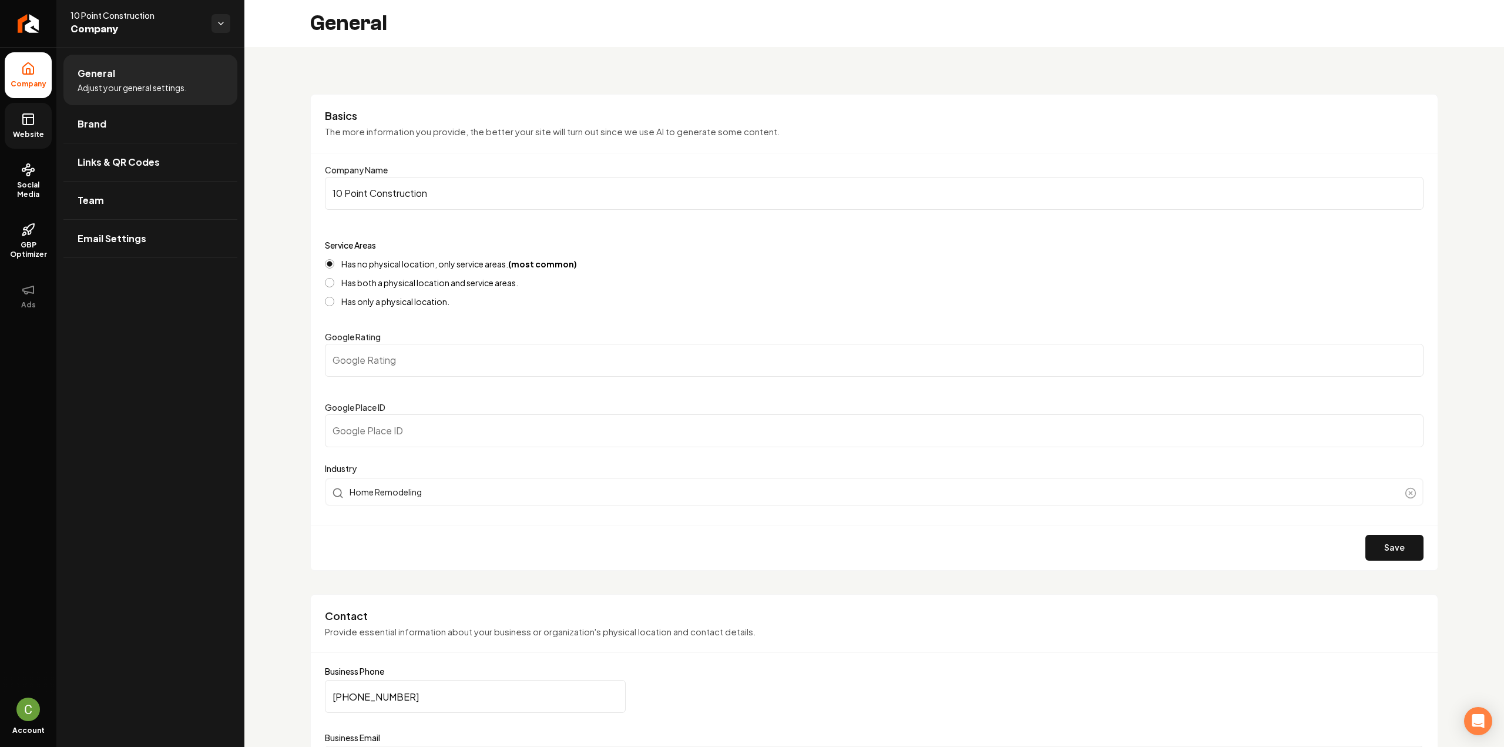
click at [55, 123] on ul "Company Website Social Media GBP Optimizer Ads" at bounding box center [28, 185] width 56 height 277
click at [72, 126] on link "Brand" at bounding box center [150, 124] width 174 height 38
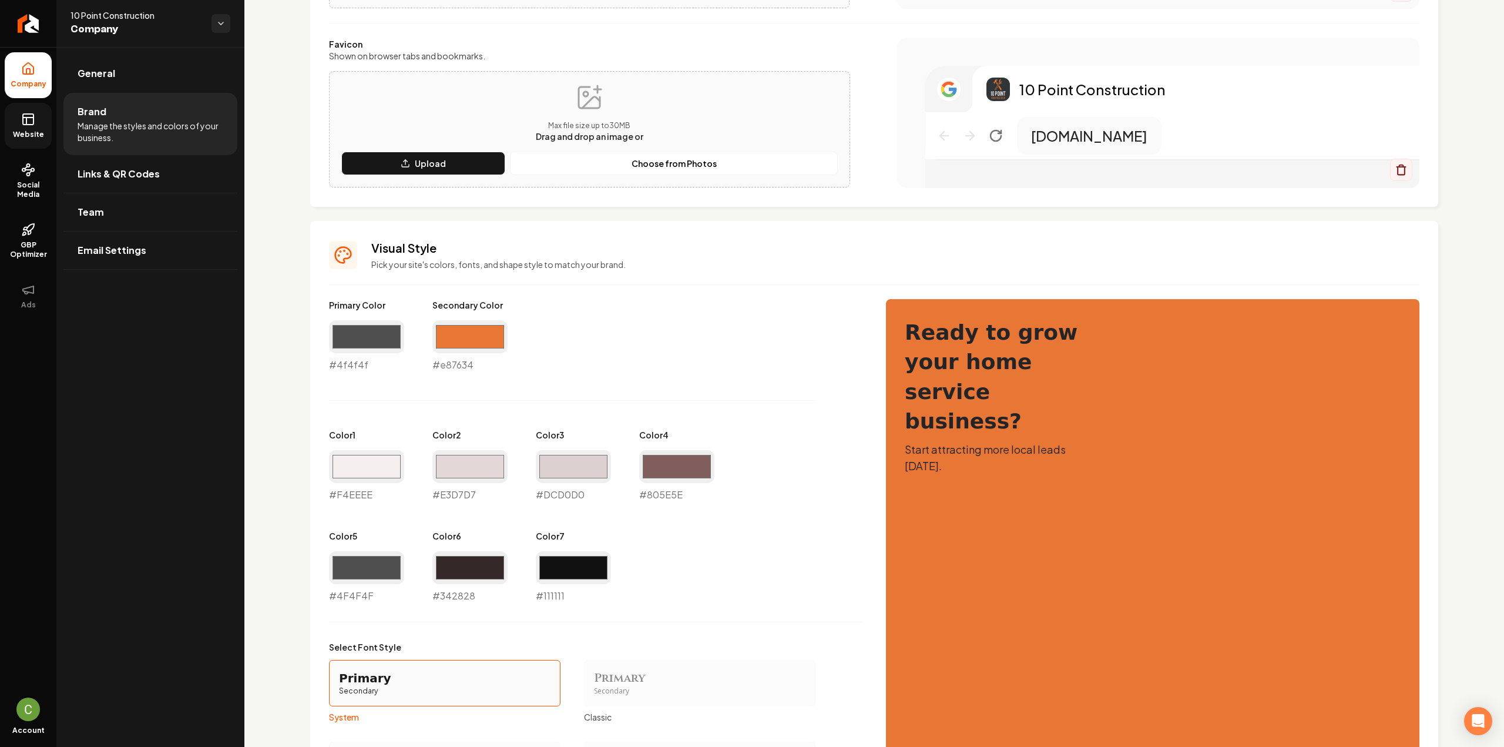
scroll to position [470, 0]
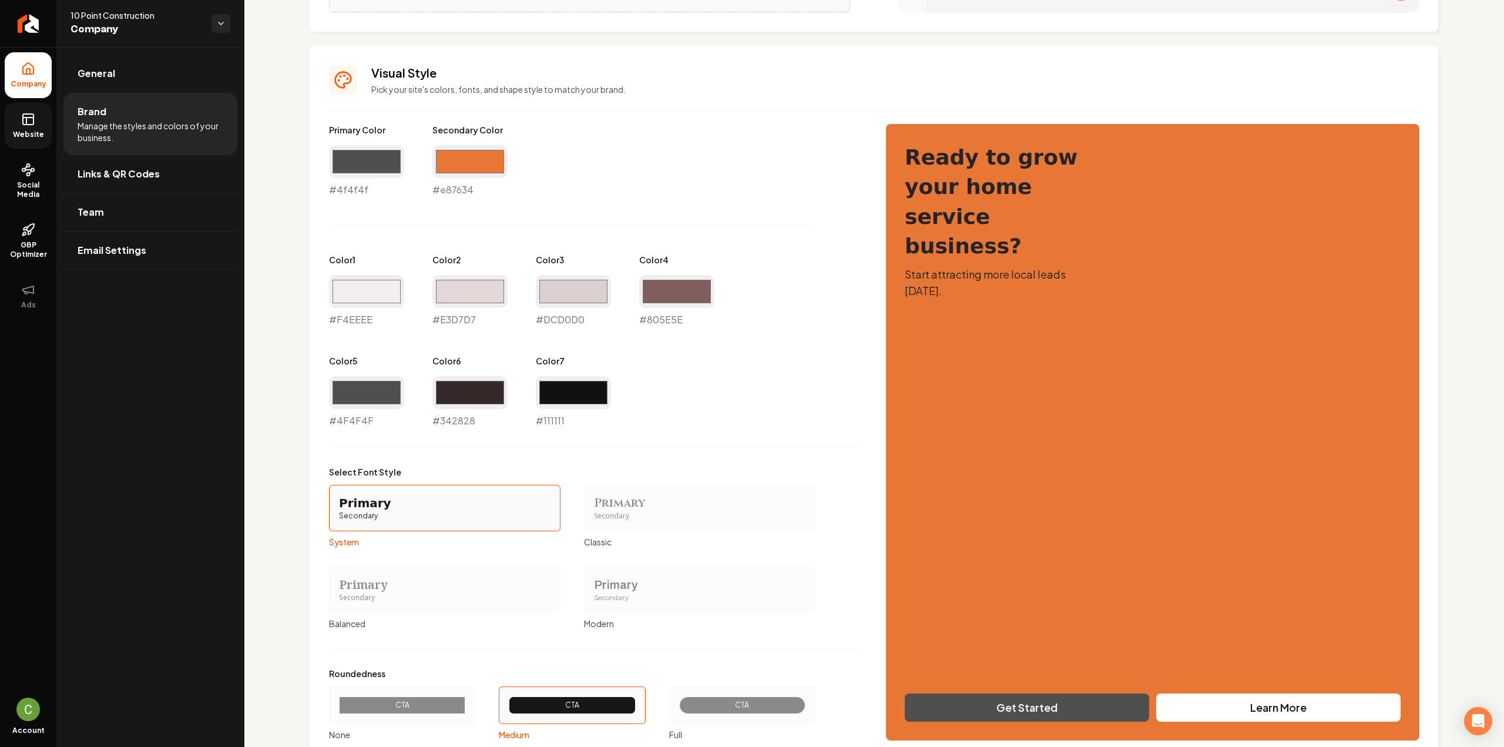
click at [38, 125] on link "Website" at bounding box center [28, 126] width 47 height 46
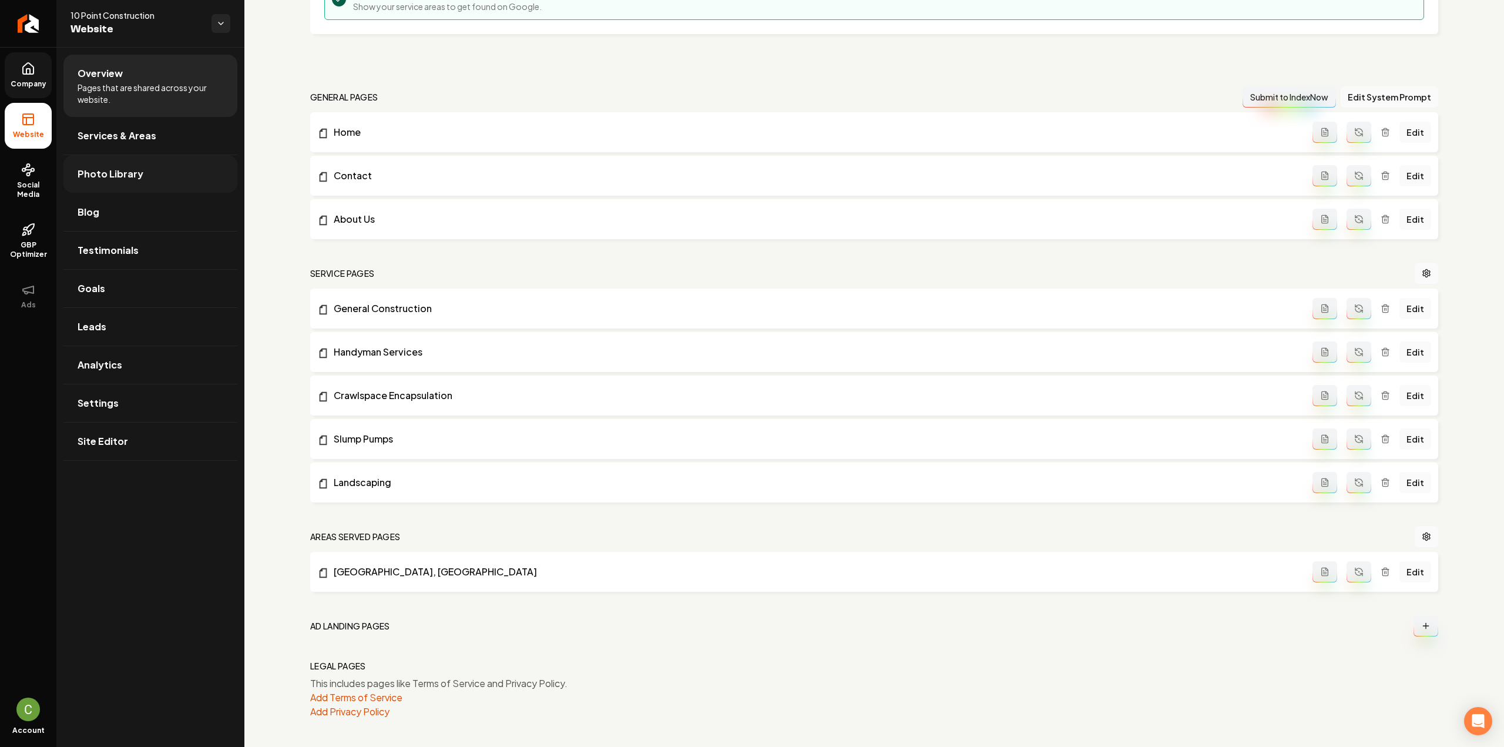
scroll to position [278, 0]
click at [51, 88] on link "Company" at bounding box center [28, 75] width 47 height 46
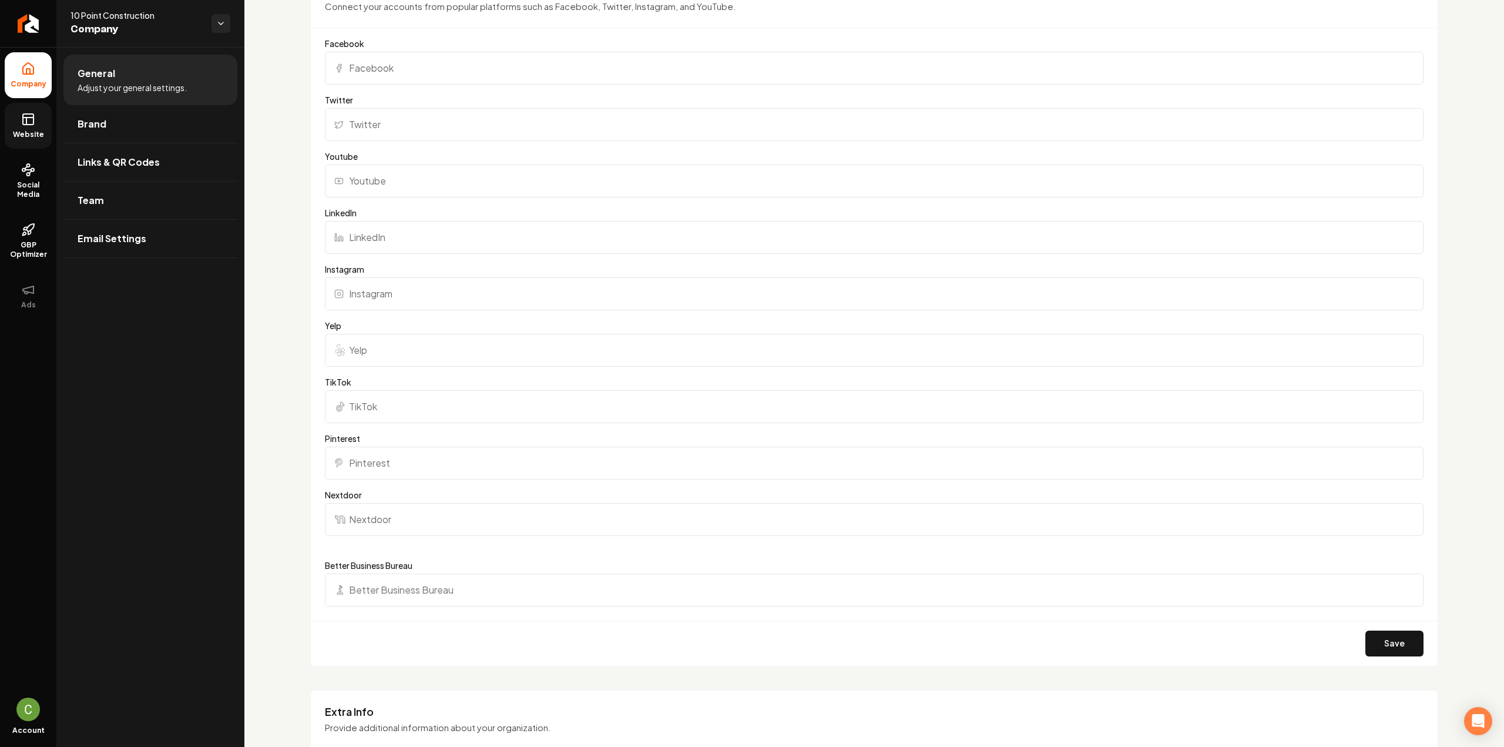
scroll to position [905, 0]
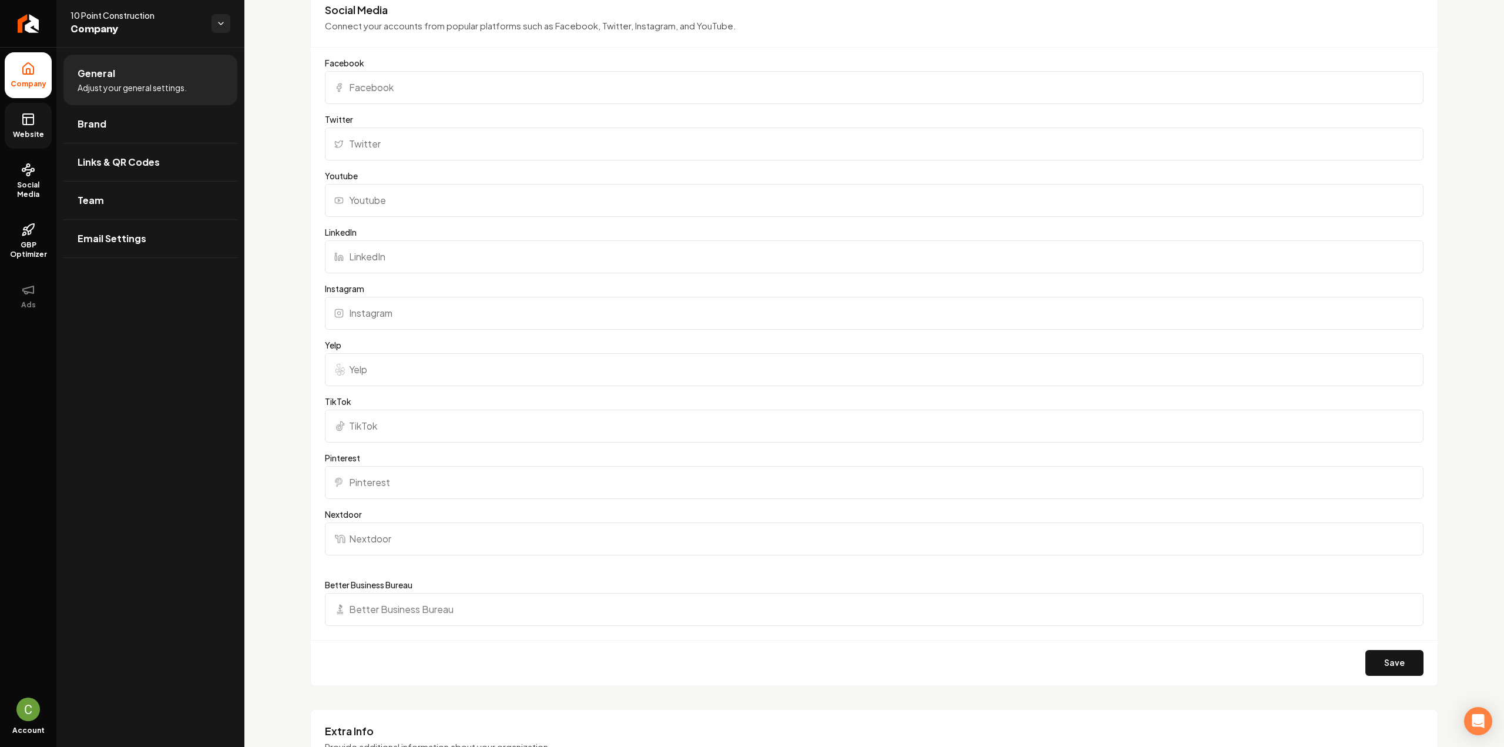
click at [381, 79] on input "Facebook" at bounding box center [874, 87] width 1098 height 33
paste input "[URL][DOMAIN_NAME]"
type input "[URL][DOMAIN_NAME]"
drag, startPoint x: 392, startPoint y: 368, endPoint x: 419, endPoint y: 374, distance: 27.8
click at [392, 368] on input "Yelp" at bounding box center [874, 369] width 1098 height 33
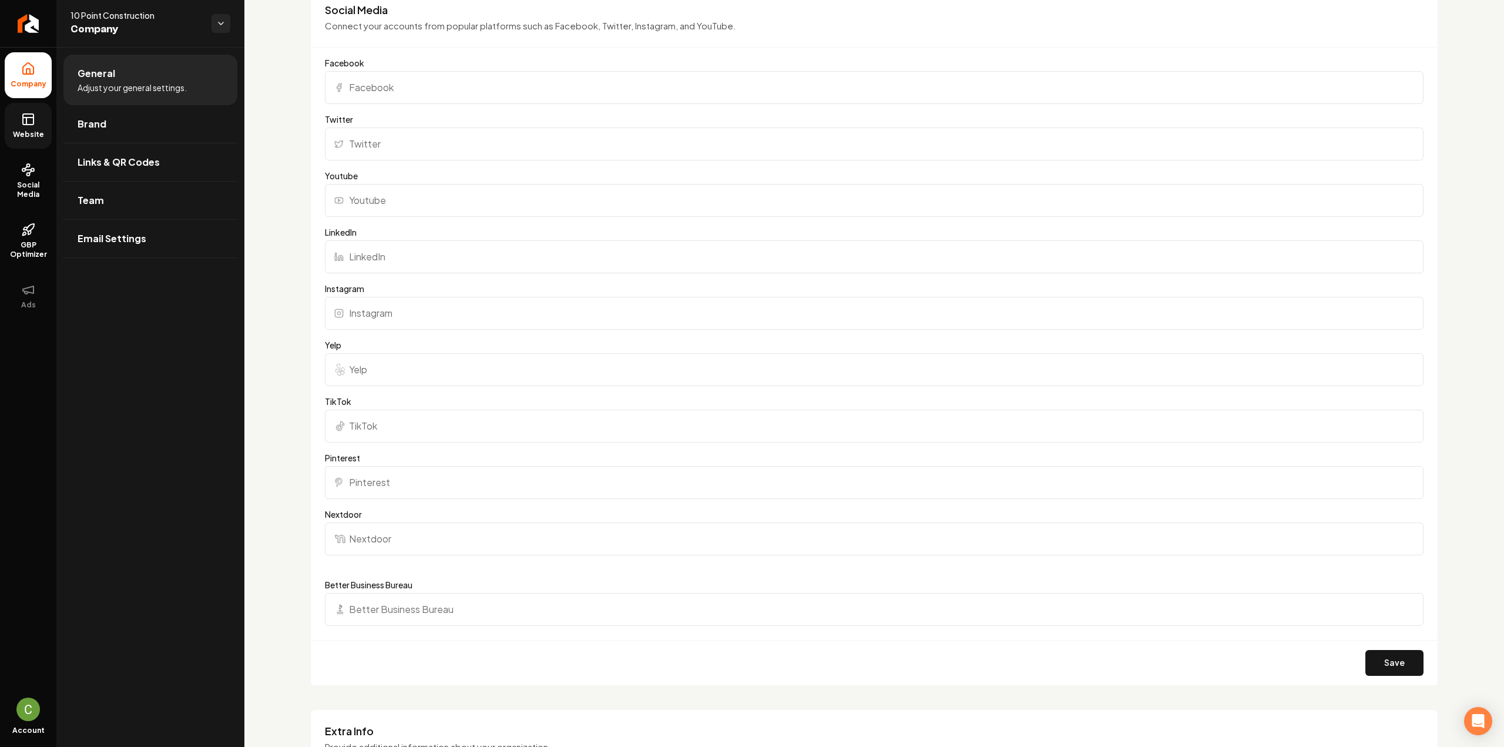
paste input "[URL][DOMAIN_NAME]"
type input "[URL][DOMAIN_NAME]"
click at [1390, 657] on button "Save" at bounding box center [1394, 663] width 58 height 26
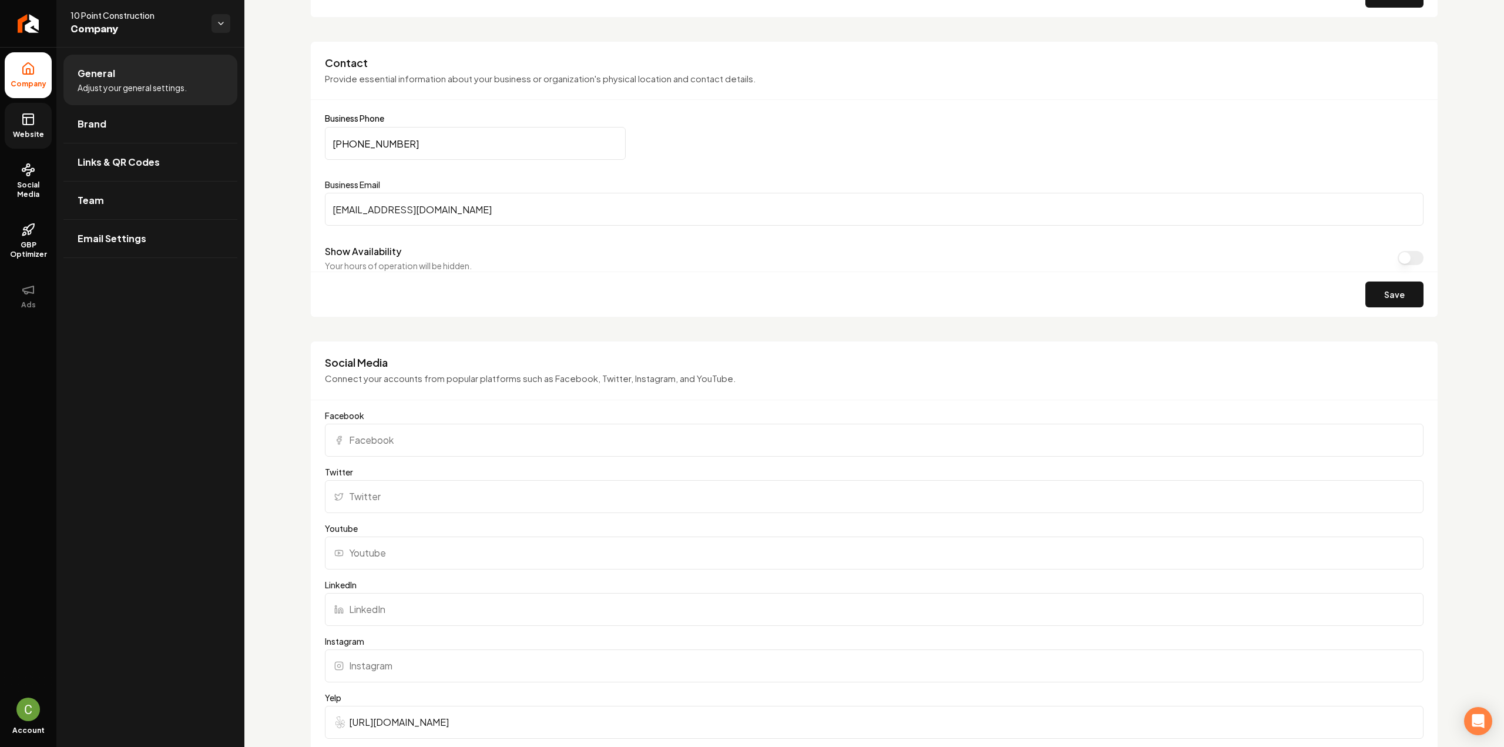
click at [33, 117] on icon at bounding box center [28, 117] width 11 height 0
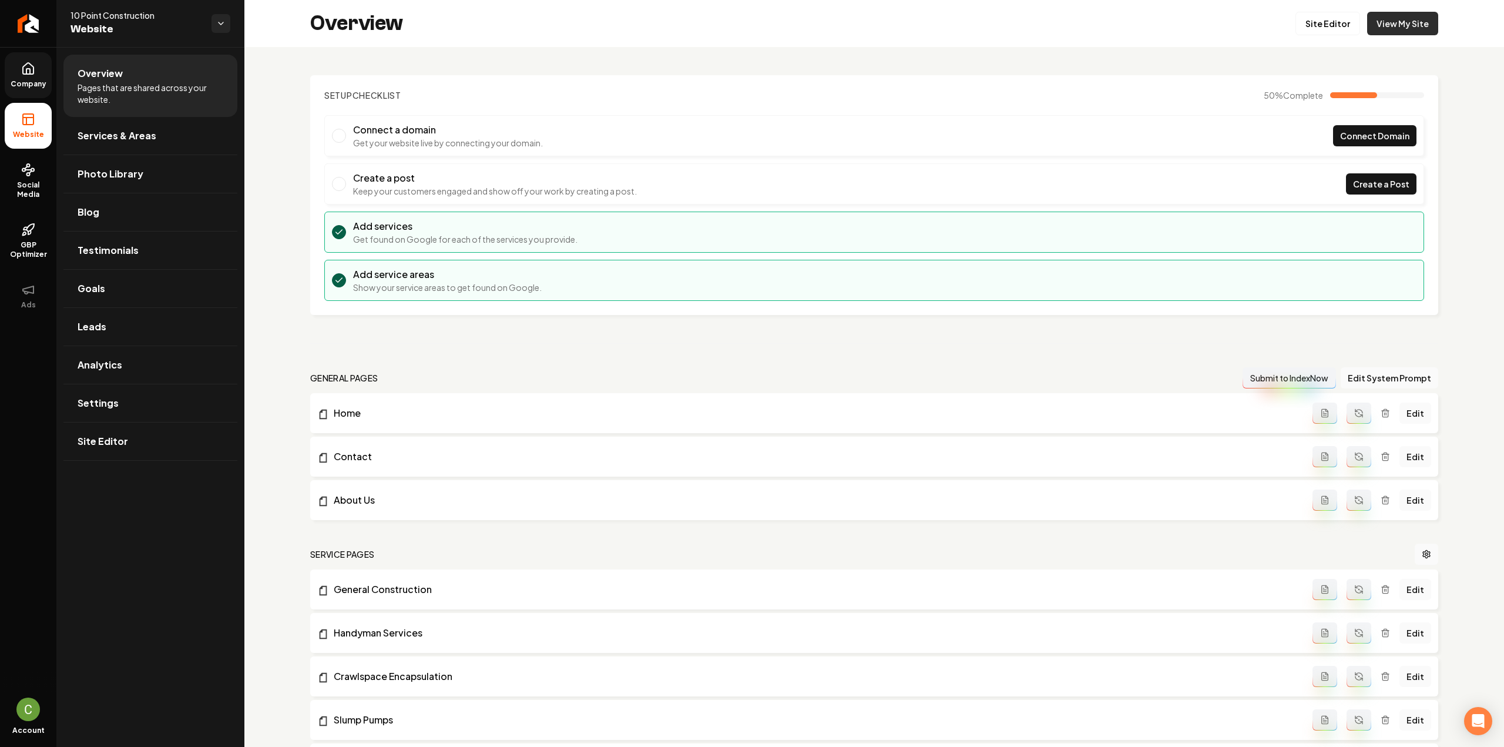
click at [1406, 26] on link "View My Site" at bounding box center [1402, 23] width 71 height 23
click at [1314, 22] on link "Site Editor" at bounding box center [1327, 23] width 65 height 23
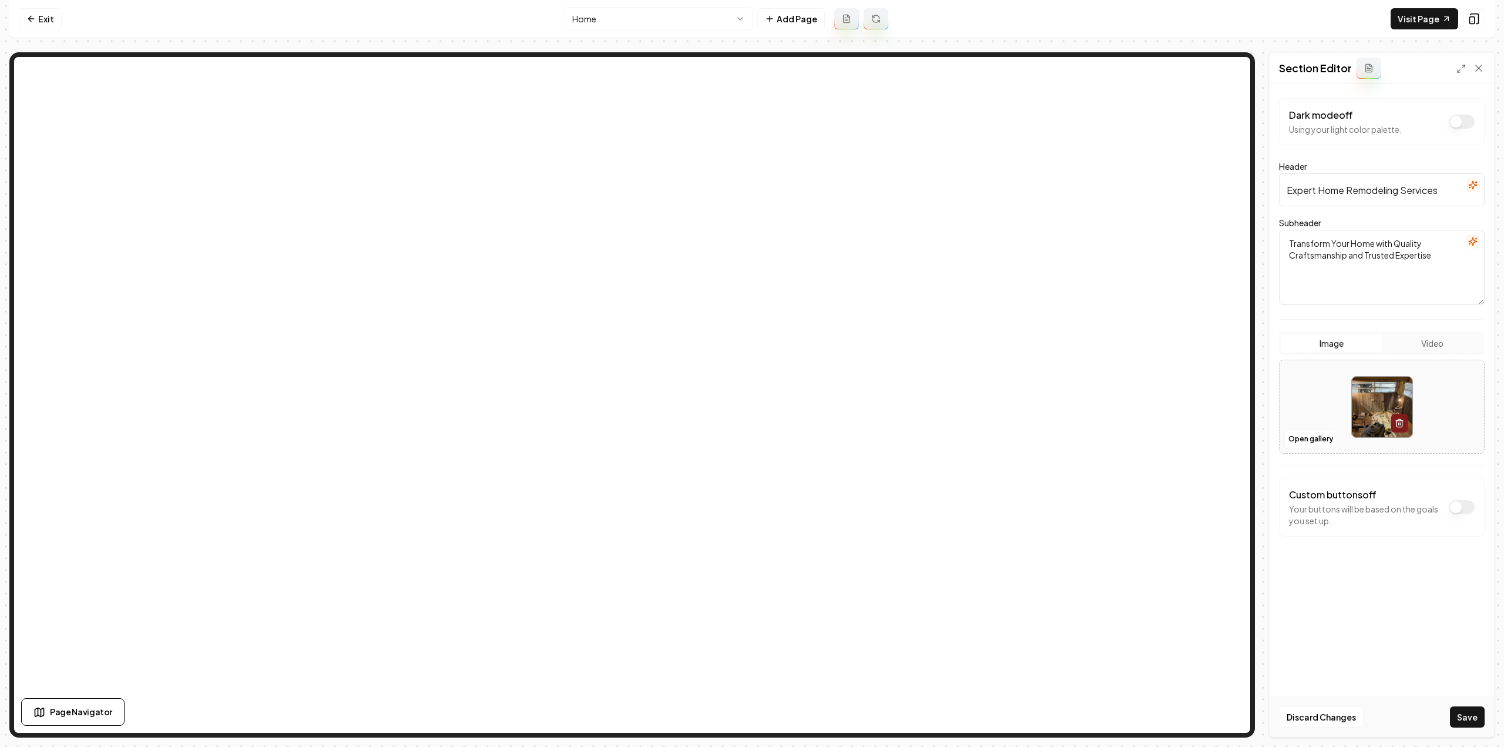
click at [1462, 718] on button "Save" at bounding box center [1467, 716] width 35 height 21
click at [592, 23] on html "Computer Required This feature is only available on a computer. Please switch t…" at bounding box center [752, 373] width 1504 height 747
click at [1479, 711] on button "Save" at bounding box center [1467, 716] width 35 height 21
click at [675, 11] on html "Computer Required This feature is only available on a computer. Please switch t…" at bounding box center [752, 373] width 1504 height 747
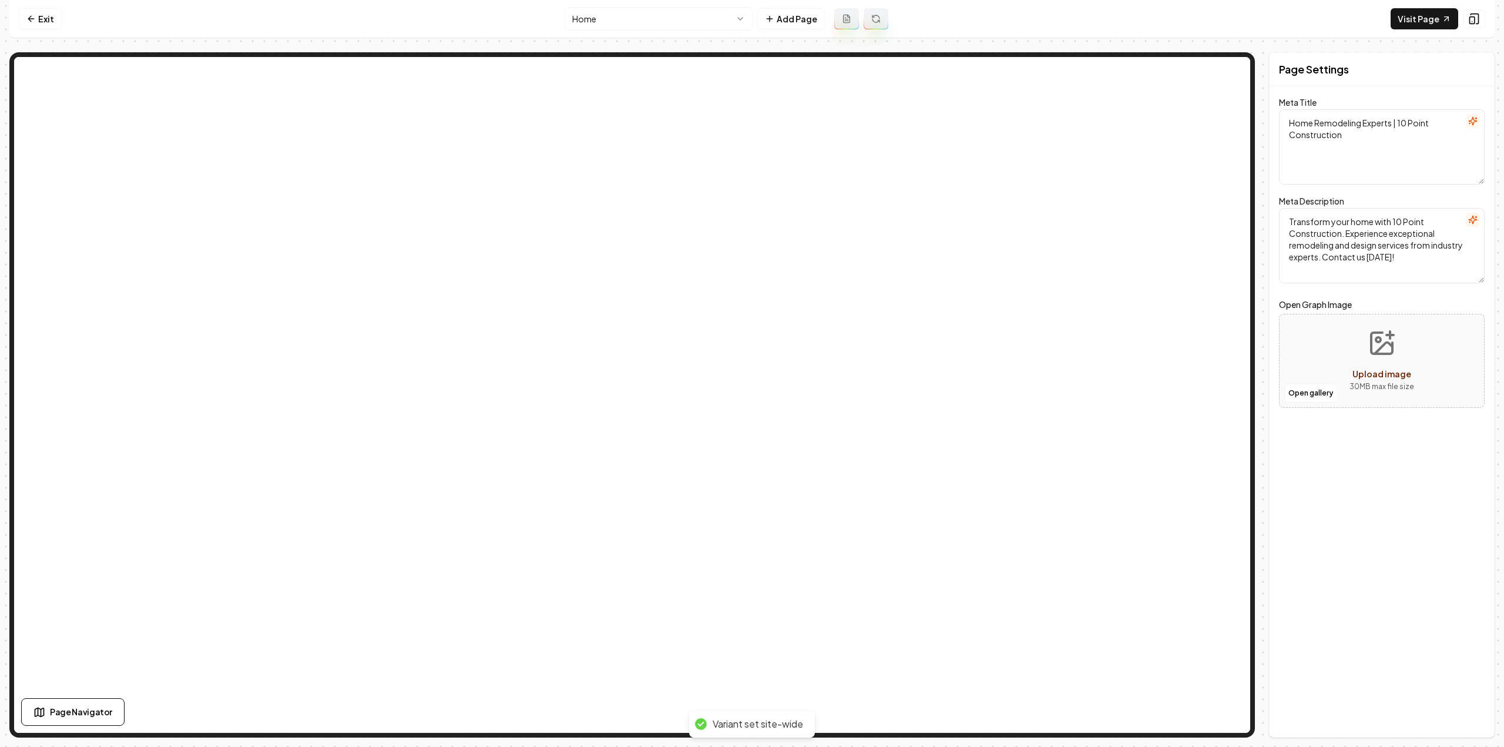
click at [658, 8] on html "Computer Required This feature is only available on a computer. Please switch t…" at bounding box center [752, 373] width 1504 height 747
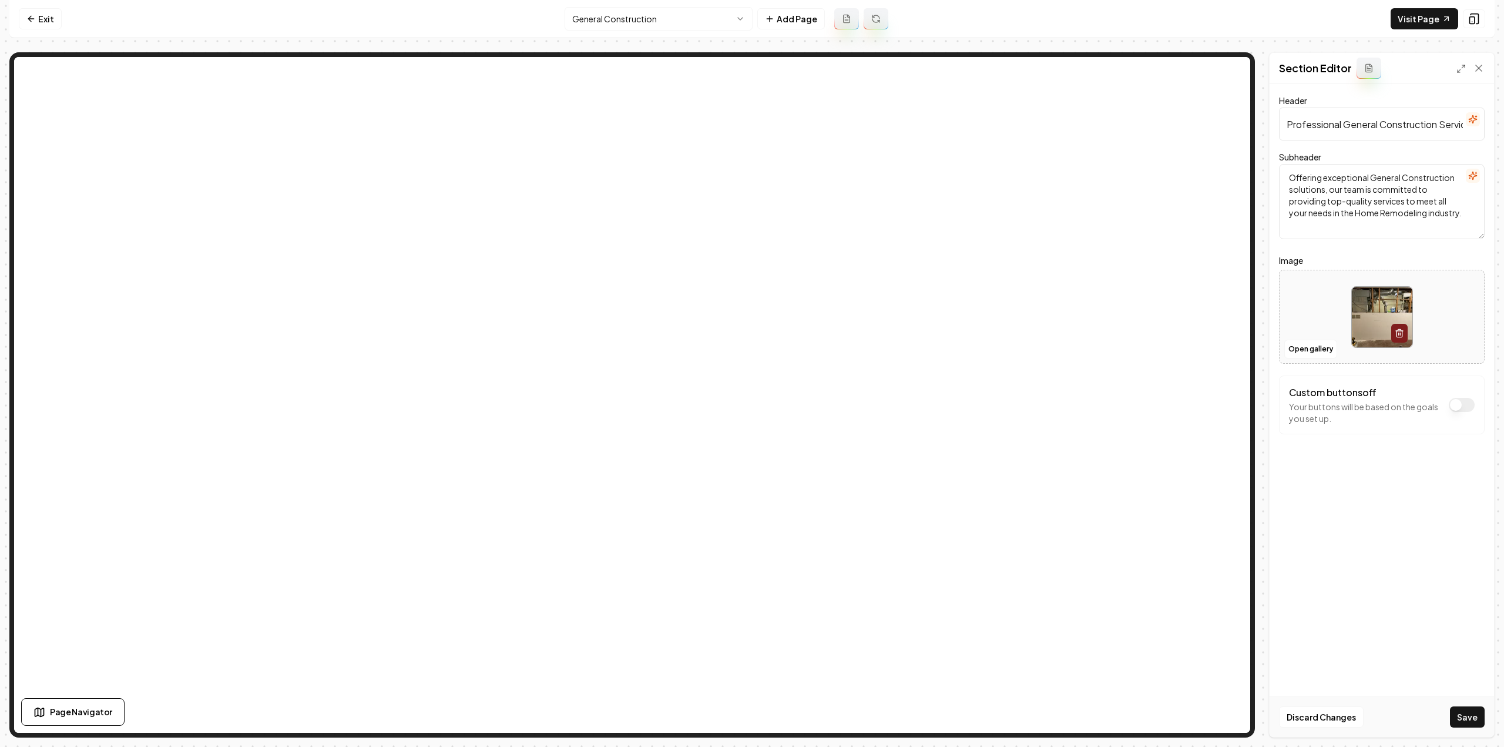
click at [1466, 716] on button "Save" at bounding box center [1467, 716] width 35 height 21
click at [680, 14] on html "Computer Required This feature is only available on a computer. Please switch t…" at bounding box center [752, 373] width 1504 height 747
click at [692, 20] on html "Computer Required This feature is only available on a computer. Please switch t…" at bounding box center [752, 373] width 1504 height 747
click at [1474, 719] on button "Save" at bounding box center [1467, 716] width 35 height 21
click at [666, 14] on html "Computer Required This feature is only available on a computer. Please switch t…" at bounding box center [752, 373] width 1504 height 747
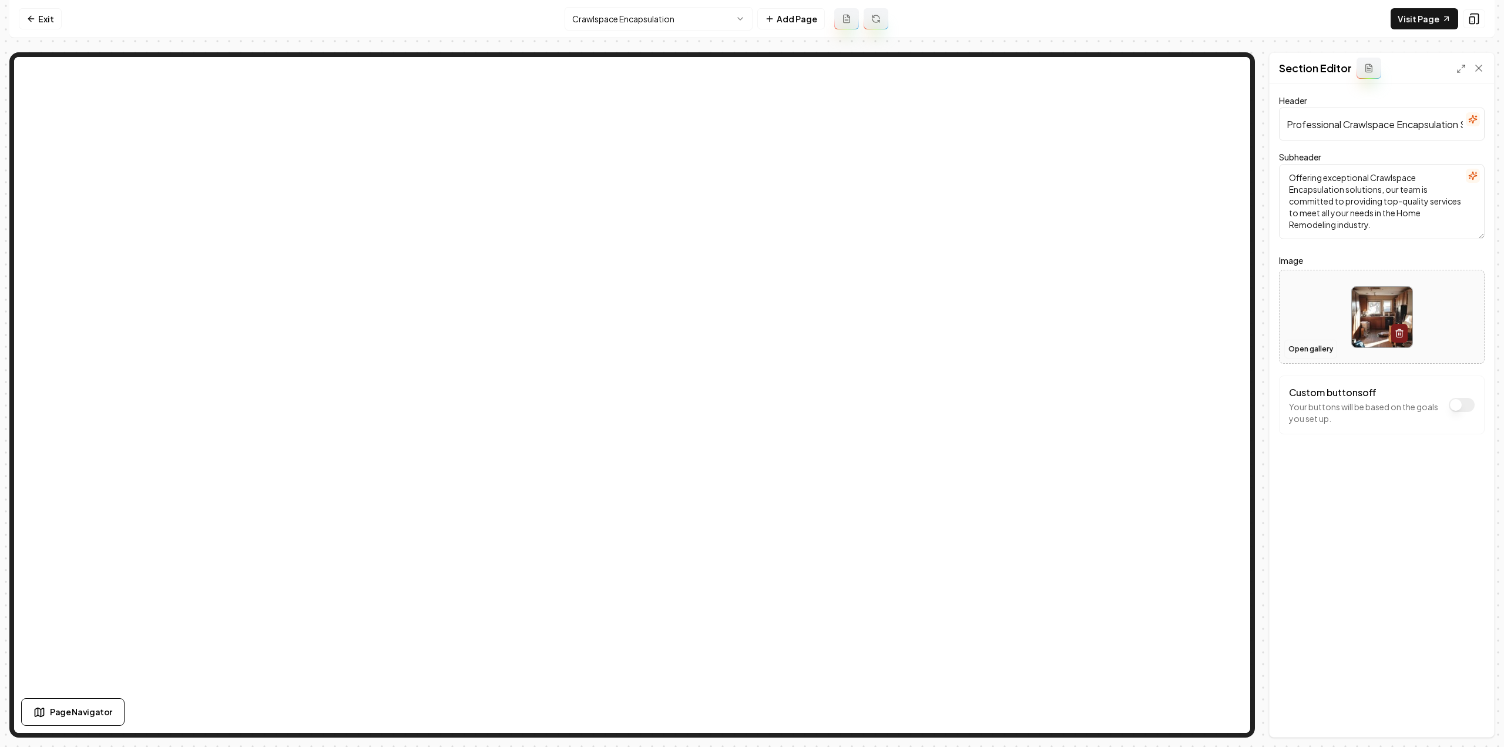
click at [1301, 347] on button "Open gallery" at bounding box center [1310, 348] width 53 height 19
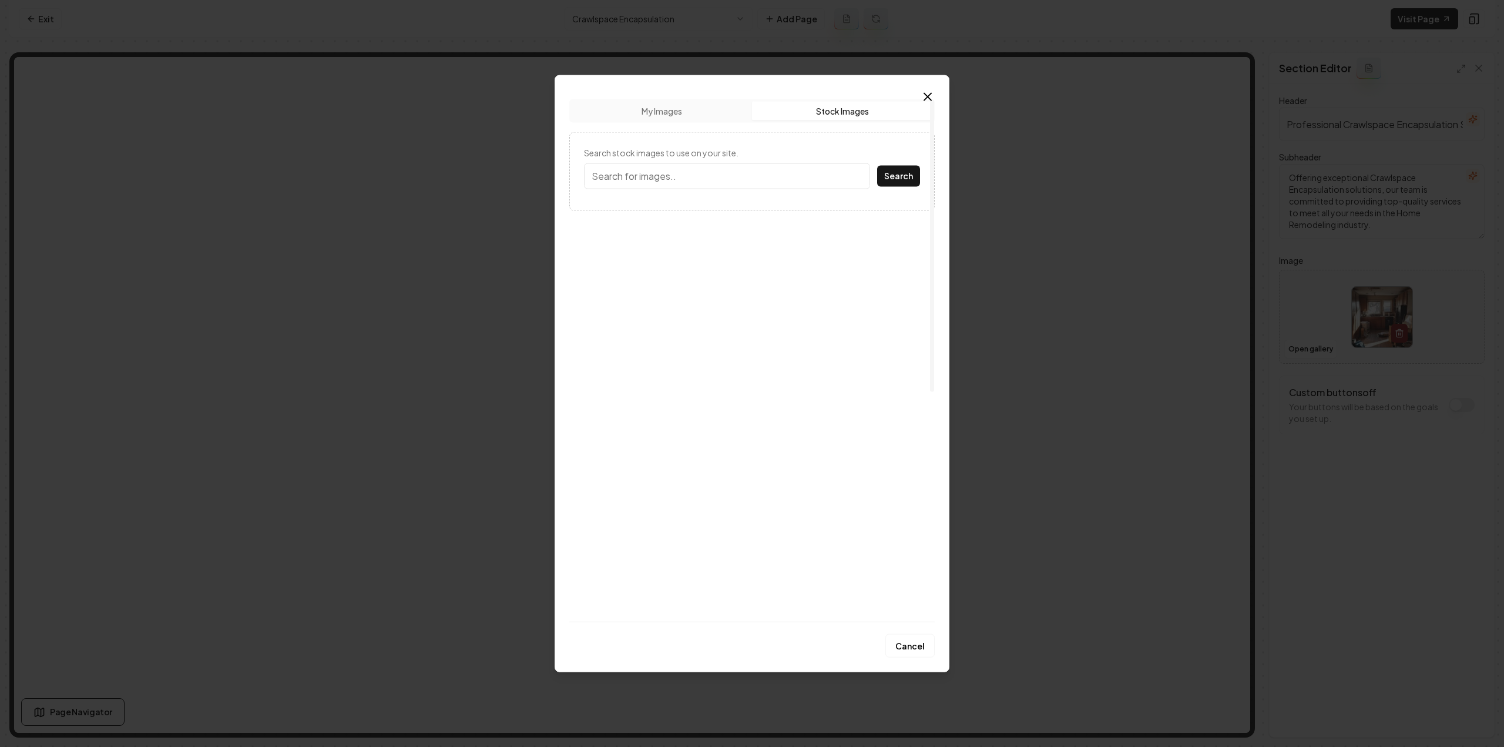
click at [818, 110] on button "Stock Images" at bounding box center [842, 110] width 180 height 19
click at [746, 197] on div "Search stock images to use on your site. Search" at bounding box center [751, 171] width 365 height 79
click at [745, 183] on input "Search stock images to use on your site." at bounding box center [727, 176] width 286 height 26
type input "crawlspace"
click at [877, 165] on button "Search" at bounding box center [898, 175] width 43 height 21
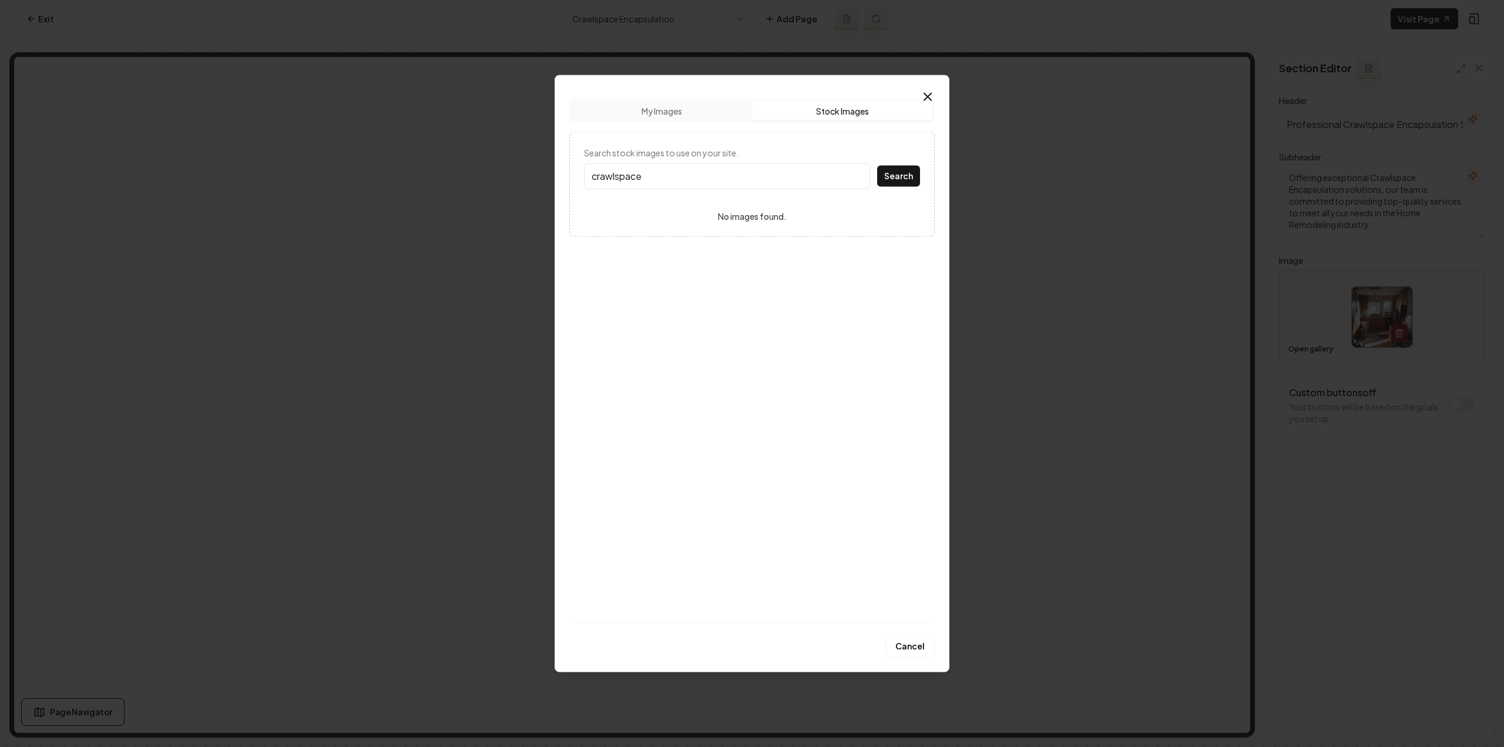
drag, startPoint x: 1044, startPoint y: 420, endPoint x: 1028, endPoint y: 440, distance: 25.9
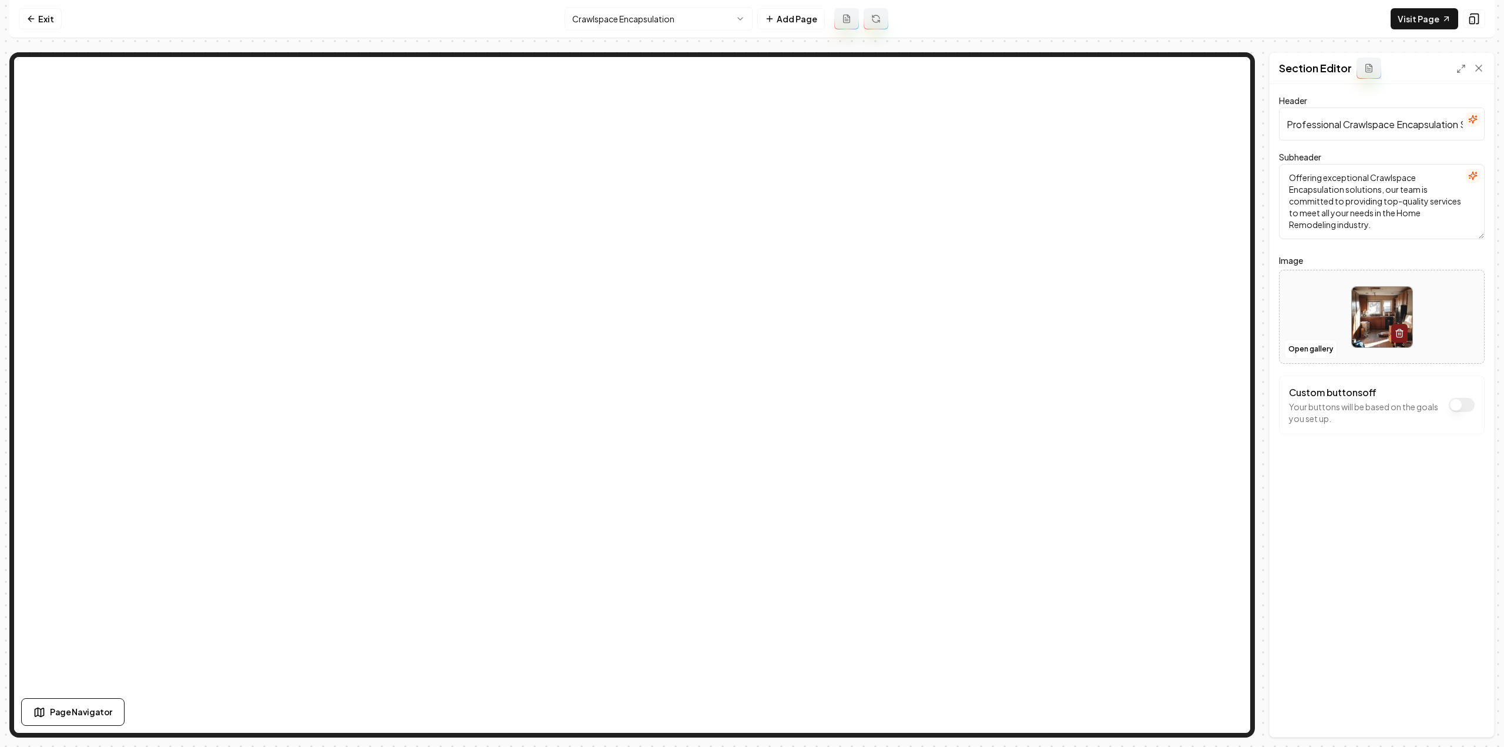
click at [640, 28] on html "Computer Required This feature is only available on a computer. Please switch t…" at bounding box center [752, 373] width 1504 height 747
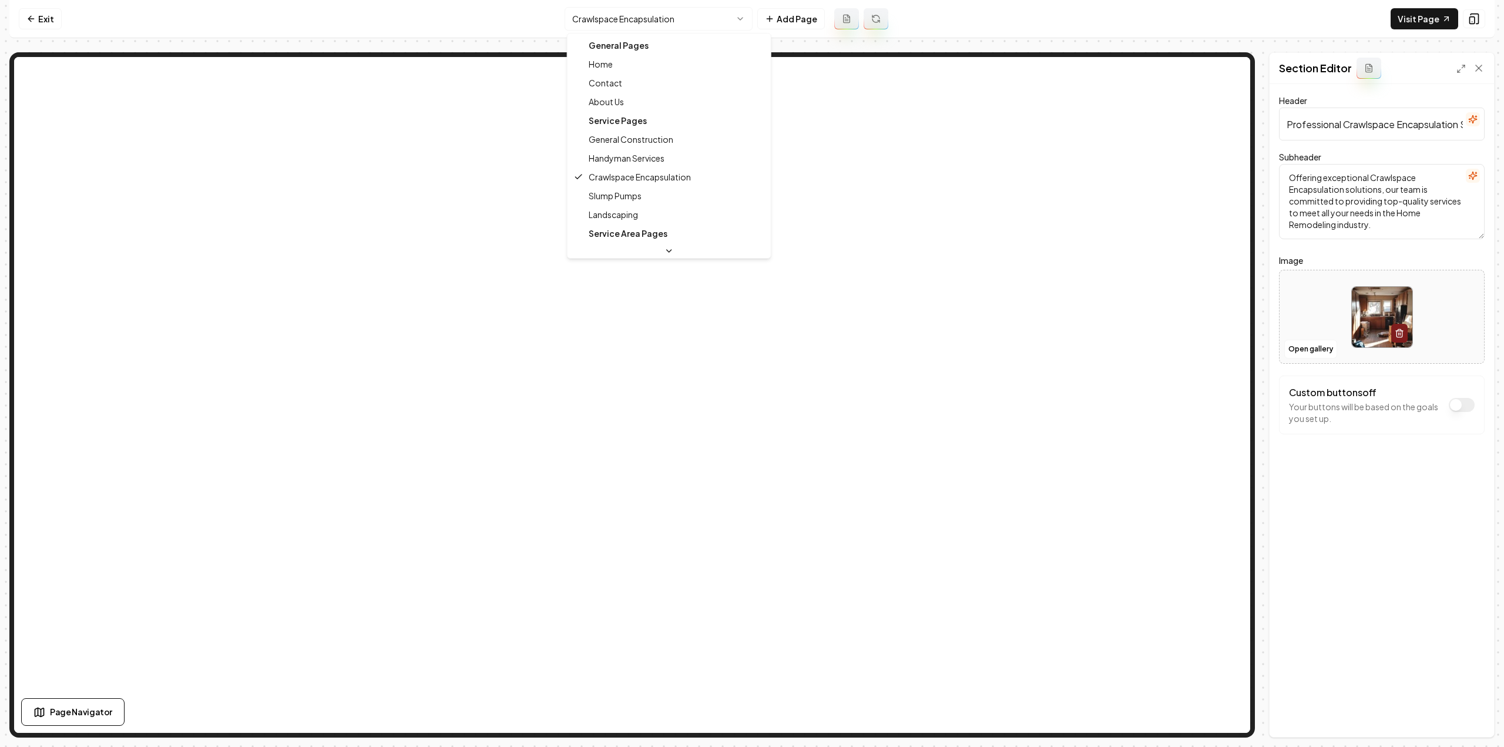
click at [639, 23] on html "Computer Required This feature is only available on a computer. Please switch t…" at bounding box center [752, 373] width 1504 height 747
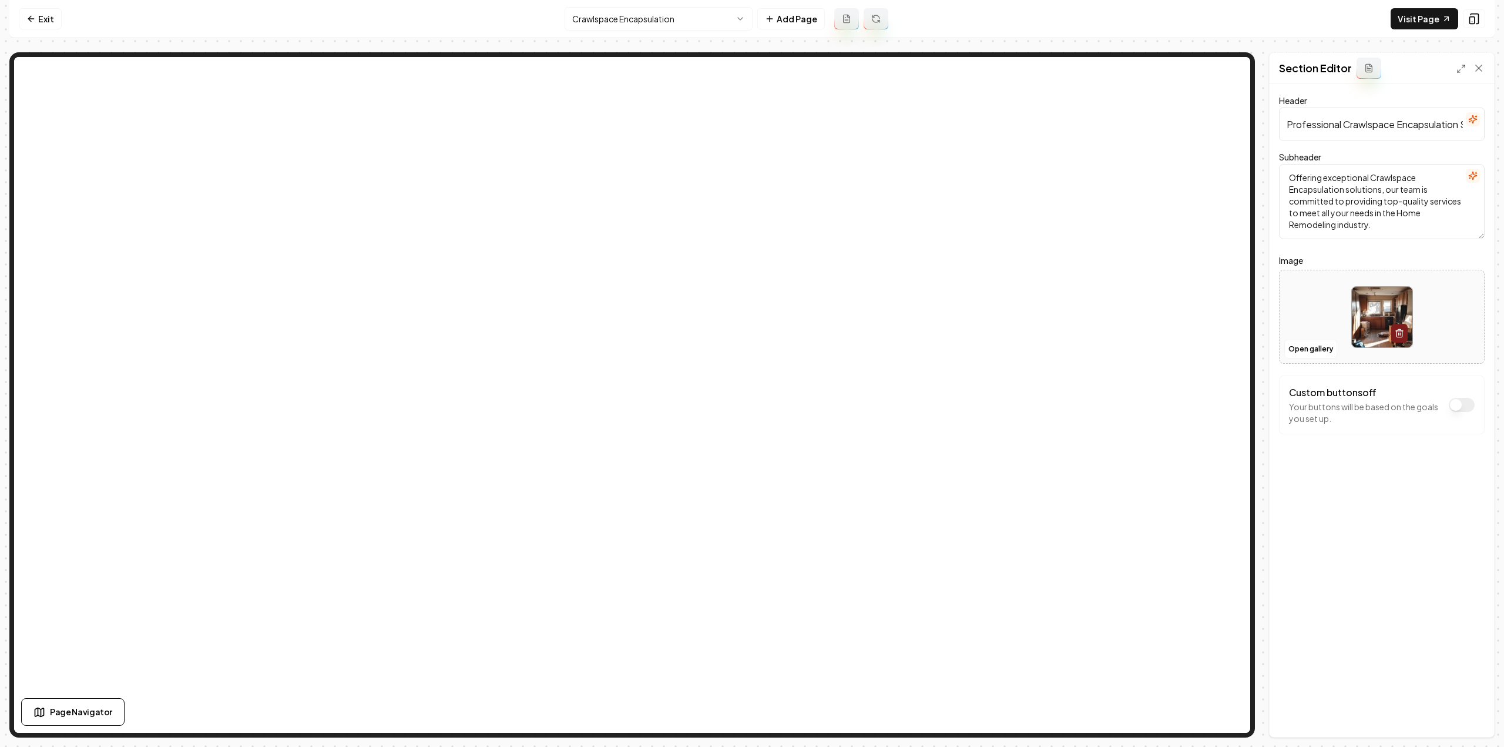
click at [639, 23] on html "Computer Required This feature is only available on a computer. Please switch t…" at bounding box center [752, 373] width 1504 height 747
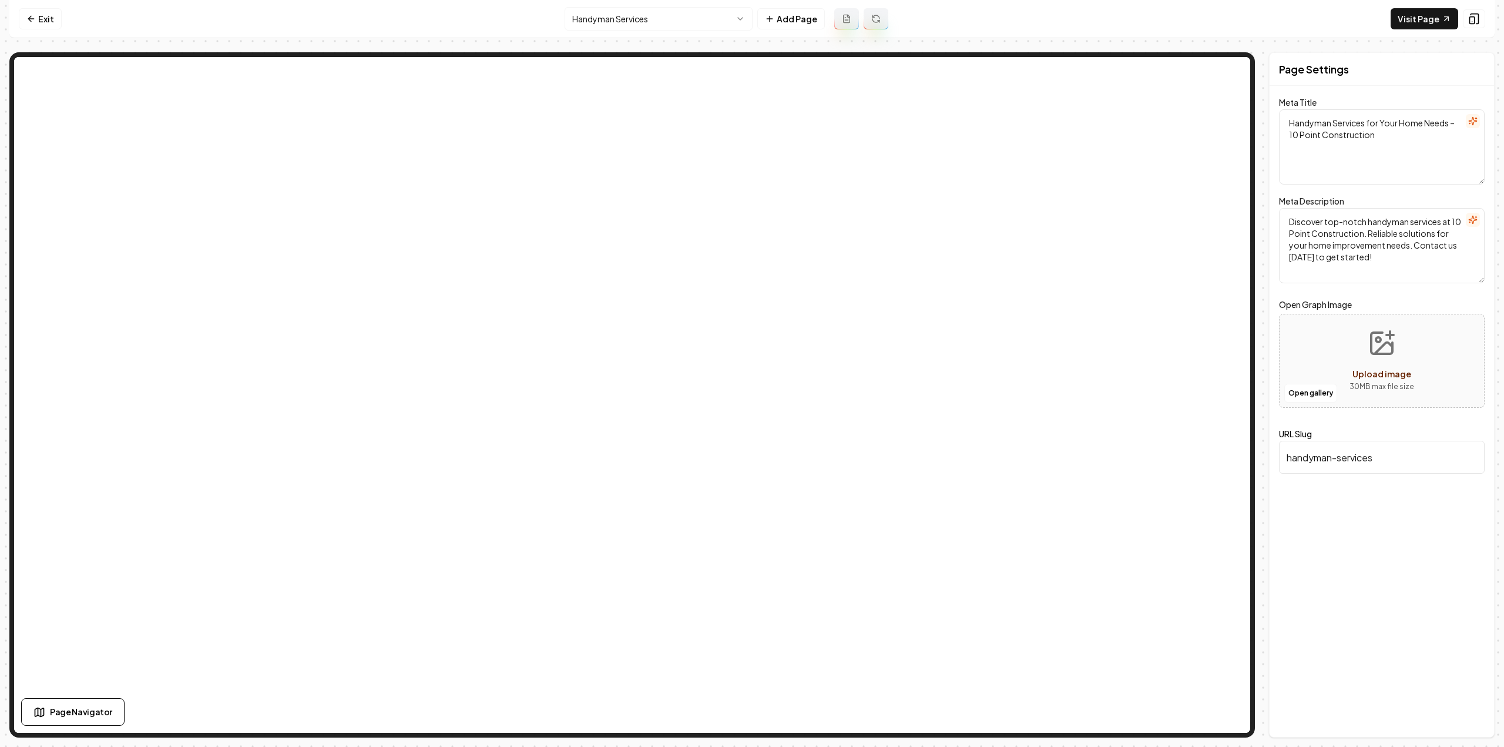
type textarea "Crawlspace Encapsulation Service | 10 Point Construction"
type textarea "Improve your home's comfort and energy efficiency with Crawlspace Encapsulation…"
type input "crawlspace-encapsulation"
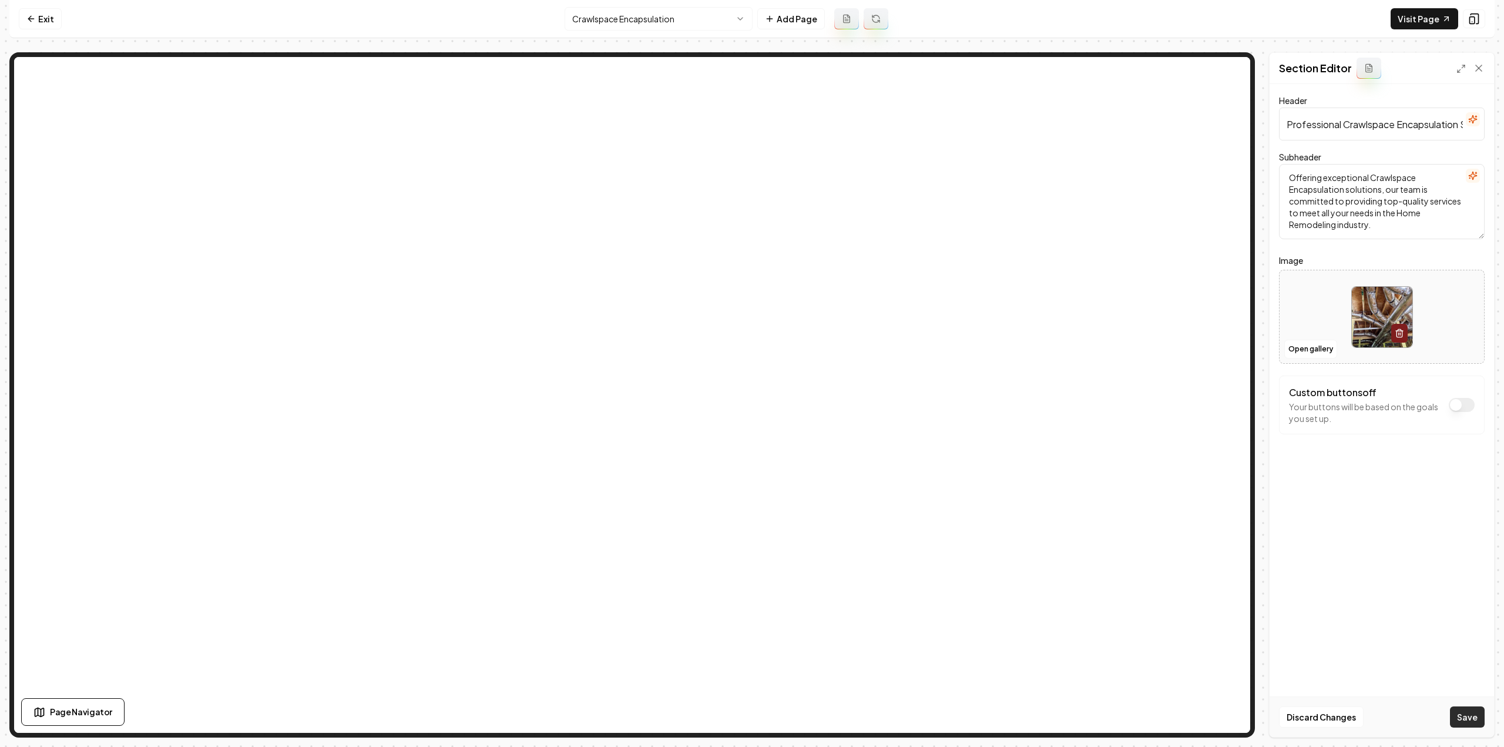
click at [1461, 715] on button "Save" at bounding box center [1467, 716] width 35 height 21
click at [612, 23] on html "Computer Required This feature is only available on a computer. Please switch t…" at bounding box center [752, 373] width 1504 height 747
click at [1475, 722] on button "Save" at bounding box center [1467, 716] width 35 height 21
click at [630, 23] on html "Computer Required This feature is only available on a computer. Please switch t…" at bounding box center [752, 373] width 1504 height 747
drag, startPoint x: 1473, startPoint y: 719, endPoint x: 1246, endPoint y: 519, distance: 302.9
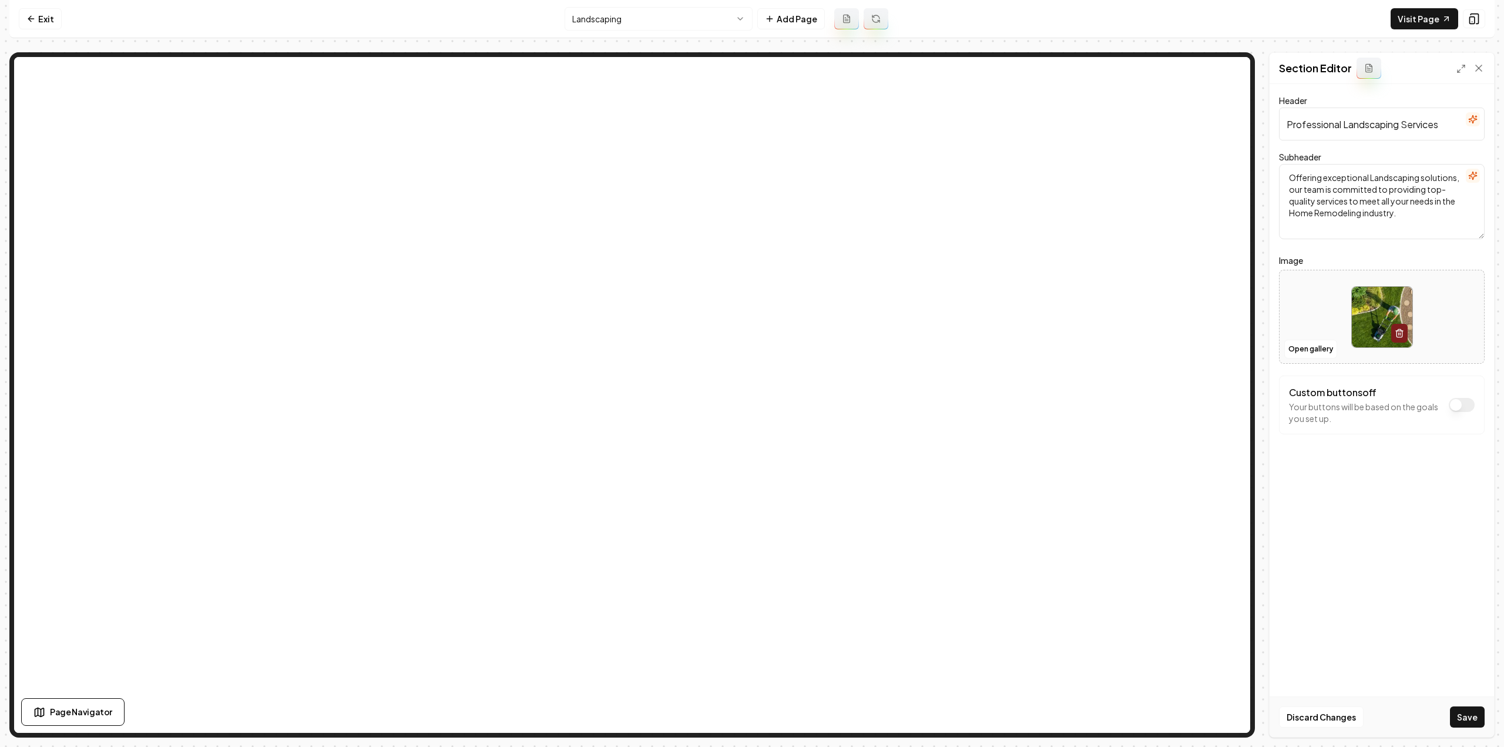
click at [1473, 722] on button "Save" at bounding box center [1467, 716] width 35 height 21
click at [669, 22] on html "Computer Required This feature is only available on a computer. Please switch t…" at bounding box center [752, 373] width 1504 height 747
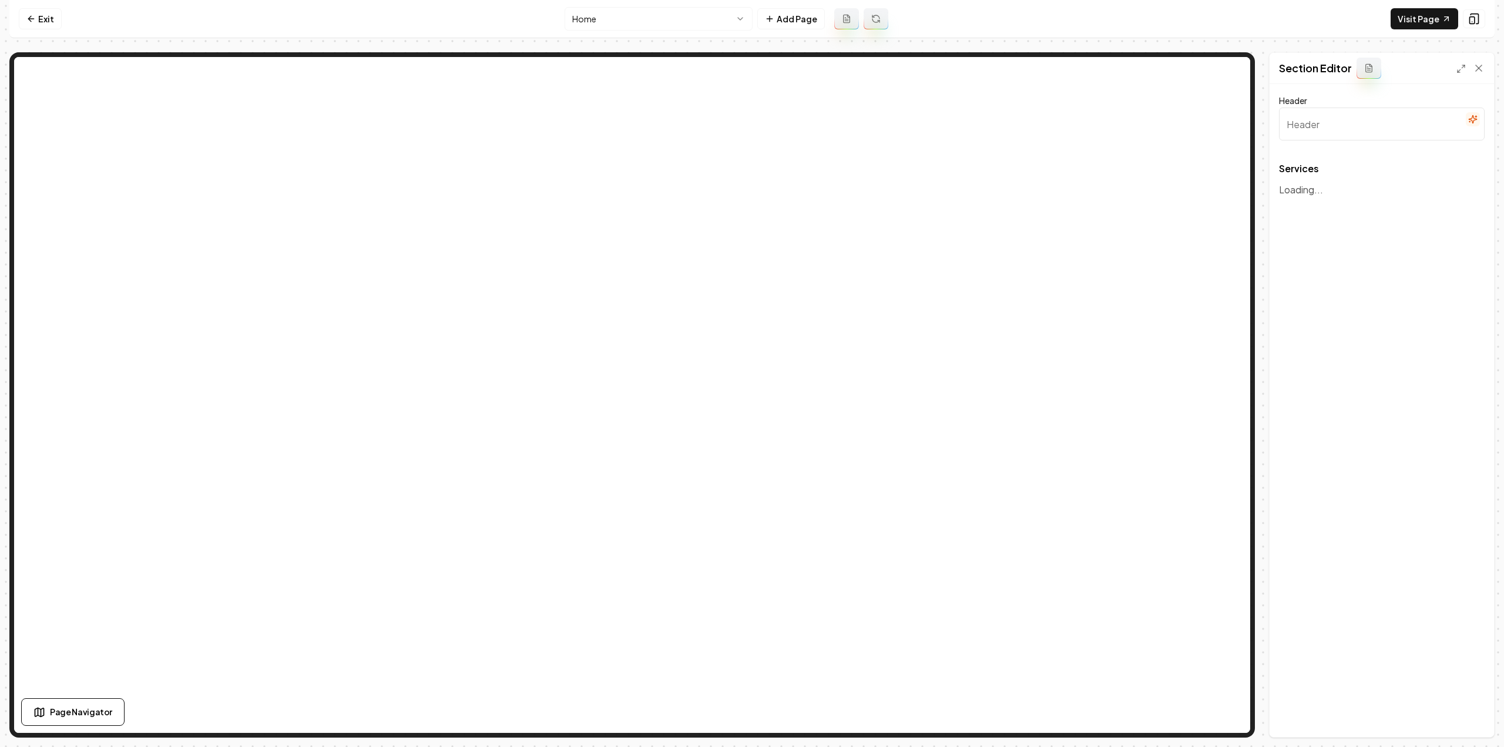
type input "Expert Home Remodeling Services"
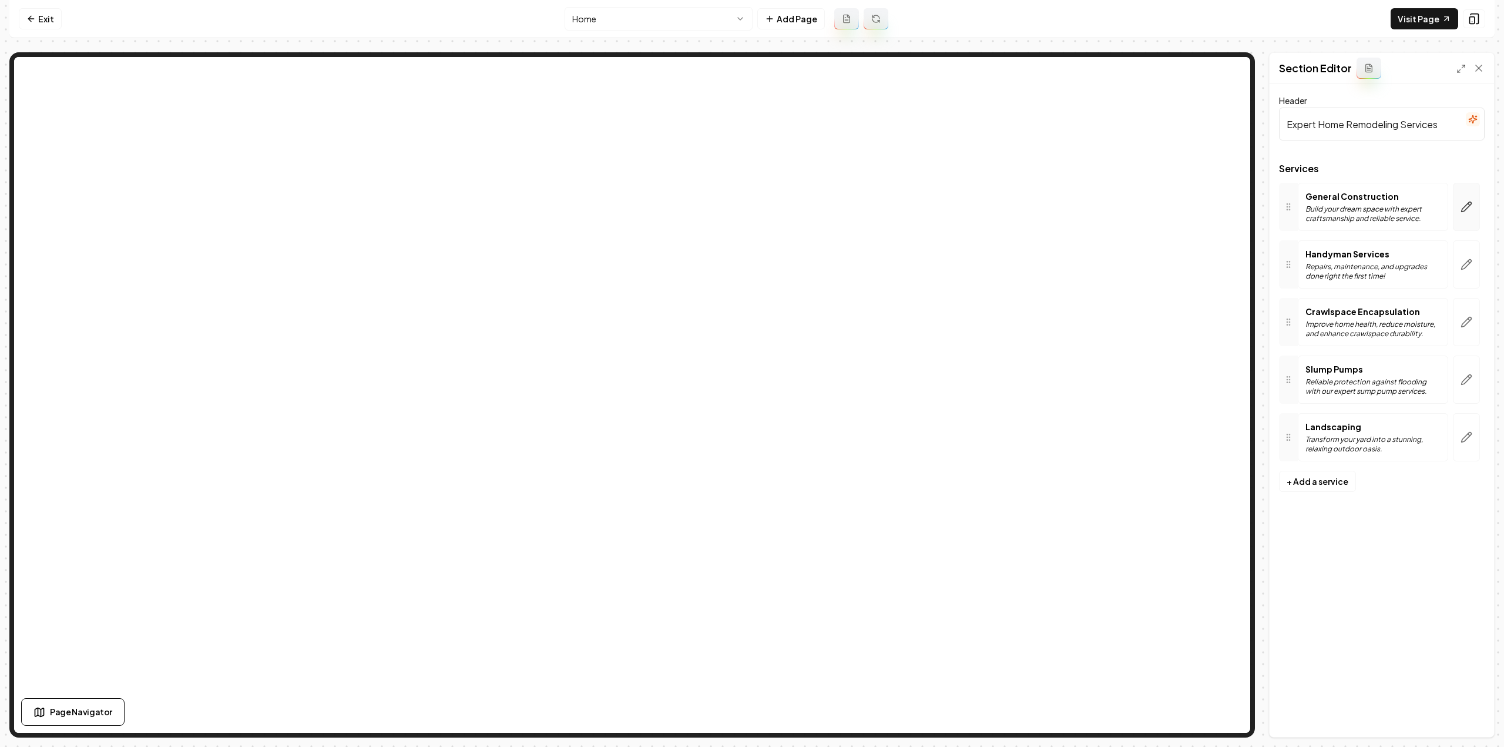
click at [1465, 208] on icon "button" at bounding box center [1466, 207] width 12 height 12
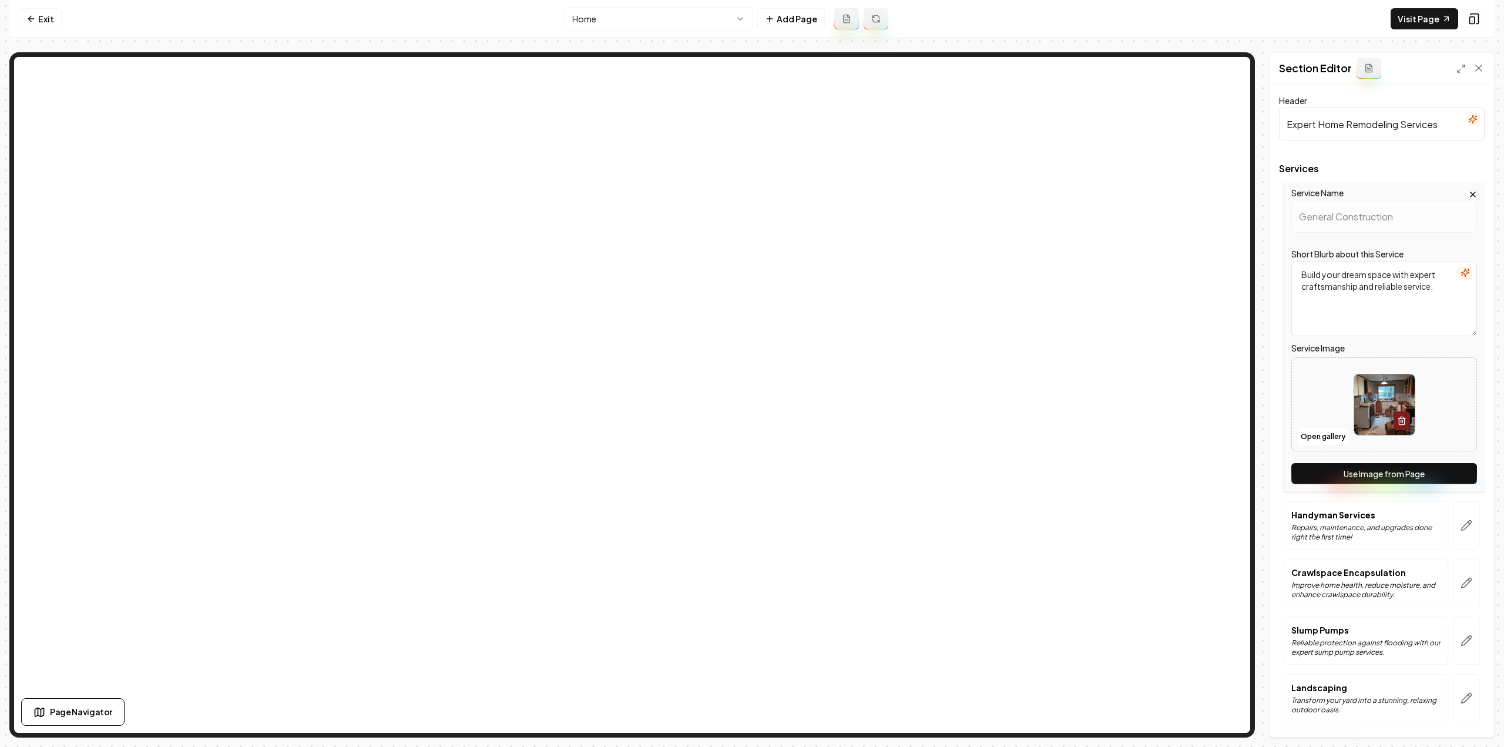
click at [1367, 472] on button "Use Image from Page" at bounding box center [1384, 473] width 186 height 21
click at [1458, 530] on button "button" at bounding box center [1465, 525] width 27 height 48
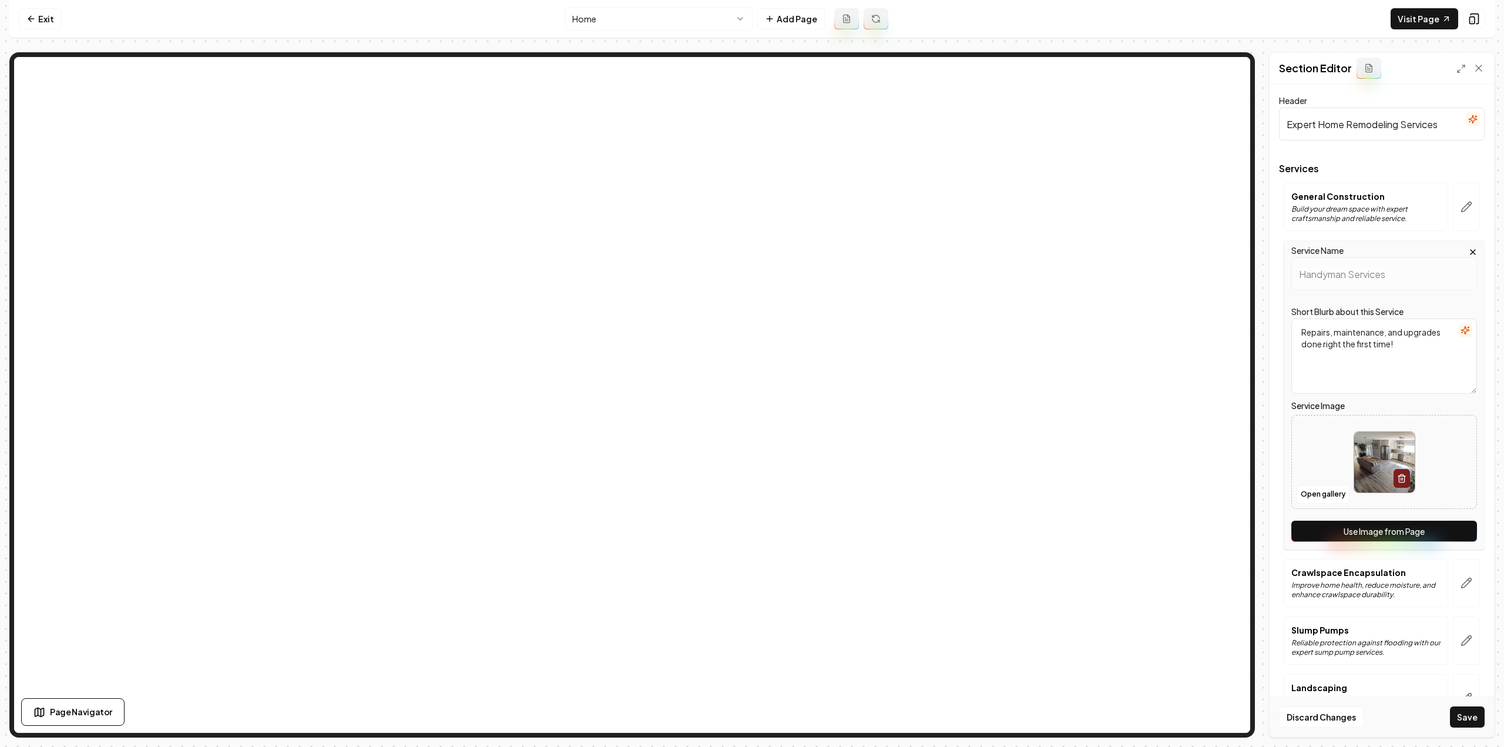
click at [1445, 536] on button "Use Image from Page" at bounding box center [1384, 530] width 186 height 21
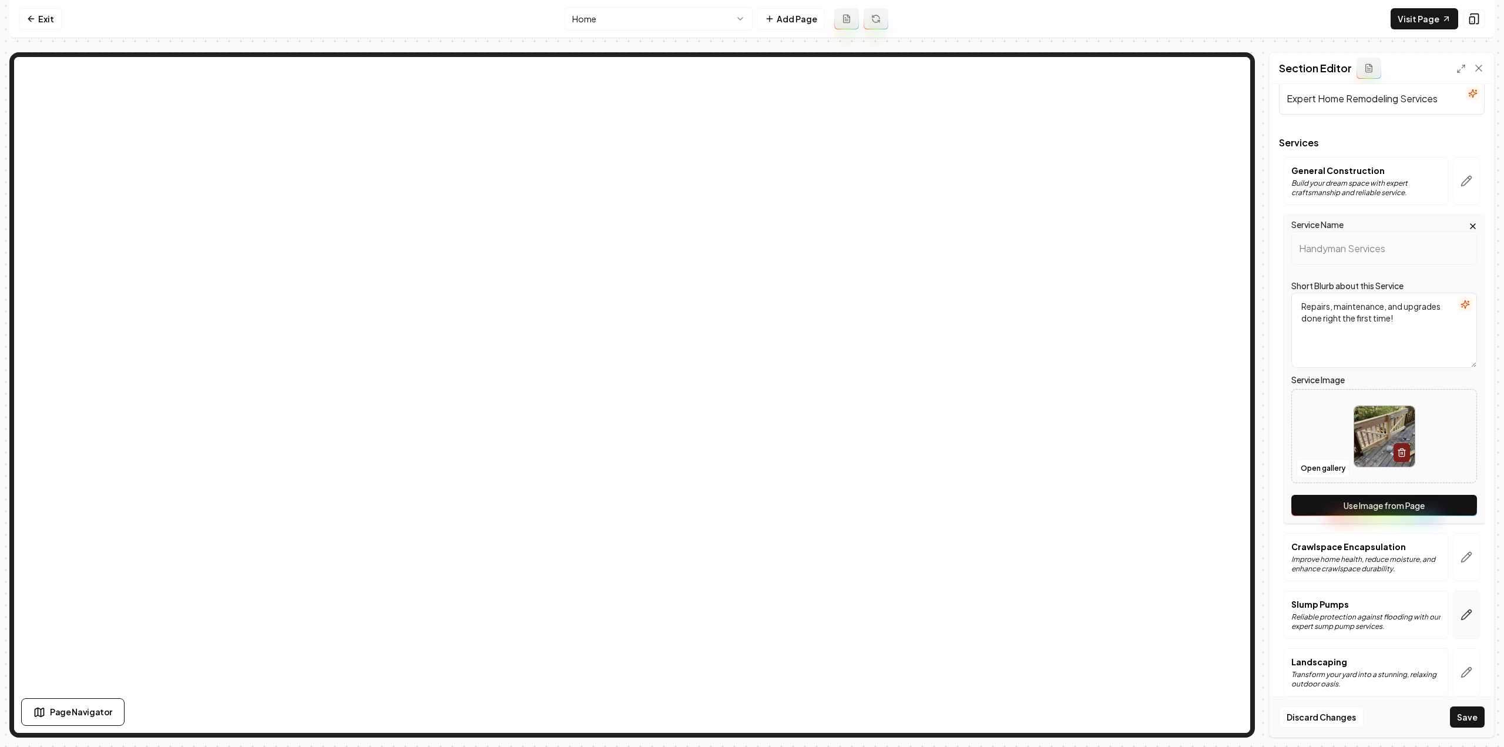
scroll to position [36, 0]
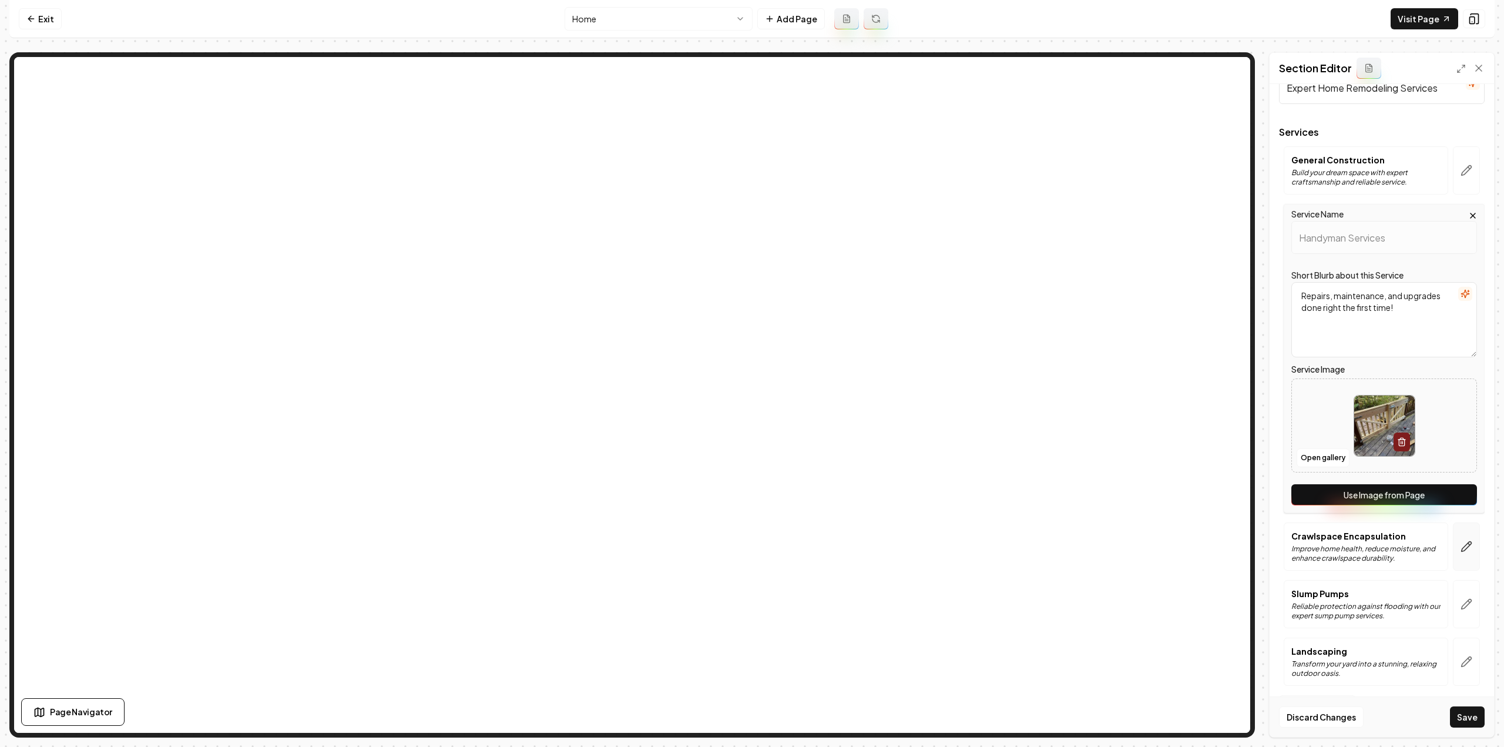
click at [1460, 545] on icon "button" at bounding box center [1466, 546] width 12 height 12
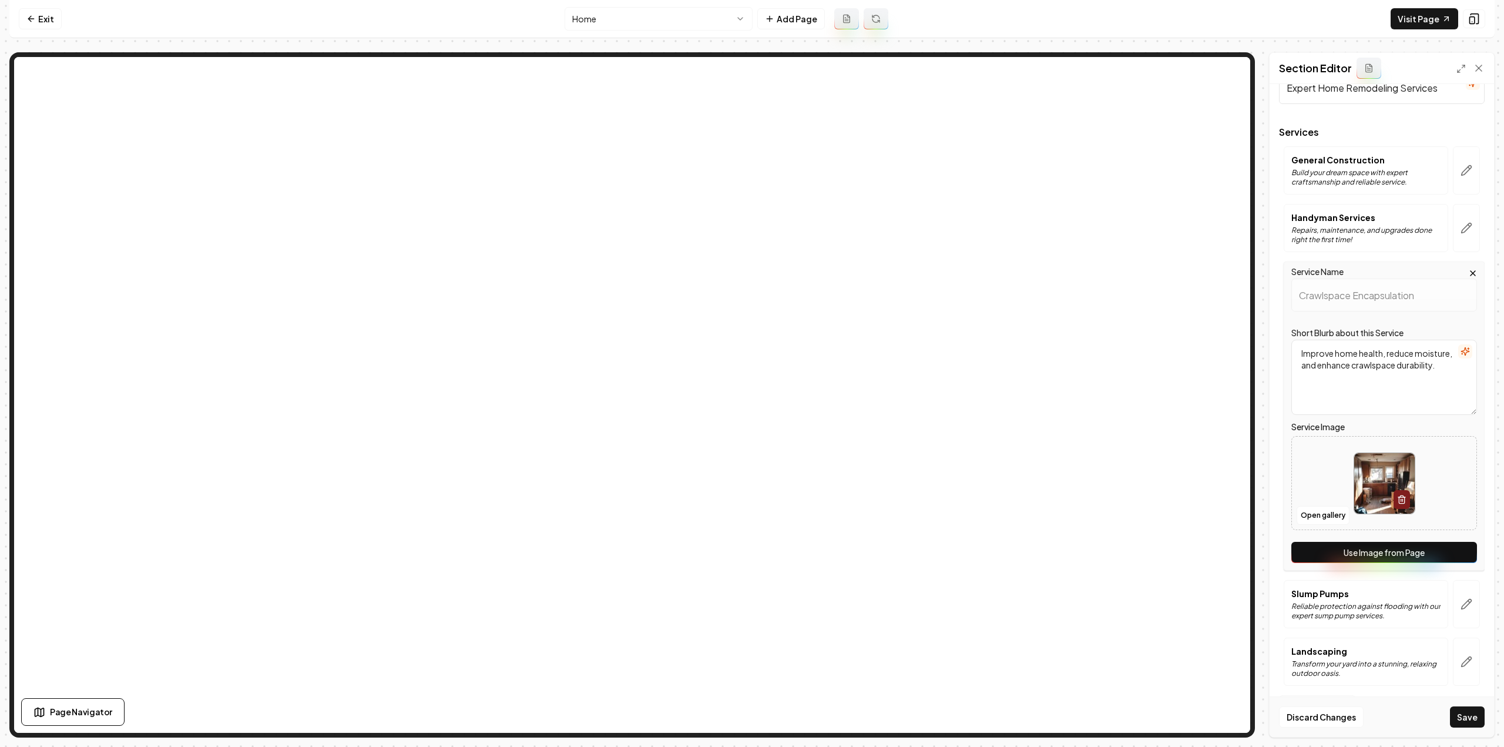
click at [1451, 547] on button "Use Image from Page" at bounding box center [1384, 552] width 186 height 21
click at [1457, 609] on button "button" at bounding box center [1465, 604] width 27 height 48
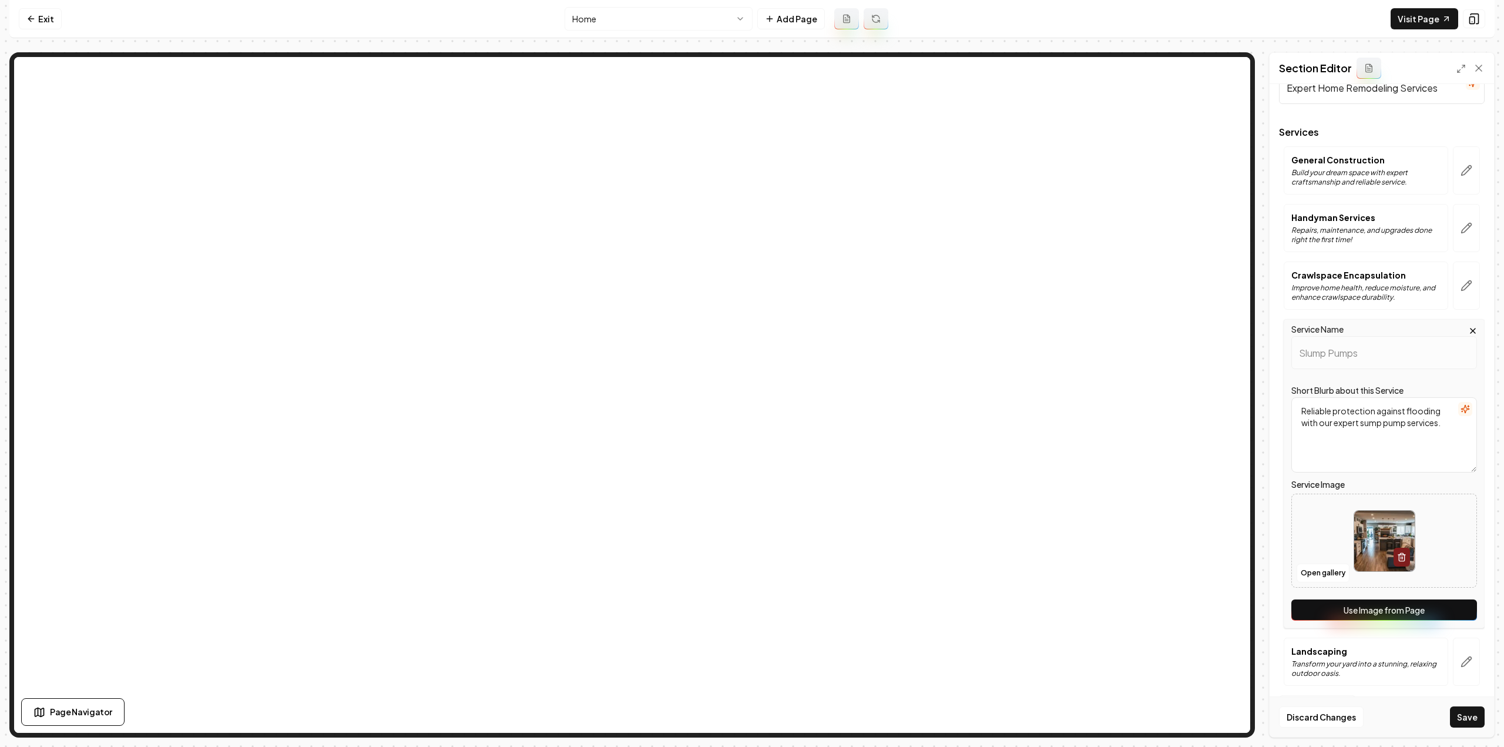
click at [1448, 603] on button "Use Image from Page" at bounding box center [1384, 609] width 186 height 21
click at [1460, 662] on icon "button" at bounding box center [1466, 661] width 12 height 12
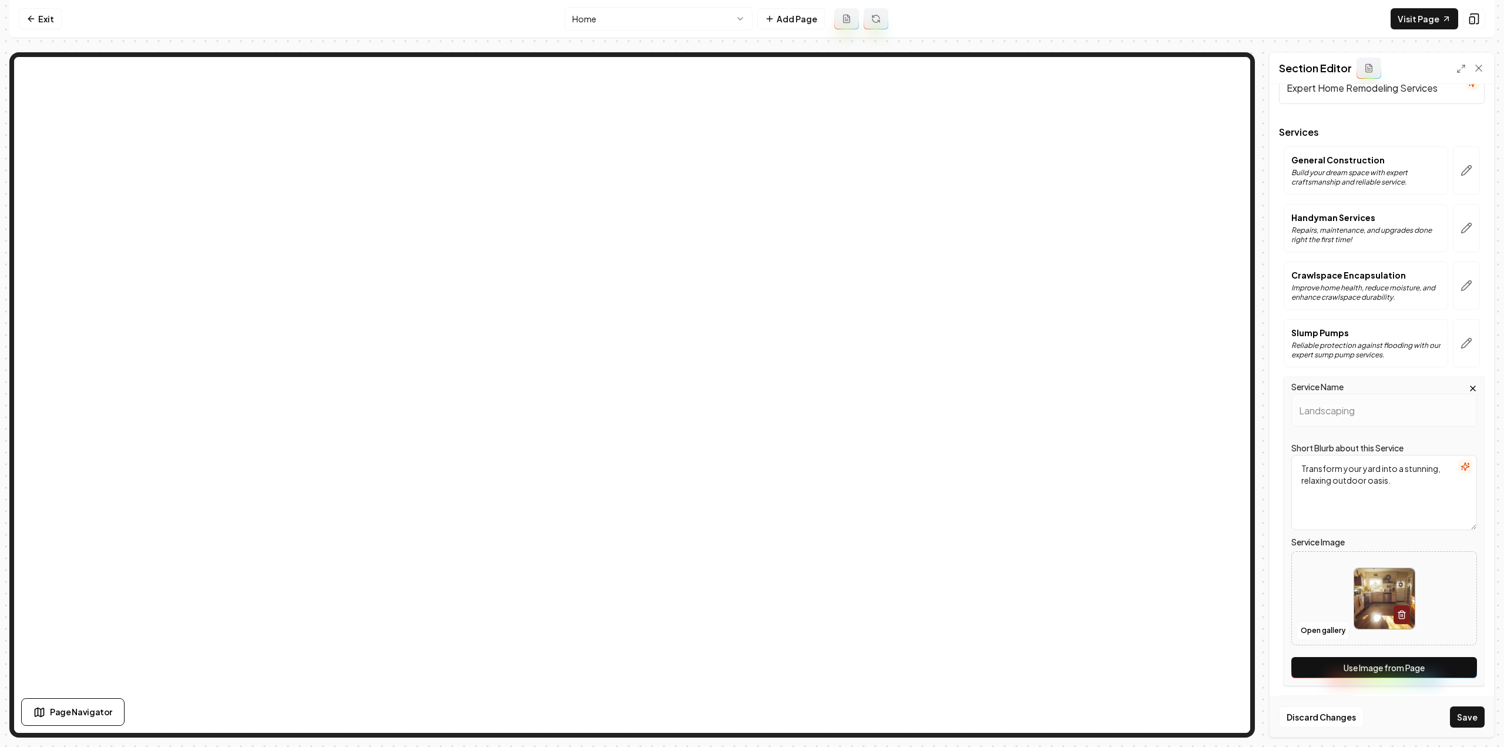
click at [1441, 660] on button "Use Image from Page" at bounding box center [1384, 667] width 186 height 21
drag, startPoint x: 1468, startPoint y: 729, endPoint x: 1468, endPoint y: 720, distance: 9.4
click at [1468, 729] on div "Discard Changes Save" at bounding box center [1381, 716] width 224 height 41
click at [1479, 720] on button "Save" at bounding box center [1467, 716] width 35 height 21
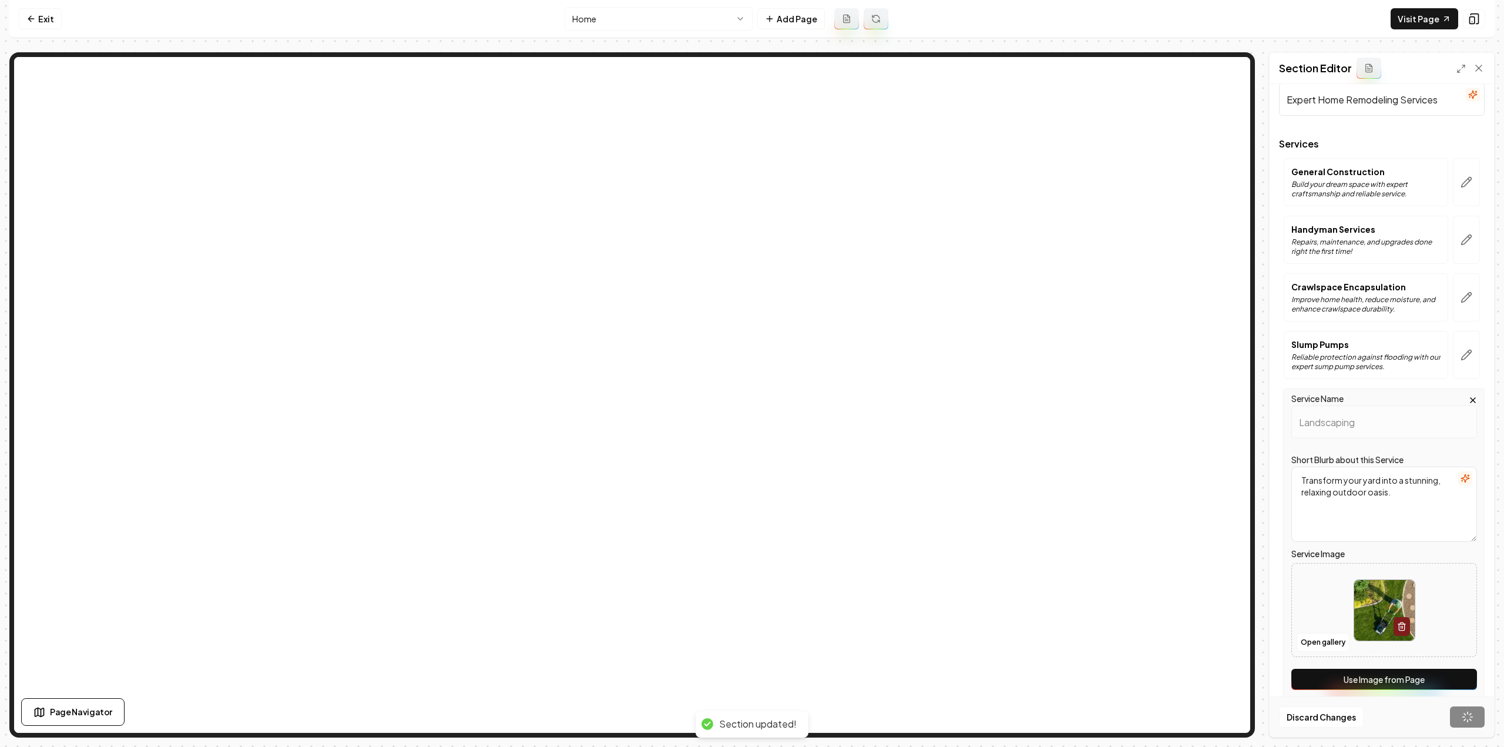
scroll to position [0, 0]
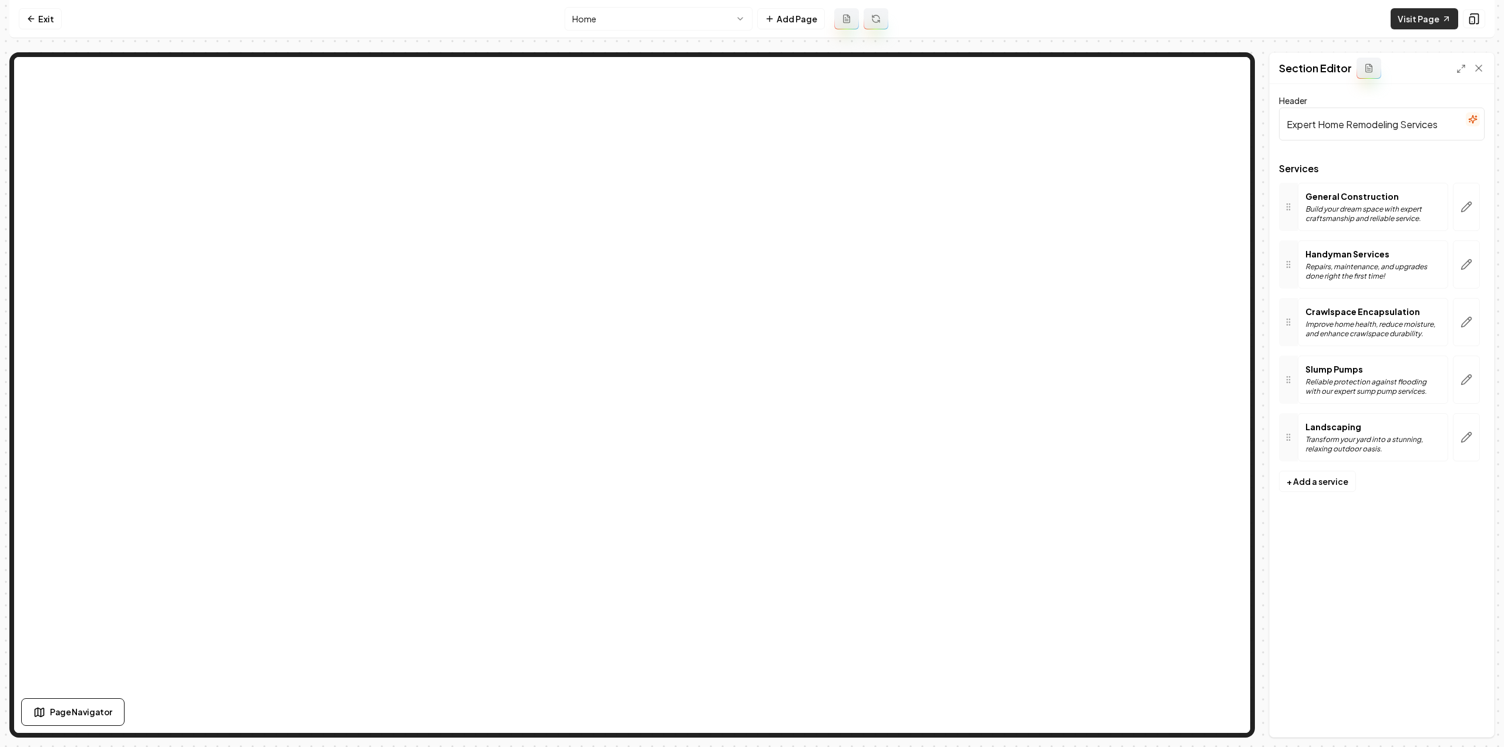
click at [1414, 15] on link "Visit Page" at bounding box center [1424, 18] width 68 height 21
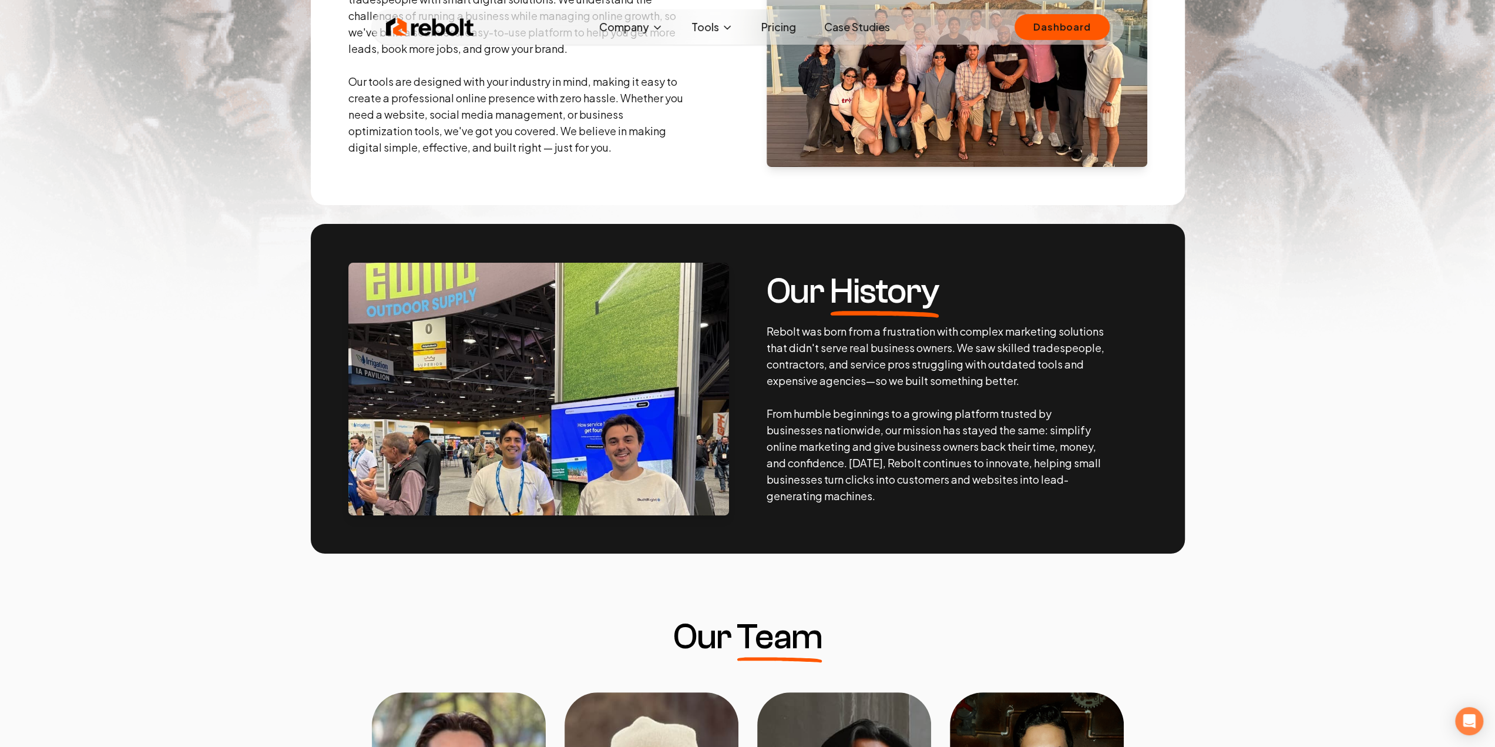
scroll to position [352, 0]
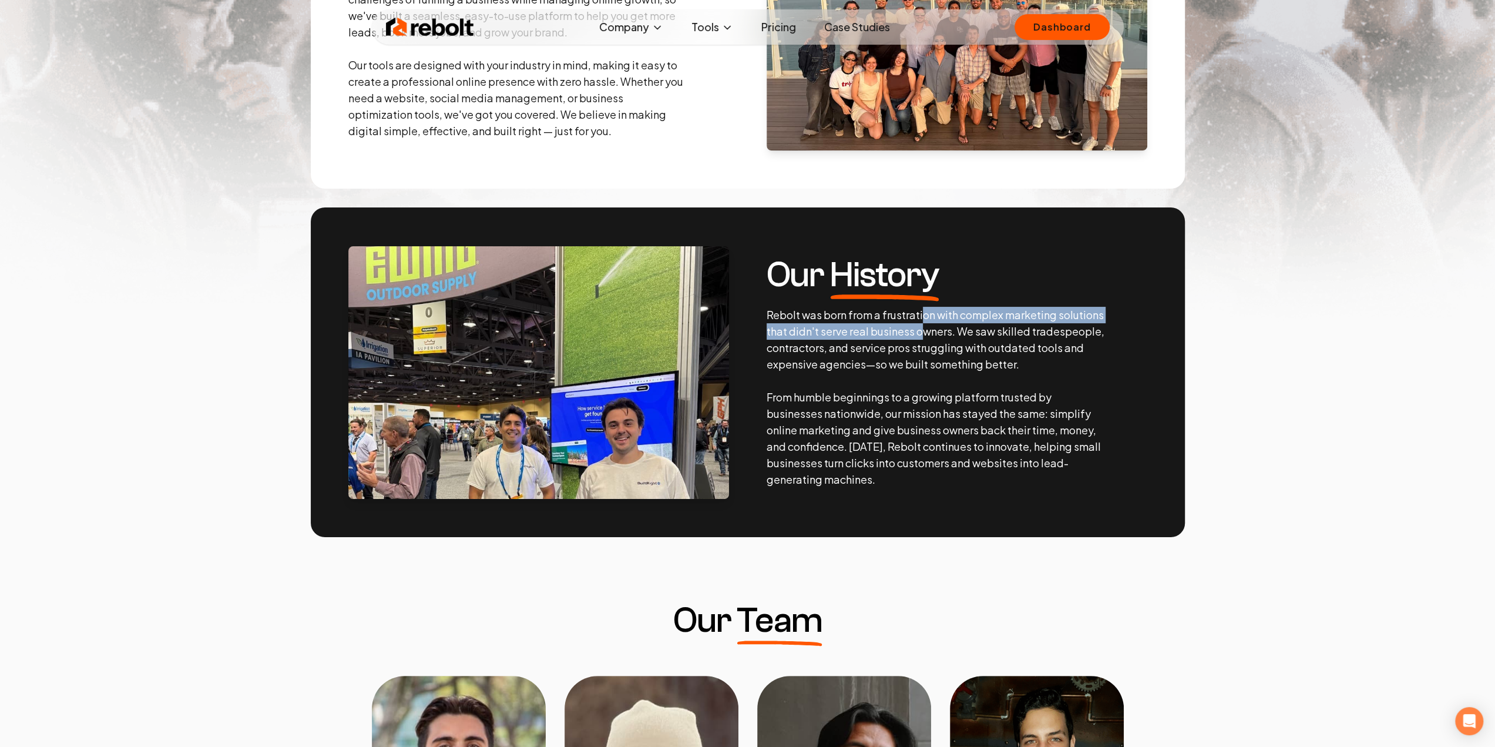
drag, startPoint x: 921, startPoint y: 312, endPoint x: 923, endPoint y: 338, distance: 25.3
click at [923, 338] on p "Rebolt was born from a frustration with complex marketing solutions that didn't…" at bounding box center [935, 397] width 338 height 181
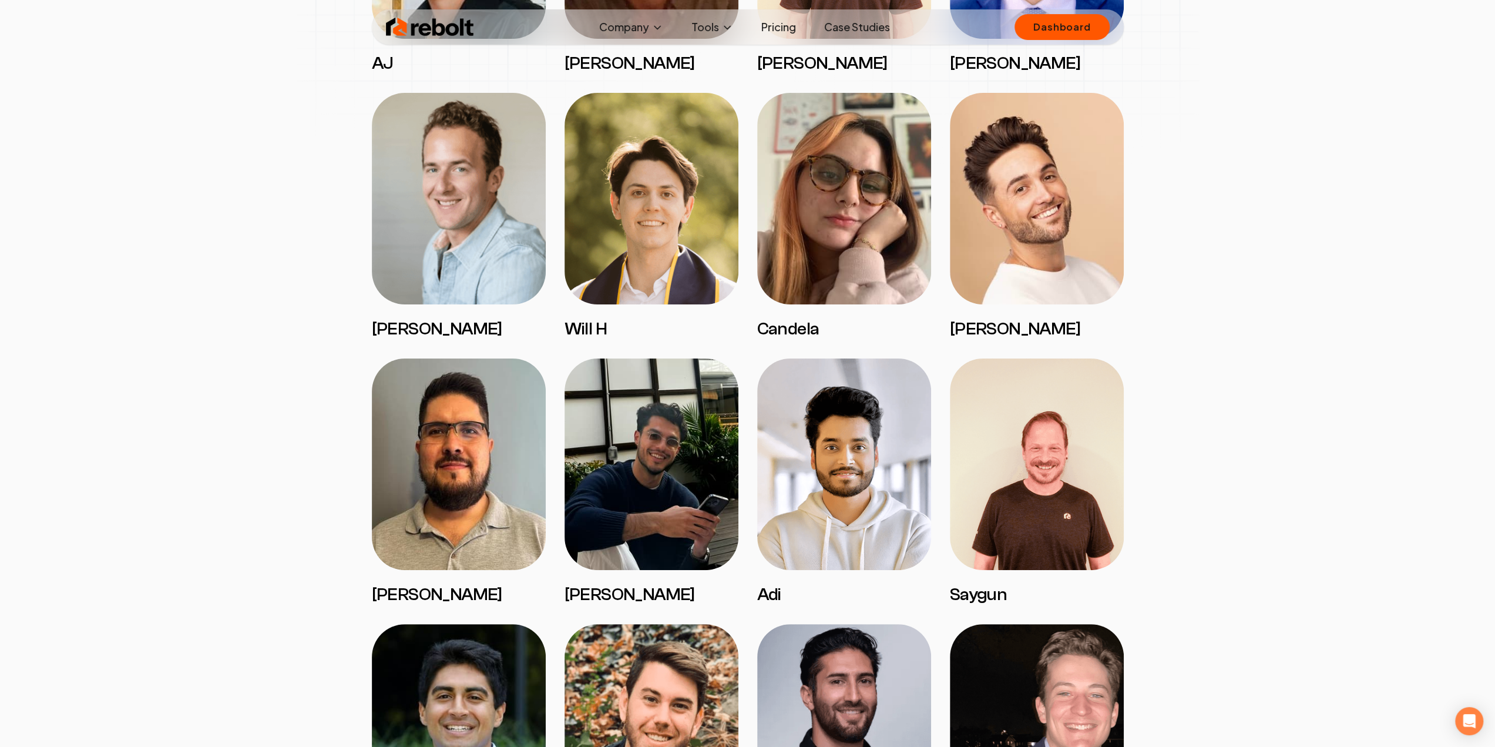
scroll to position [2349, 0]
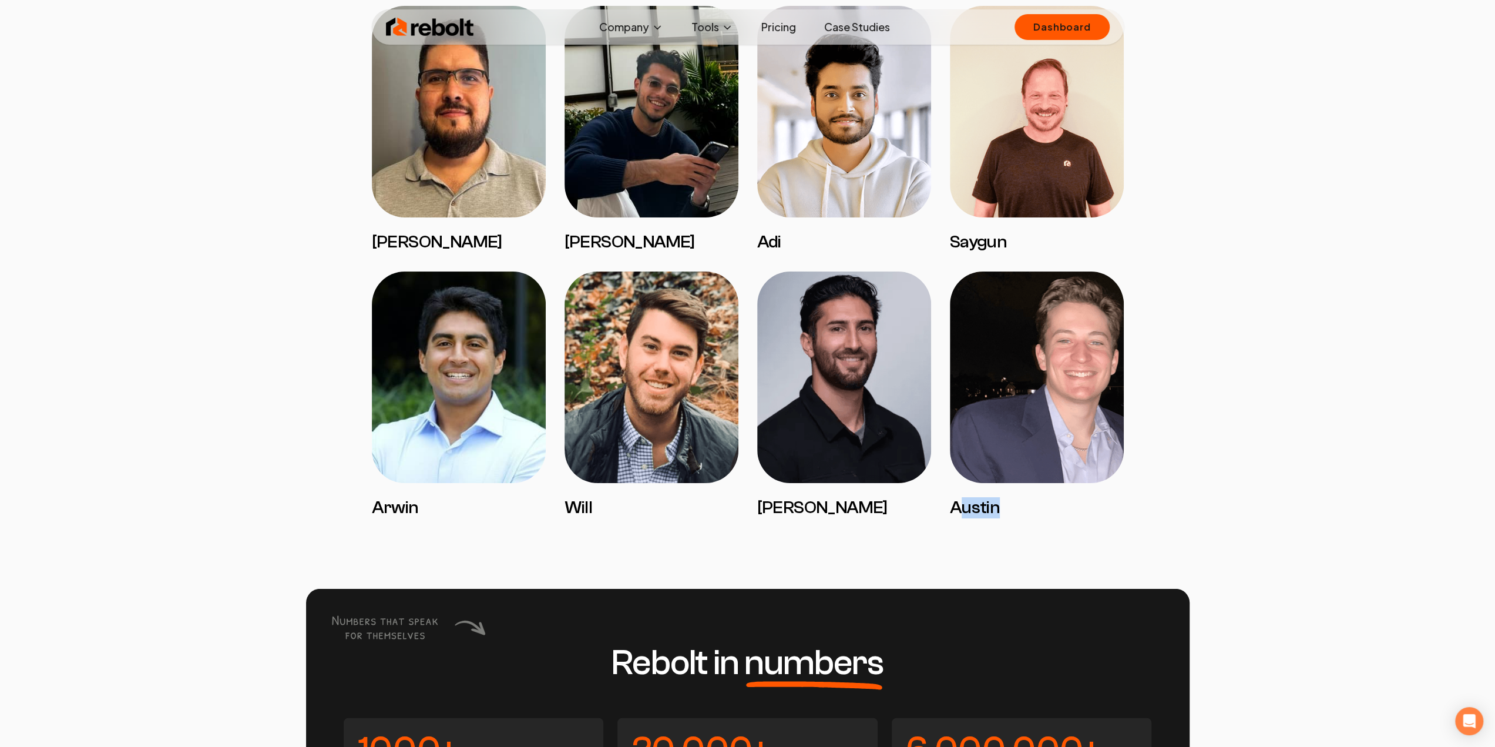
drag, startPoint x: 1049, startPoint y: 511, endPoint x: 956, endPoint y: 499, distance: 93.5
click at [956, 499] on h3 "Austin" at bounding box center [1037, 507] width 174 height 21
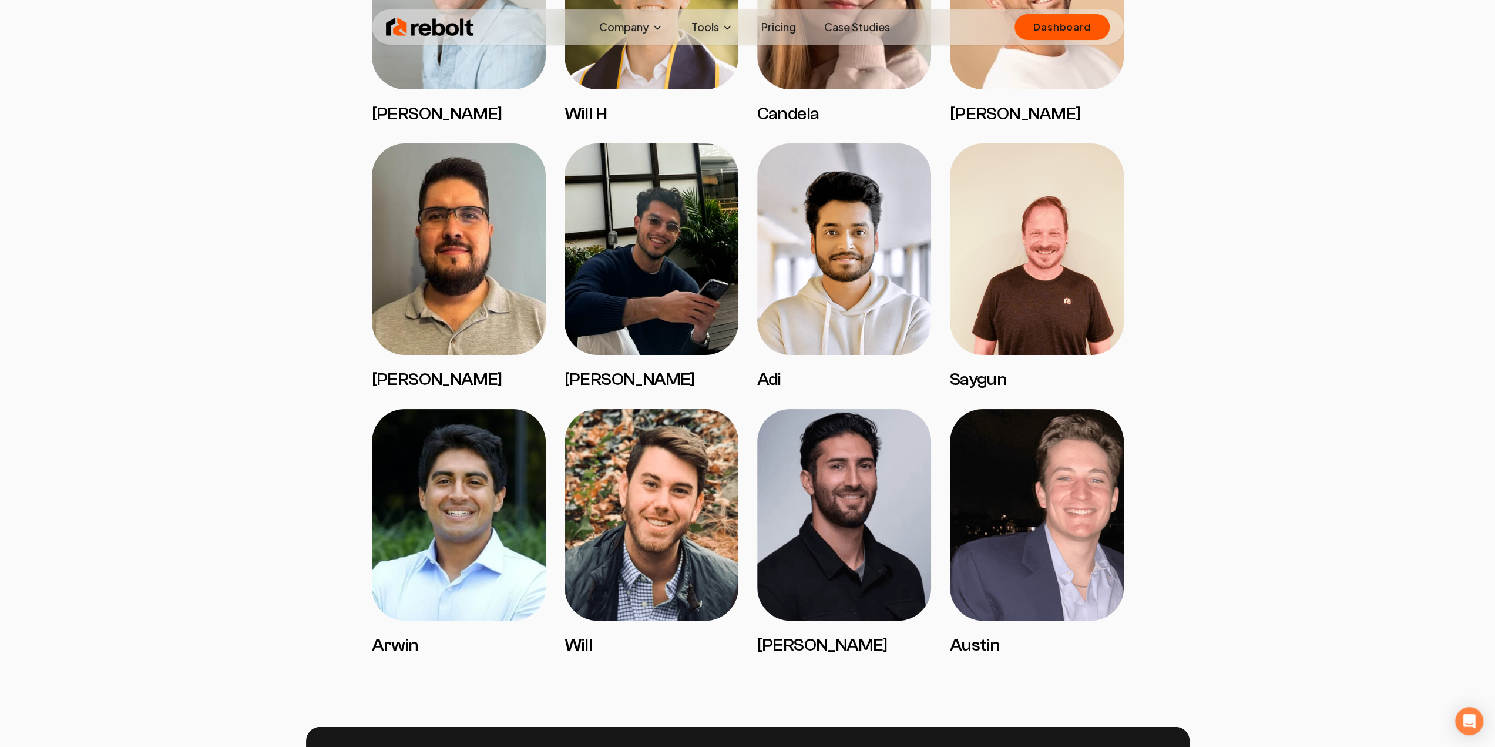
scroll to position [2215, 0]
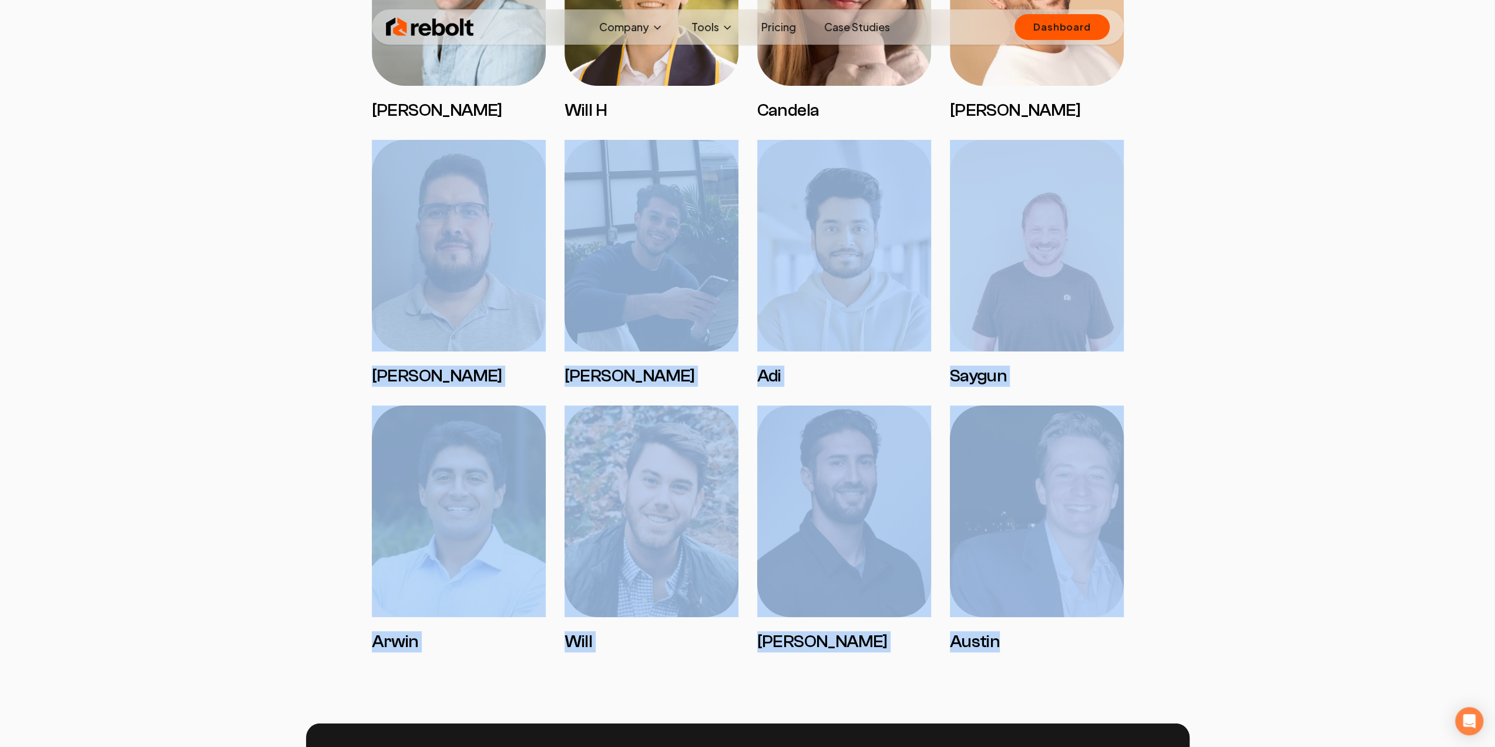
drag, startPoint x: 1016, startPoint y: 642, endPoint x: 385, endPoint y: 338, distance: 700.3
click at [385, 338] on img at bounding box center [459, 245] width 174 height 211
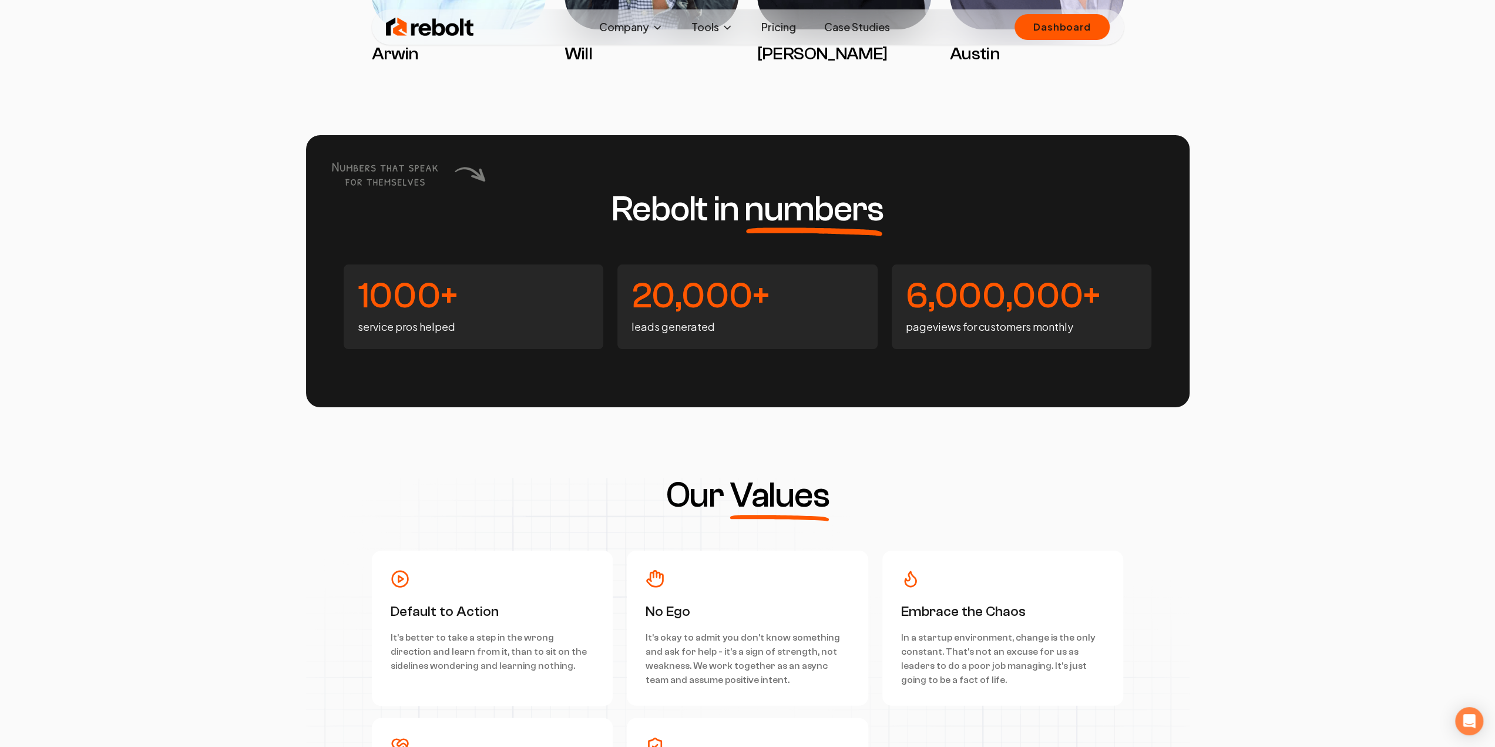
scroll to position [2803, 0]
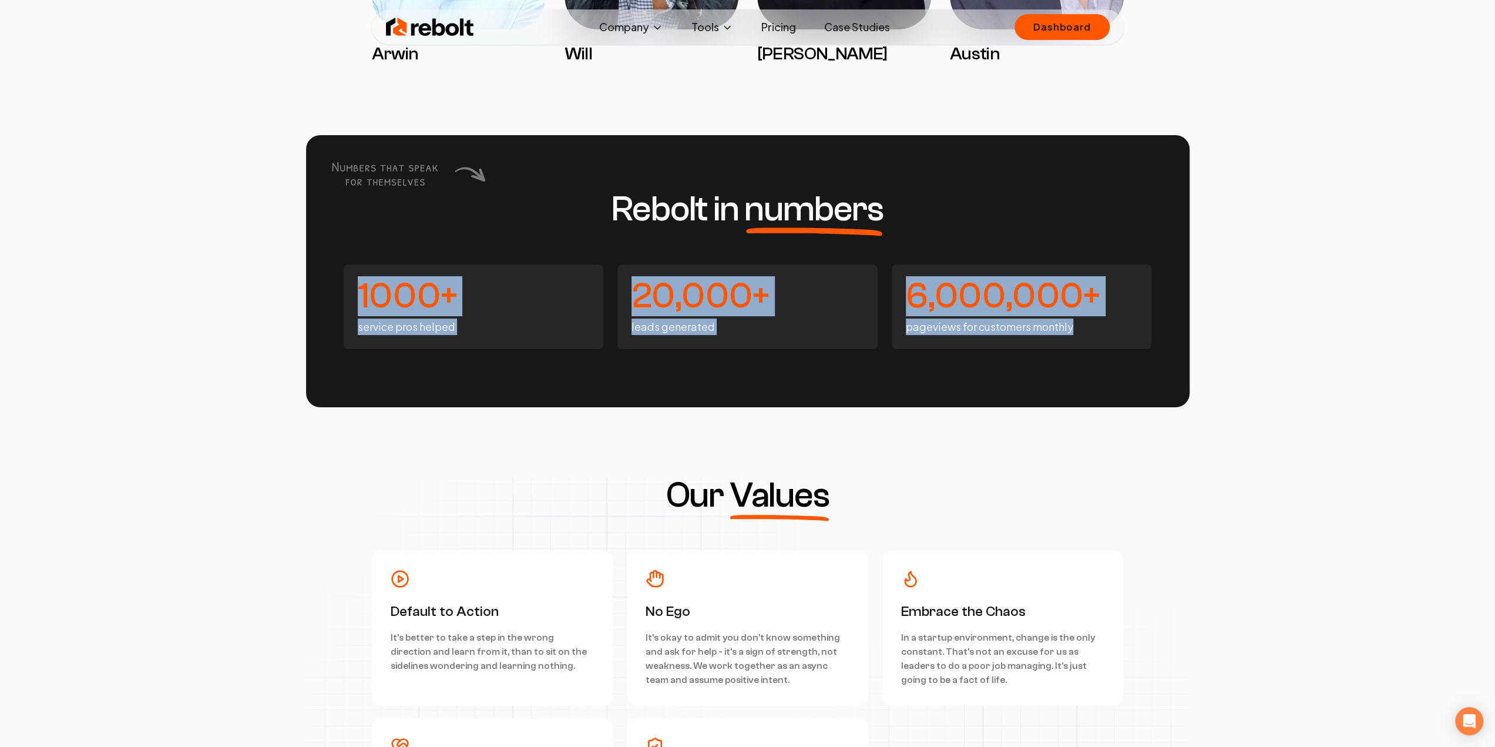
drag, startPoint x: 359, startPoint y: 278, endPoint x: 1123, endPoint y: 350, distance: 766.9
click at [1123, 350] on div "Rebolt in numbers 1000+ service pros helped 20,000+ leads generated 6,000,000+ …" at bounding box center [747, 271] width 883 height 272
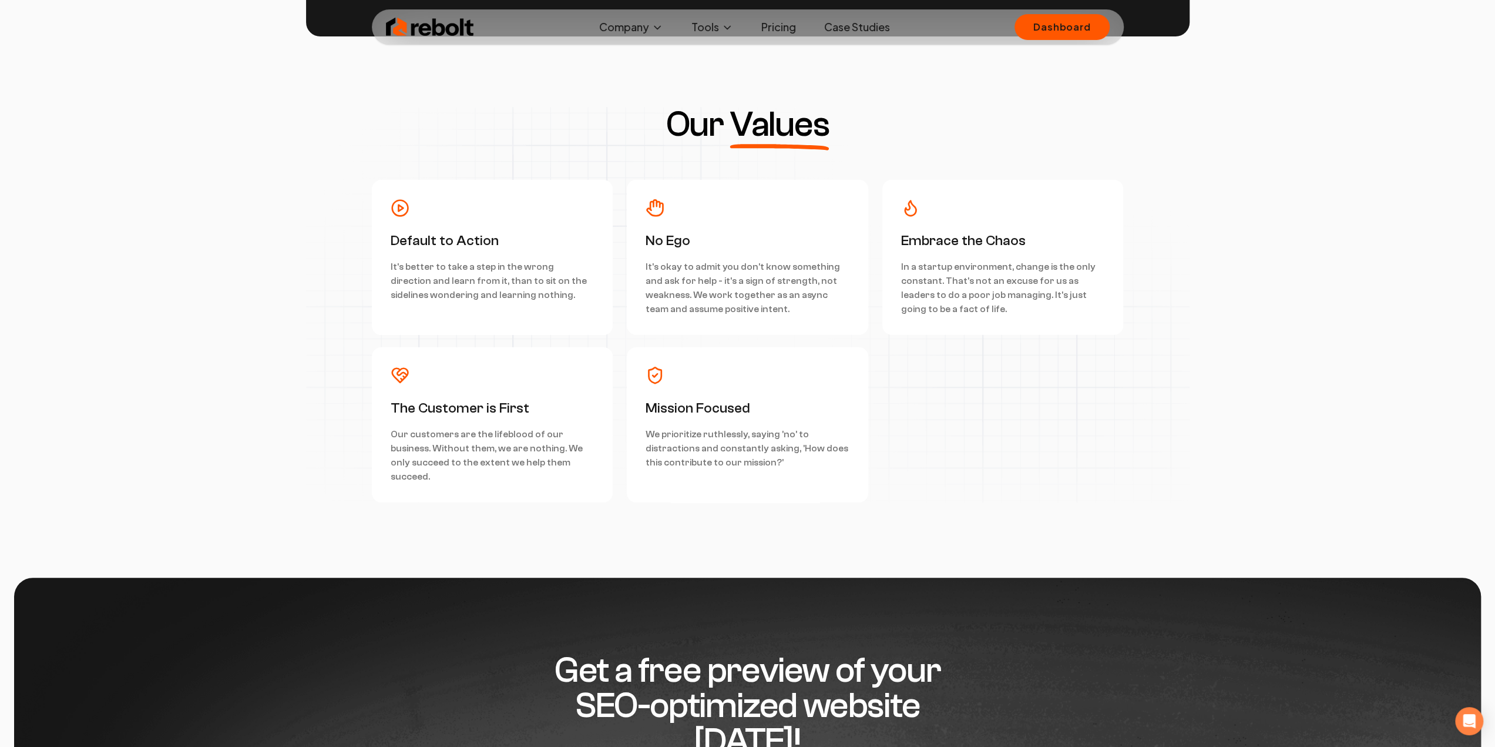
scroll to position [3155, 0]
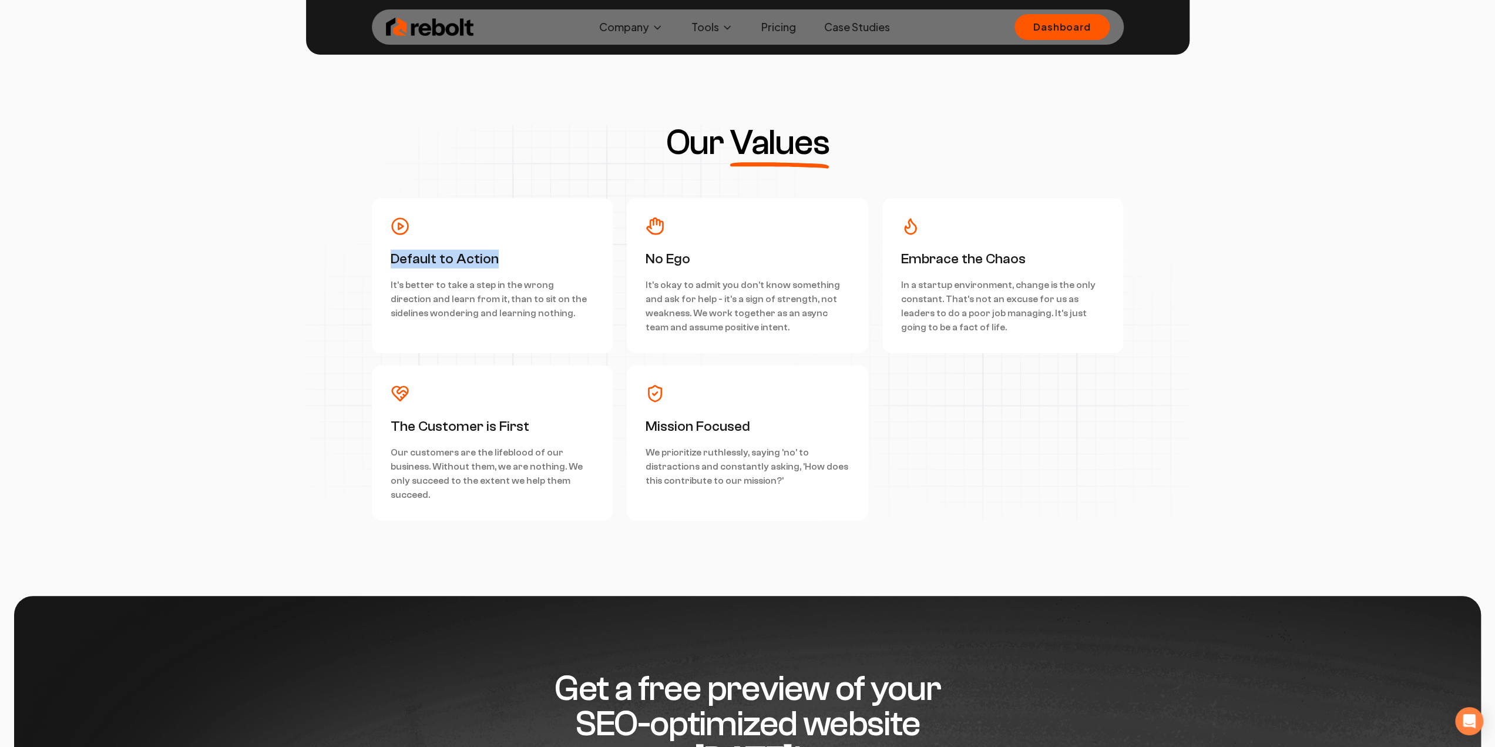
drag, startPoint x: 389, startPoint y: 261, endPoint x: 515, endPoint y: 271, distance: 126.0
click at [515, 271] on div "Default to Action It's better to take a step in the wrong direction and learn f…" at bounding box center [492, 275] width 241 height 155
click at [515, 274] on div "Default to Action It's better to take a step in the wrong direction and learn f…" at bounding box center [493, 285] width 204 height 70
drag, startPoint x: 527, startPoint y: 316, endPoint x: 719, endPoint y: 310, distance: 192.2
click at [719, 310] on div "Default to Action It's better to take a step in the wrong direction and learn f…" at bounding box center [748, 359] width 752 height 322
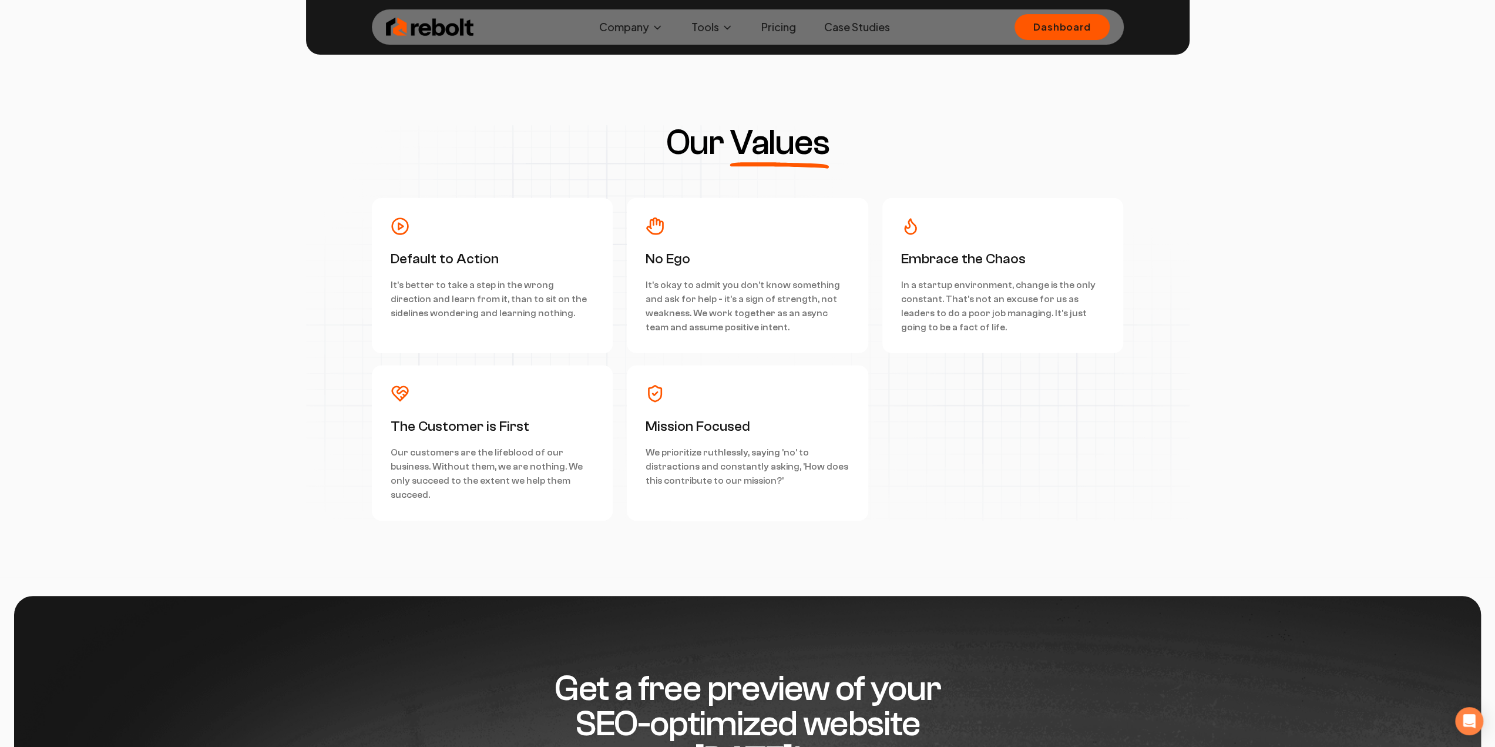
click at [722, 310] on p "It's okay to admit you don't know something and ask for help - it's a sign of s…" at bounding box center [747, 306] width 204 height 56
drag, startPoint x: 638, startPoint y: 283, endPoint x: 781, endPoint y: 325, distance: 149.6
click at [781, 325] on div "No Ego It's okay to admit you don't know something and ask for help - it's a si…" at bounding box center [747, 275] width 241 height 155
click at [781, 326] on p "It's okay to admit you don't know something and ask for help - it's a sign of s…" at bounding box center [747, 306] width 204 height 56
drag, startPoint x: 779, startPoint y: 327, endPoint x: 755, endPoint y: 307, distance: 30.8
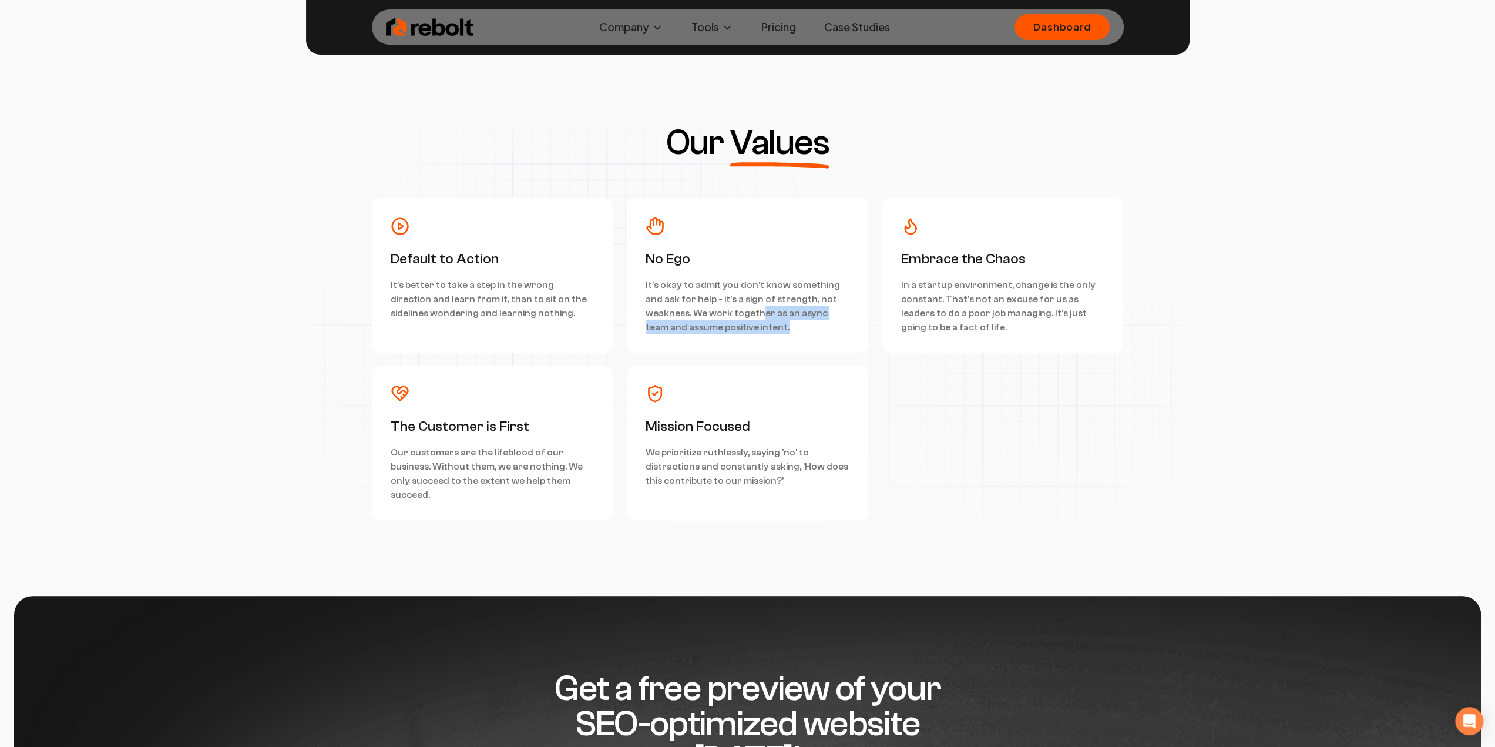
click at [755, 307] on p "It's okay to admit you don't know something and ask for help - it's a sign of s…" at bounding box center [747, 306] width 204 height 56
drag, startPoint x: 768, startPoint y: 324, endPoint x: 759, endPoint y: 312, distance: 14.6
click at [759, 312] on p "It's okay to admit you don't know something and ask for help - it's a sign of s…" at bounding box center [747, 306] width 204 height 56
click at [943, 323] on p "In a startup environment, change is the only constant. That's not an excuse for…" at bounding box center [1003, 306] width 204 height 56
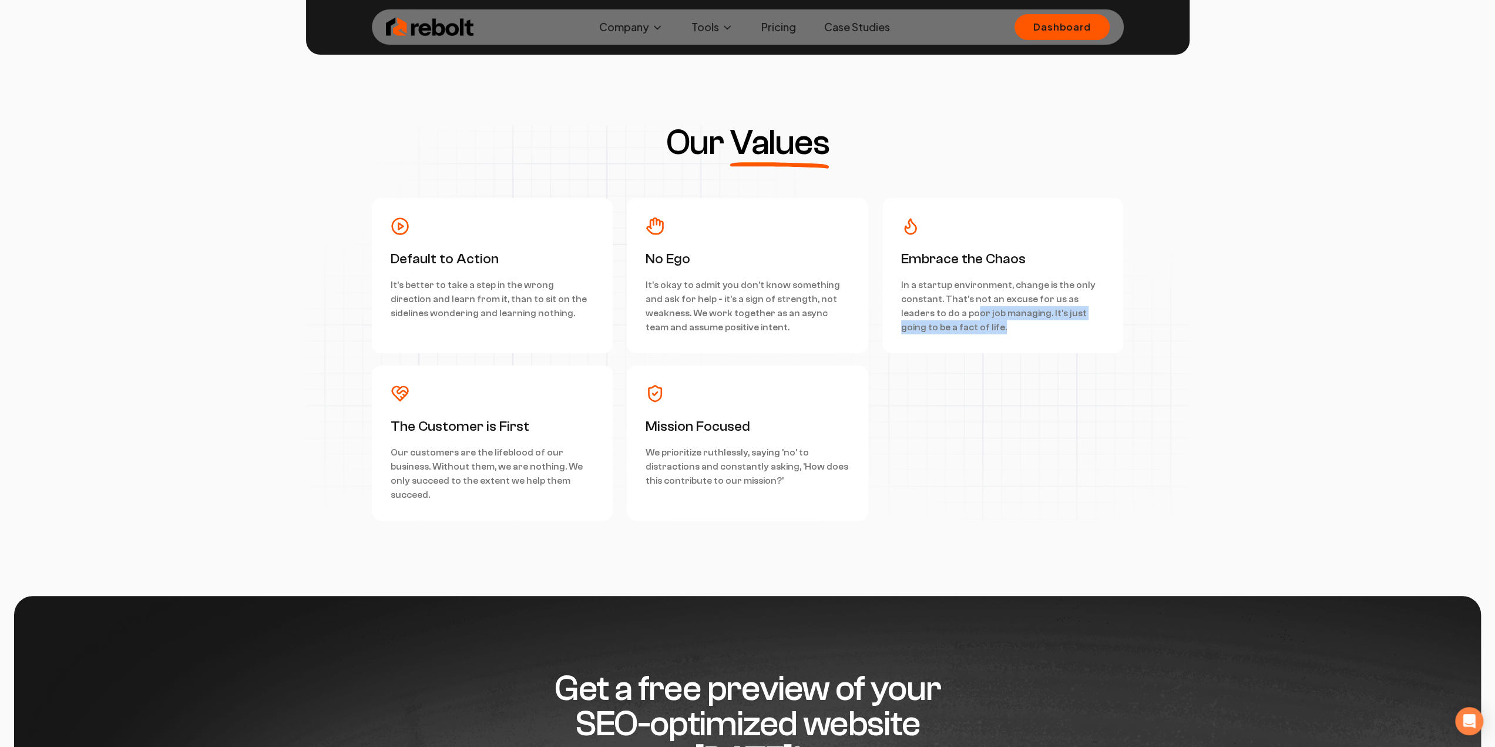
drag, startPoint x: 937, startPoint y: 323, endPoint x: 941, endPoint y: 308, distance: 15.1
click at [941, 308] on p "In a startup environment, change is the only constant. That's not an excuse for…" at bounding box center [1003, 306] width 204 height 56
drag, startPoint x: 980, startPoint y: 328, endPoint x: 940, endPoint y: 309, distance: 44.4
click at [940, 309] on p "In a startup environment, change is the only constant. That's not an excuse for…" at bounding box center [1003, 306] width 204 height 56
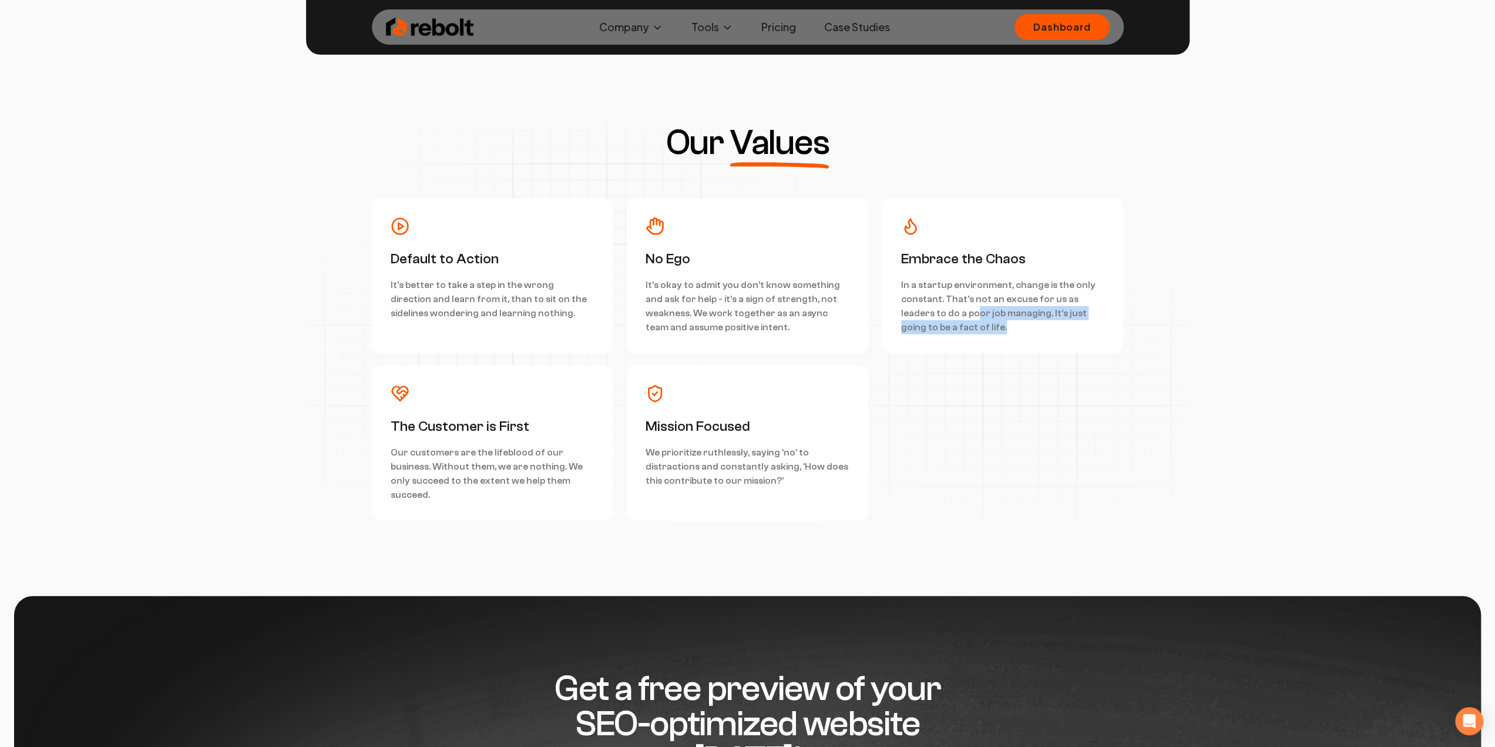
click at [940, 309] on p "In a startup environment, change is the only constant. That's not an excuse for…" at bounding box center [1003, 306] width 204 height 56
drag, startPoint x: 951, startPoint y: 330, endPoint x: 942, endPoint y: 313, distance: 19.5
click at [942, 313] on p "In a startup environment, change is the only constant. That's not an excuse for…" at bounding box center [1003, 306] width 204 height 56
click at [950, 331] on p "In a startup environment, change is the only constant. That's not an excuse for…" at bounding box center [1003, 306] width 204 height 56
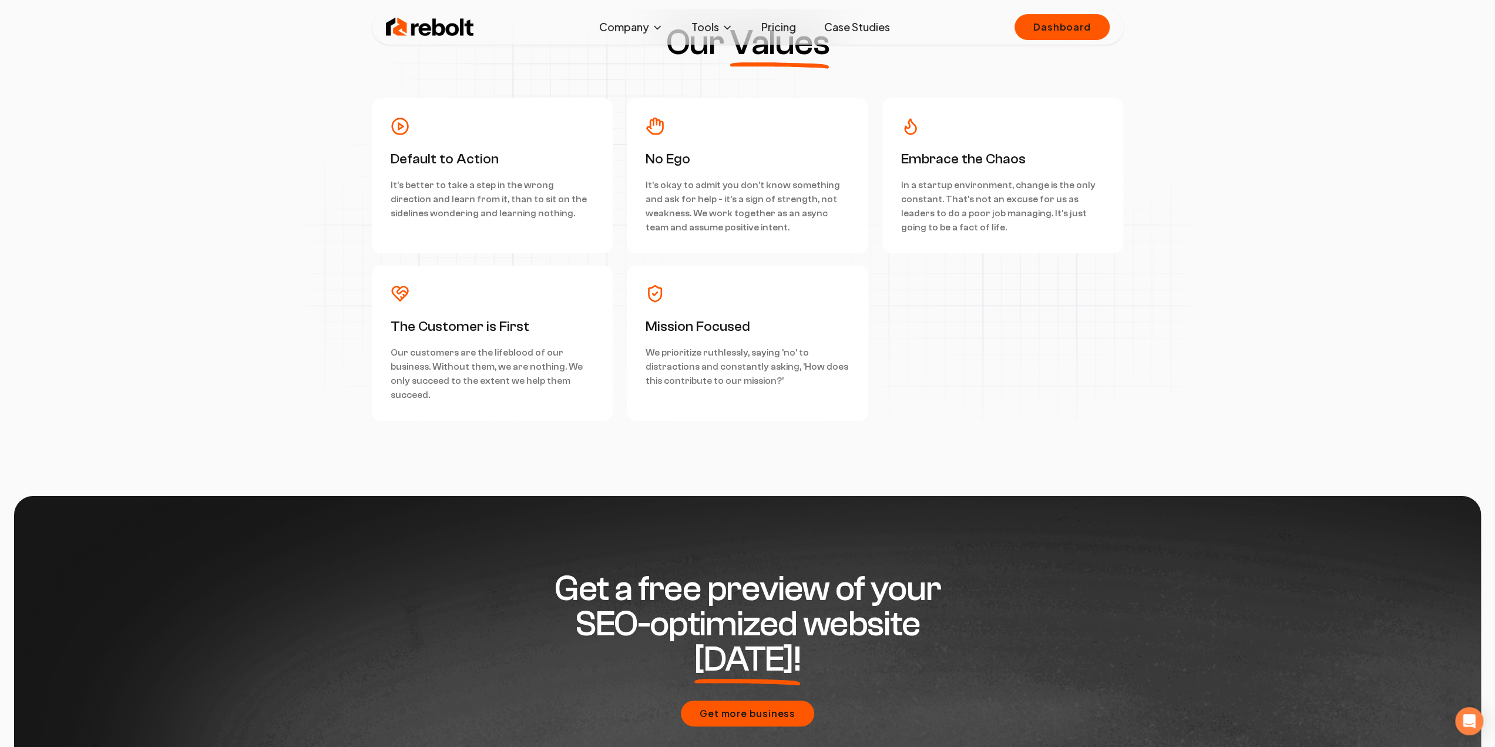
scroll to position [3273, 0]
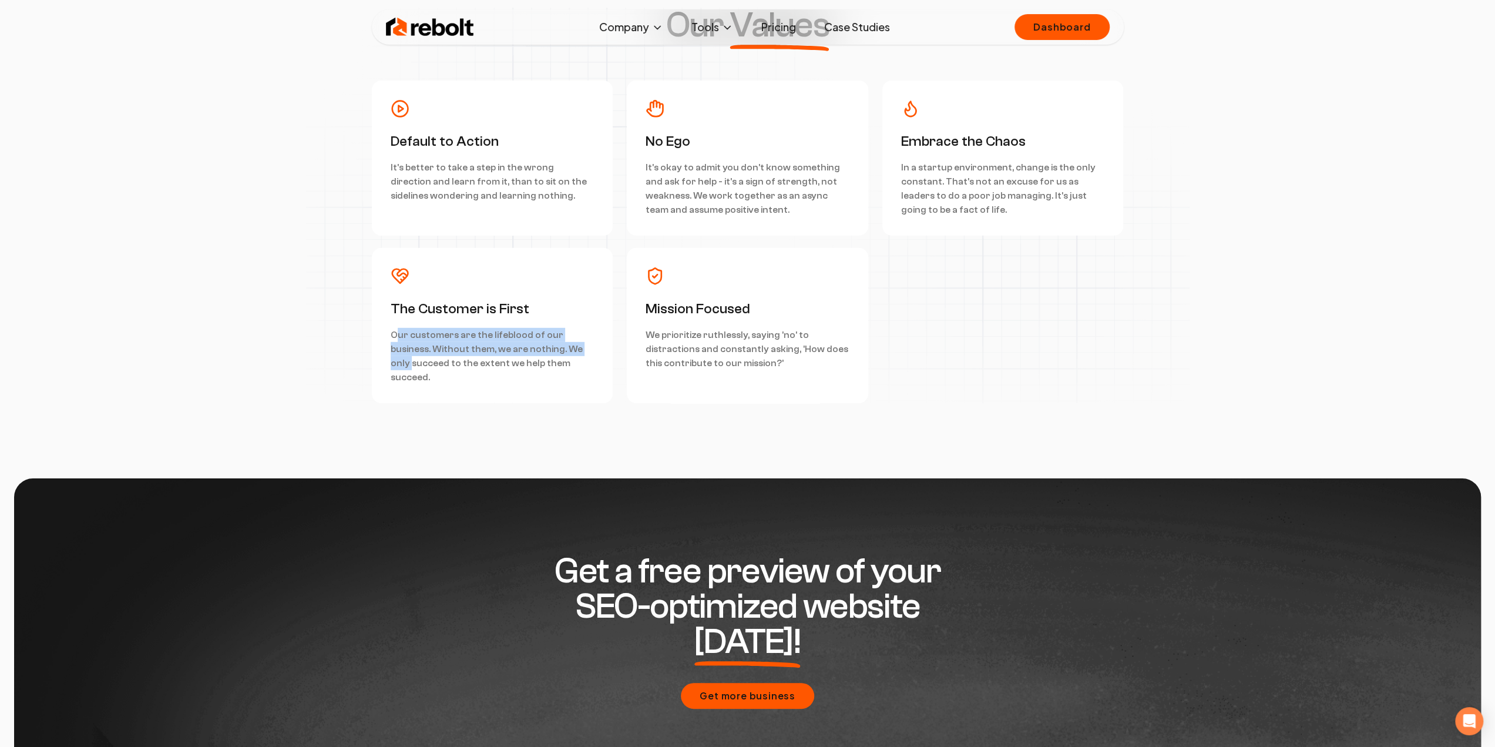
drag, startPoint x: 552, startPoint y: 355, endPoint x: 398, endPoint y: 334, distance: 155.3
click at [398, 334] on p "Our customers are the lifeblood of our business. Without them, we are nothing. …" at bounding box center [493, 356] width 204 height 56
drag, startPoint x: 383, startPoint y: 335, endPoint x: 553, endPoint y: 357, distance: 171.6
click at [553, 357] on div "The Customer is First Our customers are the lifeblood of our business. Without …" at bounding box center [492, 325] width 241 height 155
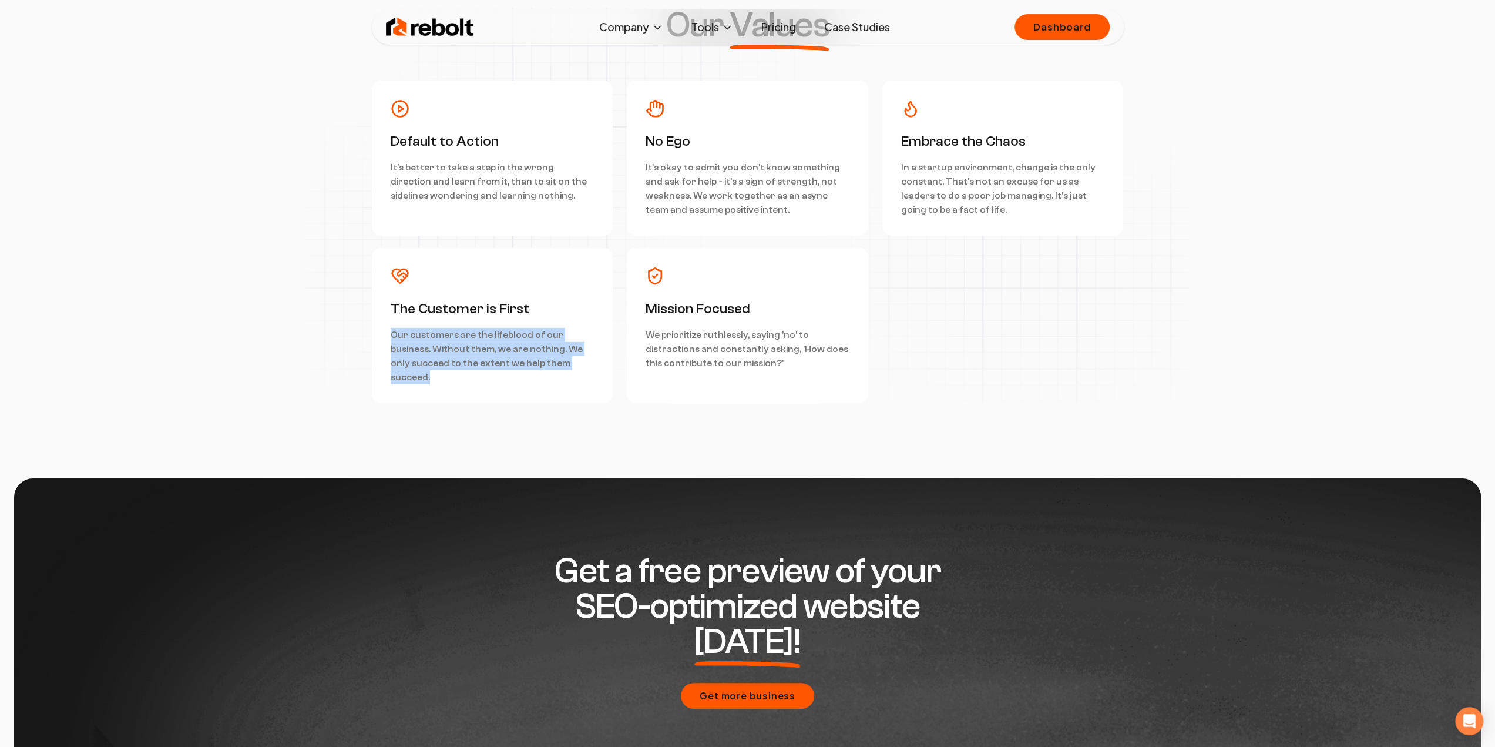
click at [554, 357] on p "Our customers are the lifeblood of our business. Without them, we are nothing. …" at bounding box center [493, 356] width 204 height 56
drag, startPoint x: 554, startPoint y: 358, endPoint x: 379, endPoint y: 304, distance: 182.6
click at [379, 304] on div "The Customer is First Our customers are the lifeblood of our business. Without …" at bounding box center [492, 325] width 241 height 155
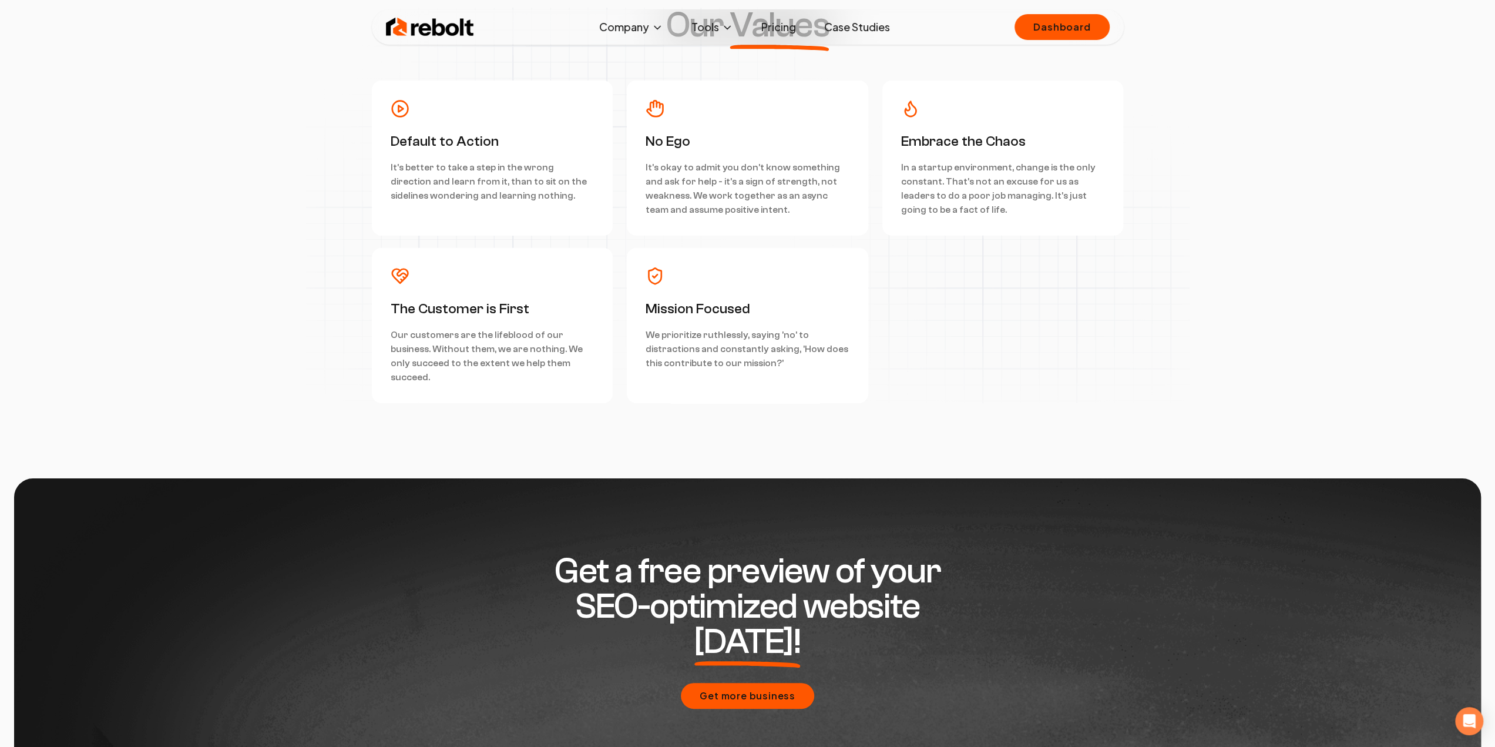
click at [607, 321] on div "The Customer is First Our customers are the lifeblood of our business. Without …" at bounding box center [492, 325] width 241 height 155
drag, startPoint x: 644, startPoint y: 314, endPoint x: 782, endPoint y: 362, distance: 146.7
click at [782, 362] on div "Mission Focused We prioritize ruthlessly, saying 'no' to distractions and const…" at bounding box center [747, 325] width 241 height 155
click at [782, 362] on p "We prioritize ruthlessly, saying 'no' to distractions and constantly asking, 'H…" at bounding box center [747, 349] width 204 height 42
drag, startPoint x: 784, startPoint y: 368, endPoint x: 635, endPoint y: 264, distance: 181.4
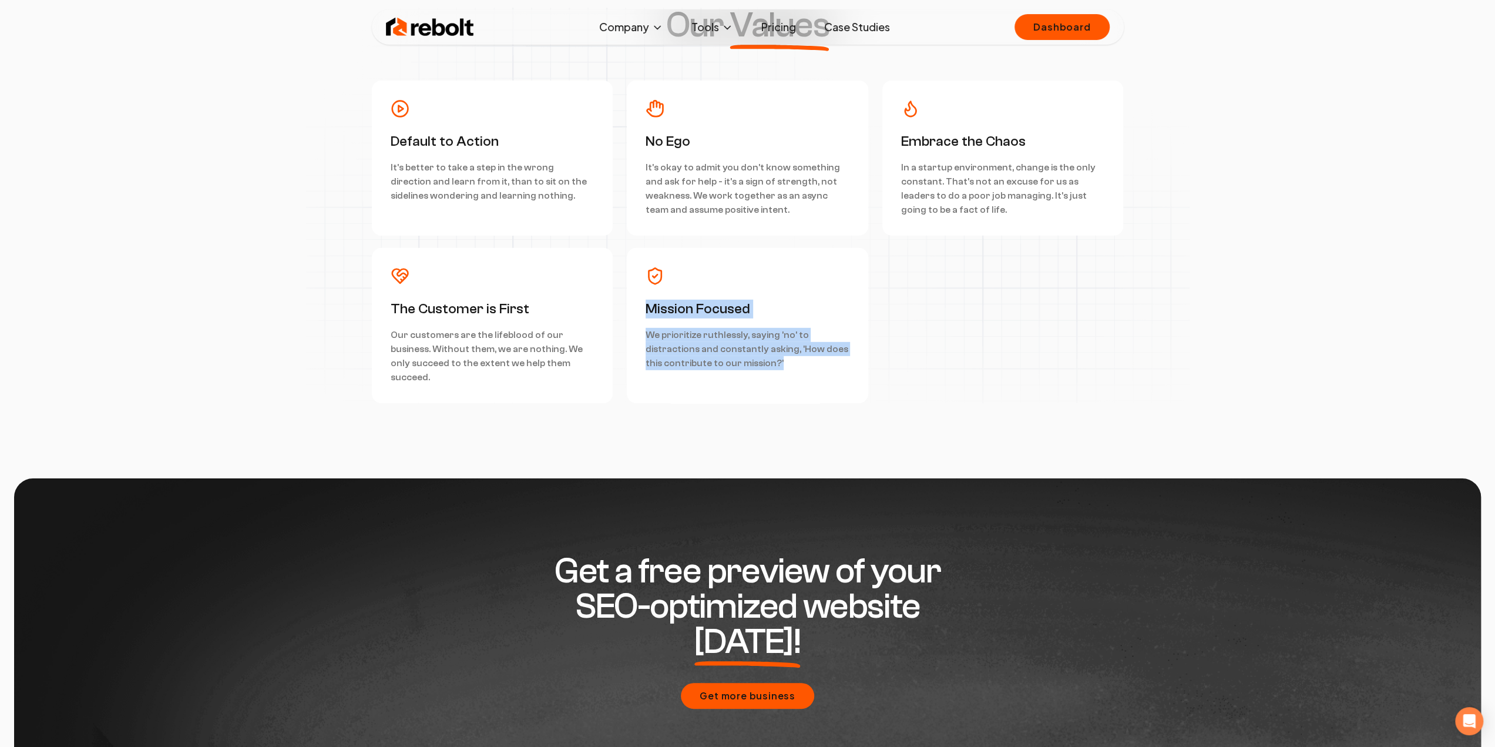
click at [635, 264] on div "Mission Focused We prioritize ruthlessly, saying 'no' to distractions and const…" at bounding box center [747, 325] width 241 height 155
click at [643, 302] on div "Mission Focused We prioritize ruthlessly, saying 'no' to distractions and const…" at bounding box center [747, 325] width 241 height 155
click at [644, 311] on div "Mission Focused We prioritize ruthlessly, saying 'no' to distractions and const…" at bounding box center [747, 325] width 241 height 155
drag, startPoint x: 644, startPoint y: 325, endPoint x: 771, endPoint y: 373, distance: 135.5
click at [771, 373] on div "Mission Focused We prioritize ruthlessly, saying 'no' to distractions and const…" at bounding box center [747, 325] width 241 height 155
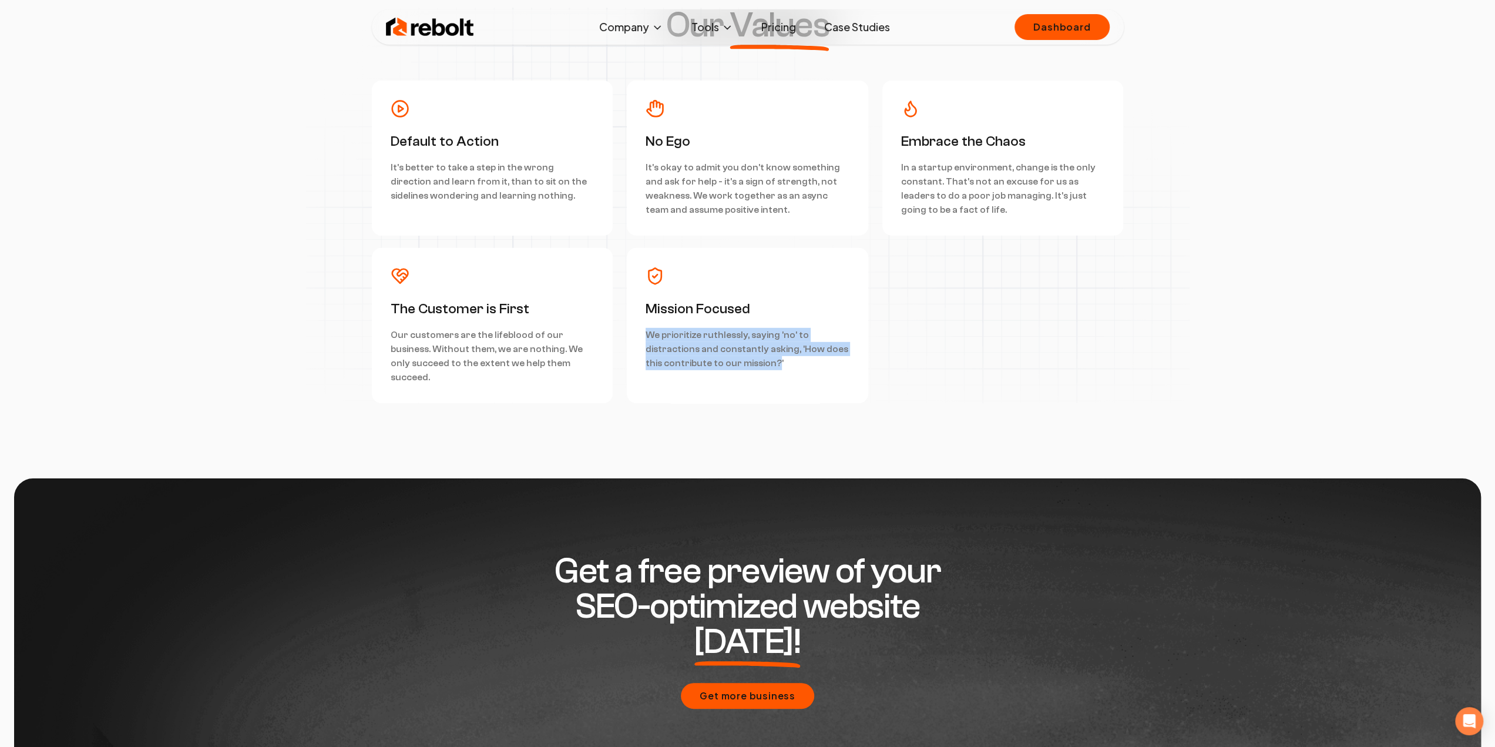
click at [771, 373] on div "Mission Focused We prioritize ruthlessly, saying 'no' to distractions and const…" at bounding box center [747, 325] width 241 height 155
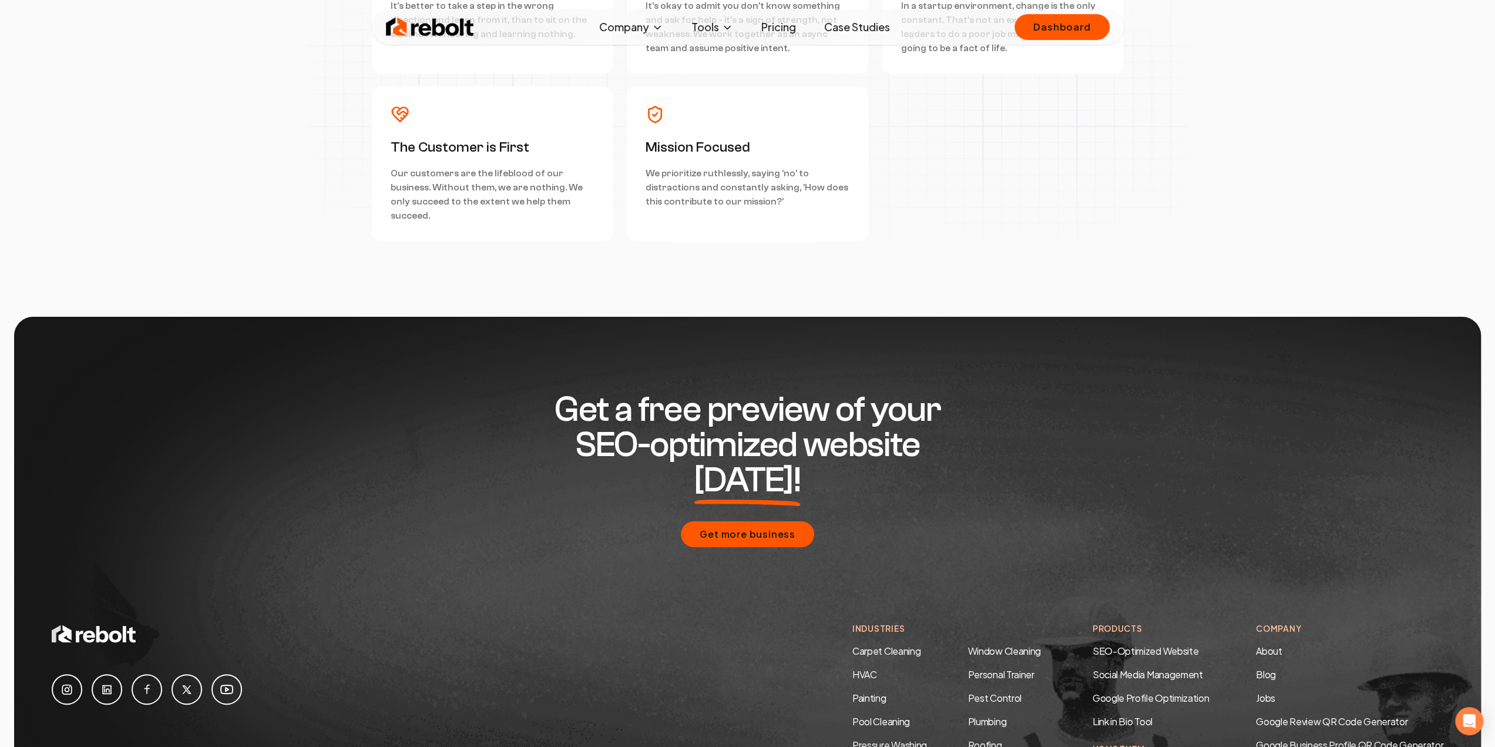
scroll to position [3390, 0]
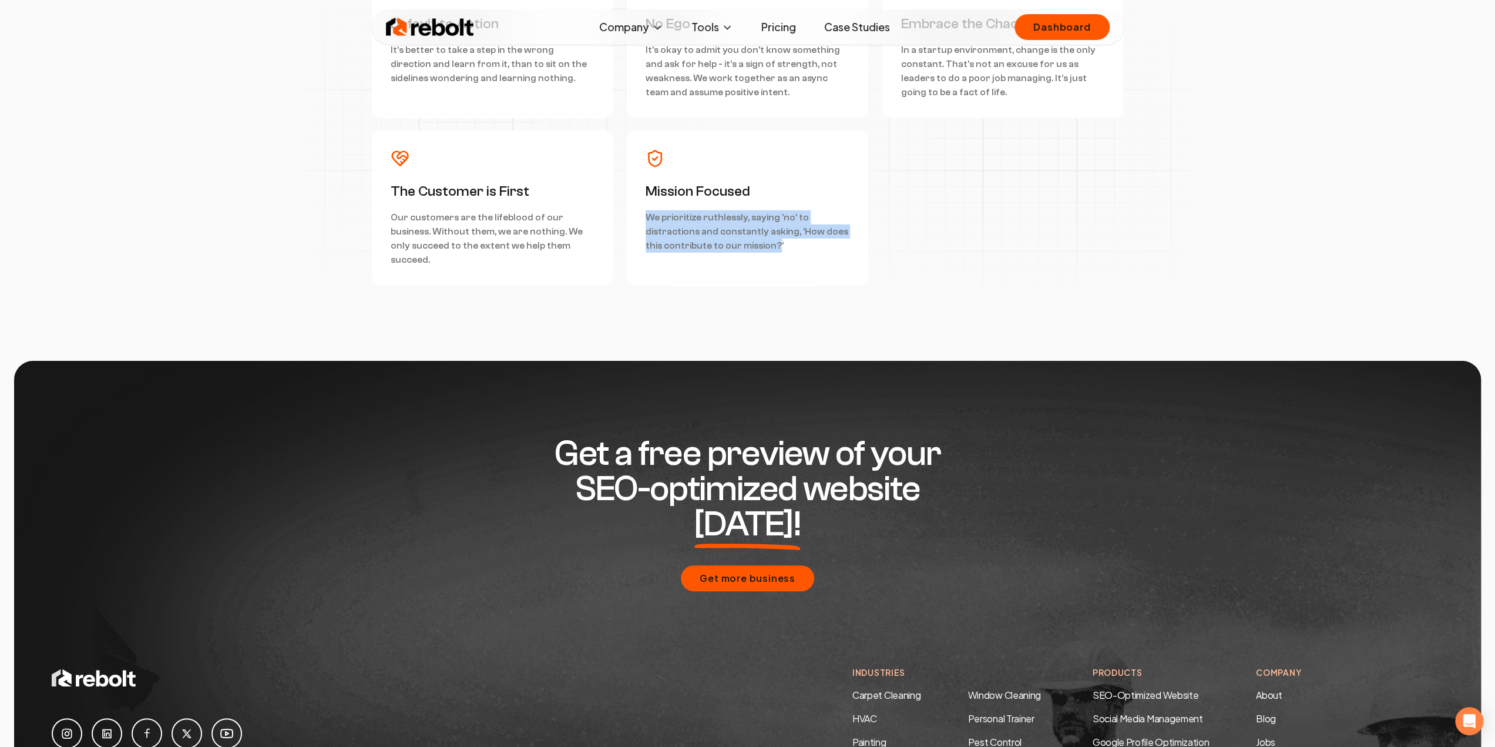
drag, startPoint x: 772, startPoint y: 245, endPoint x: 638, endPoint y: 219, distance: 137.0
click at [638, 219] on div "Mission Focused We prioritize ruthlessly, saying 'no' to distractions and const…" at bounding box center [747, 207] width 241 height 155
drag, startPoint x: 640, startPoint y: 214, endPoint x: 785, endPoint y: 258, distance: 150.9
click at [785, 258] on div "Mission Focused We prioritize ruthlessly, saying 'no' to distractions and const…" at bounding box center [747, 207] width 241 height 155
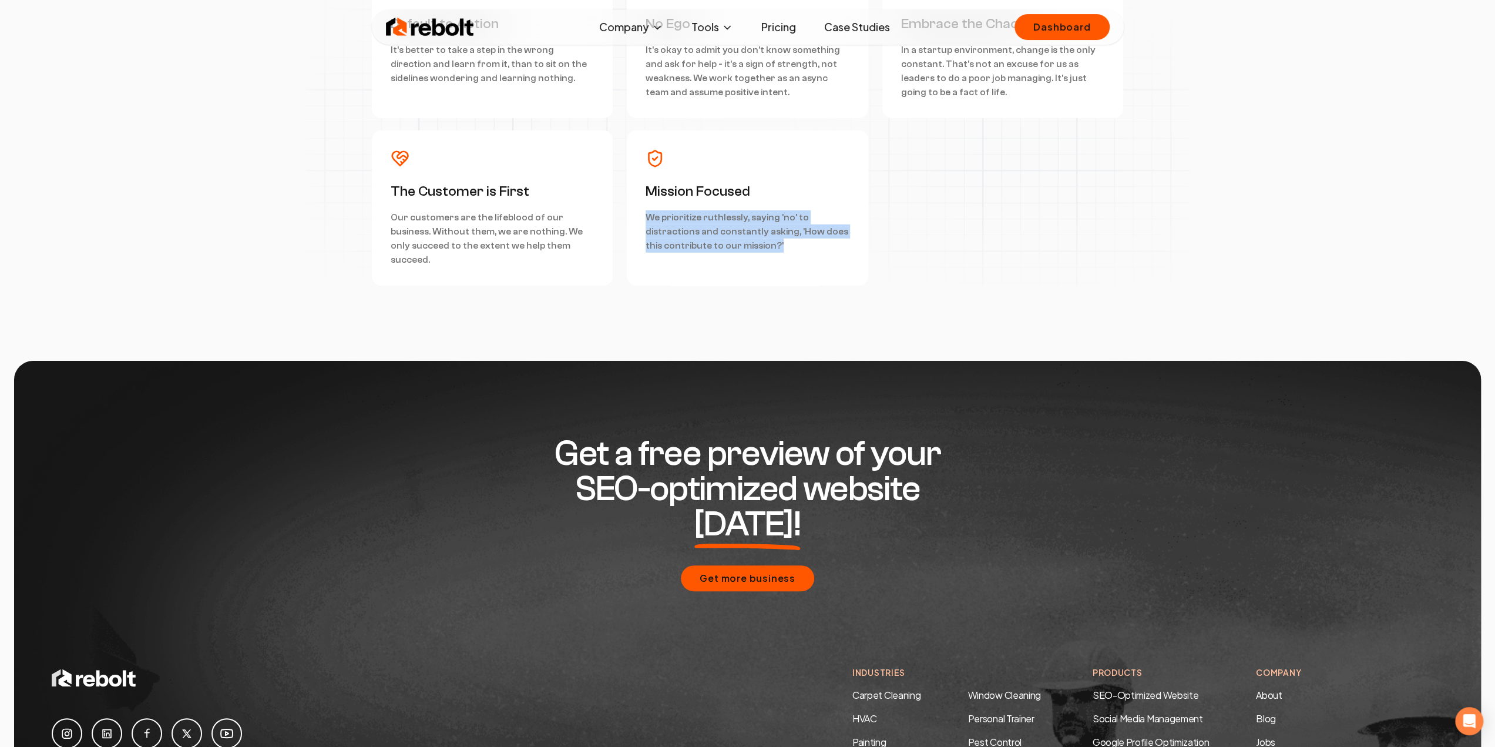
click at [791, 251] on p "We prioritize ruthlessly, saying 'no' to distractions and constantly asking, 'H…" at bounding box center [747, 231] width 204 height 42
drag, startPoint x: 791, startPoint y: 250, endPoint x: 641, endPoint y: 237, distance: 150.3
click at [641, 237] on div "Mission Focused We prioritize ruthlessly, saying 'no' to distractions and const…" at bounding box center [747, 207] width 241 height 155
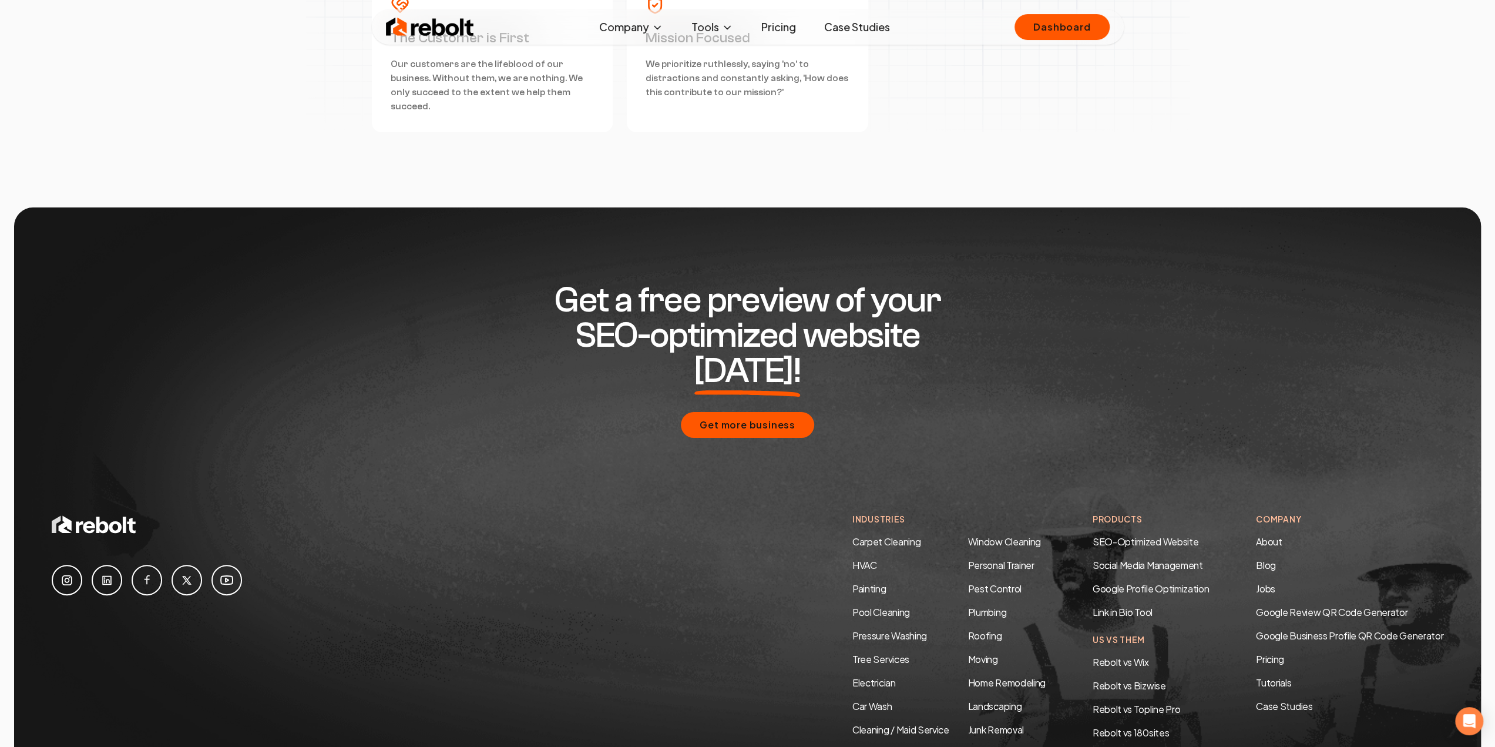
scroll to position [3684, 0]
